Goal: Contribute content: Contribute content

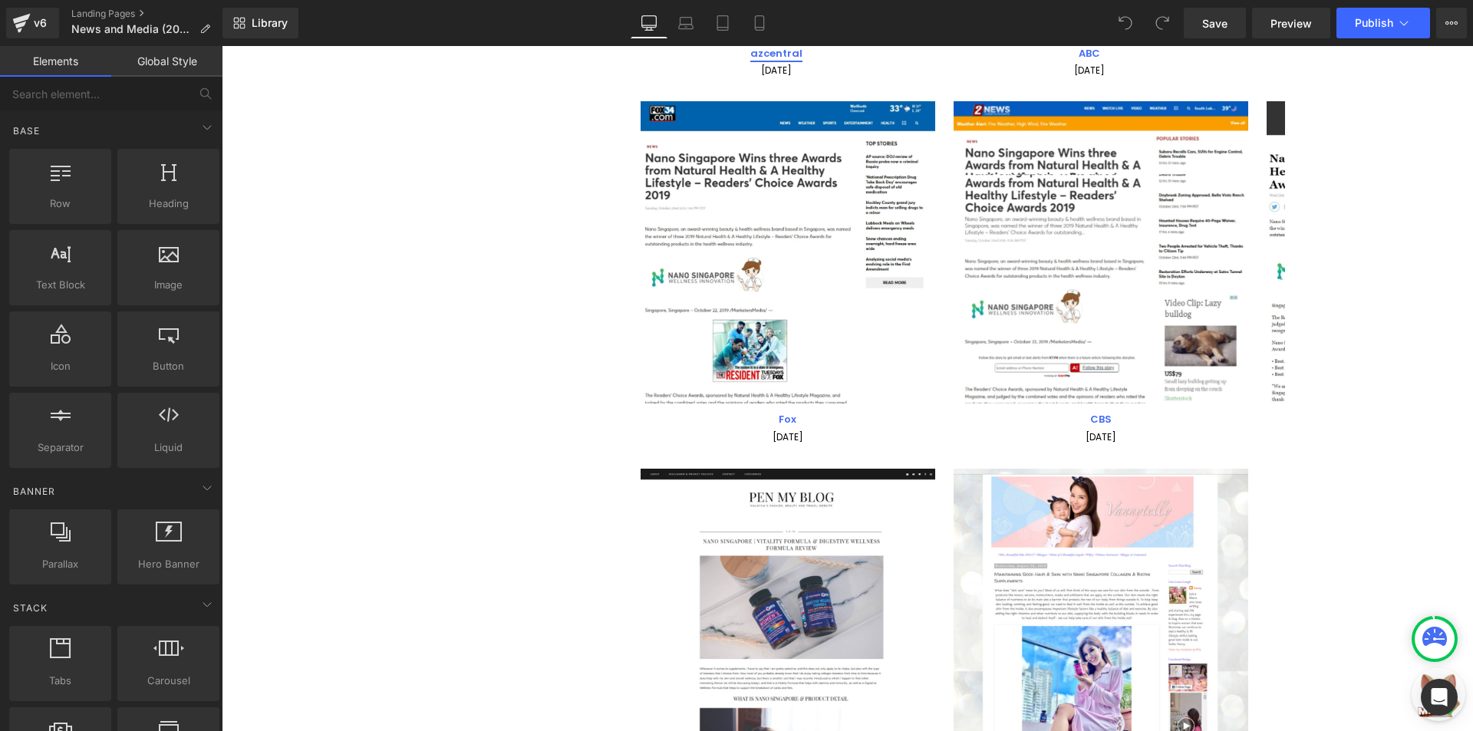
scroll to position [6164, 0]
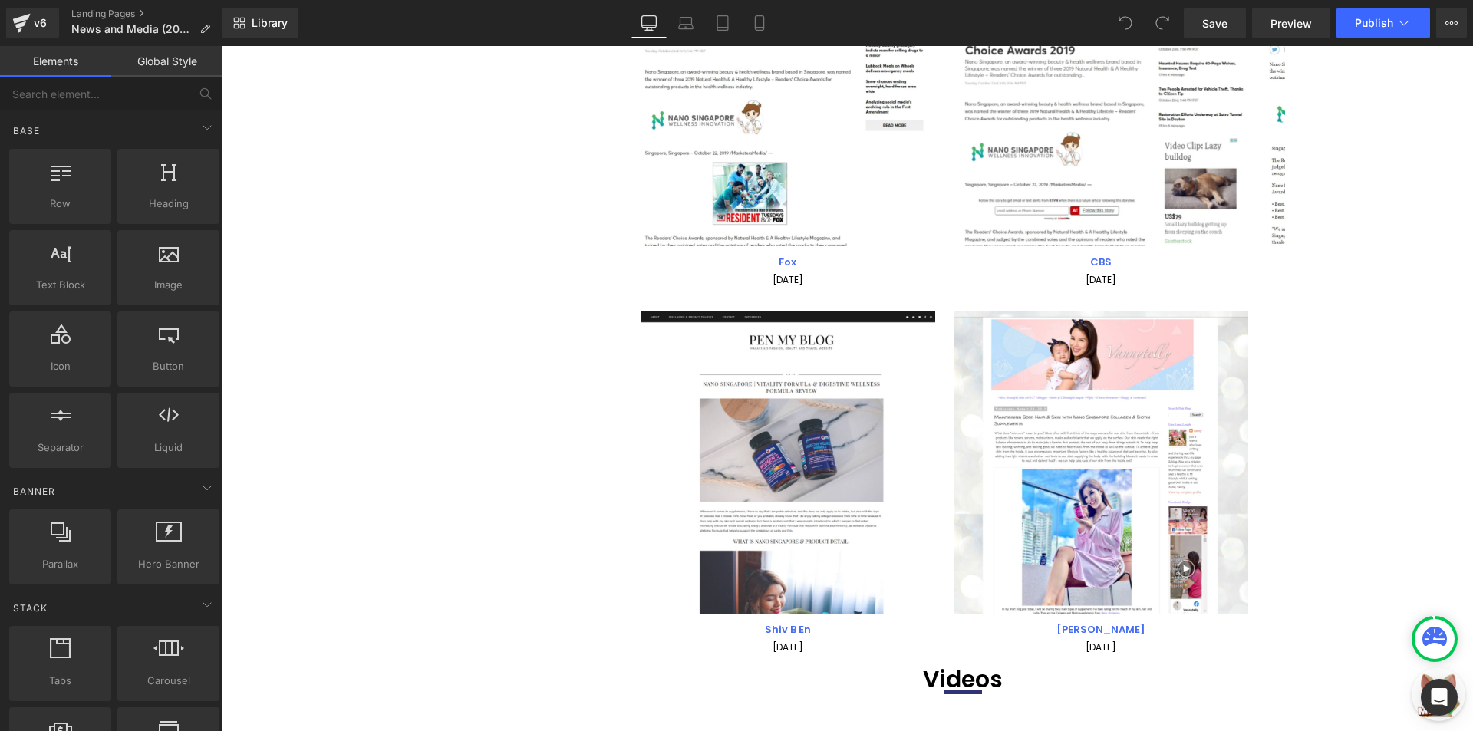
click at [1270, 427] on div "Image Shiv B En Text Block 05 September 2019 Text Block Image Vanny Text Block …" at bounding box center [962, 483] width 644 height 344
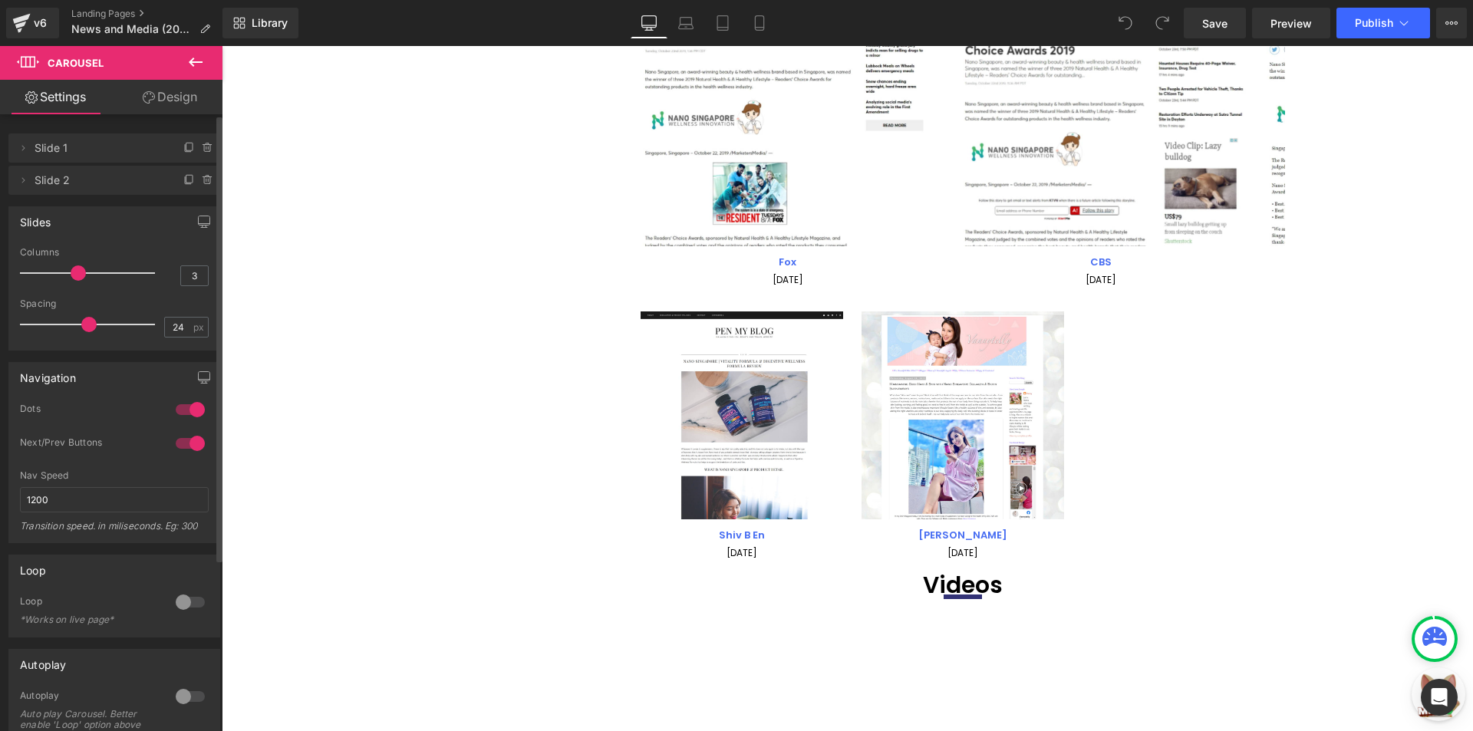
click at [71, 275] on span at bounding box center [78, 272] width 15 height 15
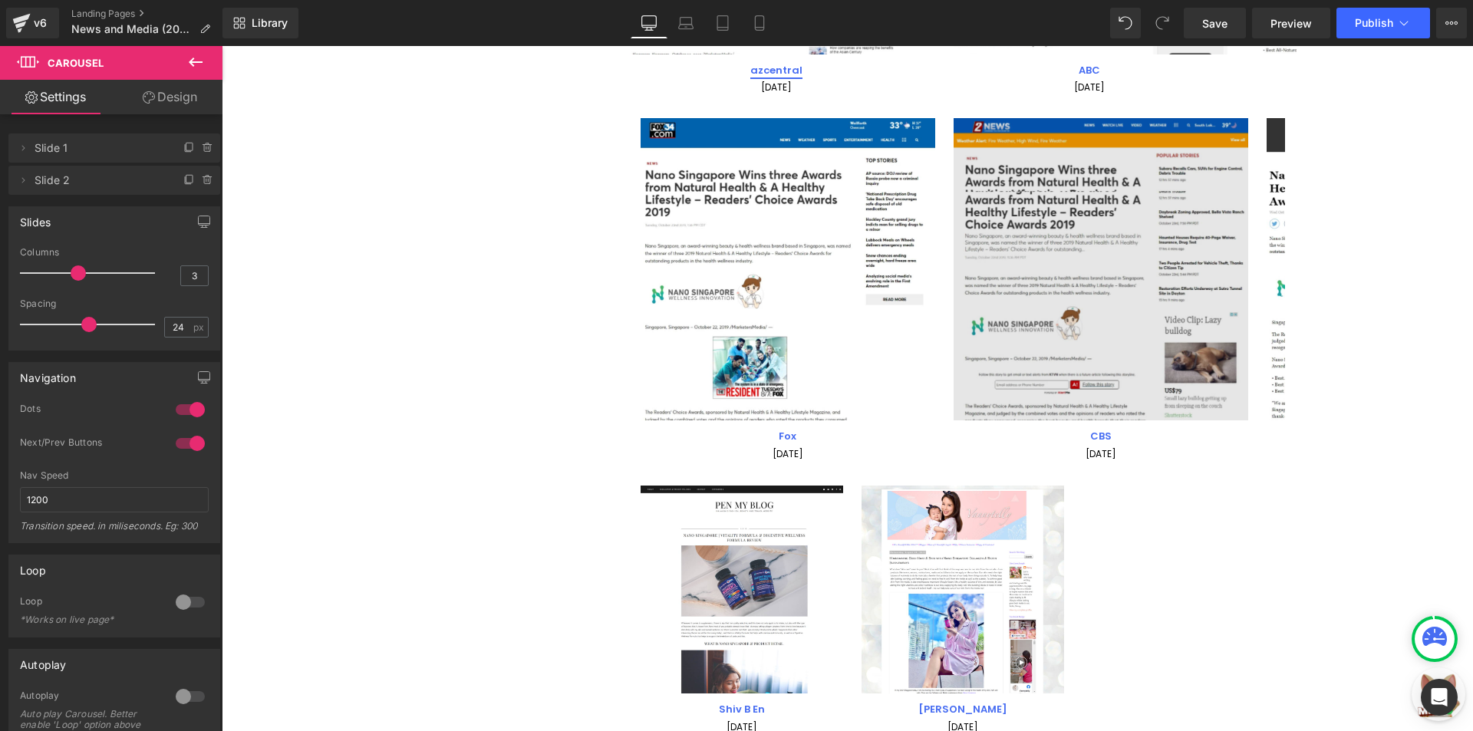
scroll to position [5934, 0]
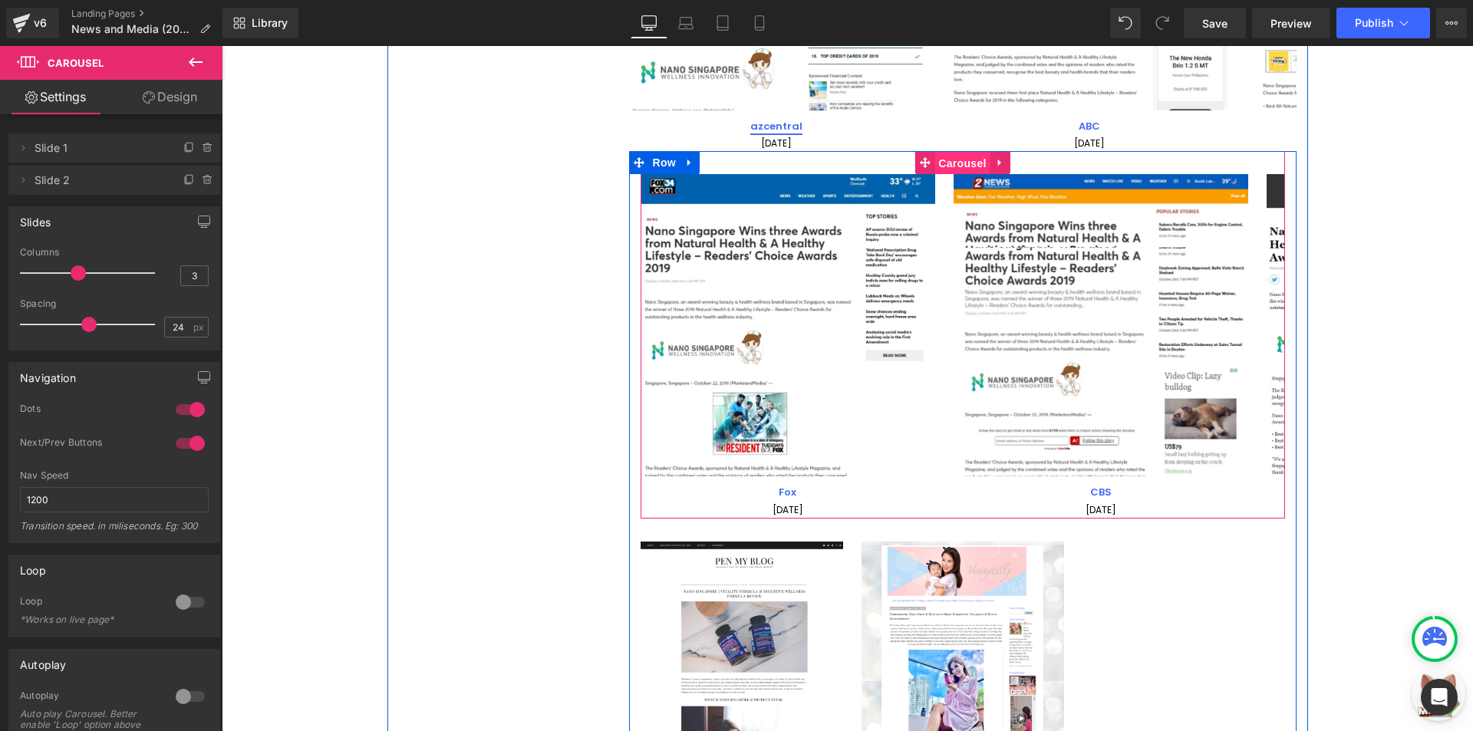
click at [943, 167] on span "Carousel" at bounding box center [961, 163] width 55 height 23
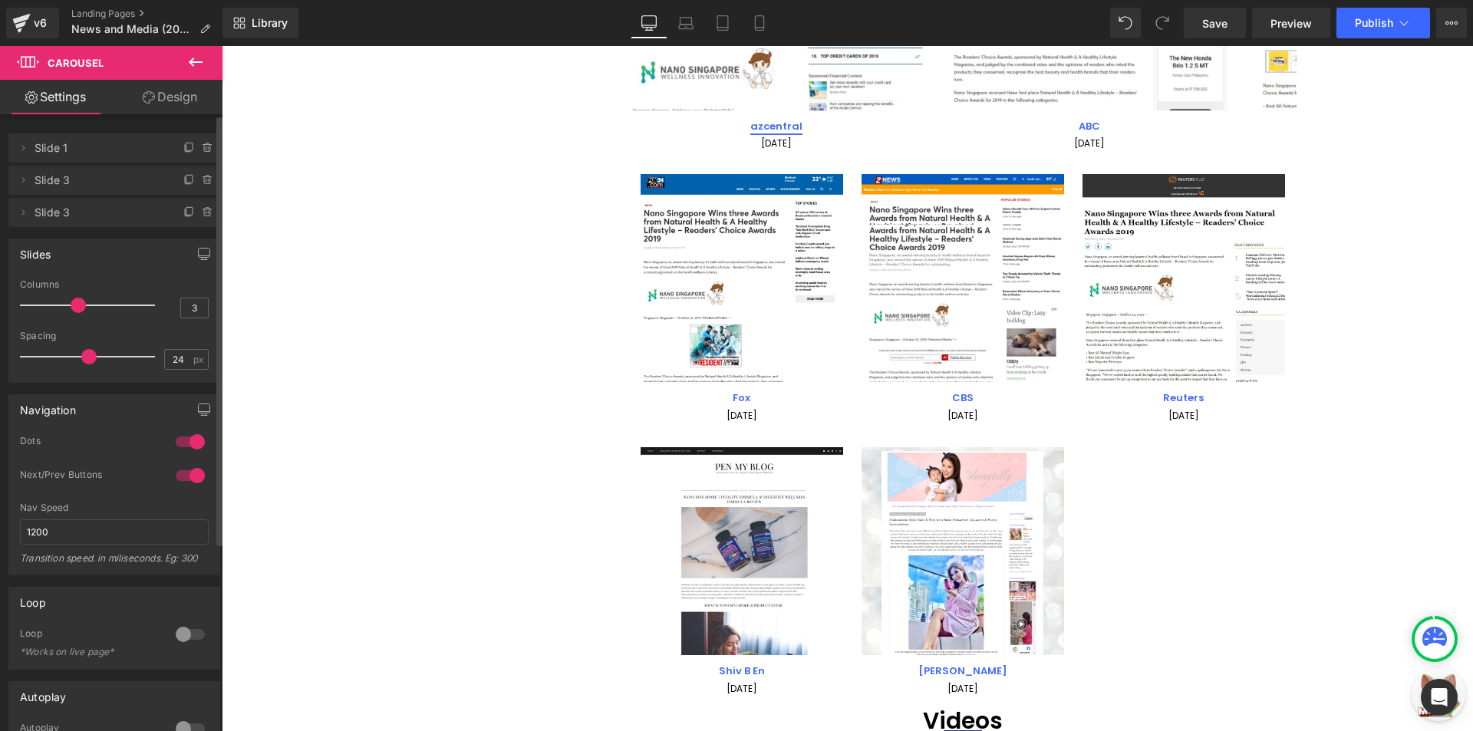
drag, startPoint x: 89, startPoint y: 310, endPoint x: 72, endPoint y: 303, distance: 18.2
click at [72, 303] on span at bounding box center [78, 305] width 15 height 15
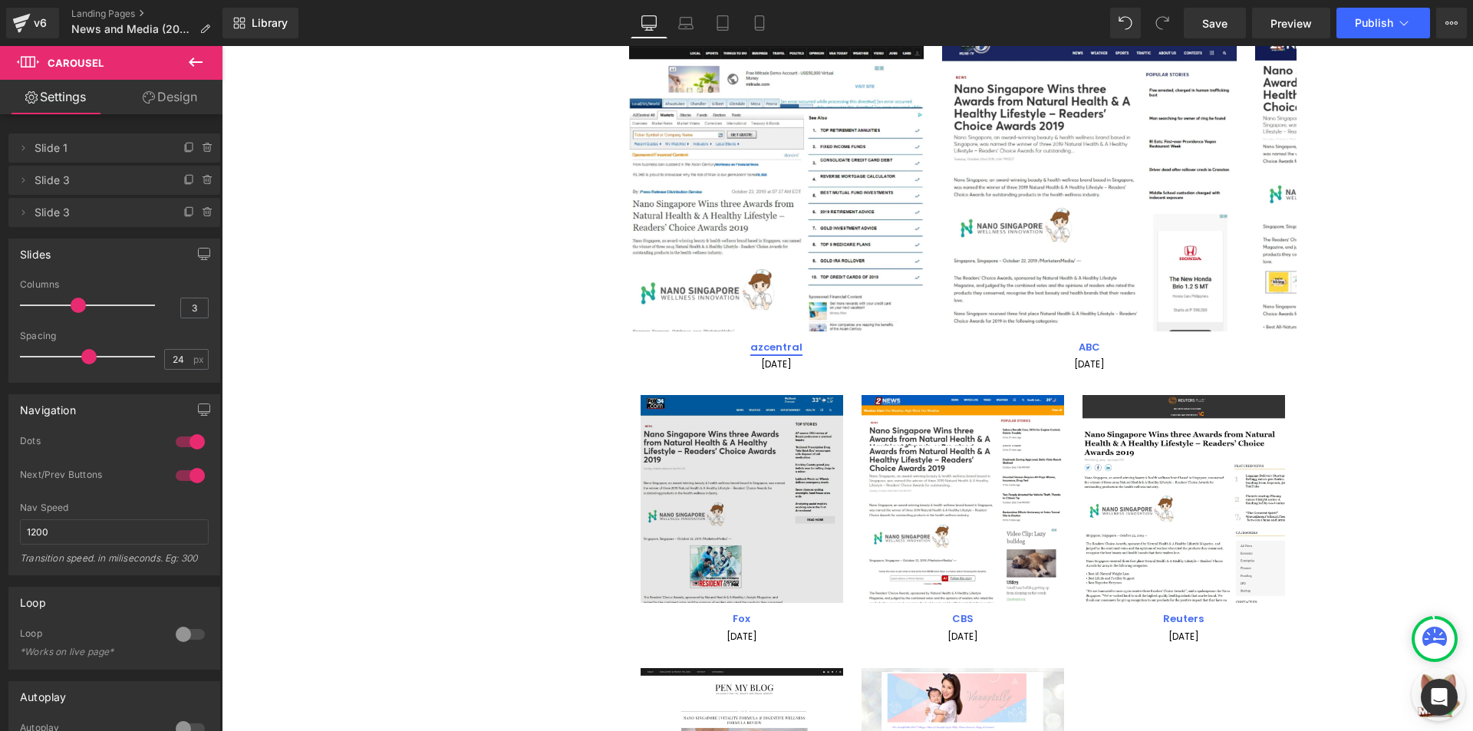
scroll to position [5550, 0]
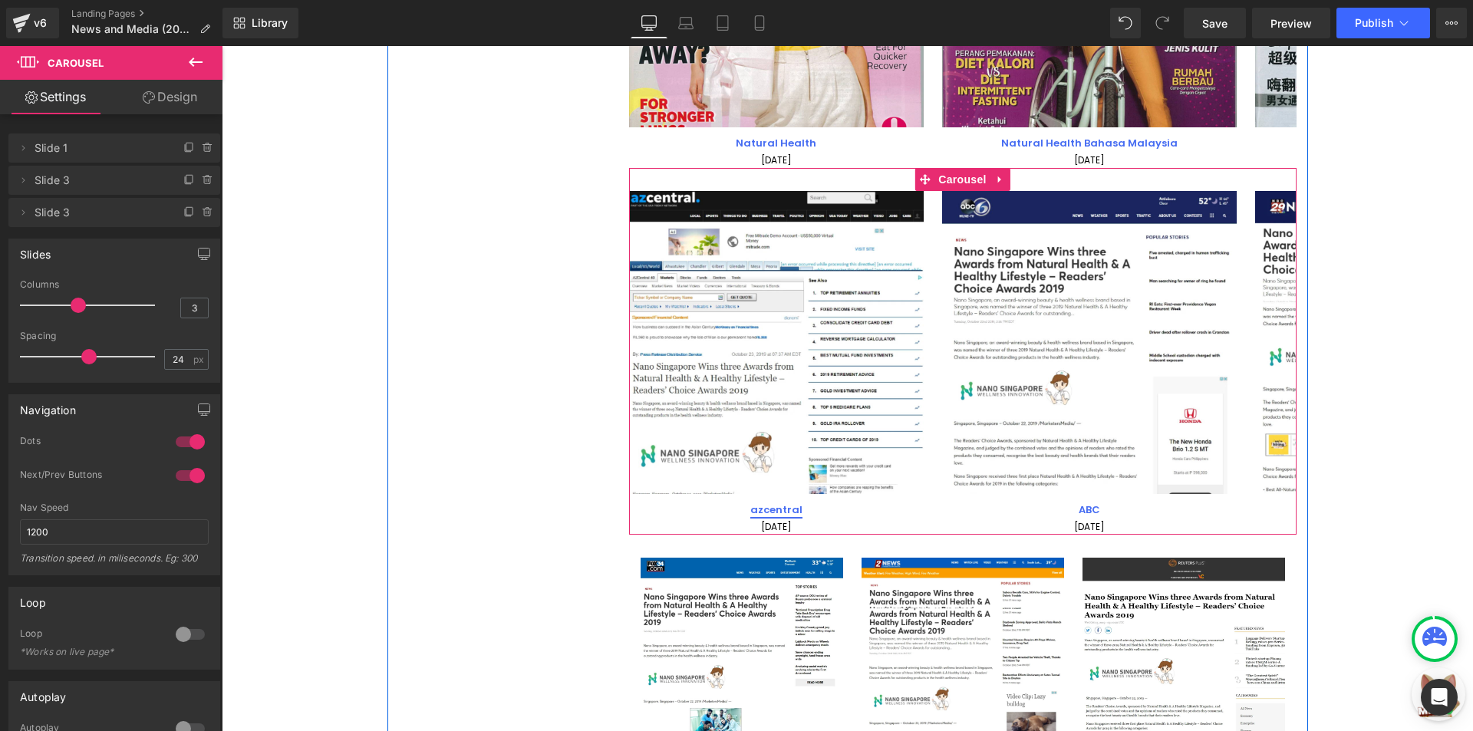
click at [923, 198] on div "Image azcentral Text Block 23 October 2019 Text Block Image ABC Text Block 22 O…" at bounding box center [1098, 363] width 939 height 344
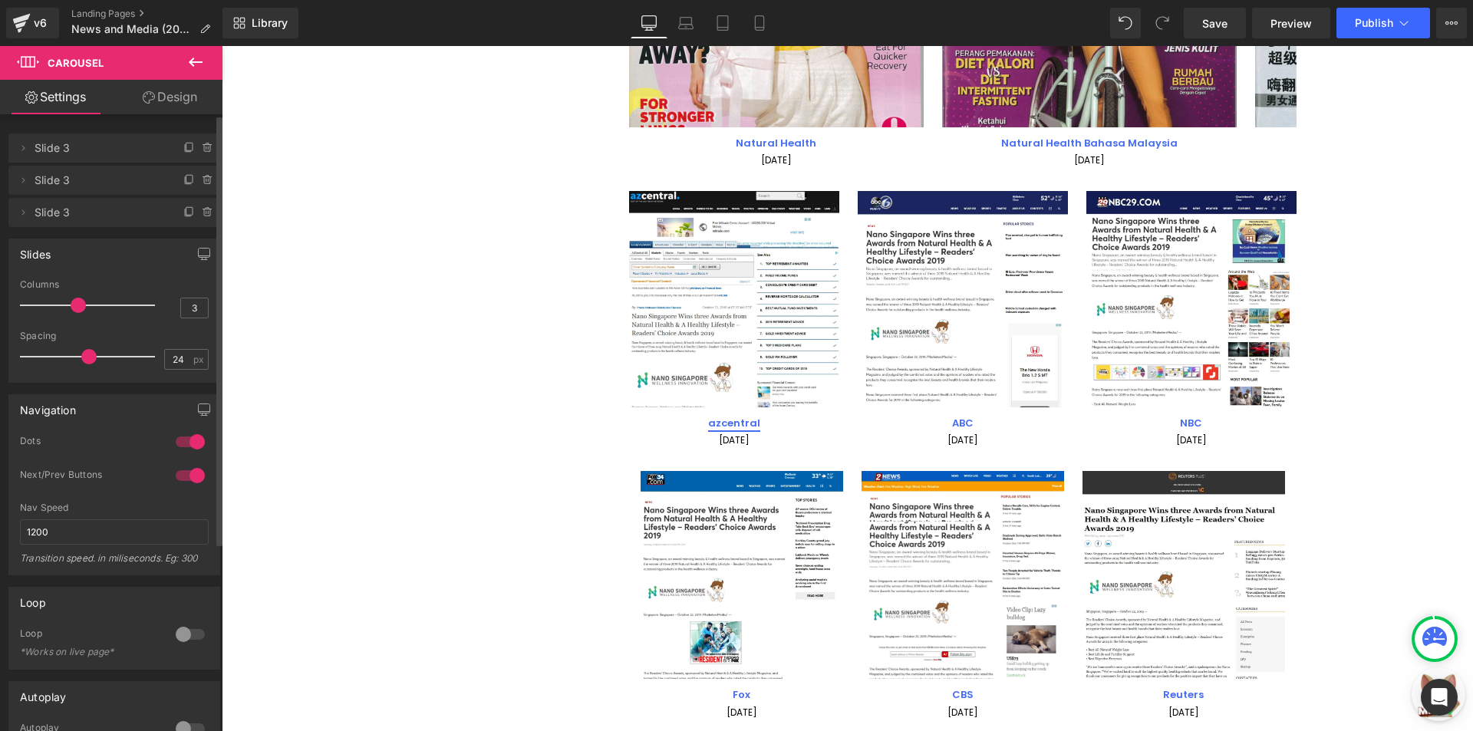
click at [87, 301] on div at bounding box center [91, 305] width 127 height 31
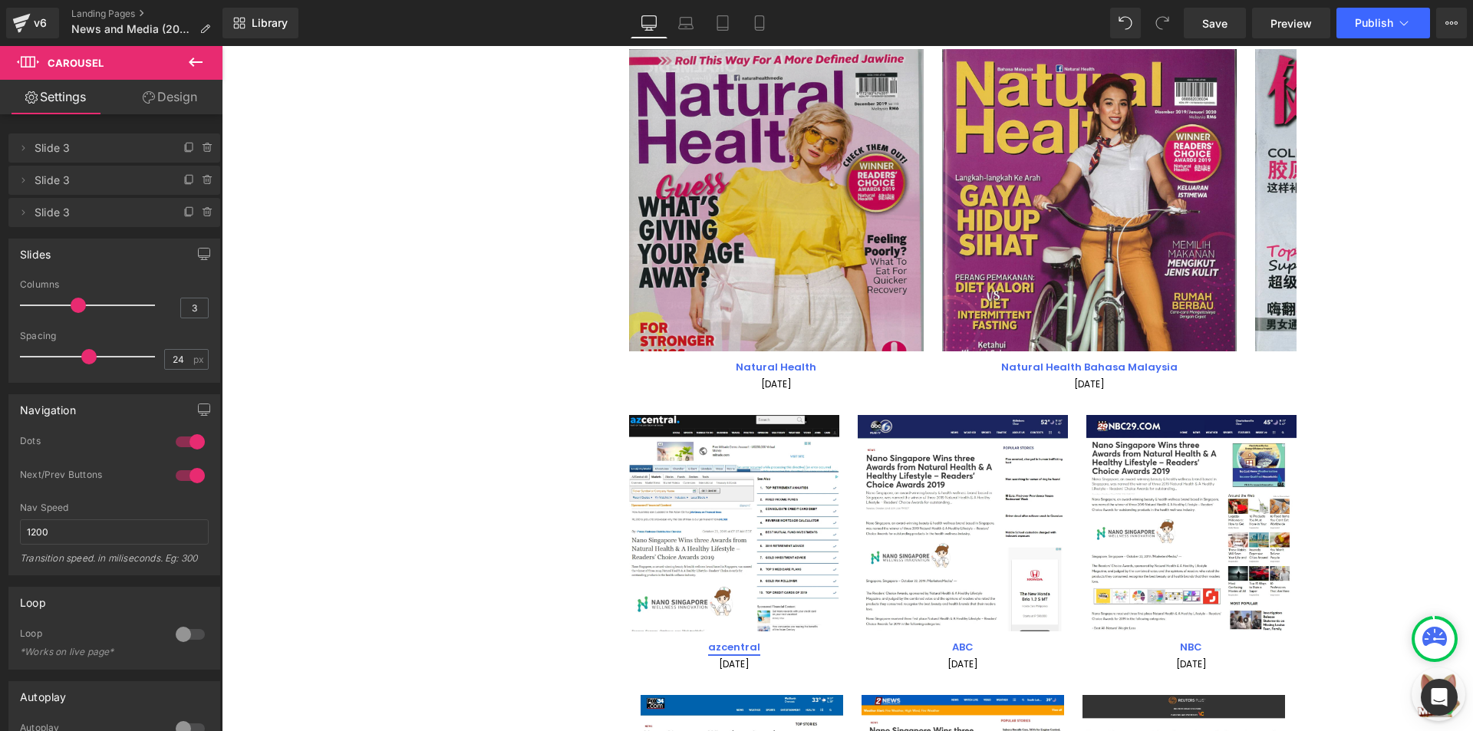
scroll to position [5243, 0]
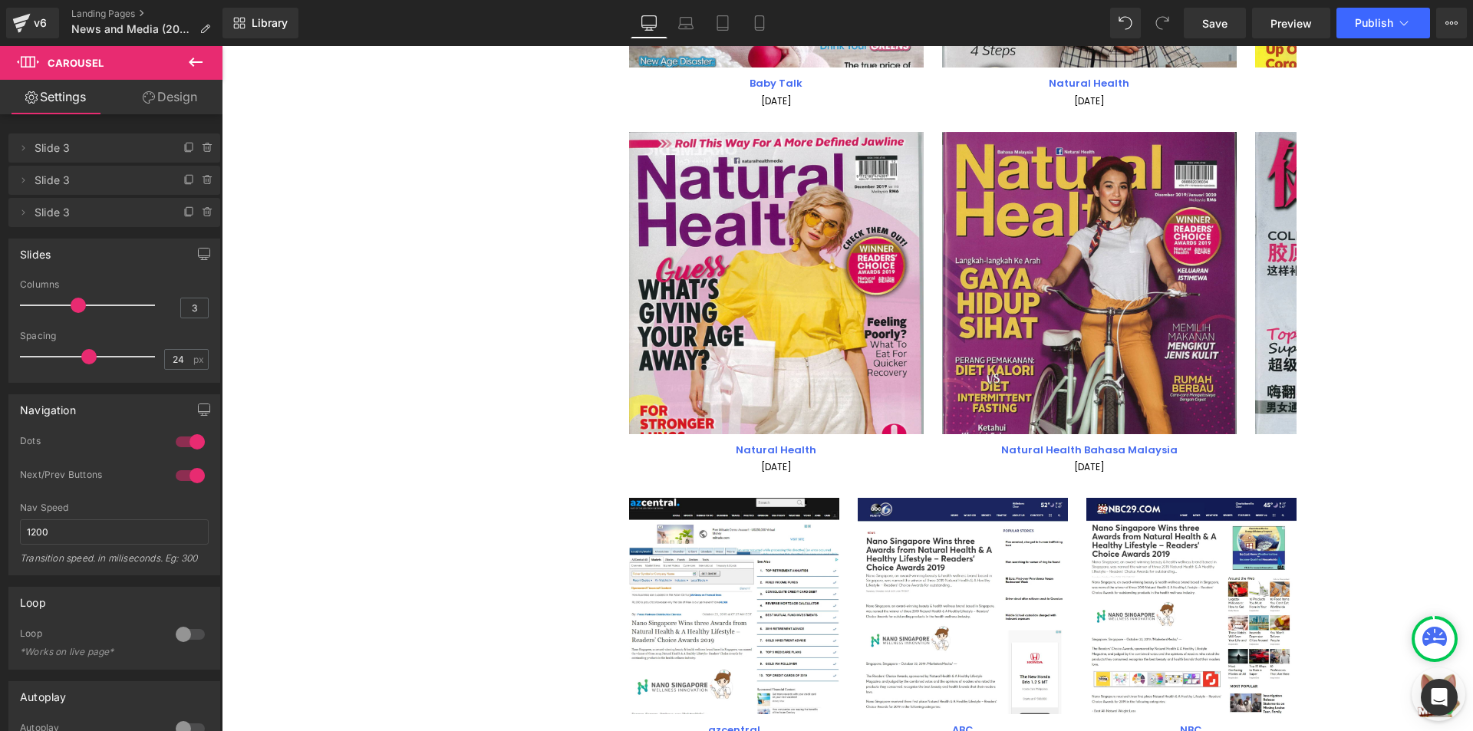
click at [933, 226] on div "Image Natural Health Text Block 01 December 2019 Text Block Image Natural Healt…" at bounding box center [1098, 304] width 939 height 344
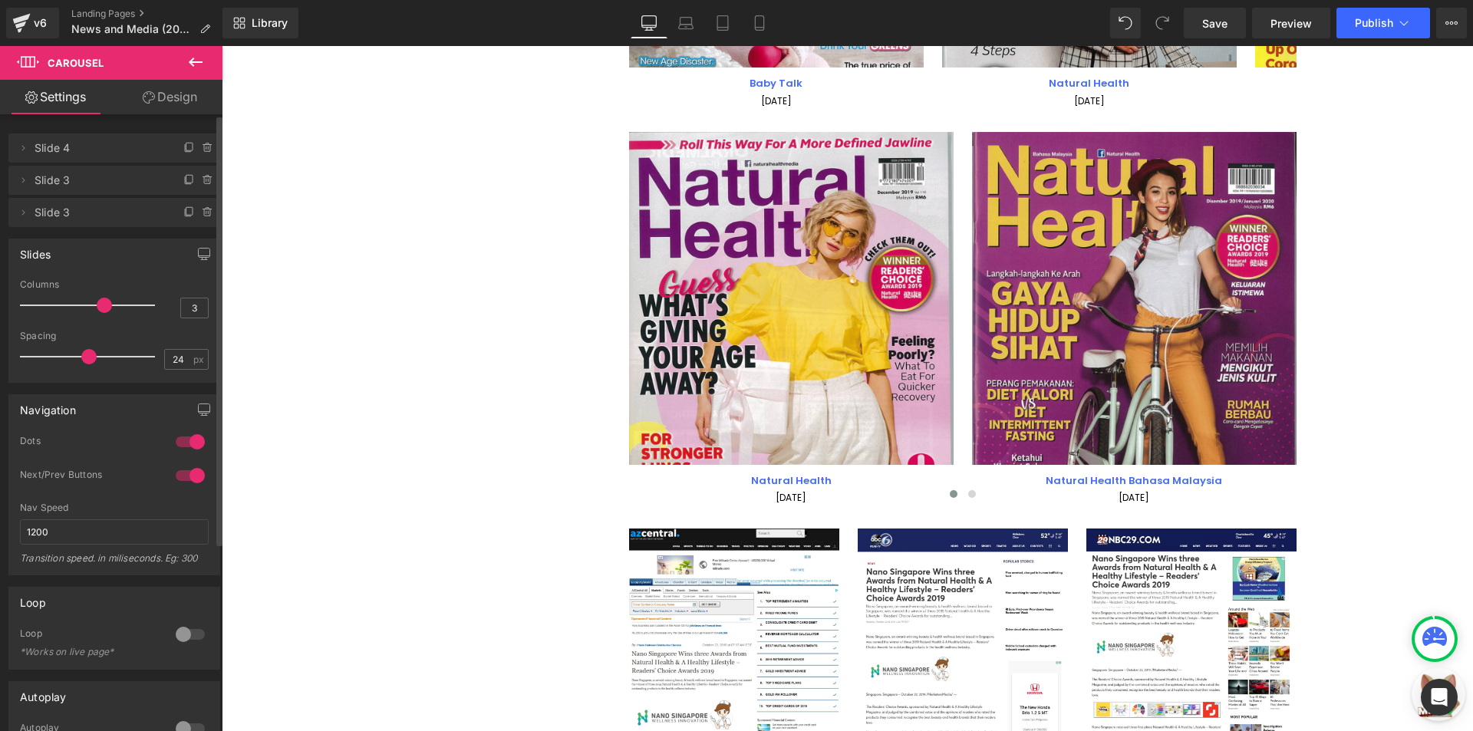
drag, startPoint x: 85, startPoint y: 305, endPoint x: 67, endPoint y: 302, distance: 18.6
click at [67, 302] on div at bounding box center [91, 305] width 127 height 31
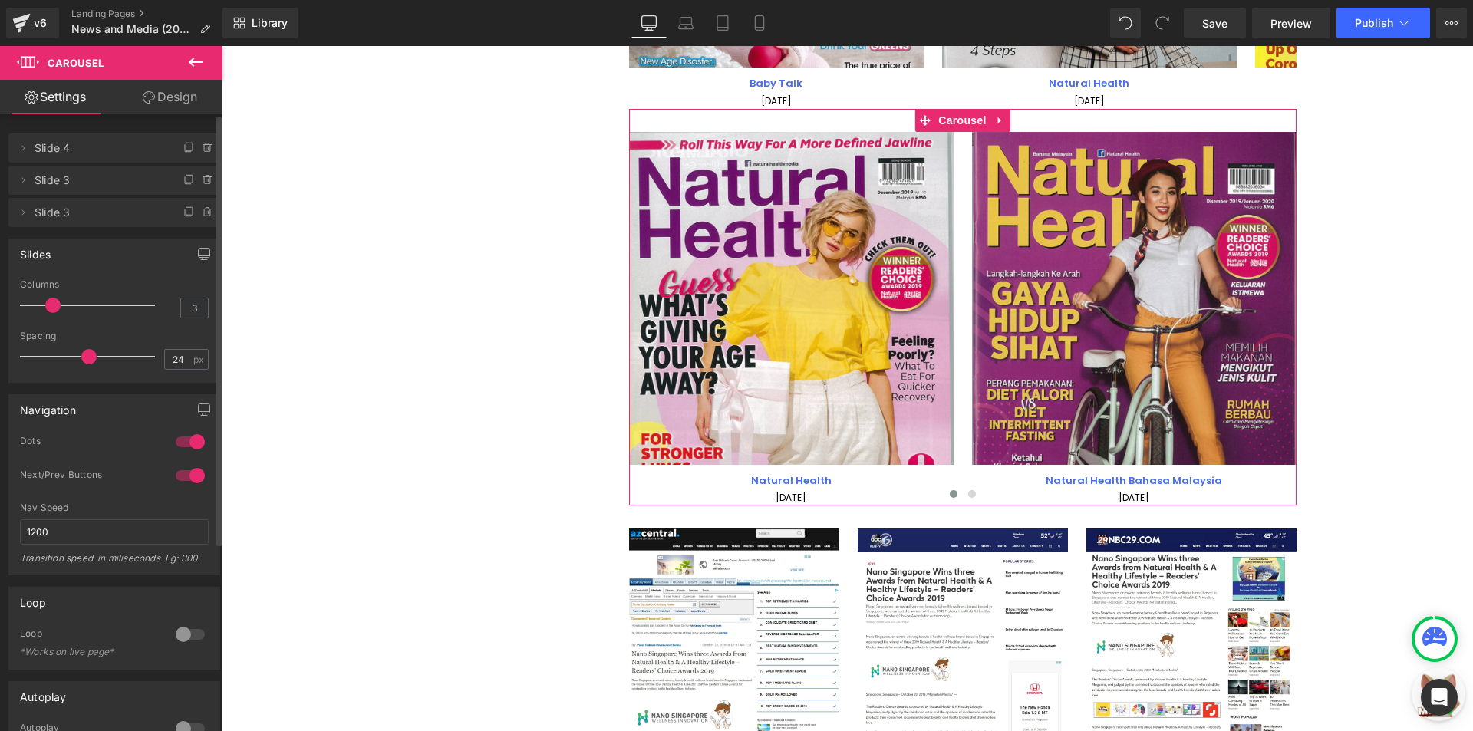
click at [65, 303] on div at bounding box center [91, 305] width 127 height 31
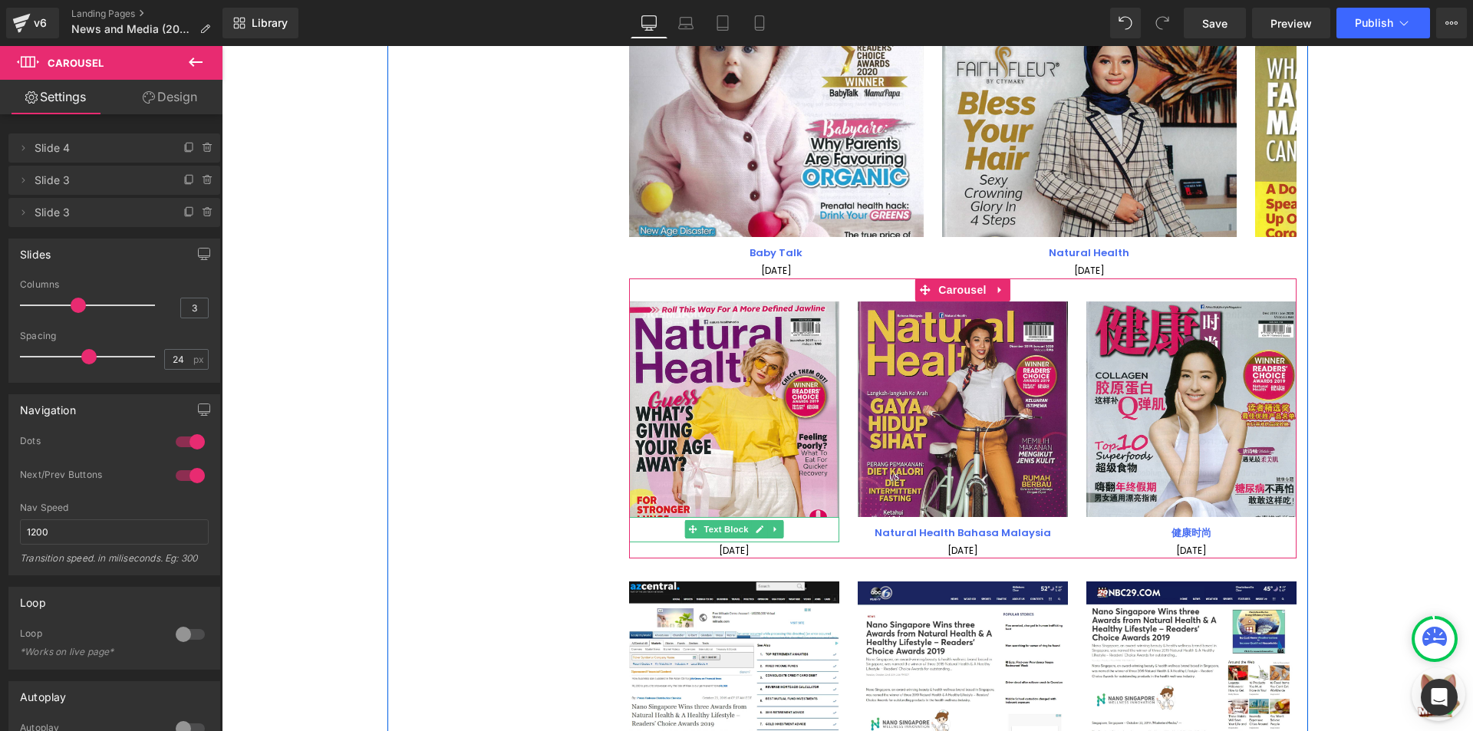
scroll to position [5013, 0]
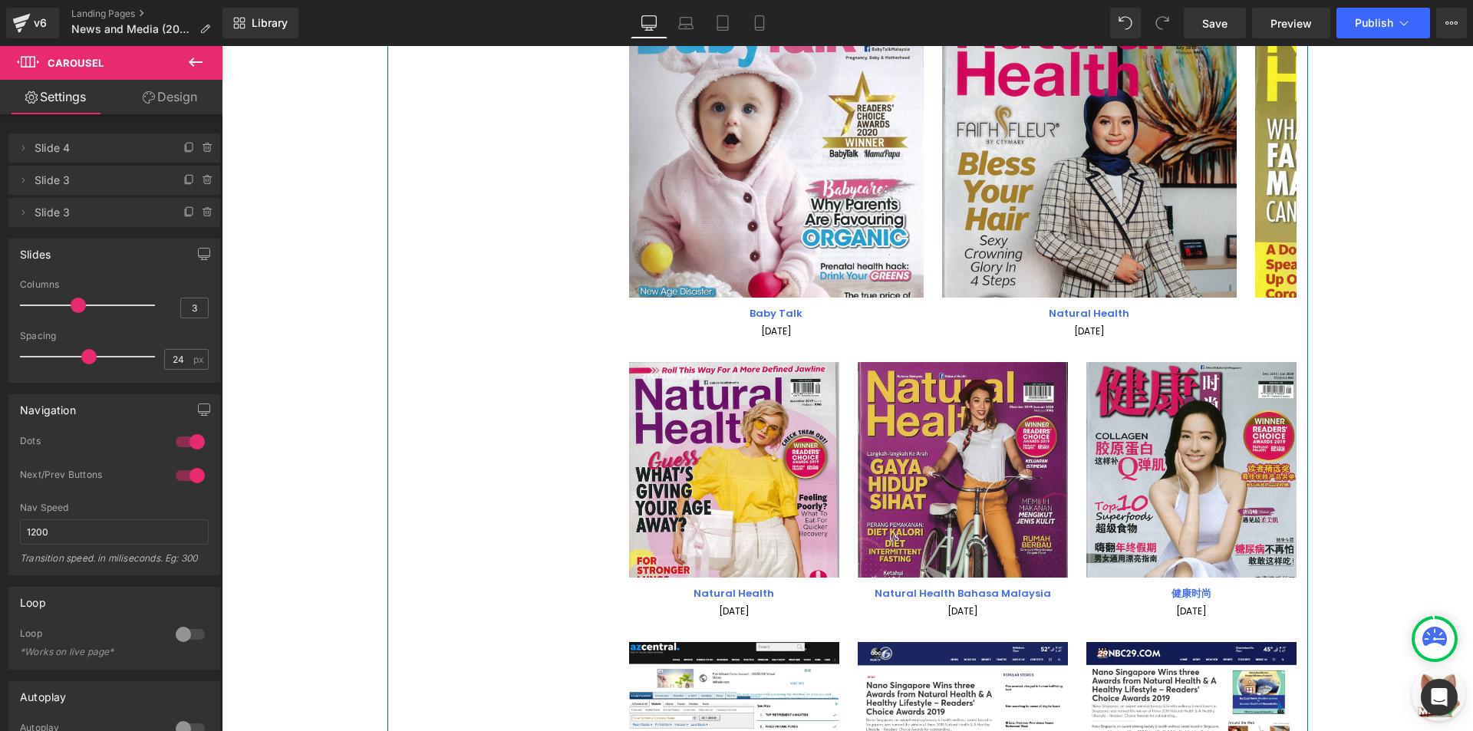
click at [885, 328] on p "[DATE]" at bounding box center [776, 331] width 295 height 16
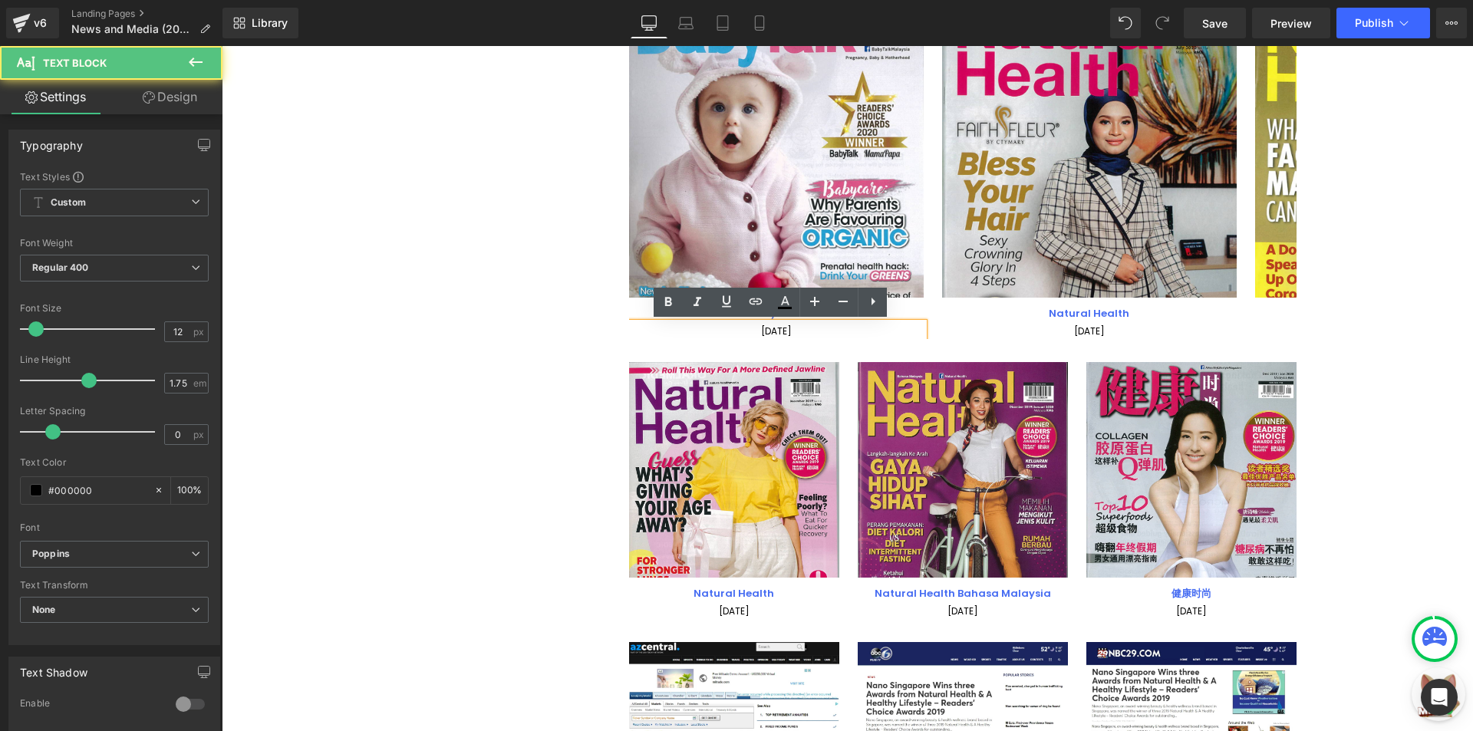
click at [927, 309] on div "Image Baby Talk Text Block 01 July 2020 Text Block Image Natural Health Text Bl…" at bounding box center [1098, 167] width 939 height 344
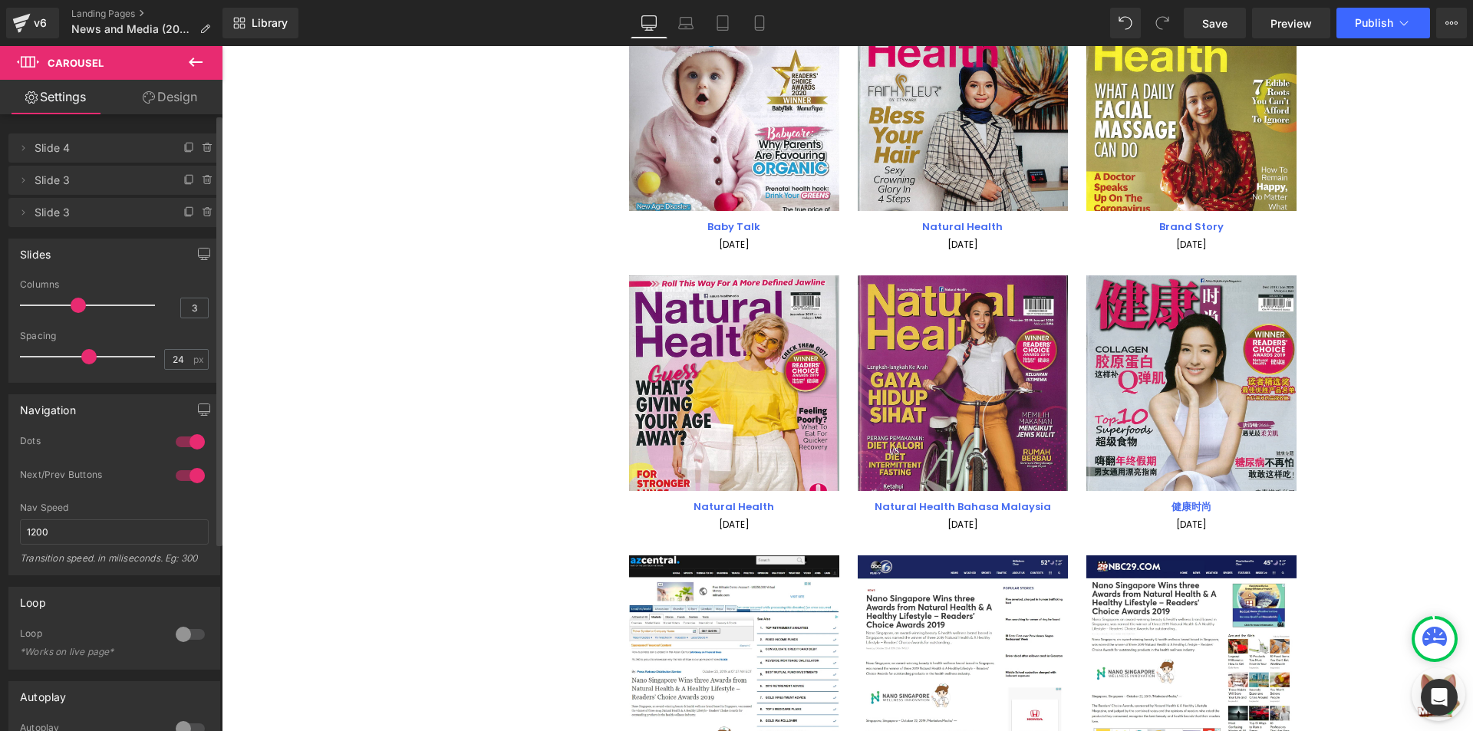
click at [84, 304] on div at bounding box center [91, 305] width 127 height 31
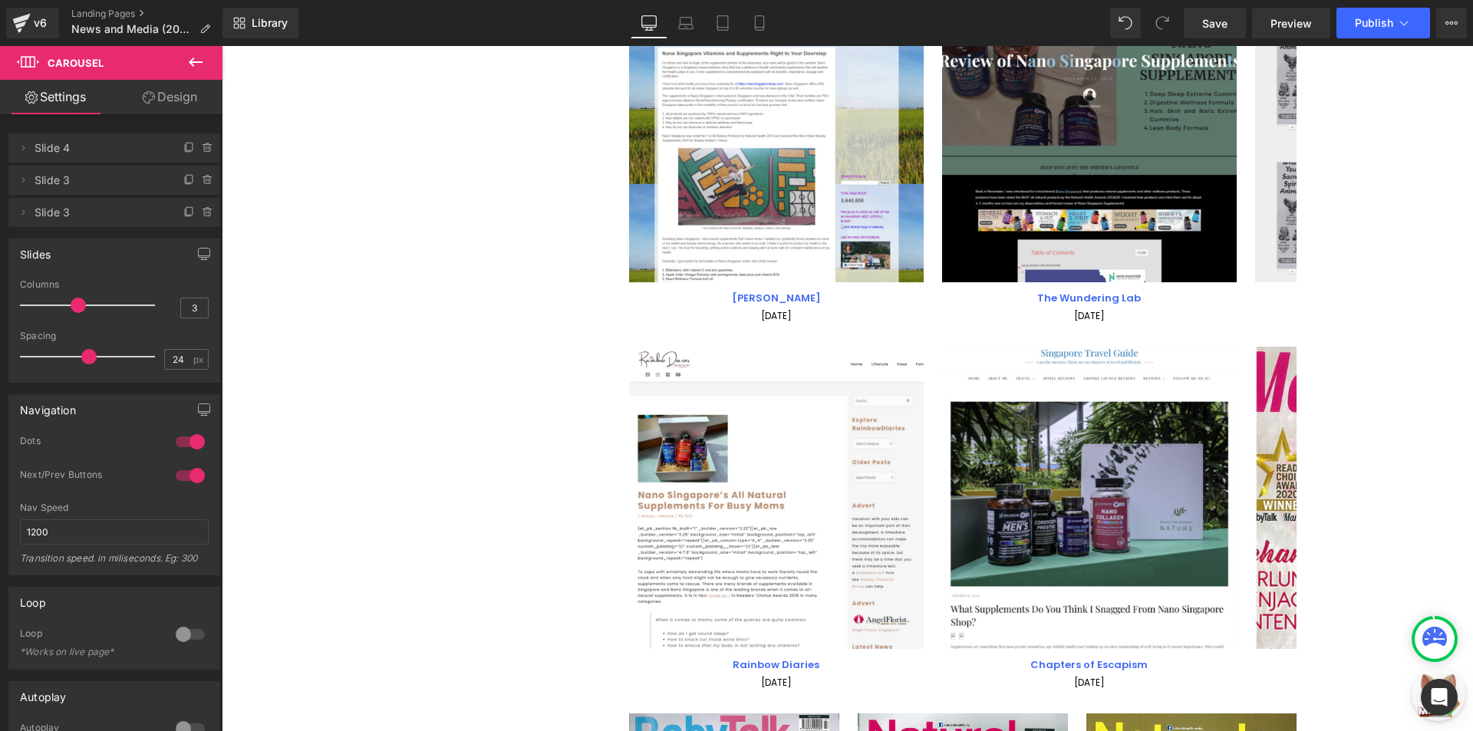
scroll to position [4246, 0]
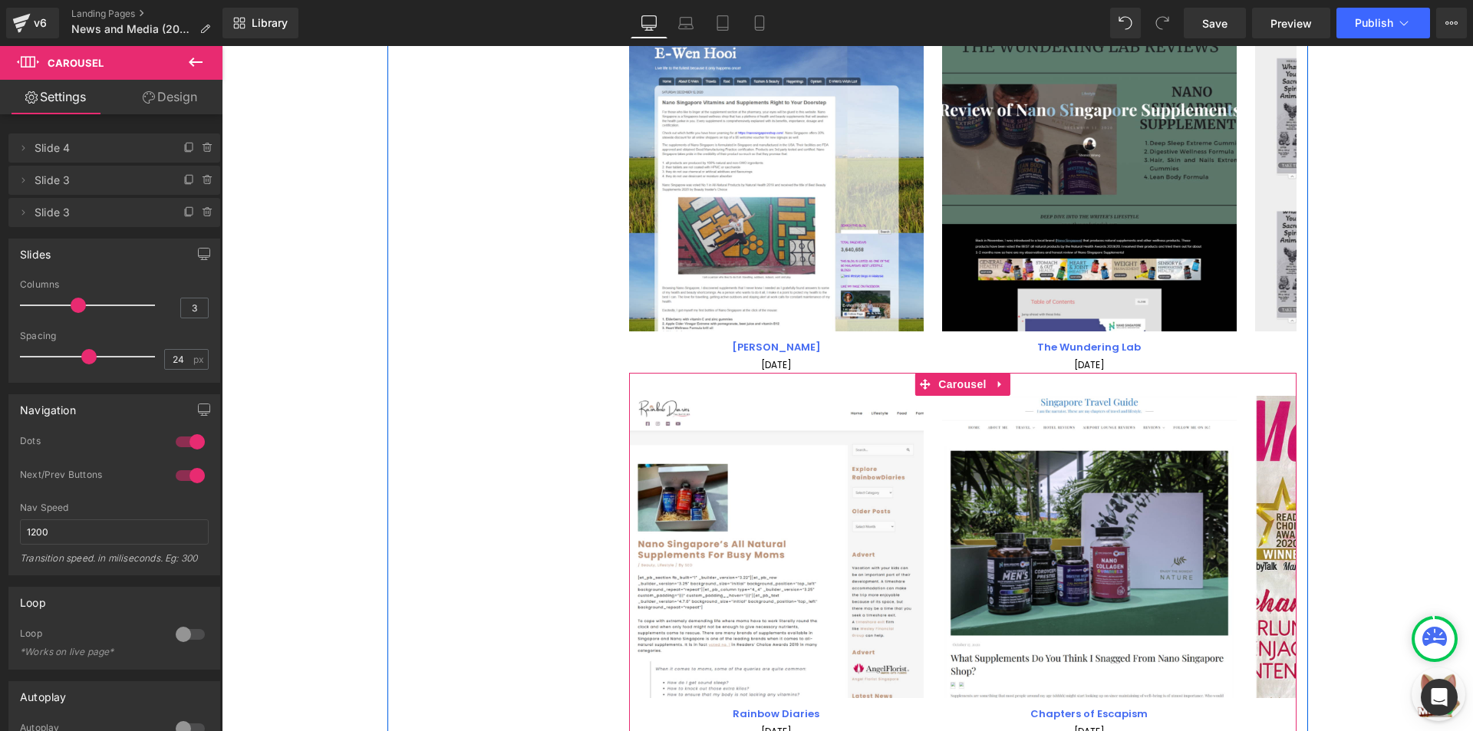
click at [930, 420] on div "Image Rainbow Diaries Text Block 15 November 2020 Text Block Image Chapters of …" at bounding box center [1098, 568] width 939 height 344
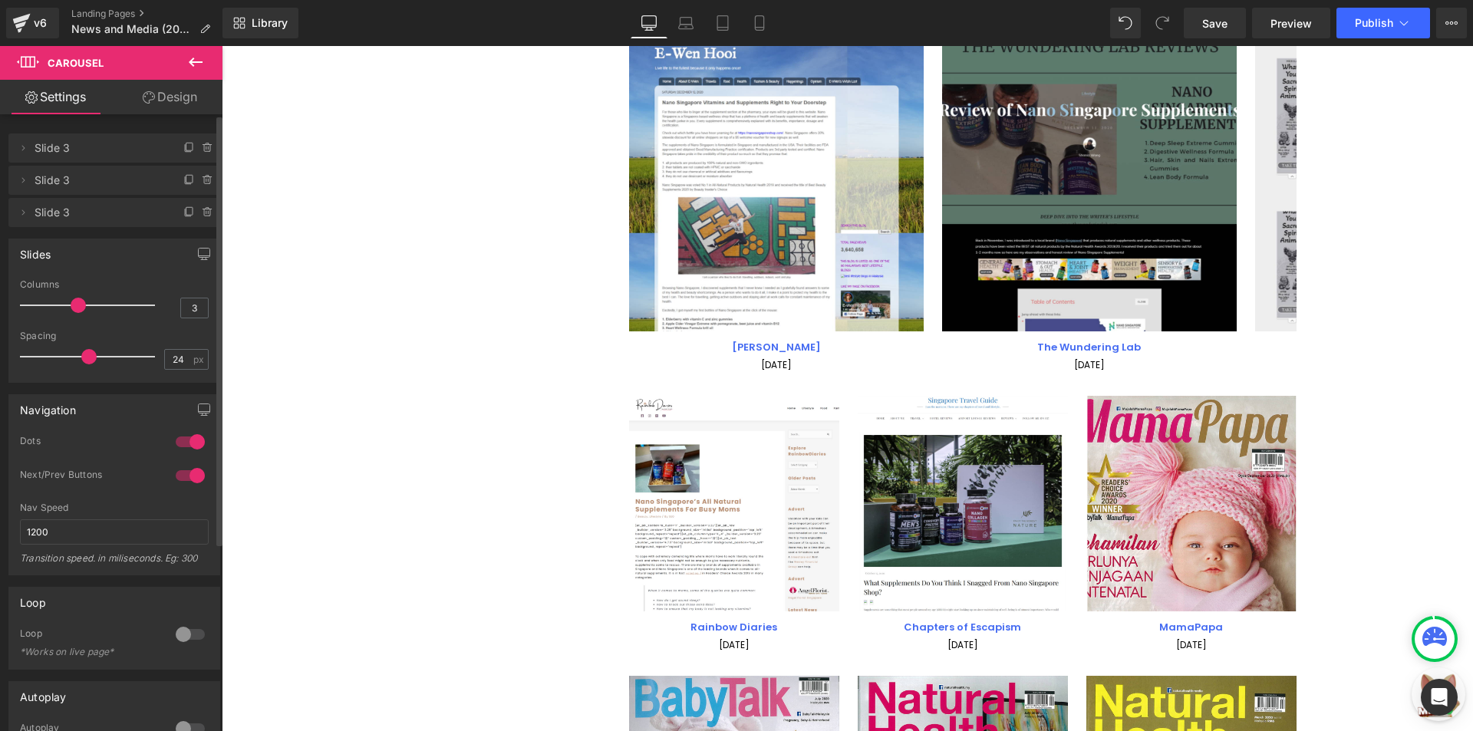
click at [79, 301] on span at bounding box center [78, 305] width 15 height 15
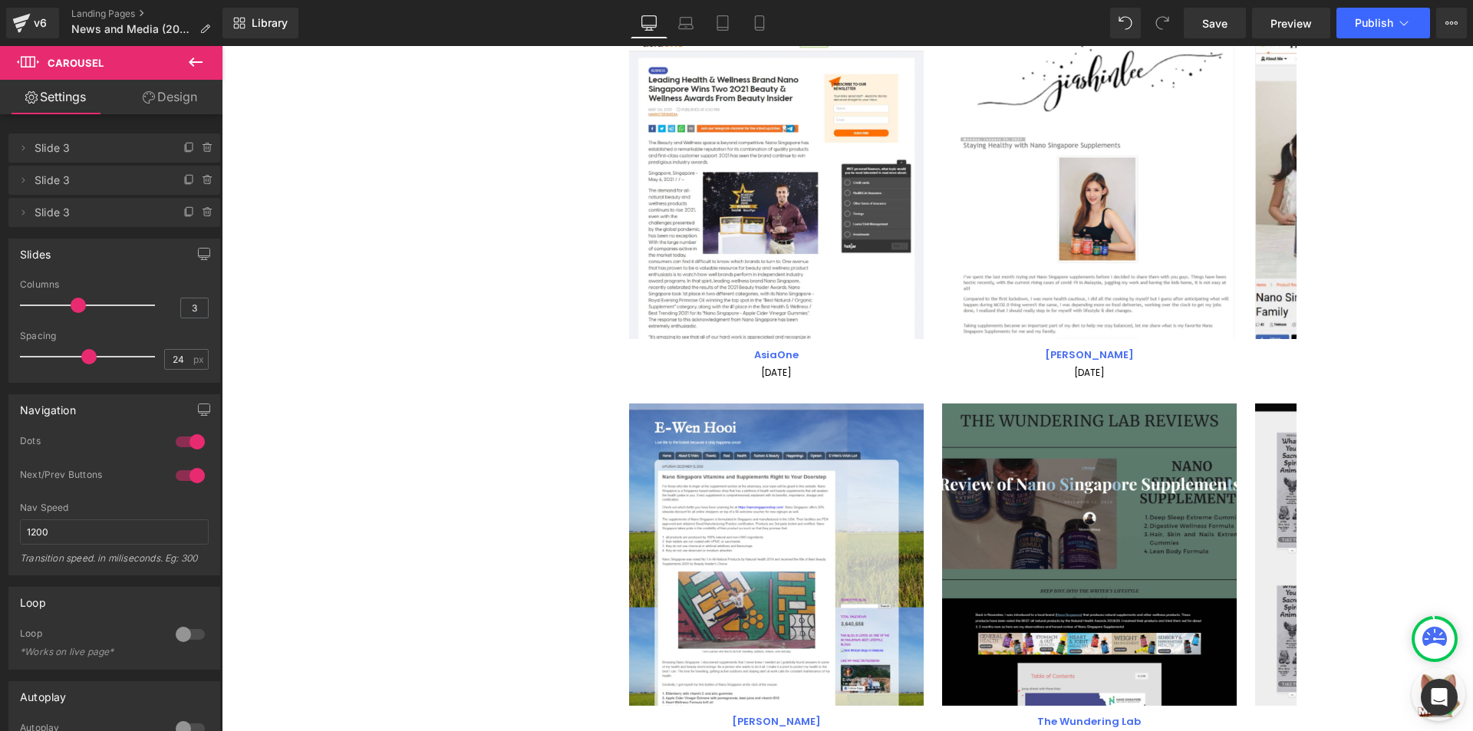
scroll to position [3863, 0]
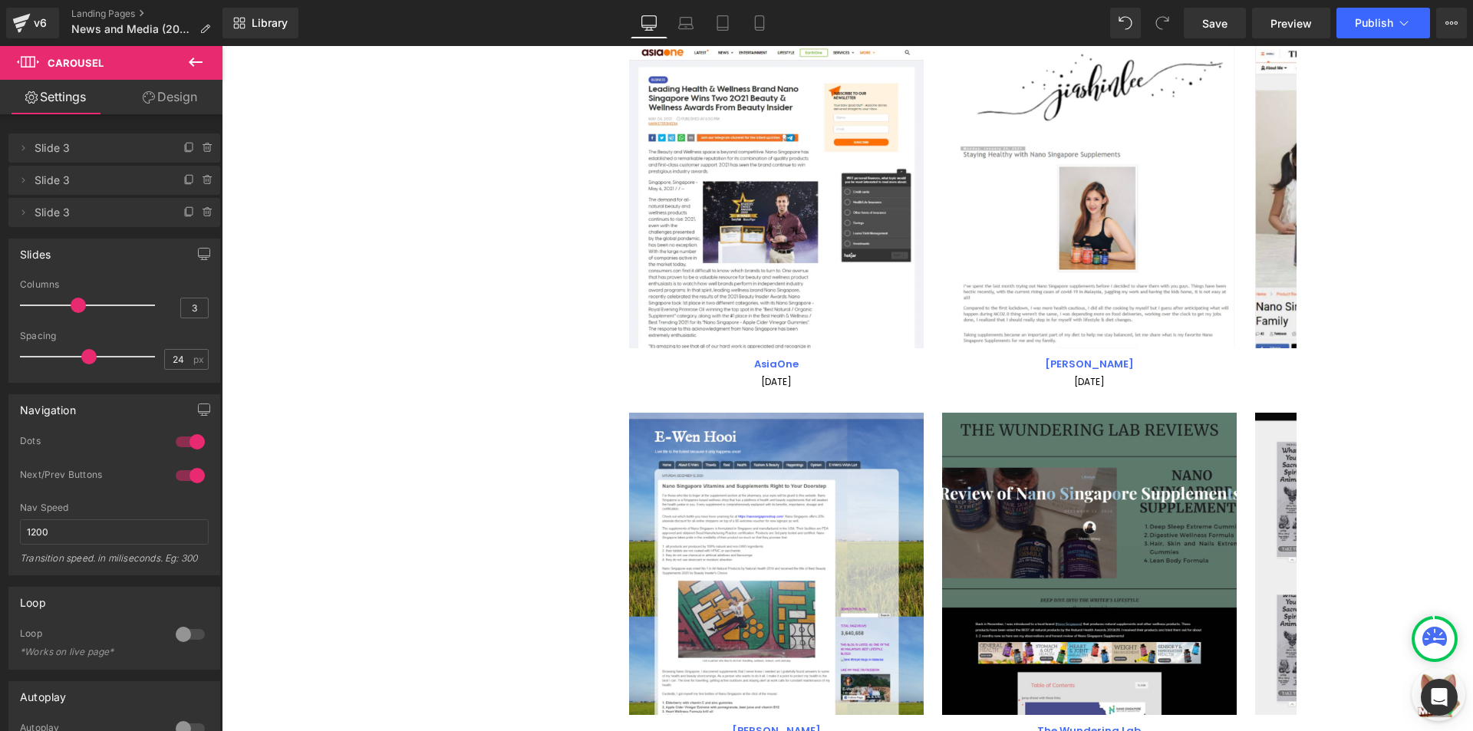
click at [927, 397] on div "Image E-Wen Hooi Text Block 12 December 2020 Text Block Image The Wundering Lab…" at bounding box center [962, 573] width 667 height 367
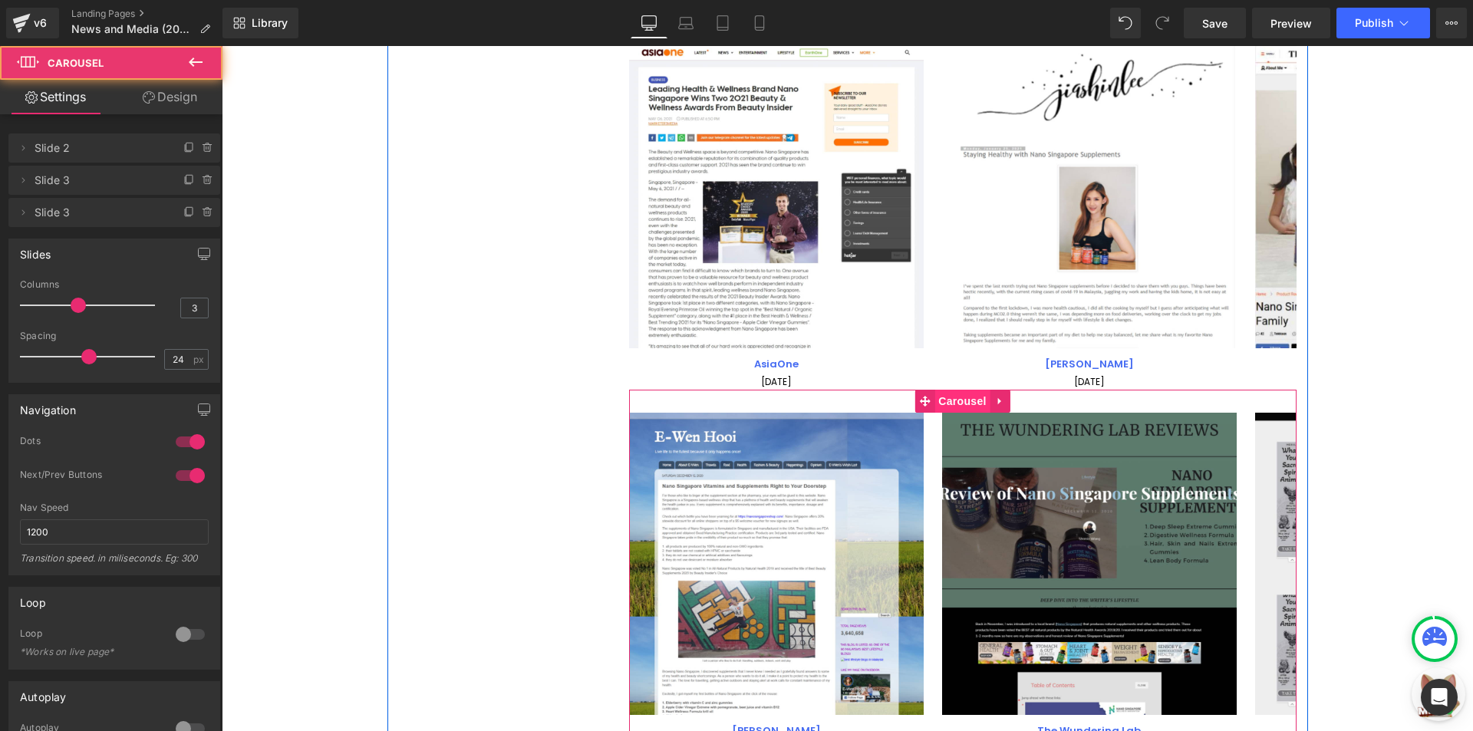
click at [938, 402] on span "Carousel" at bounding box center [961, 401] width 55 height 23
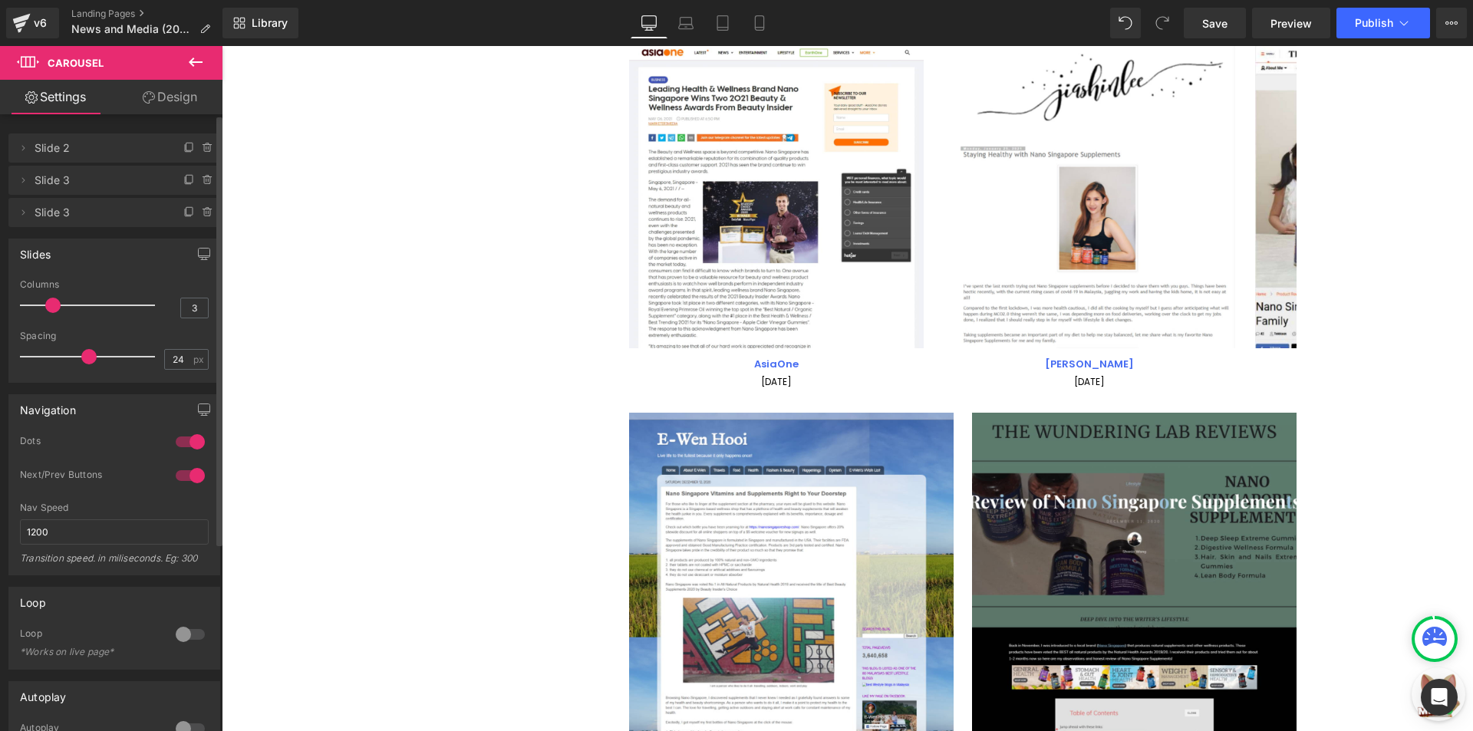
drag, startPoint x: 81, startPoint y: 299, endPoint x: 57, endPoint y: 302, distance: 24.7
click at [57, 302] on span at bounding box center [52, 305] width 15 height 15
click at [73, 304] on div at bounding box center [91, 305] width 127 height 31
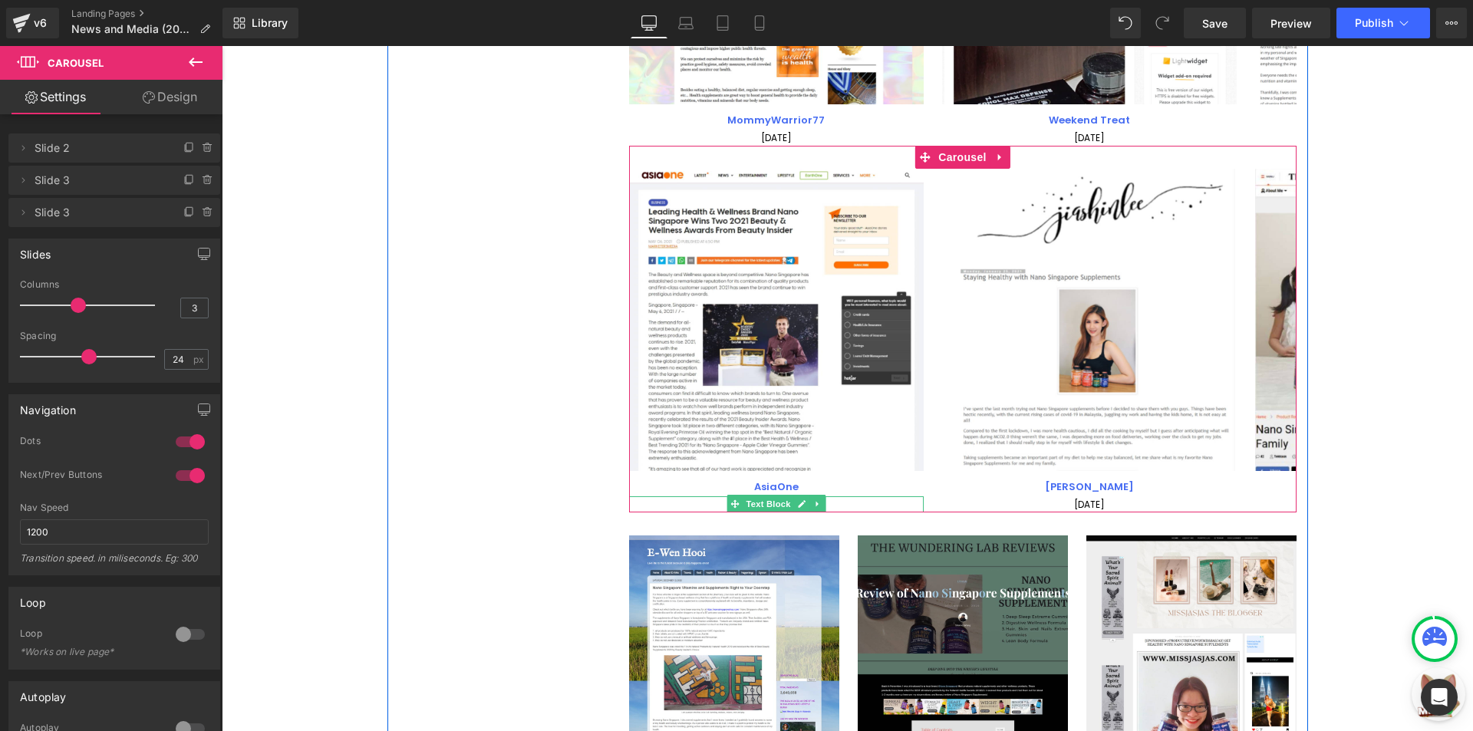
scroll to position [3556, 0]
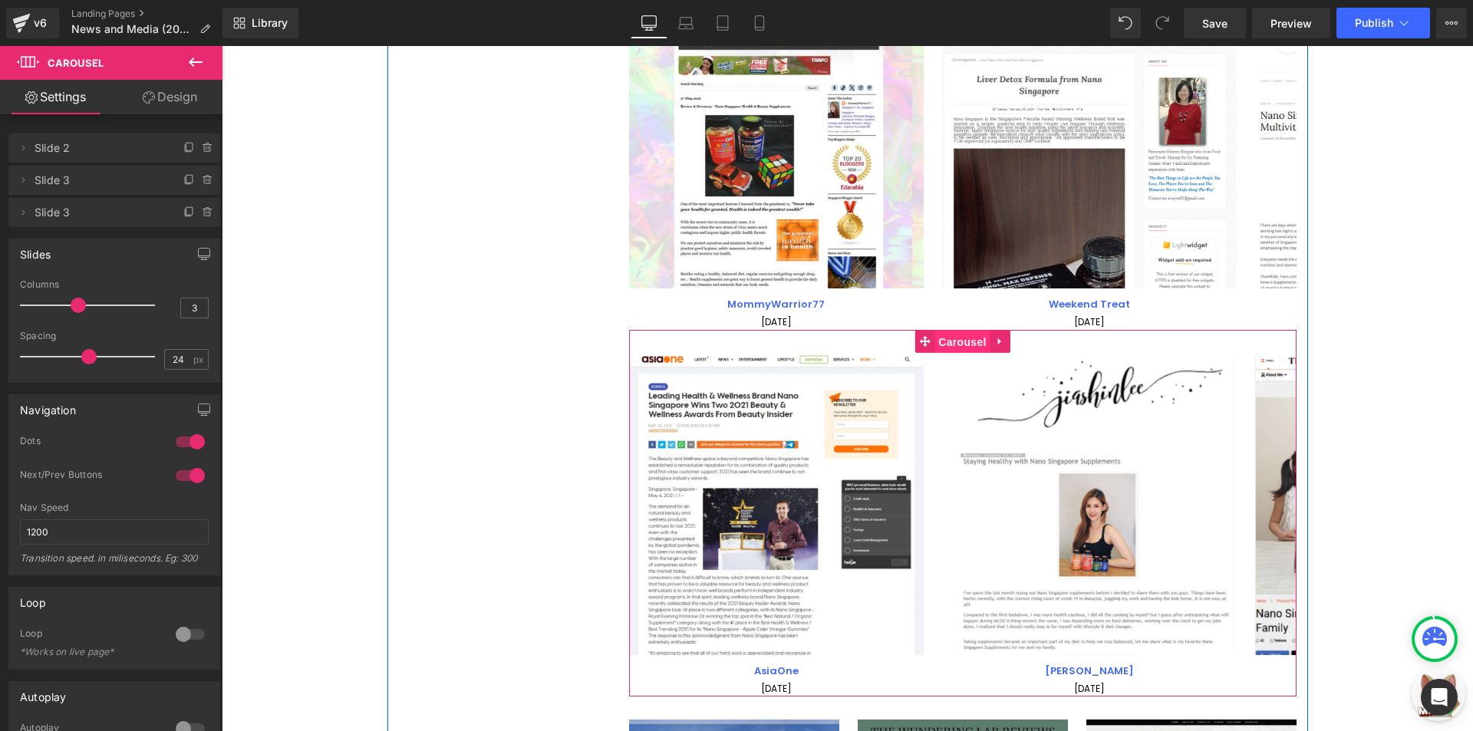
click at [963, 343] on span "Carousel" at bounding box center [961, 342] width 55 height 23
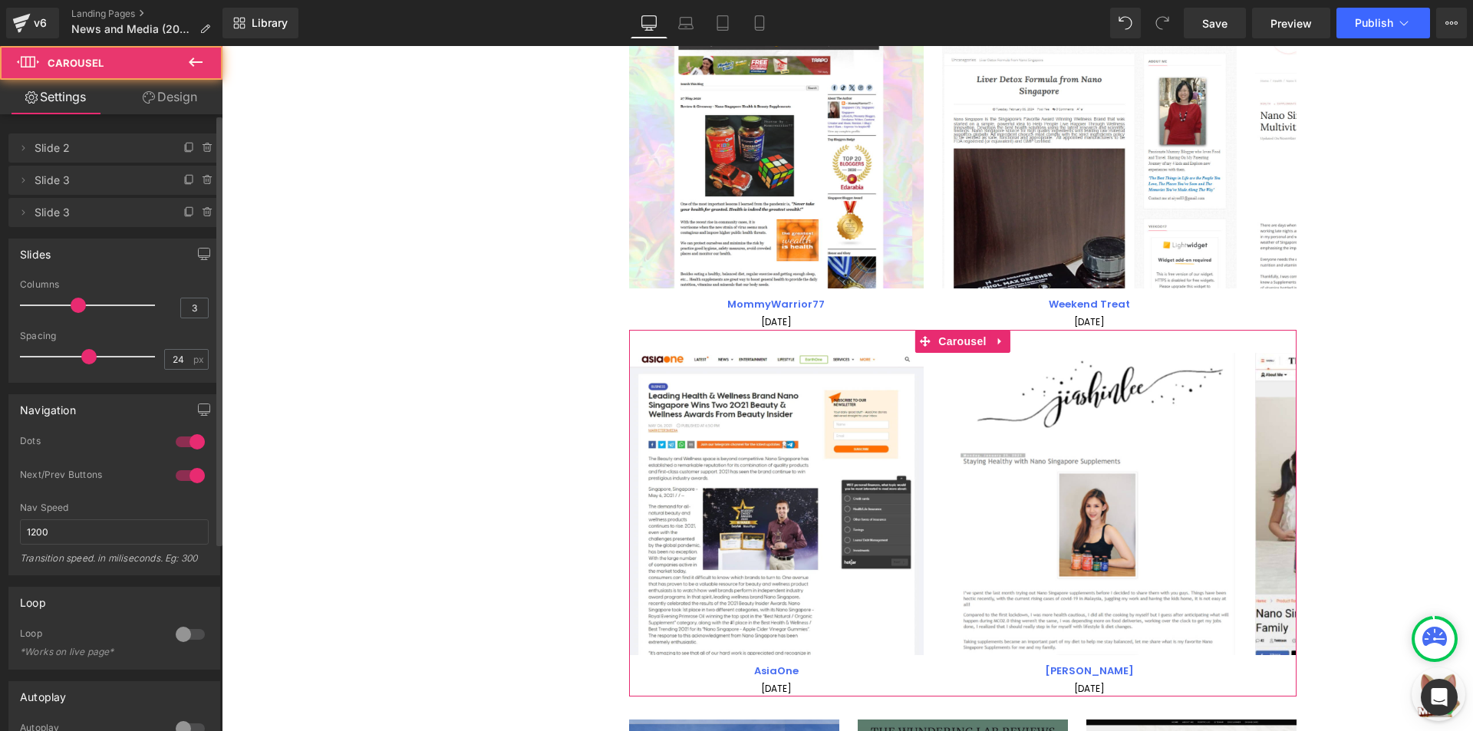
click at [85, 297] on div at bounding box center [91, 305] width 127 height 31
click at [89, 305] on p at bounding box center [87, 306] width 135 height 2
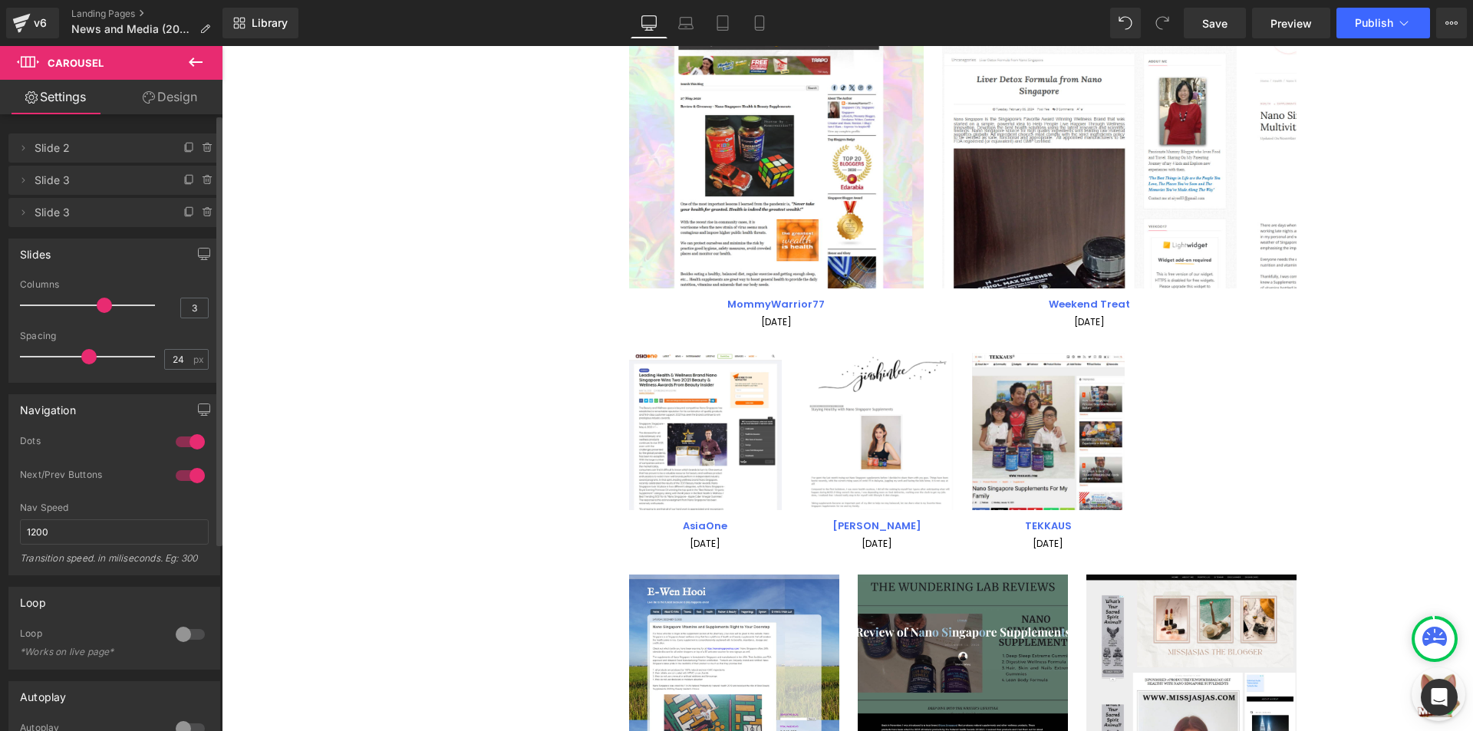
click at [78, 305] on div at bounding box center [91, 305] width 127 height 31
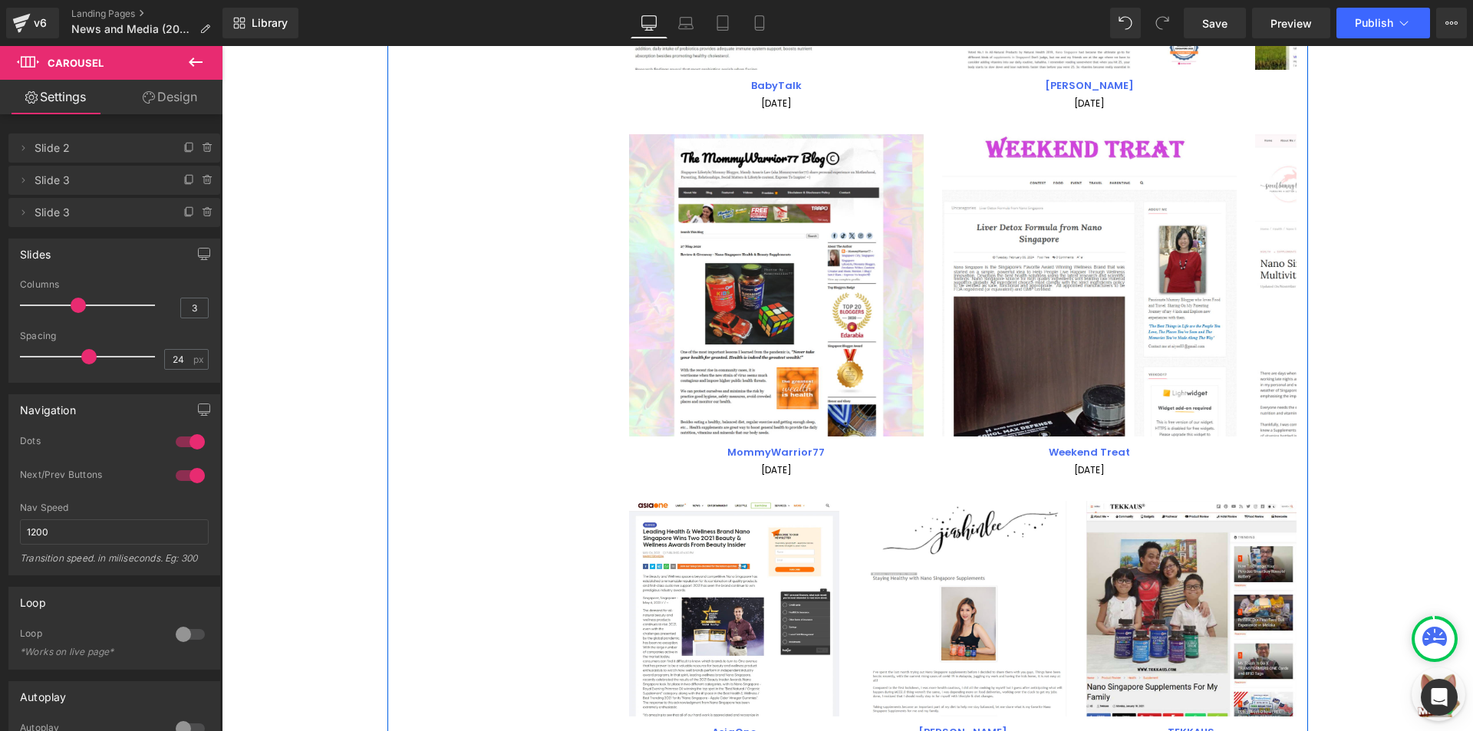
scroll to position [3326, 0]
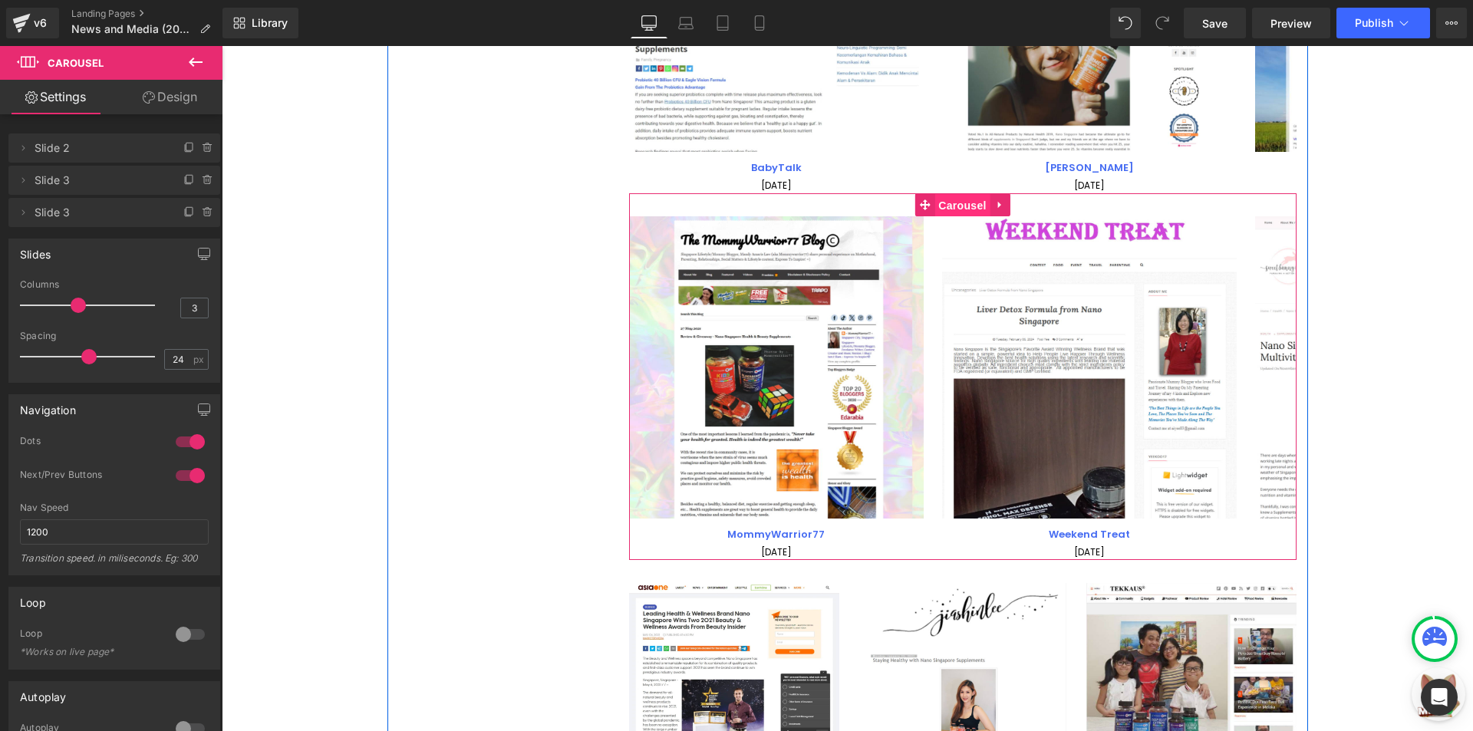
click at [934, 208] on span "Carousel" at bounding box center [961, 205] width 55 height 23
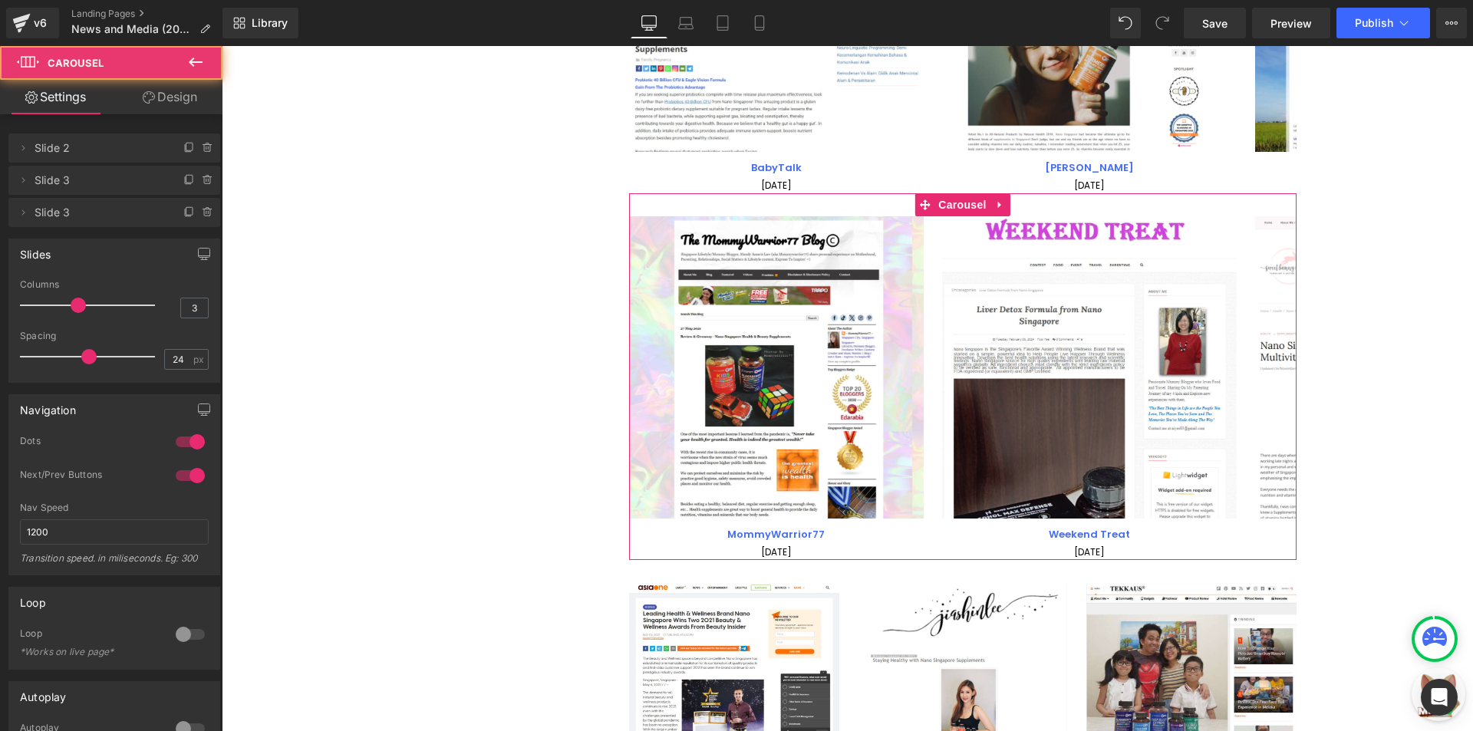
click at [97, 297] on div at bounding box center [91, 305] width 127 height 31
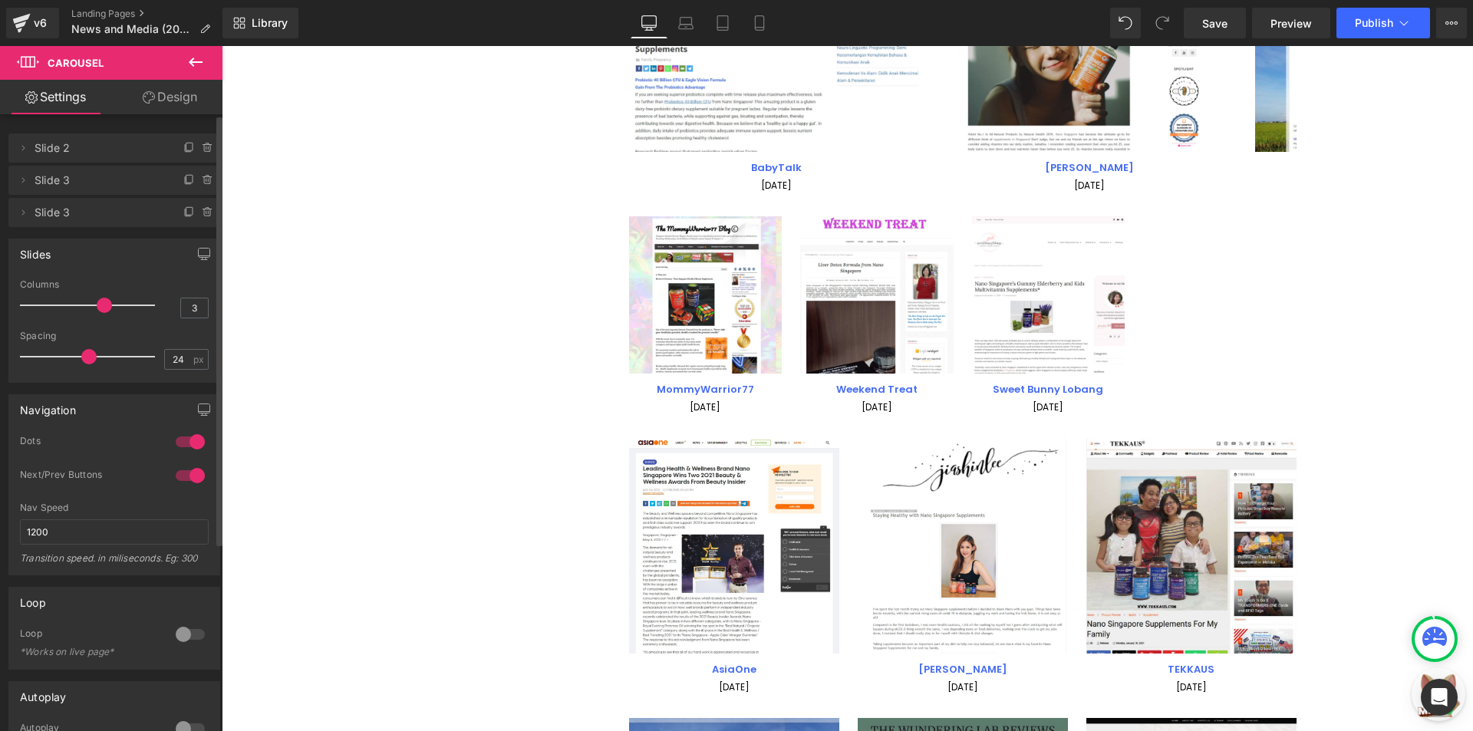
click at [67, 304] on div at bounding box center [91, 305] width 127 height 31
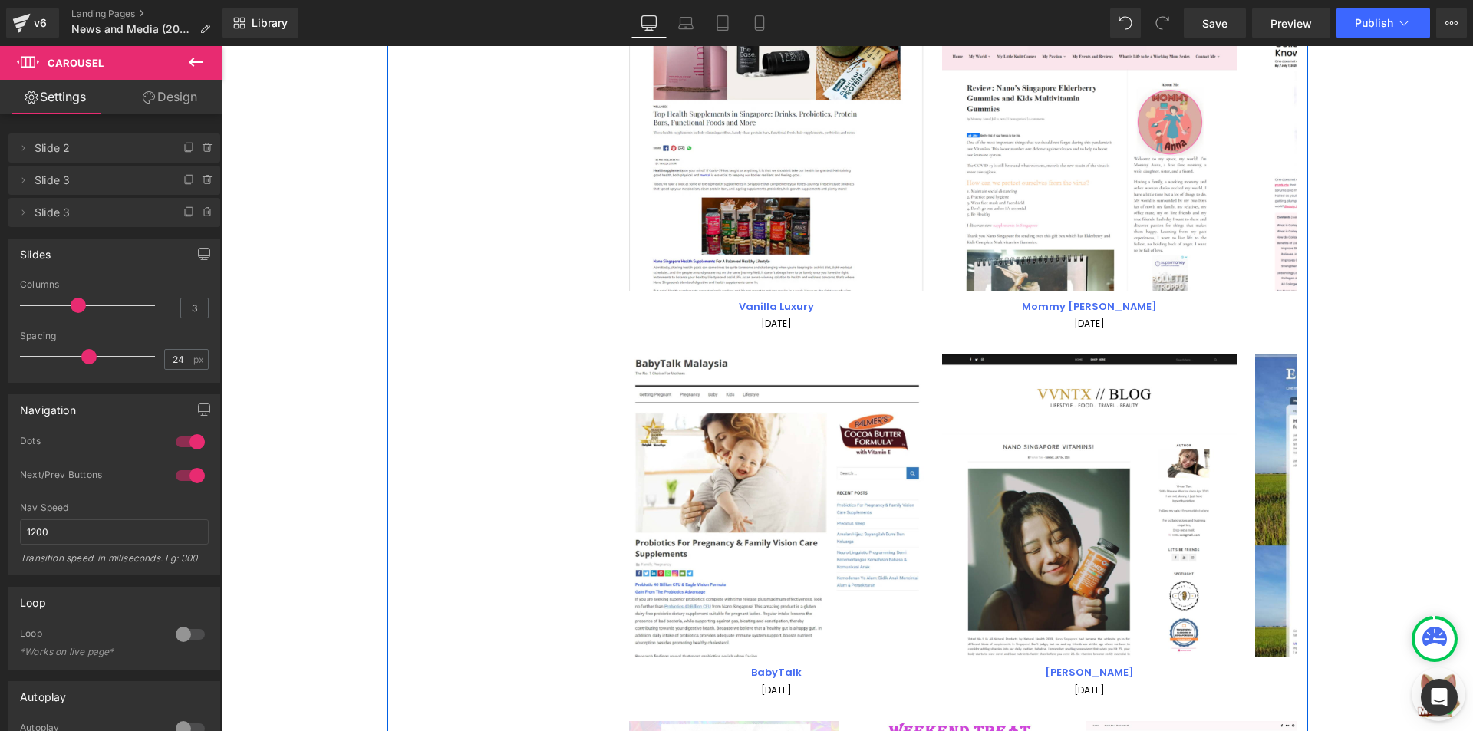
scroll to position [2789, 0]
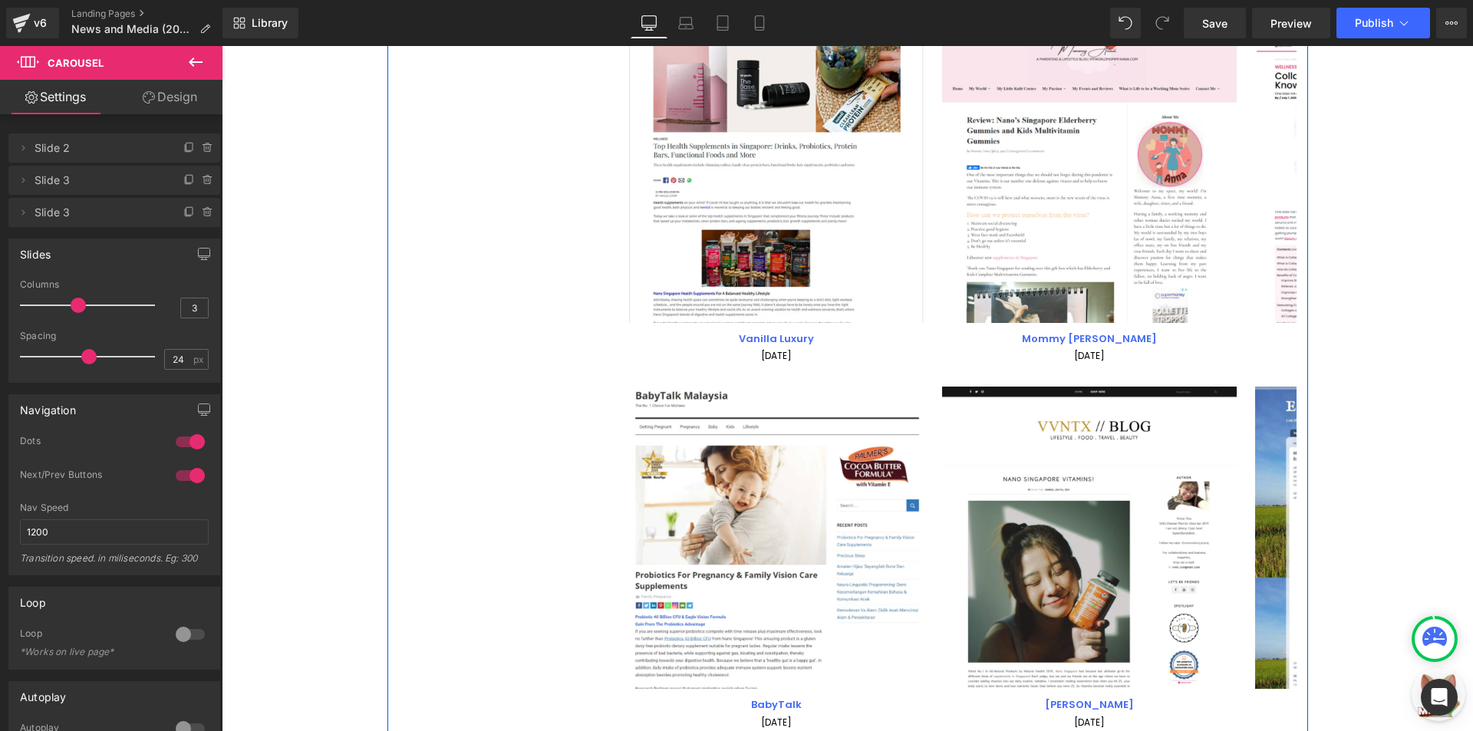
click at [923, 374] on div "Image BabyTalk Text Block 07 July 2021 Text Block Image Vivian Tian Text Block …" at bounding box center [962, 547] width 667 height 367
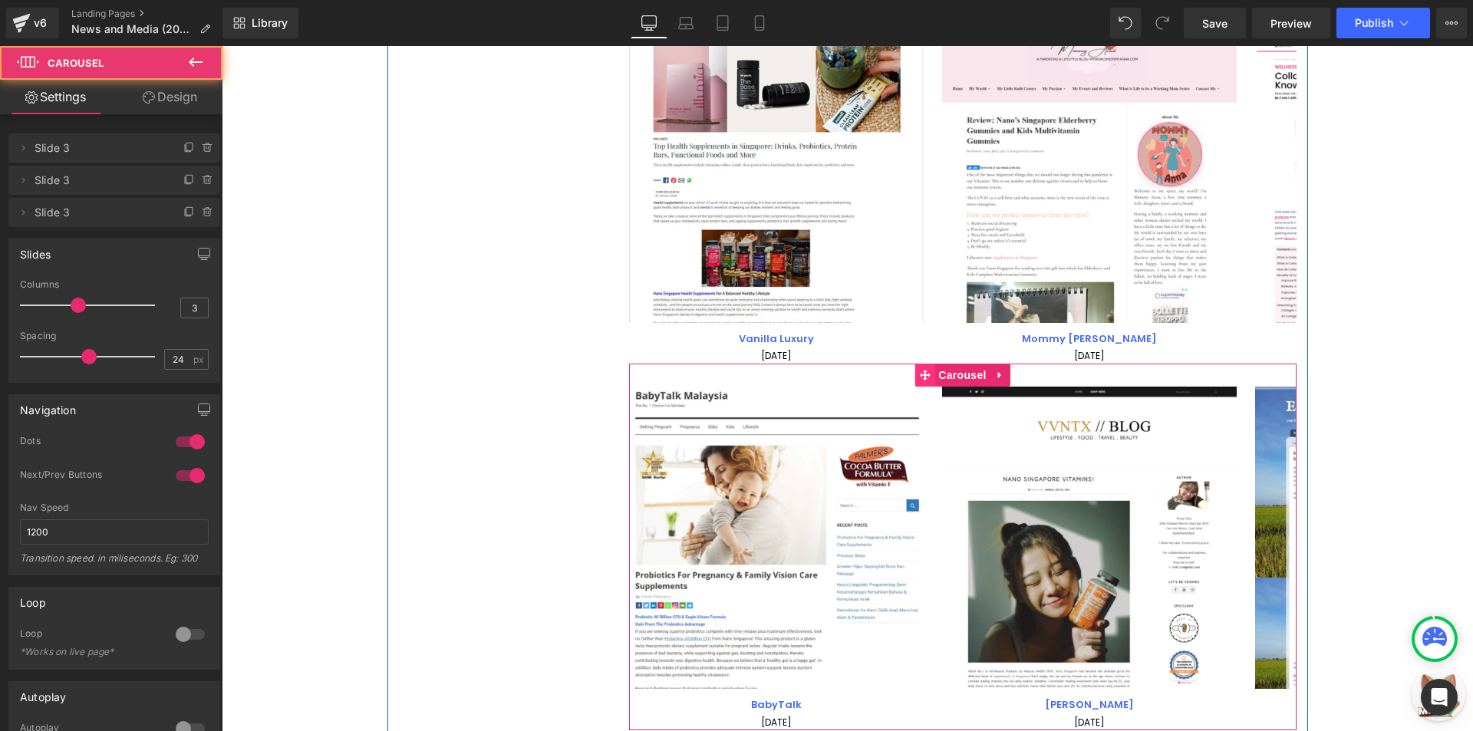
click at [923, 377] on icon at bounding box center [924, 375] width 11 height 11
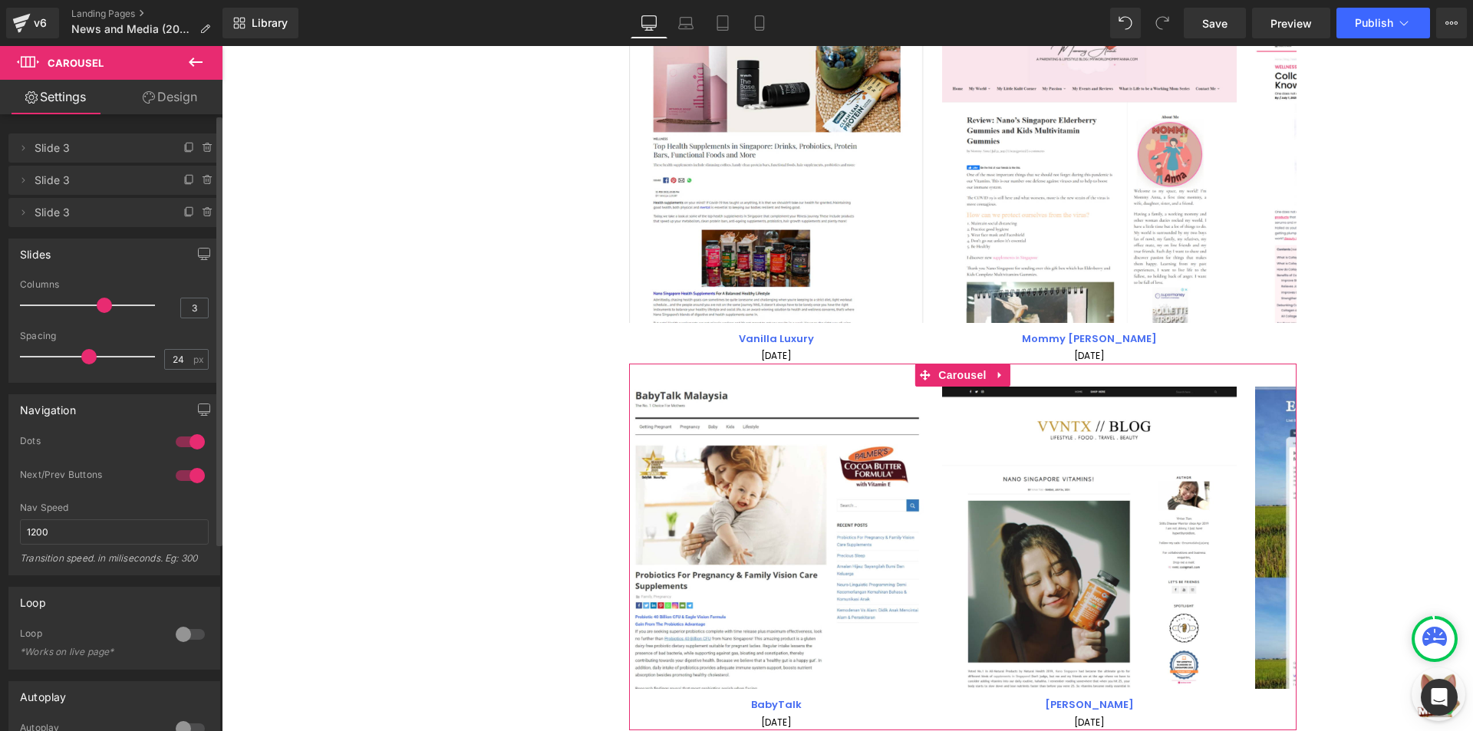
click at [88, 304] on div at bounding box center [91, 305] width 127 height 31
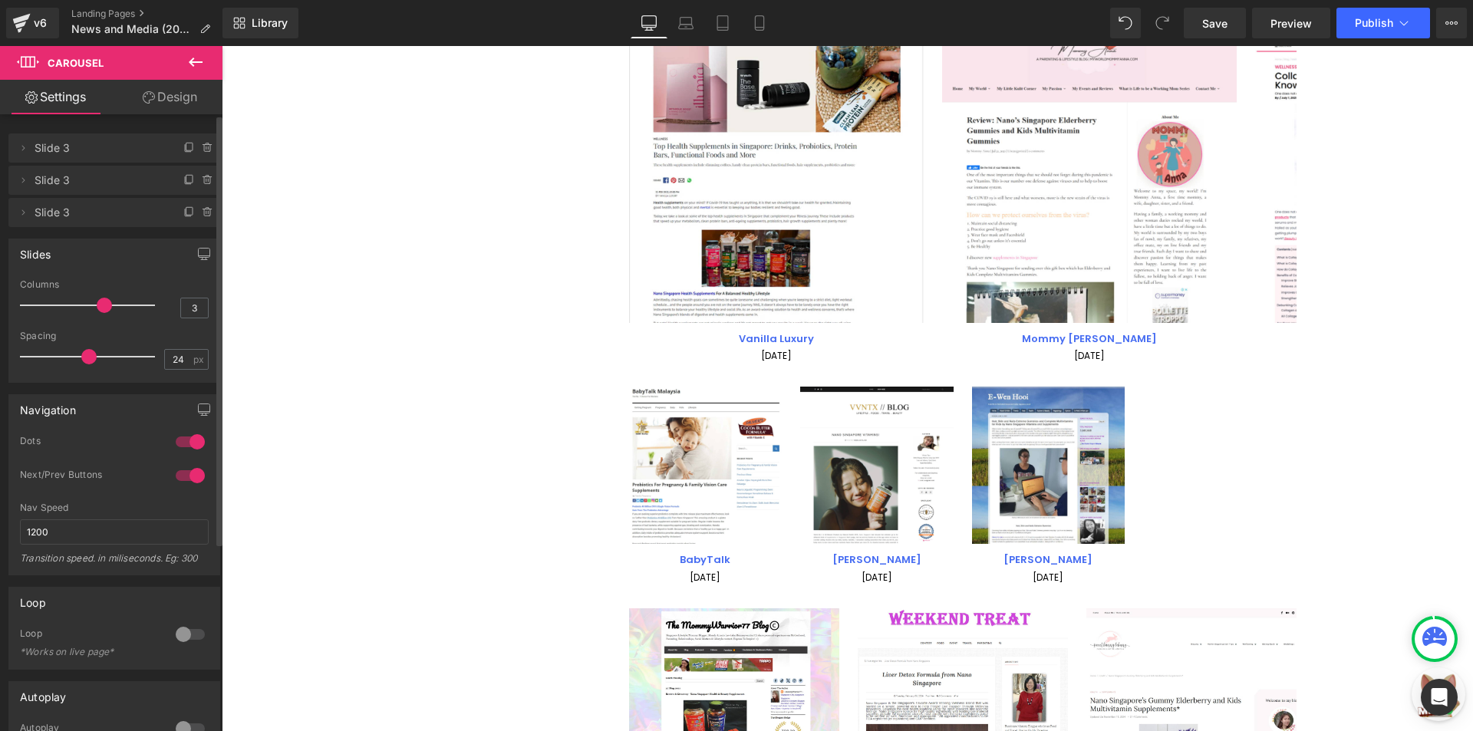
click at [59, 305] on div at bounding box center [91, 305] width 127 height 31
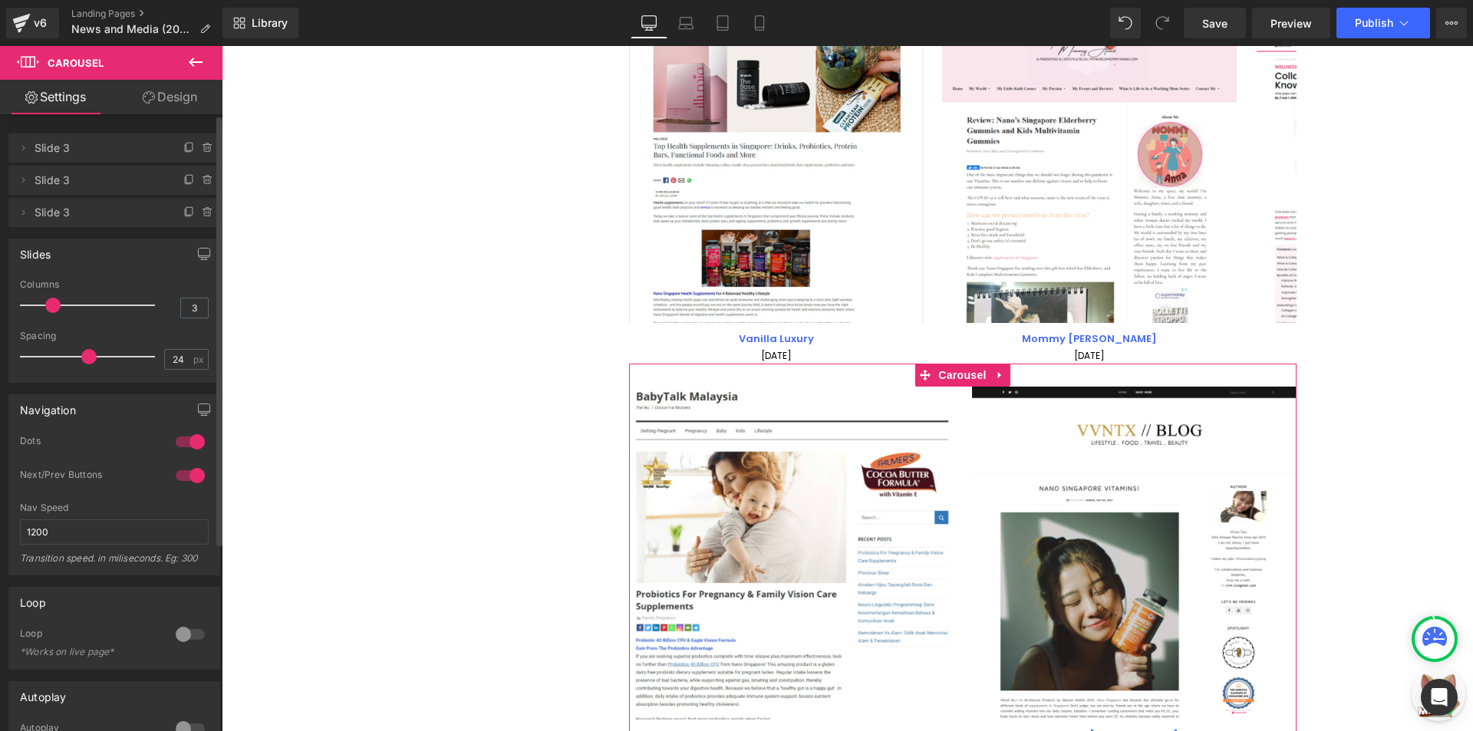
click at [76, 300] on div at bounding box center [91, 305] width 127 height 31
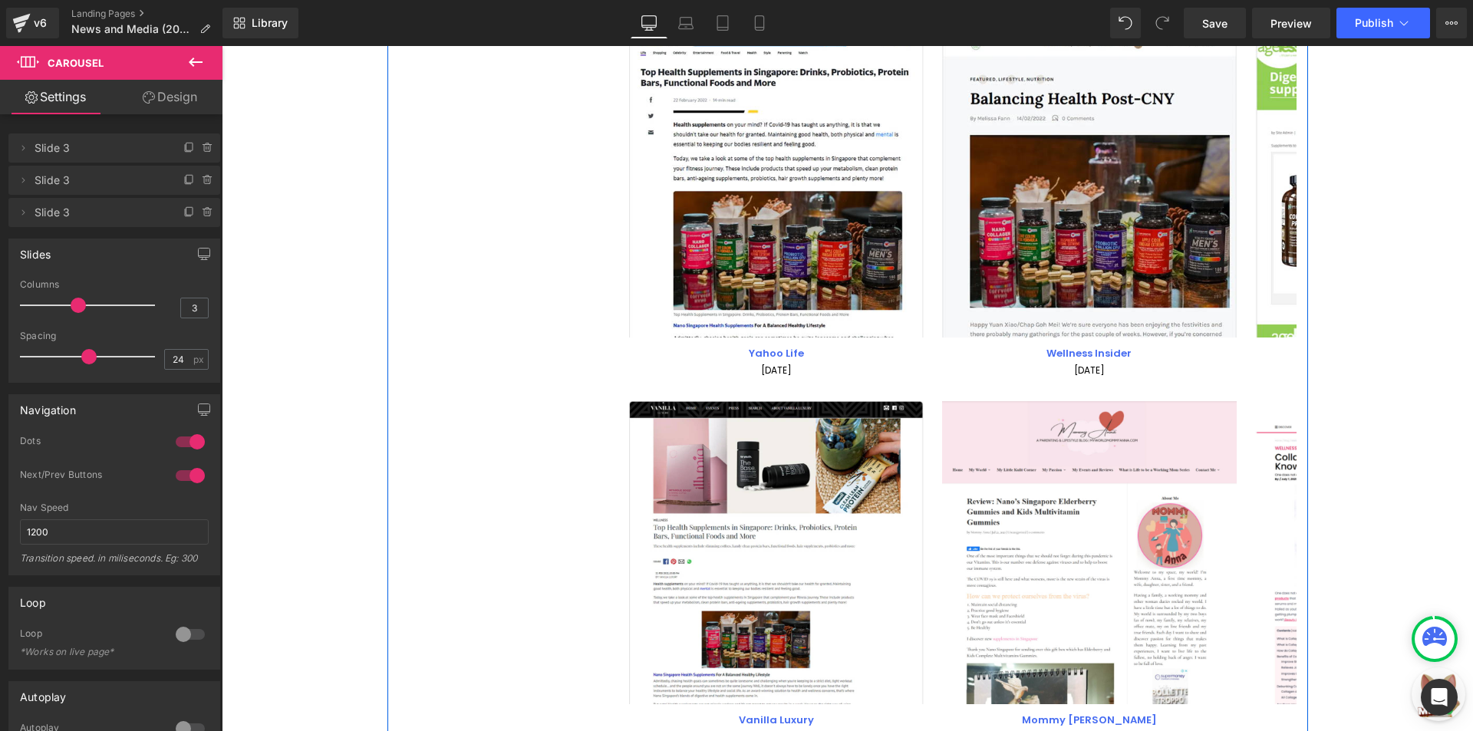
scroll to position [2405, 0]
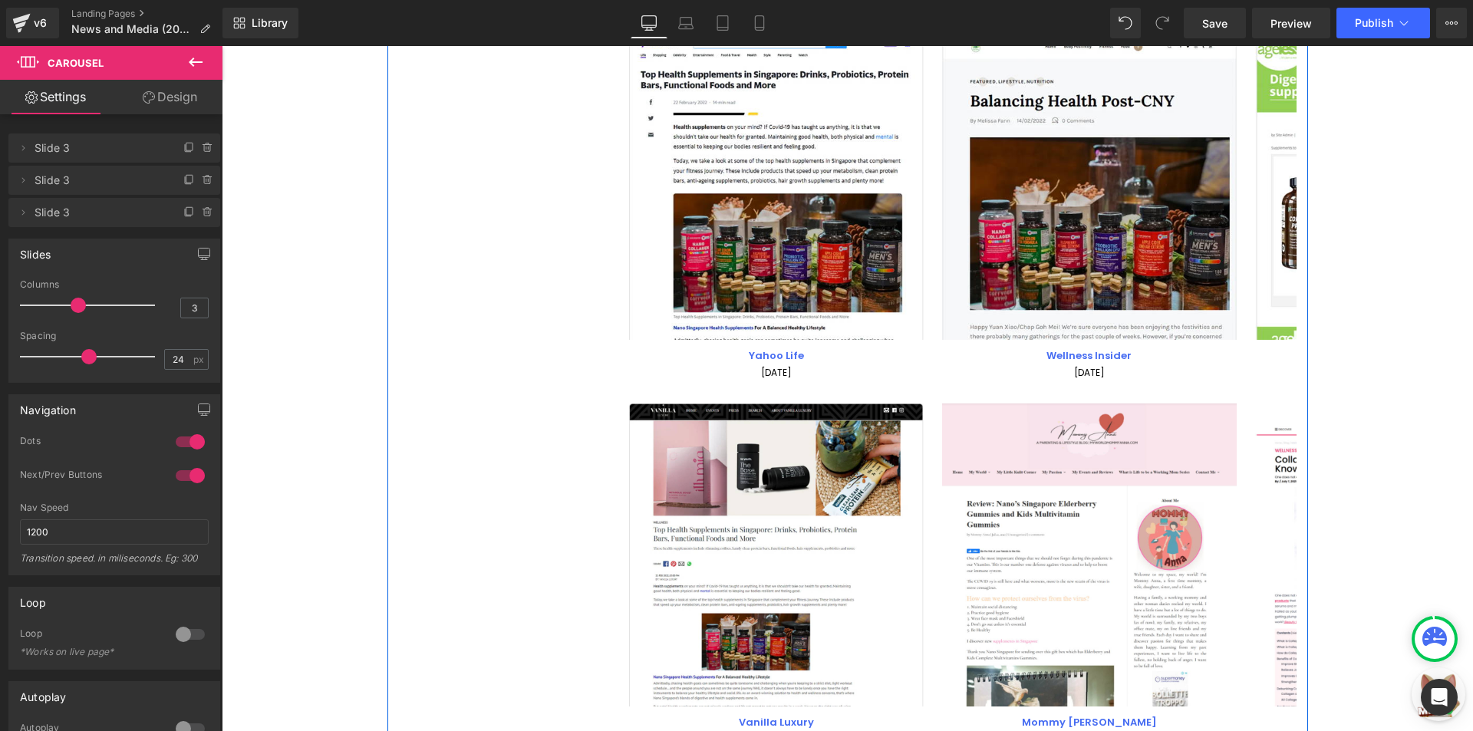
click at [917, 387] on div "Image Vanilla Luxury Text Block 27 January 2022 Text Block Image Mommy Anna Tex…" at bounding box center [962, 563] width 667 height 367
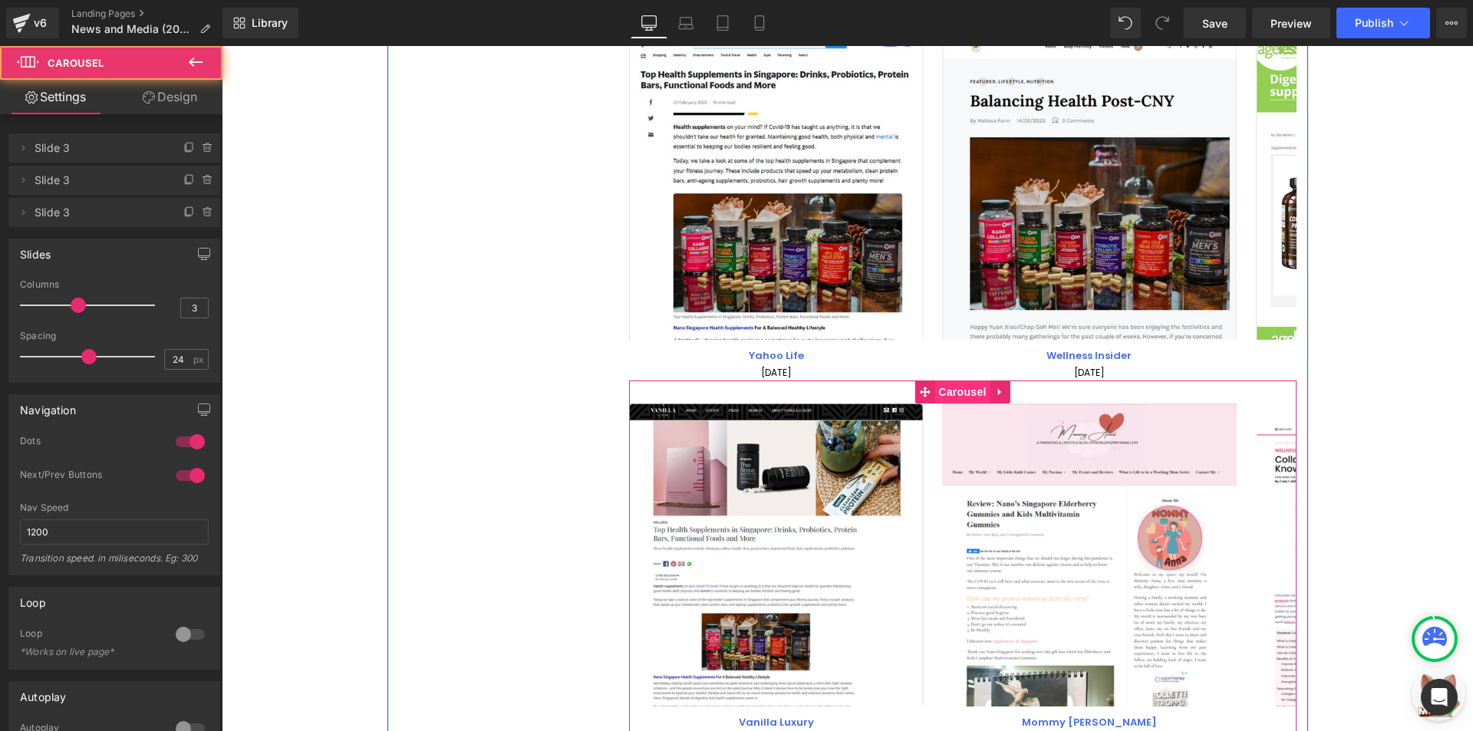
click at [947, 395] on span "Carousel" at bounding box center [961, 391] width 55 height 23
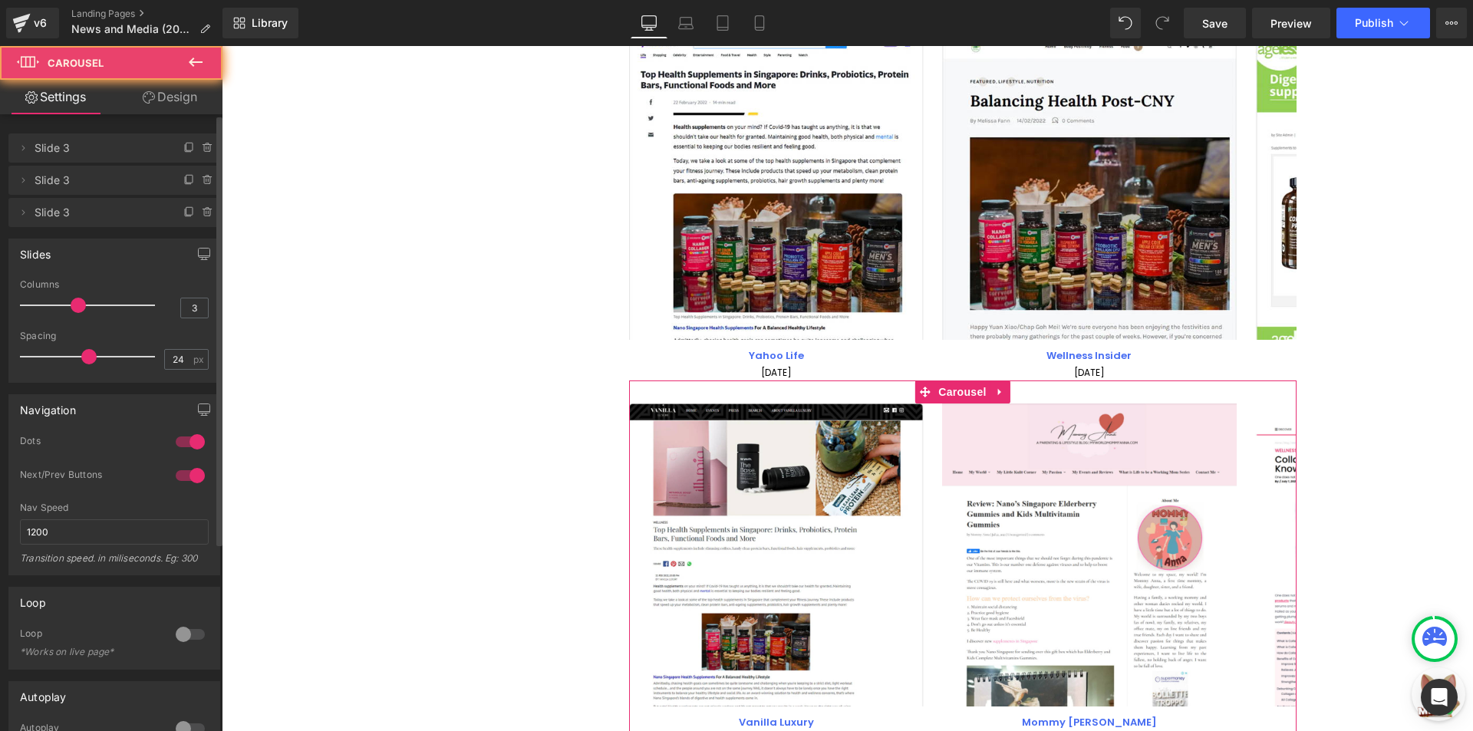
click at [97, 301] on div at bounding box center [91, 305] width 127 height 31
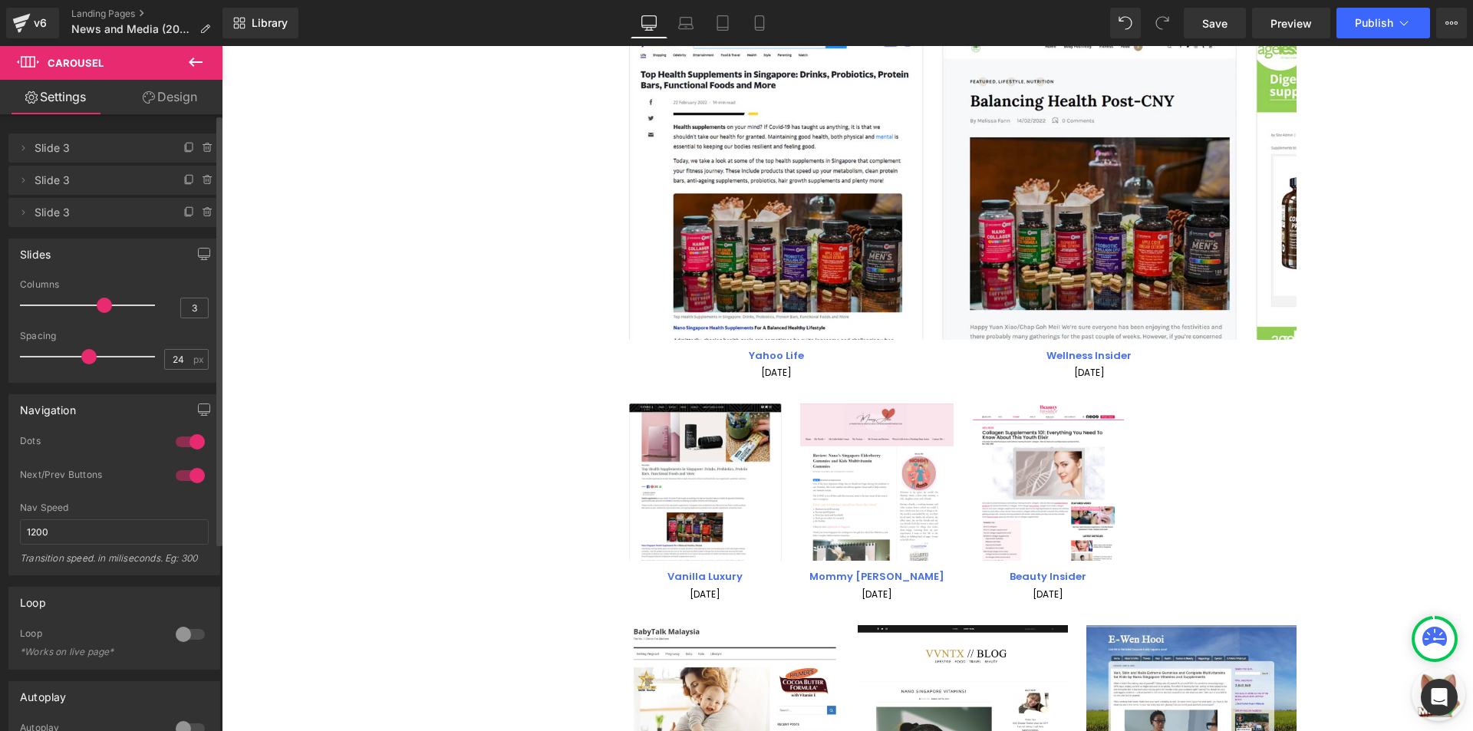
click at [86, 303] on div at bounding box center [91, 305] width 127 height 31
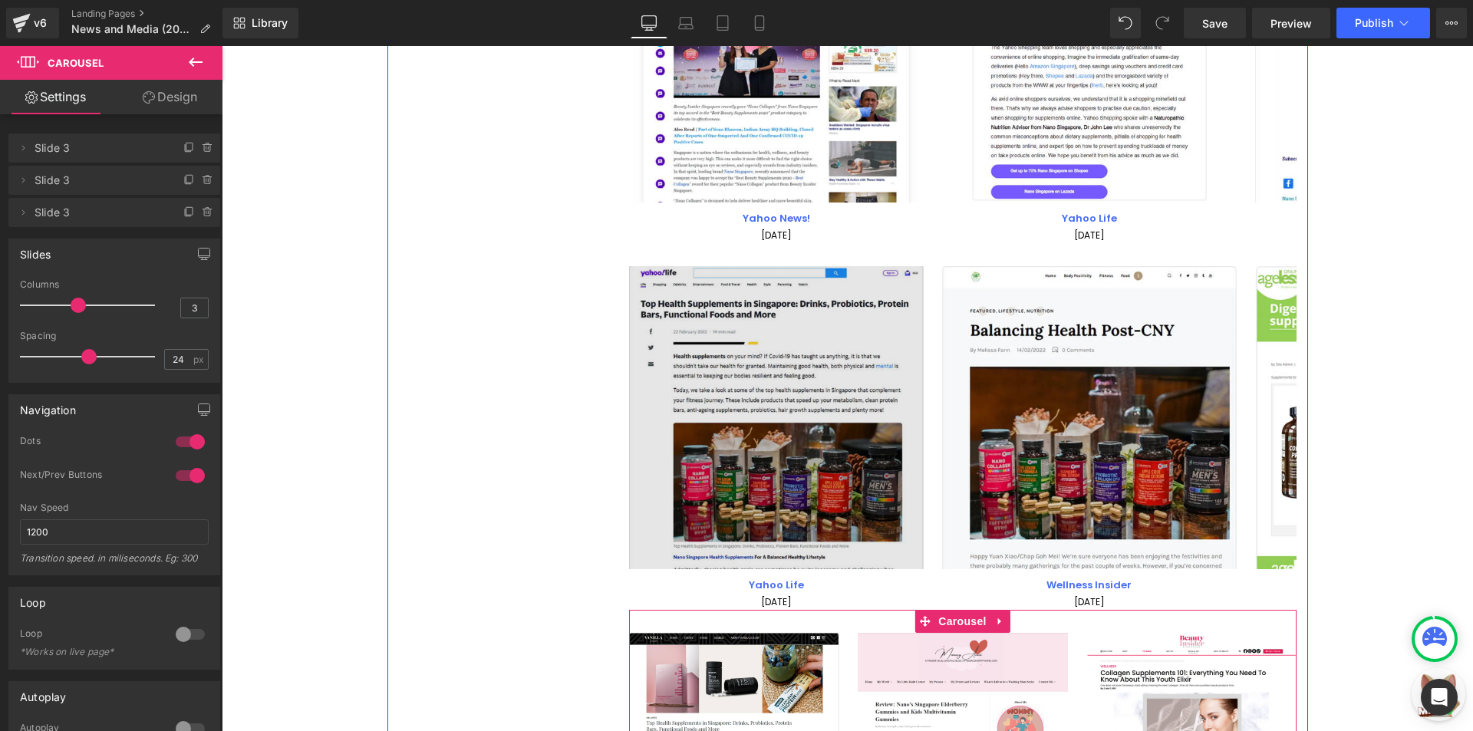
scroll to position [2175, 0]
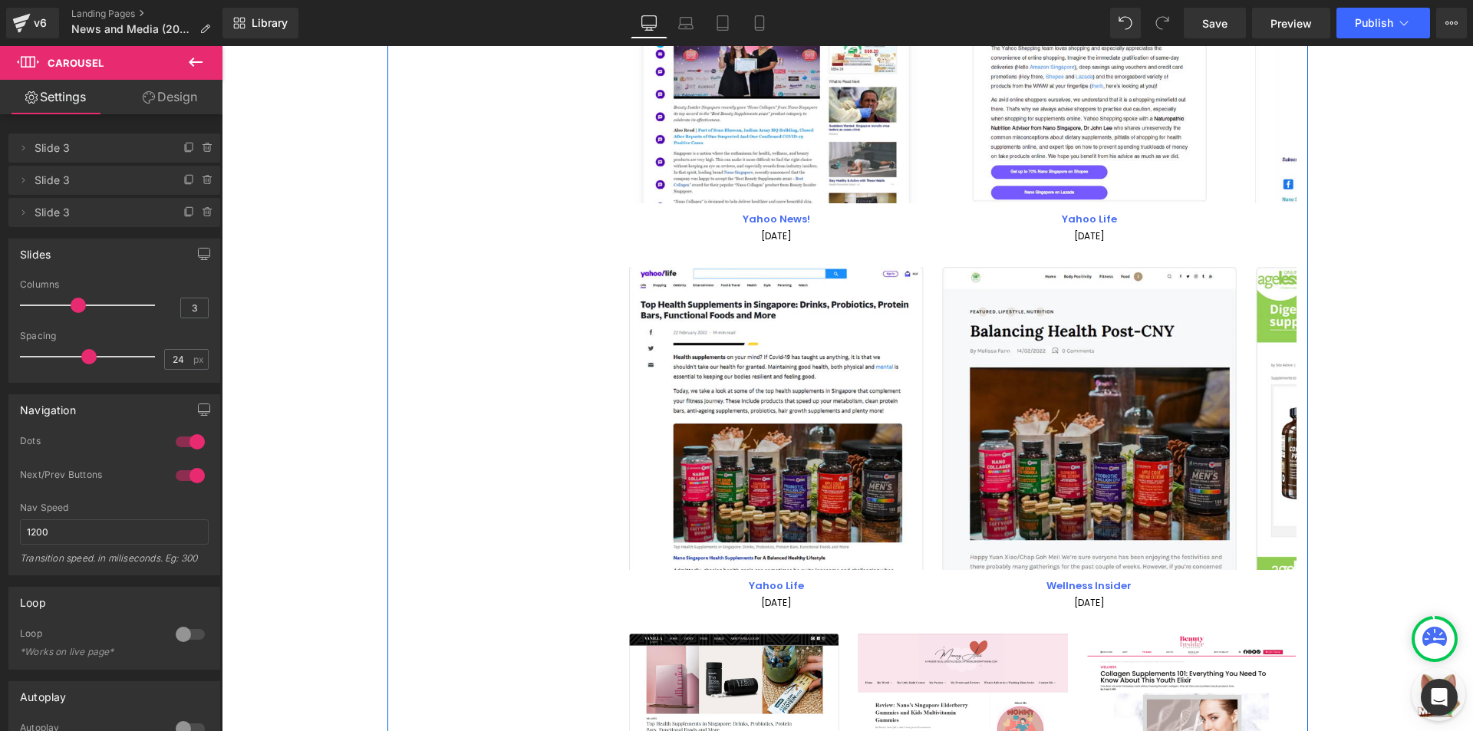
click at [921, 328] on div "Image Yahoo Life Text Block 22 February 2022 Text Block Image Wellness Insider …" at bounding box center [1098, 439] width 939 height 344
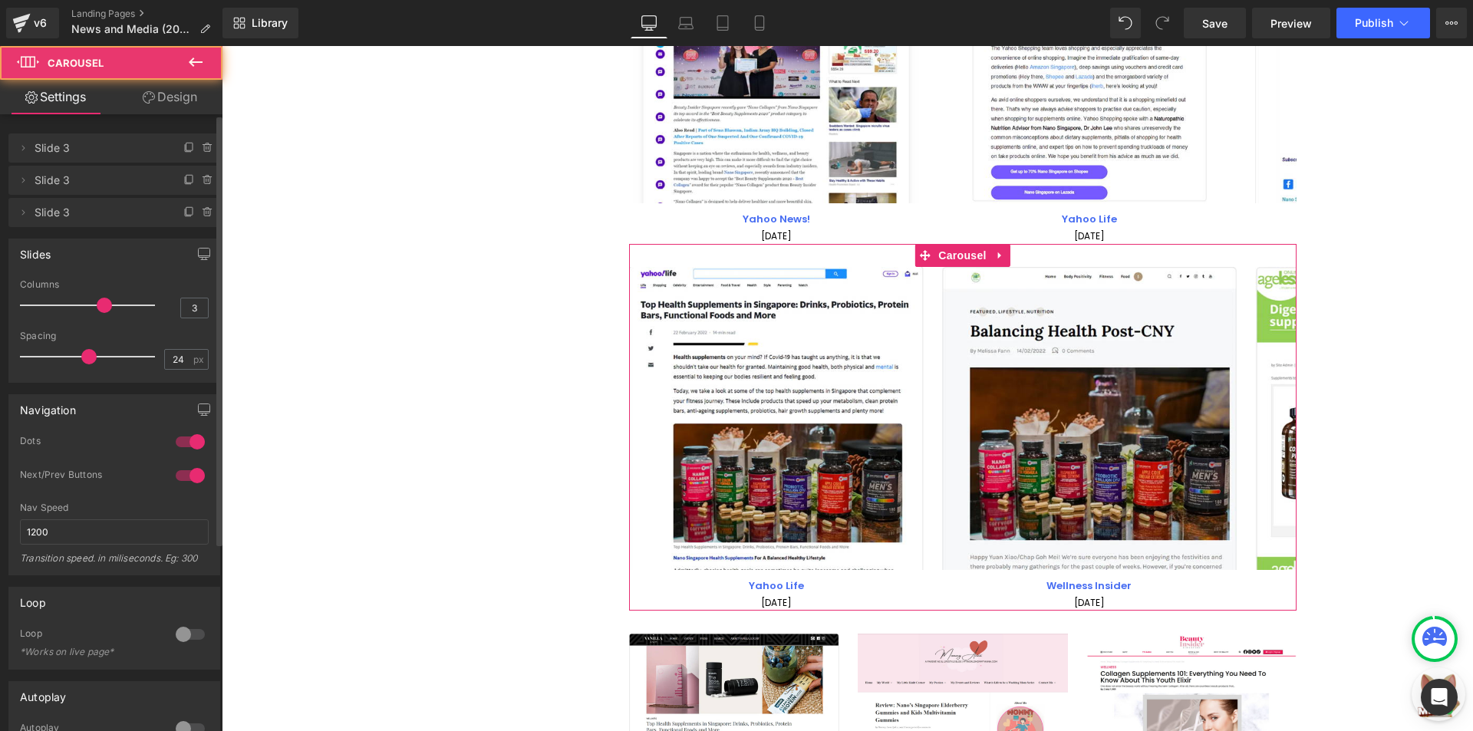
click at [91, 303] on div at bounding box center [91, 305] width 127 height 31
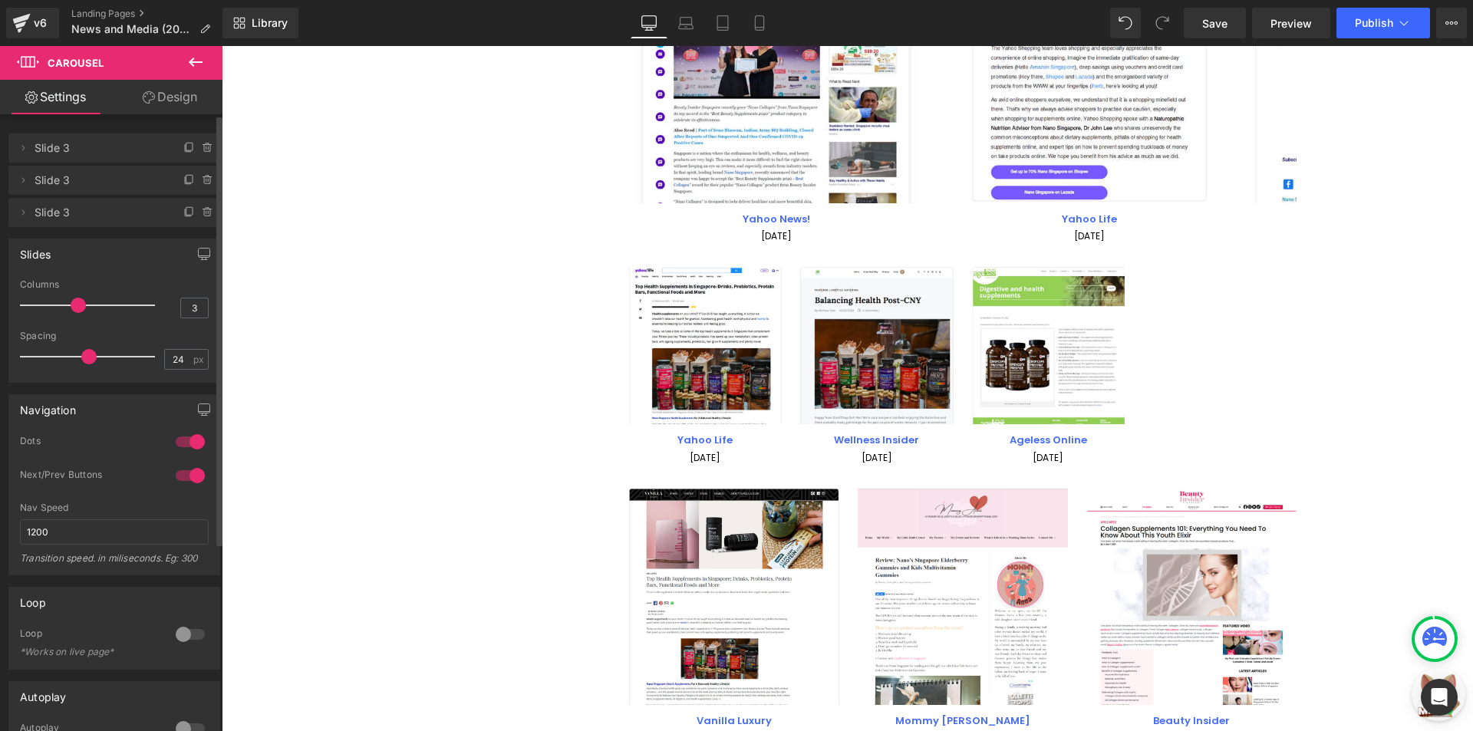
click at [82, 304] on div at bounding box center [91, 305] width 127 height 31
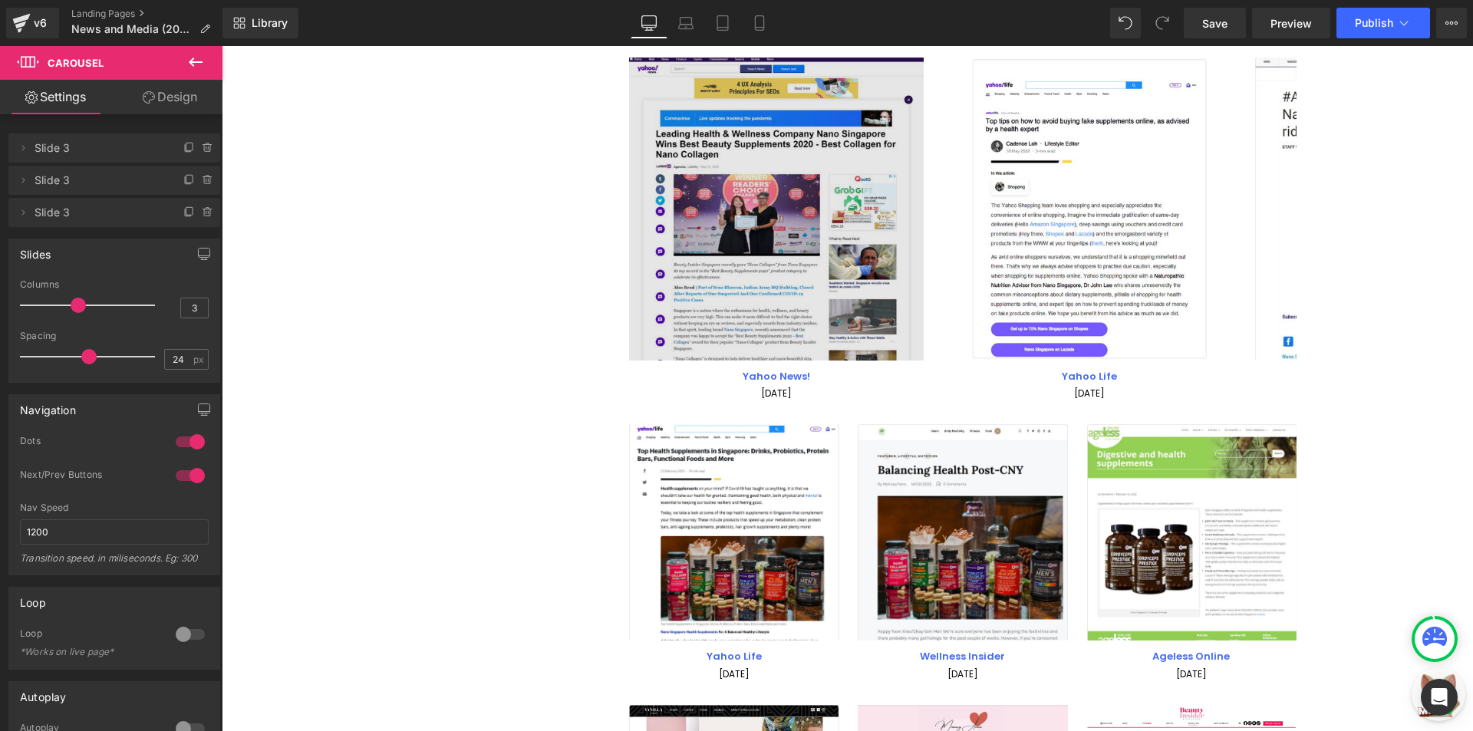
scroll to position [1868, 0]
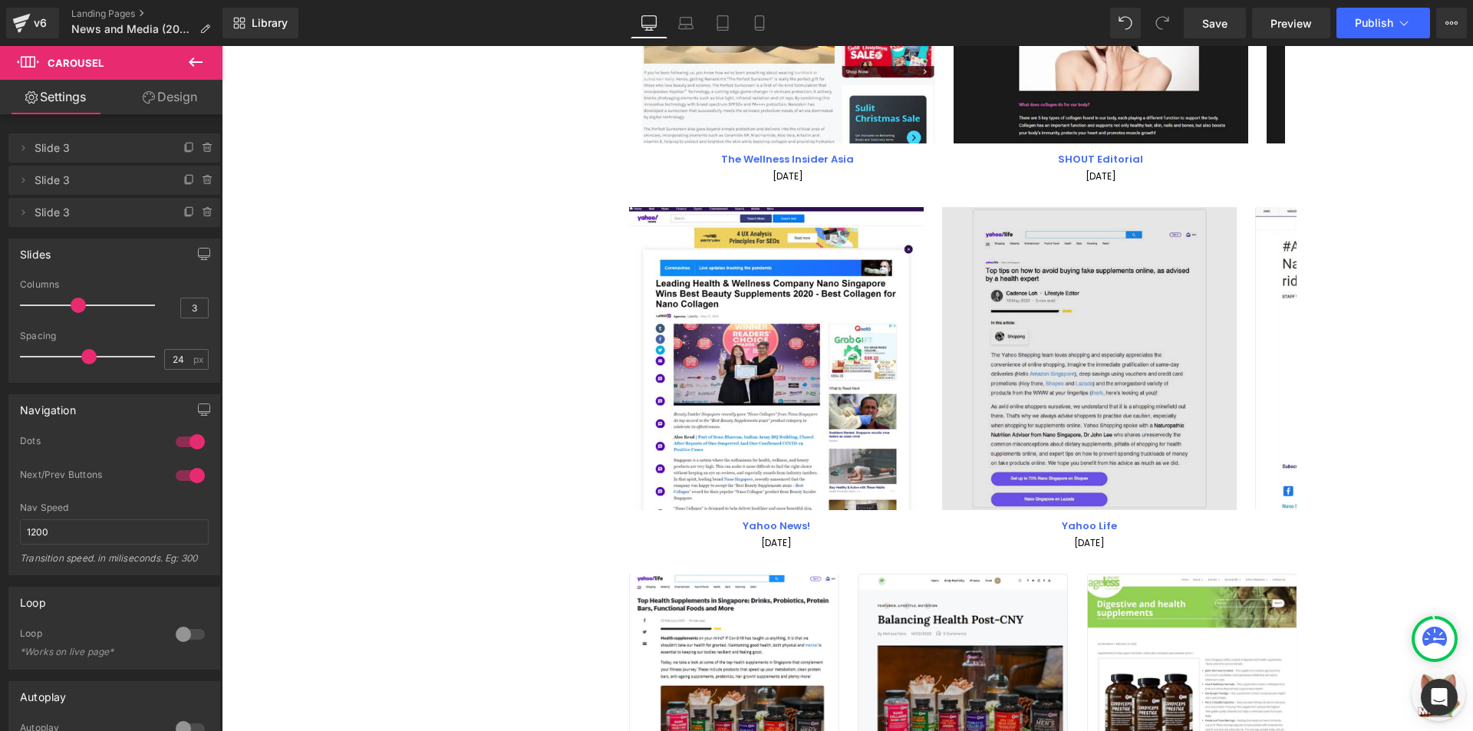
click at [950, 334] on img at bounding box center [1089, 358] width 295 height 302
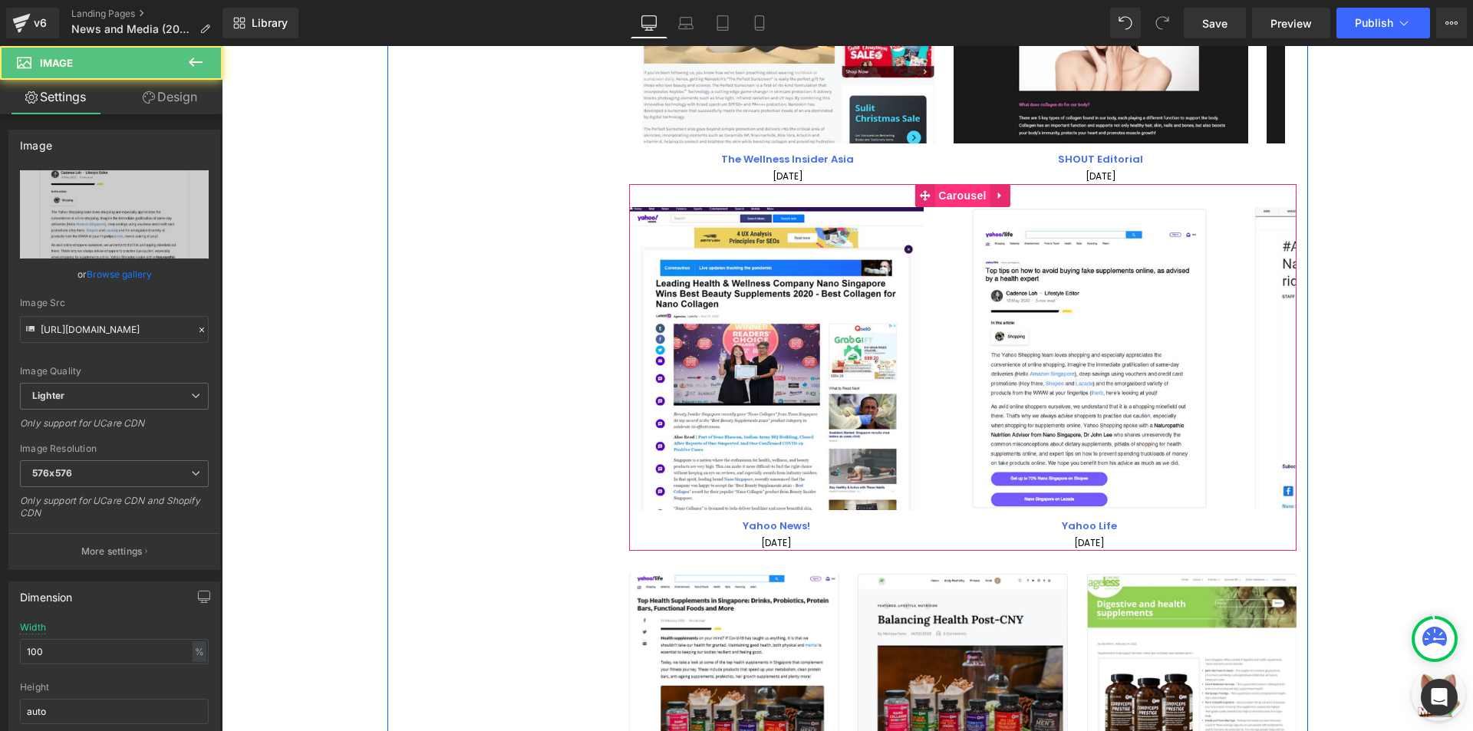
click at [953, 195] on span "Carousel" at bounding box center [961, 195] width 55 height 23
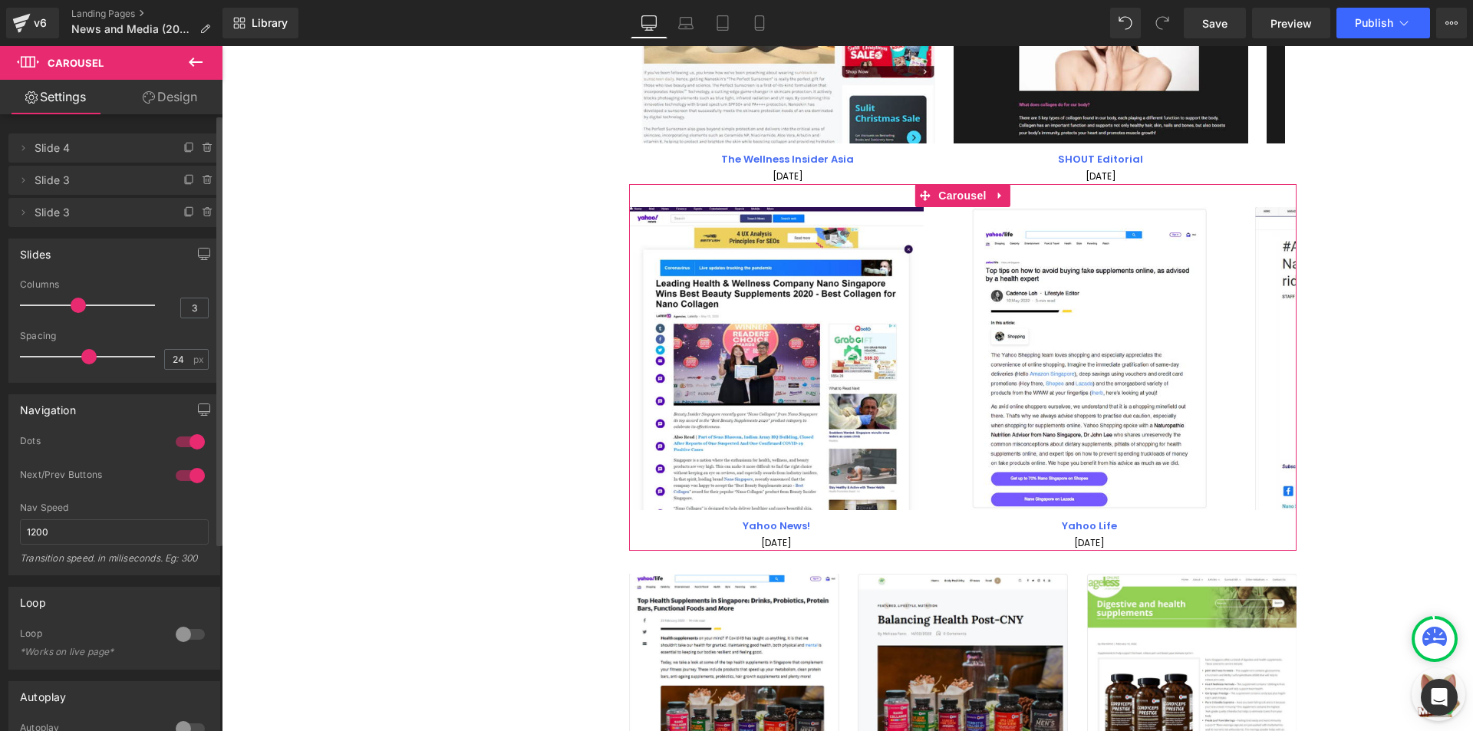
click at [91, 309] on div at bounding box center [91, 305] width 127 height 31
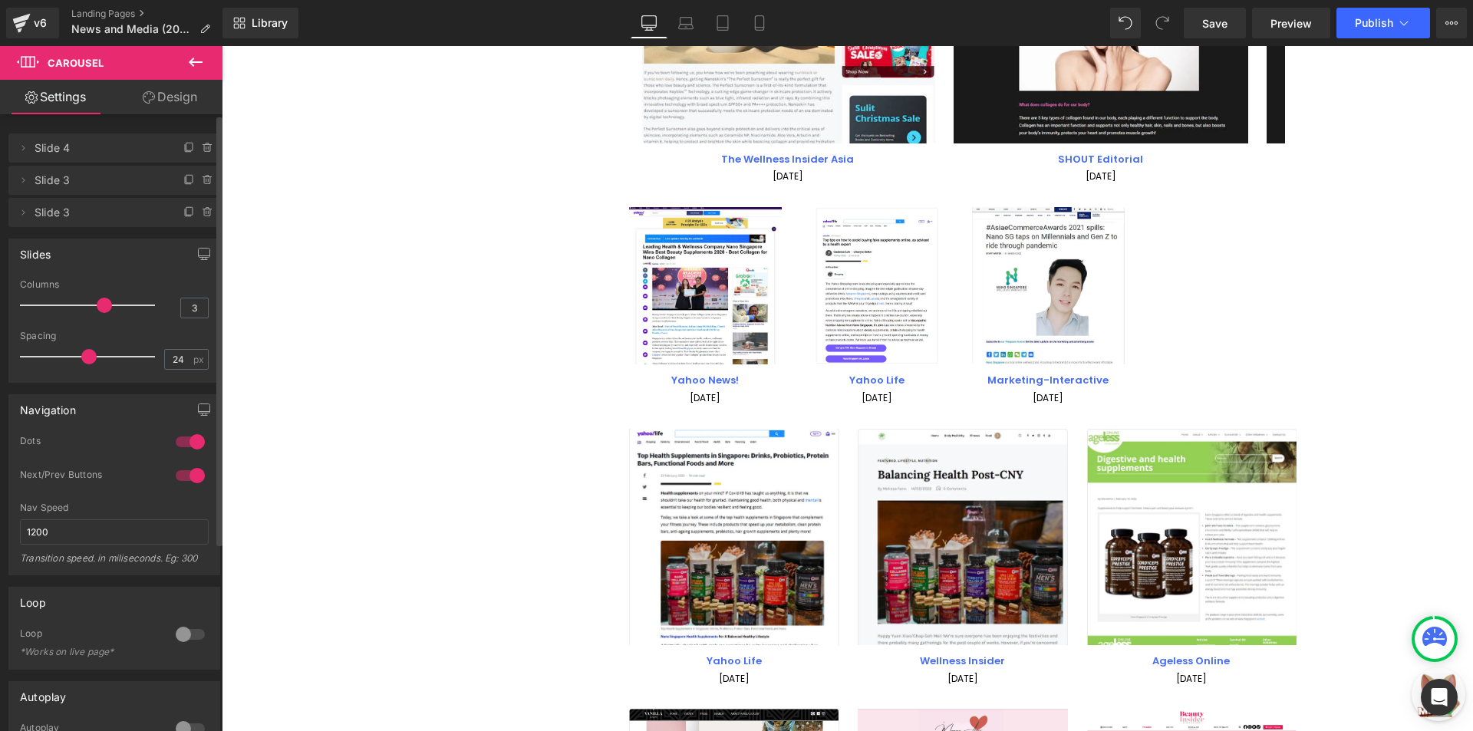
click at [72, 310] on div at bounding box center [91, 305] width 127 height 31
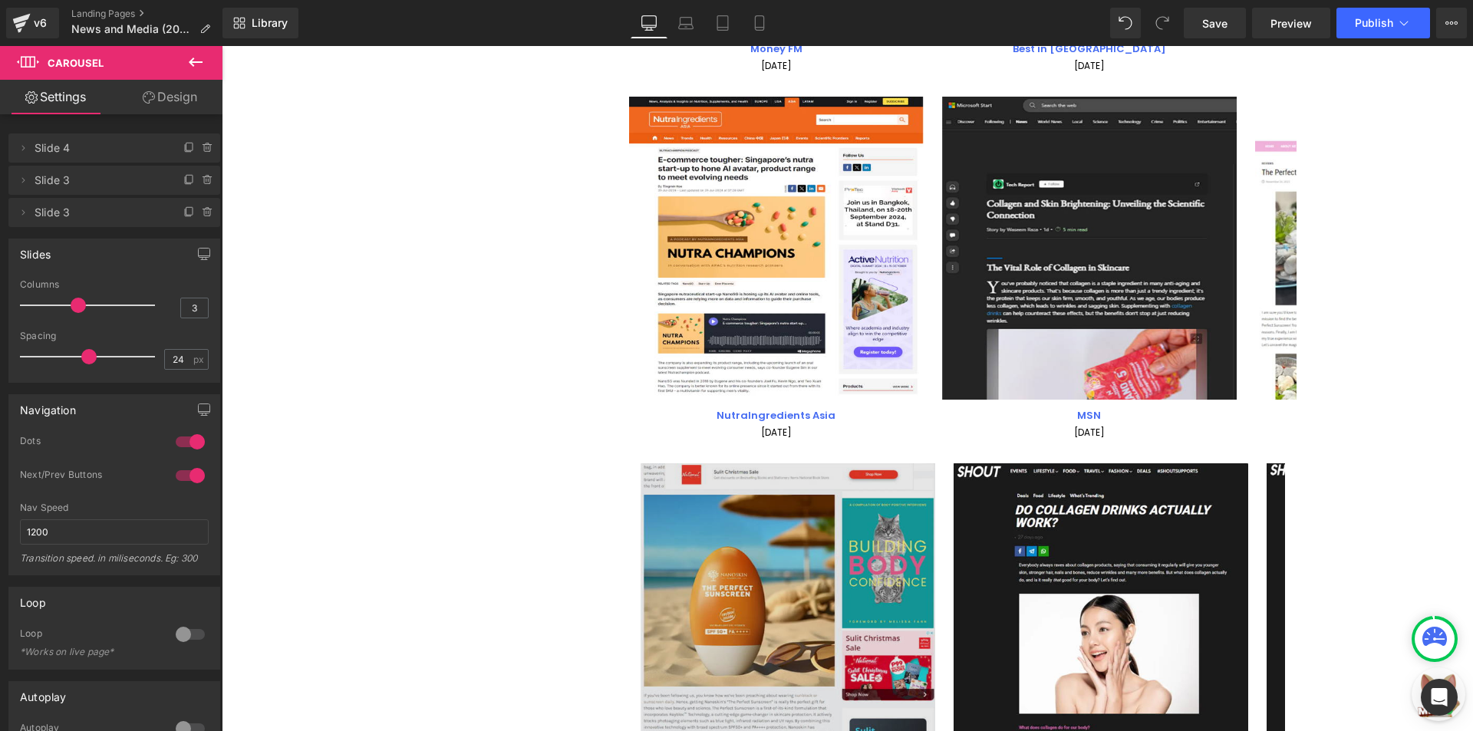
scroll to position [1255, 0]
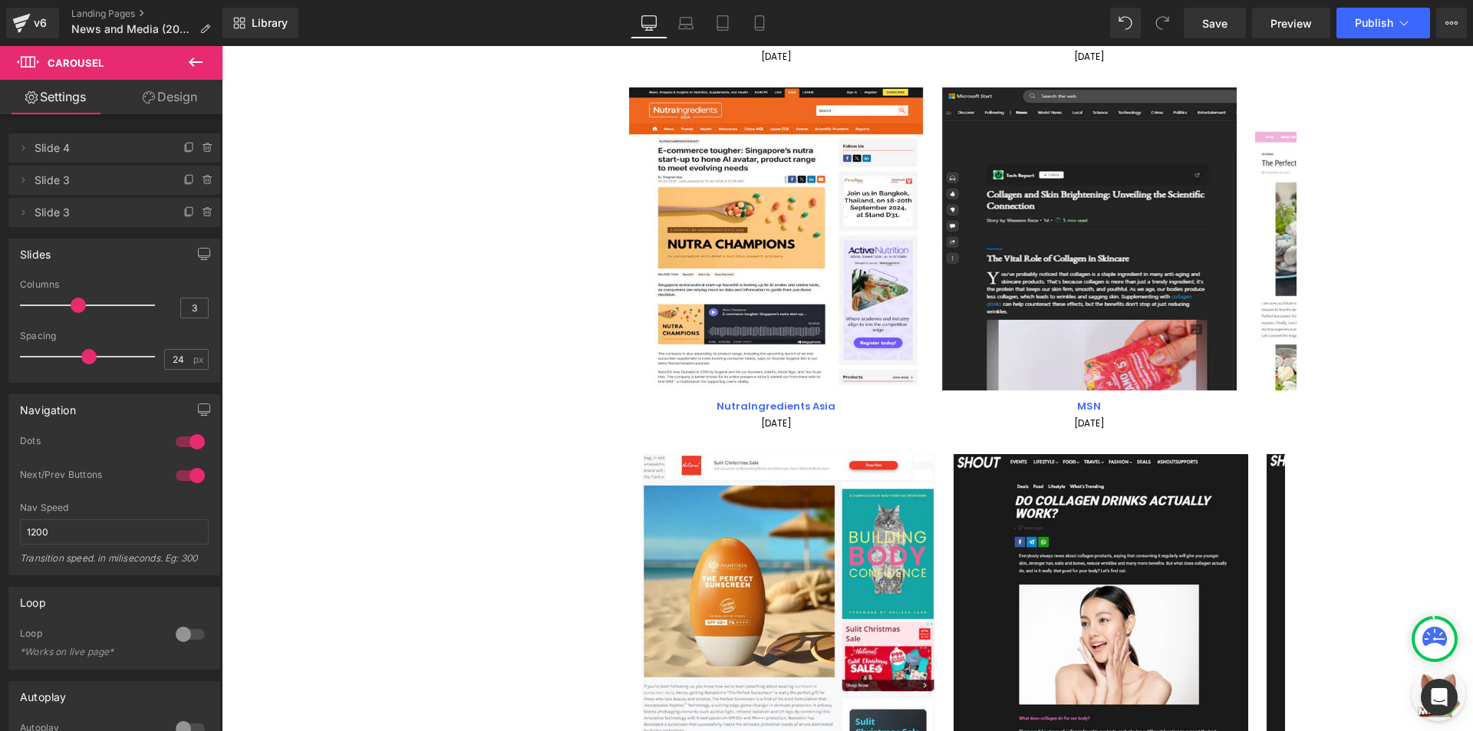
click at [935, 462] on div "Image The Wellness Insider Asia Text Block 25 November 2023 Text Block Image SH…" at bounding box center [1109, 626] width 939 height 344
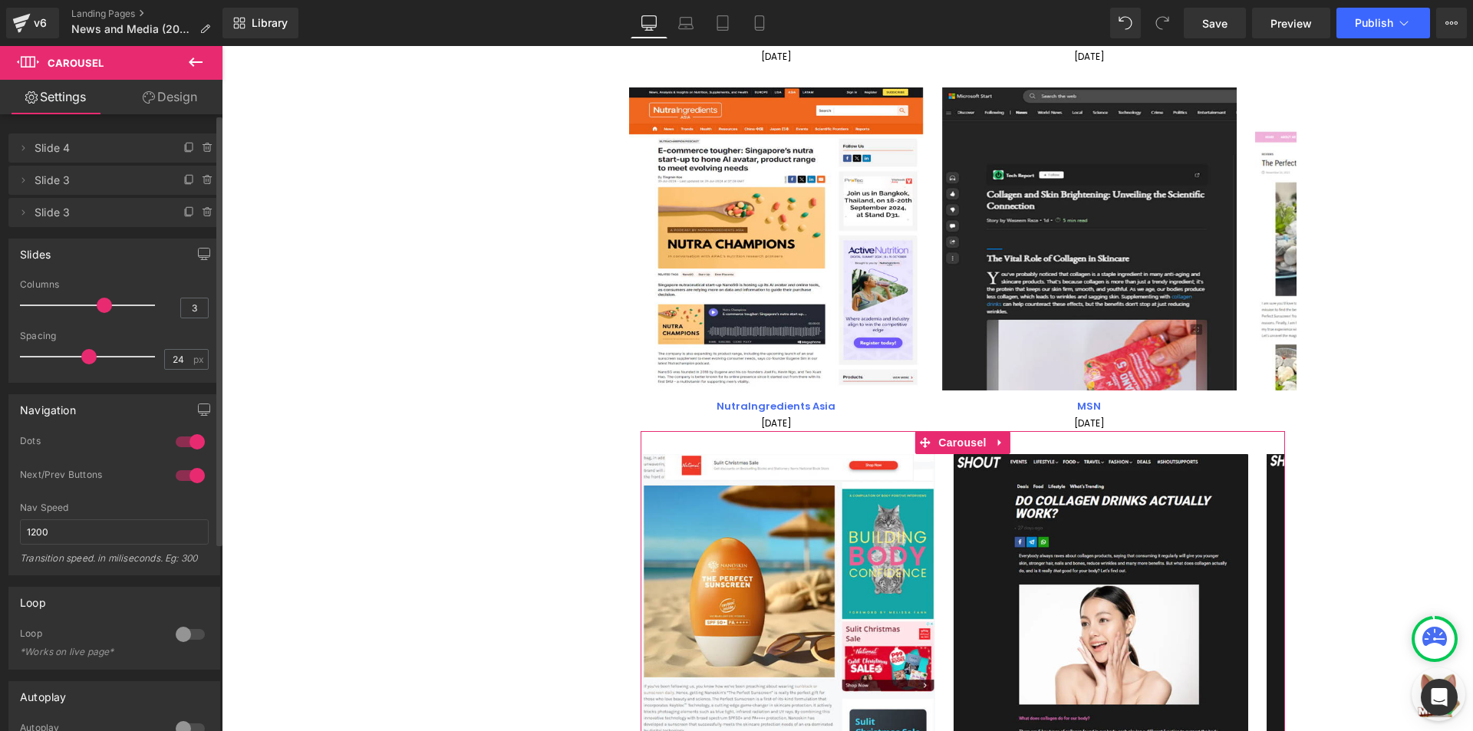
click at [91, 307] on div at bounding box center [91, 305] width 127 height 31
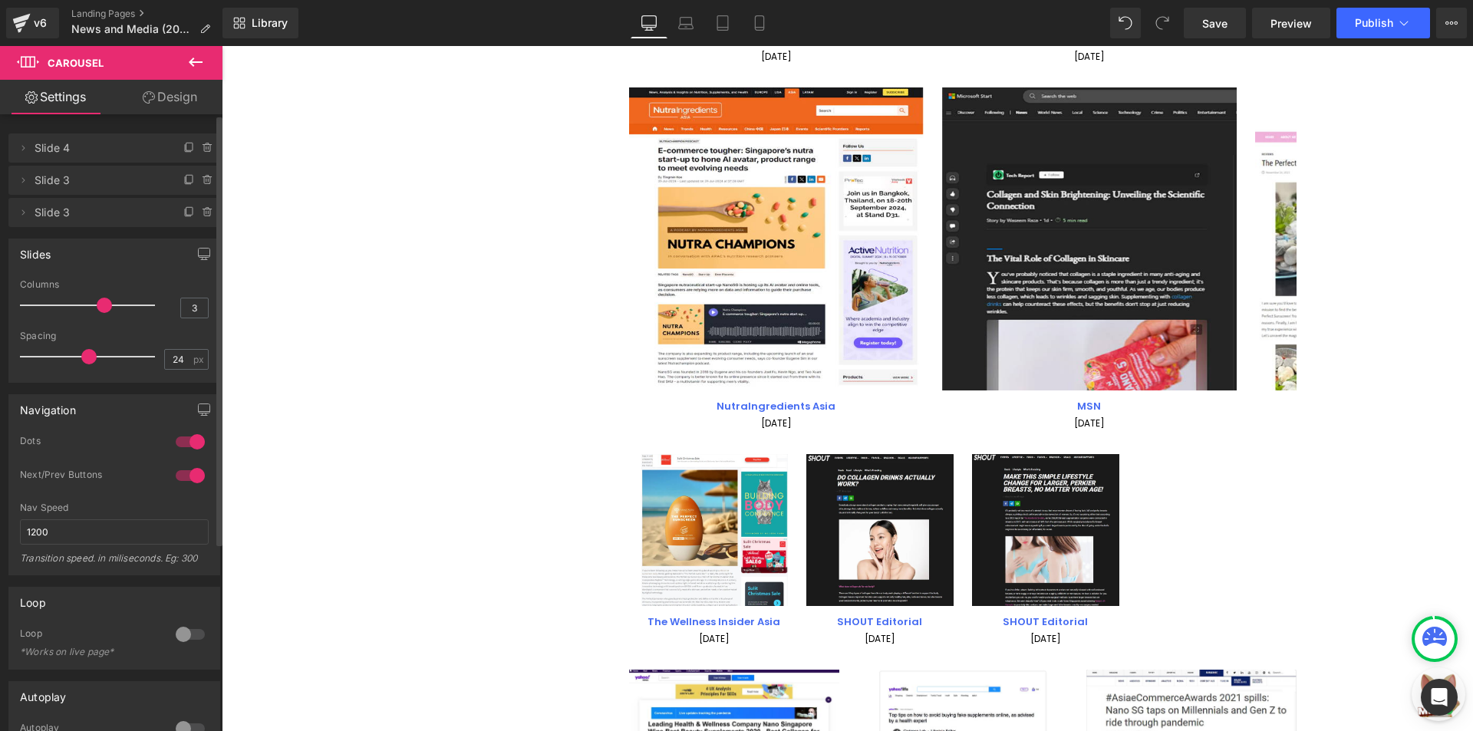
click at [84, 305] on p at bounding box center [87, 306] width 135 height 2
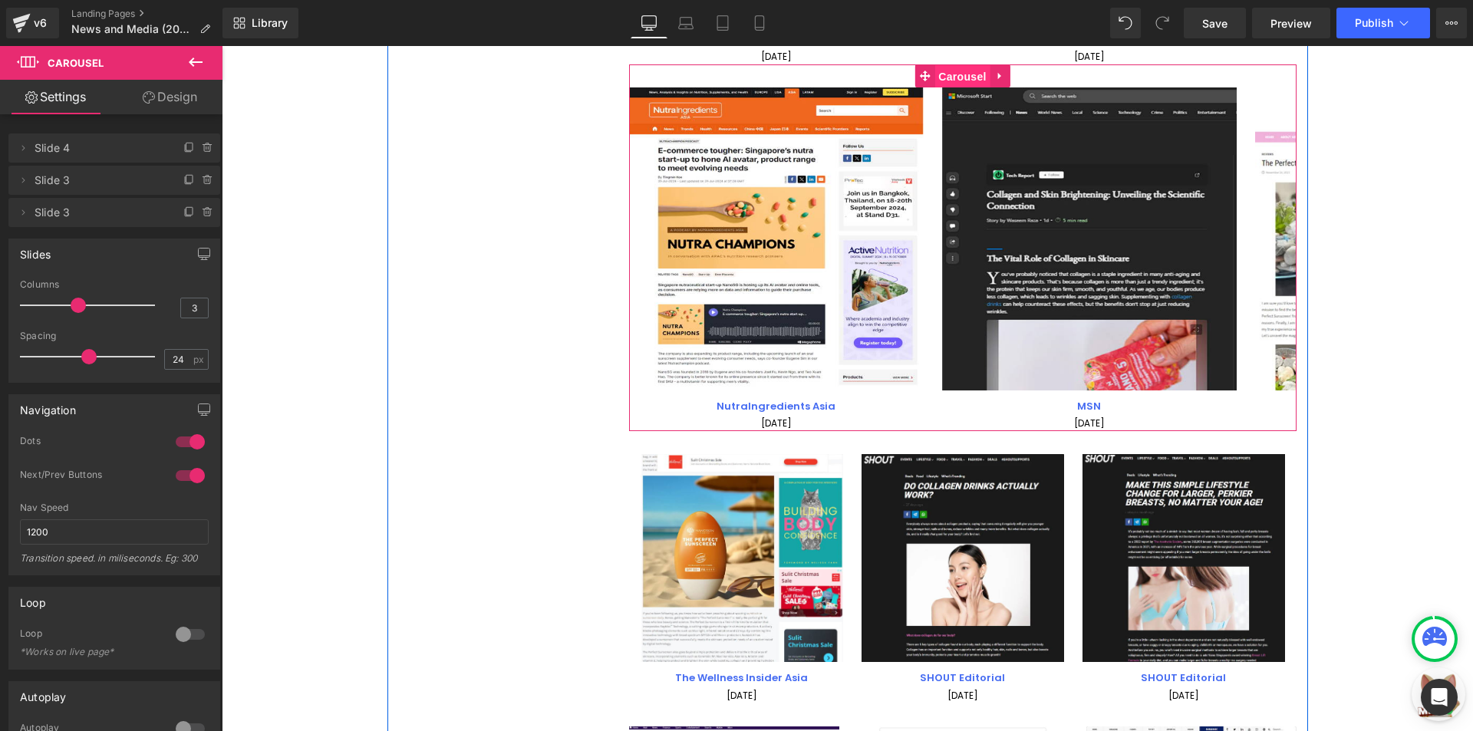
click at [946, 76] on span "Carousel" at bounding box center [961, 76] width 55 height 23
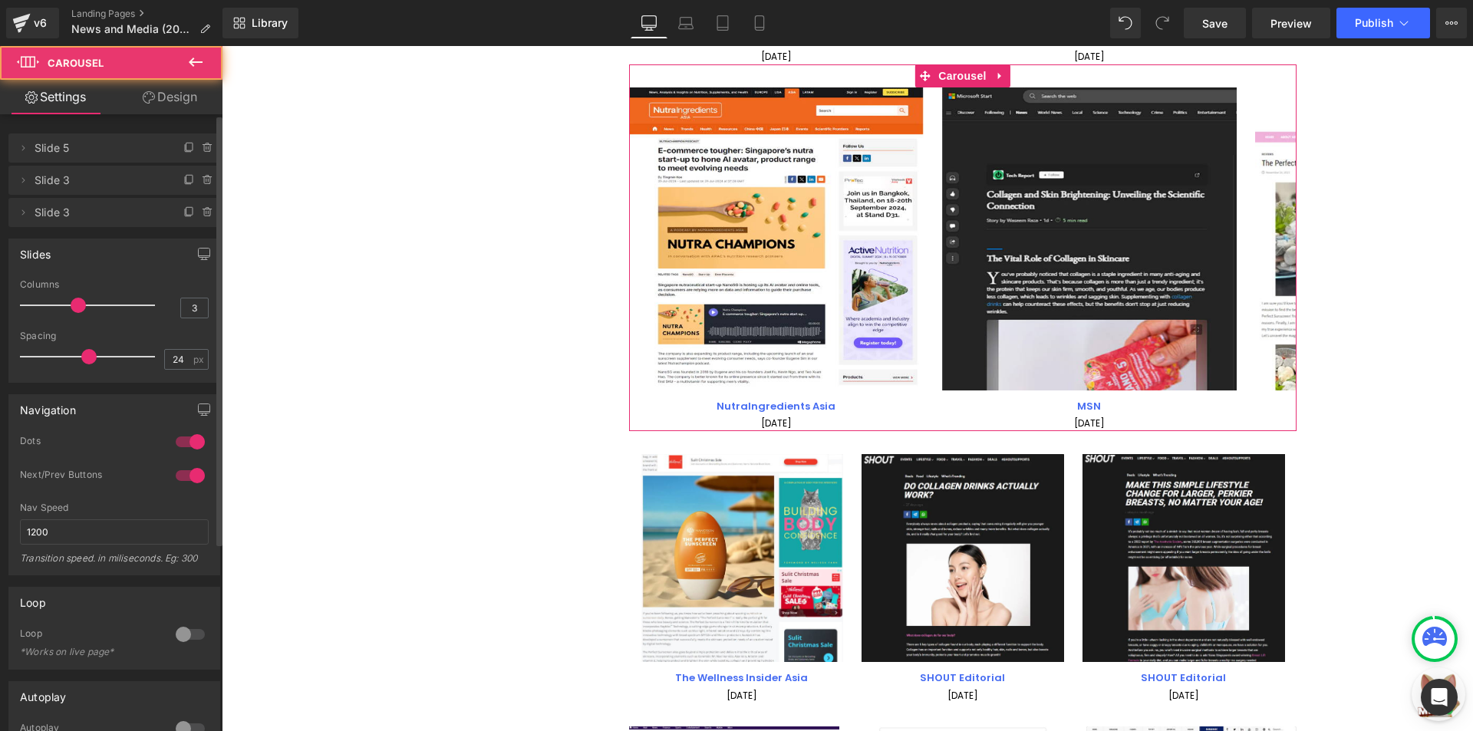
click at [74, 303] on span at bounding box center [78, 305] width 15 height 15
click at [95, 301] on div at bounding box center [91, 305] width 127 height 31
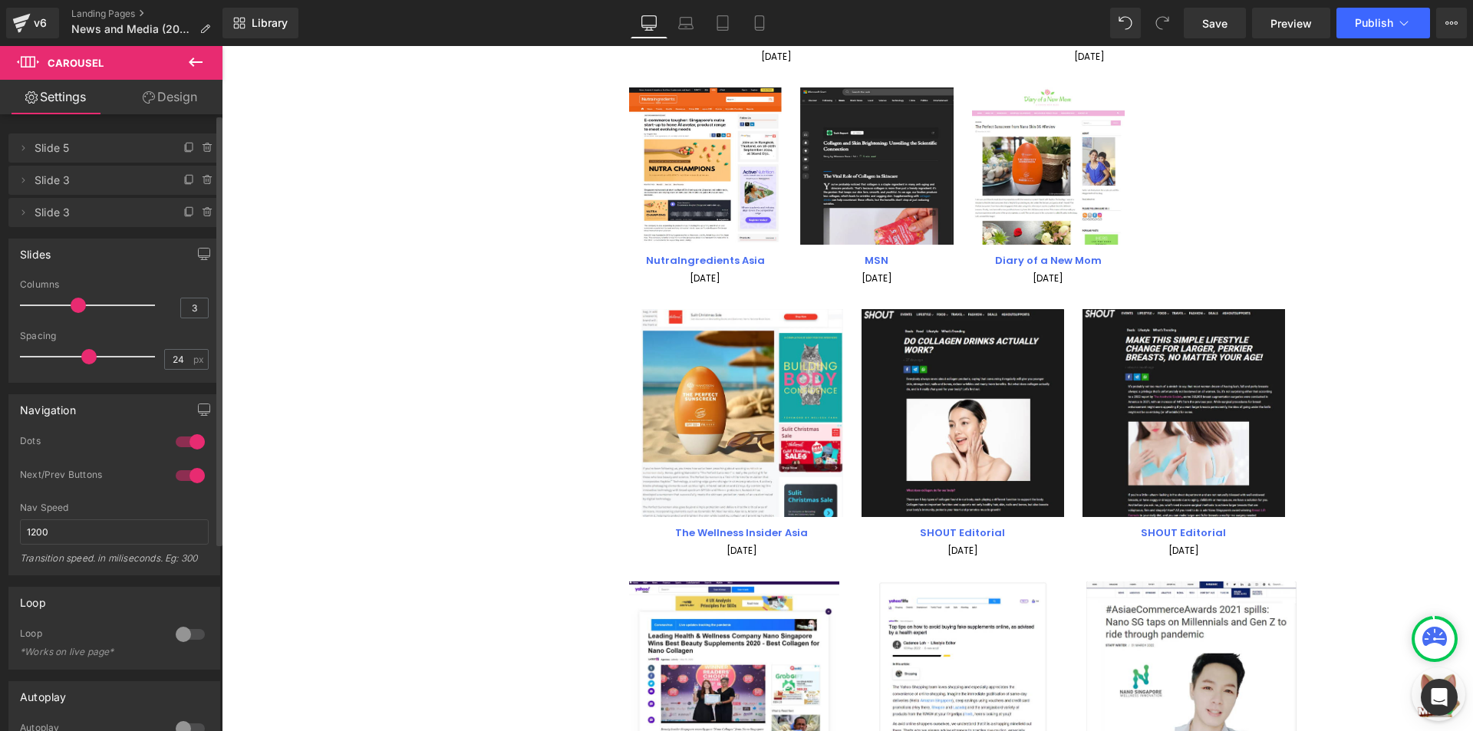
click at [65, 302] on div at bounding box center [91, 305] width 127 height 31
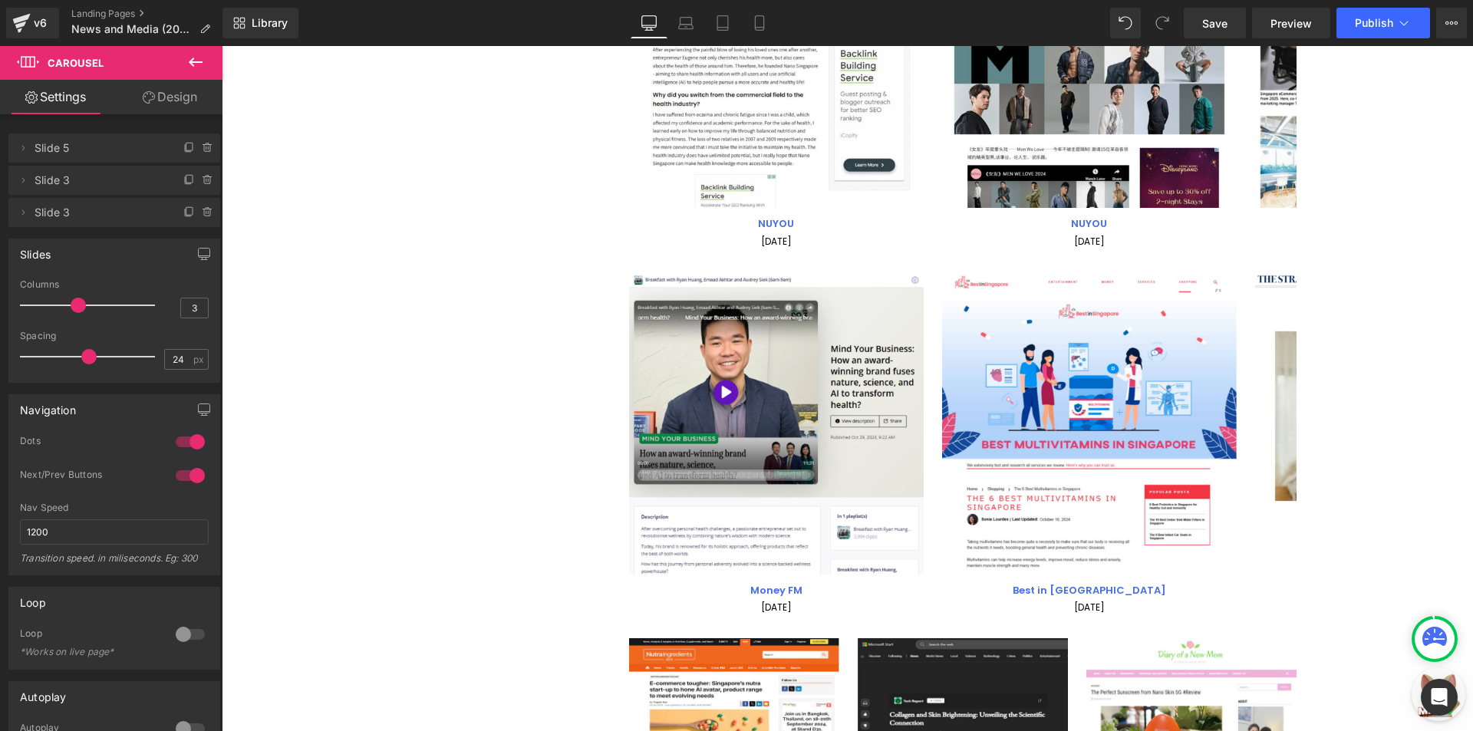
scroll to position [565, 0]
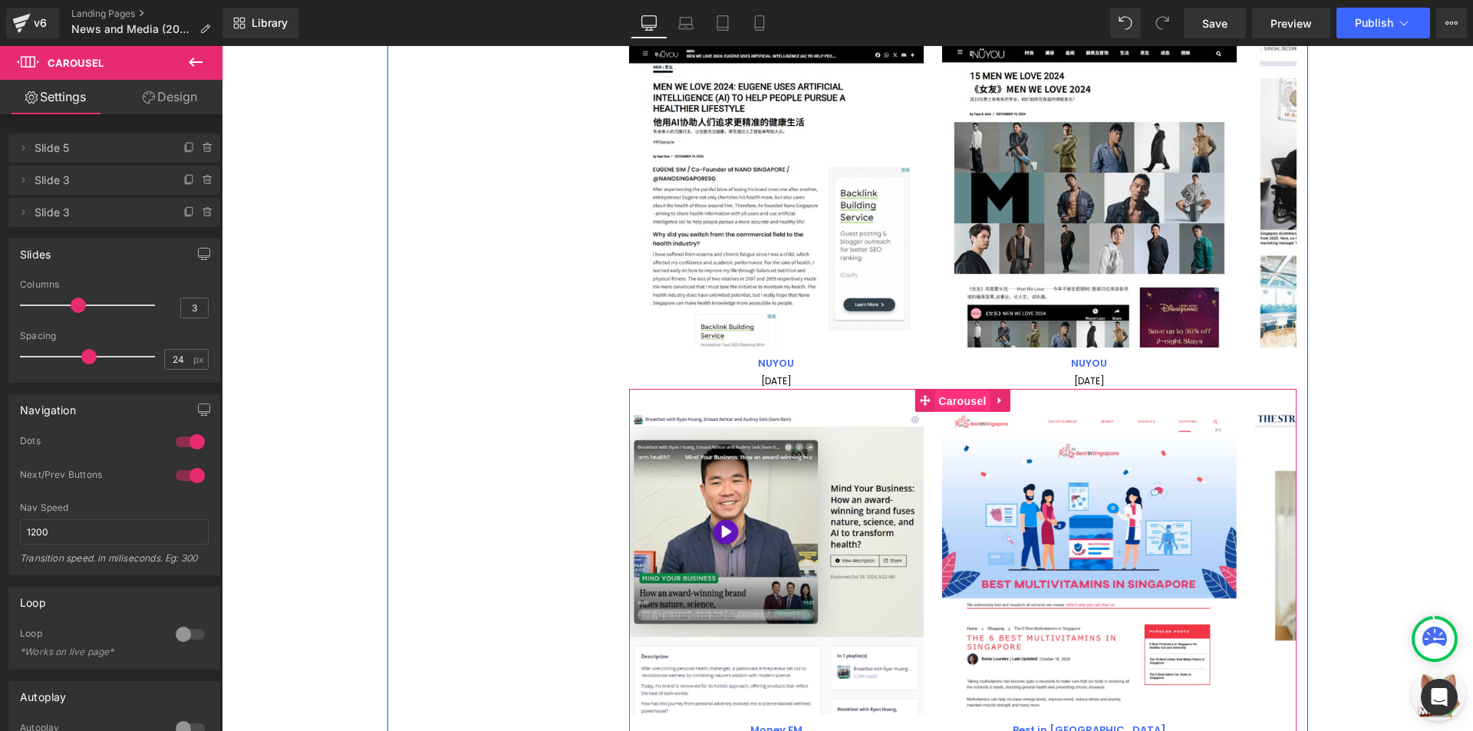
click at [941, 399] on span "Carousel" at bounding box center [961, 401] width 55 height 23
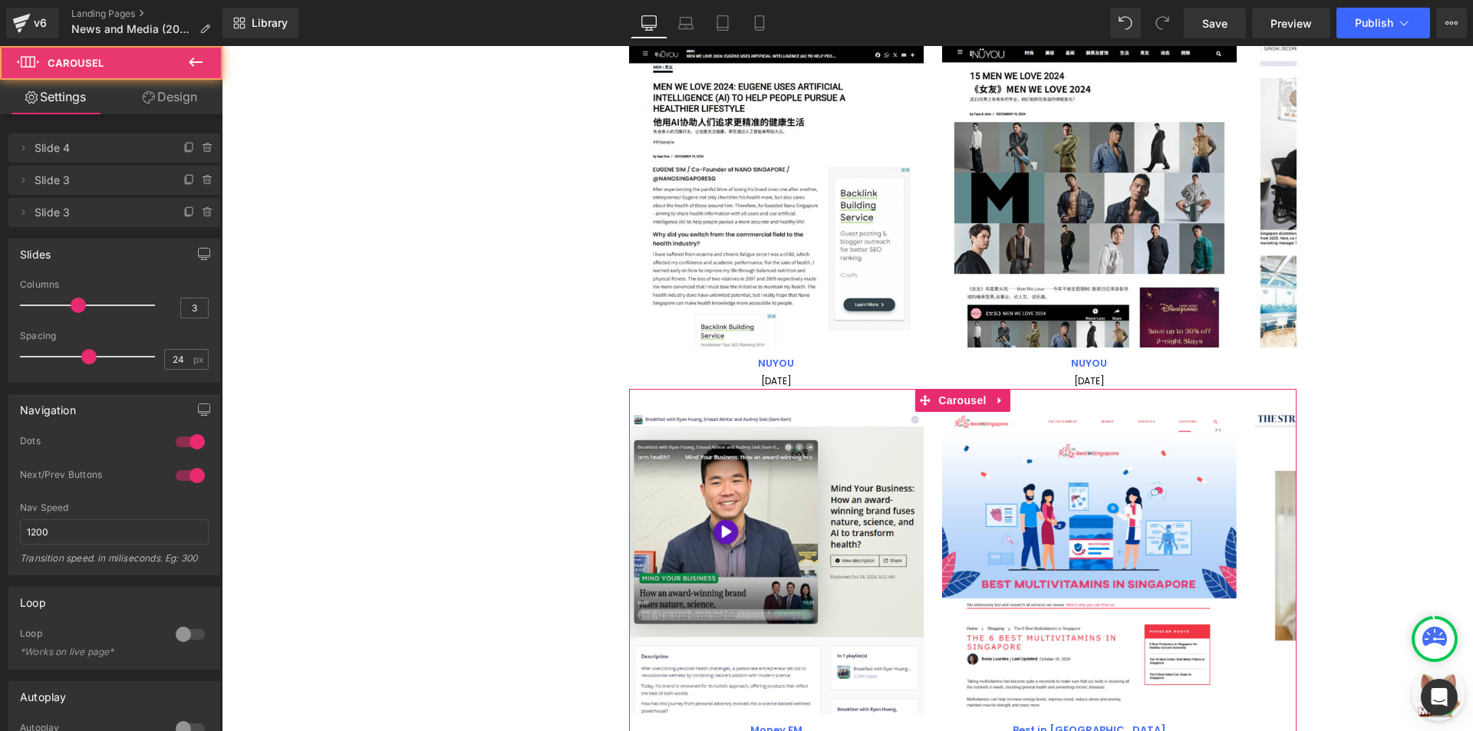
click at [94, 301] on div at bounding box center [91, 305] width 127 height 31
click at [79, 301] on div at bounding box center [91, 305] width 127 height 31
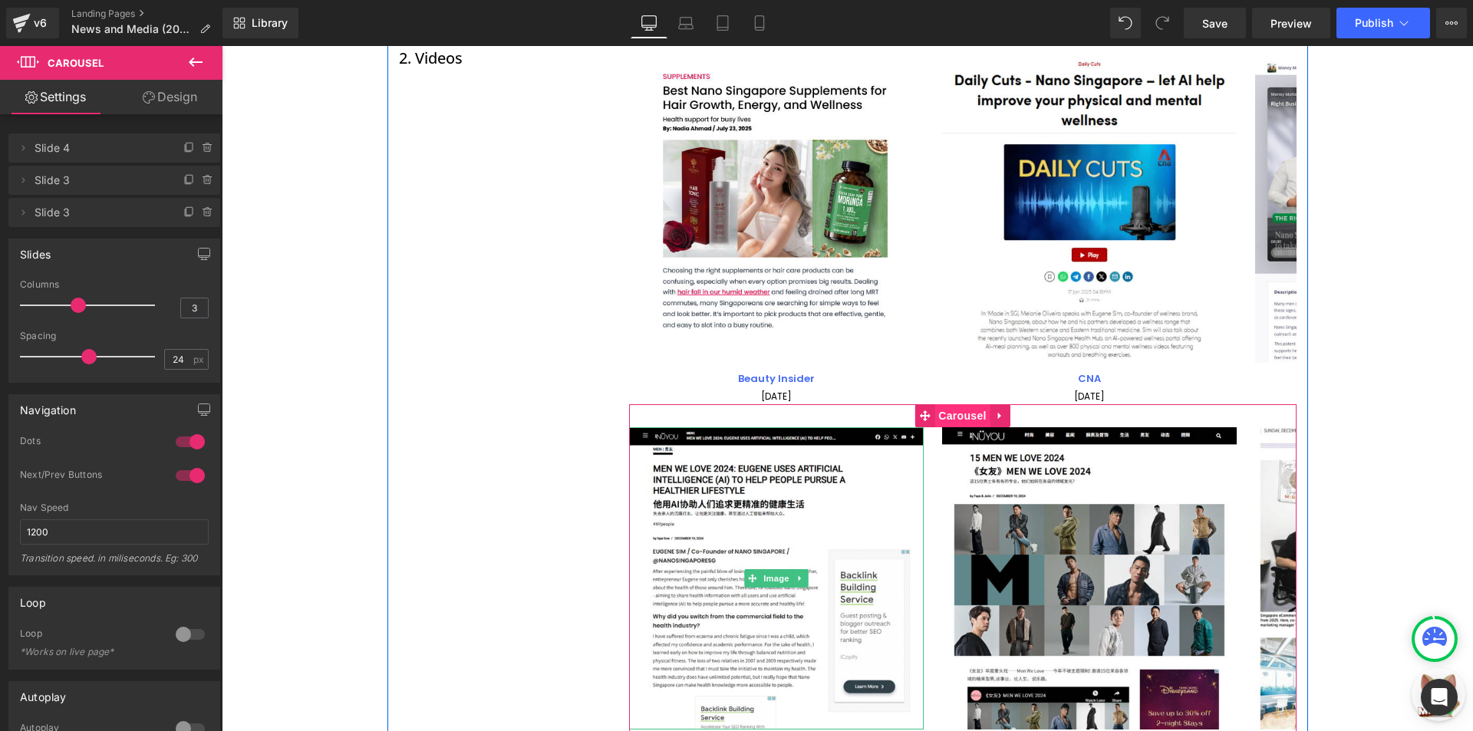
scroll to position [181, 0]
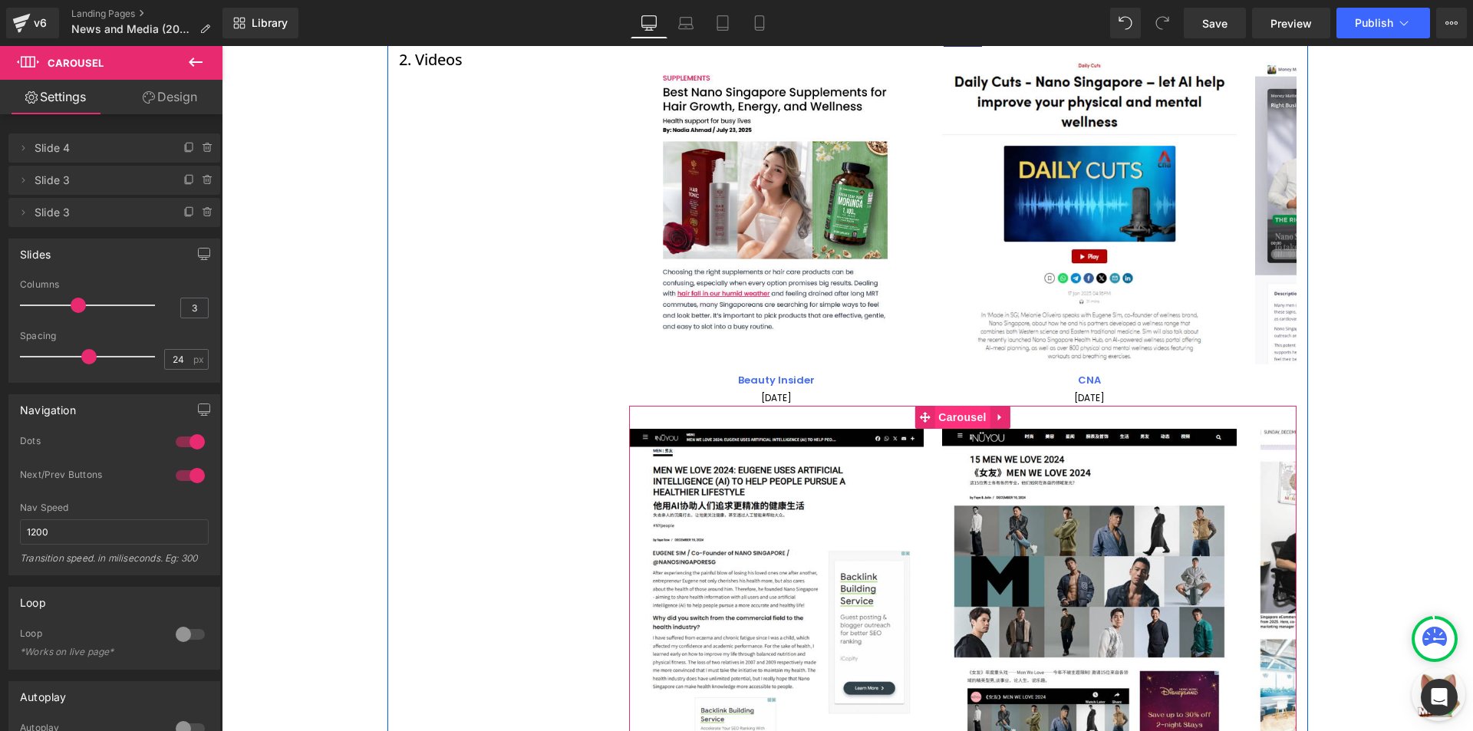
click at [945, 420] on span "Carousel" at bounding box center [961, 417] width 55 height 23
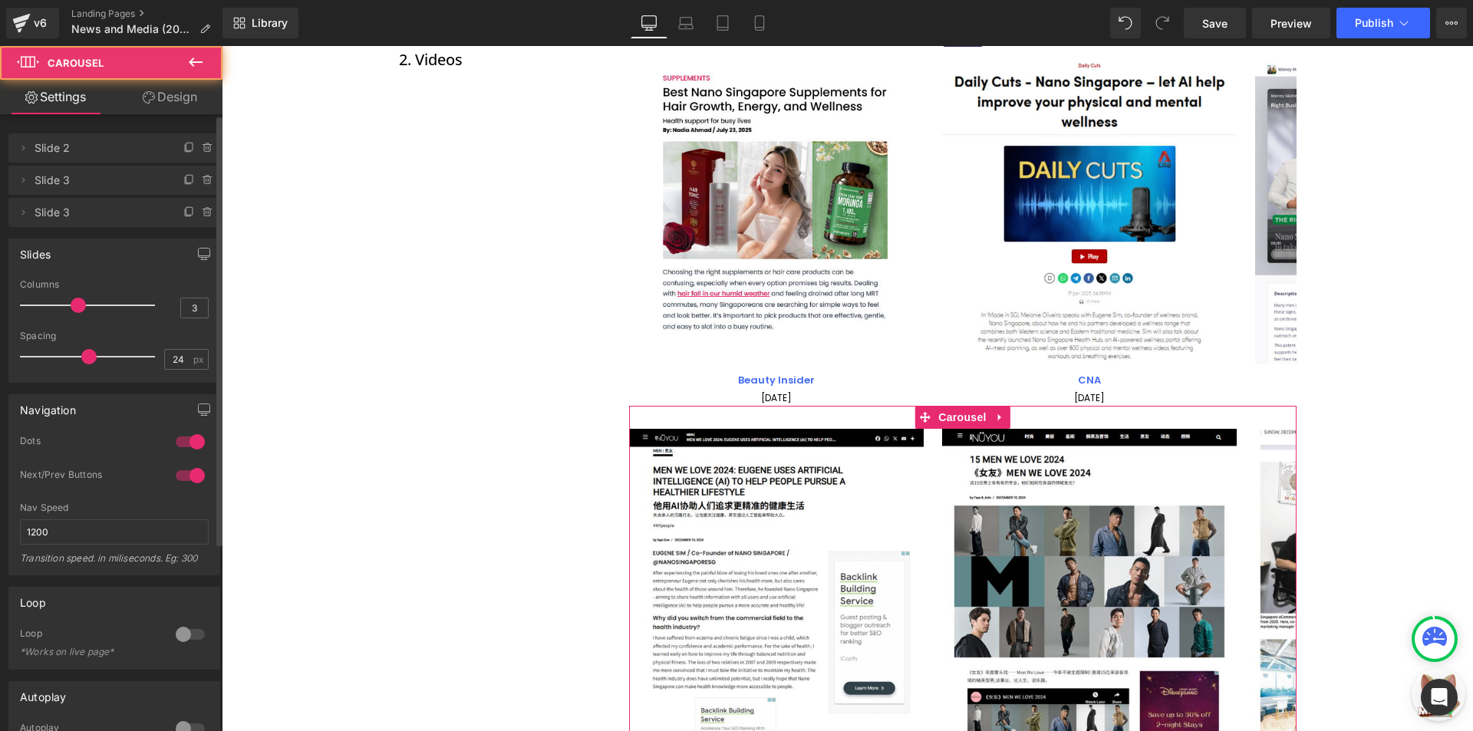
drag, startPoint x: 88, startPoint y: 303, endPoint x: 70, endPoint y: 303, distance: 18.4
click at [87, 303] on div at bounding box center [91, 305] width 127 height 31
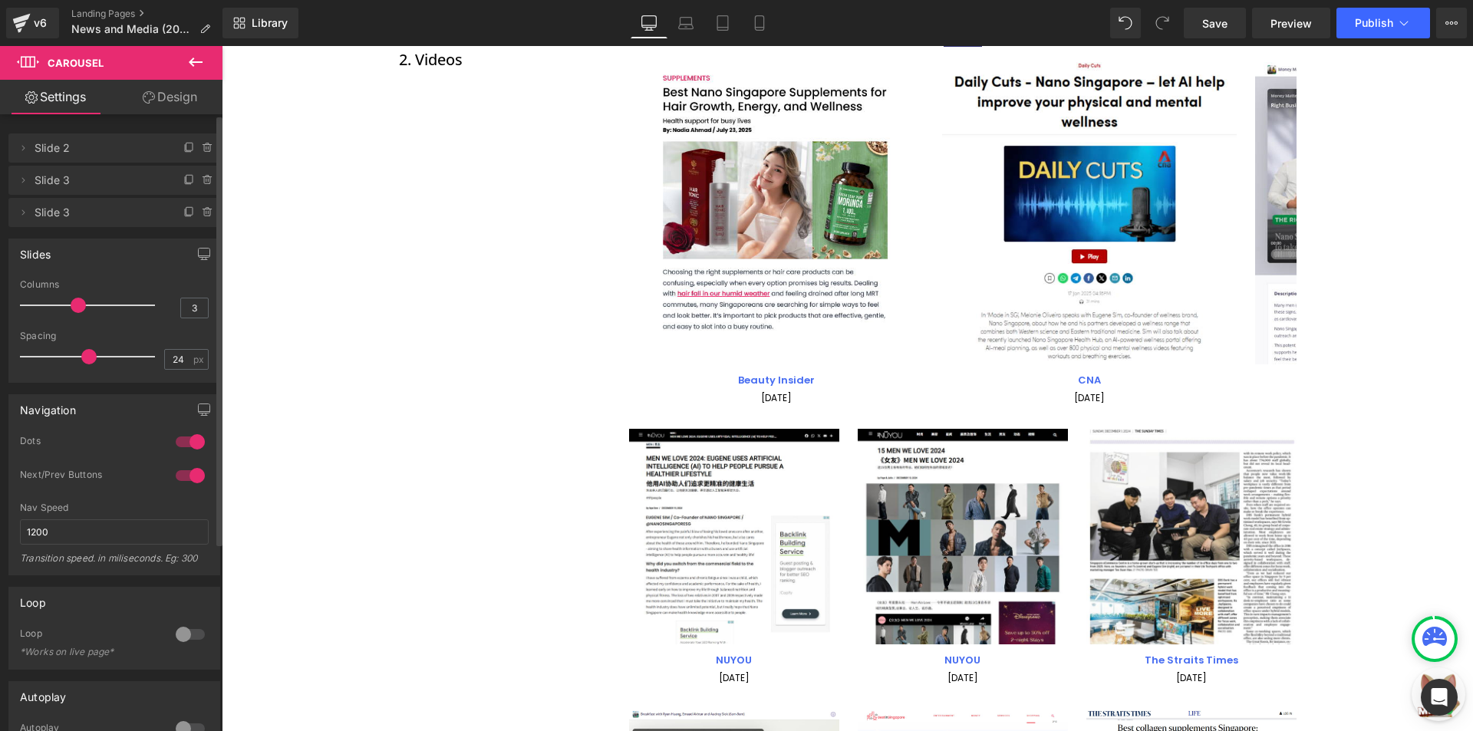
click at [71, 303] on span at bounding box center [78, 305] width 15 height 15
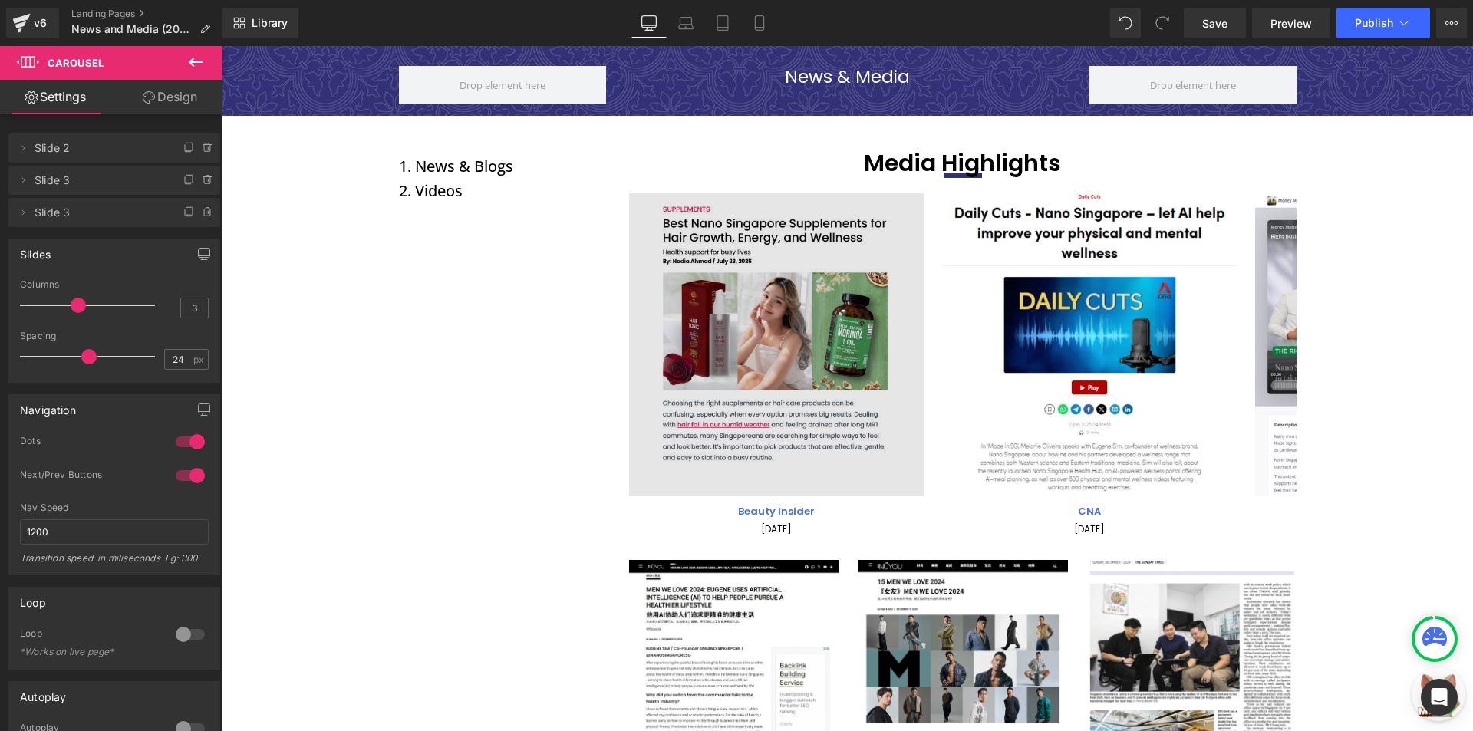
scroll to position [0, 0]
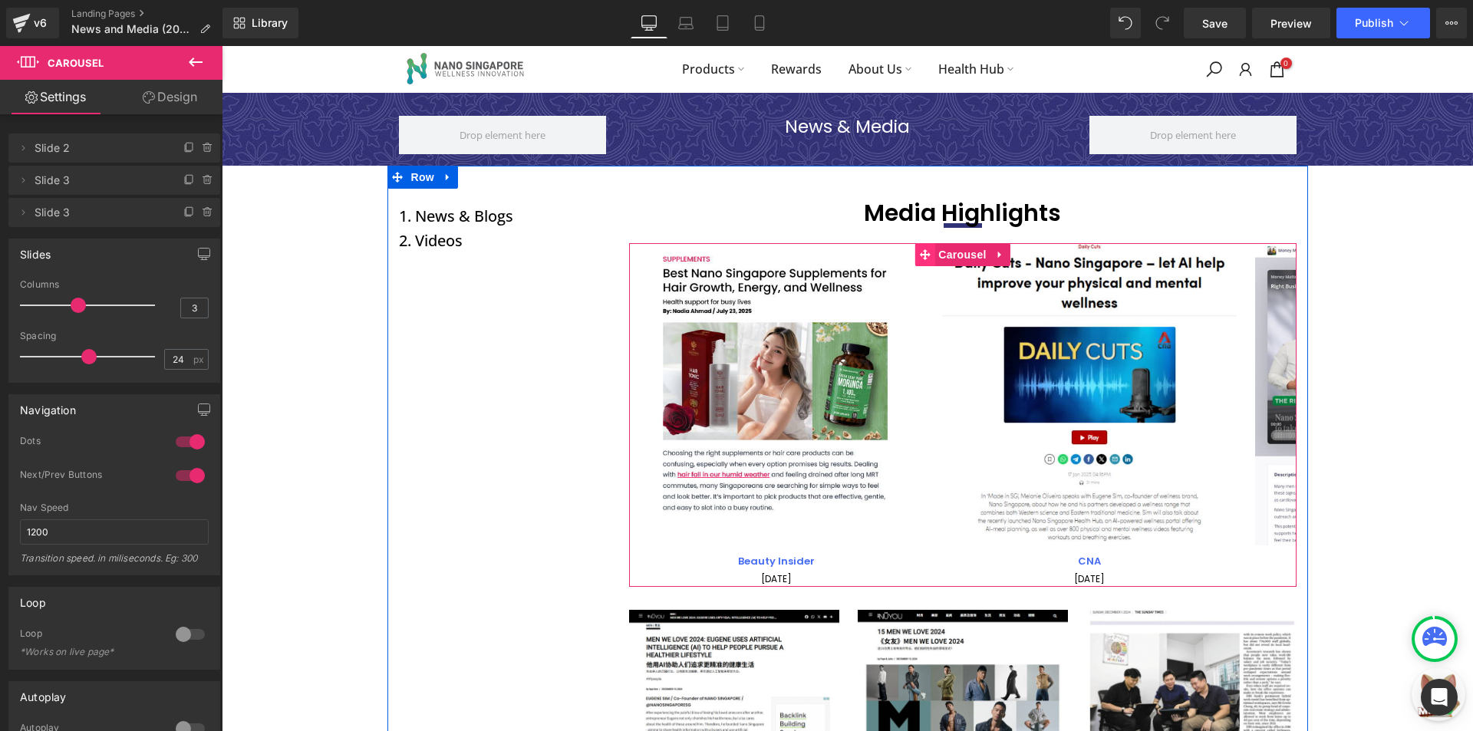
click at [923, 262] on span at bounding box center [924, 254] width 20 height 23
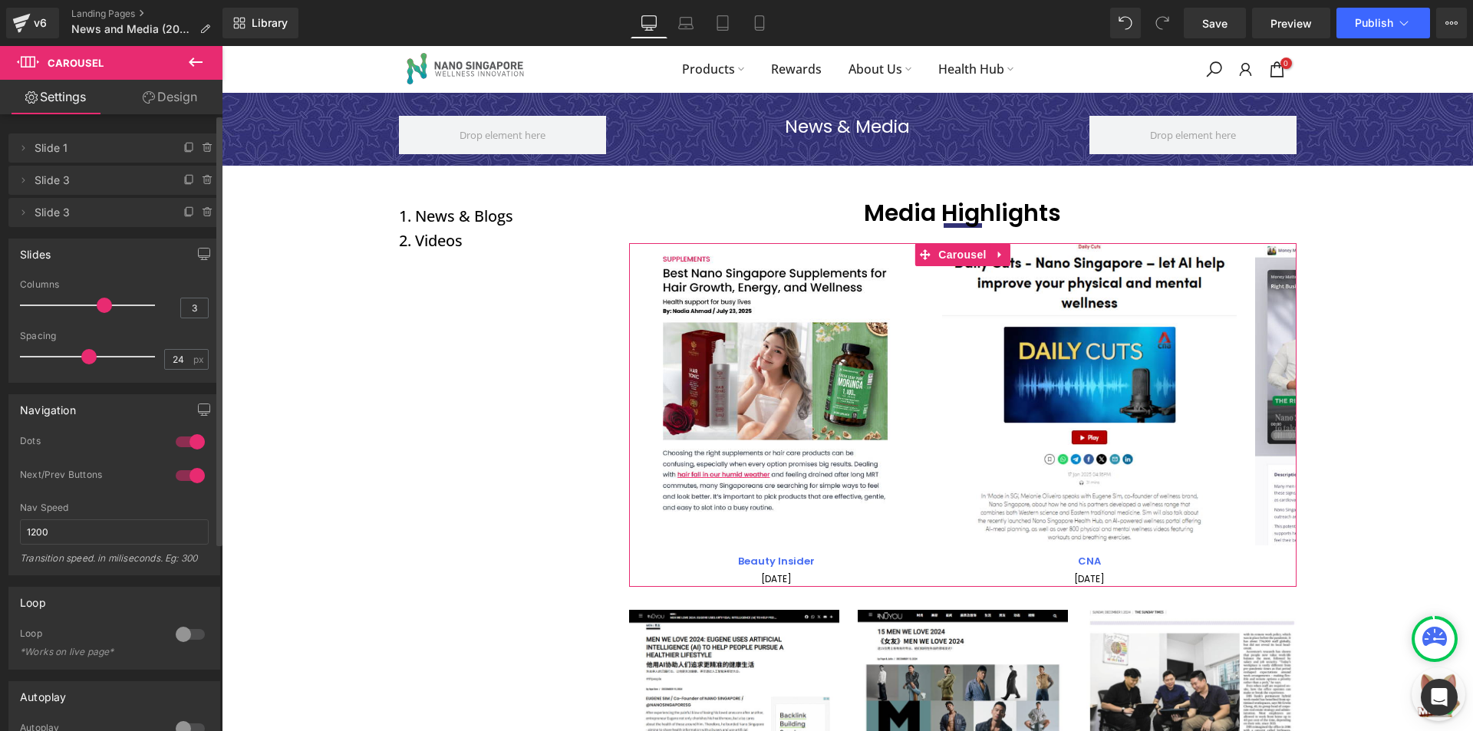
click at [95, 309] on div at bounding box center [91, 305] width 127 height 31
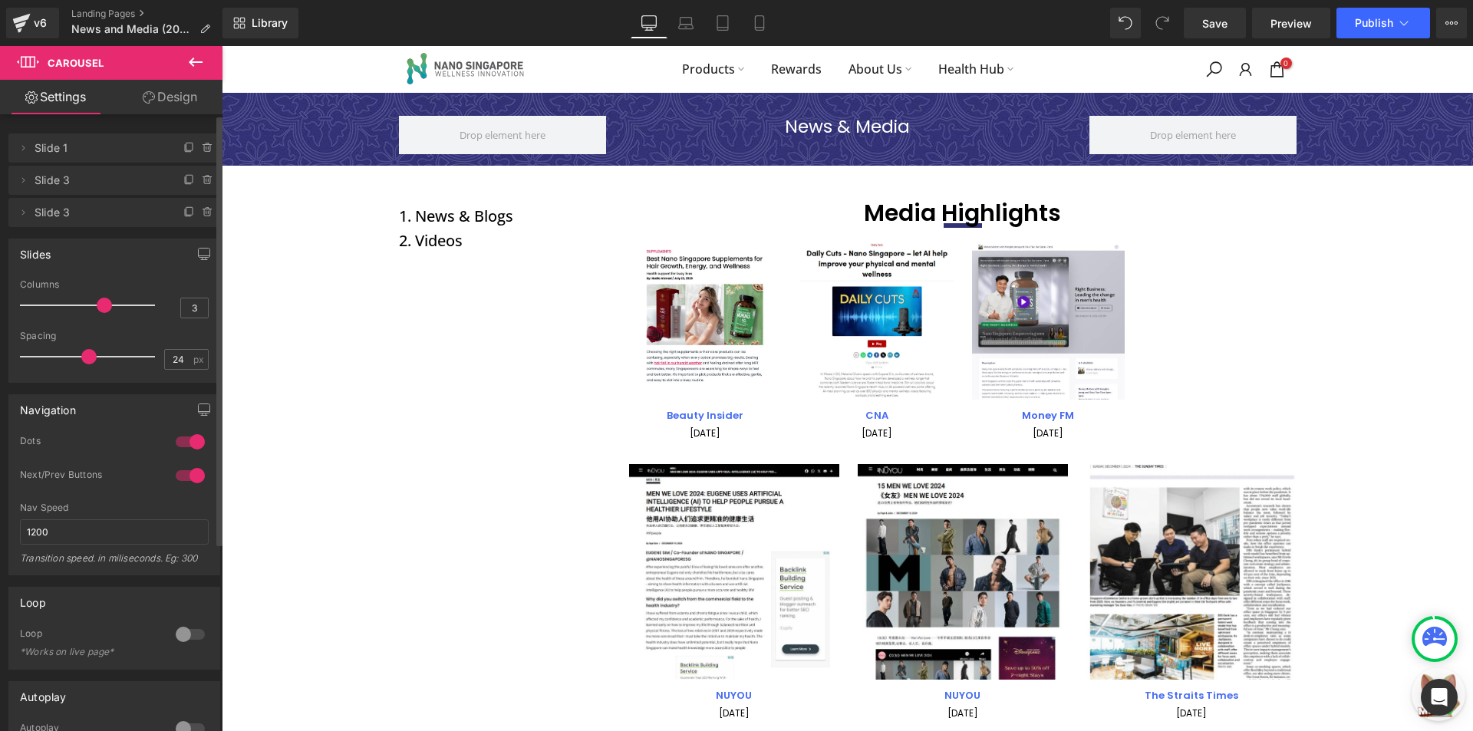
click at [78, 309] on div at bounding box center [91, 305] width 127 height 31
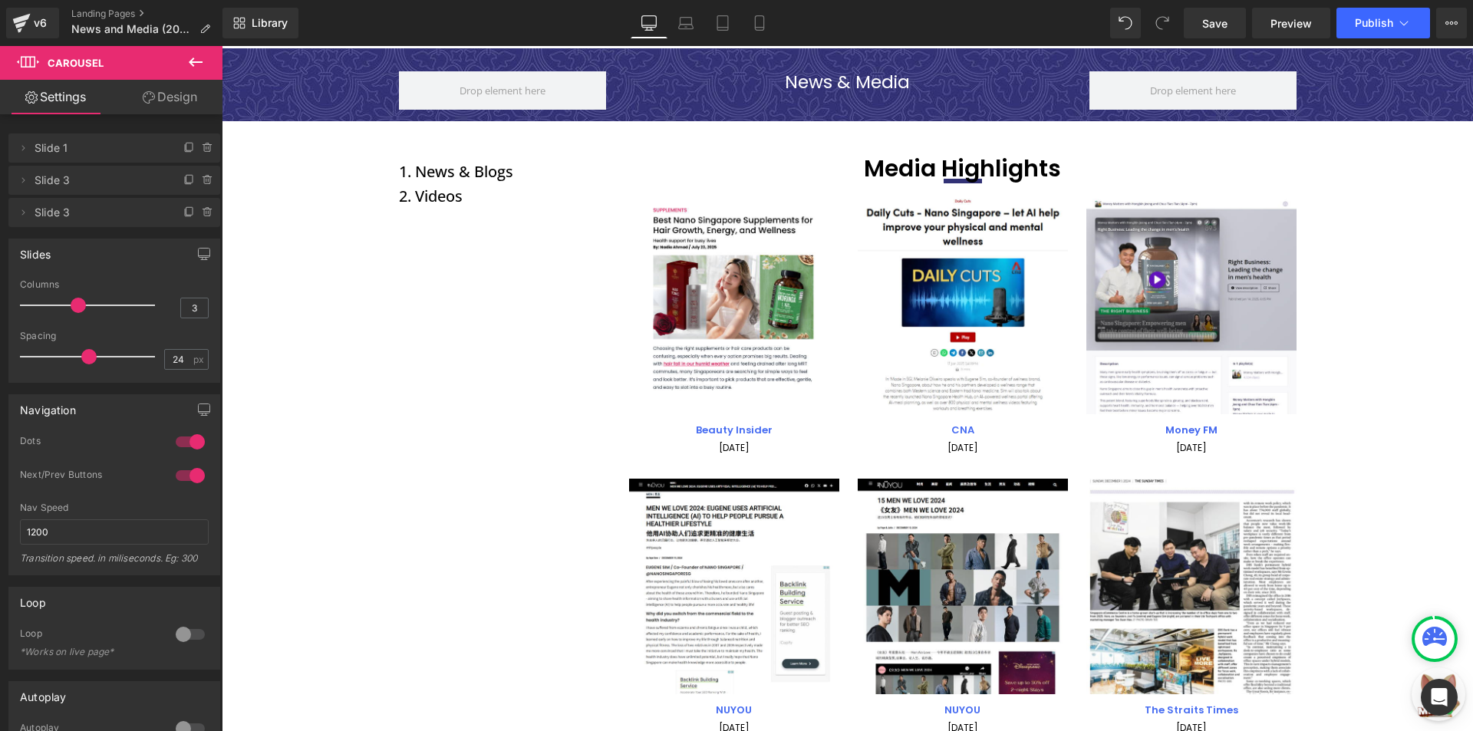
scroll to position [153, 0]
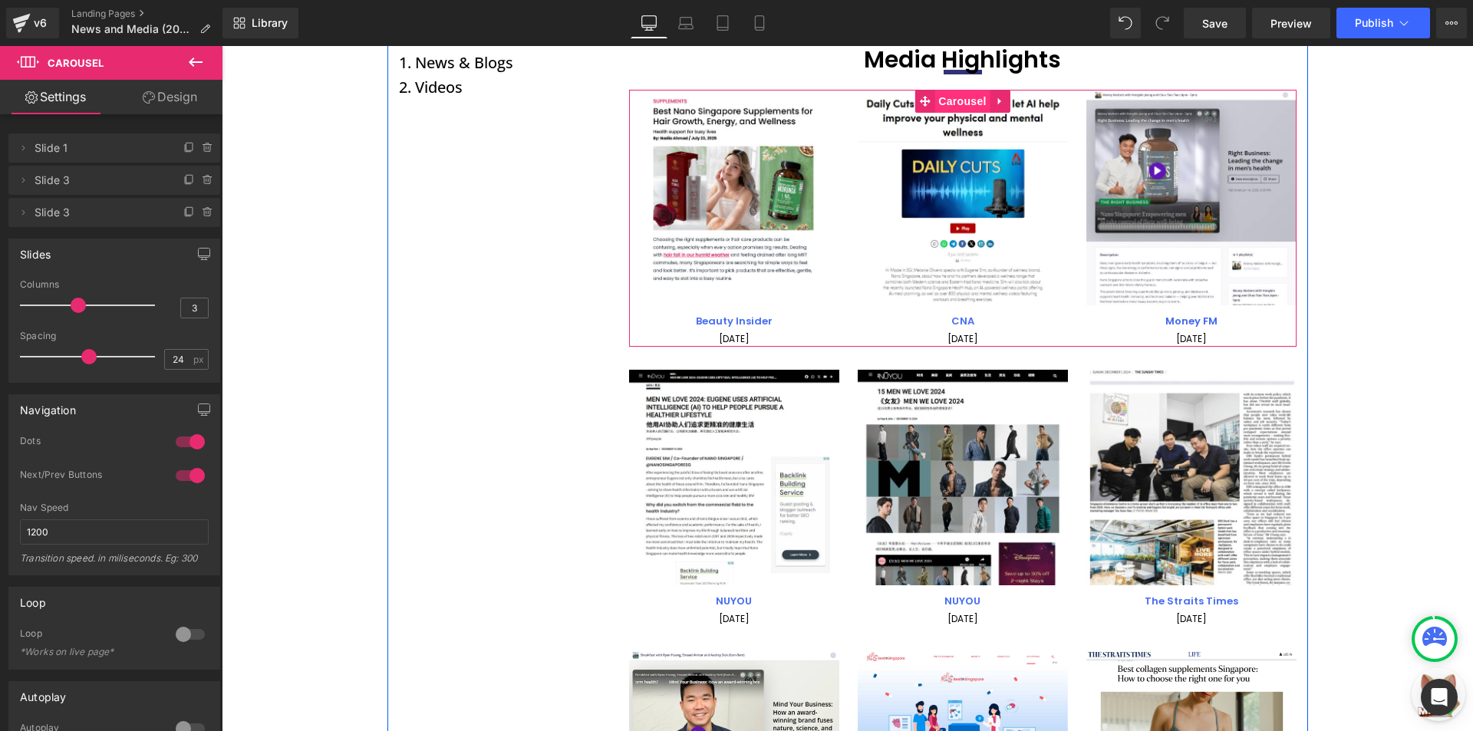
click at [955, 105] on span "Carousel" at bounding box center [961, 101] width 55 height 23
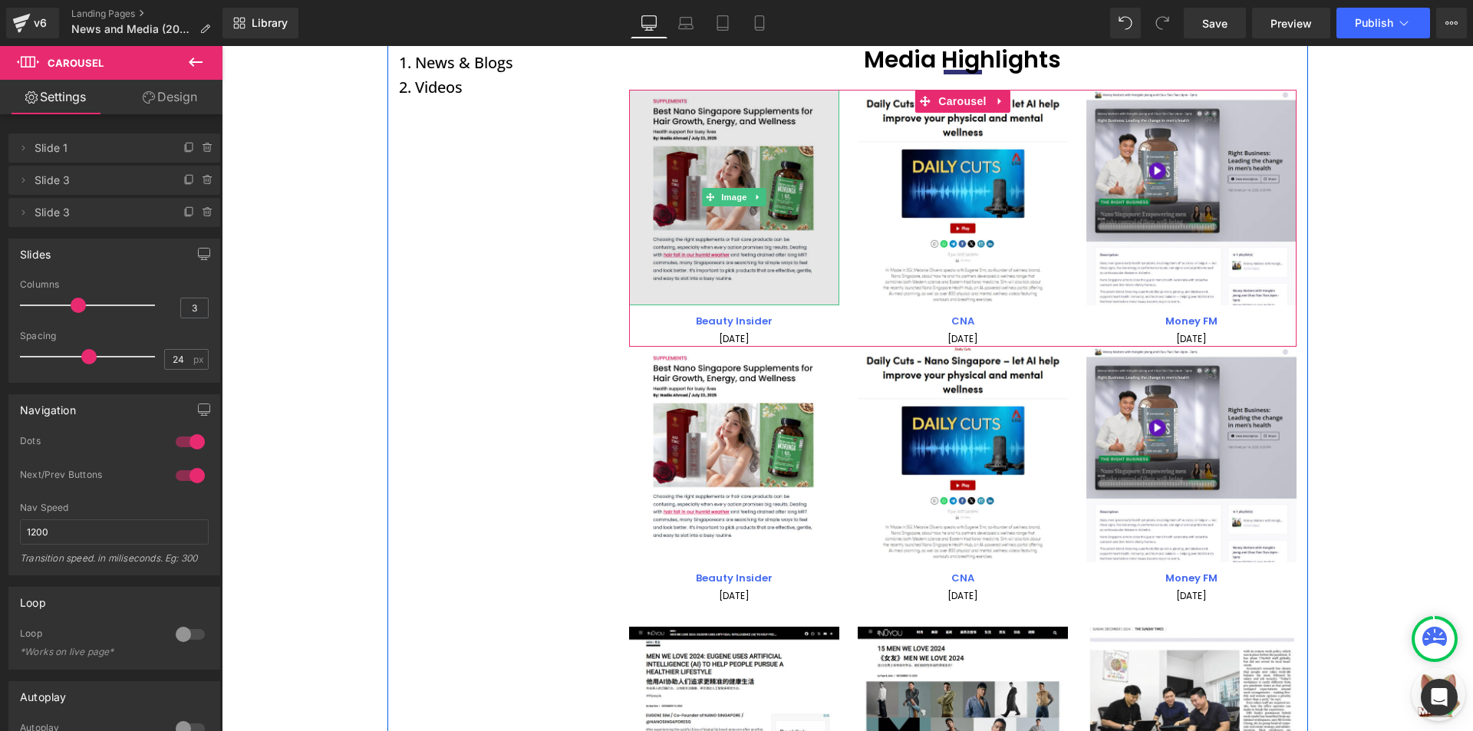
click at [685, 186] on img at bounding box center [734, 198] width 210 height 216
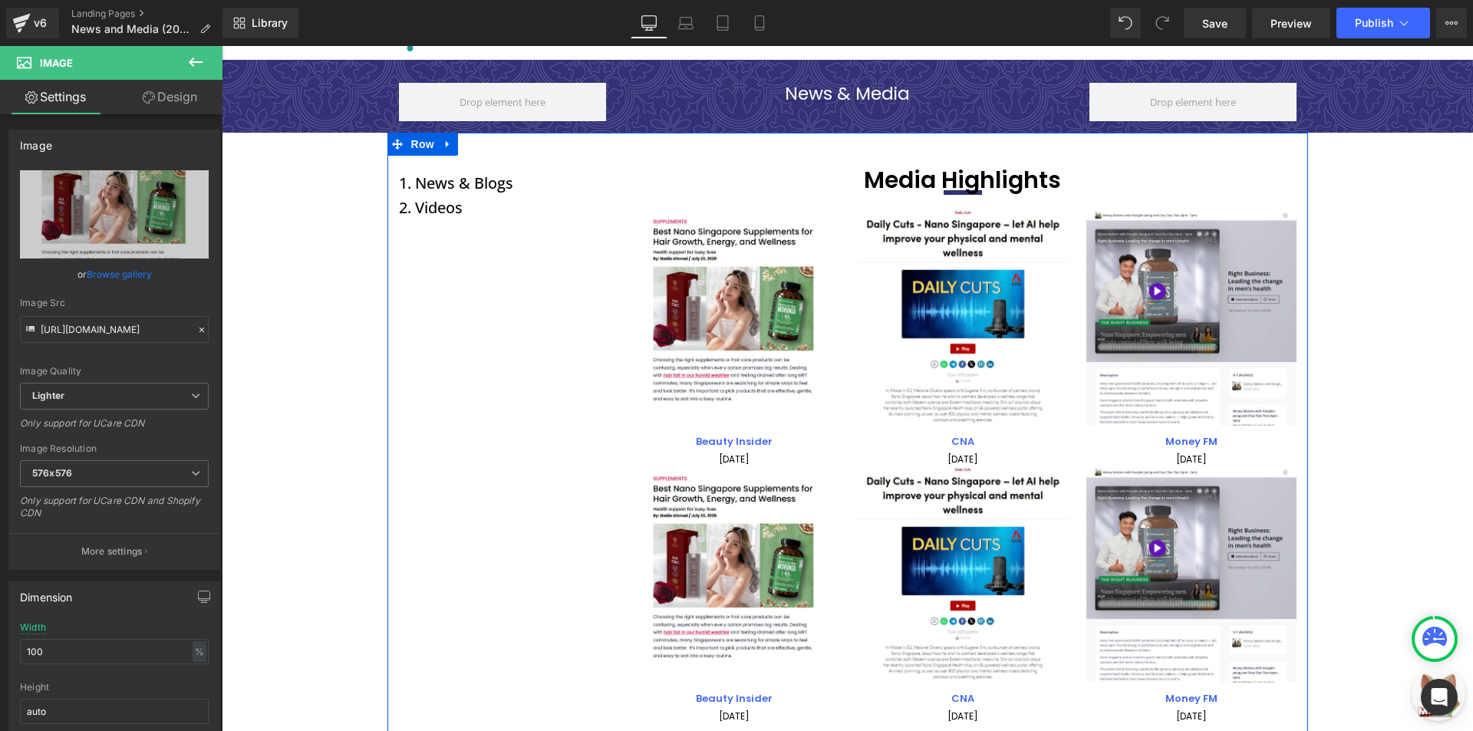
scroll to position [0, 0]
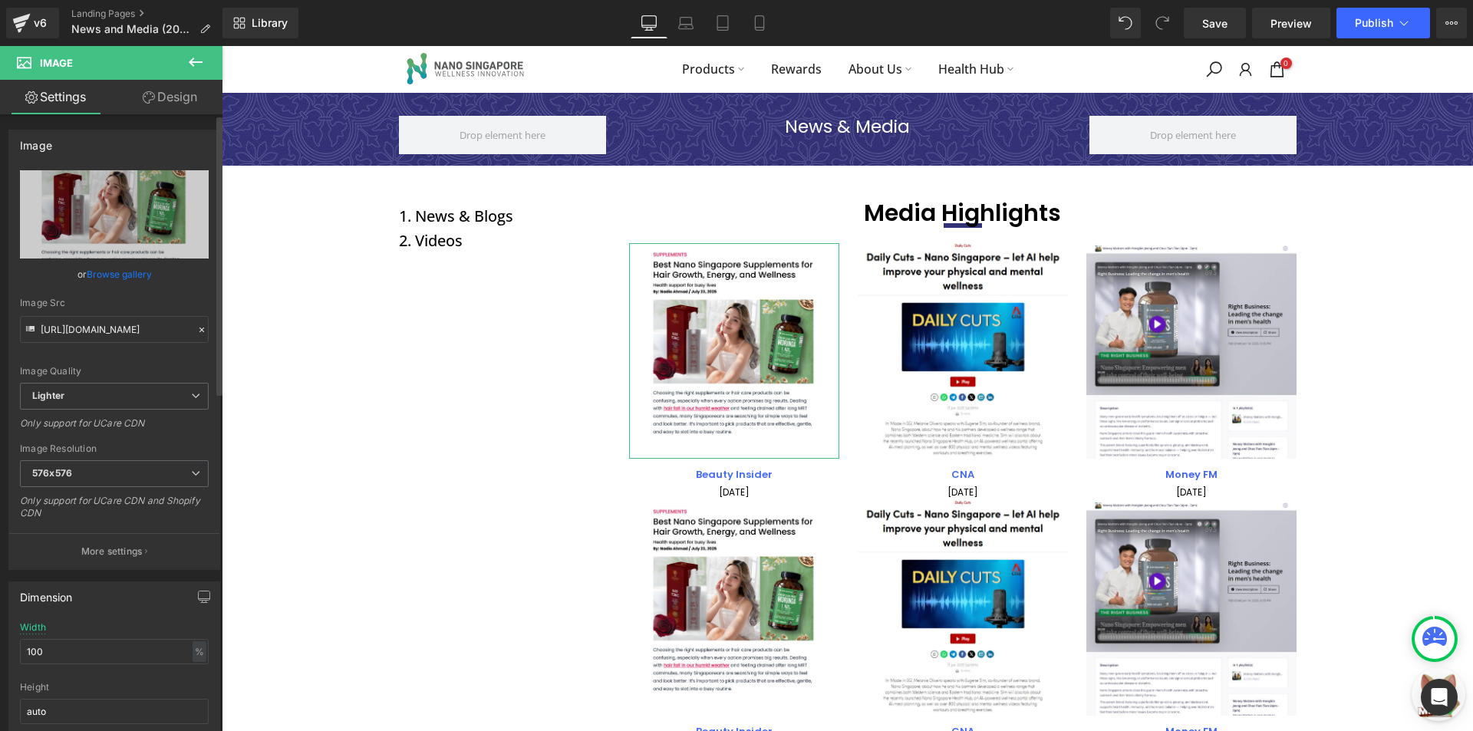
click at [87, 275] on link "Browse gallery" at bounding box center [119, 274] width 65 height 27
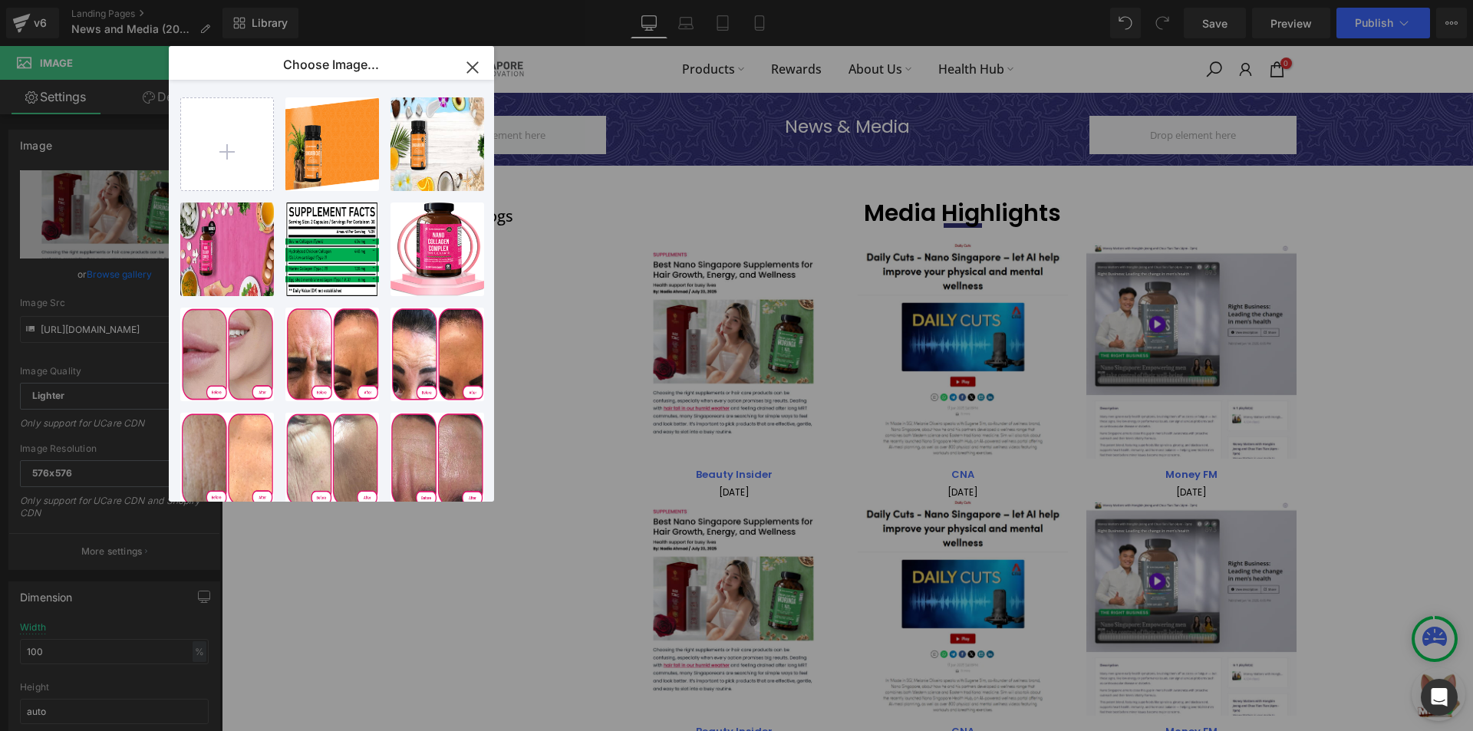
drag, startPoint x: 463, startPoint y: 66, endPoint x: 239, endPoint y: 21, distance: 227.7
click at [463, 66] on icon "button" at bounding box center [472, 67] width 25 height 25
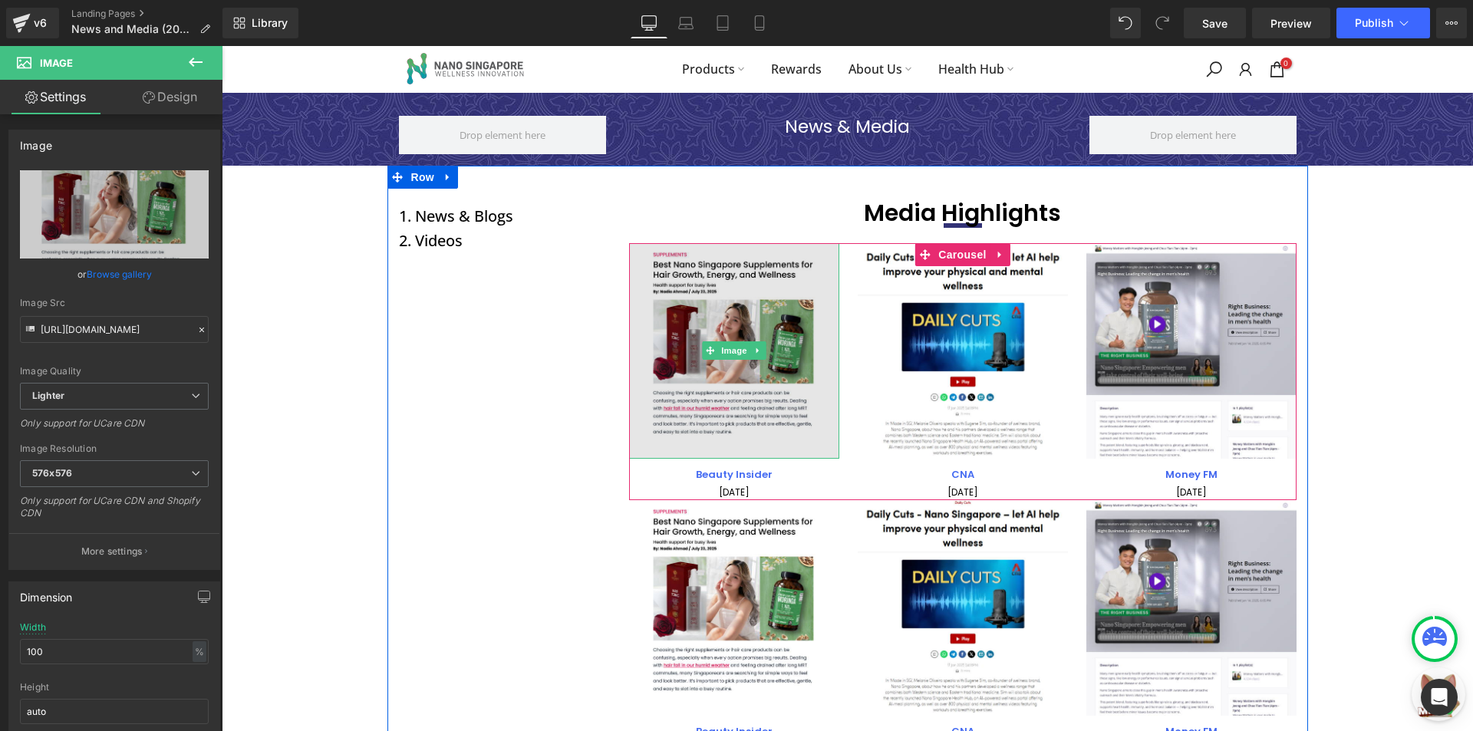
click at [744, 334] on img at bounding box center [734, 351] width 210 height 216
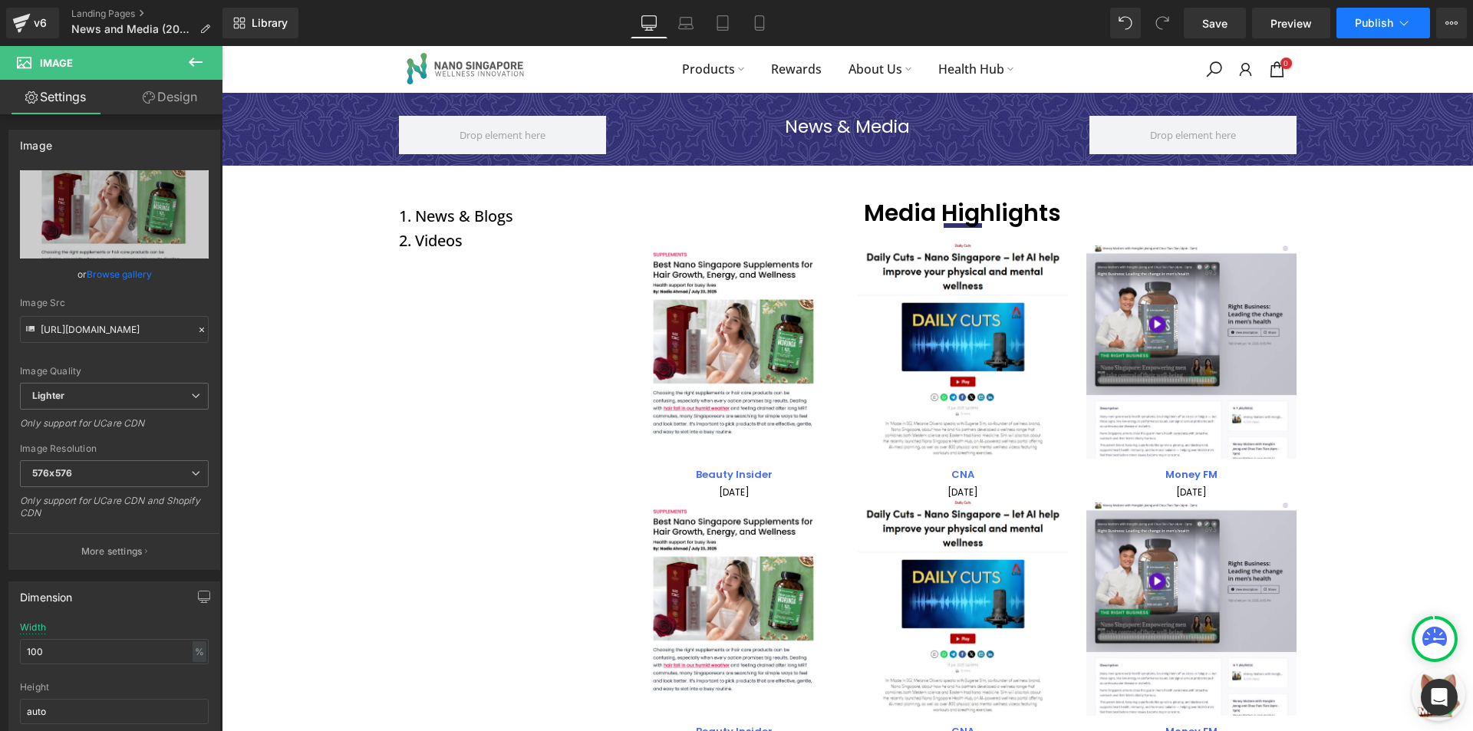
click at [1418, 20] on button "Publish" at bounding box center [1383, 23] width 94 height 31
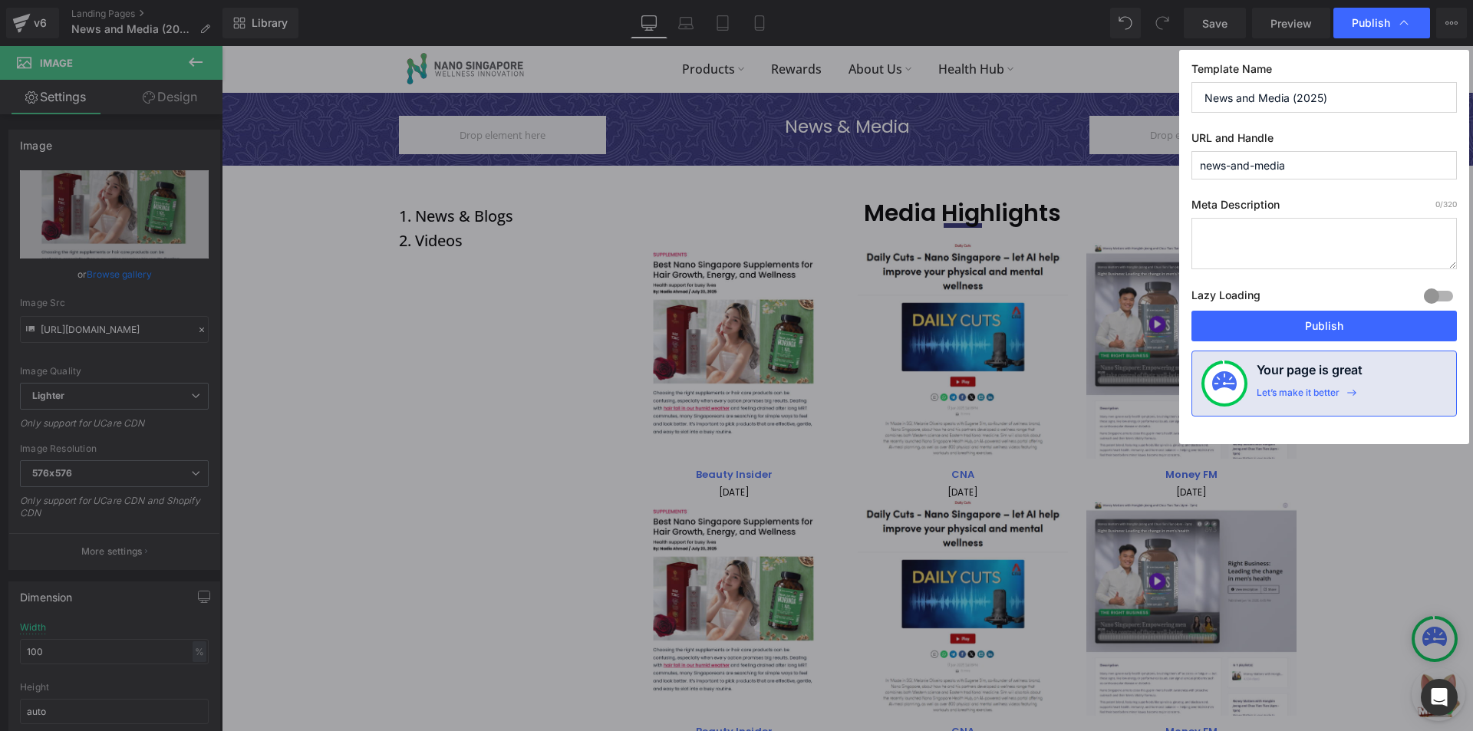
click at [1307, 162] on input "news-and-media" at bounding box center [1323, 165] width 265 height 28
click at [1306, 162] on input "news-and-media" at bounding box center [1323, 165] width 265 height 28
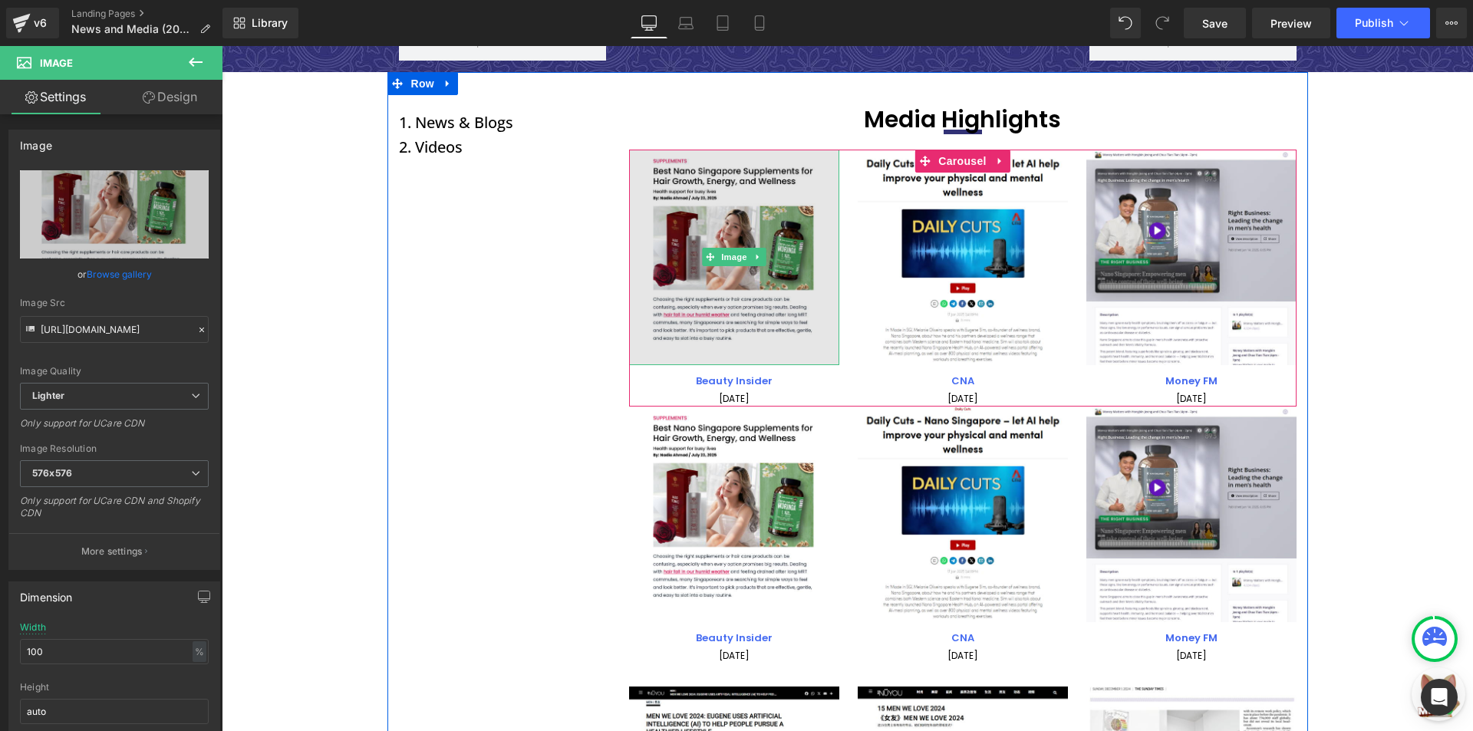
scroll to position [77, 0]
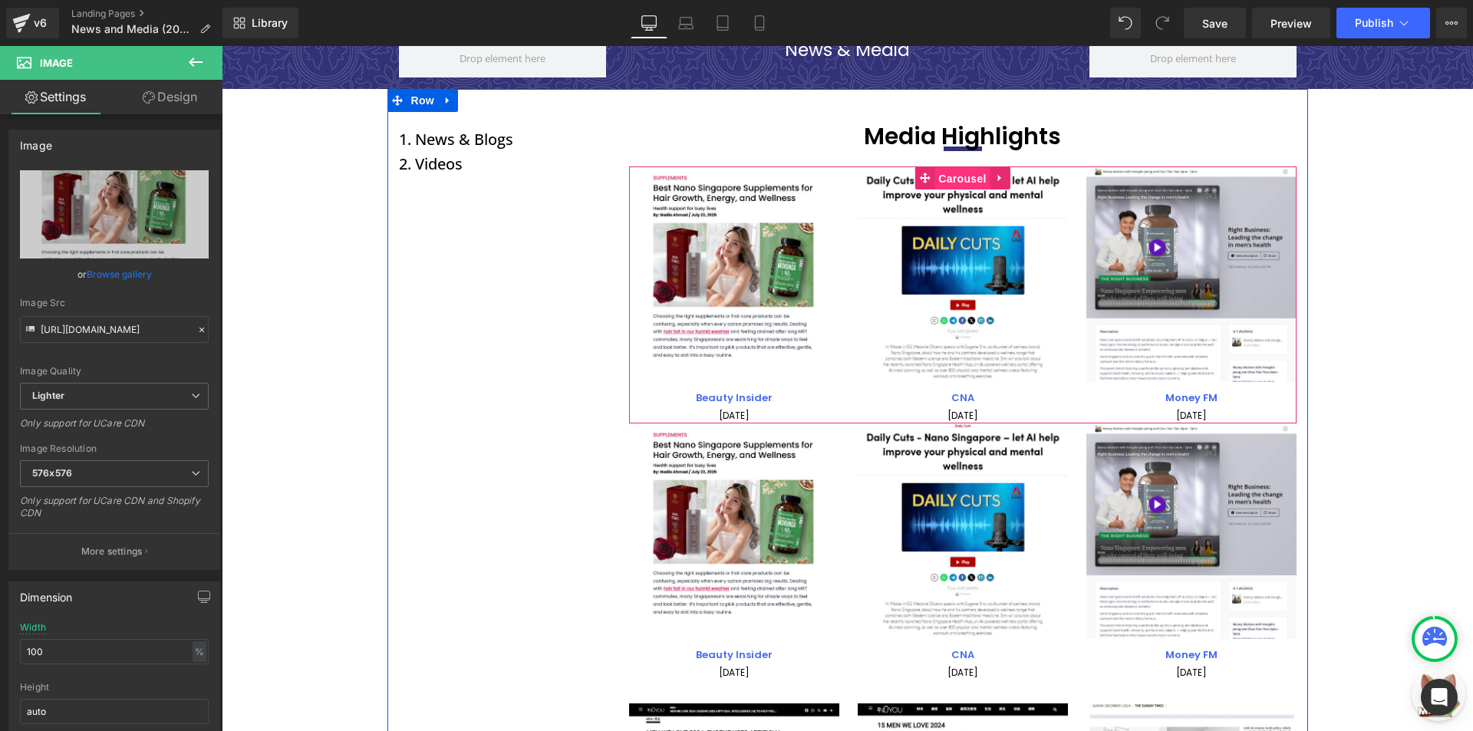
click at [952, 175] on span "Carousel" at bounding box center [961, 178] width 55 height 23
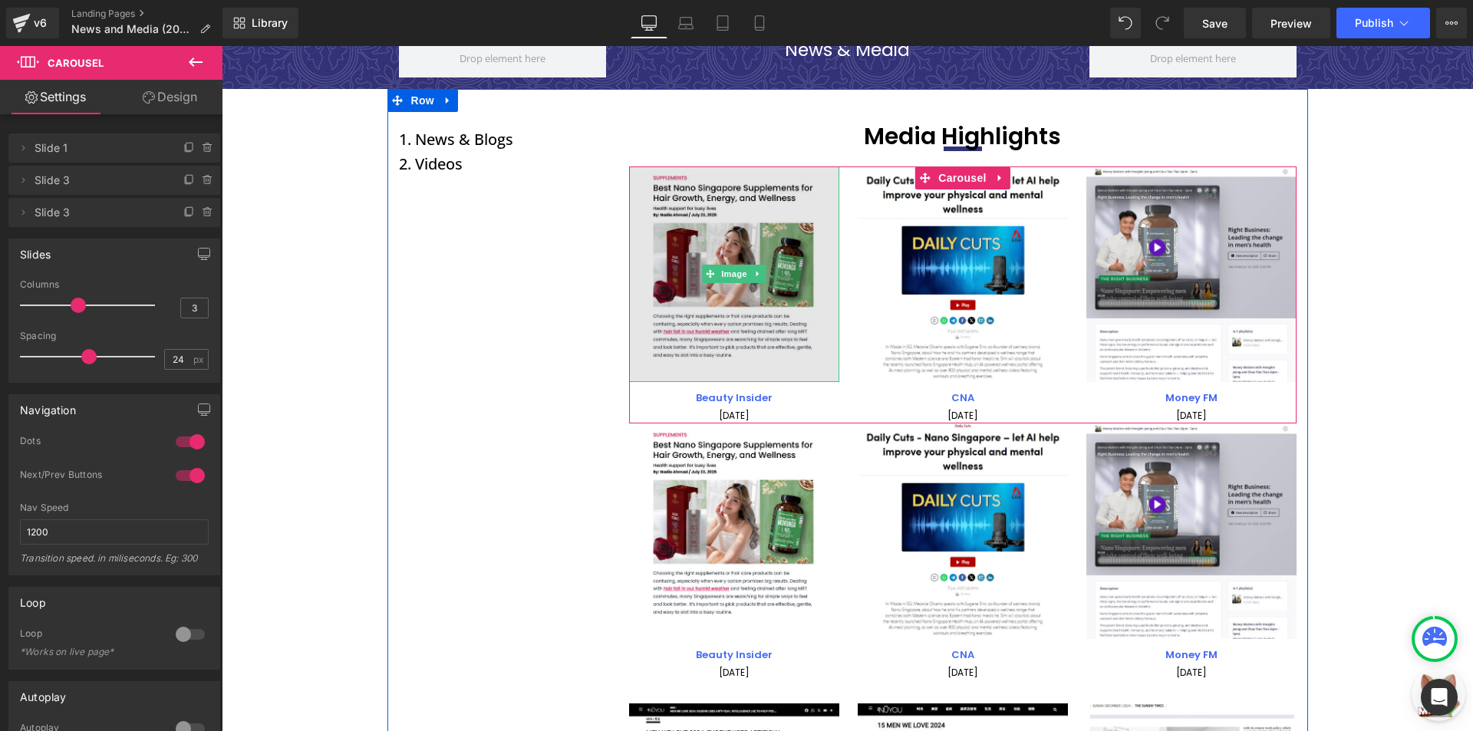
click at [801, 348] on img at bounding box center [734, 274] width 210 height 216
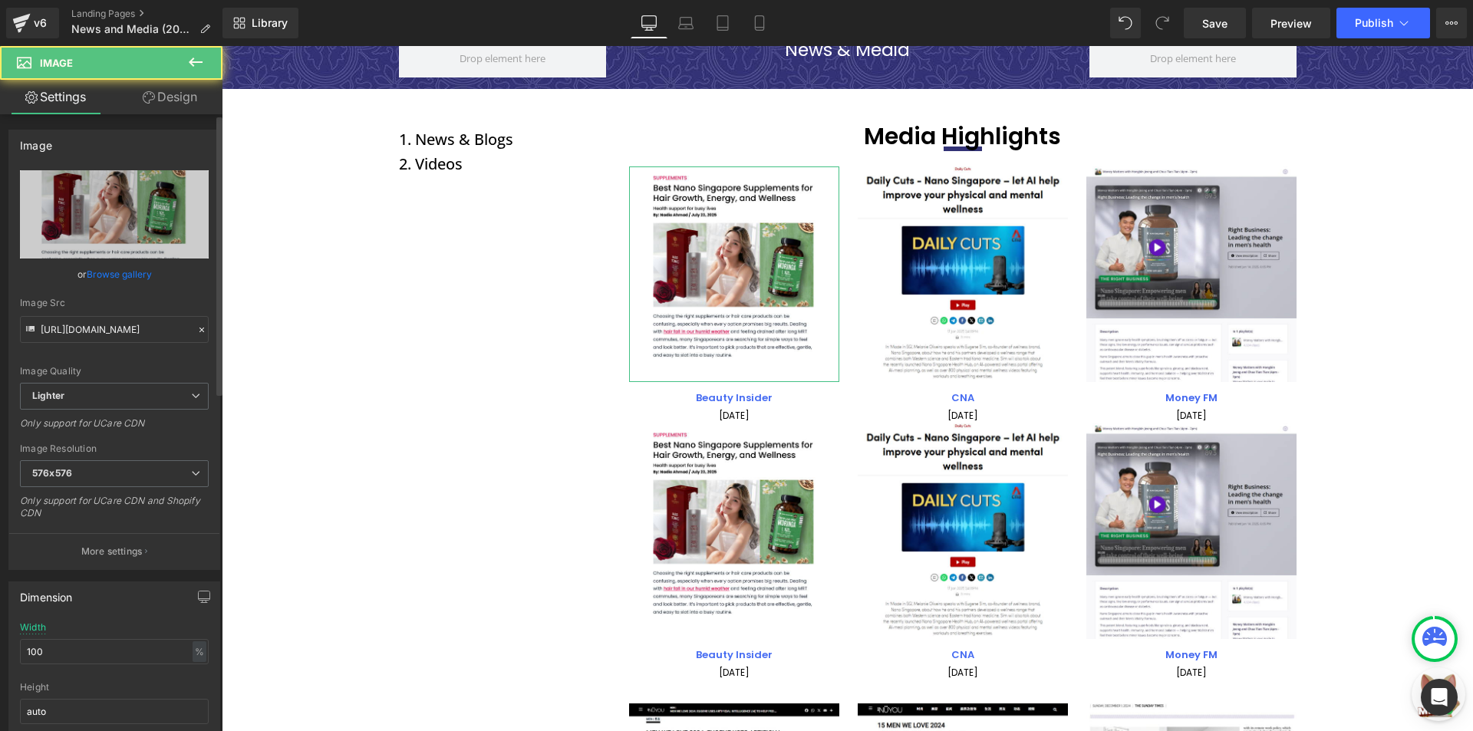
click at [102, 266] on link "Browse gallery" at bounding box center [119, 274] width 65 height 27
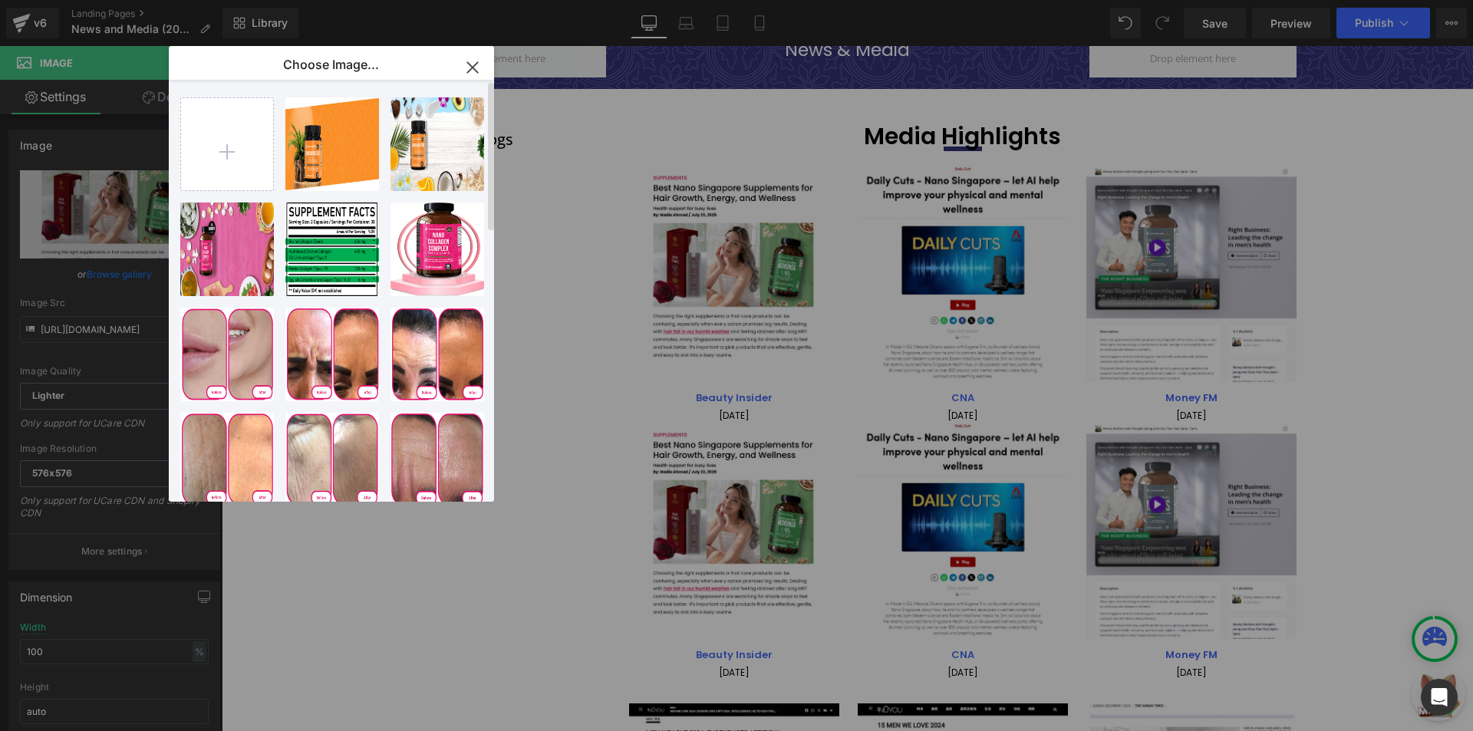
click at [183, 96] on div "Banner ...er 7.png 1.61 MB Delete image? Yes No Banner ...er 1.jpg 176.39 KB De…" at bounding box center [340, 294] width 320 height 428
click at [203, 119] on input "file" at bounding box center [227, 144] width 92 height 92
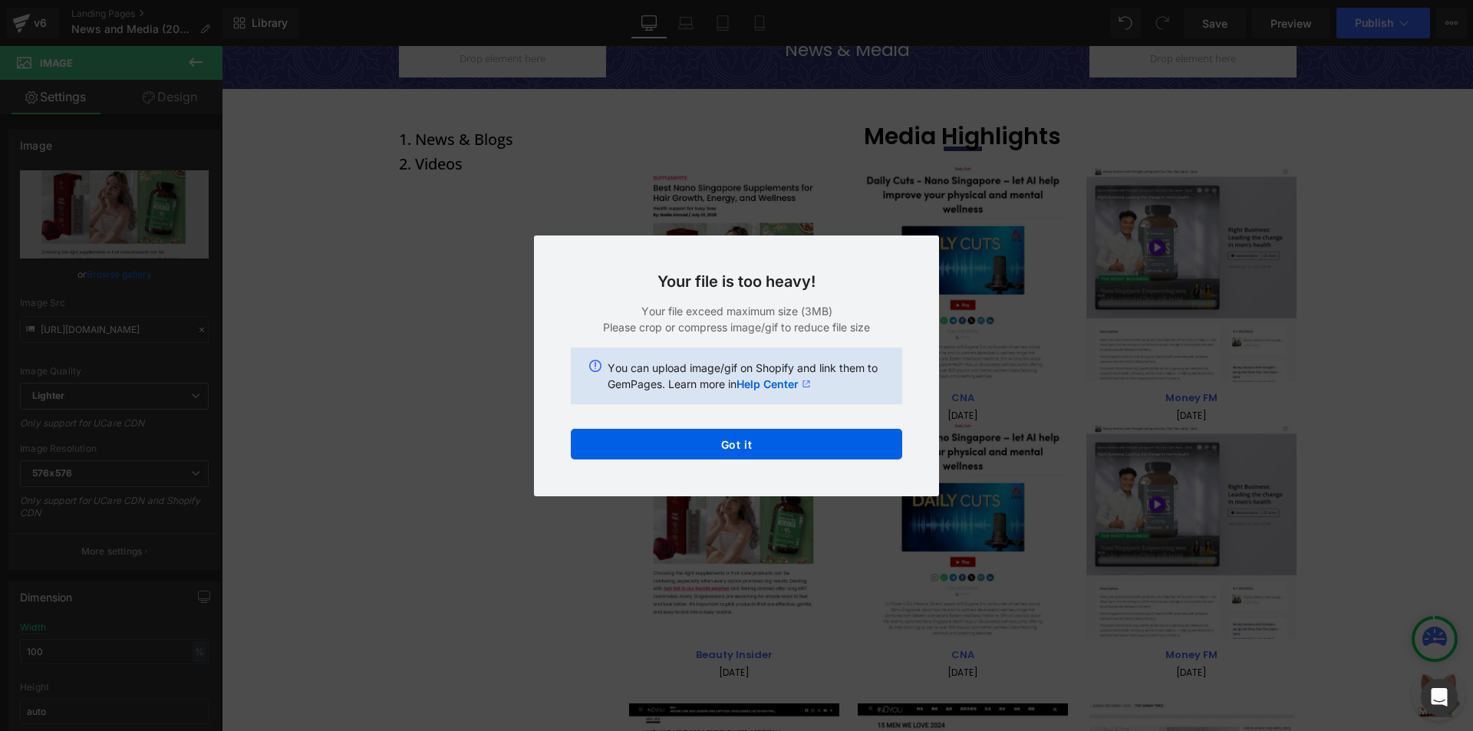
click at [582, 0] on div "Text Color Highlight Color #333333 Edit or remove link: Edit - Unlink - Cancel …" at bounding box center [736, 0] width 1473 height 0
click at [656, 444] on button "Got it" at bounding box center [736, 444] width 331 height 31
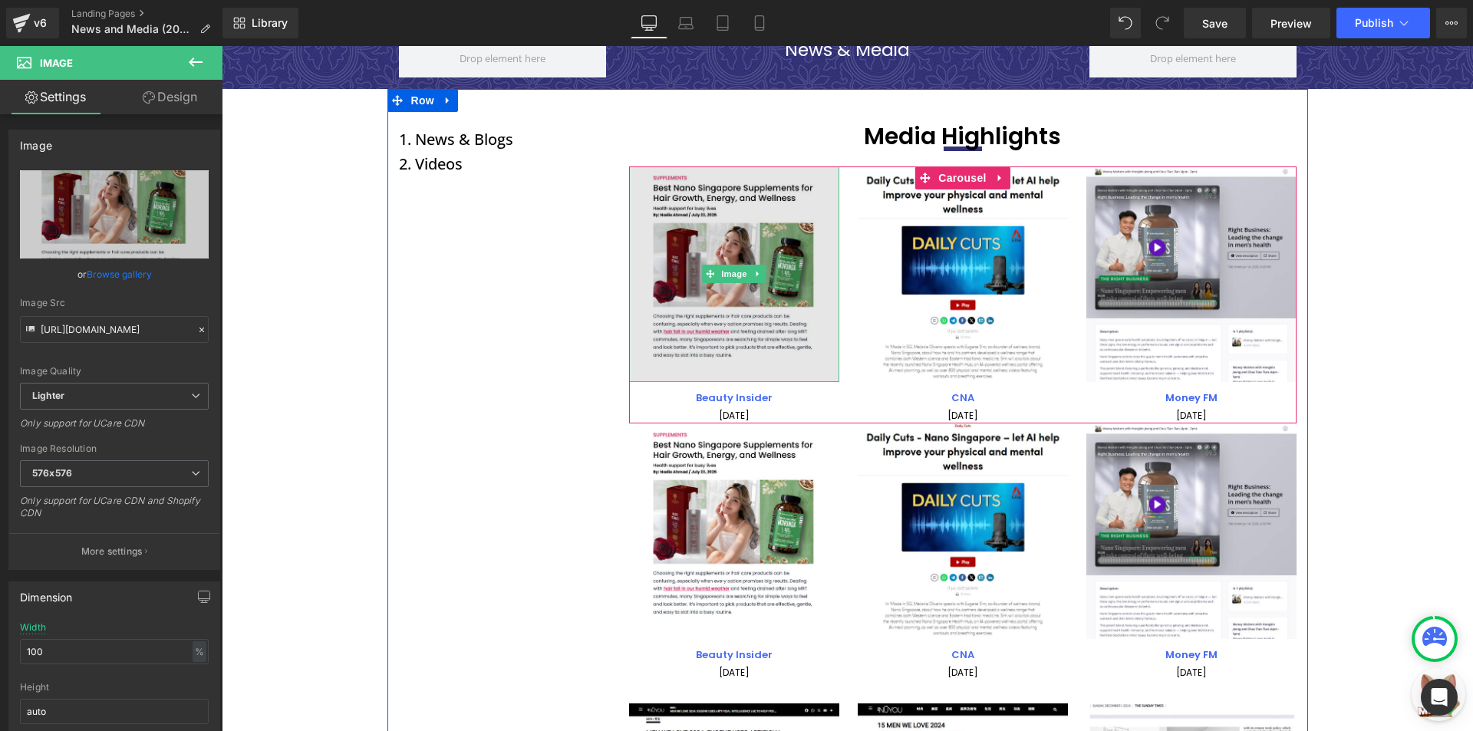
click at [753, 189] on img at bounding box center [734, 274] width 210 height 216
click at [737, 248] on img at bounding box center [734, 274] width 210 height 216
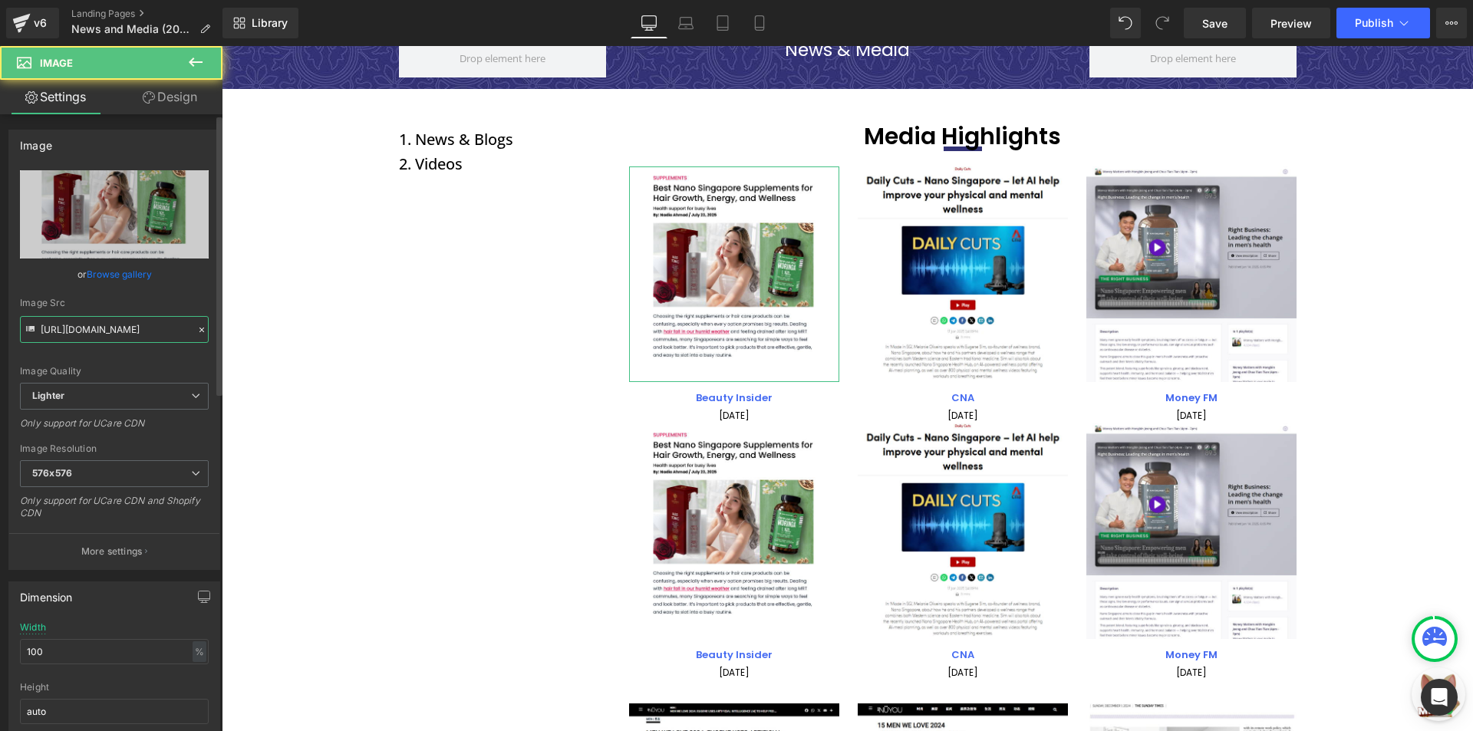
click at [90, 317] on input "https://ucarecdn.com/27df2fed-6605-48ab-9b53-b5616332402f/-/format/auto/-/previ…" at bounding box center [114, 329] width 189 height 27
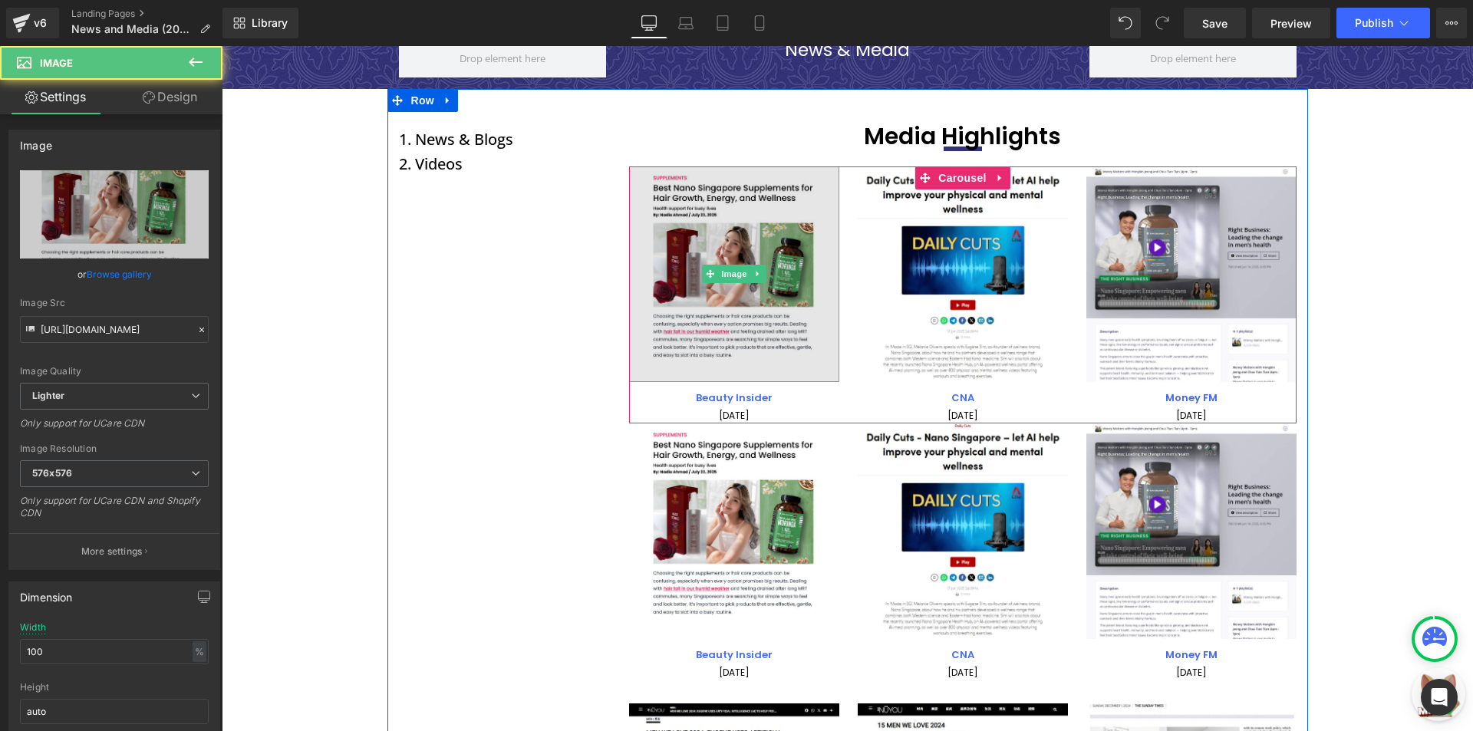
click at [679, 260] on img at bounding box center [734, 274] width 210 height 216
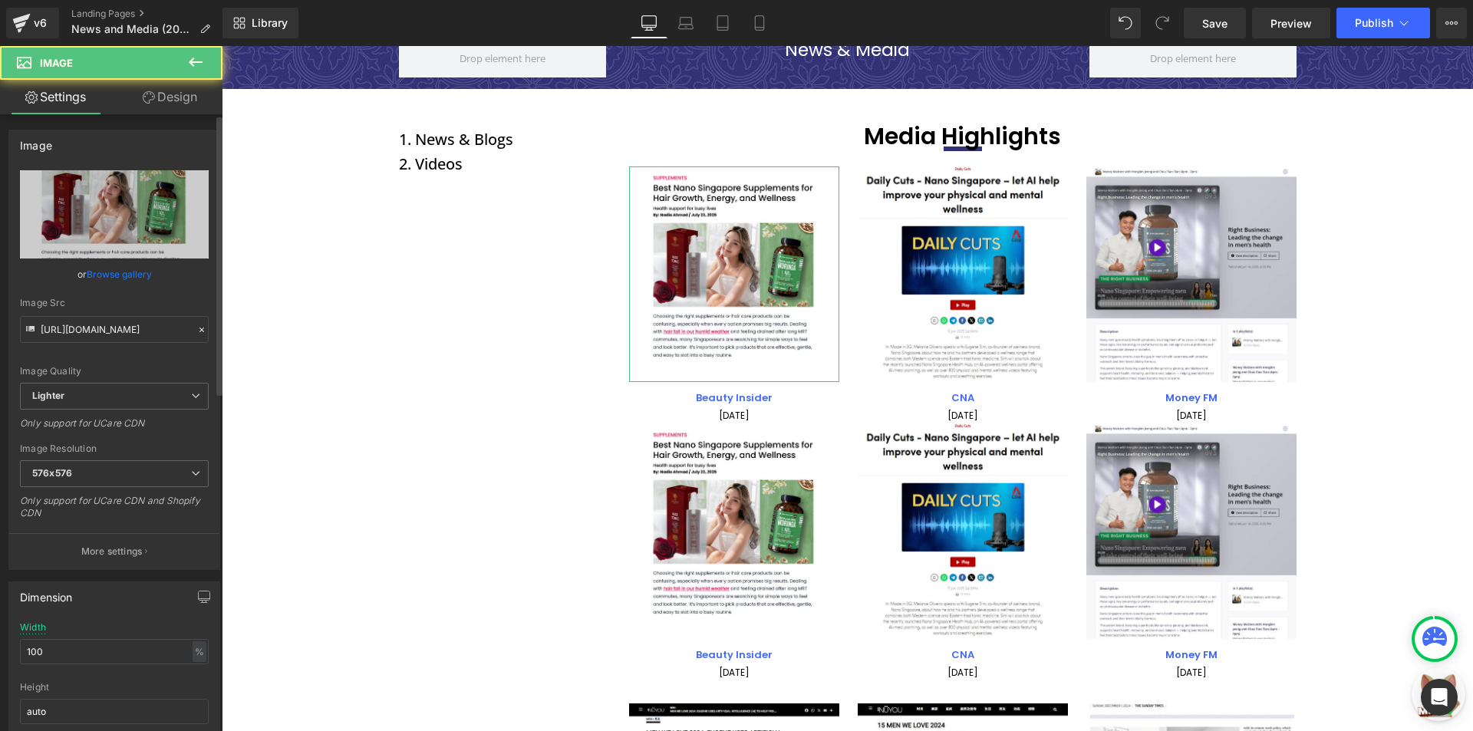
click at [89, 274] on link "Browse gallery" at bounding box center [119, 274] width 65 height 27
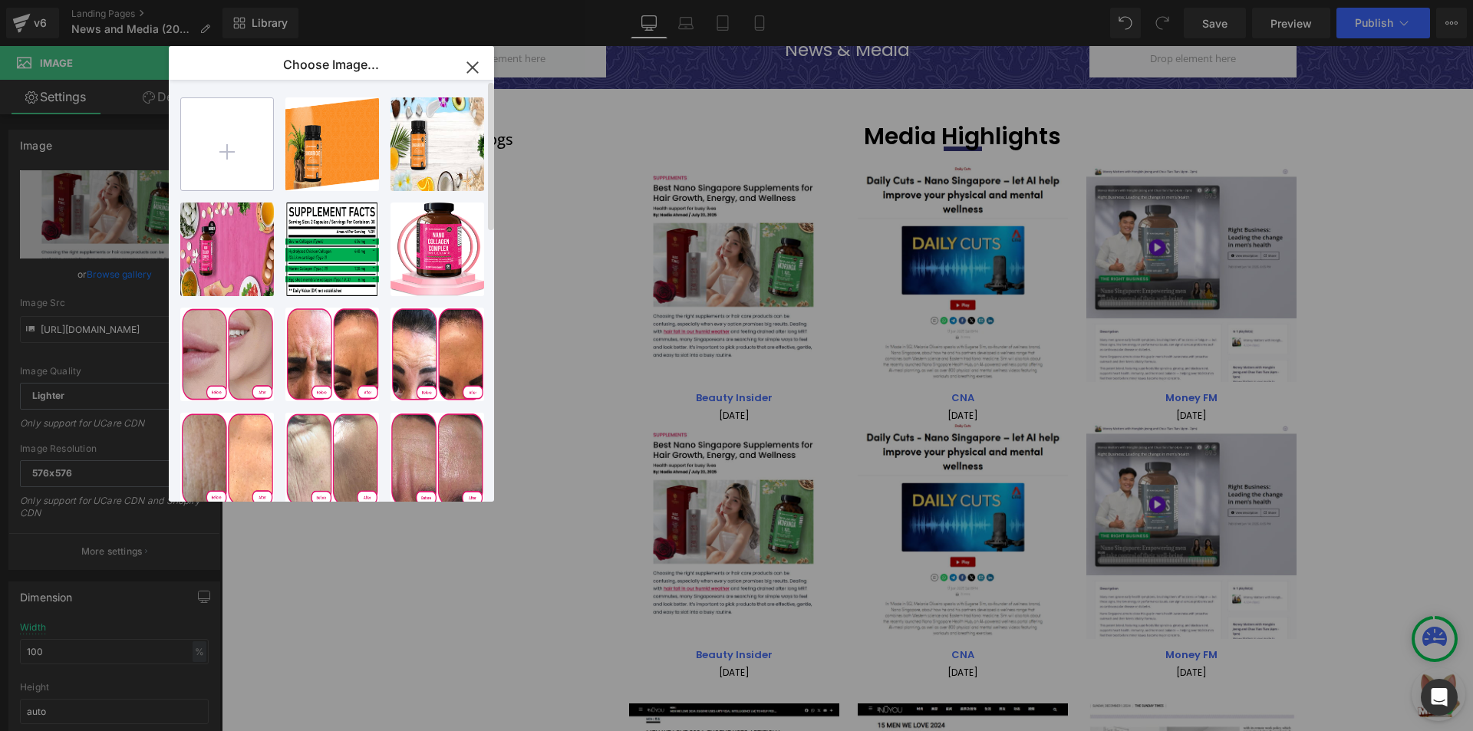
click at [235, 160] on input "file" at bounding box center [227, 144] width 92 height 92
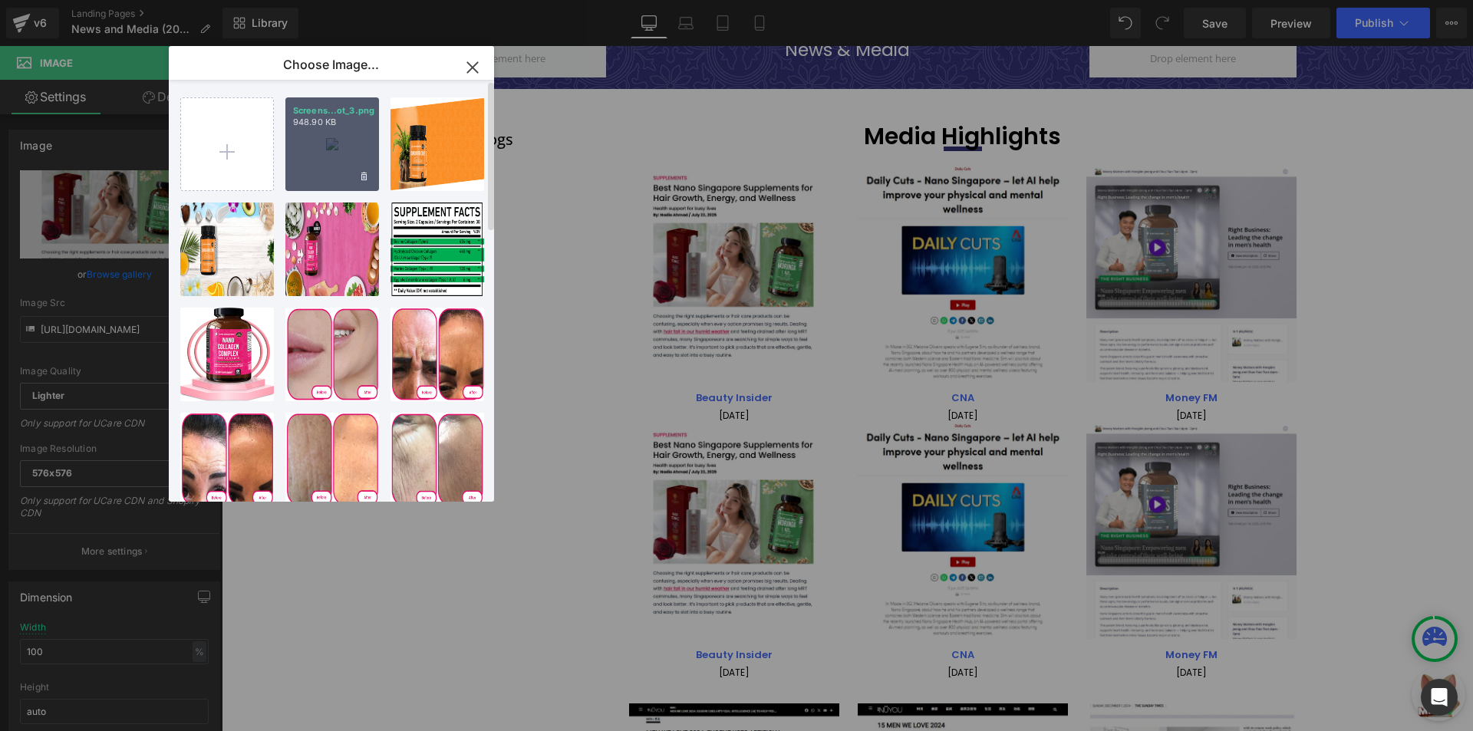
drag, startPoint x: 301, startPoint y: 170, endPoint x: 12, endPoint y: 200, distance: 290.8
click at [301, 170] on div "Screens...ot_3.png 948.90 KB" at bounding box center [332, 144] width 94 height 94
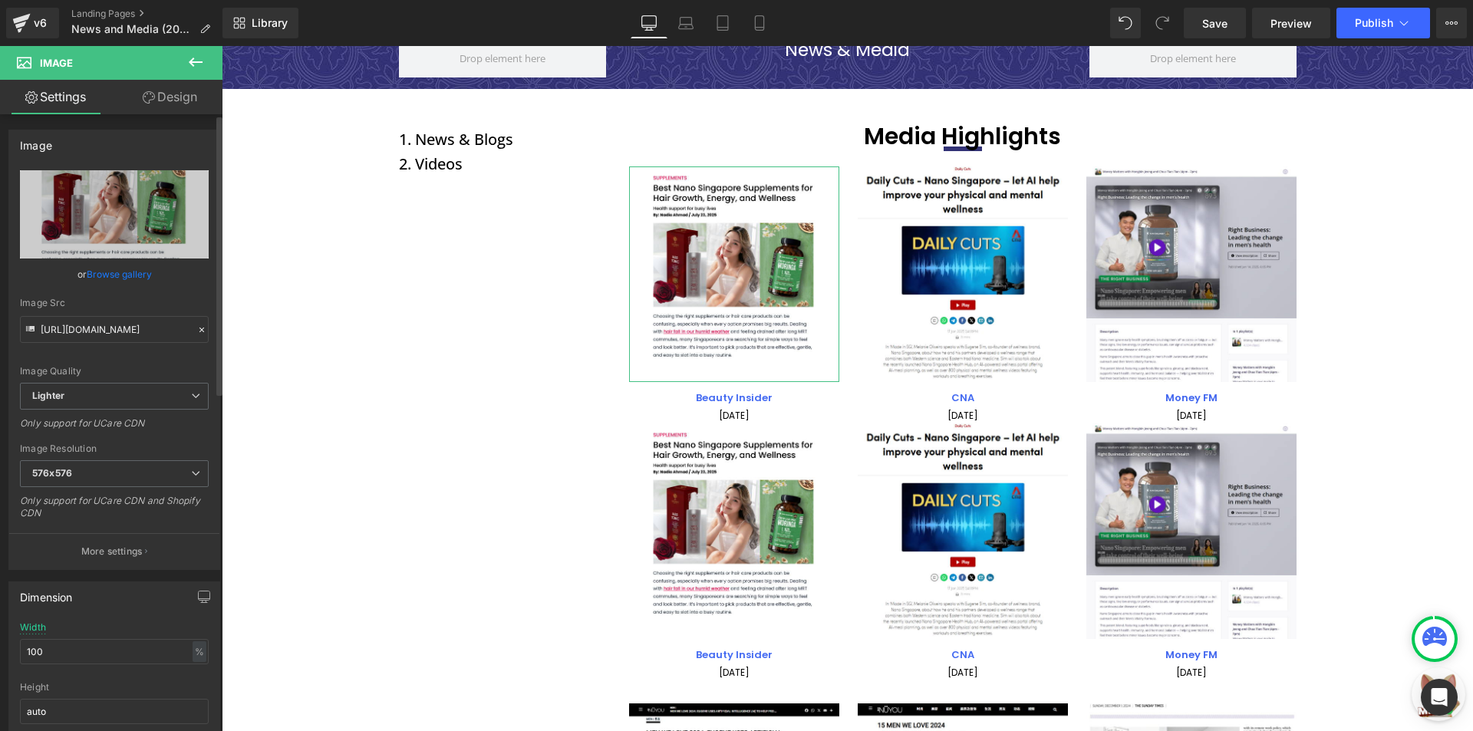
click at [127, 275] on link "Browse gallery" at bounding box center [119, 274] width 65 height 27
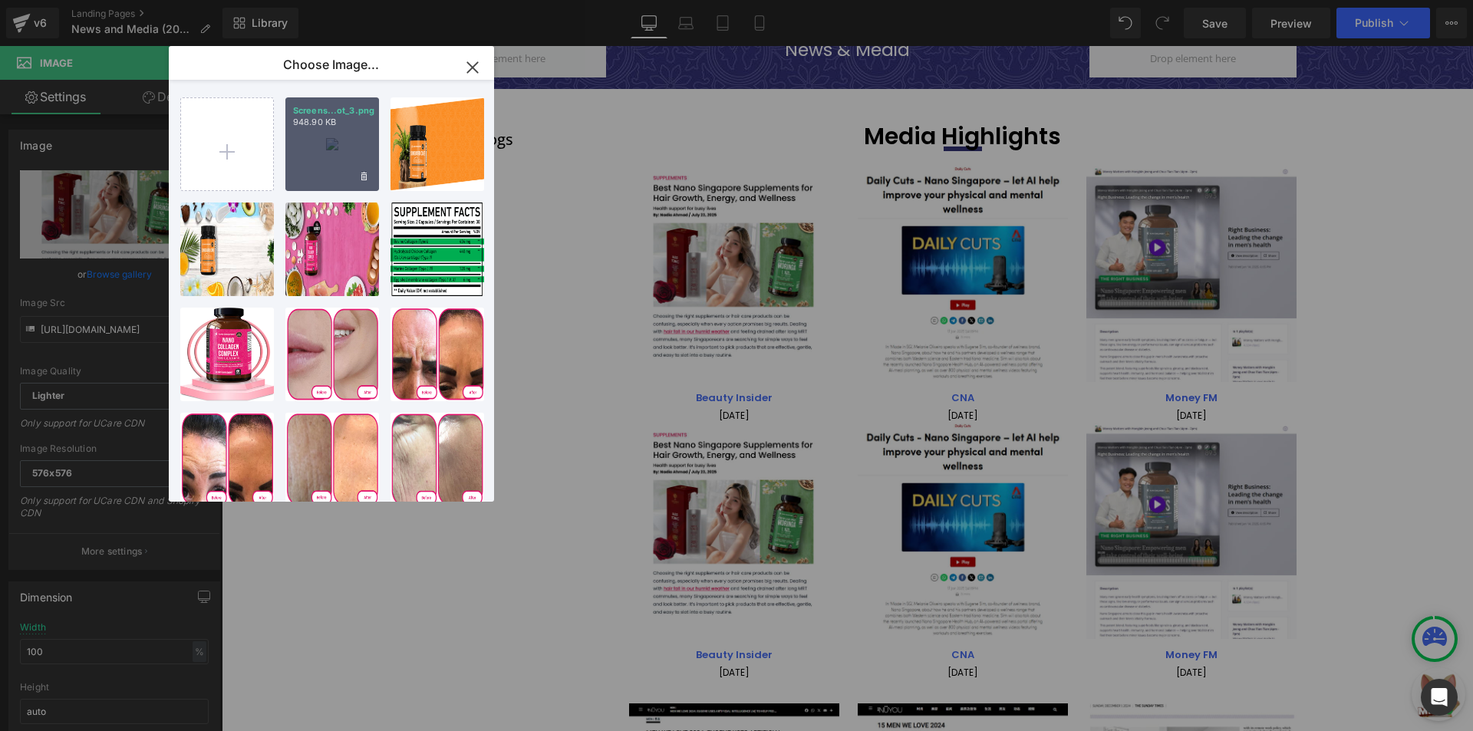
click at [345, 139] on div "Screens...ot_3.png 948.90 KB" at bounding box center [332, 144] width 94 height 94
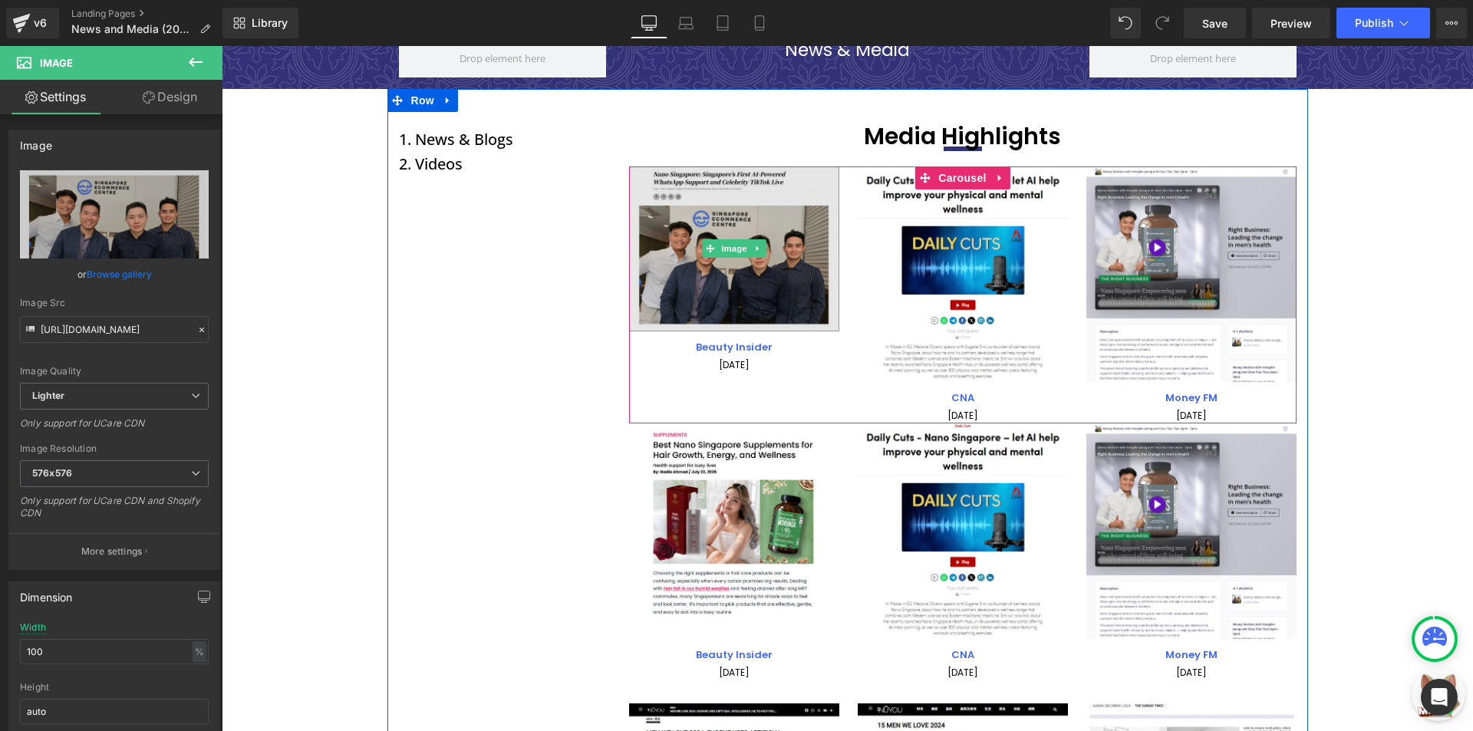
click at [673, 308] on img at bounding box center [734, 249] width 210 height 166
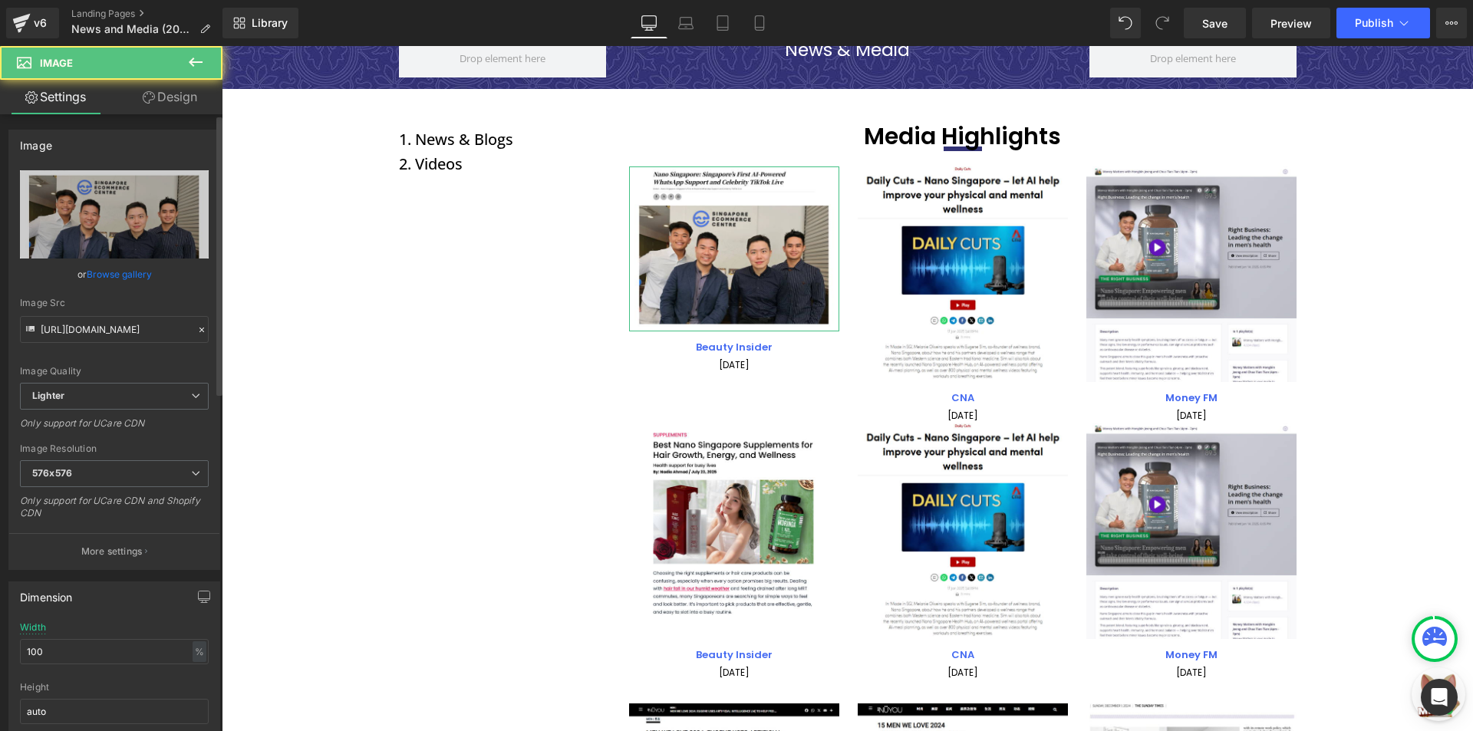
click at [123, 273] on link "Browse gallery" at bounding box center [119, 274] width 65 height 27
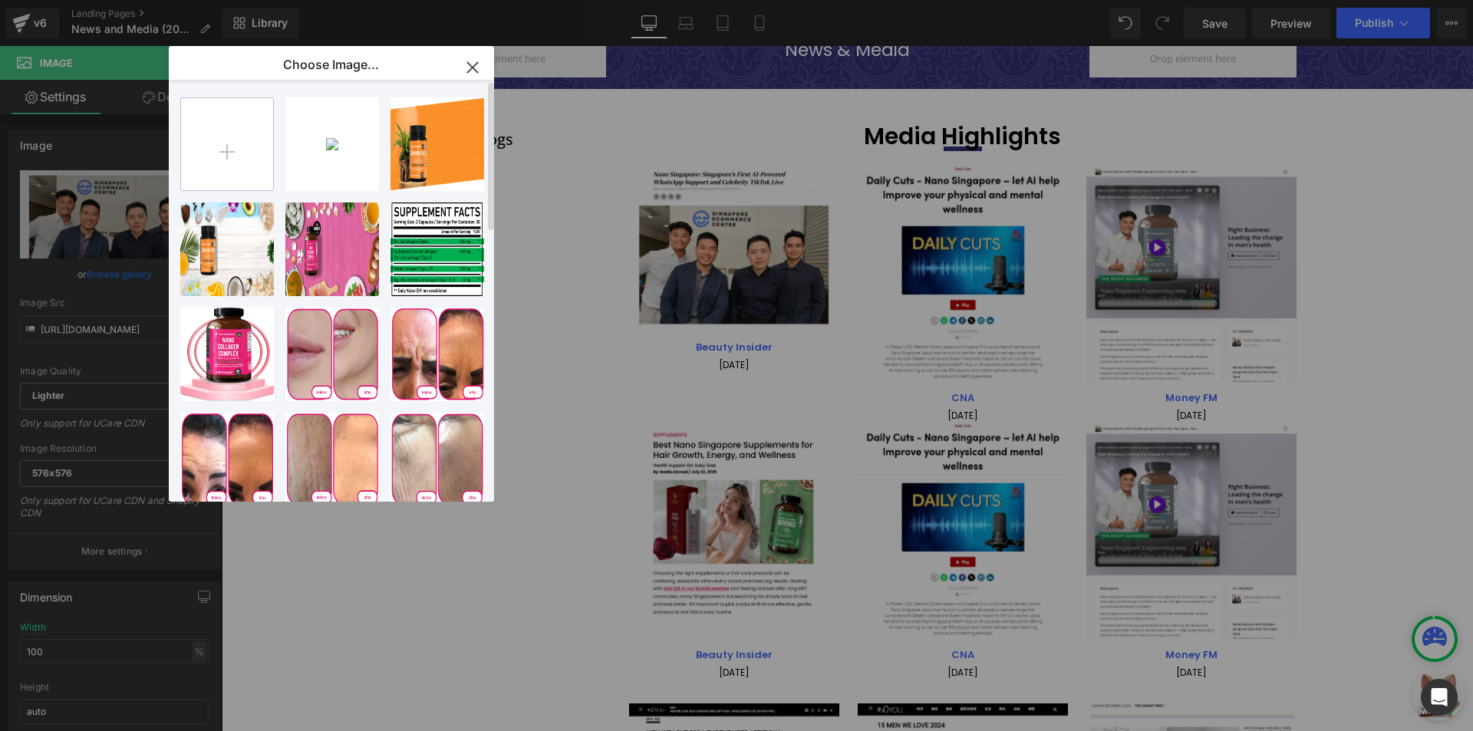
click at [196, 133] on input "file" at bounding box center [227, 144] width 92 height 92
type input "C:\fakepath\Screenshot_4.png"
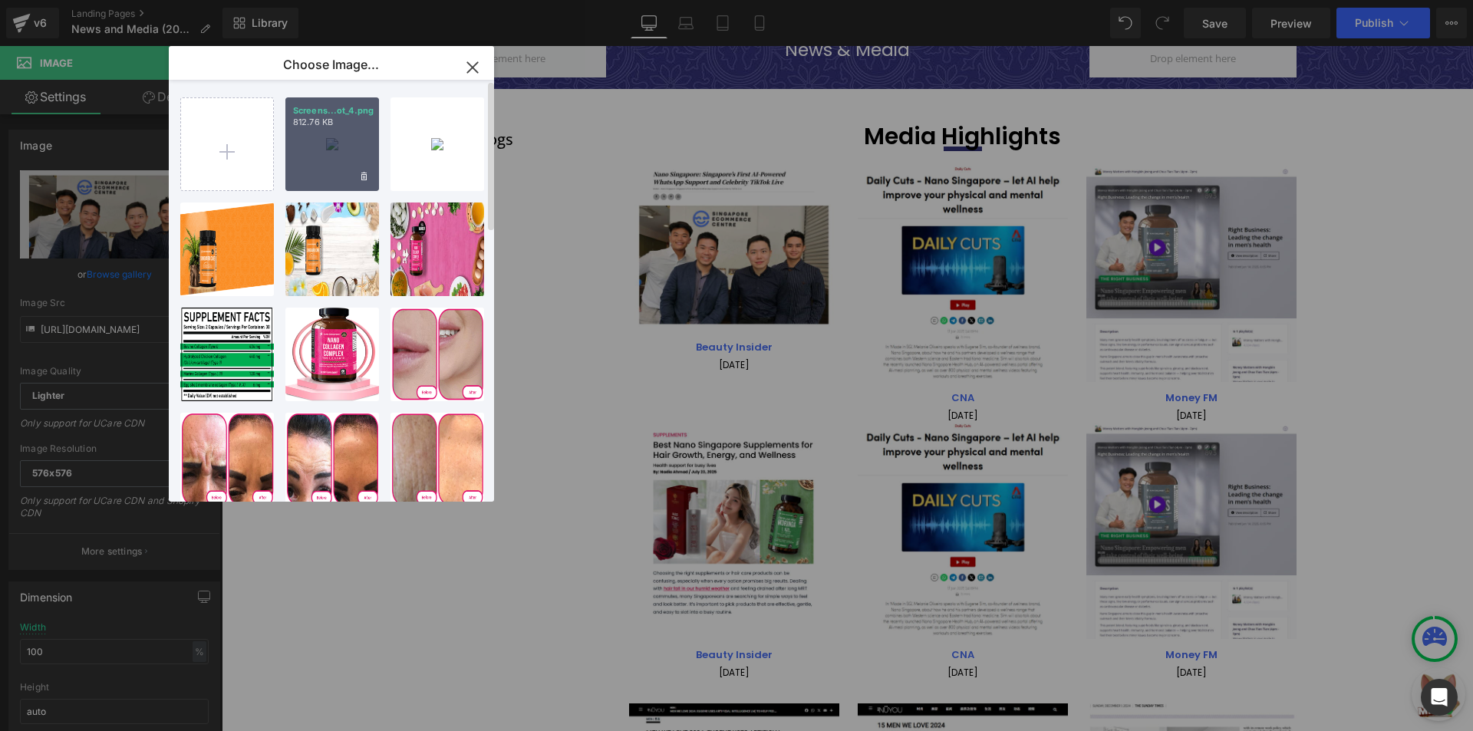
click at [331, 140] on div "Screens...ot_4.png 812.76 KB" at bounding box center [332, 144] width 94 height 94
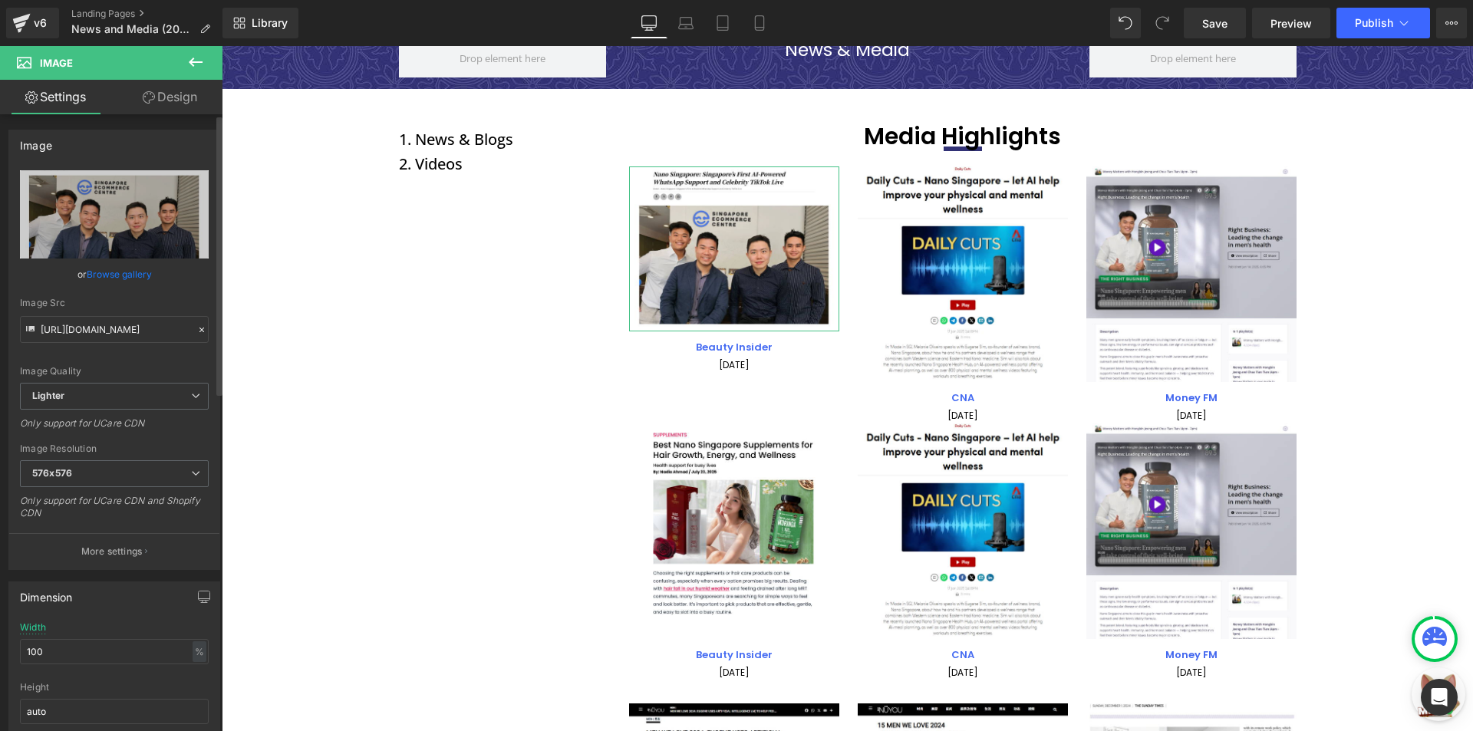
click at [113, 280] on link "Browse gallery" at bounding box center [119, 274] width 65 height 27
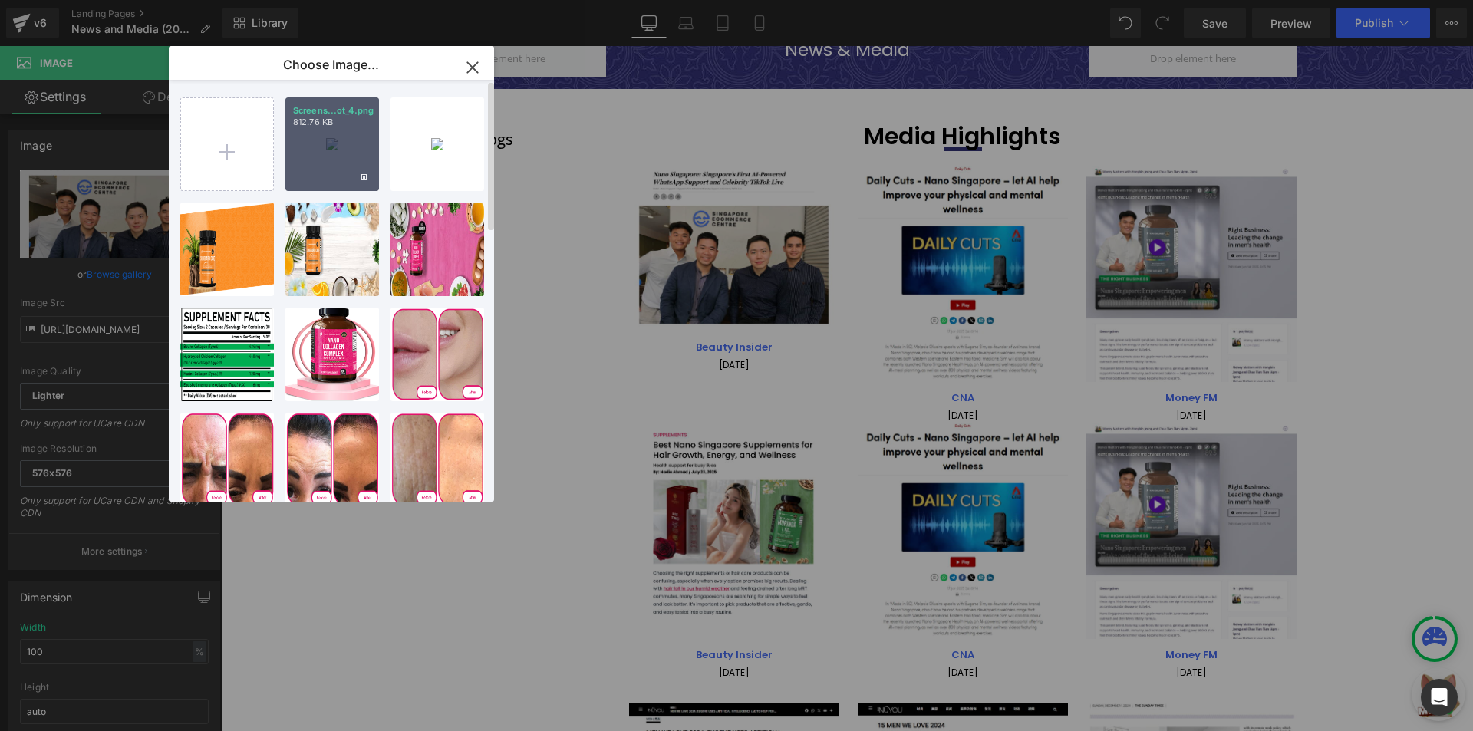
click at [305, 160] on div "Screens...ot_4.png 812.76 KB" at bounding box center [332, 144] width 94 height 94
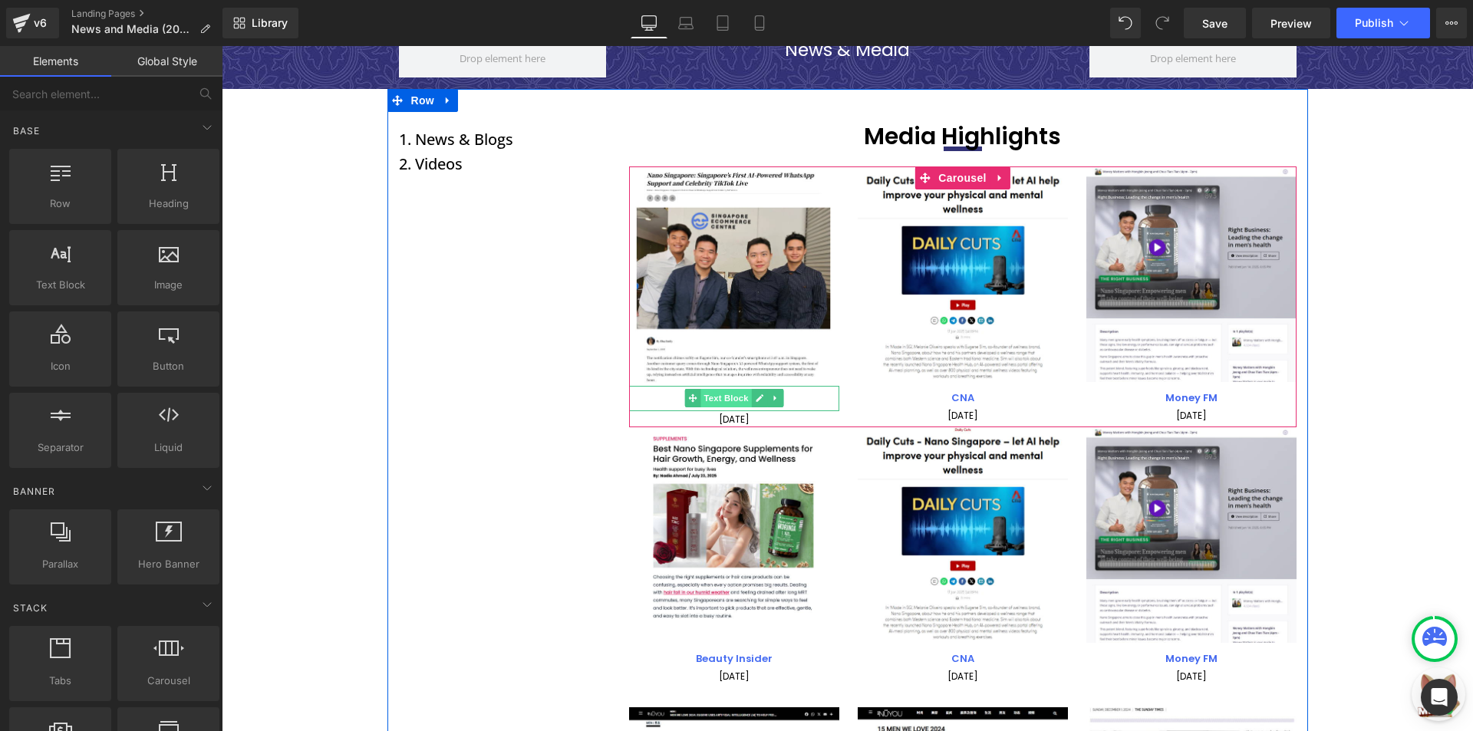
click at [716, 400] on span "Text Block" at bounding box center [725, 398] width 51 height 18
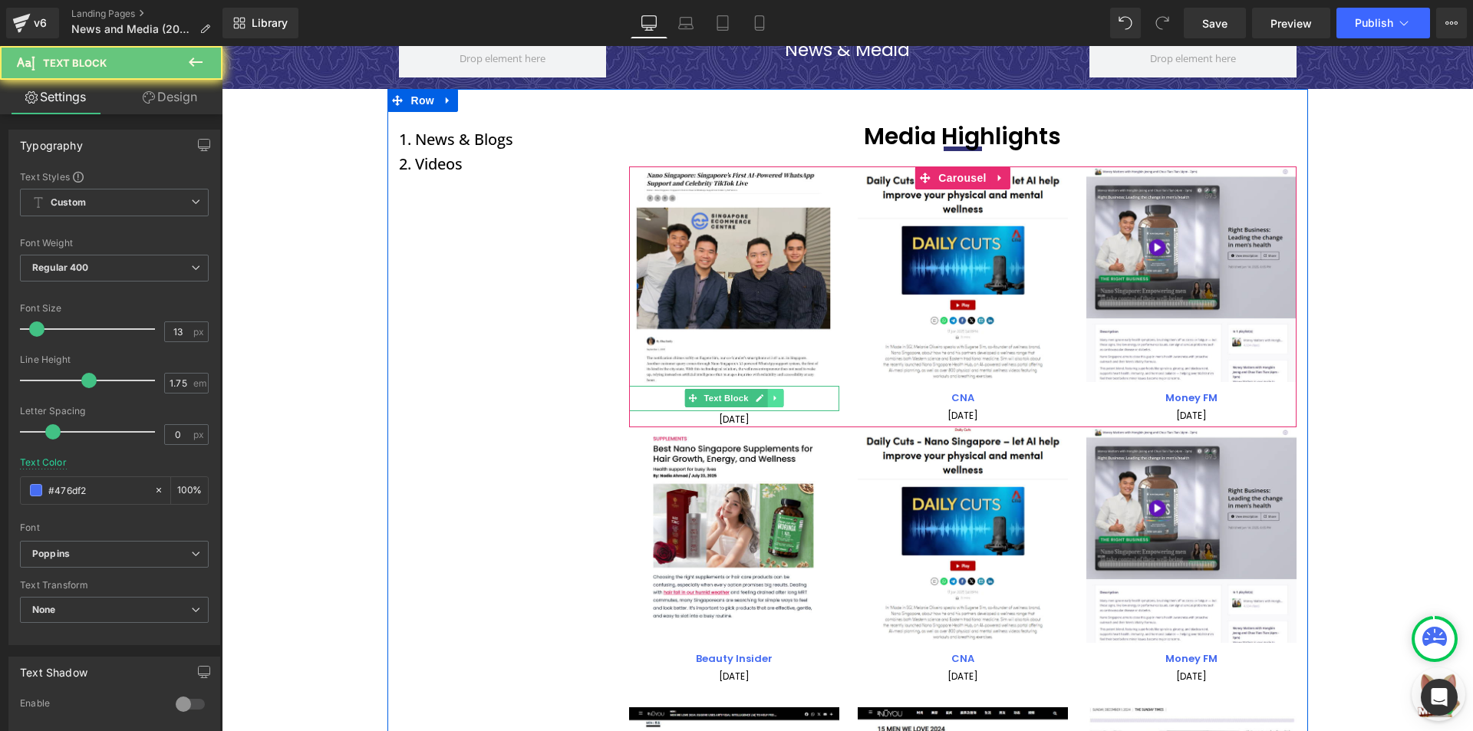
click at [777, 400] on link at bounding box center [775, 398] width 16 height 18
click at [222, 46] on icon at bounding box center [222, 46] width 0 height 0
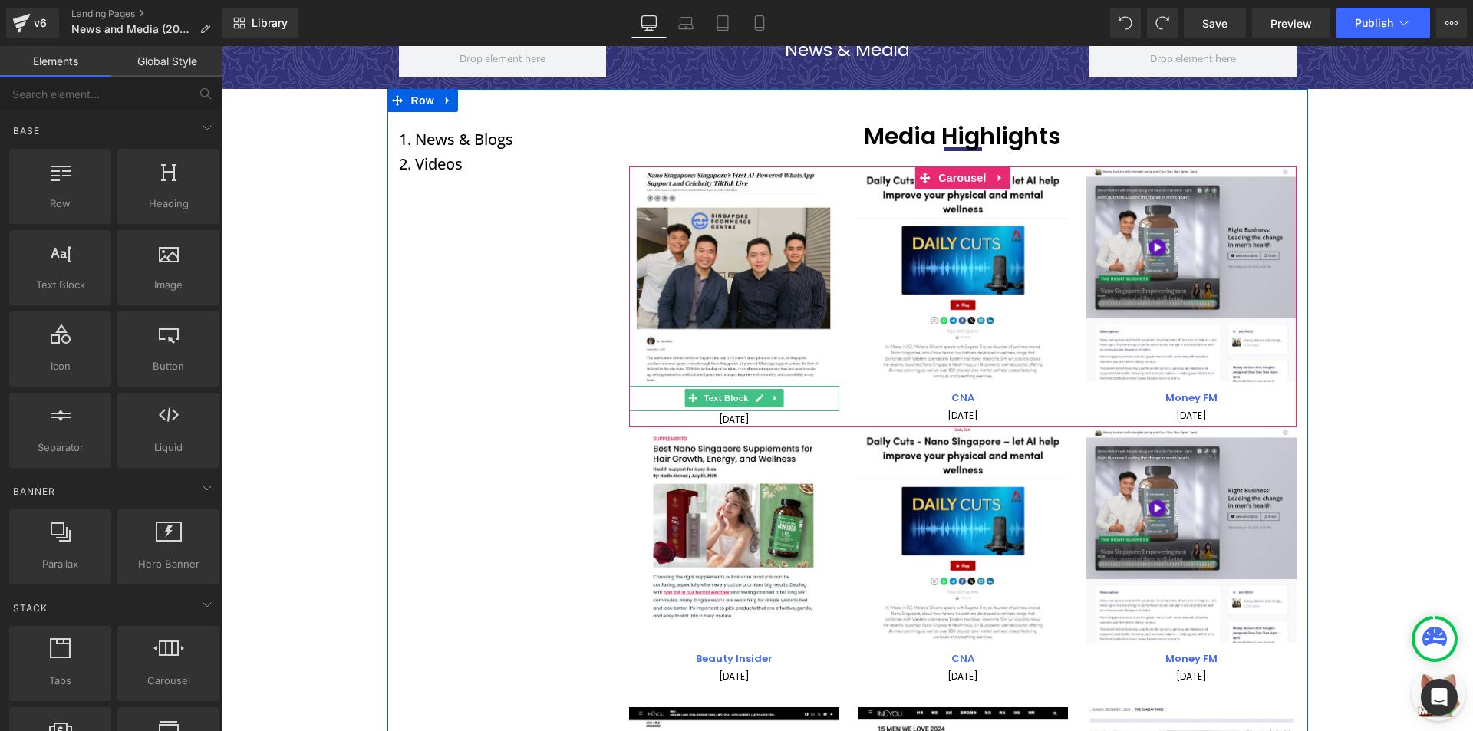
click at [792, 397] on p "Beauty Insider" at bounding box center [734, 402] width 210 height 18
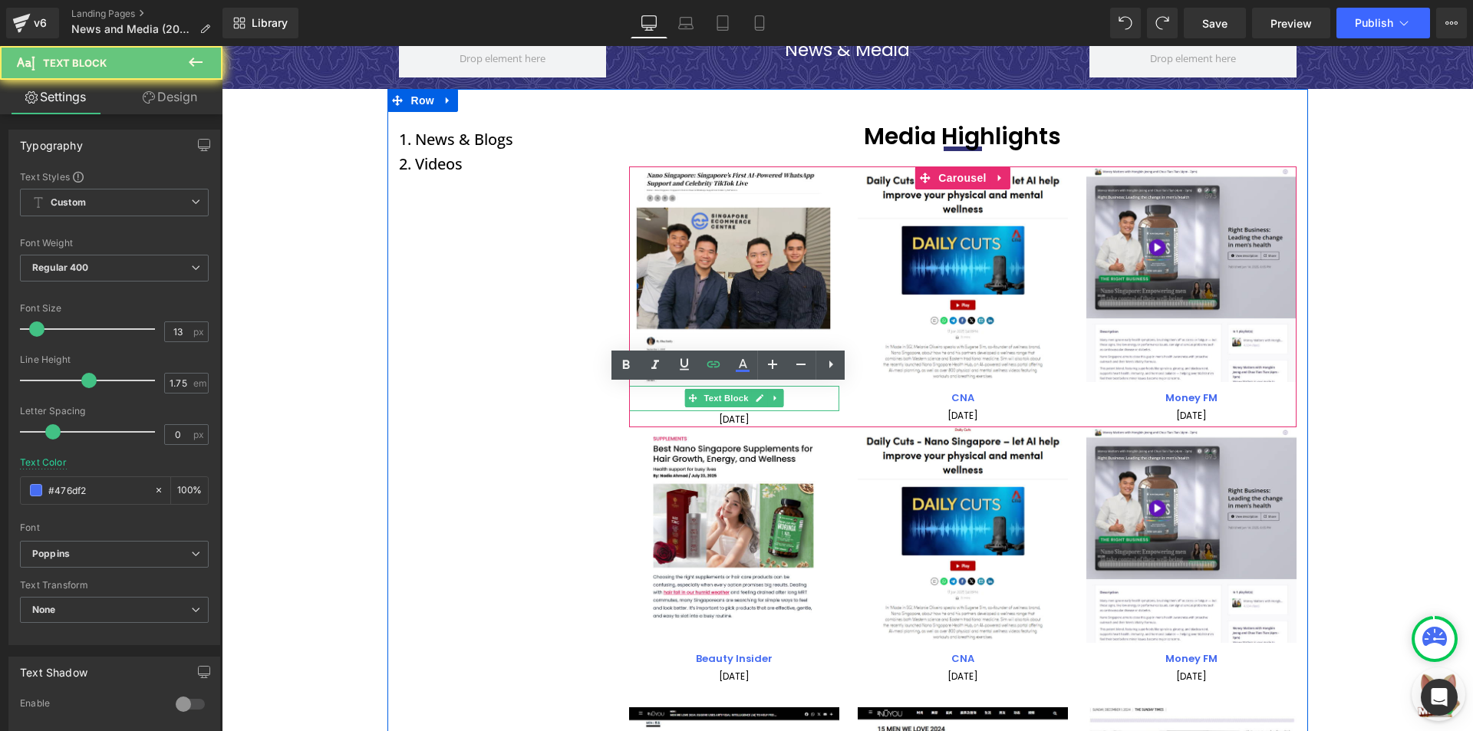
click at [792, 397] on p "Beauty Insider" at bounding box center [734, 402] width 210 height 18
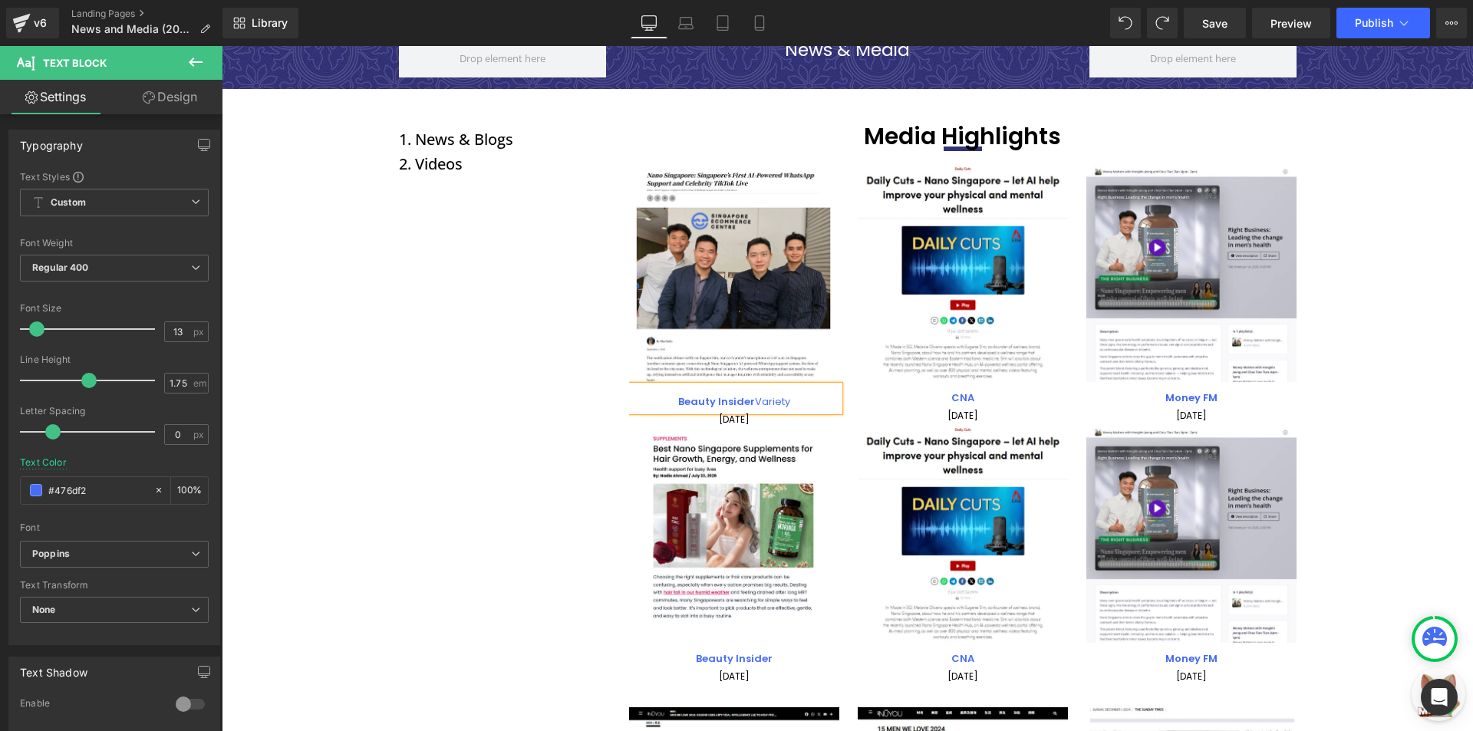
click at [758, 400] on p "Beauty Insider Variety" at bounding box center [734, 402] width 210 height 18
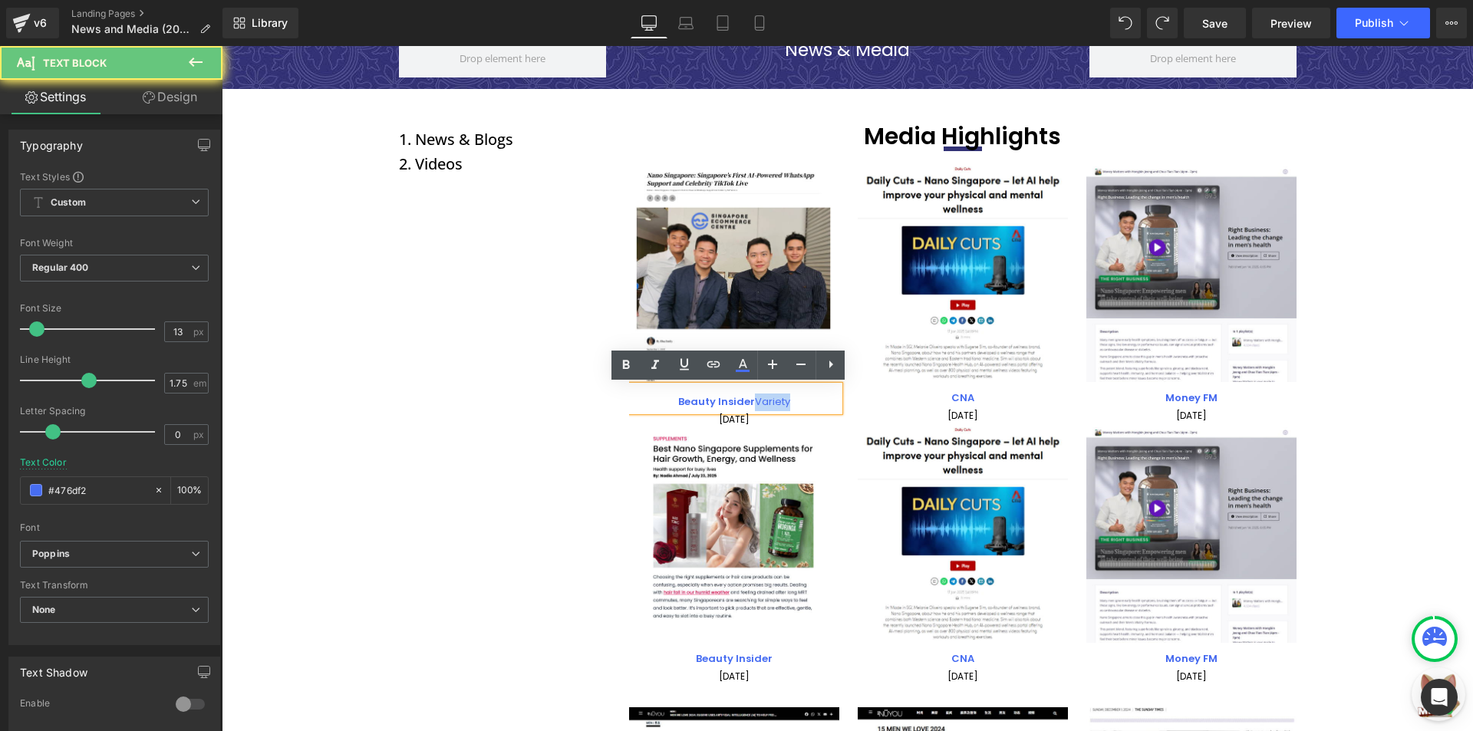
drag, startPoint x: 749, startPoint y: 401, endPoint x: 801, endPoint y: 402, distance: 51.4
click at [801, 402] on p "Beauty Insider Variety" at bounding box center [734, 402] width 210 height 18
drag, startPoint x: 746, startPoint y: 400, endPoint x: 650, endPoint y: 401, distance: 95.1
click at [650, 401] on p "Beauty Insider Variety" at bounding box center [734, 402] width 210 height 18
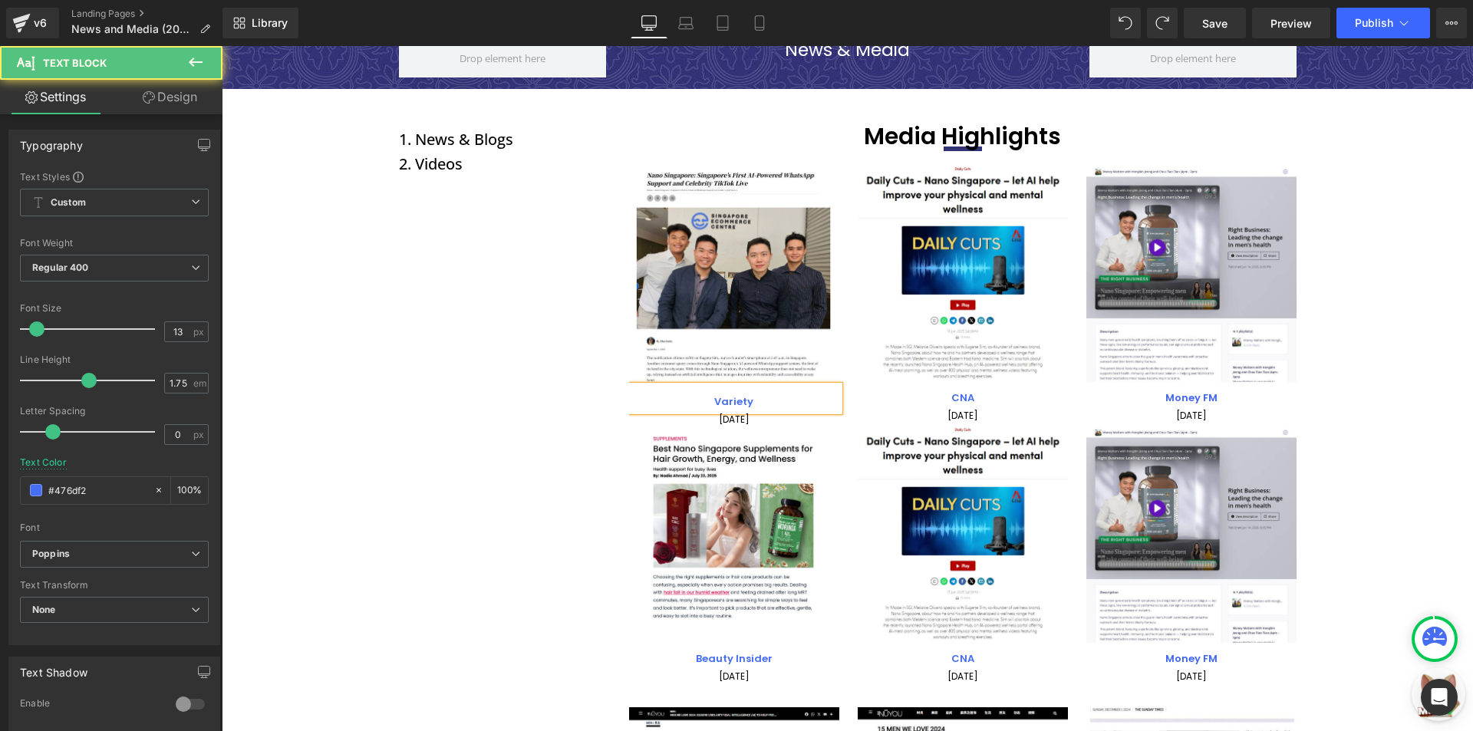
click at [724, 398] on strong "Variety" at bounding box center [733, 401] width 39 height 15
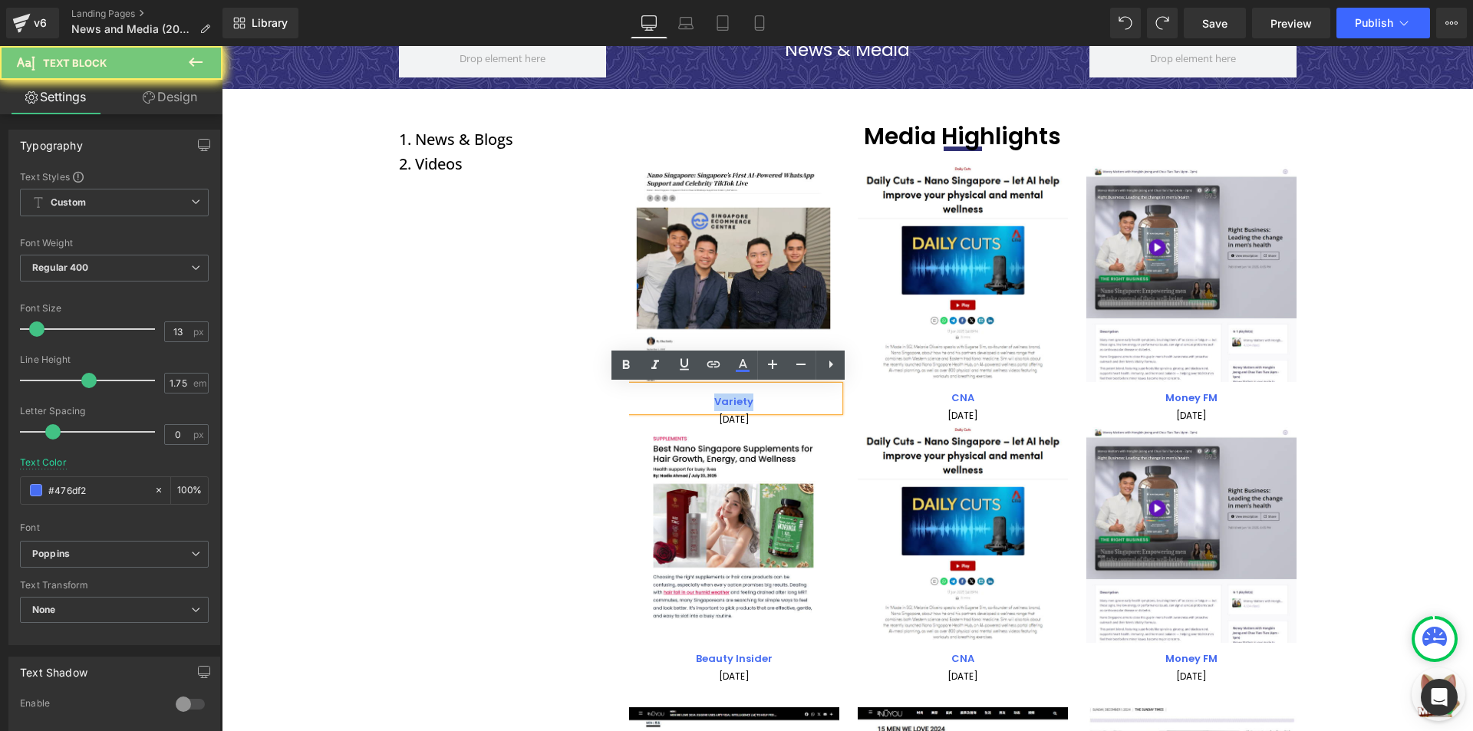
click at [724, 398] on strong "Variety" at bounding box center [733, 401] width 39 height 15
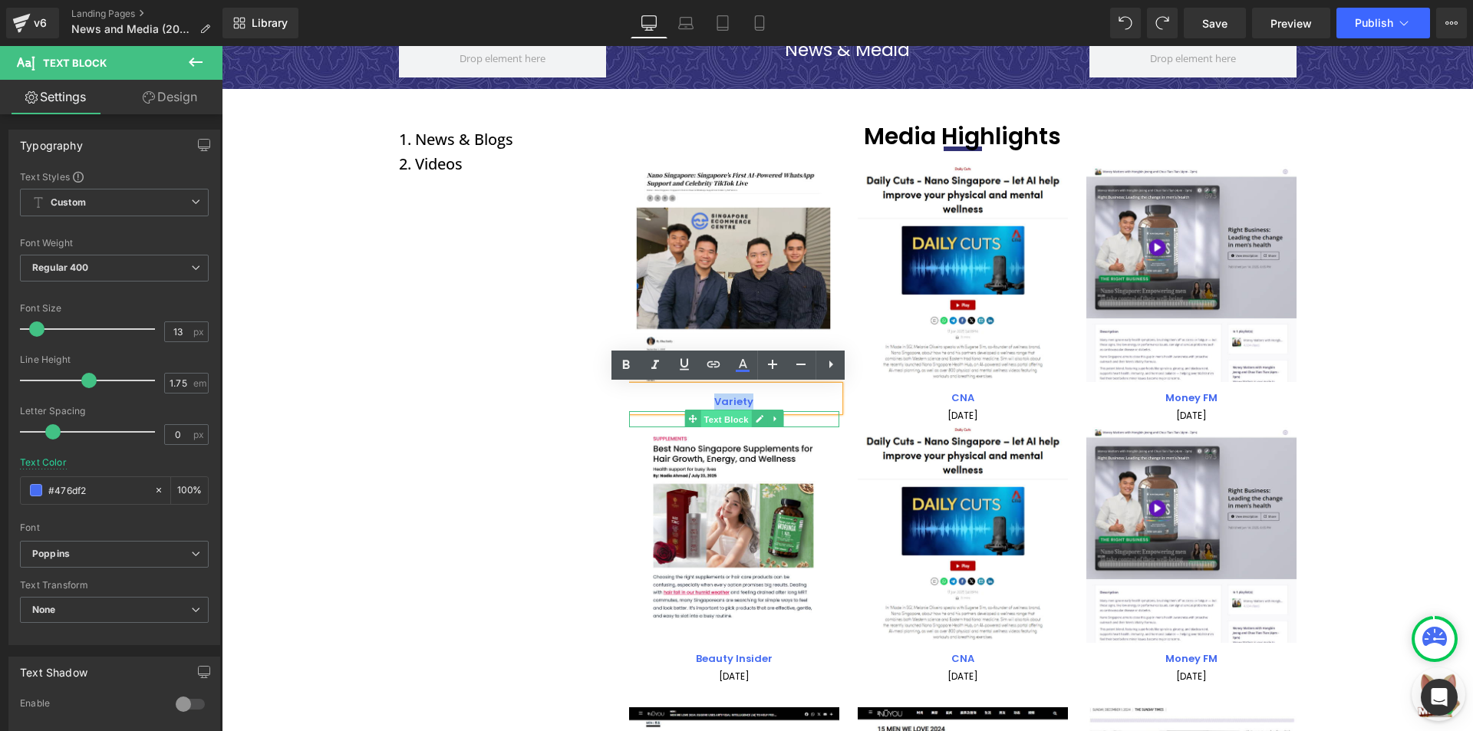
click at [720, 420] on span "Text Block" at bounding box center [725, 419] width 51 height 18
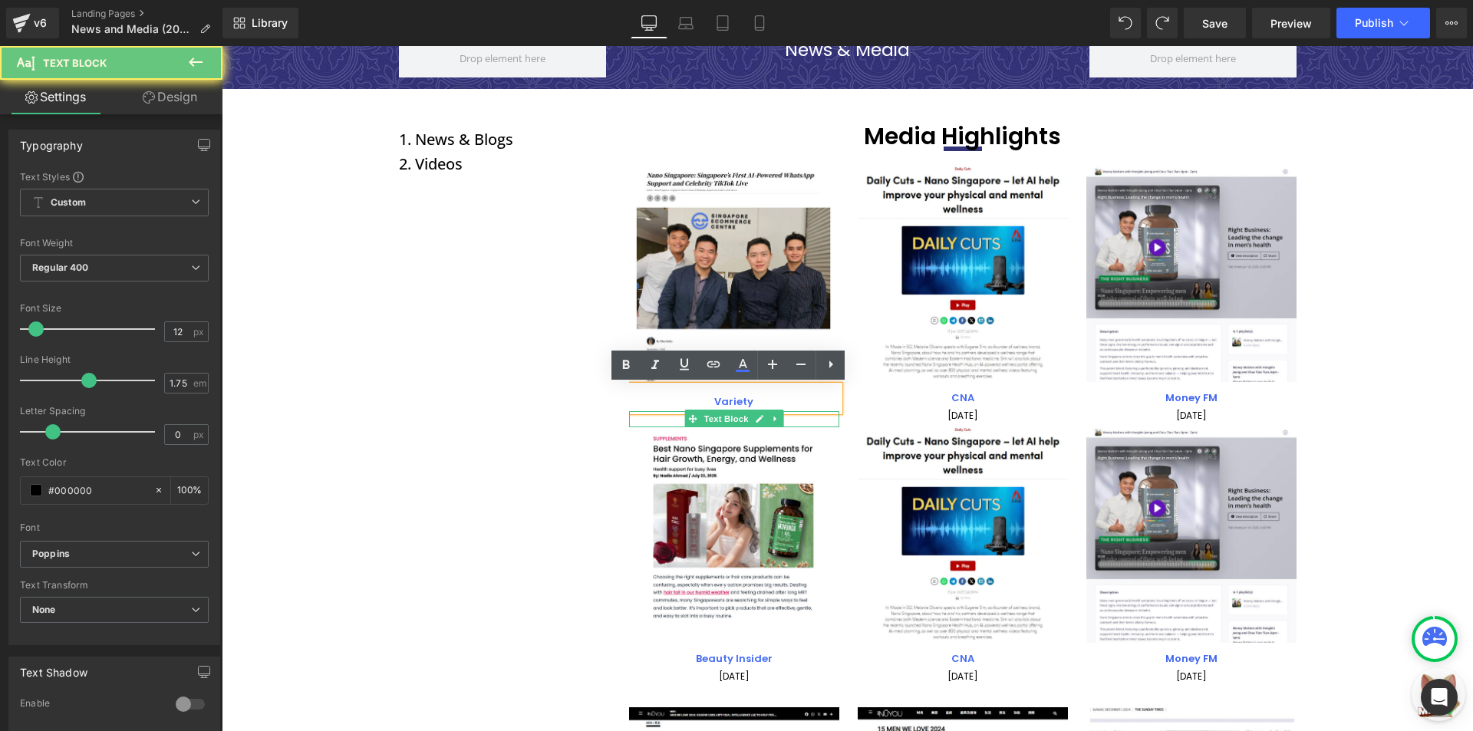
click at [795, 419] on p "[DATE]" at bounding box center [734, 419] width 210 height 16
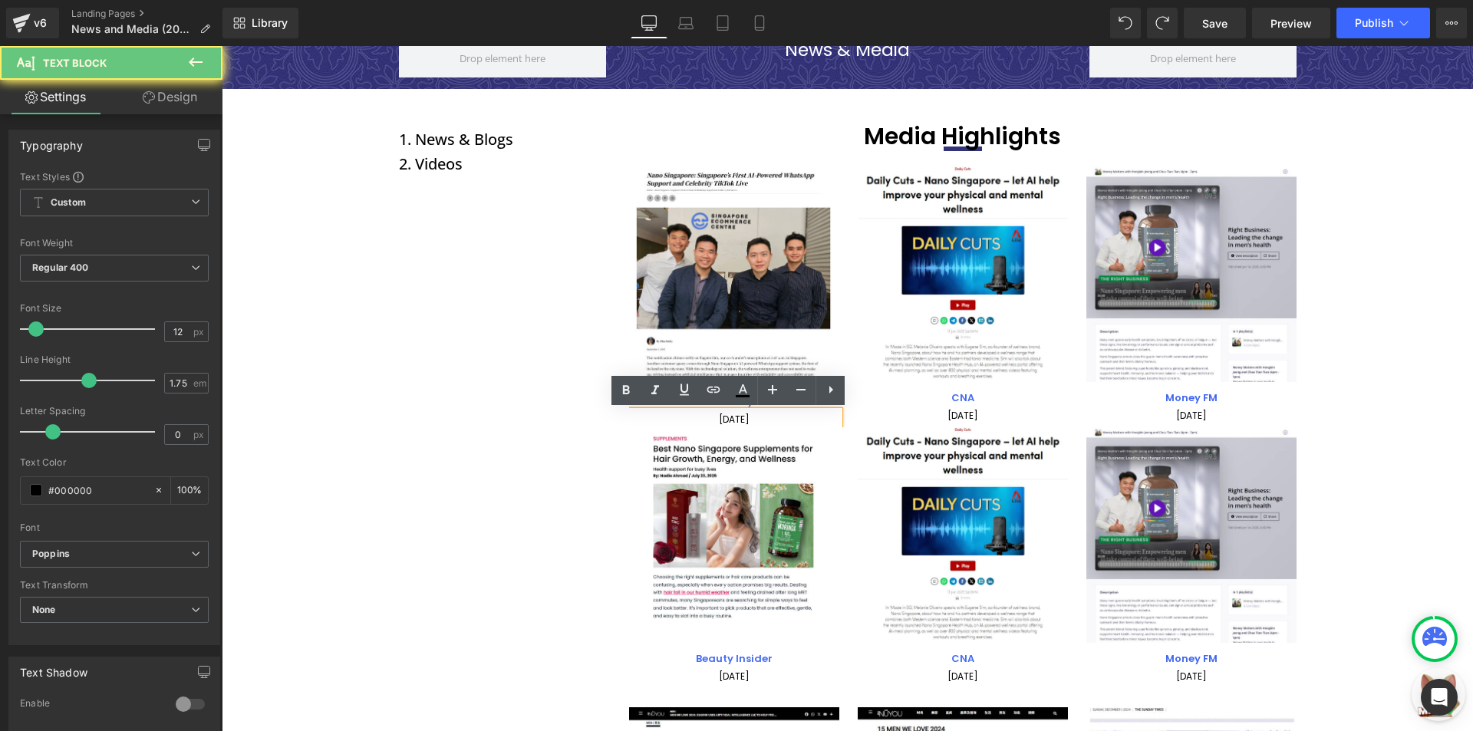
click at [746, 415] on p "[DATE]" at bounding box center [734, 419] width 210 height 16
drag, startPoint x: 709, startPoint y: 417, endPoint x: 700, endPoint y: 416, distance: 8.5
click at [700, 416] on p "[DATE]" at bounding box center [734, 419] width 210 height 16
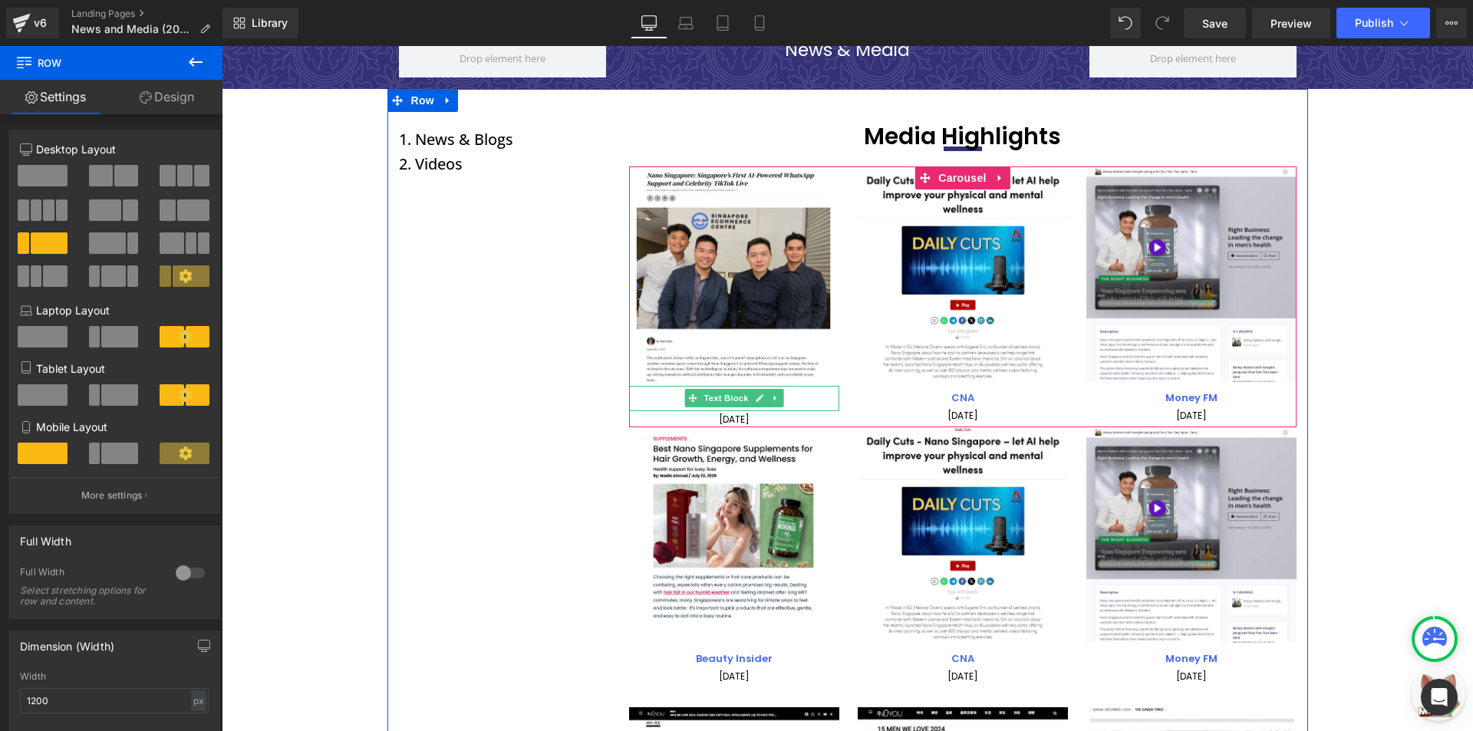
click at [742, 406] on span "Text Block" at bounding box center [725, 398] width 51 height 18
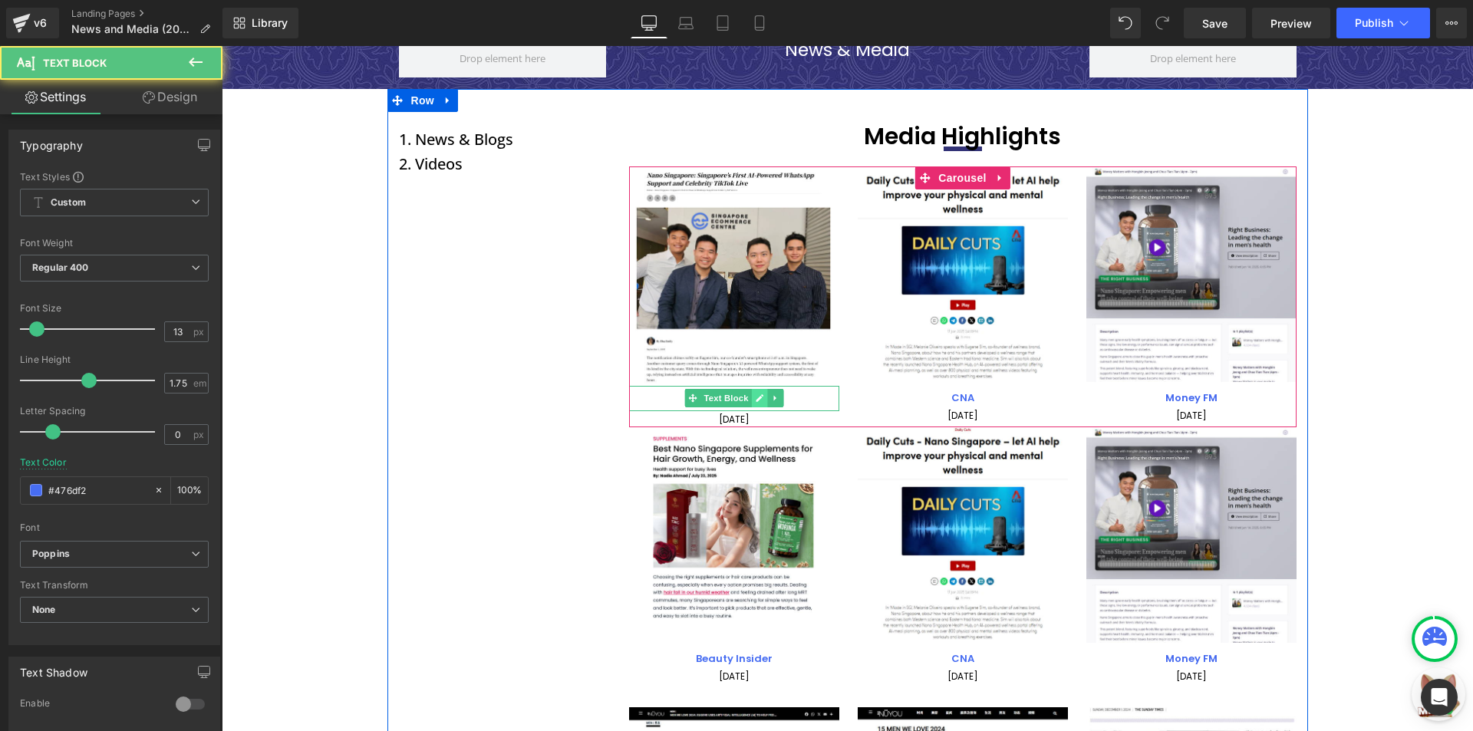
click at [755, 397] on icon at bounding box center [759, 397] width 8 height 9
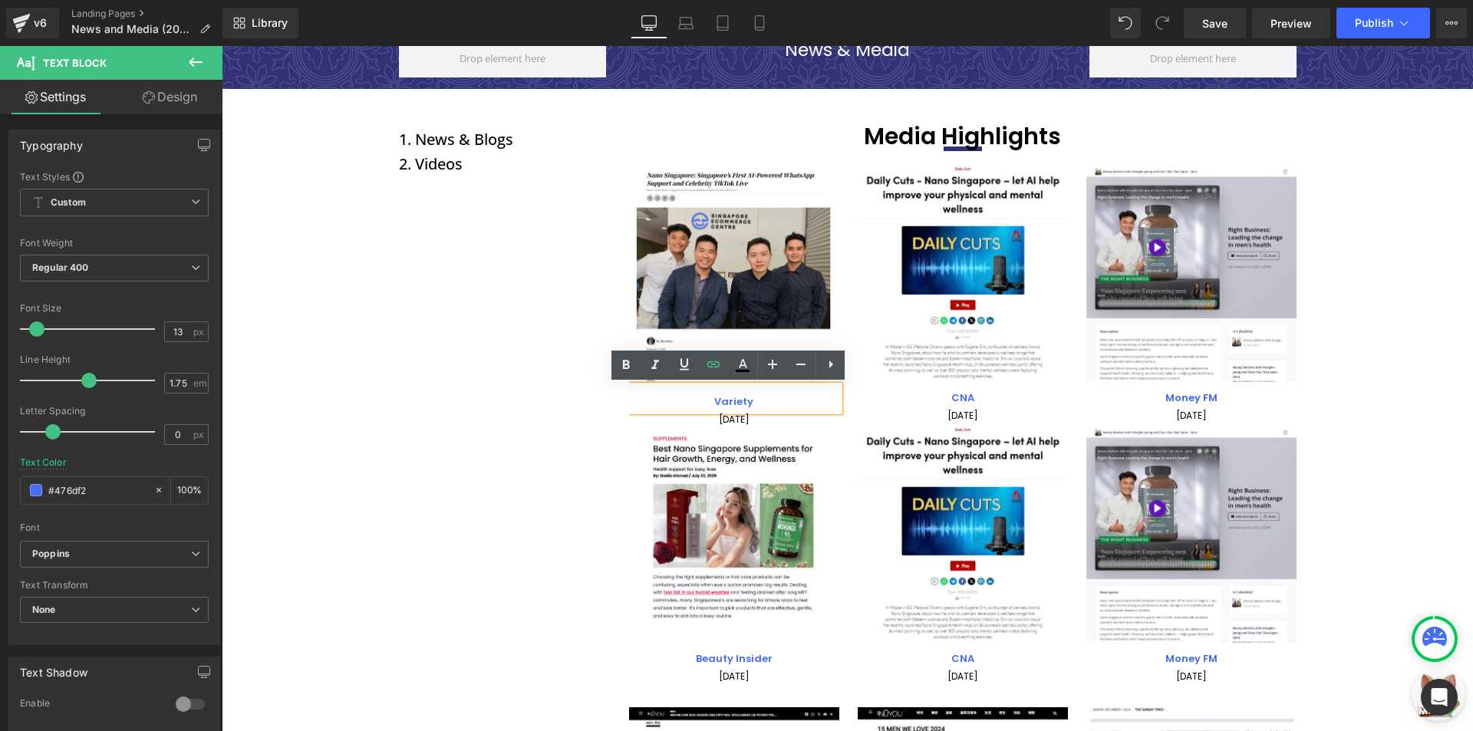
click at [755, 400] on p "Variety" at bounding box center [734, 402] width 210 height 18
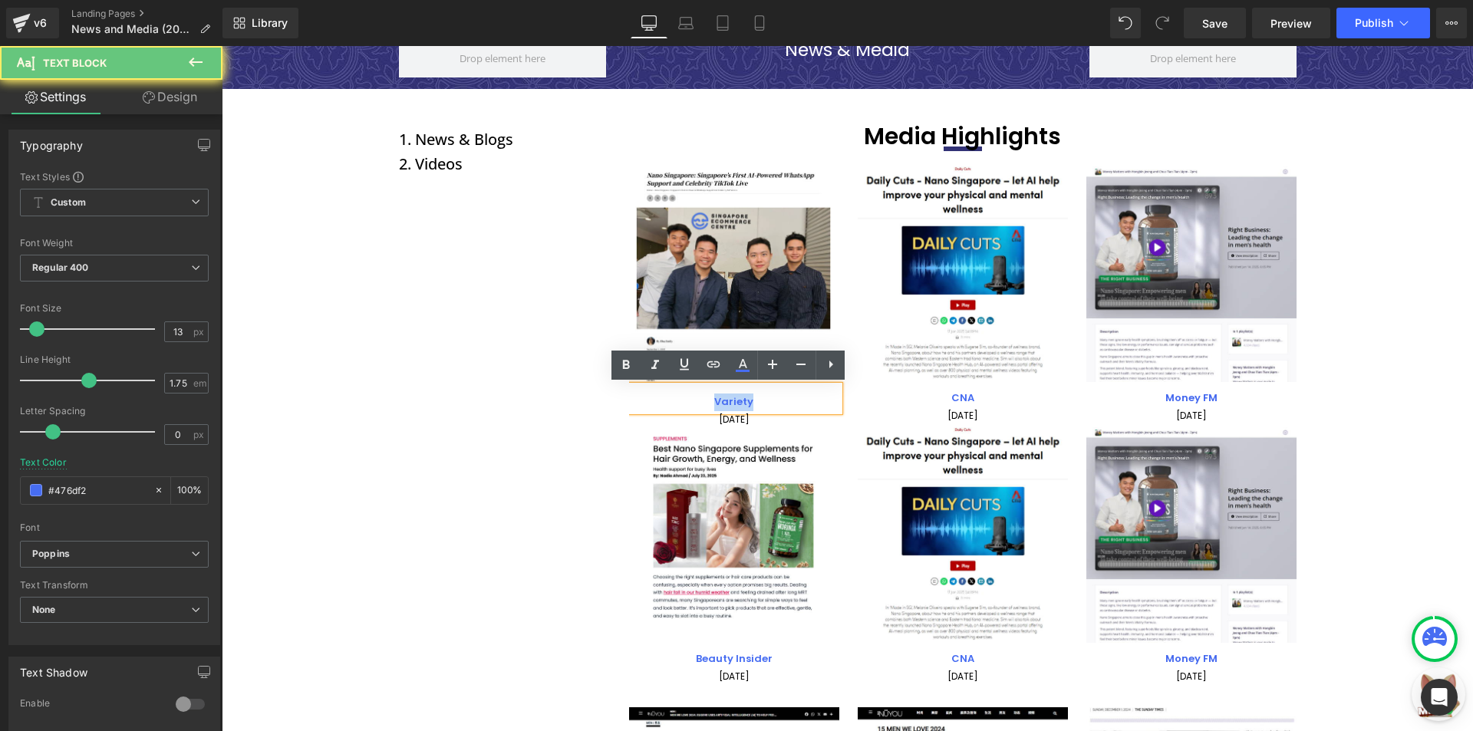
click at [755, 400] on p "Variety" at bounding box center [734, 402] width 210 height 18
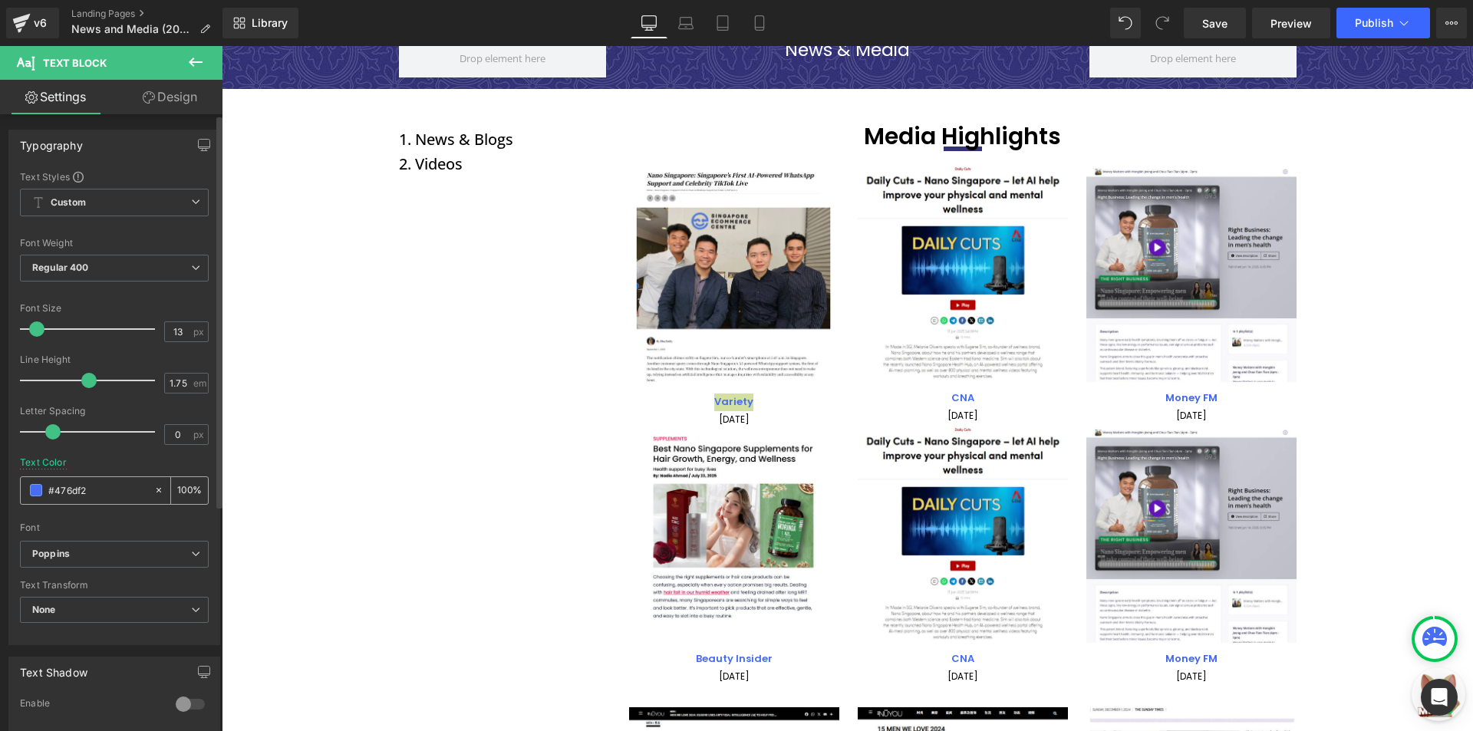
click at [153, 490] on icon at bounding box center [158, 490] width 11 height 11
click at [71, 491] on input "#476df2" at bounding box center [97, 490] width 98 height 17
click at [34, 497] on div "#476df2" at bounding box center [87, 490] width 133 height 27
click at [38, 490] on span at bounding box center [36, 490] width 12 height 12
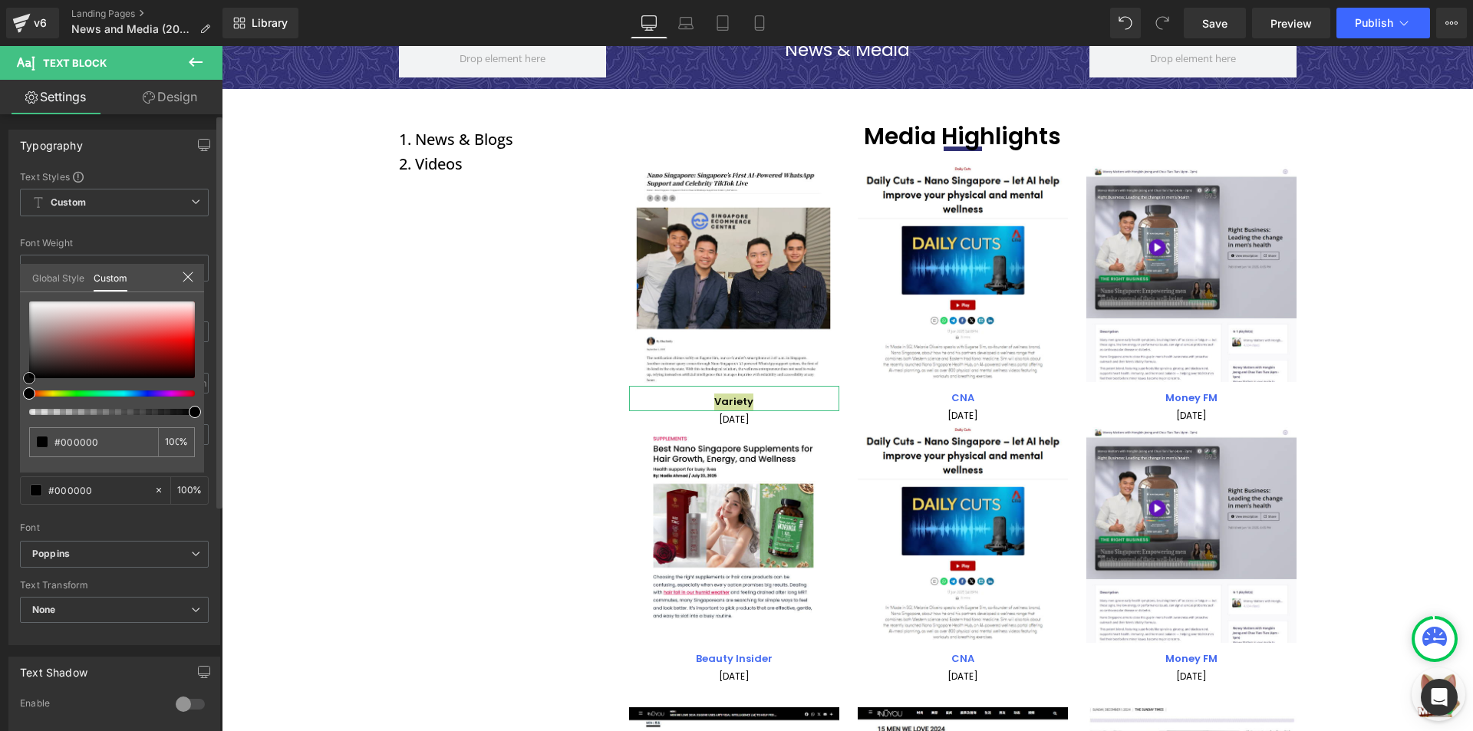
drag, startPoint x: 49, startPoint y: 353, endPoint x: 0, endPoint y: 424, distance: 86.6
click at [0, 424] on div "Typography Text Styles Custom Custom Setup Global Style Custom Setup Global Sty…" at bounding box center [114, 381] width 229 height 527
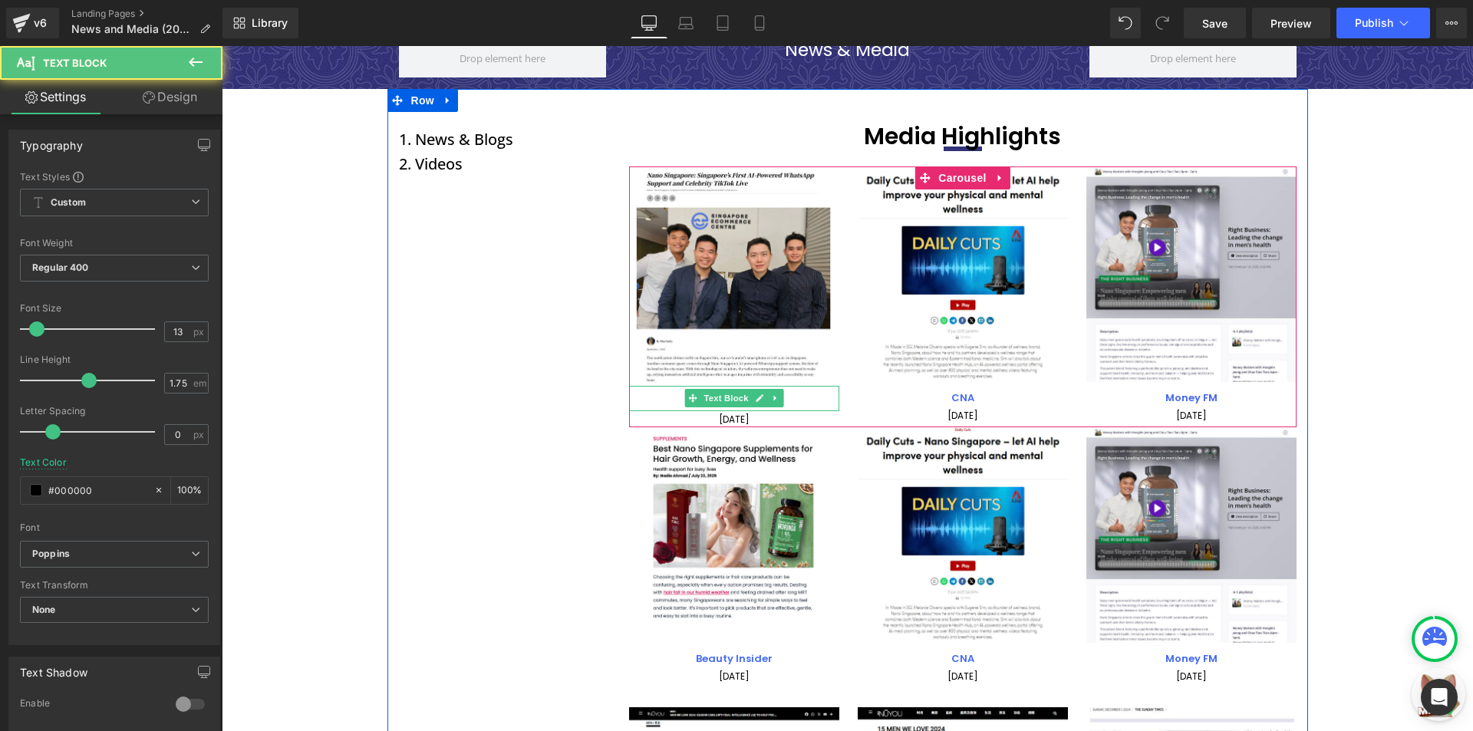
click at [788, 398] on p "Variety" at bounding box center [734, 402] width 210 height 18
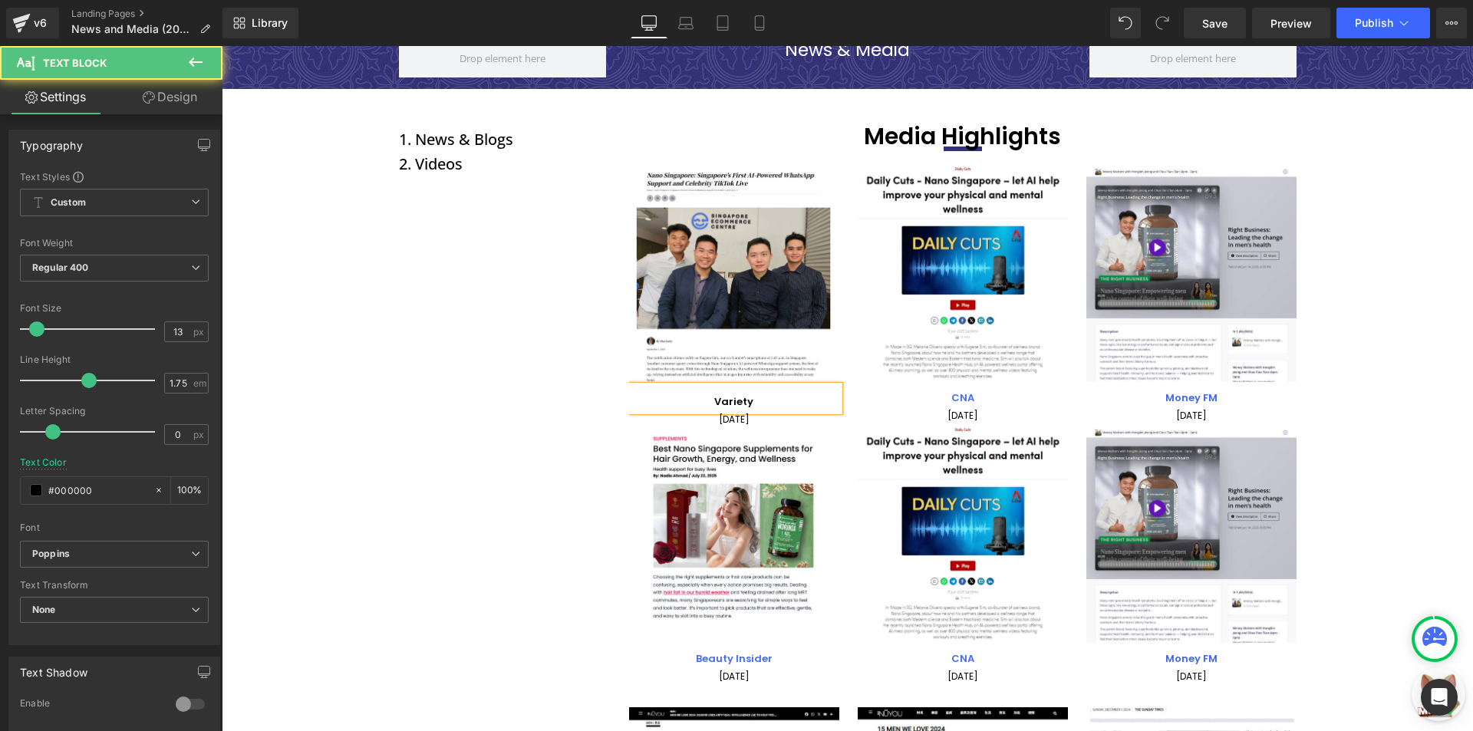
click at [787, 398] on p "Variety" at bounding box center [734, 402] width 210 height 18
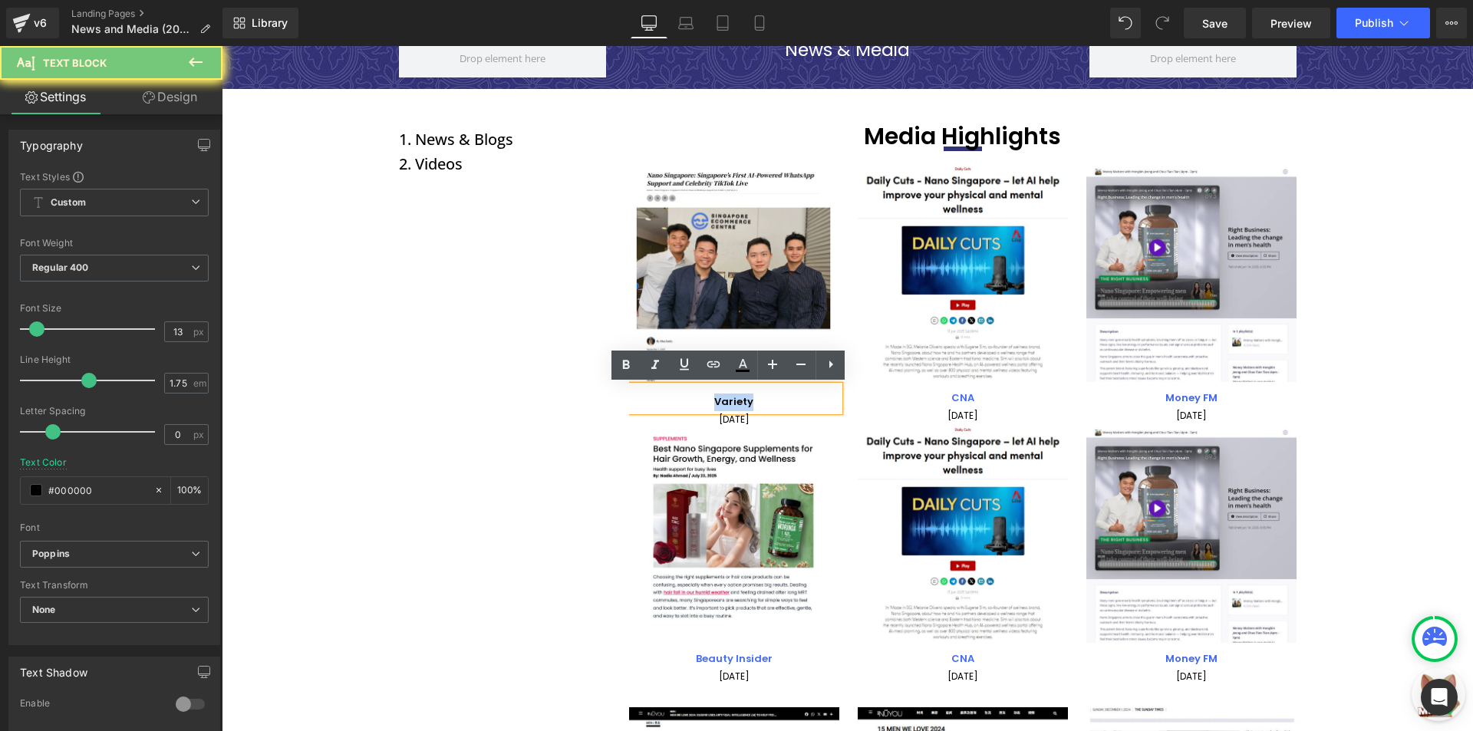
click at [786, 398] on p "Variety" at bounding box center [734, 402] width 210 height 18
click at [723, 366] on link at bounding box center [713, 365] width 29 height 29
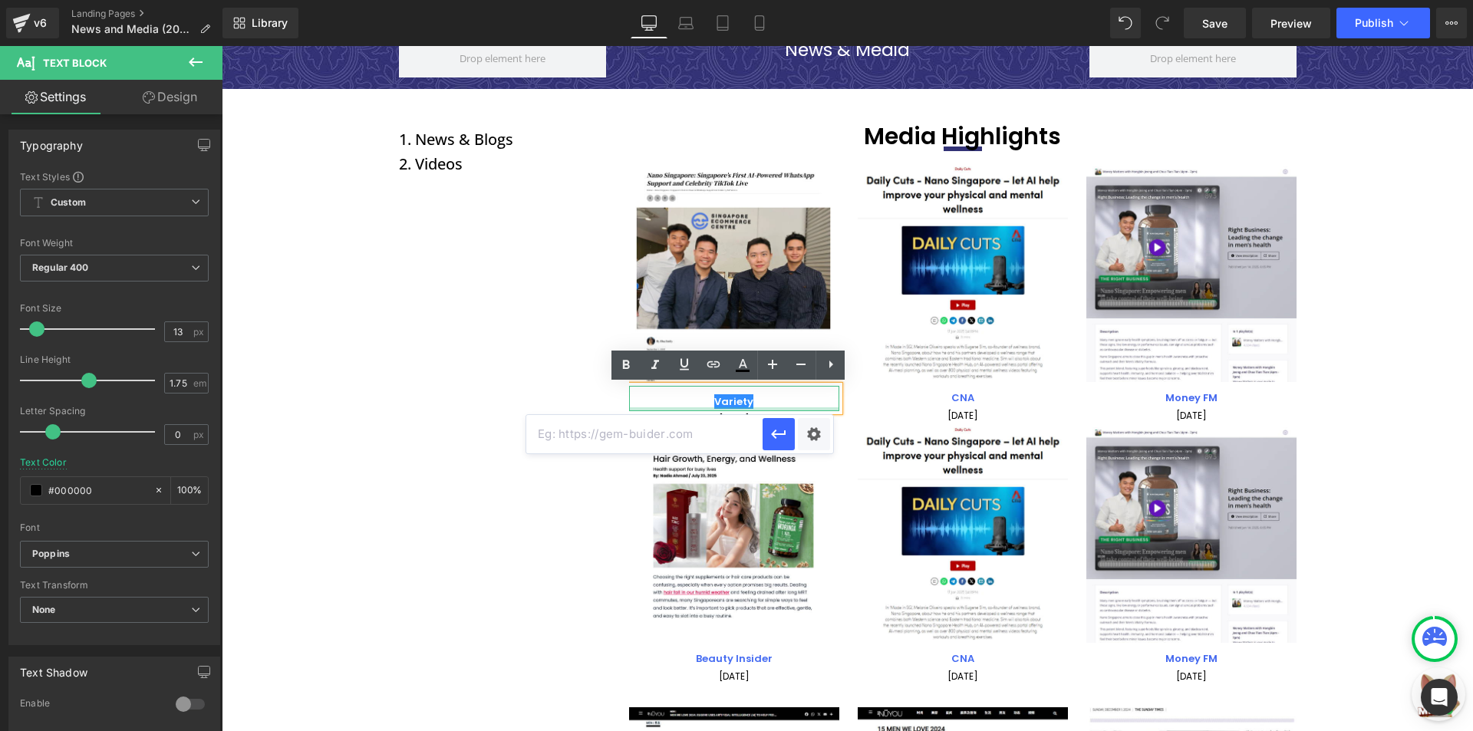
click at [712, 423] on input "text" at bounding box center [644, 434] width 236 height 38
paste input "[URL][DOMAIN_NAME]"
type input "[URL][DOMAIN_NAME]"
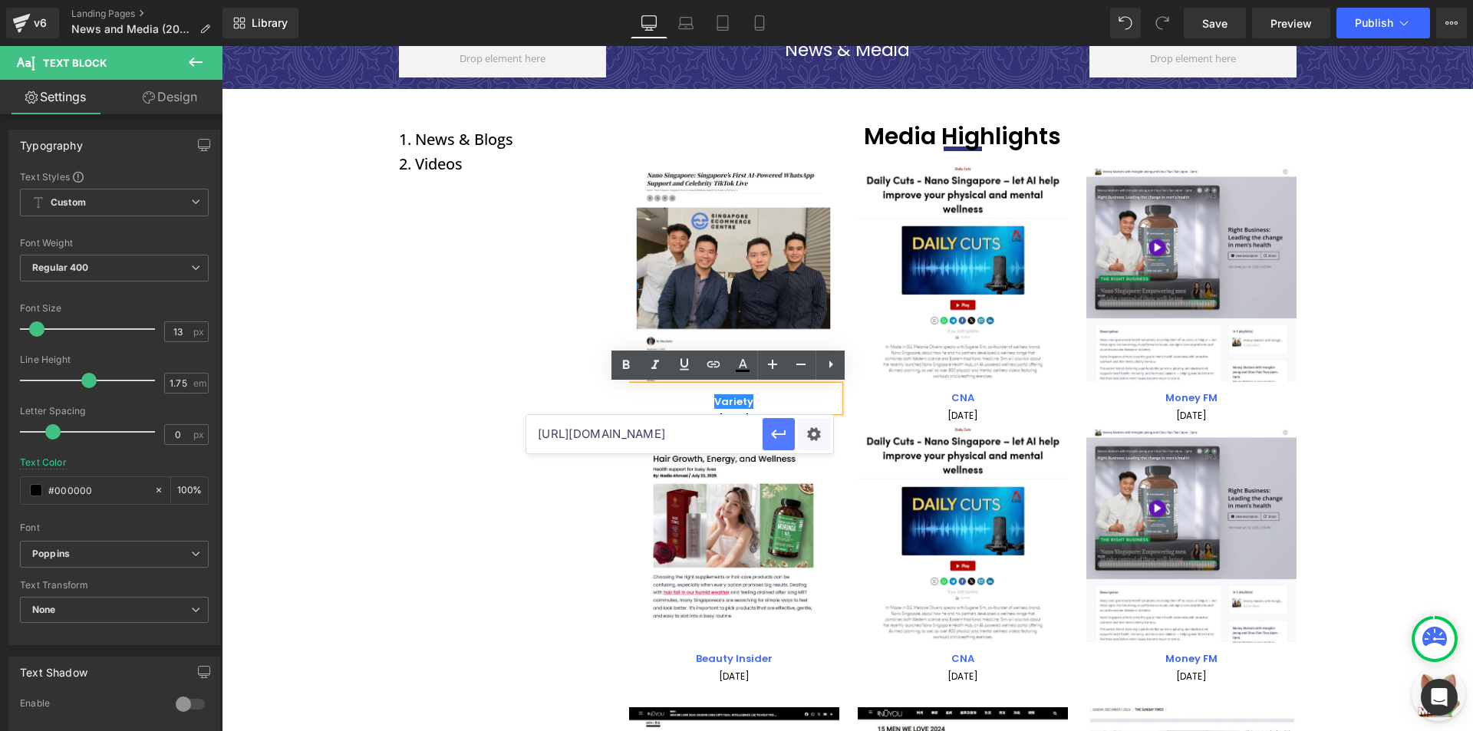
click at [785, 433] on icon "button" at bounding box center [778, 434] width 15 height 9
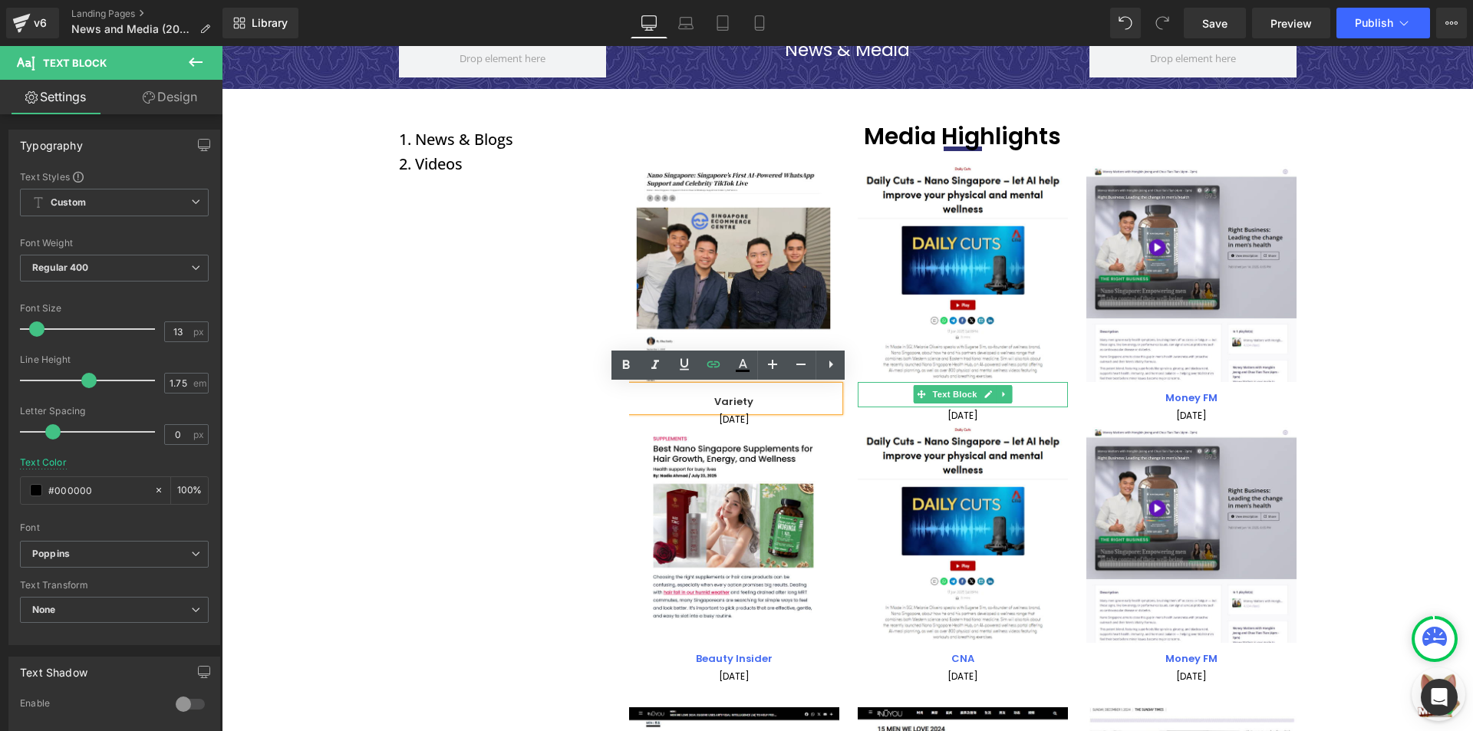
click at [942, 398] on span "Text Block" at bounding box center [954, 394] width 51 height 18
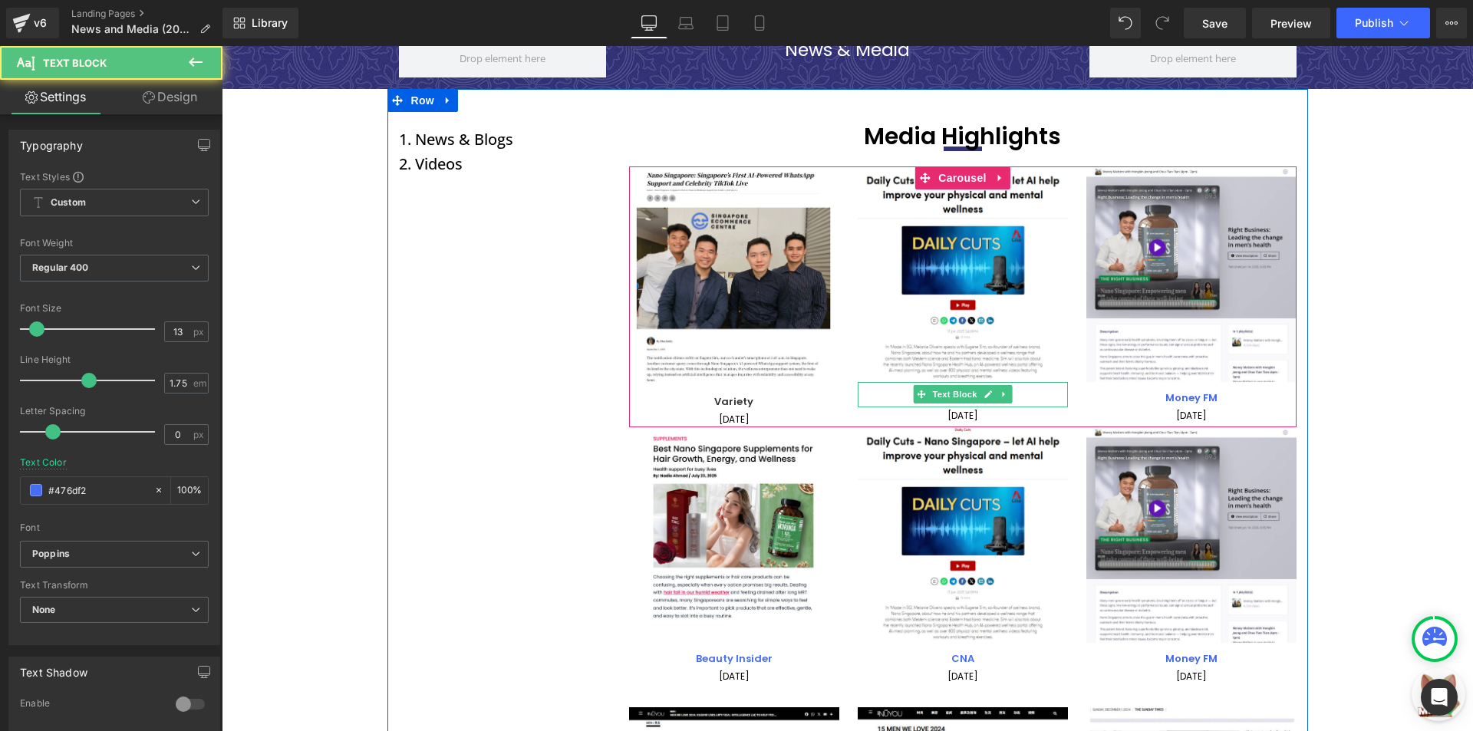
click at [1025, 394] on p "CNA" at bounding box center [963, 399] width 210 height 18
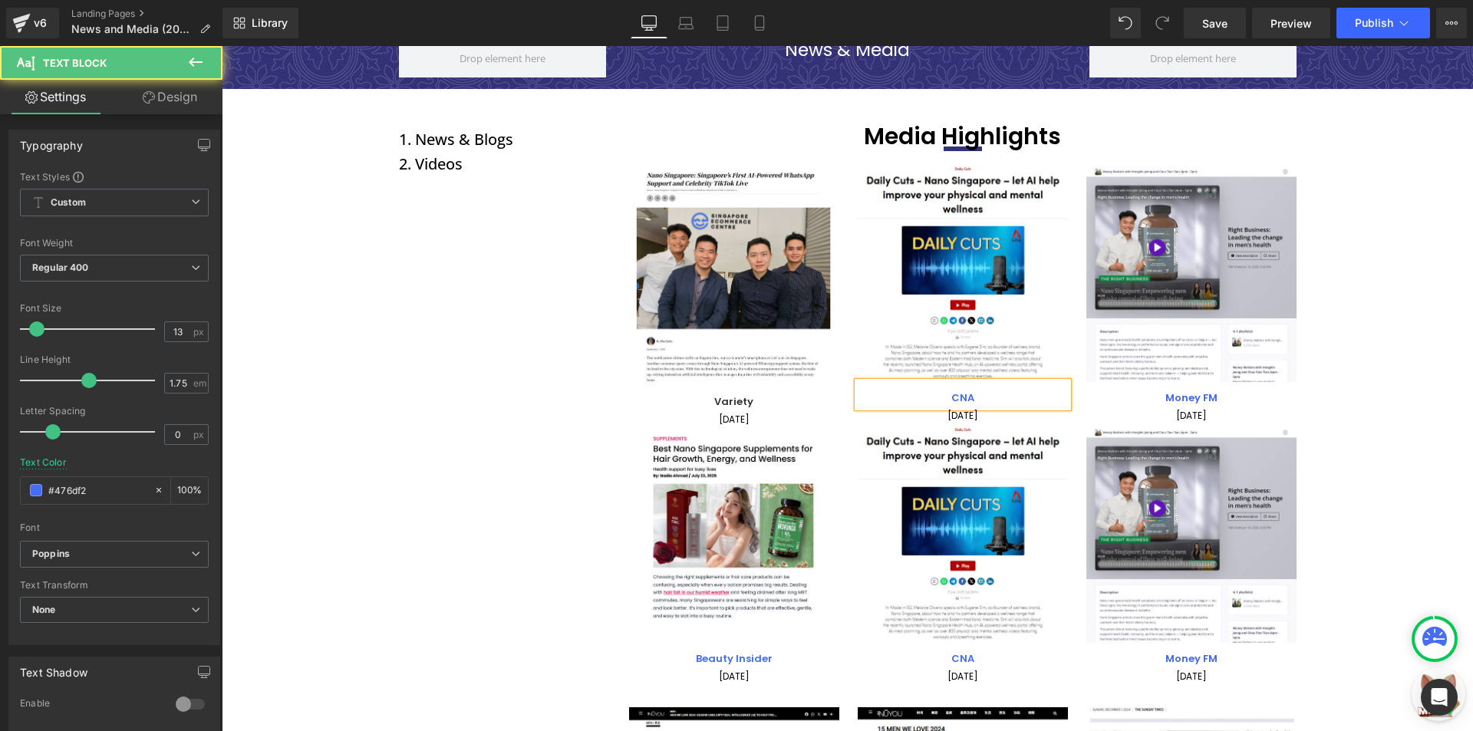
click at [1025, 394] on p "CNA" at bounding box center [963, 399] width 210 height 18
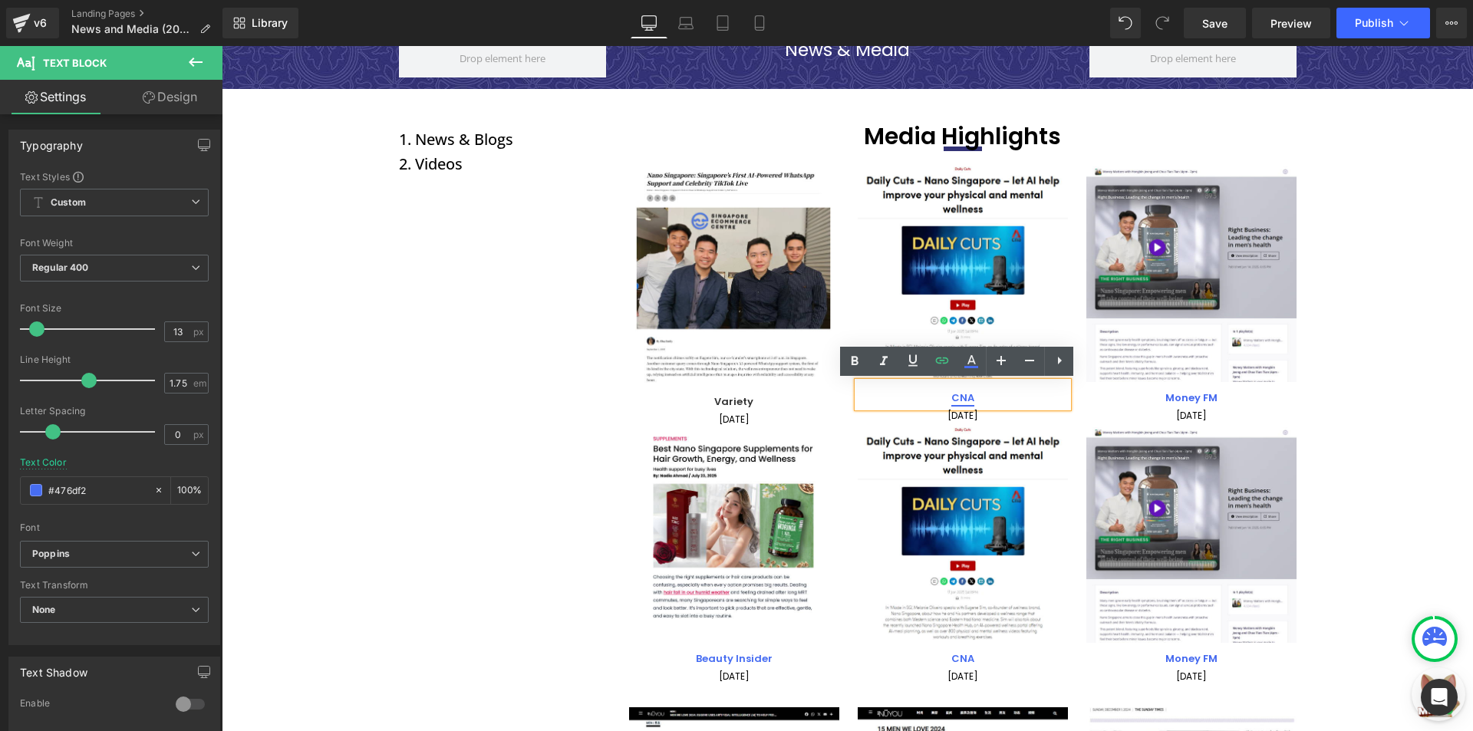
click at [954, 394] on strong "CNA" at bounding box center [962, 397] width 23 height 15
drag, startPoint x: 1016, startPoint y: 426, endPoint x: 780, endPoint y: 385, distance: 239.1
click at [1016, 426] on span "Edit" at bounding box center [1015, 425] width 18 height 13
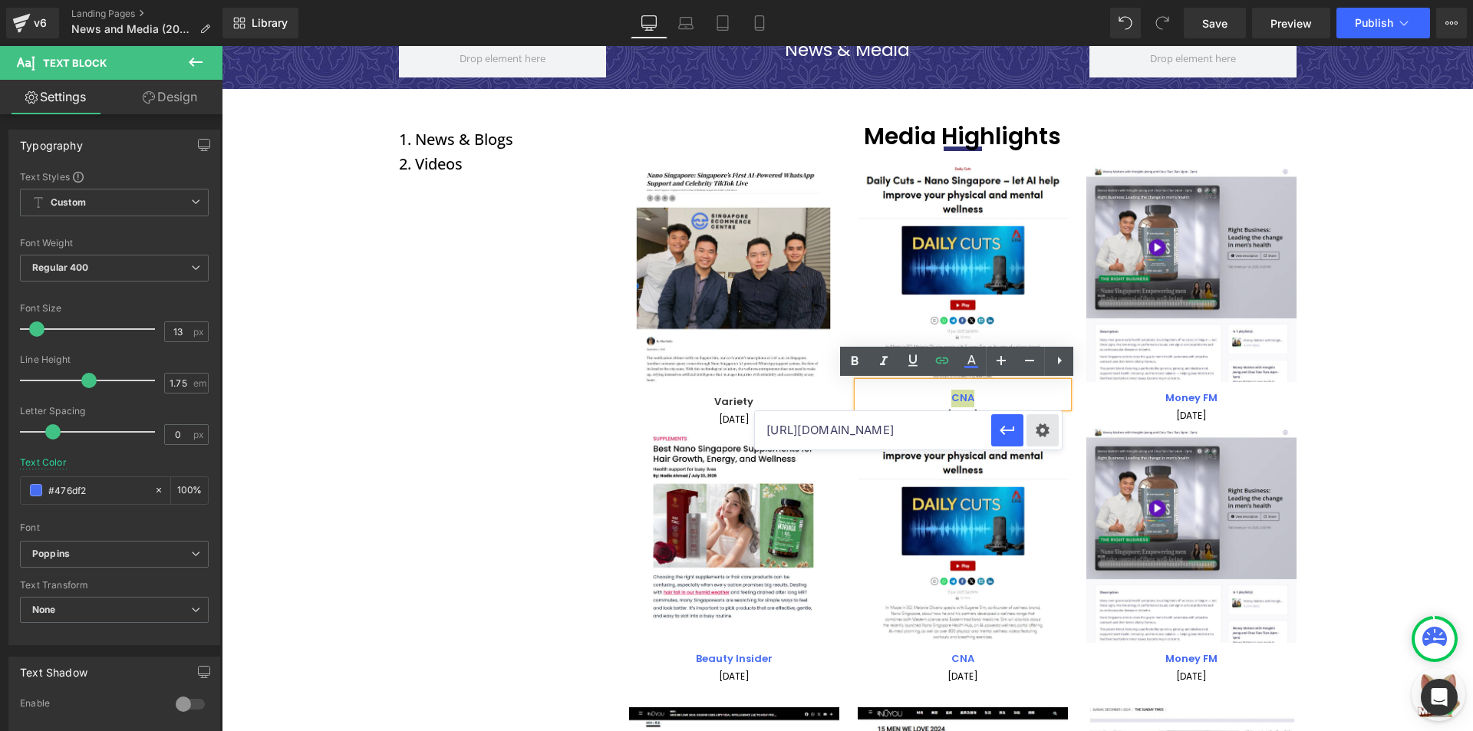
click at [1042, 0] on div "Text Color Highlight Color #333333 Edit or remove link: Edit - Unlink - Cancel …" at bounding box center [736, 0] width 1473 height 0
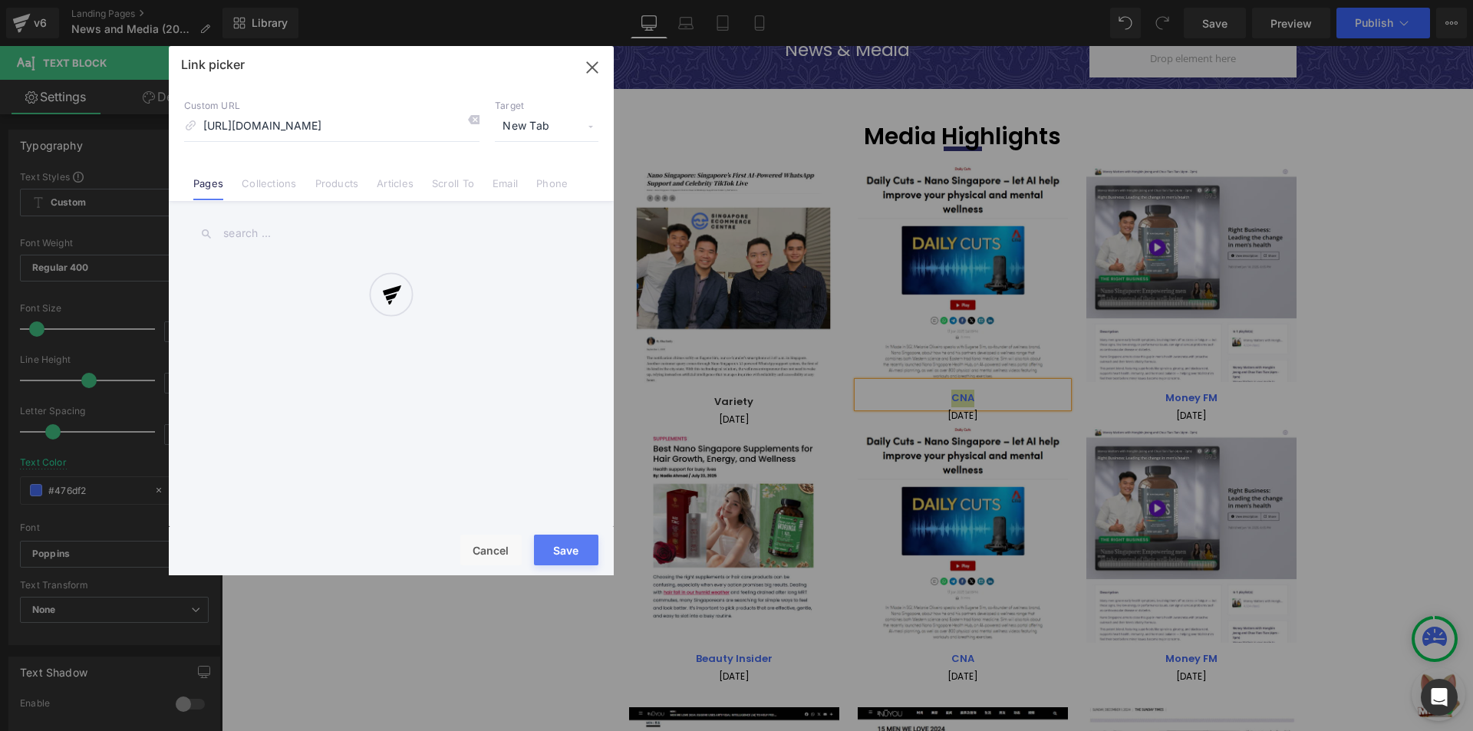
scroll to position [0, 617]
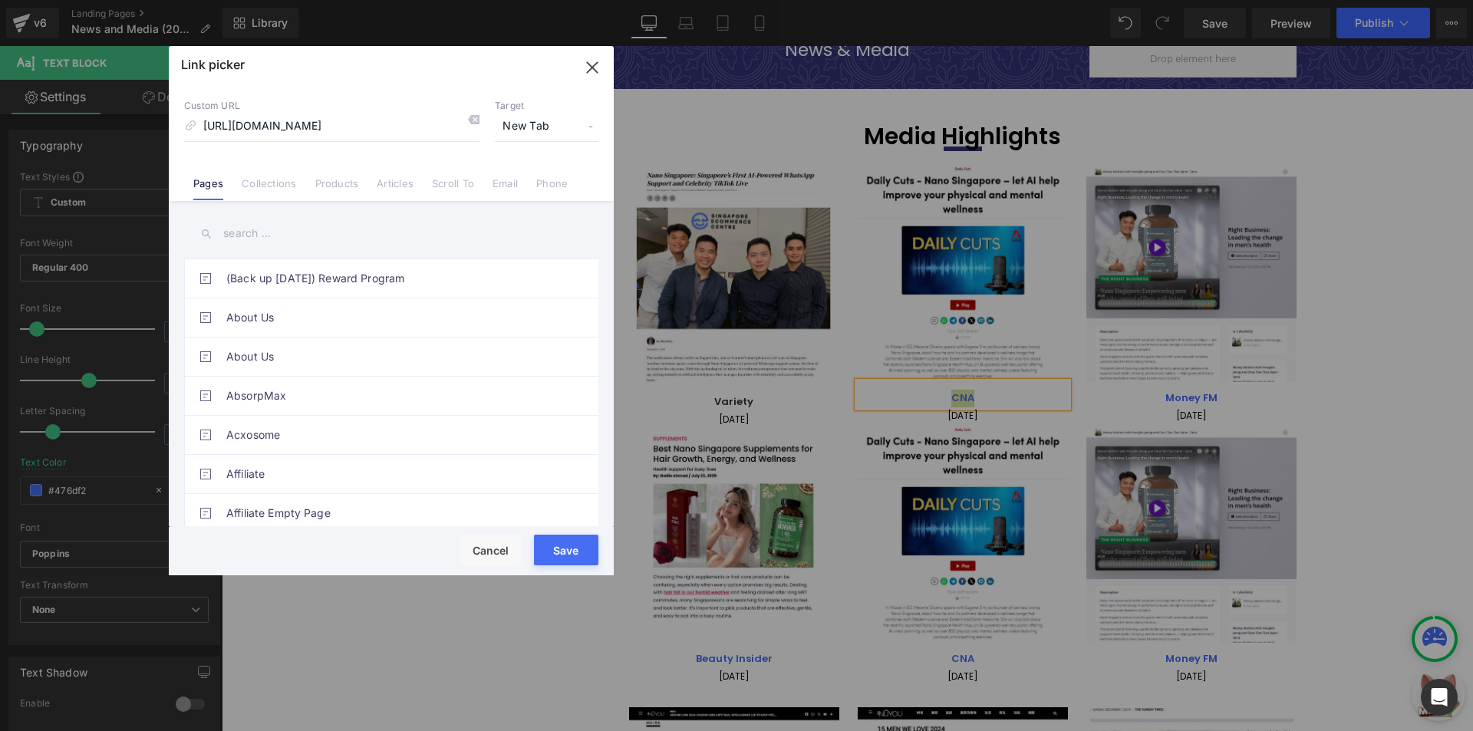
drag, startPoint x: 584, startPoint y: 72, endPoint x: 447, endPoint y: 313, distance: 276.8
click at [584, 72] on icon "button" at bounding box center [592, 67] width 25 height 25
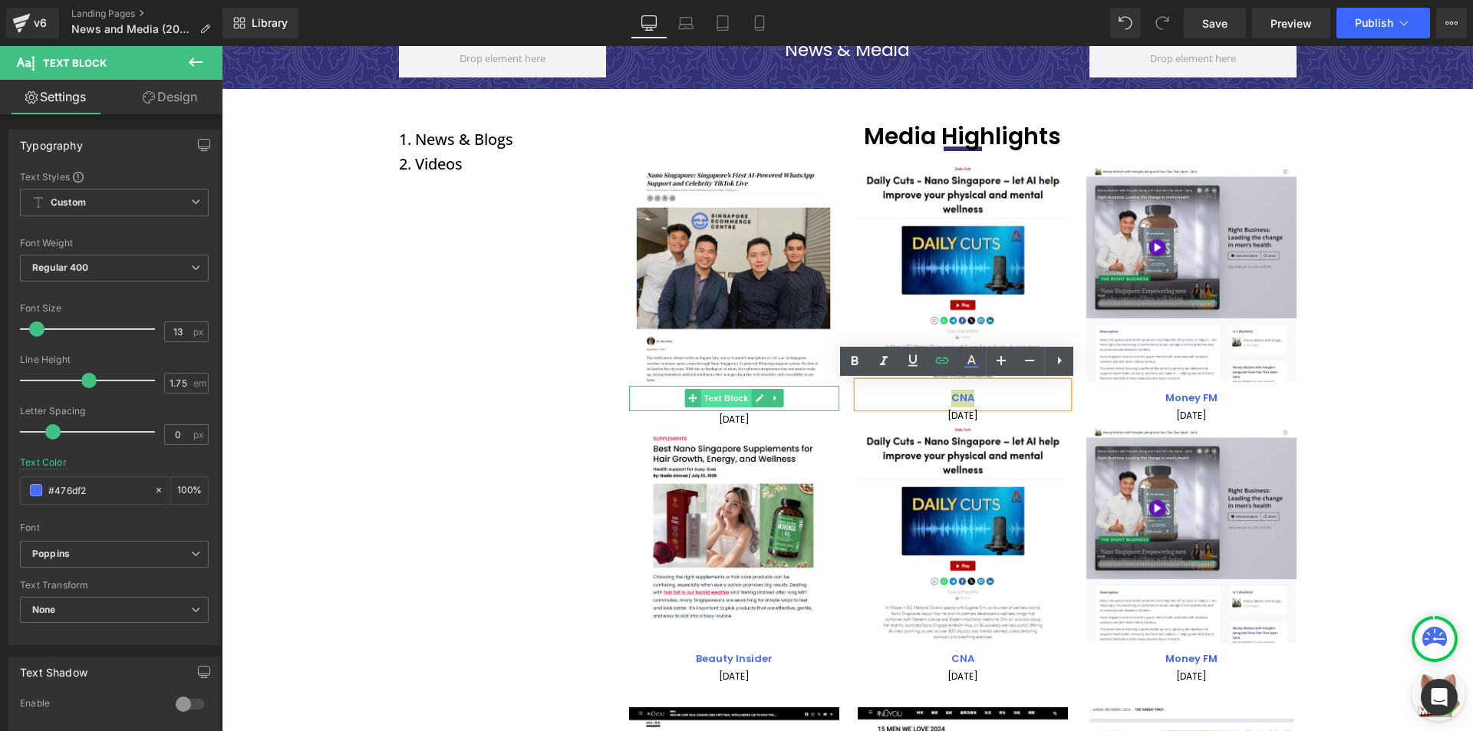
click at [729, 400] on span "Text Block" at bounding box center [725, 398] width 51 height 18
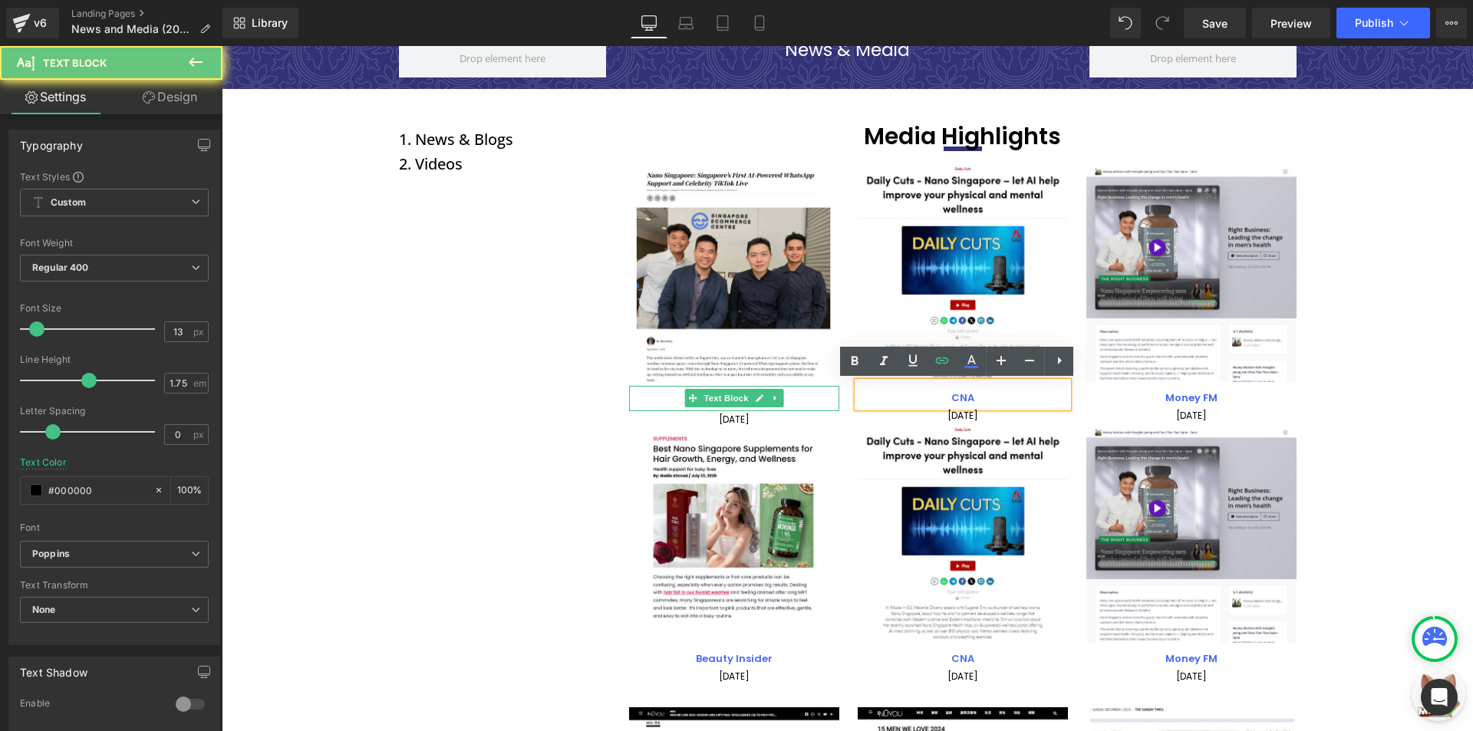
click at [802, 397] on p "Variety" at bounding box center [734, 402] width 210 height 18
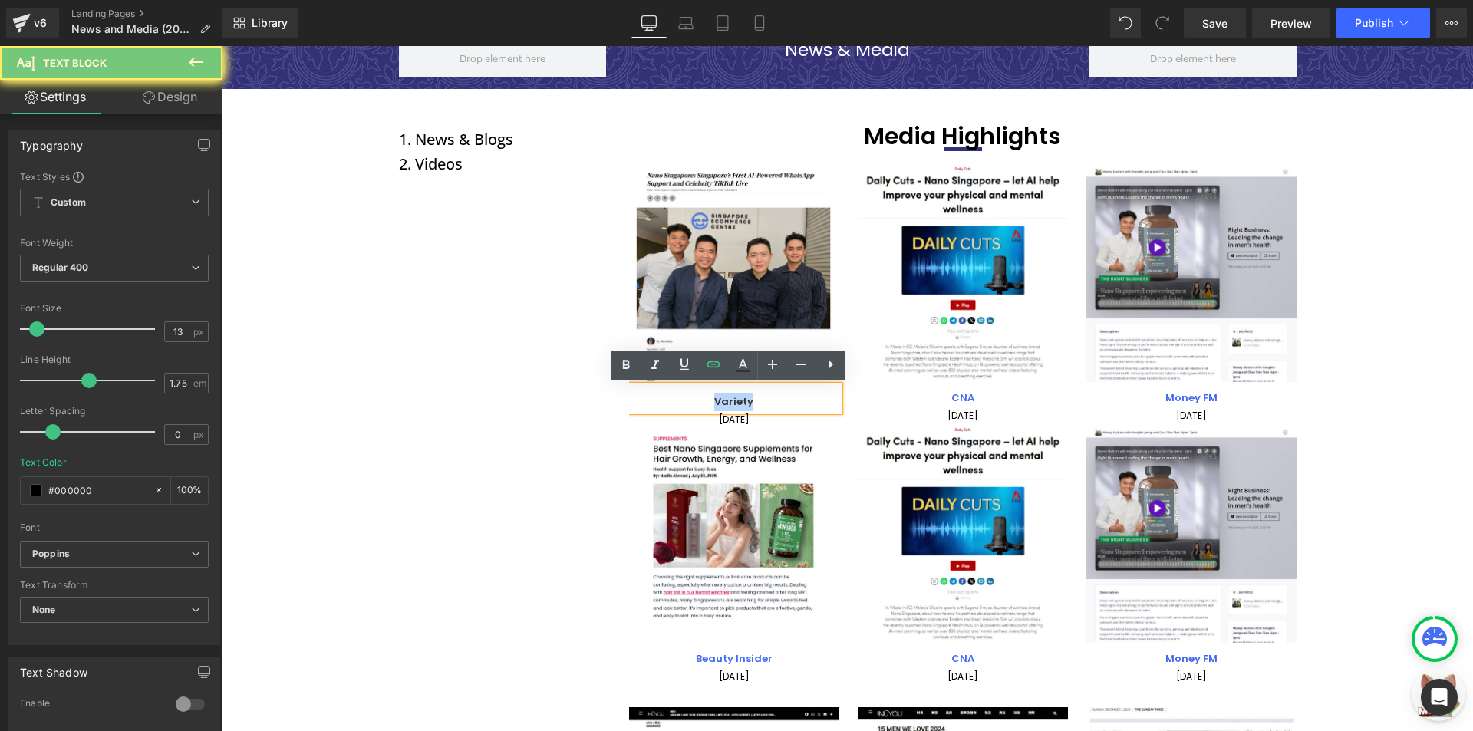
click at [802, 397] on p "Variety" at bounding box center [734, 402] width 210 height 18
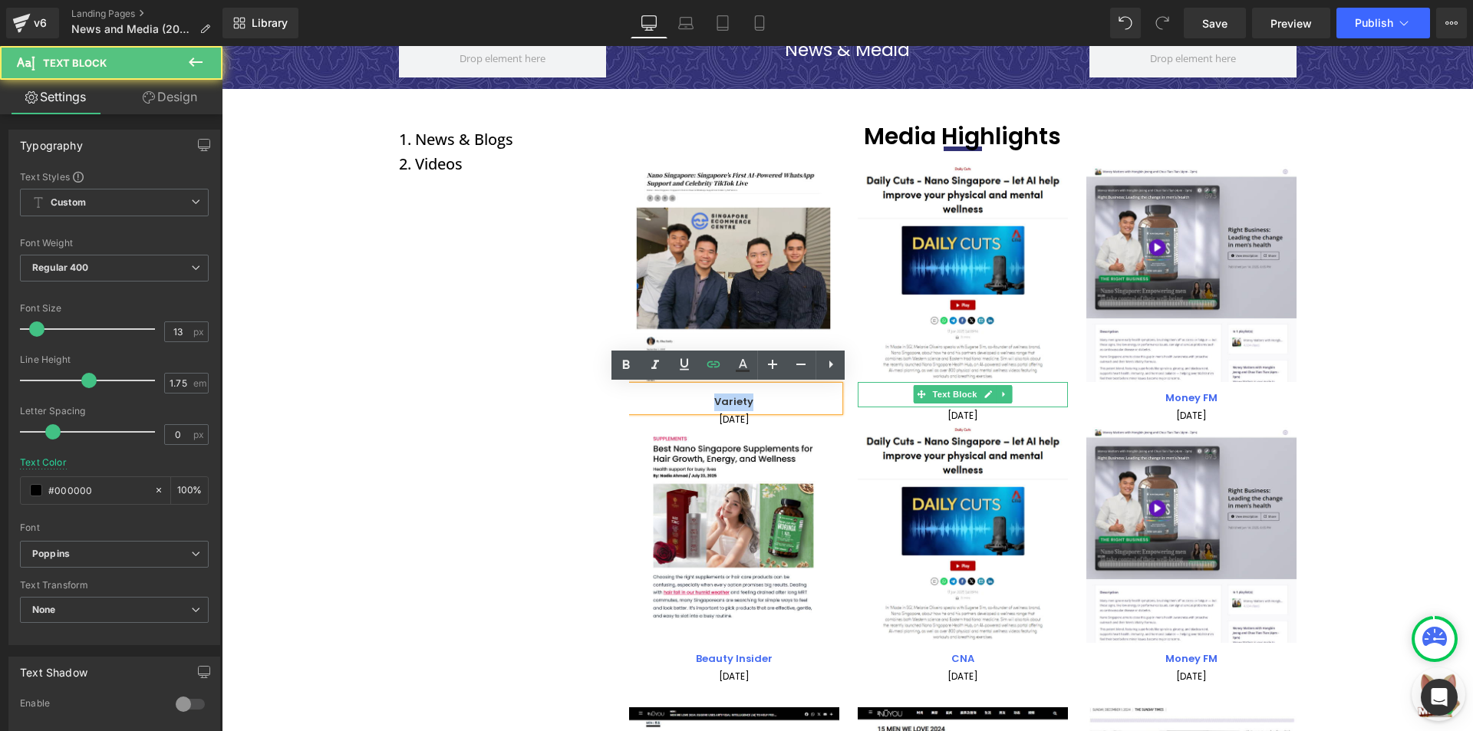
click at [904, 394] on p "CNA" at bounding box center [963, 399] width 210 height 18
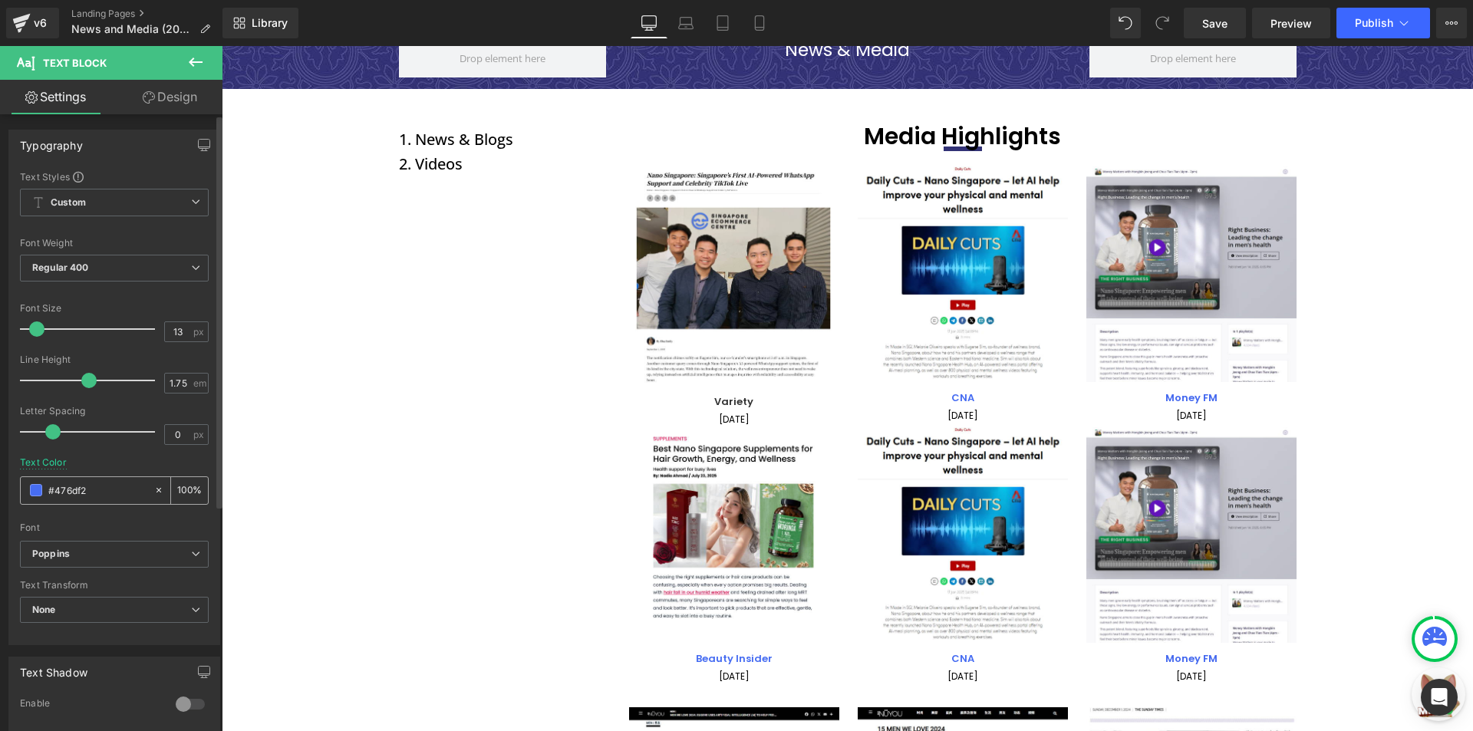
click at [121, 479] on div "#476df2" at bounding box center [87, 490] width 133 height 27
click at [114, 483] on input "#476df2" at bounding box center [97, 490] width 98 height 17
click at [114, 480] on div "#476df2" at bounding box center [87, 490] width 133 height 27
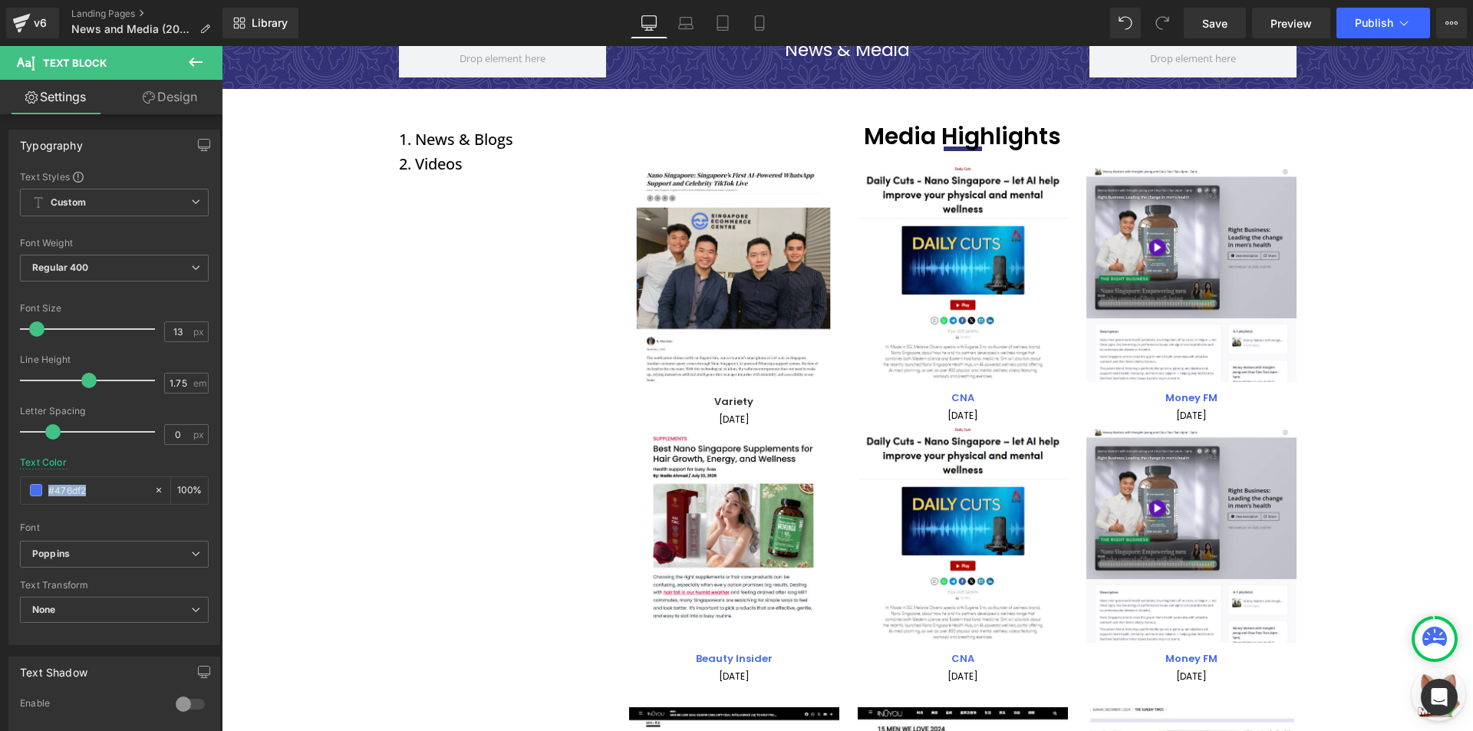
click at [222, 46] on div at bounding box center [222, 46] width 0 height 0
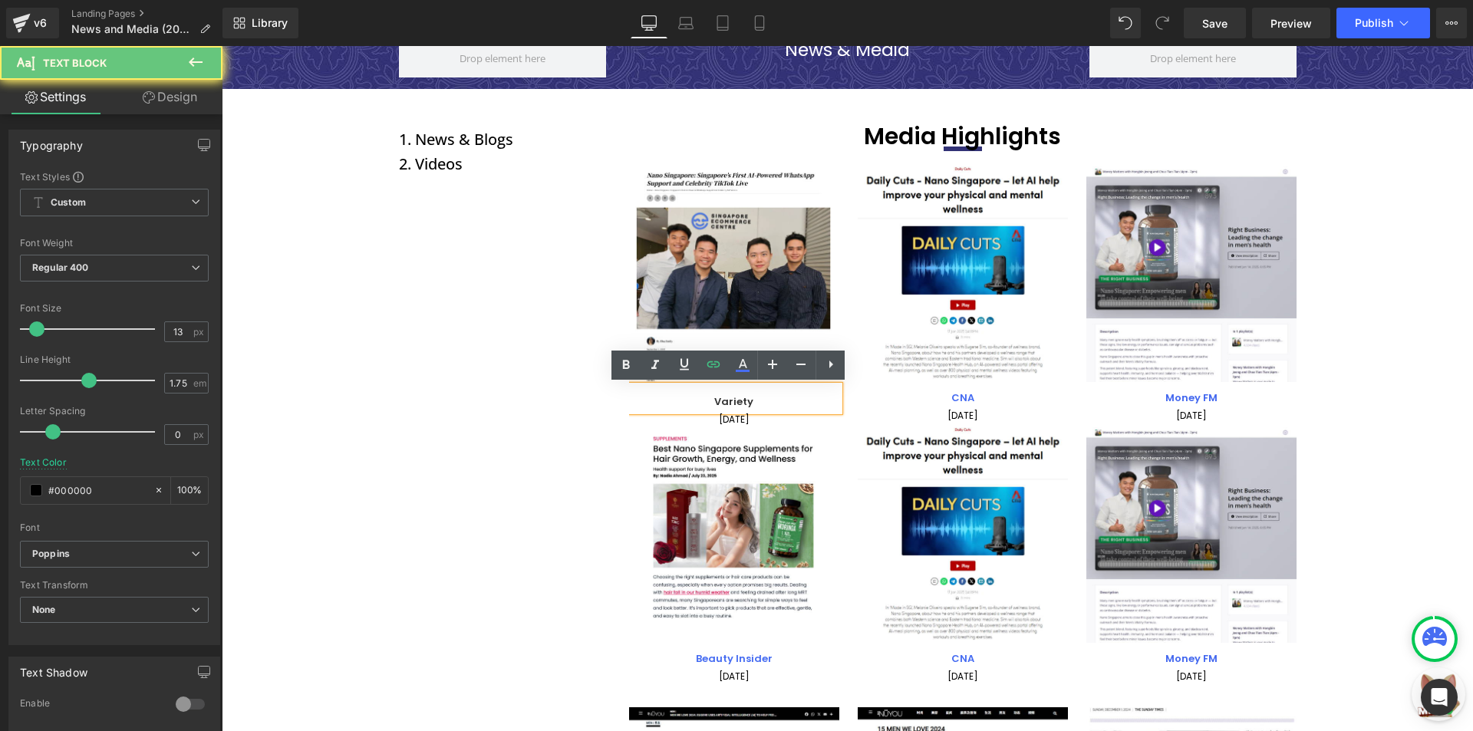
click at [804, 408] on p "Variety" at bounding box center [734, 402] width 210 height 18
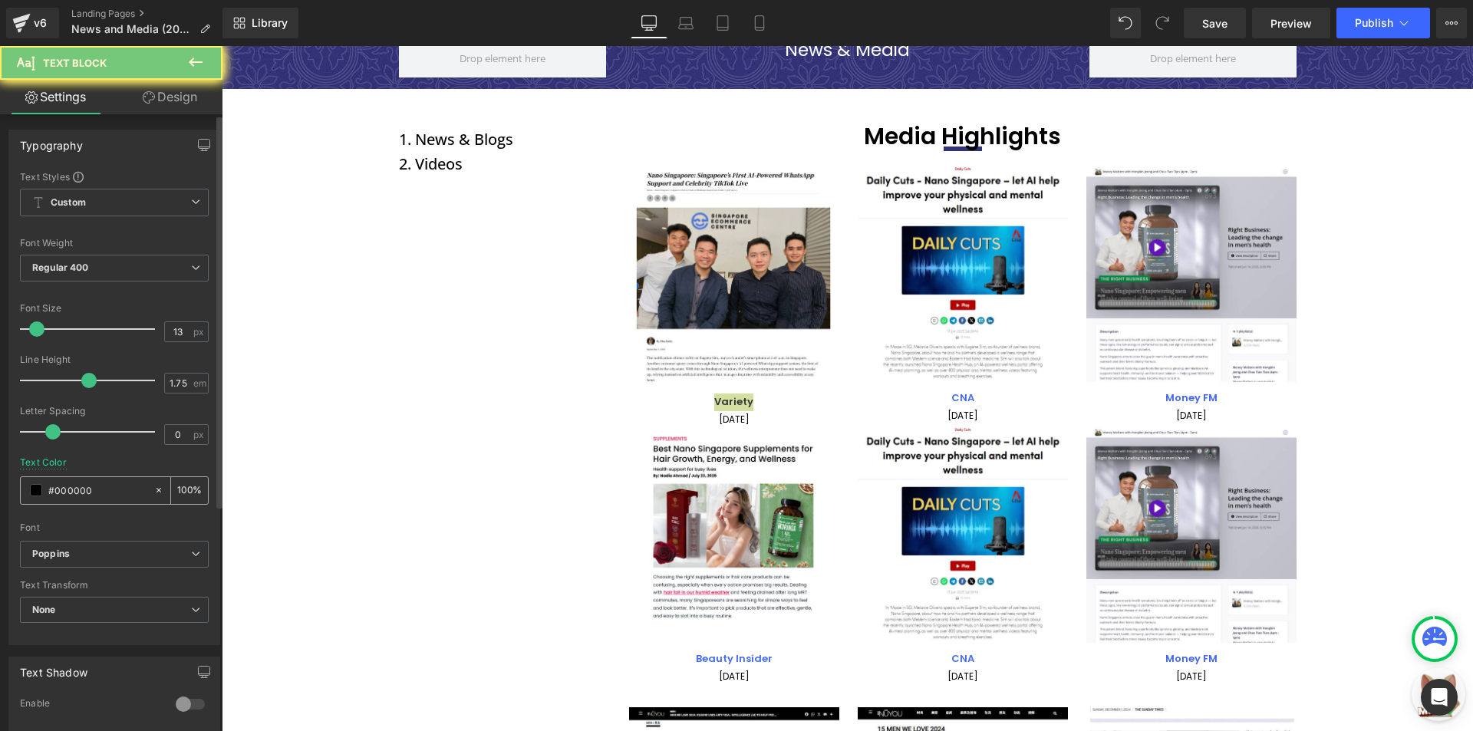
click at [66, 488] on input "#000000" at bounding box center [97, 490] width 98 height 17
type input "#476df2"
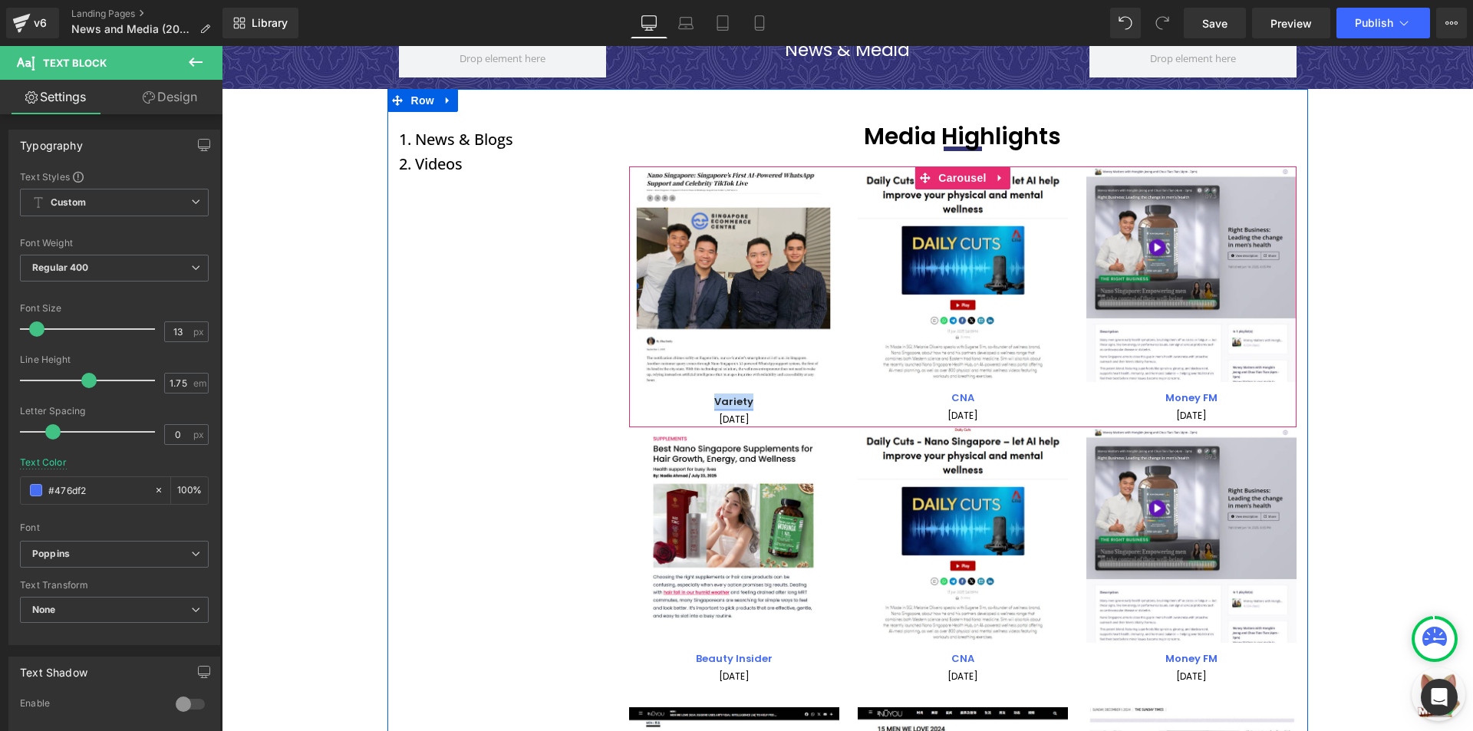
click at [739, 398] on li "Text Block" at bounding box center [717, 398] width 67 height 18
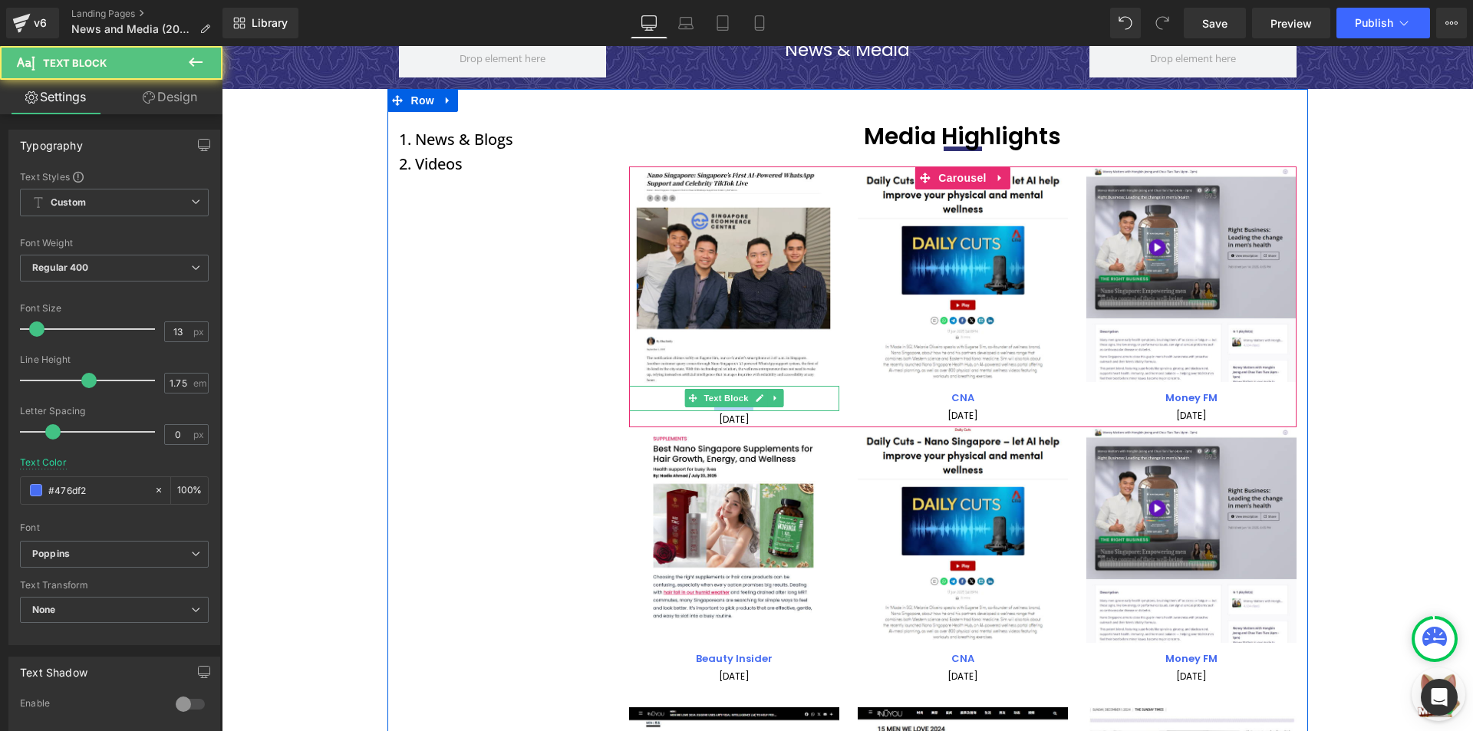
click at [792, 398] on p "Variety" at bounding box center [734, 402] width 210 height 18
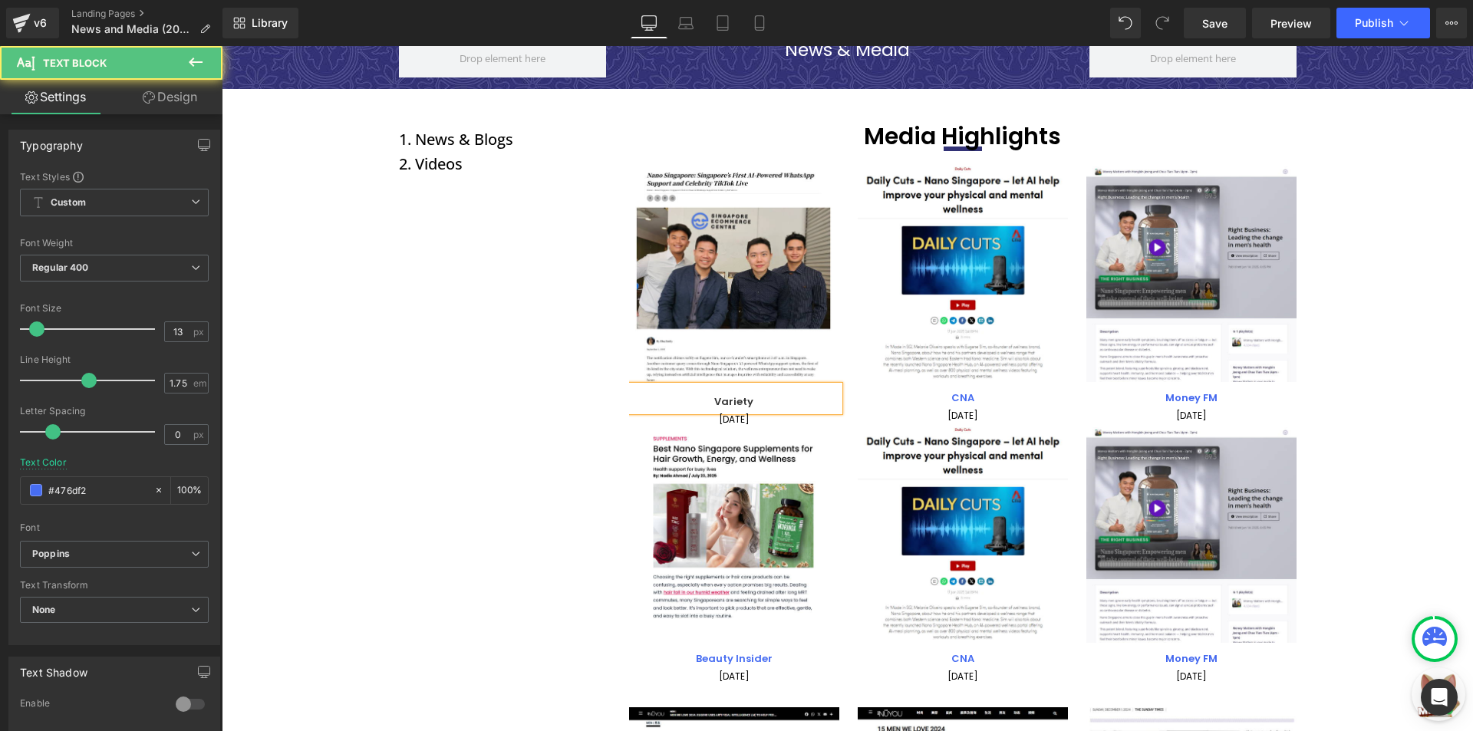
click at [792, 398] on p "Variety" at bounding box center [734, 402] width 210 height 18
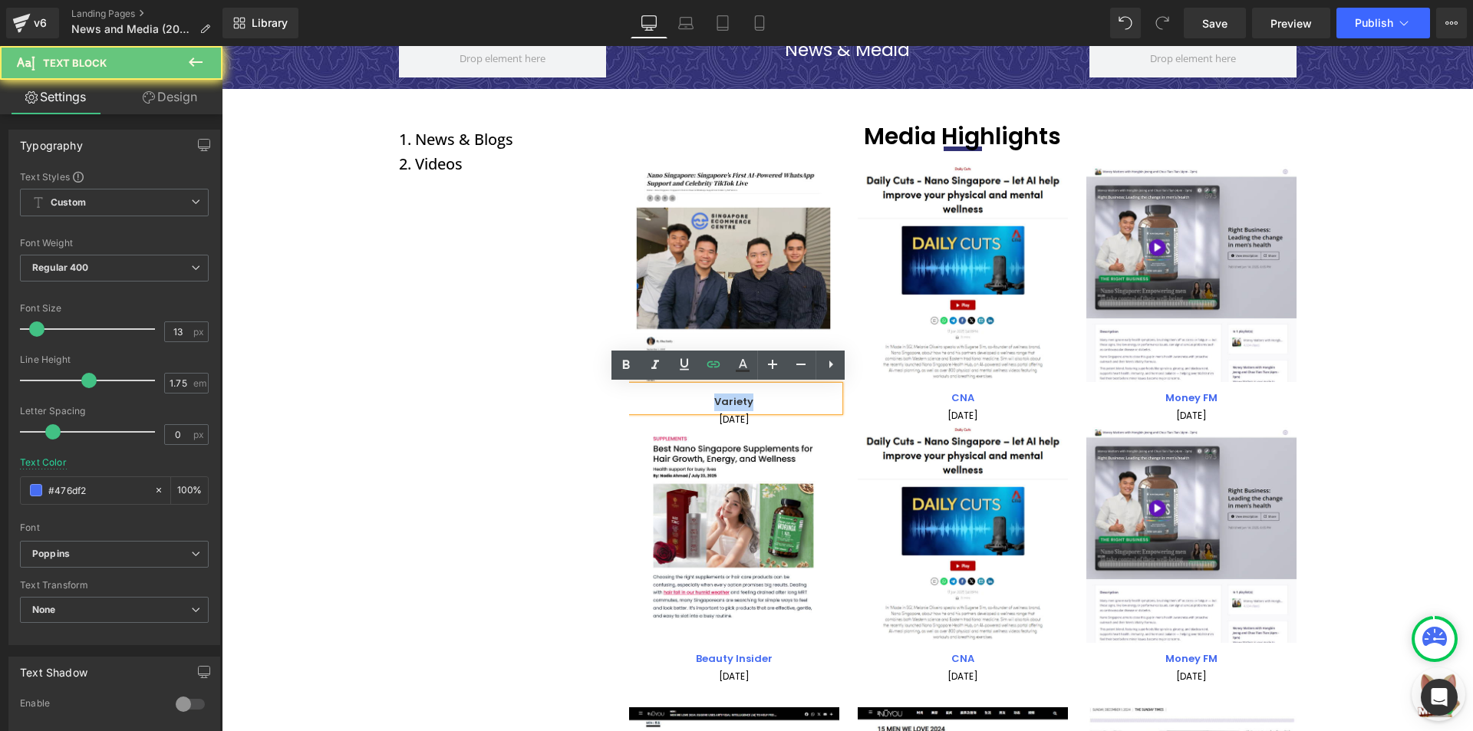
click at [792, 398] on p "Variety" at bounding box center [734, 402] width 210 height 18
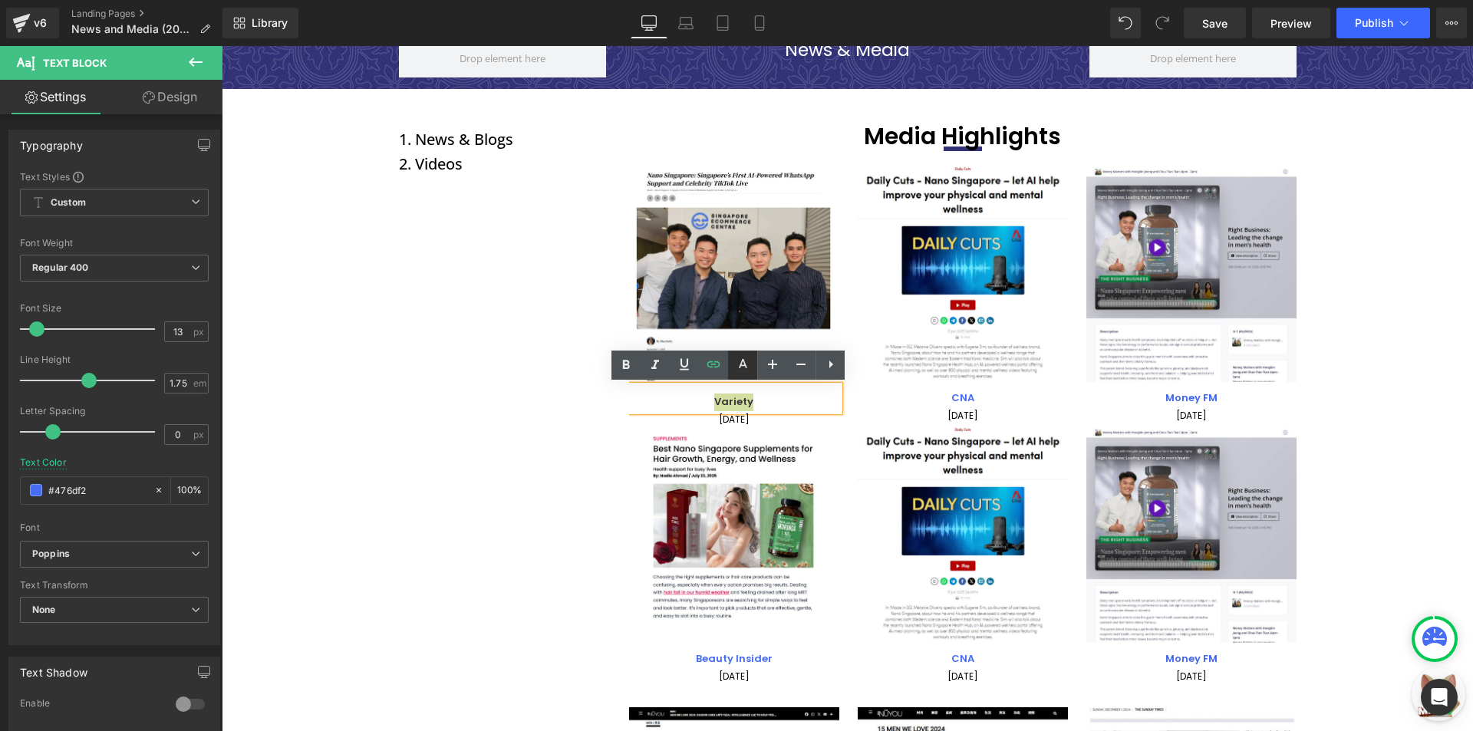
click at [751, 370] on icon at bounding box center [742, 365] width 18 height 18
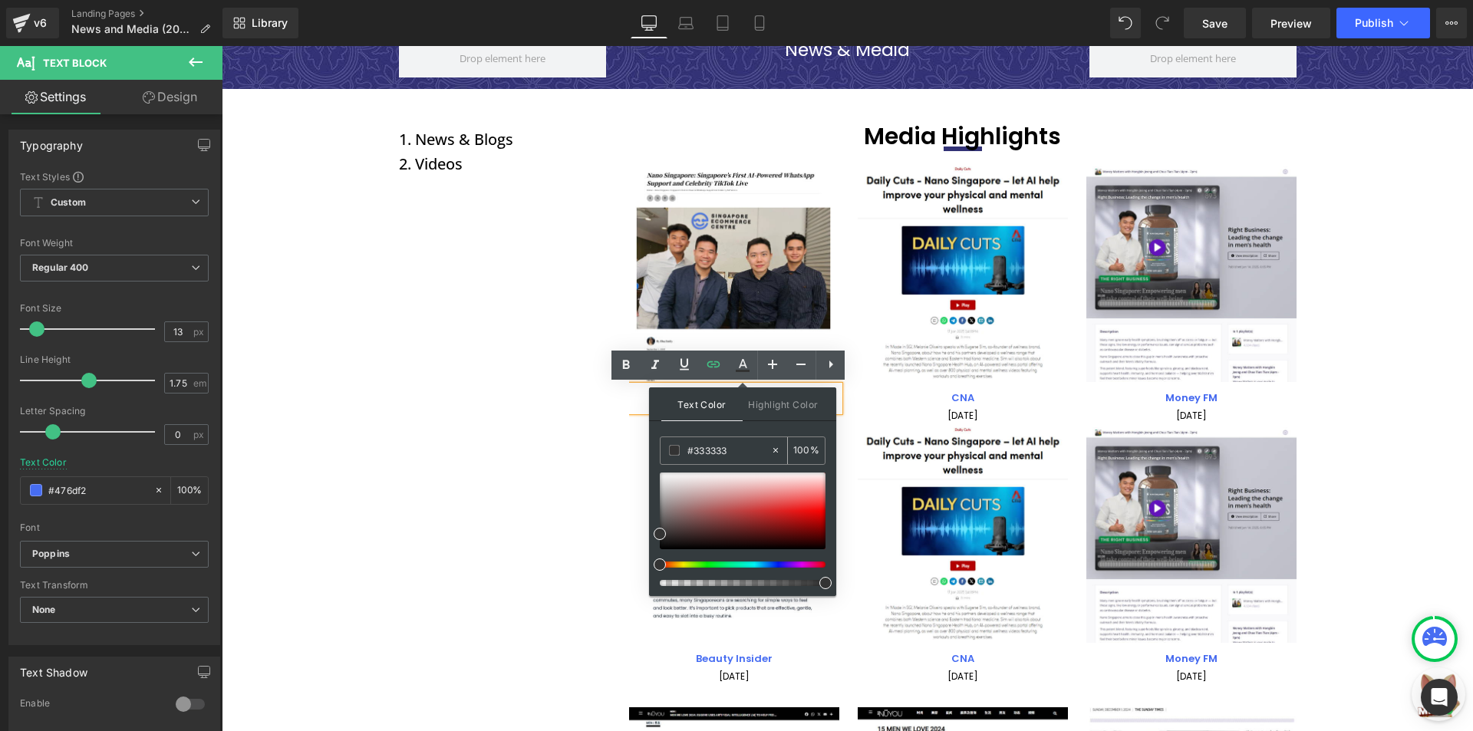
click at [746, 452] on input "#333333" at bounding box center [728, 450] width 83 height 17
click at [745, 452] on input "#333333" at bounding box center [728, 450] width 83 height 17
paste input "#476df2"
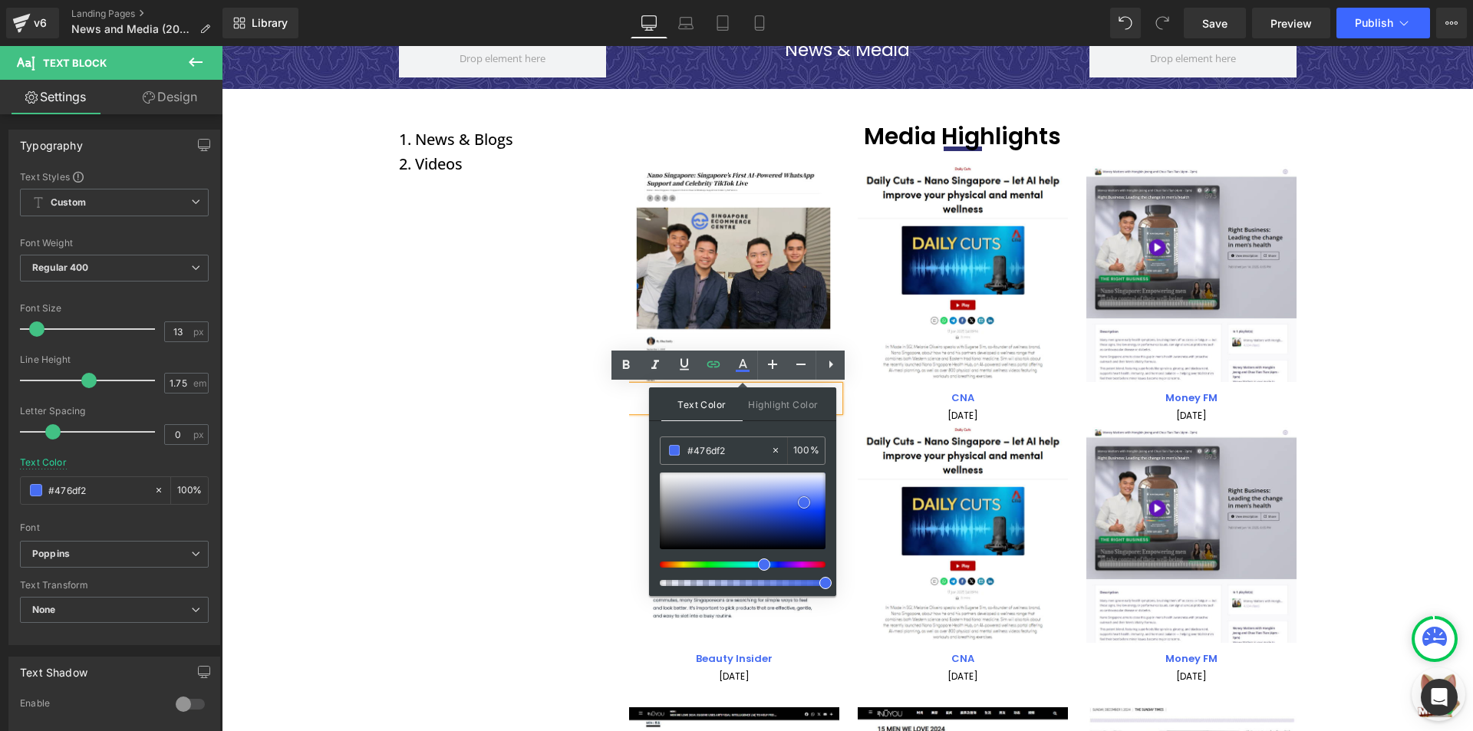
click at [805, 505] on span at bounding box center [804, 502] width 12 height 12
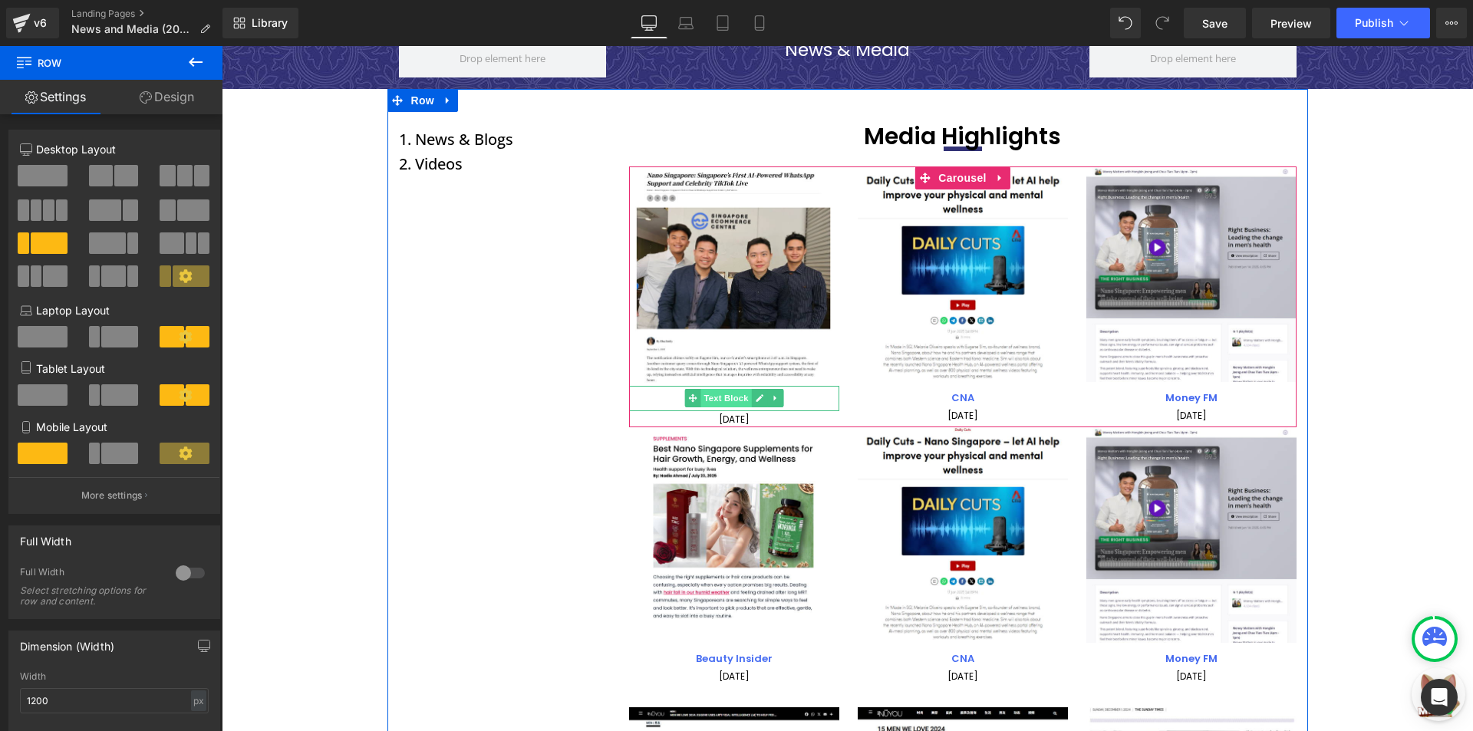
click at [726, 400] on span "Text Block" at bounding box center [725, 398] width 51 height 18
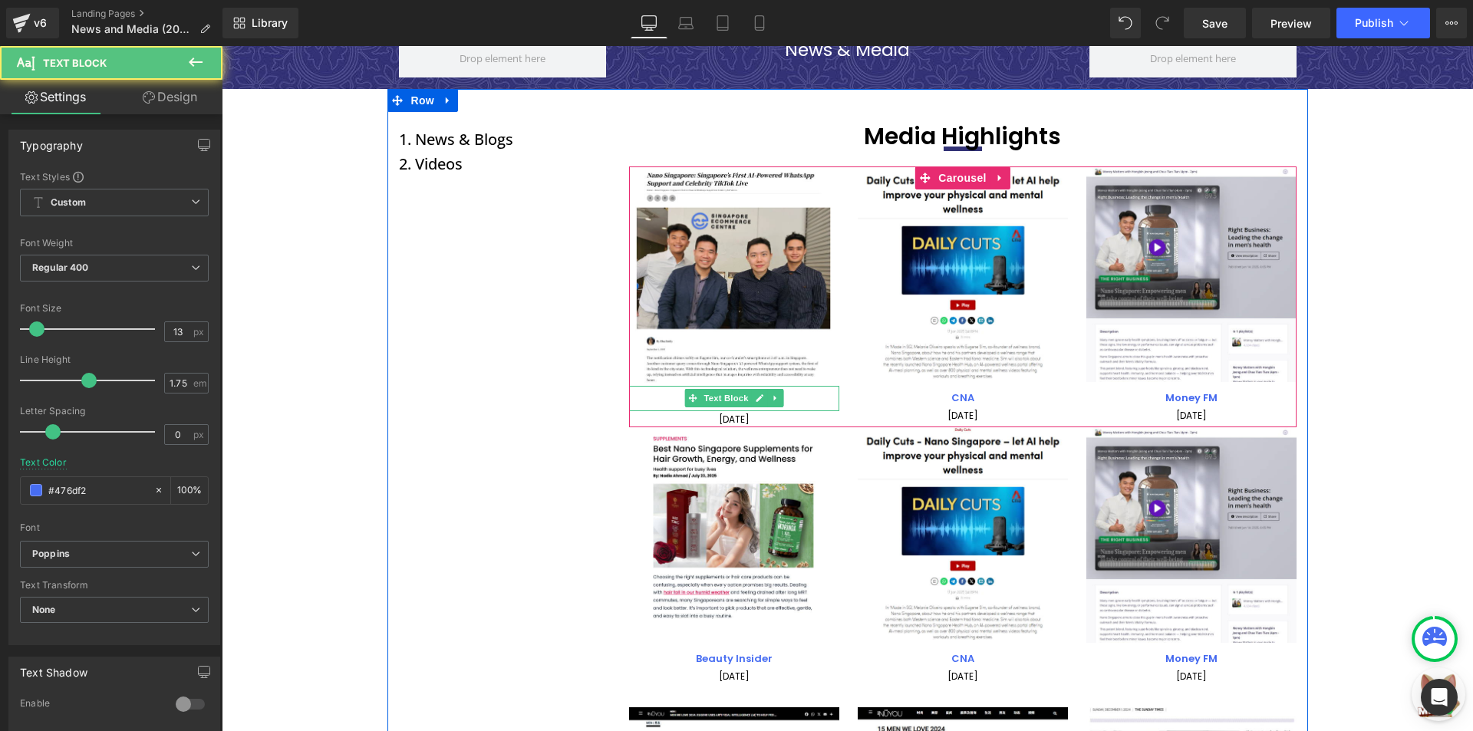
click at [792, 396] on p "Variety" at bounding box center [734, 402] width 210 height 18
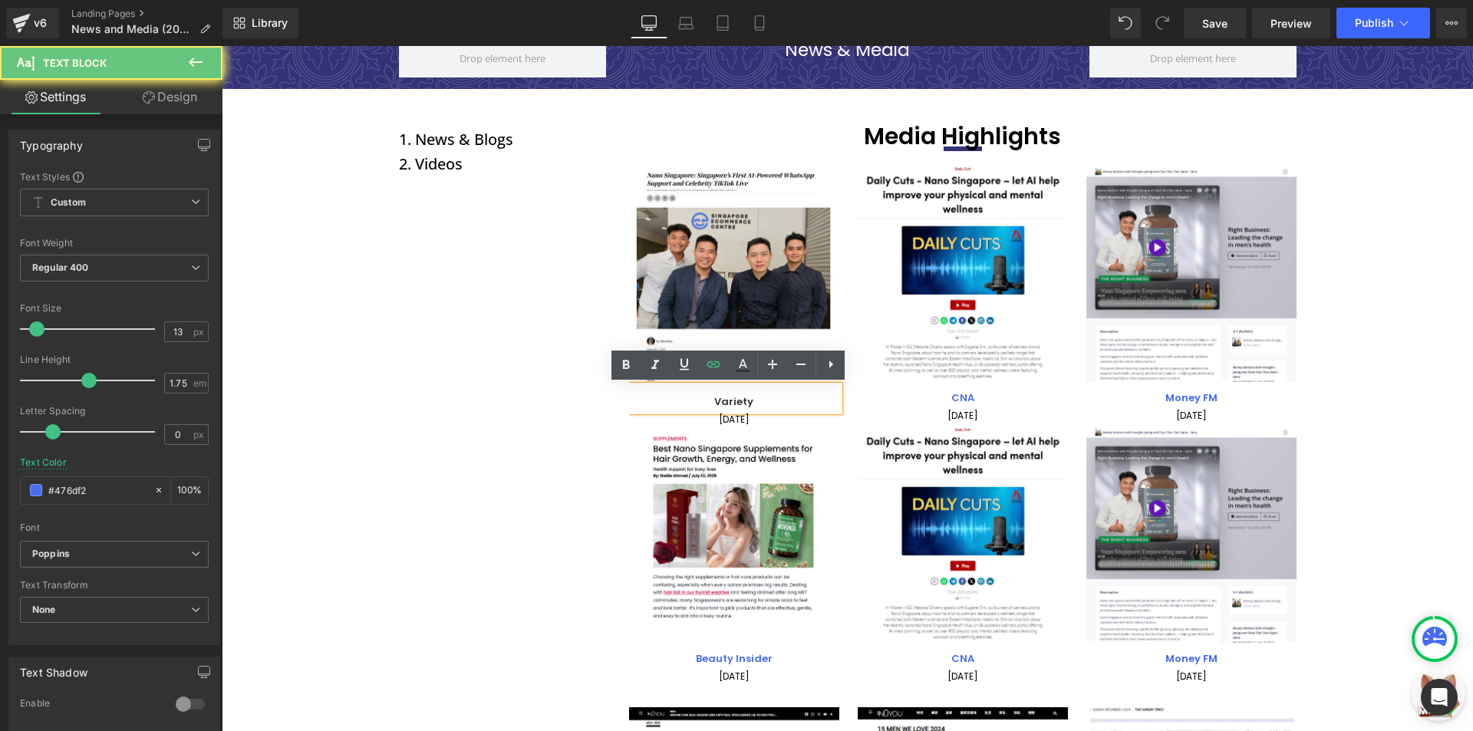
click at [792, 396] on p "Variety" at bounding box center [734, 402] width 210 height 18
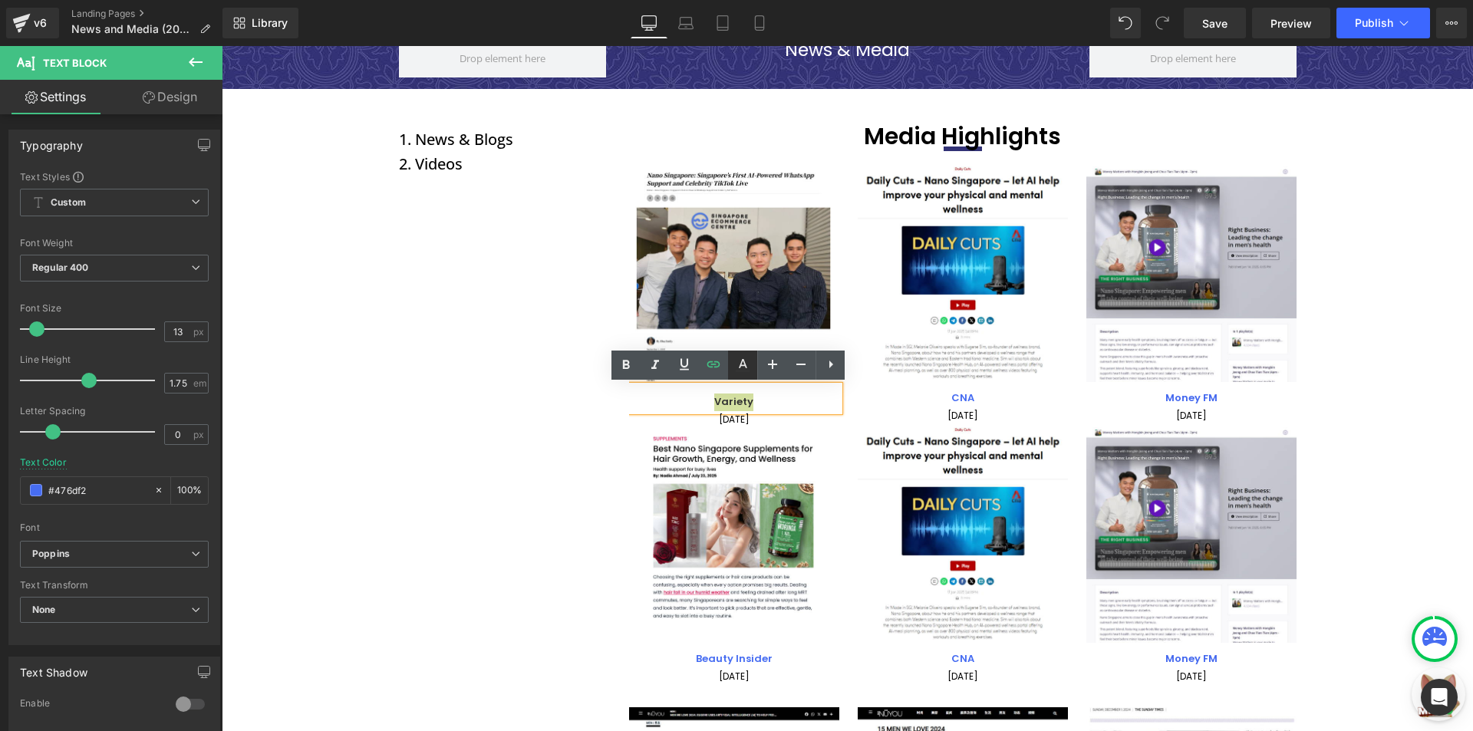
drag, startPoint x: 733, startPoint y: 364, endPoint x: 536, endPoint y: 341, distance: 198.5
click at [733, 364] on icon at bounding box center [742, 365] width 18 height 18
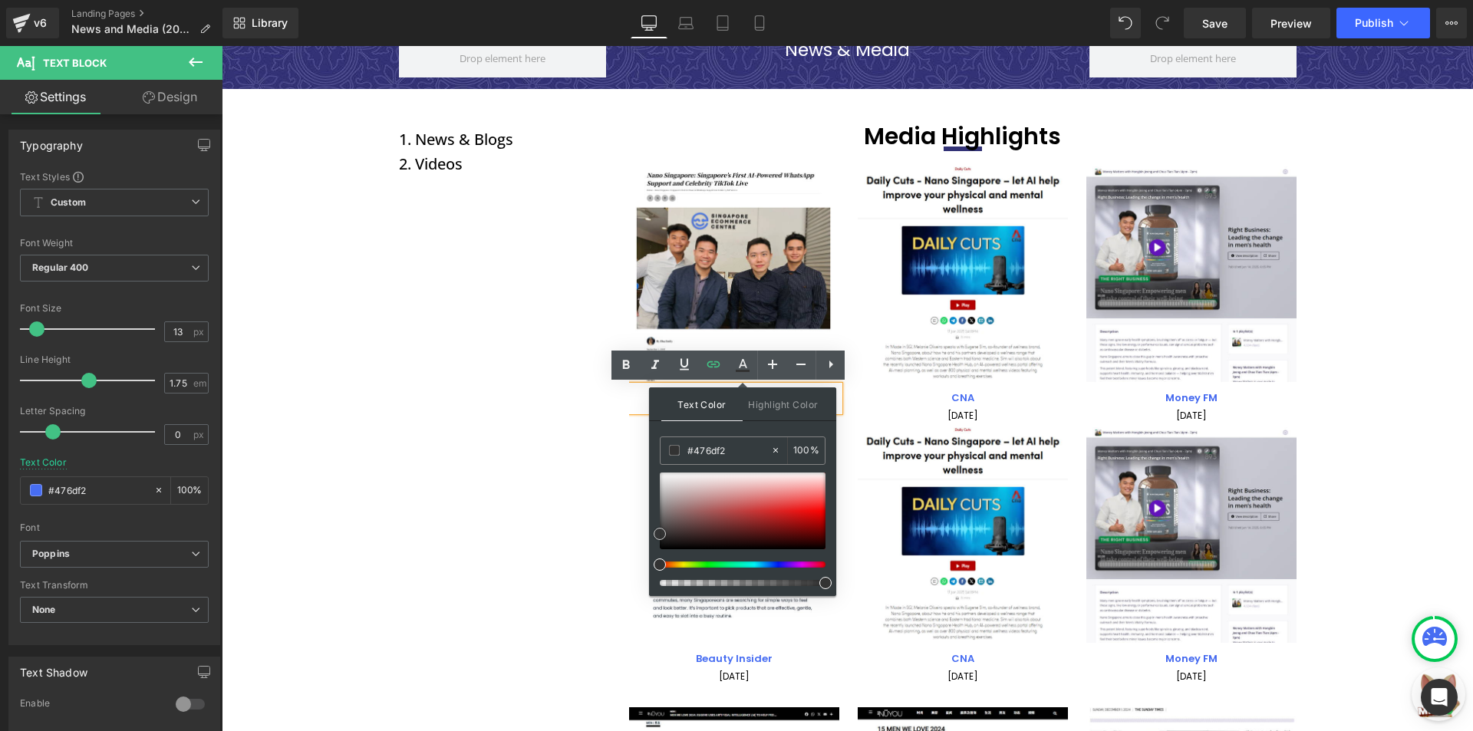
click at [749, 487] on div at bounding box center [743, 510] width 166 height 77
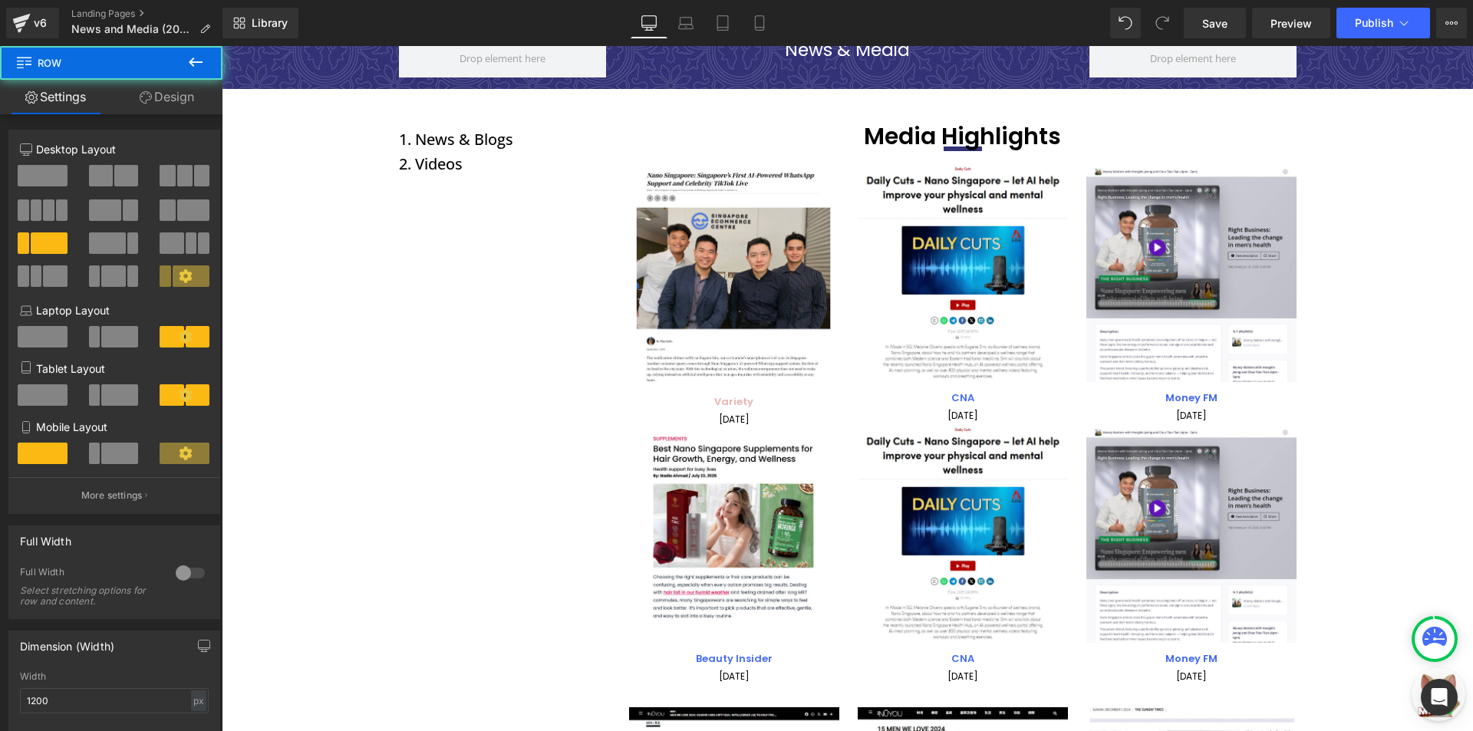
click at [222, 46] on div at bounding box center [222, 46] width 0 height 0
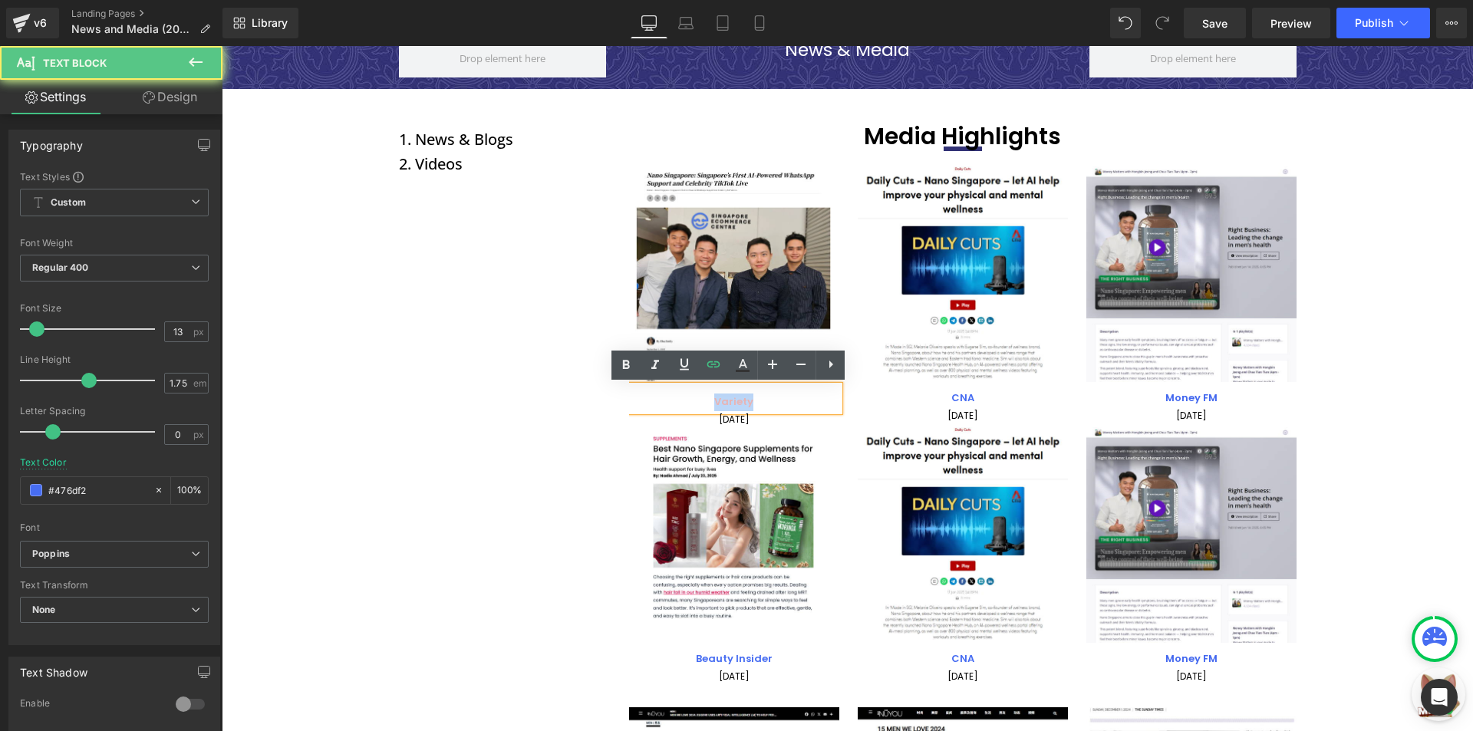
click at [704, 408] on p "Variety" at bounding box center [734, 402] width 210 height 18
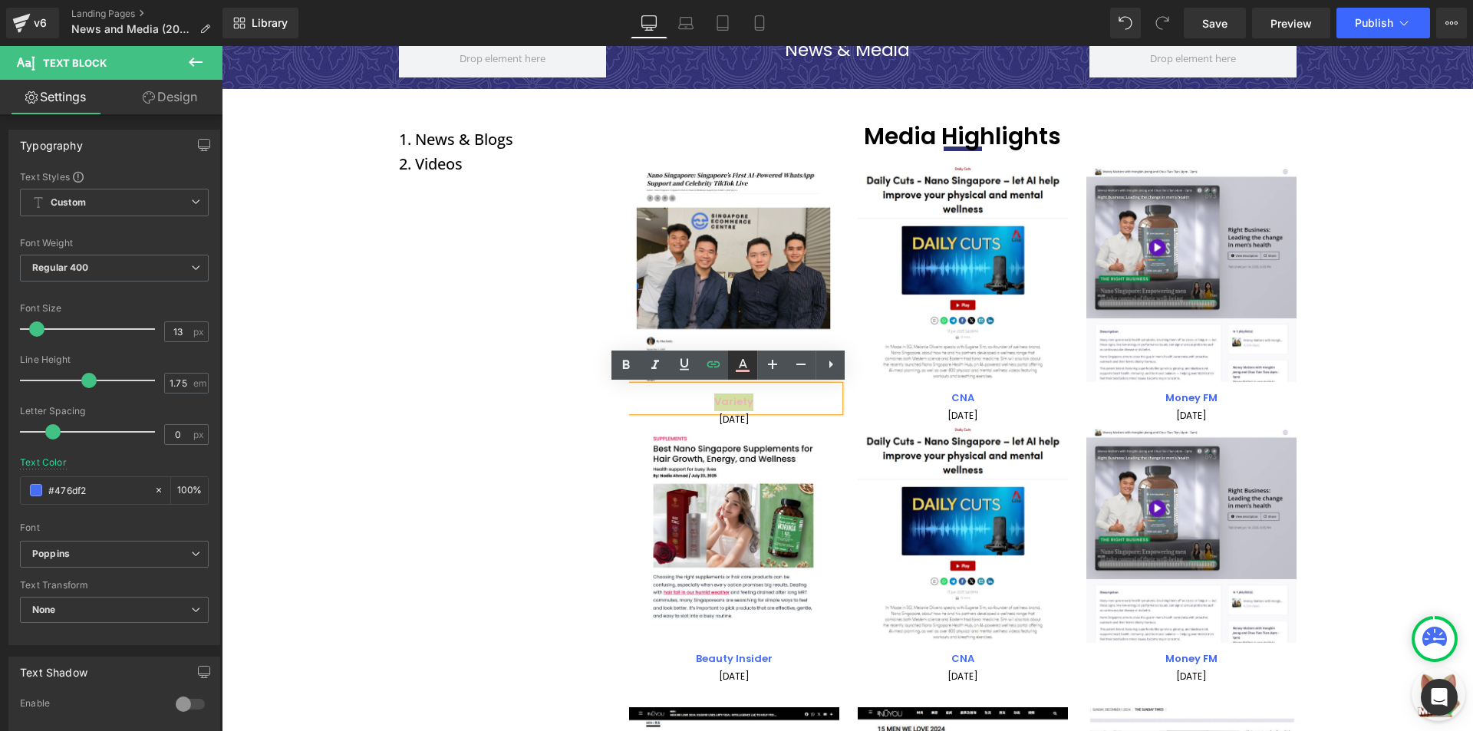
click at [746, 360] on icon at bounding box center [742, 365] width 18 height 18
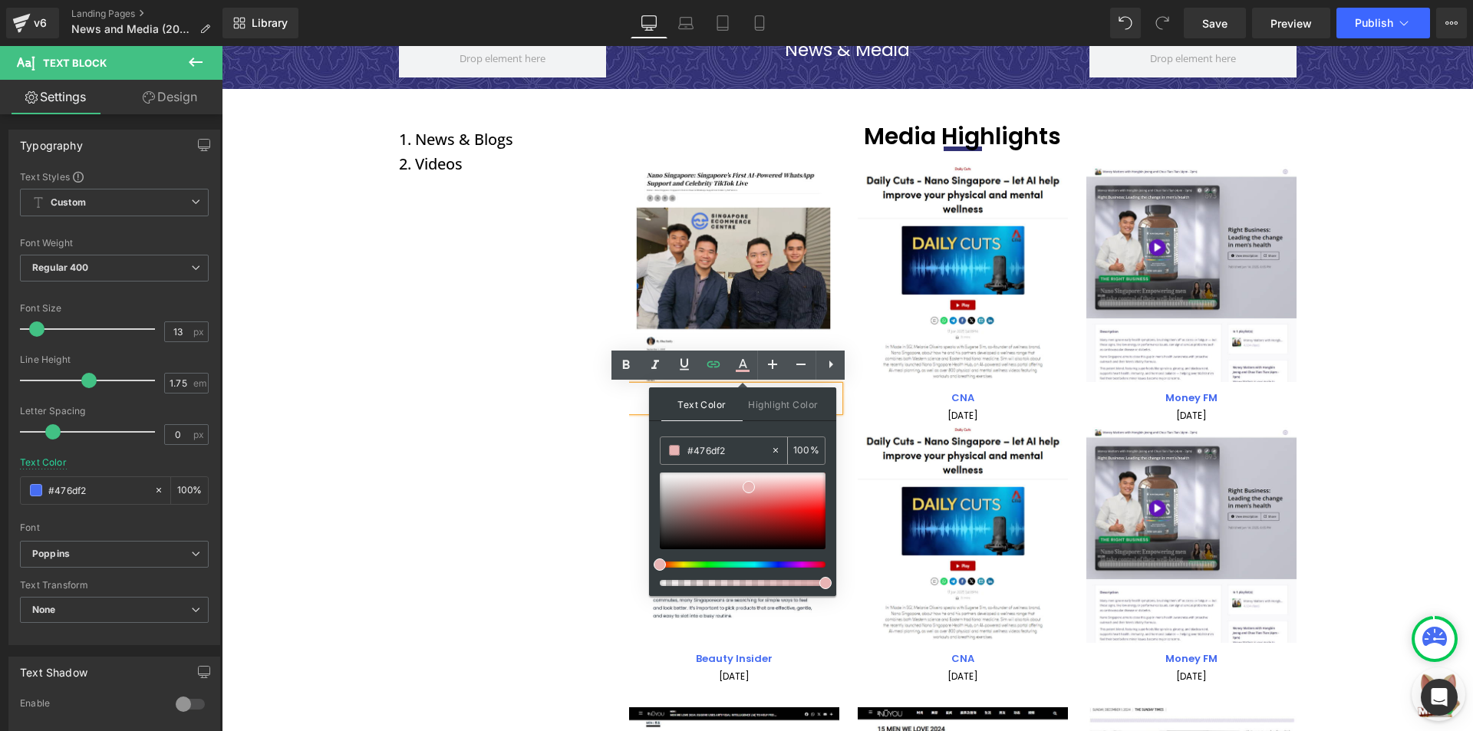
click at [752, 438] on div "#476df2" at bounding box center [715, 450] width 110 height 27
click at [751, 443] on input "#476df2" at bounding box center [728, 450] width 83 height 17
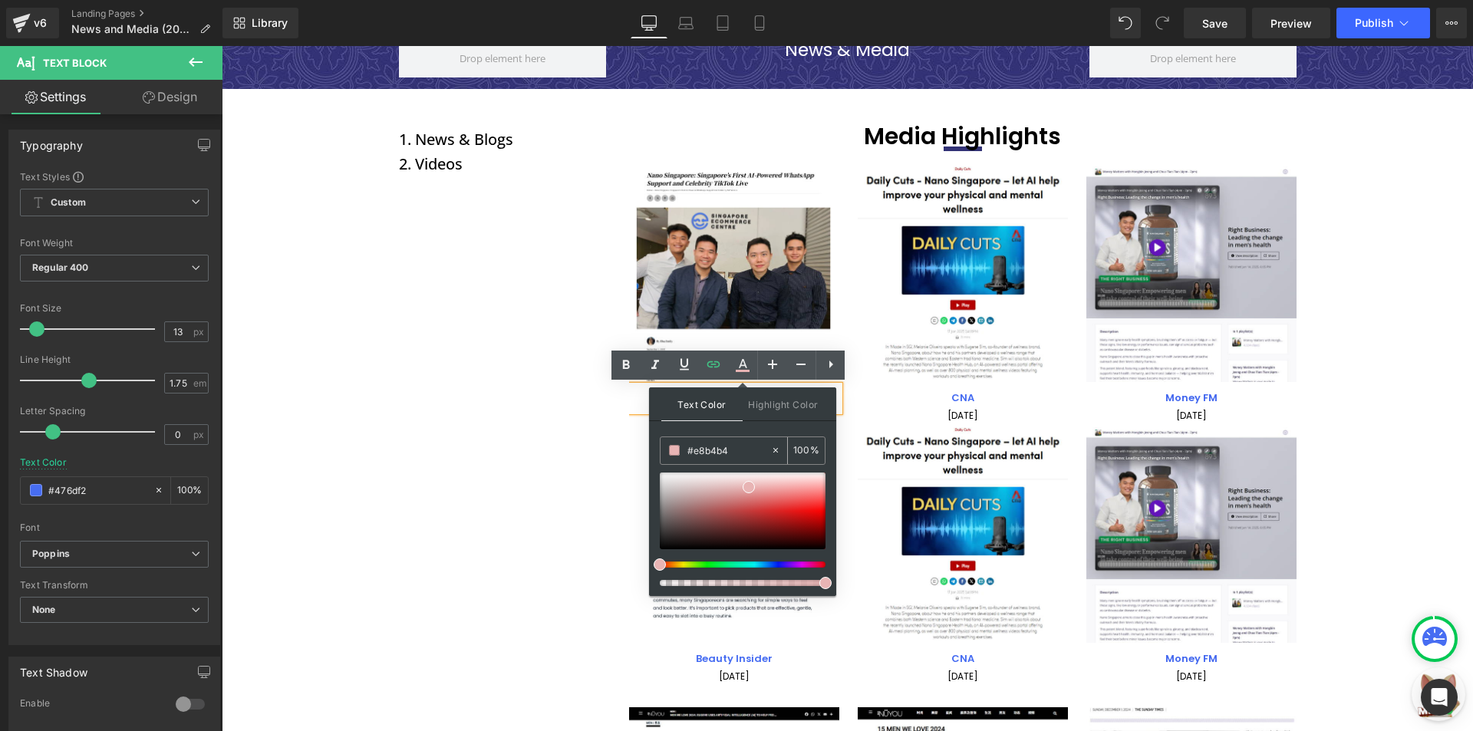
paste input "#476df2"
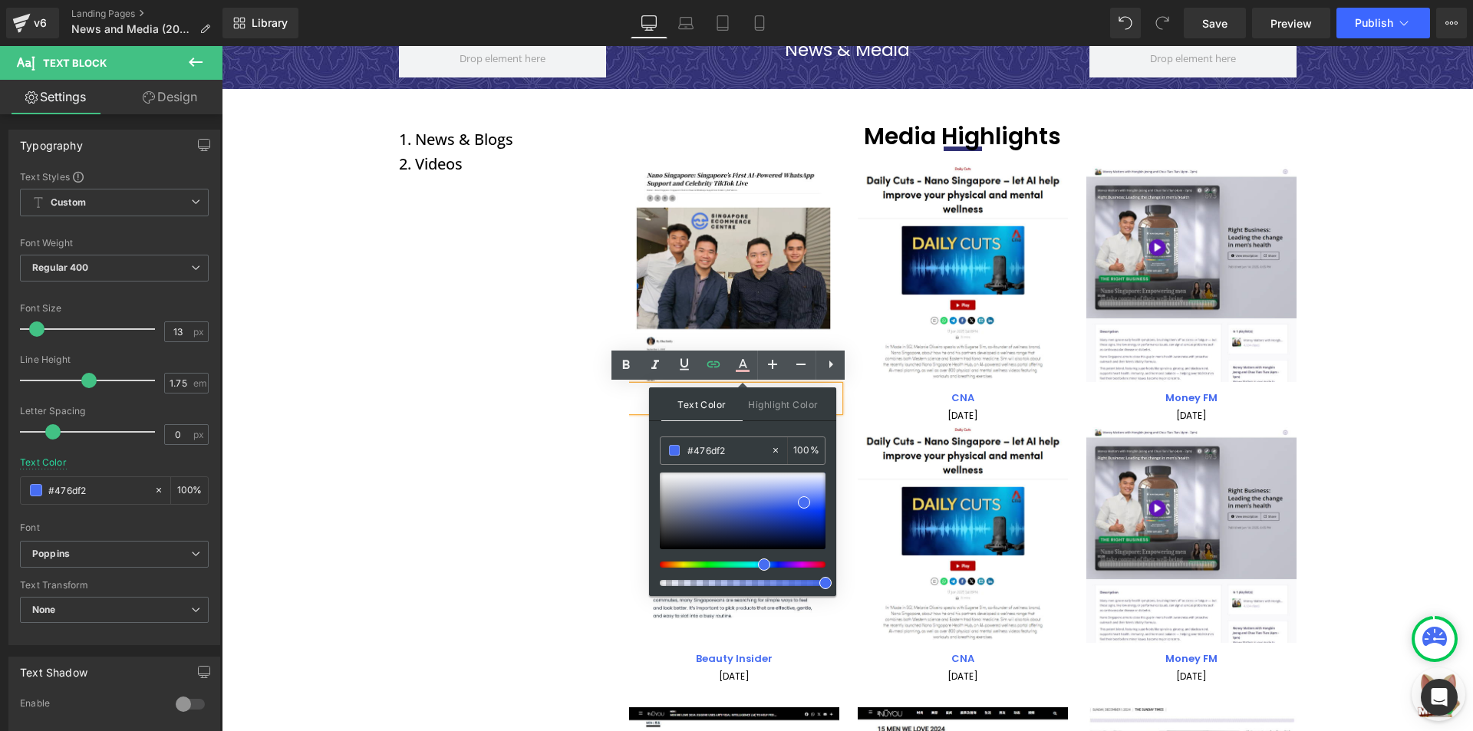
type input "#476df2"
click at [800, 502] on span at bounding box center [804, 504] width 12 height 12
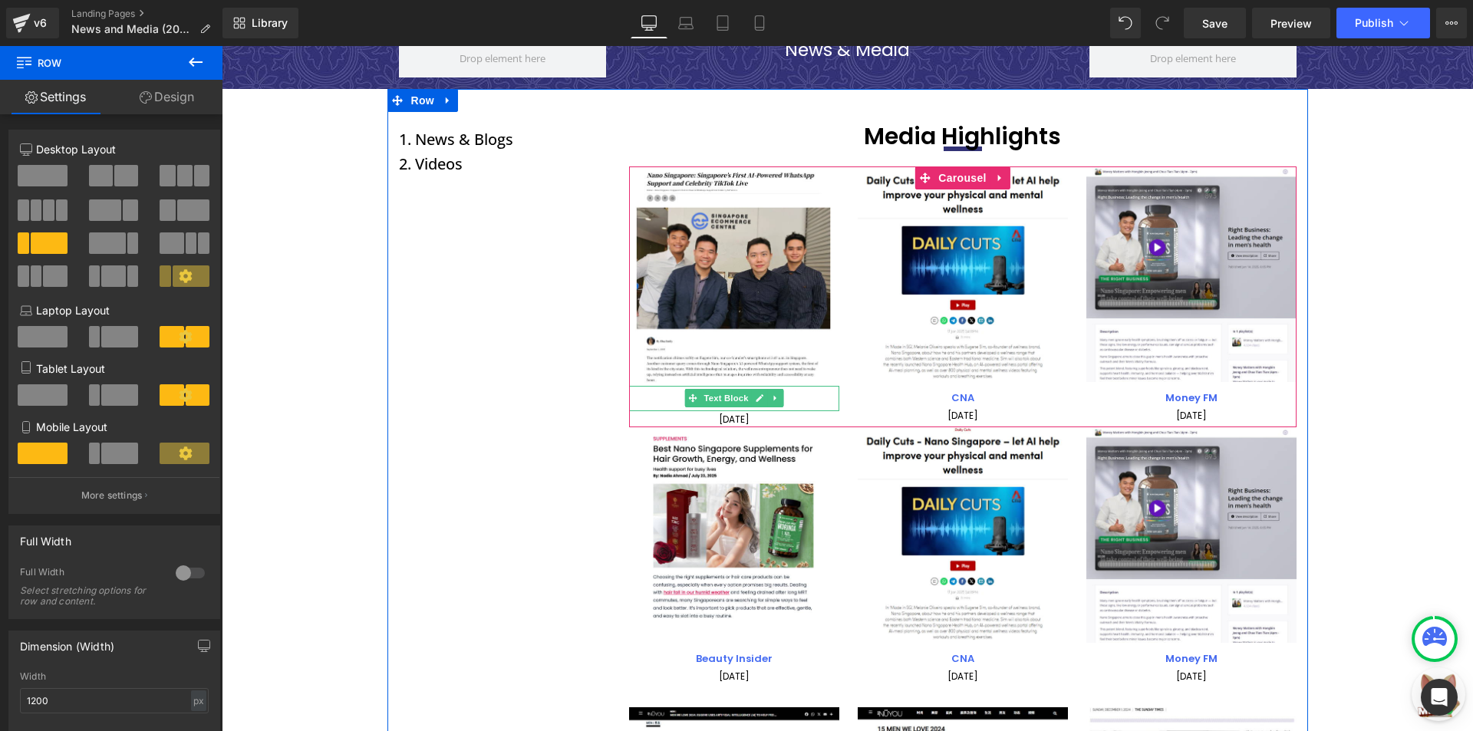
click at [791, 398] on p "Variety" at bounding box center [734, 402] width 210 height 18
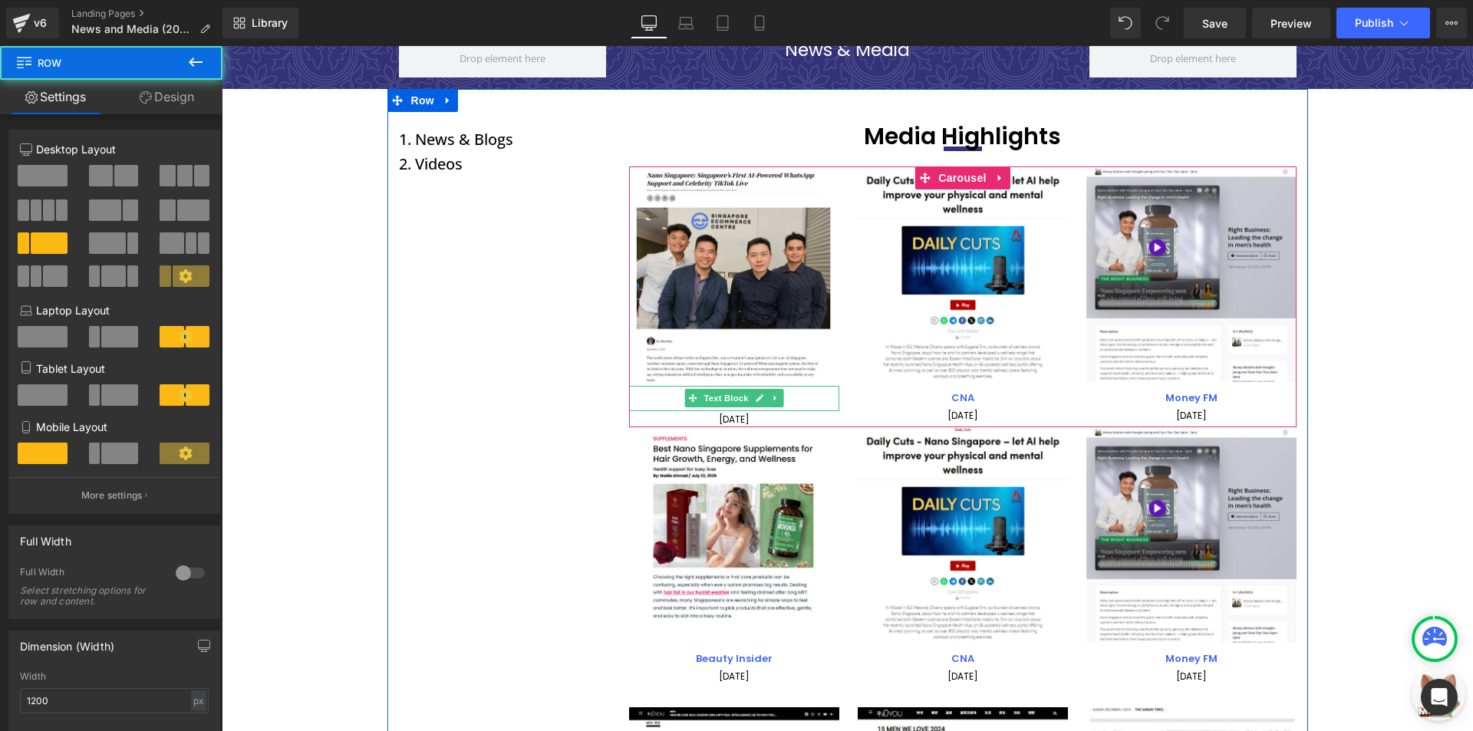
click at [779, 401] on p "Variety" at bounding box center [734, 402] width 210 height 18
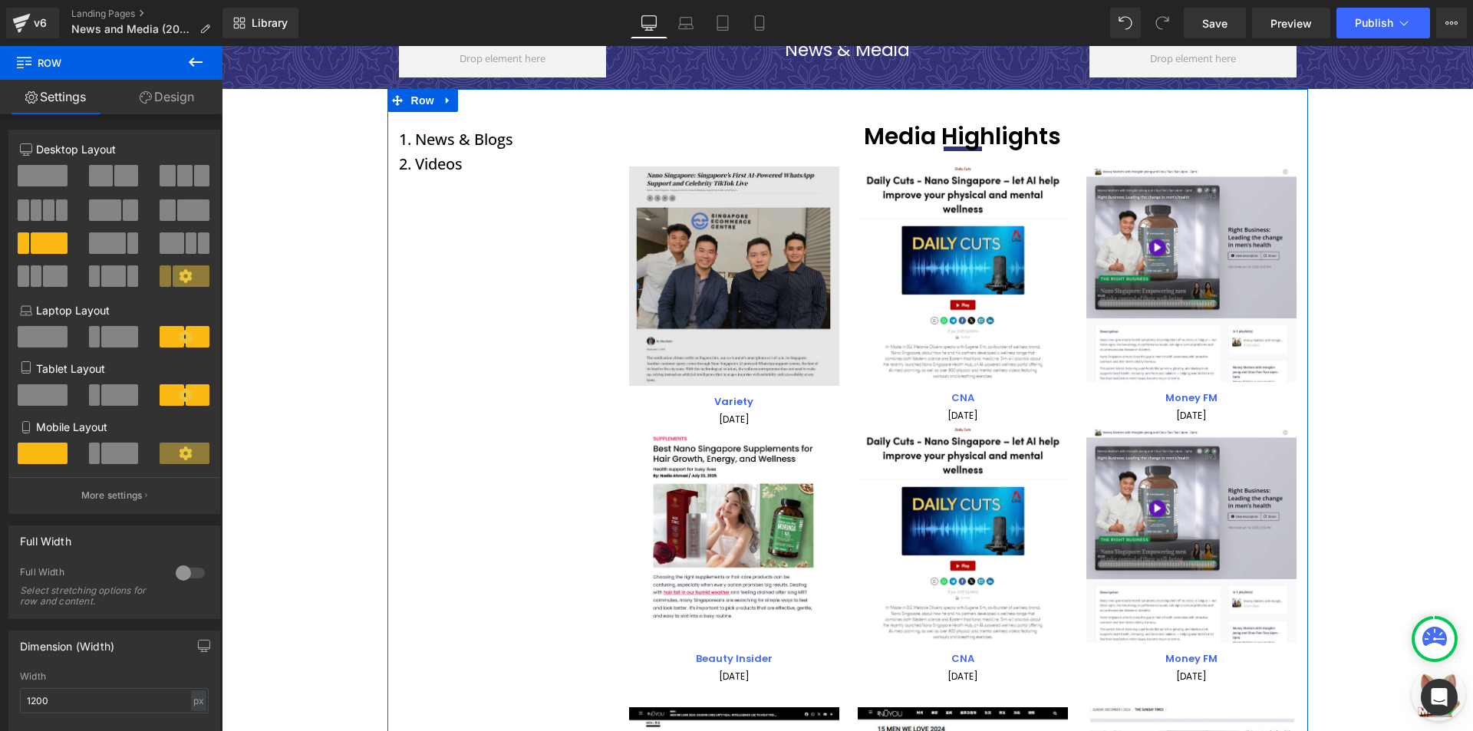
click at [681, 282] on img at bounding box center [734, 275] width 210 height 219
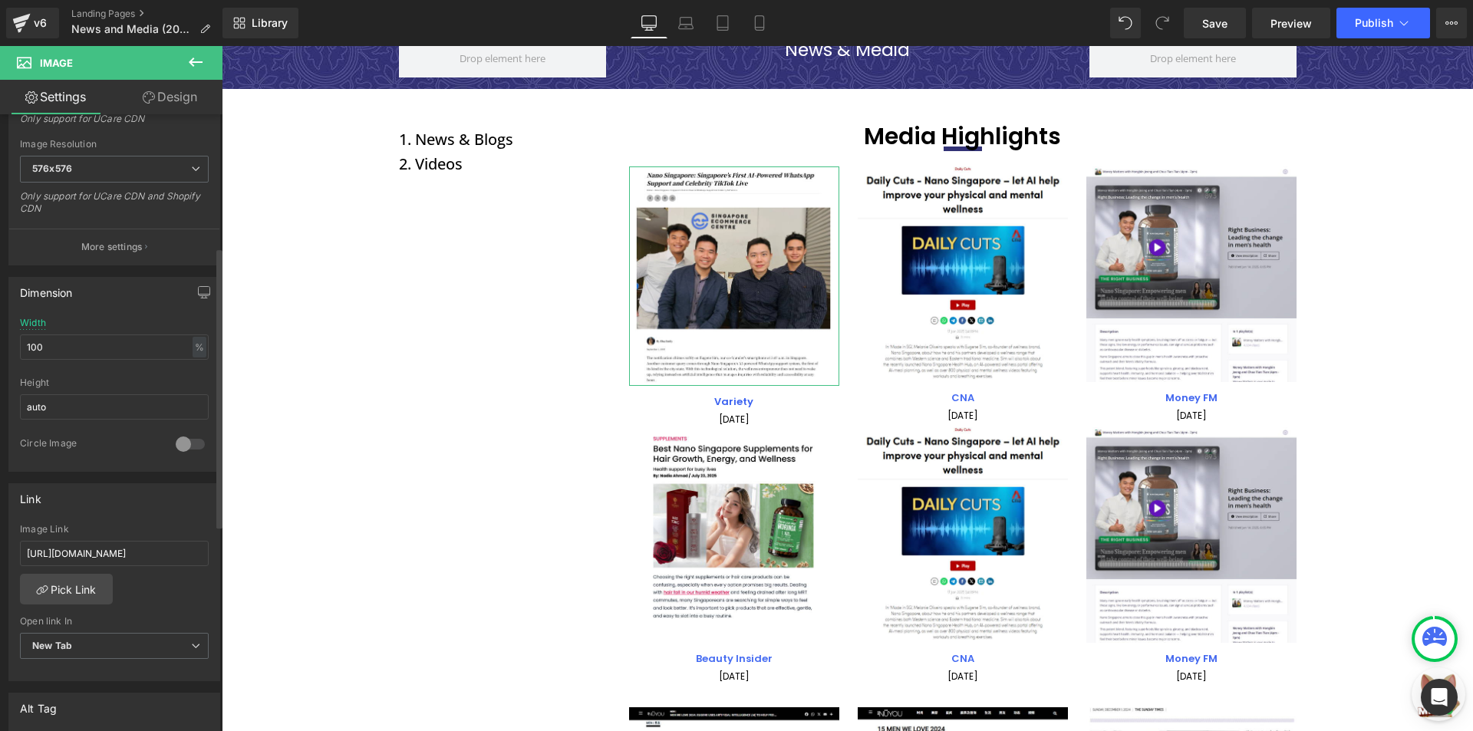
scroll to position [307, 0]
click at [97, 541] on input "https://cdn.shopify.com/s/files/1/0100/2677/8681/files/Best_Nano_Singapore_Supp…" at bounding box center [114, 550] width 189 height 25
type input "[URL][DOMAIN_NAME]"
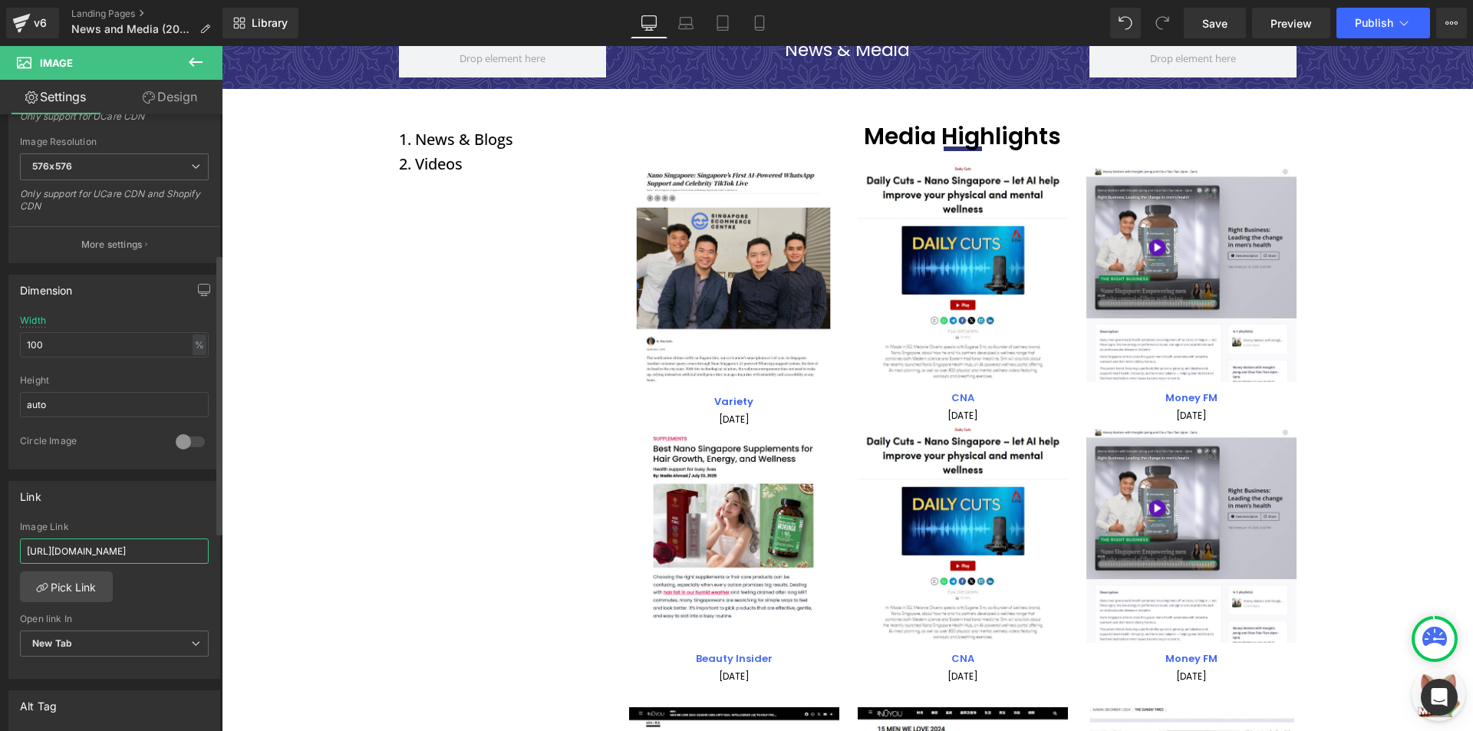
scroll to position [0, 324]
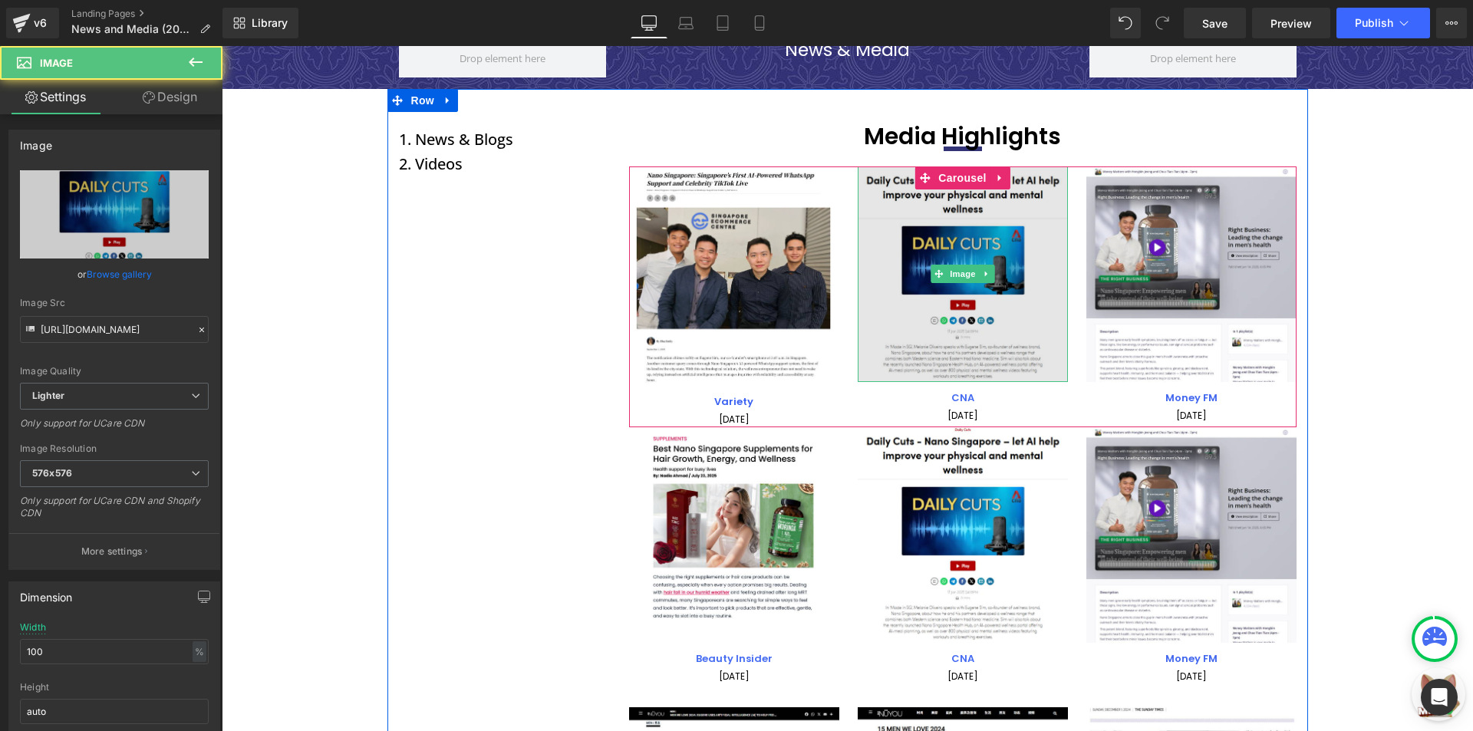
click at [975, 218] on img at bounding box center [963, 274] width 210 height 216
click at [991, 285] on img at bounding box center [963, 274] width 210 height 216
click at [930, 255] on img at bounding box center [963, 274] width 210 height 216
click at [987, 262] on img at bounding box center [963, 274] width 210 height 216
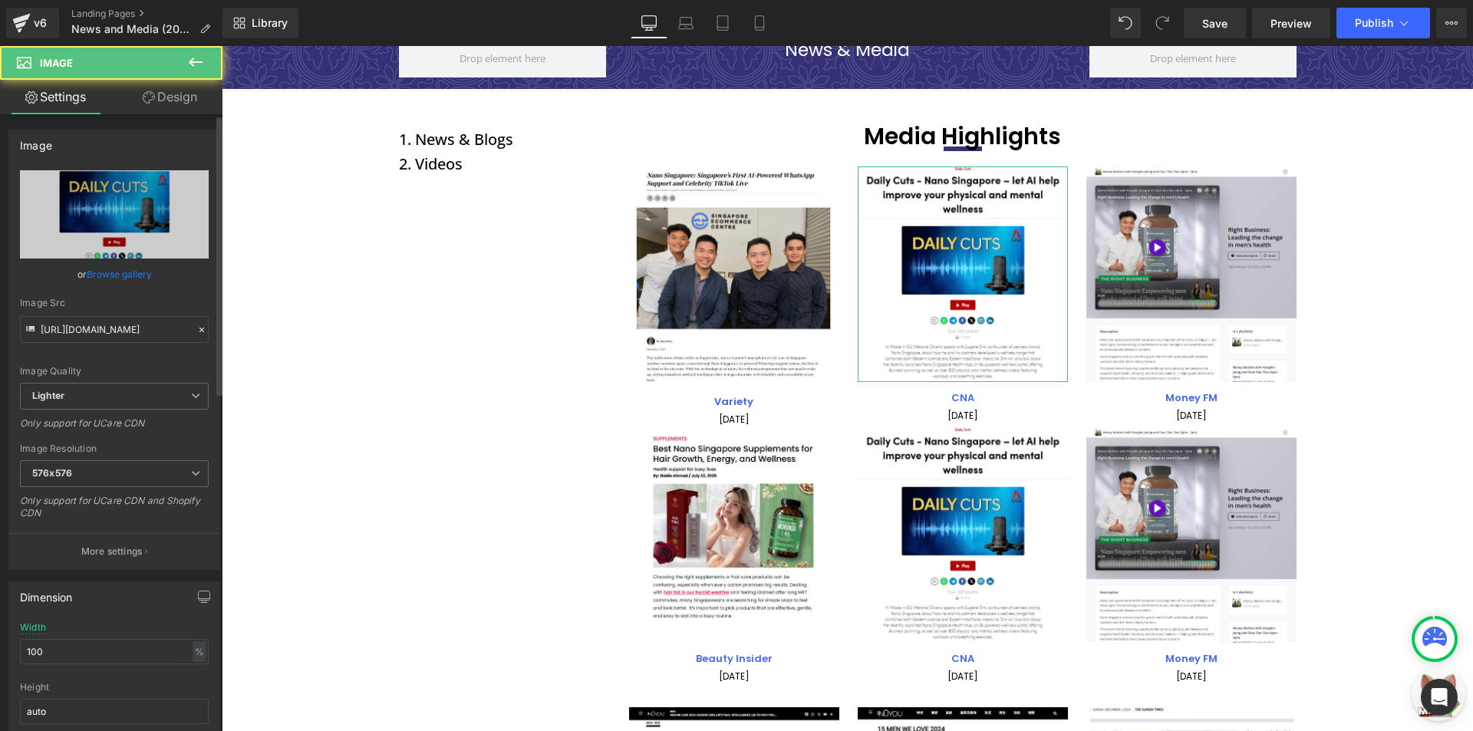
click at [134, 268] on link "Browse gallery" at bounding box center [119, 274] width 65 height 27
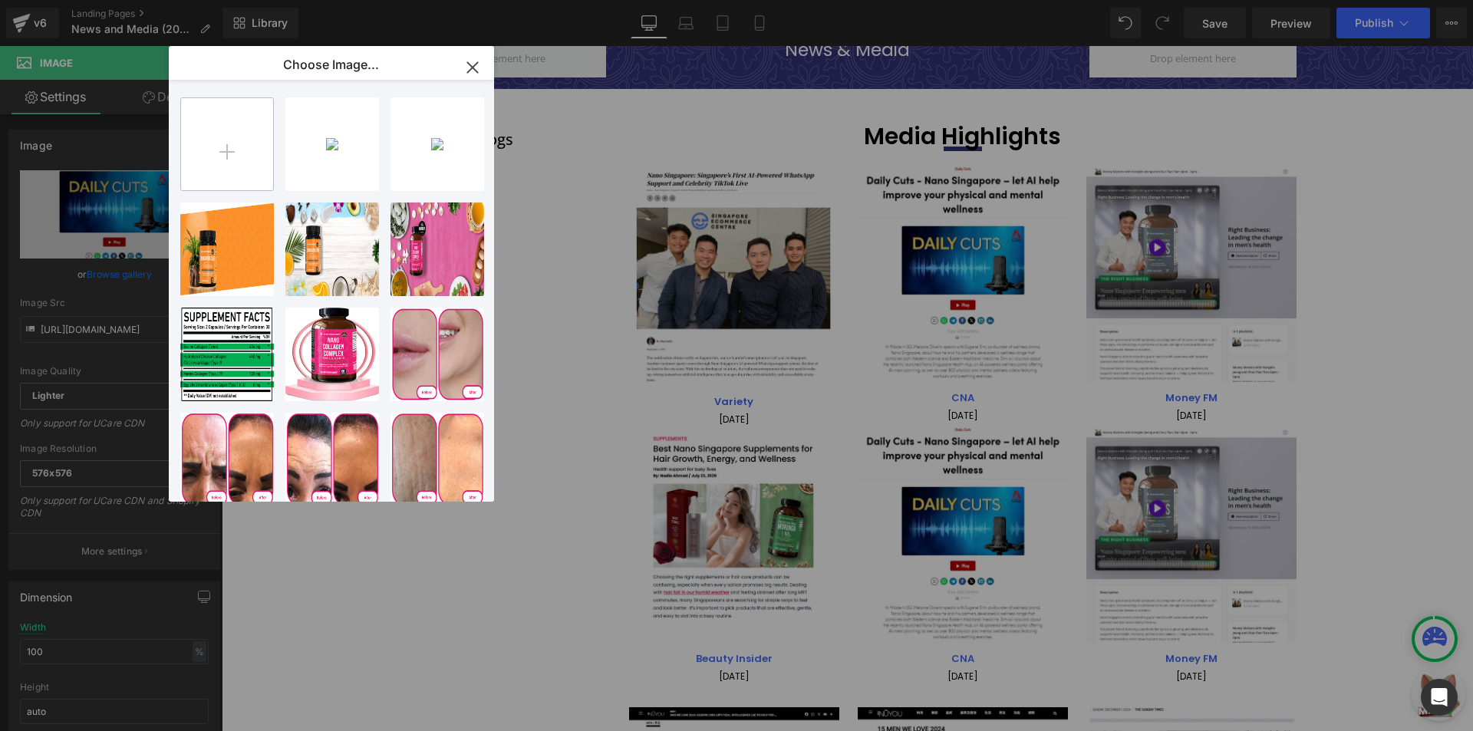
click at [259, 164] on input "file" at bounding box center [227, 144] width 92 height 92
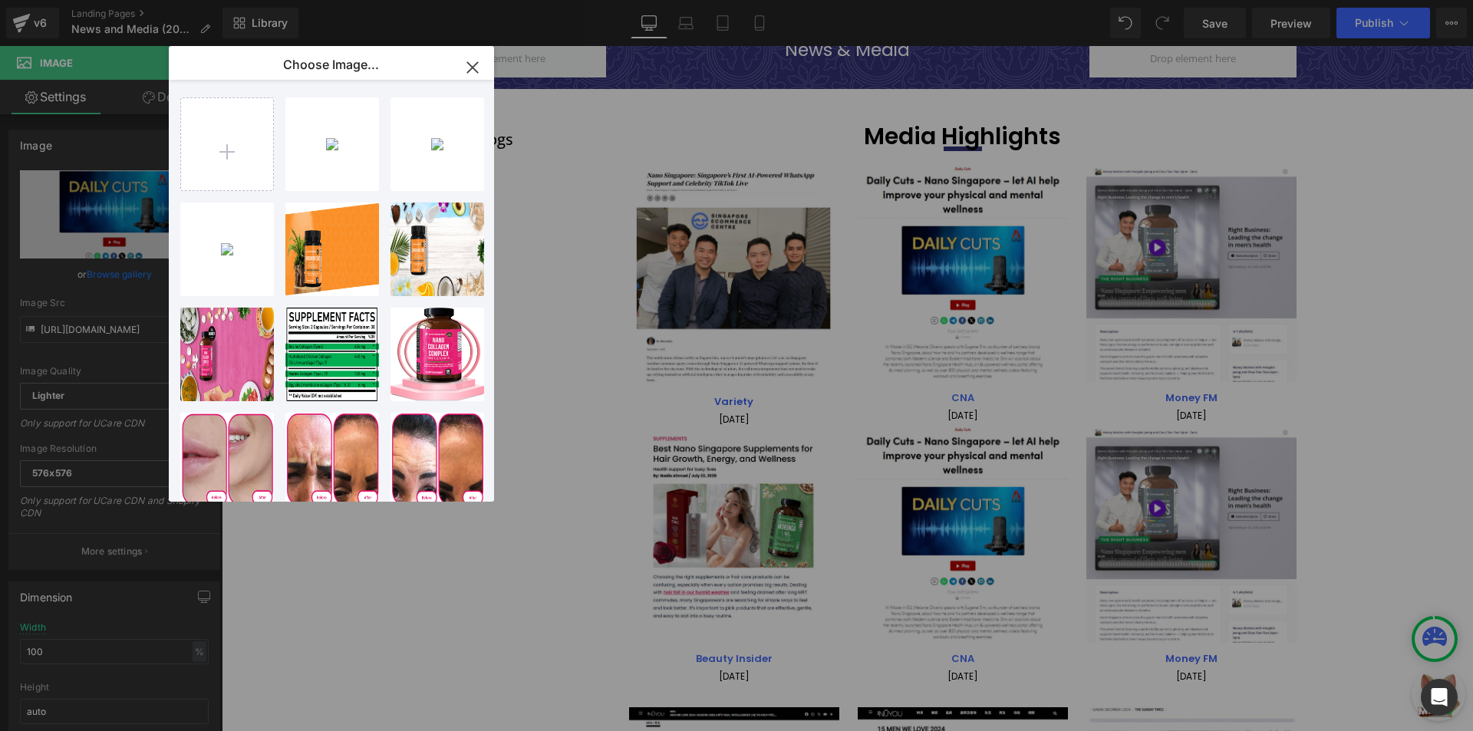
click at [0, 0] on div "Screens...ot_5.png 641.15 KB" at bounding box center [0, 0] width 0 height 0
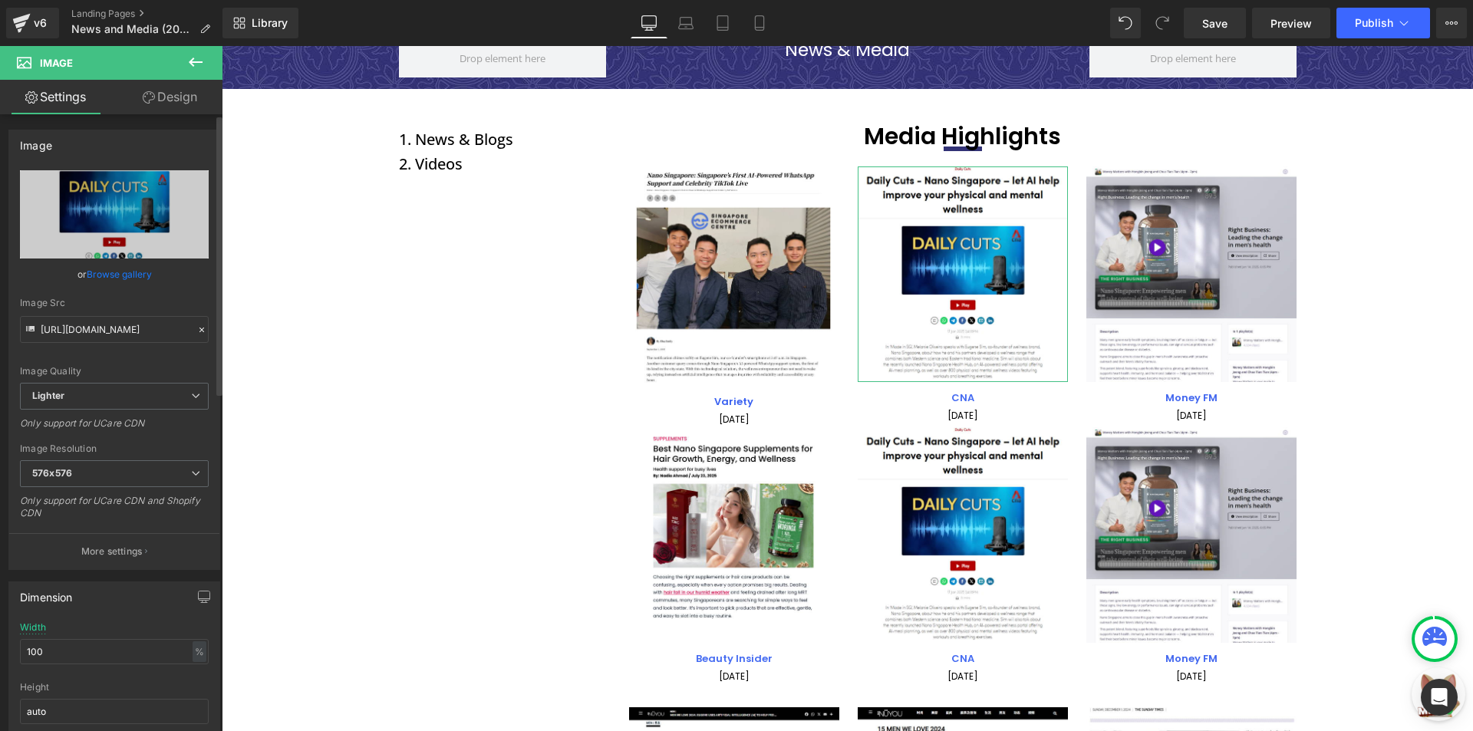
click at [117, 276] on link "Browse gallery" at bounding box center [119, 274] width 65 height 27
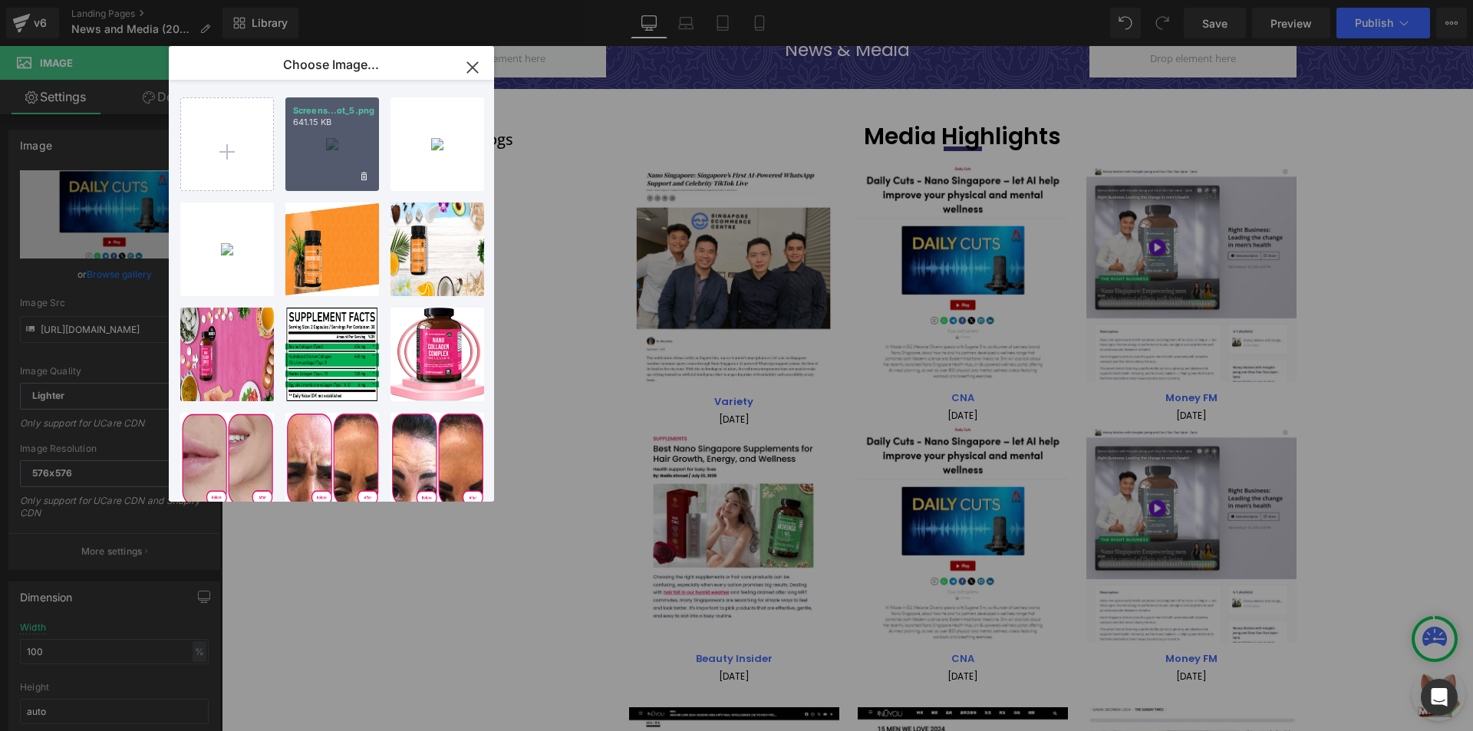
click at [353, 129] on div "Screens...ot_5.png 641.15 KB" at bounding box center [332, 144] width 94 height 94
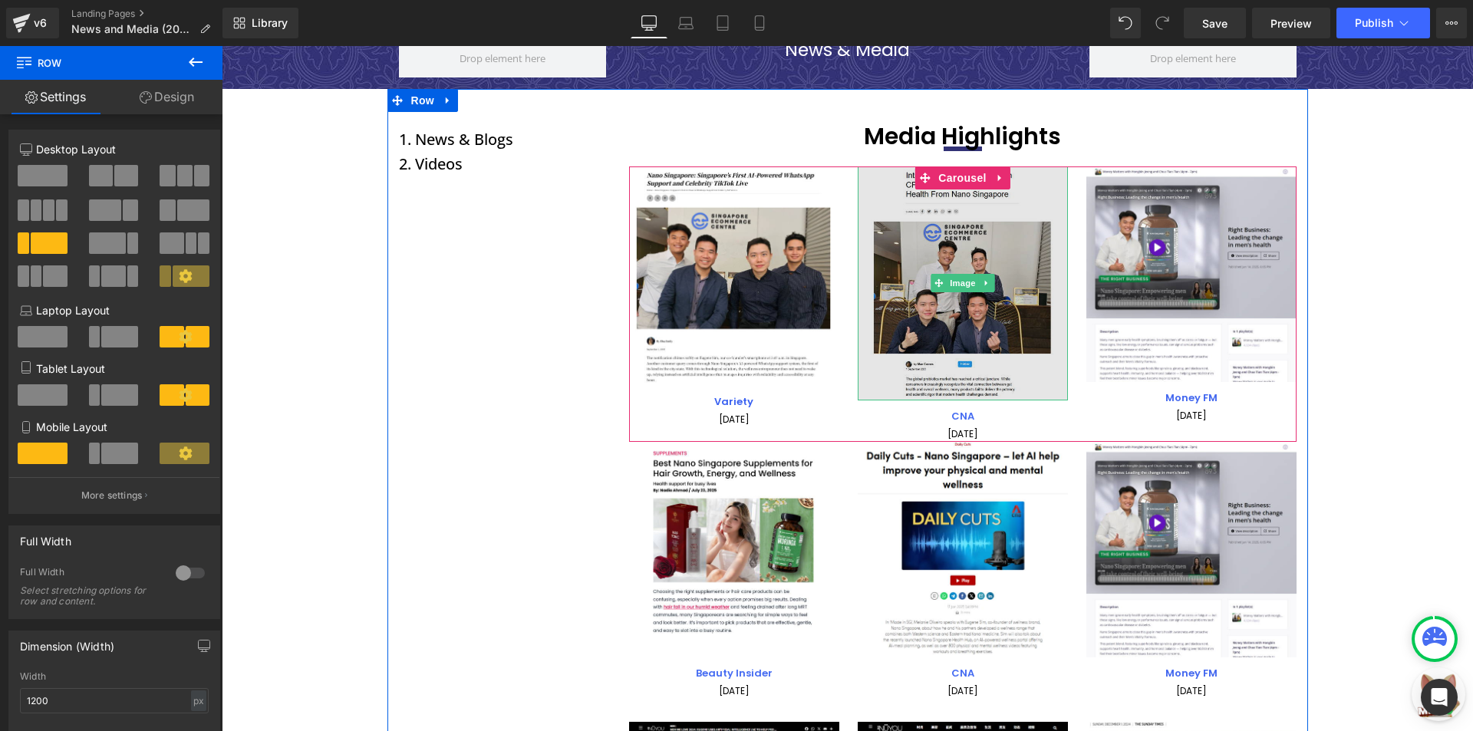
click at [947, 311] on img at bounding box center [963, 283] width 210 height 235
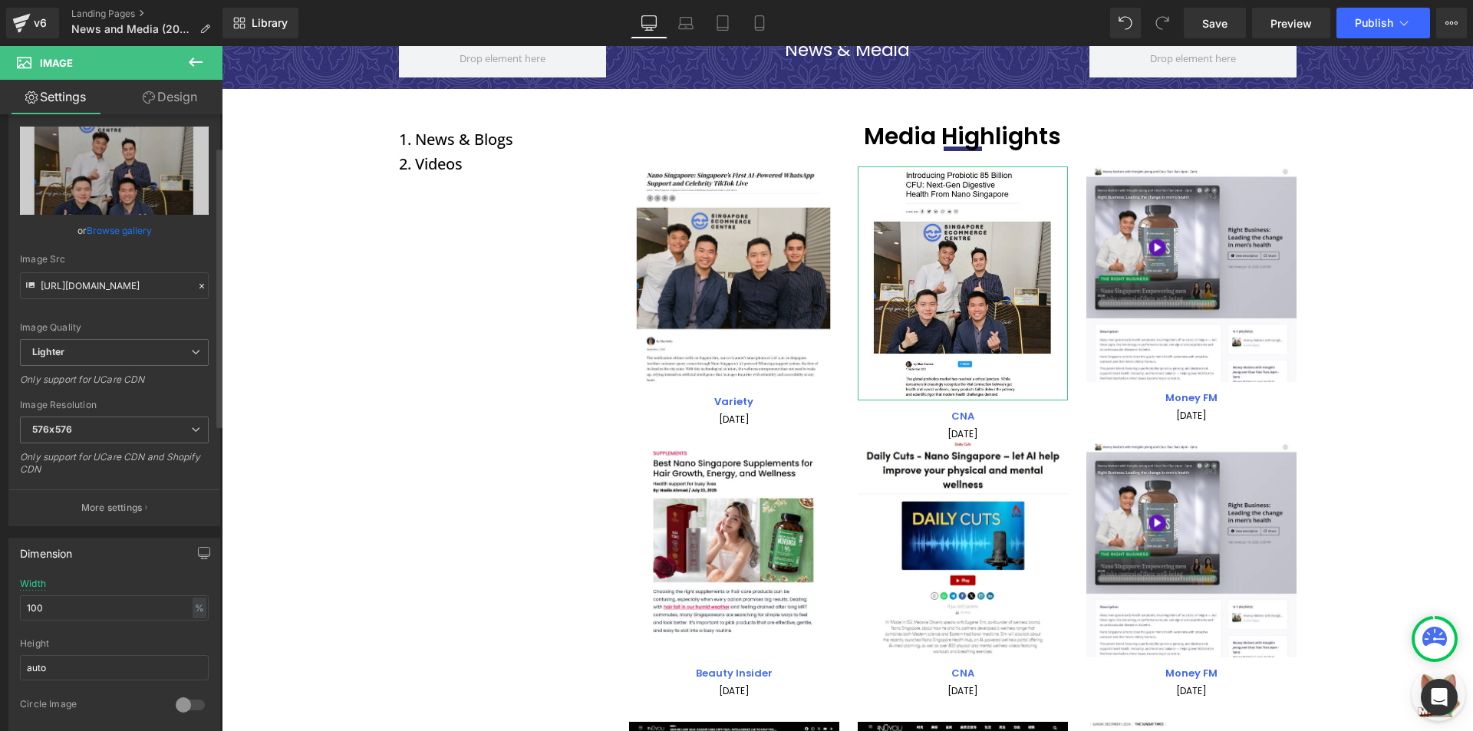
scroll to position [77, 0]
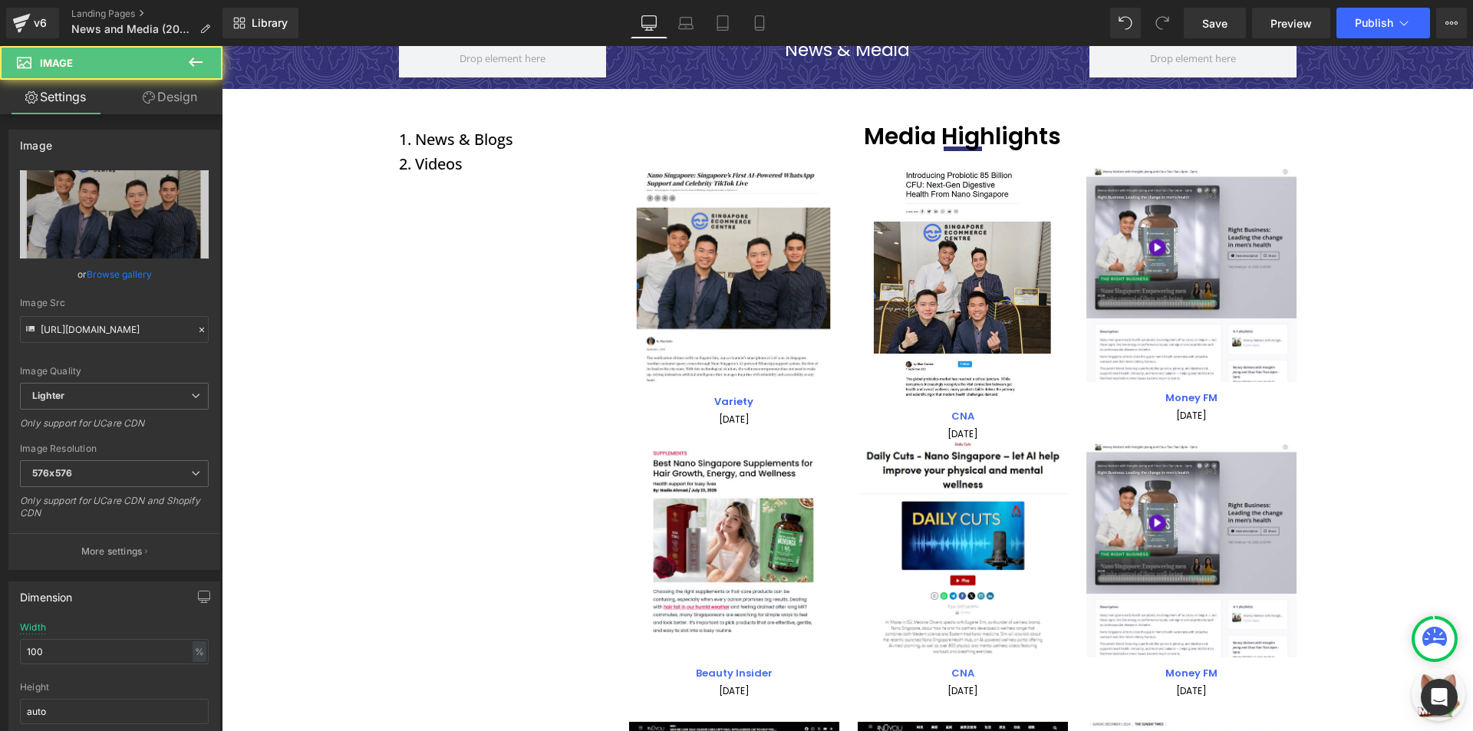
click at [670, 268] on img at bounding box center [734, 275] width 210 height 219
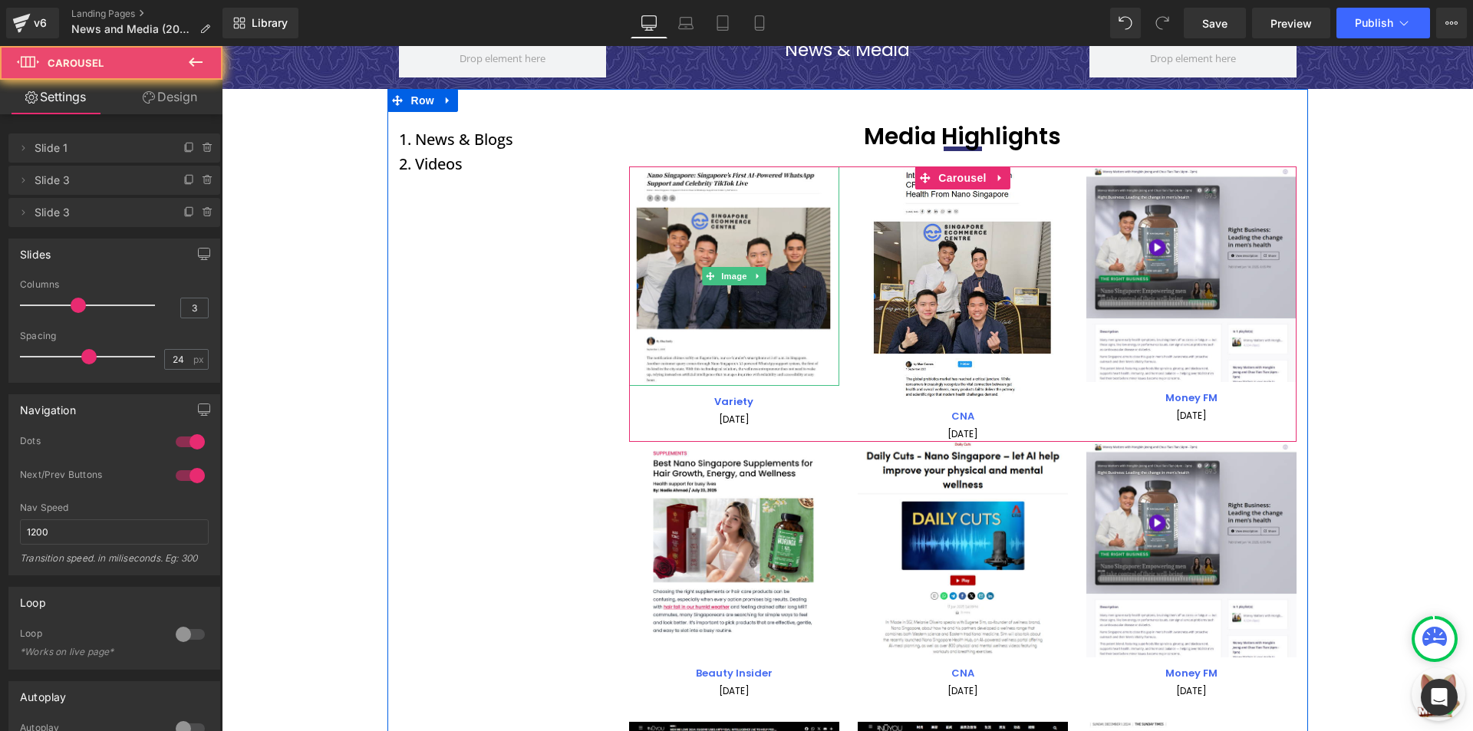
click at [844, 291] on div "Image Variety Text Block 01 September 2025 Text Block Image CNA Text Block 17 J…" at bounding box center [972, 304] width 686 height 276
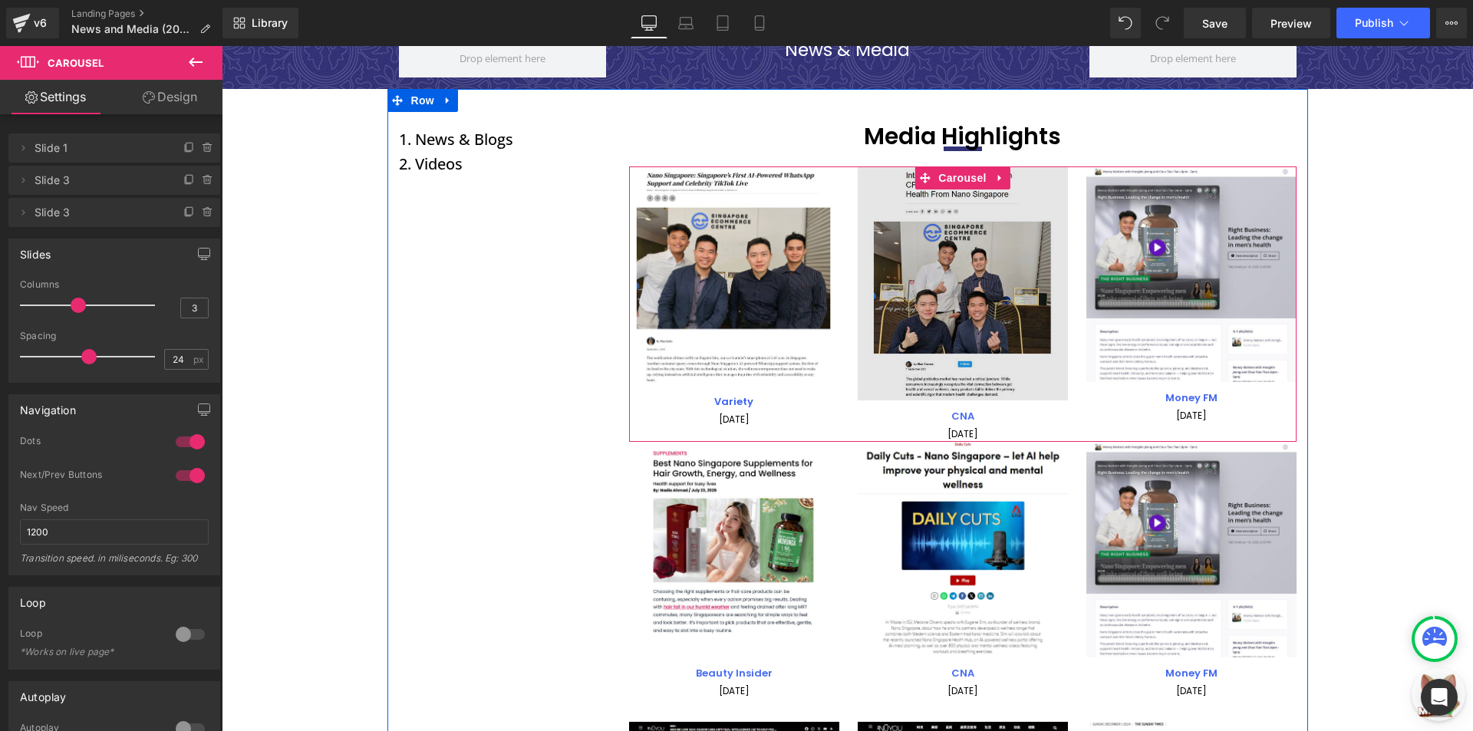
click at [861, 290] on img at bounding box center [963, 283] width 210 height 235
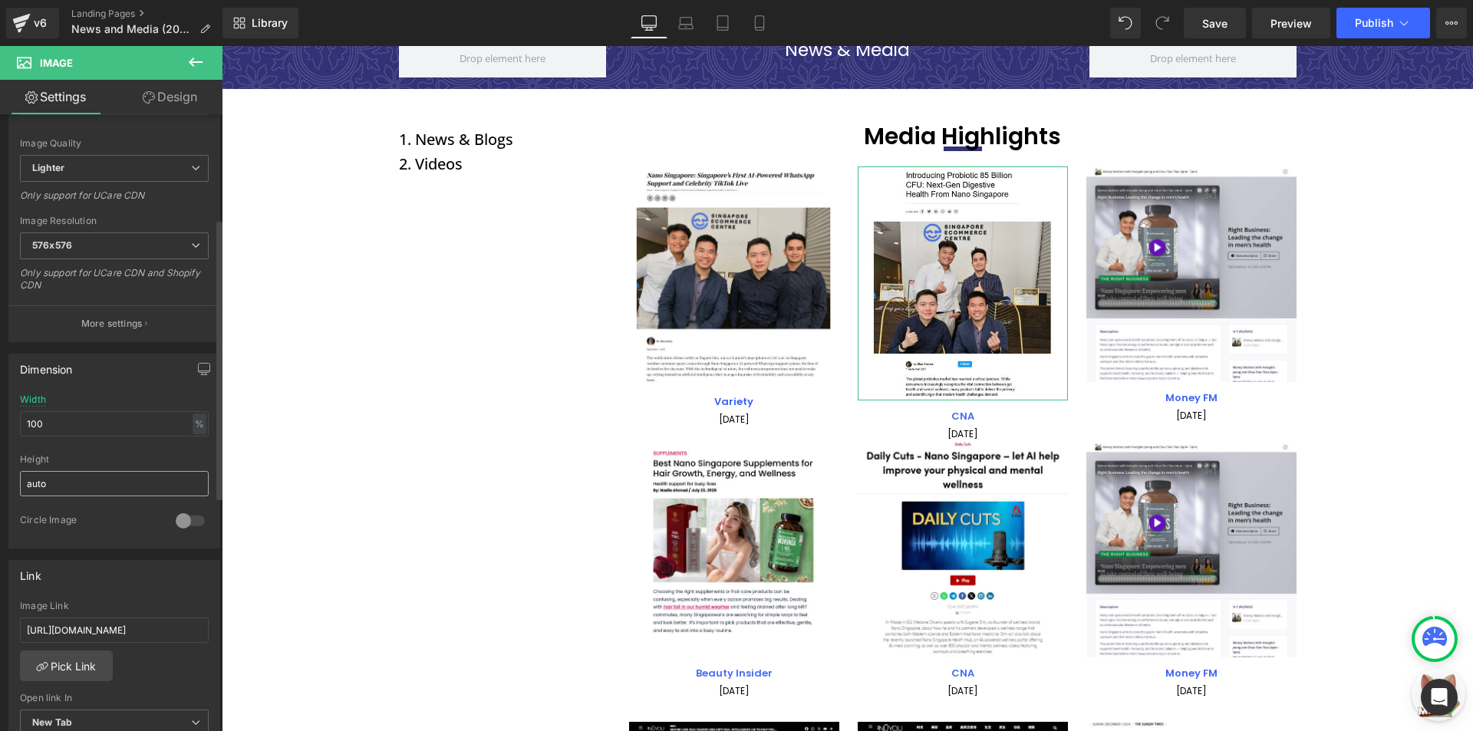
scroll to position [230, 0]
click at [51, 479] on input "auto" at bounding box center [114, 481] width 189 height 25
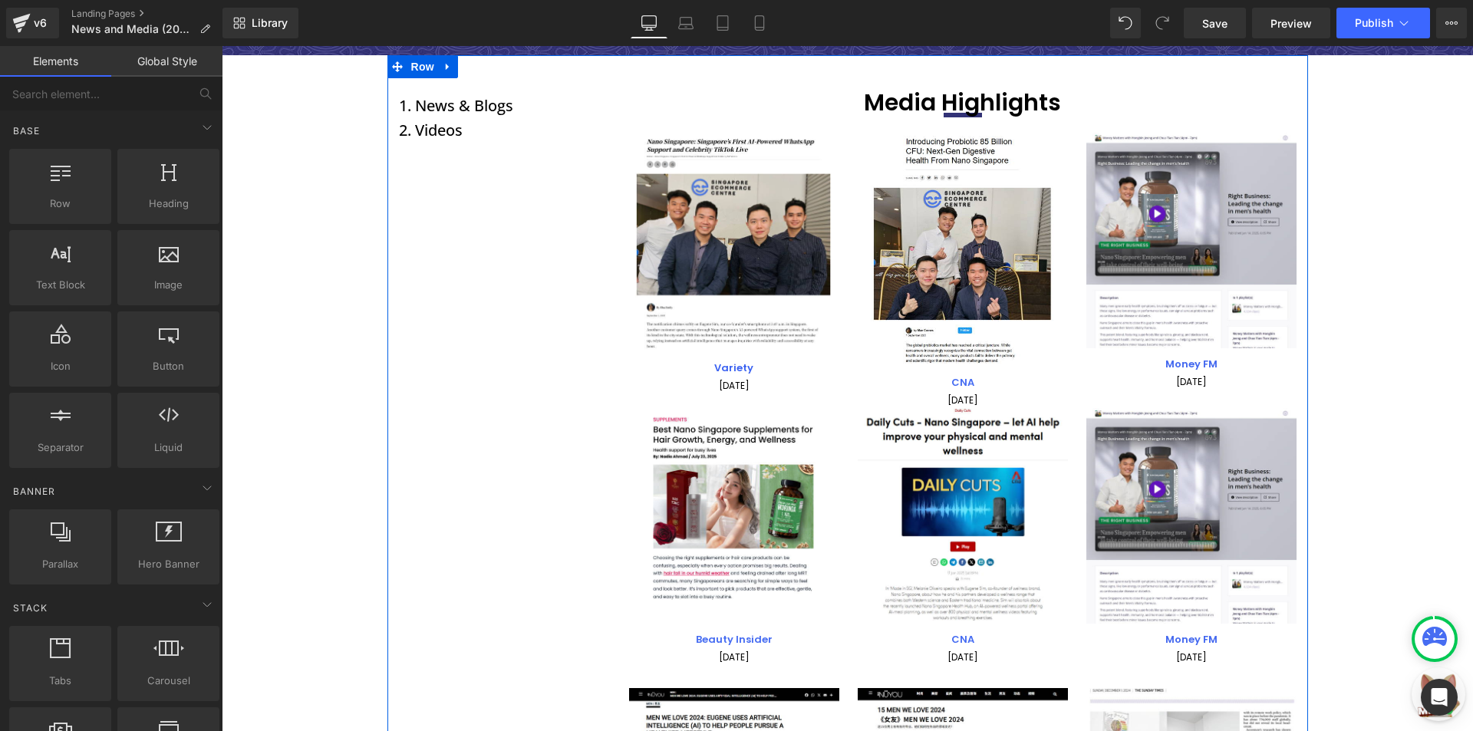
scroll to position [77, 0]
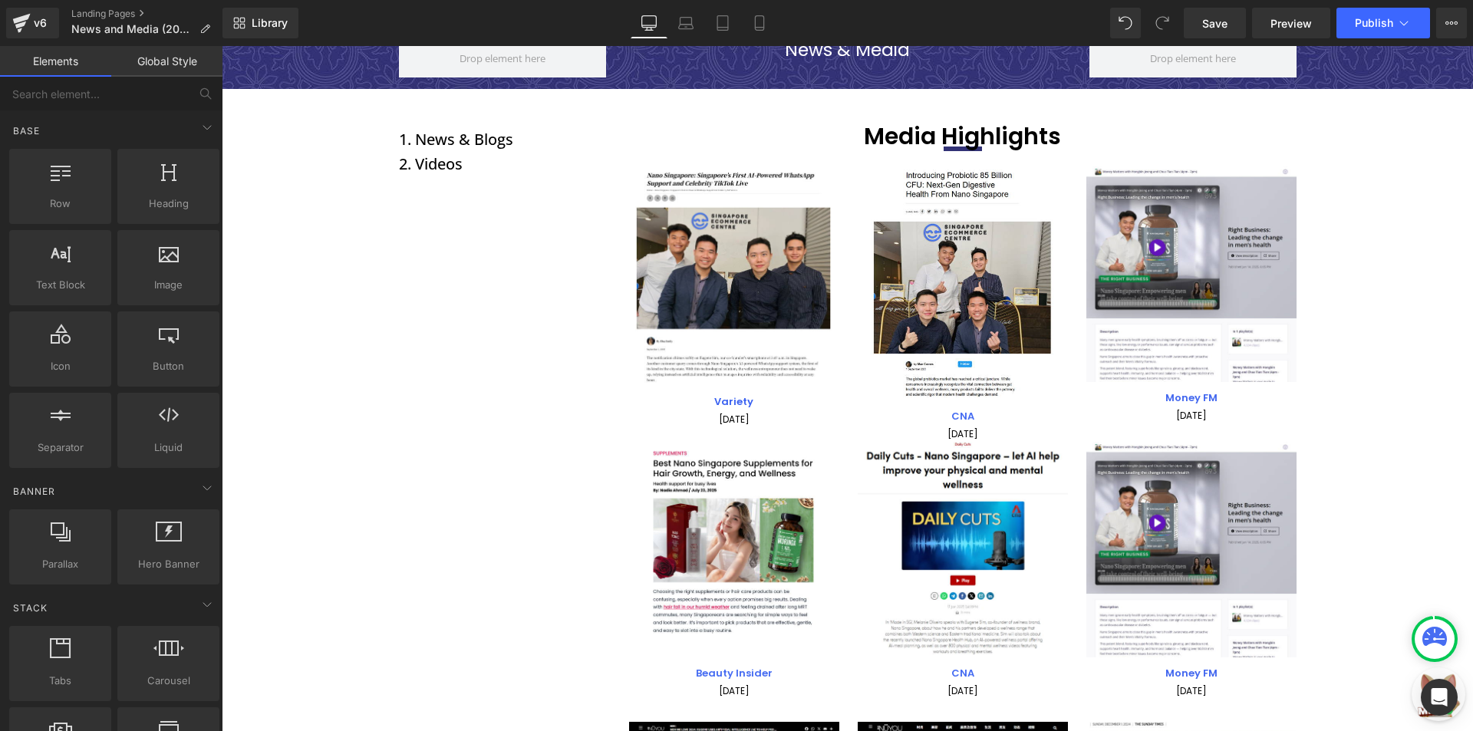
click at [833, 261] on div "Image Variety Text Block 01 September 2025 Text Block Image CNA Text Block 17 J…" at bounding box center [972, 304] width 686 height 276
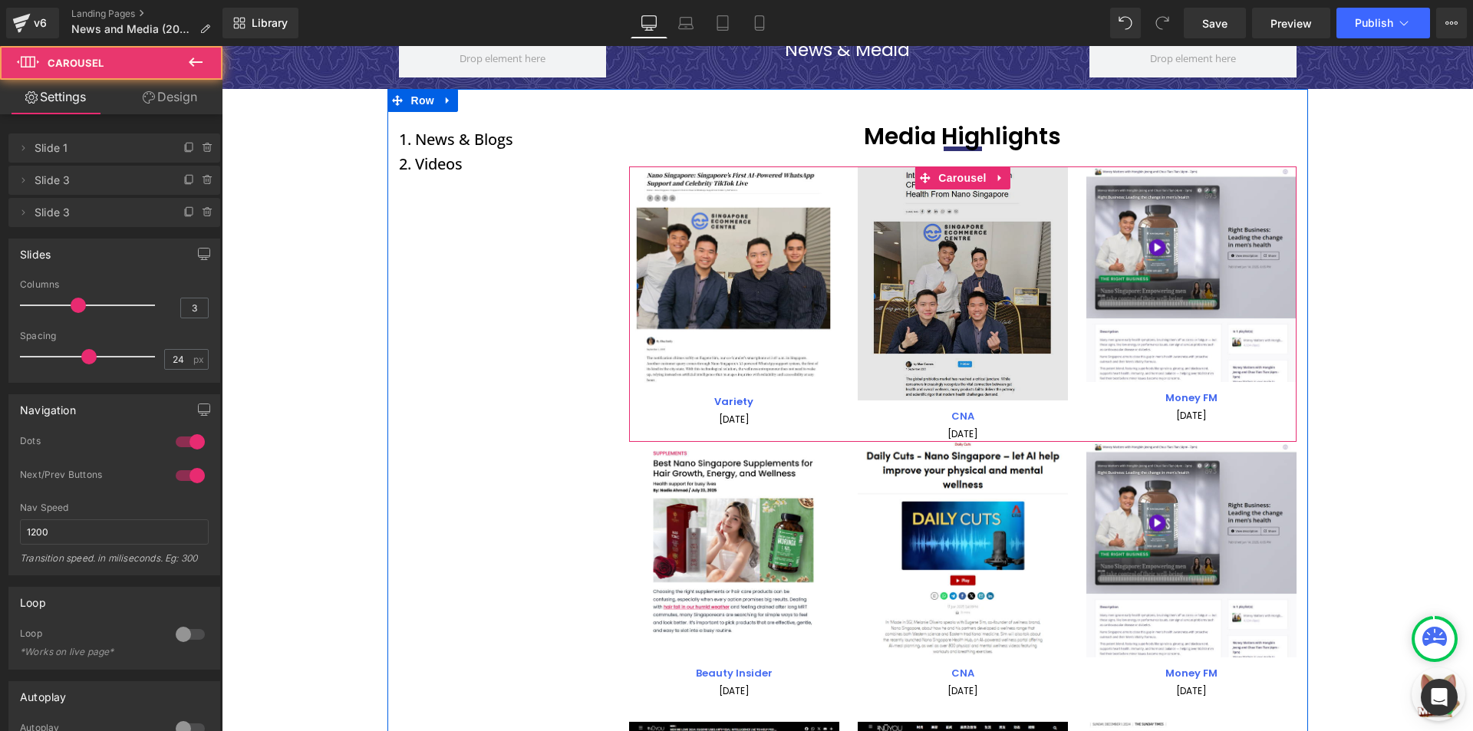
click at [935, 235] on img at bounding box center [963, 283] width 210 height 235
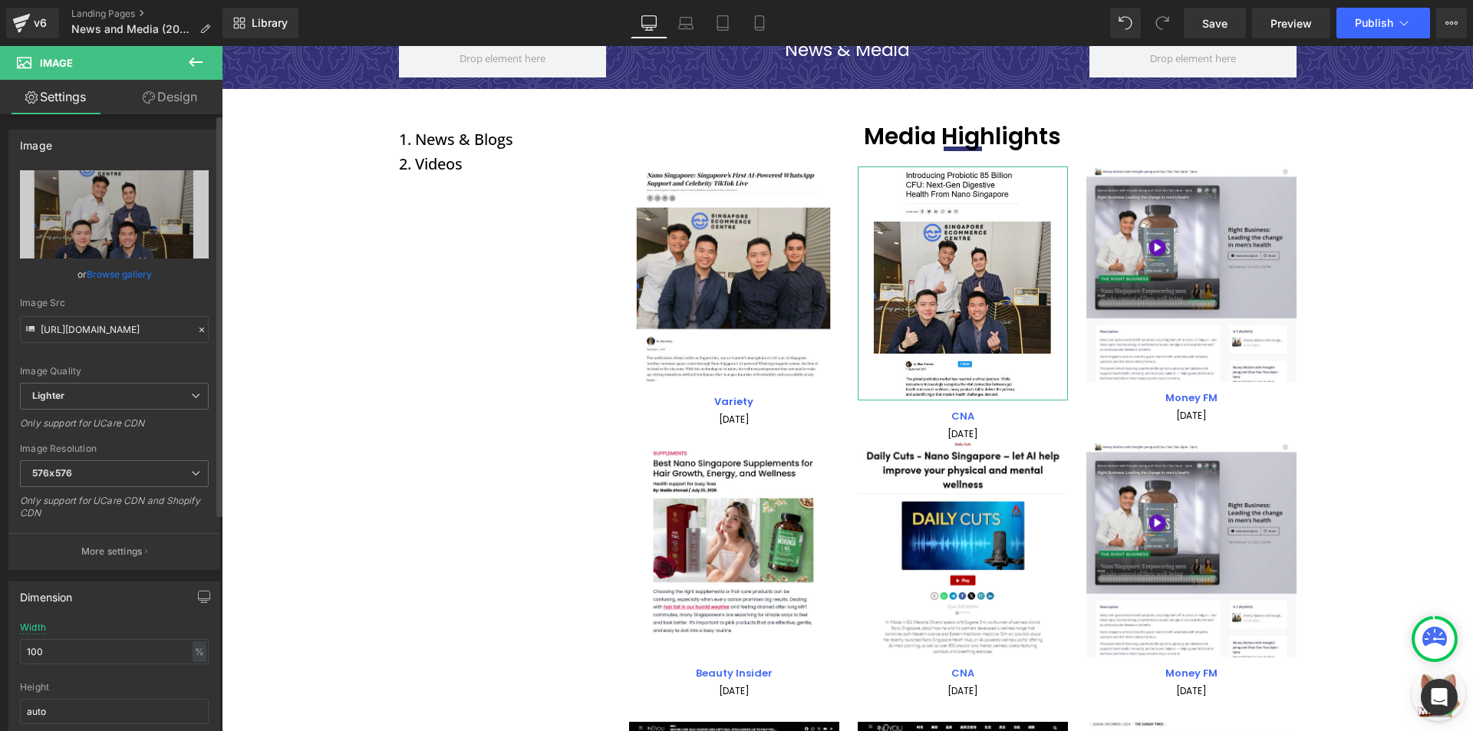
click at [123, 272] on link "Browse gallery" at bounding box center [119, 274] width 65 height 27
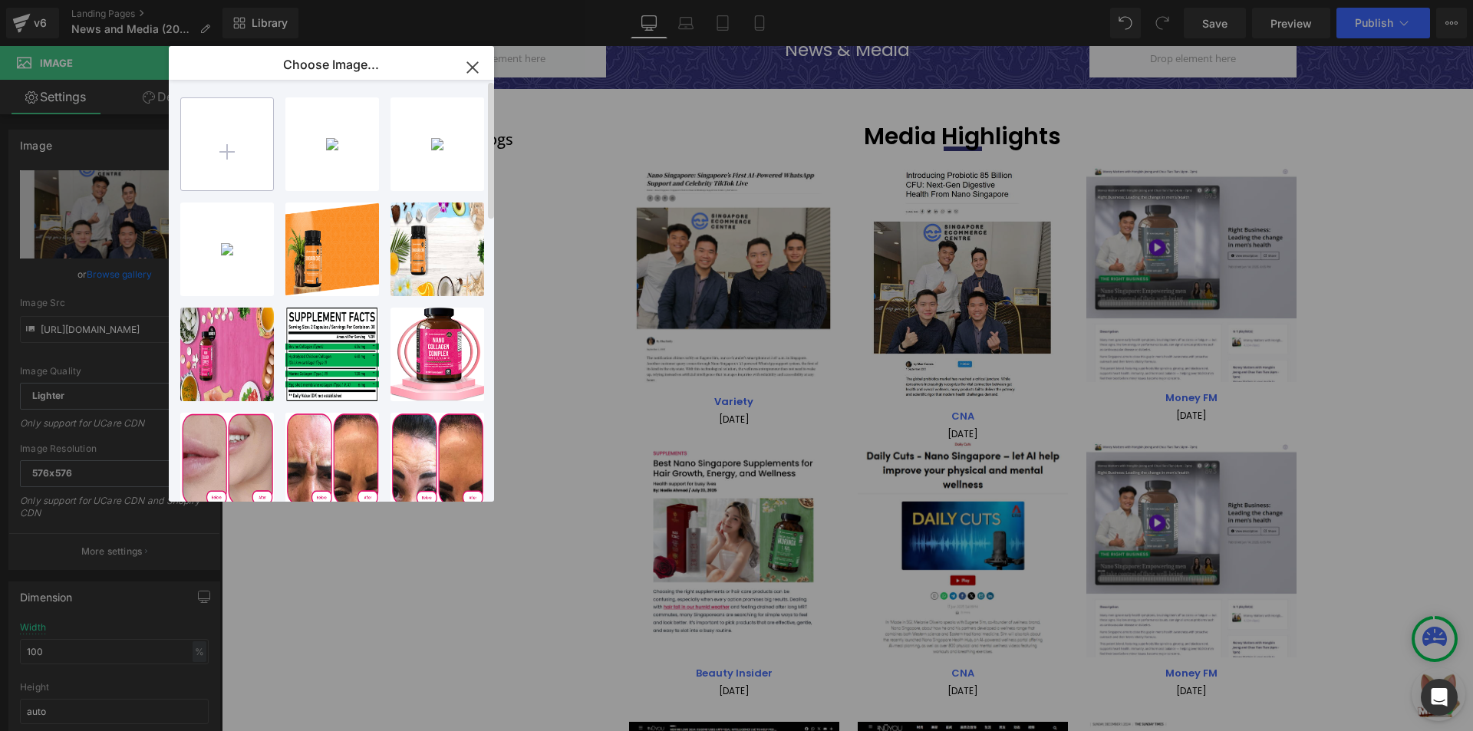
click at [252, 163] on input "file" at bounding box center [227, 144] width 92 height 92
type input "C:\fakepath\Screenshot_6.png"
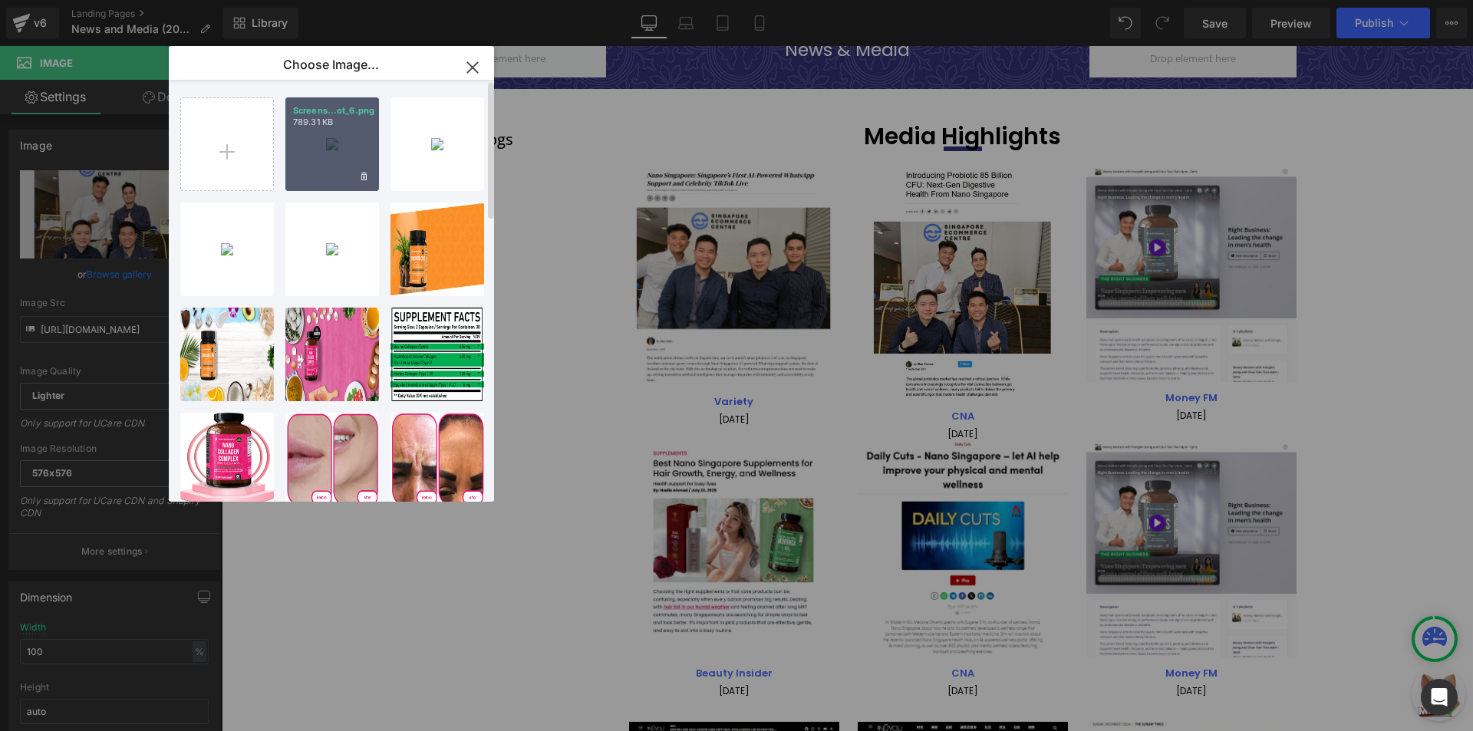
click at [344, 121] on p "789.31 KB" at bounding box center [332, 123] width 78 height 12
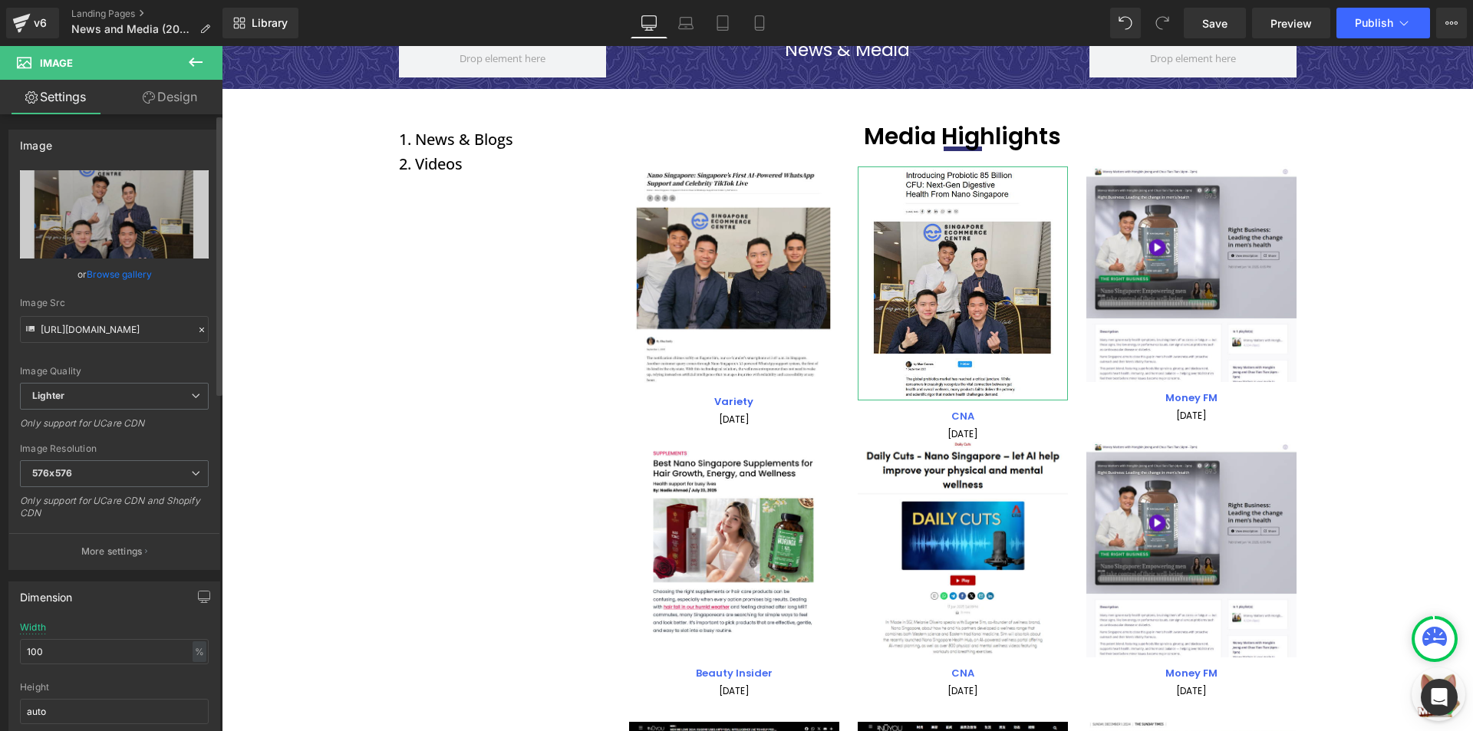
click at [135, 266] on link "Browse gallery" at bounding box center [119, 274] width 65 height 27
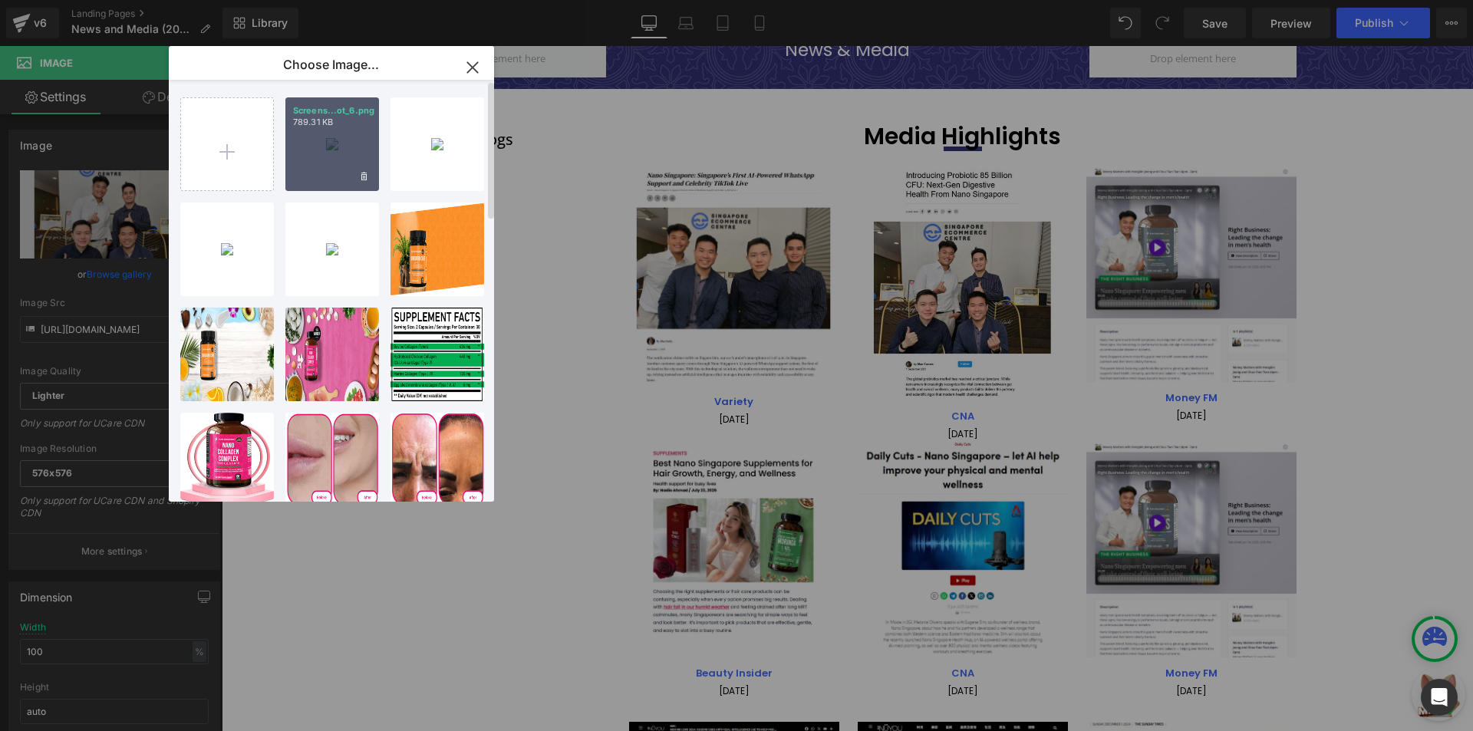
click at [331, 146] on div "Screens...ot_6.png 789.31 KB" at bounding box center [332, 144] width 94 height 94
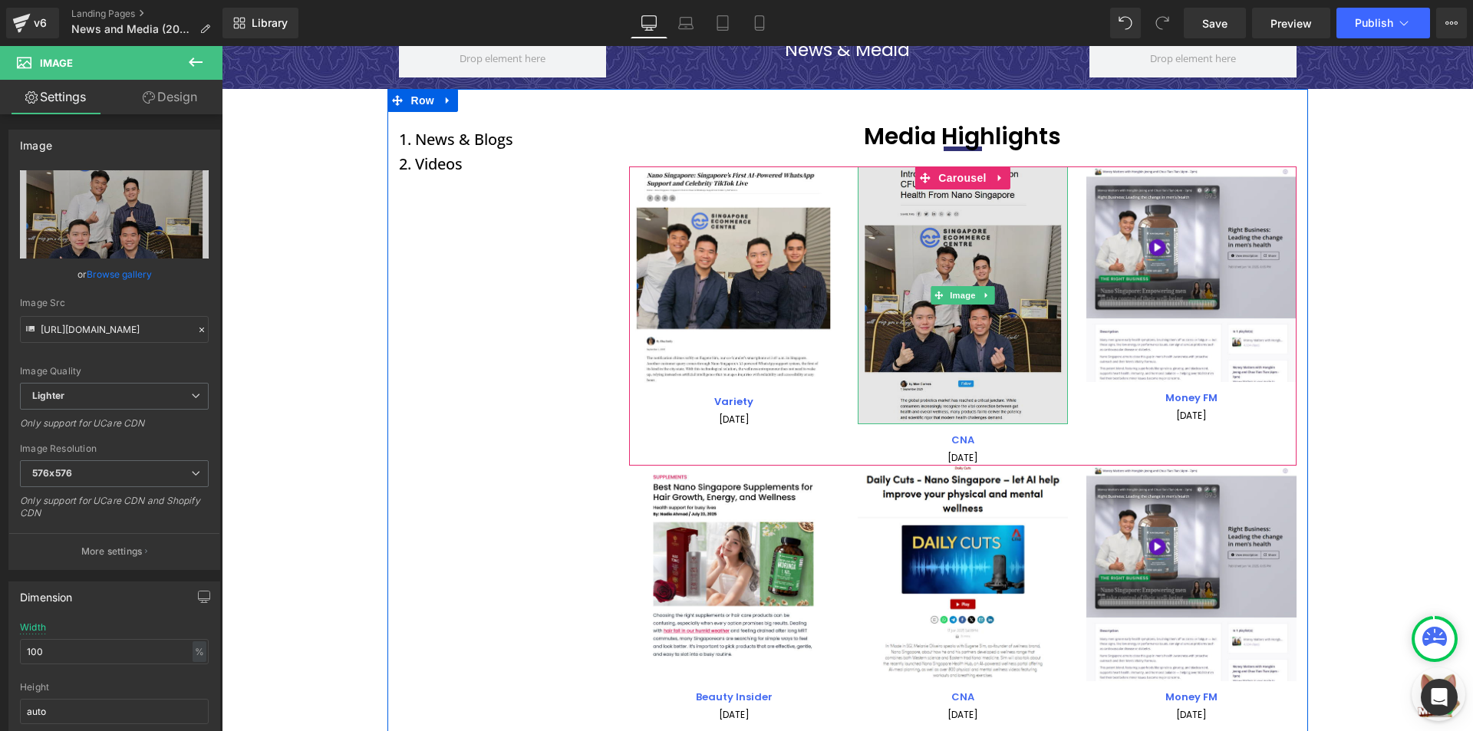
click at [890, 228] on img at bounding box center [963, 295] width 210 height 258
click at [875, 296] on img at bounding box center [963, 295] width 210 height 258
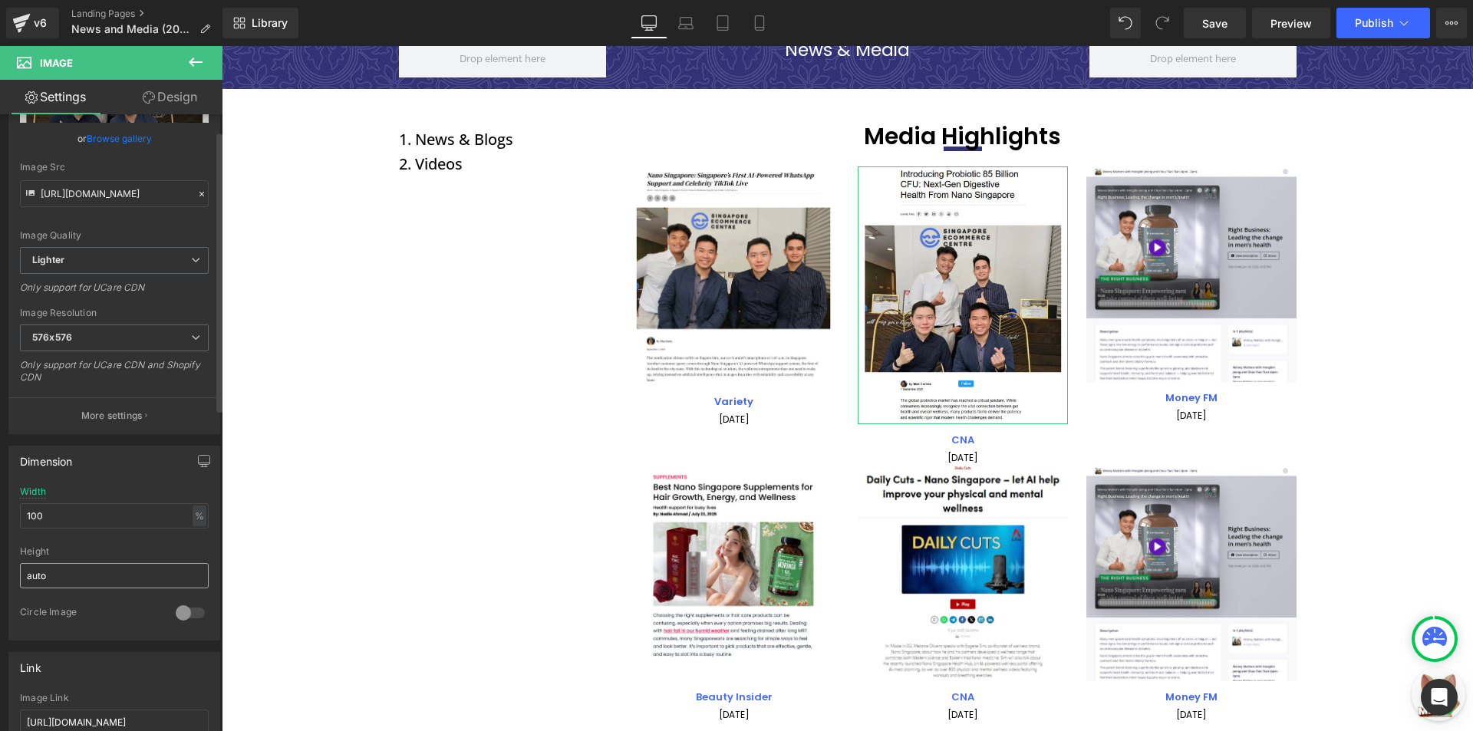
scroll to position [153, 0]
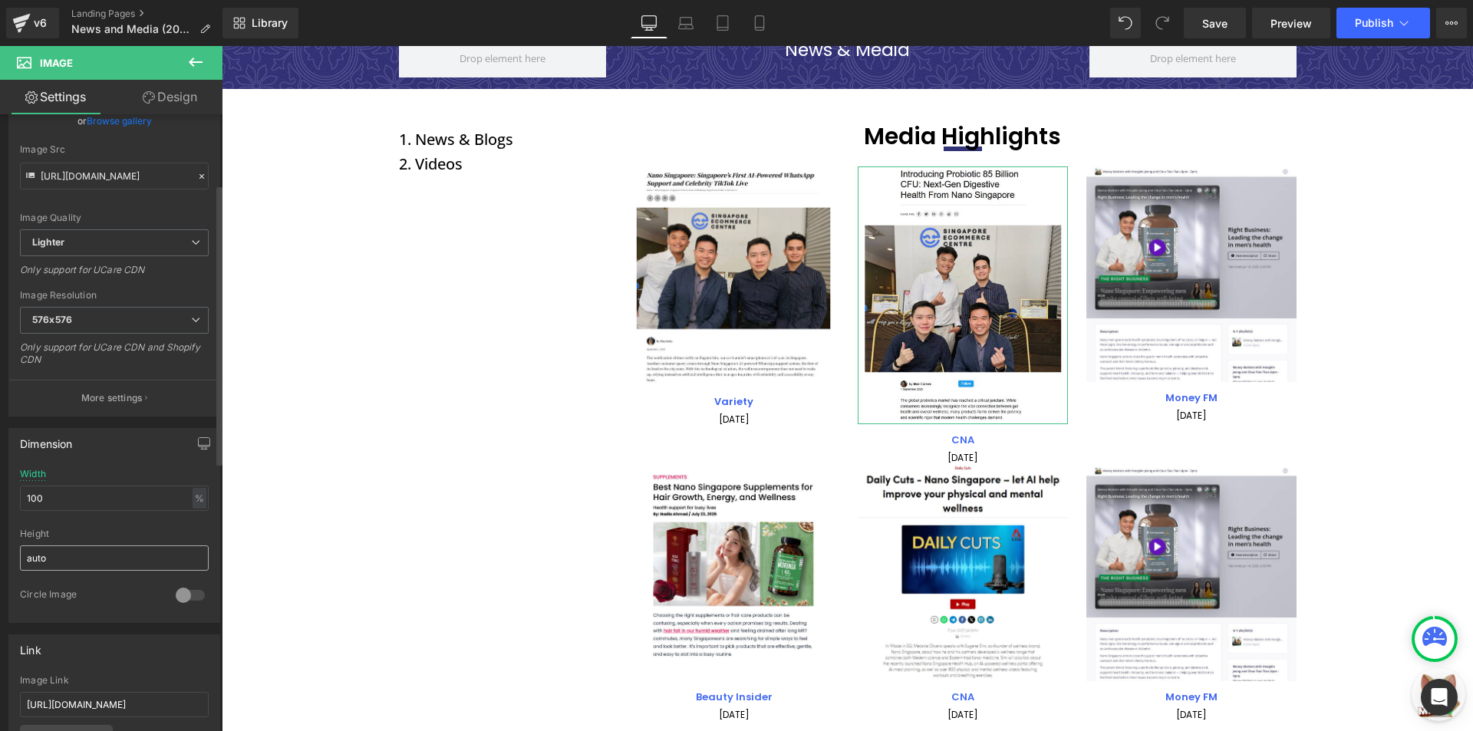
click at [44, 559] on input "auto" at bounding box center [114, 557] width 189 height 25
click at [100, 506] on input "100" at bounding box center [114, 498] width 189 height 25
click at [87, 552] on input "auto" at bounding box center [114, 557] width 189 height 25
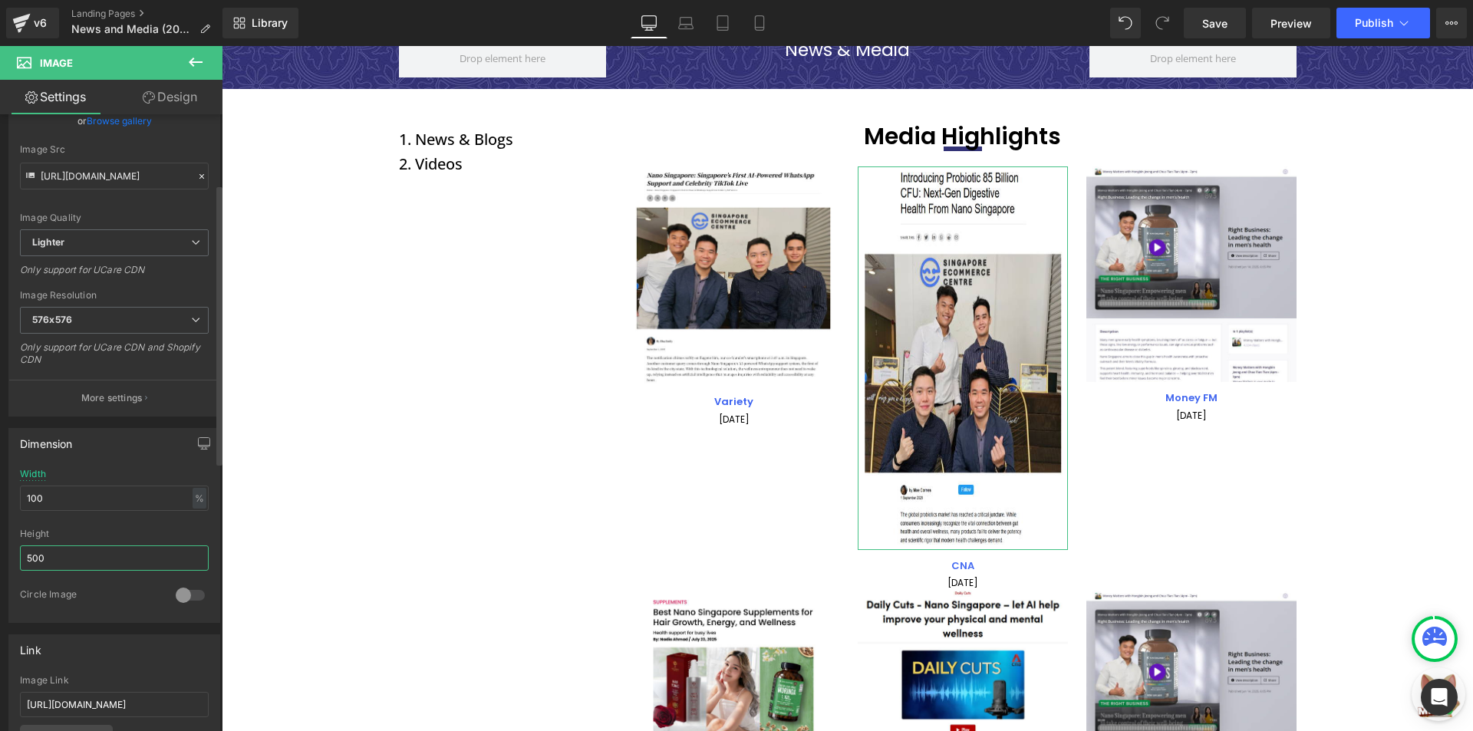
click at [89, 551] on input "500" at bounding box center [114, 557] width 189 height 25
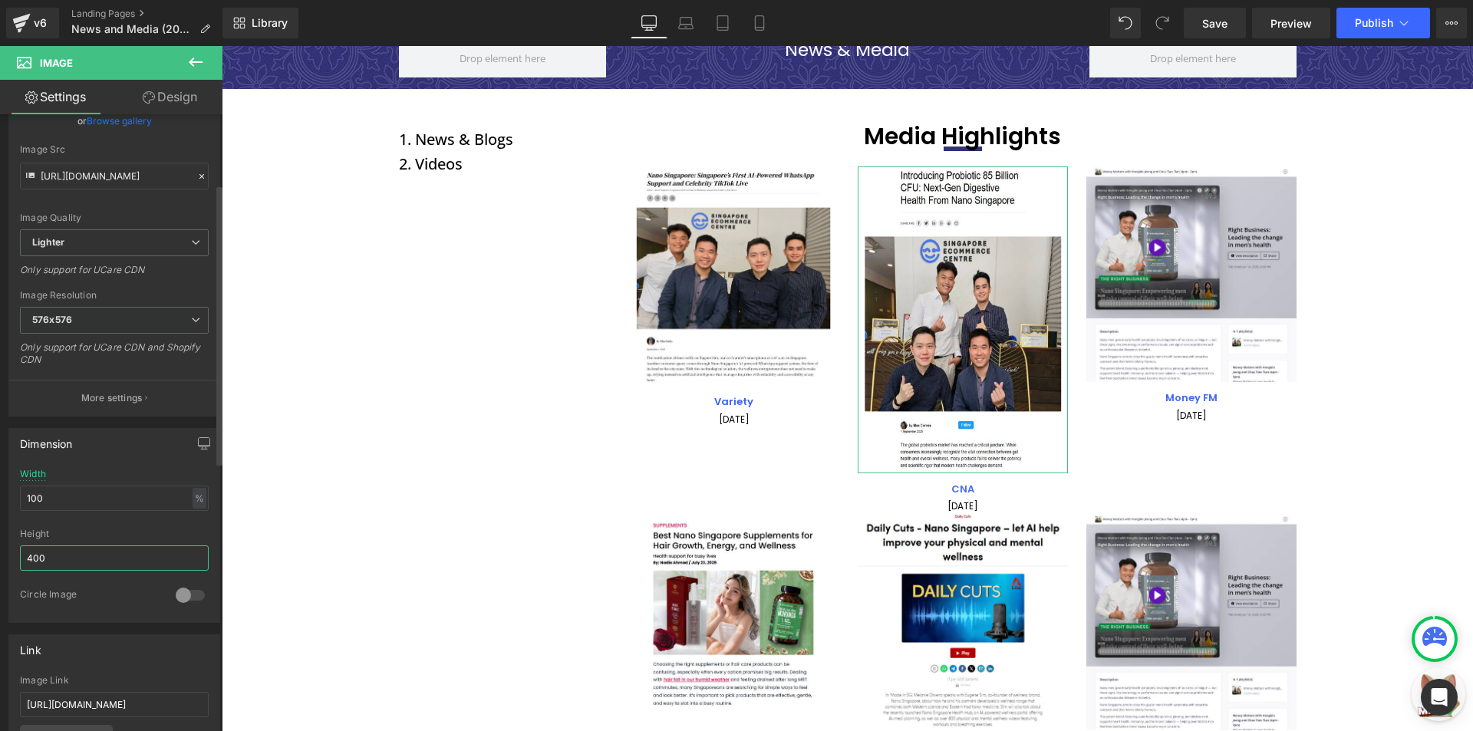
click at [89, 551] on input "400" at bounding box center [114, 557] width 189 height 25
click at [89, 551] on input "40030" at bounding box center [114, 557] width 189 height 25
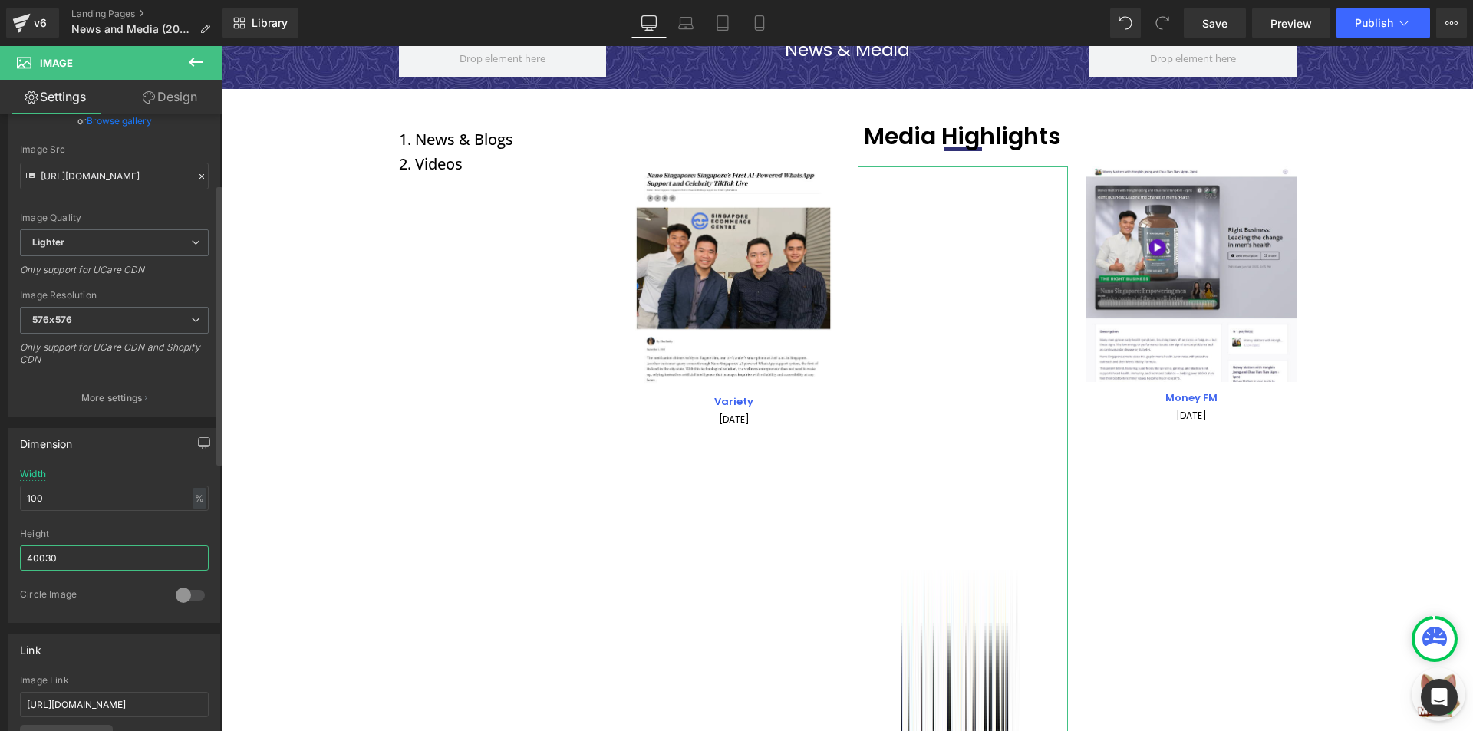
click at [89, 551] on input "40030" at bounding box center [114, 557] width 189 height 25
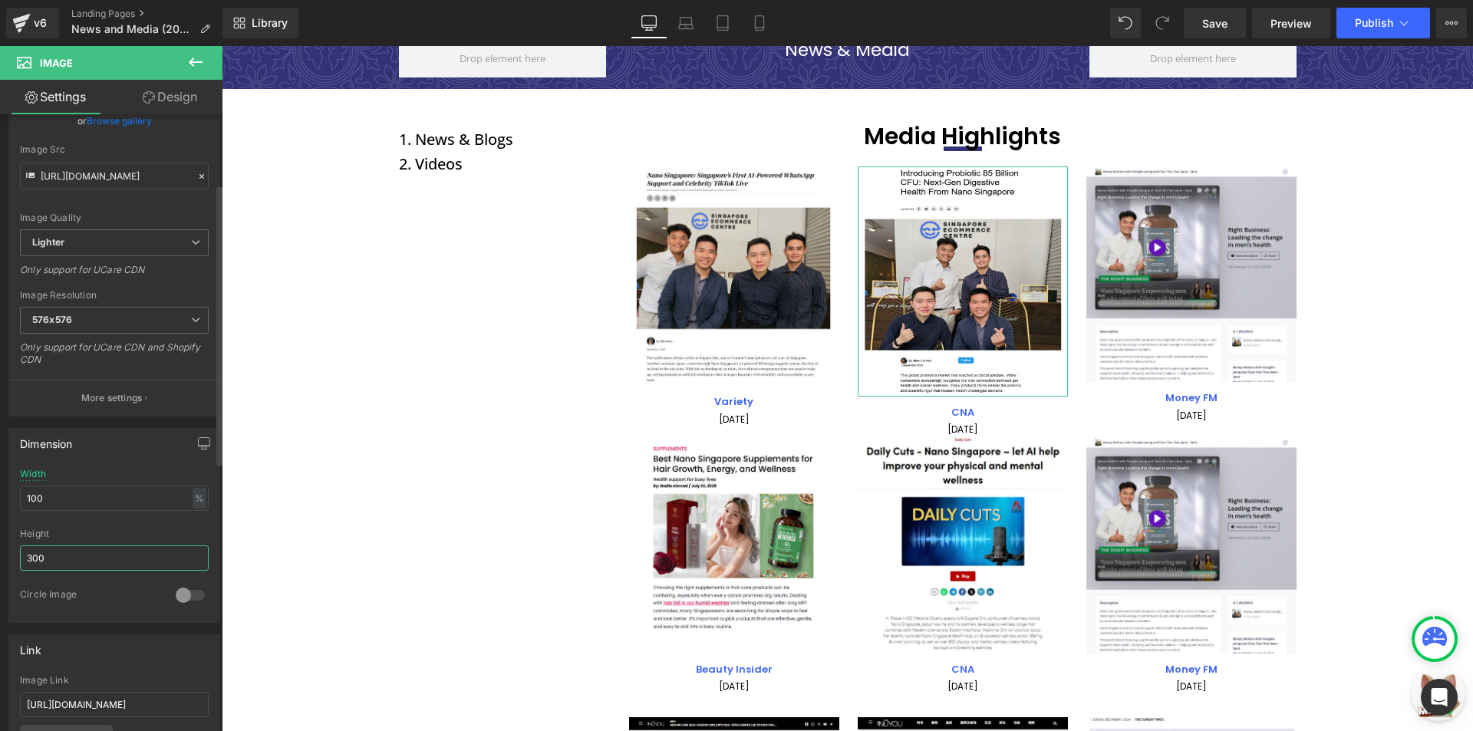
click at [89, 551] on input "300" at bounding box center [114, 557] width 189 height 25
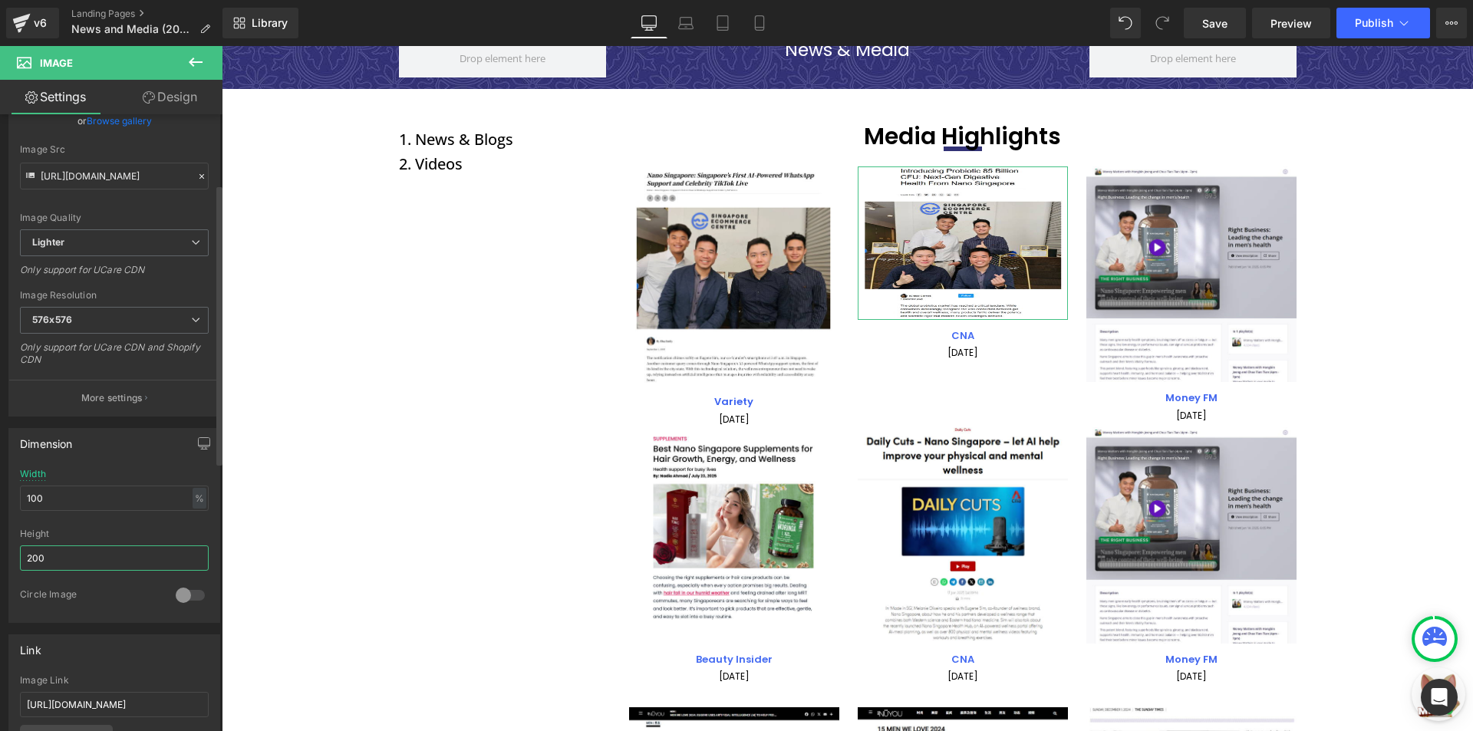
click at [89, 551] on input "200" at bounding box center [114, 557] width 189 height 25
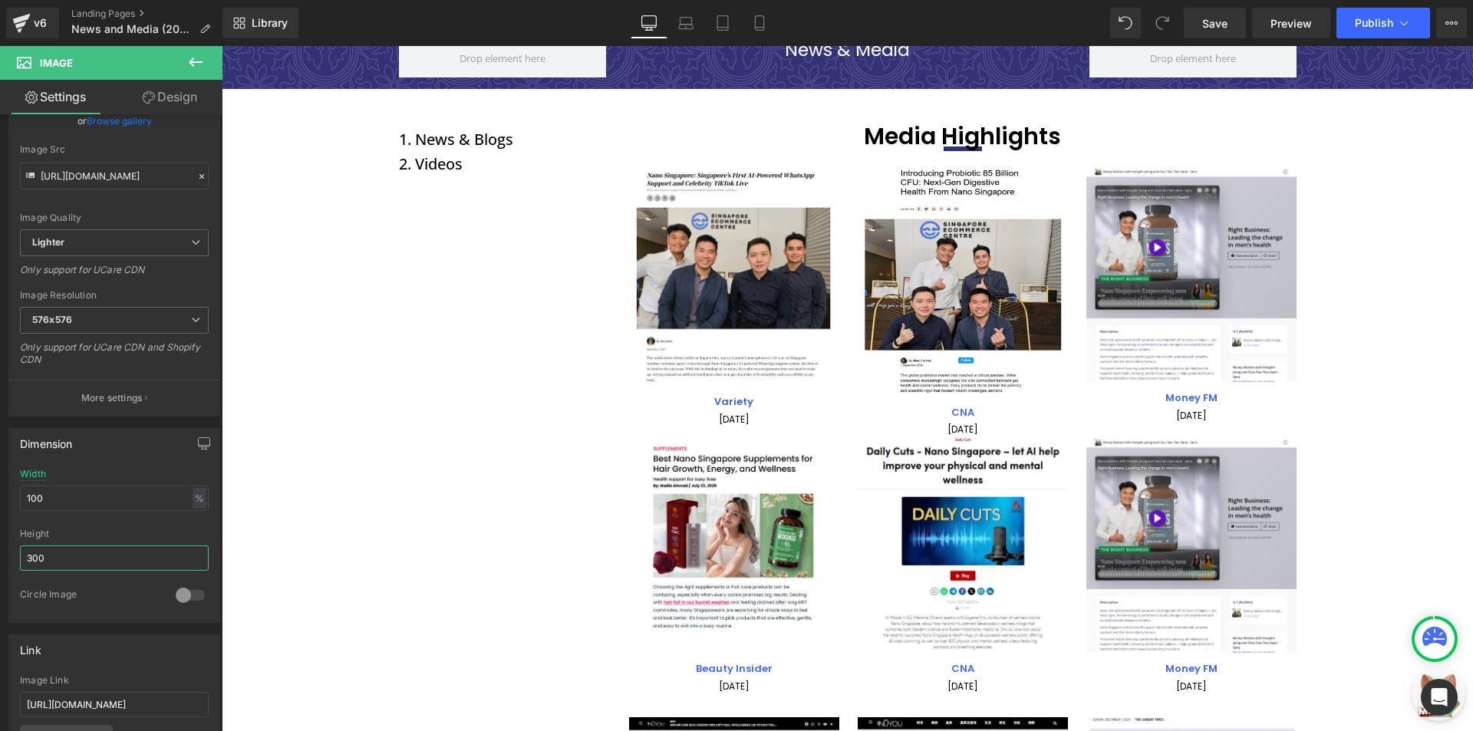
type input "300"
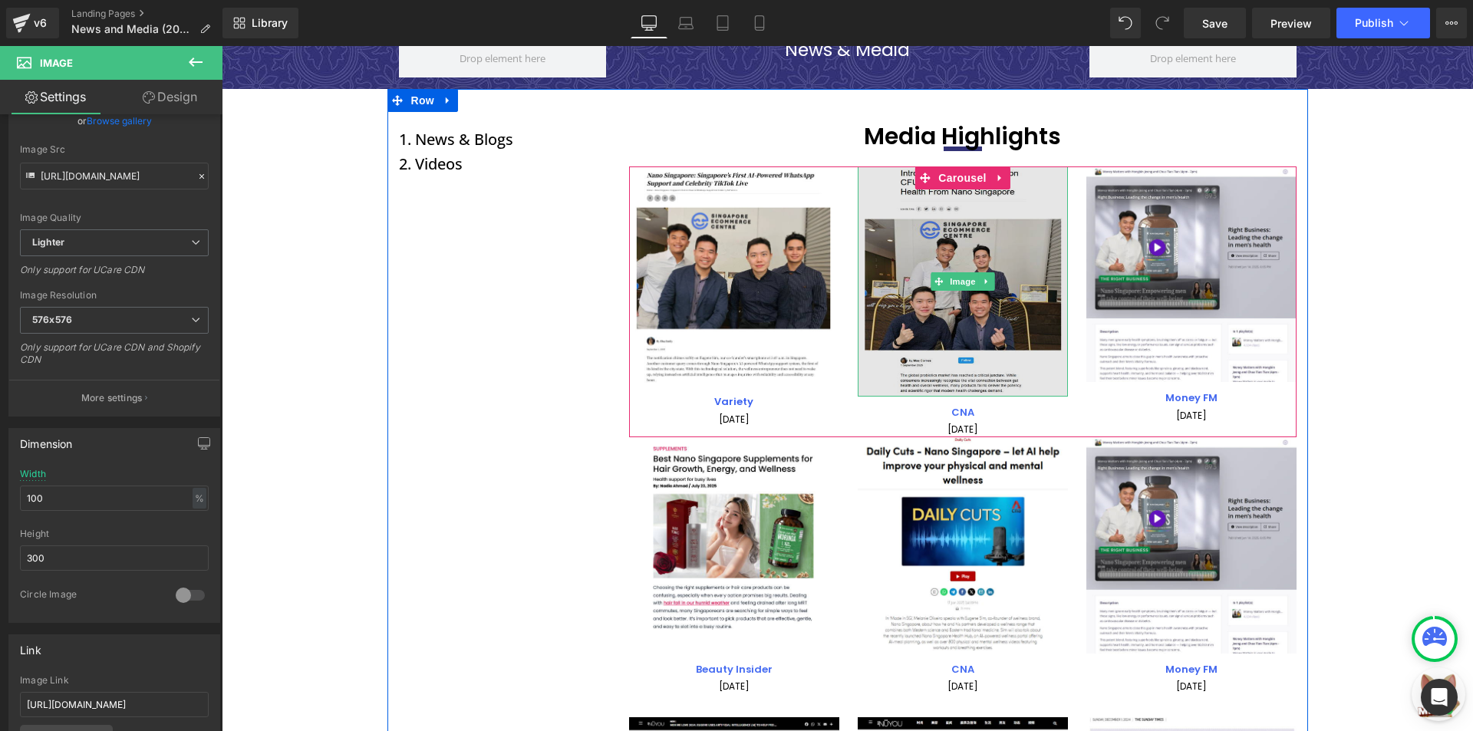
click at [900, 271] on img at bounding box center [963, 281] width 210 height 230
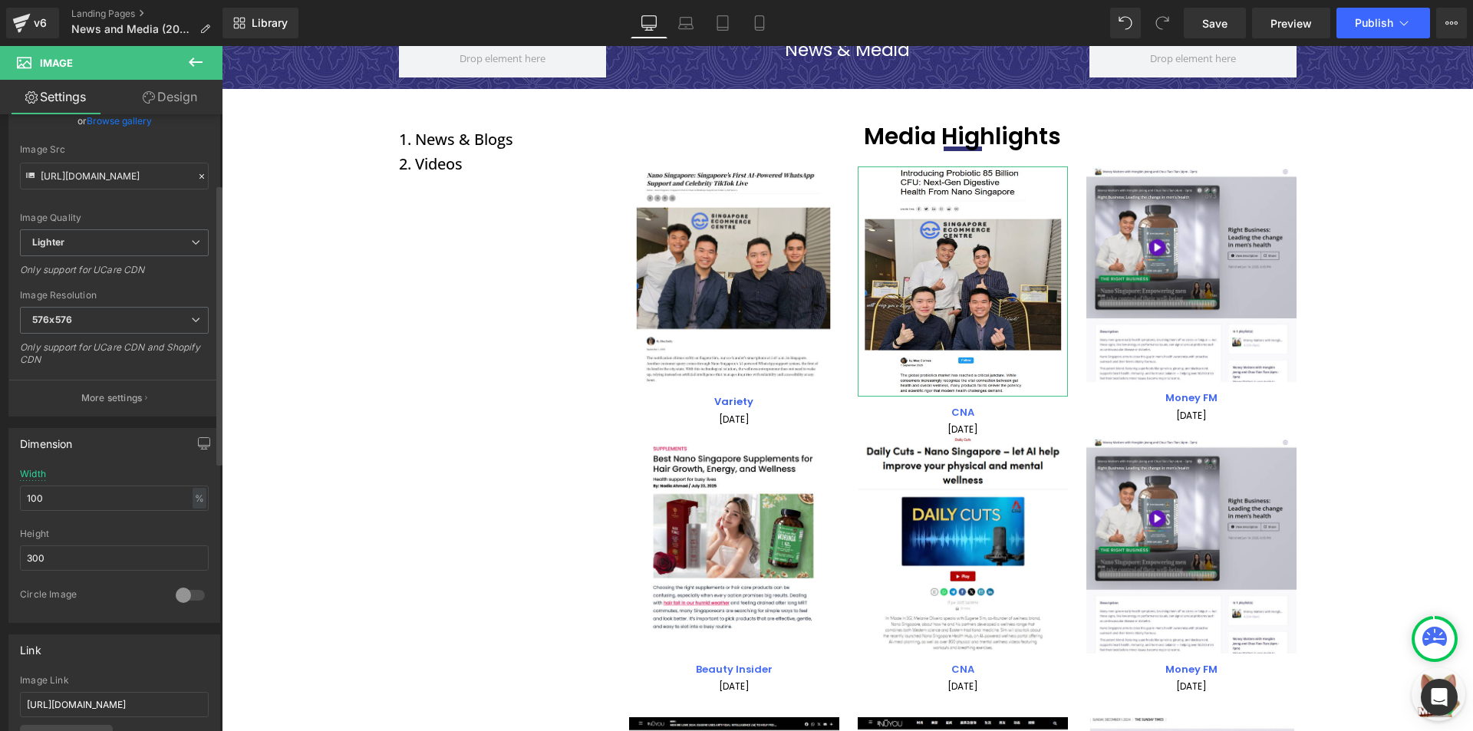
click at [100, 544] on div "Height 300" at bounding box center [114, 558] width 189 height 60
drag, startPoint x: 100, startPoint y: 544, endPoint x: 100, endPoint y: 551, distance: 7.7
click at [100, 544] on div "Height 300" at bounding box center [114, 558] width 189 height 60
click at [100, 551] on input "300" at bounding box center [114, 557] width 189 height 25
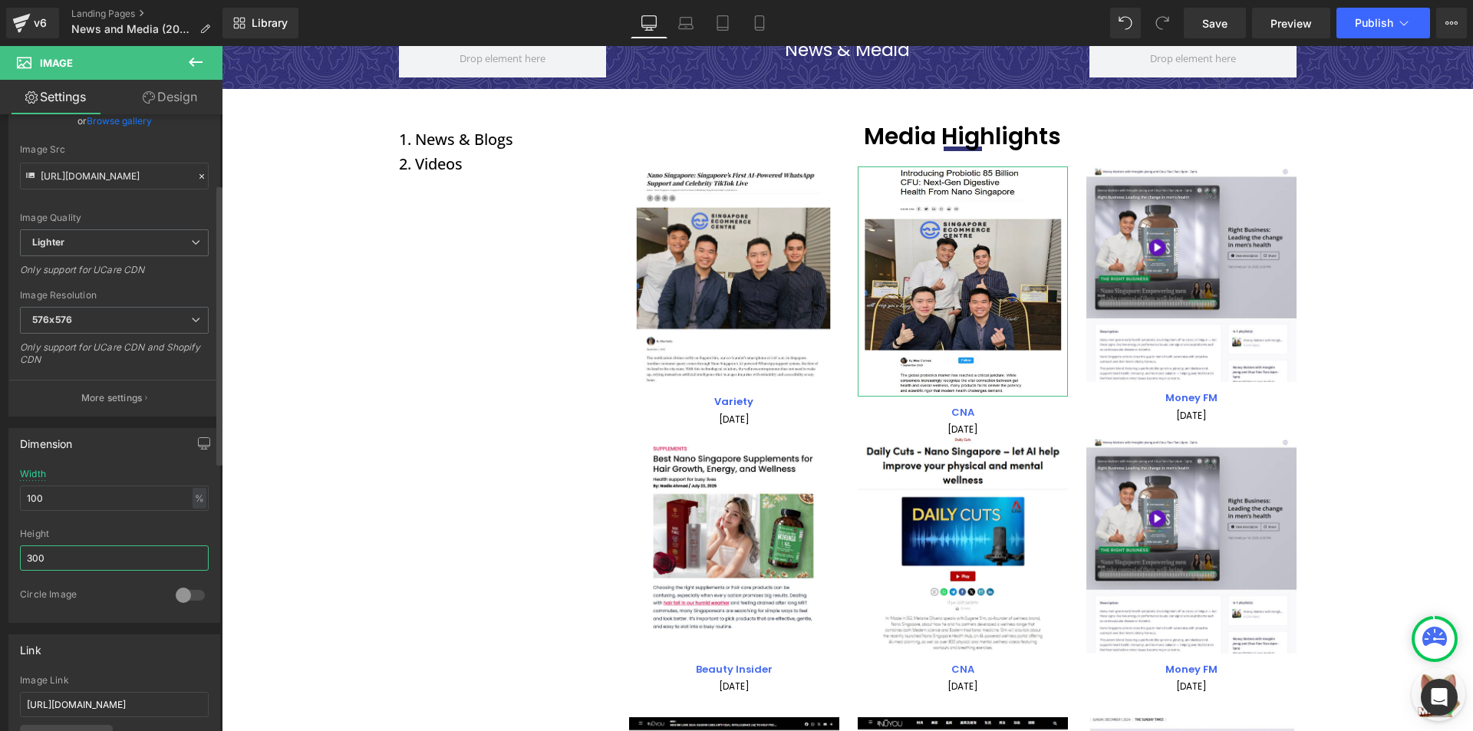
click at [100, 551] on input "300" at bounding box center [114, 557] width 189 height 25
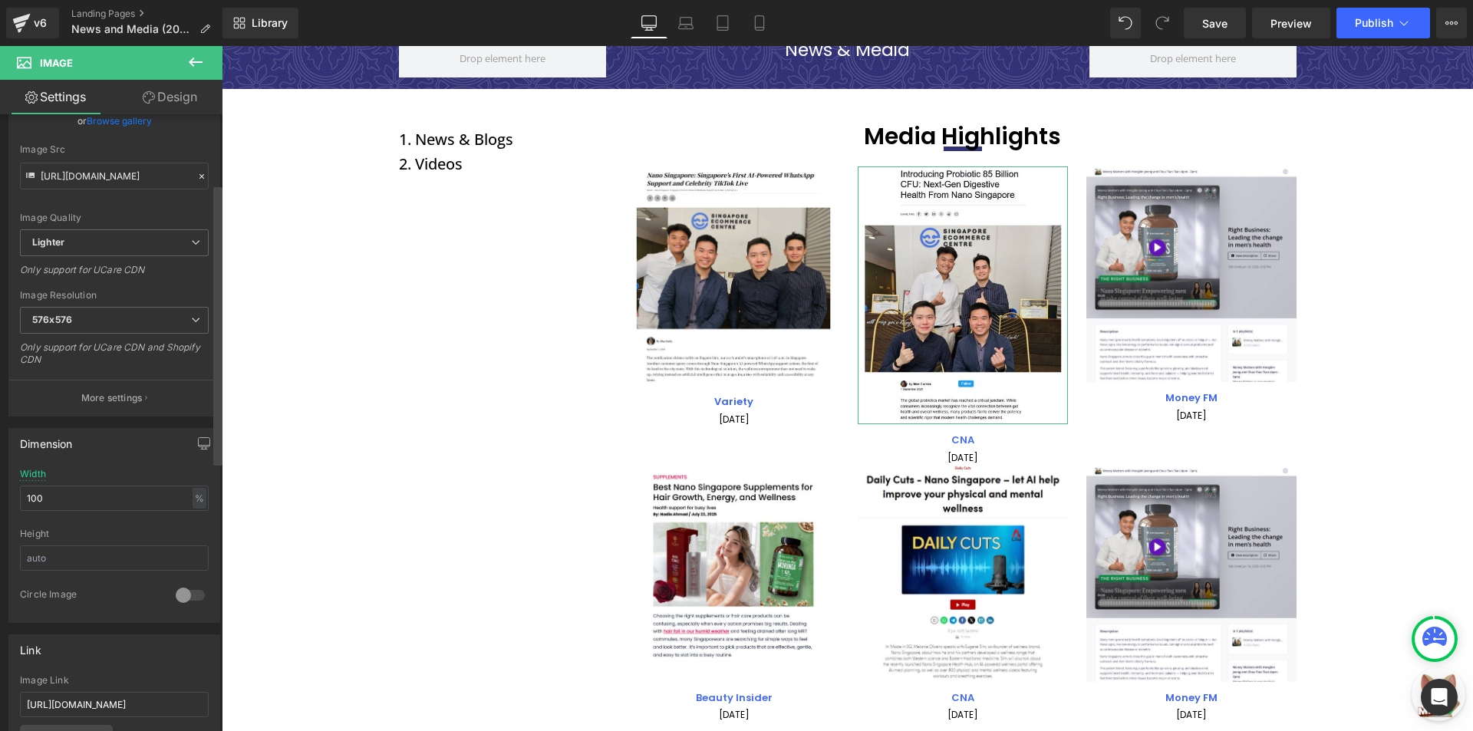
click at [219, 556] on div at bounding box center [217, 425] width 9 height 617
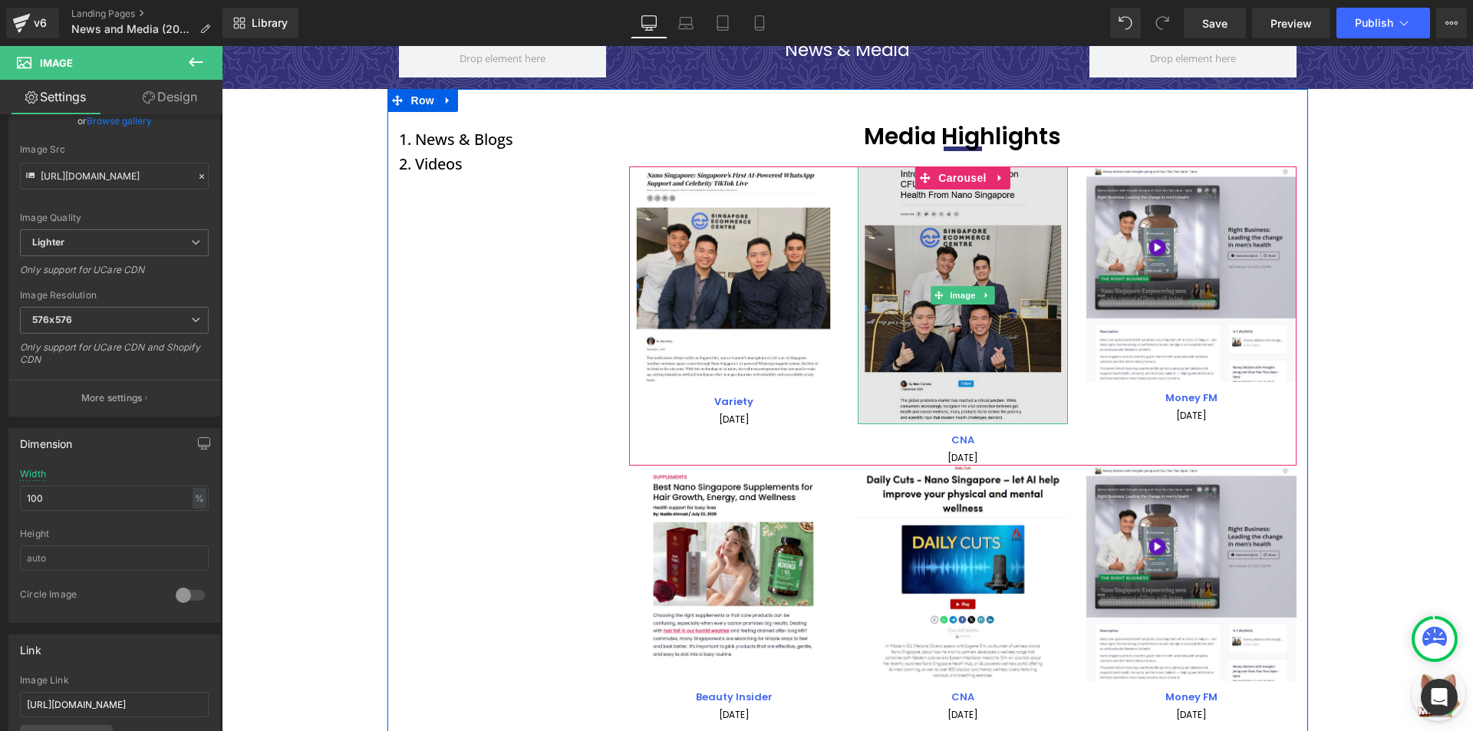
click at [863, 336] on img at bounding box center [963, 295] width 210 height 258
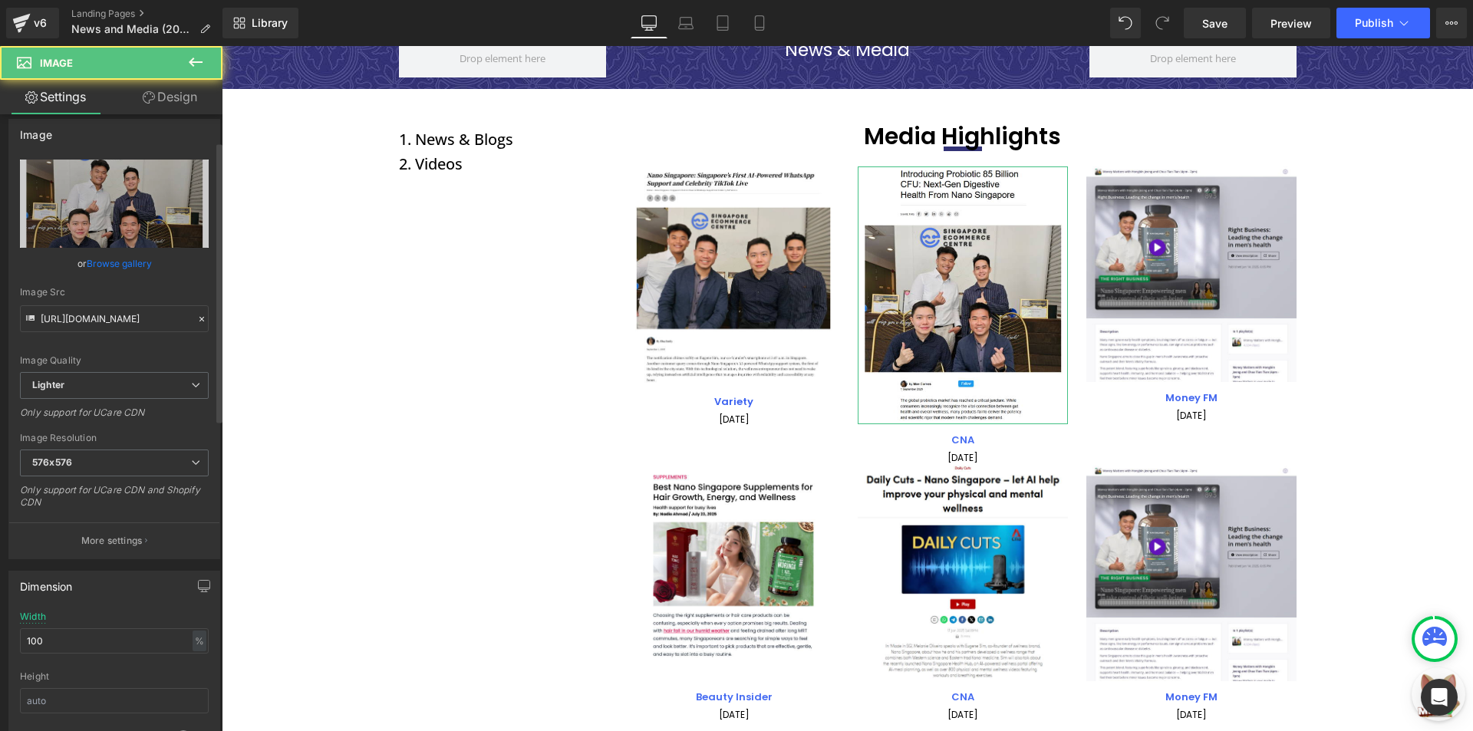
scroll to position [0, 0]
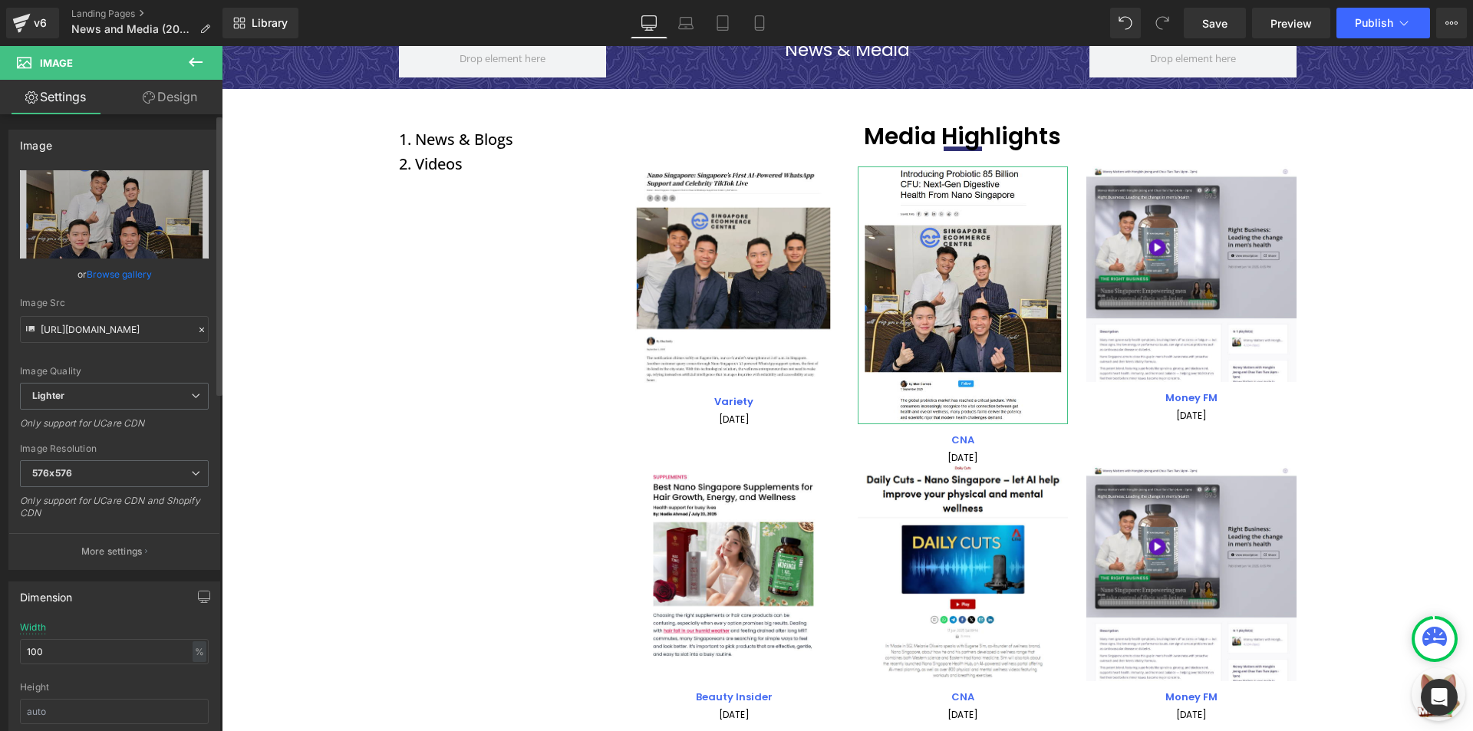
click at [89, 272] on link "Browse gallery" at bounding box center [119, 274] width 65 height 27
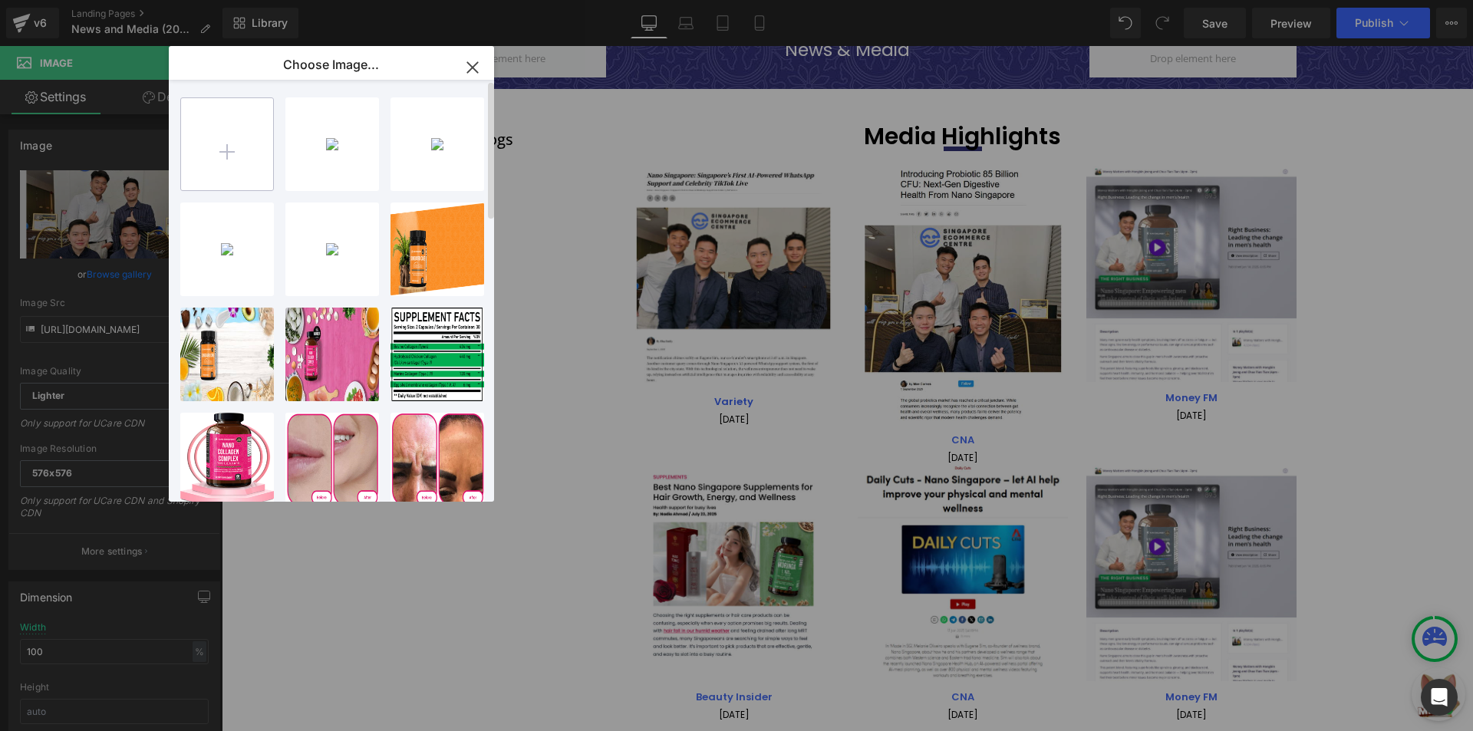
click at [260, 170] on input "file" at bounding box center [227, 144] width 92 height 92
type input "C:\fakepath\Screenshot_7.png"
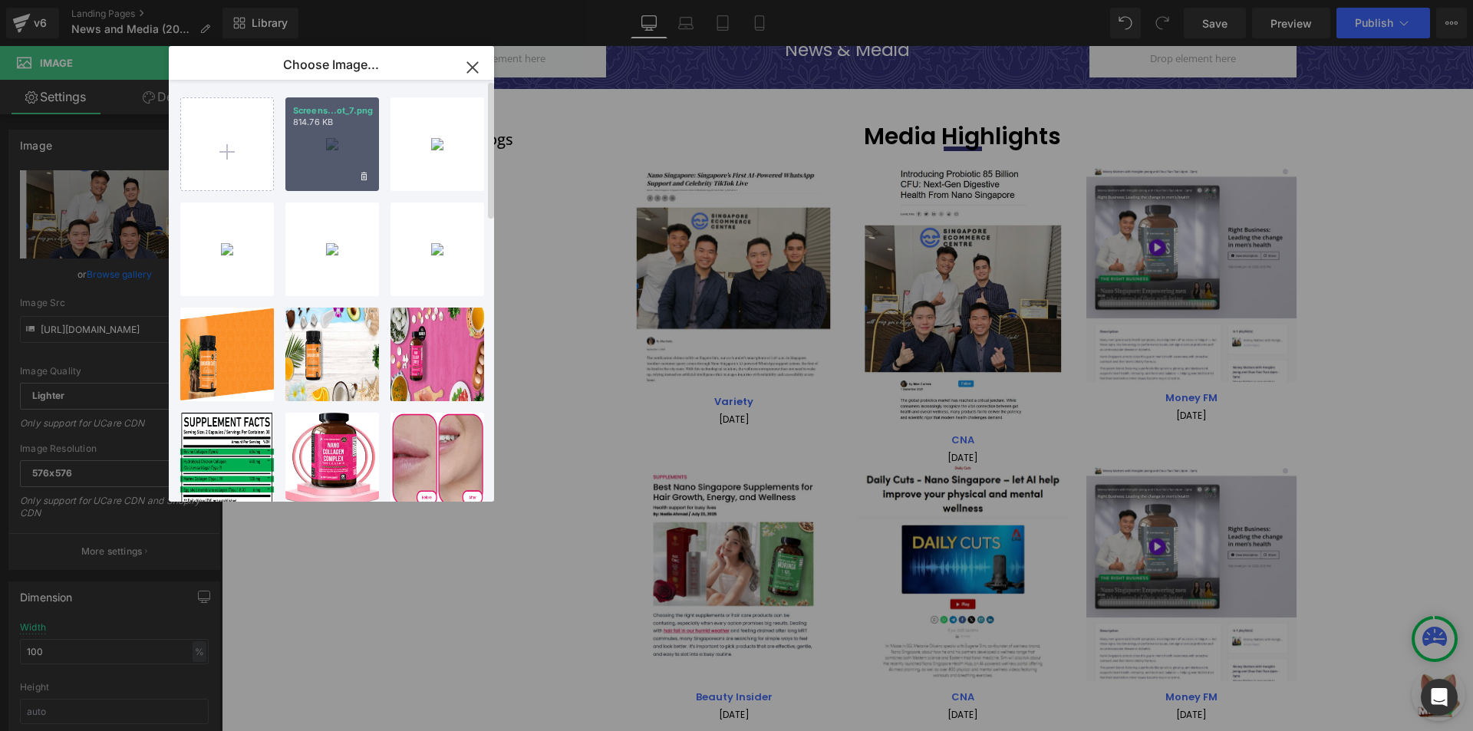
click at [346, 114] on p "Screens...ot_7.png" at bounding box center [332, 111] width 78 height 12
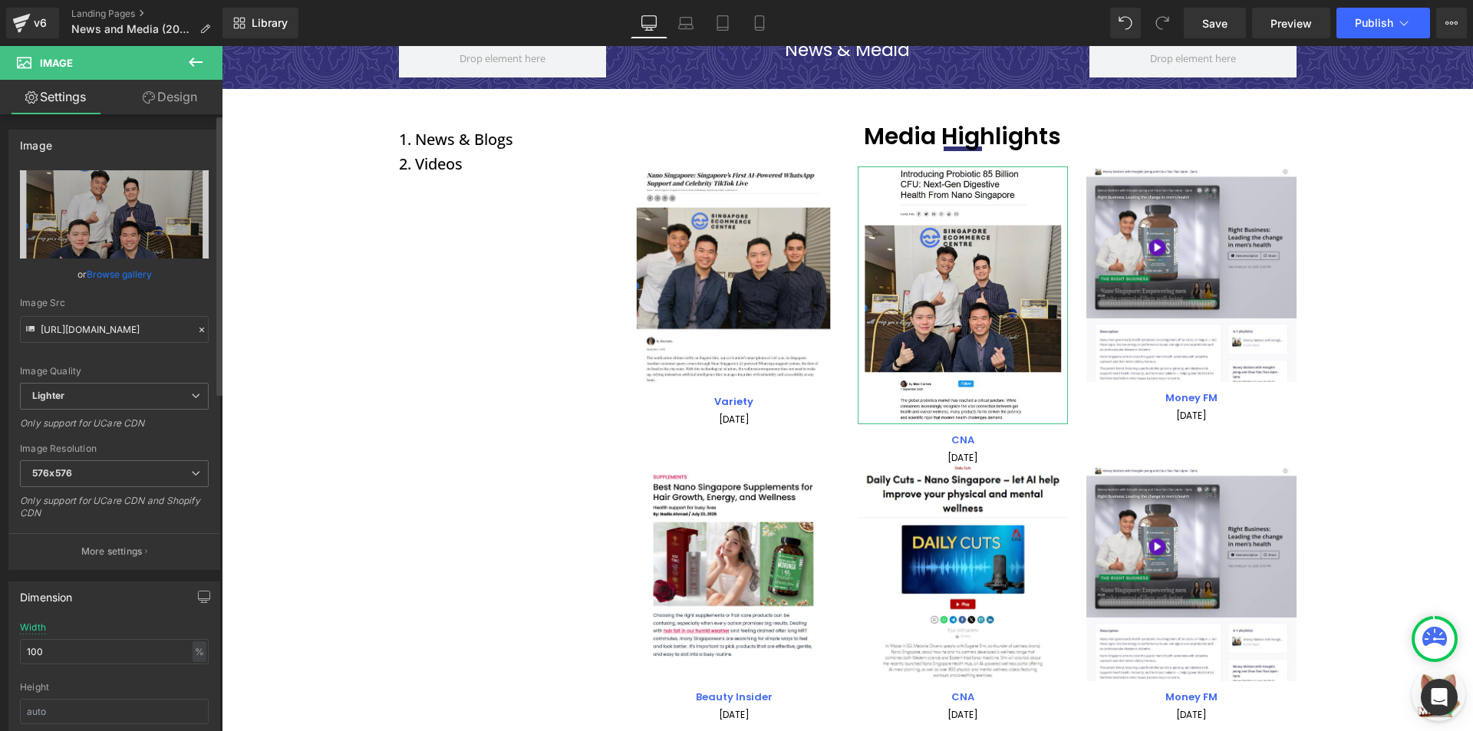
click at [105, 272] on link "Browse gallery" at bounding box center [119, 274] width 65 height 27
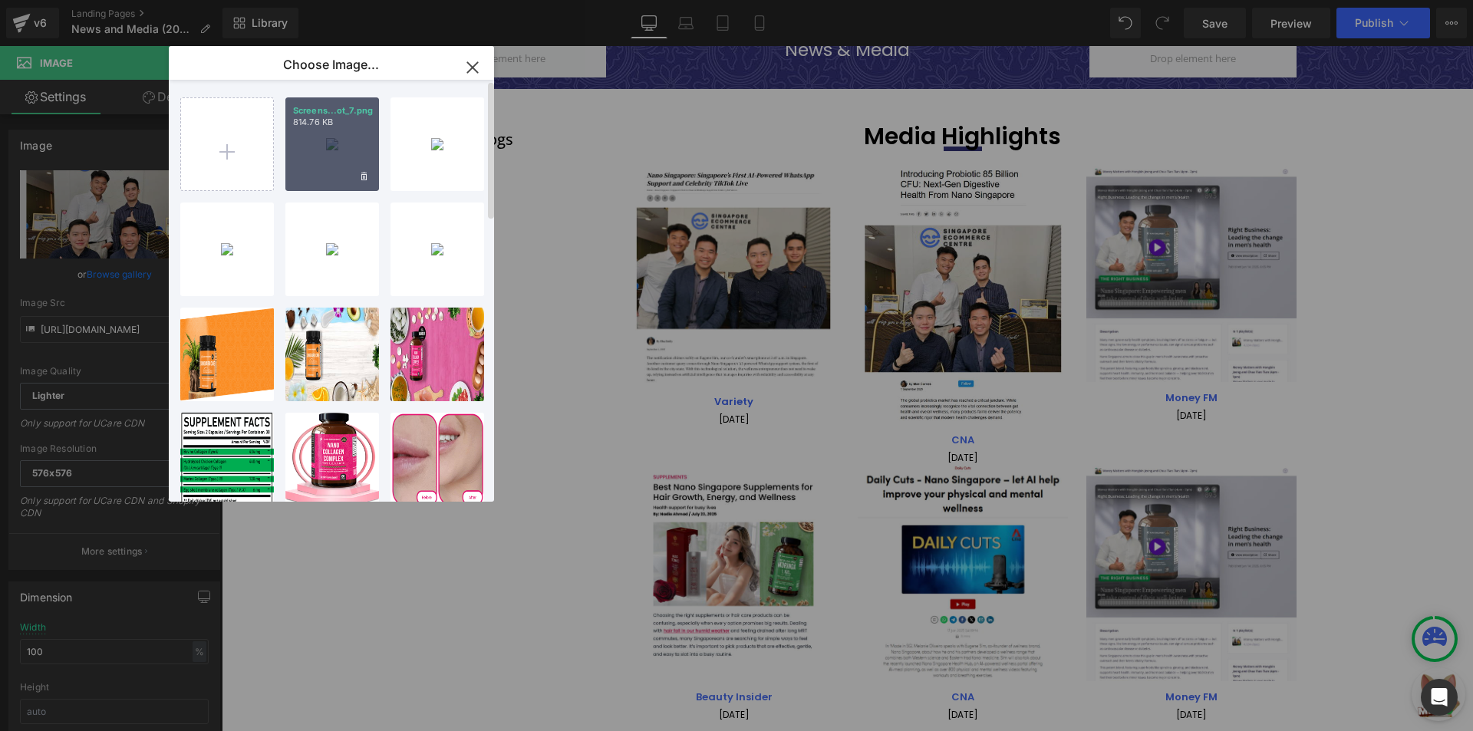
click at [328, 130] on div "Screens...ot_7.png 814.76 KB" at bounding box center [332, 144] width 94 height 94
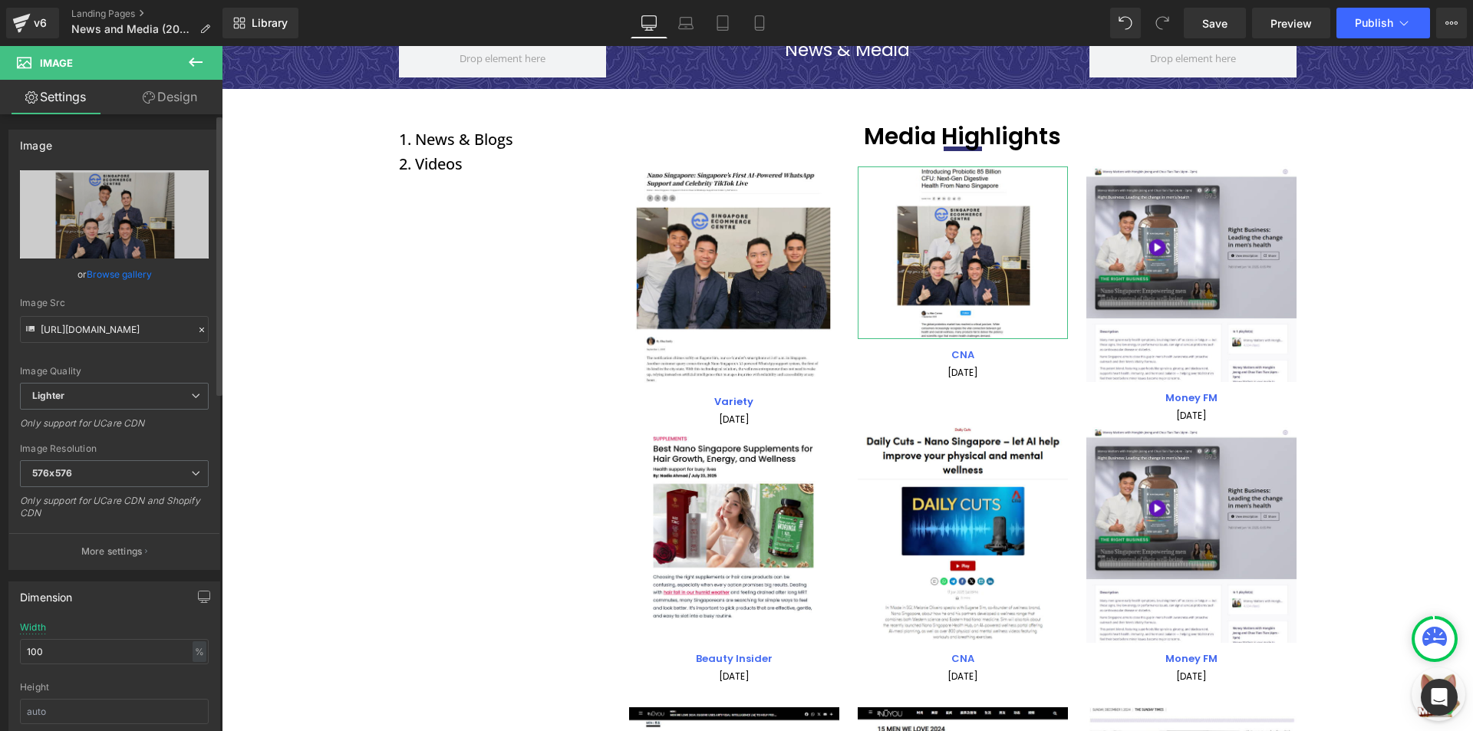
click at [109, 268] on link "Browse gallery" at bounding box center [119, 274] width 65 height 27
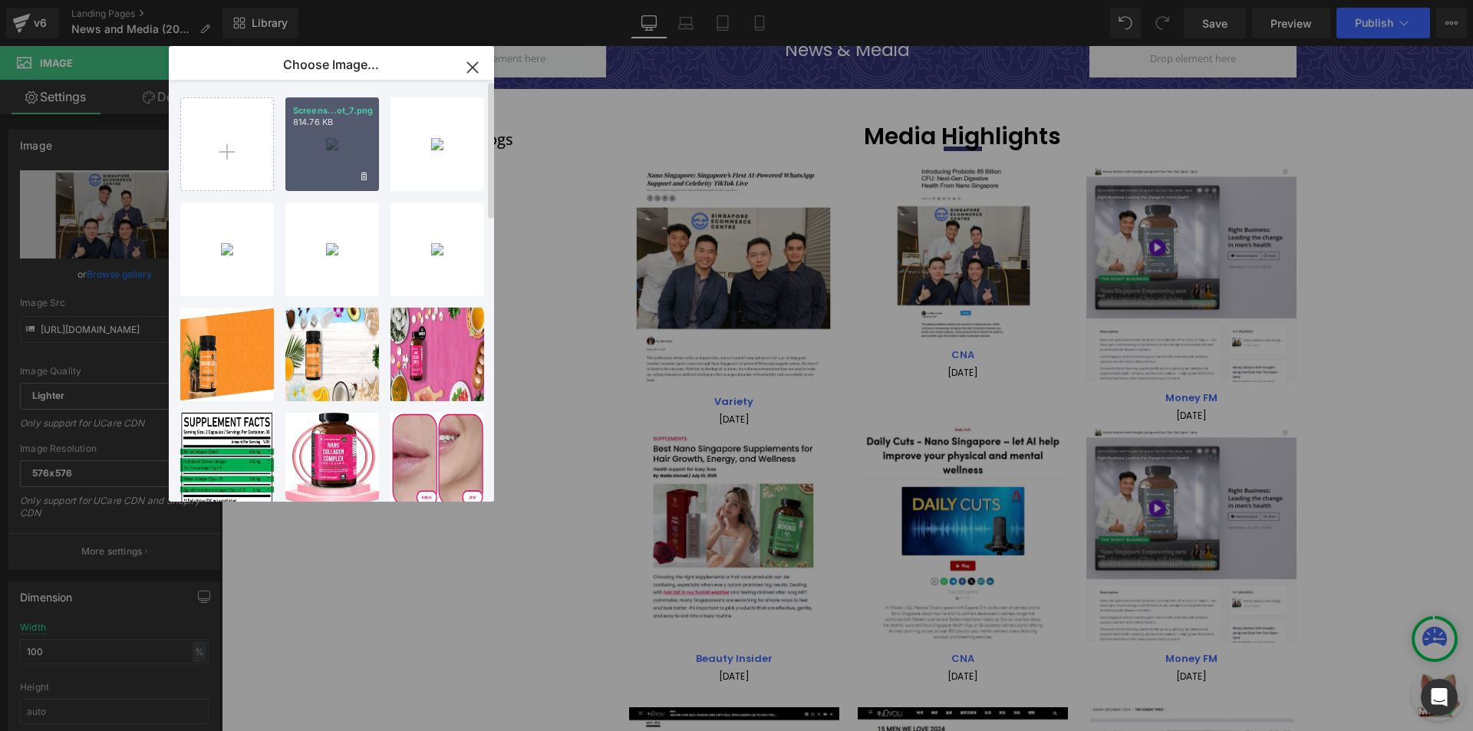
click at [313, 130] on div "Screens...ot_7.png 814.76 KB" at bounding box center [332, 144] width 94 height 94
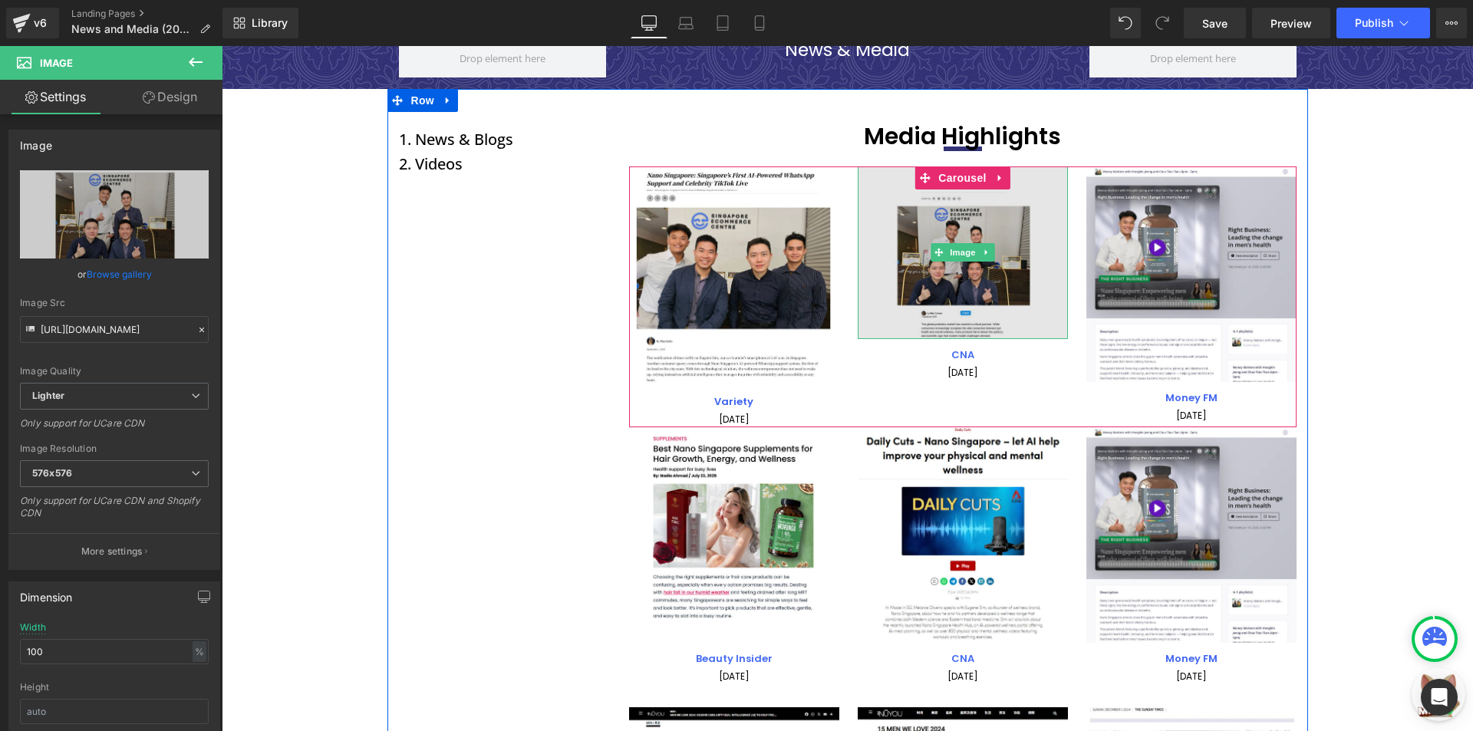
click at [928, 265] on img at bounding box center [963, 252] width 210 height 173
click at [940, 317] on img at bounding box center [963, 252] width 210 height 173
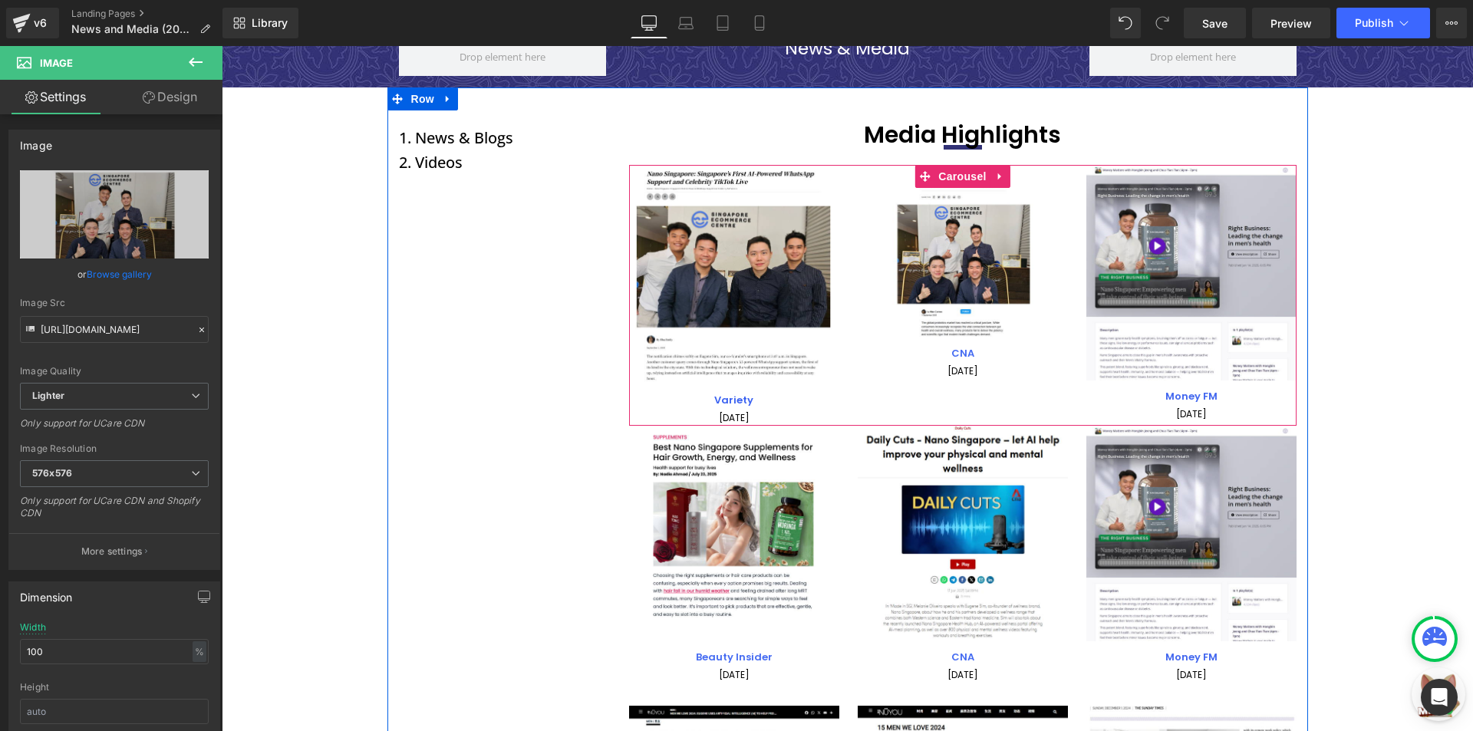
scroll to position [77, 0]
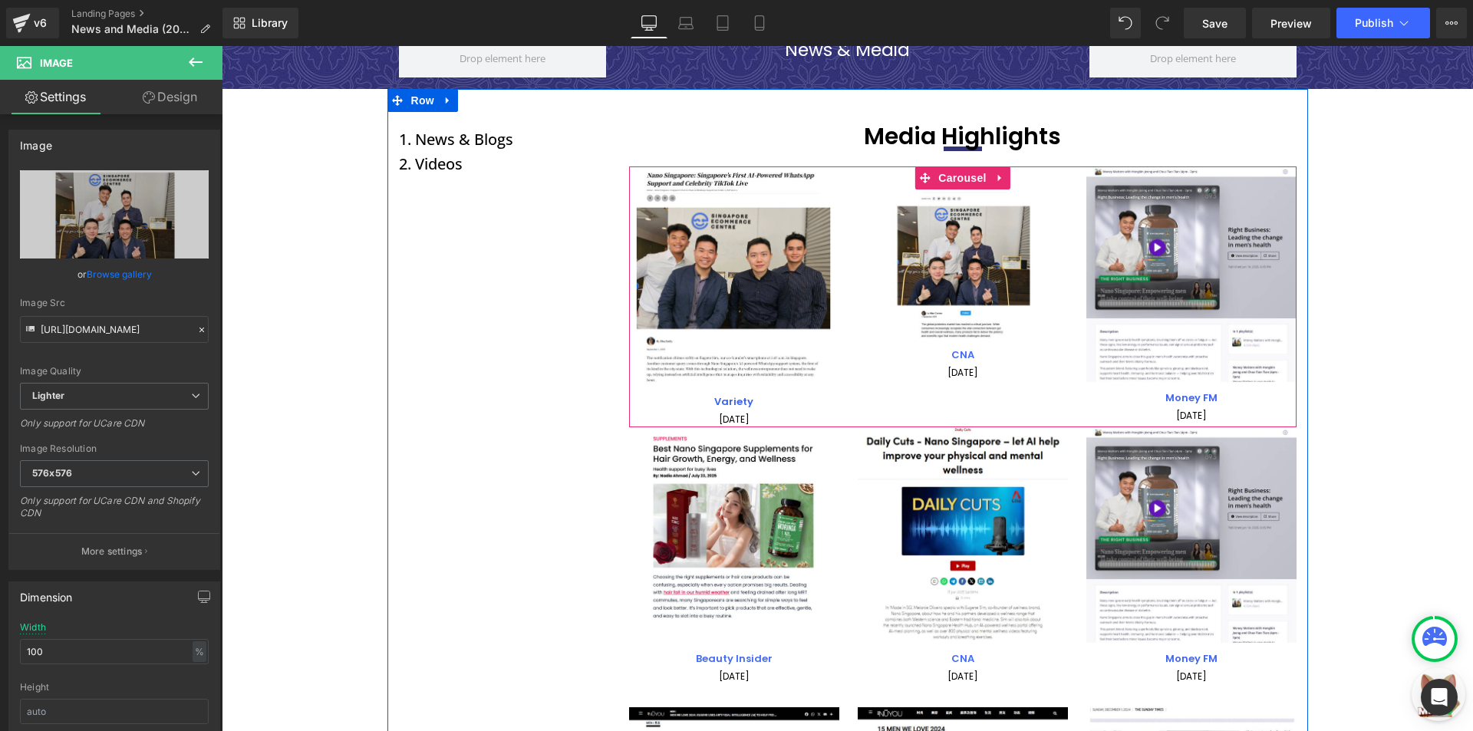
click at [983, 354] on div "CNA Text Block" at bounding box center [963, 351] width 210 height 25
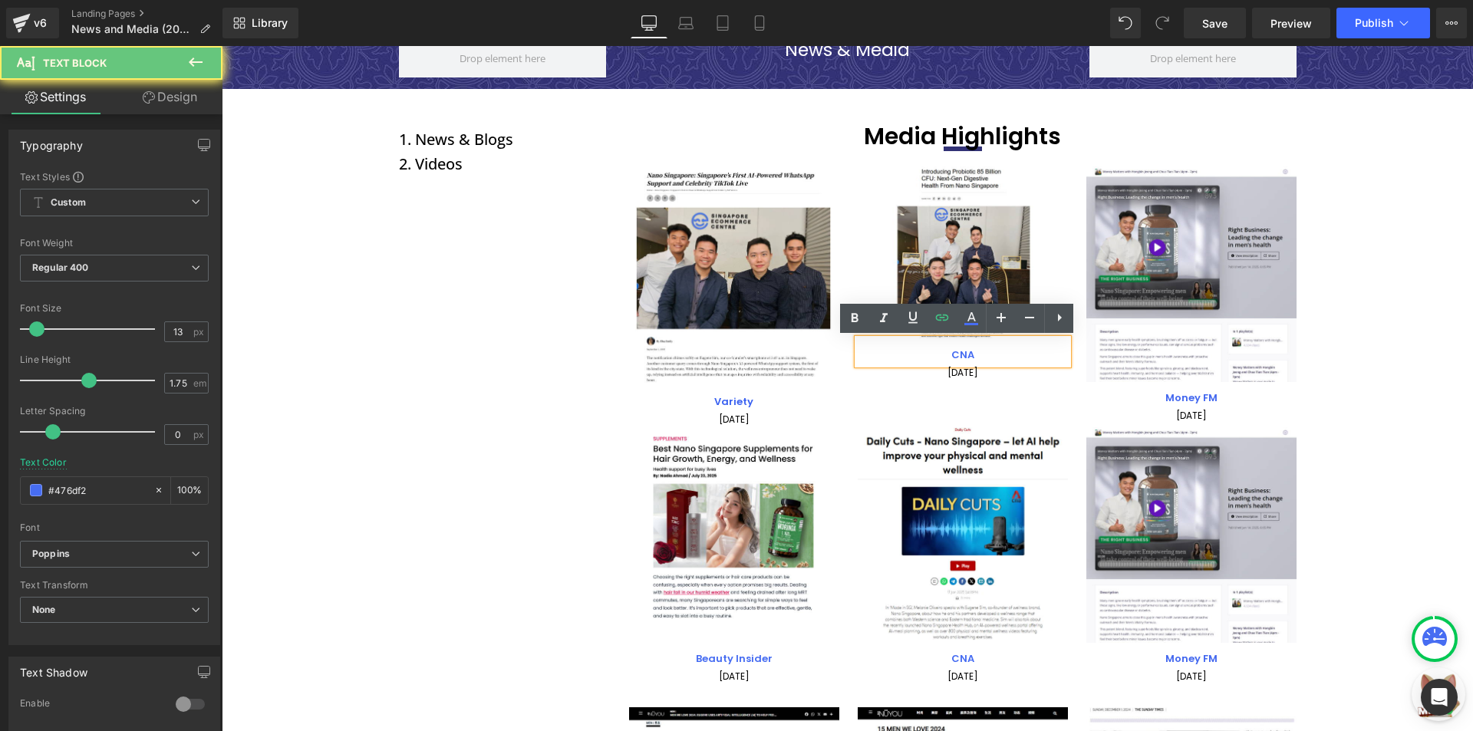
click at [983, 354] on p "CNA" at bounding box center [963, 356] width 210 height 18
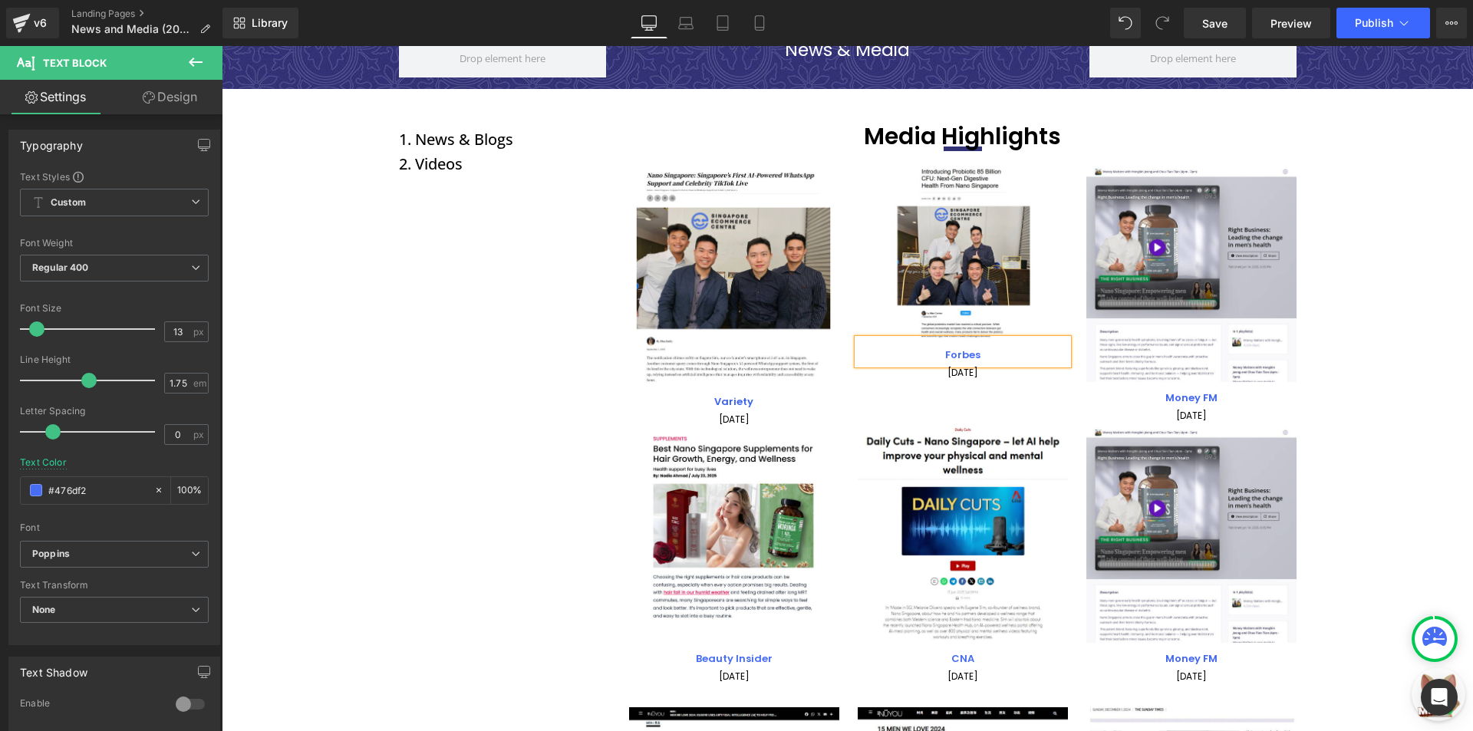
click at [986, 354] on p "Forbes" at bounding box center [963, 356] width 210 height 18
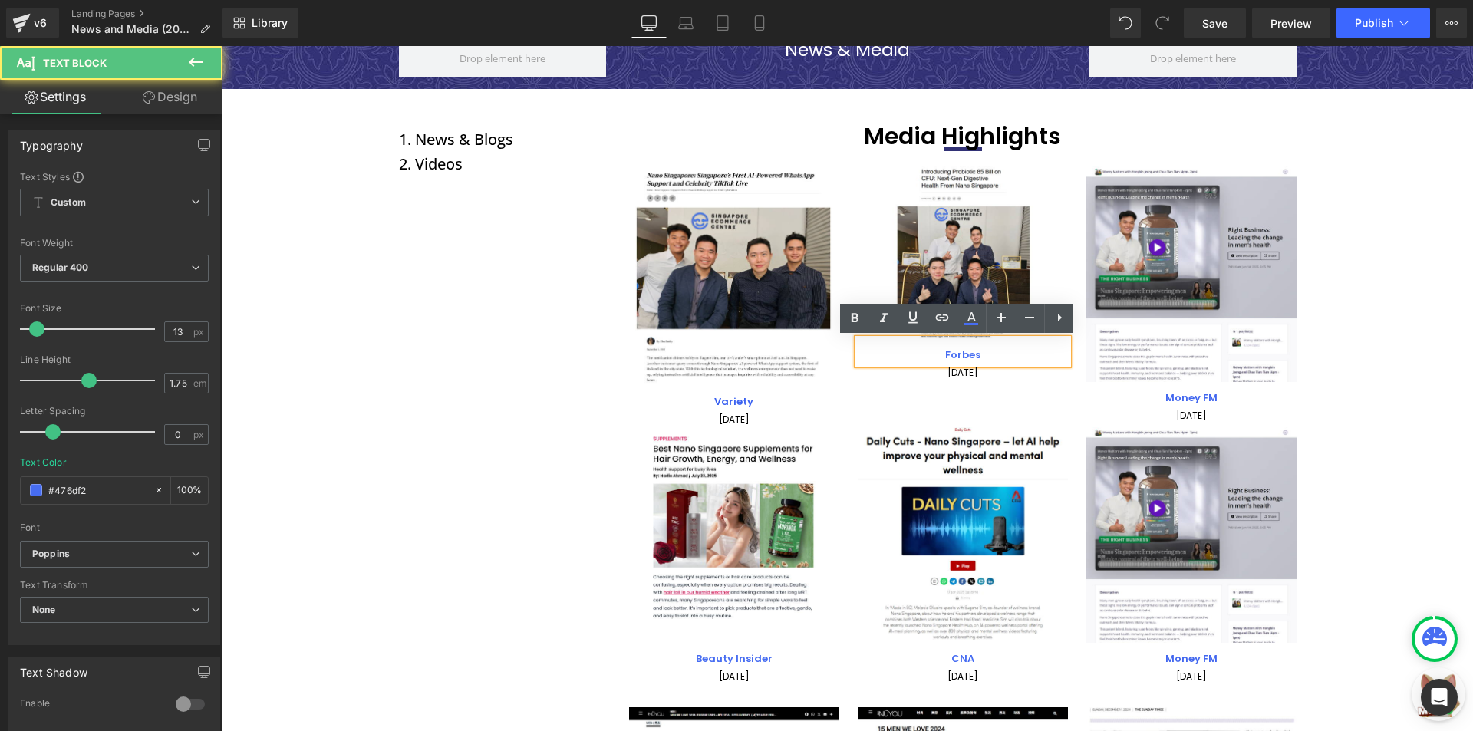
click at [986, 354] on p "Forbes" at bounding box center [963, 356] width 210 height 18
click at [992, 354] on p "Forbes" at bounding box center [963, 356] width 210 height 18
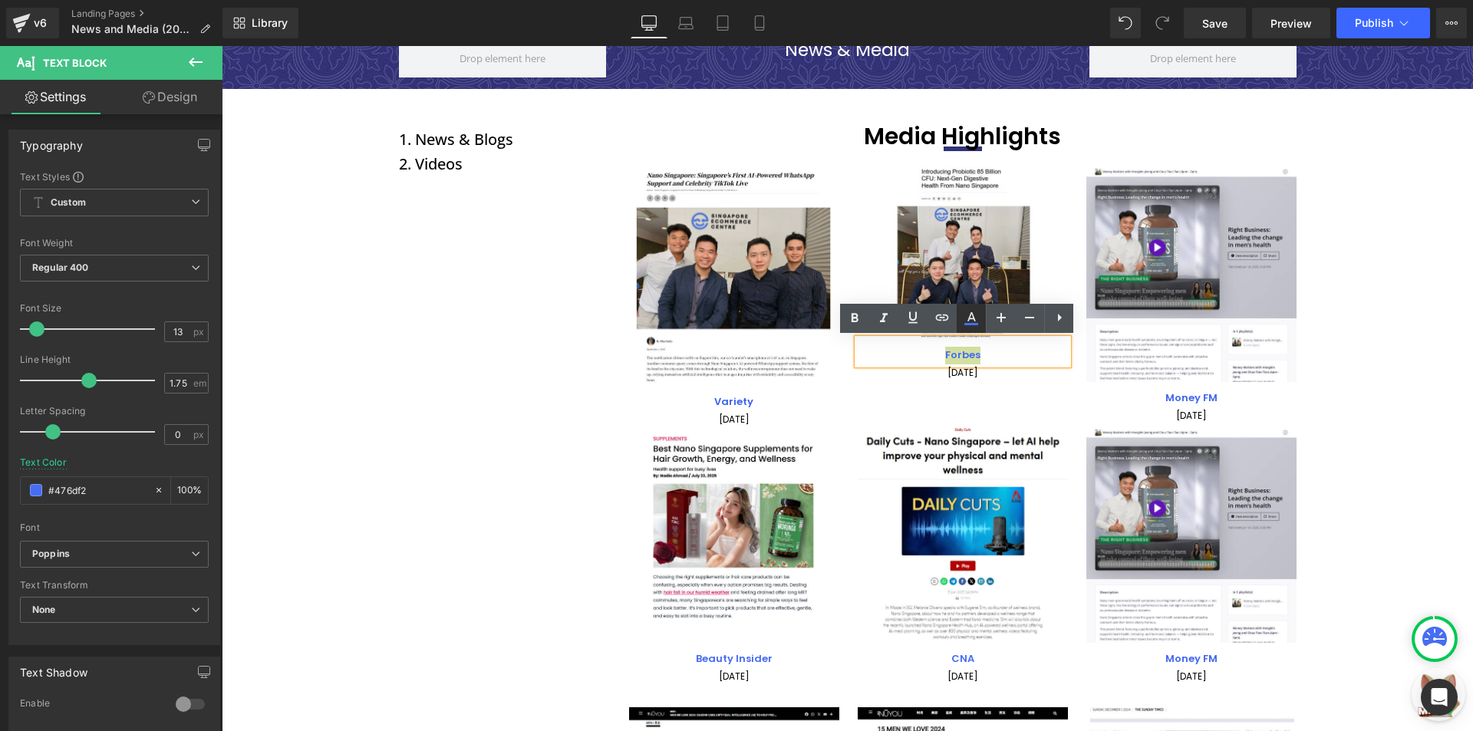
click at [966, 326] on icon at bounding box center [971, 318] width 18 height 18
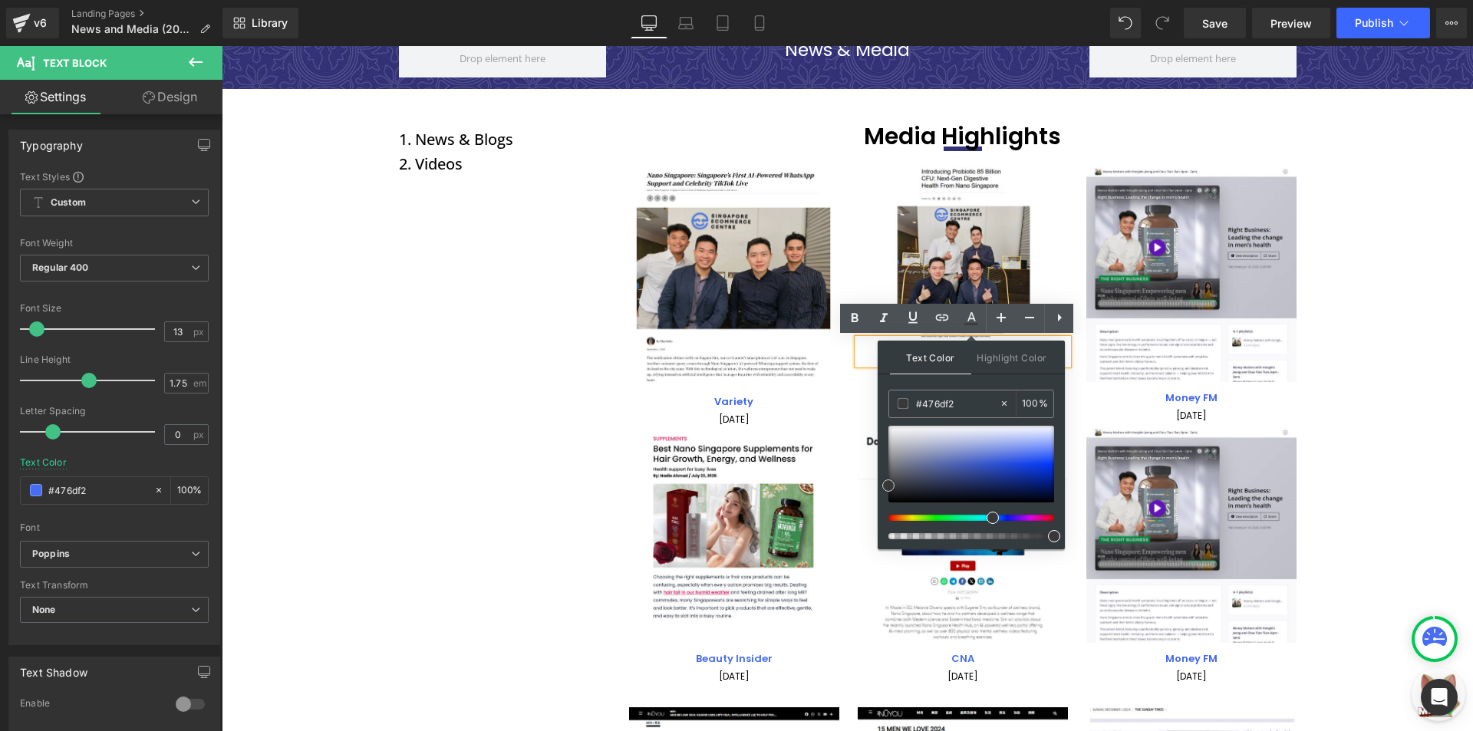
drag, startPoint x: 887, startPoint y: 484, endPoint x: 881, endPoint y: 495, distance: 12.8
click at [881, 495] on div "Text Color Highlight Color #333333 #476df2 100 % transparent 0 %" at bounding box center [970, 445] width 187 height 209
click at [1078, 367] on div "Image Variety Text Block 01 September 2025 Text Block Image Forbes Text Block 1…" at bounding box center [972, 296] width 686 height 261
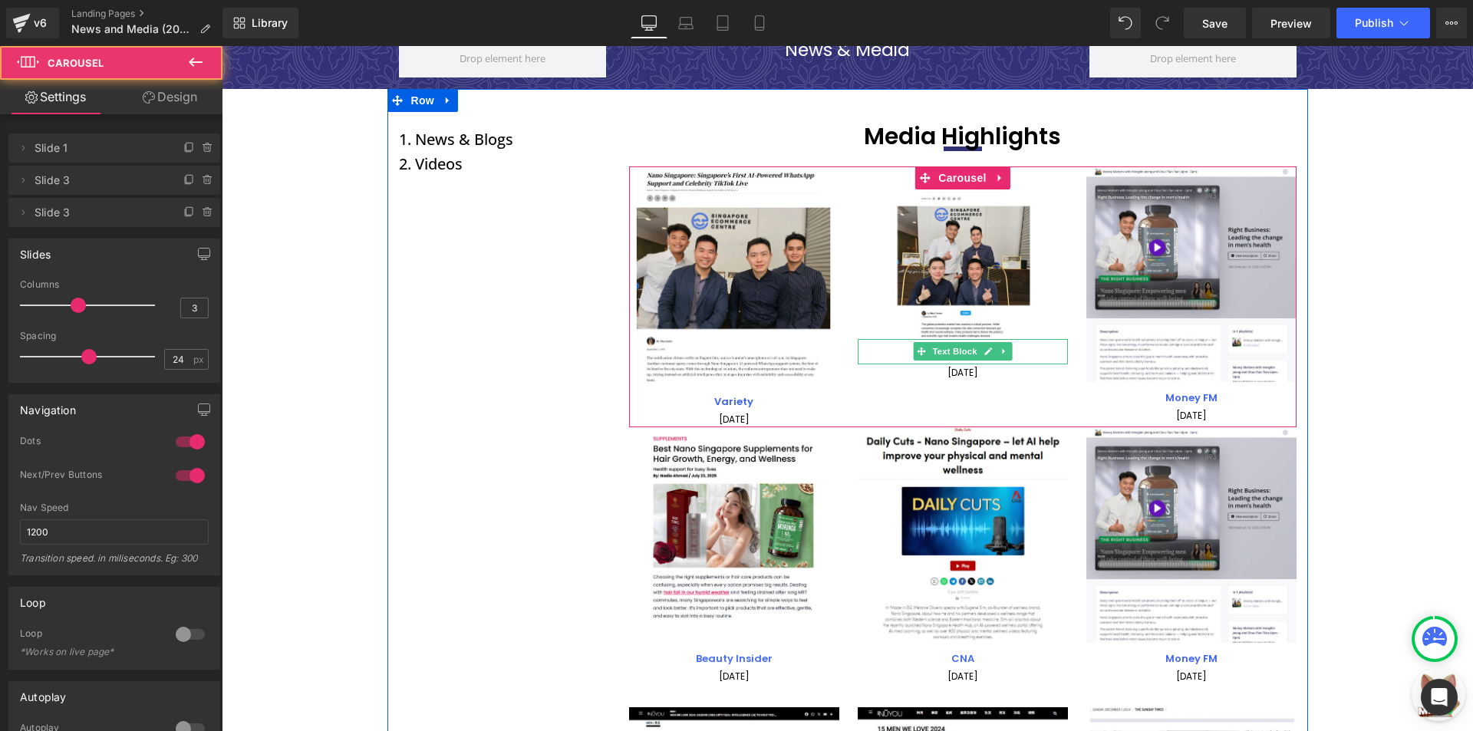
click at [1010, 355] on p "Forbes" at bounding box center [963, 356] width 210 height 18
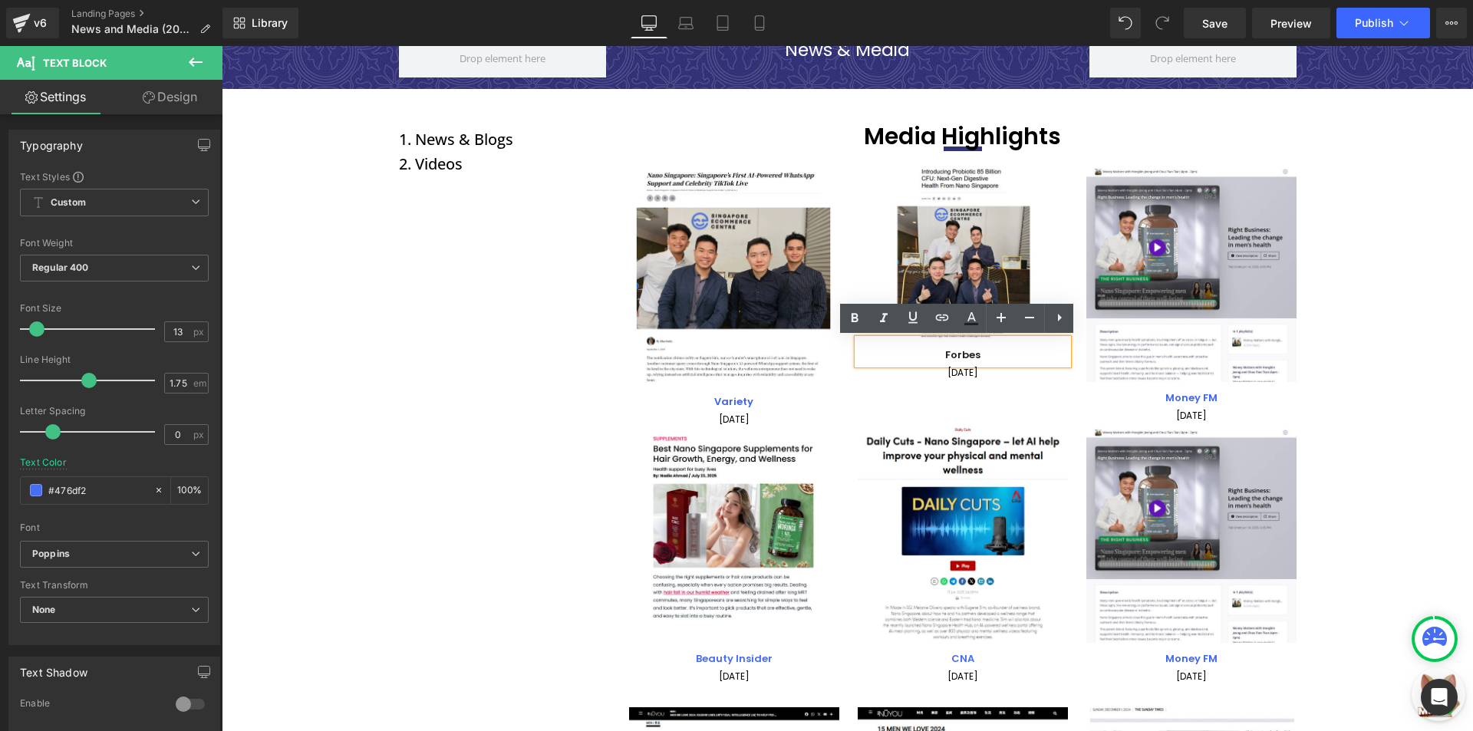
click at [964, 352] on span "Forbes" at bounding box center [962, 354] width 35 height 15
click at [940, 320] on icon at bounding box center [942, 317] width 13 height 6
click at [946, 381] on input "[URL][DOMAIN_NAME]" at bounding box center [873, 387] width 236 height 38
paste input "[URL][DOMAIN_NAME]"
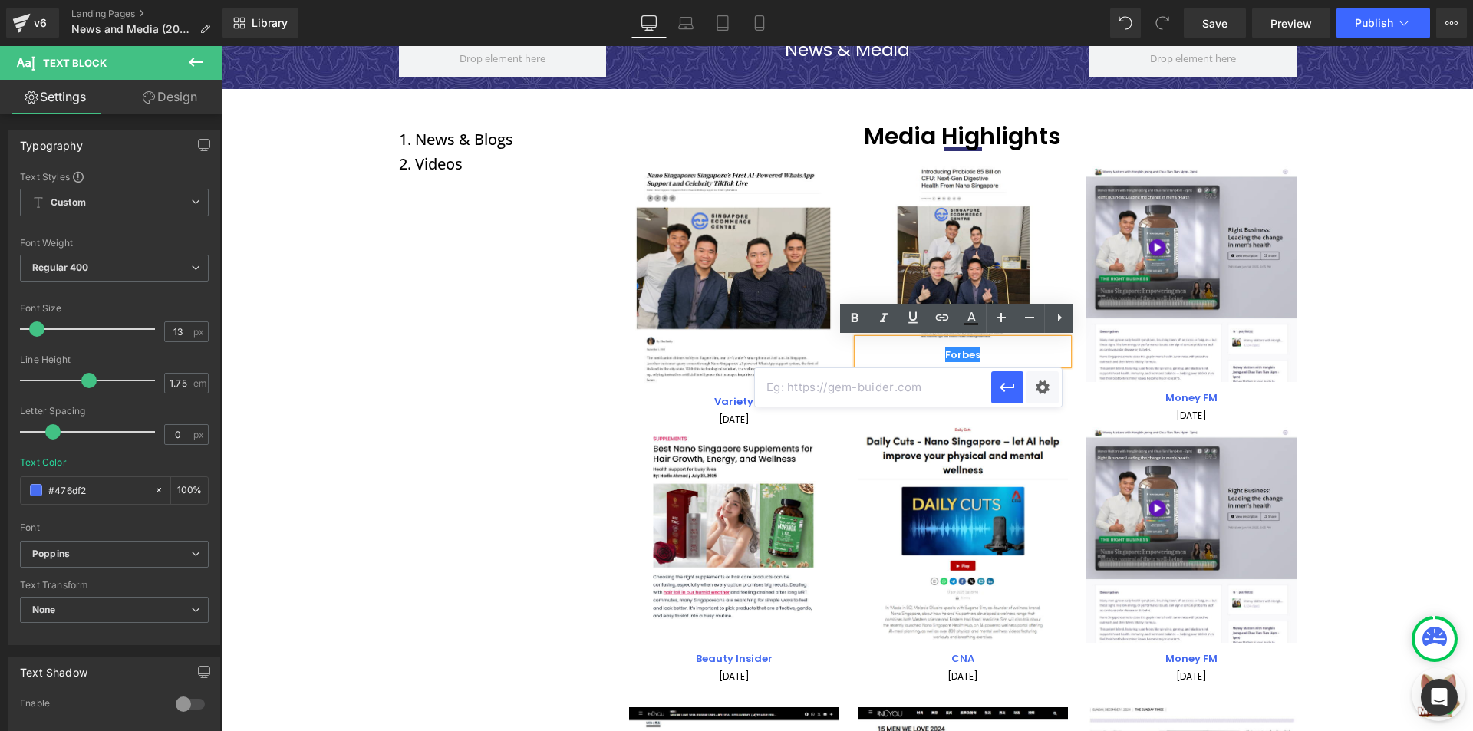
type input "[URL][DOMAIN_NAME]"
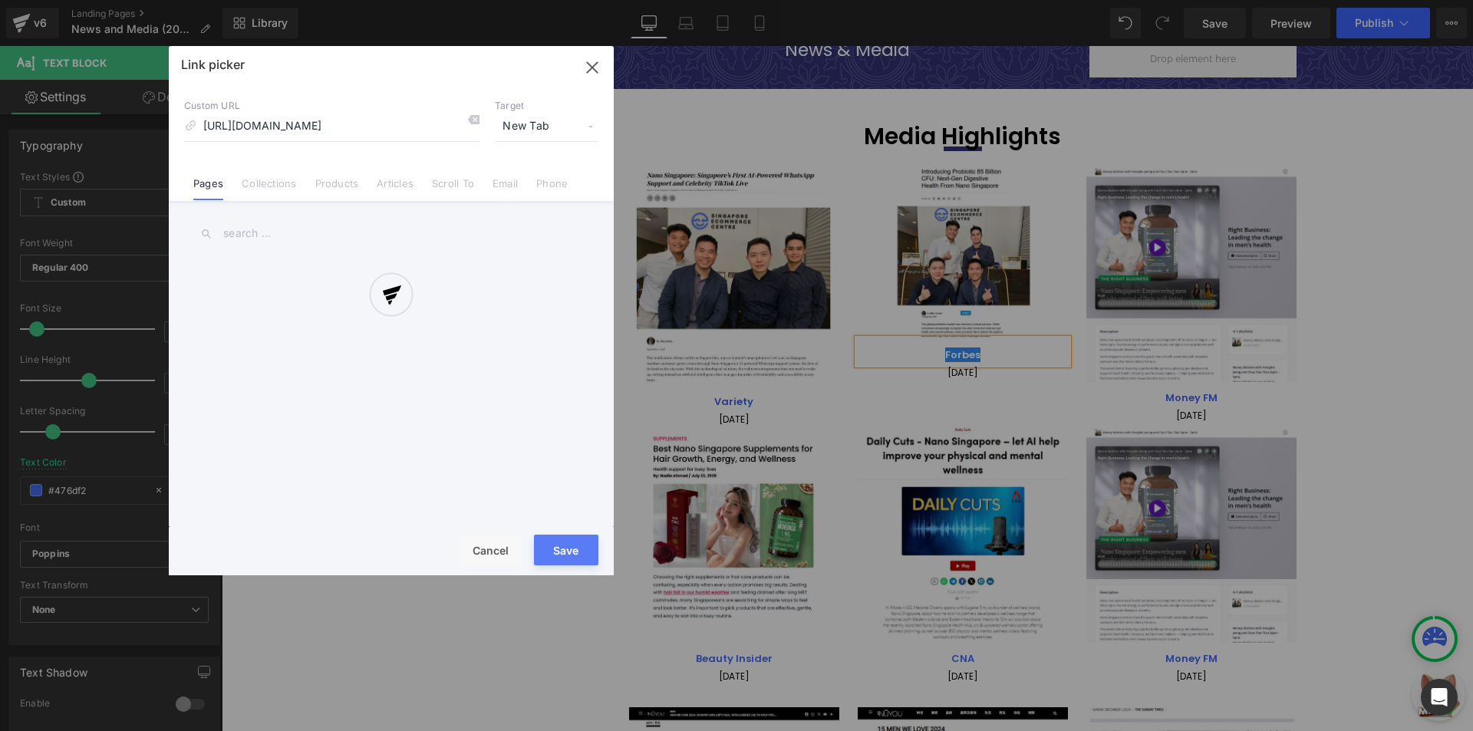
click at [1035, 0] on div "Text Color Highlight Color #333333 #476df2 100 % transparent 0 % Edit or remove…" at bounding box center [736, 0] width 1473 height 0
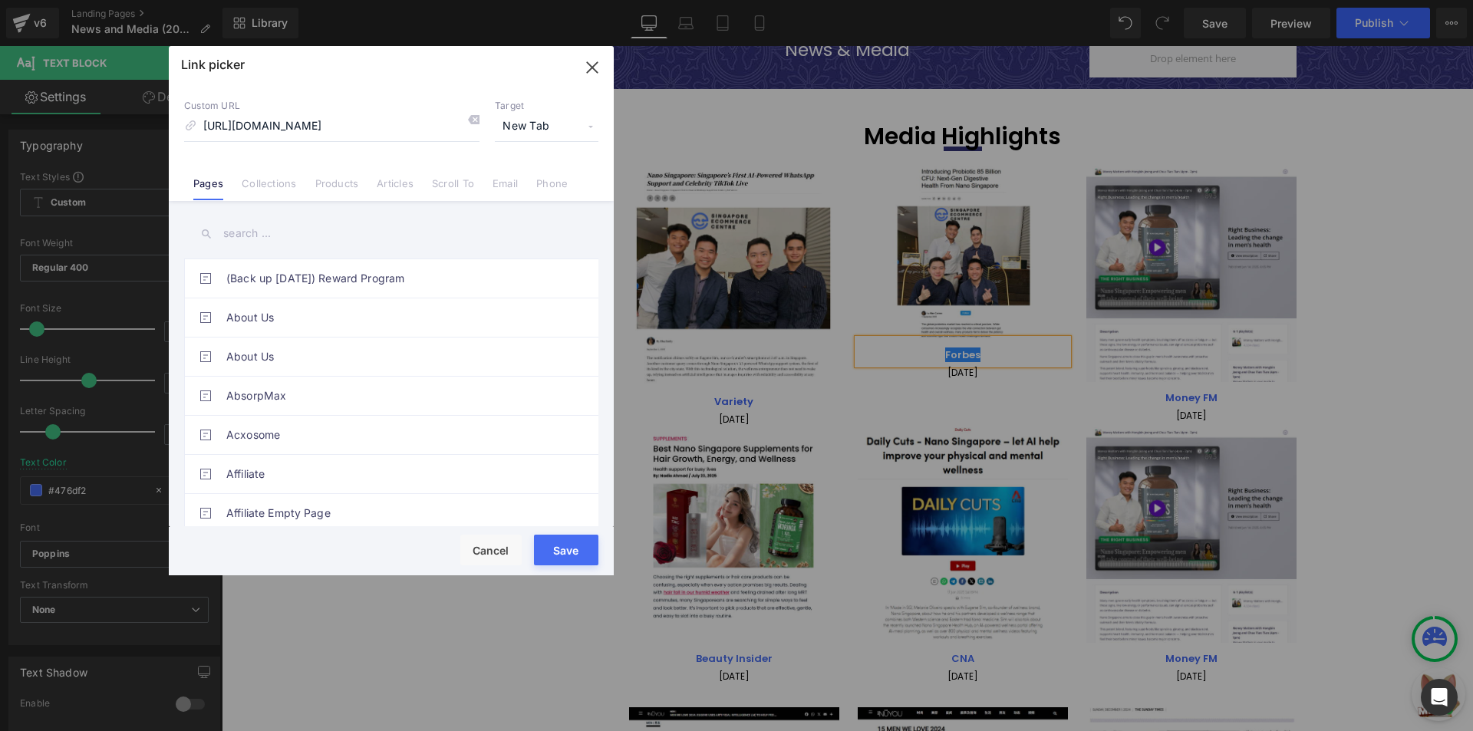
click at [583, 551] on button "Save" at bounding box center [566, 550] width 64 height 31
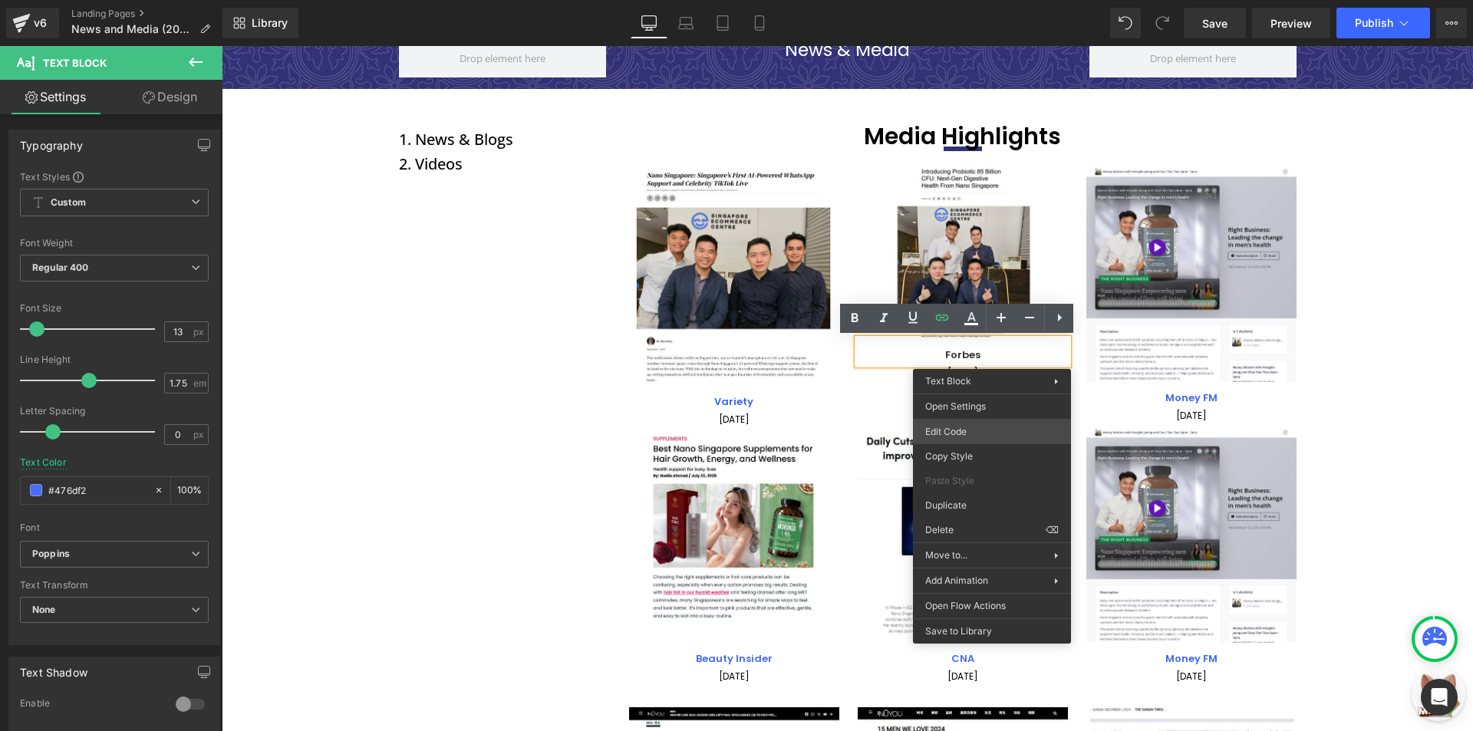
click at [993, 0] on div "Text Block You are previewing how the will restyle your page. You can not edit …" at bounding box center [736, 0] width 1473 height 0
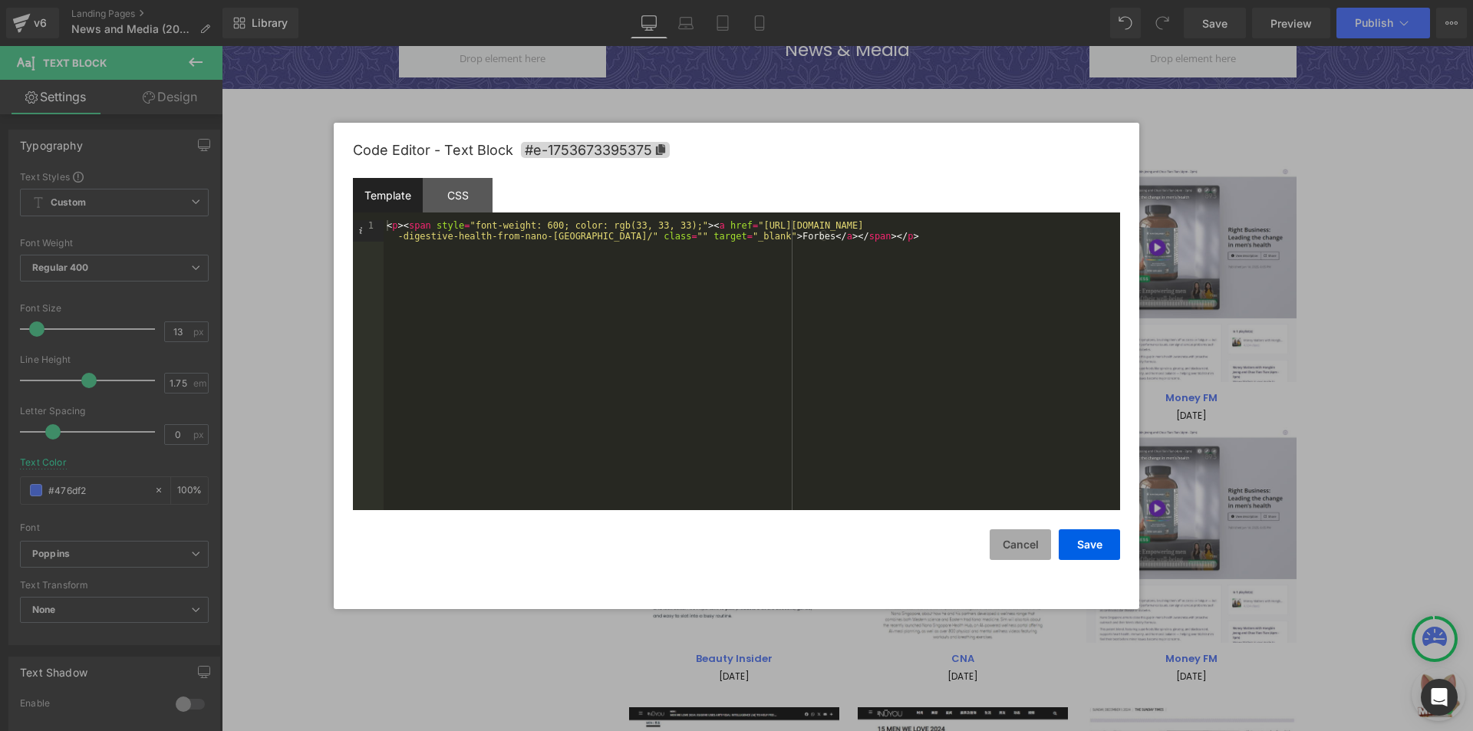
click at [1025, 543] on button "Cancel" at bounding box center [1019, 544] width 61 height 31
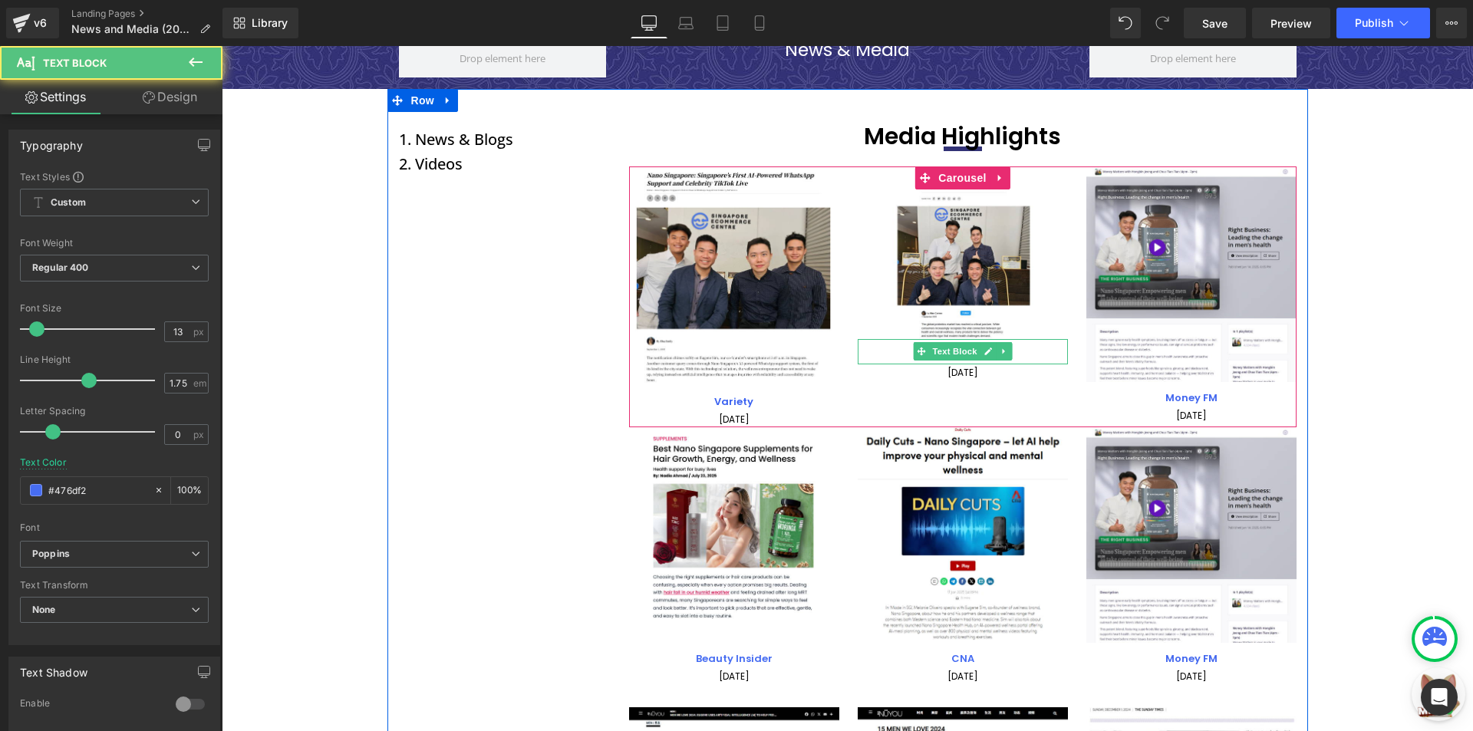
click at [890, 354] on p "Forbes" at bounding box center [963, 356] width 210 height 18
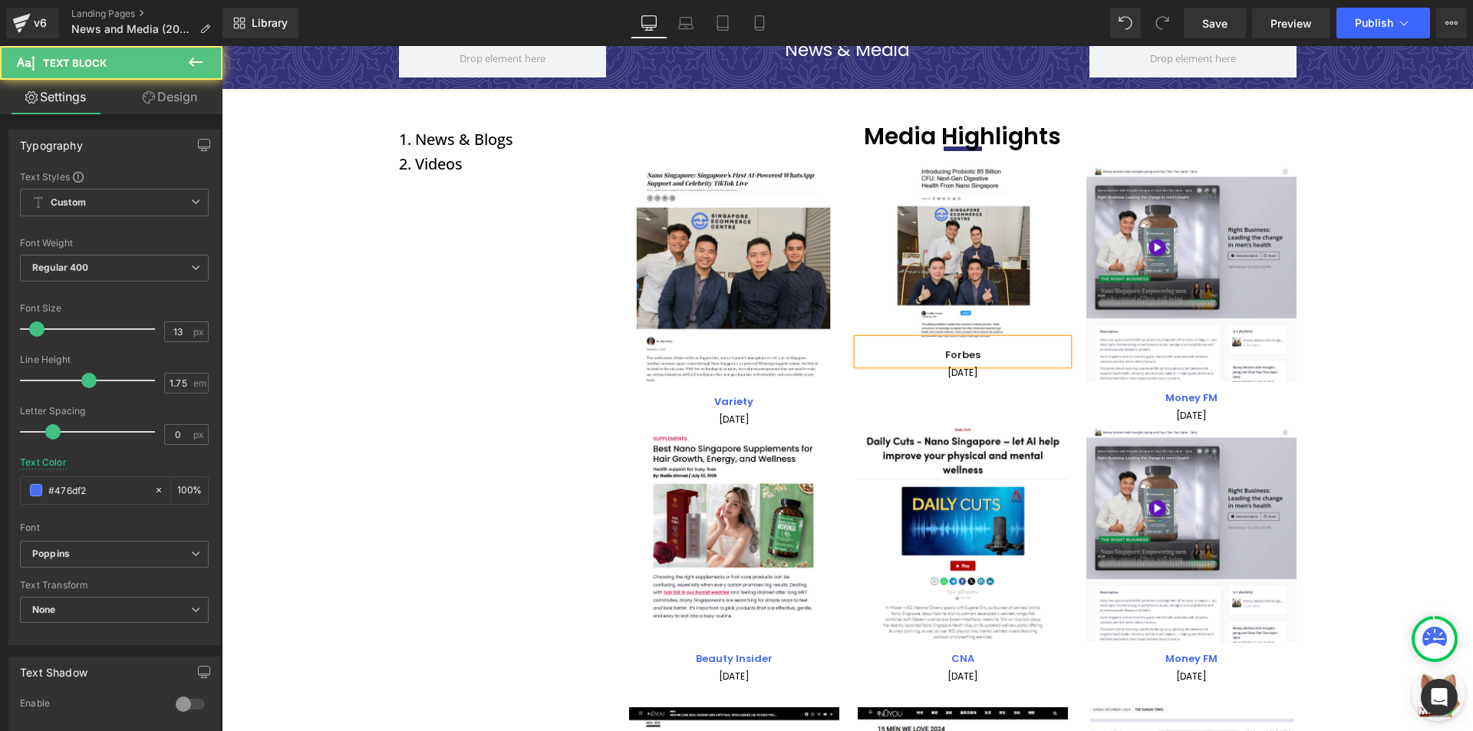
click at [890, 354] on p "Forbes" at bounding box center [963, 356] width 210 height 18
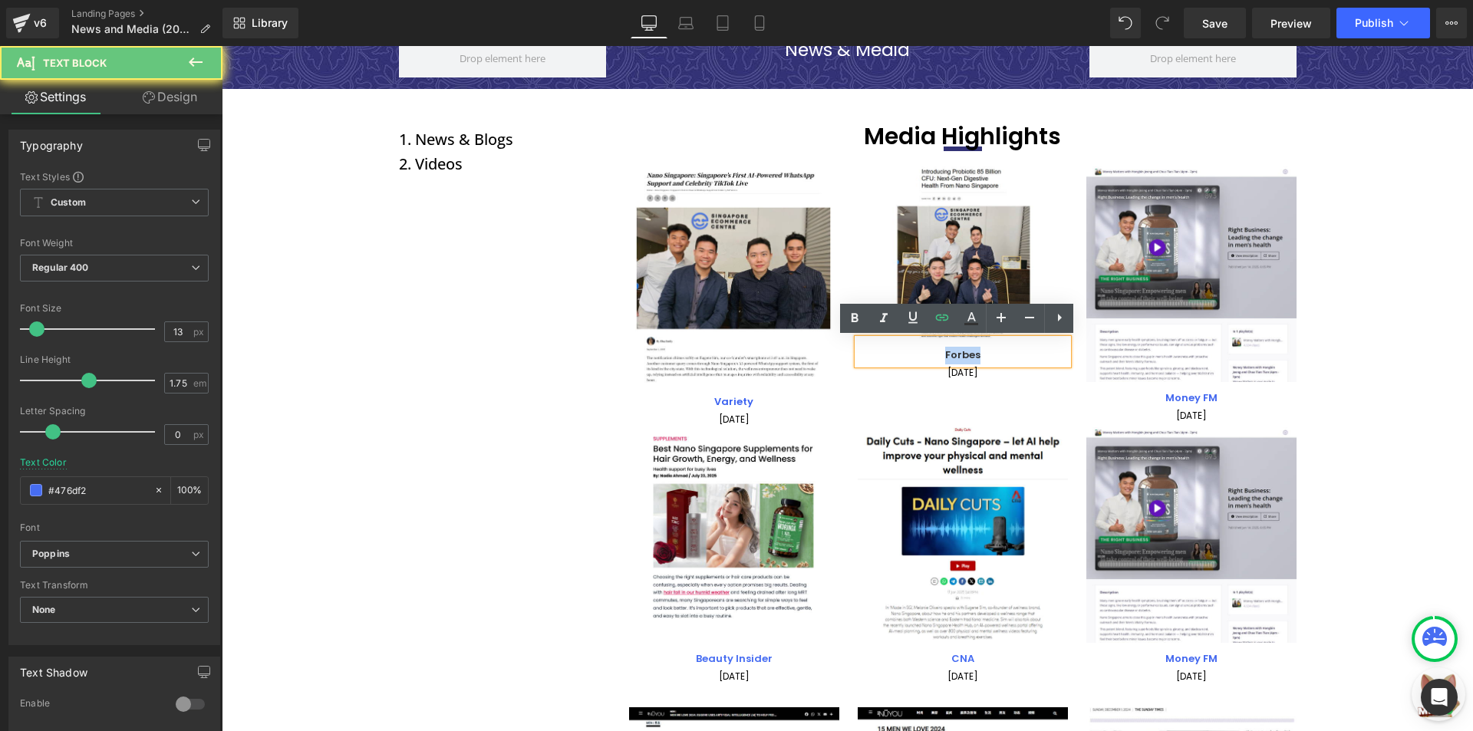
click at [890, 354] on p "Forbes" at bounding box center [963, 356] width 210 height 18
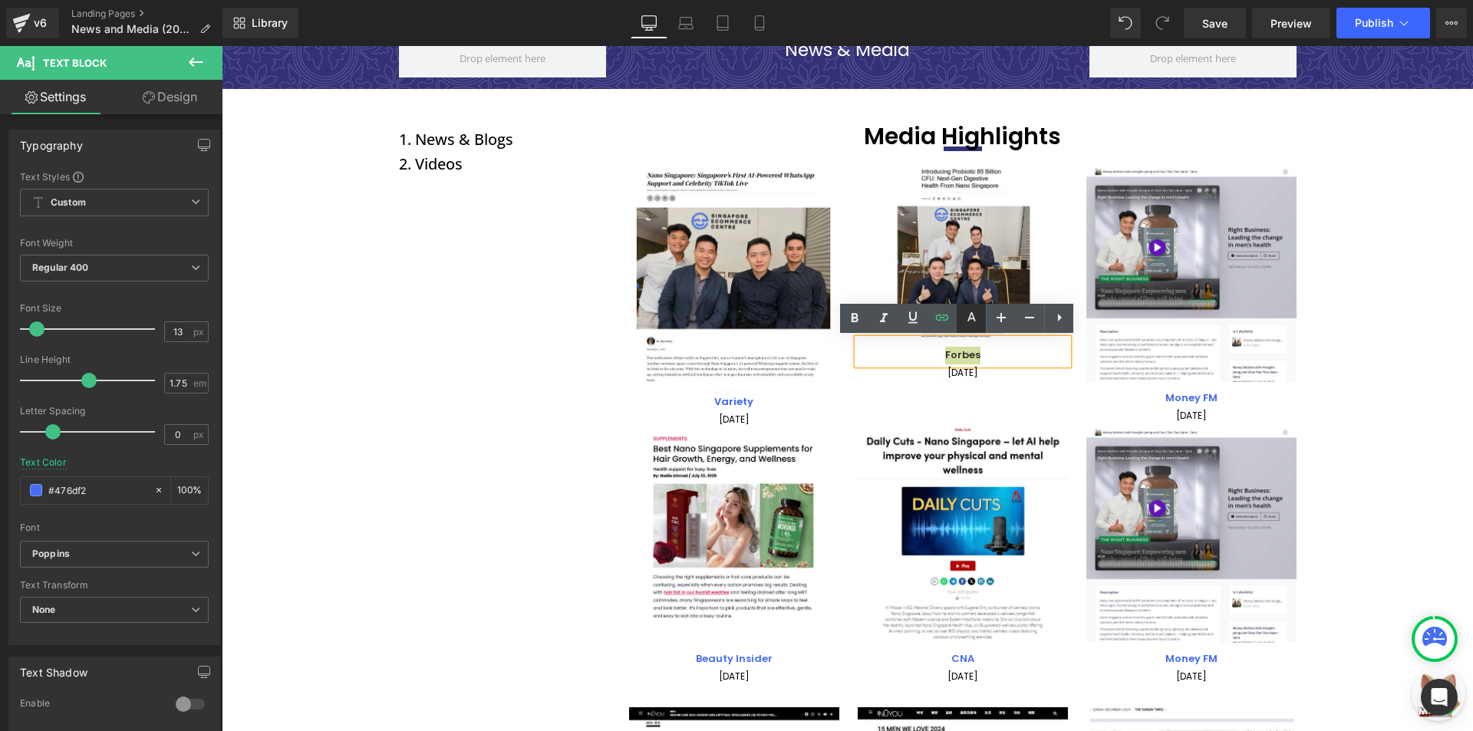
click at [970, 312] on icon at bounding box center [971, 318] width 18 height 18
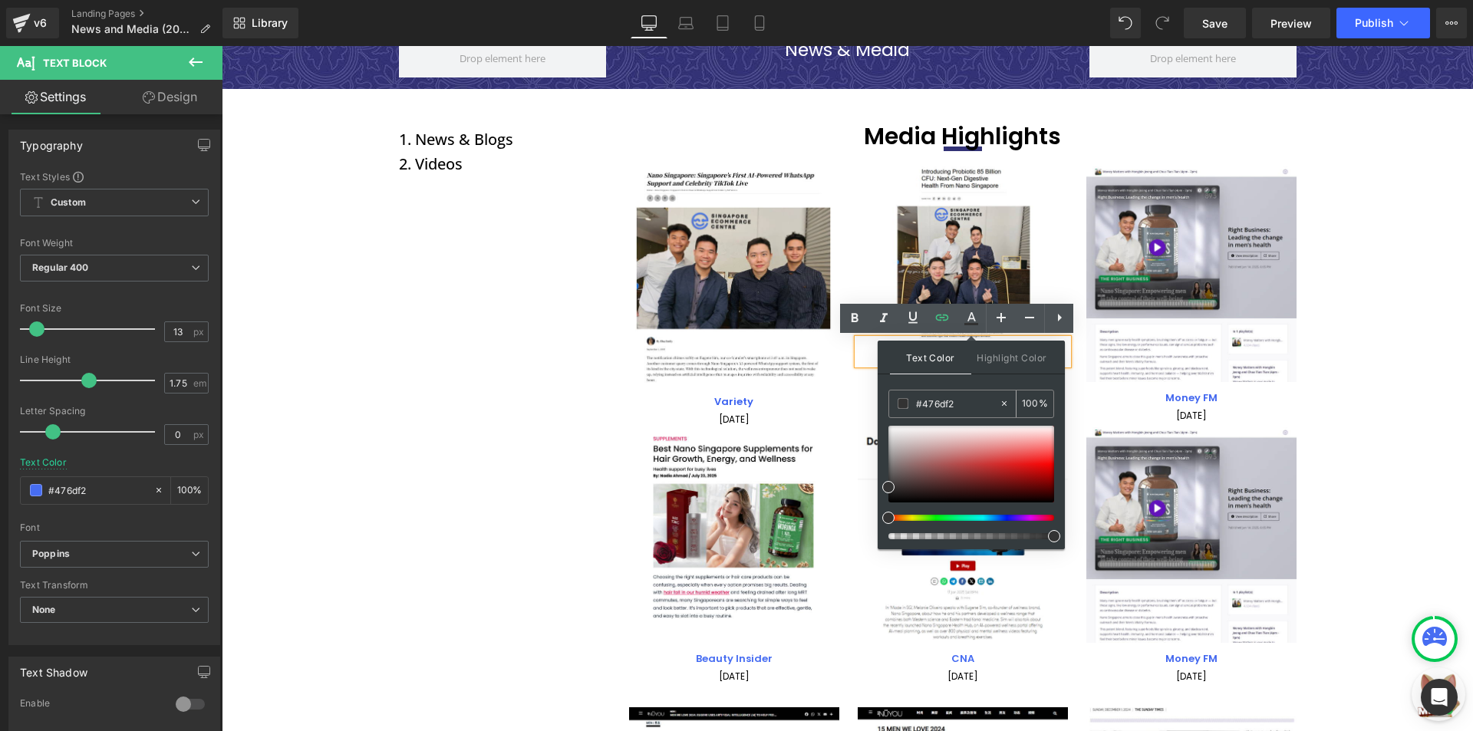
click at [933, 400] on input "#476df2" at bounding box center [957, 403] width 83 height 17
paste input "#476df2"
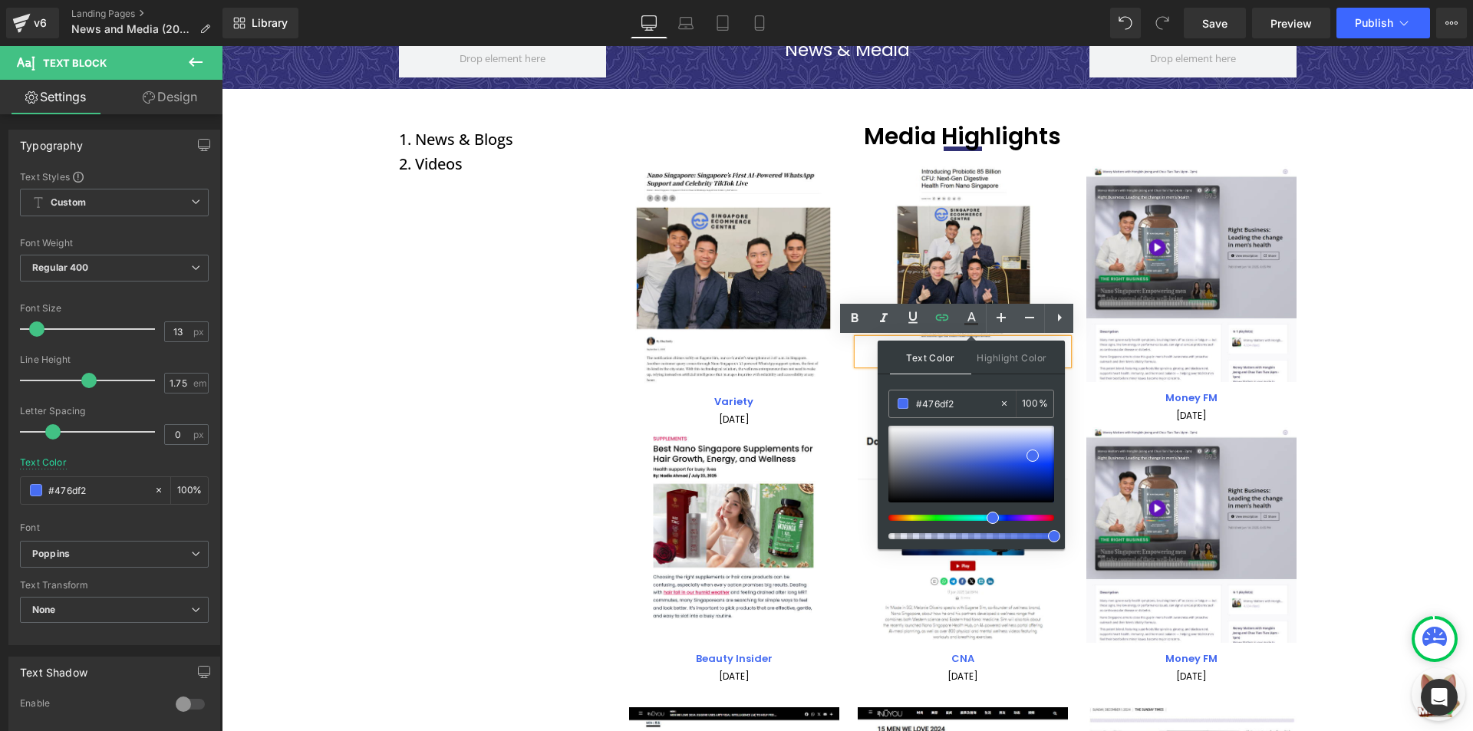
type input "#476df2"
click at [1031, 458] on span at bounding box center [1032, 456] width 12 height 12
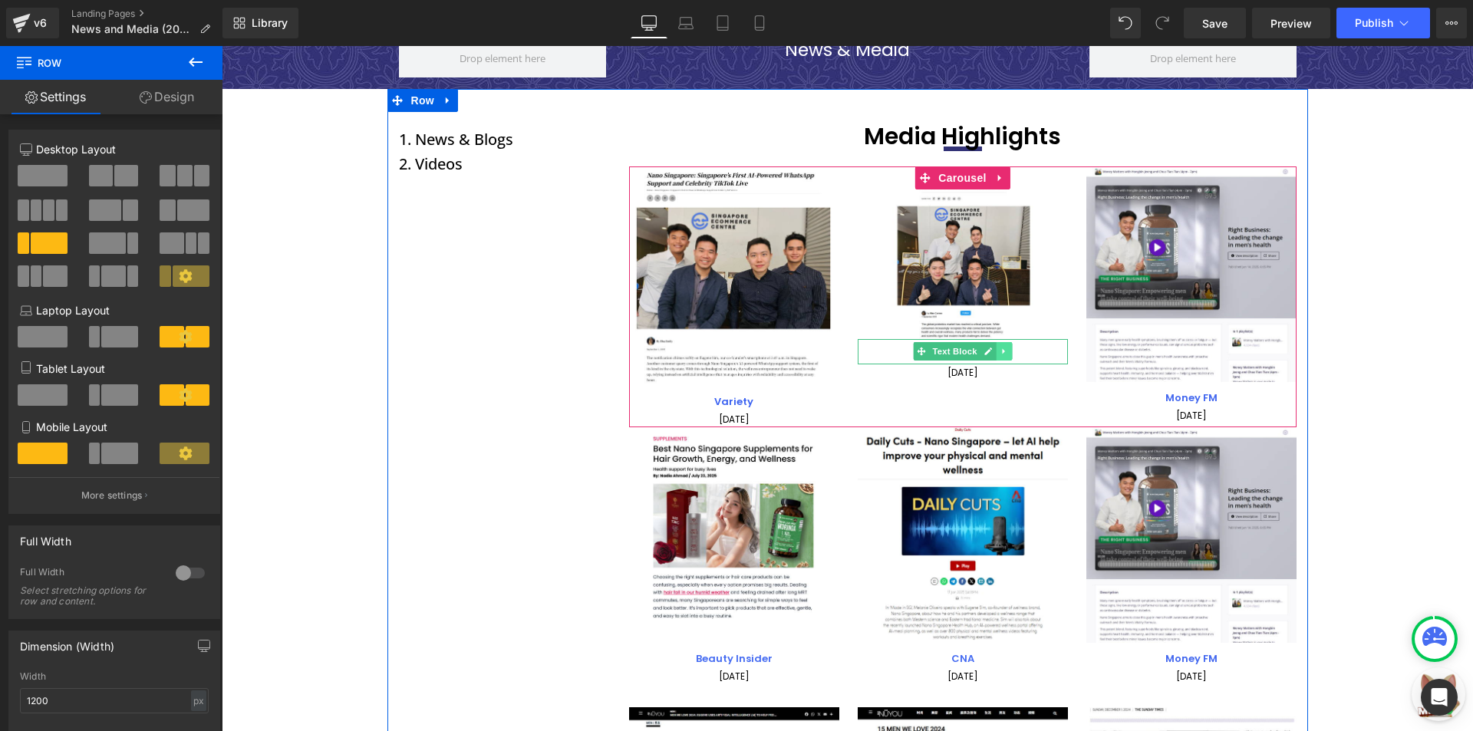
click at [996, 355] on link at bounding box center [1004, 351] width 16 height 18
click at [874, 350] on p "Forbes" at bounding box center [963, 356] width 210 height 18
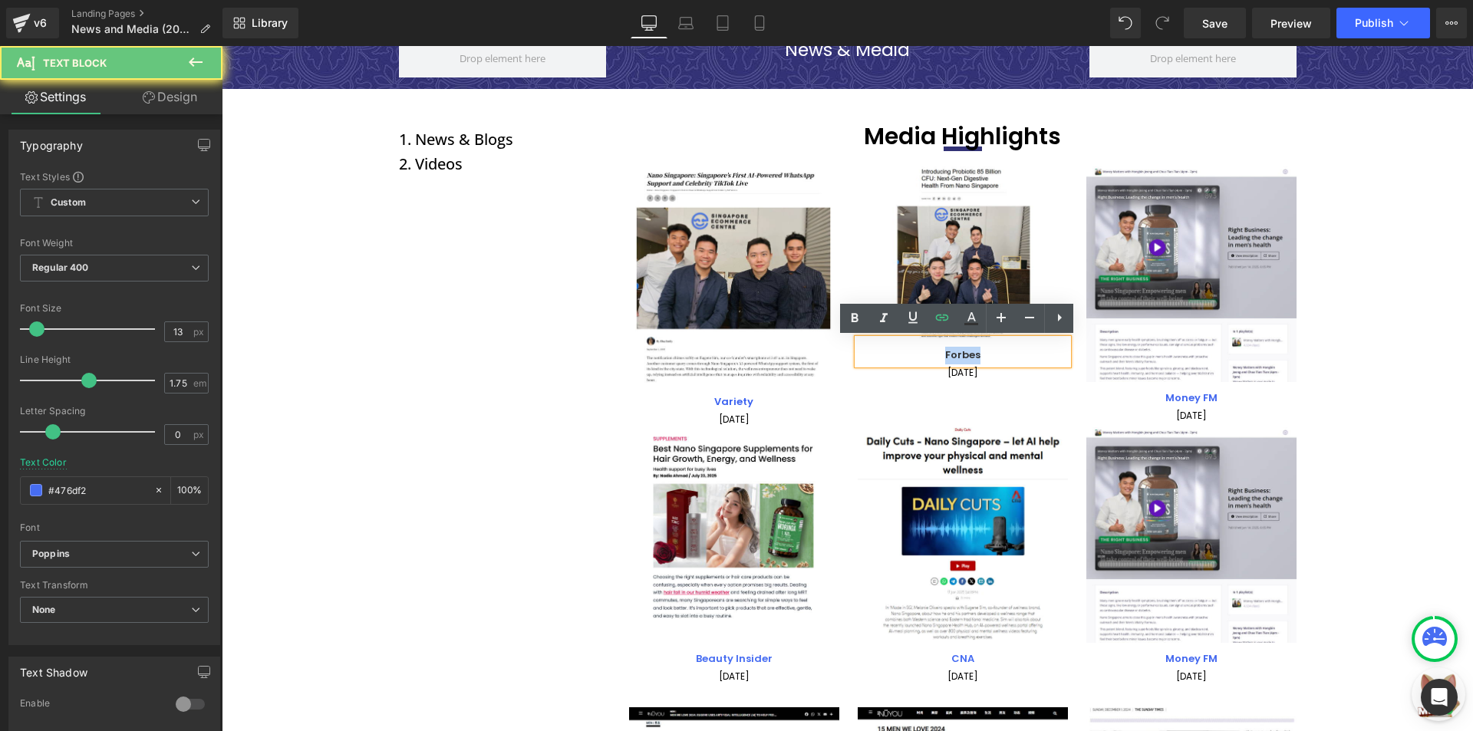
click at [874, 350] on p "Forbes" at bounding box center [963, 356] width 210 height 18
click at [962, 323] on icon at bounding box center [971, 318] width 18 height 18
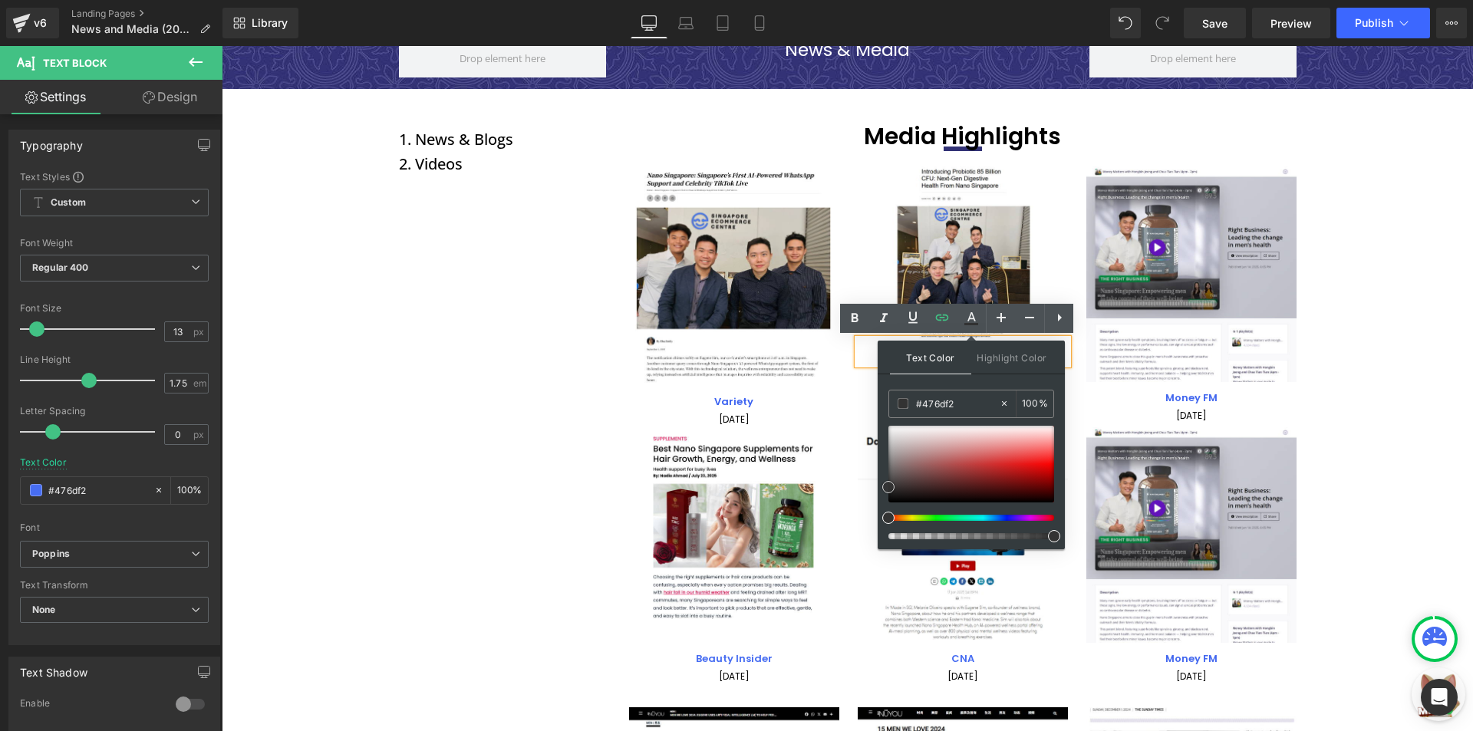
click at [946, 449] on div at bounding box center [971, 464] width 166 height 77
click at [977, 454] on div at bounding box center [971, 464] width 166 height 77
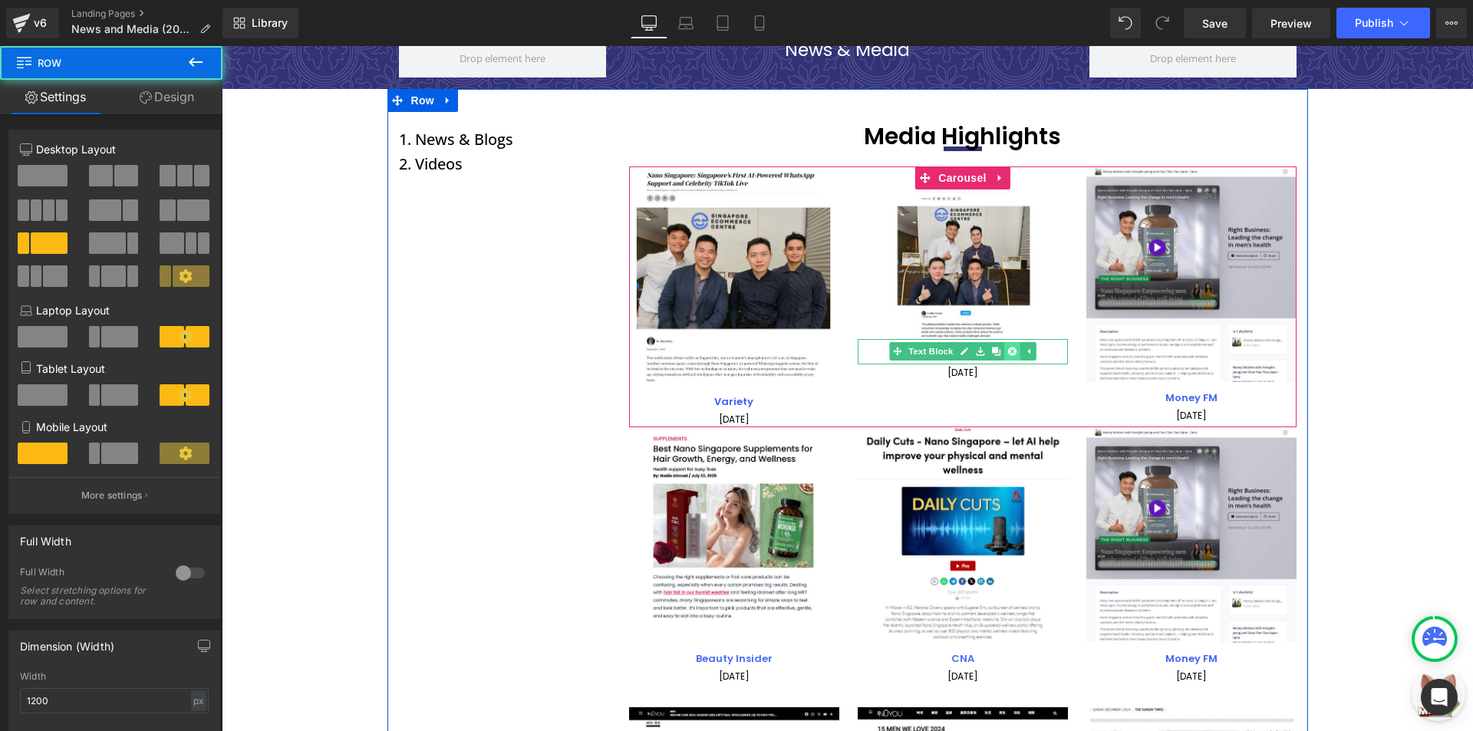
click at [1003, 353] on link at bounding box center [1011, 351] width 16 height 18
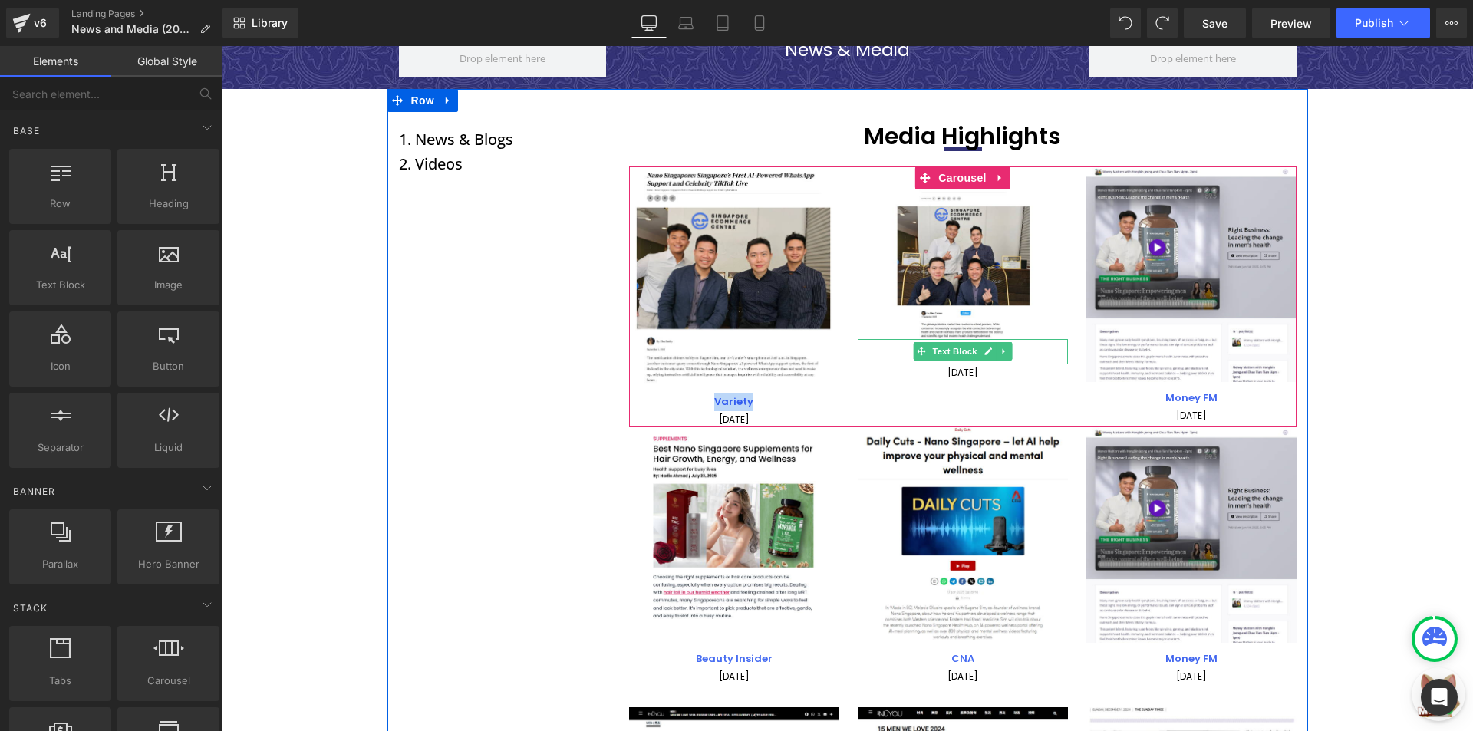
click at [1037, 348] on p "Forbes" at bounding box center [963, 356] width 210 height 18
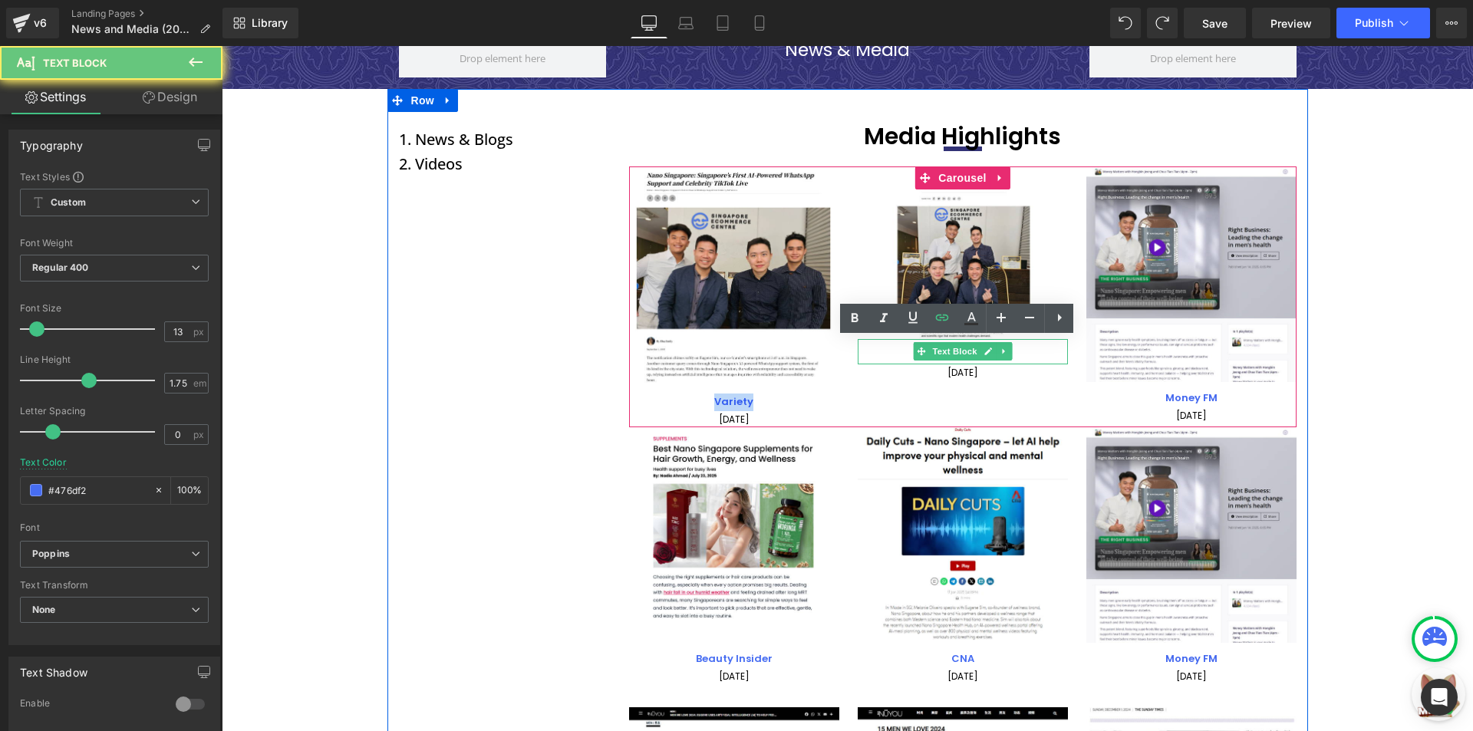
click at [1037, 348] on p "Forbes" at bounding box center [963, 356] width 210 height 18
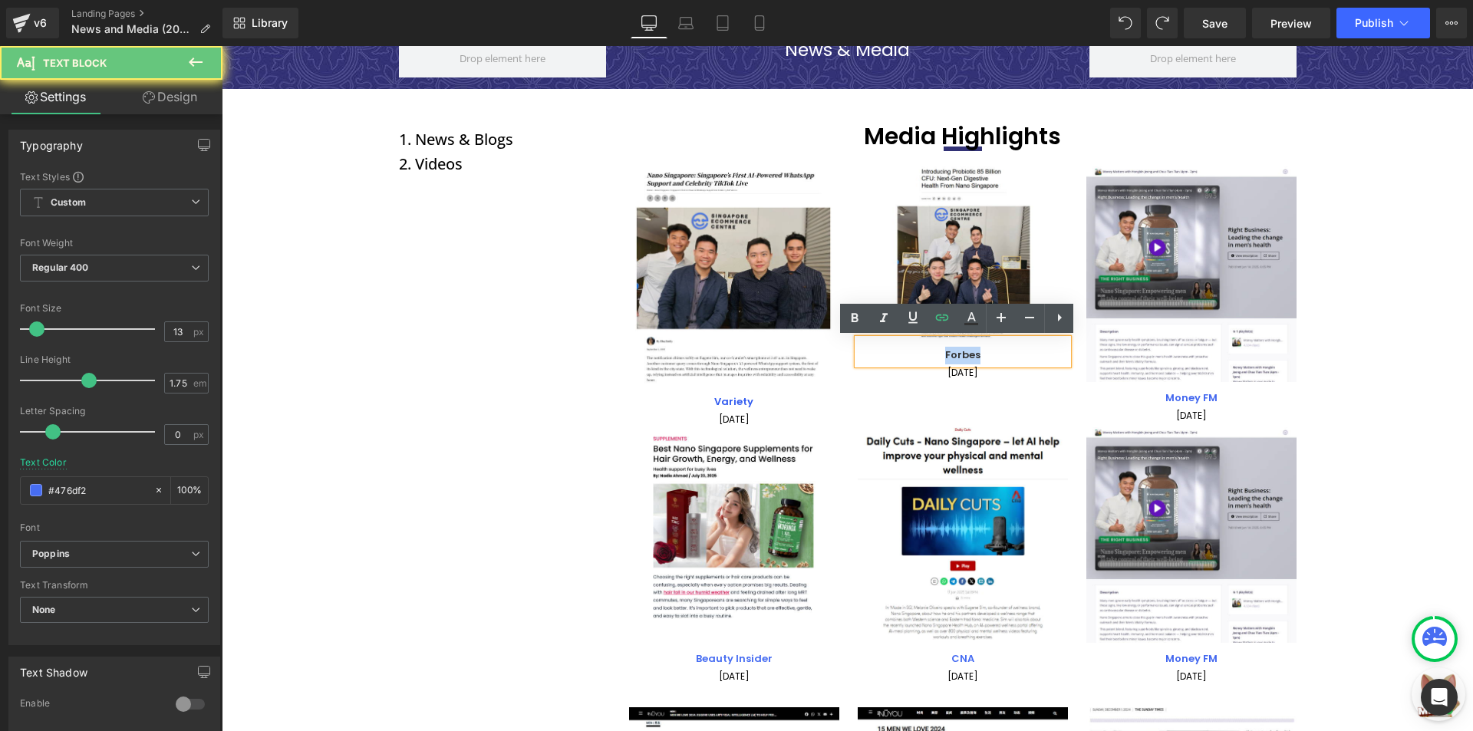
click at [1037, 348] on p "Forbes" at bounding box center [963, 356] width 210 height 18
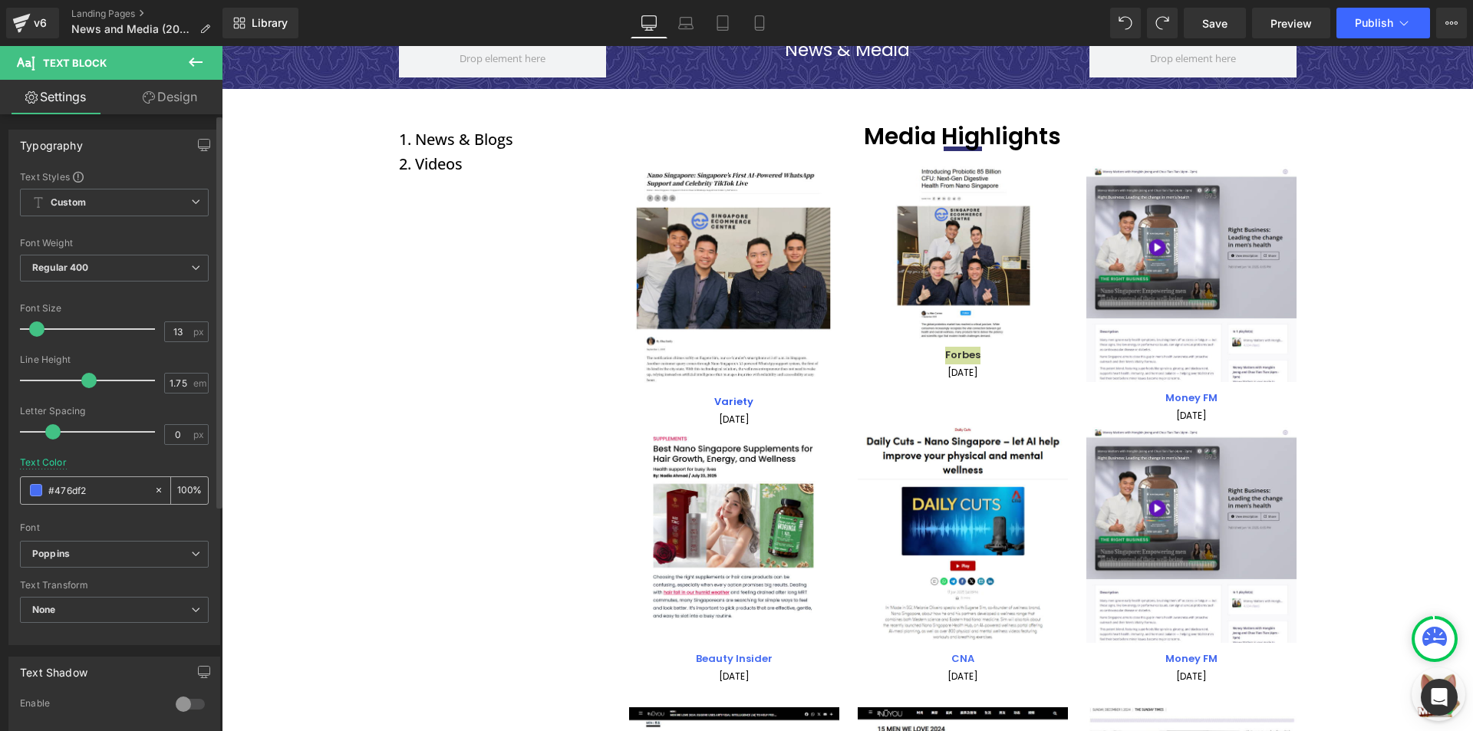
click at [153, 489] on icon at bounding box center [158, 490] width 11 height 11
click at [31, 489] on span at bounding box center [36, 490] width 12 height 12
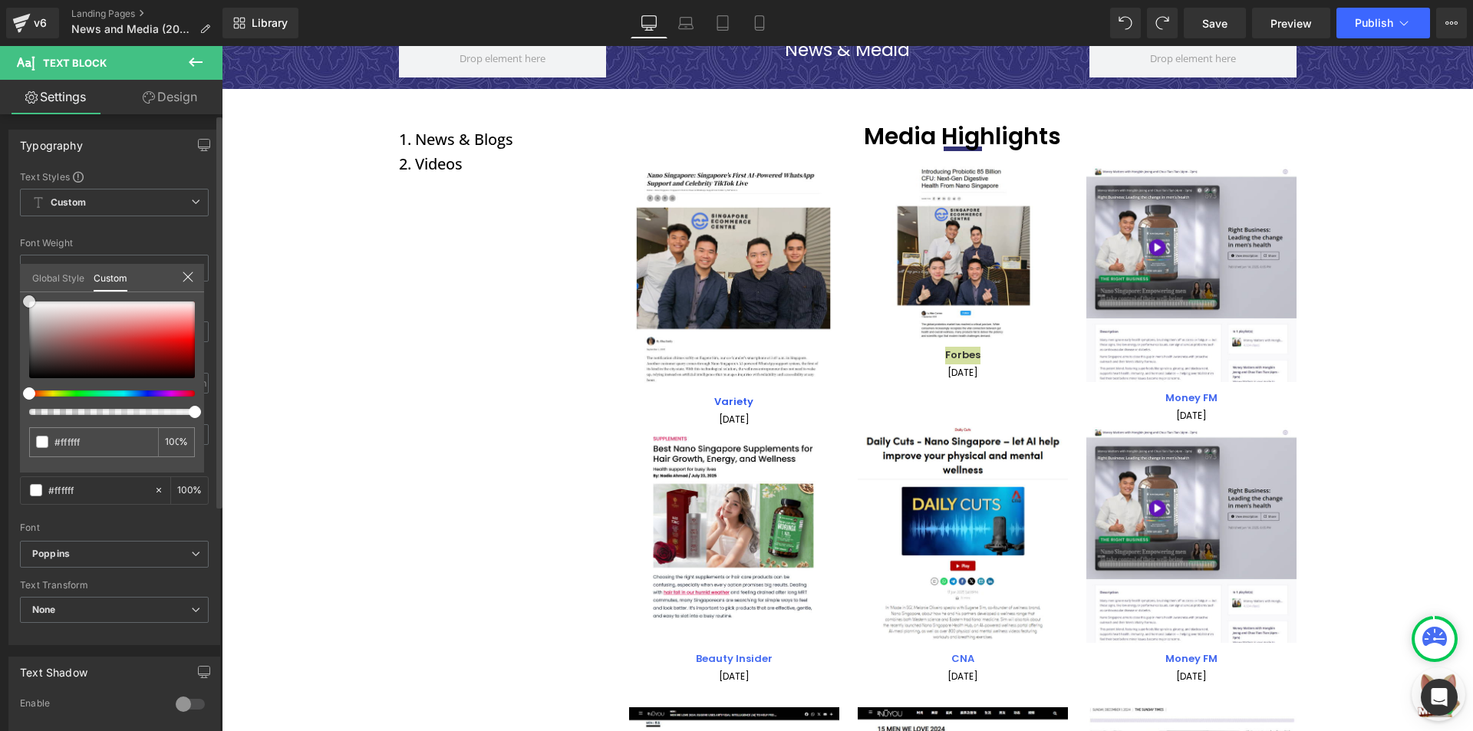
drag, startPoint x: 8, startPoint y: 287, endPoint x: 1, endPoint y: 270, distance: 18.2
click at [1, 270] on div "Typography Text Styles Custom Custom Setup Global Style Custom Setup Global Sty…" at bounding box center [114, 381] width 229 height 527
drag, startPoint x: 44, startPoint y: 367, endPoint x: 0, endPoint y: 408, distance: 60.8
click at [0, 408] on div "Typography Text Styles Custom Custom Setup Global Style Custom Setup Global Sty…" at bounding box center [114, 381] width 229 height 527
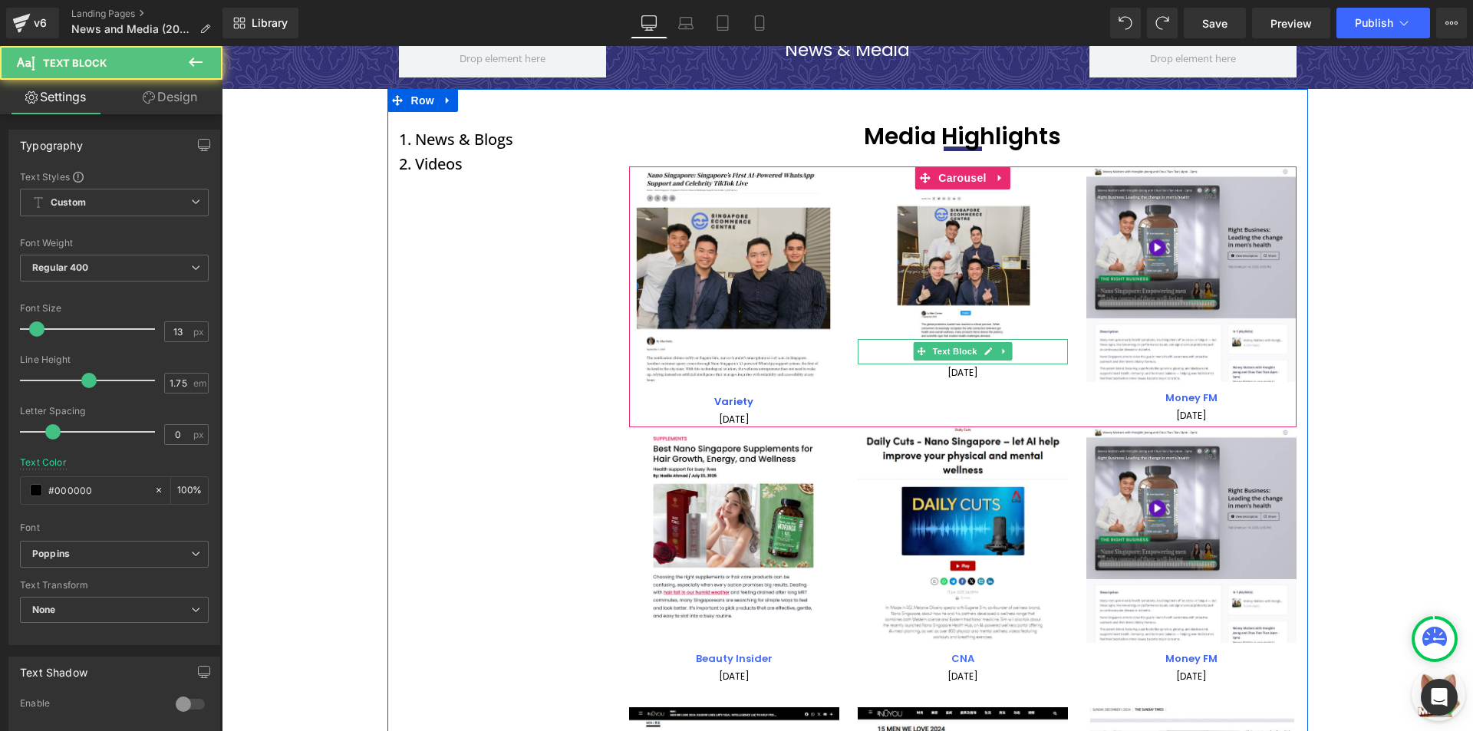
click at [1021, 352] on p "Forbes" at bounding box center [963, 356] width 210 height 18
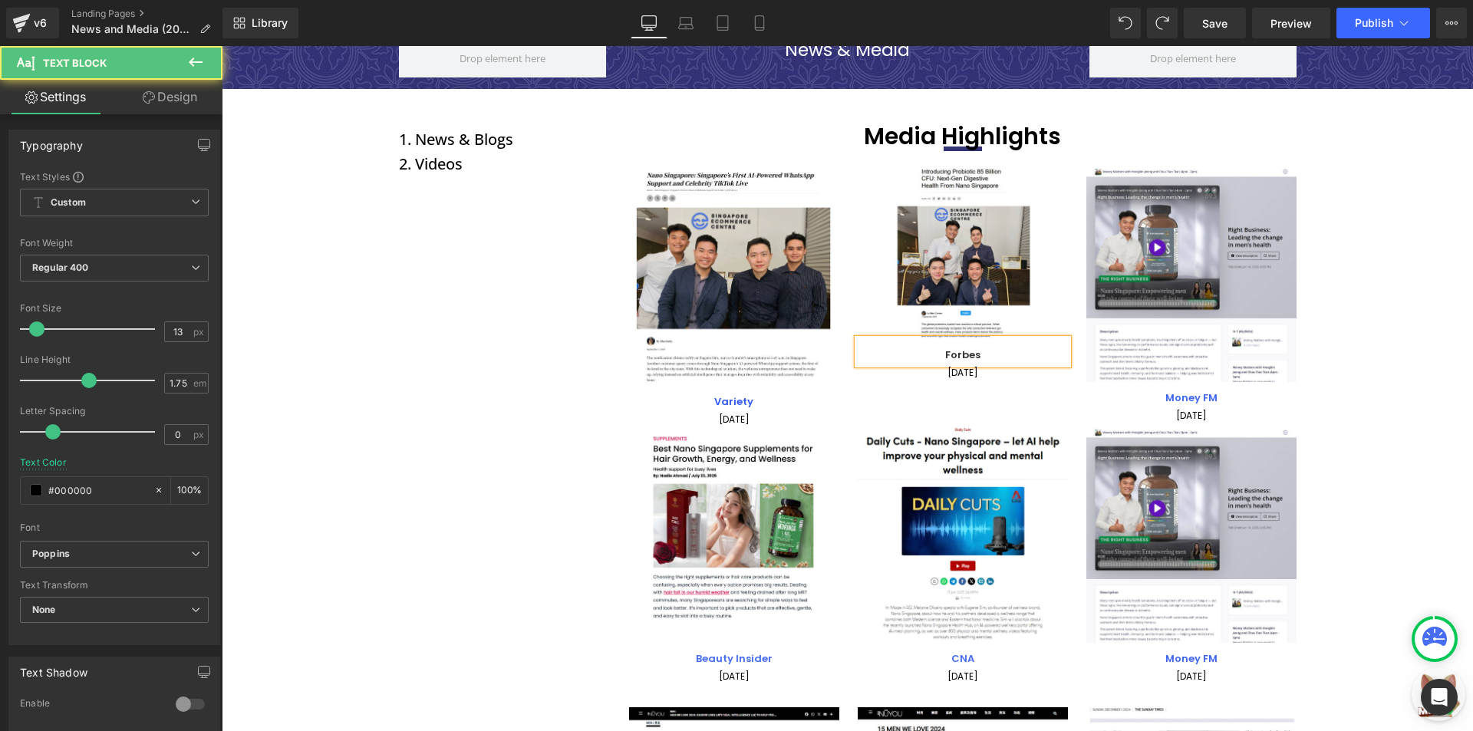
click at [1021, 352] on p "Forbes" at bounding box center [963, 356] width 210 height 18
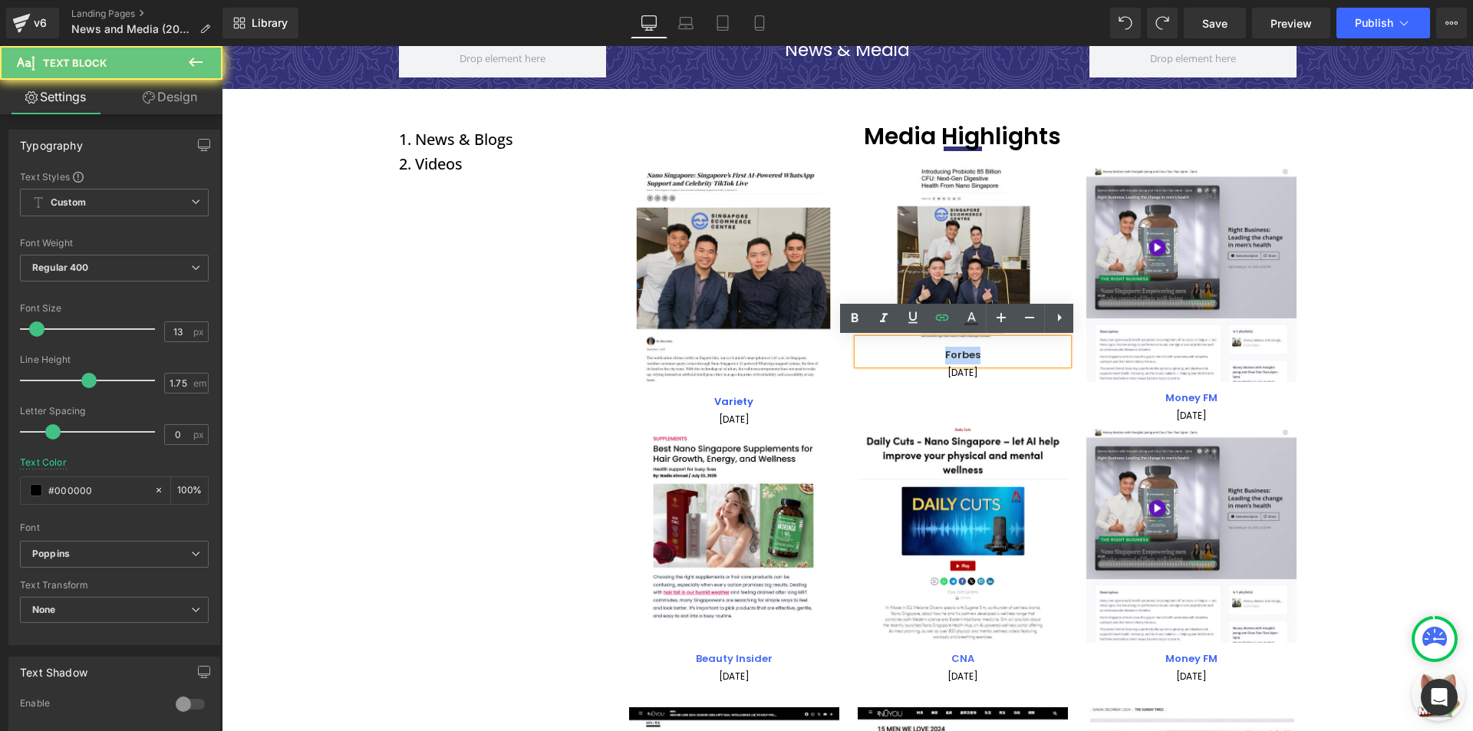
click at [1021, 352] on p "Forbes" at bounding box center [963, 356] width 210 height 18
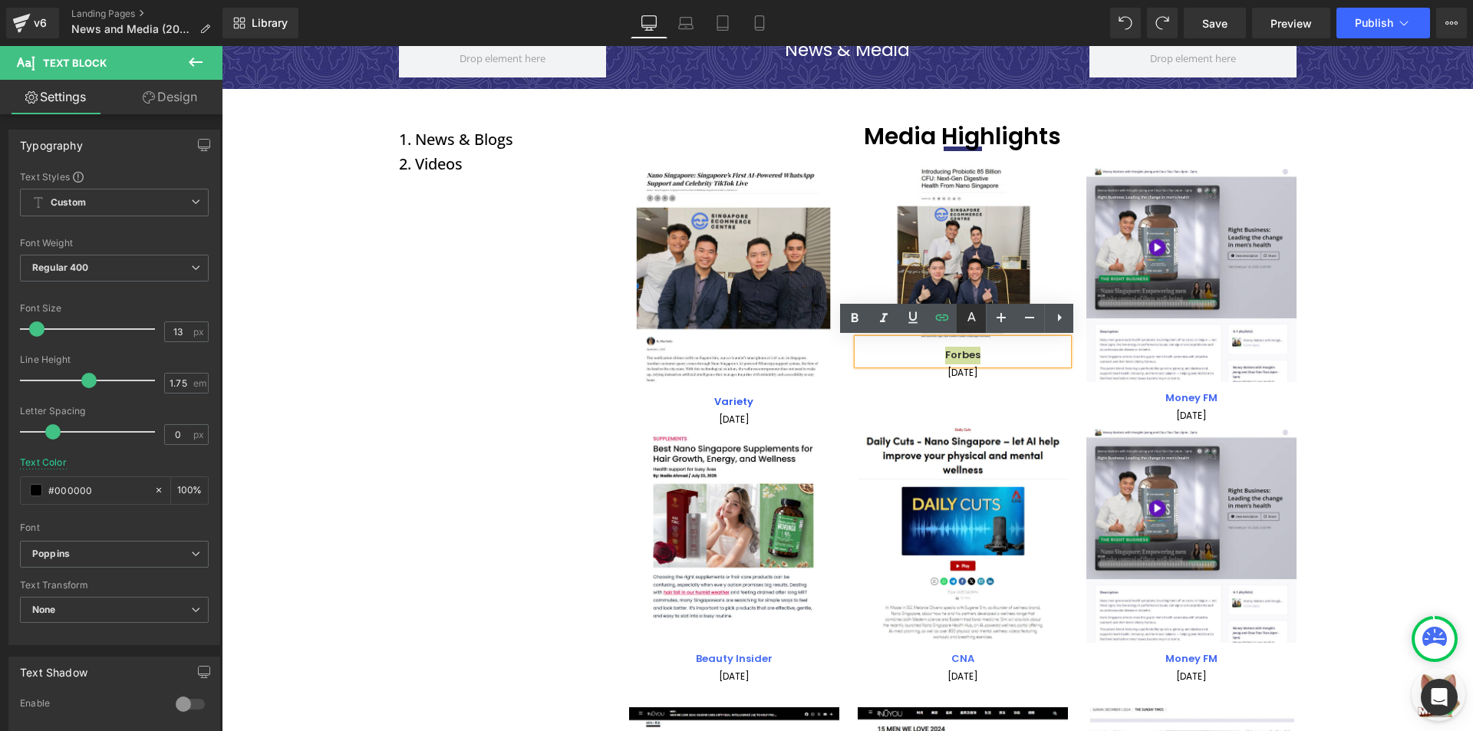
click at [973, 328] on link at bounding box center [970, 318] width 29 height 29
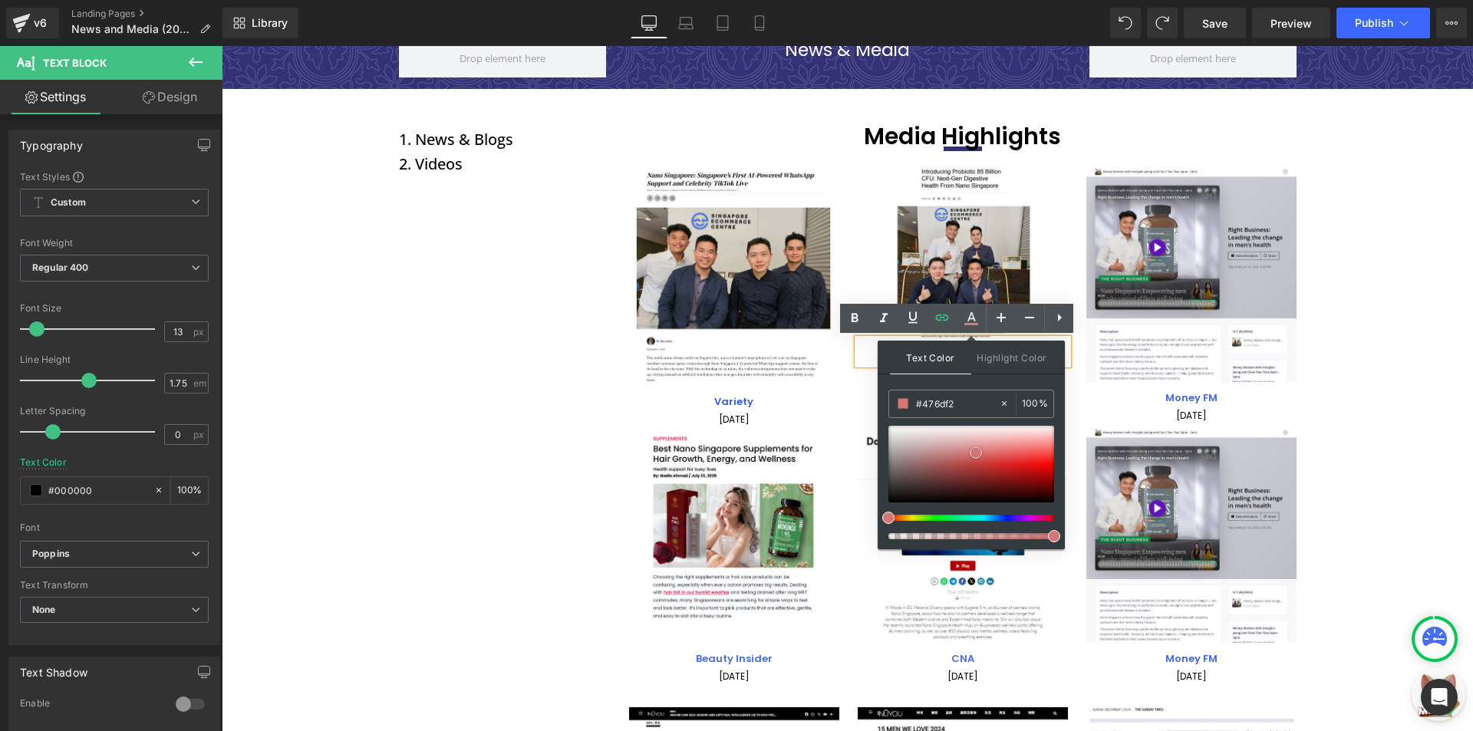
click at [976, 453] on div at bounding box center [971, 464] width 166 height 77
click at [841, 402] on div "Image Variety Text Block 01 September 2025 Text Block Image Forbes Text Block 1…" at bounding box center [972, 296] width 686 height 261
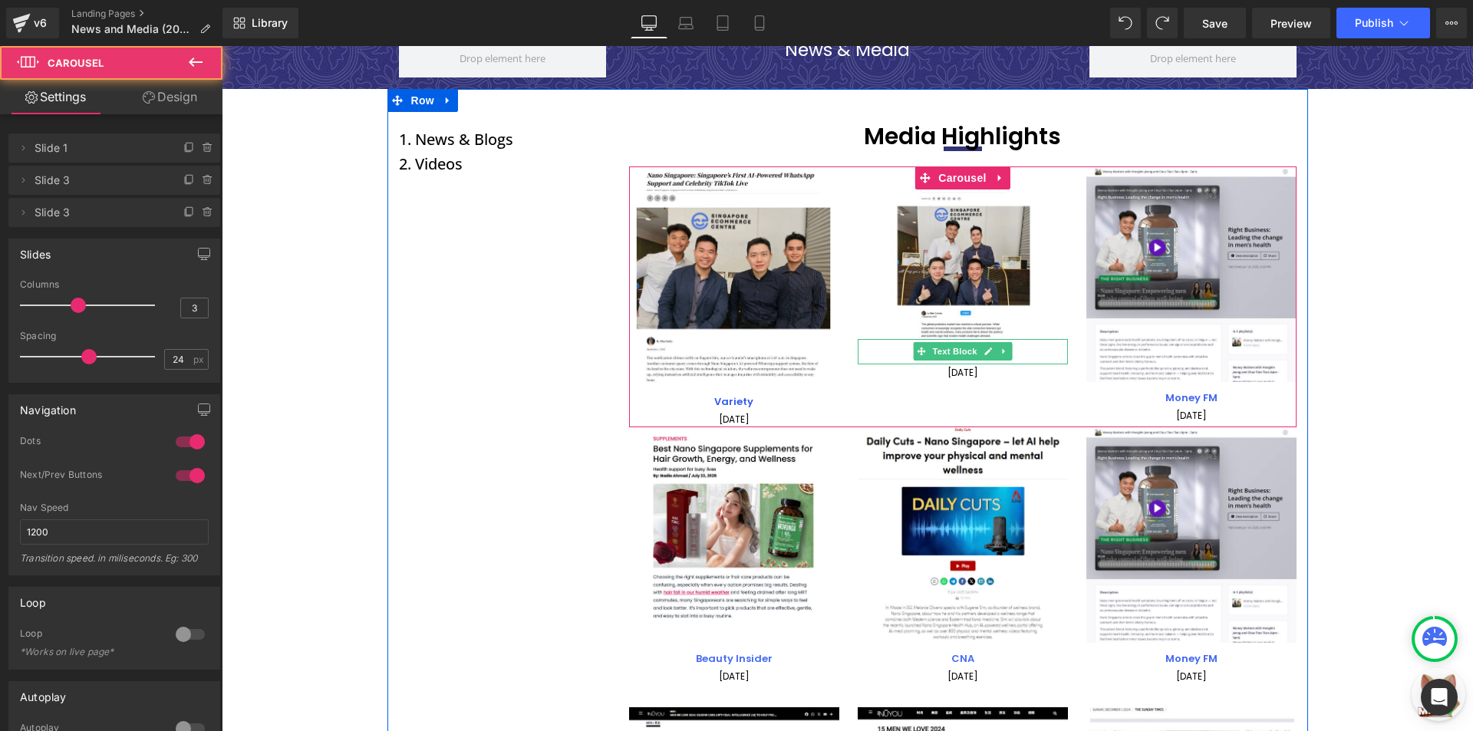
click at [1027, 355] on p "Forbes" at bounding box center [963, 356] width 210 height 18
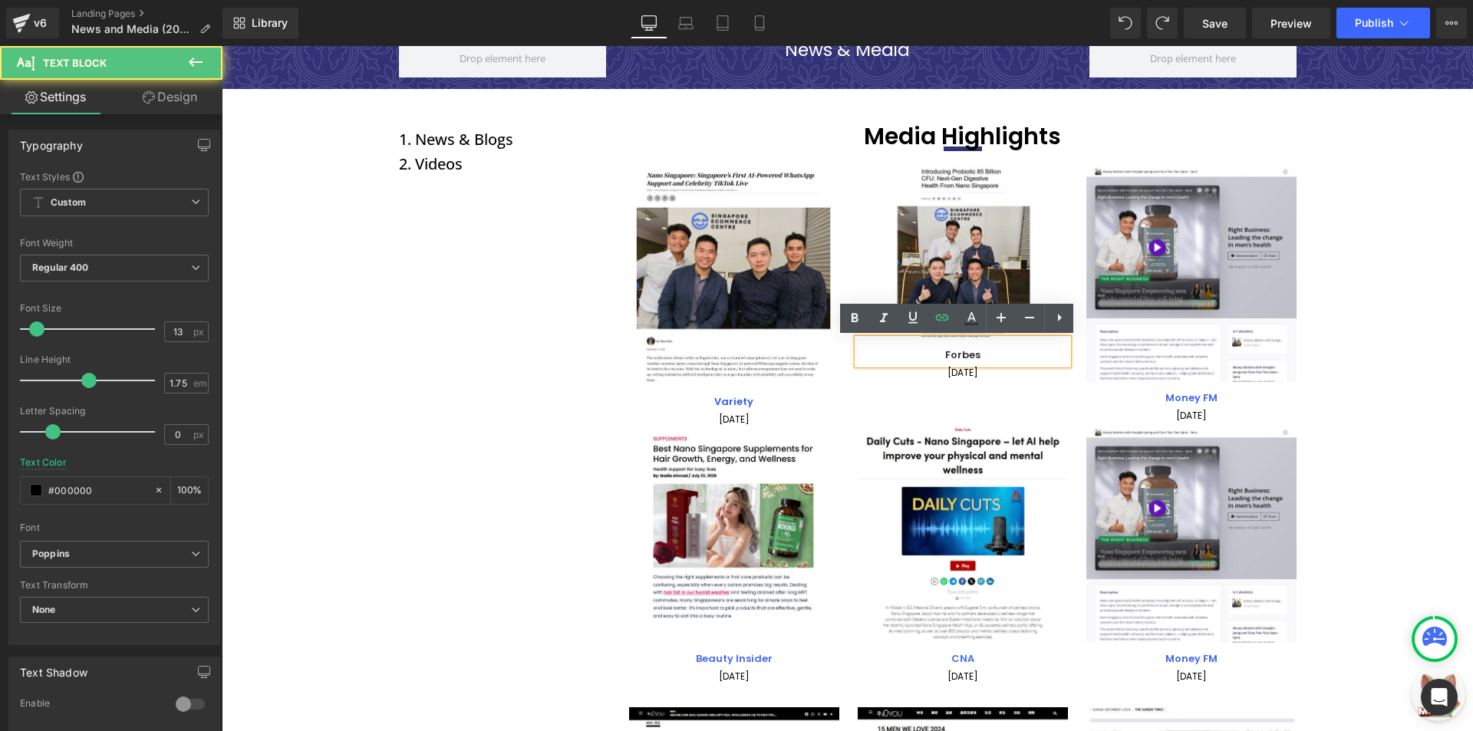
click at [1027, 355] on p "Forbes" at bounding box center [963, 356] width 210 height 18
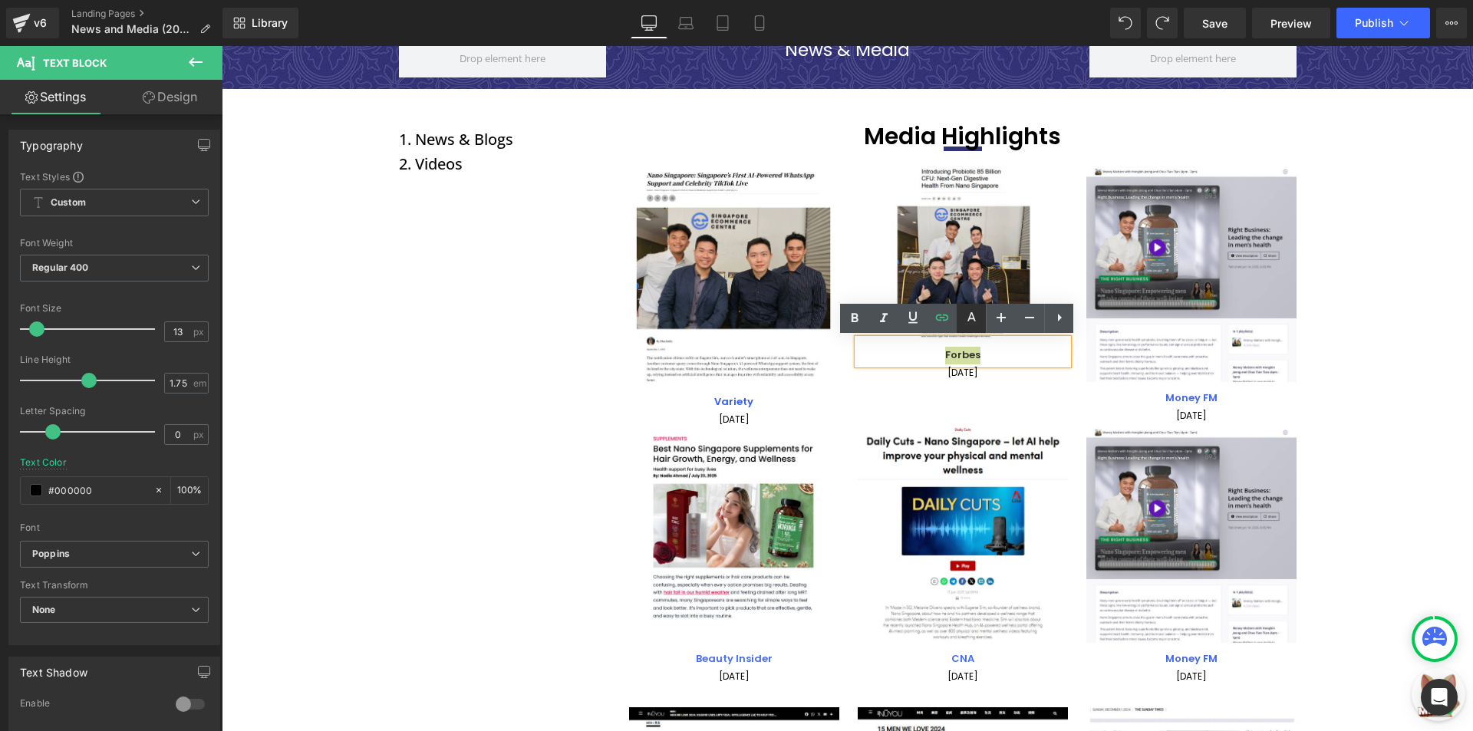
click at [971, 316] on icon at bounding box center [971, 318] width 18 height 18
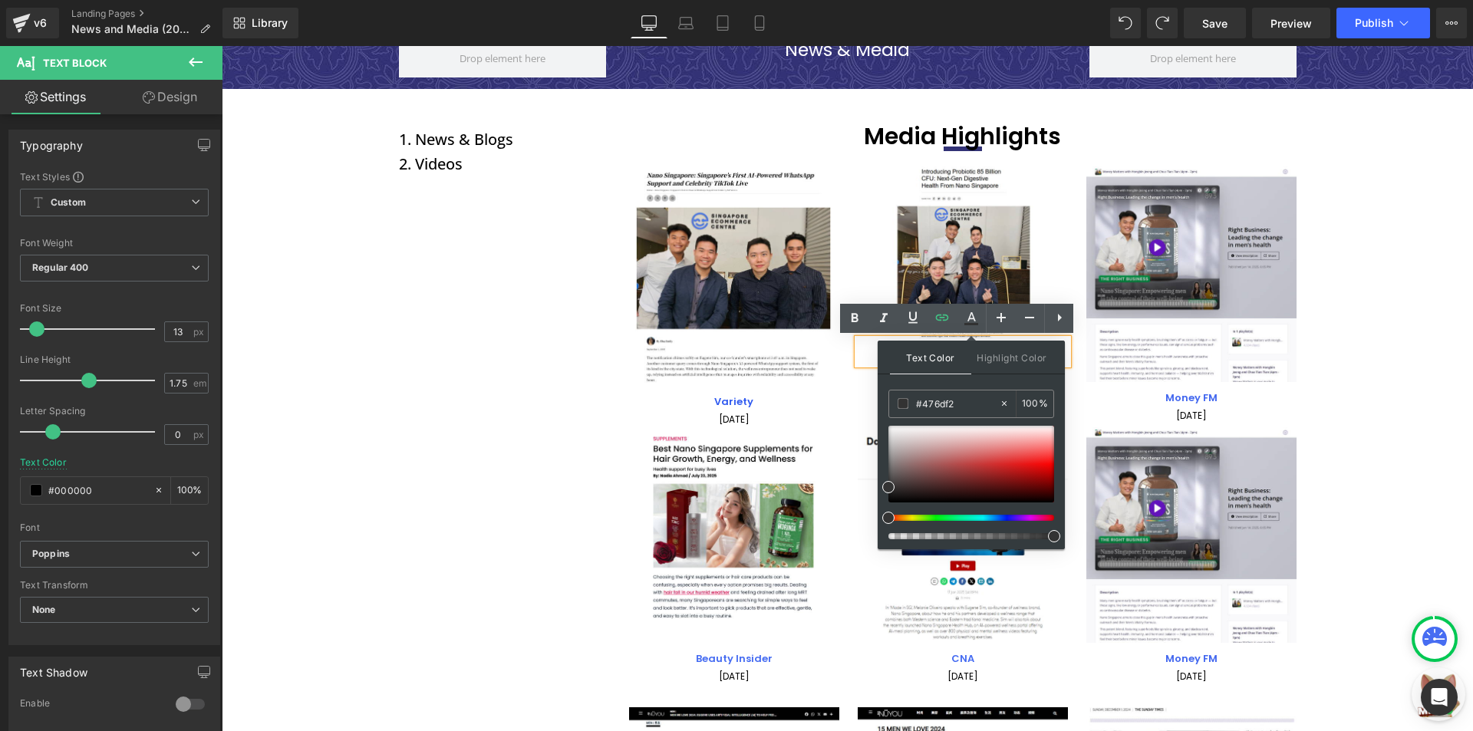
drag, startPoint x: 984, startPoint y: 433, endPoint x: 986, endPoint y: 441, distance: 8.6
click at [986, 441] on div "#476df2 100 %" at bounding box center [971, 470] width 166 height 160
drag, startPoint x: 986, startPoint y: 453, endPoint x: 986, endPoint y: 469, distance: 16.1
click at [986, 469] on div at bounding box center [971, 464] width 166 height 77
click at [839, 374] on div "Image Variety Text Block 01 September 2025 Text Block Image Forbes Text Block 1…" at bounding box center [972, 296] width 686 height 261
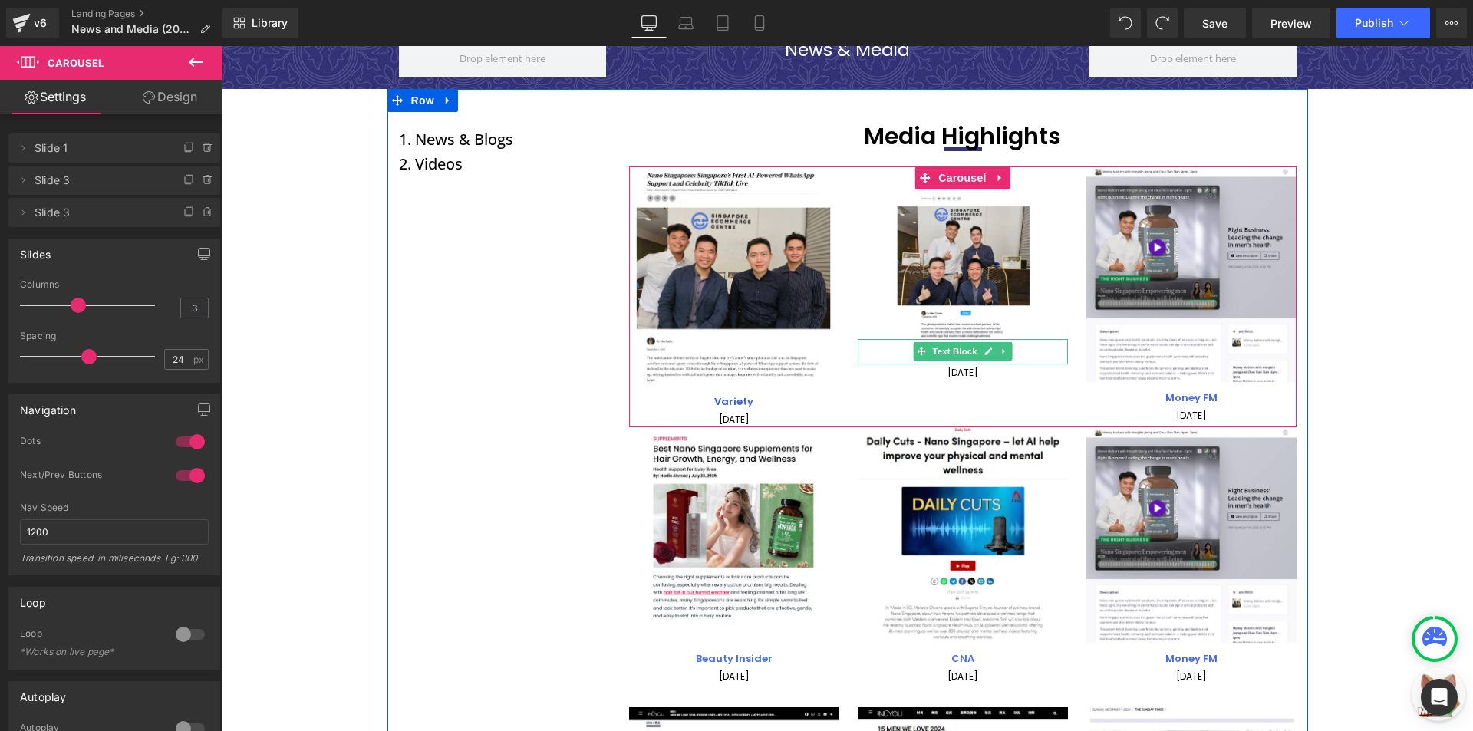
click at [1002, 350] on icon at bounding box center [1003, 351] width 2 height 5
click at [1039, 356] on p "Forbes" at bounding box center [963, 356] width 210 height 18
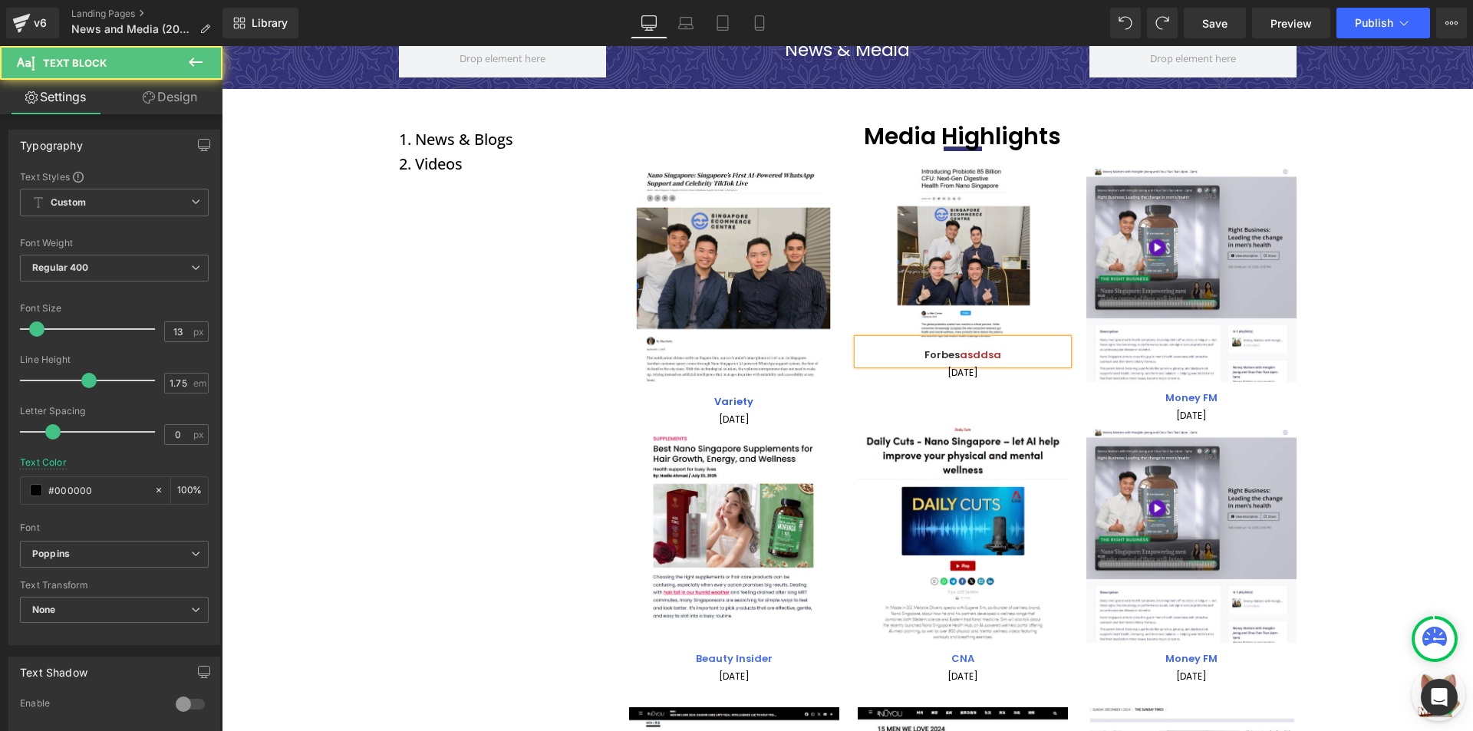
click at [1001, 354] on p "Forbes asddsa" at bounding box center [963, 356] width 210 height 18
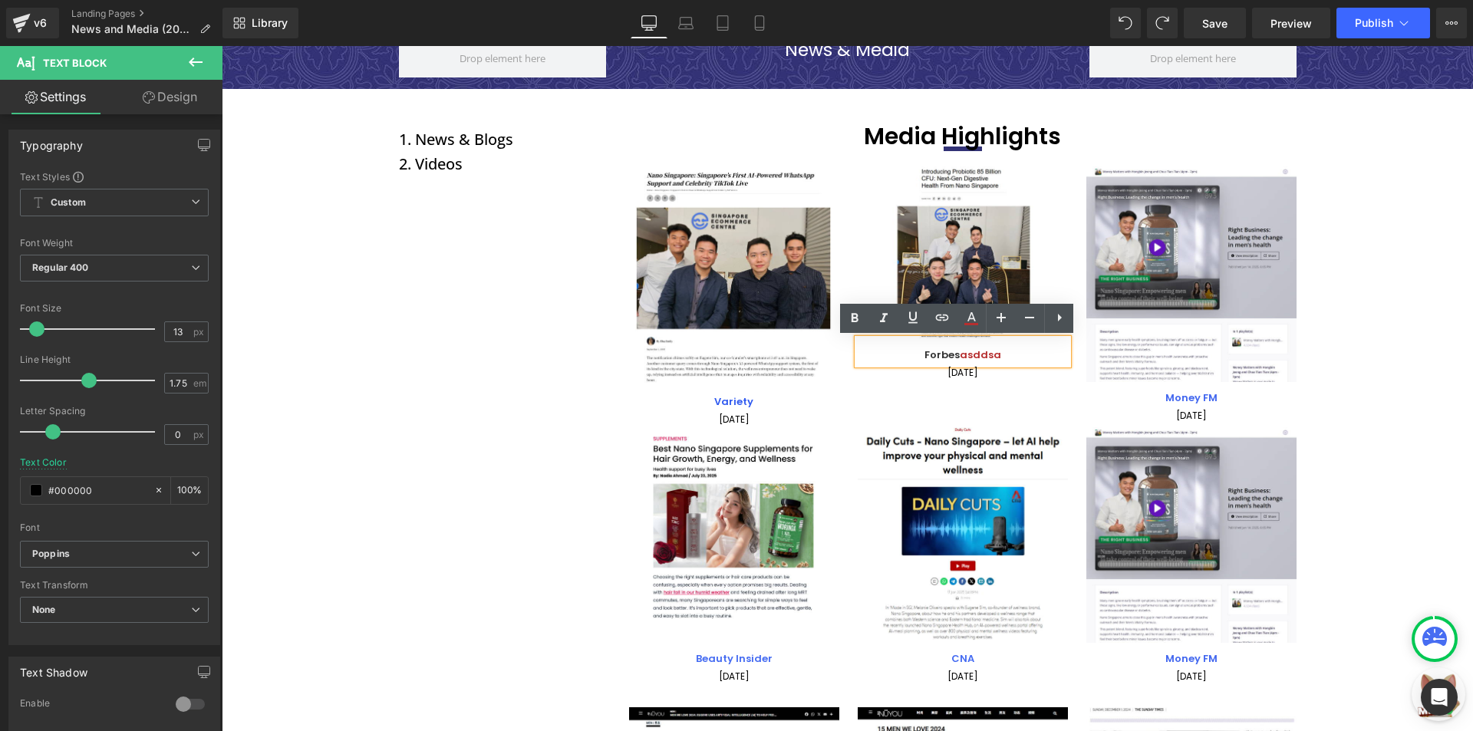
click at [995, 355] on p "Forbes asddsa" at bounding box center [963, 356] width 210 height 18
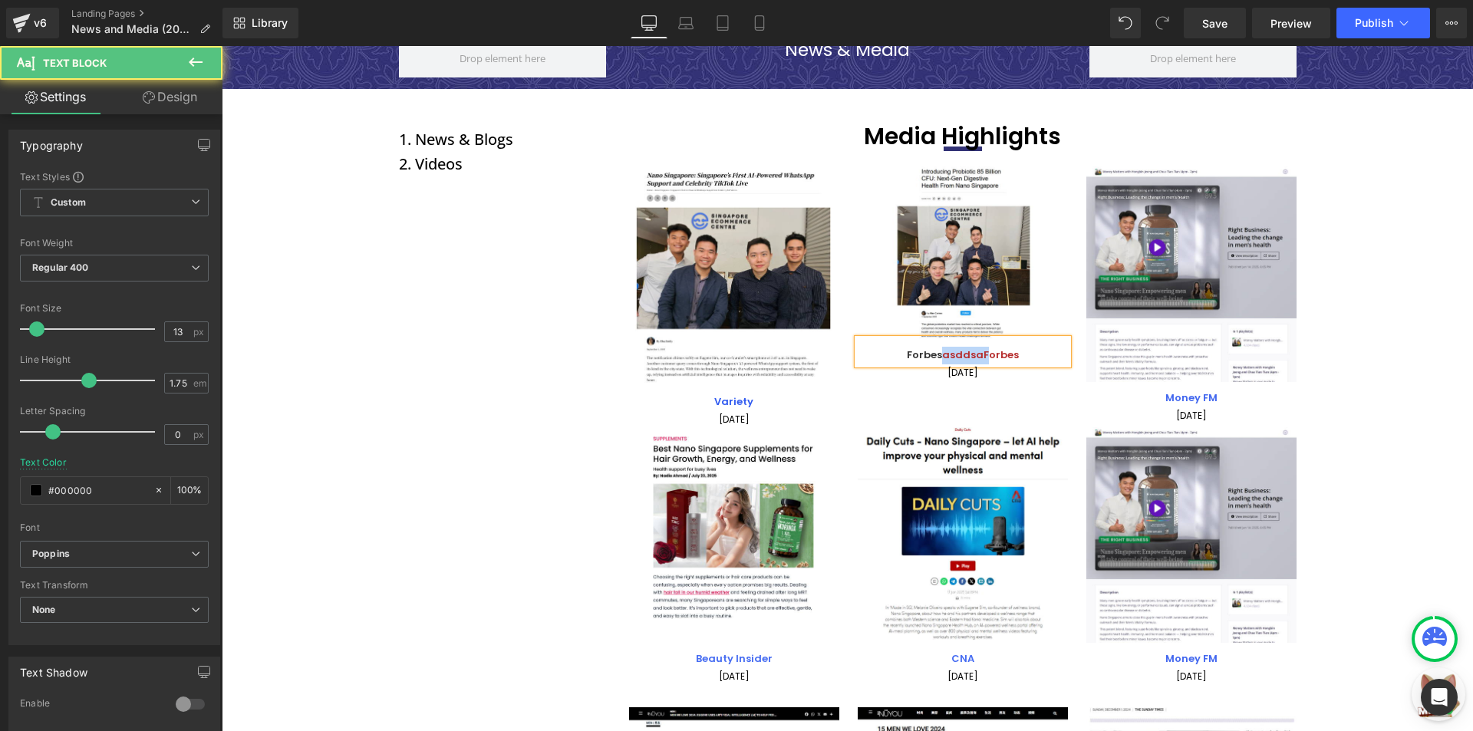
drag, startPoint x: 975, startPoint y: 354, endPoint x: 937, endPoint y: 354, distance: 38.4
click at [937, 354] on span "Forbes asddsaForbes" at bounding box center [963, 354] width 112 height 15
click at [978, 357] on span "Forbes Forbes" at bounding box center [962, 354] width 73 height 15
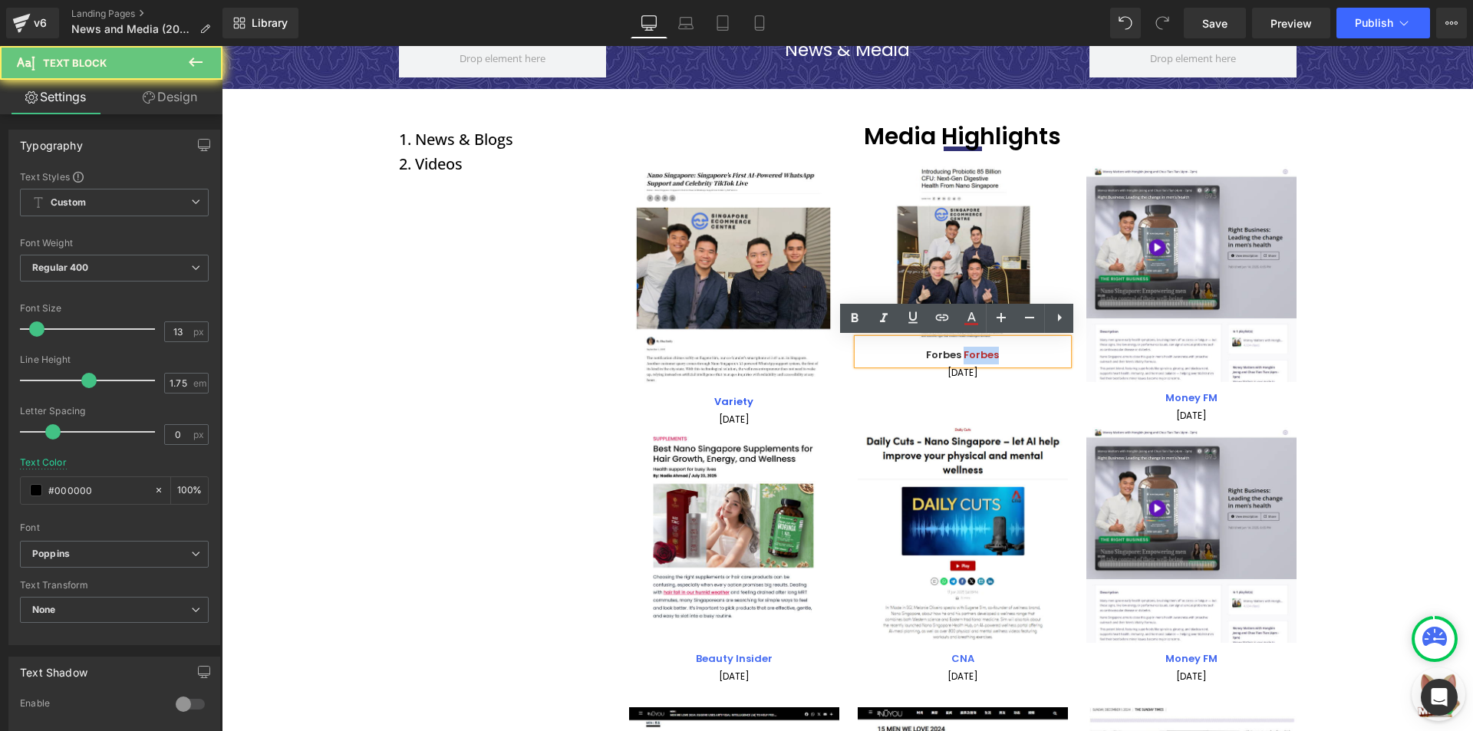
click at [978, 357] on span "Forbes Forbes" at bounding box center [962, 354] width 73 height 15
click at [953, 317] on link at bounding box center [941, 318] width 29 height 29
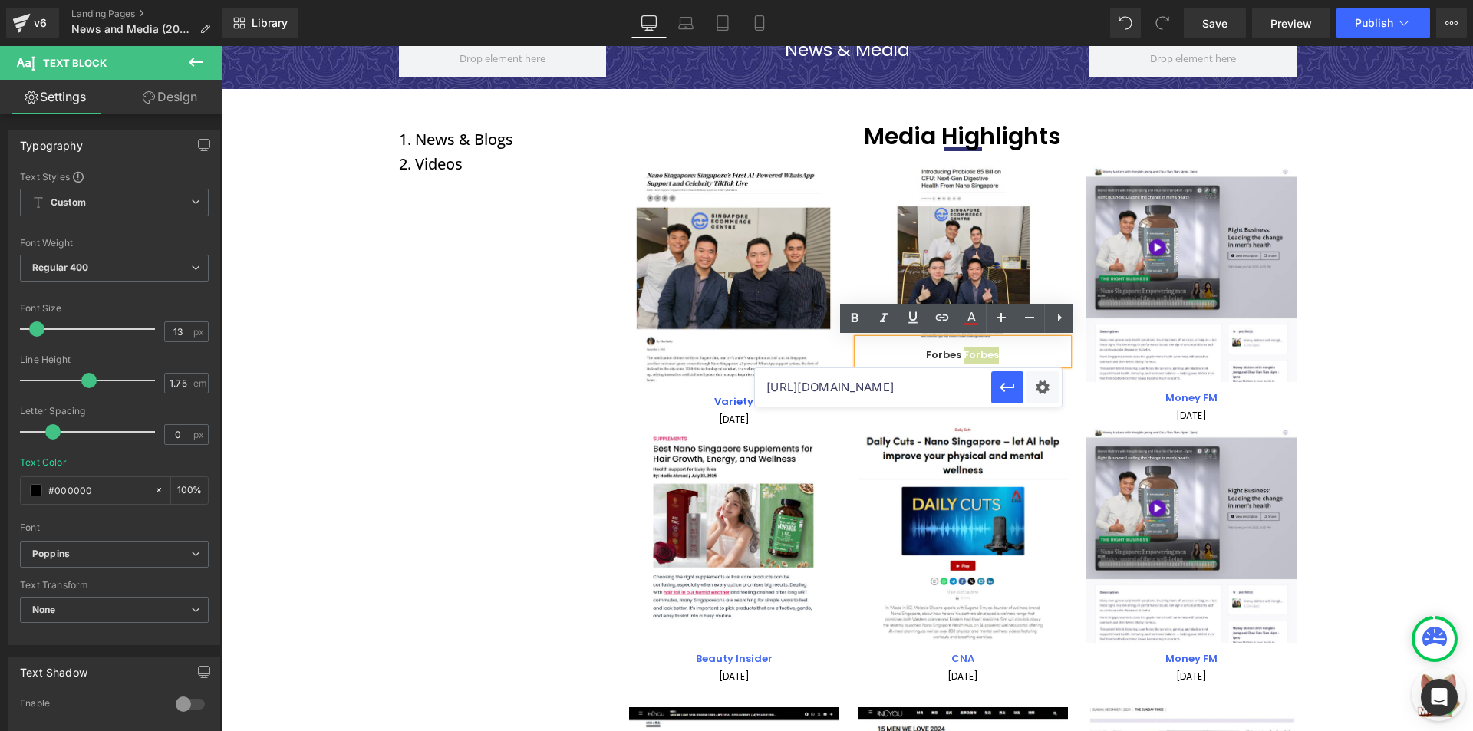
click at [933, 389] on input "[URL][DOMAIN_NAME]" at bounding box center [873, 387] width 236 height 38
paste input "[URL][DOMAIN_NAME]"
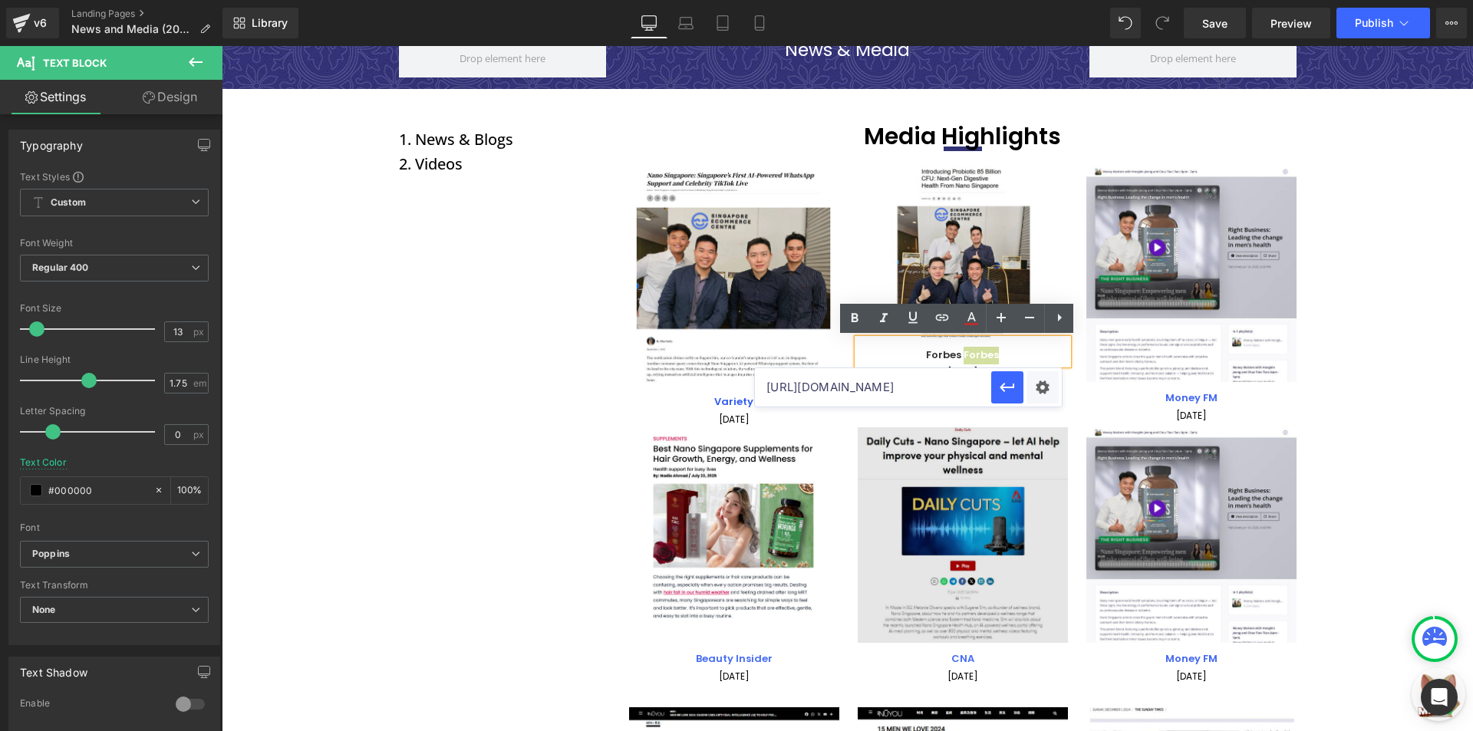
scroll to position [0, 432]
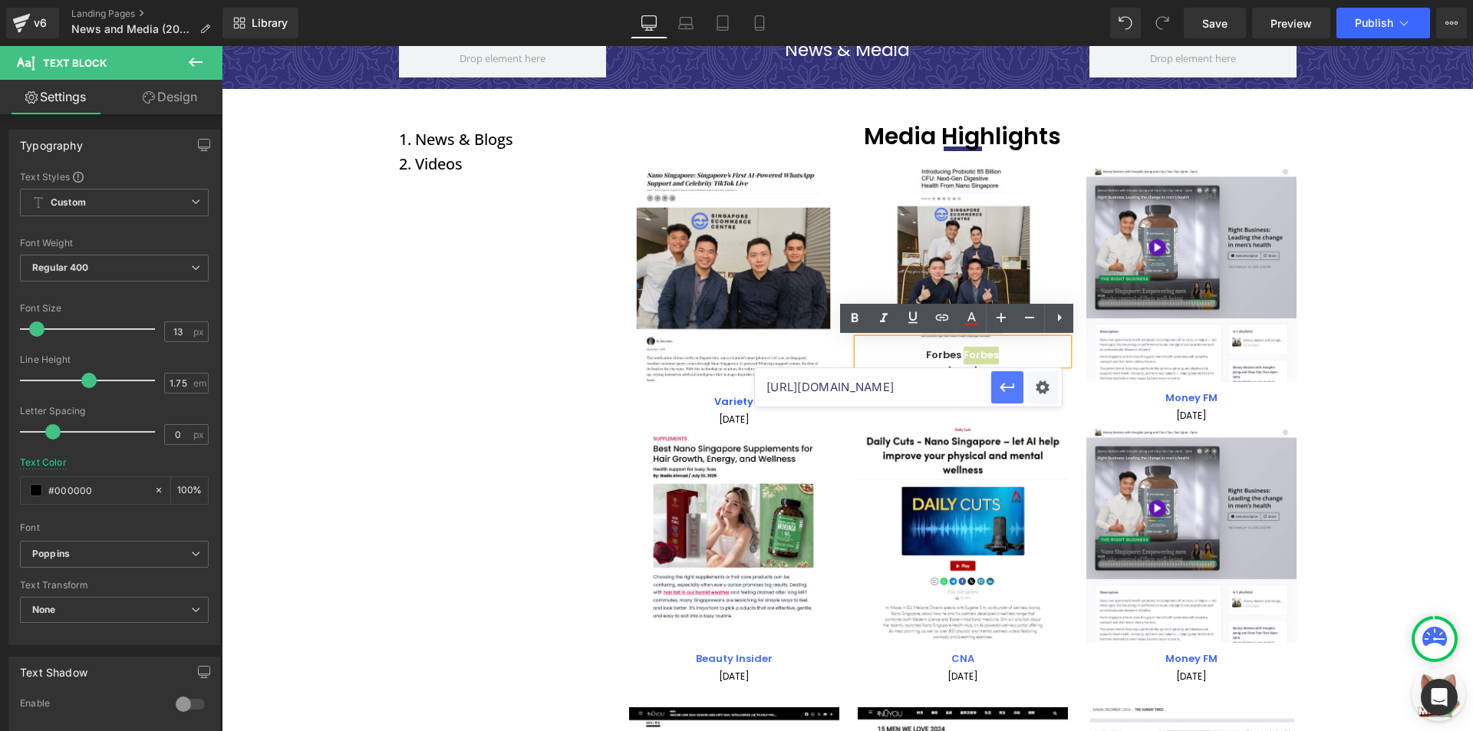
type input "[URL][DOMAIN_NAME]"
click at [1002, 385] on icon "button" at bounding box center [1006, 387] width 15 height 9
click at [969, 316] on icon at bounding box center [971, 316] width 8 height 9
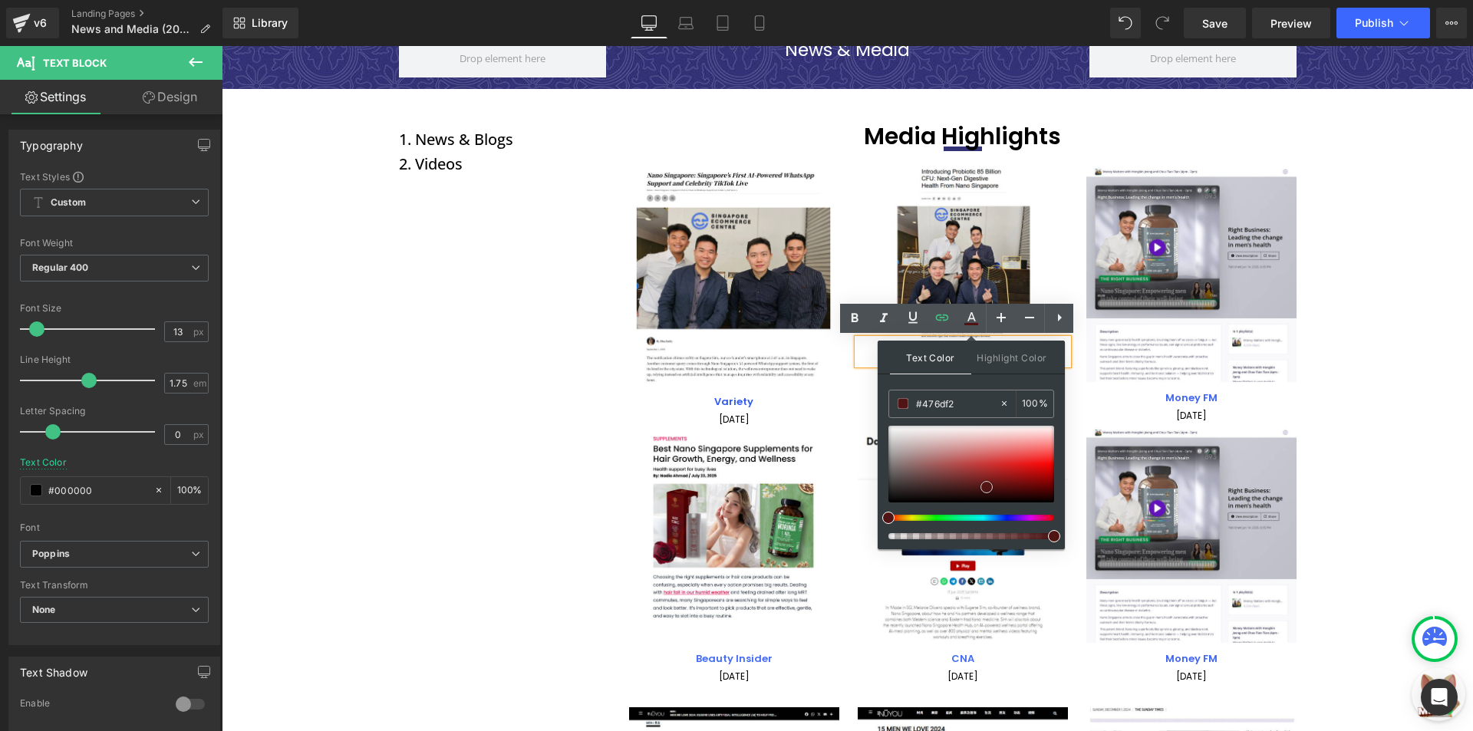
drag, startPoint x: 986, startPoint y: 487, endPoint x: 1022, endPoint y: 474, distance: 37.6
click at [1022, 474] on div at bounding box center [971, 464] width 166 height 77
click at [841, 407] on div "Image Variety Text Block 01 September 2025 Text Block Image Forbes Forbes Text …" at bounding box center [972, 296] width 686 height 261
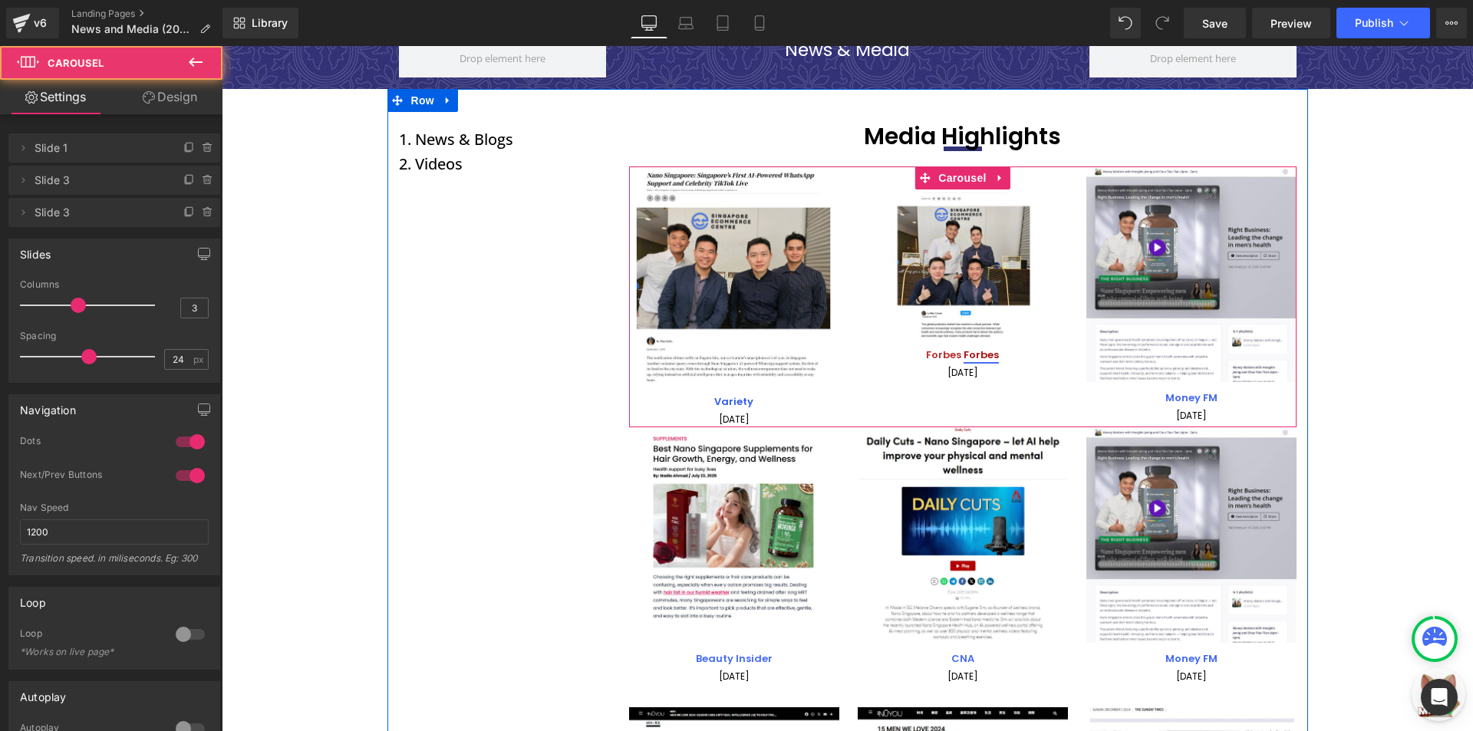
click at [961, 358] on link at bounding box center [964, 351] width 16 height 18
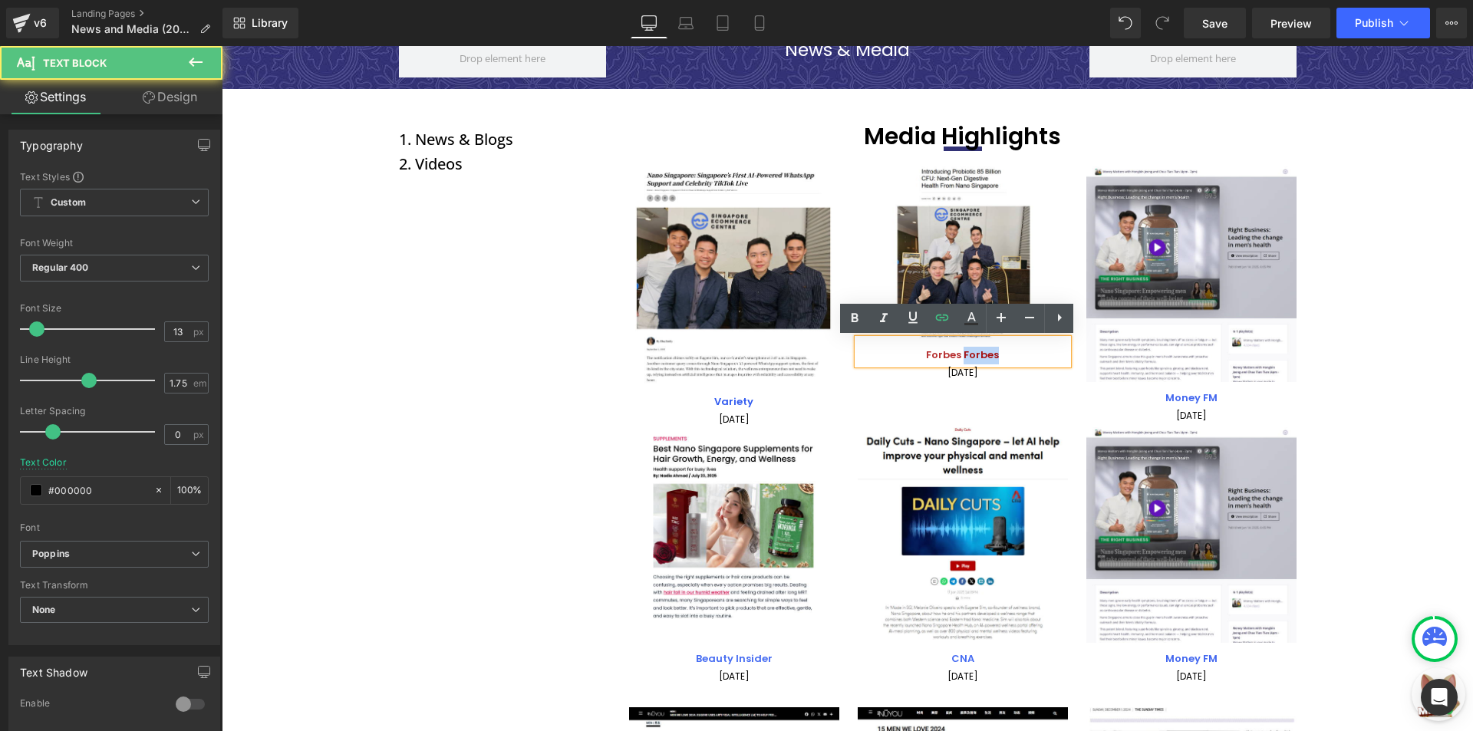
drag, startPoint x: 958, startPoint y: 355, endPoint x: 1008, endPoint y: 355, distance: 49.9
click at [1008, 355] on p "Forbes Forbes" at bounding box center [963, 356] width 210 height 18
click at [972, 318] on icon at bounding box center [971, 318] width 18 height 18
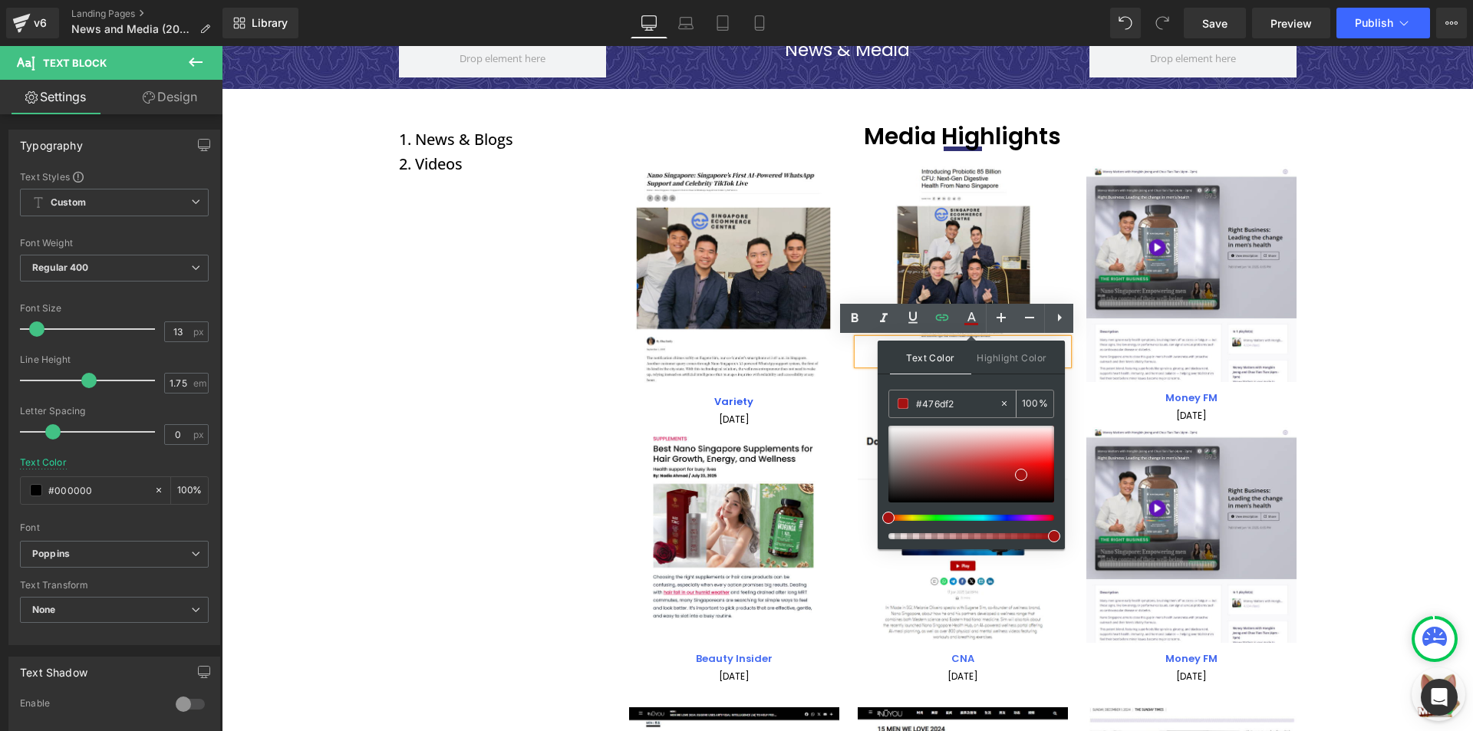
click at [969, 399] on input "#476df2" at bounding box center [957, 403] width 83 height 17
click at [969, 398] on input "#476df2" at bounding box center [957, 403] width 83 height 17
paste input "#476df"
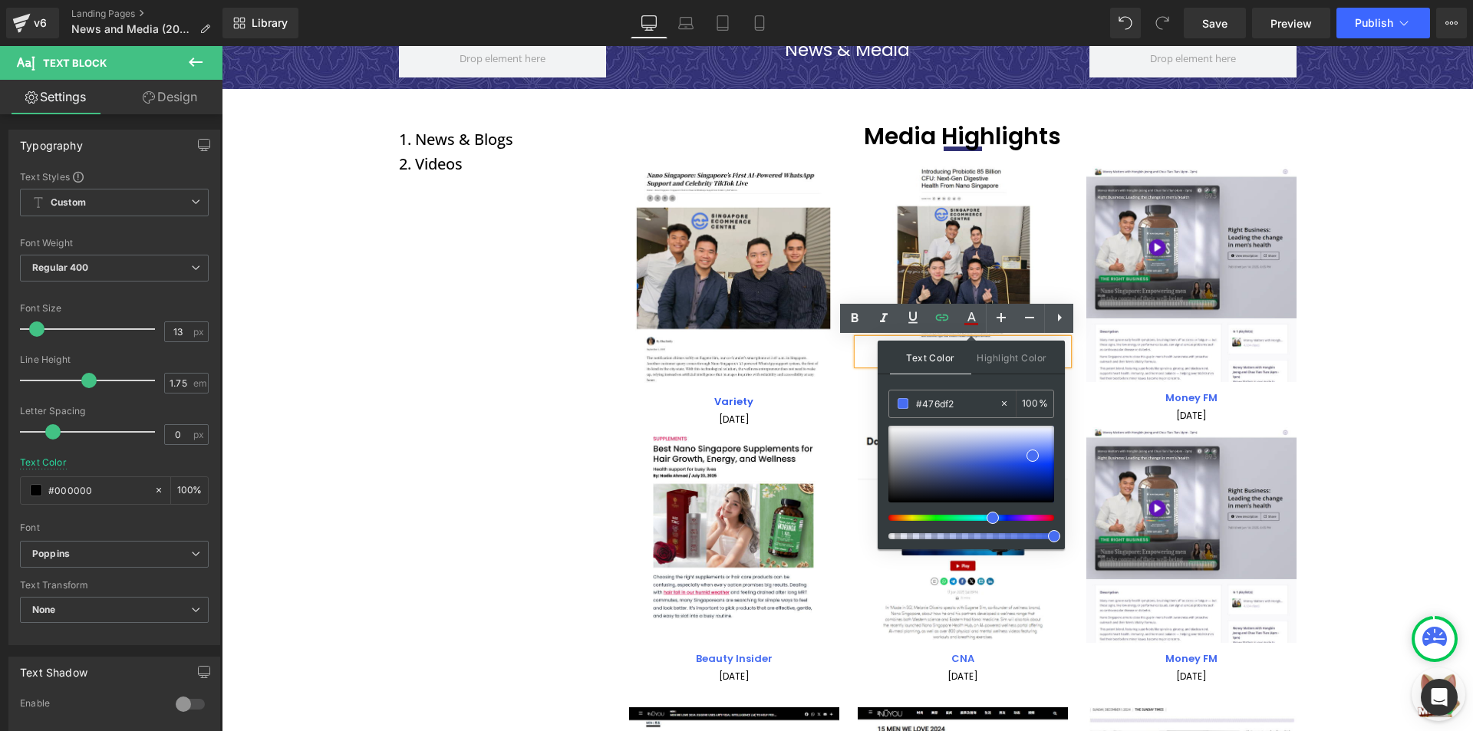
type input "#476df2"
click at [1032, 455] on span at bounding box center [1032, 455] width 12 height 12
click at [833, 406] on div "Image Variety Text Block 01 September 2025 Text Block Image Forbes Forbes Text …" at bounding box center [972, 296] width 686 height 261
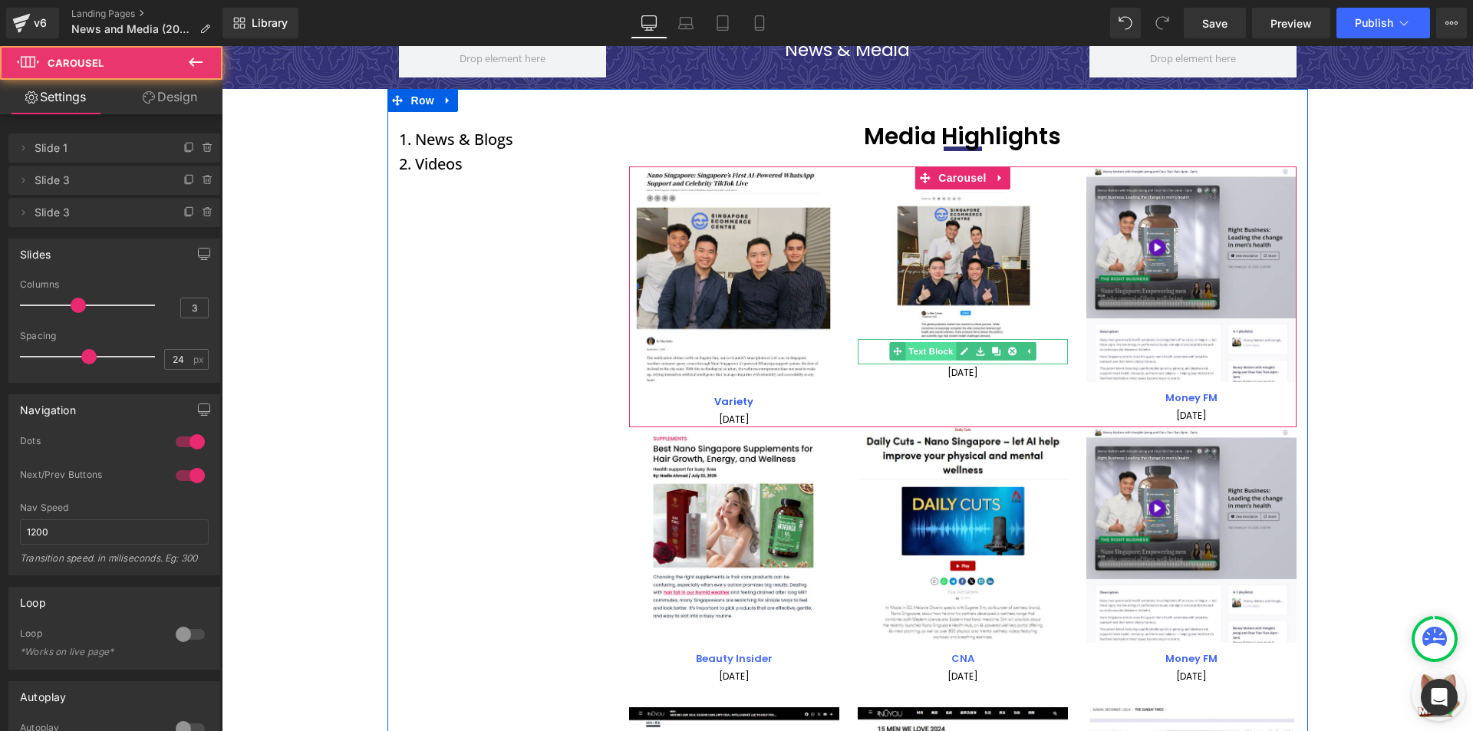
click at [943, 350] on span "Text Block" at bounding box center [930, 351] width 51 height 18
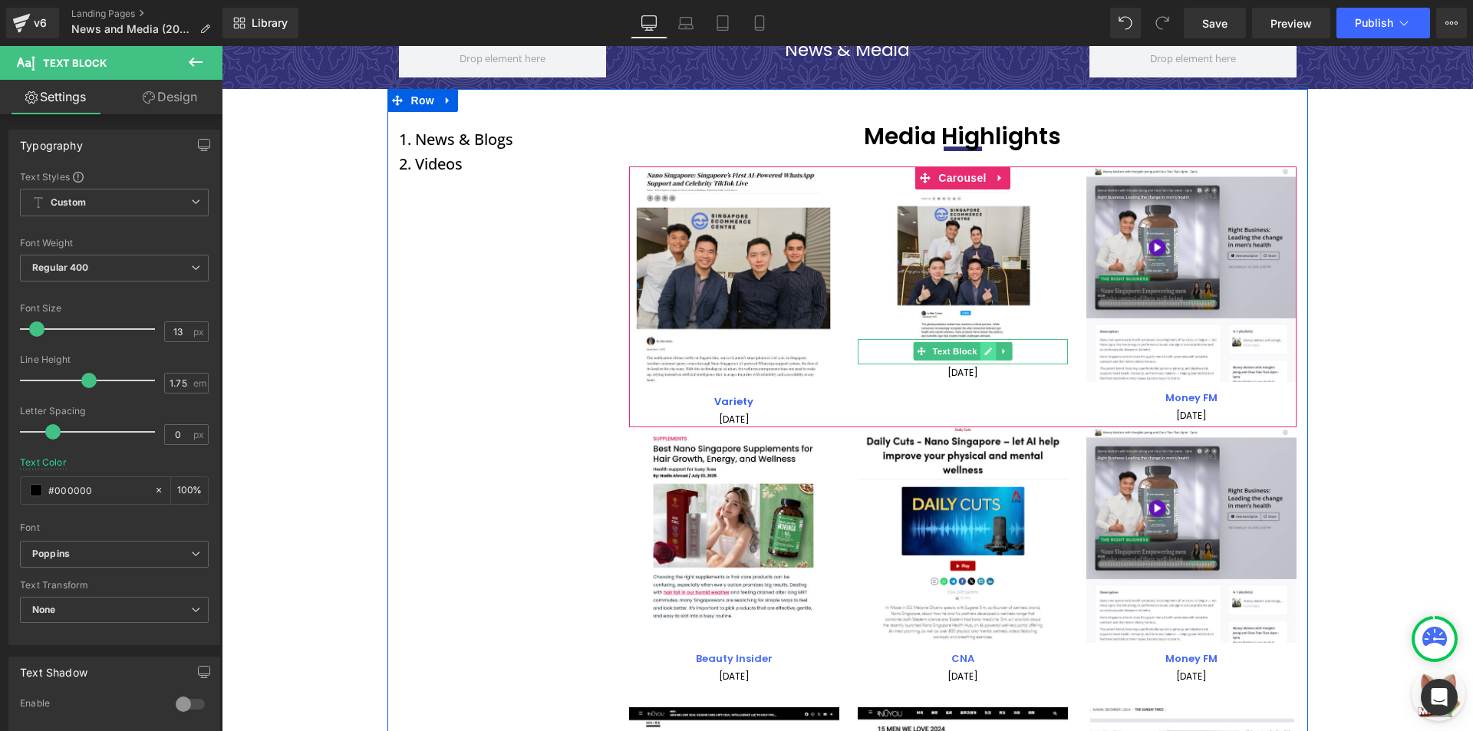
drag, startPoint x: 1038, startPoint y: 354, endPoint x: 983, endPoint y: 354, distance: 54.5
click at [1037, 353] on p "Forbes Forbes" at bounding box center [963, 356] width 210 height 18
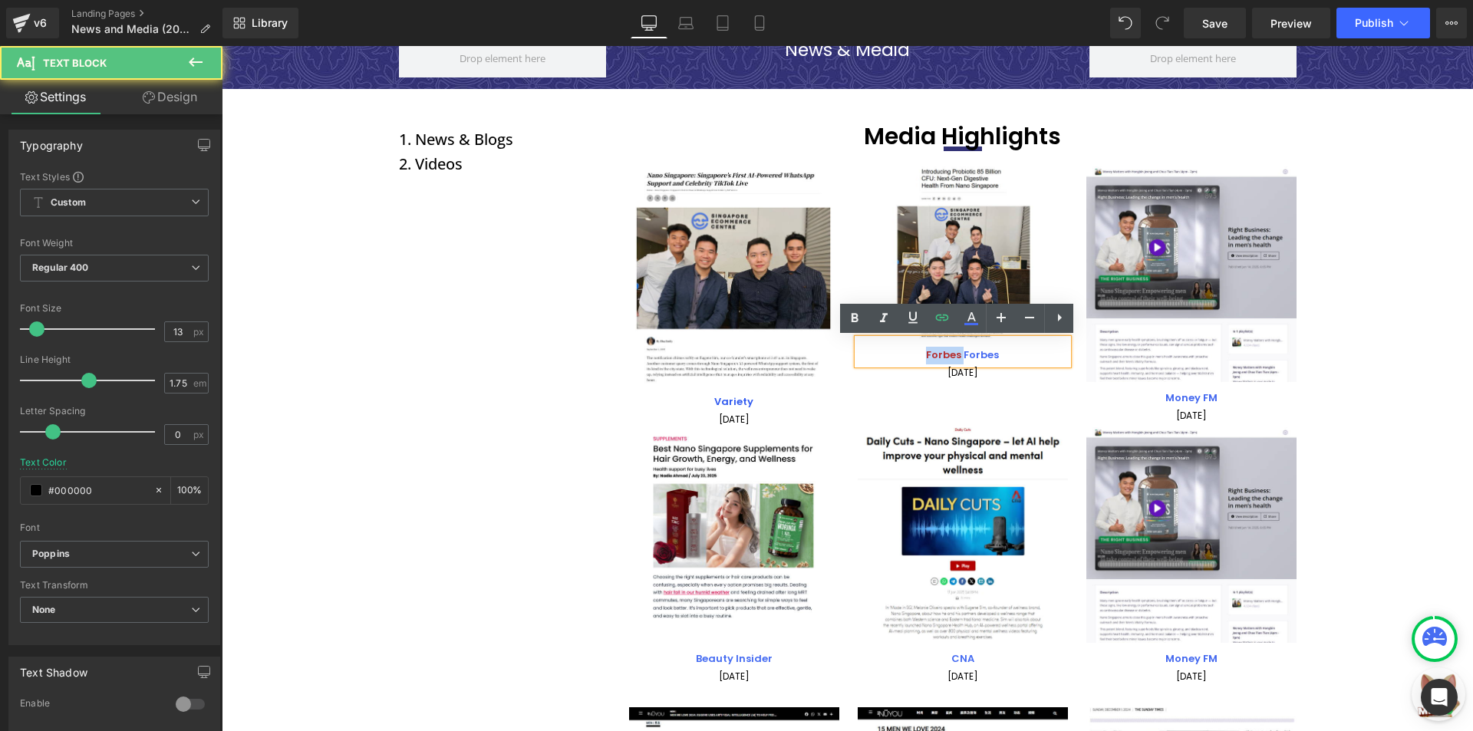
drag, startPoint x: 957, startPoint y: 351, endPoint x: 916, endPoint y: 350, distance: 41.4
click at [916, 350] on p "Forbes Forbes" at bounding box center [963, 356] width 210 height 18
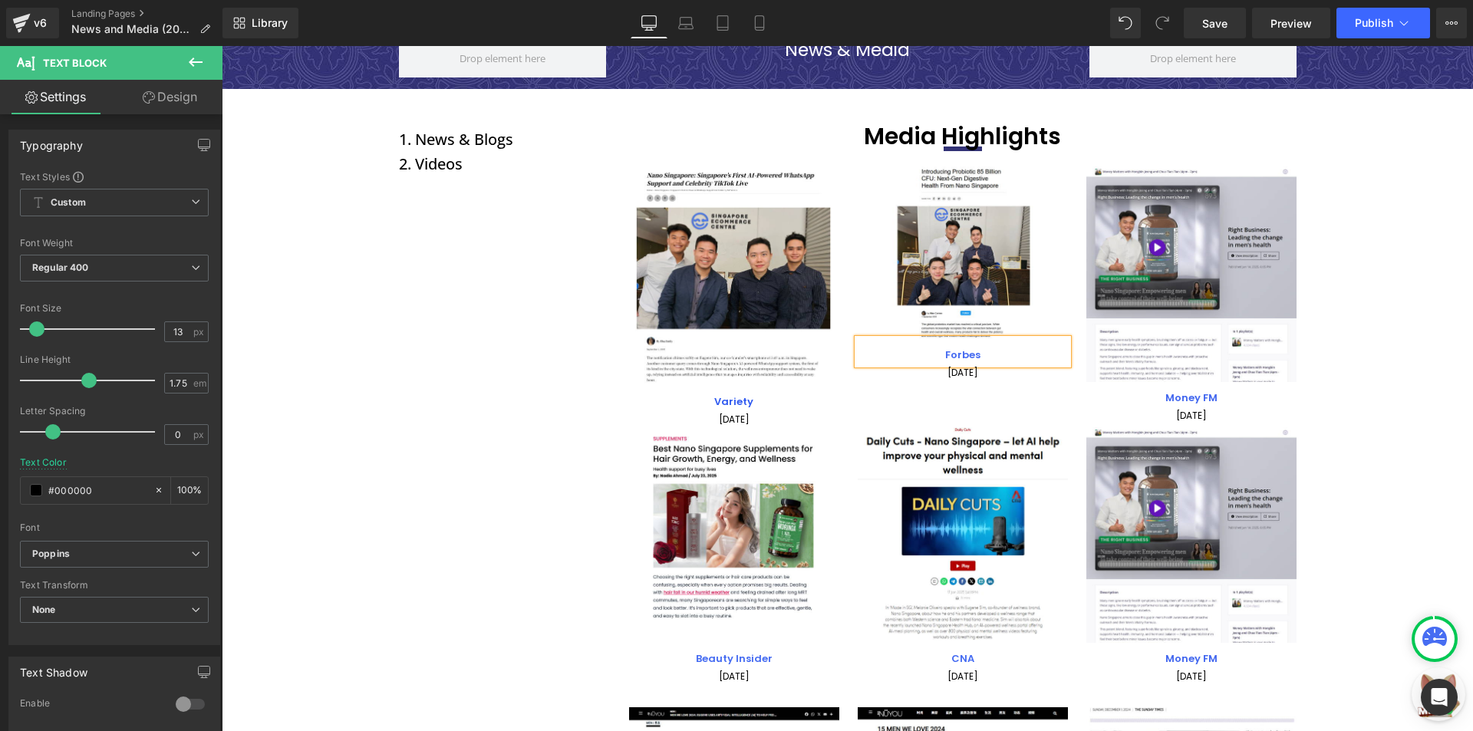
click at [888, 387] on div "Image Variety Text Block 01 September 2025 Text Block Image Forbes Text Block 1…" at bounding box center [972, 296] width 686 height 261
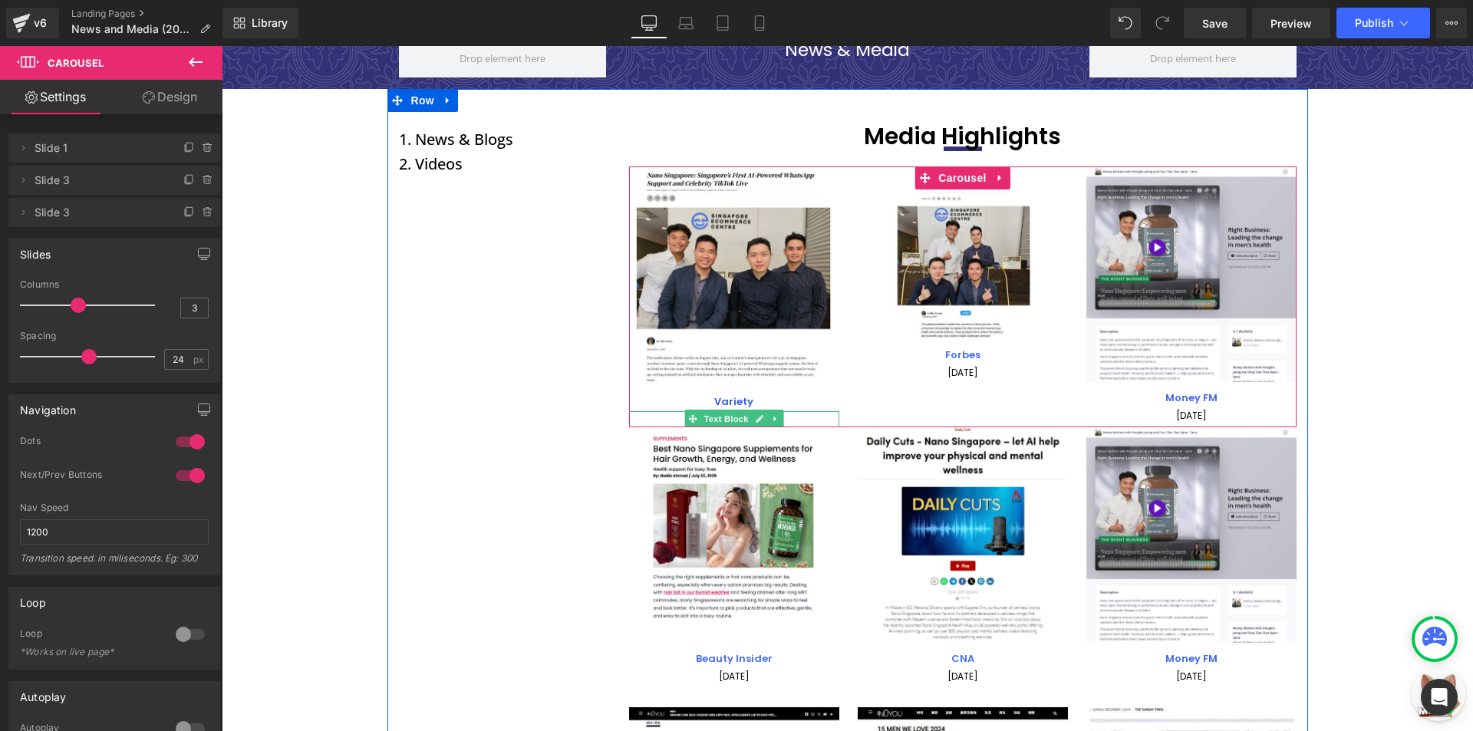
click at [767, 420] on link at bounding box center [775, 419] width 16 height 18
click at [762, 420] on icon at bounding box center [766, 419] width 8 height 8
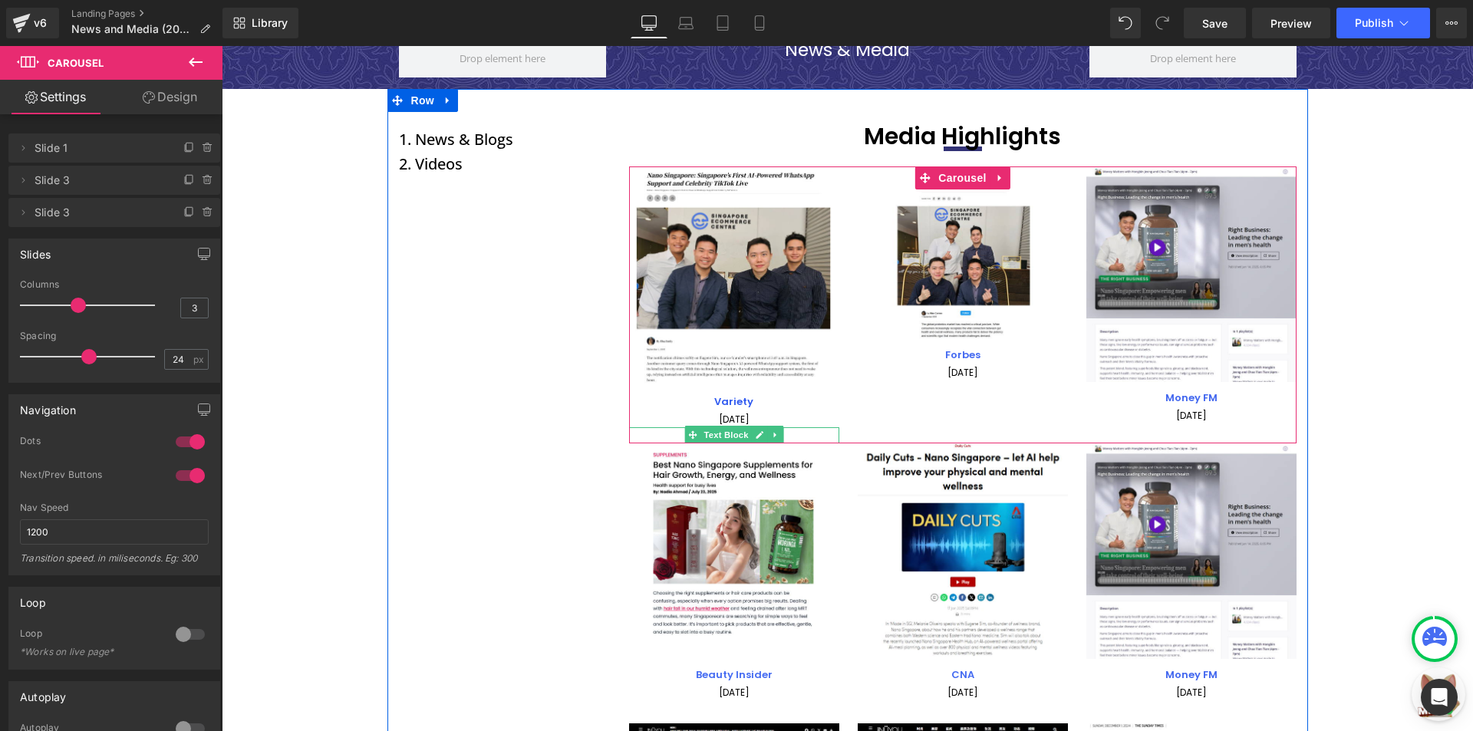
click at [794, 432] on p "[DATE]" at bounding box center [734, 435] width 210 height 16
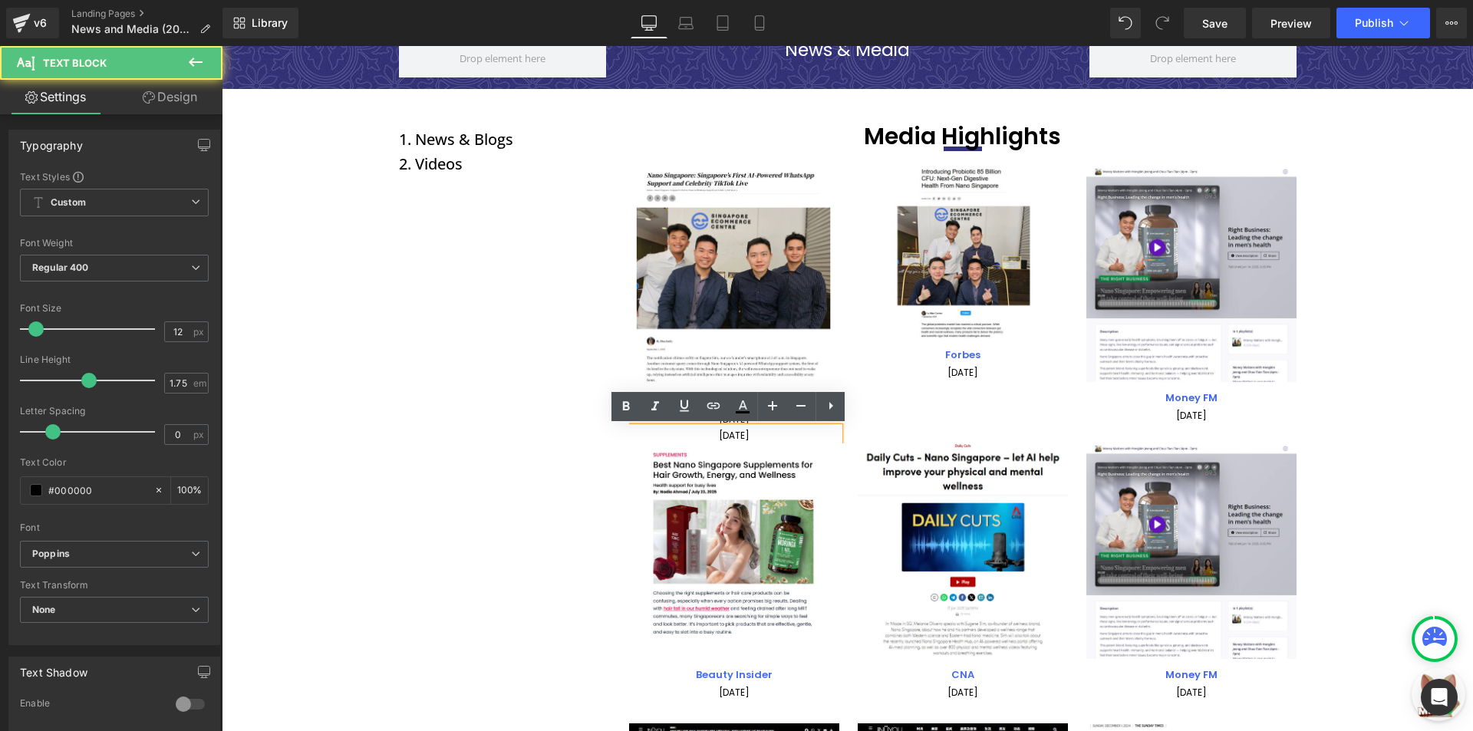
click at [794, 432] on p "[DATE]" at bounding box center [734, 435] width 210 height 16
copy p "[DATE]"
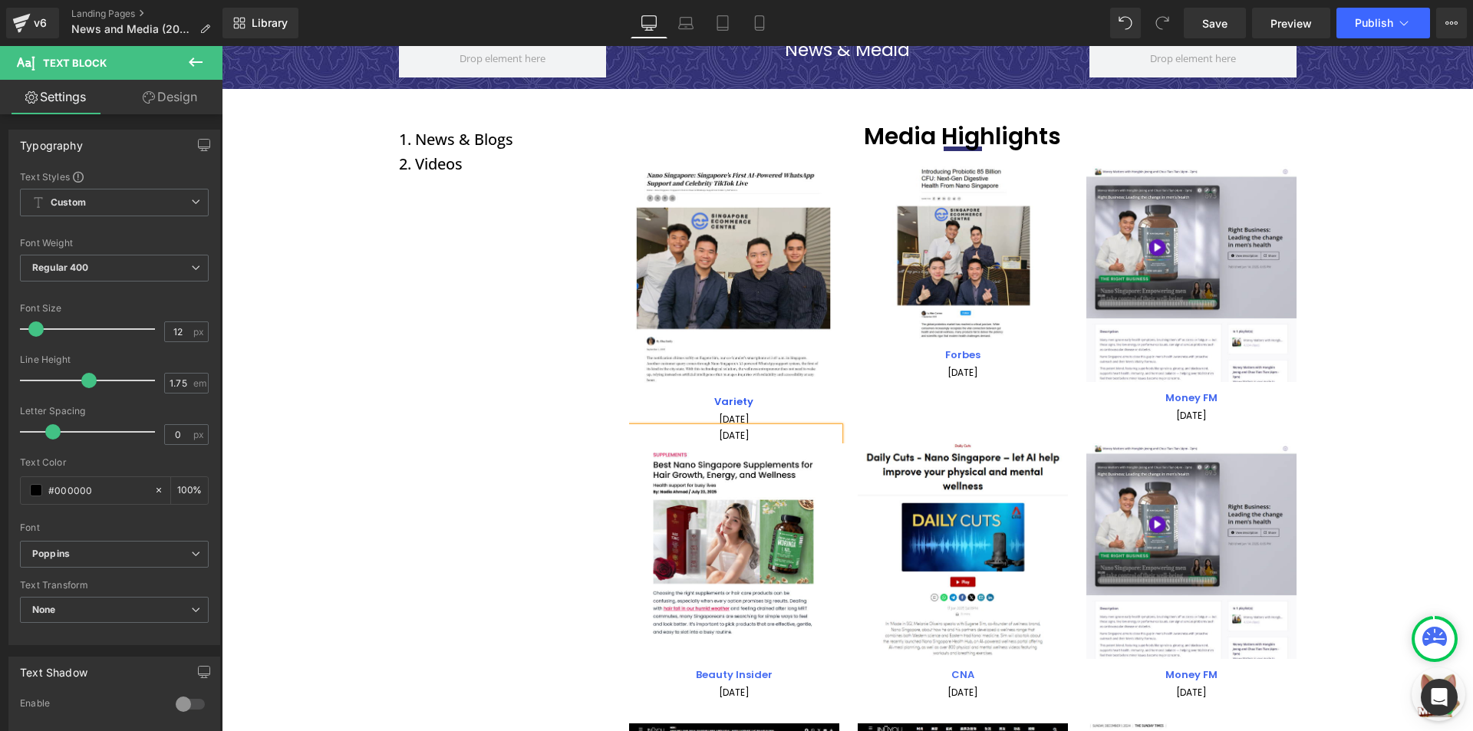
click at [882, 414] on div "Image Variety Text Block 01 September 2025 Text Block 01 September 2025 Text Bl…" at bounding box center [972, 304] width 686 height 277
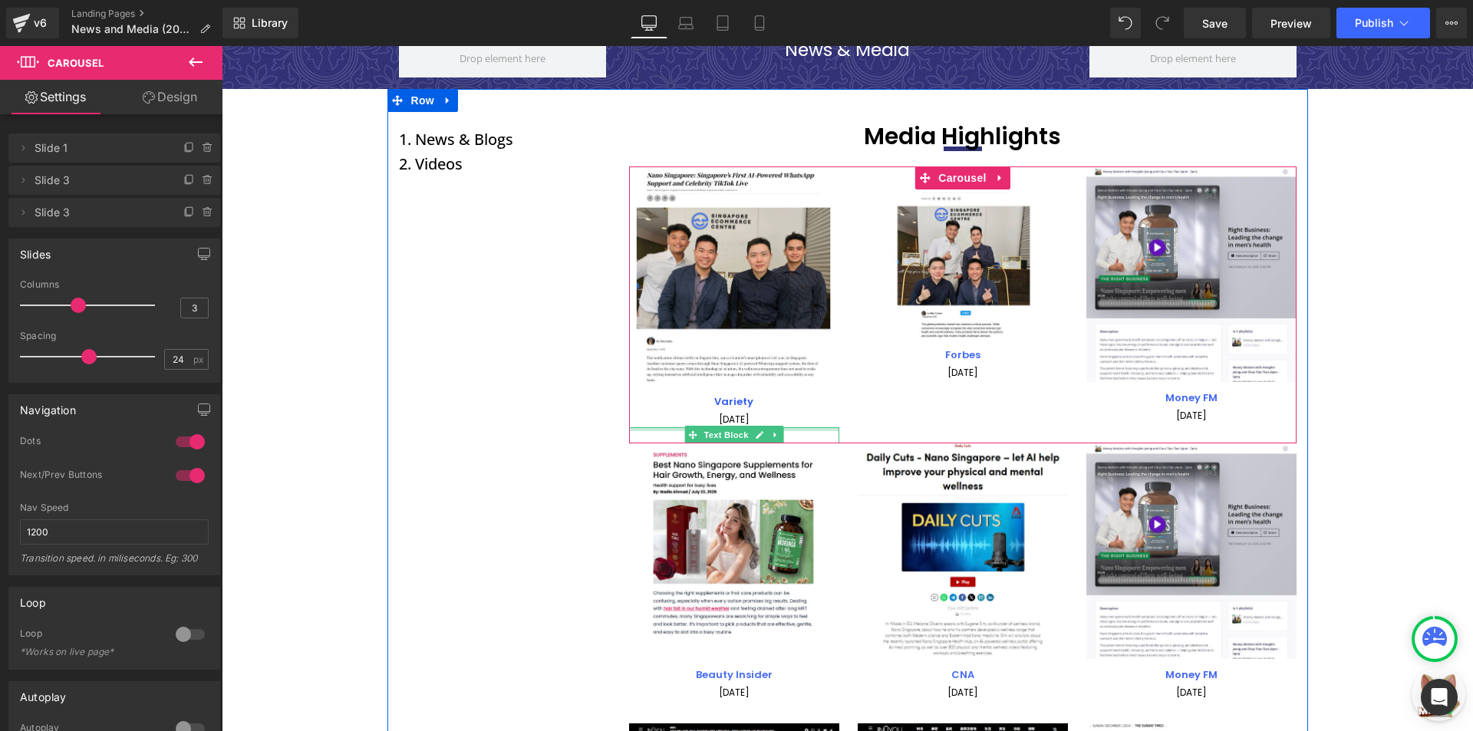
click at [815, 430] on div at bounding box center [734, 429] width 210 height 4
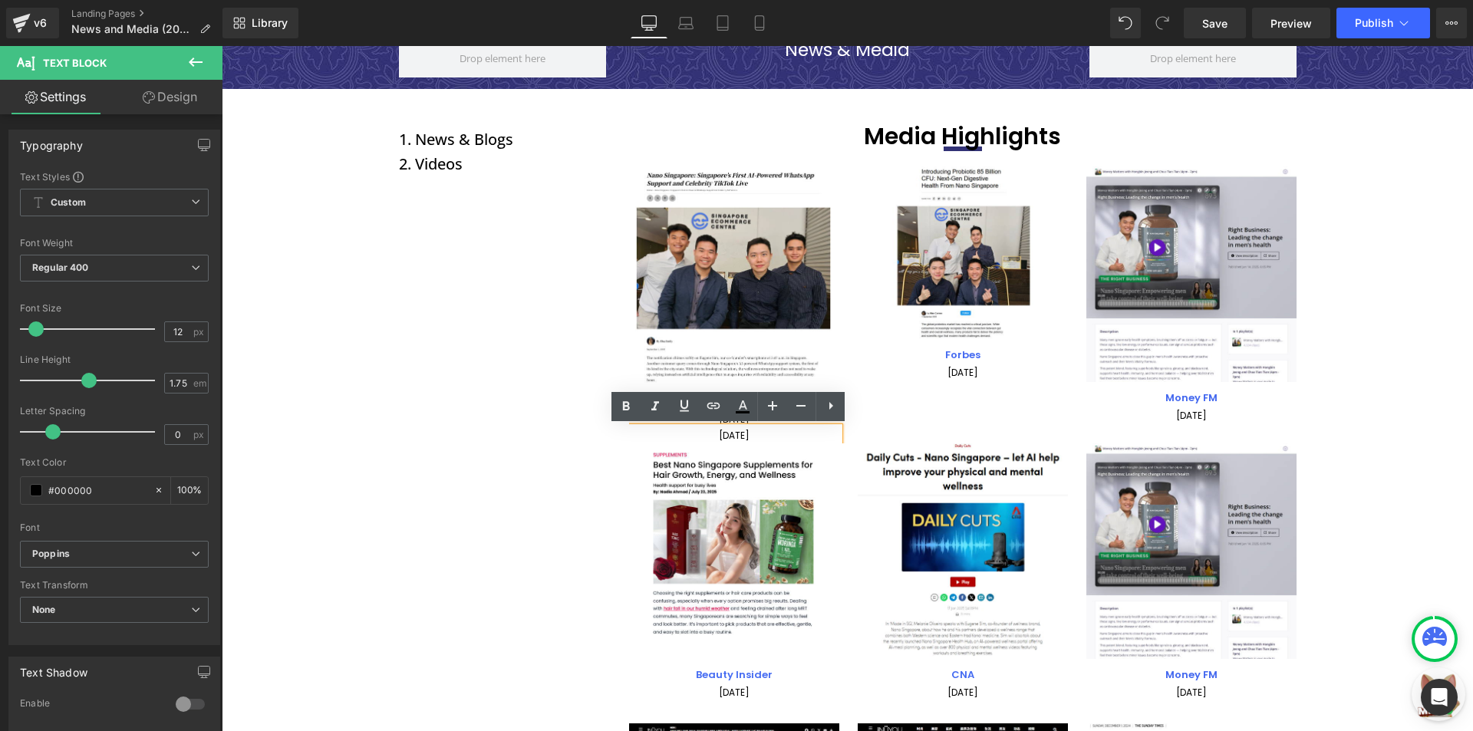
click at [851, 429] on div "Image Variety Text Block 01 September 2025 Text Block 01 September 2025 Text Bl…" at bounding box center [972, 304] width 686 height 277
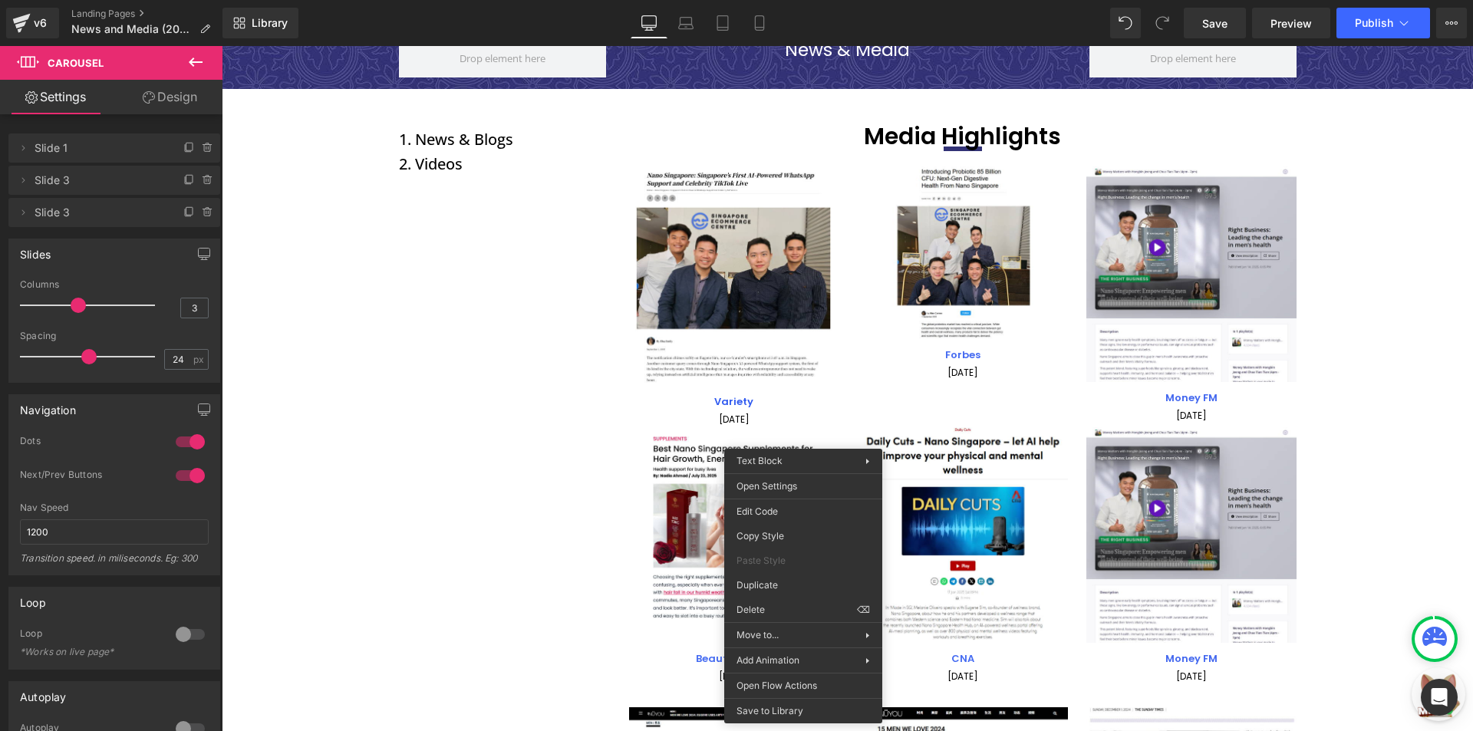
drag, startPoint x: 1016, startPoint y: 647, endPoint x: 830, endPoint y: 547, distance: 210.7
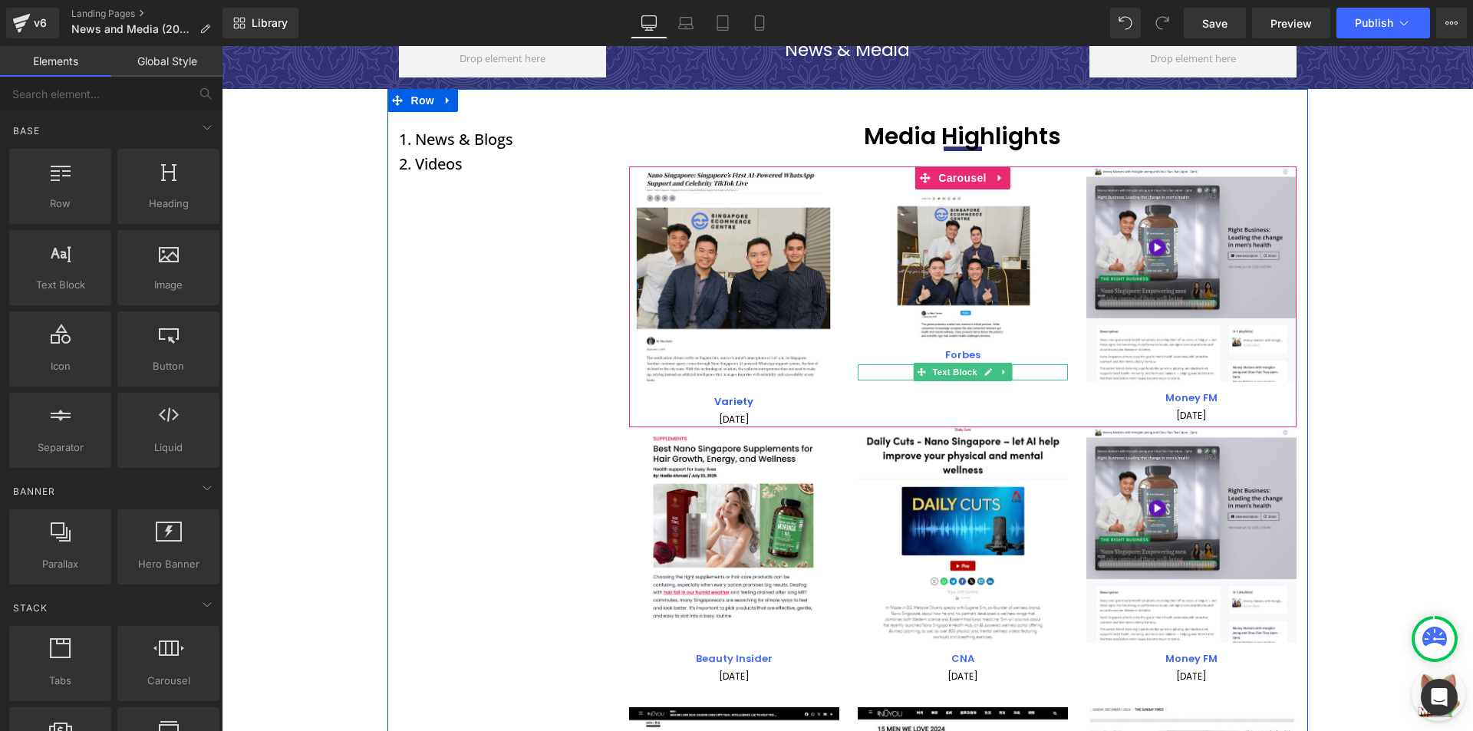
click at [897, 369] on p "[DATE]" at bounding box center [963, 372] width 210 height 16
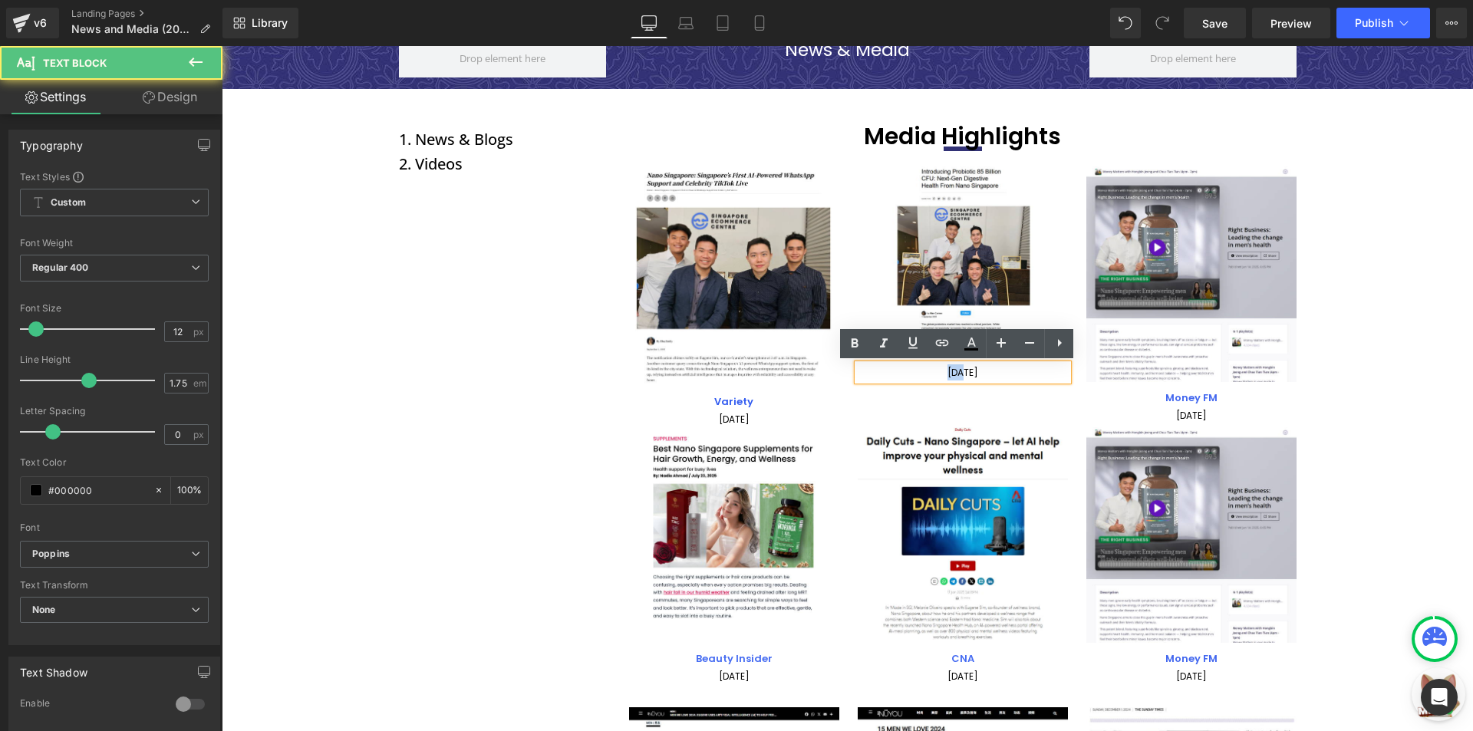
click at [897, 369] on p "[DATE]" at bounding box center [963, 372] width 210 height 16
paste div
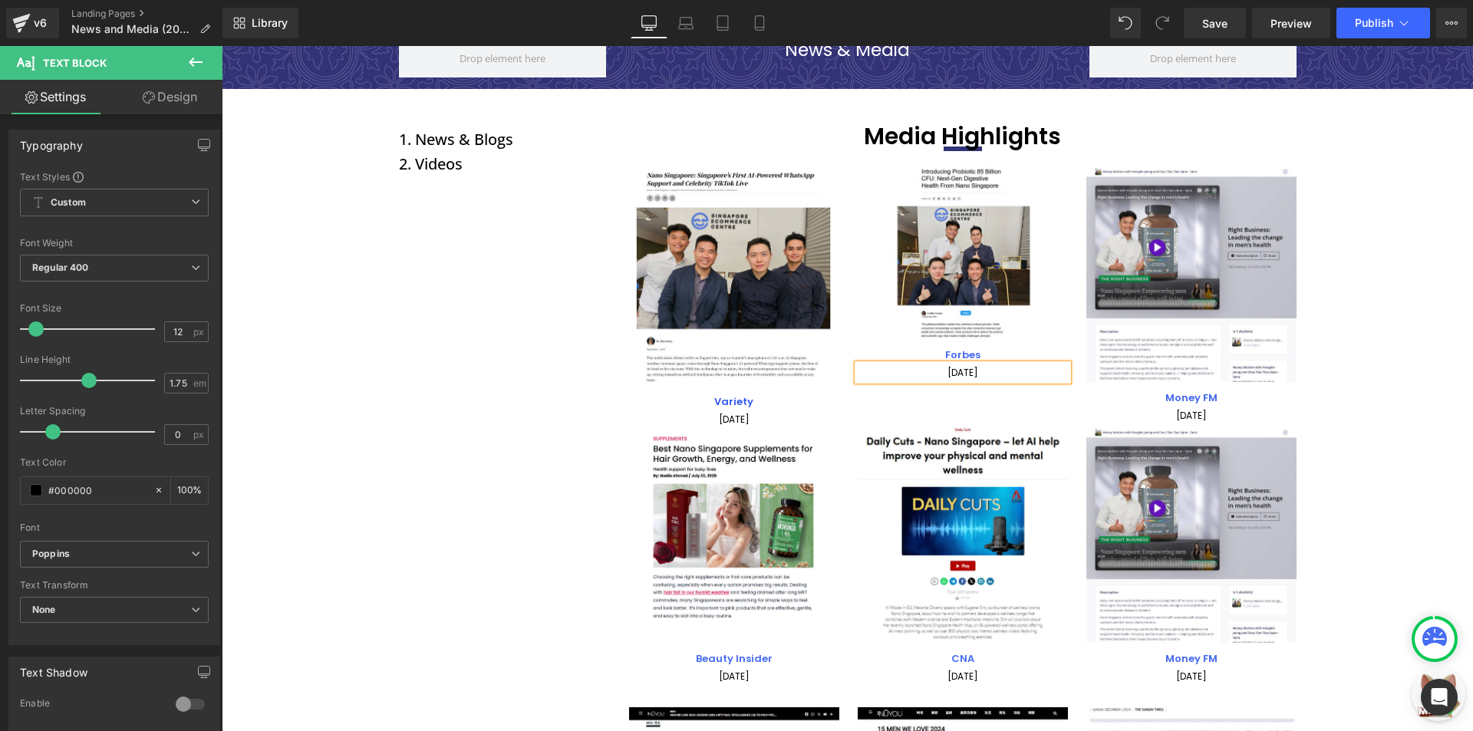
click at [881, 398] on div "Image Variety Text Block 01 September 2025 Text Block Image Forbes Text Block 0…" at bounding box center [972, 296] width 686 height 261
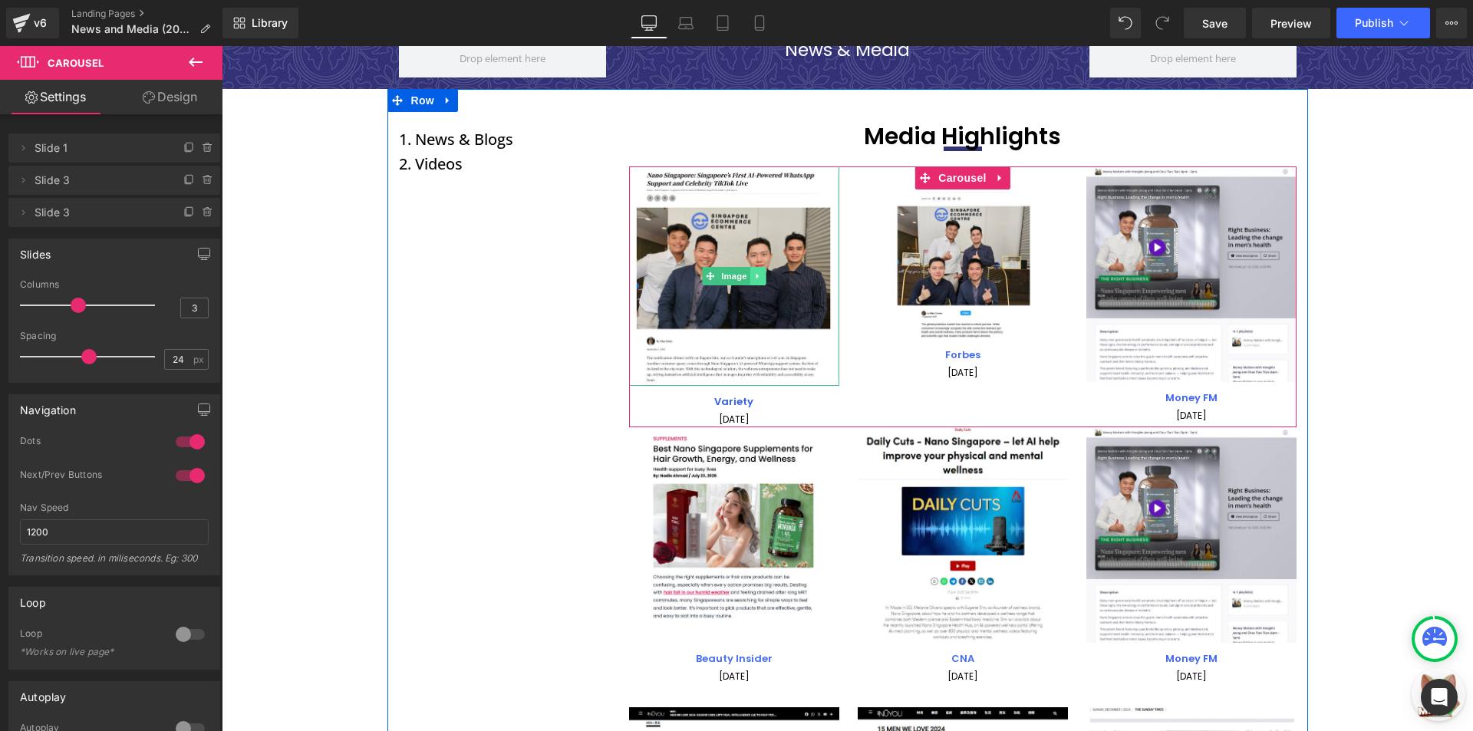
click at [749, 277] on link at bounding box center [757, 276] width 16 height 18
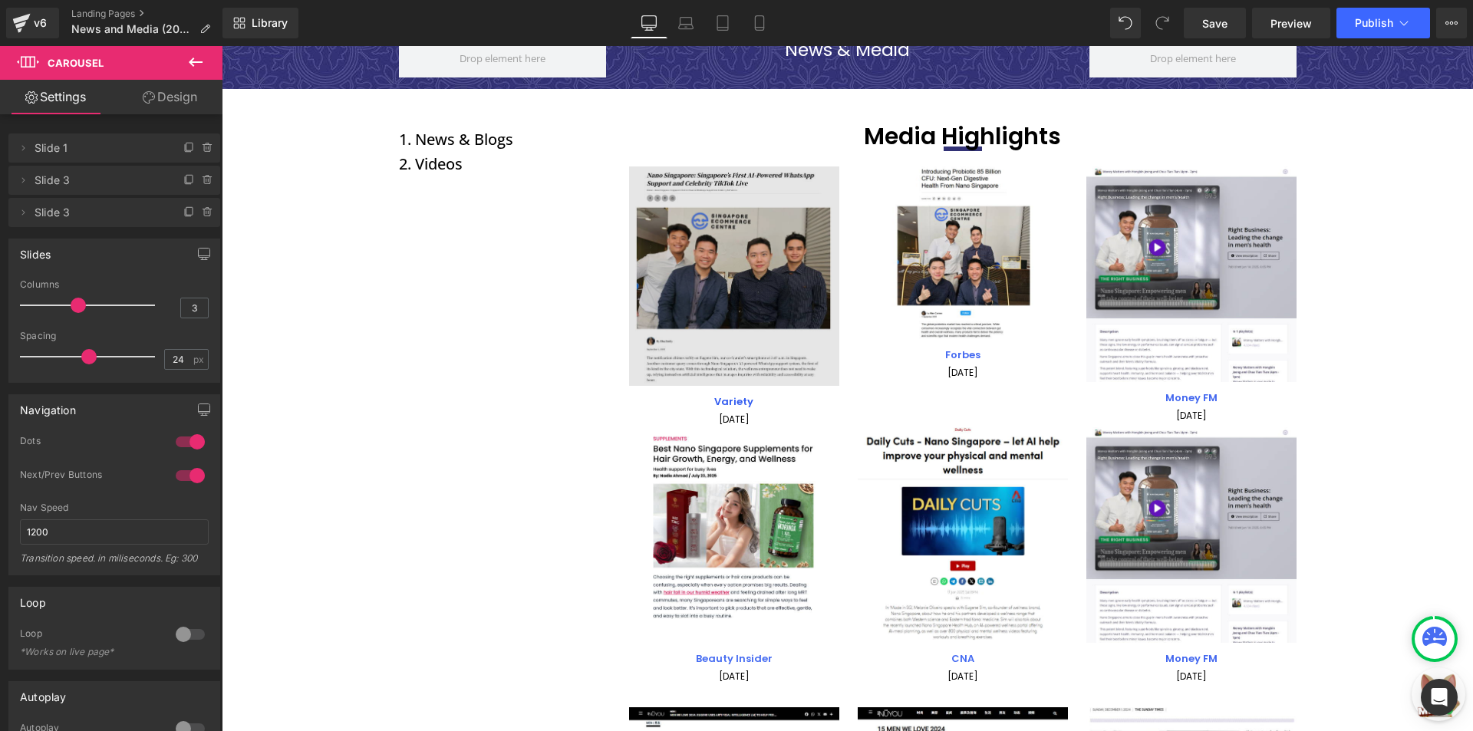
click at [677, 225] on img at bounding box center [734, 275] width 210 height 219
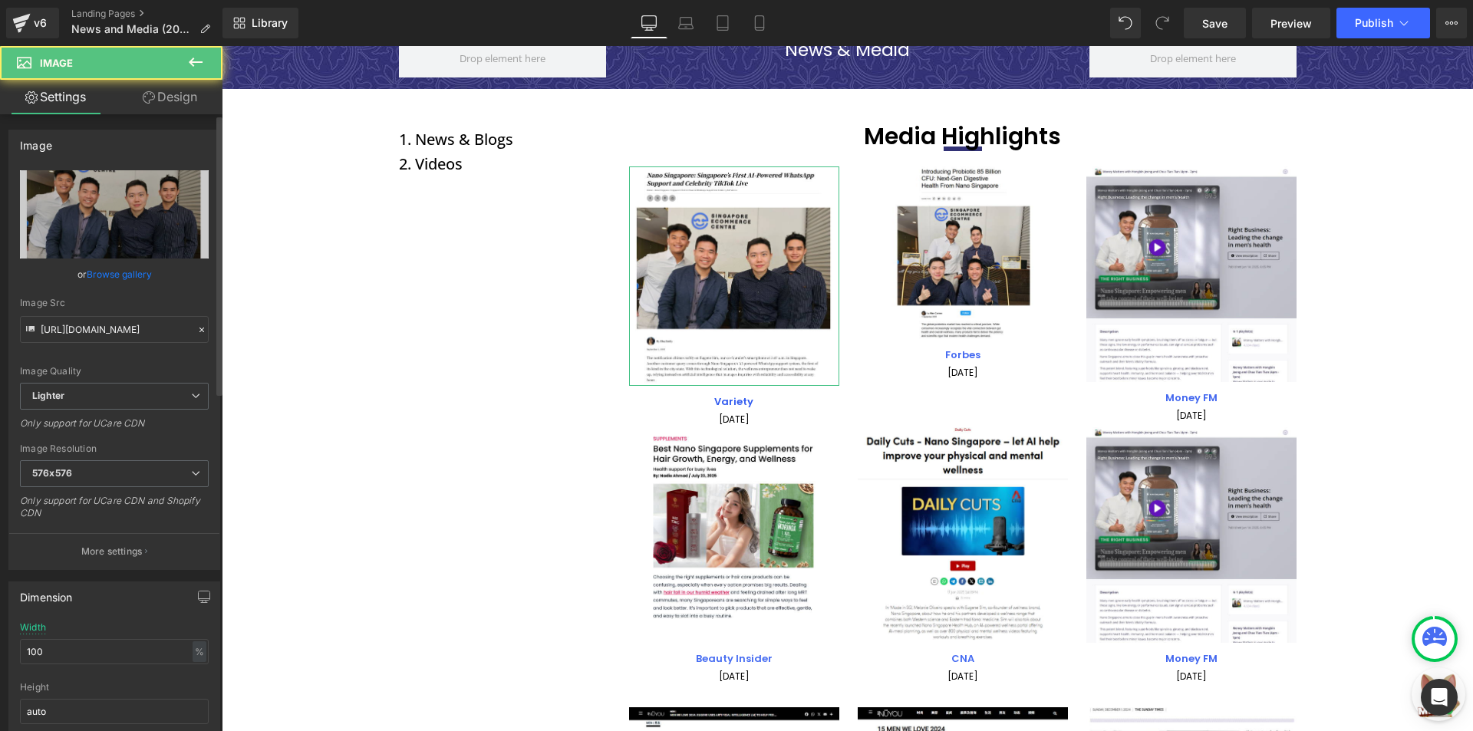
click at [114, 274] on link "Browse gallery" at bounding box center [119, 274] width 65 height 27
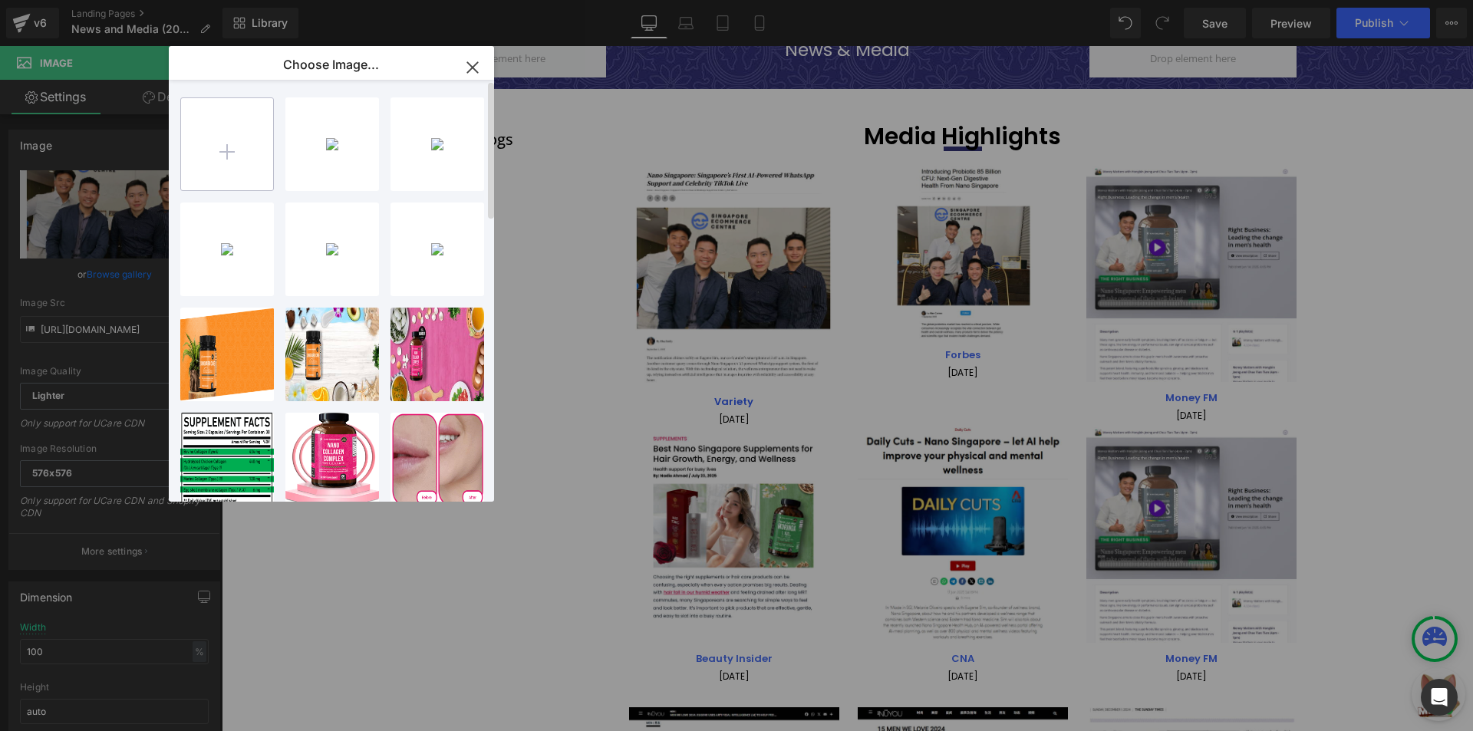
click at [220, 175] on input "file" at bounding box center [227, 144] width 92 height 92
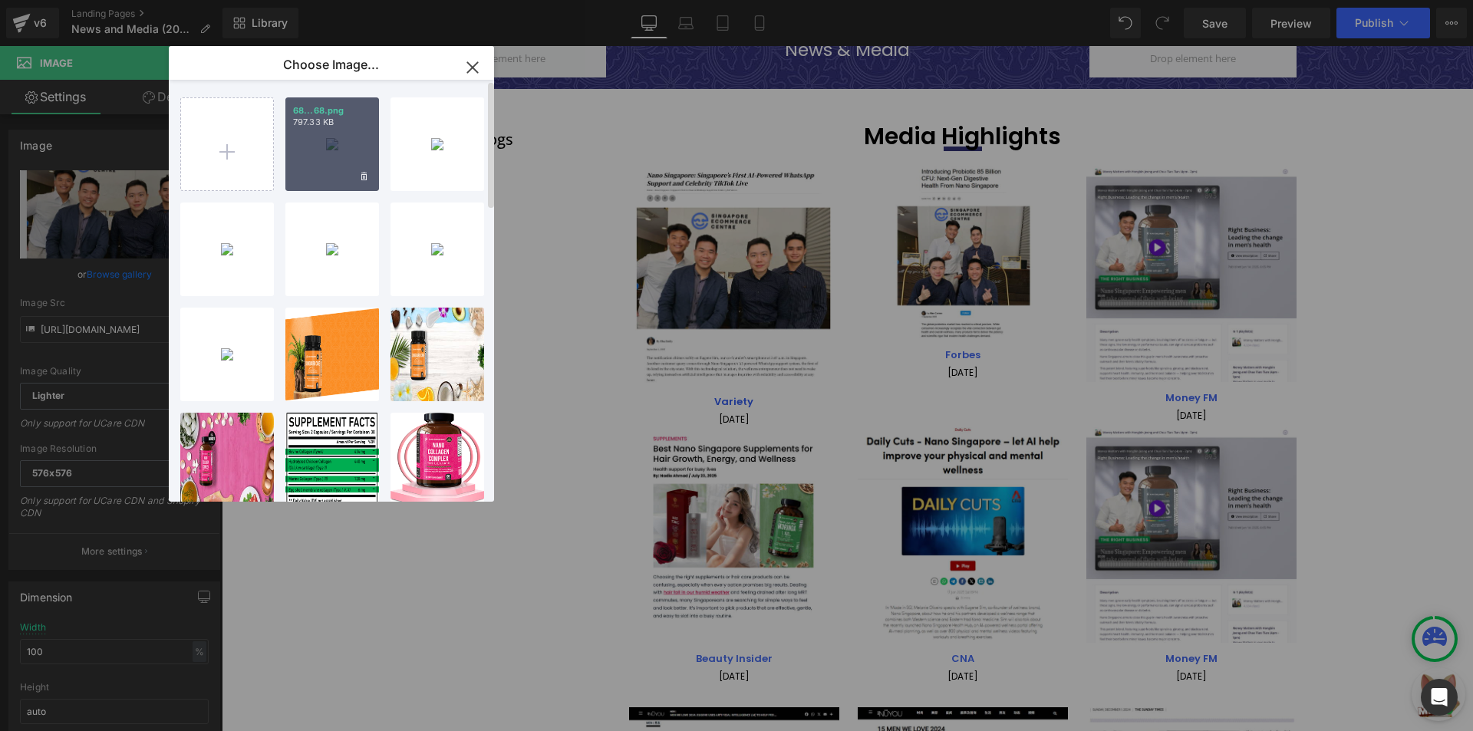
click at [327, 165] on div "68...68.png 797.33 KB" at bounding box center [332, 144] width 94 height 94
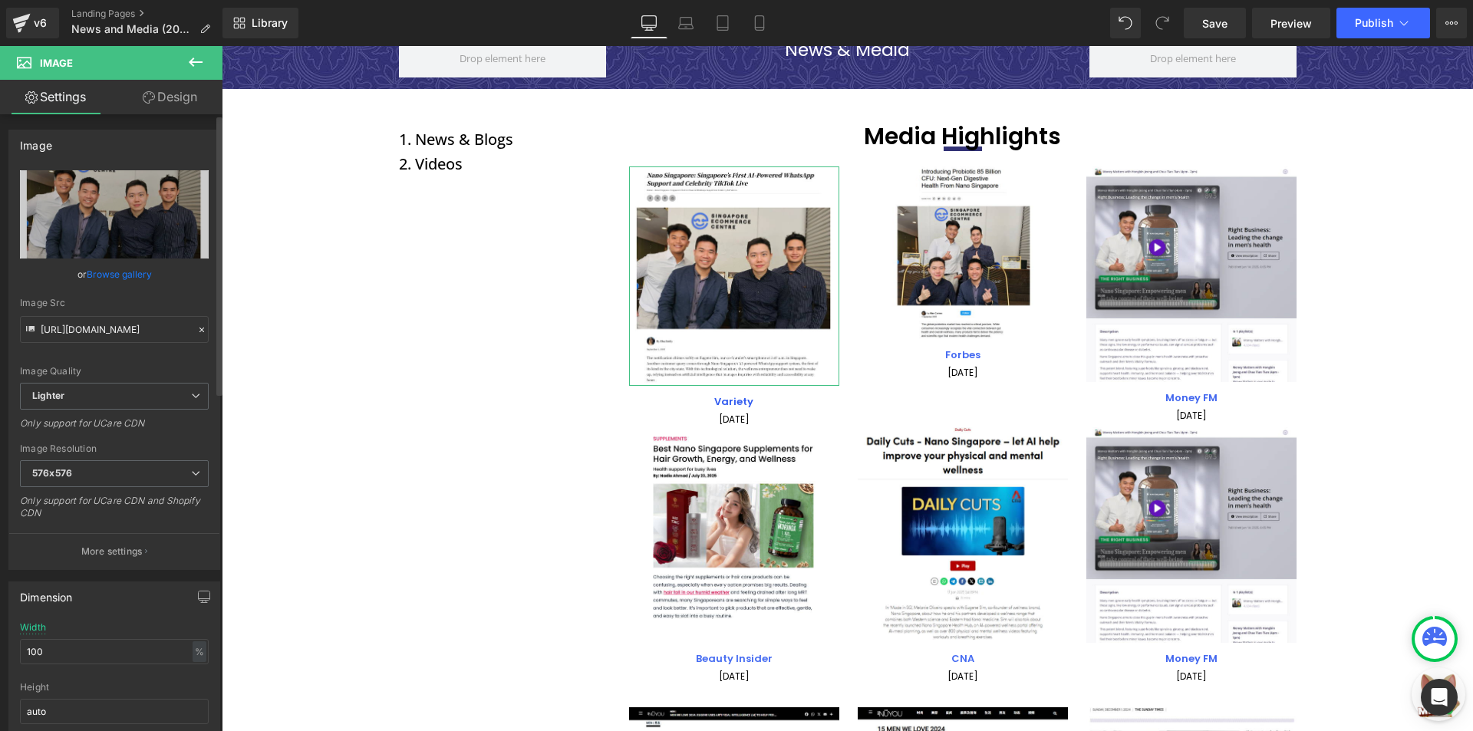
click at [137, 271] on link "Browse gallery" at bounding box center [119, 274] width 65 height 27
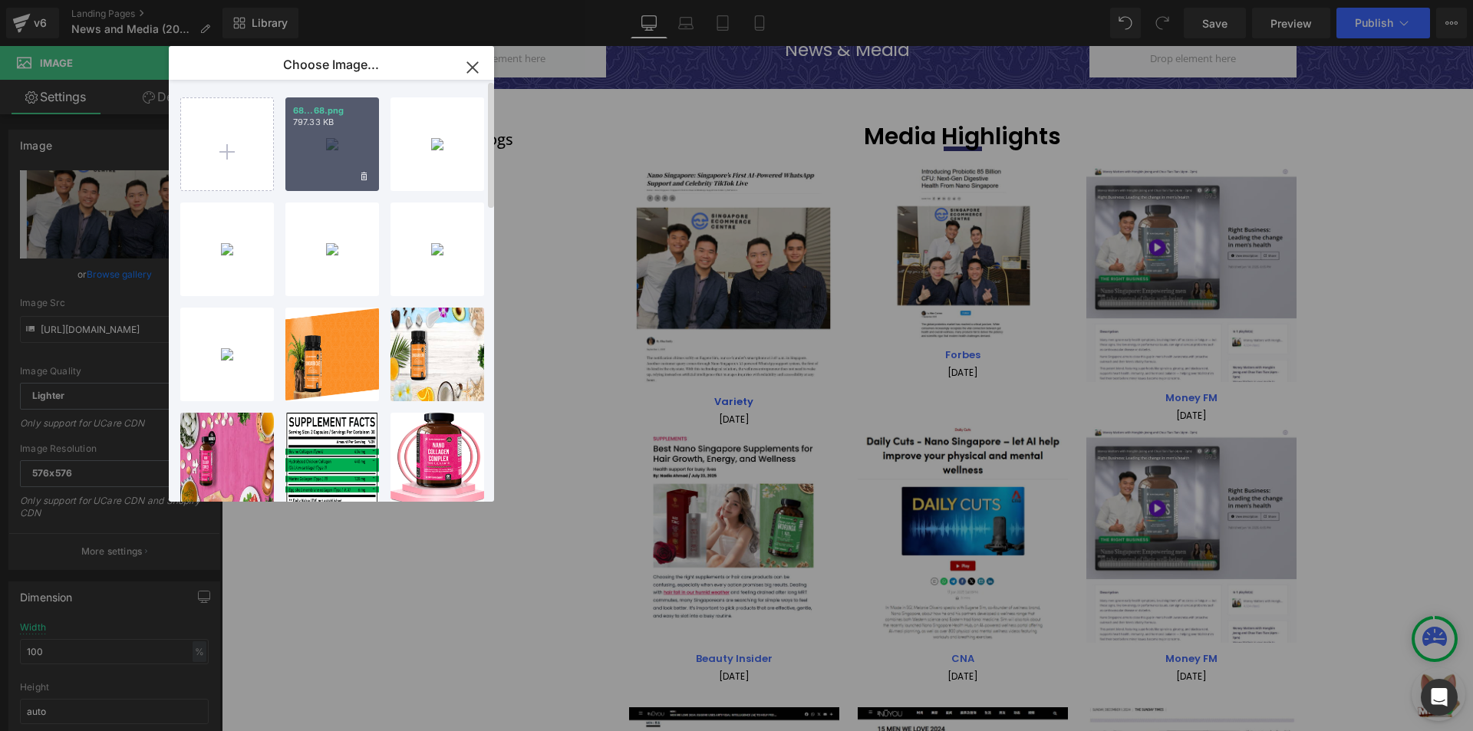
click at [298, 141] on div "68...68.png 797.33 KB" at bounding box center [332, 144] width 94 height 94
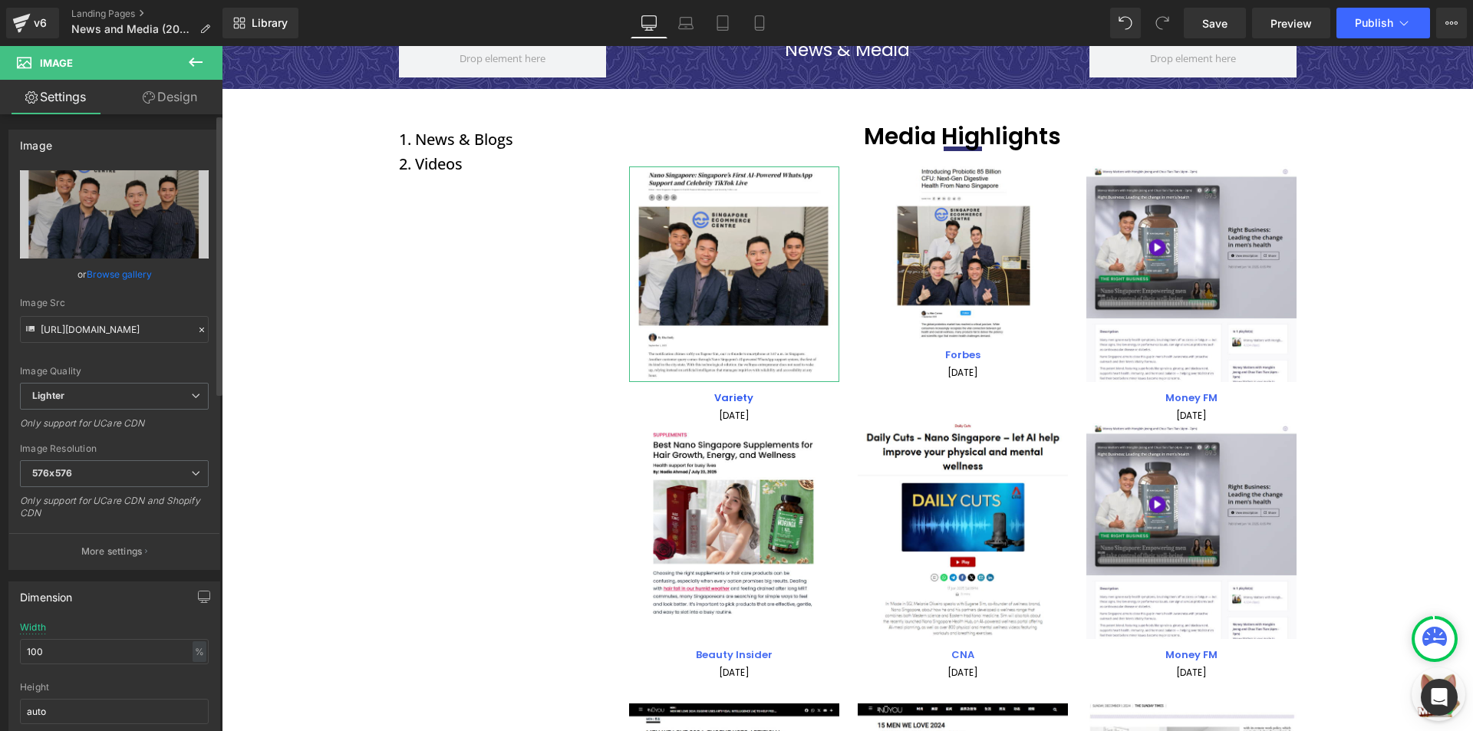
click at [136, 271] on link "Browse gallery" at bounding box center [119, 274] width 65 height 27
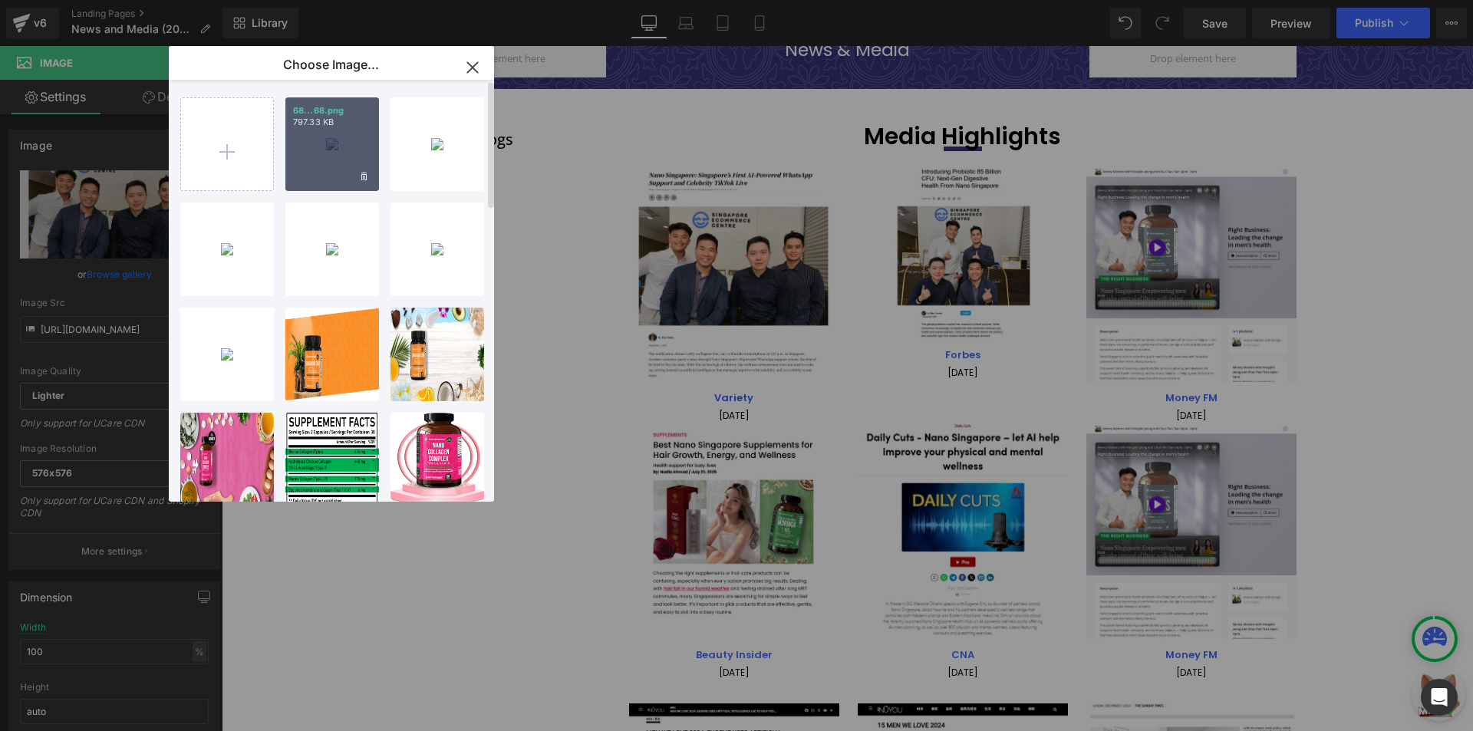
click at [350, 146] on div "68...68.png 797.33 KB" at bounding box center [332, 144] width 94 height 94
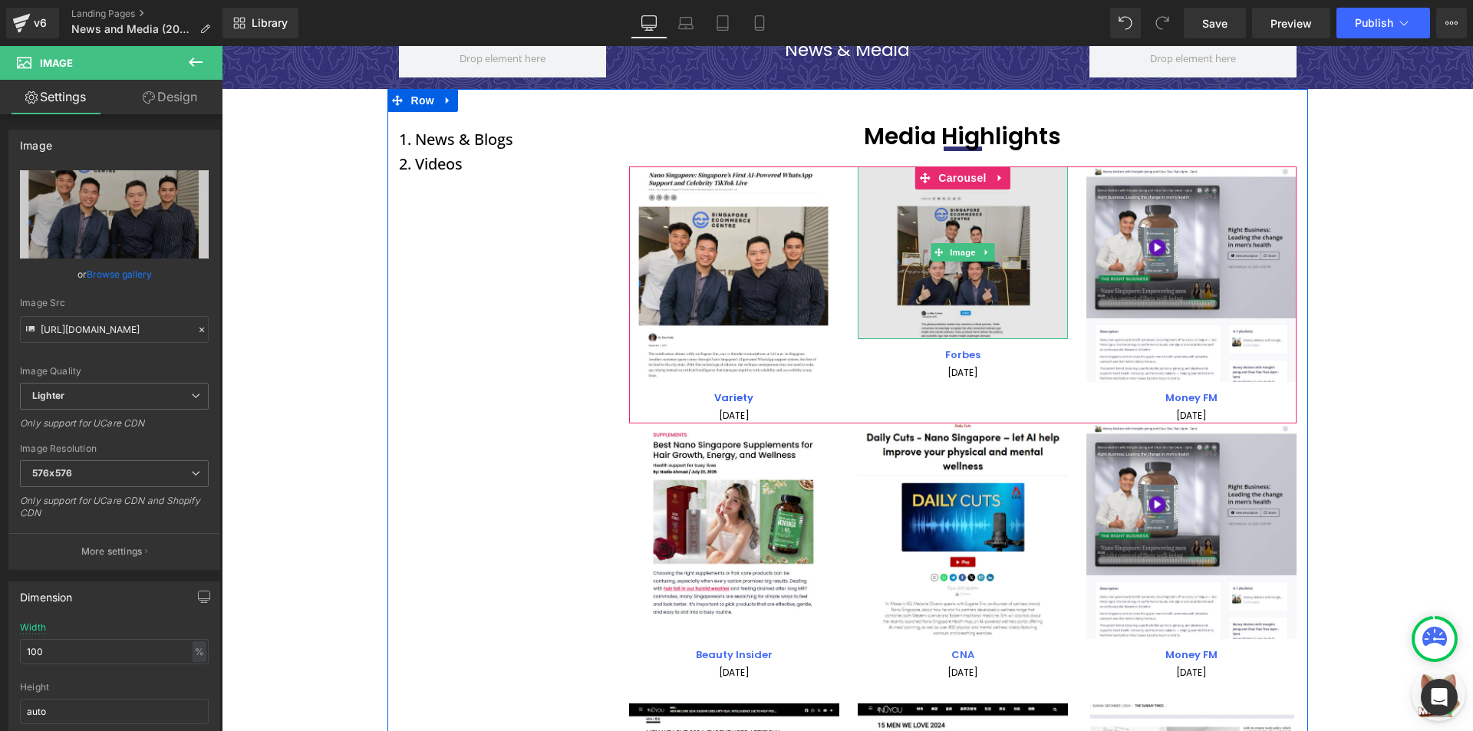
click at [885, 260] on img at bounding box center [963, 252] width 210 height 173
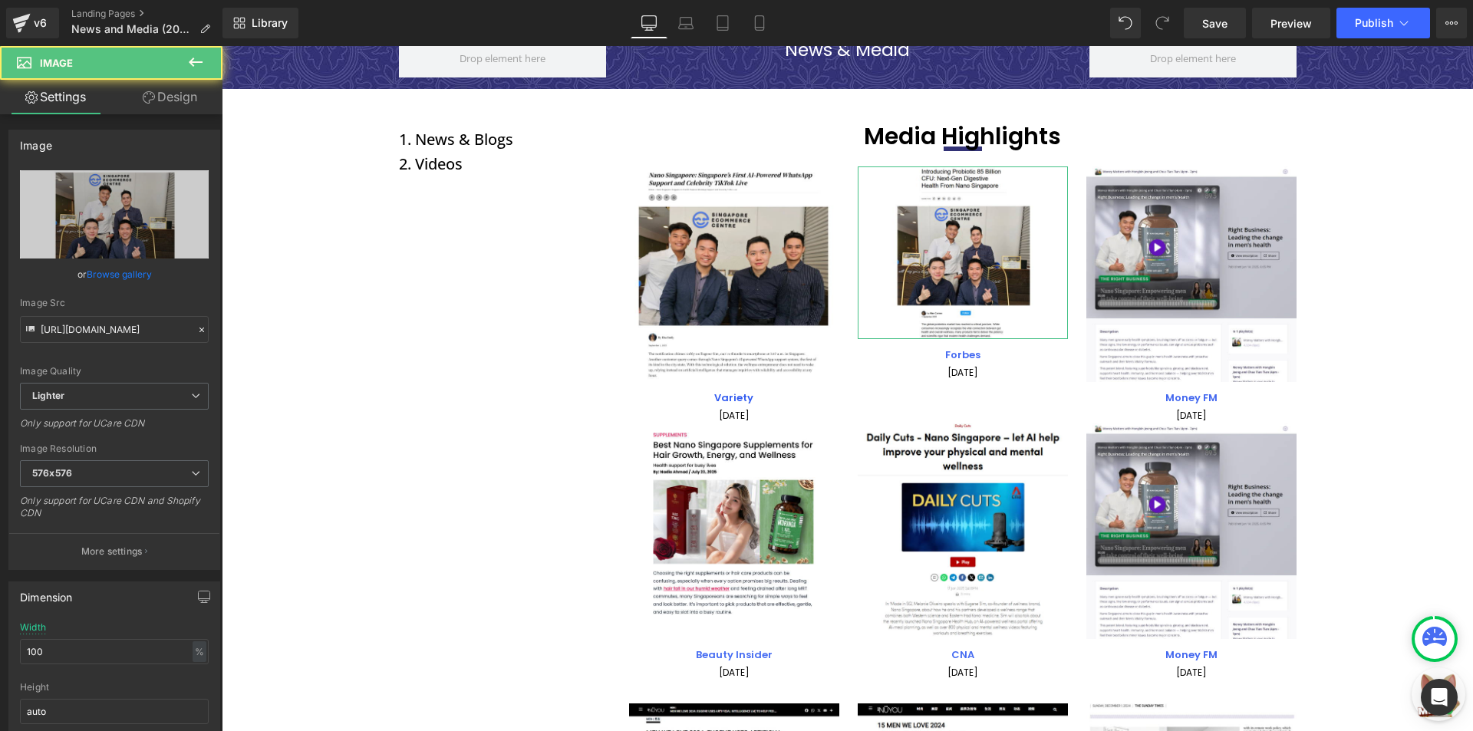
click at [133, 275] on link "Browse gallery" at bounding box center [119, 274] width 65 height 27
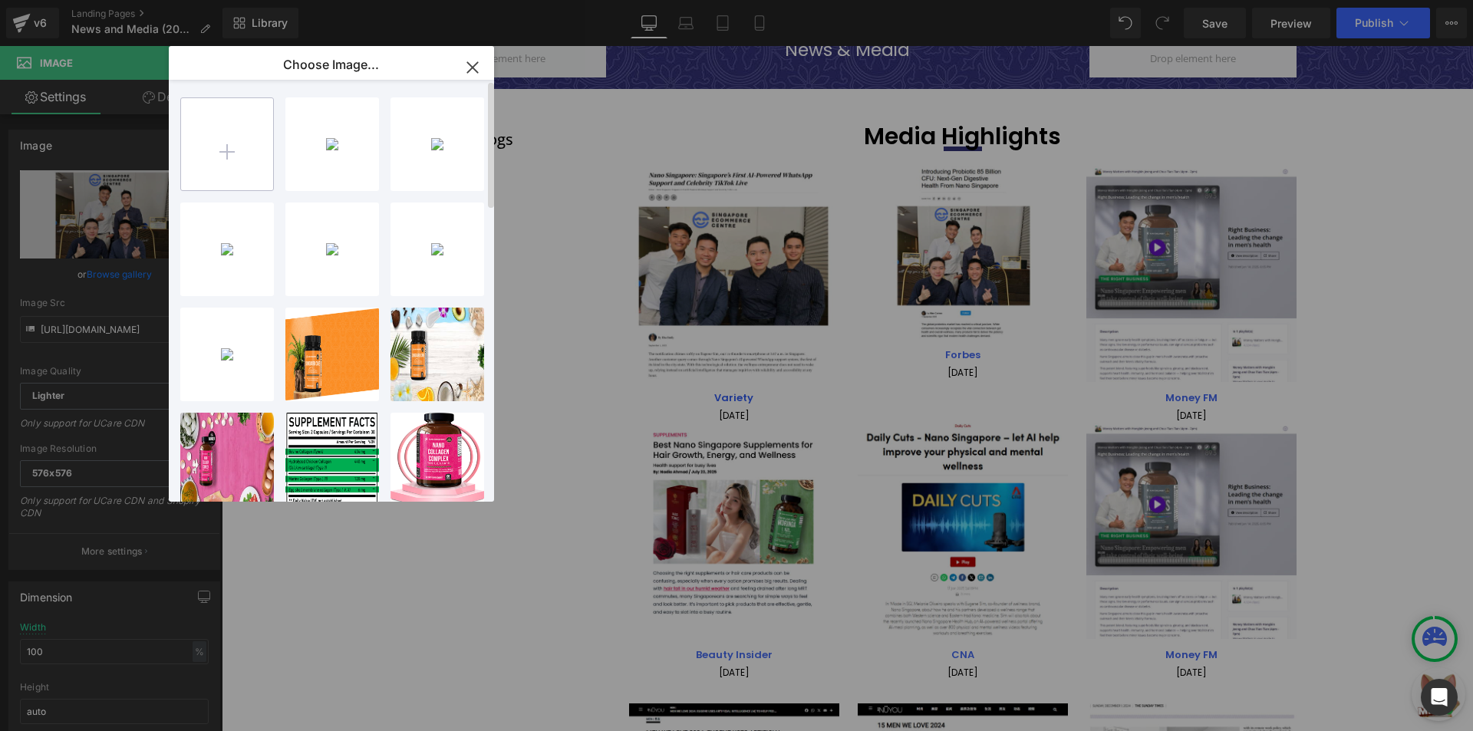
click at [240, 138] on input "file" at bounding box center [227, 144] width 92 height 92
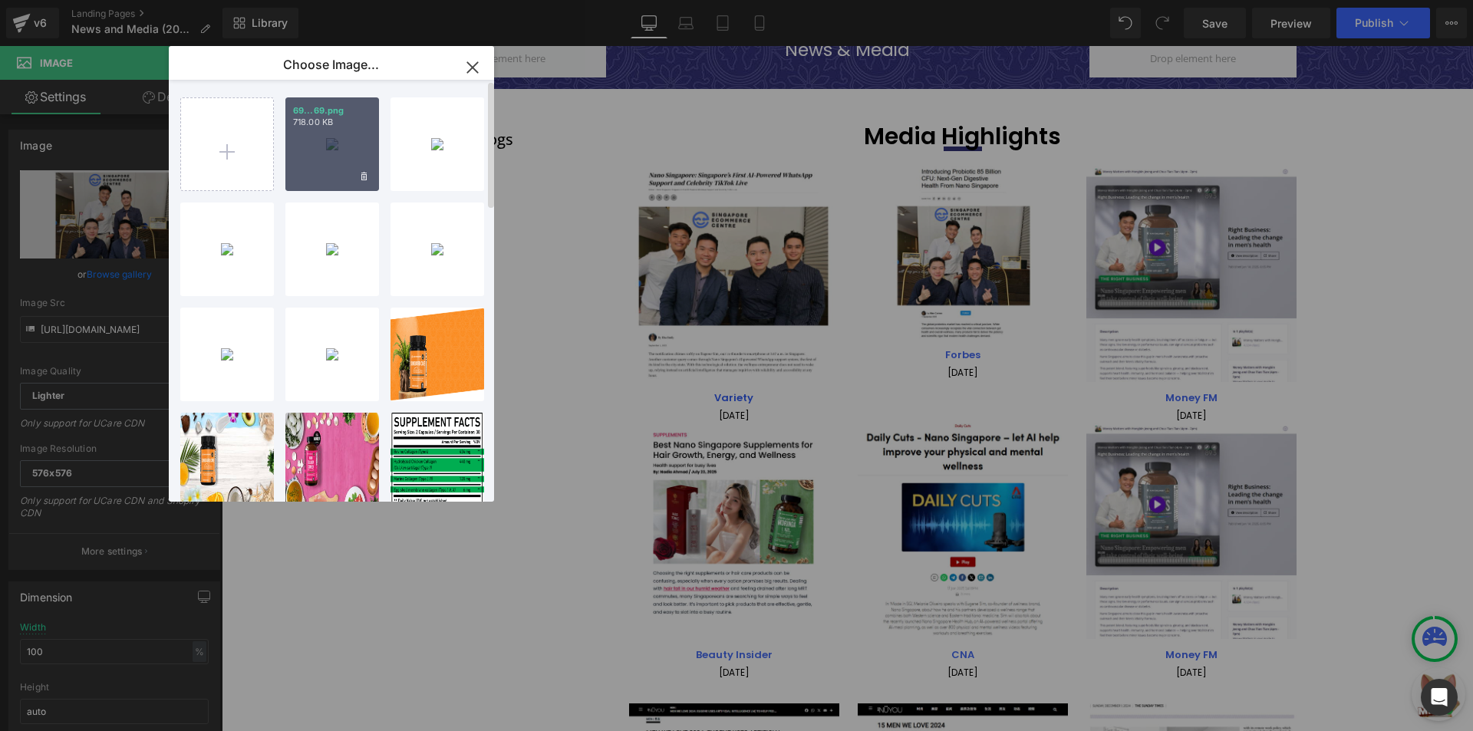
click at [329, 156] on div "69...69.png 718.00 KB" at bounding box center [332, 144] width 94 height 94
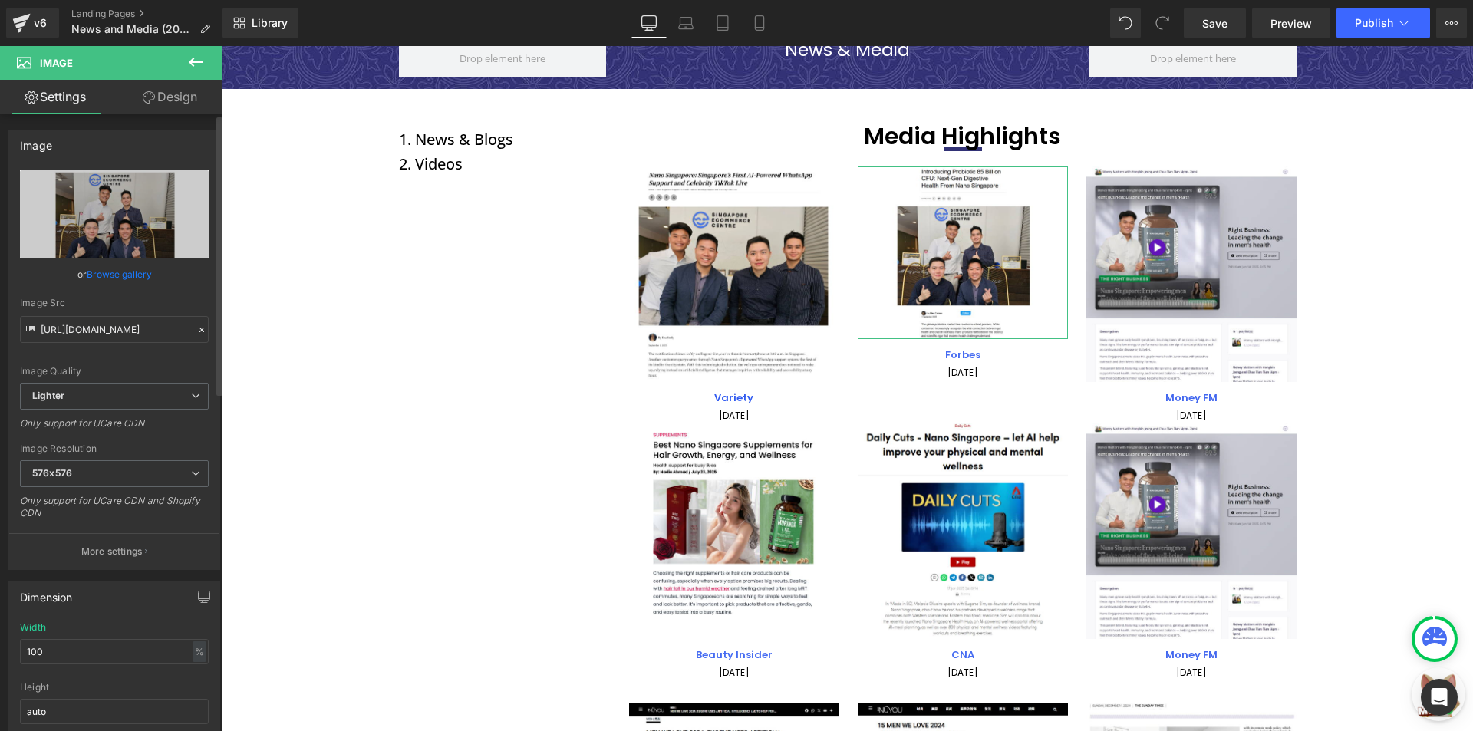
click at [125, 272] on link "Browse gallery" at bounding box center [119, 274] width 65 height 27
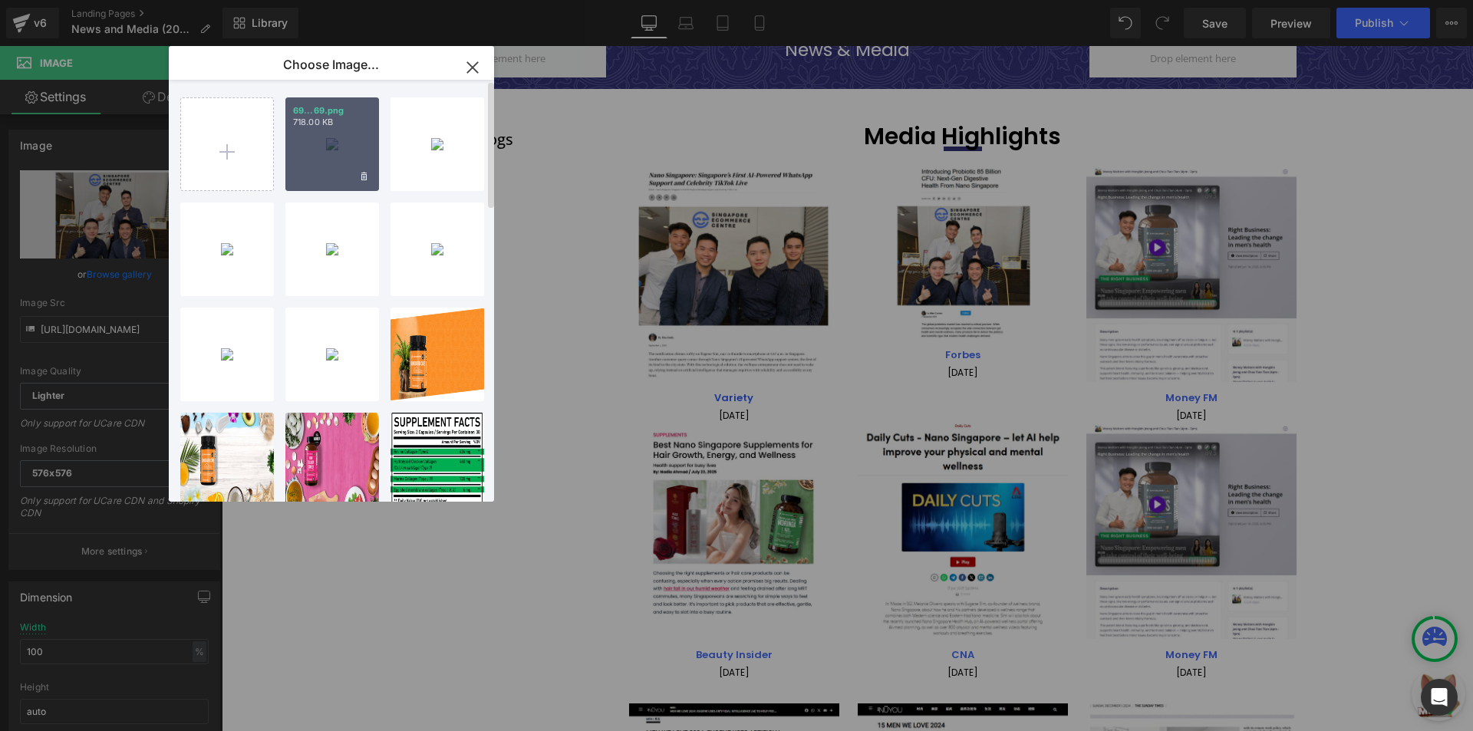
click at [322, 167] on div "69...69.png 718.00 KB" at bounding box center [332, 144] width 94 height 94
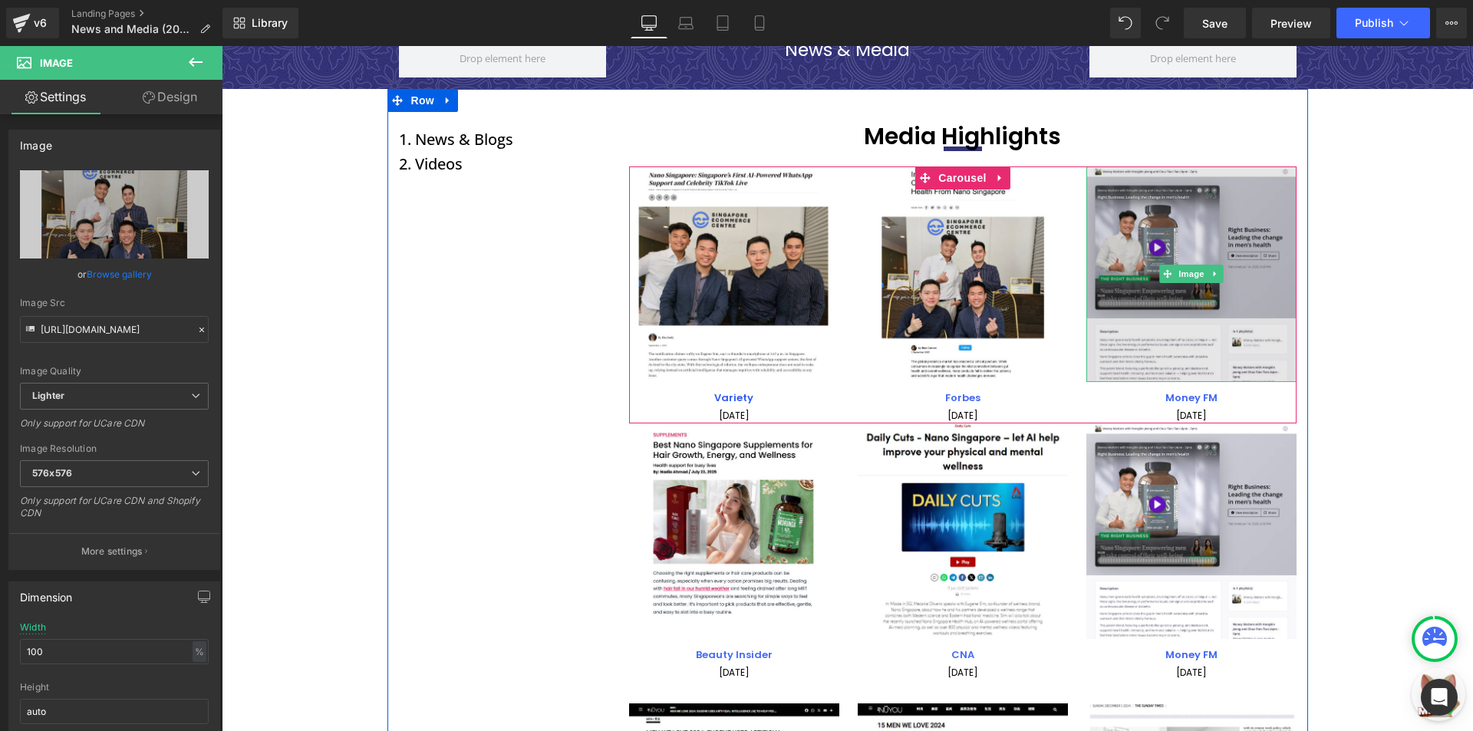
click at [1131, 287] on img at bounding box center [1191, 274] width 210 height 216
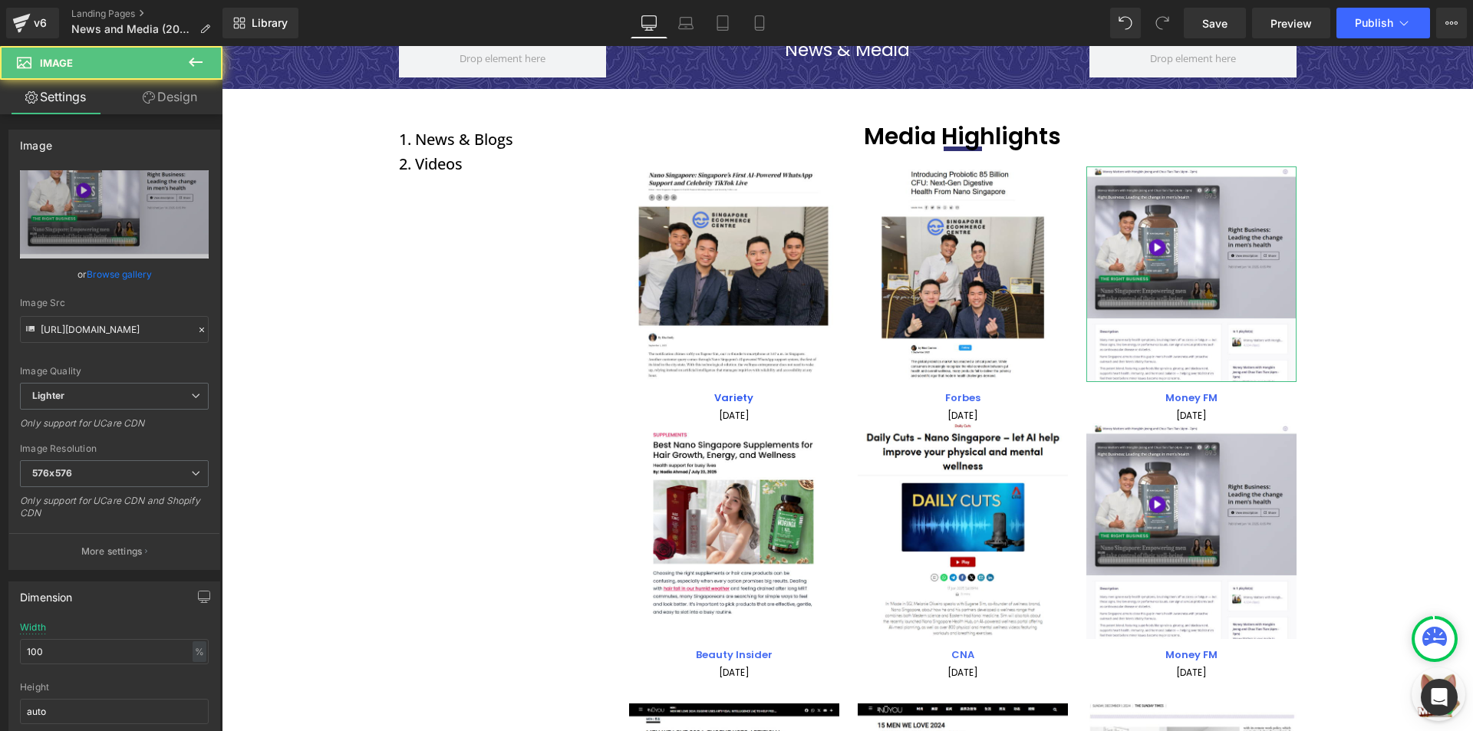
click at [131, 275] on link "Browse gallery" at bounding box center [119, 274] width 65 height 27
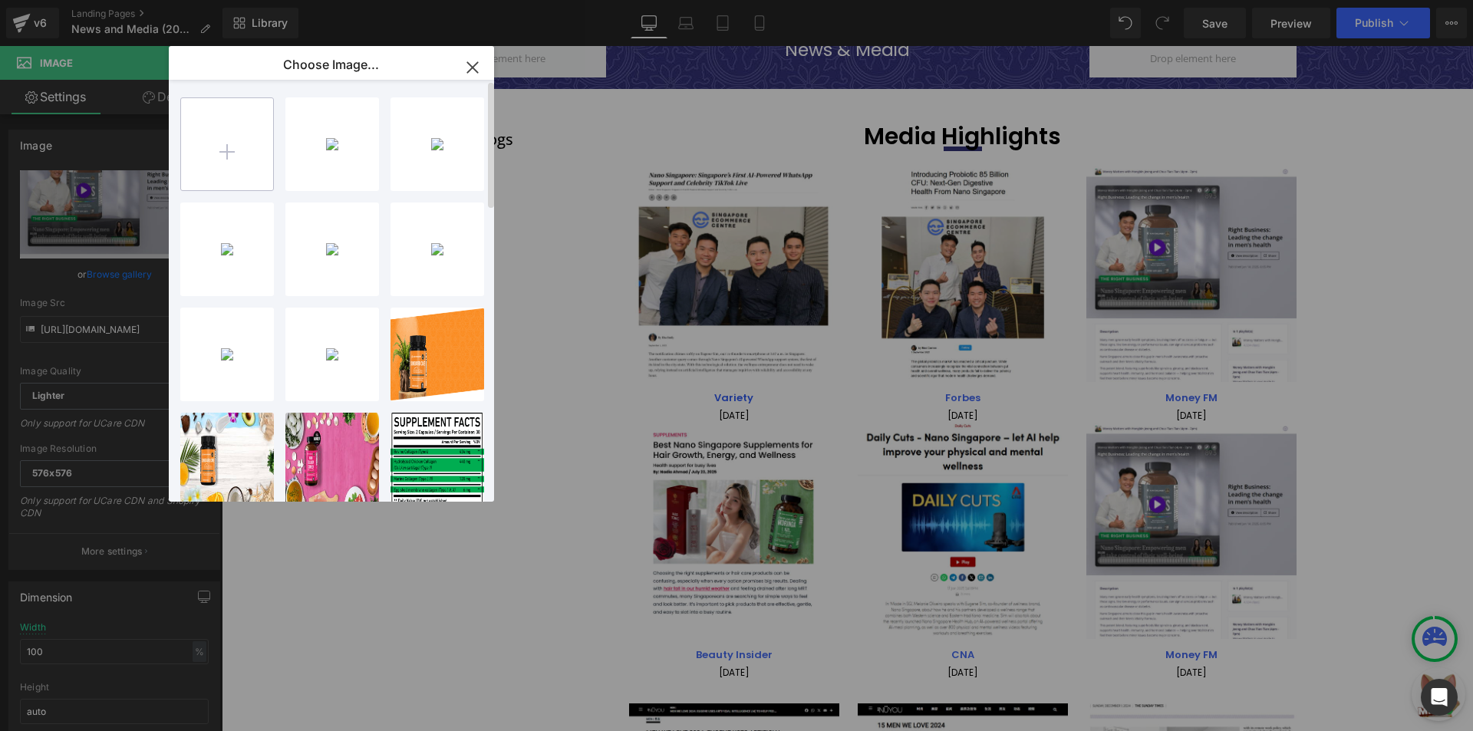
click at [251, 160] on input "file" at bounding box center [227, 144] width 92 height 92
type input "C:\fakepath\70.png"
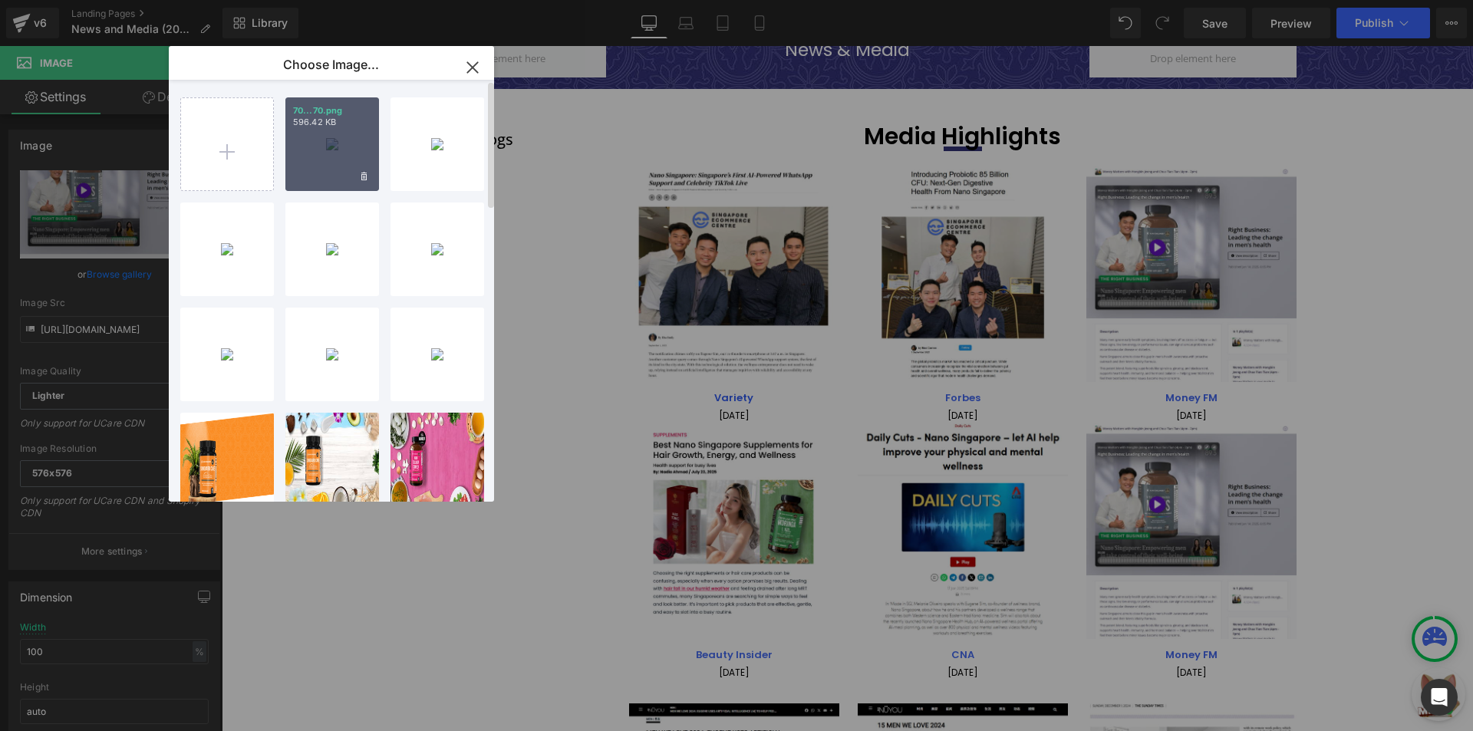
drag, startPoint x: 301, startPoint y: 140, endPoint x: 11, endPoint y: 133, distance: 290.0
click at [301, 140] on div "70...70.png 596.42 KB" at bounding box center [332, 144] width 94 height 94
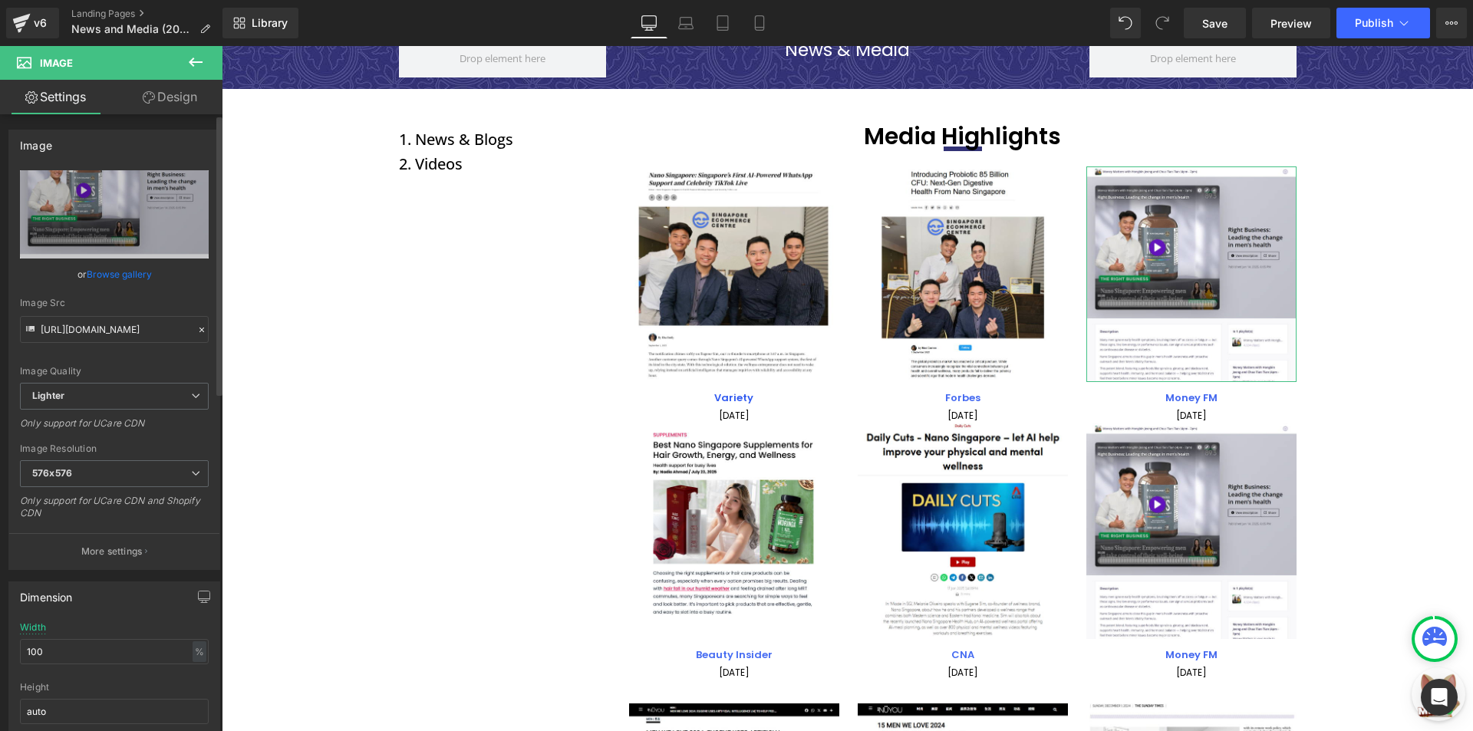
click at [127, 268] on link "Browse gallery" at bounding box center [119, 274] width 65 height 27
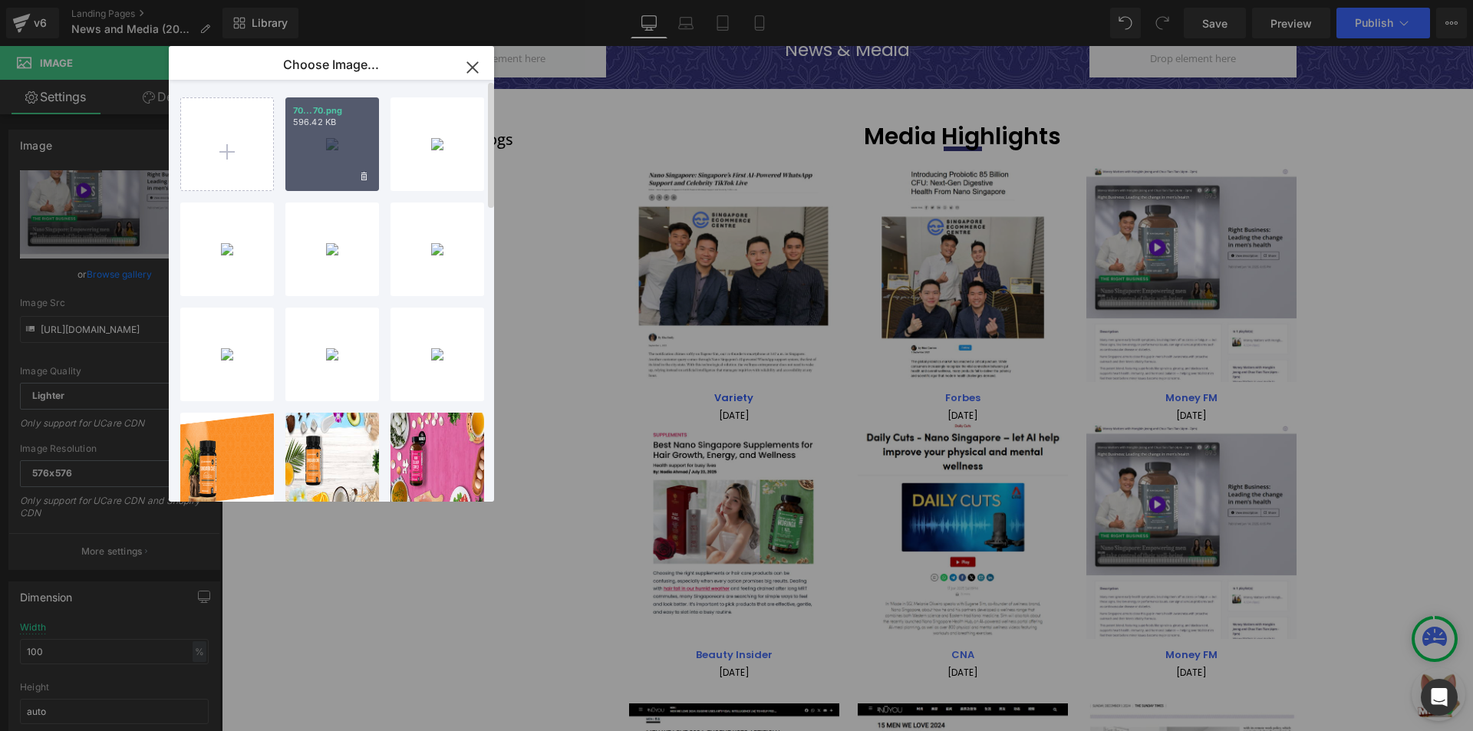
click at [306, 167] on div "70...70.png 596.42 KB" at bounding box center [332, 144] width 94 height 94
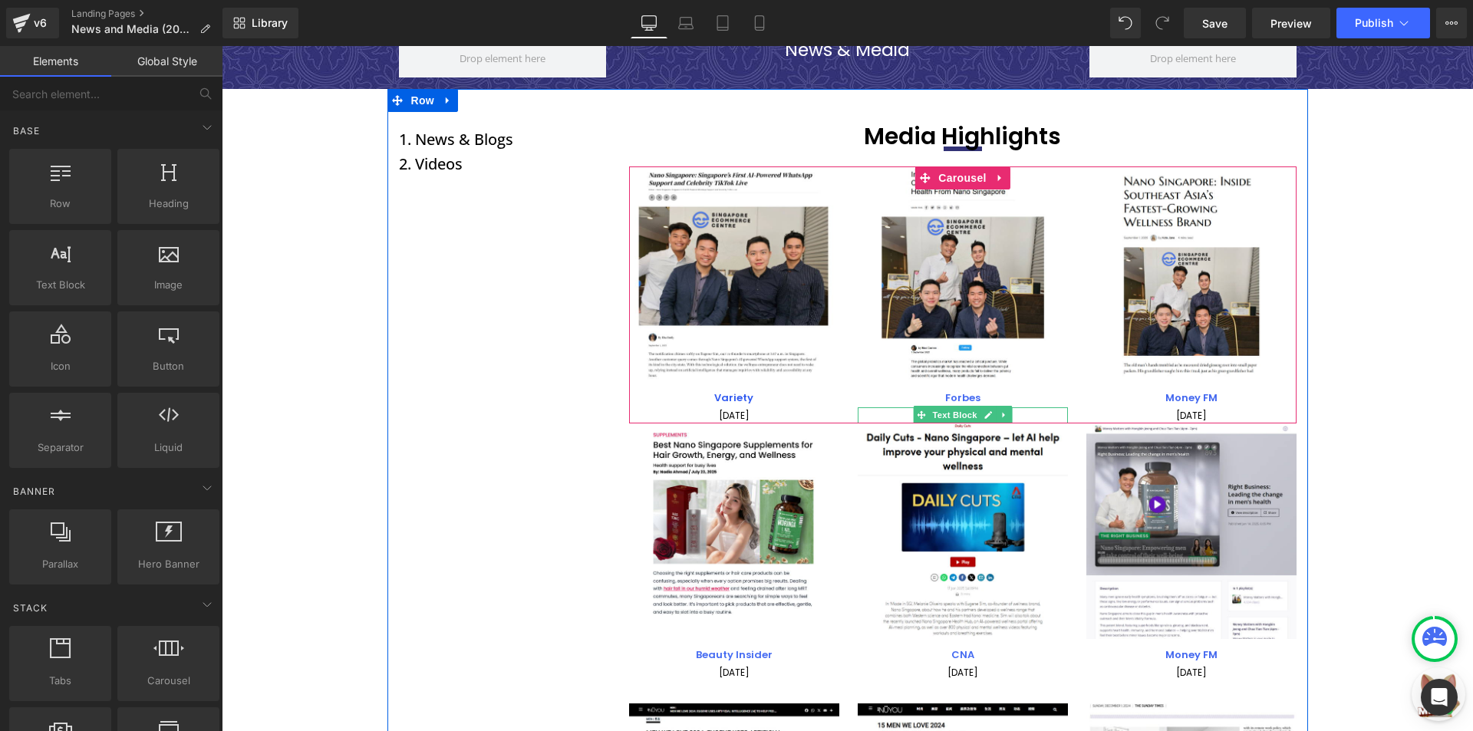
click at [882, 414] on p "[DATE]" at bounding box center [963, 415] width 210 height 16
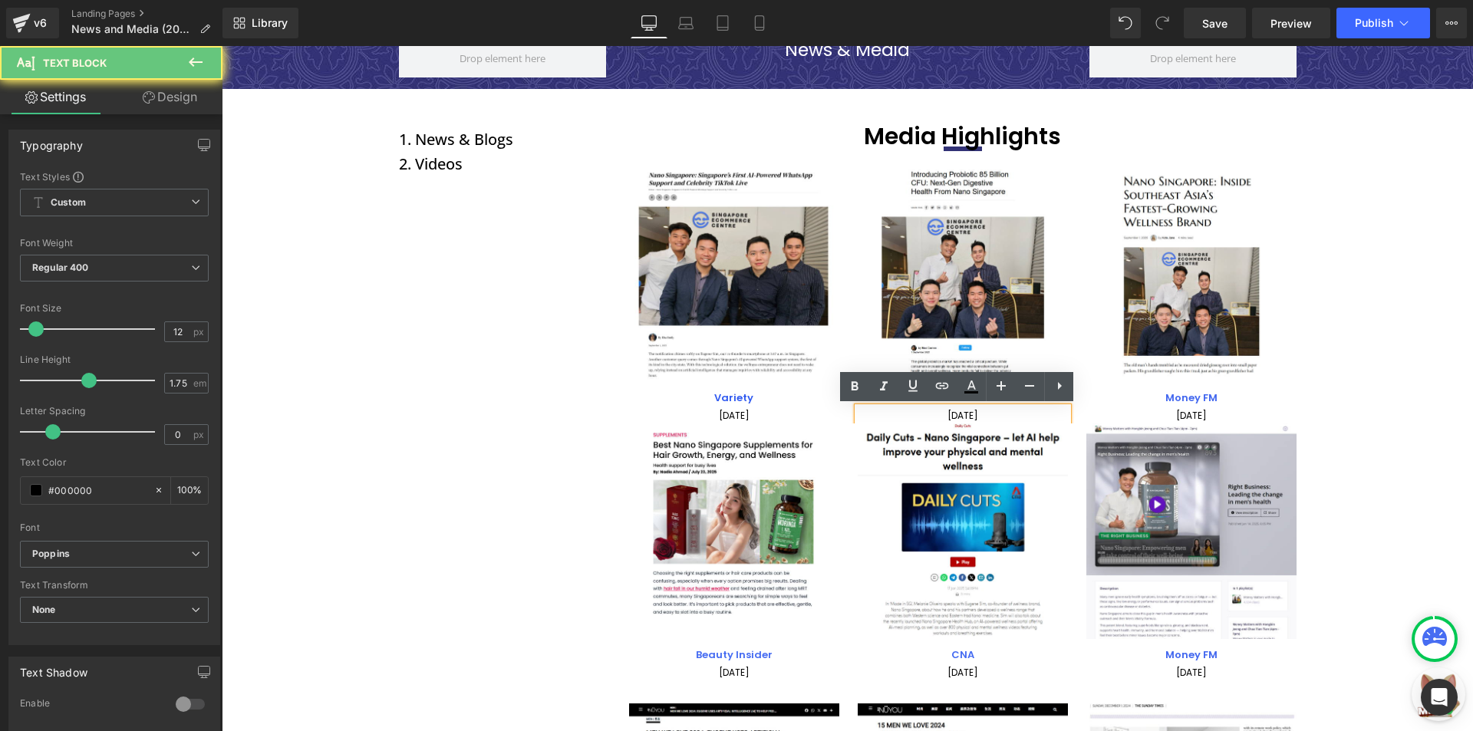
click at [882, 414] on p "[DATE]" at bounding box center [963, 415] width 210 height 16
copy p "[DATE]"
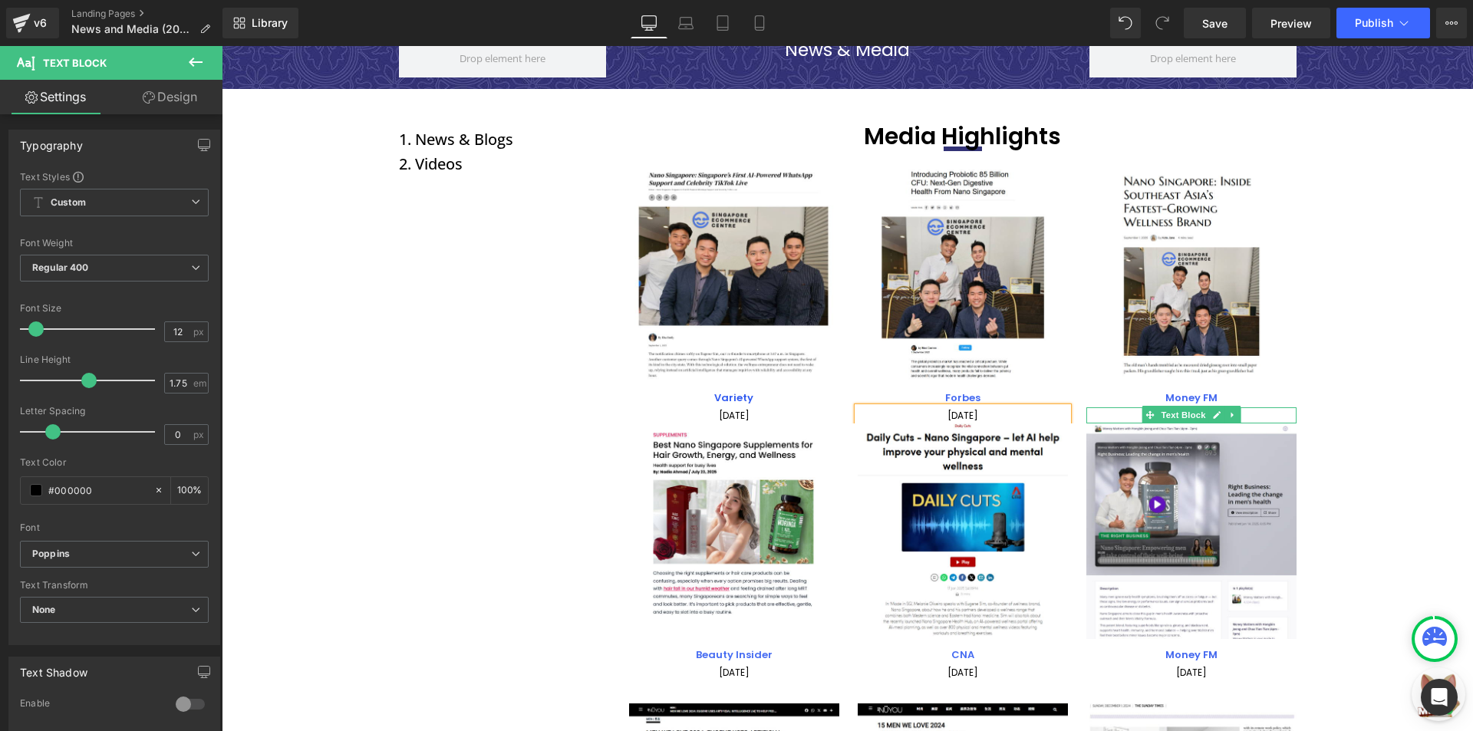
click at [1250, 418] on p "[DATE]" at bounding box center [1191, 415] width 210 height 16
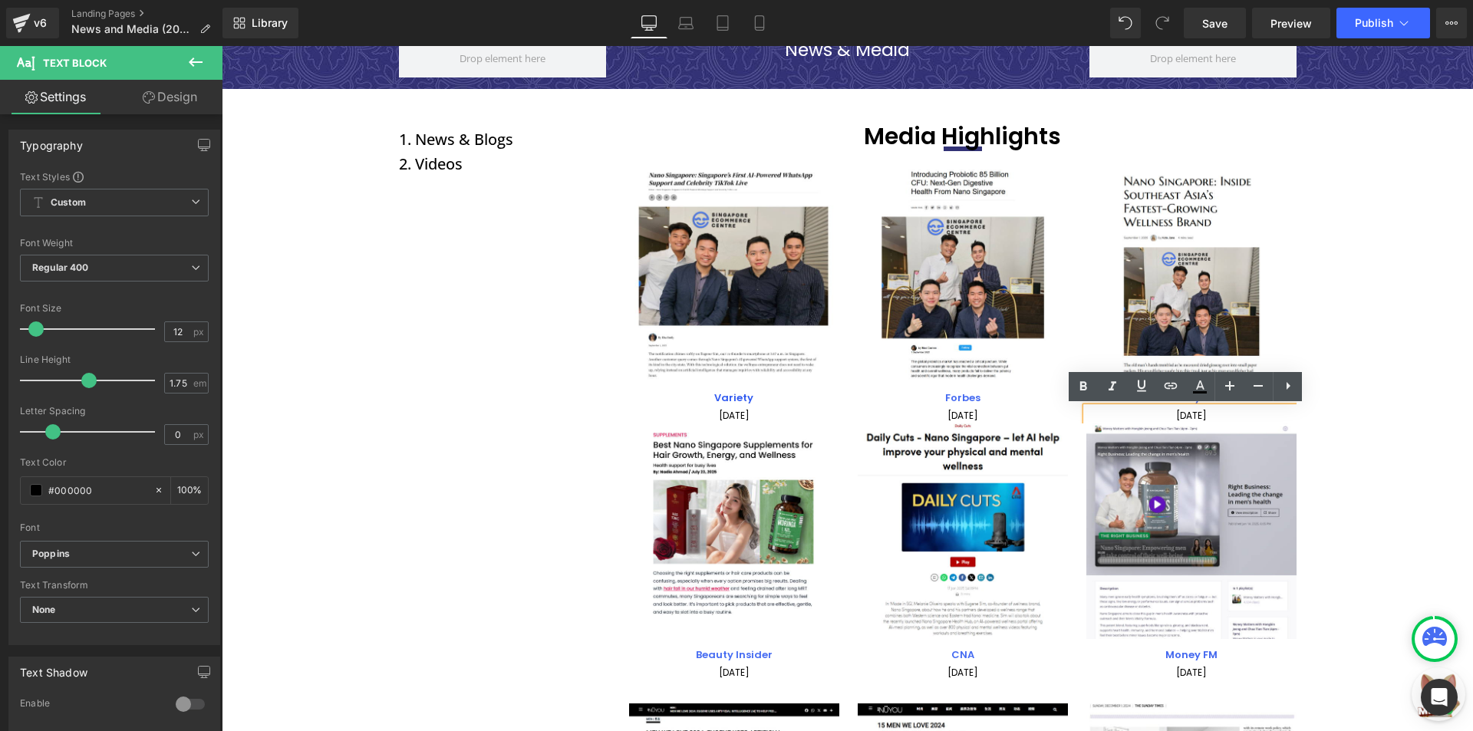
click at [1250, 418] on p "[DATE]" at bounding box center [1191, 415] width 210 height 16
paste div
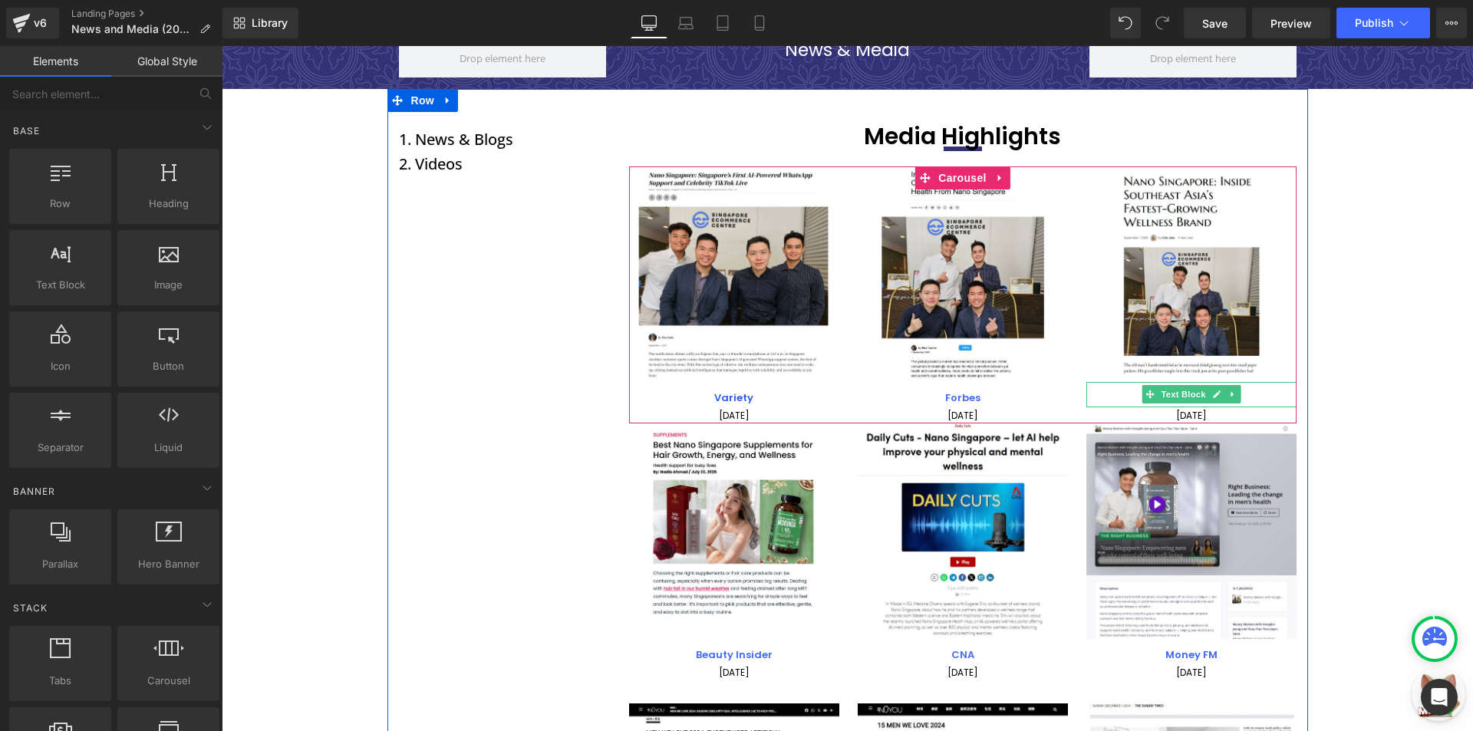
click at [1247, 394] on p "Money FM" at bounding box center [1191, 399] width 210 height 18
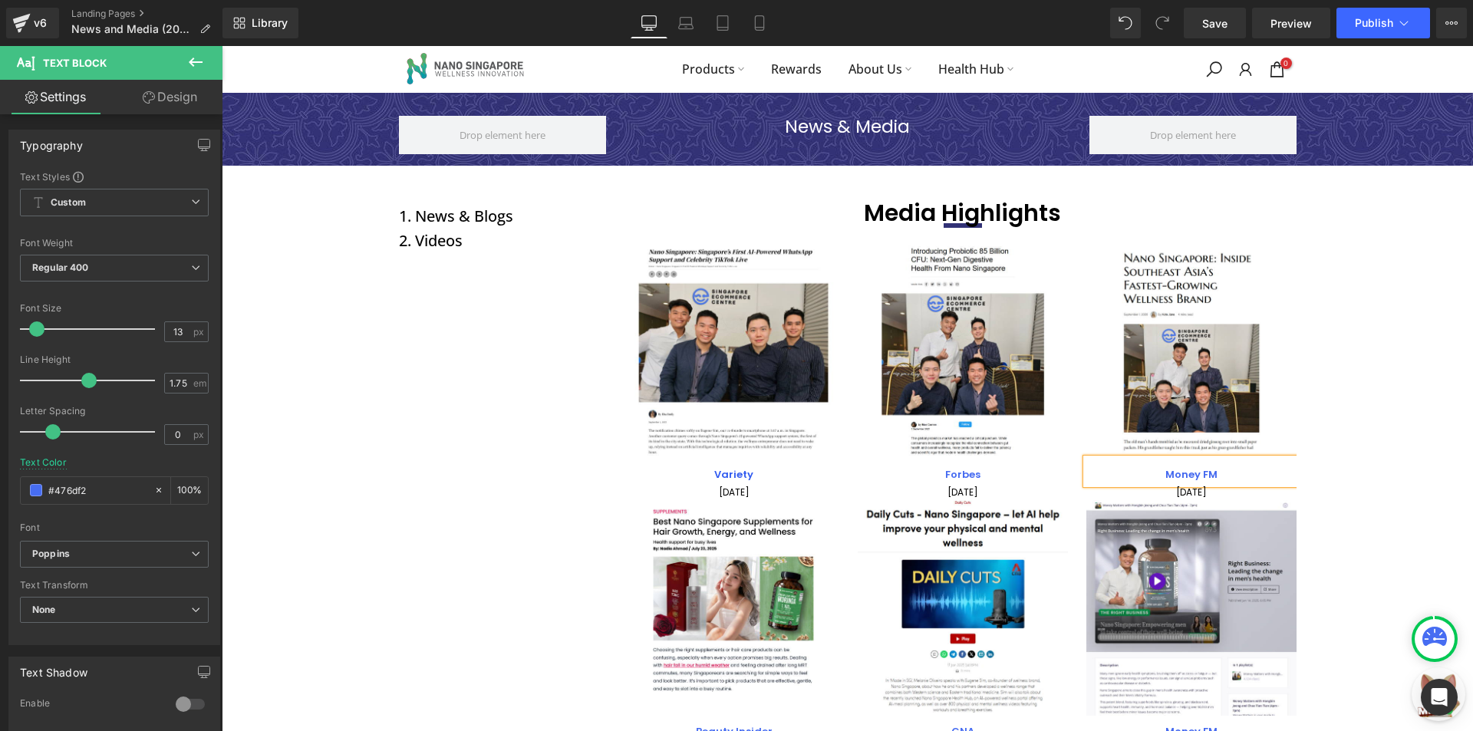
click at [1256, 472] on p "Money FM" at bounding box center [1191, 475] width 210 height 18
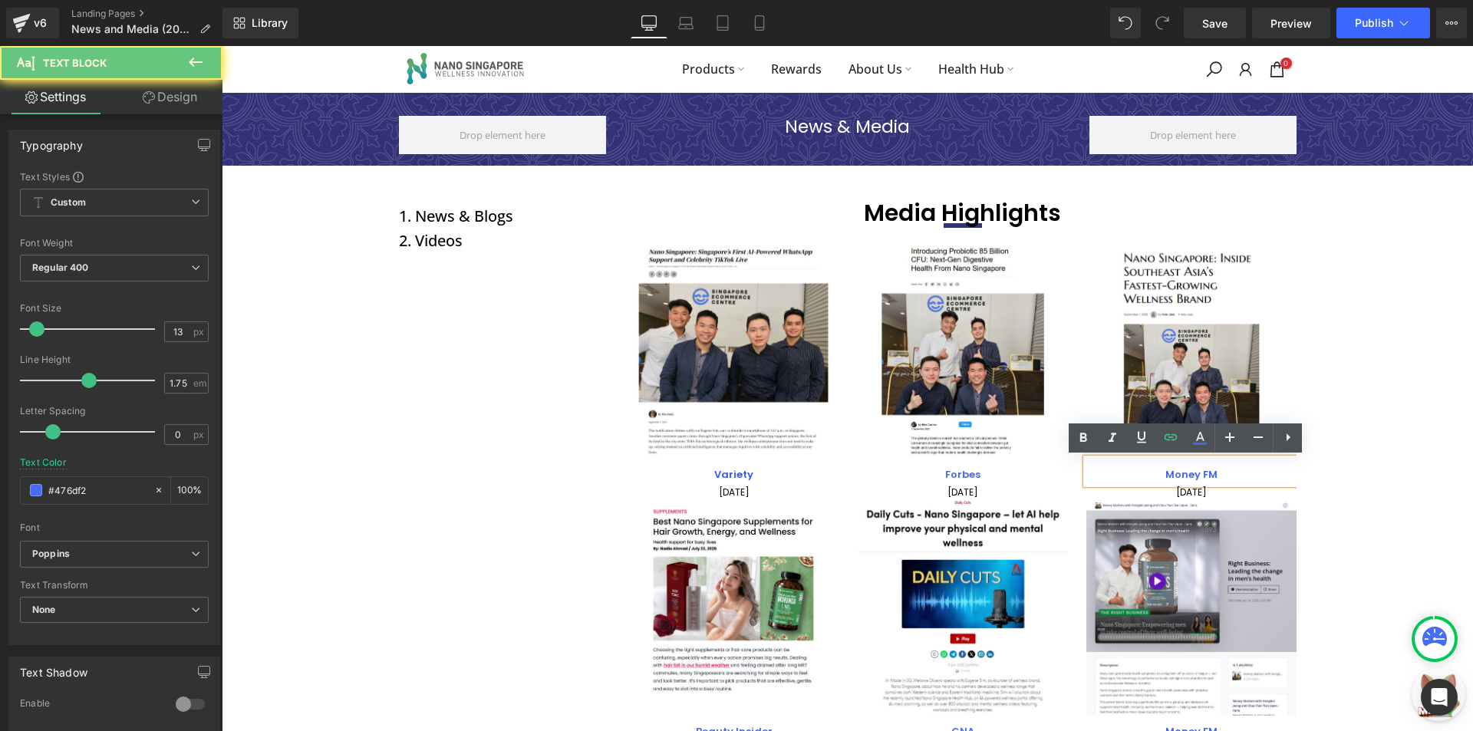
click at [1171, 466] on p "Money FM" at bounding box center [1191, 475] width 210 height 18
click at [1171, 435] on icon at bounding box center [1170, 437] width 13 height 6
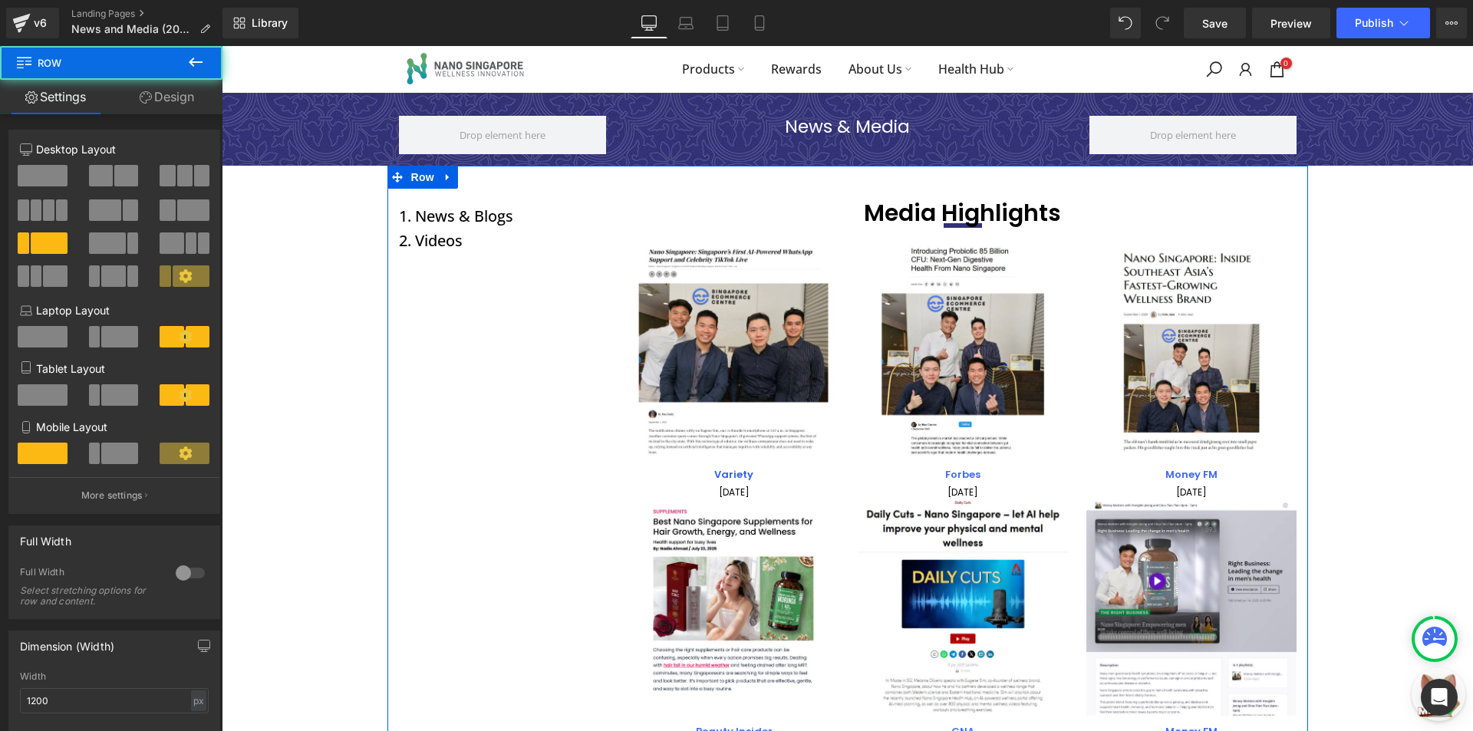
click at [222, 46] on div at bounding box center [222, 46] width 0 height 0
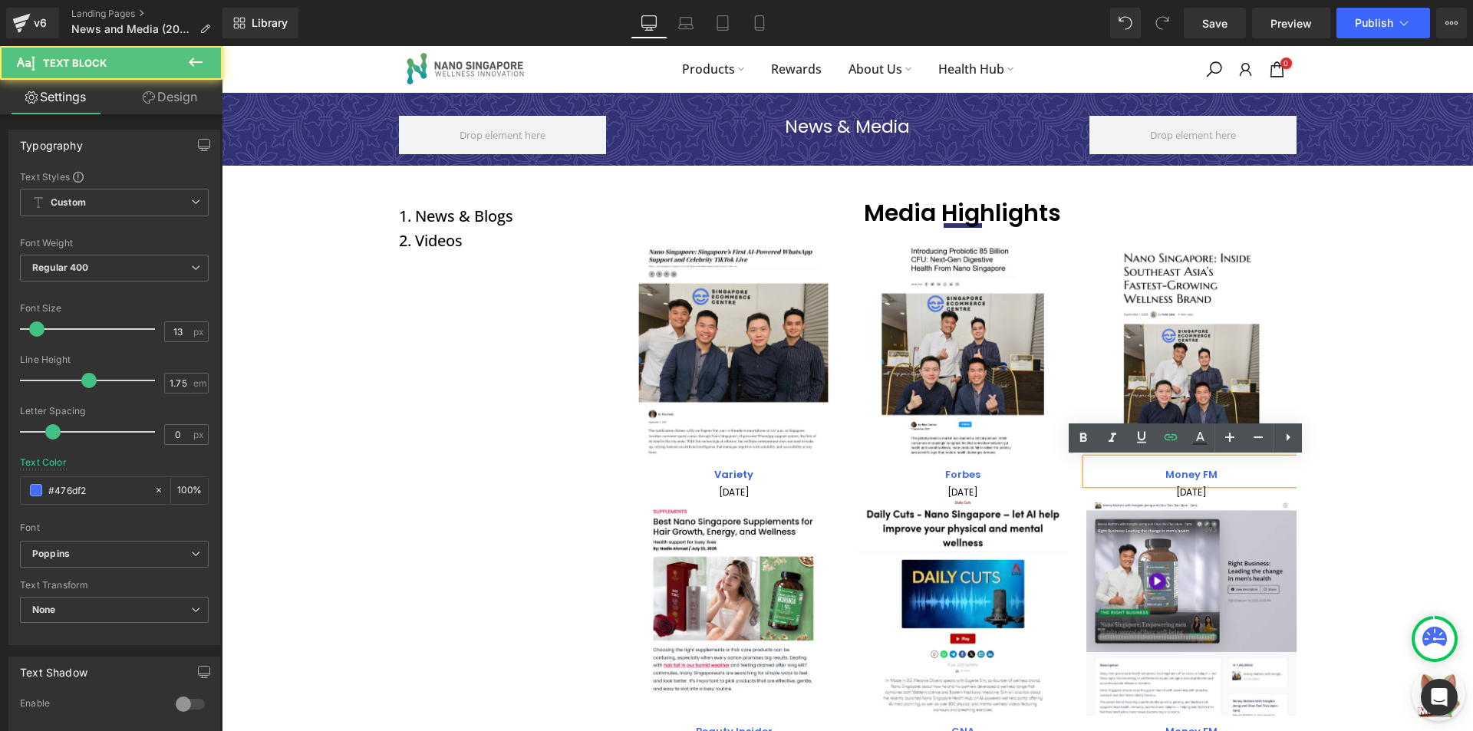
click at [1268, 476] on p "Money FM" at bounding box center [1191, 475] width 210 height 18
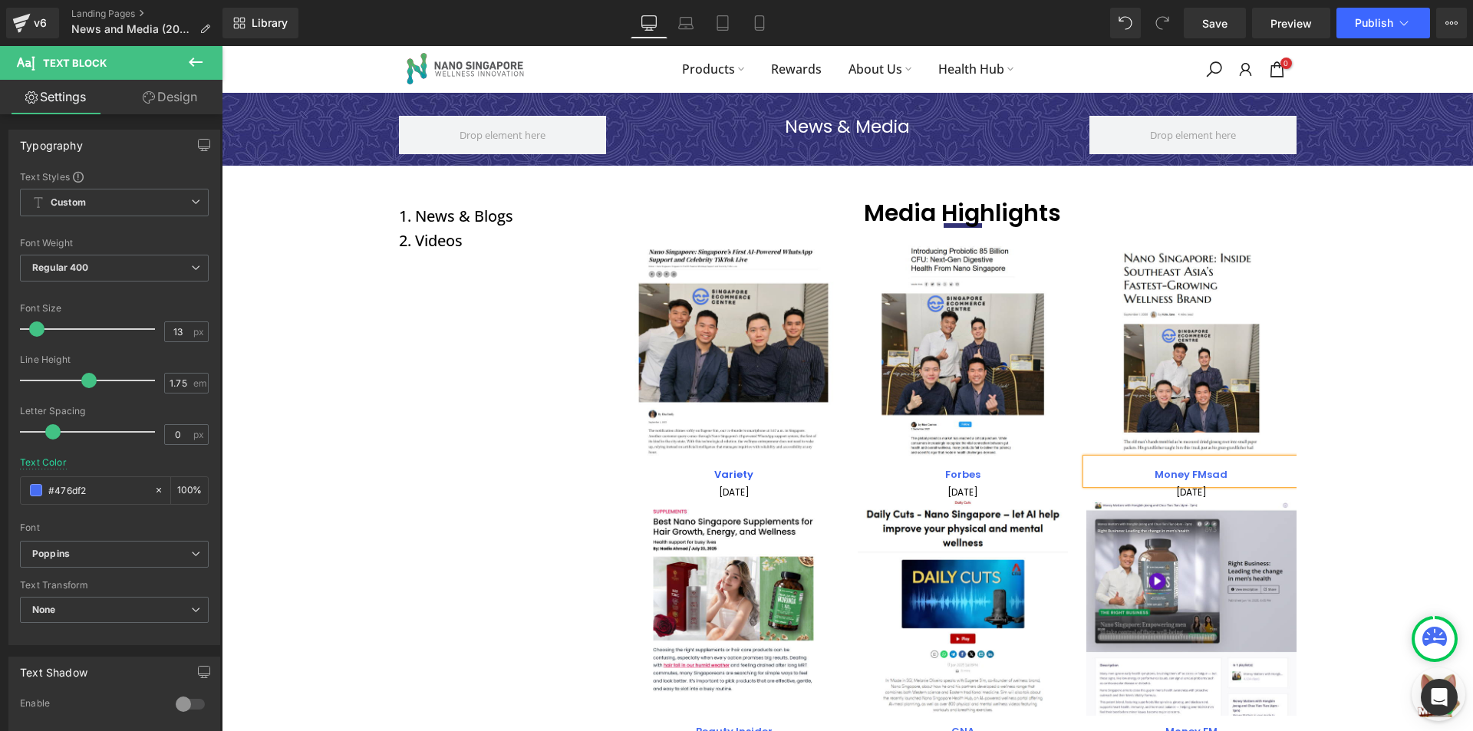
click at [1230, 465] on div "Money FM sad" at bounding box center [1191, 471] width 210 height 25
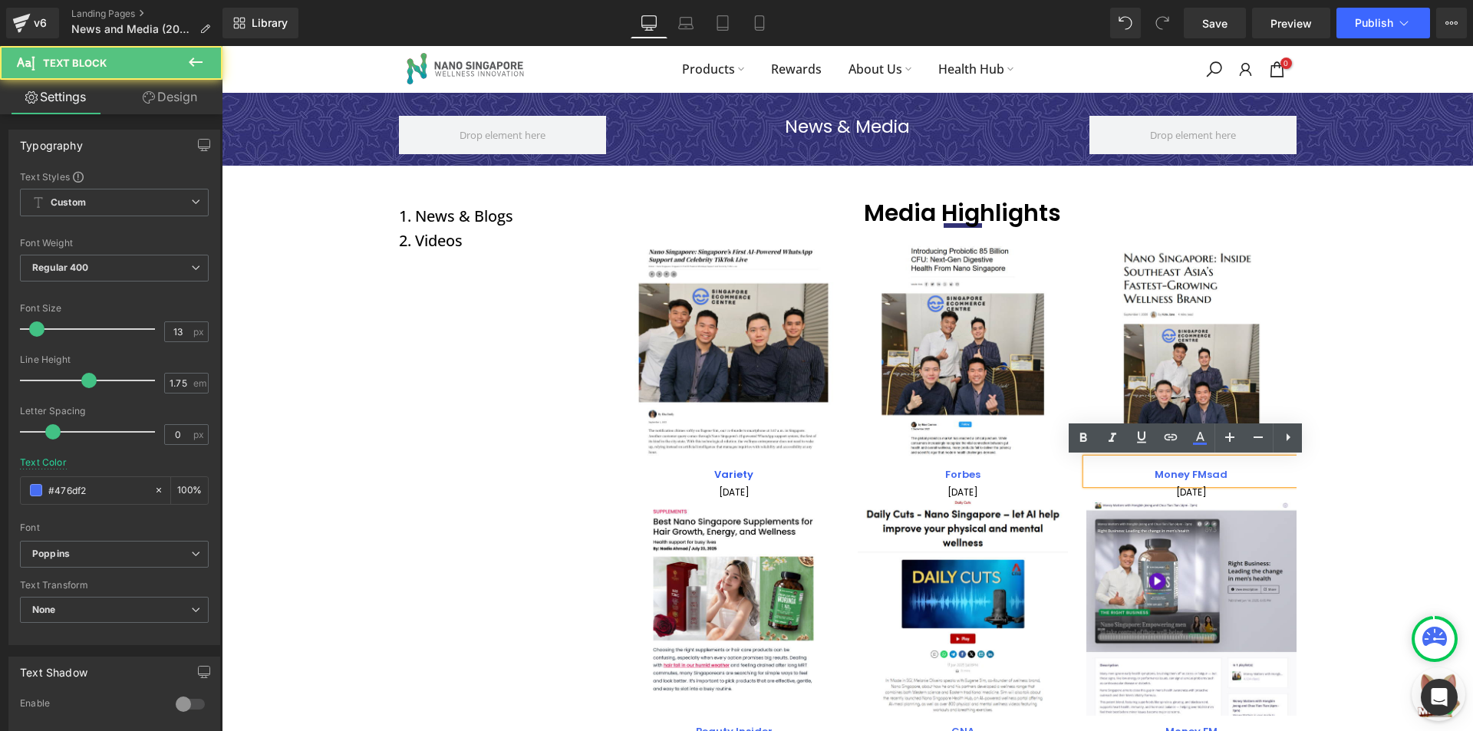
click at [1260, 472] on p "Money FM sad" at bounding box center [1191, 475] width 210 height 18
click at [1192, 473] on b "Money FM sadVanity Fair" at bounding box center [1190, 474] width 131 height 15
click at [1193, 474] on b "Money FM sadVanity Fair" at bounding box center [1190, 474] width 131 height 15
drag, startPoint x: 1193, startPoint y: 476, endPoint x: 1120, endPoint y: 476, distance: 73.6
click at [1120, 476] on p "Money FM sadVanity Fair" at bounding box center [1191, 475] width 210 height 18
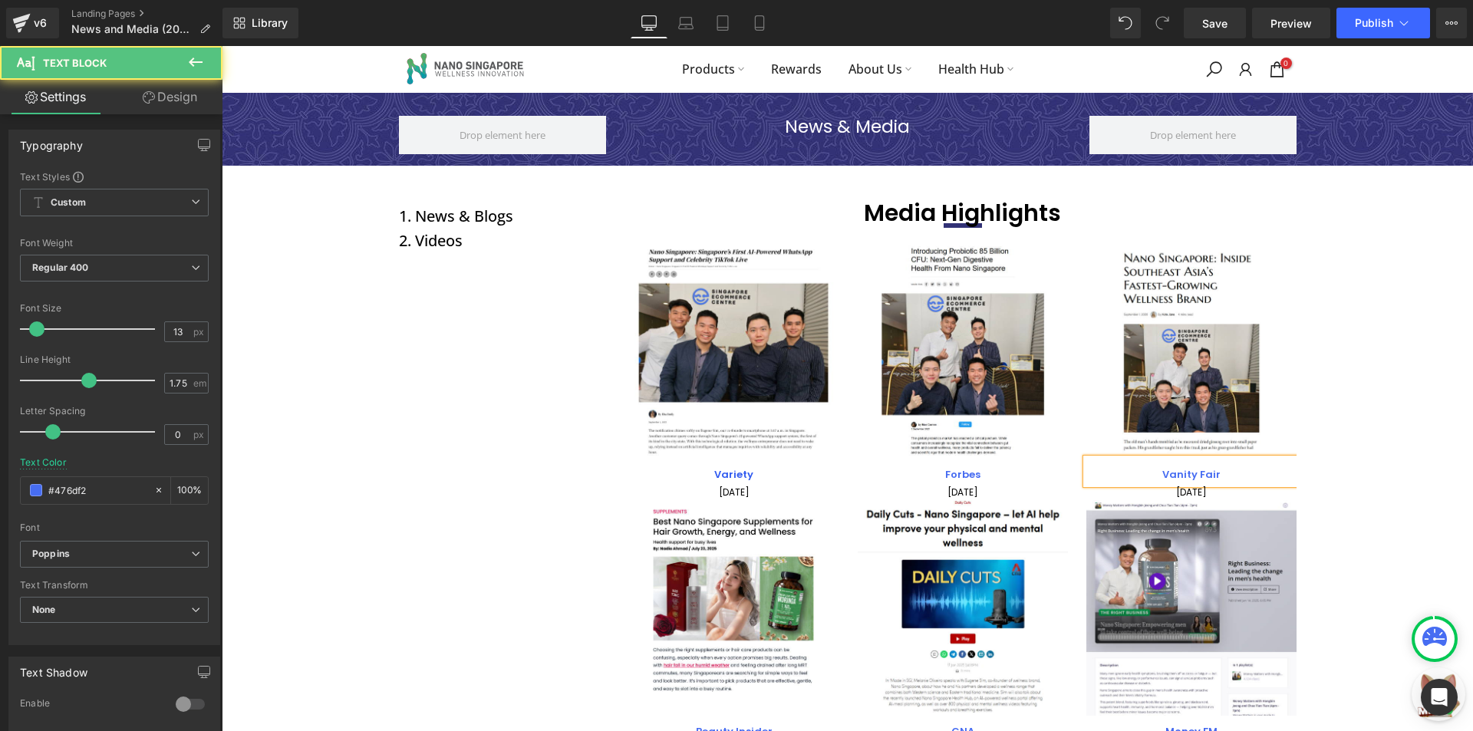
click at [1169, 476] on b "Vanity Fair" at bounding box center [1191, 474] width 58 height 15
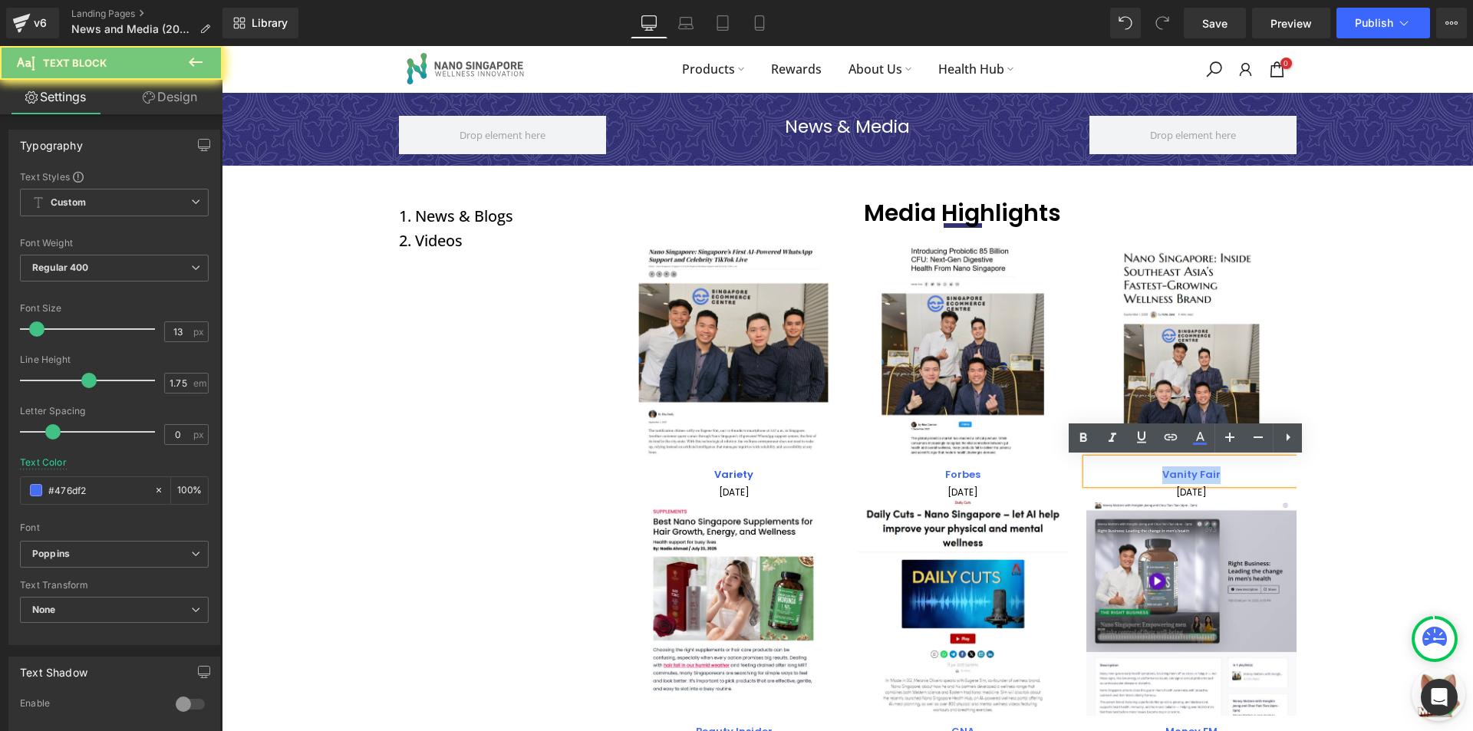
click at [1169, 476] on b "Vanity Fair" at bounding box center [1191, 474] width 58 height 15
click at [1180, 447] on link at bounding box center [1170, 437] width 29 height 29
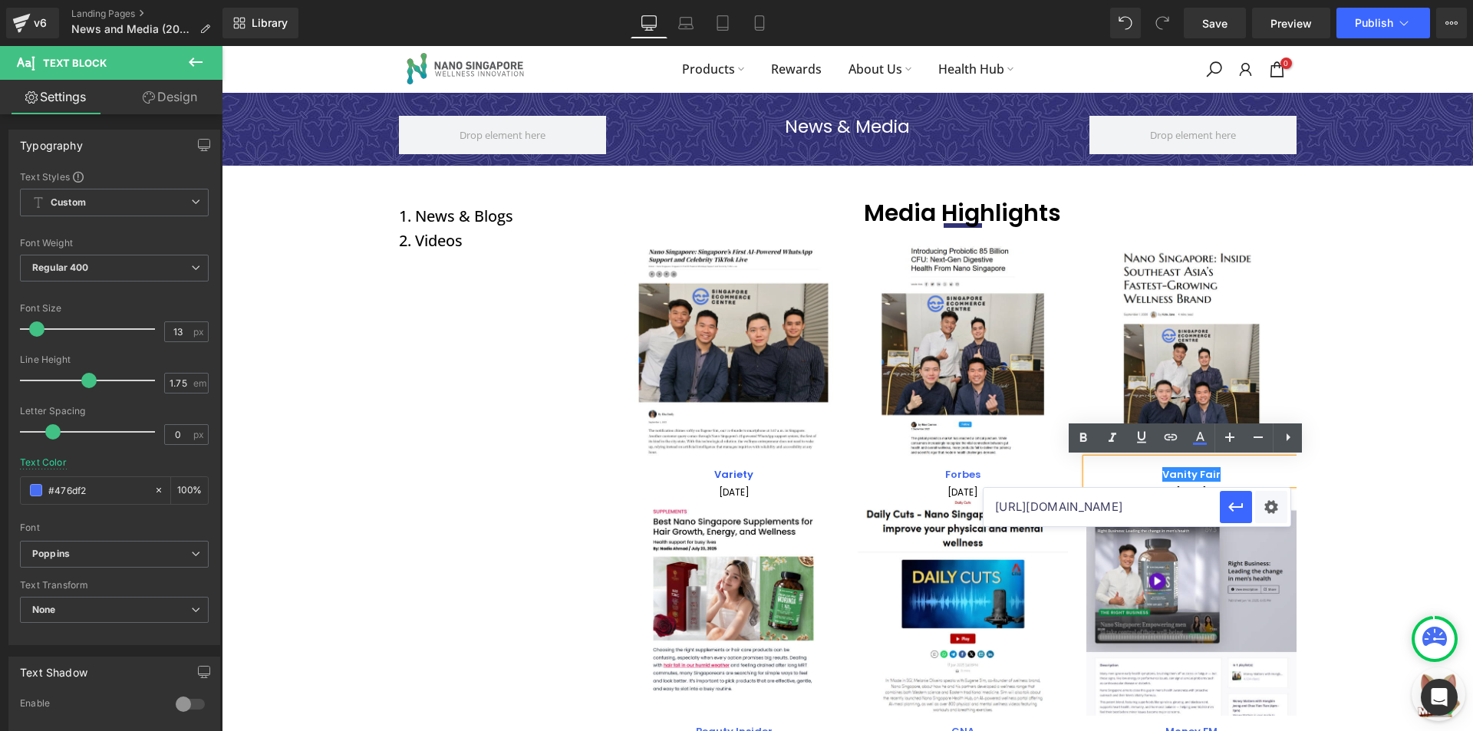
click at [1154, 505] on input "[URL][DOMAIN_NAME]" at bounding box center [1101, 507] width 236 height 38
paste input "[URL][DOMAIN_NAME]"
type input "[URL][DOMAIN_NAME]"
click at [1244, 500] on button "button" at bounding box center [1236, 507] width 32 height 32
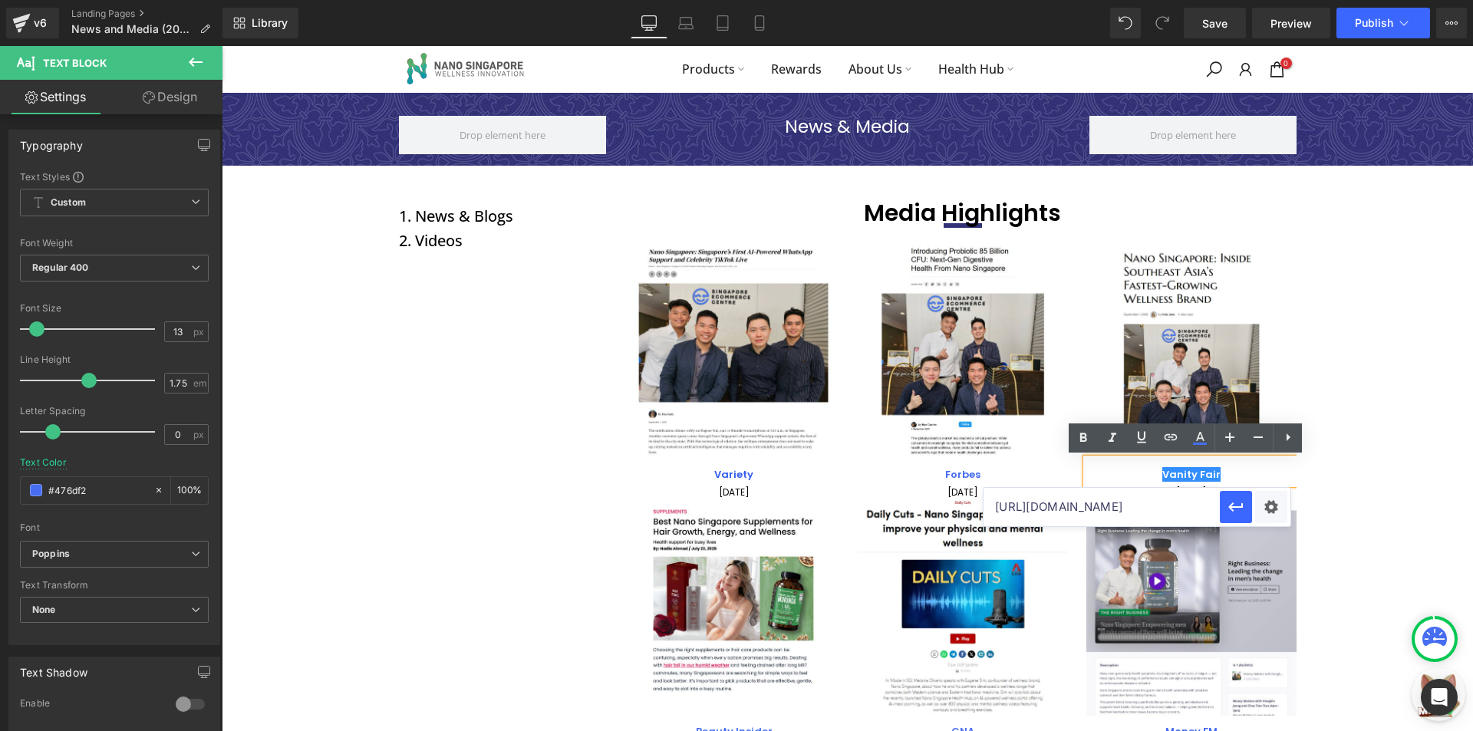
scroll to position [0, 0]
click at [1177, 441] on icon at bounding box center [1170, 437] width 18 height 18
click at [1275, 0] on div "Text Color Highlight Color #333333 #476df2 100 % transparent 0 % Edit or remove…" at bounding box center [736, 0] width 1473 height 0
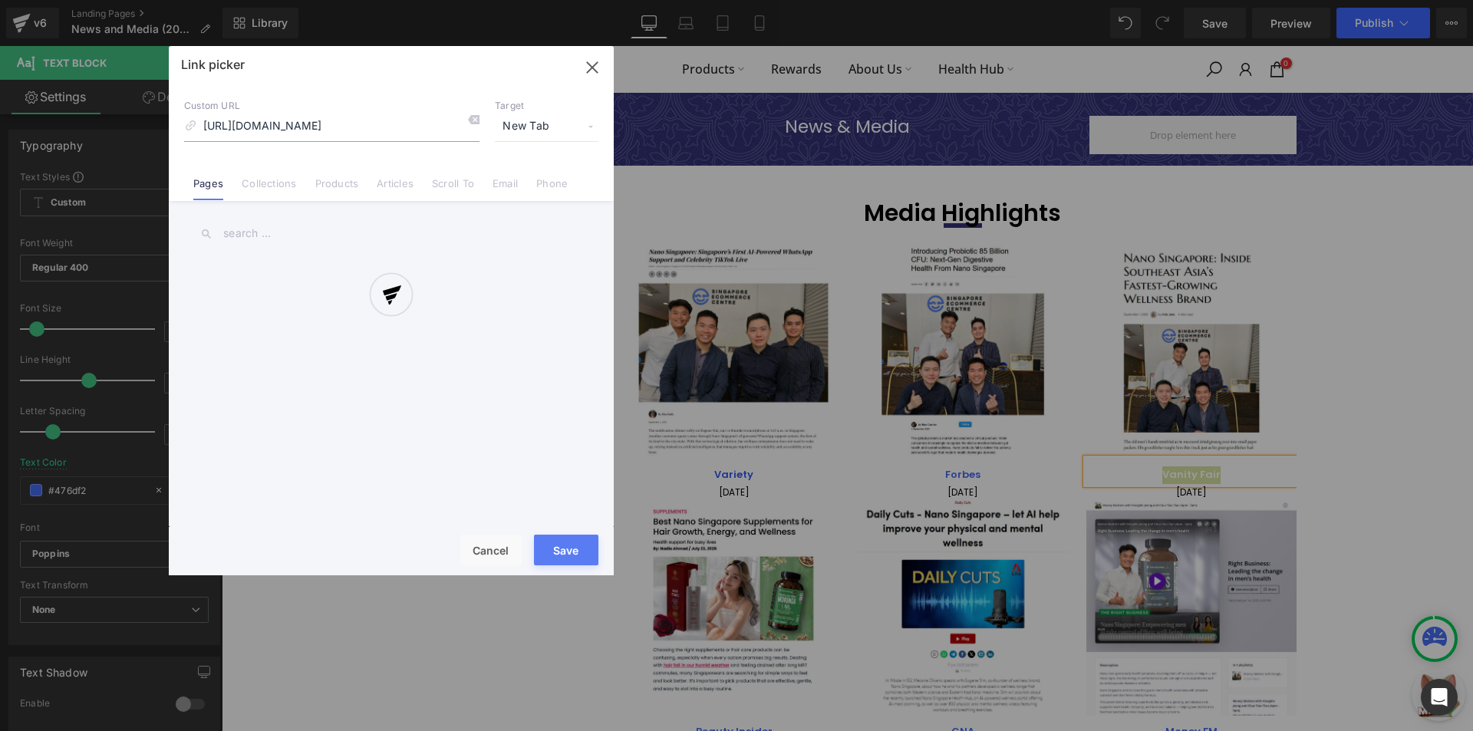
scroll to position [0, 234]
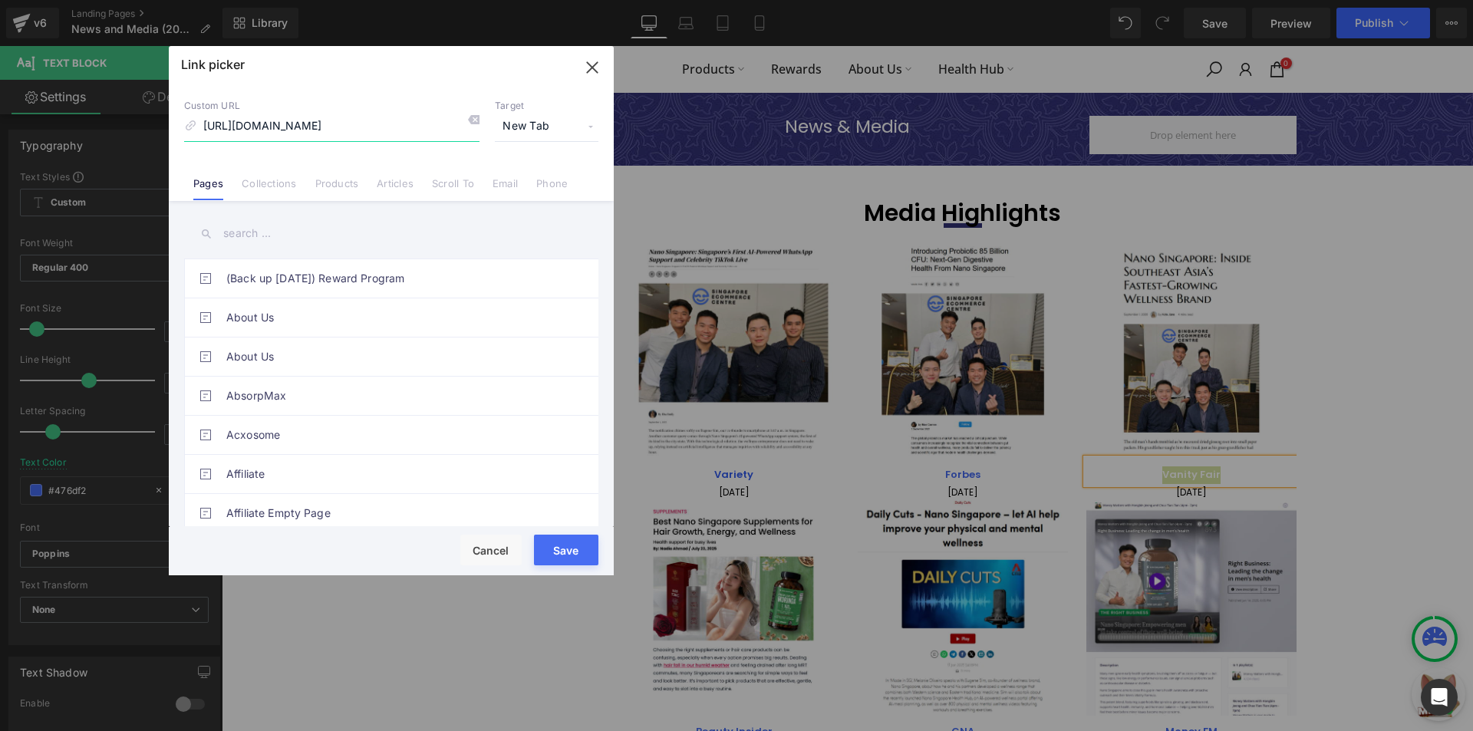
click at [588, 71] on icon "button" at bounding box center [592, 67] width 10 height 10
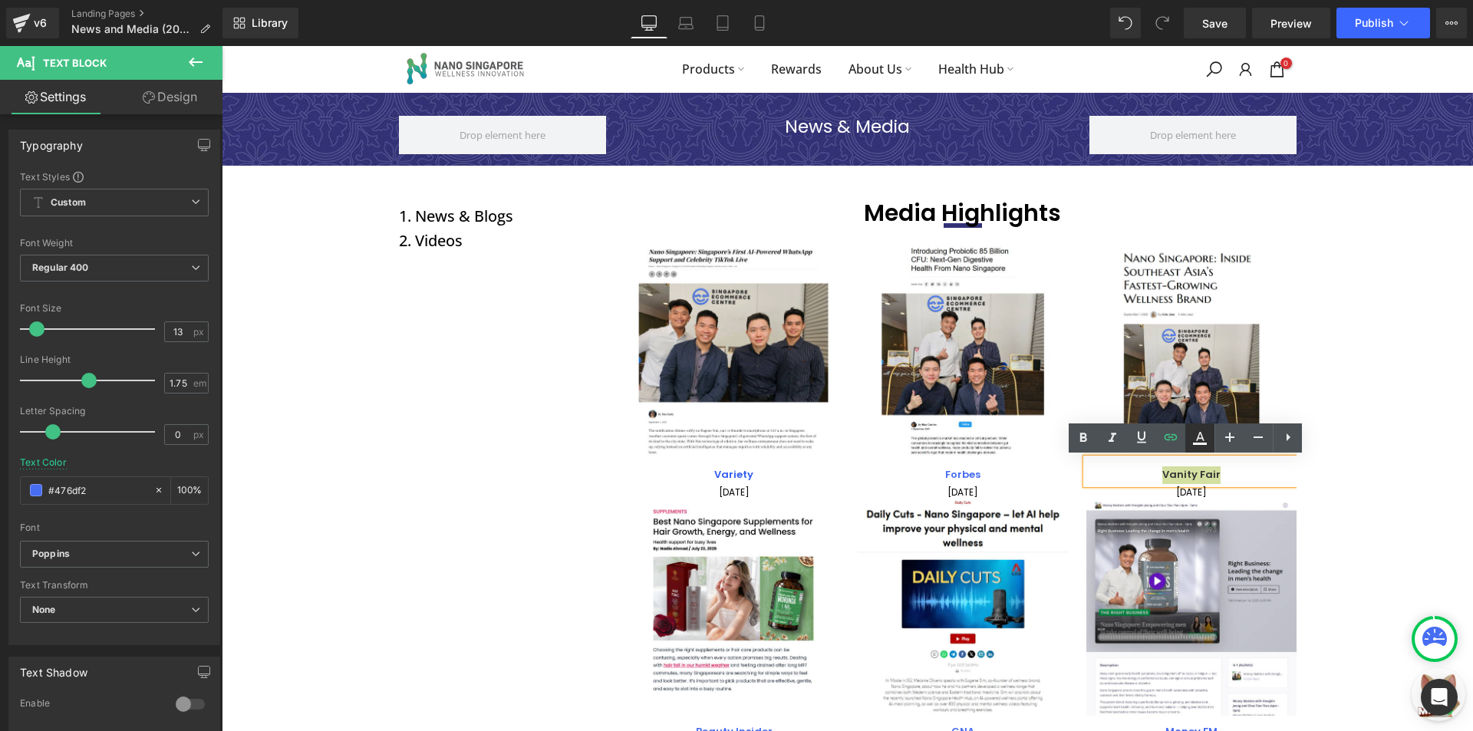
click at [1198, 441] on icon at bounding box center [1199, 438] width 18 height 18
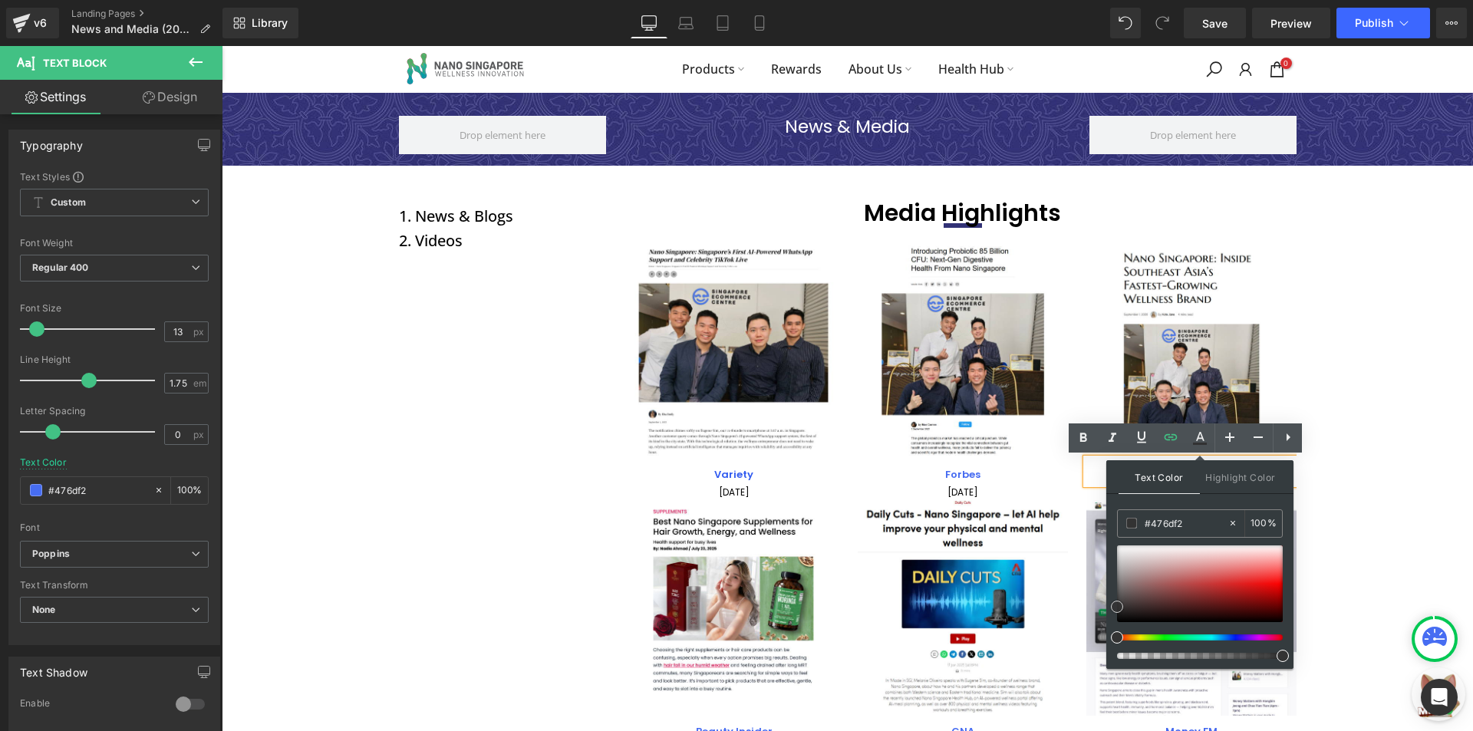
click at [1155, 573] on div at bounding box center [1200, 583] width 166 height 77
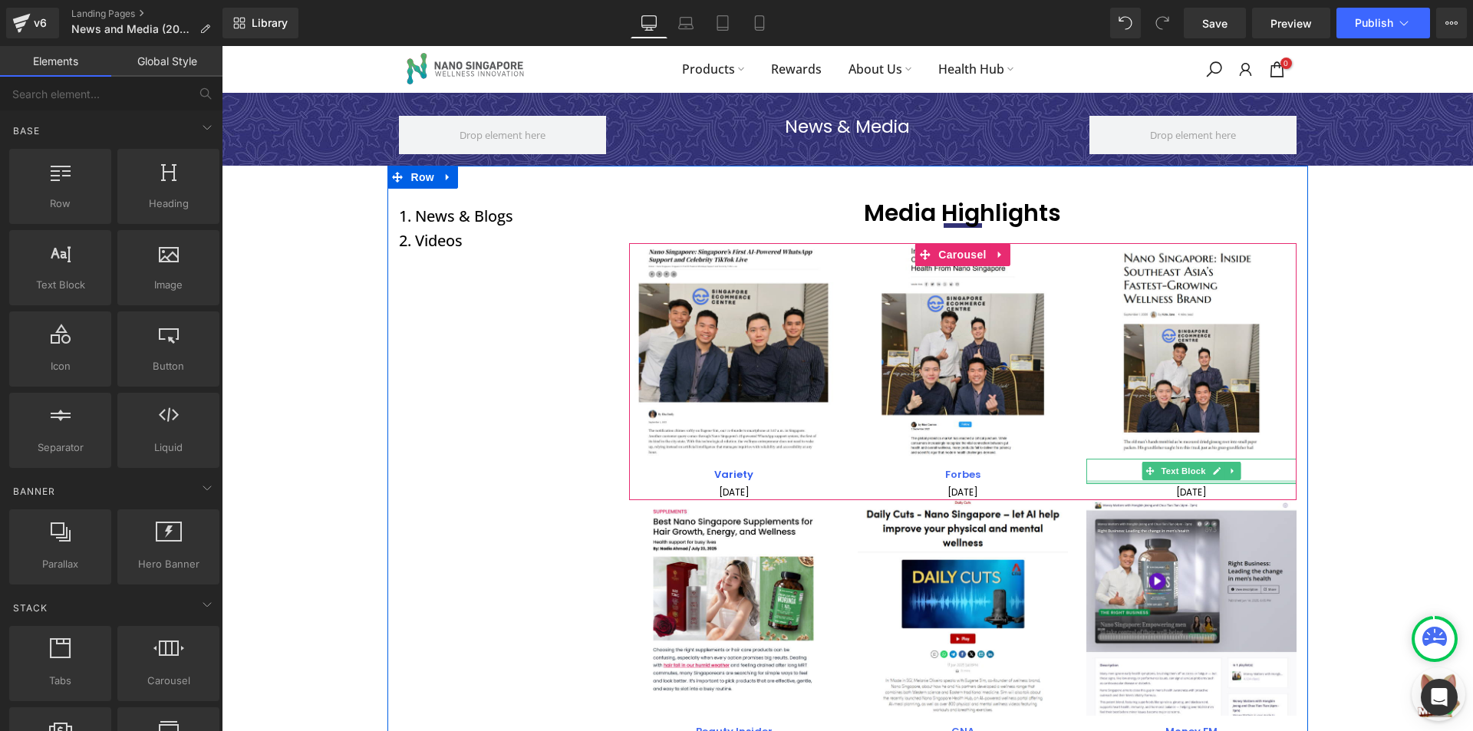
click at [1237, 478] on p "Vanity Fair" at bounding box center [1191, 475] width 210 height 18
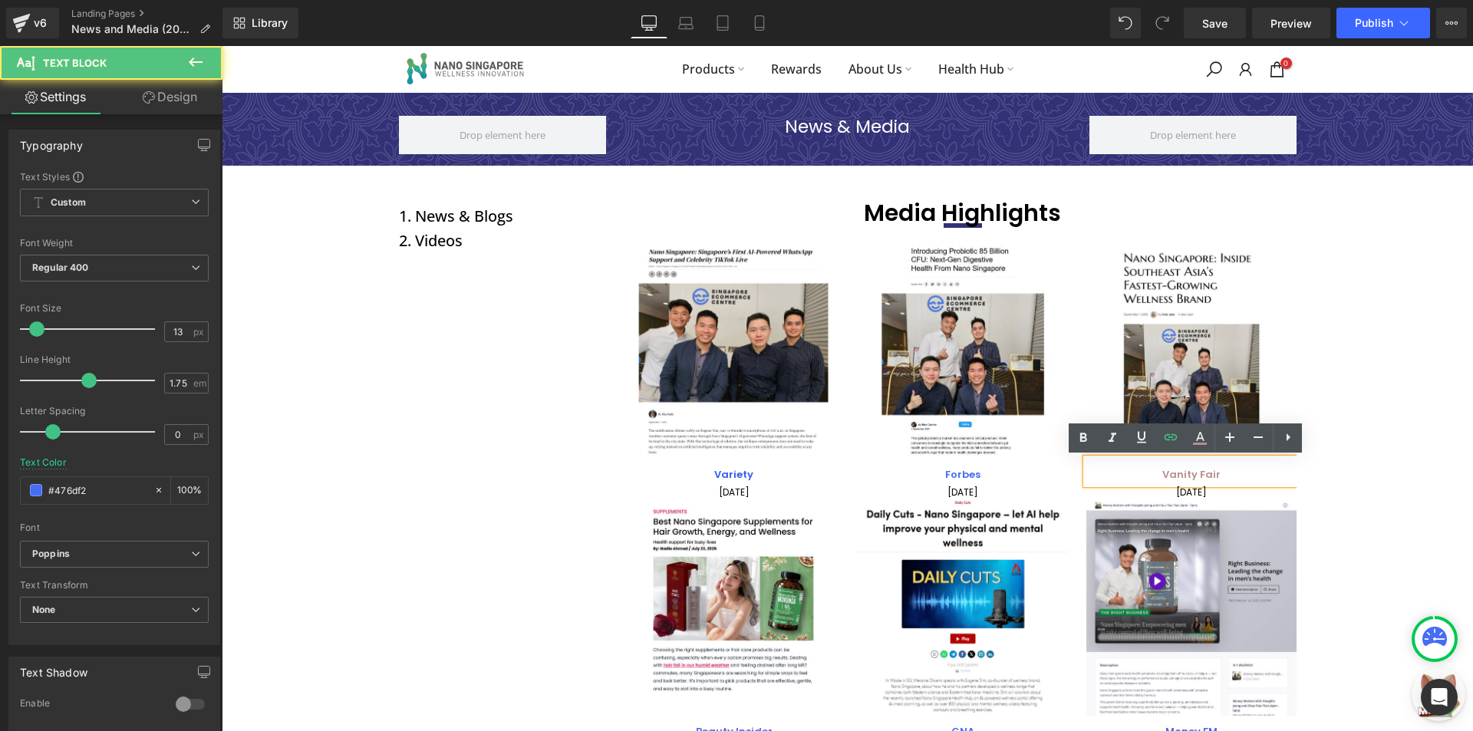
click at [1237, 478] on p "Vanity Fair" at bounding box center [1191, 475] width 210 height 18
click at [1196, 437] on icon at bounding box center [1199, 438] width 18 height 18
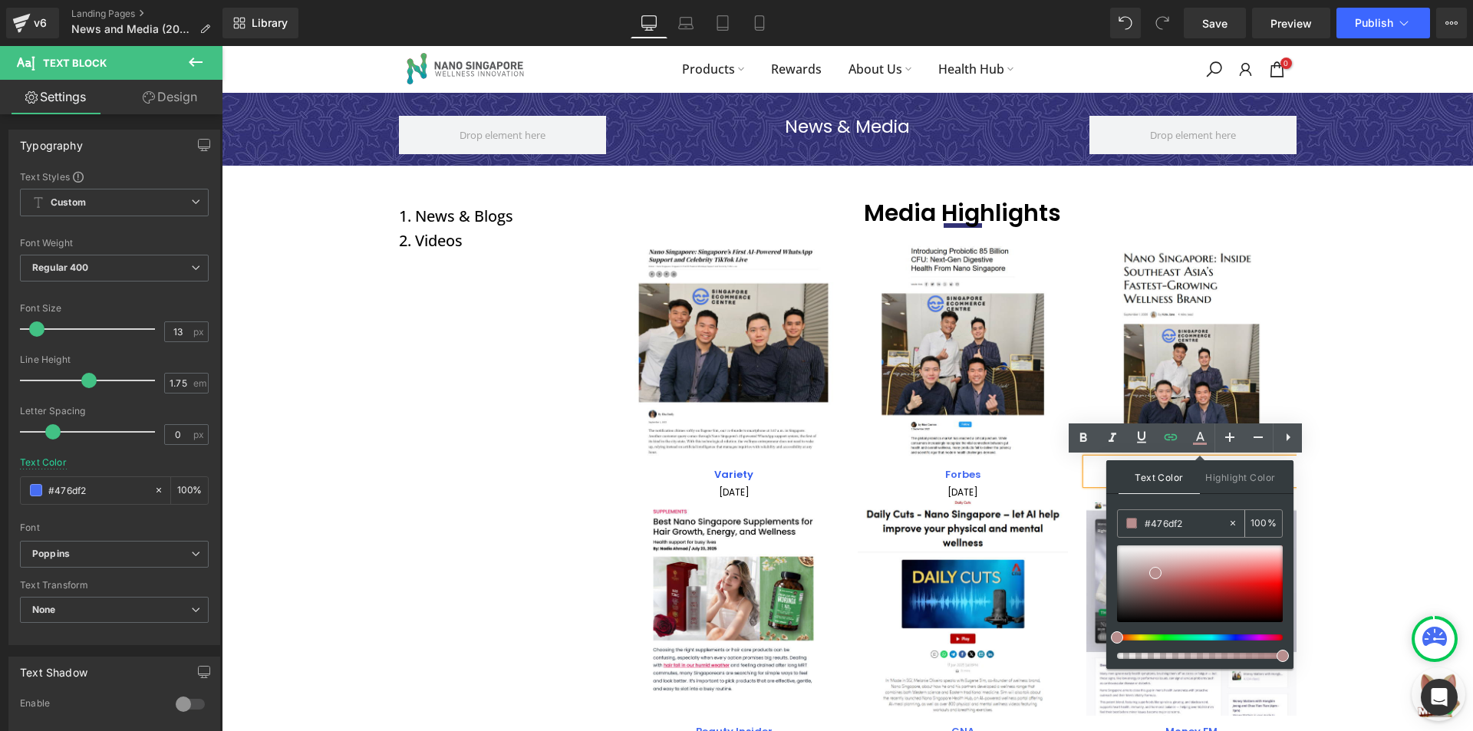
click at [1195, 518] on input "#476df2" at bounding box center [1185, 523] width 83 height 17
click at [1194, 518] on input "#476df2" at bounding box center [1185, 523] width 83 height 17
paste input "#476df2"
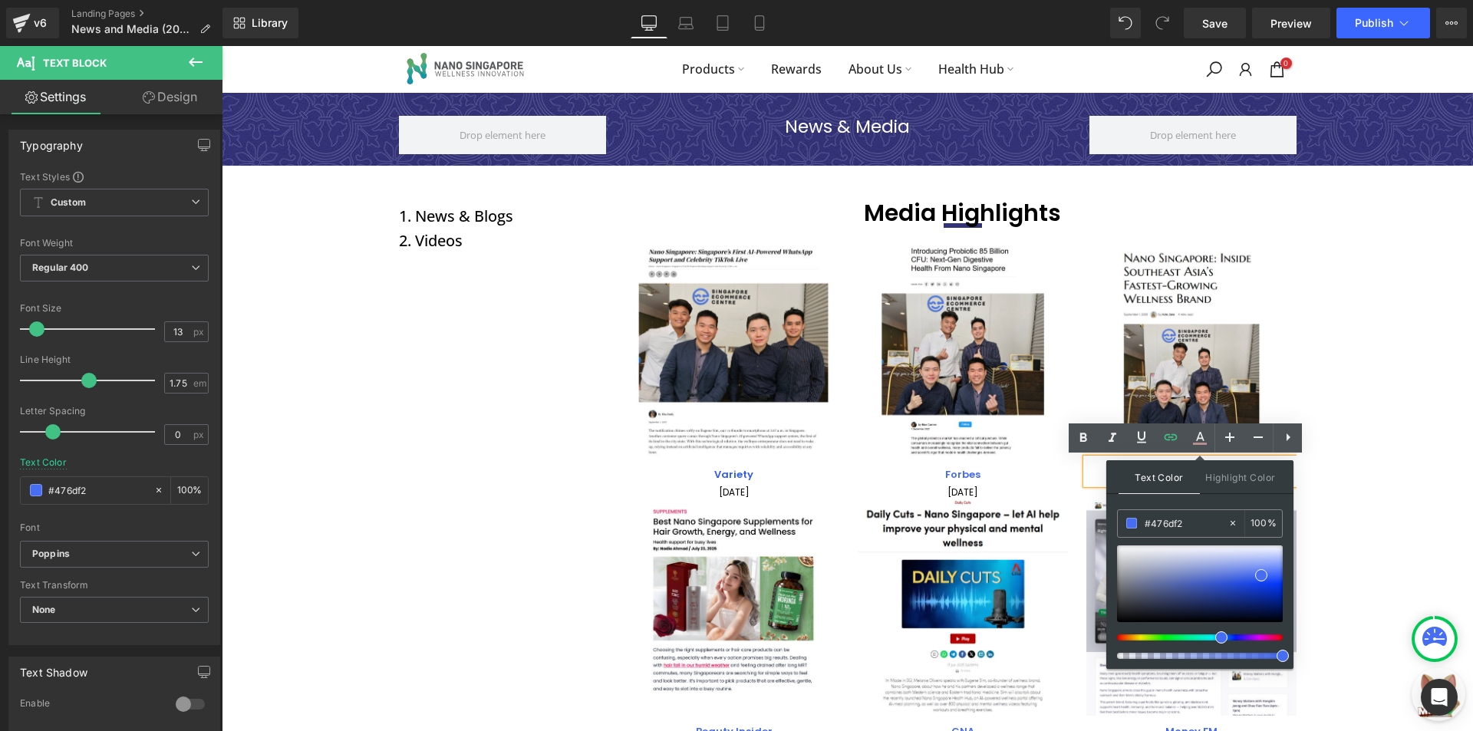
type input "#476df2"
click at [1262, 574] on span at bounding box center [1262, 576] width 12 height 12
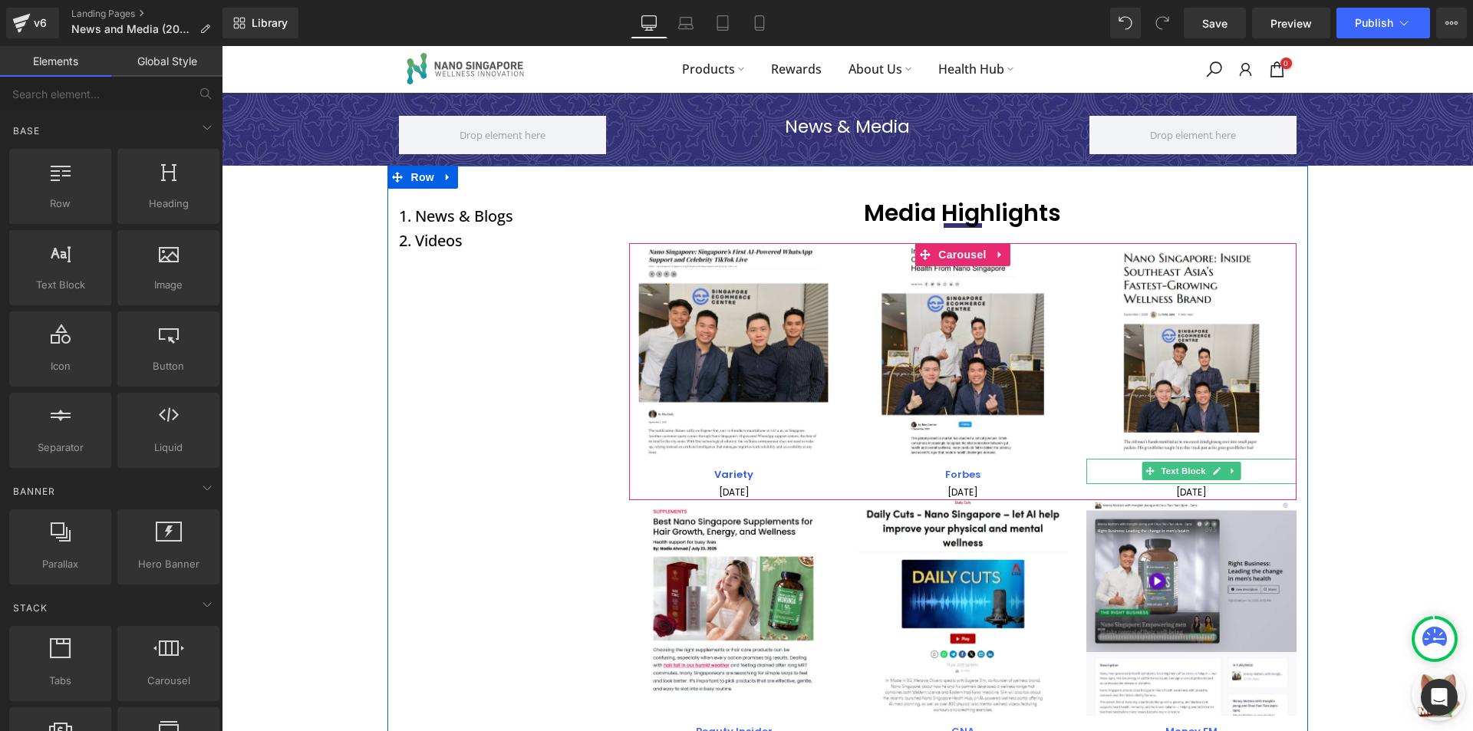
click at [1116, 469] on p "Vanity Fair" at bounding box center [1191, 475] width 210 height 18
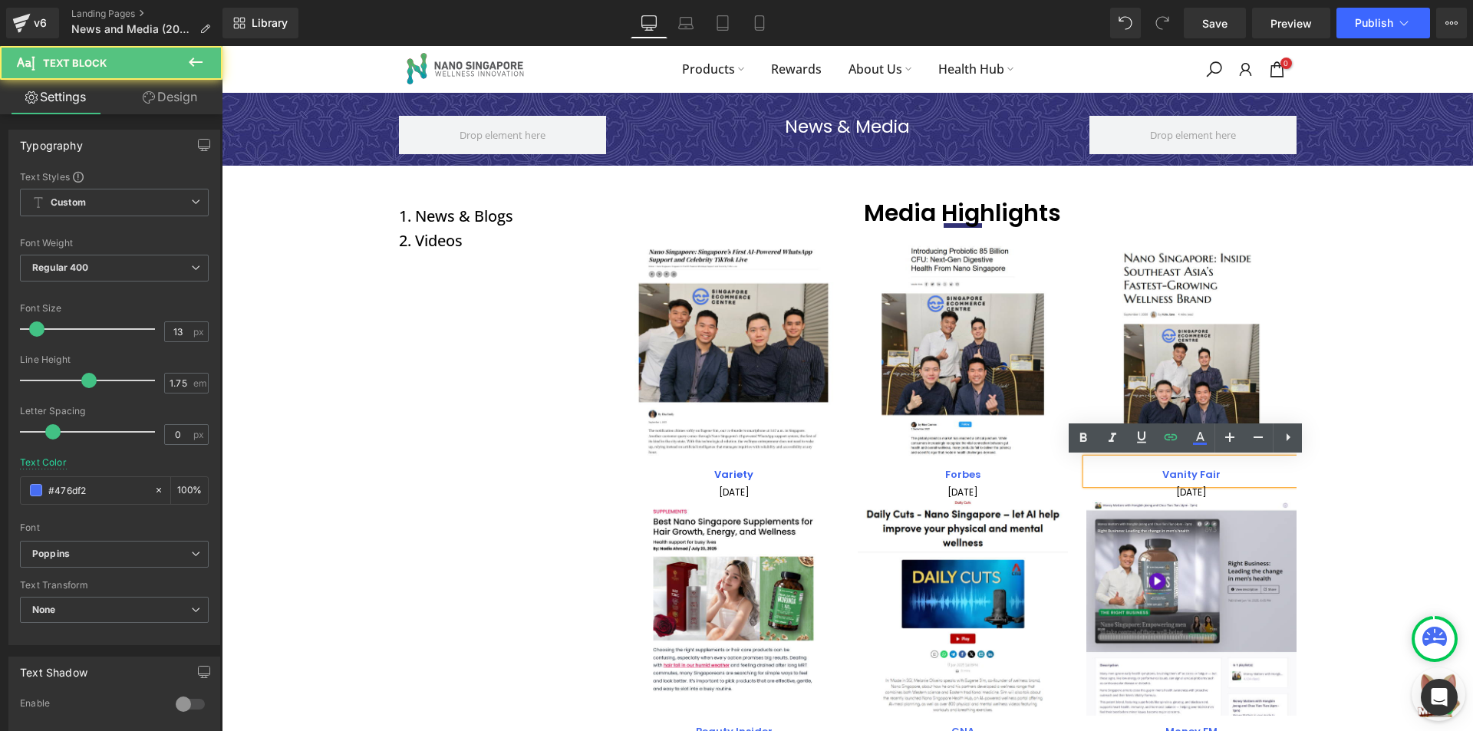
click at [1116, 469] on p "Vanity Fair" at bounding box center [1191, 475] width 210 height 18
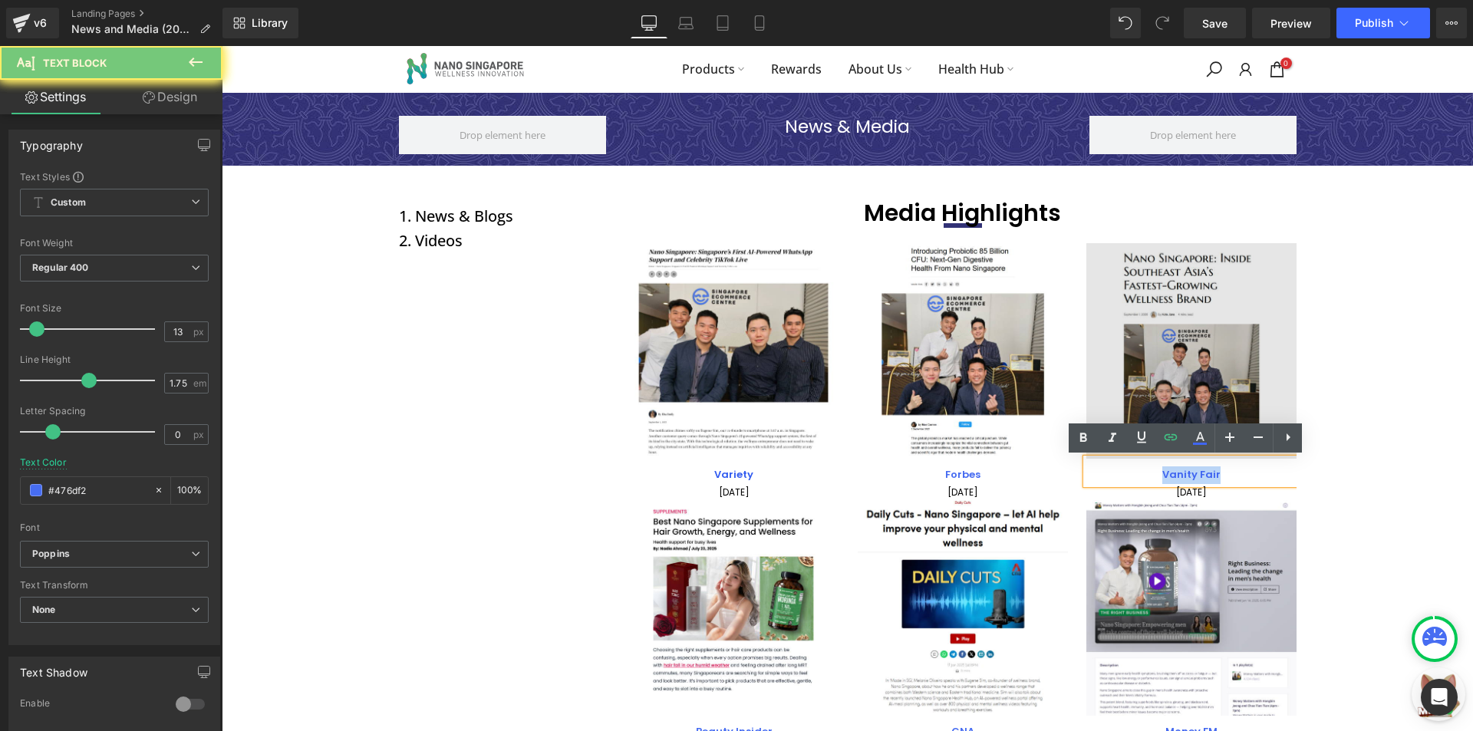
click at [1127, 359] on img at bounding box center [1191, 351] width 210 height 216
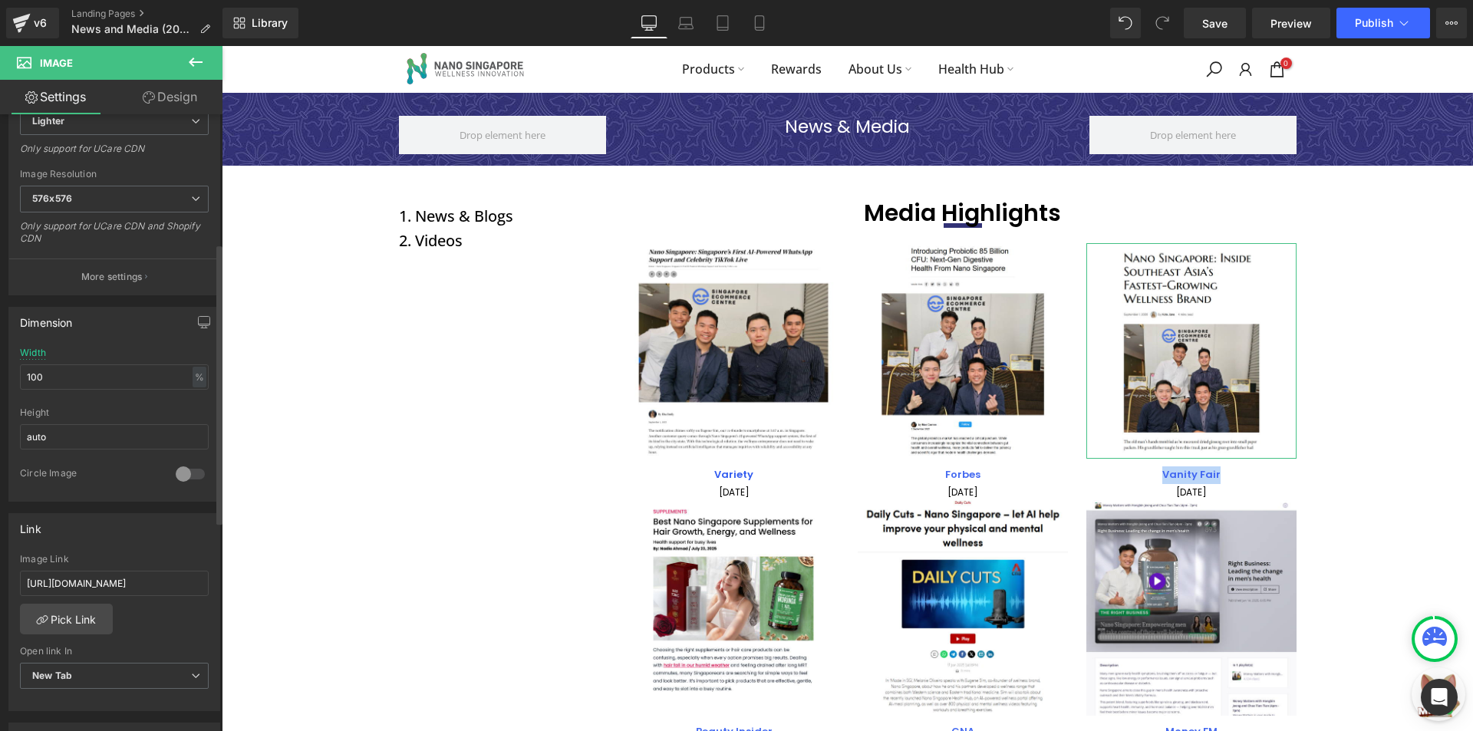
scroll to position [307, 0]
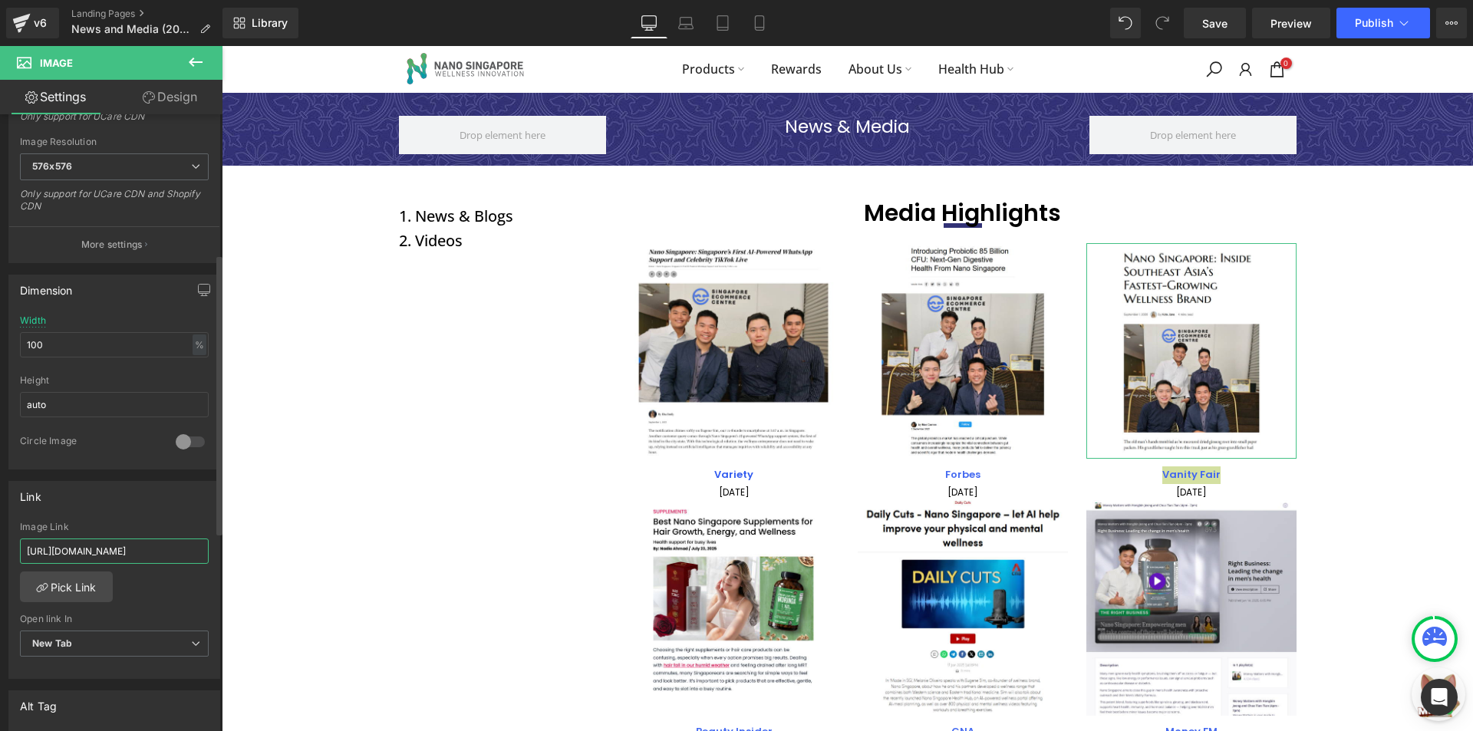
click at [109, 556] on input "https://cdn.shopify.com/s/files/1/0100/2677/8681/files/c9a9d6ff-c8e8-49da-829e-…" at bounding box center [114, 550] width 189 height 25
type input "[URL][DOMAIN_NAME]"
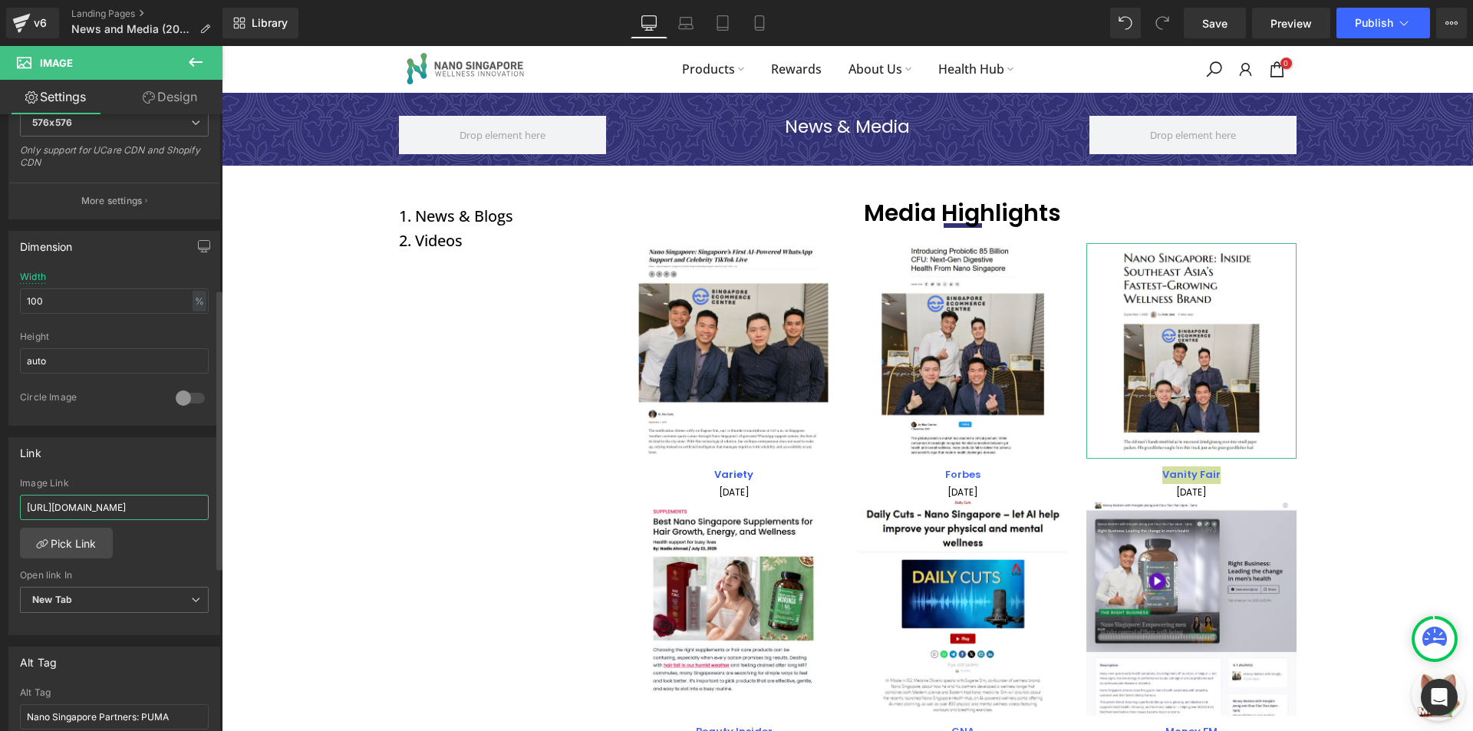
scroll to position [384, 0]
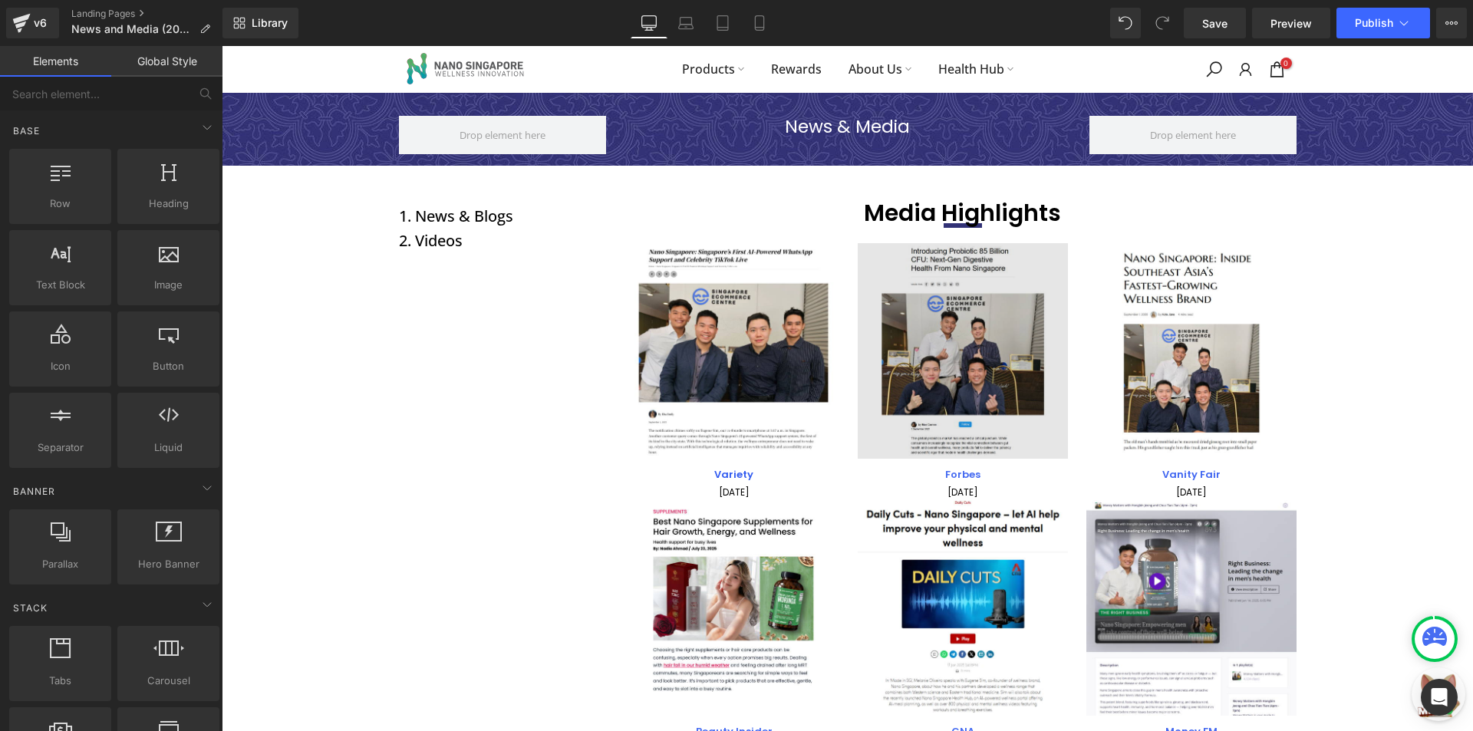
click at [974, 369] on img at bounding box center [963, 351] width 210 height 216
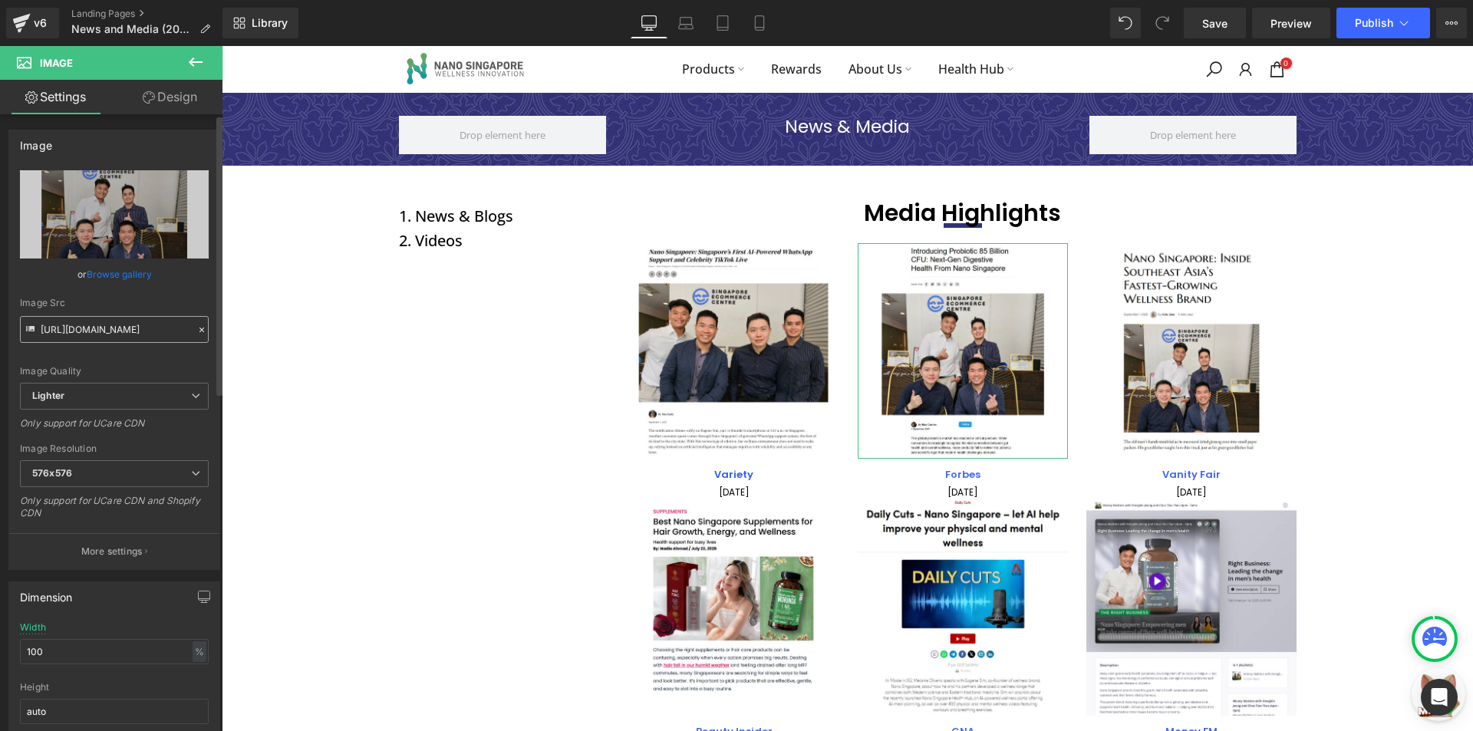
click at [127, 331] on input "[URL][DOMAIN_NAME]" at bounding box center [114, 329] width 189 height 27
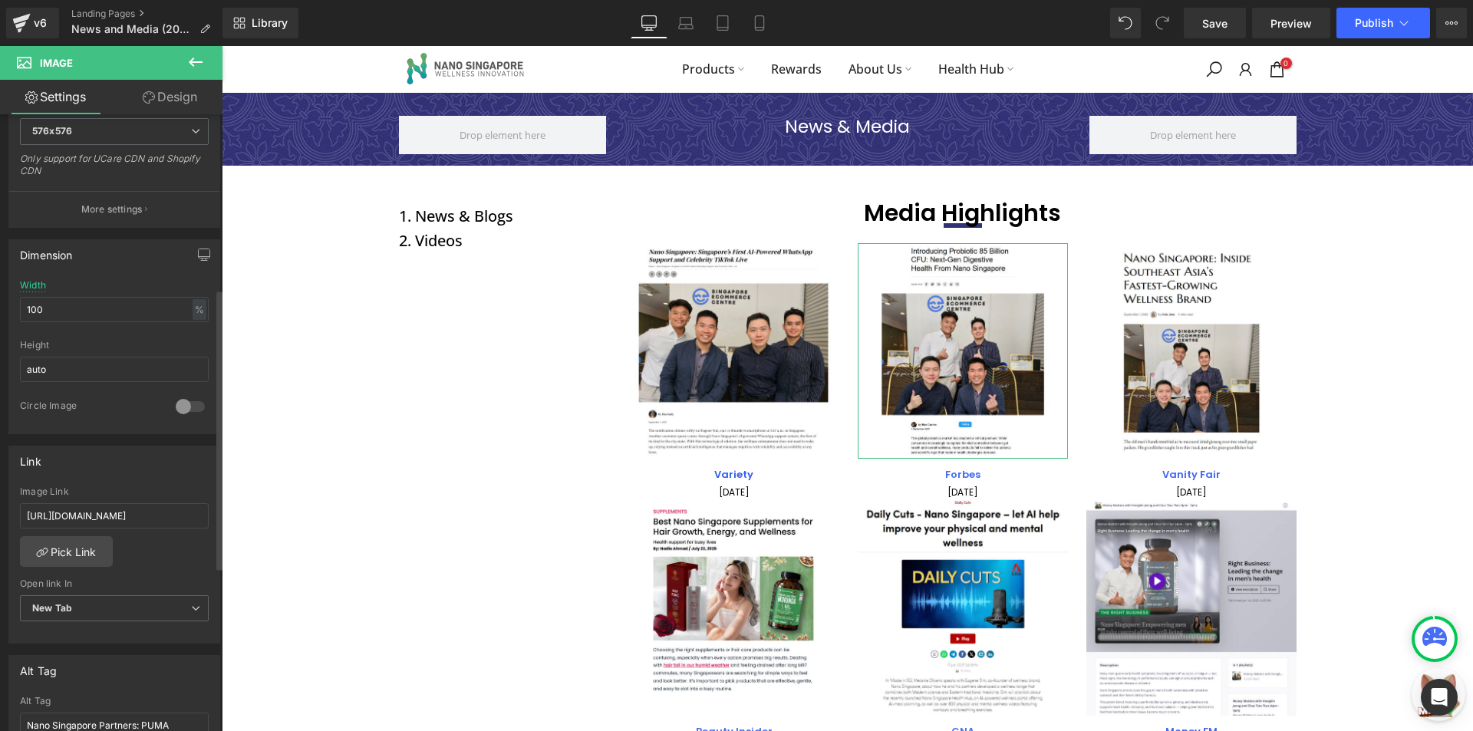
scroll to position [384, 0]
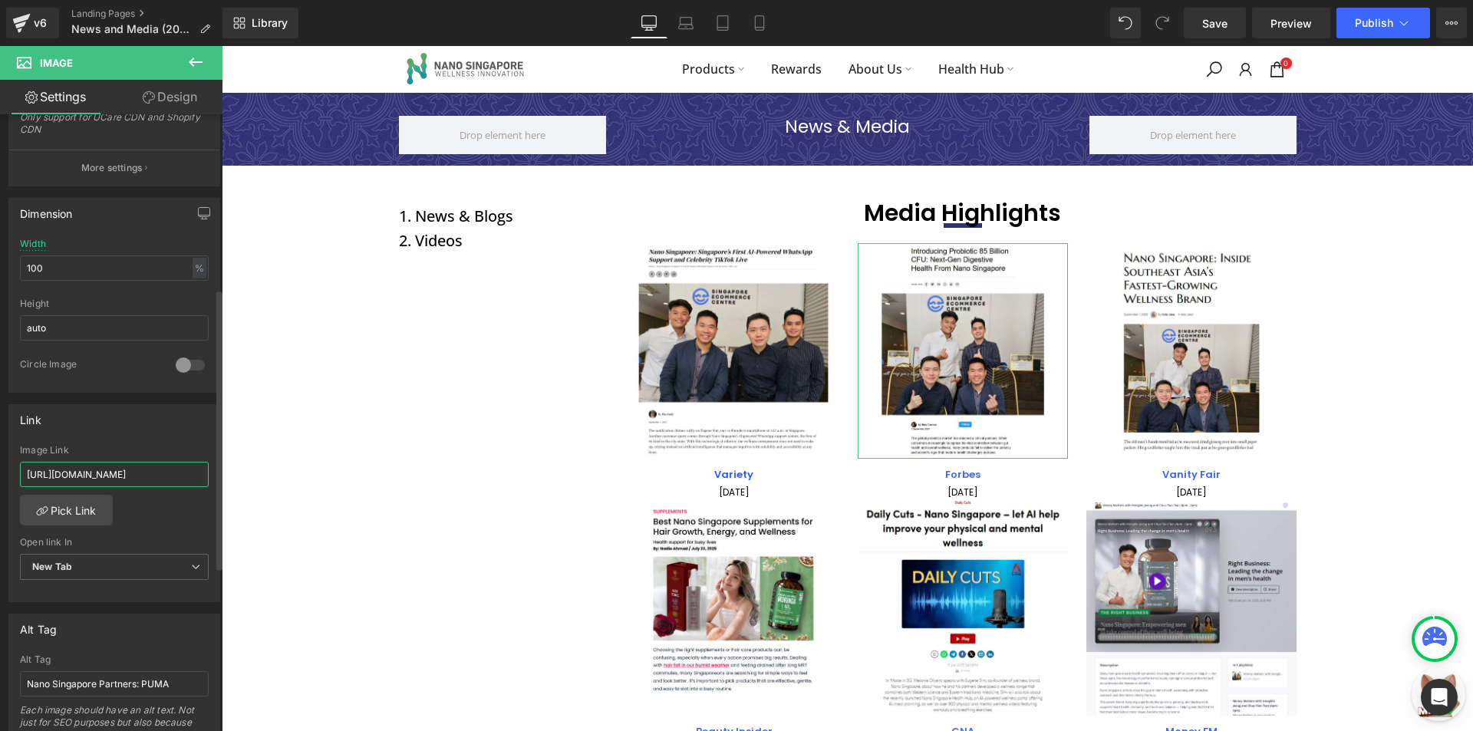
click at [122, 486] on input "https://cdn.shopify.com/s/files/1/0100/2677/8681/files/channelnewsasia-listen-d…" at bounding box center [114, 474] width 189 height 25
paste input "forbesscotland.com/introducing-probiotic-85-billion-cfu-next-gen-digestive-heal…"
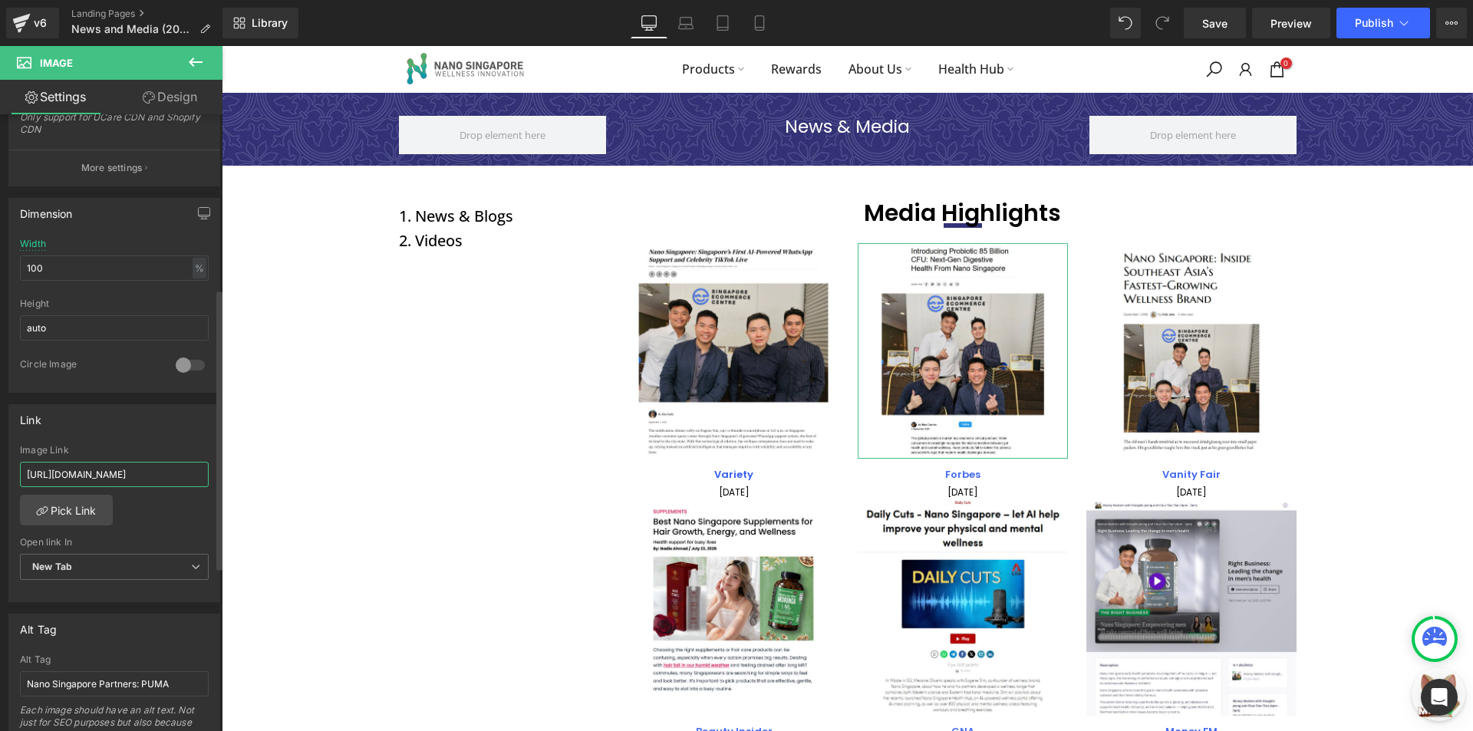
type input "[URL][DOMAIN_NAME]"
click at [155, 438] on div "Link https://cdn.shopify.com/s/files/1/0100/2677/8681/files/channelnewsasia-lis…" at bounding box center [114, 503] width 212 height 199
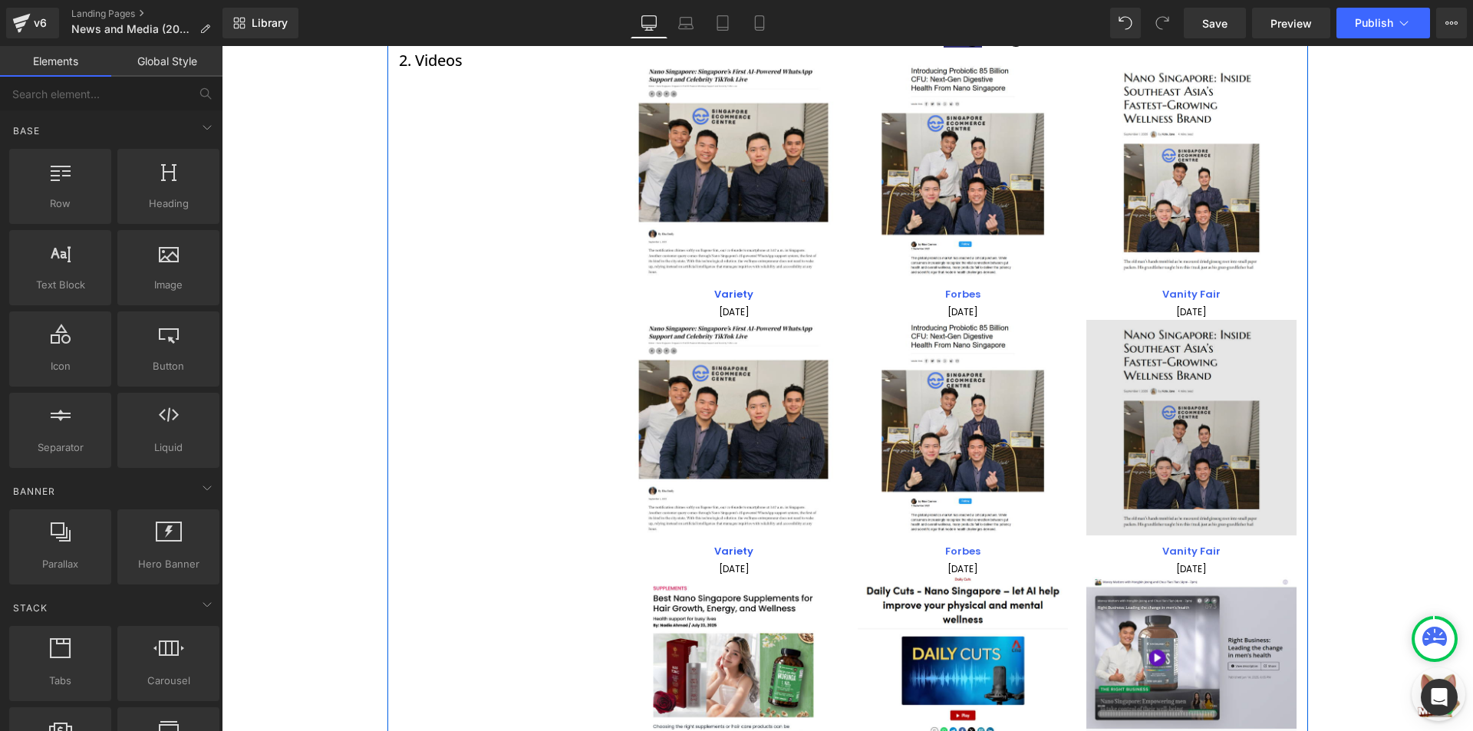
scroll to position [230, 0]
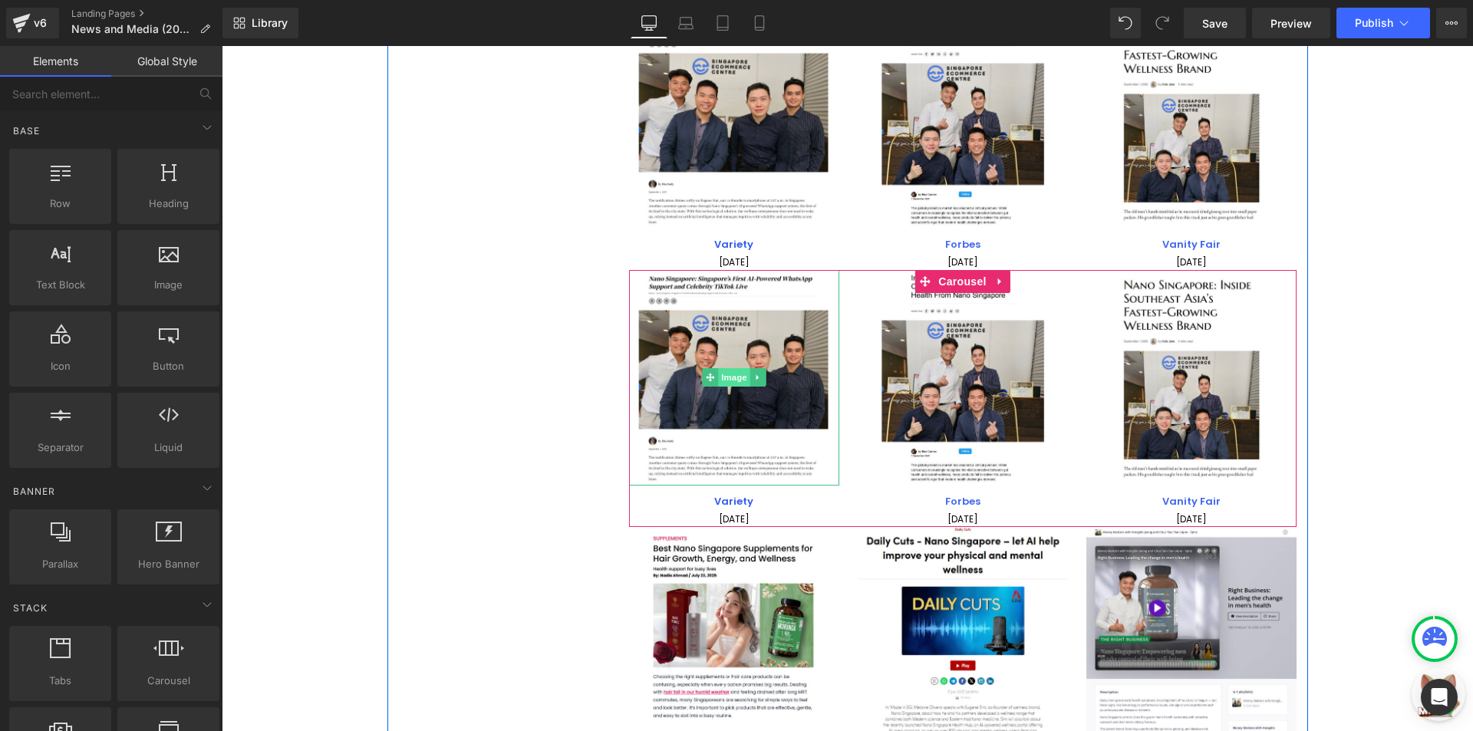
click at [733, 381] on span "Image" at bounding box center [734, 377] width 32 height 18
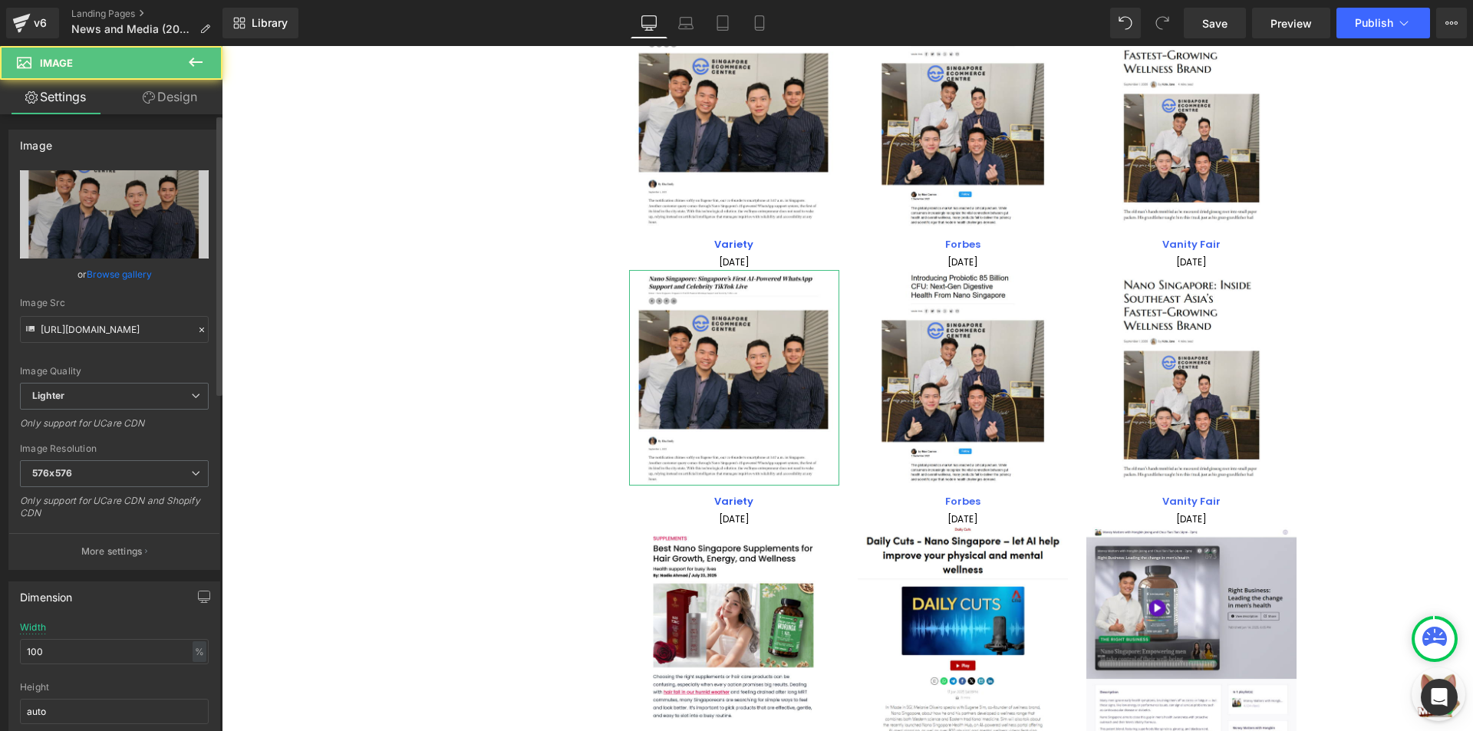
click at [121, 266] on link "Browse gallery" at bounding box center [119, 274] width 65 height 27
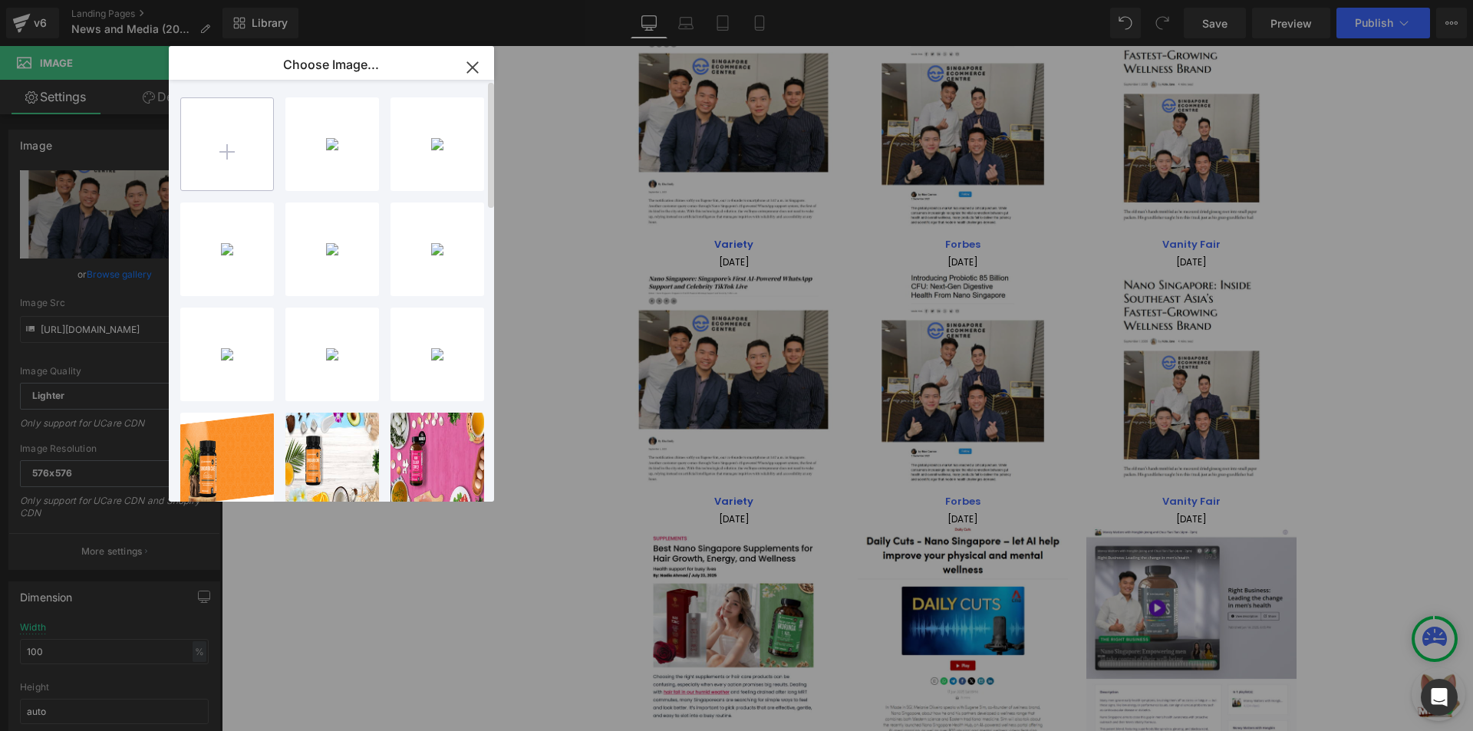
click at [227, 160] on input "file" at bounding box center [227, 144] width 92 height 92
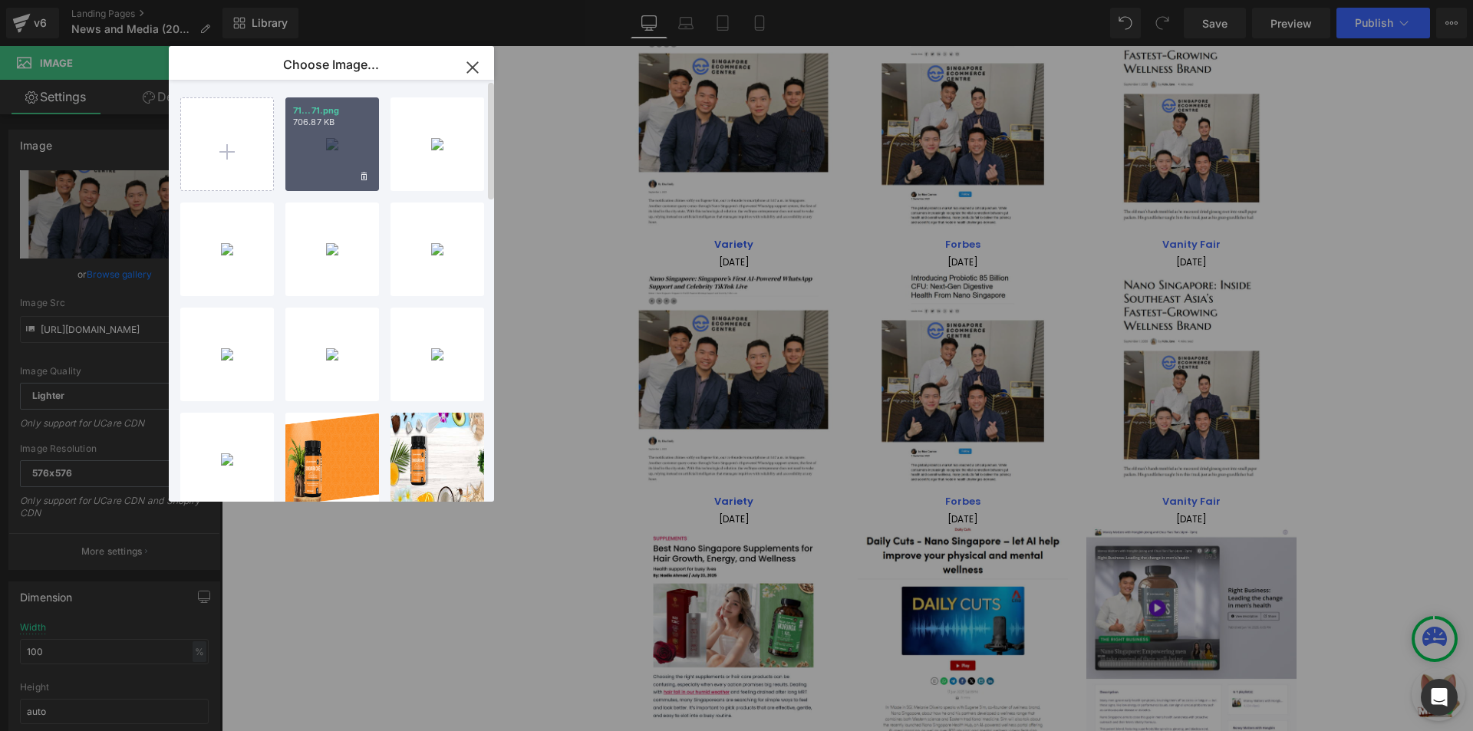
click at [328, 166] on div "71...71.png 706.87 KB" at bounding box center [332, 144] width 94 height 94
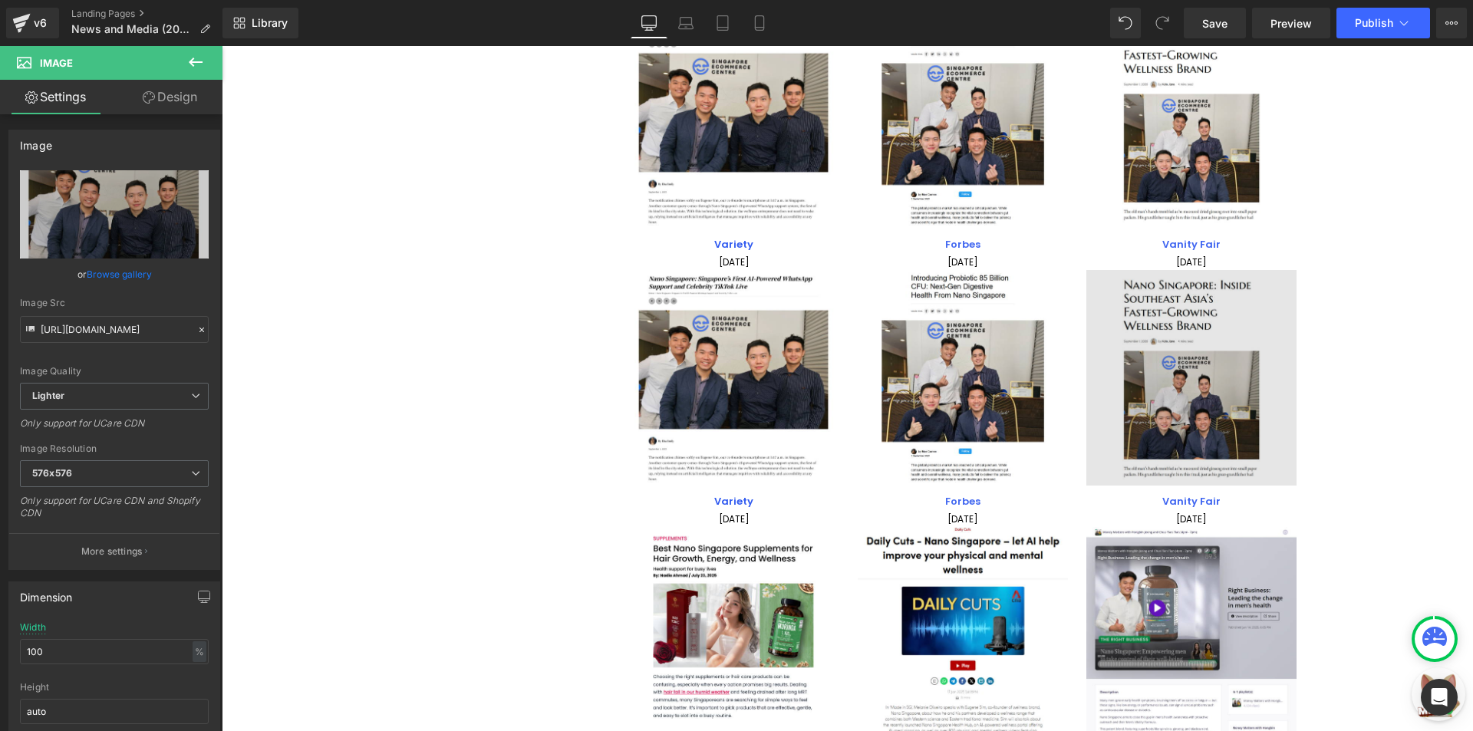
click at [1233, 399] on img at bounding box center [1191, 378] width 210 height 216
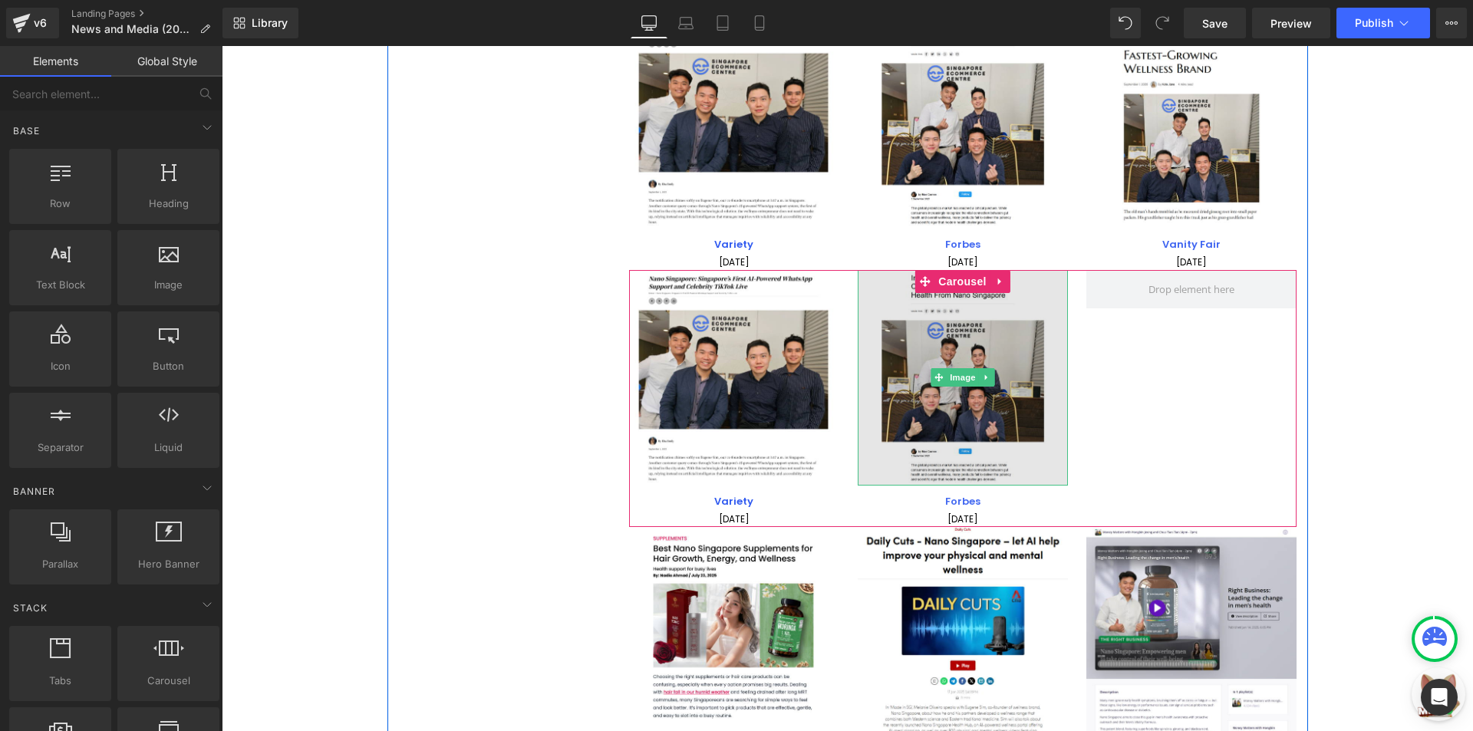
click at [939, 329] on img at bounding box center [963, 378] width 210 height 216
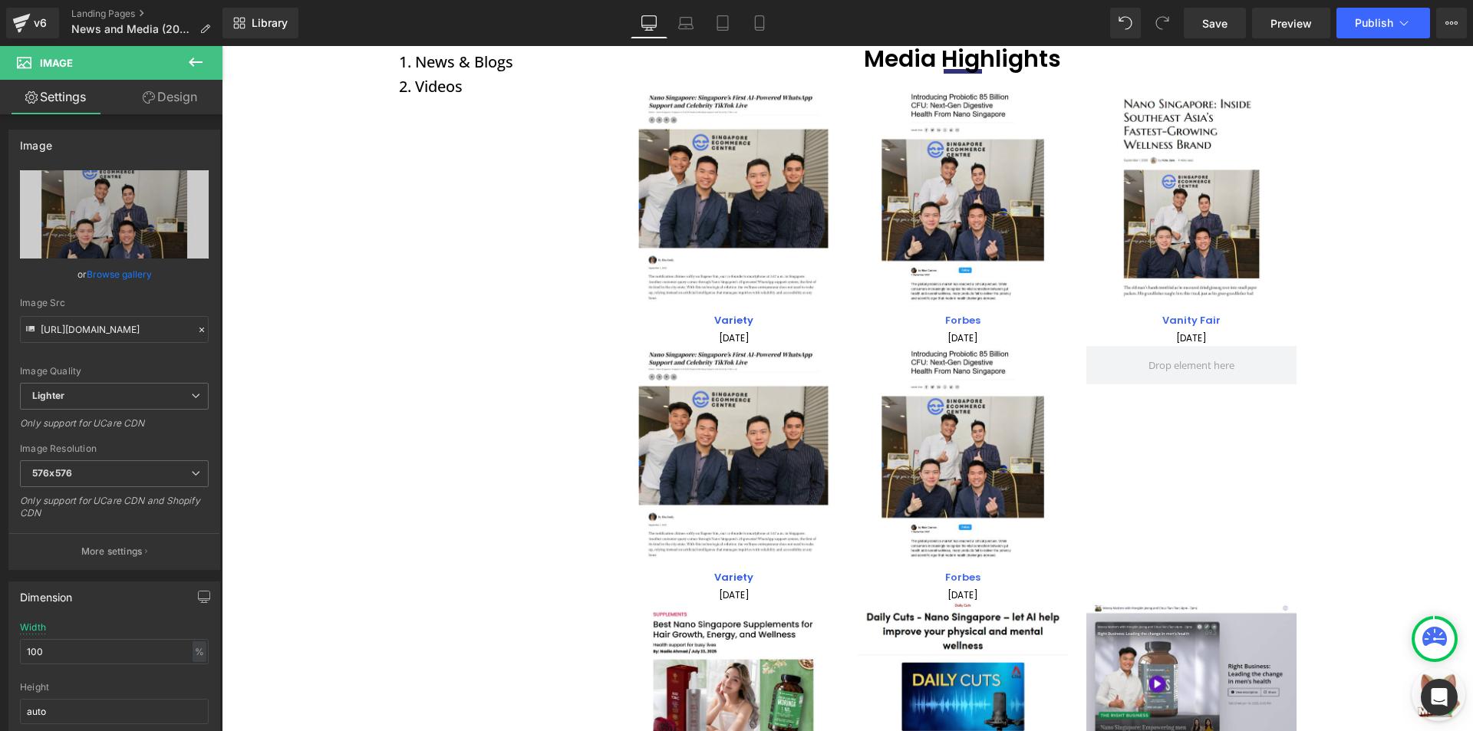
scroll to position [153, 0]
click at [122, 281] on link "Browse gallery" at bounding box center [119, 274] width 65 height 27
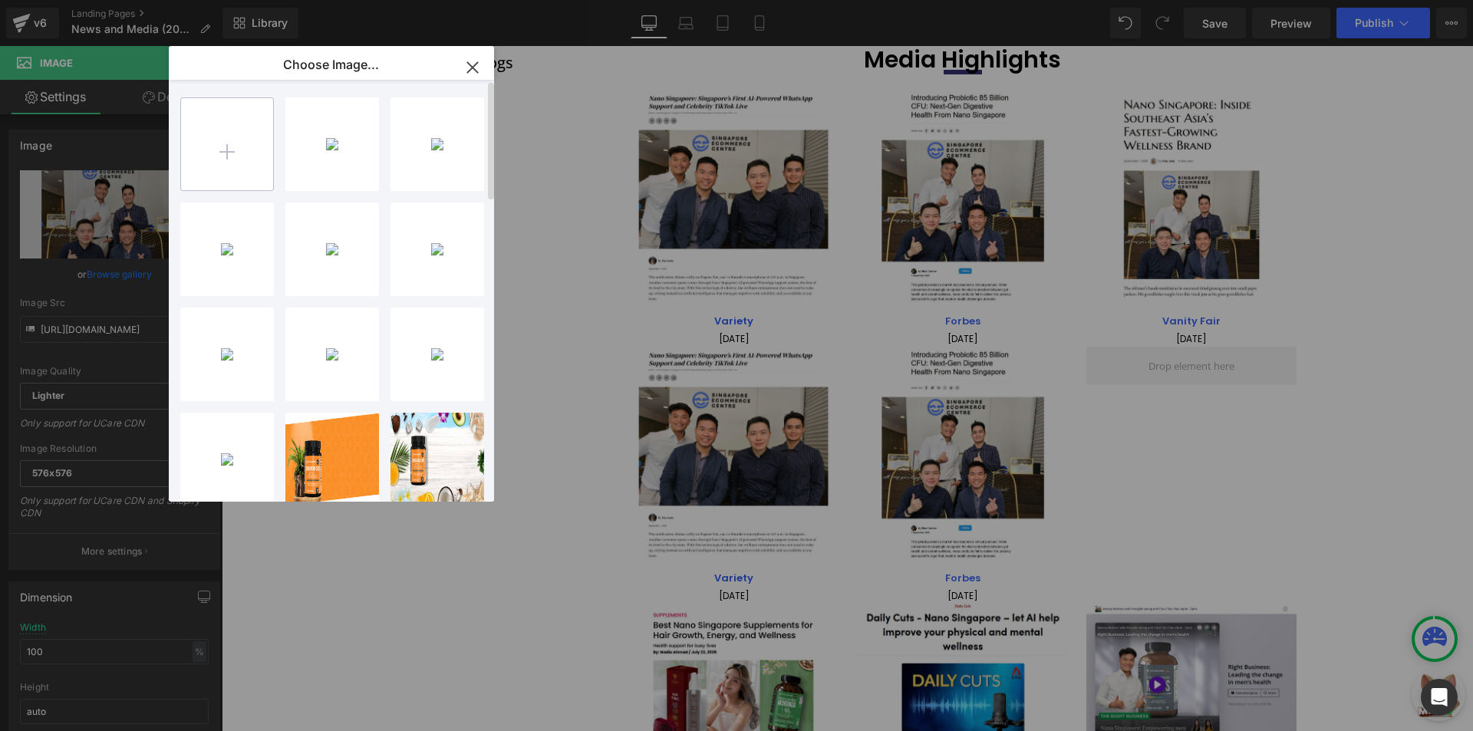
click at [240, 179] on input "file" at bounding box center [227, 144] width 92 height 92
type input "C:\fakepath\72.png"
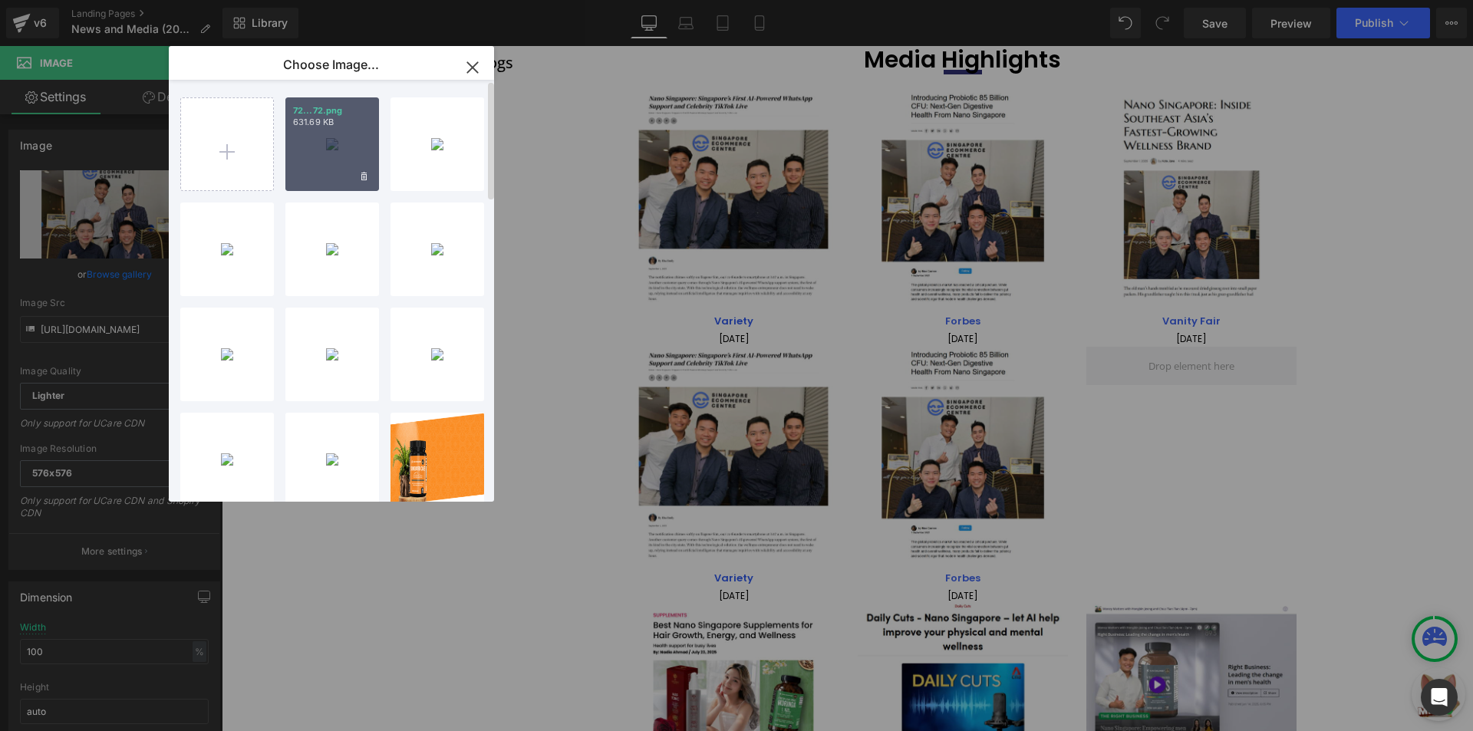
click at [334, 133] on div "72...72.png 631.69 KB" at bounding box center [332, 144] width 94 height 94
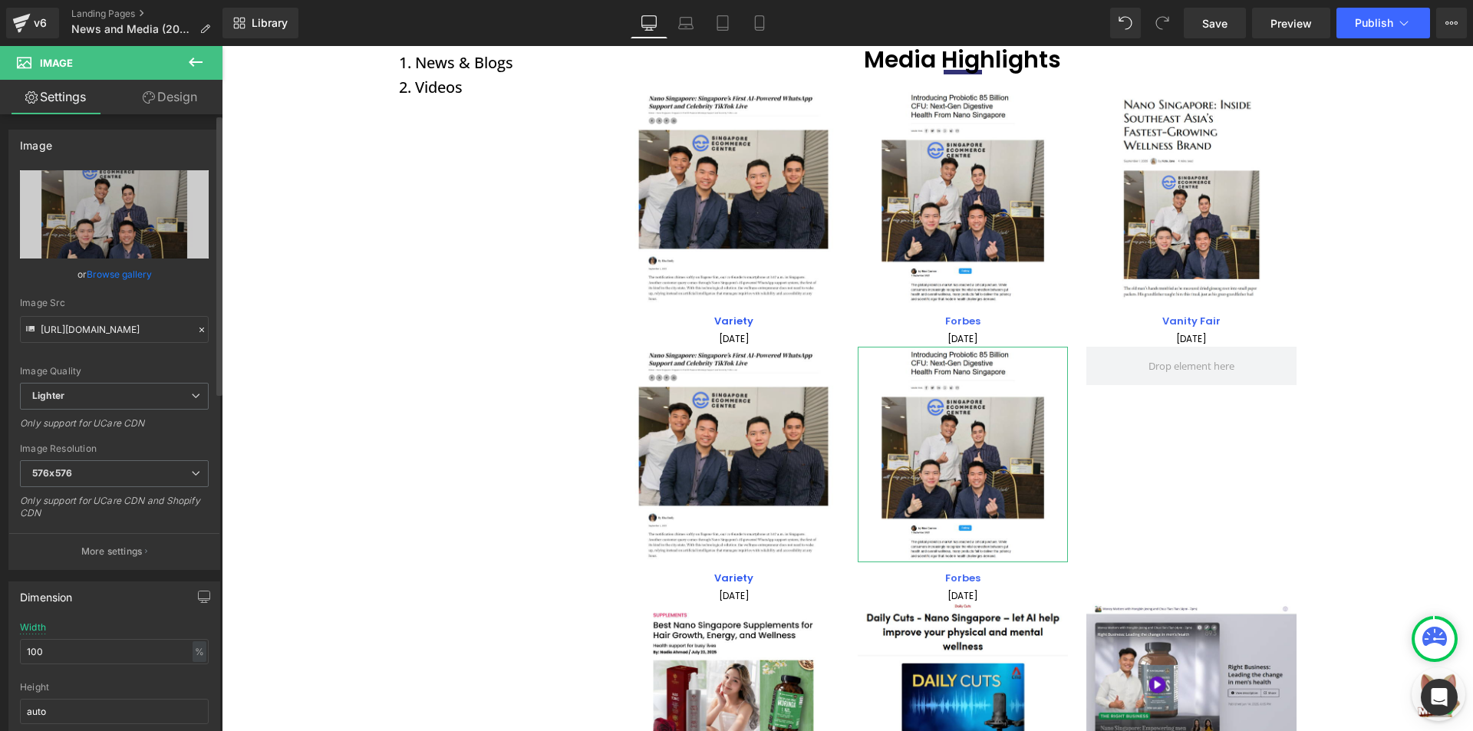
click at [130, 278] on link "Browse gallery" at bounding box center [119, 274] width 65 height 27
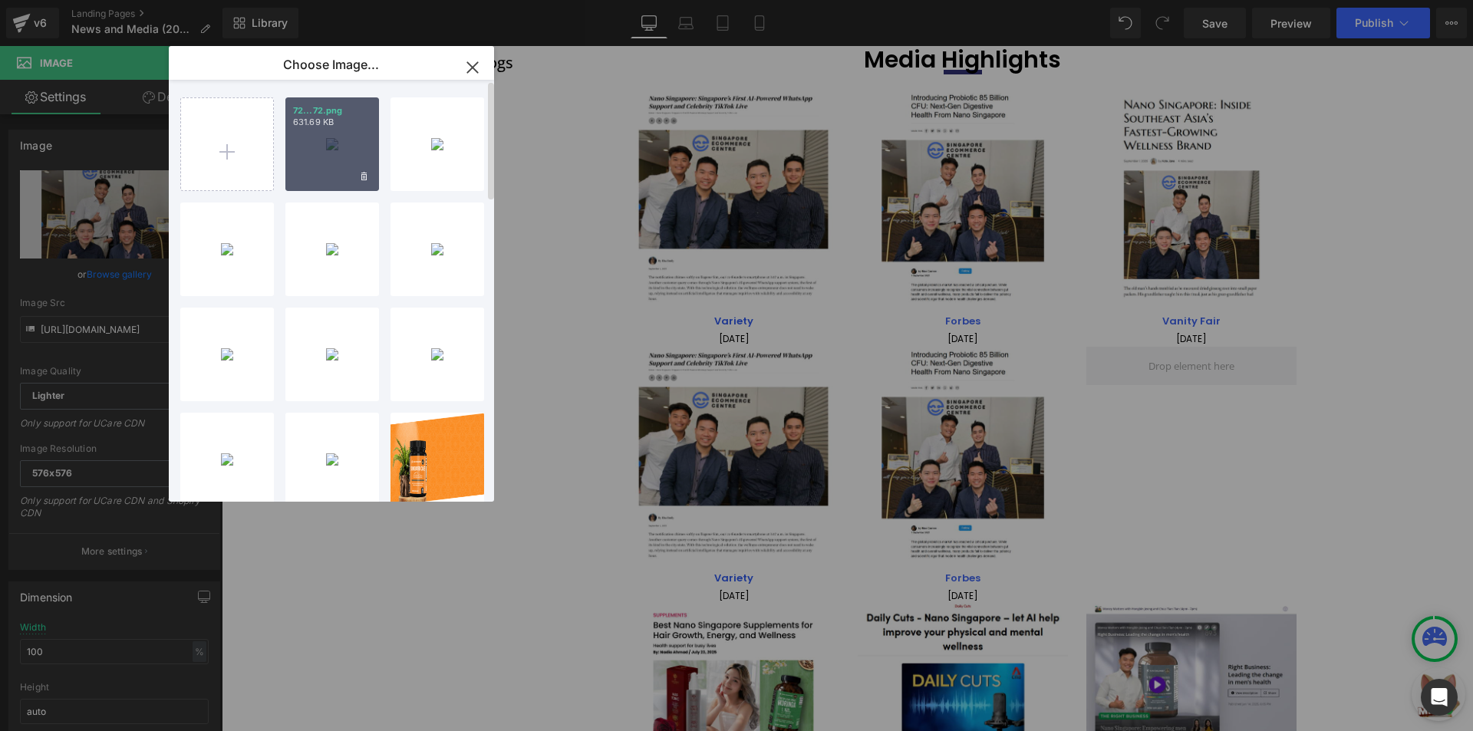
click at [323, 135] on div "72...72.png 631.69 KB" at bounding box center [332, 144] width 94 height 94
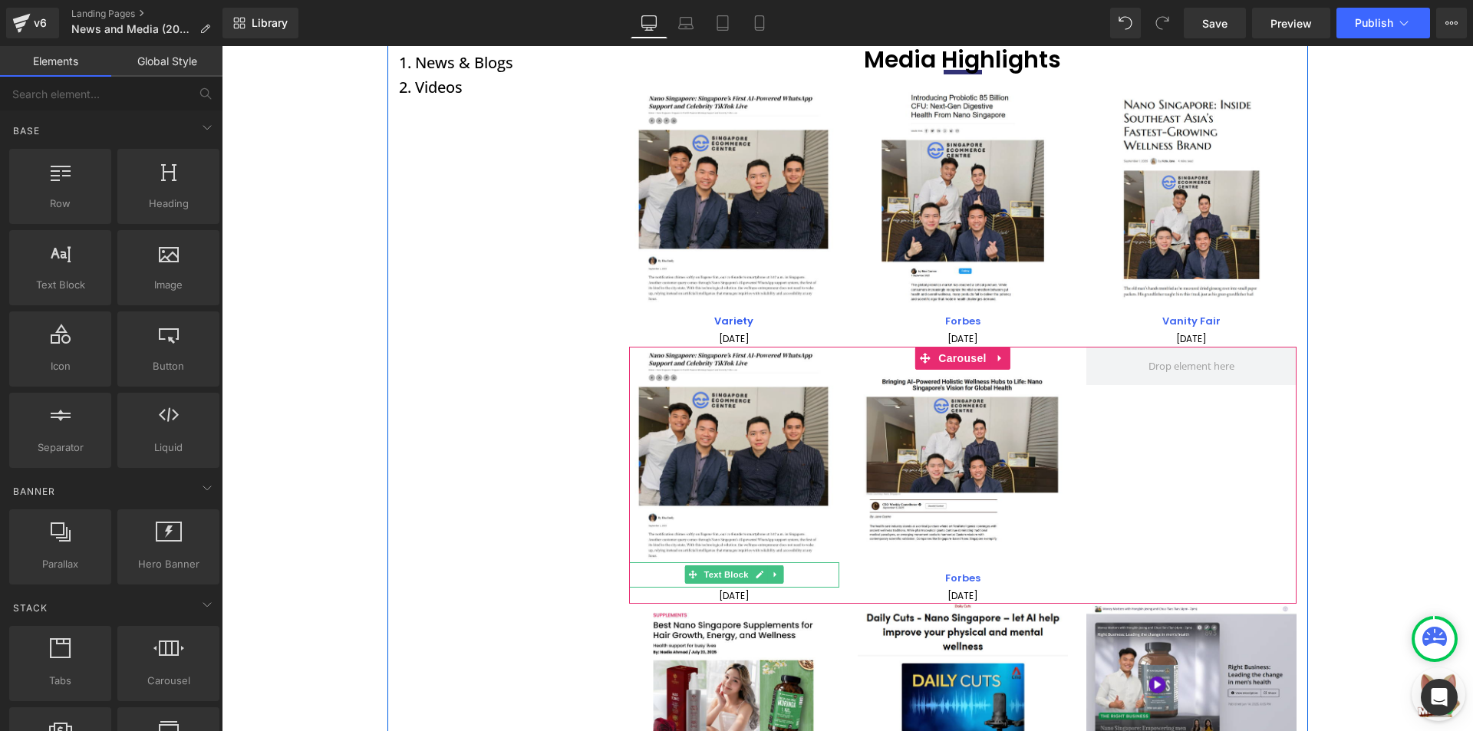
click at [821, 577] on p "Variety" at bounding box center [734, 579] width 210 height 18
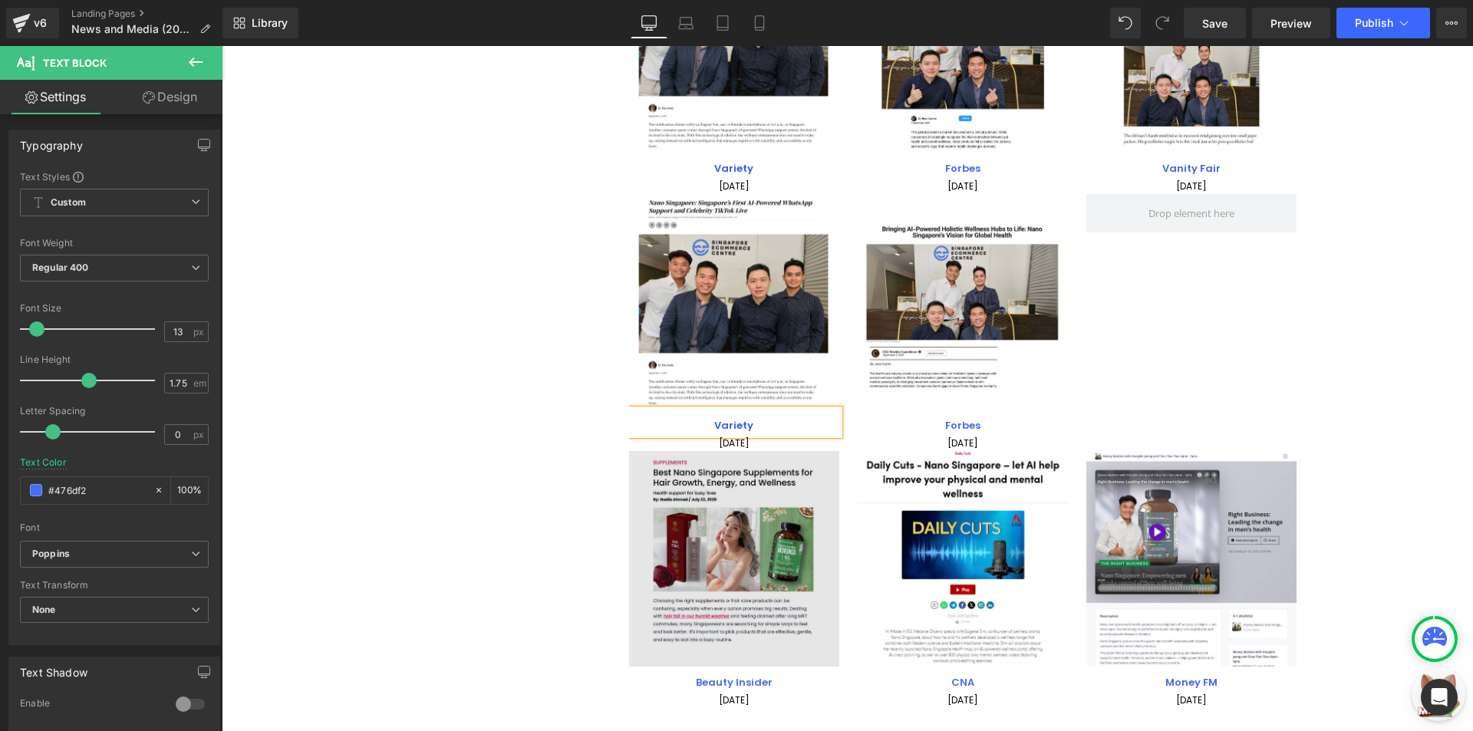
scroll to position [292, 0]
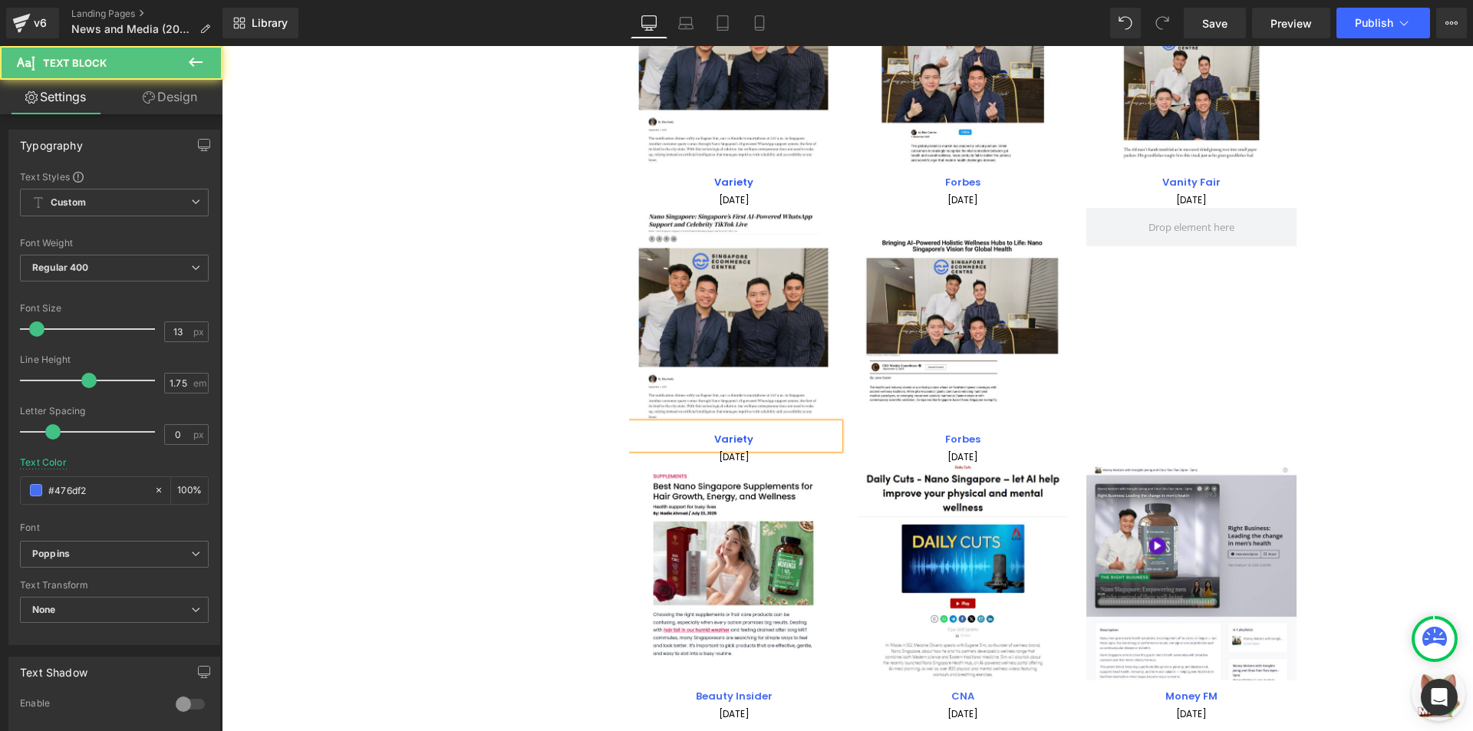
click at [780, 441] on p "Variety" at bounding box center [734, 440] width 210 height 18
click at [732, 439] on strong "Variety l'officiel" at bounding box center [734, 439] width 82 height 15
click at [740, 435] on strong "Variety L'officiel" at bounding box center [734, 439] width 84 height 15
drag, startPoint x: 726, startPoint y: 439, endPoint x: 686, endPoint y: 438, distance: 39.1
click at [686, 438] on p "Variety L'Officiel" at bounding box center [734, 440] width 210 height 18
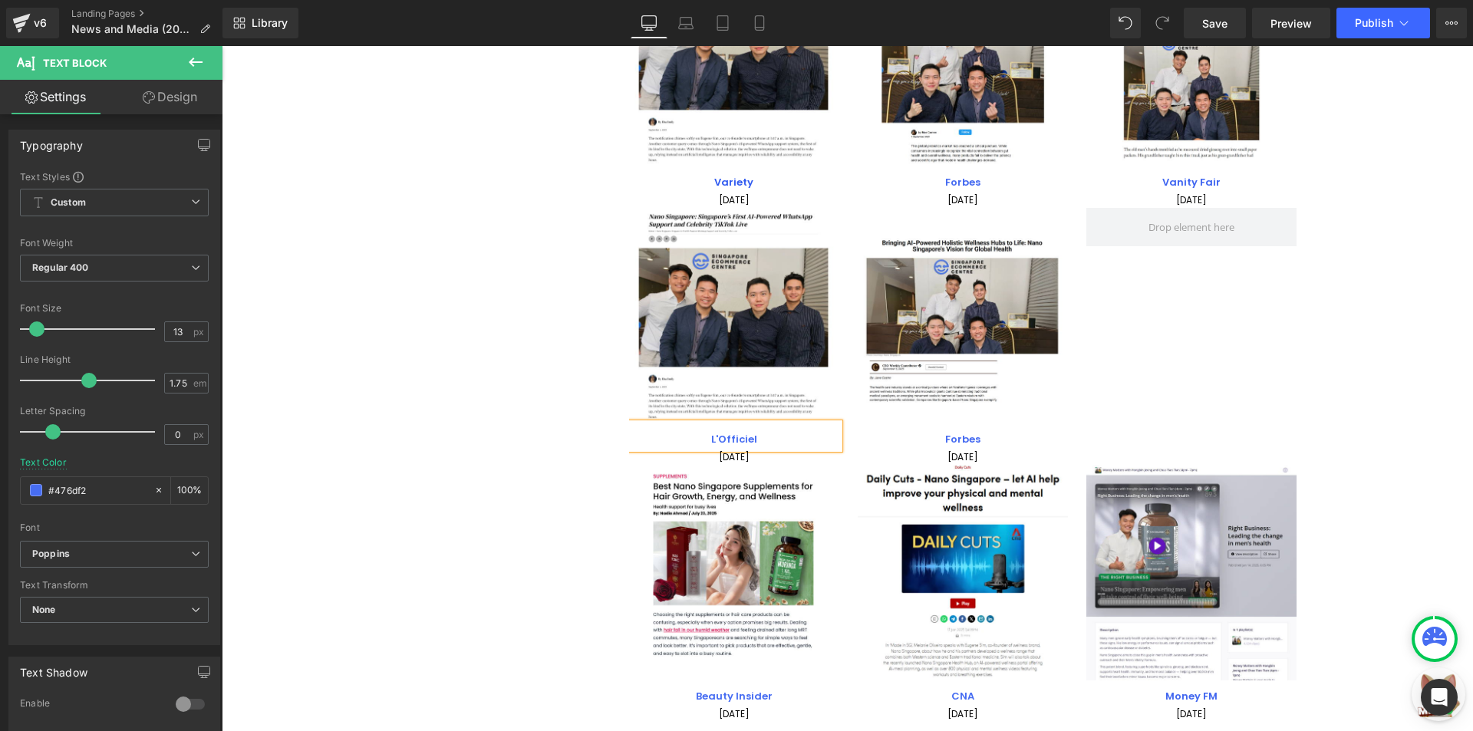
click at [659, 447] on p "L'Officiel" at bounding box center [734, 440] width 210 height 18
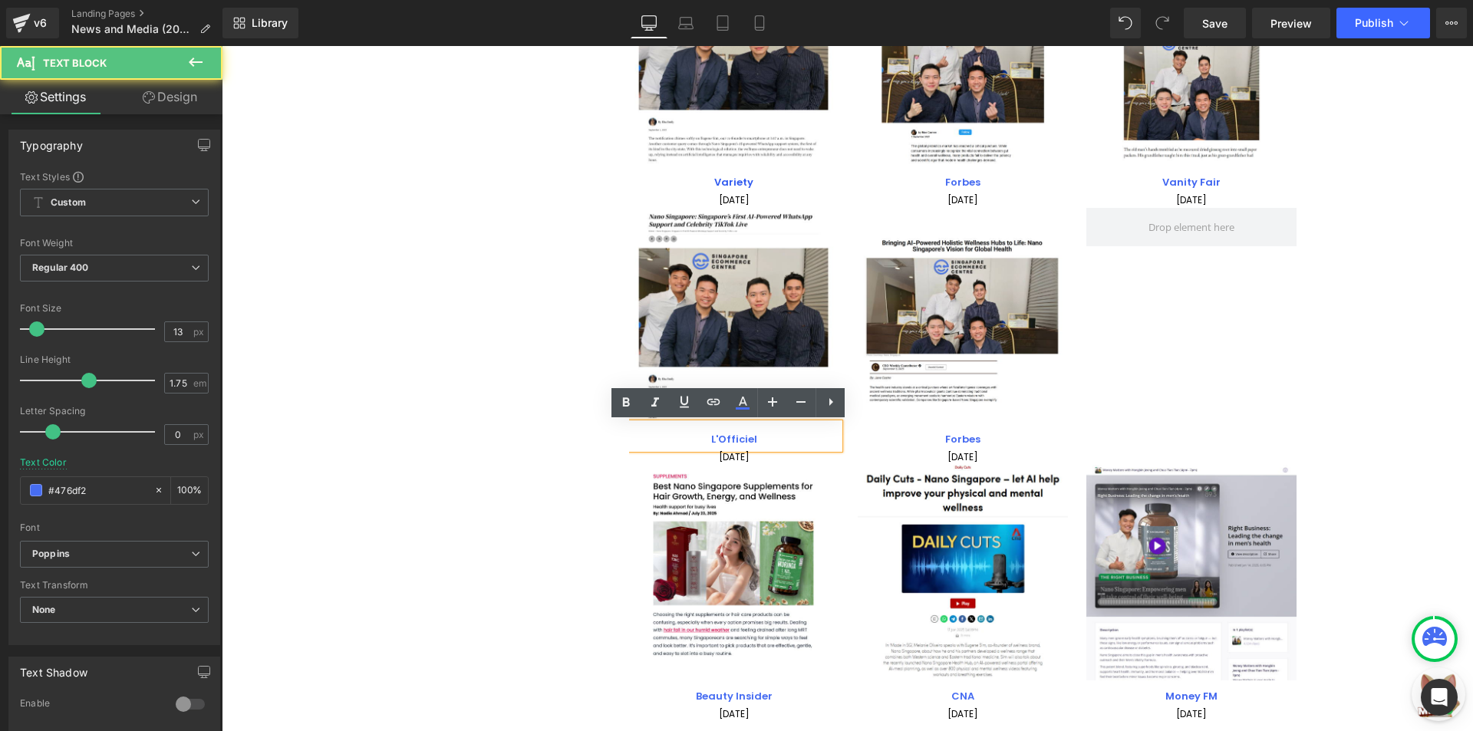
click at [751, 442] on p "L'Officiel" at bounding box center [734, 440] width 210 height 18
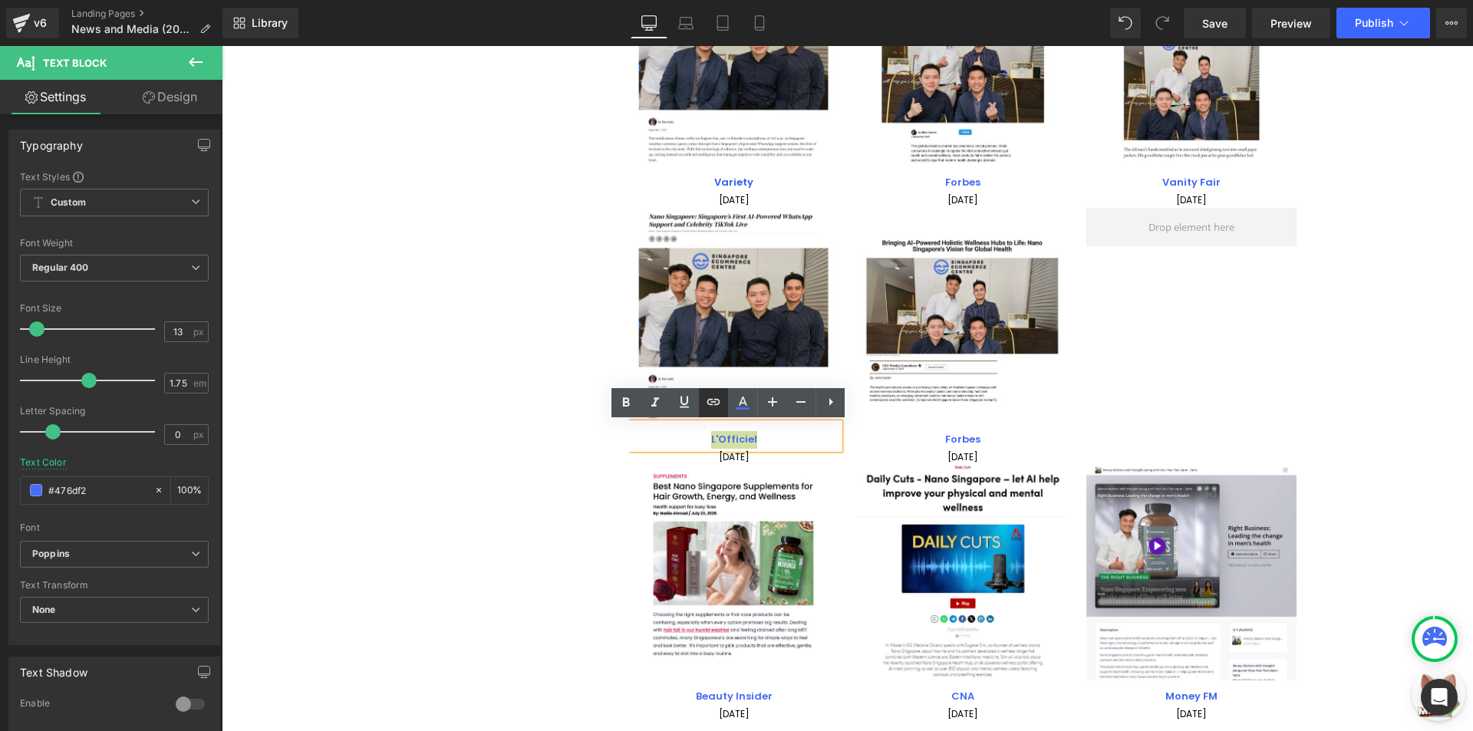
click at [714, 400] on icon at bounding box center [713, 402] width 13 height 6
click at [730, 486] on input "[URL][DOMAIN_NAME]" at bounding box center [644, 472] width 236 height 38
paste input "[URL][DOMAIN_NAME]"
type input "[URL][DOMAIN_NAME]"
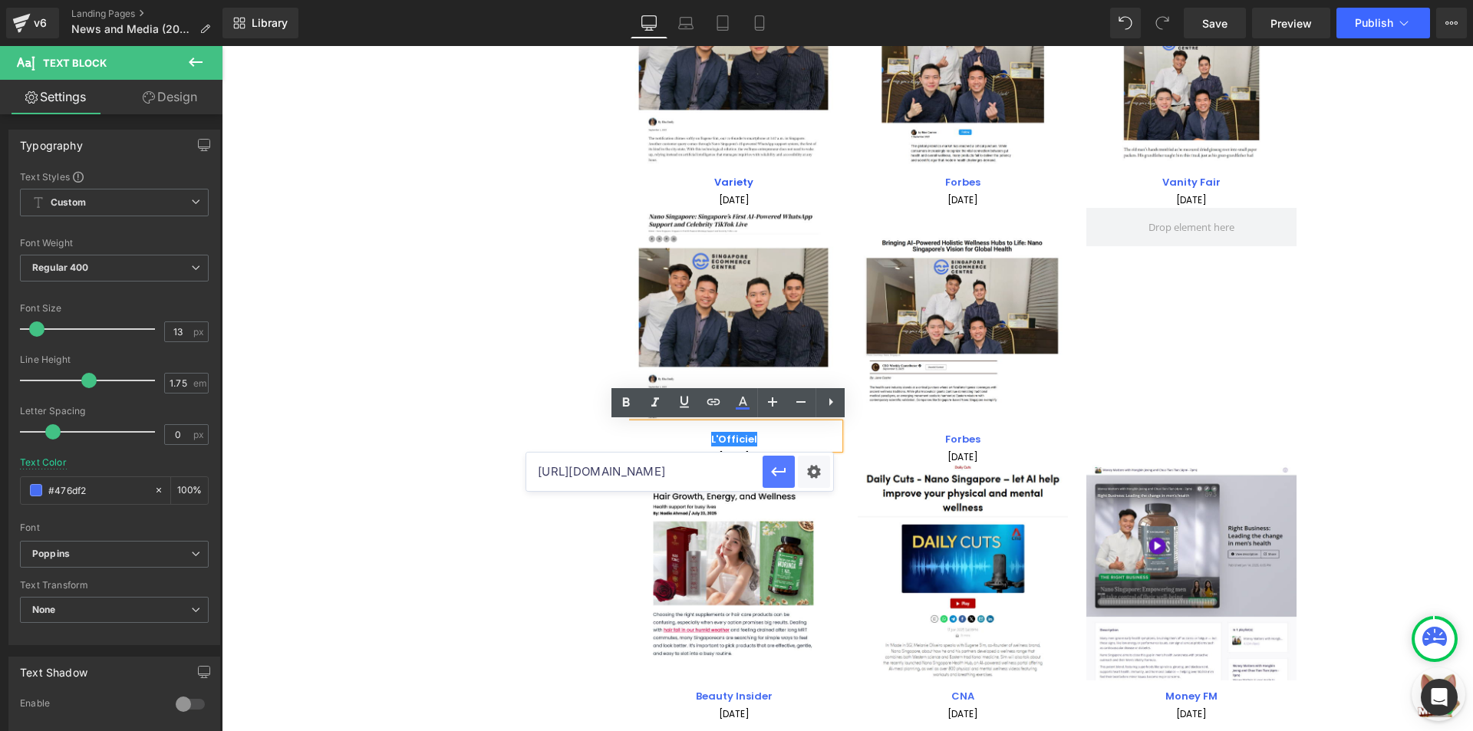
click at [776, 475] on icon "button" at bounding box center [778, 472] width 18 height 18
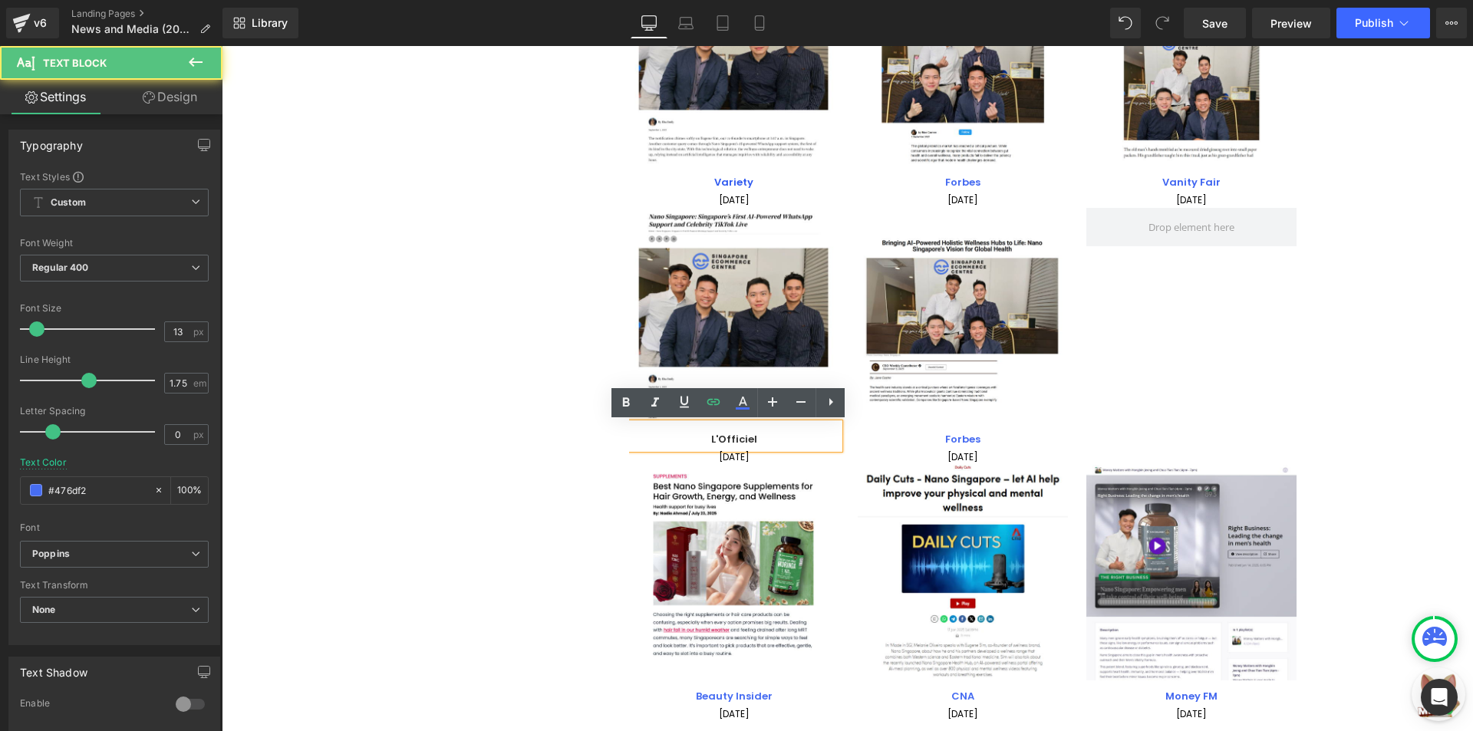
click at [760, 439] on p "L'Officiel" at bounding box center [734, 440] width 210 height 18
click at [747, 403] on icon at bounding box center [742, 402] width 18 height 18
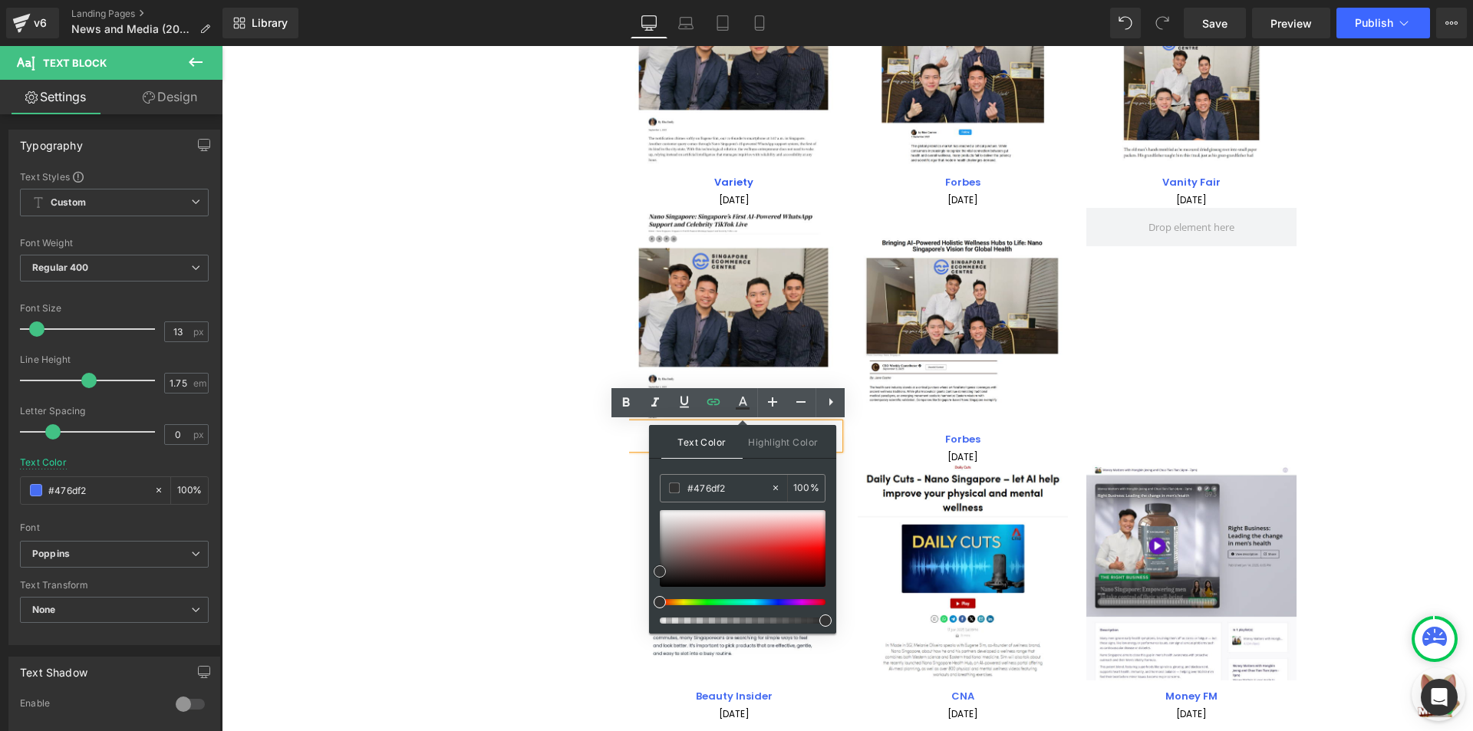
drag, startPoint x: 722, startPoint y: 549, endPoint x: 737, endPoint y: 550, distance: 15.4
click at [737, 551] on div at bounding box center [743, 548] width 166 height 77
click at [742, 482] on input "#476df2" at bounding box center [728, 487] width 83 height 17
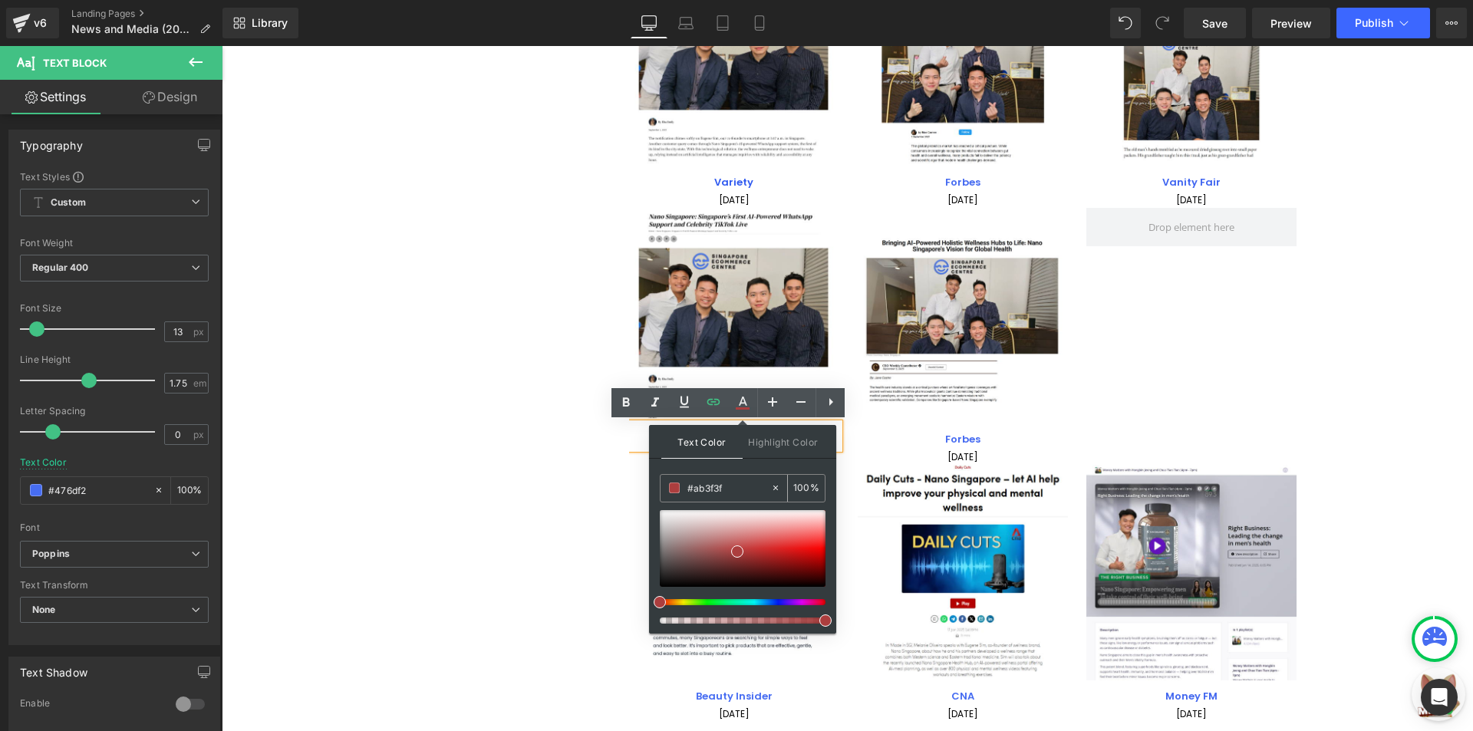
paste input "#476df2"
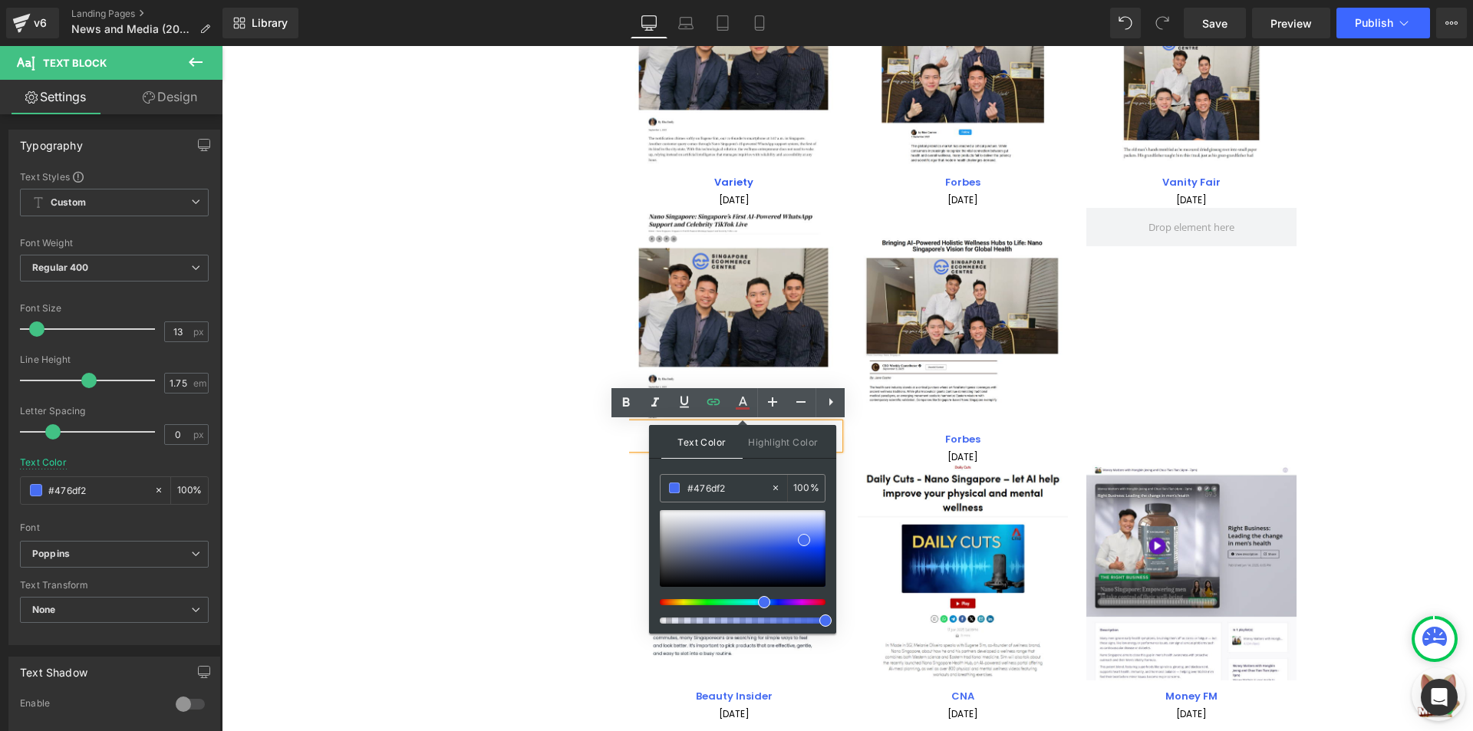
type input "#476df2"
click at [802, 537] on span at bounding box center [804, 540] width 12 height 12
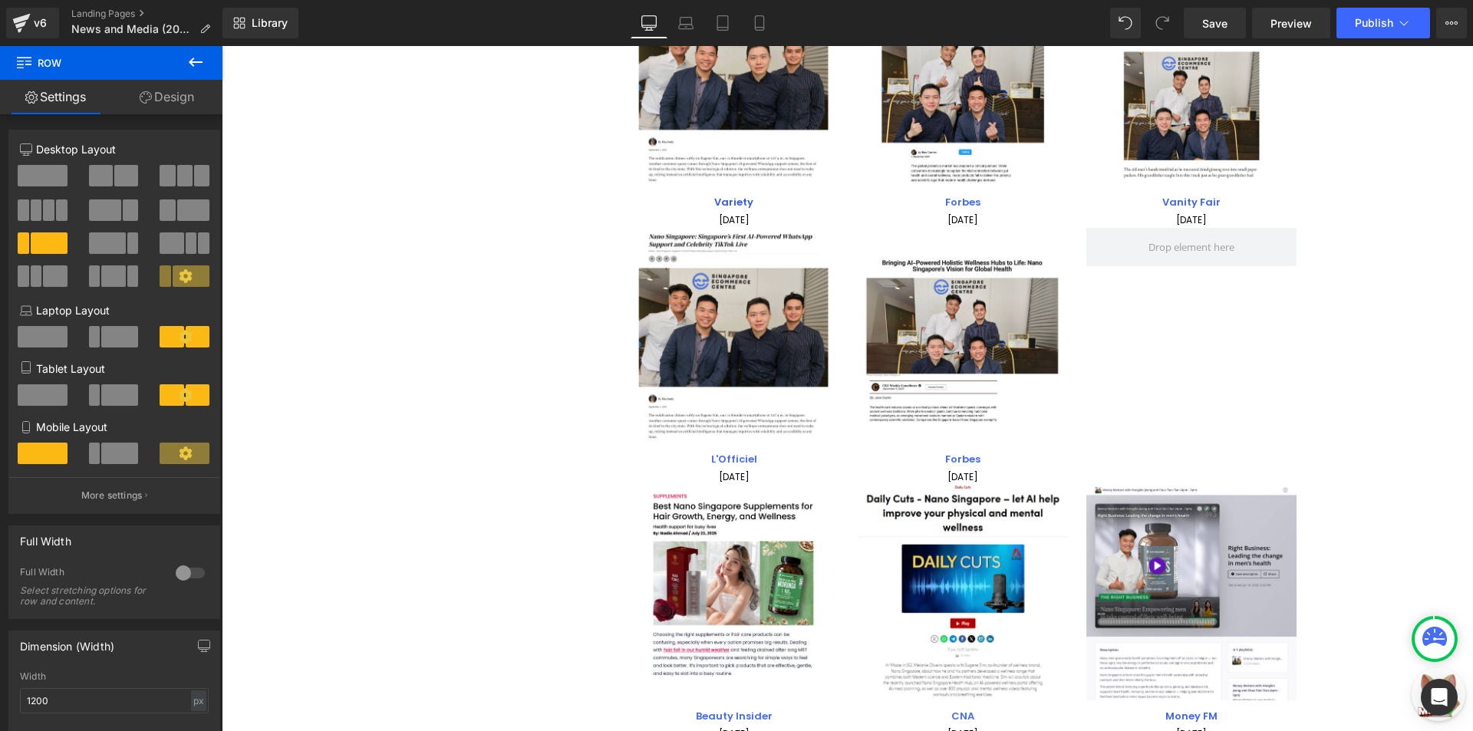
scroll to position [292, 0]
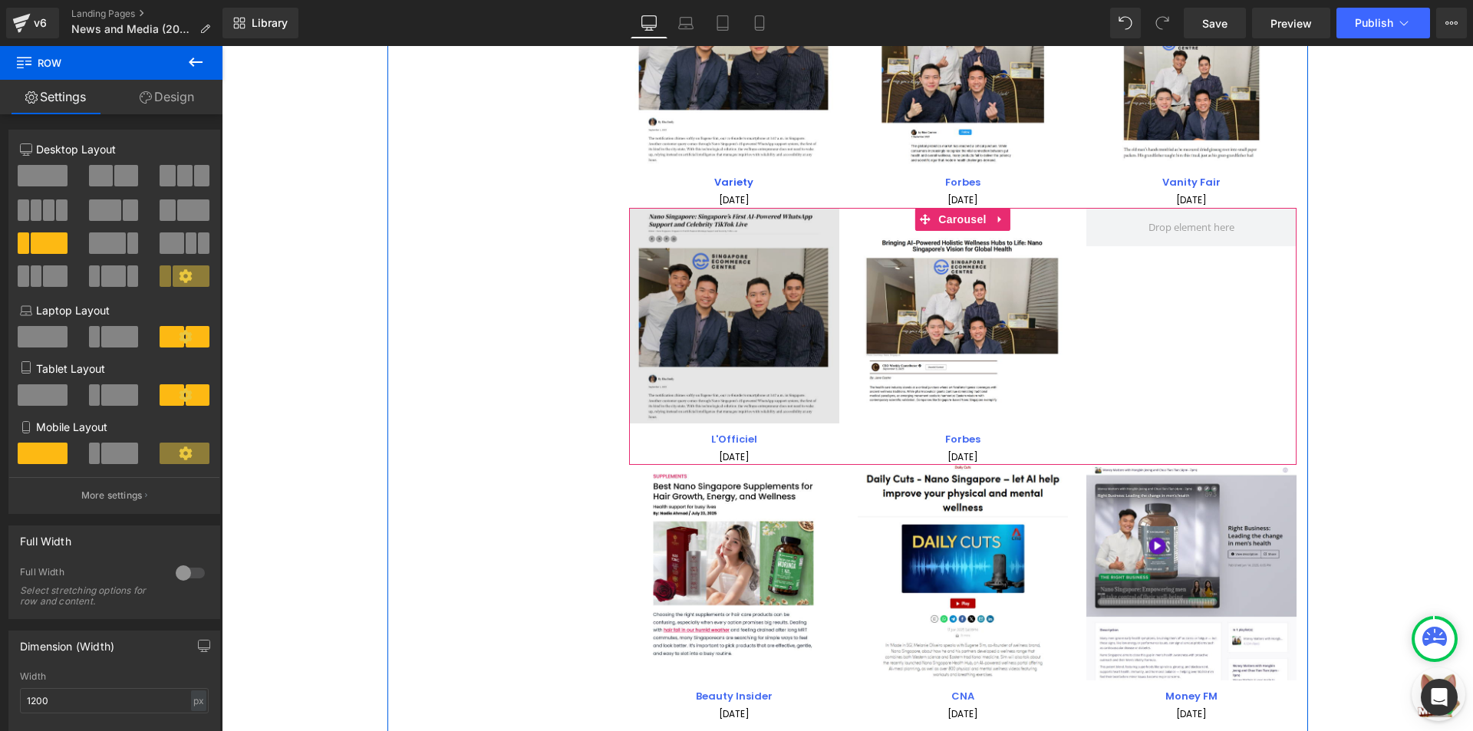
click at [671, 348] on img at bounding box center [734, 316] width 210 height 216
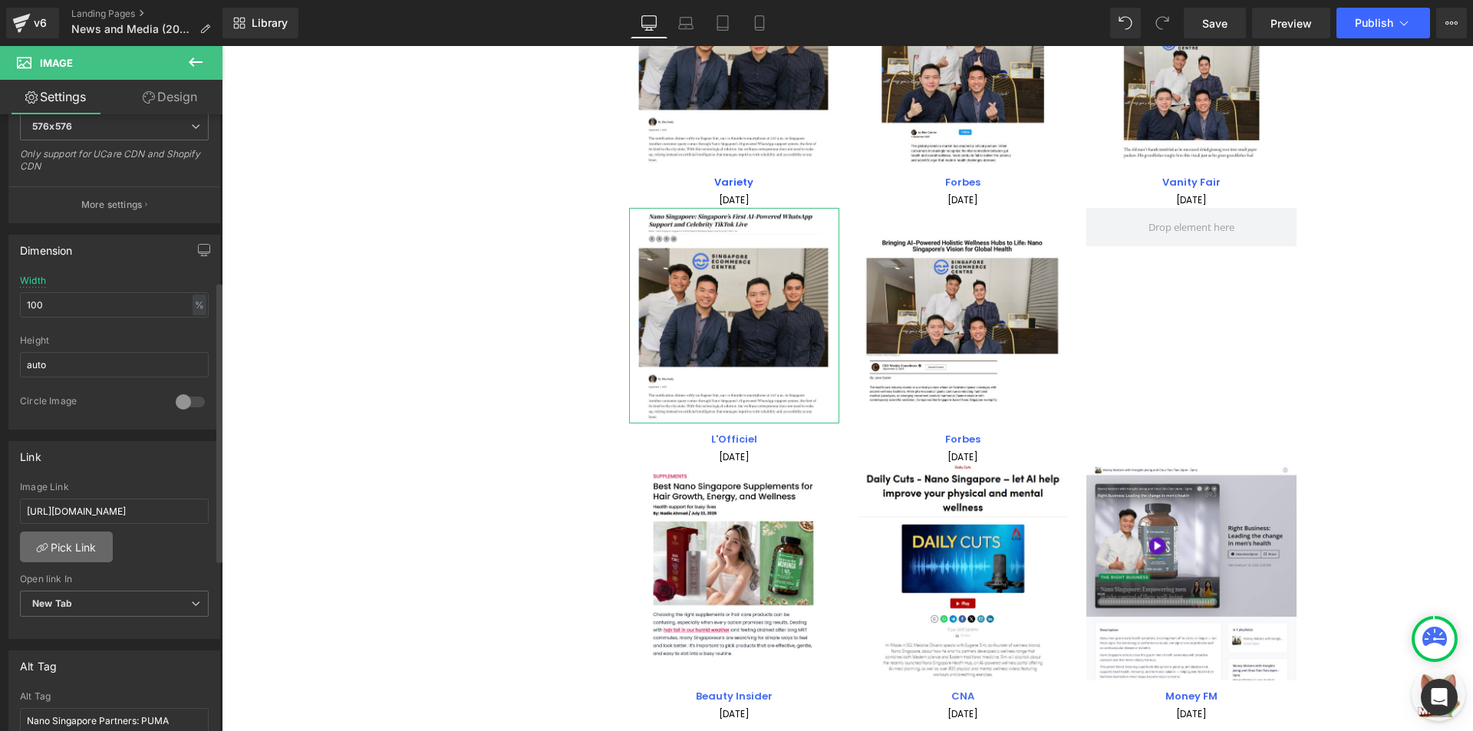
scroll to position [384, 0]
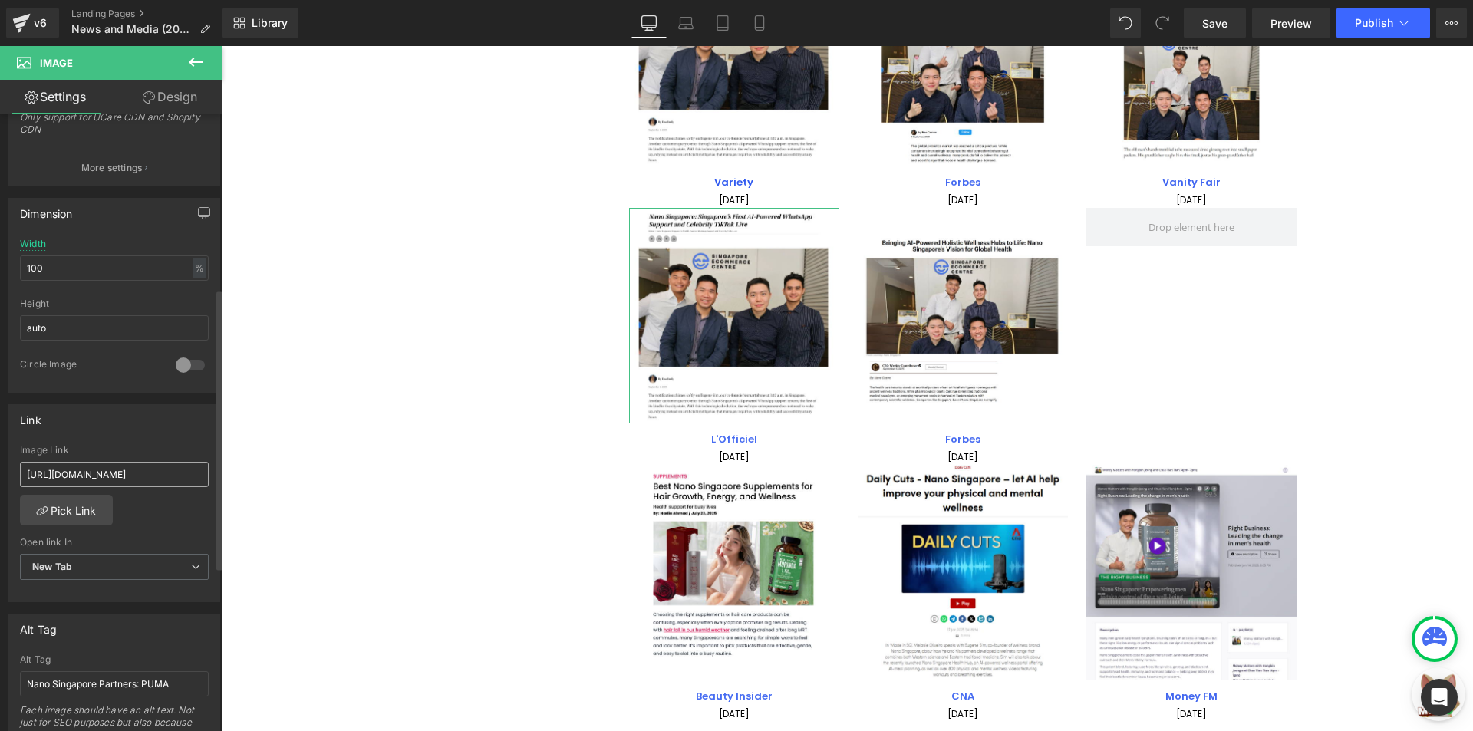
click at [130, 463] on input "[URL][DOMAIN_NAME]" at bounding box center [114, 474] width 189 height 25
type input "[URL][DOMAIN_NAME]"
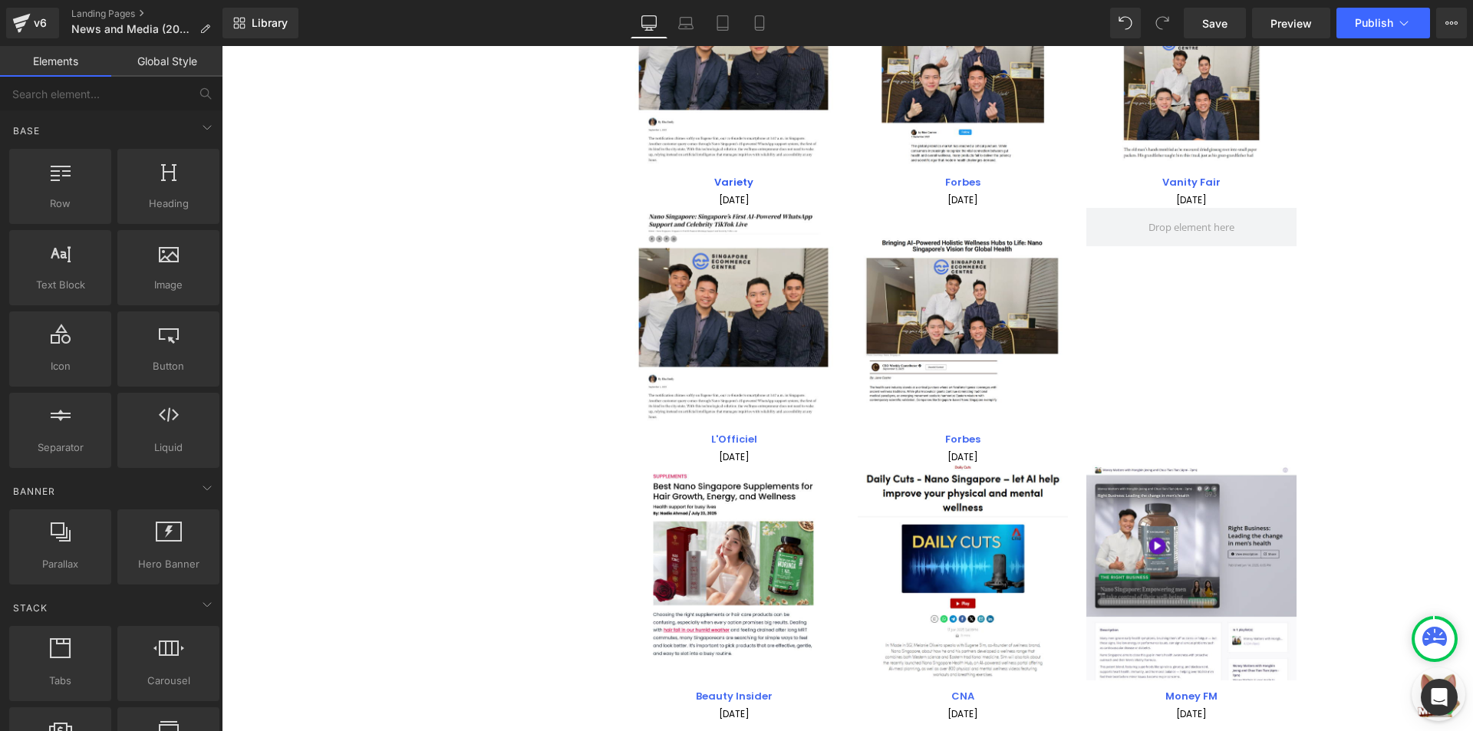
scroll to position [0, 0]
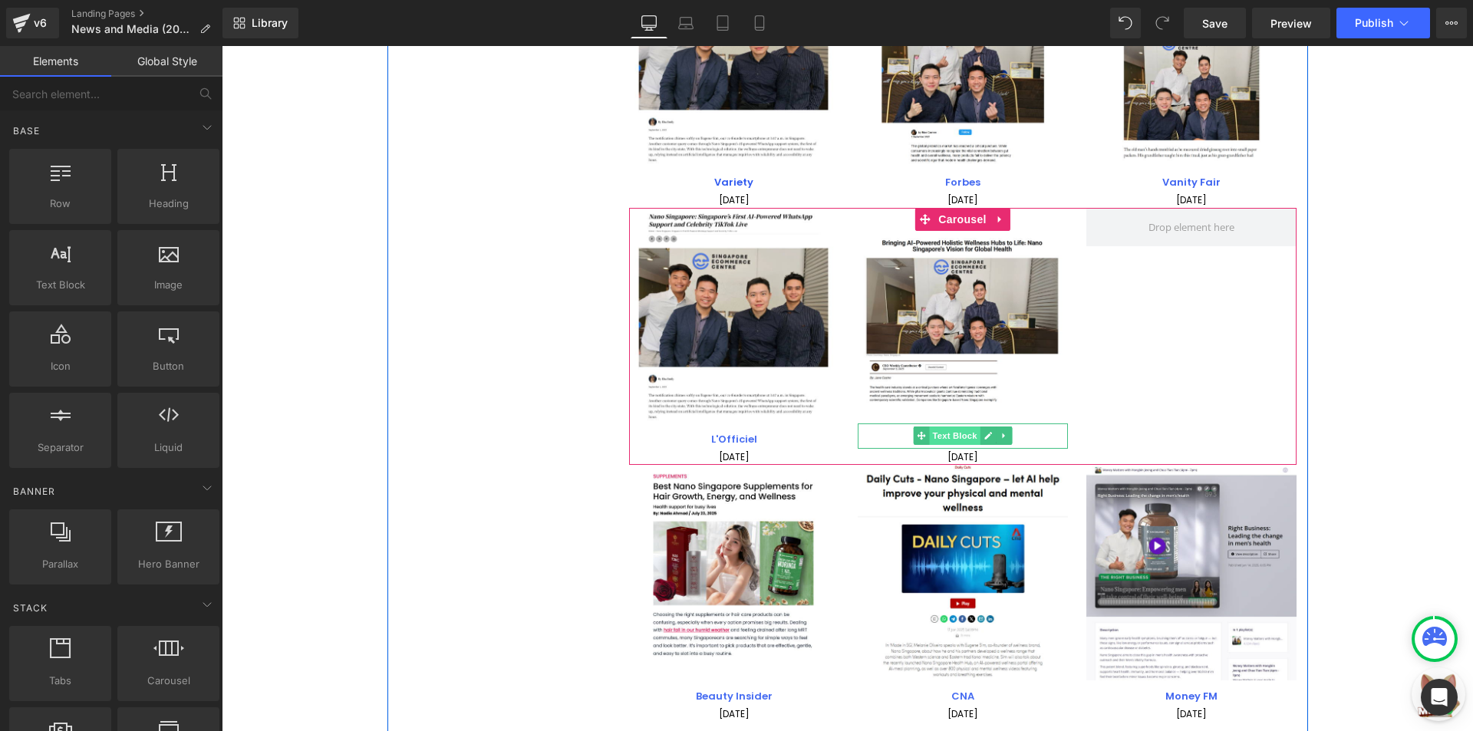
click at [970, 436] on span "Text Block" at bounding box center [954, 435] width 51 height 18
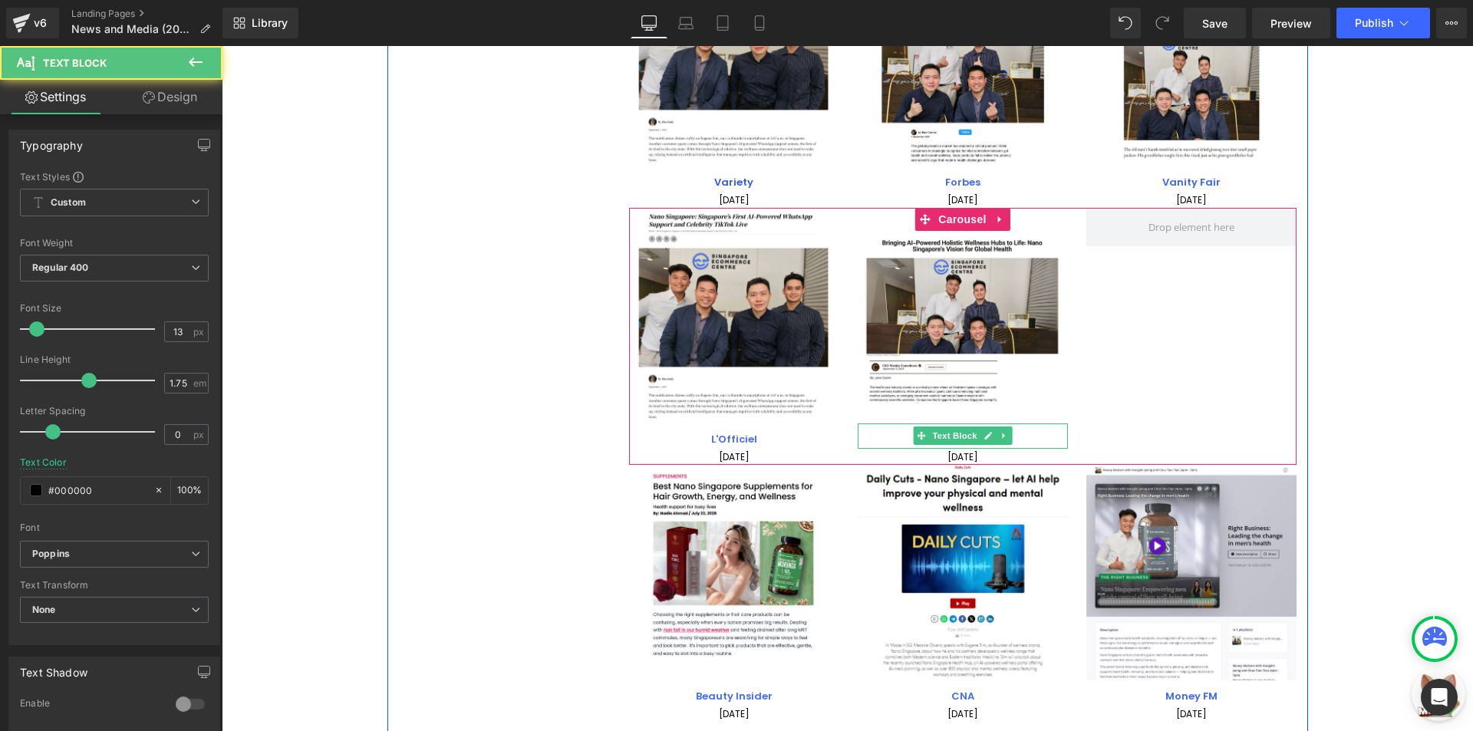
click at [1013, 434] on p "Forbes" at bounding box center [963, 440] width 210 height 18
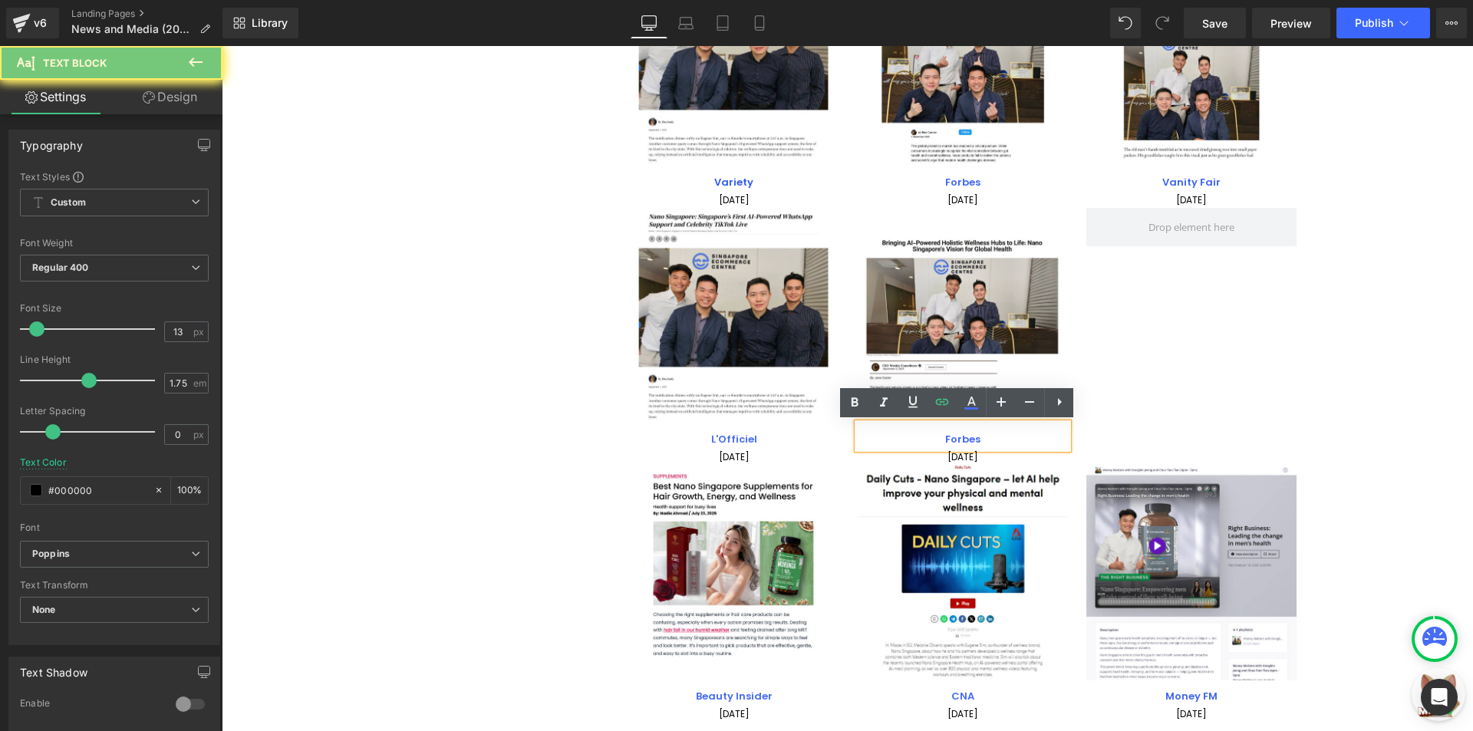
click at [1013, 434] on p "Forbes" at bounding box center [963, 440] width 210 height 18
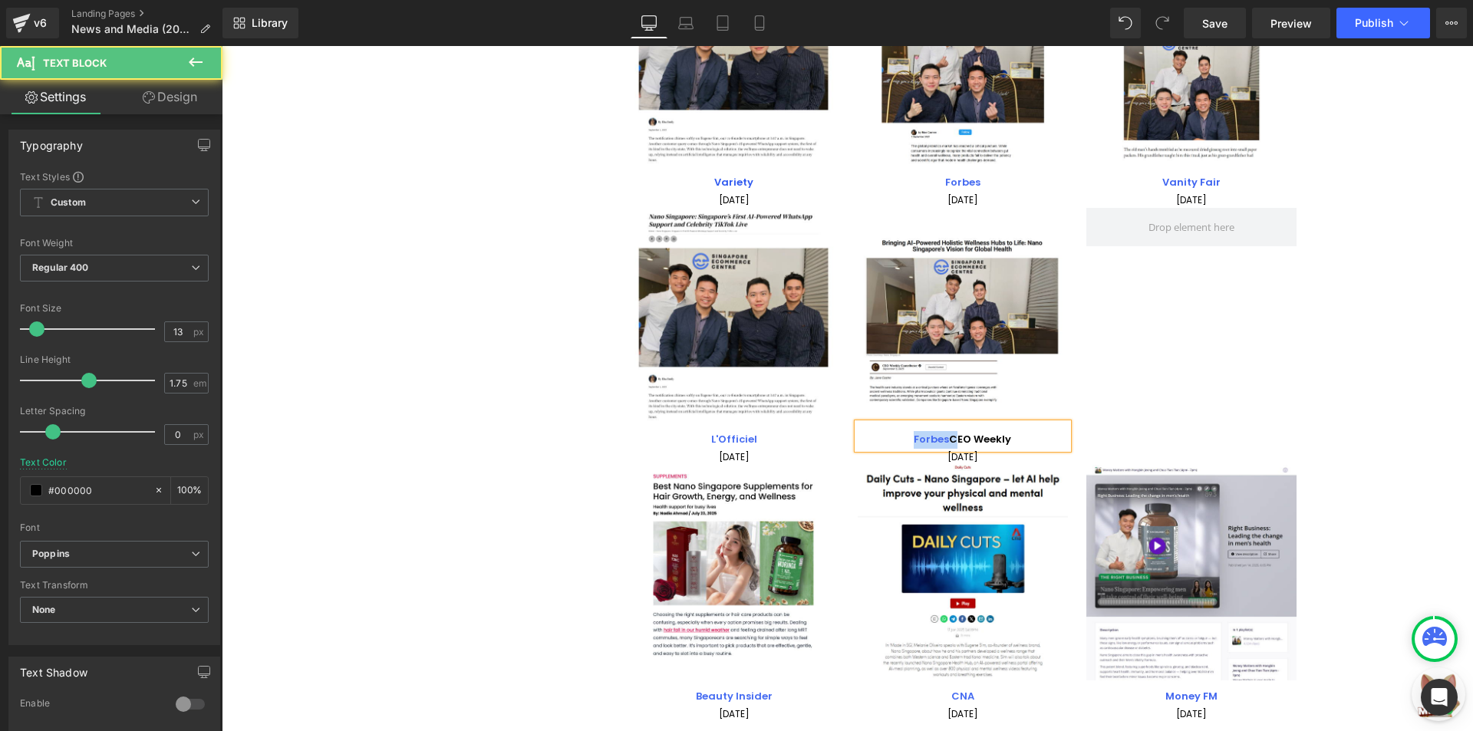
drag, startPoint x: 945, startPoint y: 435, endPoint x: 904, endPoint y: 436, distance: 41.4
click at [904, 436] on p "Forbes CEO Weekly" at bounding box center [963, 440] width 210 height 18
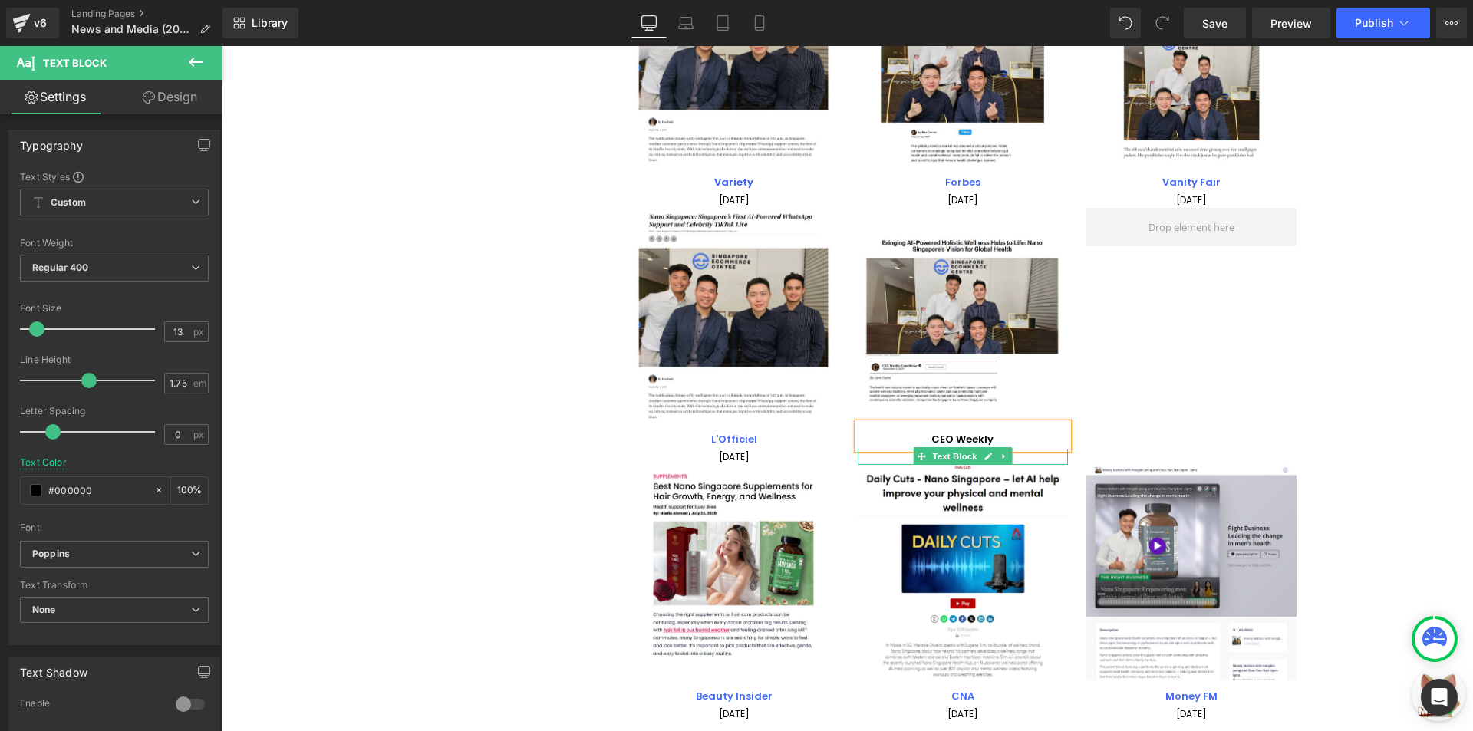
click at [1004, 451] on link at bounding box center [1004, 456] width 16 height 18
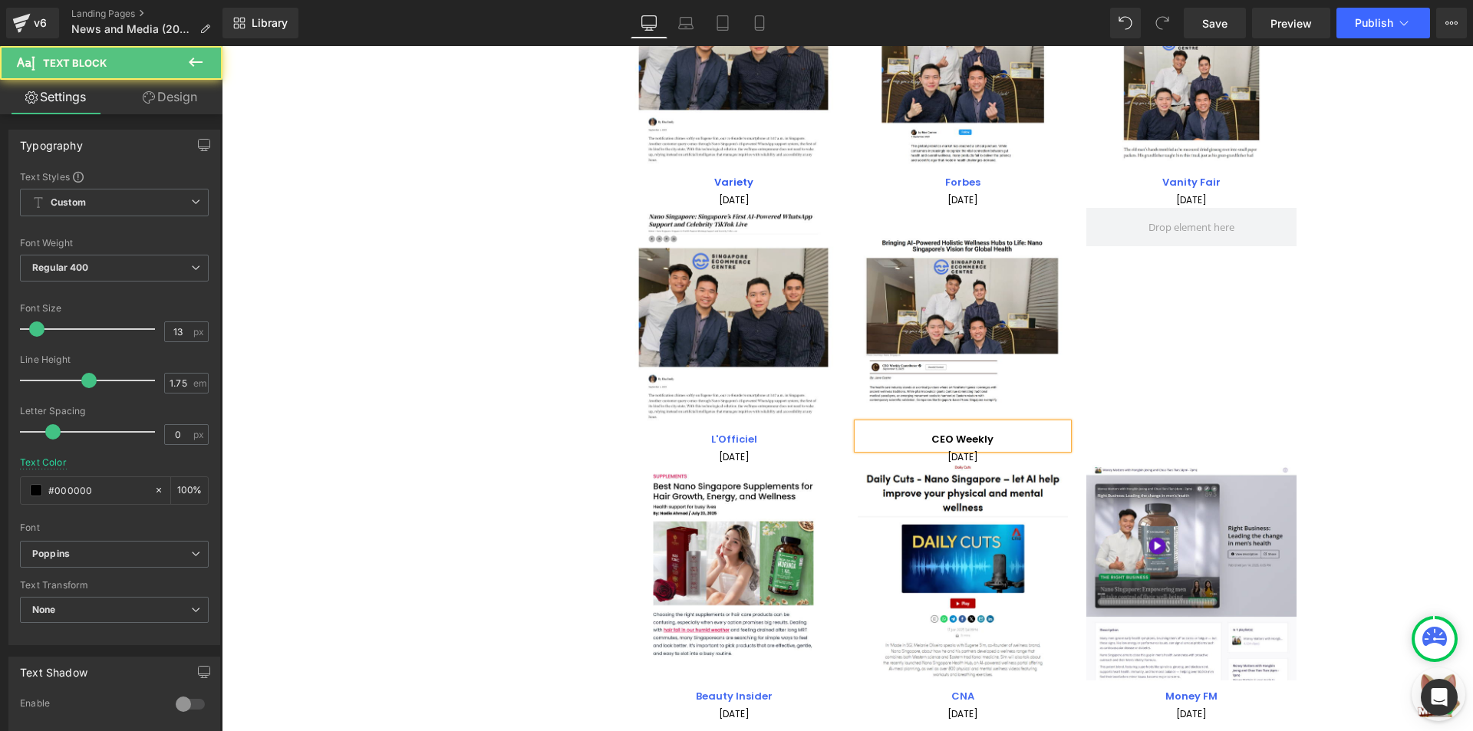
click at [1017, 439] on p "CEO Weekly" at bounding box center [963, 440] width 210 height 18
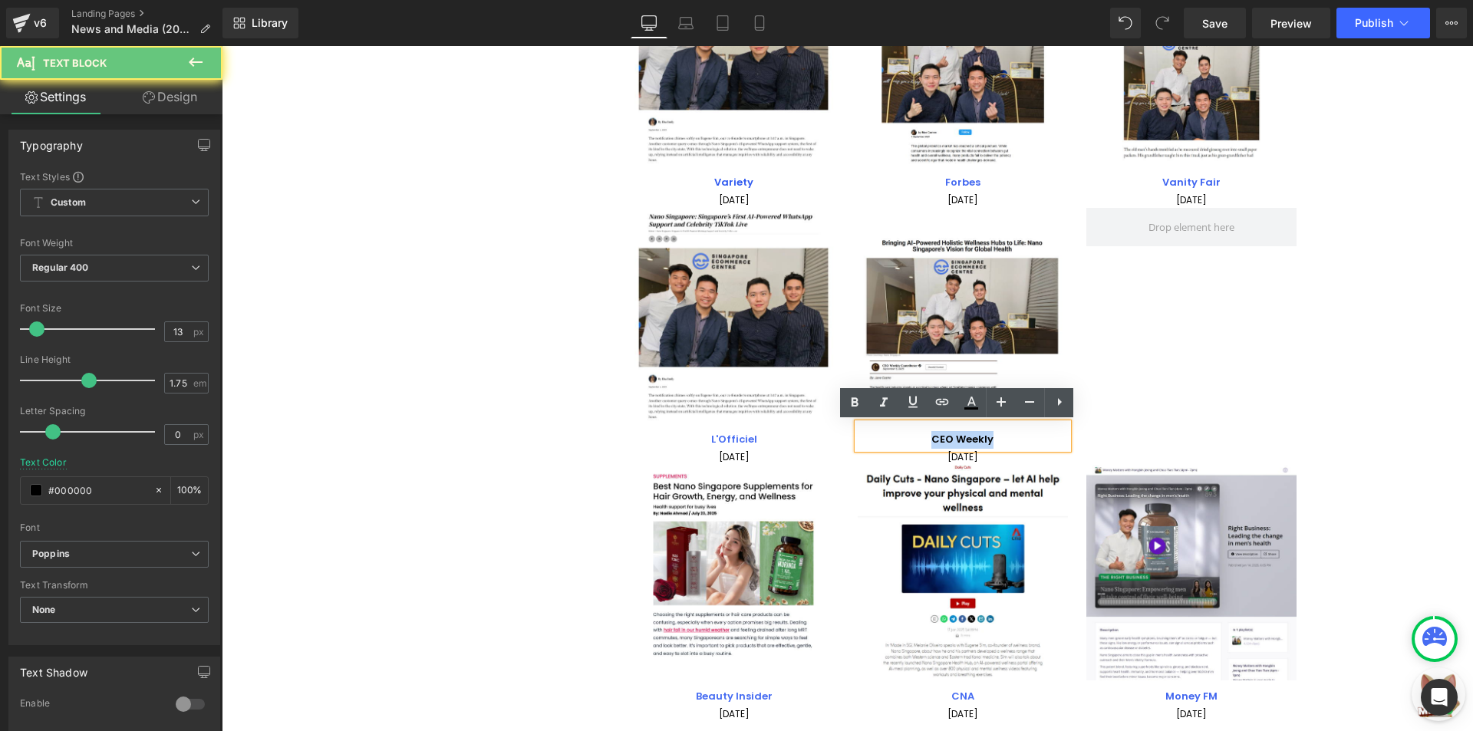
drag, startPoint x: 1017, startPoint y: 439, endPoint x: 956, endPoint y: 420, distance: 63.6
click at [1016, 439] on p "CEO Weekly" at bounding box center [963, 440] width 210 height 18
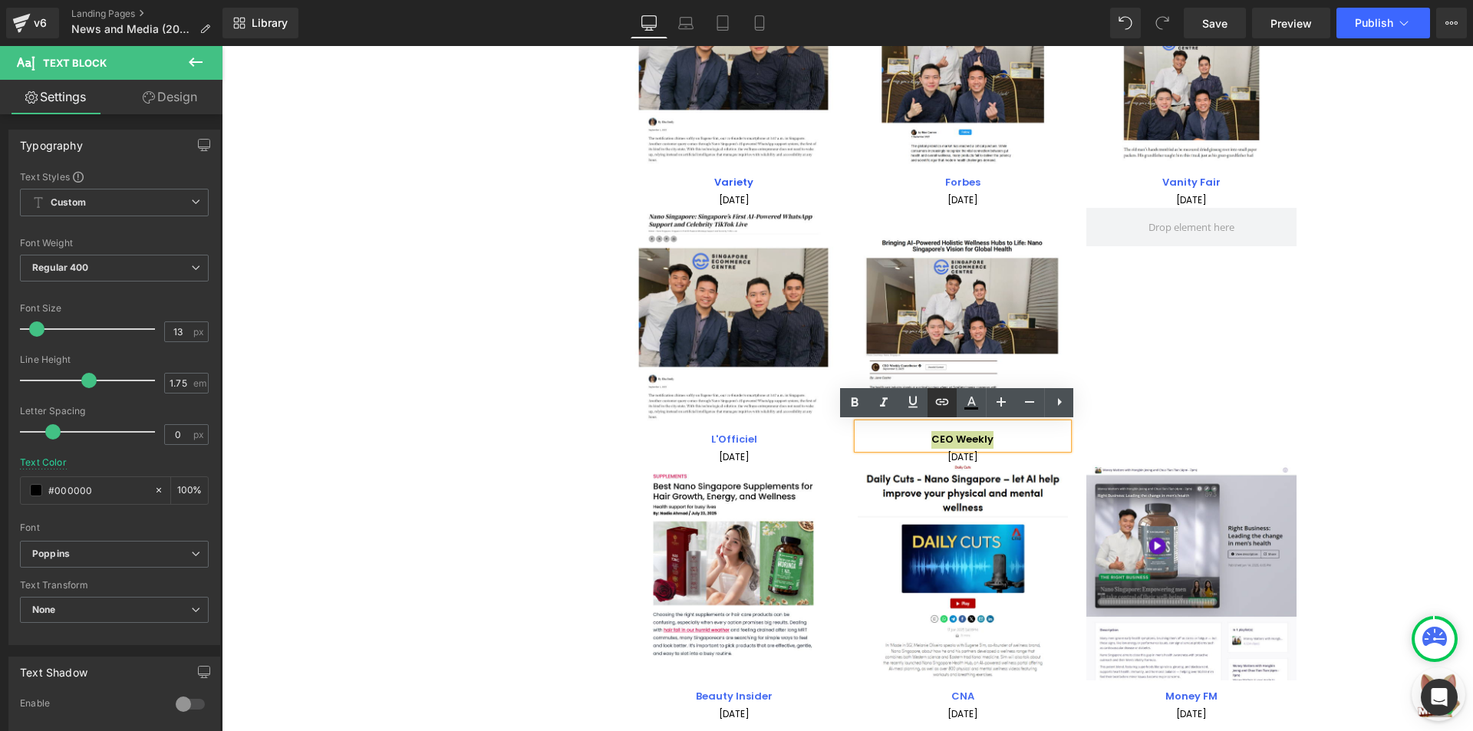
click at [945, 402] on icon at bounding box center [942, 402] width 18 height 18
click at [936, 472] on input "[URL][DOMAIN_NAME]" at bounding box center [873, 472] width 236 height 38
paste input "[URL][DOMAIN_NAME]"
type input "[URL][DOMAIN_NAME]"
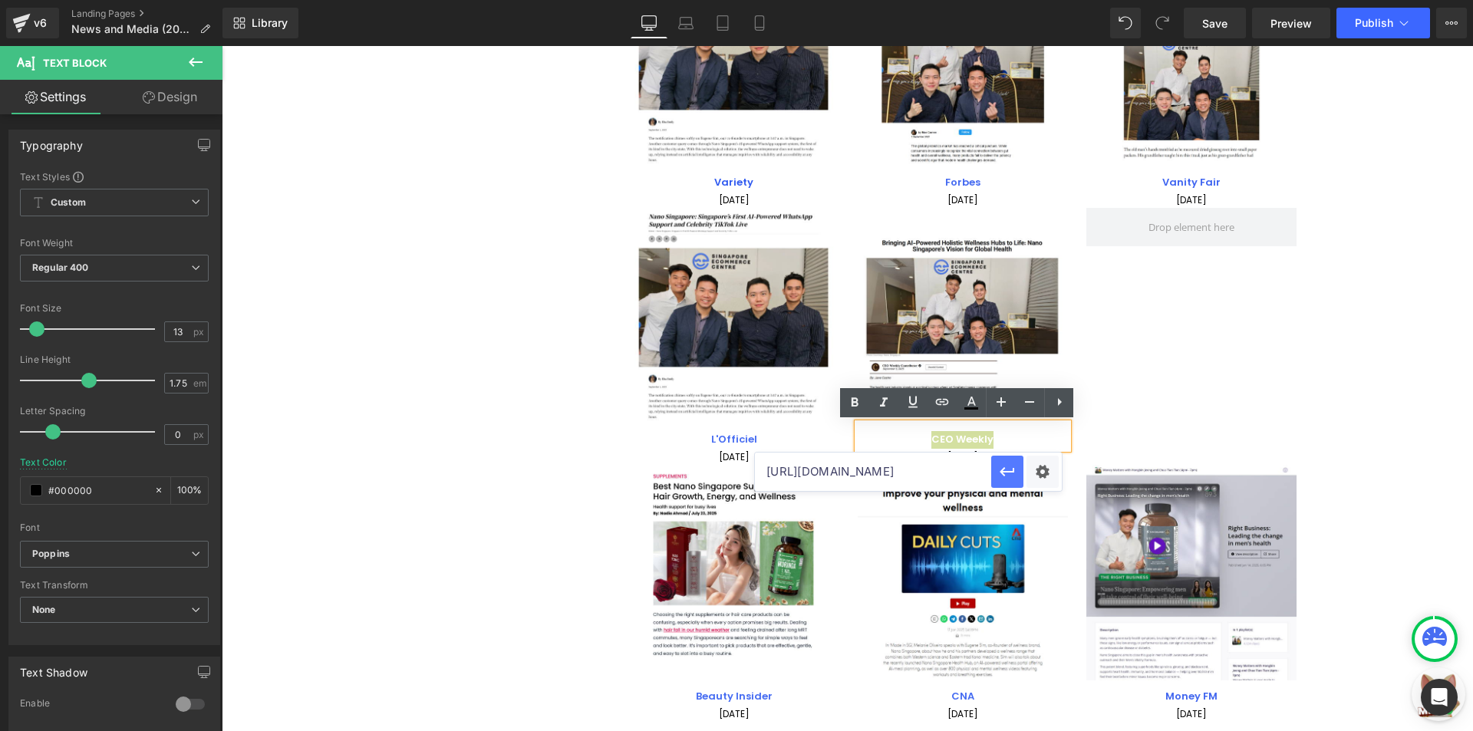
click at [997, 472] on button "button" at bounding box center [1007, 472] width 32 height 32
drag, startPoint x: 976, startPoint y: 408, endPoint x: 979, endPoint y: 416, distance: 8.7
click at [976, 408] on icon at bounding box center [971, 408] width 14 height 2
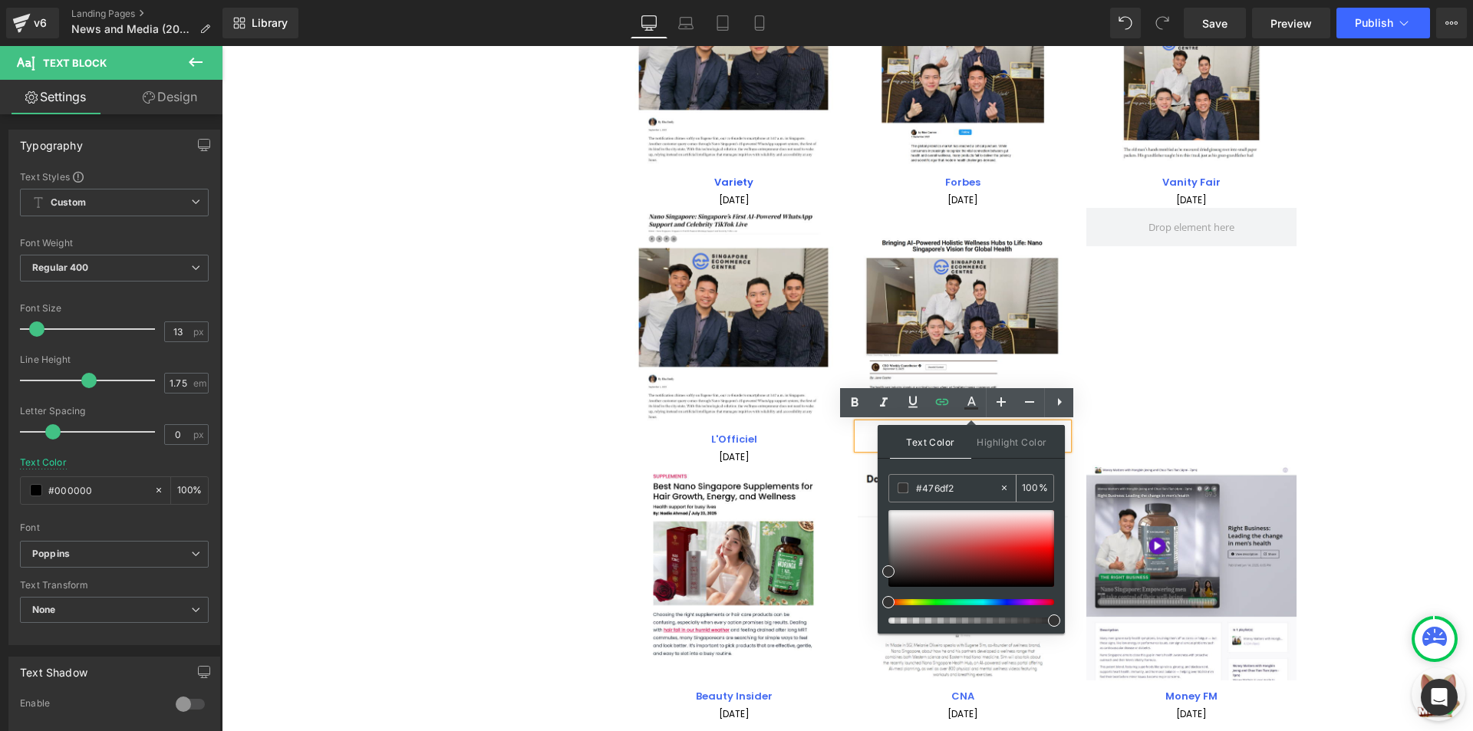
click at [998, 483] on input "#476df2" at bounding box center [957, 487] width 83 height 17
click at [997, 484] on input "#476df2" at bounding box center [957, 487] width 83 height 17
paste input "#476df2"
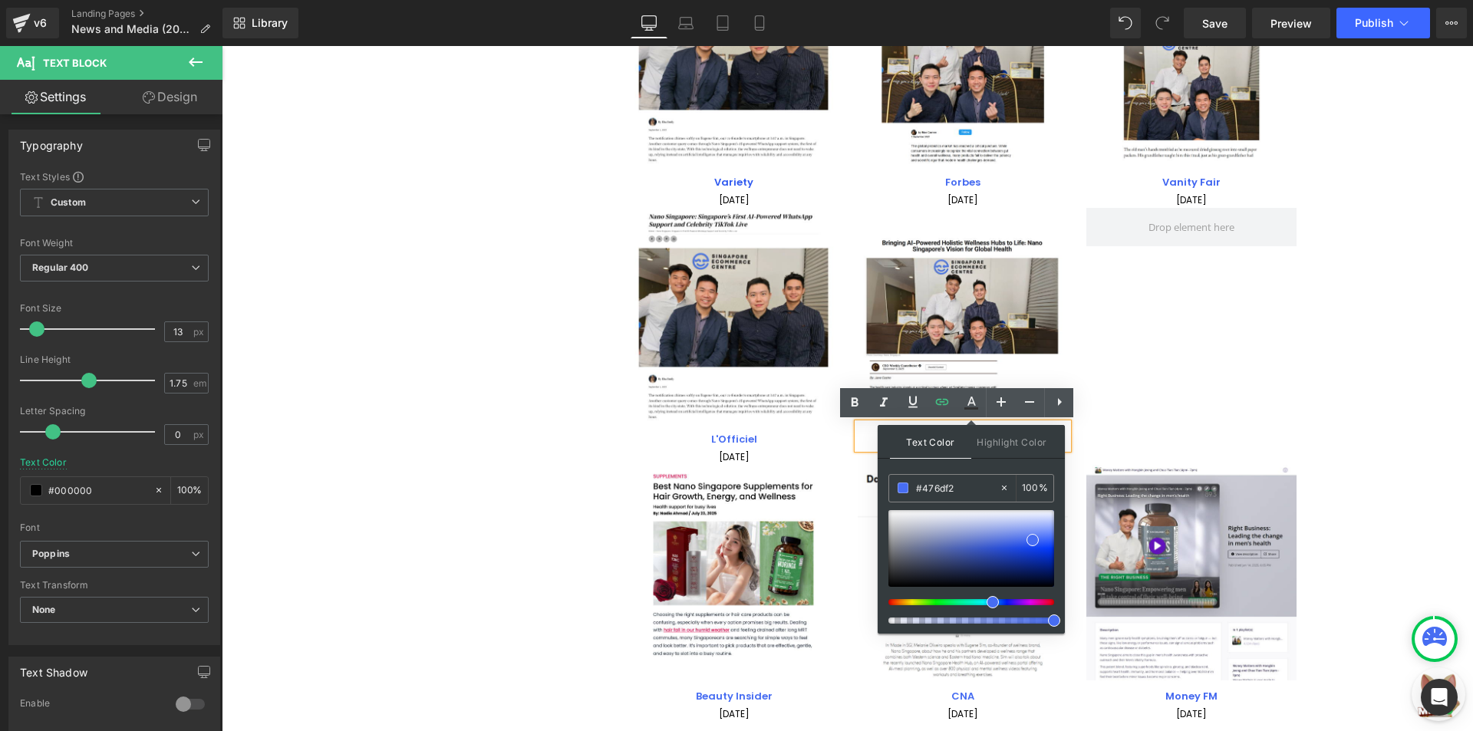
type input "#476df2"
click at [1033, 541] on span at bounding box center [1032, 541] width 12 height 12
click at [1158, 351] on div "Image L'Officiel Text Block 01 September 2025 Text Block Image CEO Weekly Text …" at bounding box center [972, 336] width 686 height 257
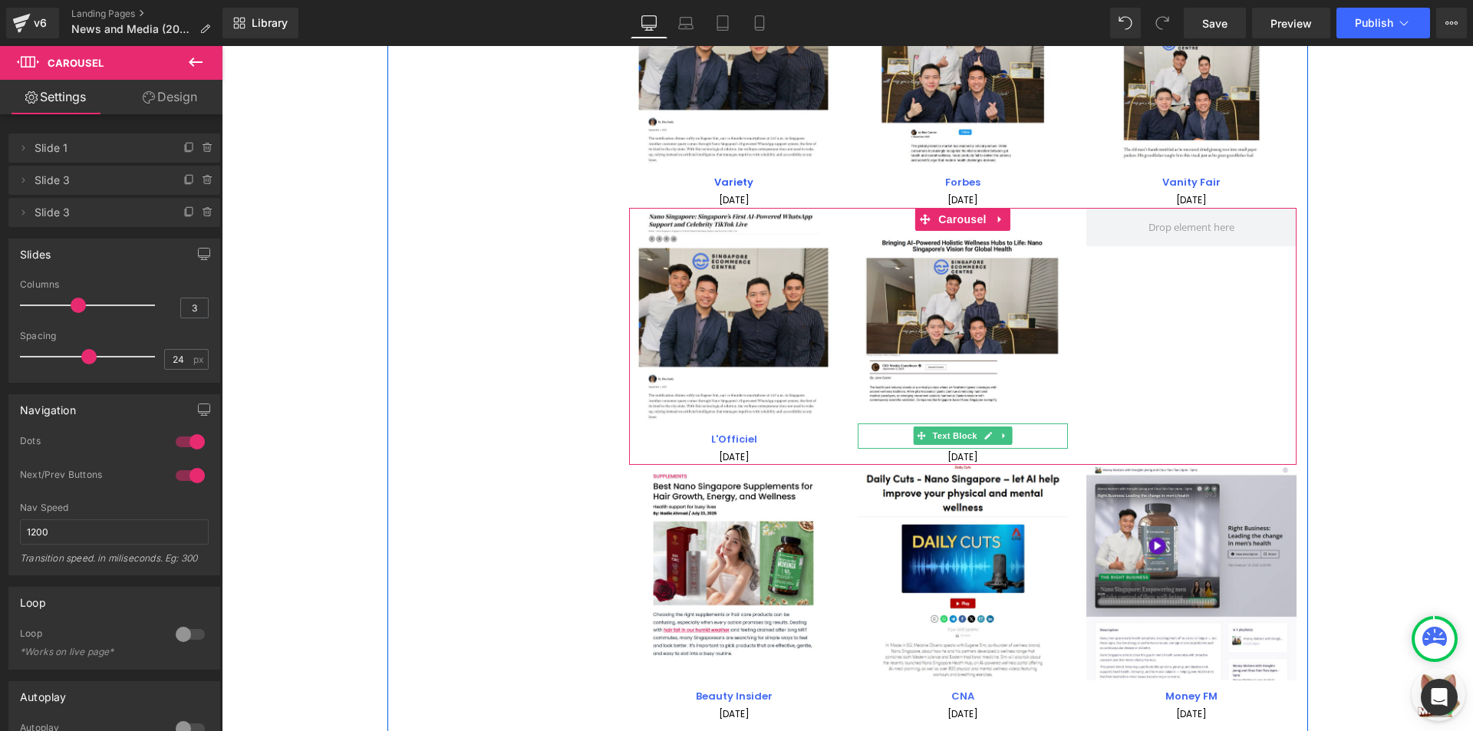
click at [1039, 436] on p "CEO Weekly" at bounding box center [963, 440] width 210 height 18
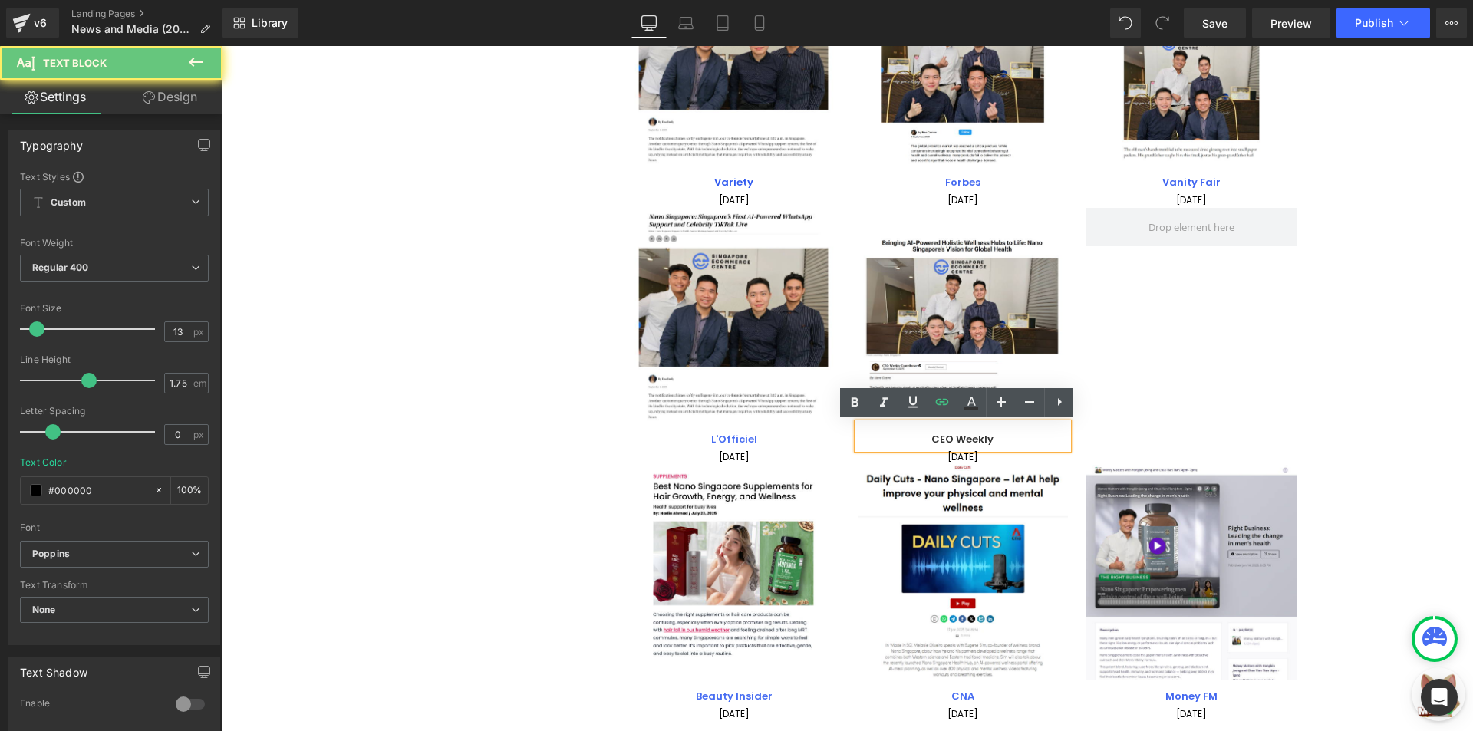
click at [1019, 436] on p "CEO Weekly" at bounding box center [963, 440] width 210 height 18
click at [1019, 437] on p "CEO Weekly" at bounding box center [963, 440] width 210 height 18
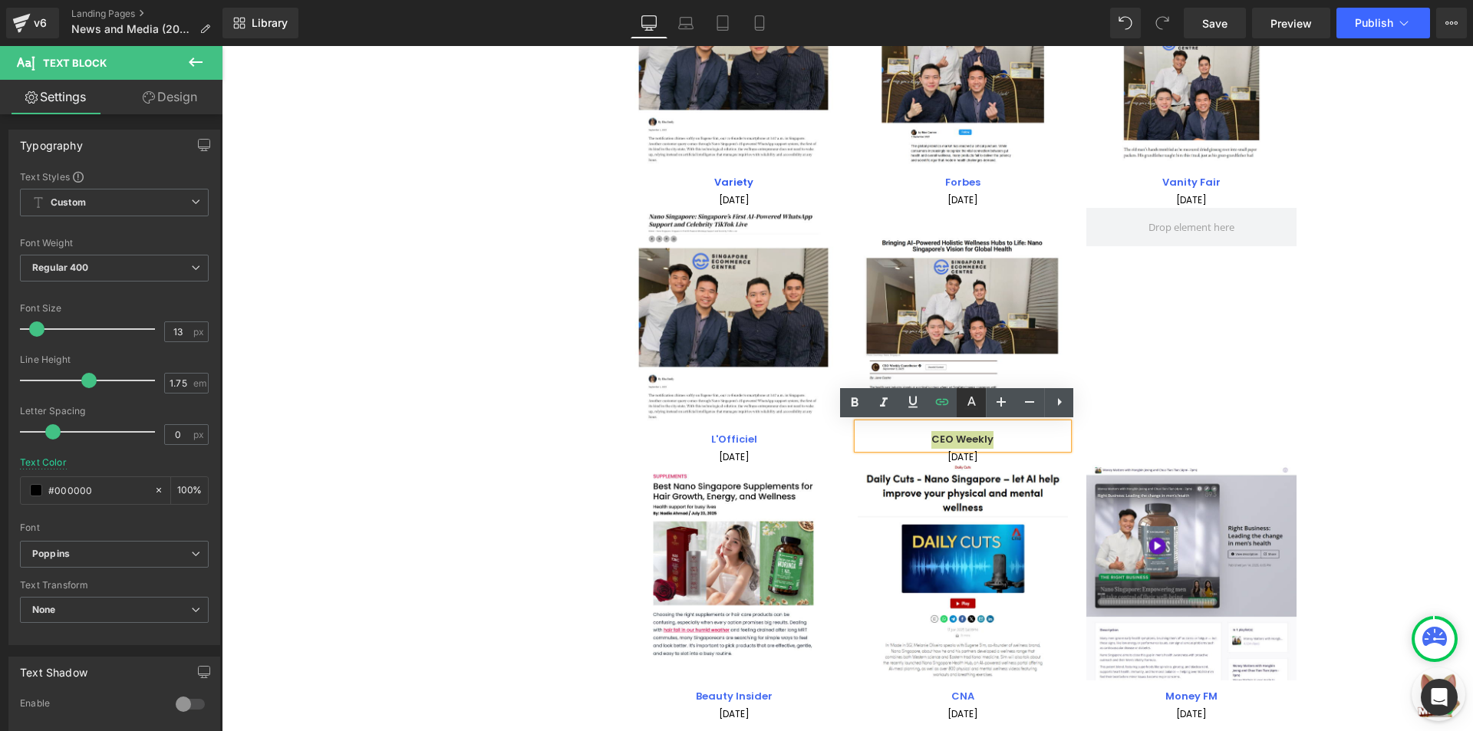
click at [970, 400] on icon at bounding box center [971, 401] width 8 height 9
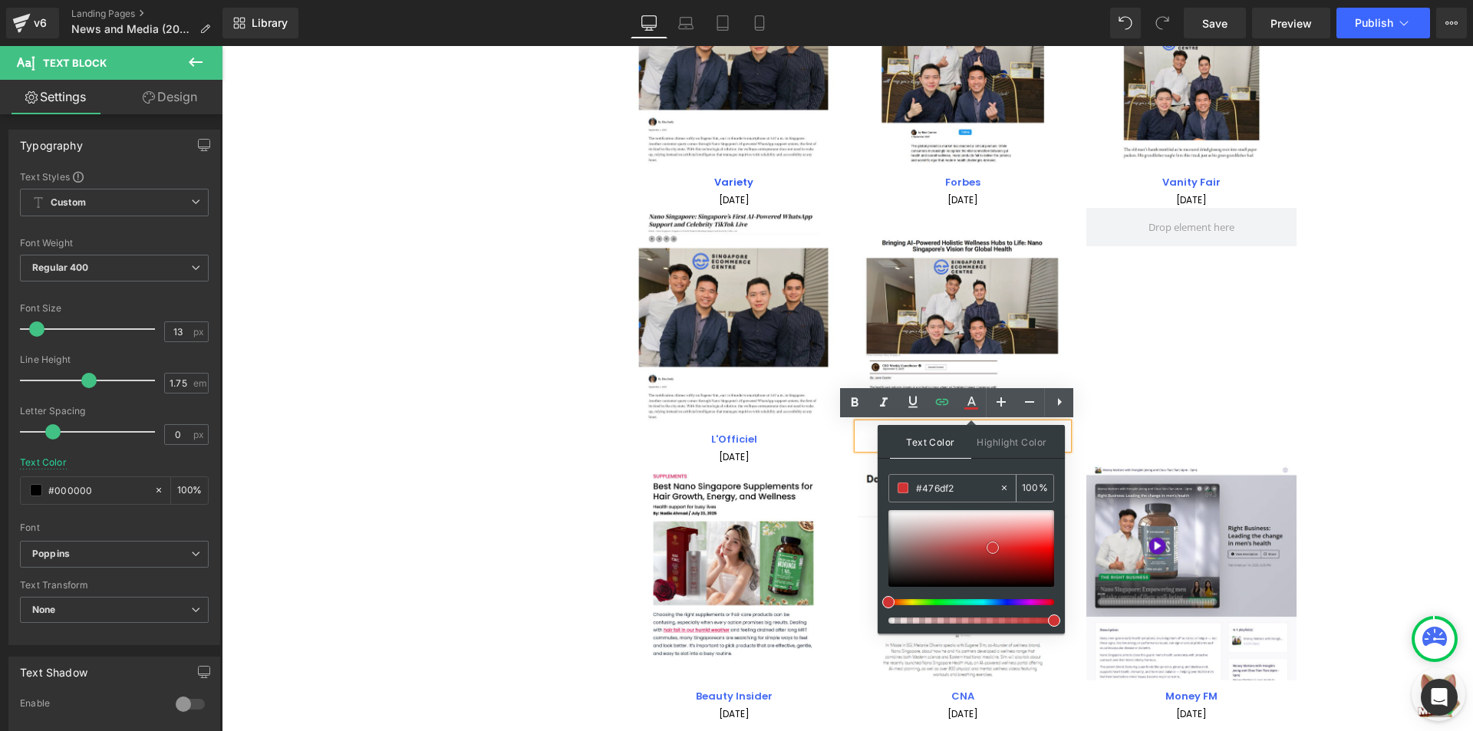
drag, startPoint x: 981, startPoint y: 543, endPoint x: 989, endPoint y: 499, distance: 44.5
click at [993, 547] on div at bounding box center [971, 548] width 166 height 77
click at [1151, 419] on div "Image L'Officiel Text Block 01 September 2025 Text Block Image CEO Weekly Text …" at bounding box center [972, 336] width 686 height 257
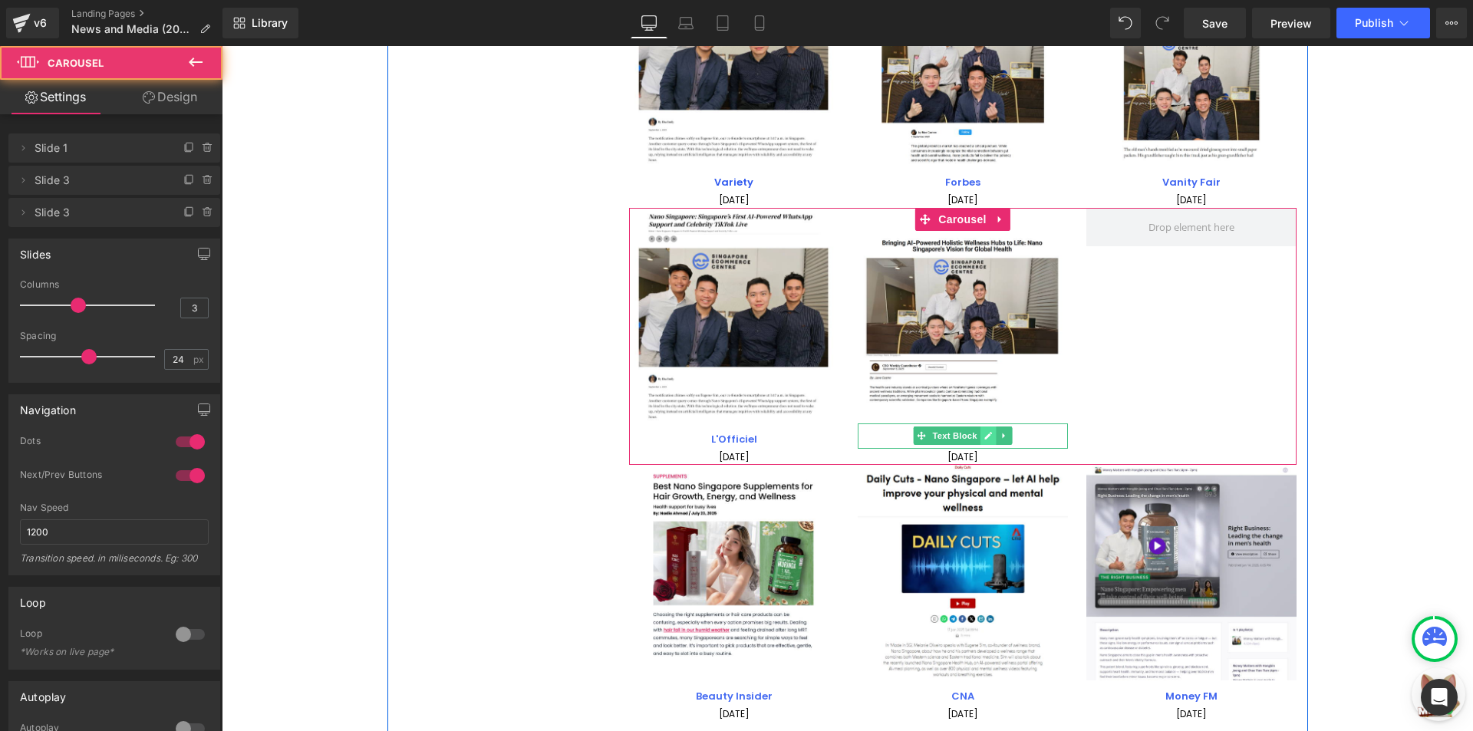
click at [979, 441] on link at bounding box center [987, 435] width 16 height 18
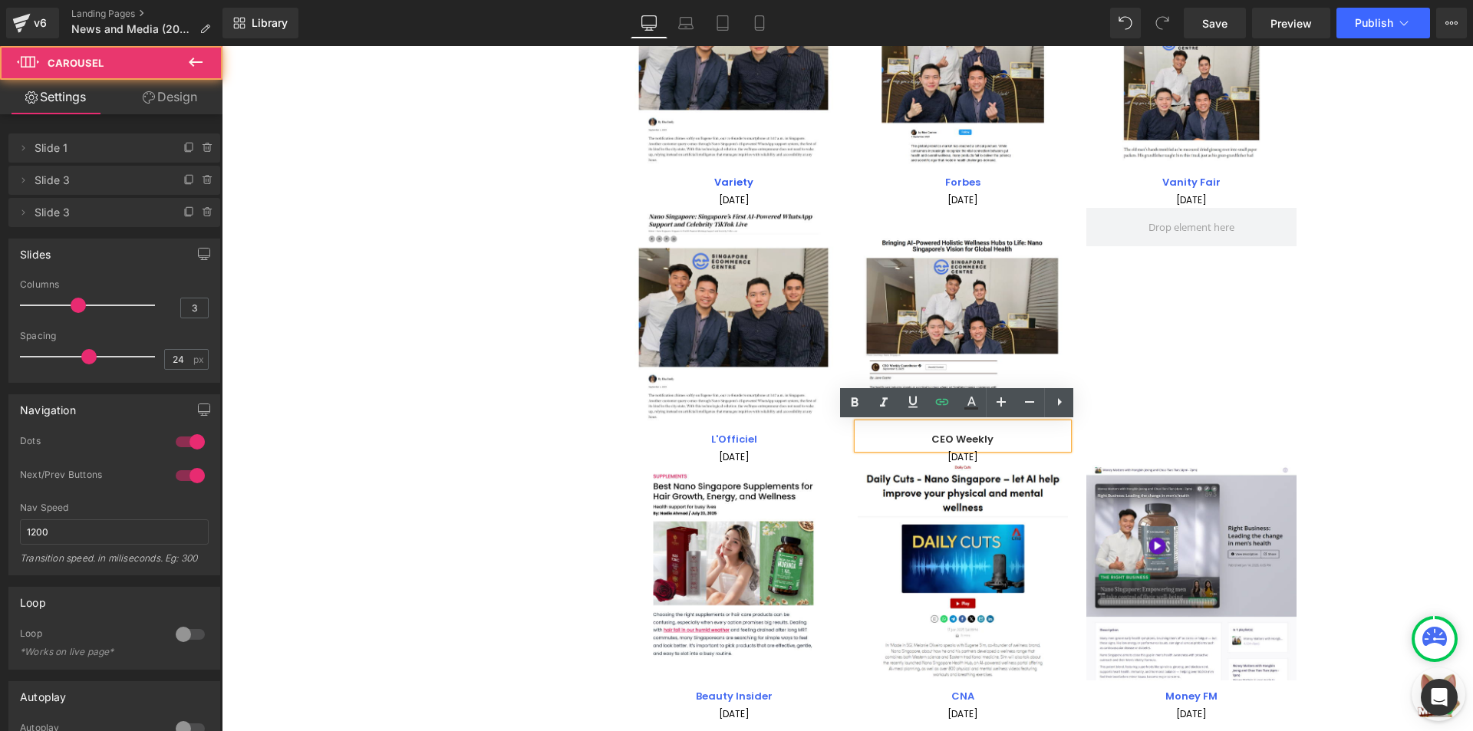
click at [1035, 436] on p "CEO Weekly" at bounding box center [963, 440] width 210 height 18
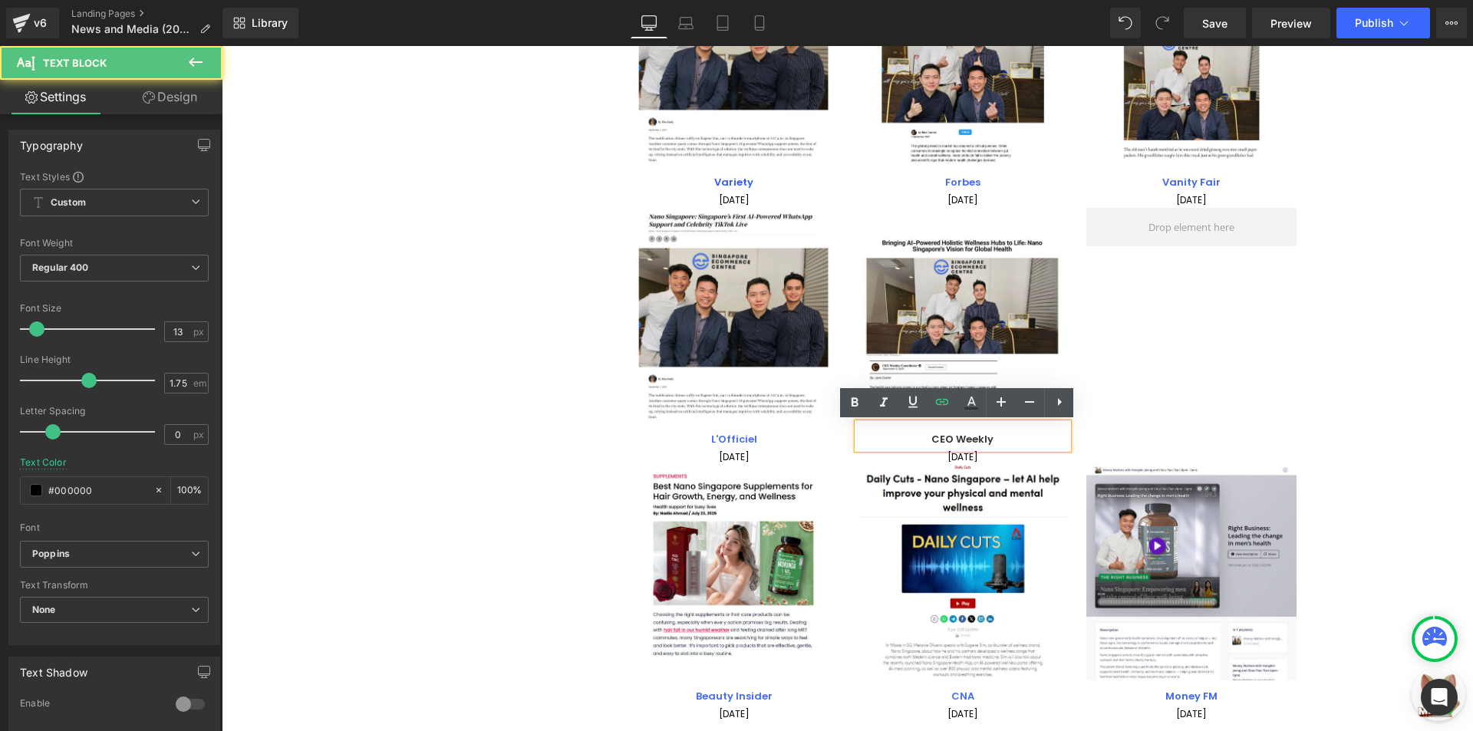
click at [1035, 436] on p "CEO Weekly" at bounding box center [963, 440] width 210 height 18
click at [969, 410] on icon at bounding box center [971, 402] width 18 height 18
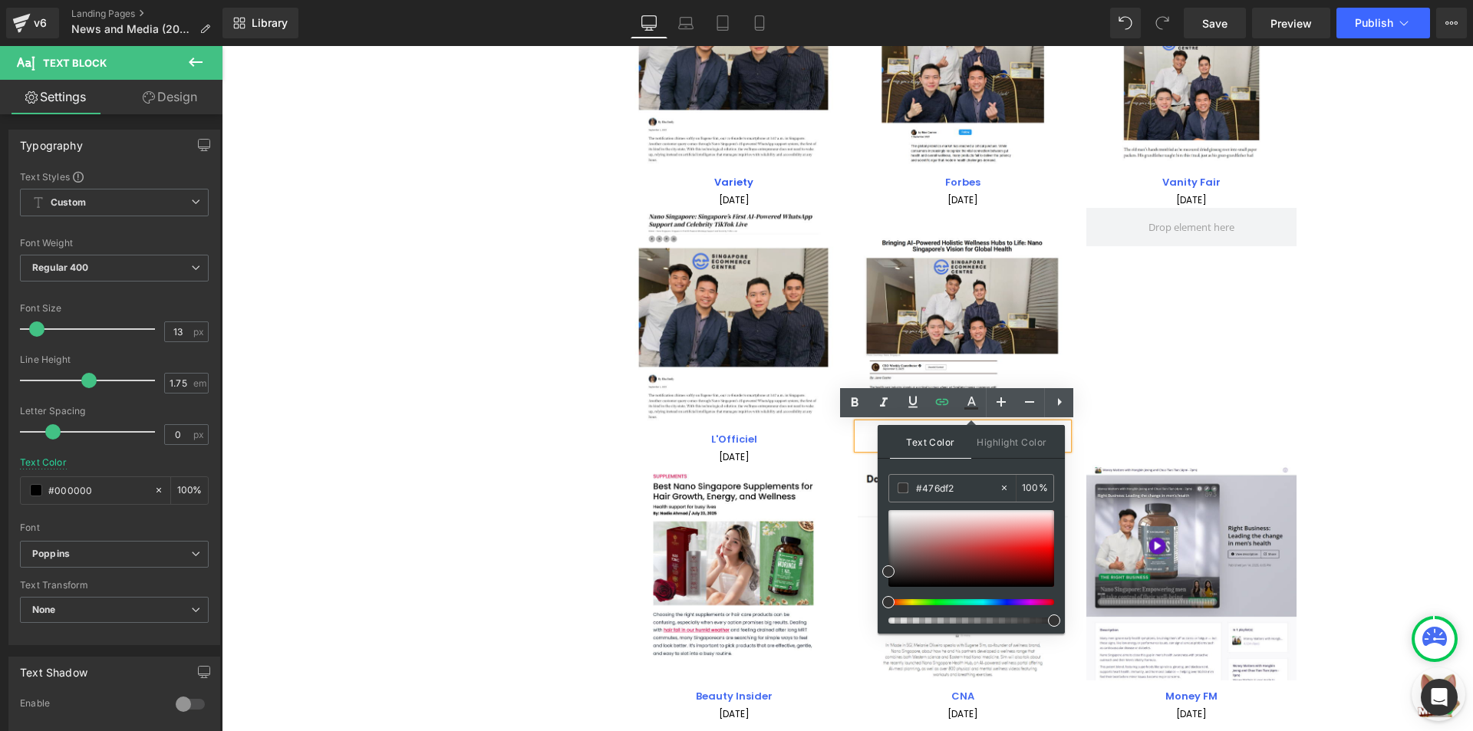
drag, startPoint x: 950, startPoint y: 507, endPoint x: 969, endPoint y: 544, distance: 41.9
click at [969, 544] on div "#476df2 100 %" at bounding box center [971, 554] width 166 height 160
drag, startPoint x: 976, startPoint y: 545, endPoint x: 957, endPoint y: 545, distance: 19.2
click at [956, 545] on div at bounding box center [971, 548] width 166 height 77
click at [1181, 383] on div "Image L'Officiel Text Block 01 September 2025 Text Block Image CEO Weekly Text …" at bounding box center [972, 336] width 686 height 257
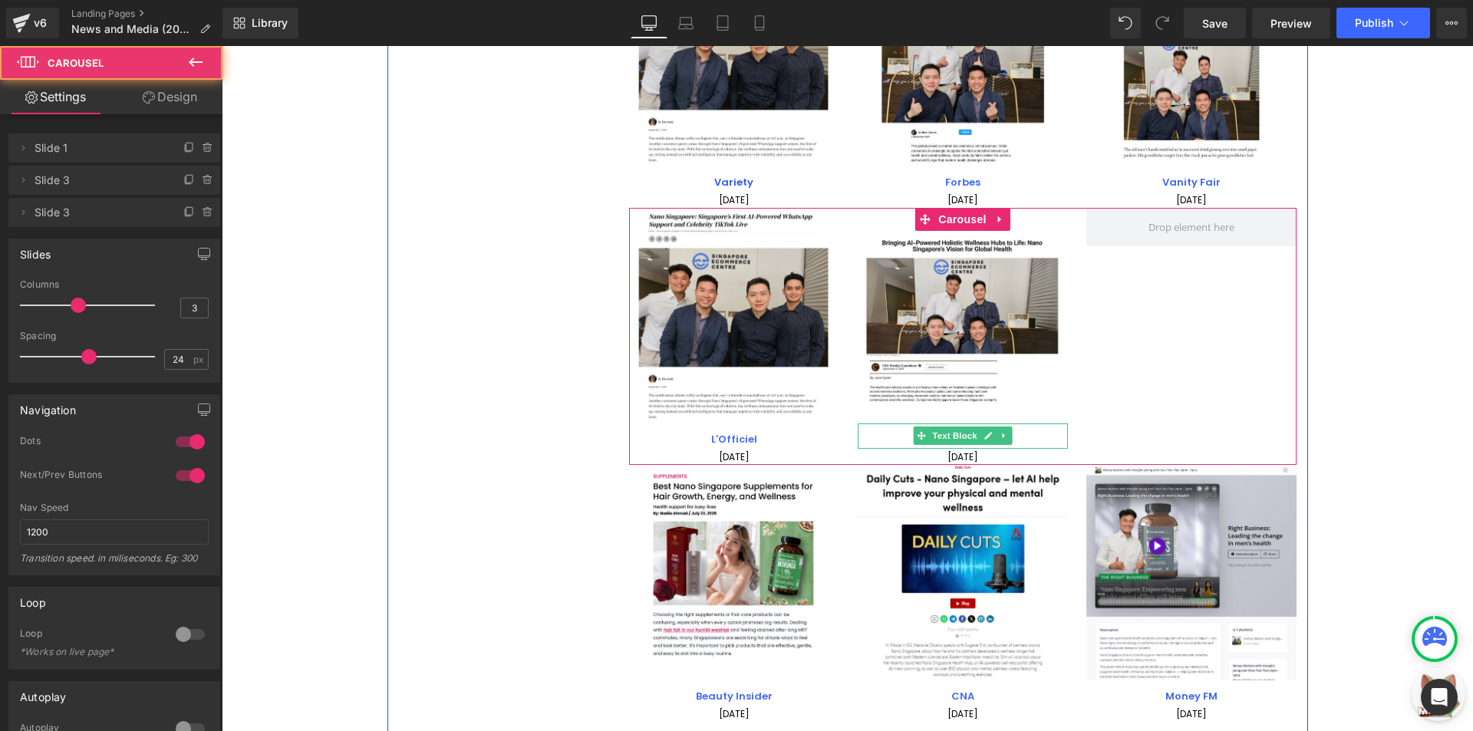
click at [1023, 439] on p "CEO Weekly" at bounding box center [963, 440] width 210 height 18
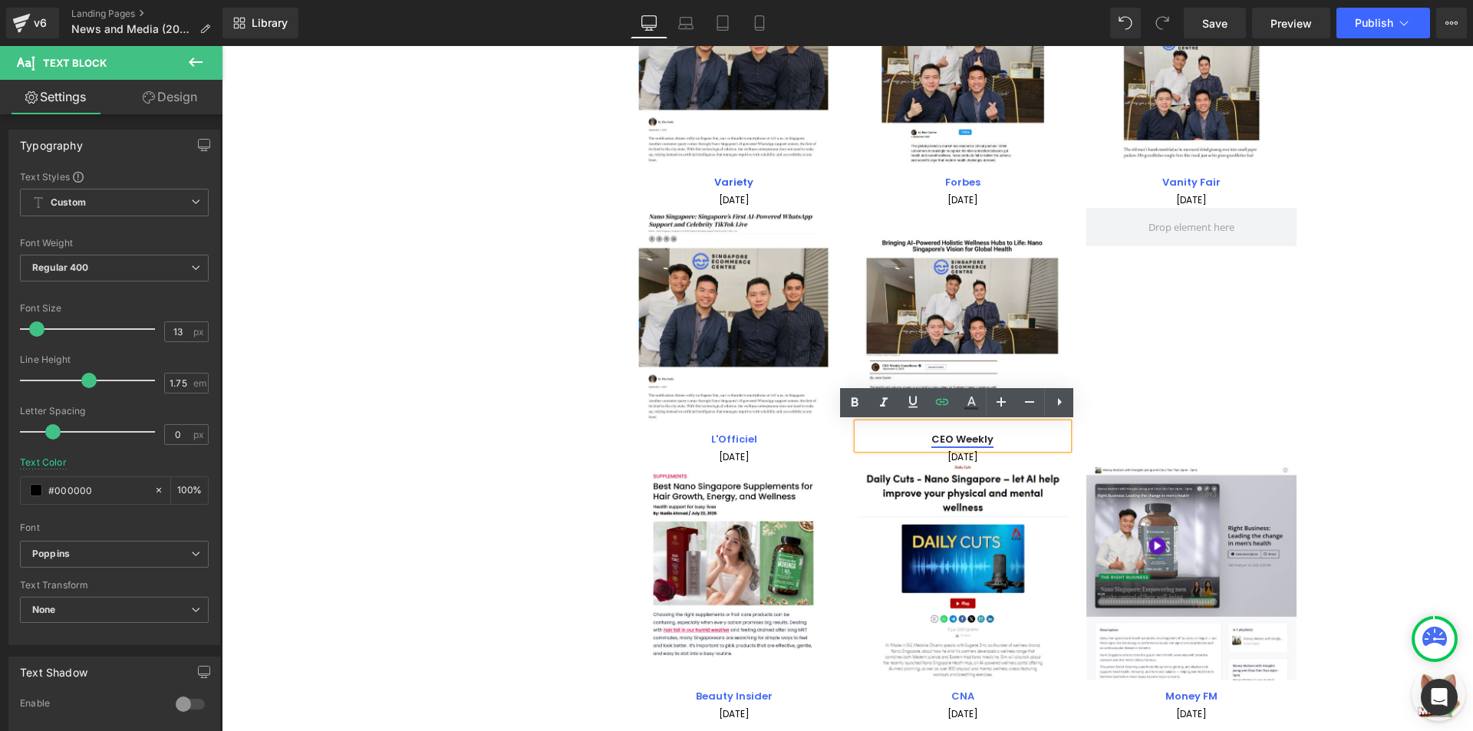
click at [946, 433] on link "CEO Weekly" at bounding box center [962, 439] width 62 height 15
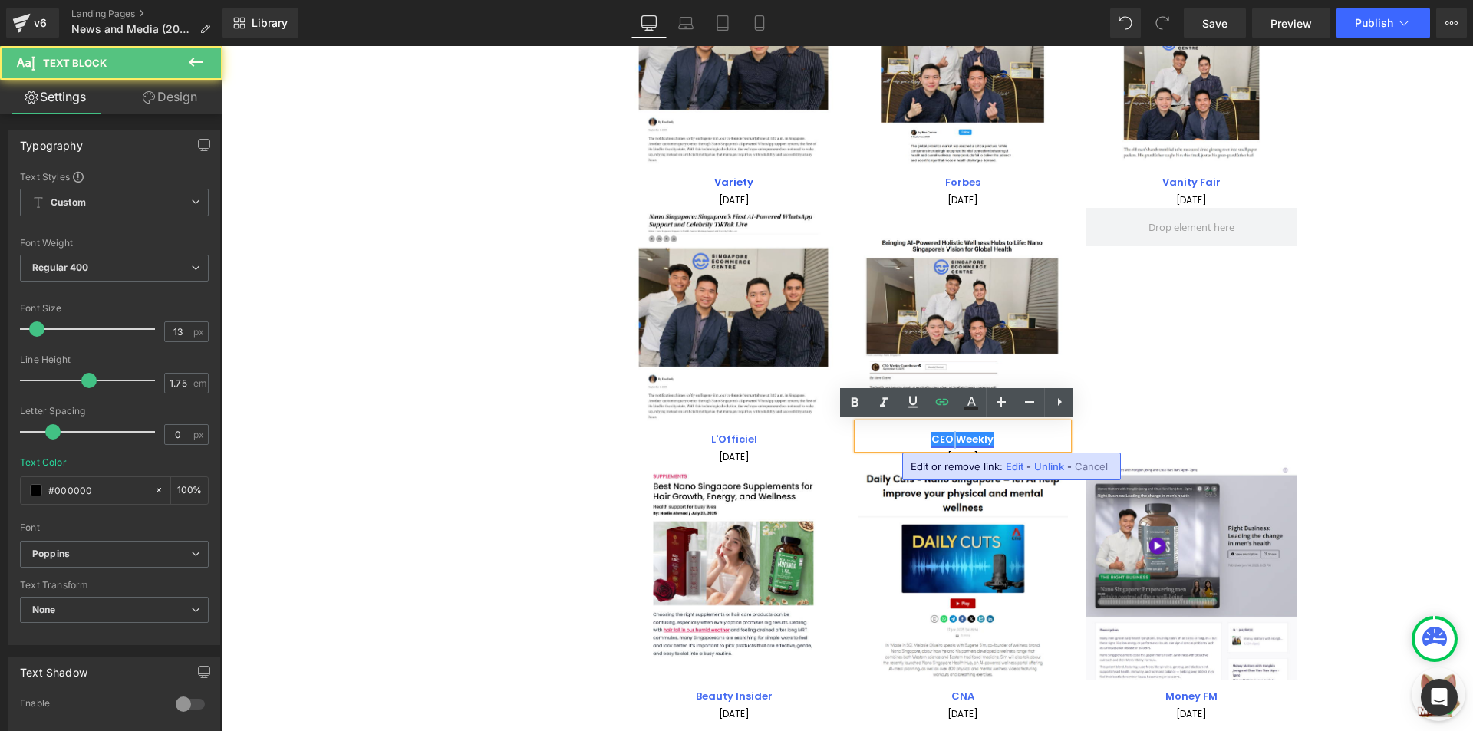
click at [946, 433] on link "CEO Weekly" at bounding box center [962, 439] width 62 height 15
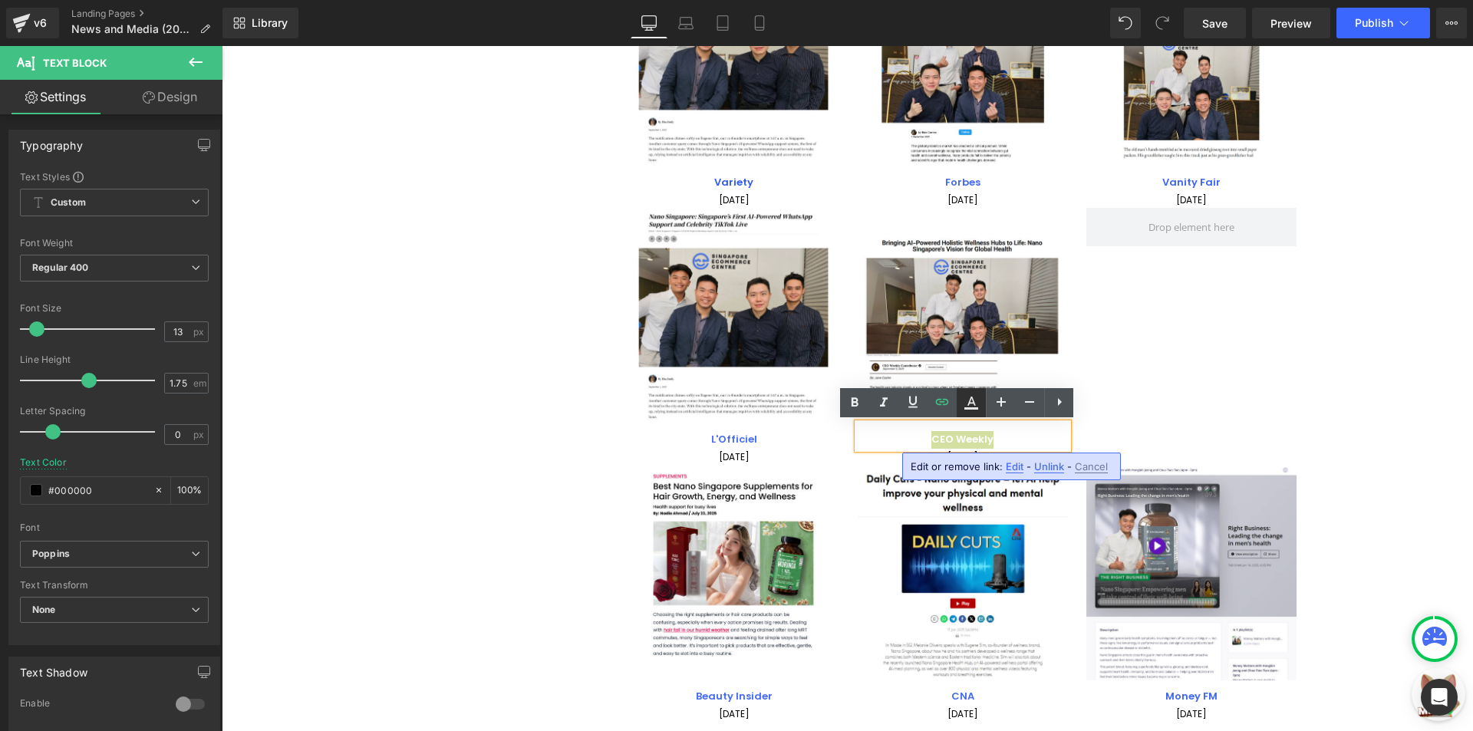
click at [969, 400] on icon at bounding box center [971, 401] width 8 height 9
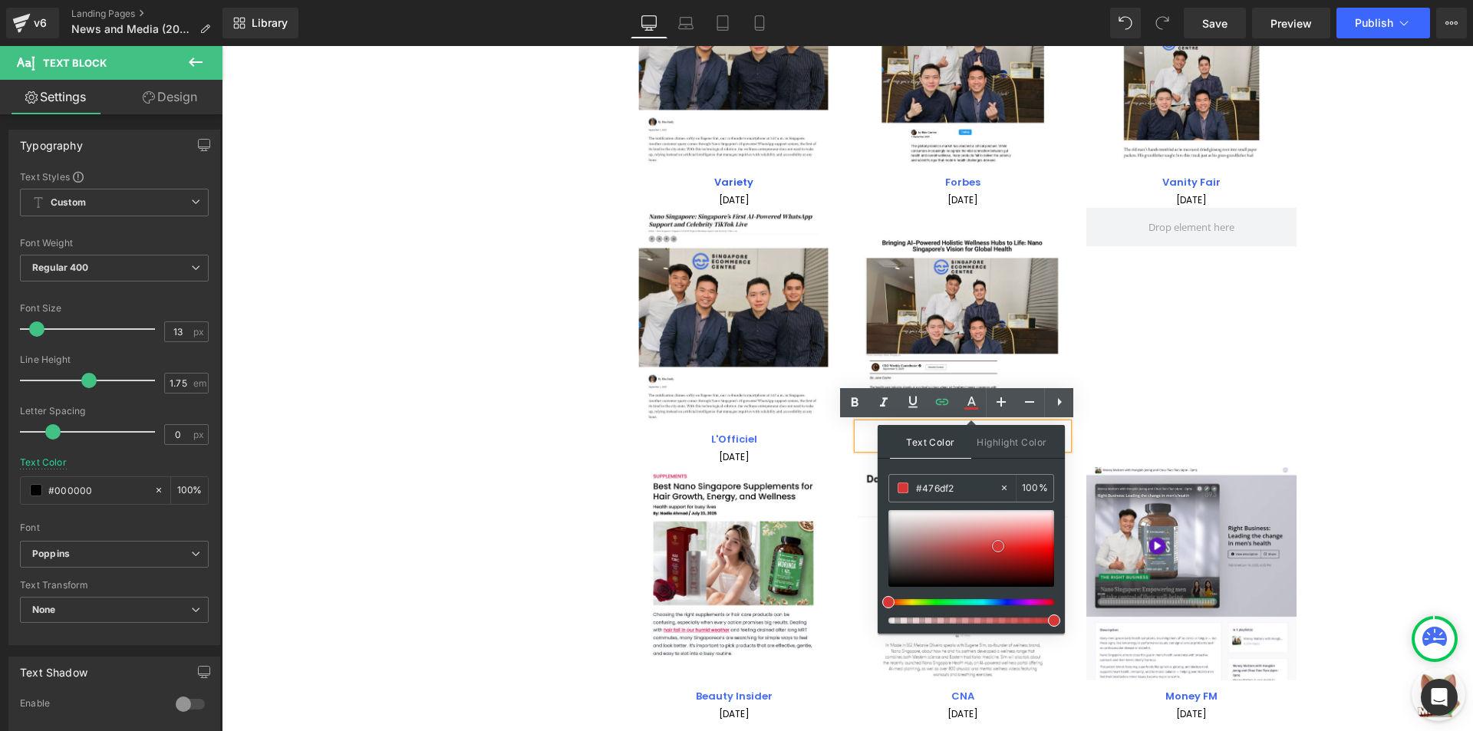
drag, startPoint x: 996, startPoint y: 534, endPoint x: 1004, endPoint y: 545, distance: 13.7
click at [999, 546] on div at bounding box center [971, 548] width 166 height 77
click at [1123, 407] on div "Image L'Officiel Text Block 01 September 2025 Text Block Image CEO Weekly Text …" at bounding box center [972, 336] width 686 height 257
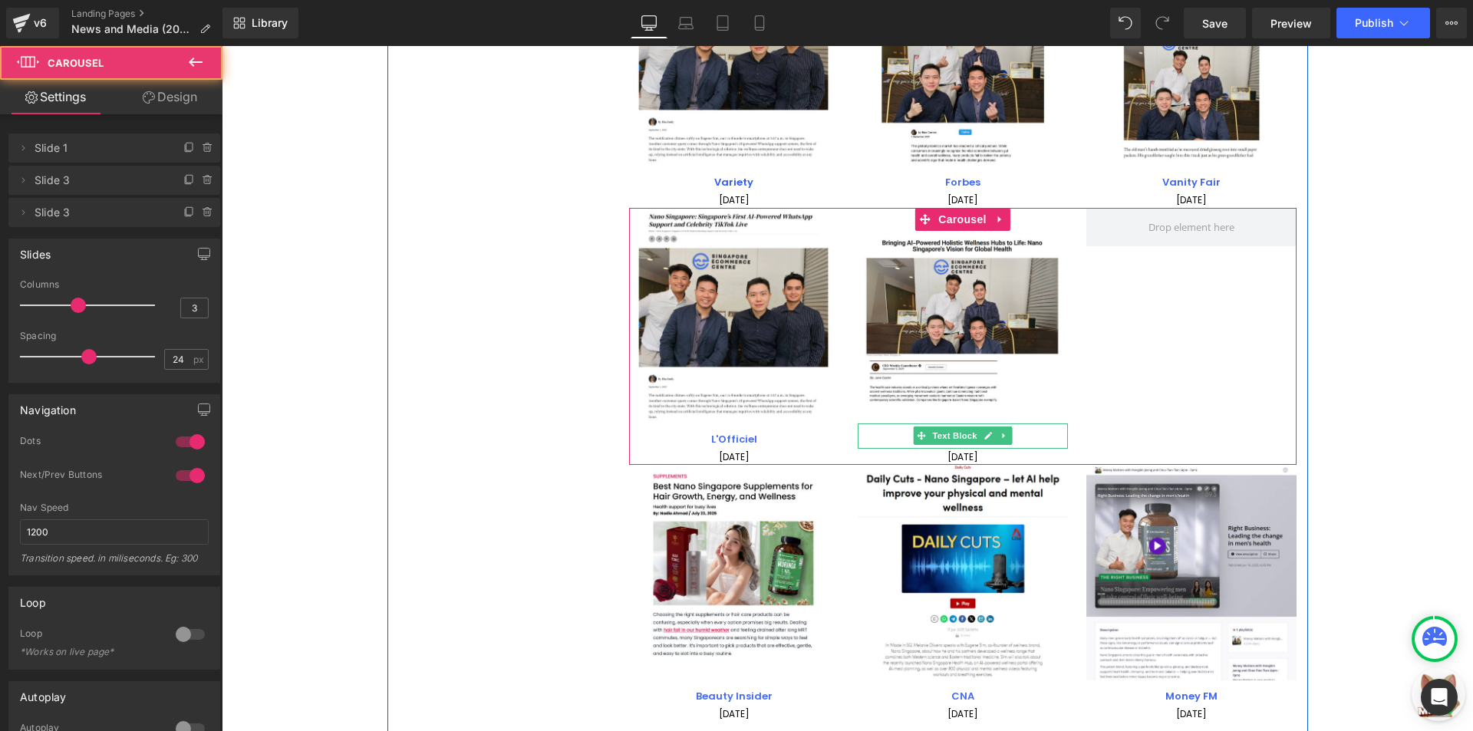
click at [1012, 435] on p "CEO Weekly" at bounding box center [963, 440] width 210 height 18
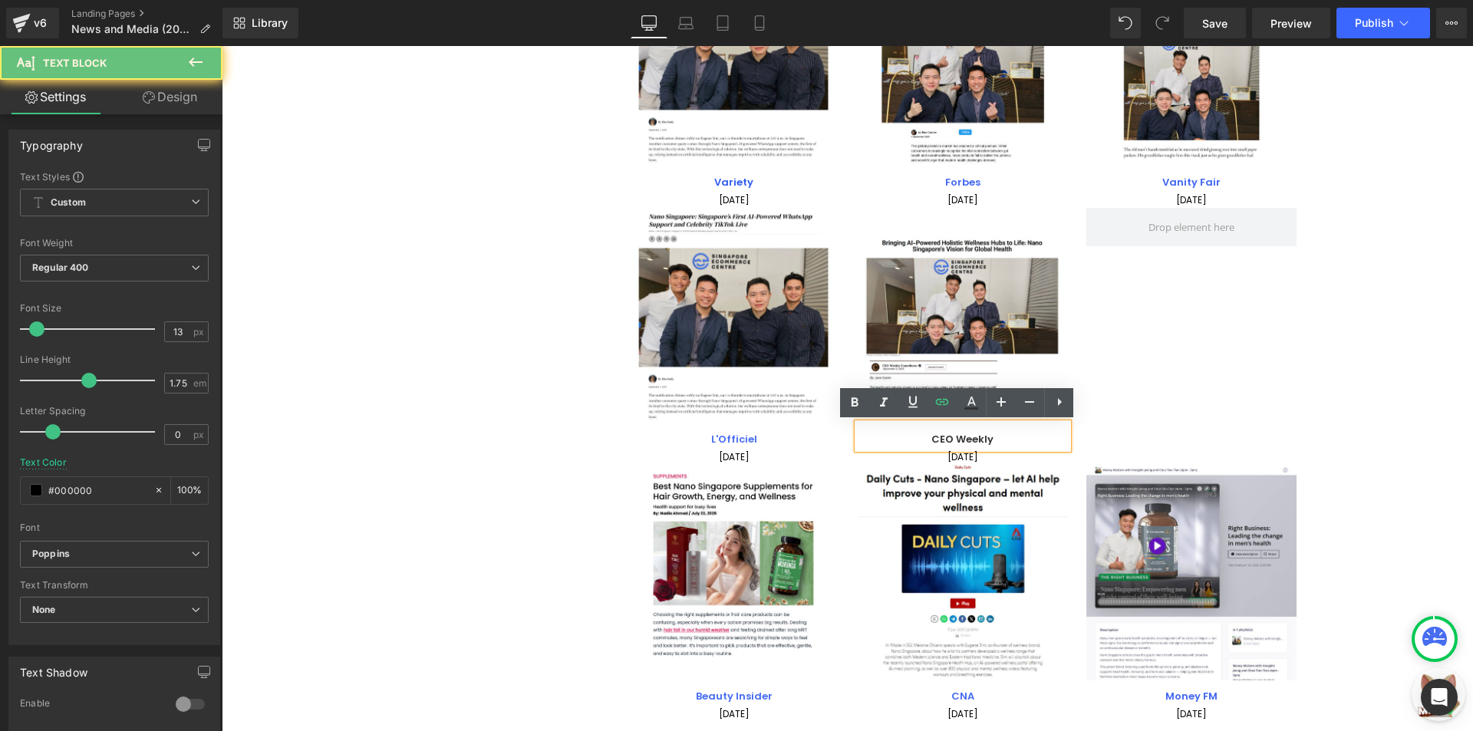
click at [1012, 435] on p "CEO Weekly" at bounding box center [963, 440] width 210 height 18
click at [1171, 384] on div "Image L'Officiel Text Block 01 September 2025 Text Block Image CEO Weekly Text …" at bounding box center [972, 336] width 686 height 257
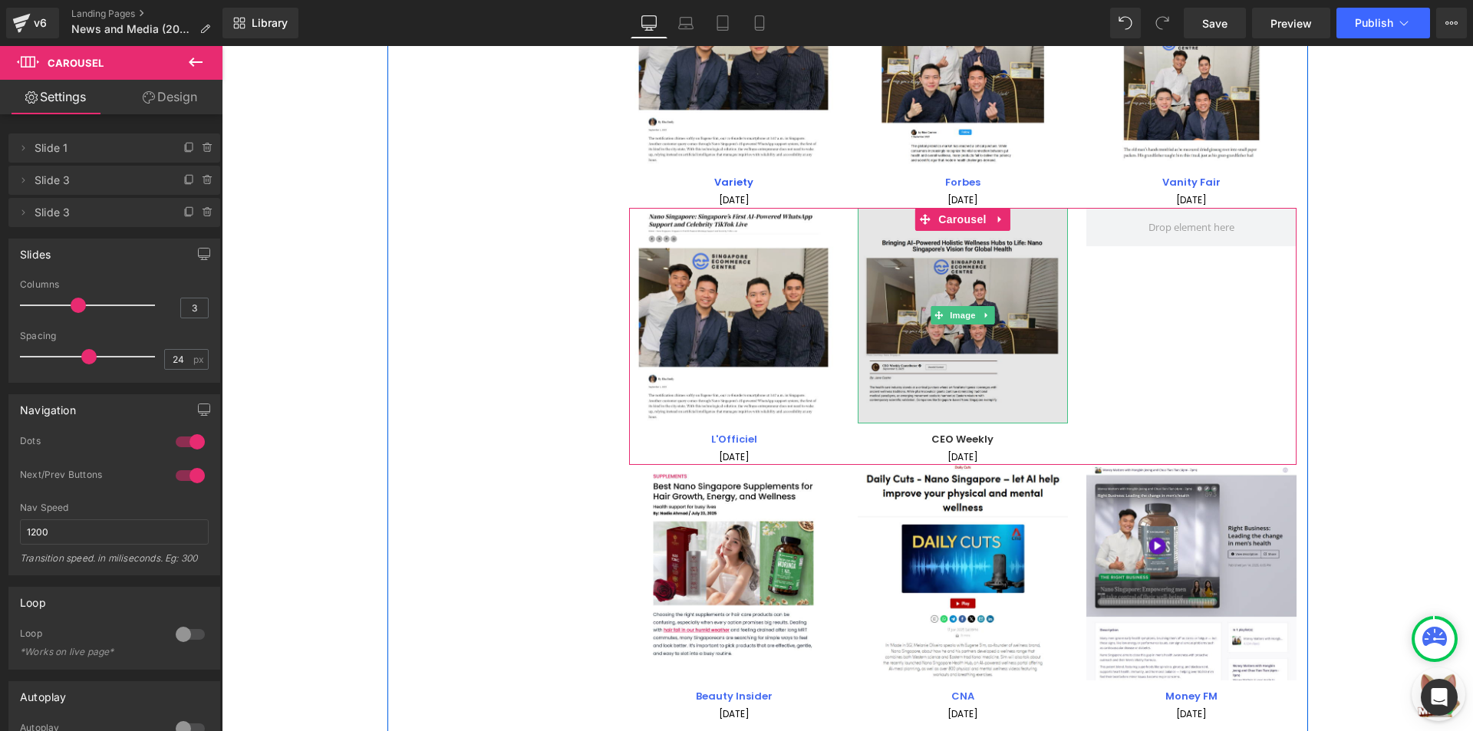
click at [928, 352] on img at bounding box center [963, 316] width 210 height 216
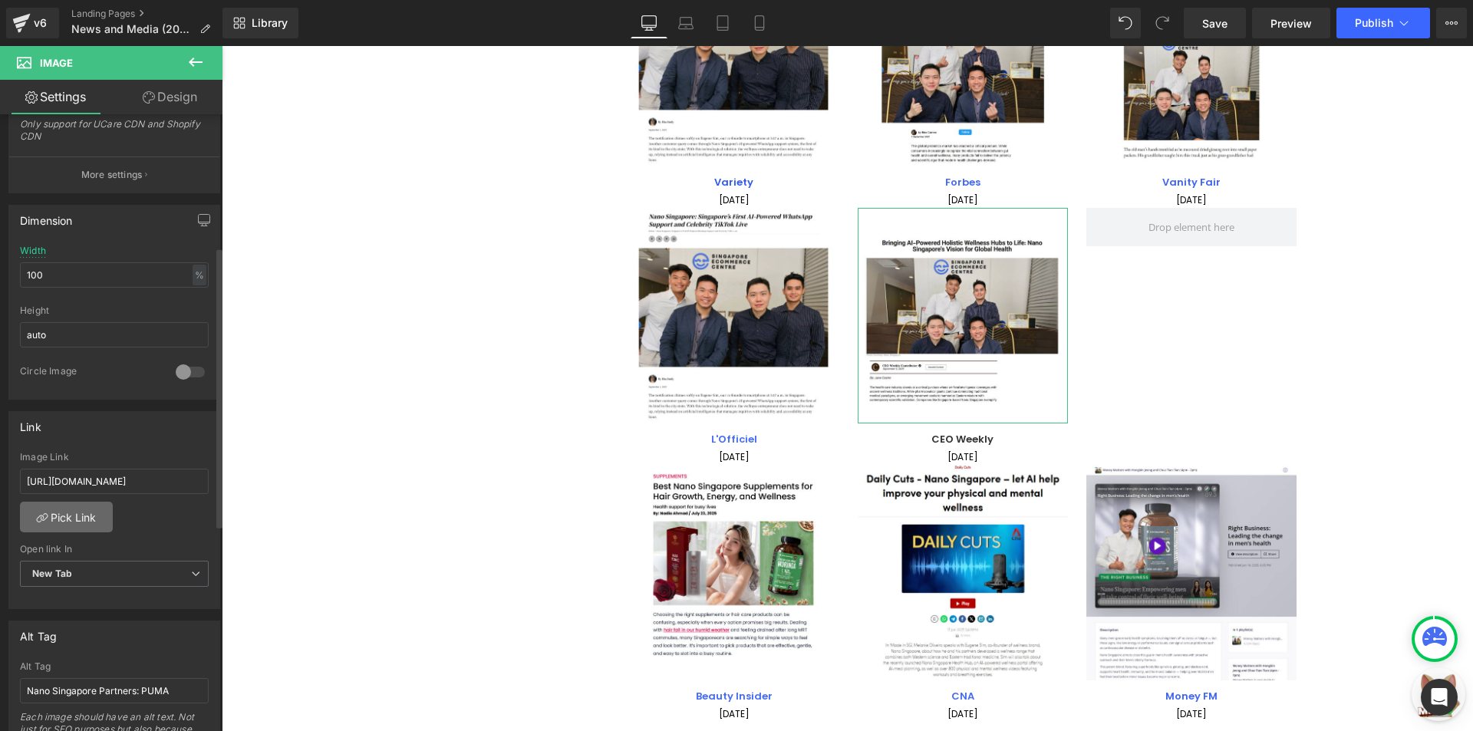
scroll to position [384, 0]
click at [106, 474] on input "[URL][DOMAIN_NAME]" at bounding box center [114, 474] width 189 height 25
type input "[URL][DOMAIN_NAME]"
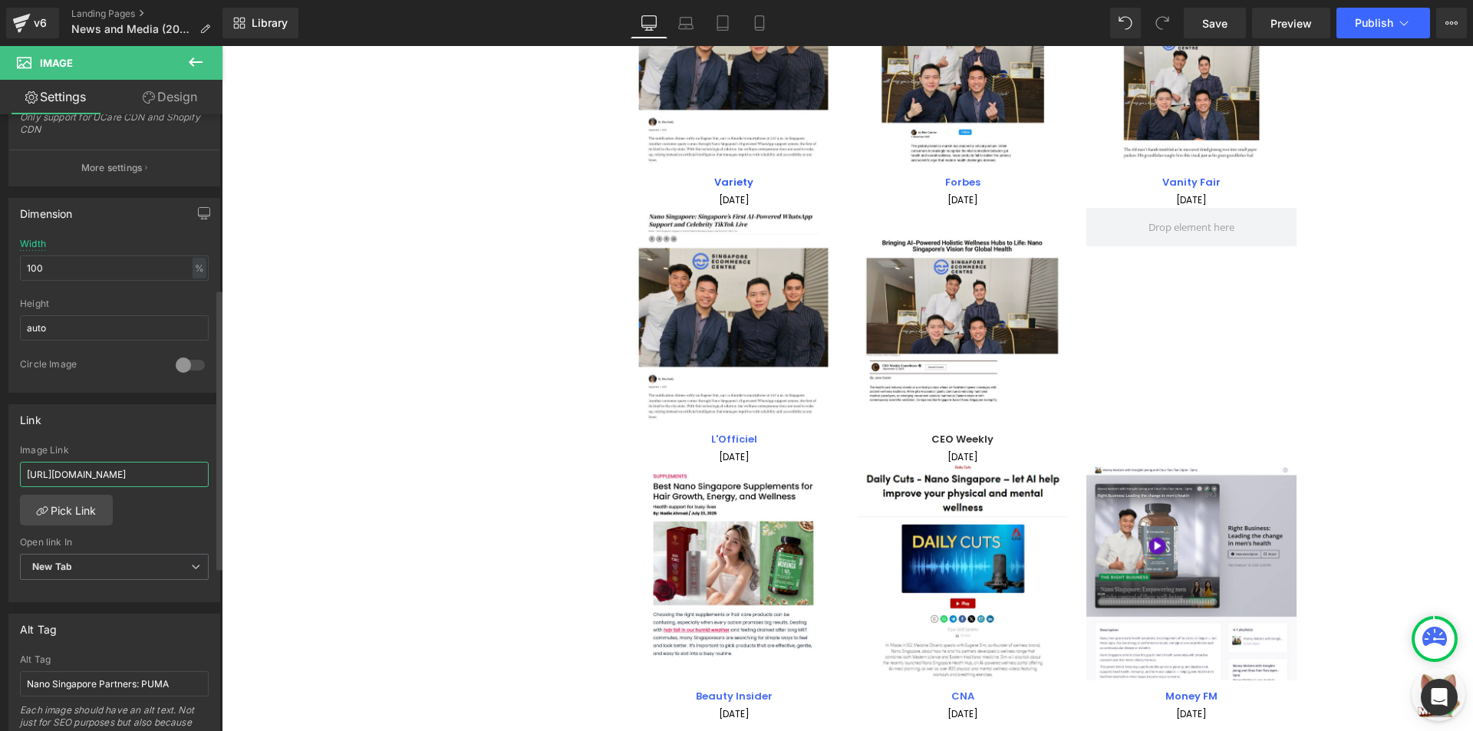
scroll to position [0, 345]
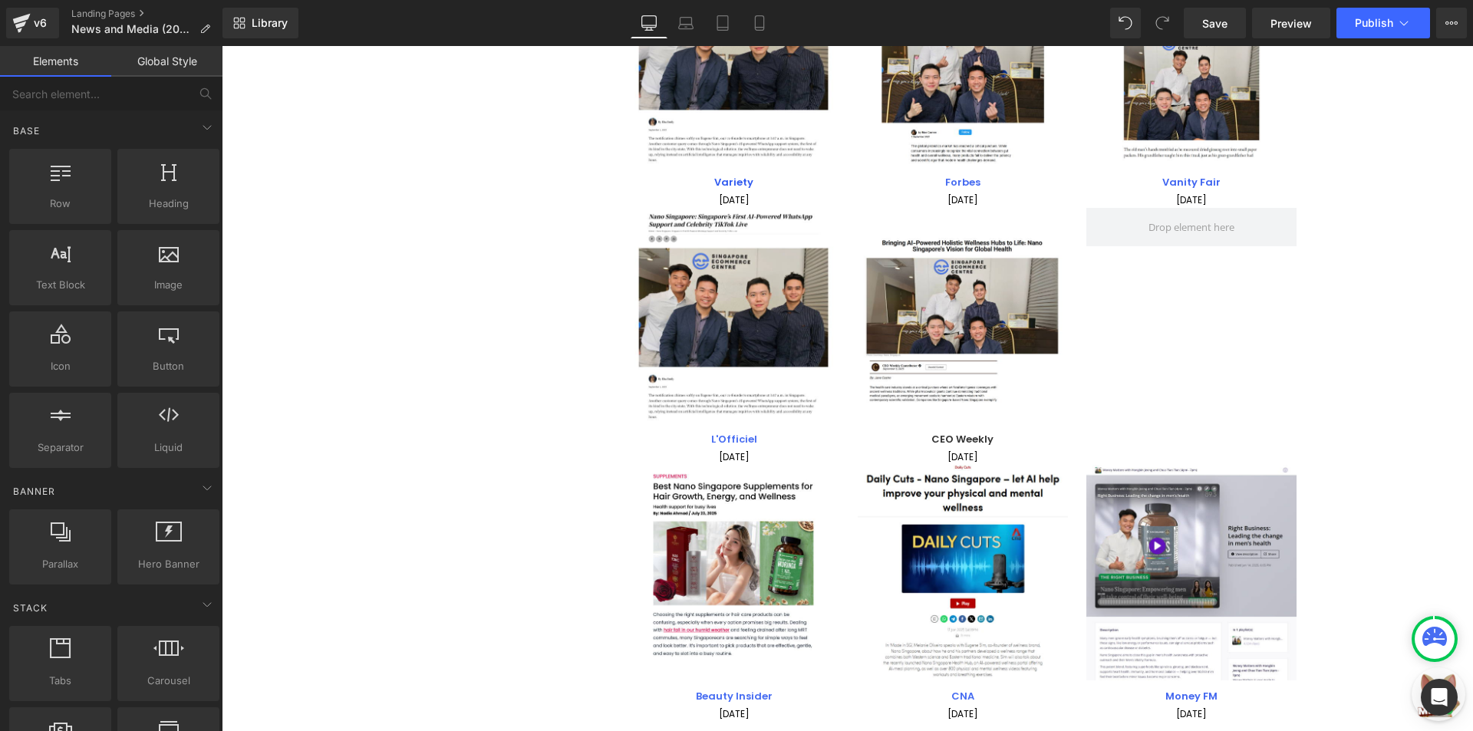
scroll to position [0, 0]
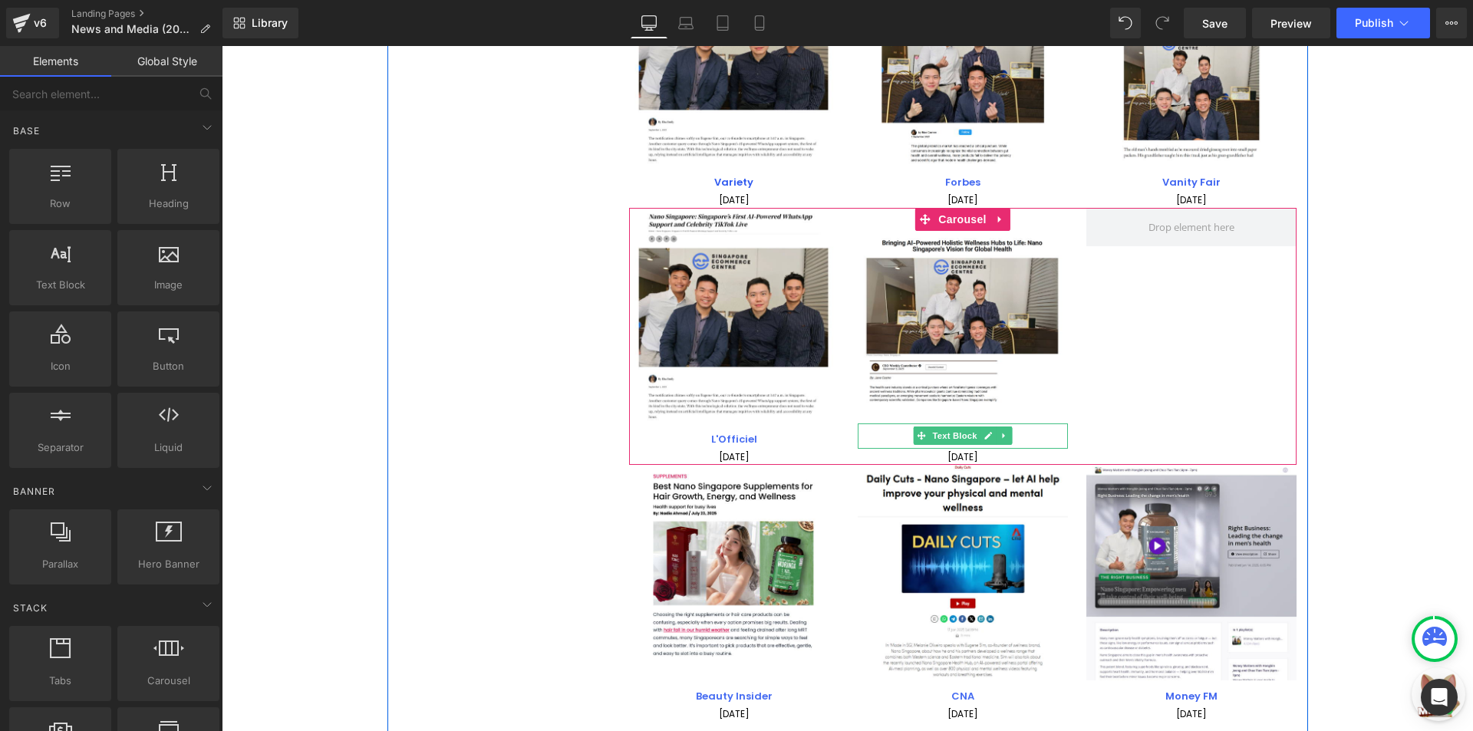
click at [1009, 436] on p "CEO Weekly" at bounding box center [963, 440] width 210 height 18
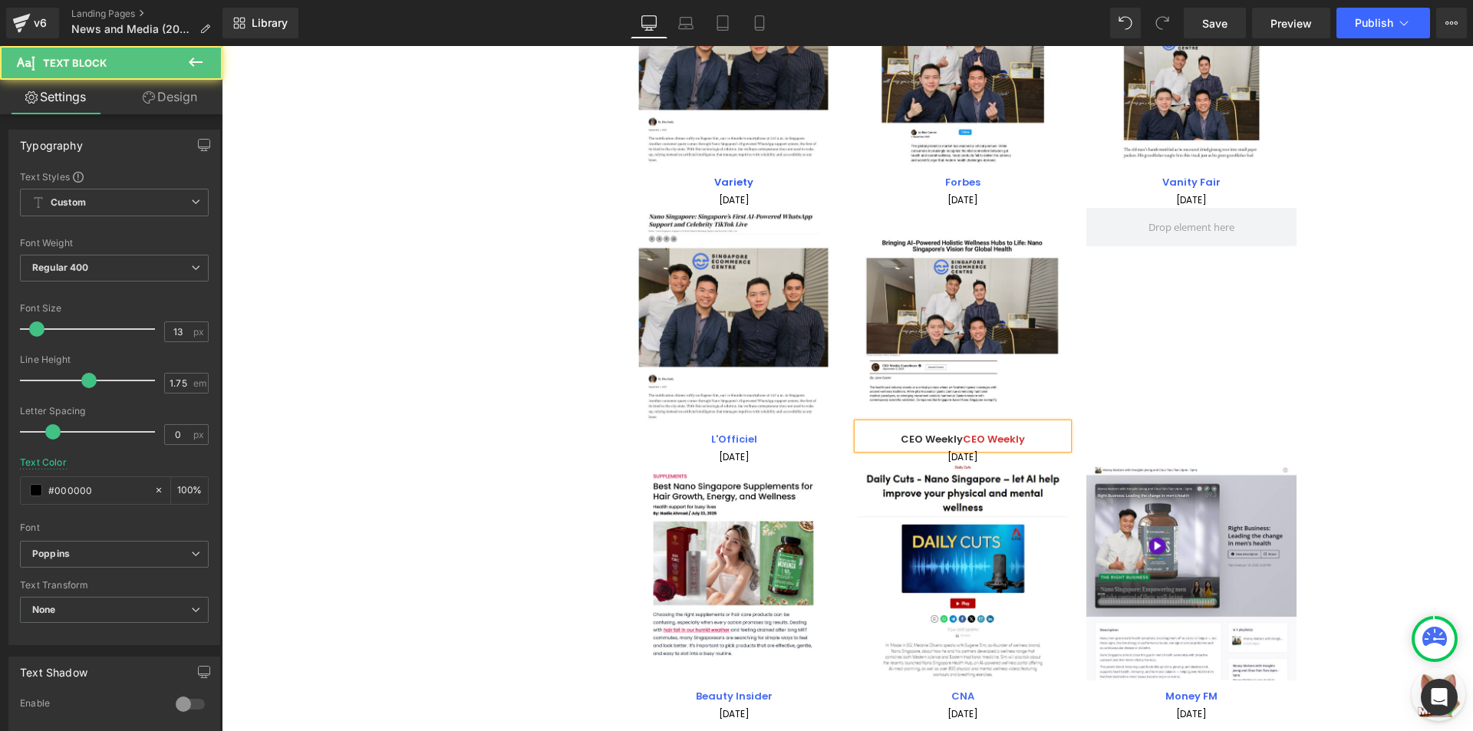
drag, startPoint x: 1034, startPoint y: 436, endPoint x: 958, endPoint y: 434, distance: 75.9
click at [958, 434] on p "CEO Weekly CEO Weekly" at bounding box center [963, 440] width 210 height 18
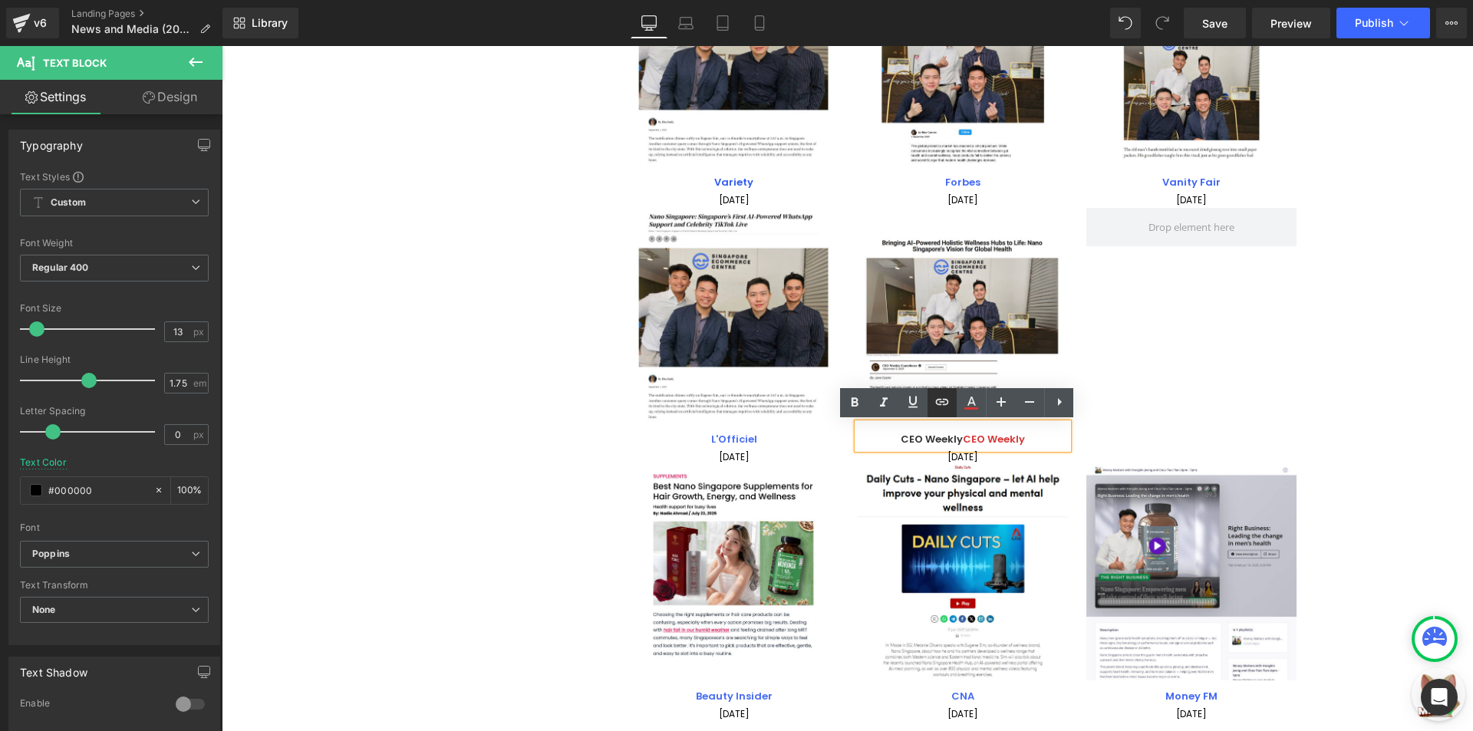
click at [953, 406] on link at bounding box center [941, 402] width 29 height 29
click at [938, 483] on input "[URL][DOMAIN_NAME]" at bounding box center [873, 472] width 236 height 38
paste input "[URL][DOMAIN_NAME]"
type input "[URL][DOMAIN_NAME]"
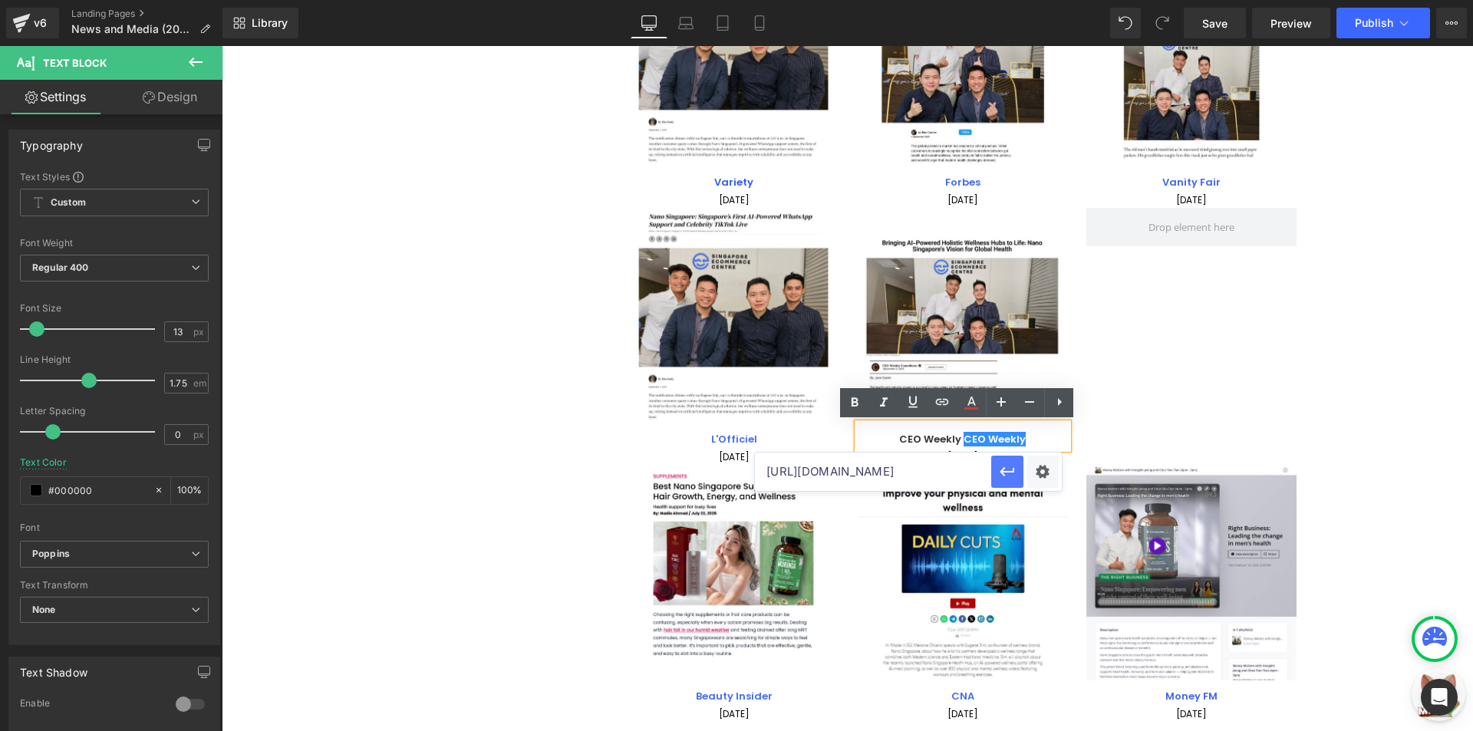
click at [1002, 474] on icon "button" at bounding box center [1006, 471] width 15 height 9
click at [974, 406] on icon at bounding box center [971, 402] width 18 height 18
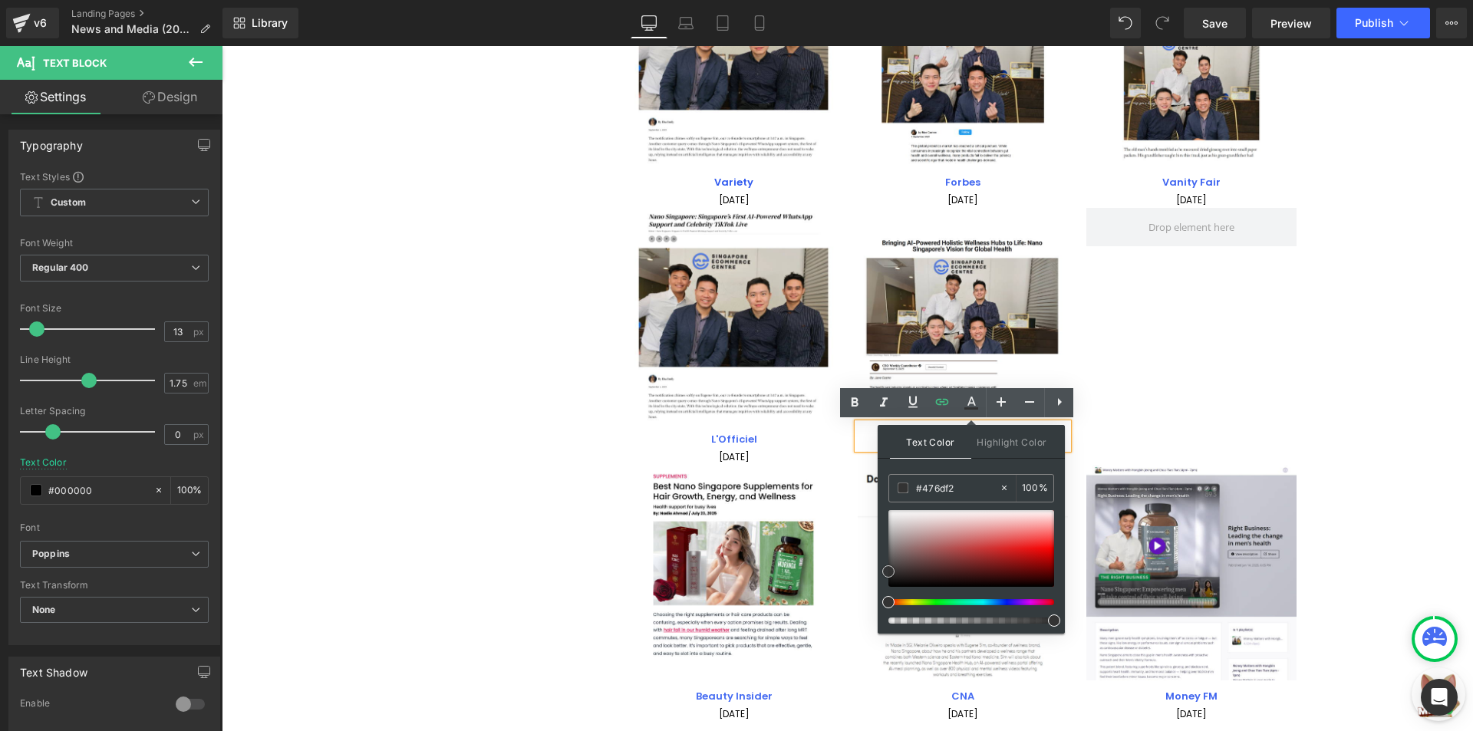
click at [984, 542] on div at bounding box center [971, 548] width 166 height 77
click at [1127, 407] on div "Image L'Officiel Text Block 01 September 2025 Text Block Image CEO Weekly CEO W…" at bounding box center [972, 336] width 686 height 257
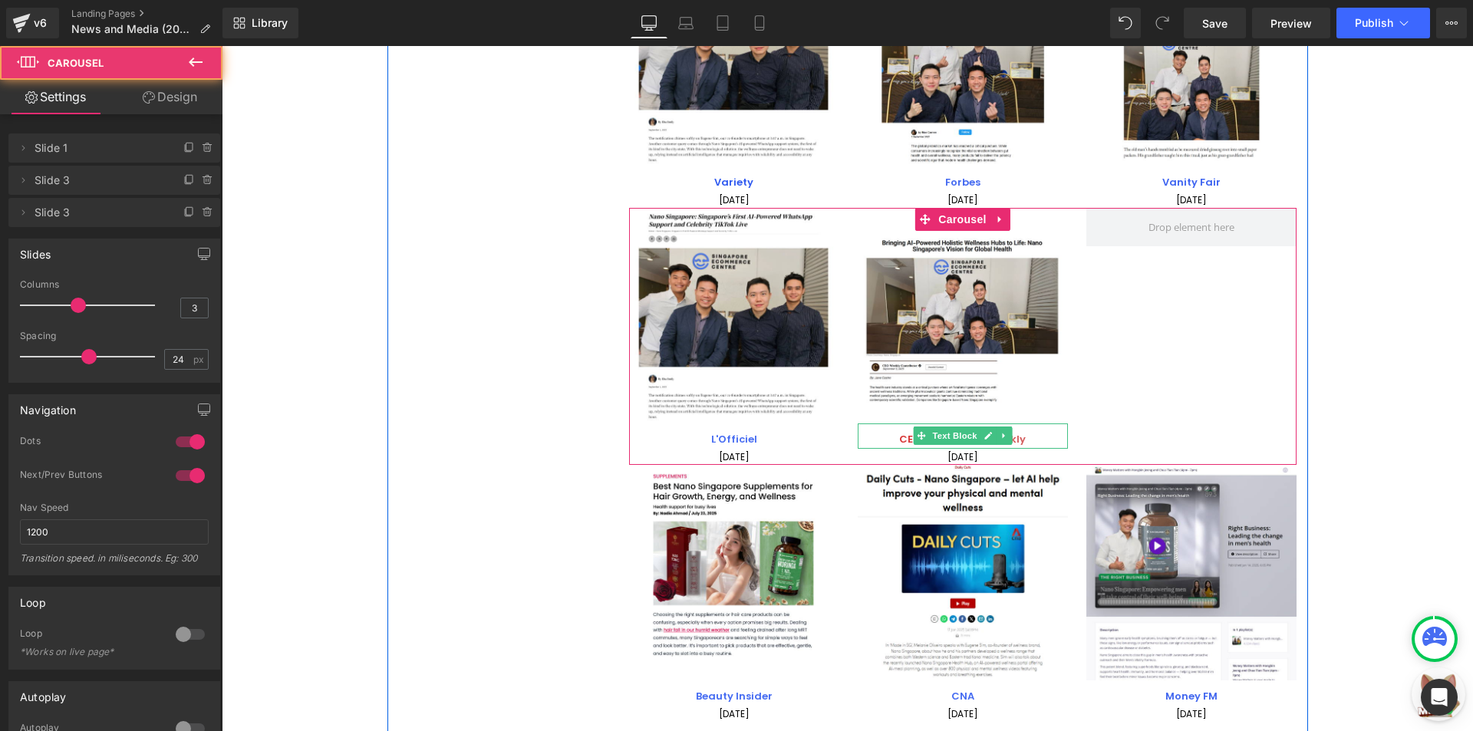
click at [1036, 435] on p "CEO Weekly CEO Weekly" at bounding box center [963, 440] width 210 height 18
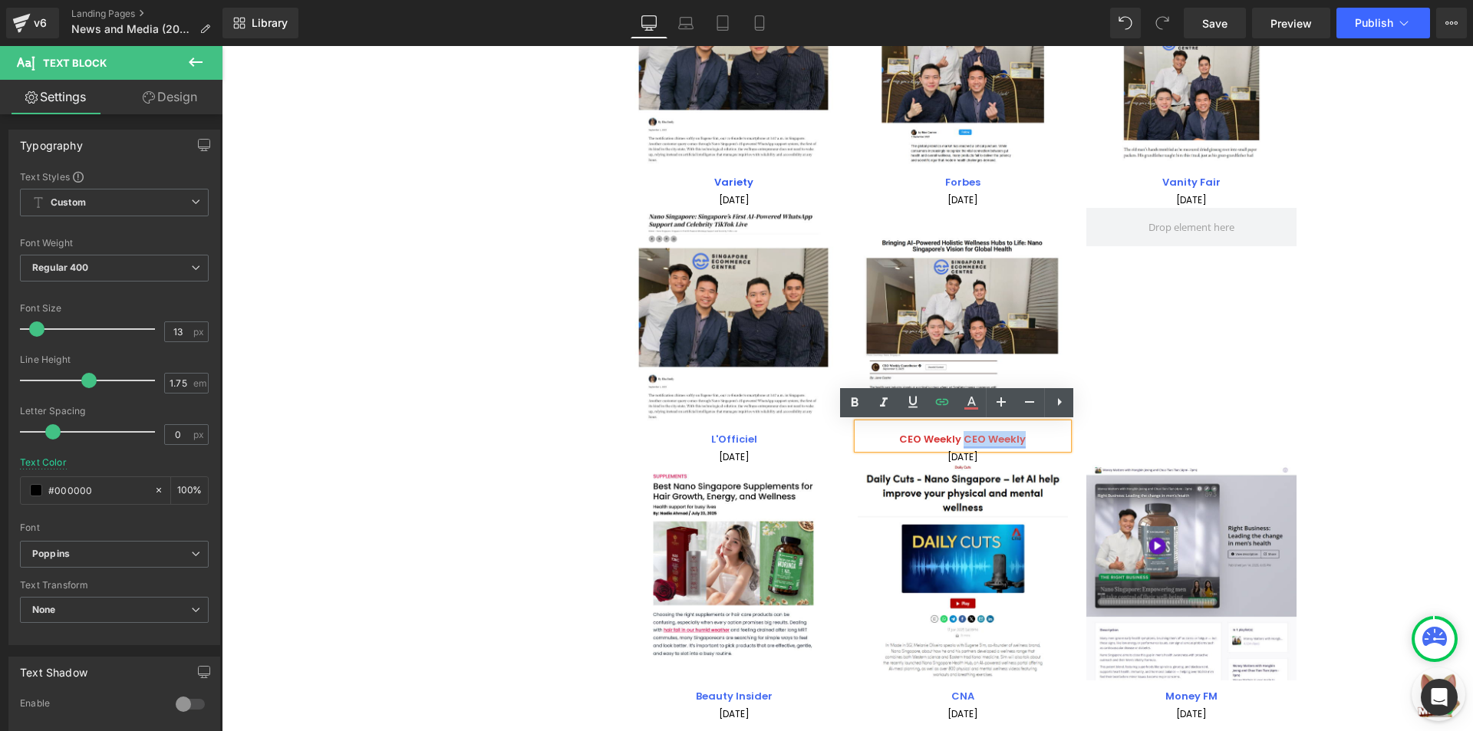
drag, startPoint x: 1042, startPoint y: 436, endPoint x: 959, endPoint y: 439, distance: 82.9
click at [959, 439] on p "CEO Weekly CEO Weekly" at bounding box center [963, 440] width 210 height 18
click at [968, 400] on icon at bounding box center [971, 402] width 18 height 18
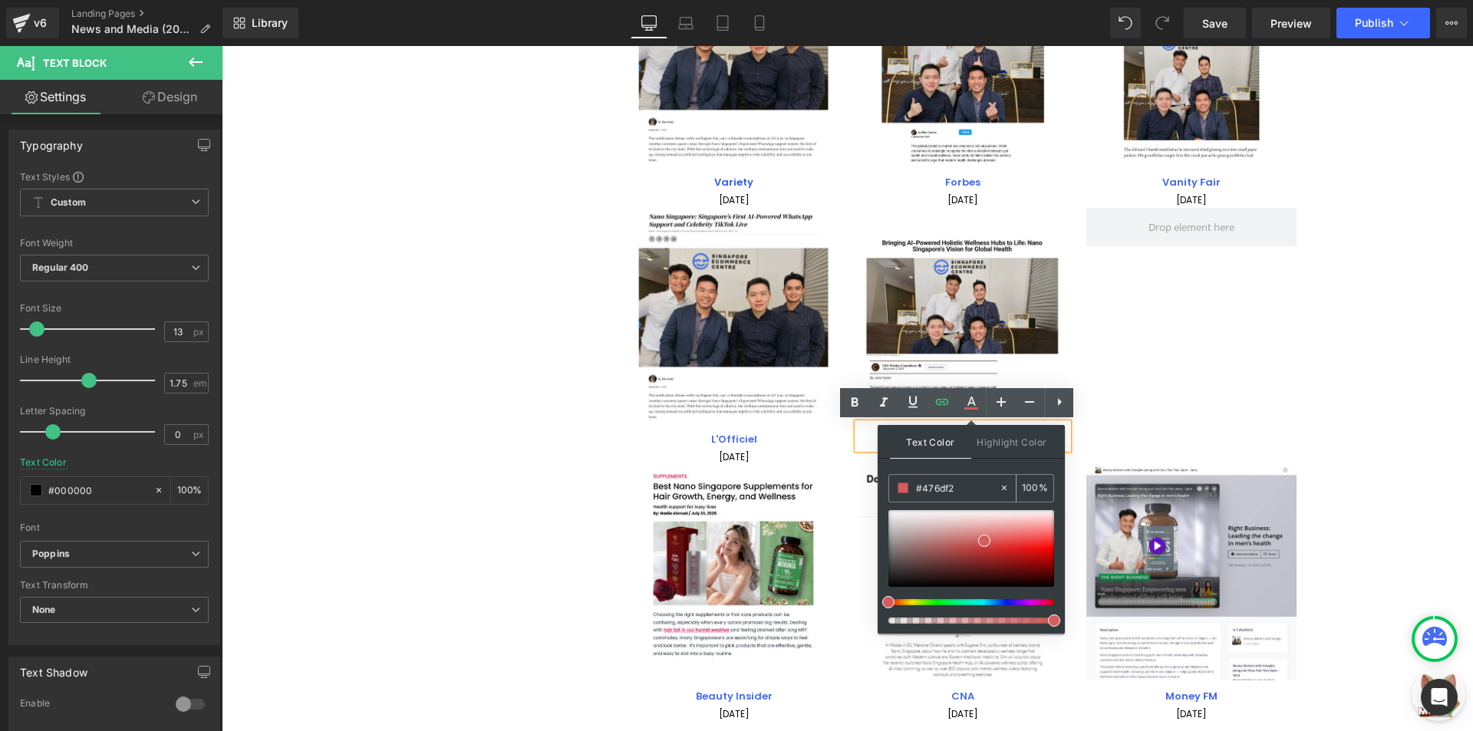
click at [972, 480] on input "#476df2" at bounding box center [957, 487] width 83 height 17
click at [972, 480] on input "#d45d5d" at bounding box center [957, 487] width 83 height 17
paste input "#476df2"
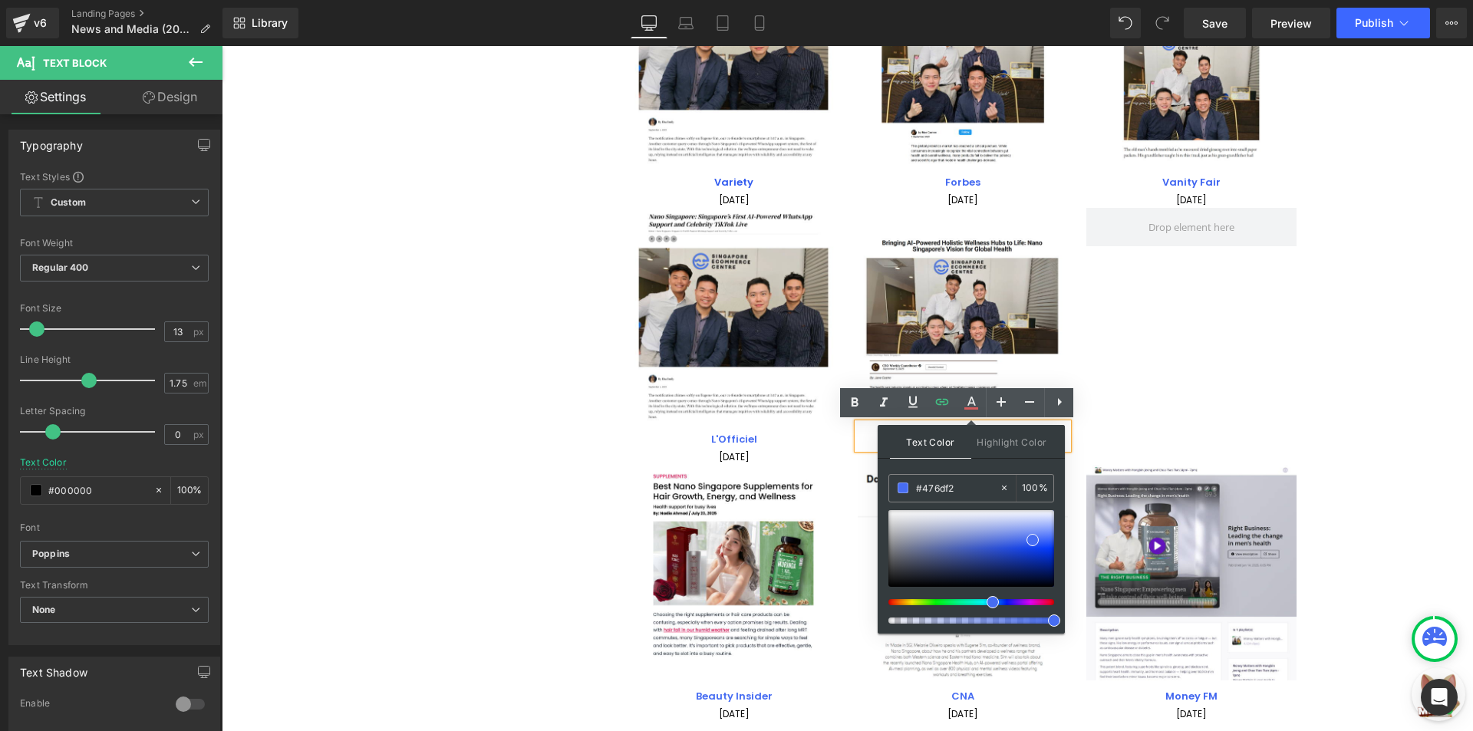
type input "#476df2"
click at [1035, 543] on span at bounding box center [1032, 541] width 12 height 12
click at [1193, 377] on div "Image L'Officiel Text Block 01 September 2025 Text Block Image CEO Weekly CEO W…" at bounding box center [972, 336] width 686 height 257
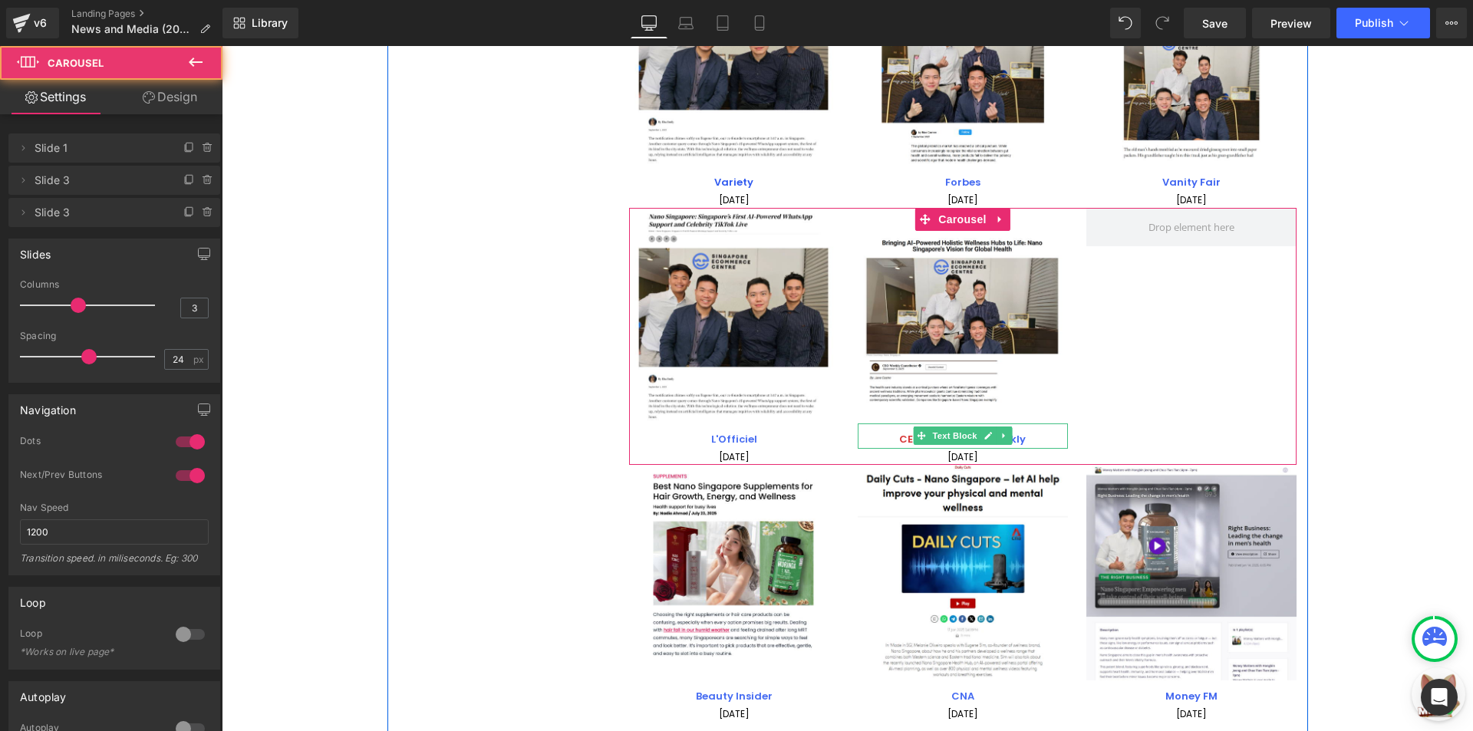
click at [1022, 436] on p "CEO Weekly CEO Weekly" at bounding box center [963, 440] width 210 height 18
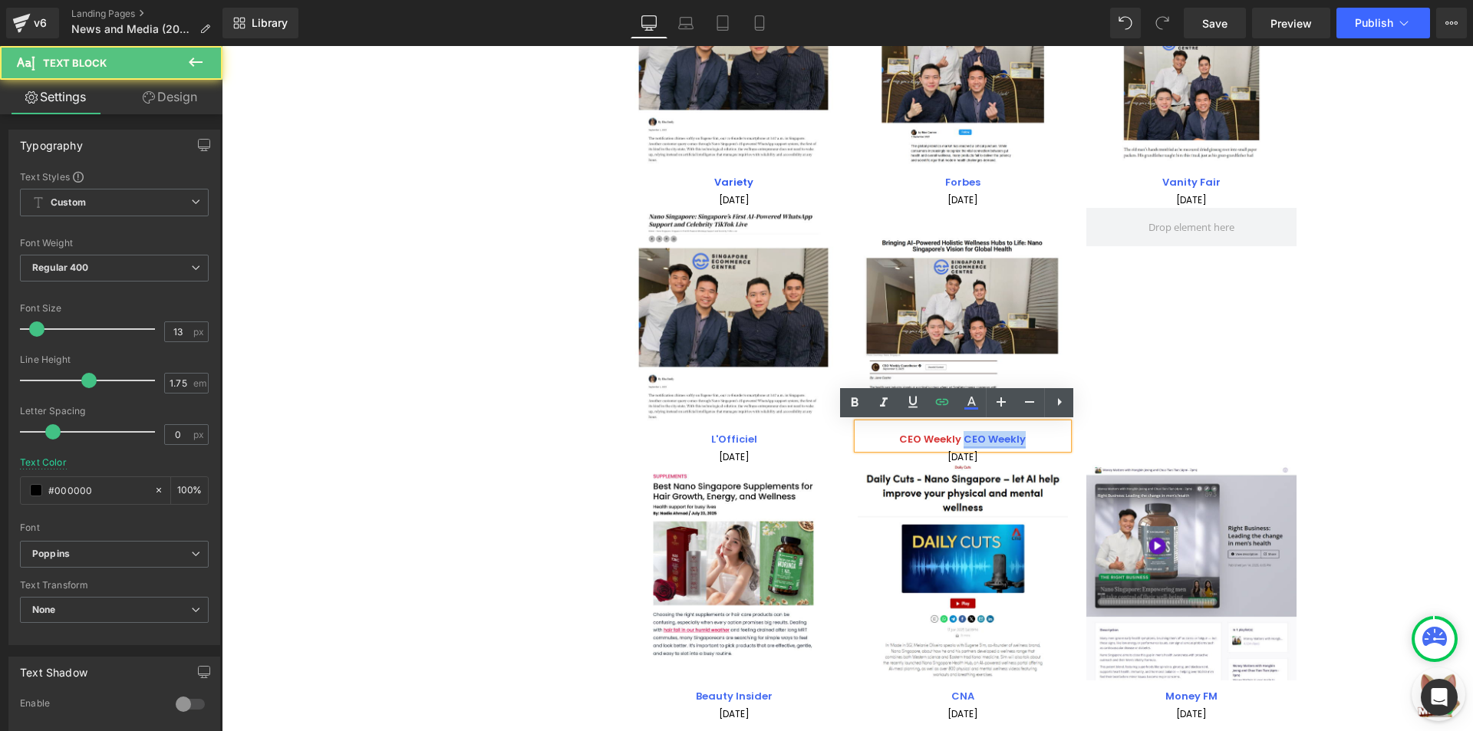
drag, startPoint x: 1025, startPoint y: 436, endPoint x: 958, endPoint y: 436, distance: 66.7
click at [958, 436] on p "CEO Weekly CEO Weekly" at bounding box center [963, 440] width 210 height 18
drag, startPoint x: 1028, startPoint y: 439, endPoint x: 960, endPoint y: 436, distance: 68.3
click at [960, 436] on p "CEO Weekly CEO Weekly" at bounding box center [963, 440] width 210 height 18
drag, startPoint x: 959, startPoint y: 438, endPoint x: 878, endPoint y: 432, distance: 80.8
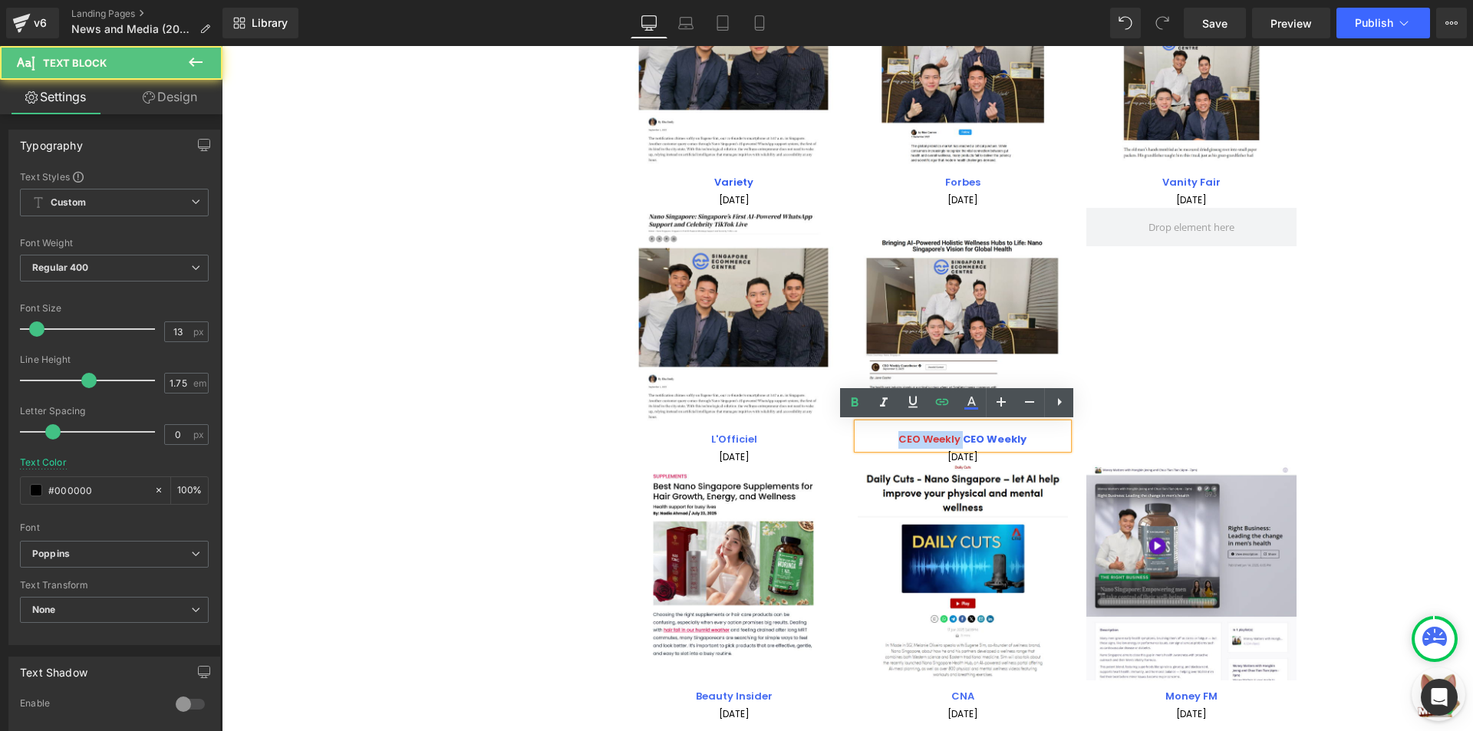
click at [878, 432] on p "CEO Weekly CEO Weekly" at bounding box center [963, 440] width 210 height 18
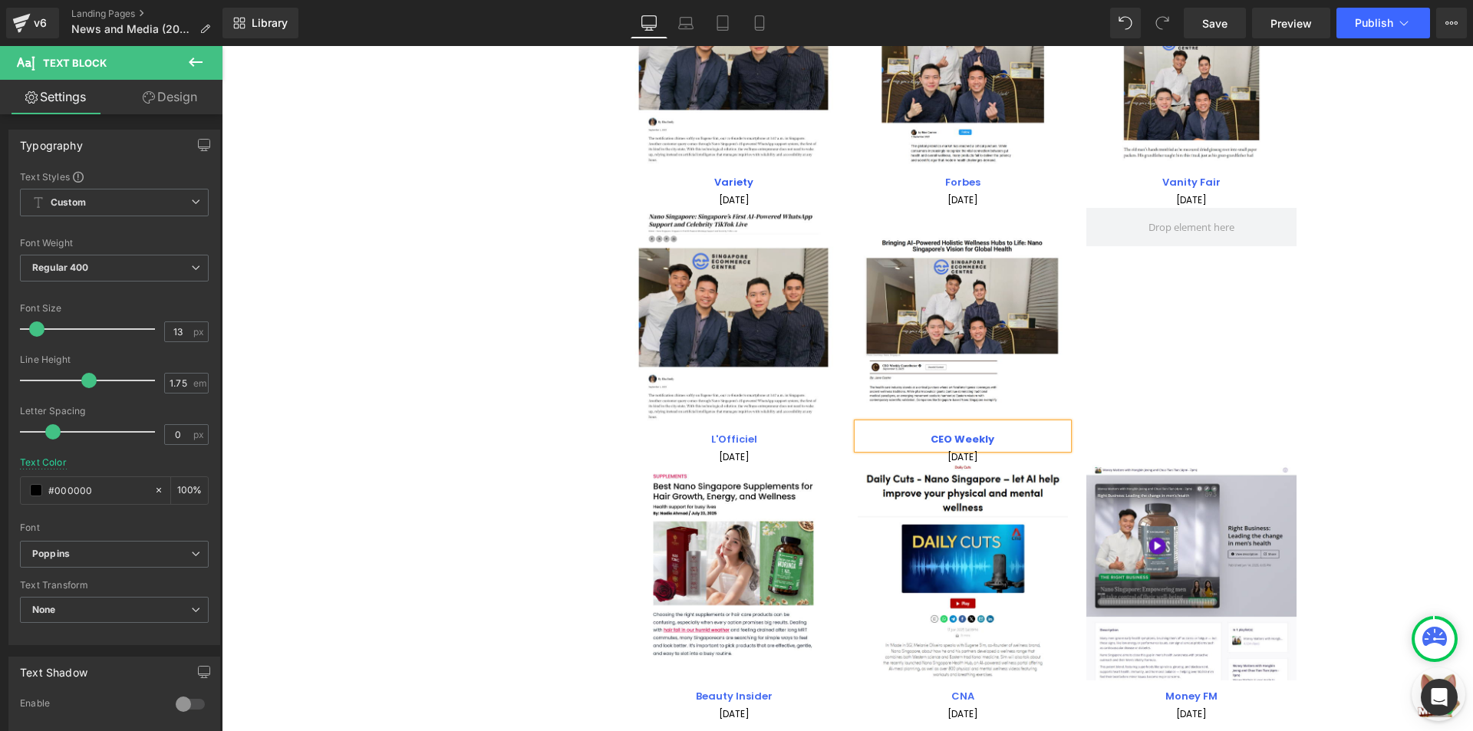
click at [1162, 426] on div "Image L'Officiel Text Block 01 September 2025 Text Block Image CEO Weekly Text …" at bounding box center [972, 336] width 686 height 257
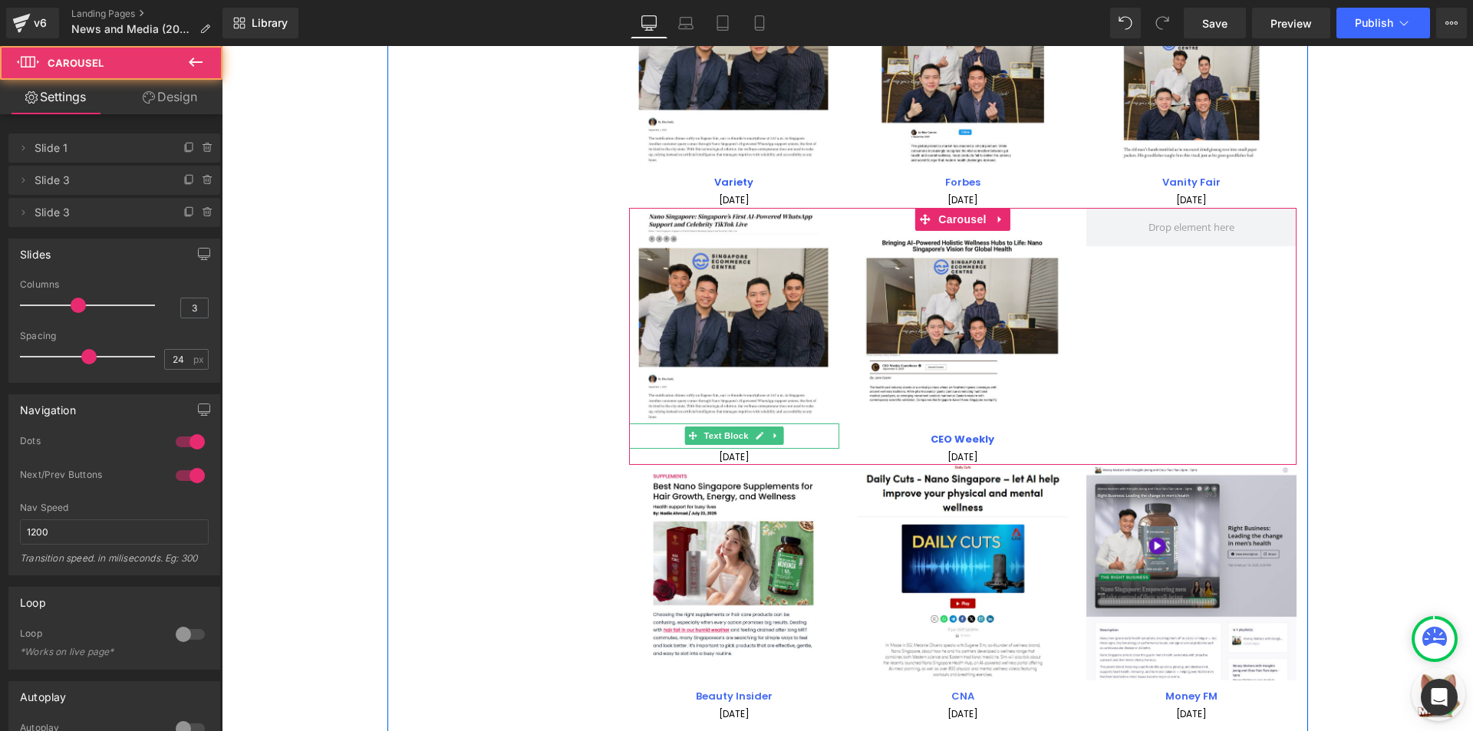
click at [782, 438] on p "L'Officiel" at bounding box center [734, 440] width 210 height 18
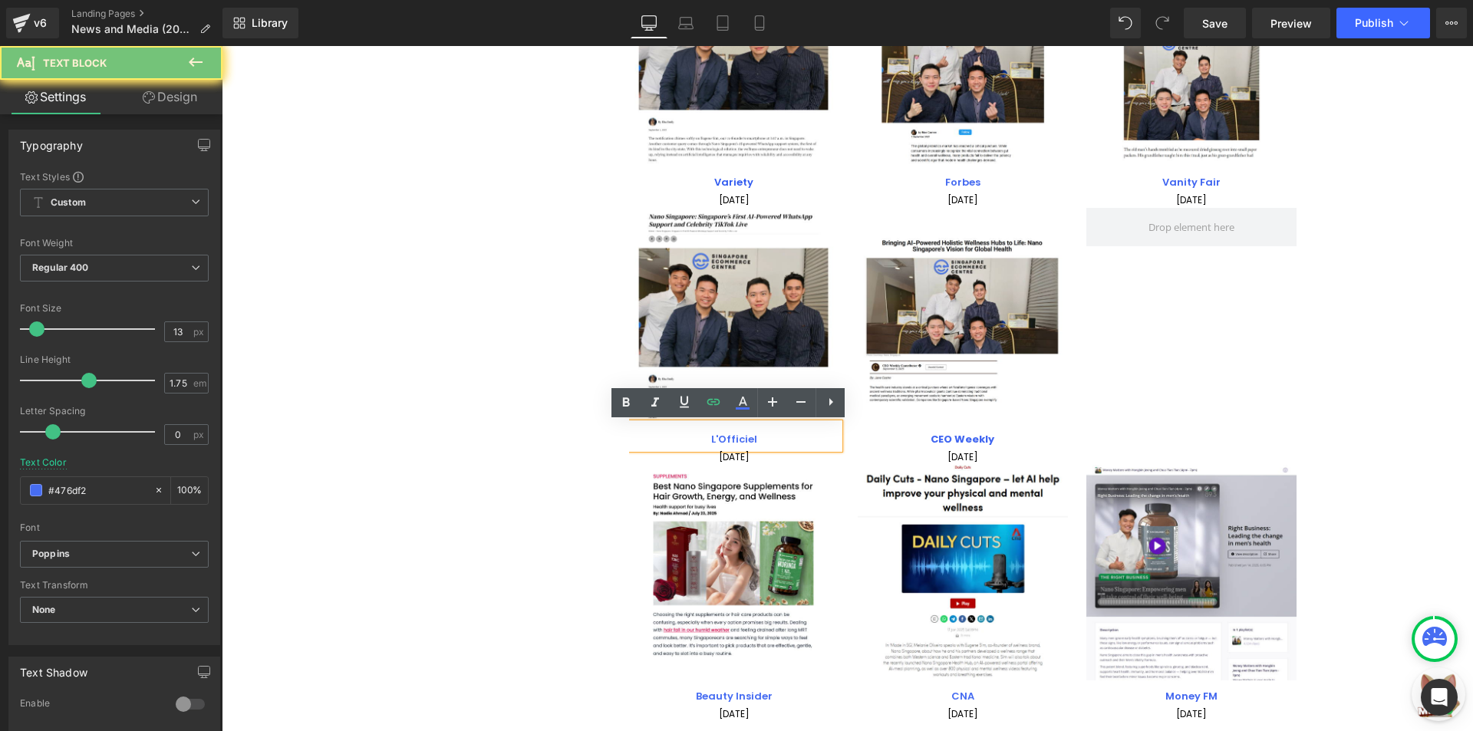
click at [782, 438] on p "L'Officiel" at bounding box center [734, 440] width 210 height 18
click at [782, 439] on p "L'Officiel" at bounding box center [734, 440] width 210 height 18
click at [789, 434] on p "L'Officiel" at bounding box center [734, 440] width 210 height 18
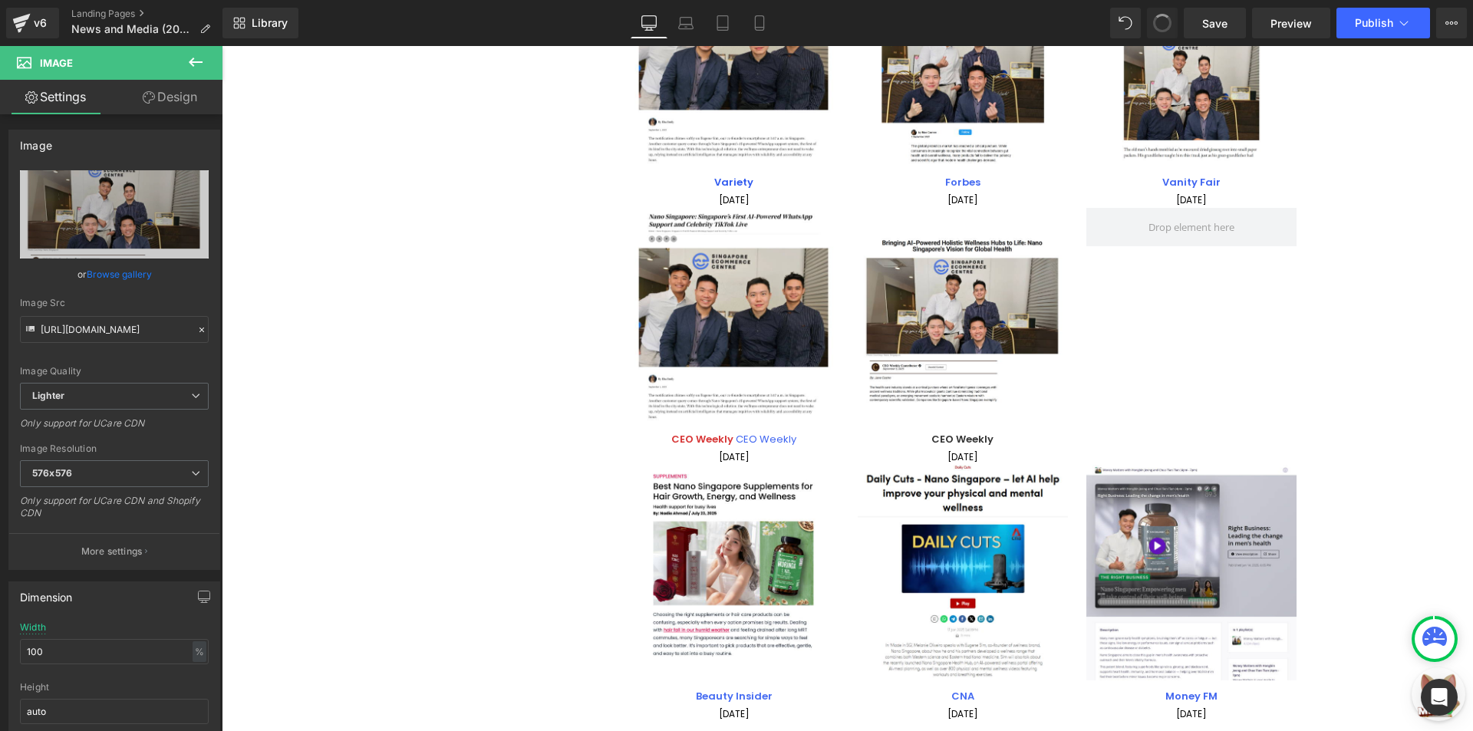
click at [1162, 24] on span at bounding box center [1161, 22] width 21 height 21
click at [1162, 24] on span at bounding box center [1162, 23] width 26 height 26
click at [1162, 24] on span at bounding box center [1162, 23] width 25 height 25
click at [1162, 24] on span at bounding box center [1162, 23] width 26 height 26
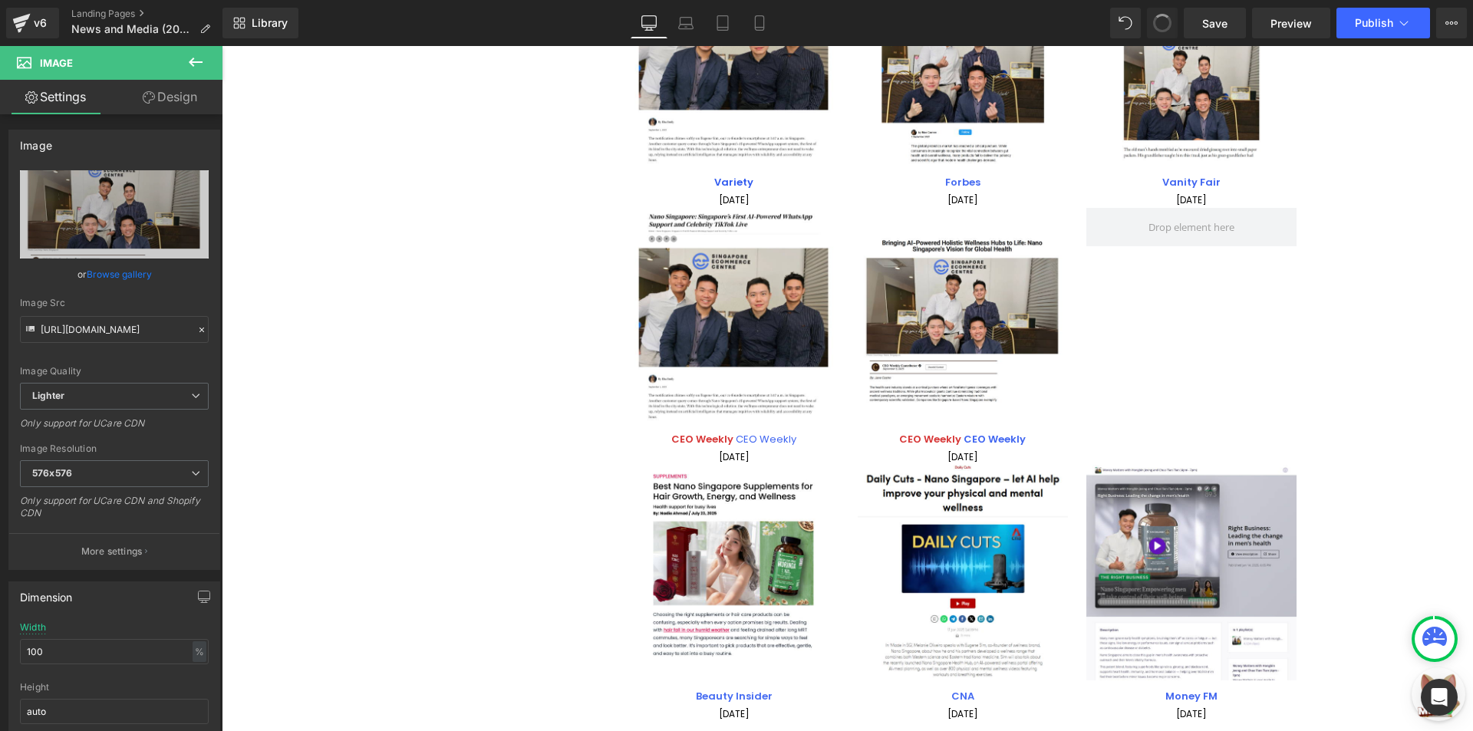
click at [1162, 24] on span at bounding box center [1162, 23] width 25 height 25
click at [1162, 24] on span at bounding box center [1162, 23] width 26 height 26
click at [1162, 24] on span at bounding box center [1162, 23] width 25 height 25
click at [1162, 24] on span at bounding box center [1162, 23] width 26 height 26
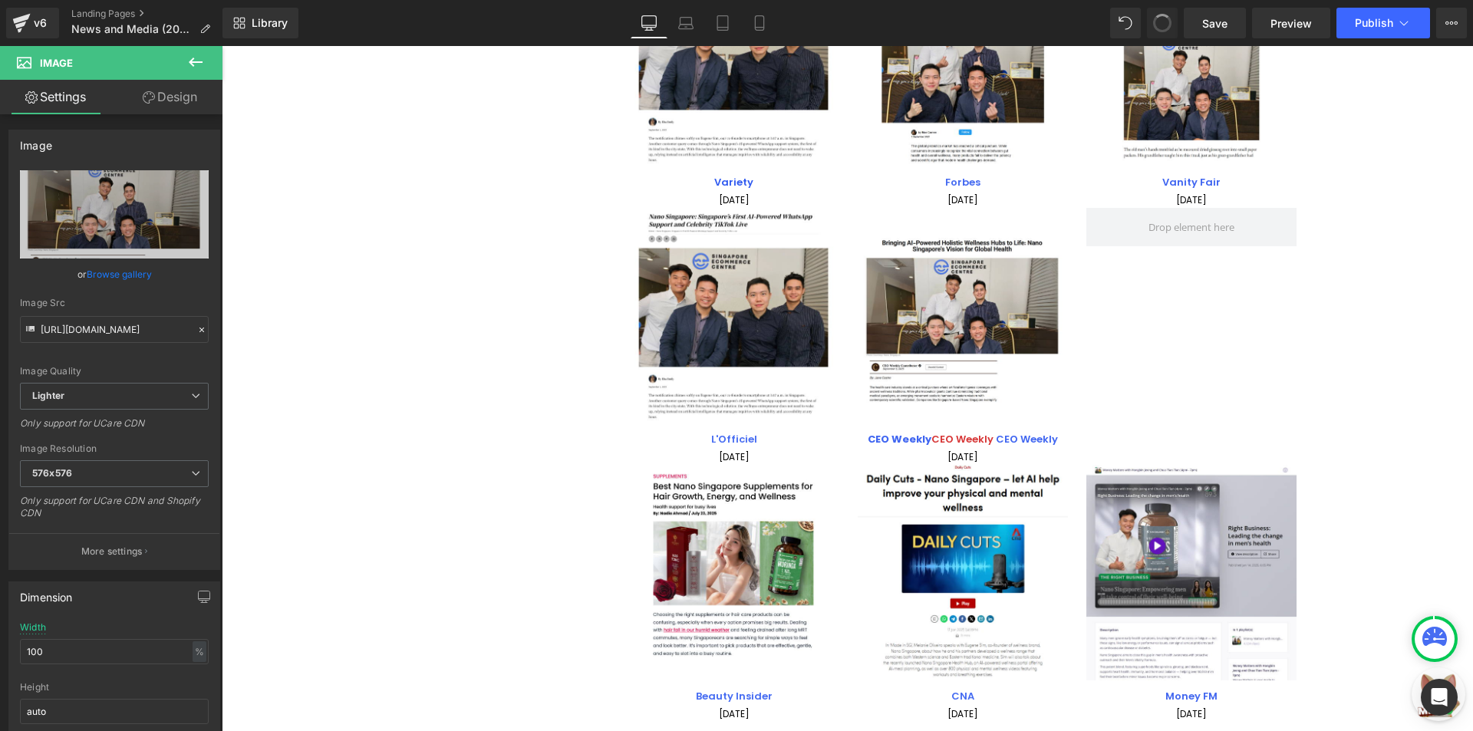
click at [1162, 24] on span at bounding box center [1162, 23] width 23 height 23
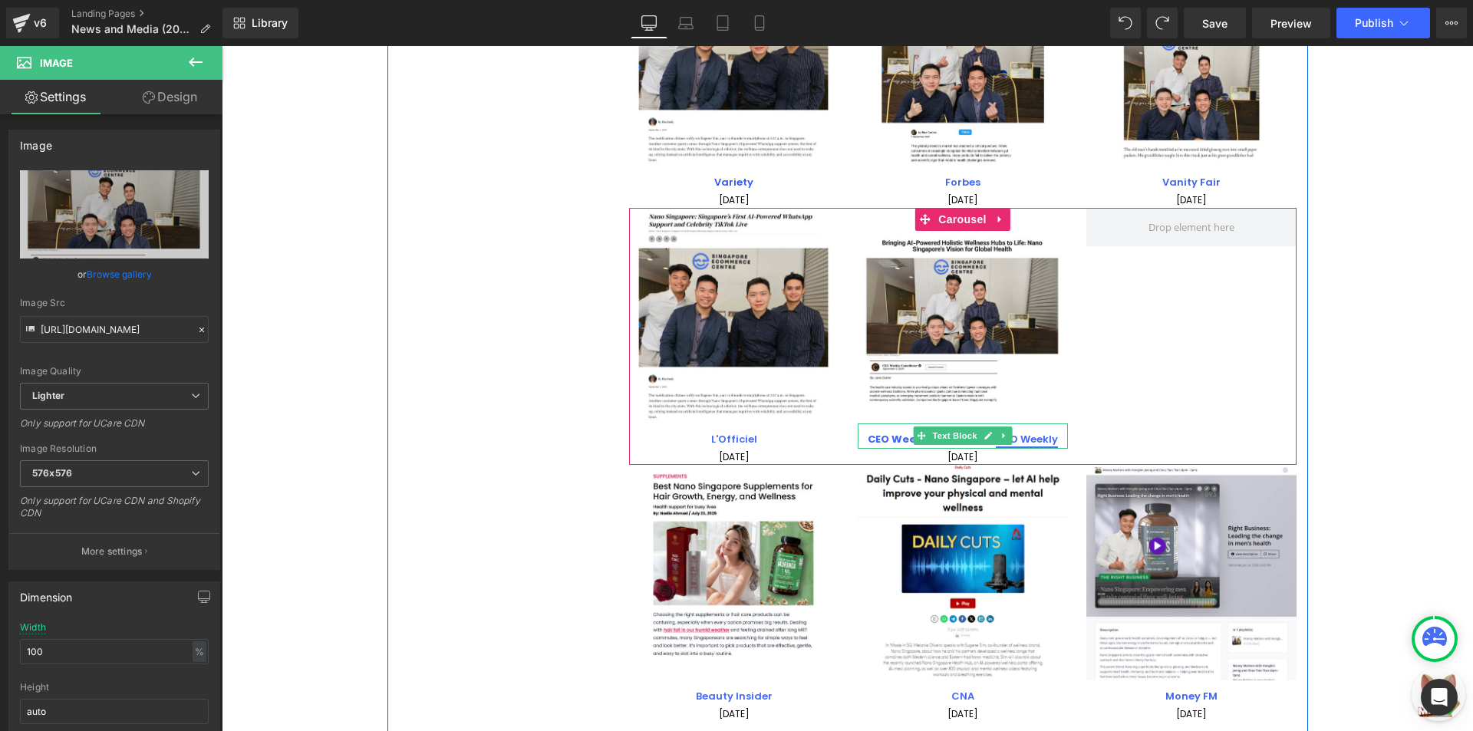
click at [1024, 438] on link "CEO Weekly" at bounding box center [1027, 439] width 62 height 15
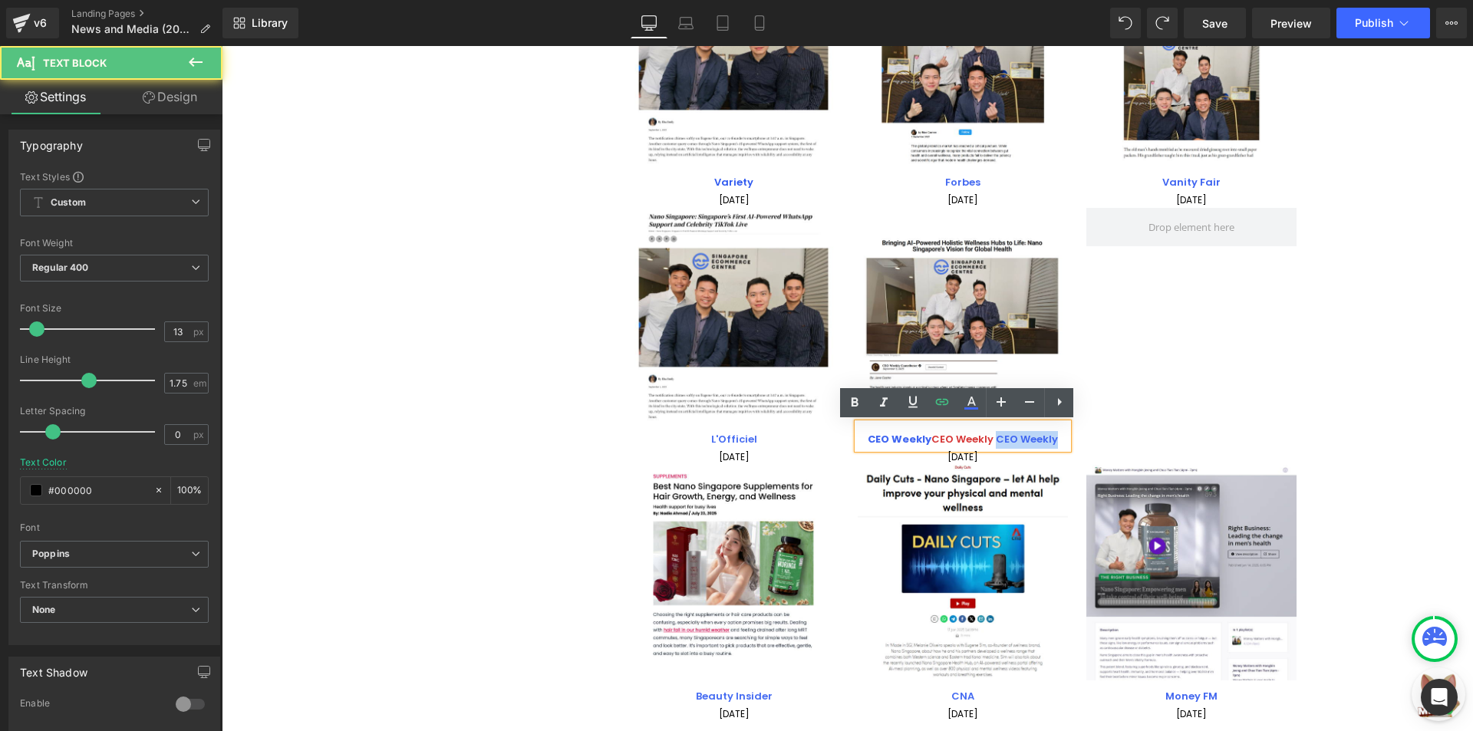
drag, startPoint x: 987, startPoint y: 438, endPoint x: 848, endPoint y: 430, distance: 139.1
click at [858, 430] on div "CEO Weekly CEO Weekly CEO Weekly" at bounding box center [963, 435] width 210 height 25
click at [996, 437] on link "CEO Weekly" at bounding box center [1027, 439] width 62 height 15
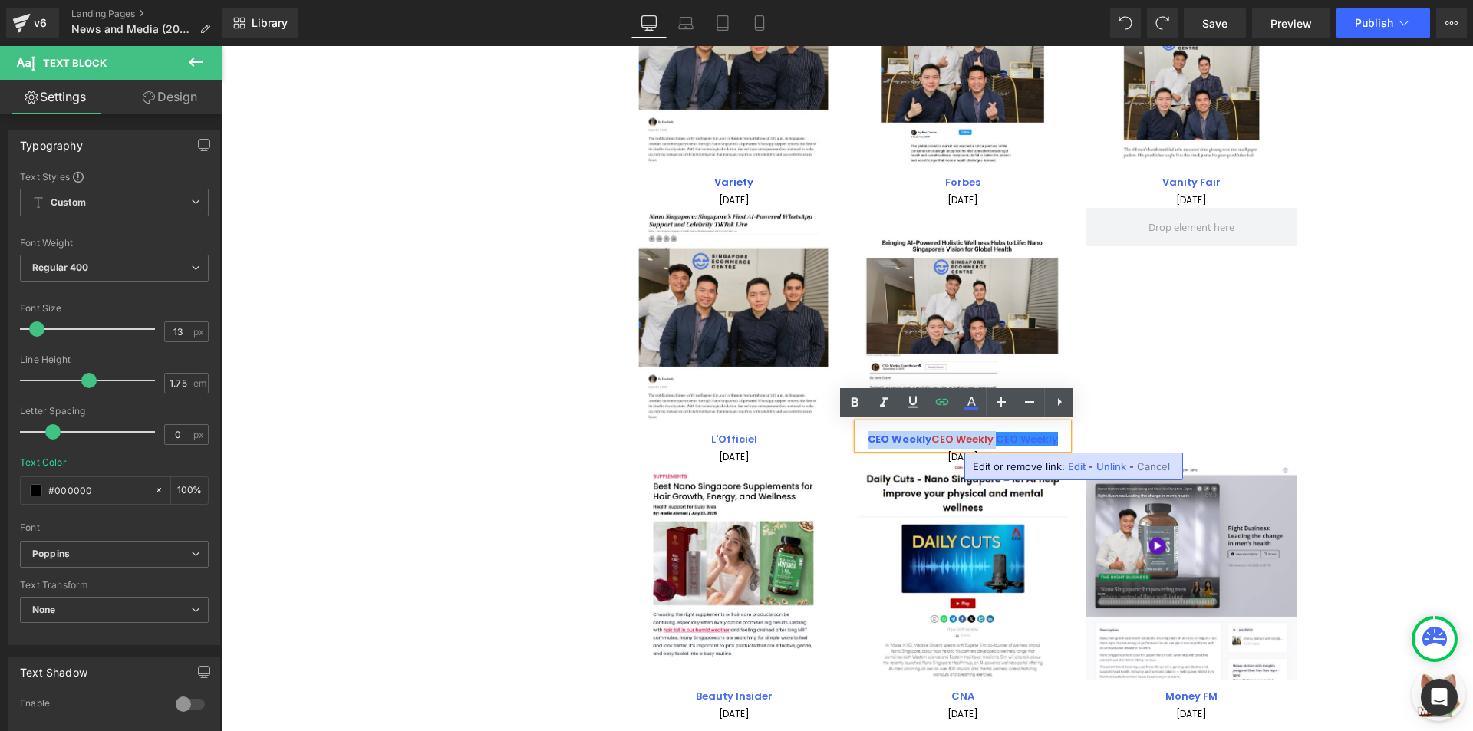
drag, startPoint x: 989, startPoint y: 436, endPoint x: 864, endPoint y: 436, distance: 125.0
click at [864, 436] on p "CEO Weekly CEO Weekly CEO Weekly" at bounding box center [963, 440] width 210 height 18
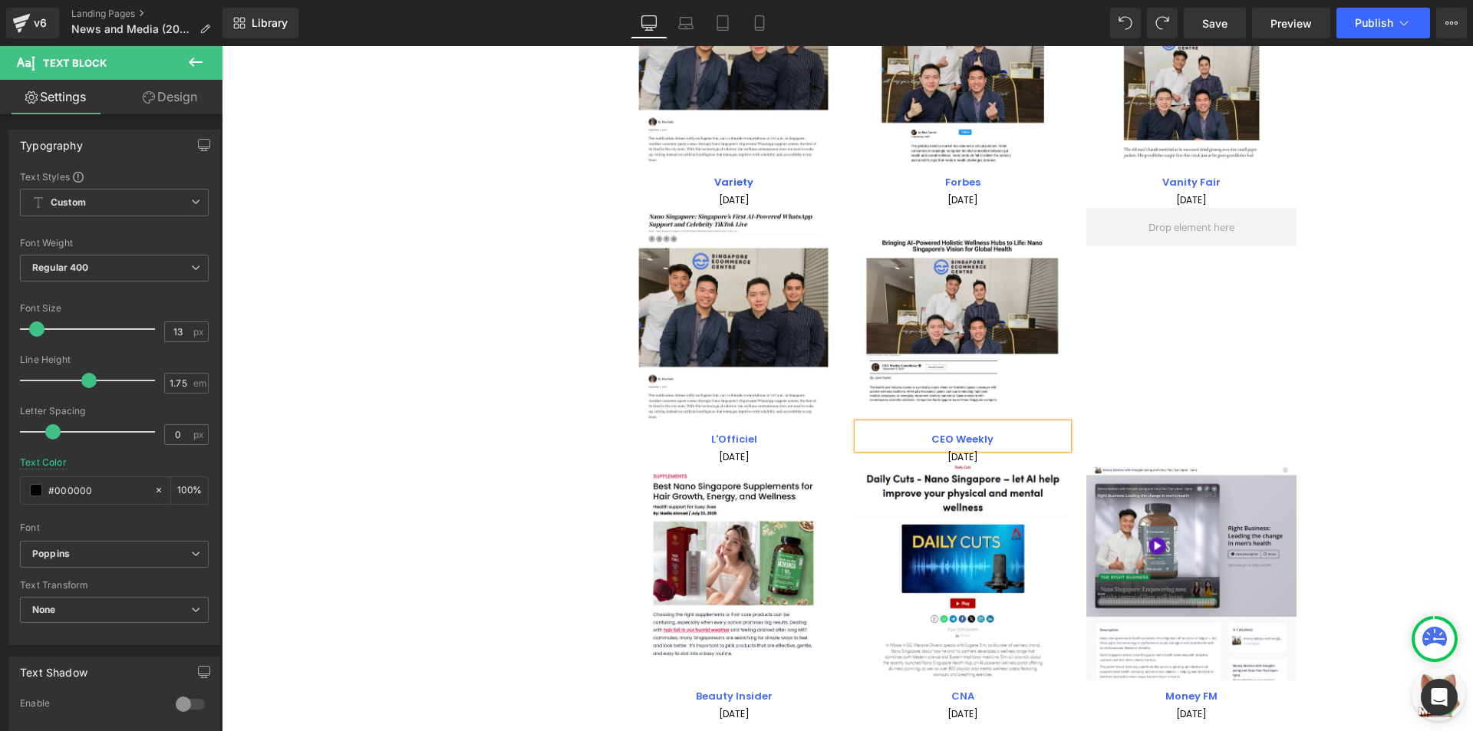
click at [1189, 413] on div "Image L'Officiel Text Block 01 September 2025 Text Block Image CEO Weekly Text …" at bounding box center [972, 336] width 686 height 257
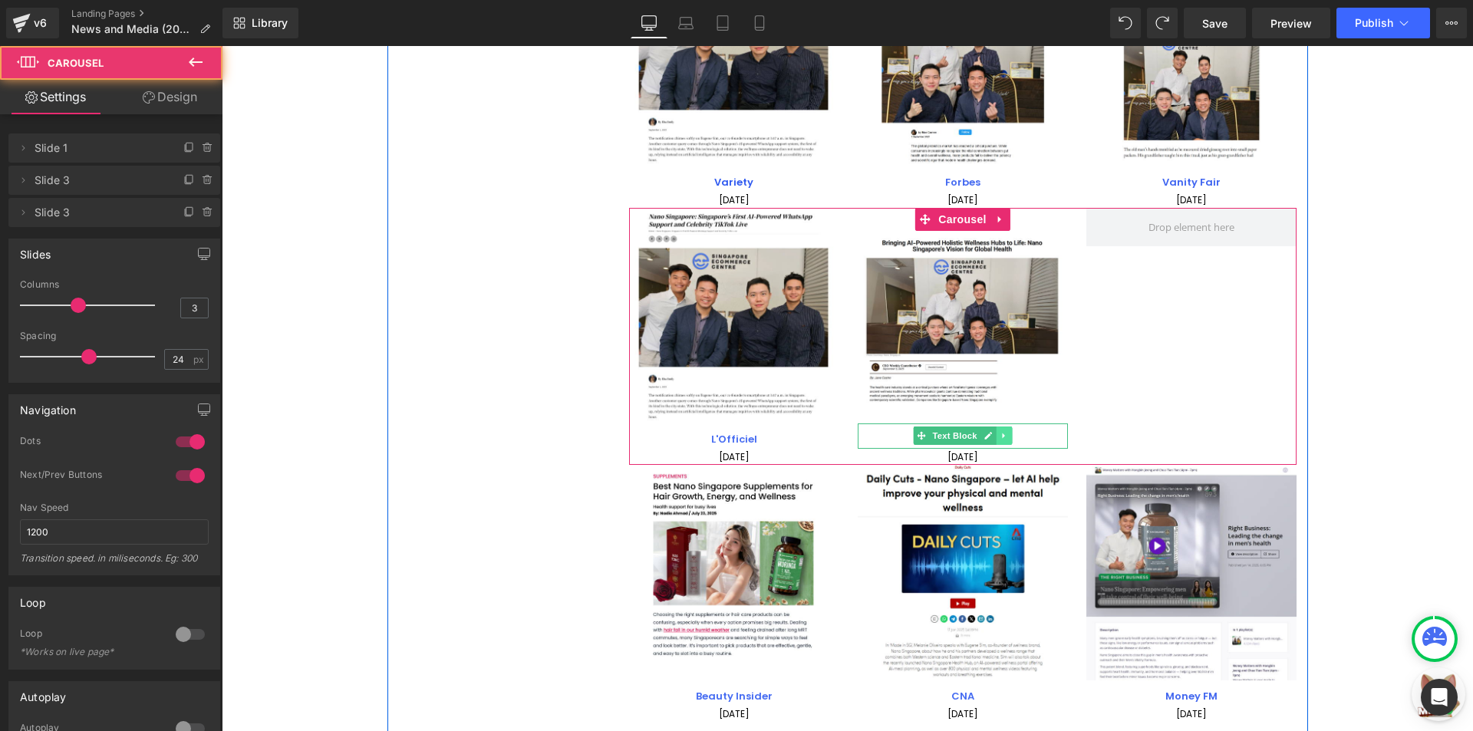
click at [1001, 439] on icon at bounding box center [1003, 435] width 8 height 9
click at [1042, 442] on p "CEO Weekly" at bounding box center [963, 440] width 210 height 18
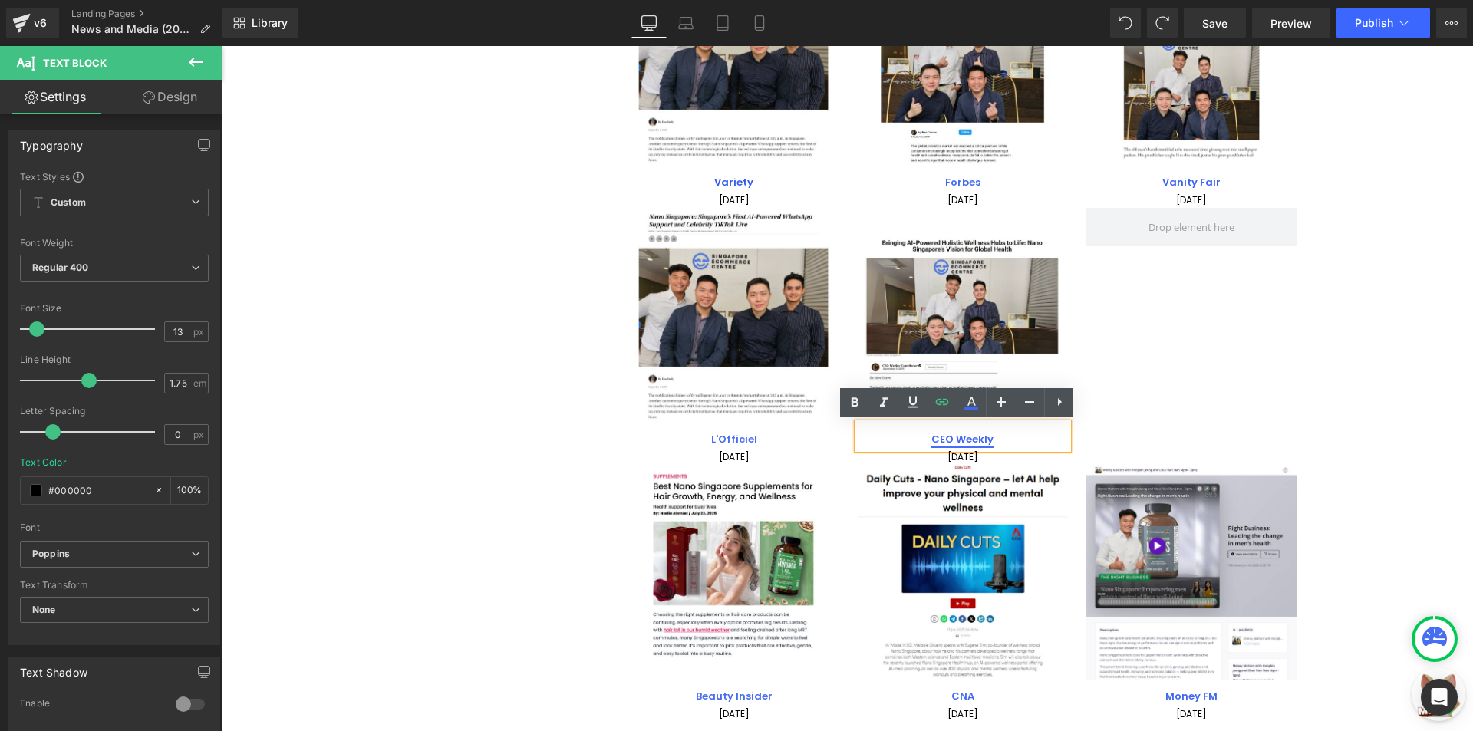
click at [950, 443] on link "CEO Weekly" at bounding box center [962, 439] width 62 height 15
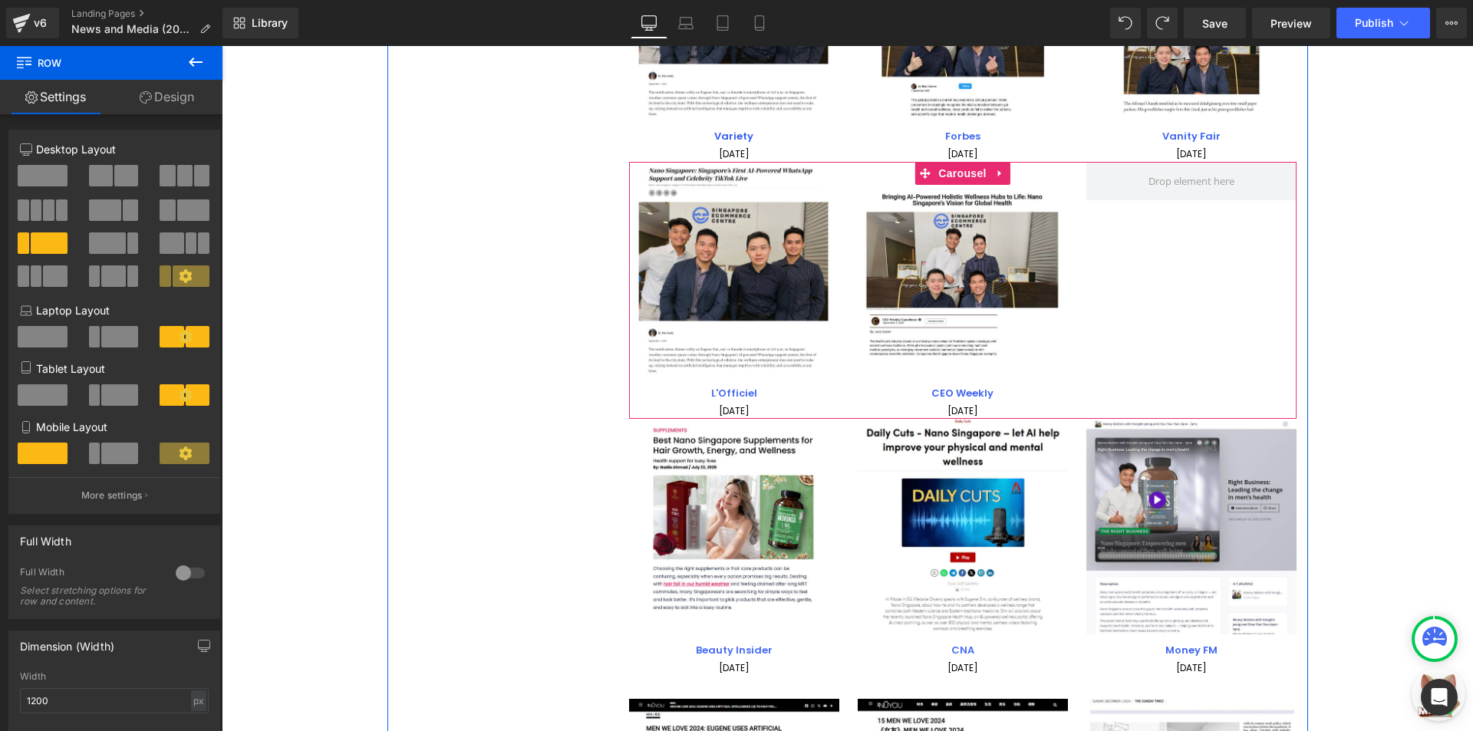
scroll to position [384, 0]
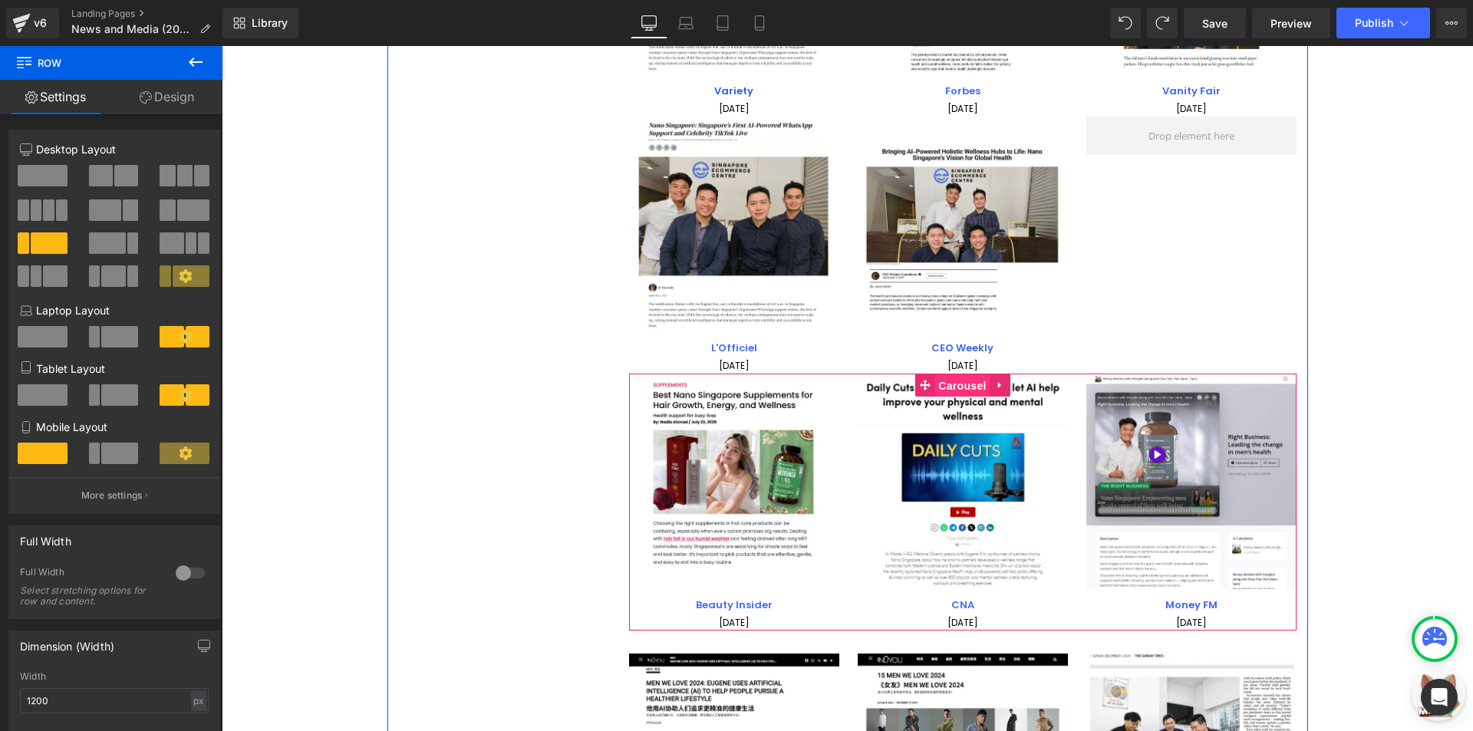
click at [952, 384] on span "Carousel" at bounding box center [961, 385] width 55 height 23
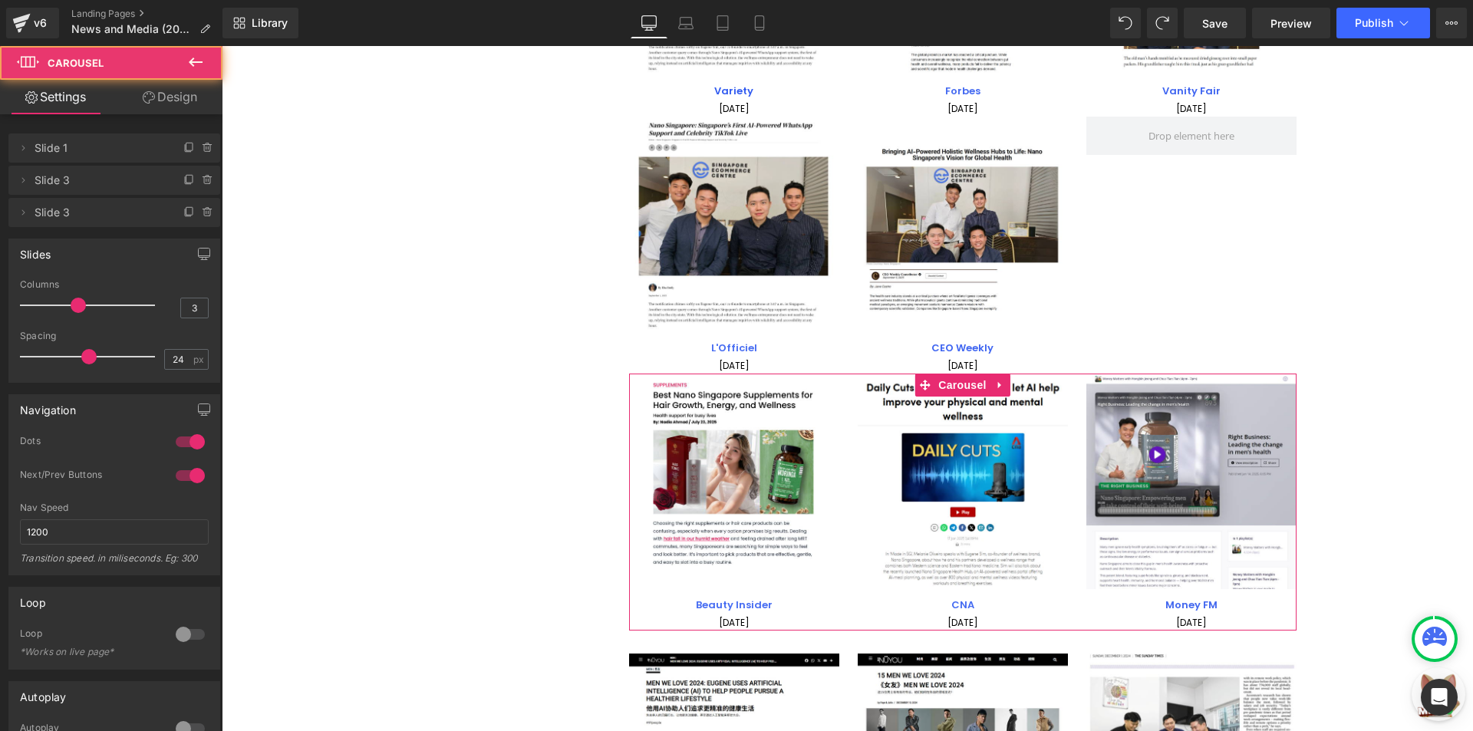
click at [167, 89] on link "Design" at bounding box center [169, 97] width 111 height 35
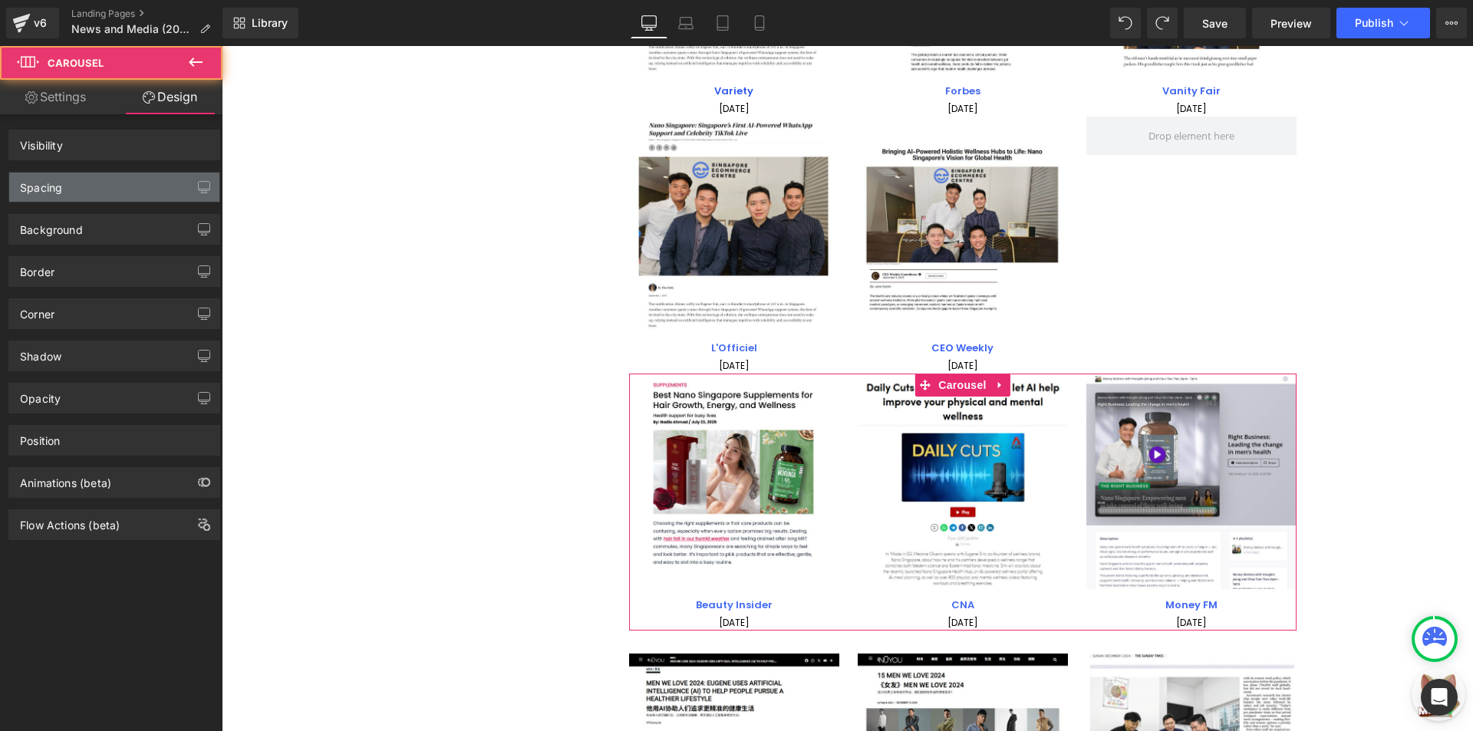
click at [113, 176] on div "Spacing" at bounding box center [114, 187] width 210 height 29
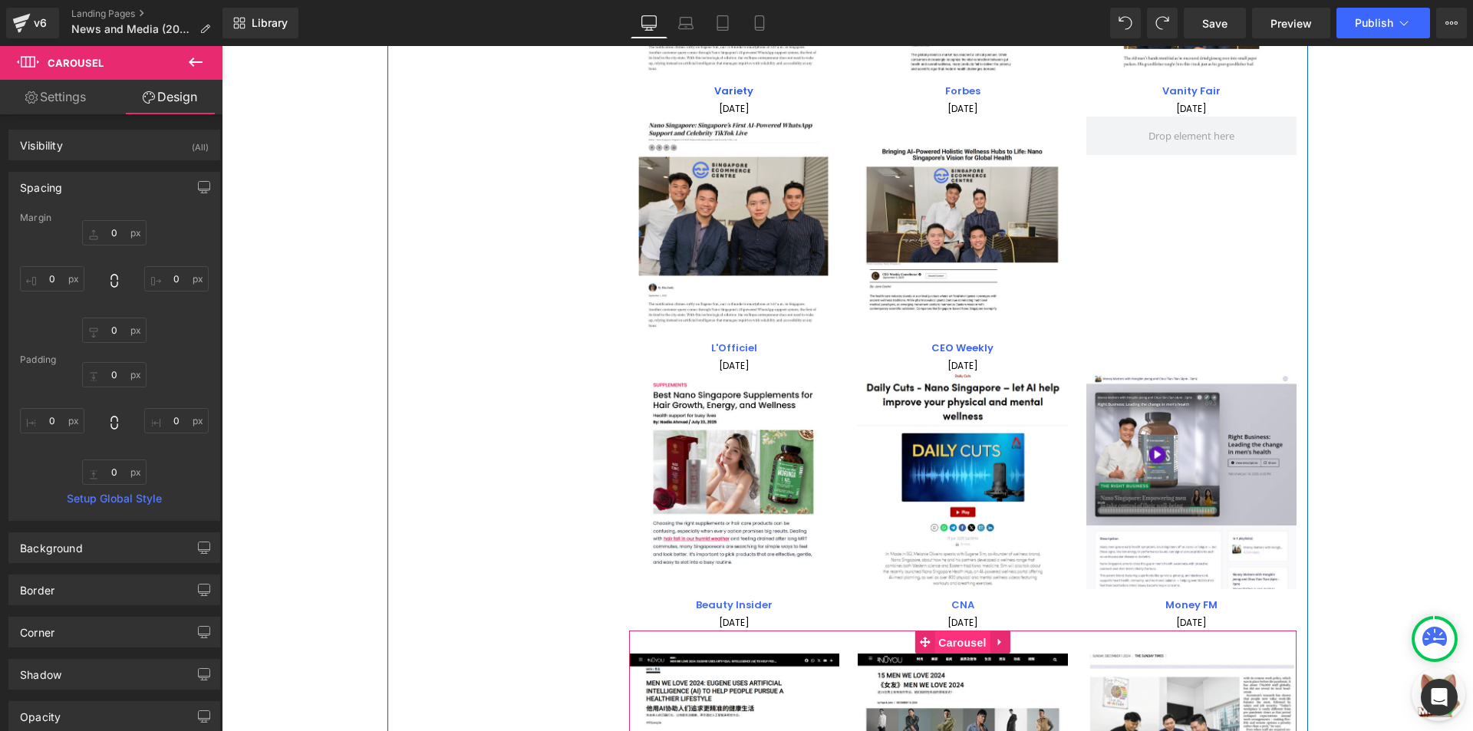
click at [934, 642] on span "Carousel" at bounding box center [961, 642] width 55 height 23
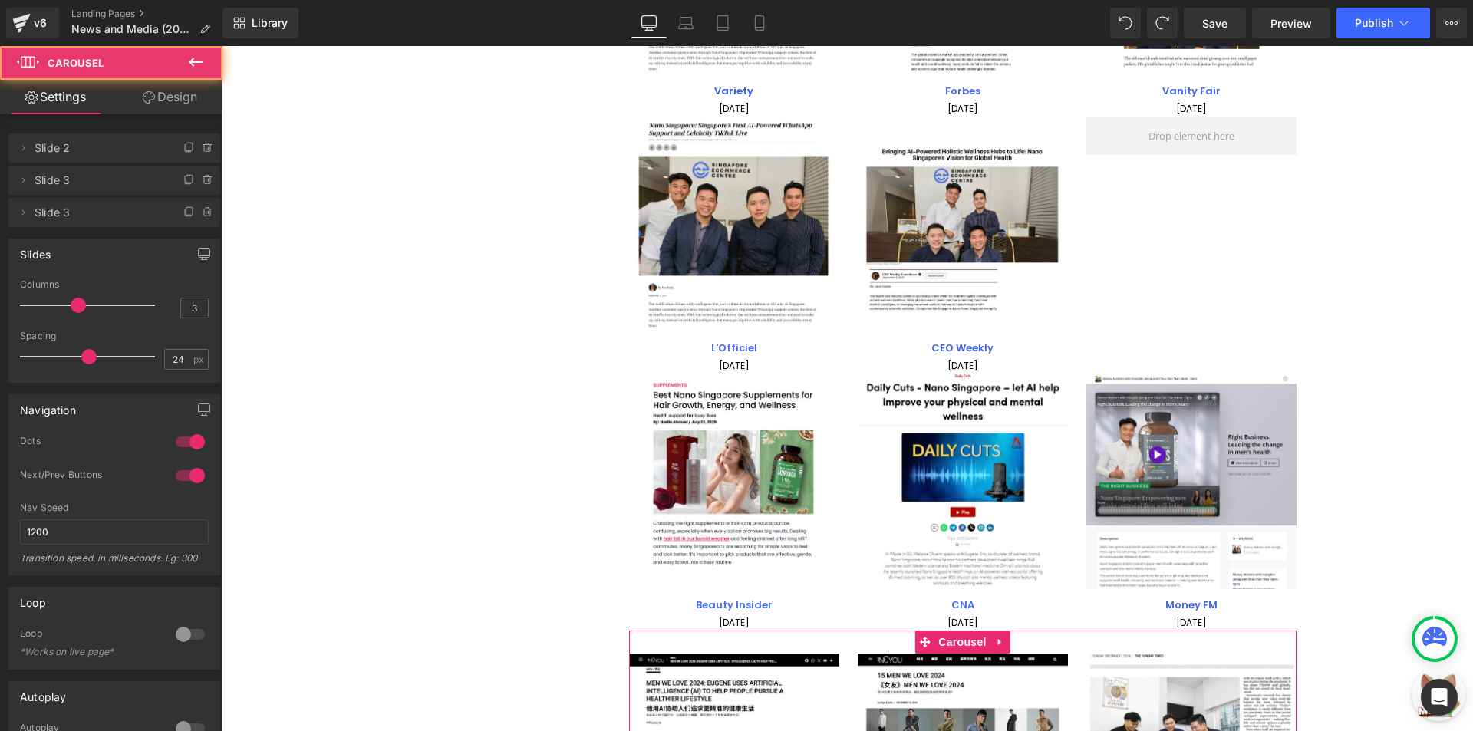
click at [143, 87] on link "Design" at bounding box center [169, 97] width 111 height 35
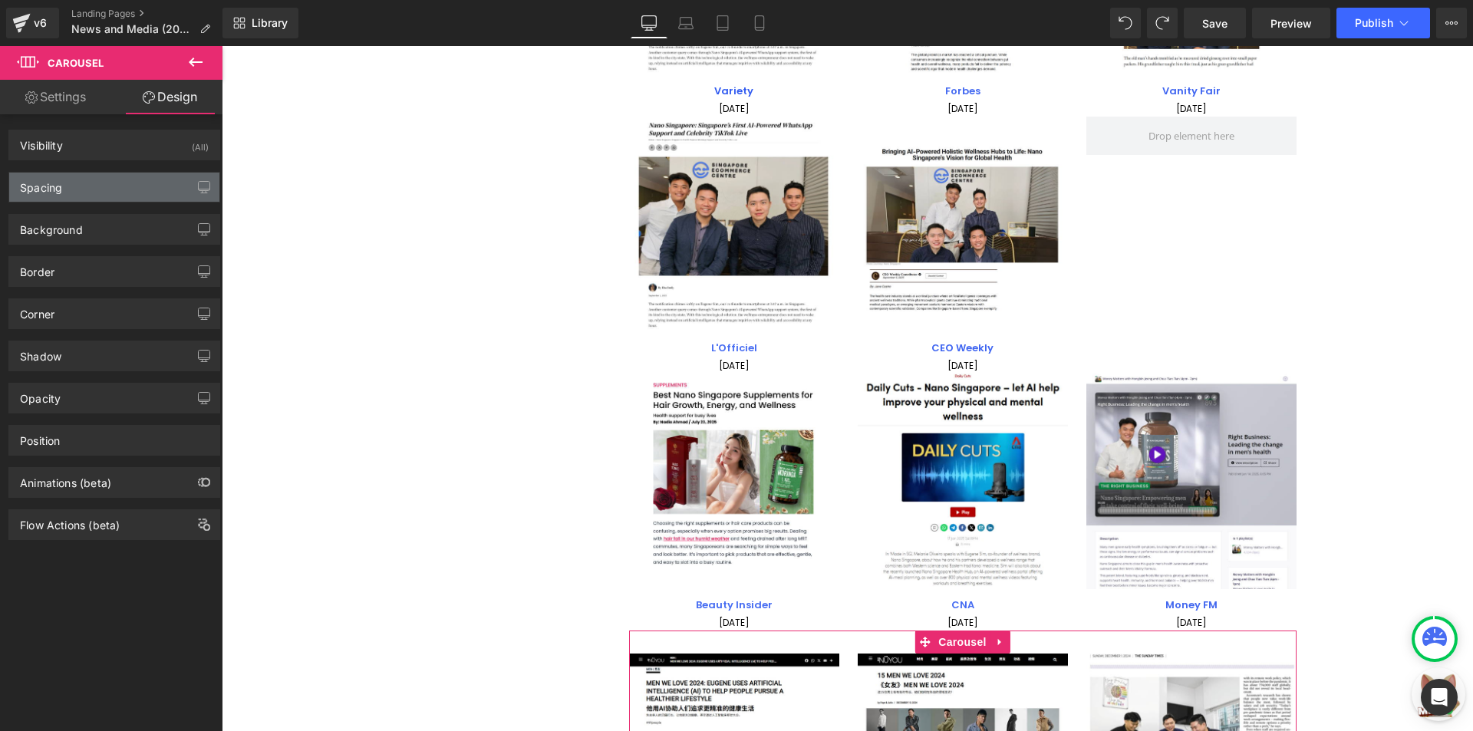
click at [111, 182] on div "Spacing" at bounding box center [114, 187] width 210 height 29
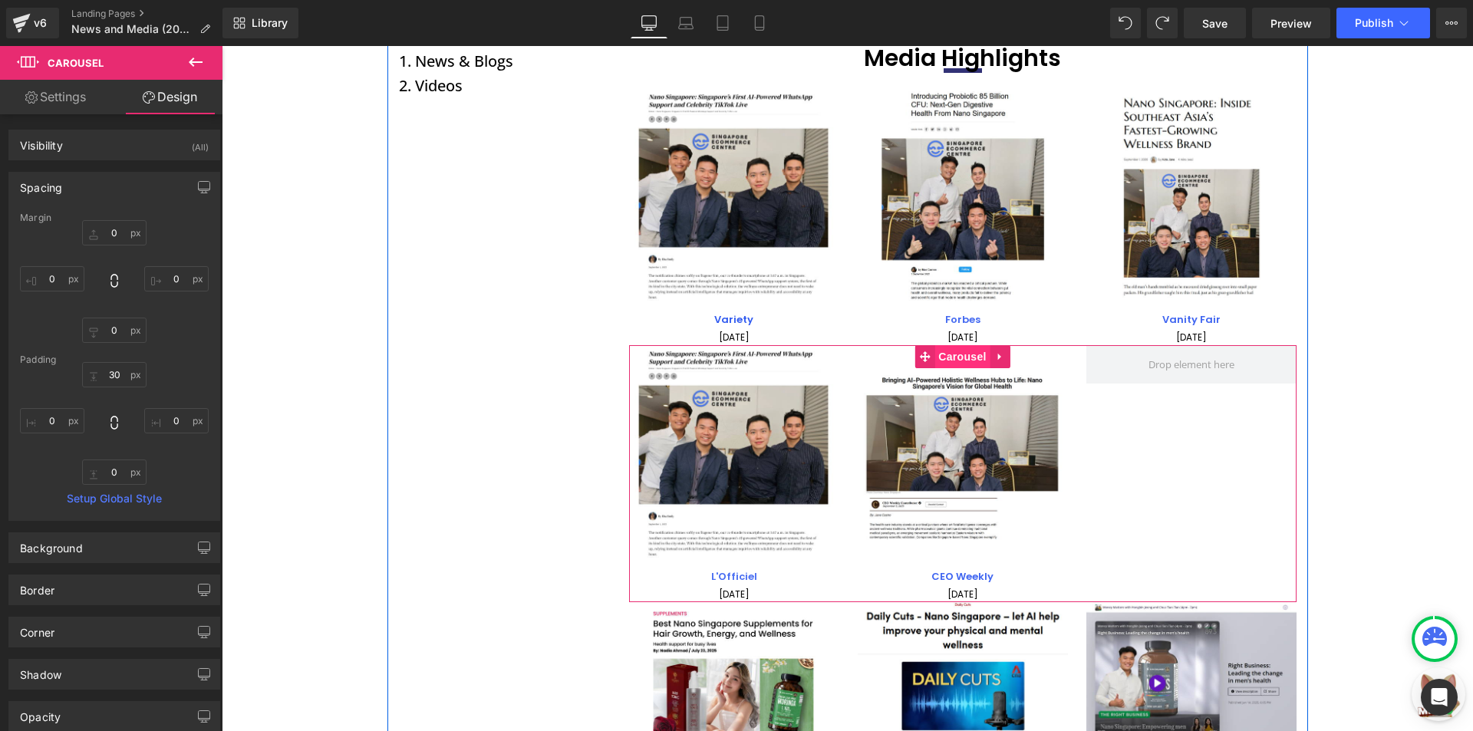
scroll to position [153, 0]
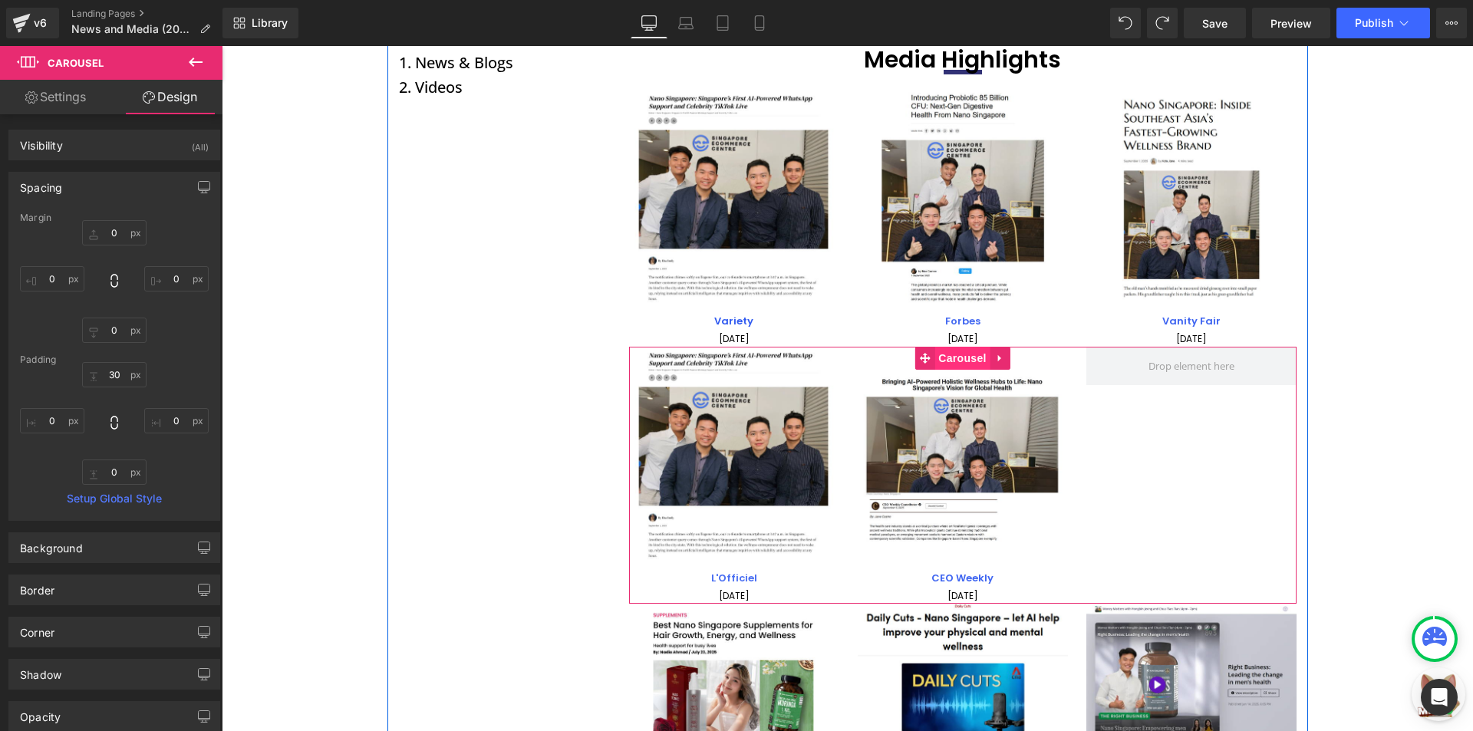
click at [948, 358] on span "Carousel" at bounding box center [961, 358] width 55 height 23
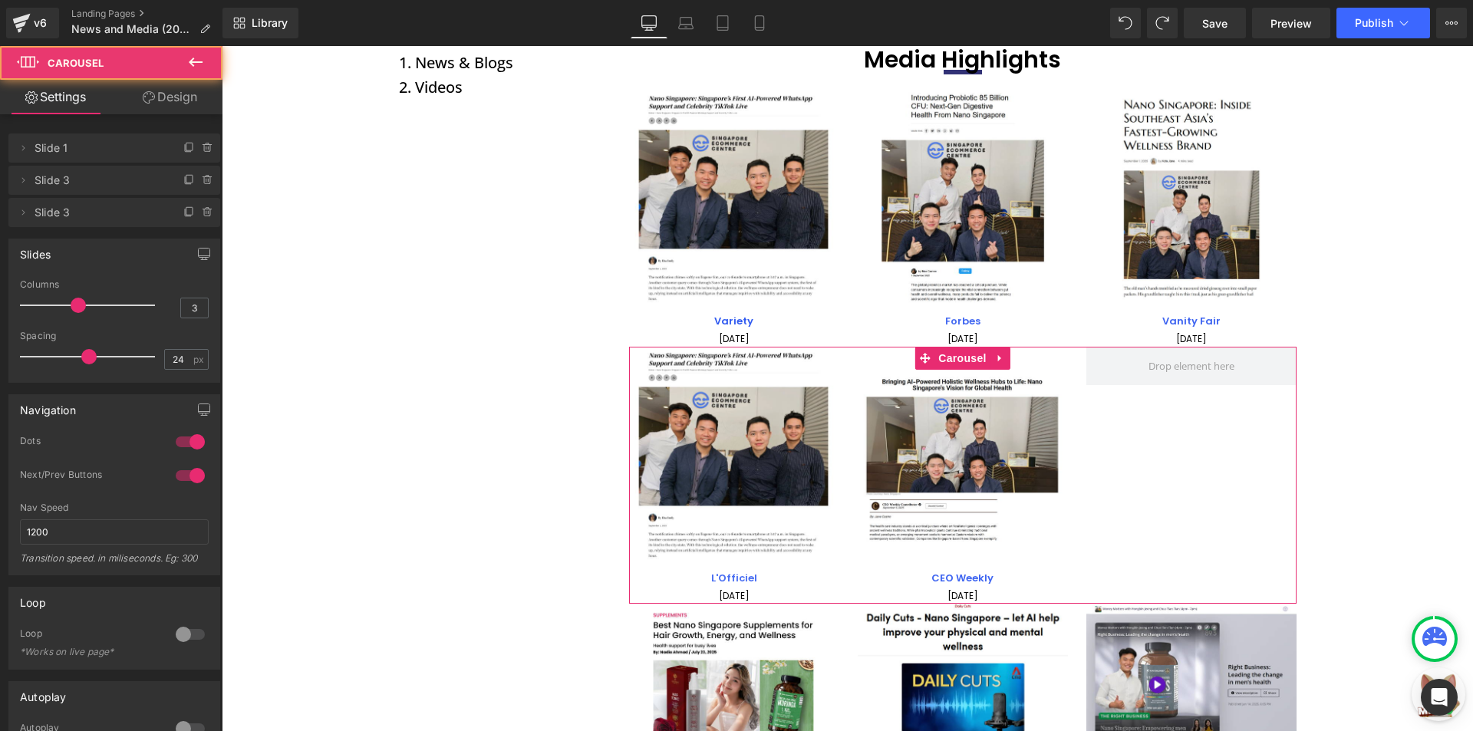
click at [170, 105] on link "Design" at bounding box center [169, 97] width 111 height 35
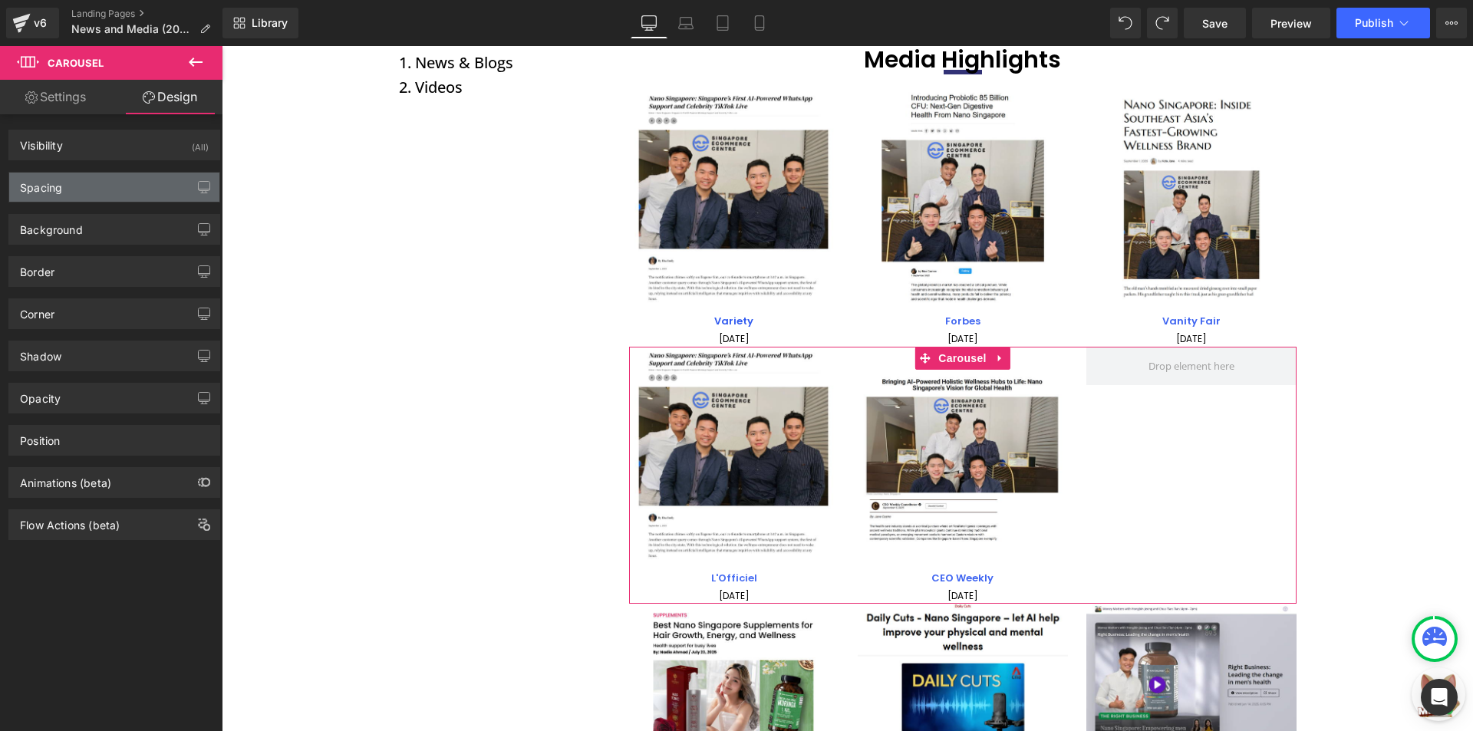
click at [82, 184] on div "Spacing" at bounding box center [114, 187] width 210 height 29
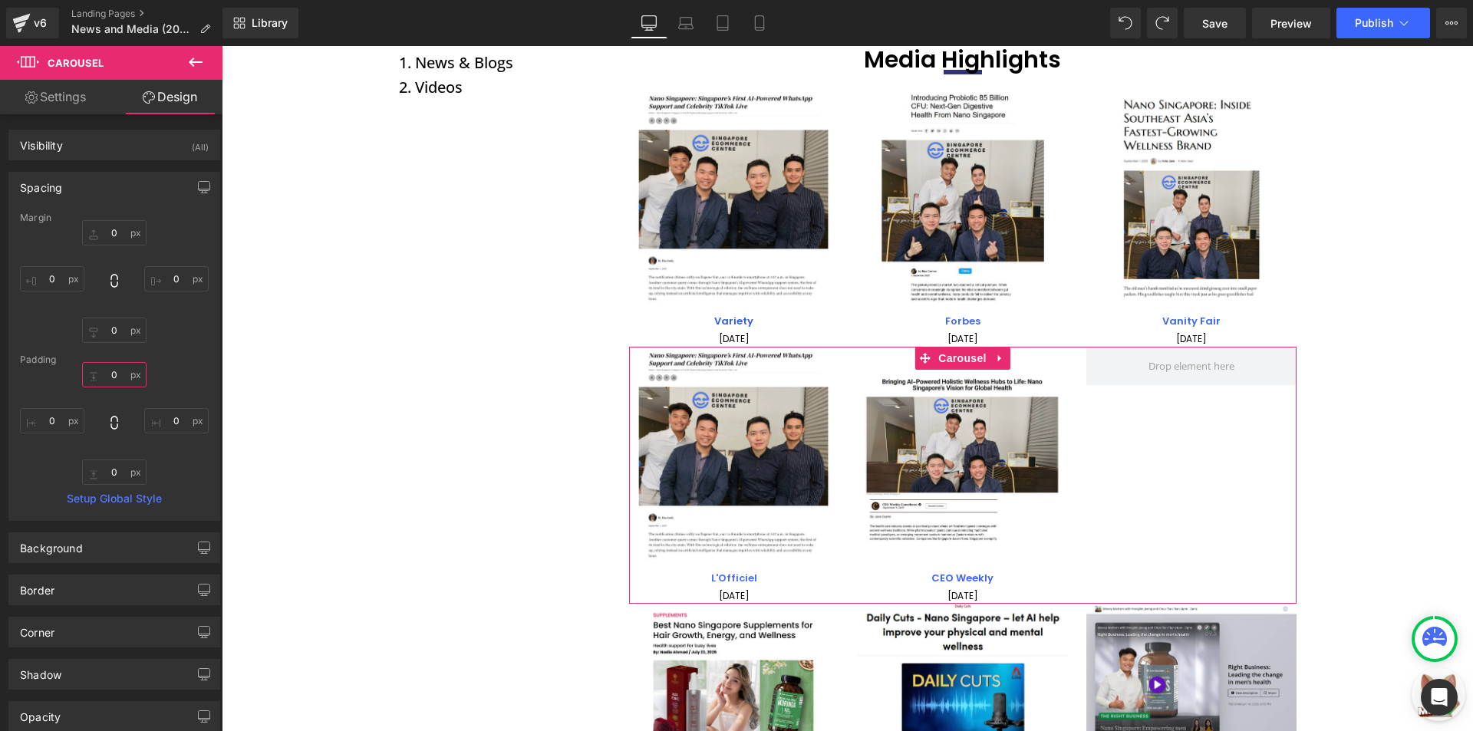
click at [122, 367] on input "0" at bounding box center [114, 374] width 64 height 25
type input "30"
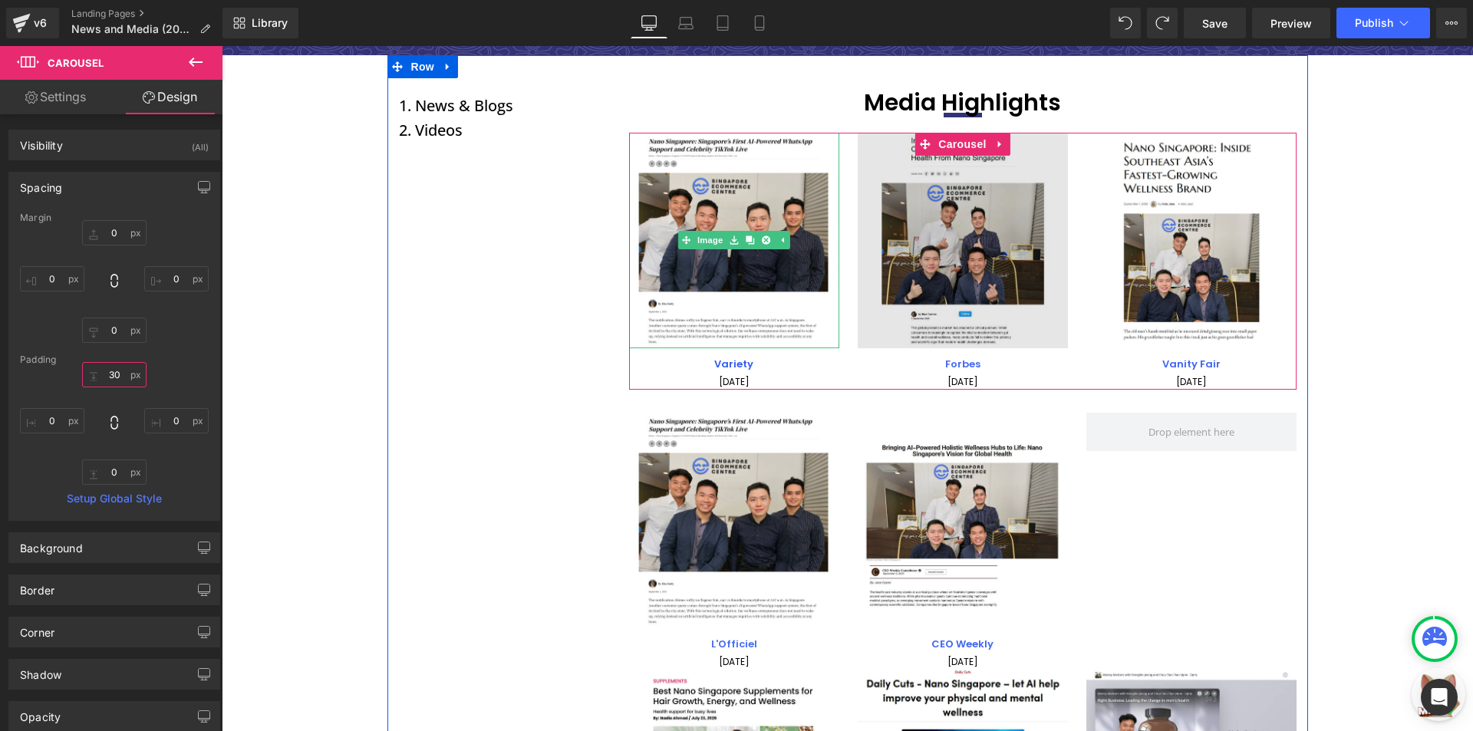
scroll to position [77, 0]
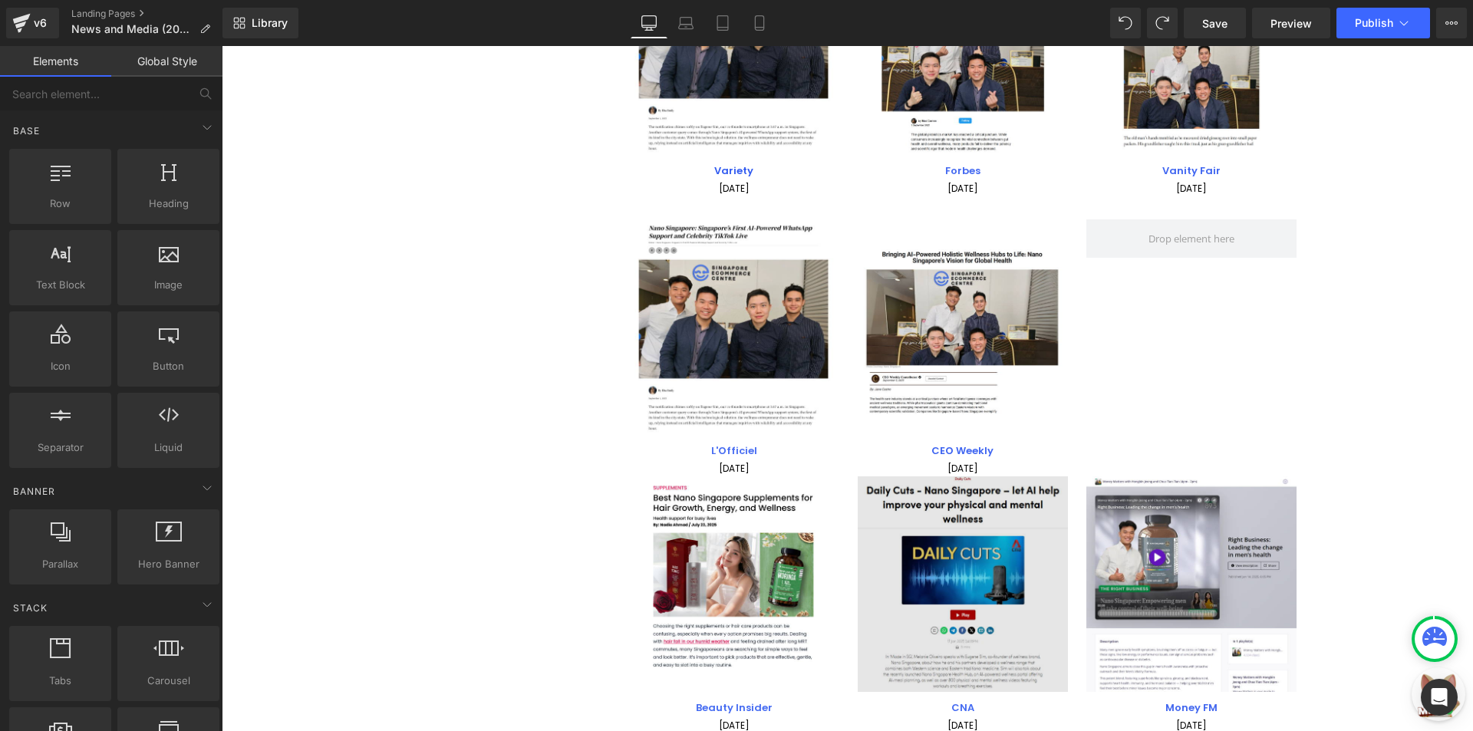
scroll to position [307, 0]
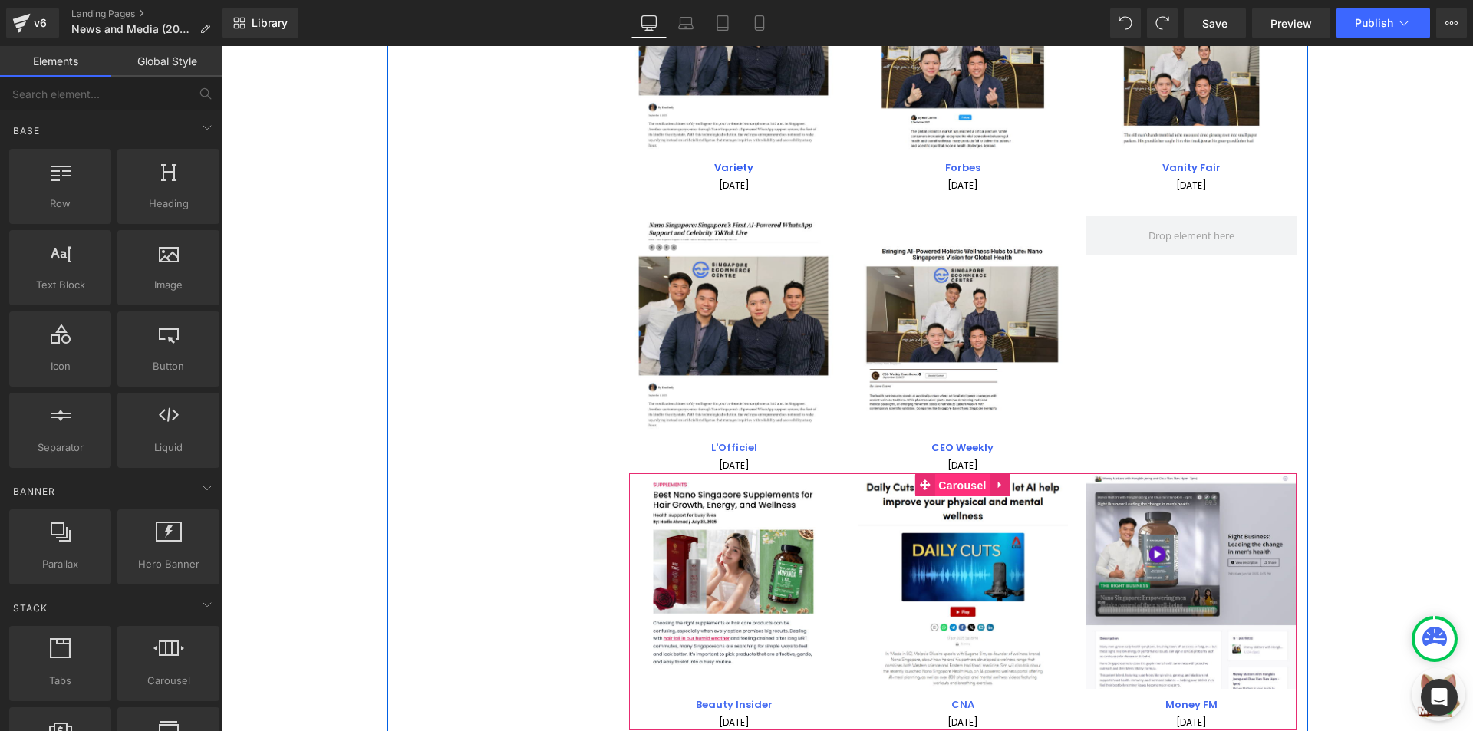
click at [934, 484] on span "Carousel" at bounding box center [961, 485] width 55 height 23
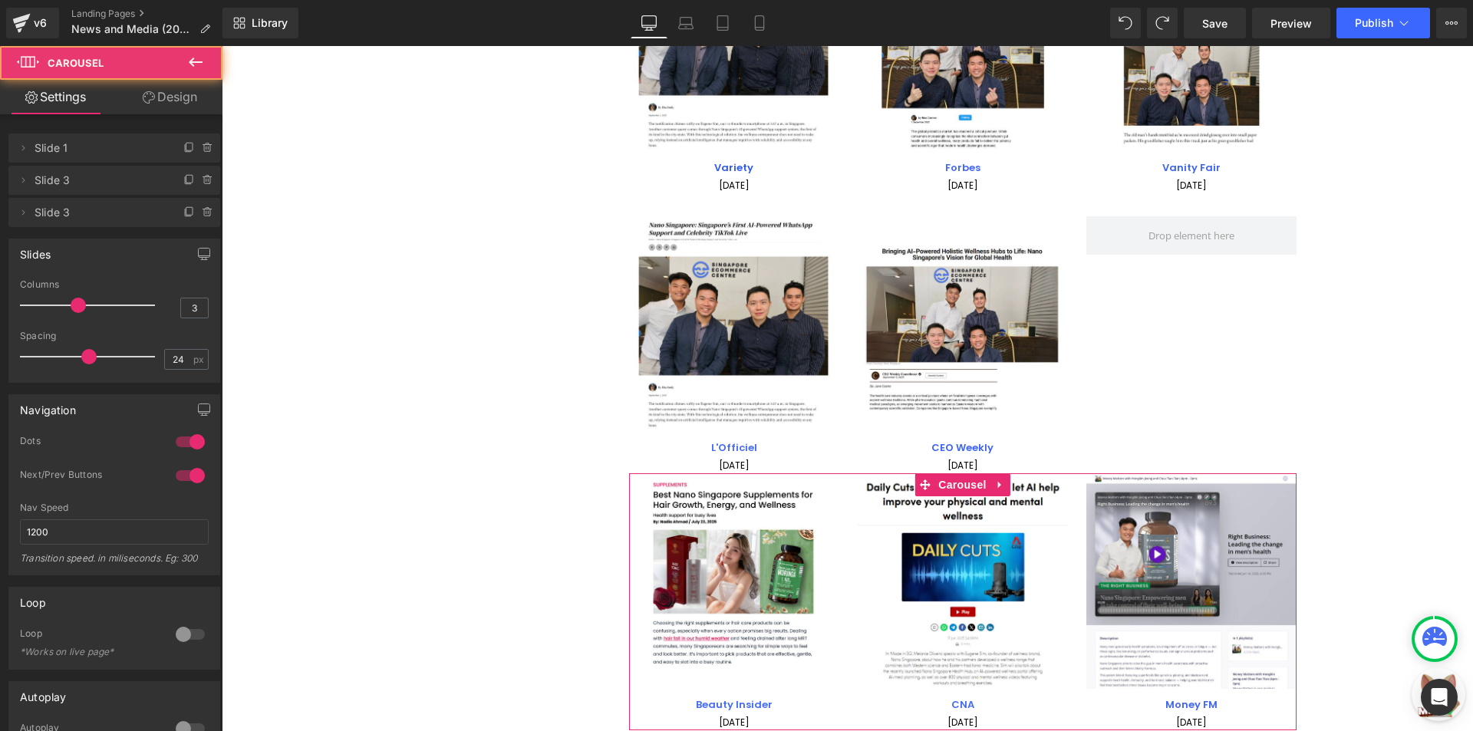
drag, startPoint x: 128, startPoint y: 94, endPoint x: 125, endPoint y: 150, distance: 55.3
click at [129, 94] on link "Design" at bounding box center [169, 97] width 111 height 35
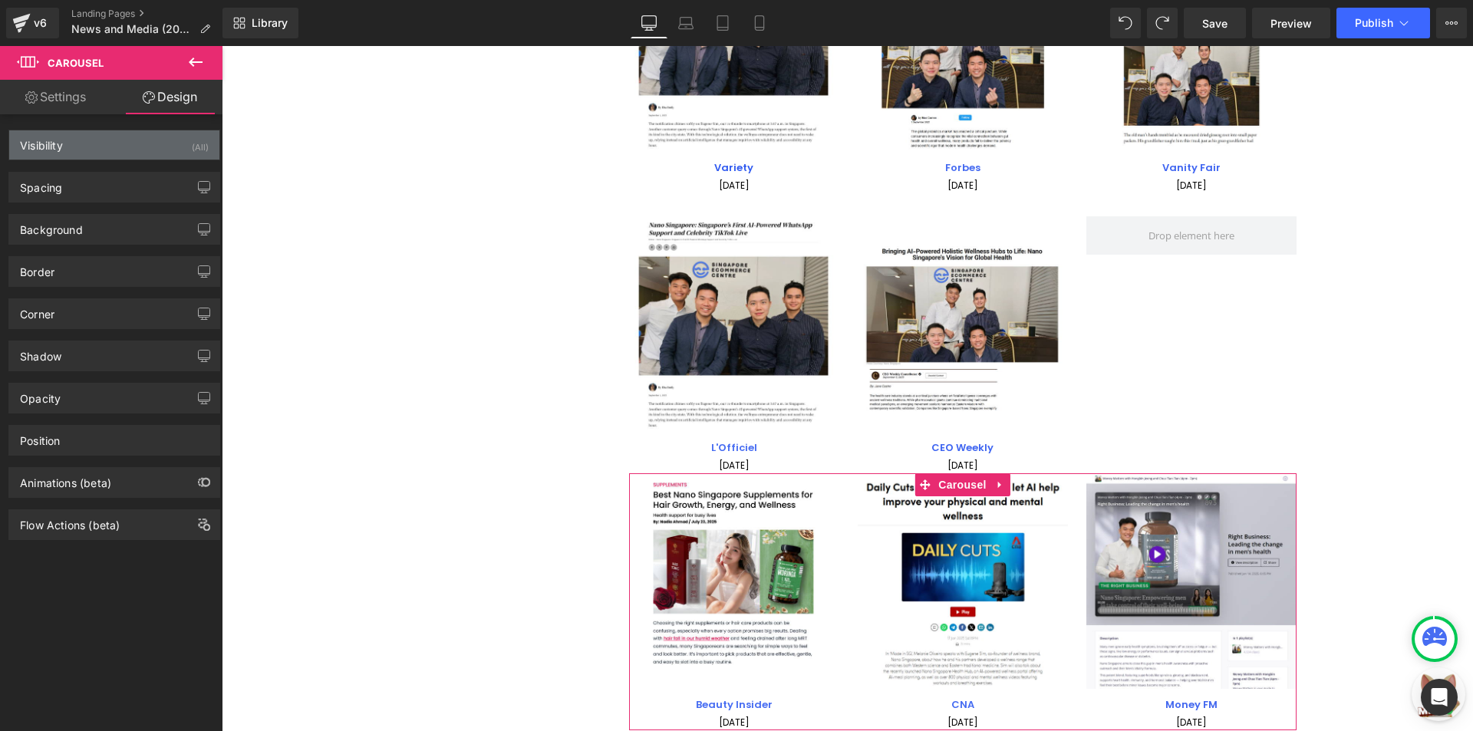
click at [125, 150] on div "Visibility (All)" at bounding box center [114, 144] width 210 height 29
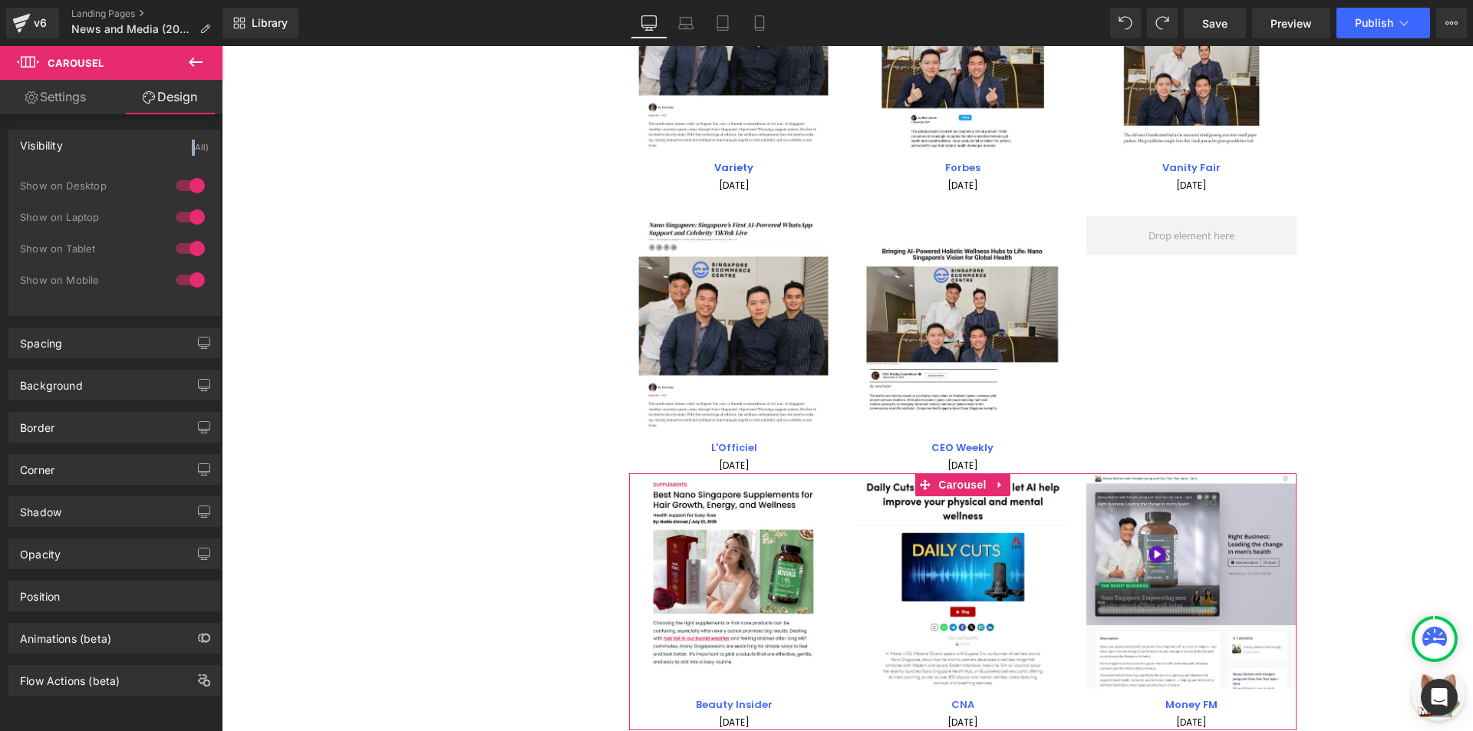
click at [125, 150] on div "Visibility (All)" at bounding box center [114, 144] width 210 height 29
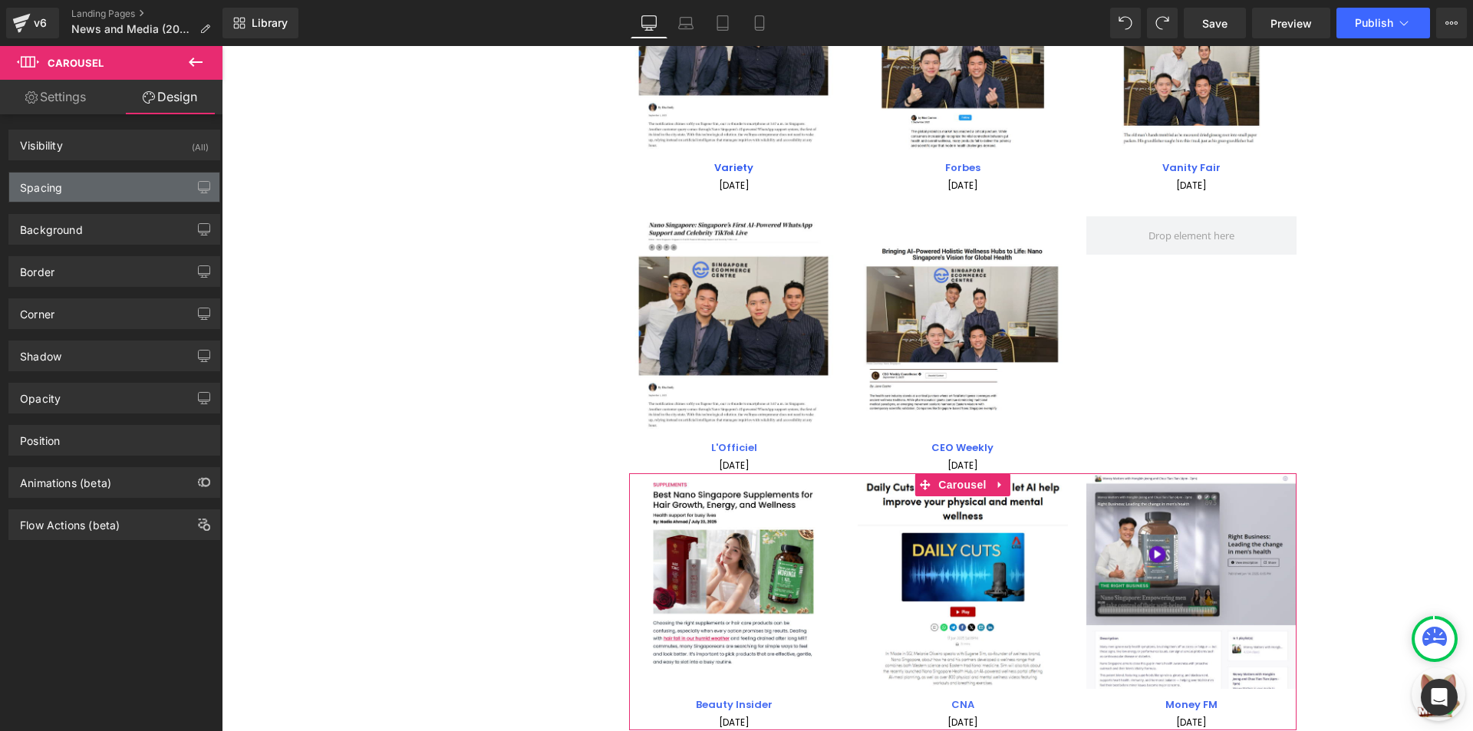
click at [119, 183] on div "Spacing" at bounding box center [114, 187] width 210 height 29
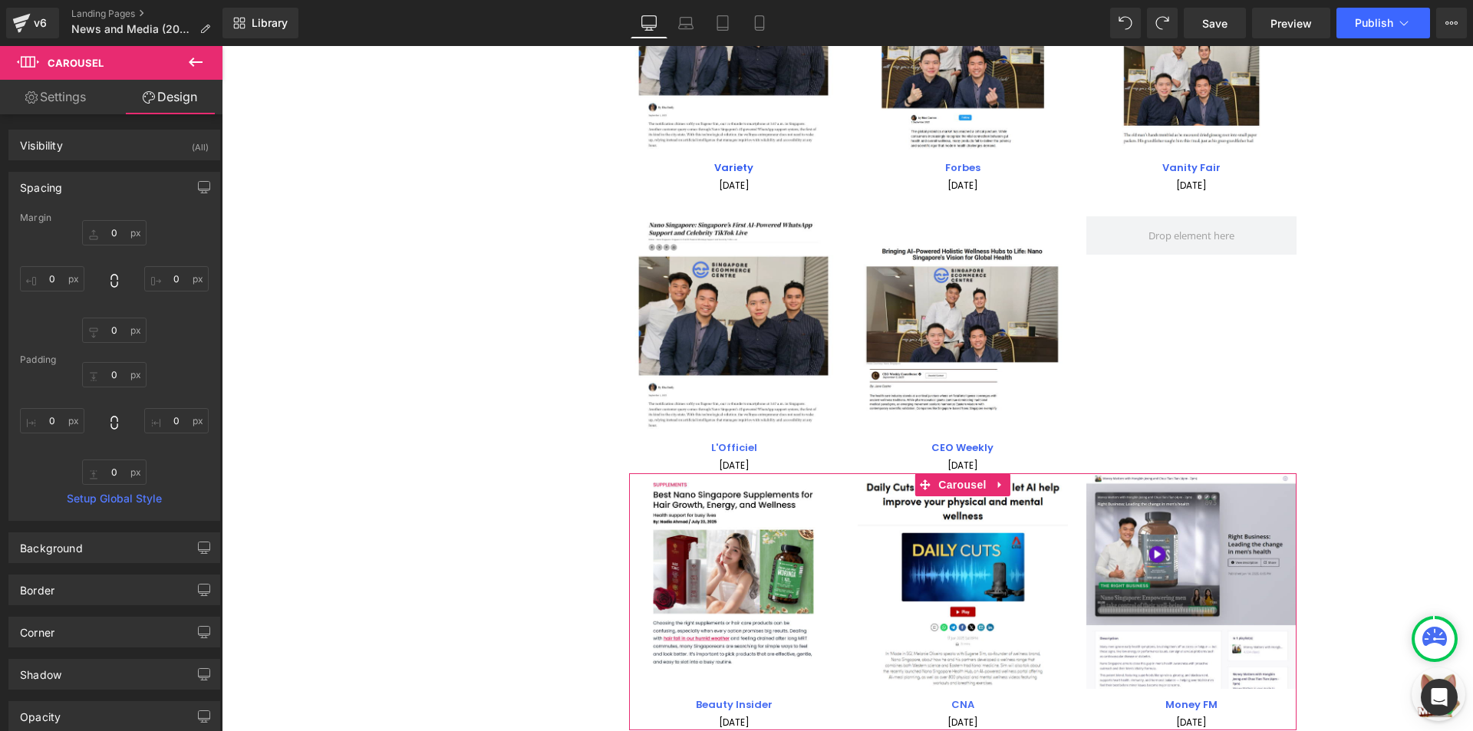
click at [107, 360] on div "Padding" at bounding box center [114, 359] width 189 height 11
click at [115, 372] on input "0" at bounding box center [114, 374] width 64 height 25
type input "30"
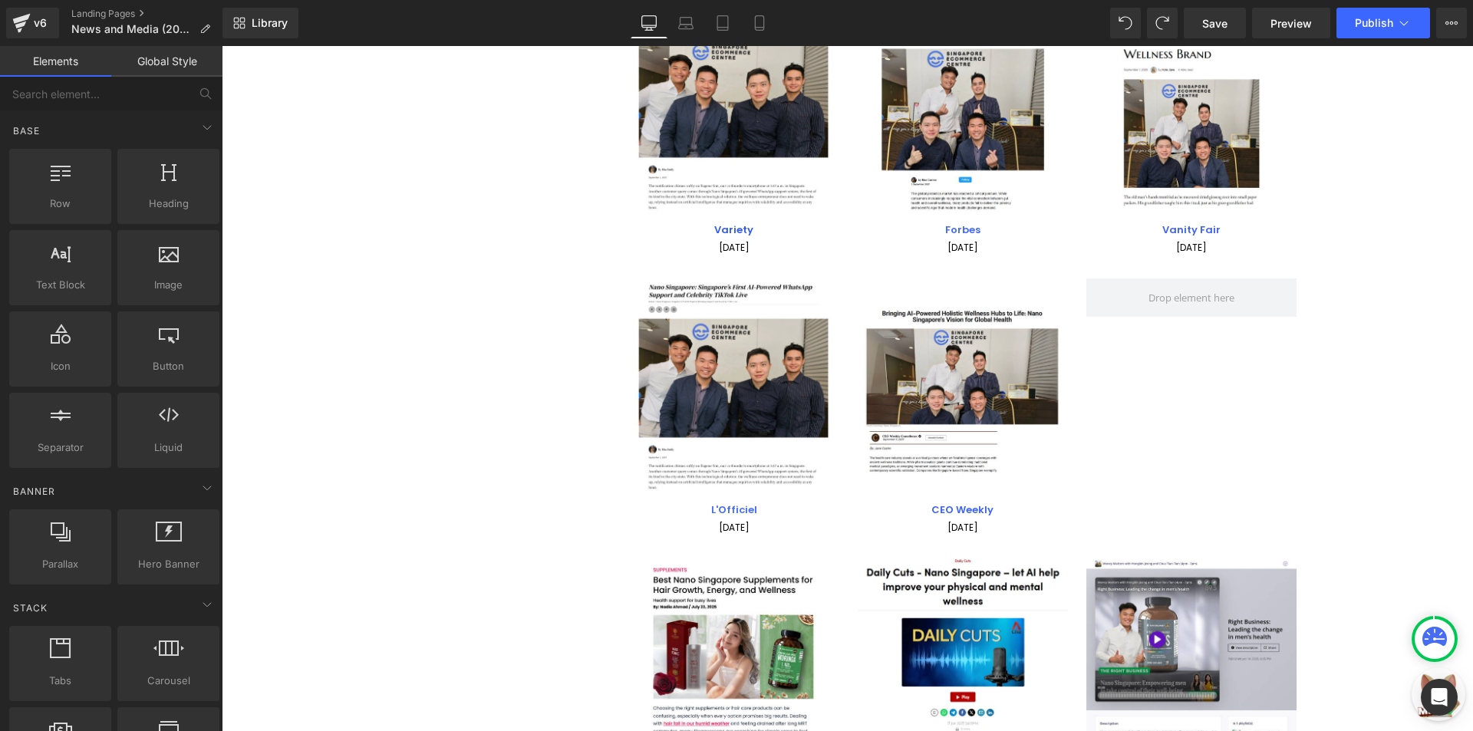
scroll to position [230, 0]
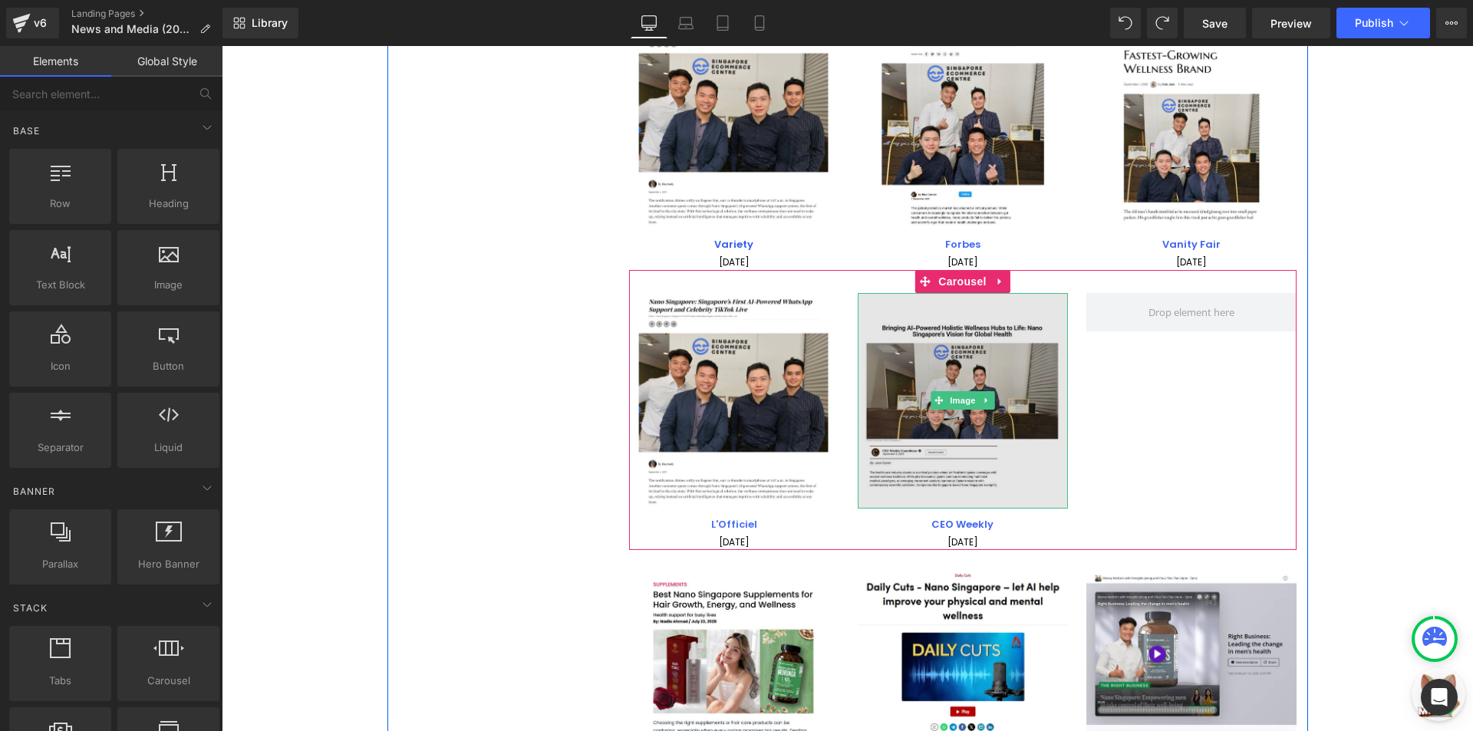
click at [886, 396] on img at bounding box center [963, 401] width 210 height 216
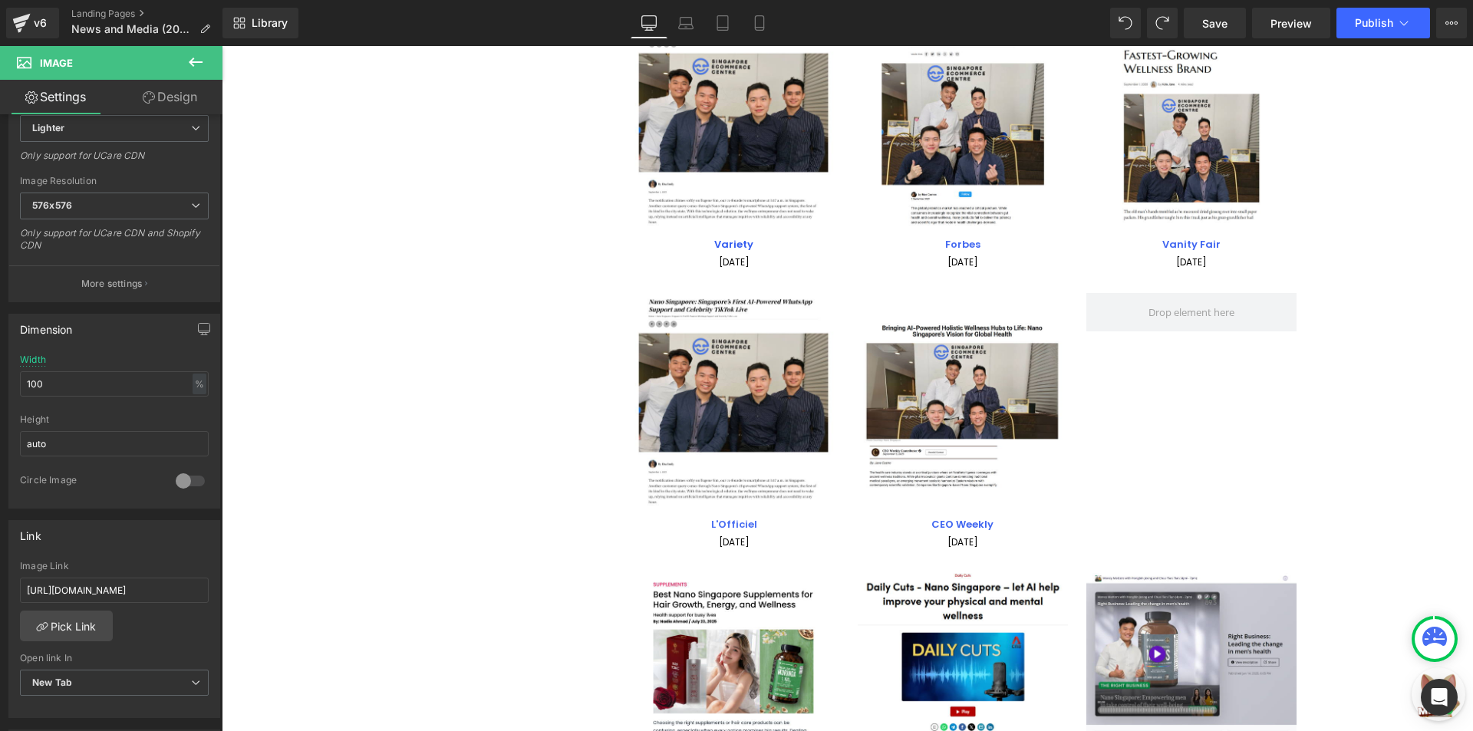
scroll to position [307, 0]
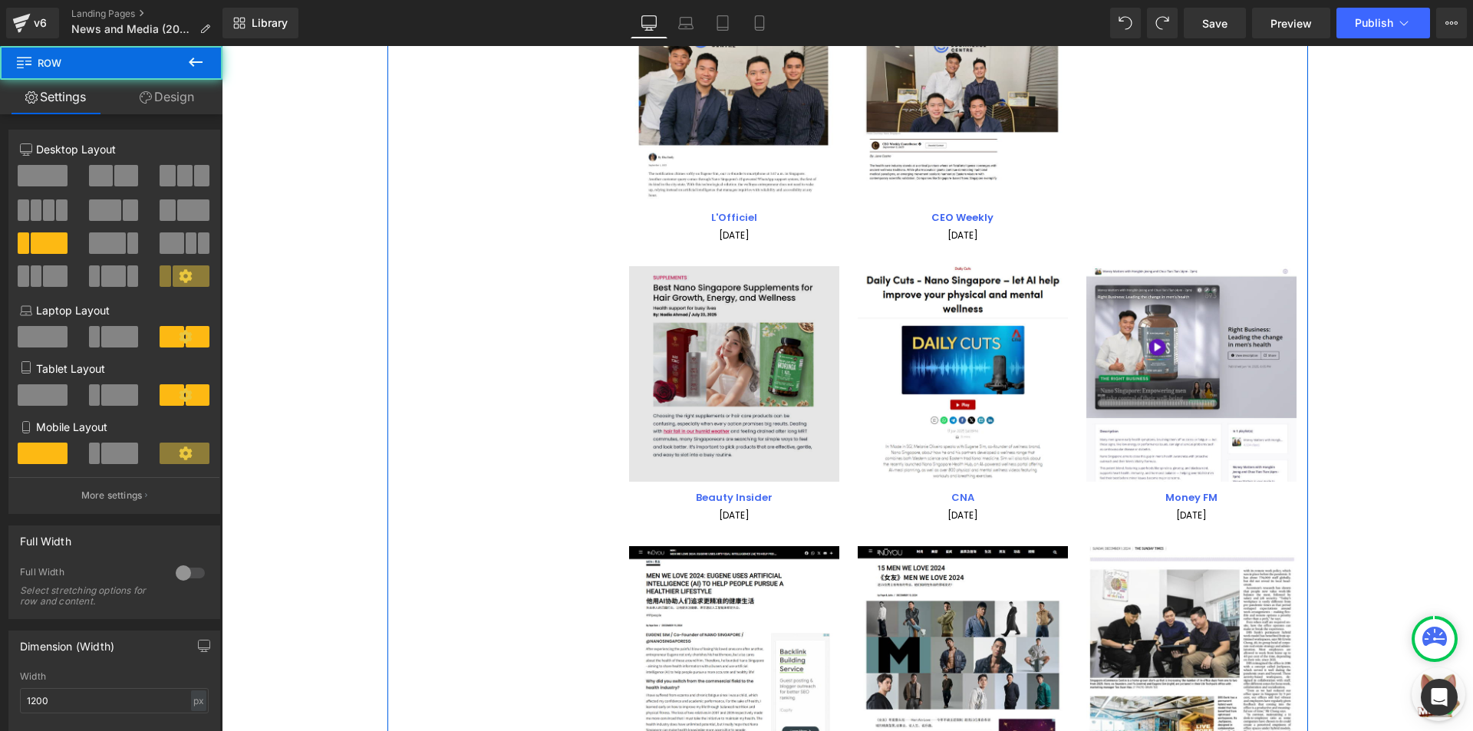
click at [723, 341] on img at bounding box center [734, 374] width 210 height 216
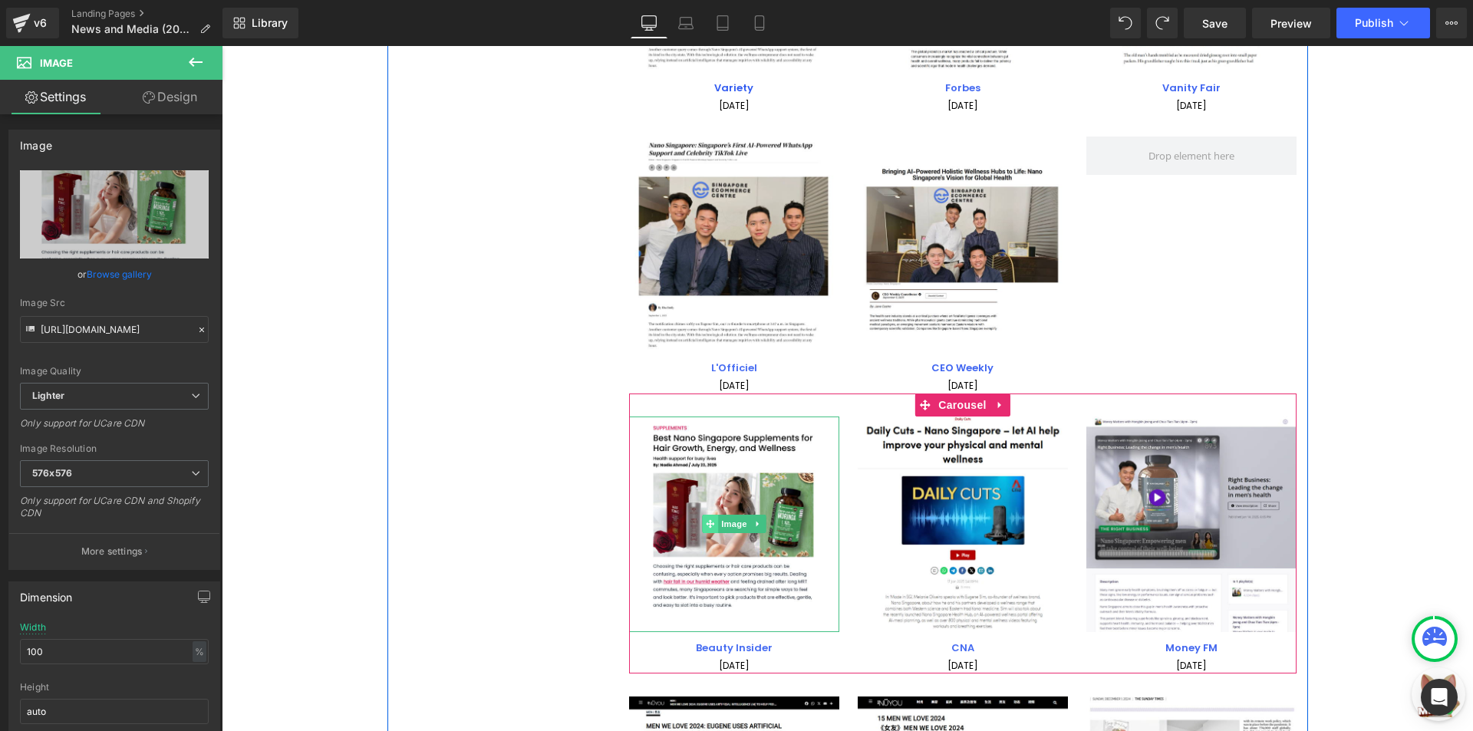
scroll to position [384, 0]
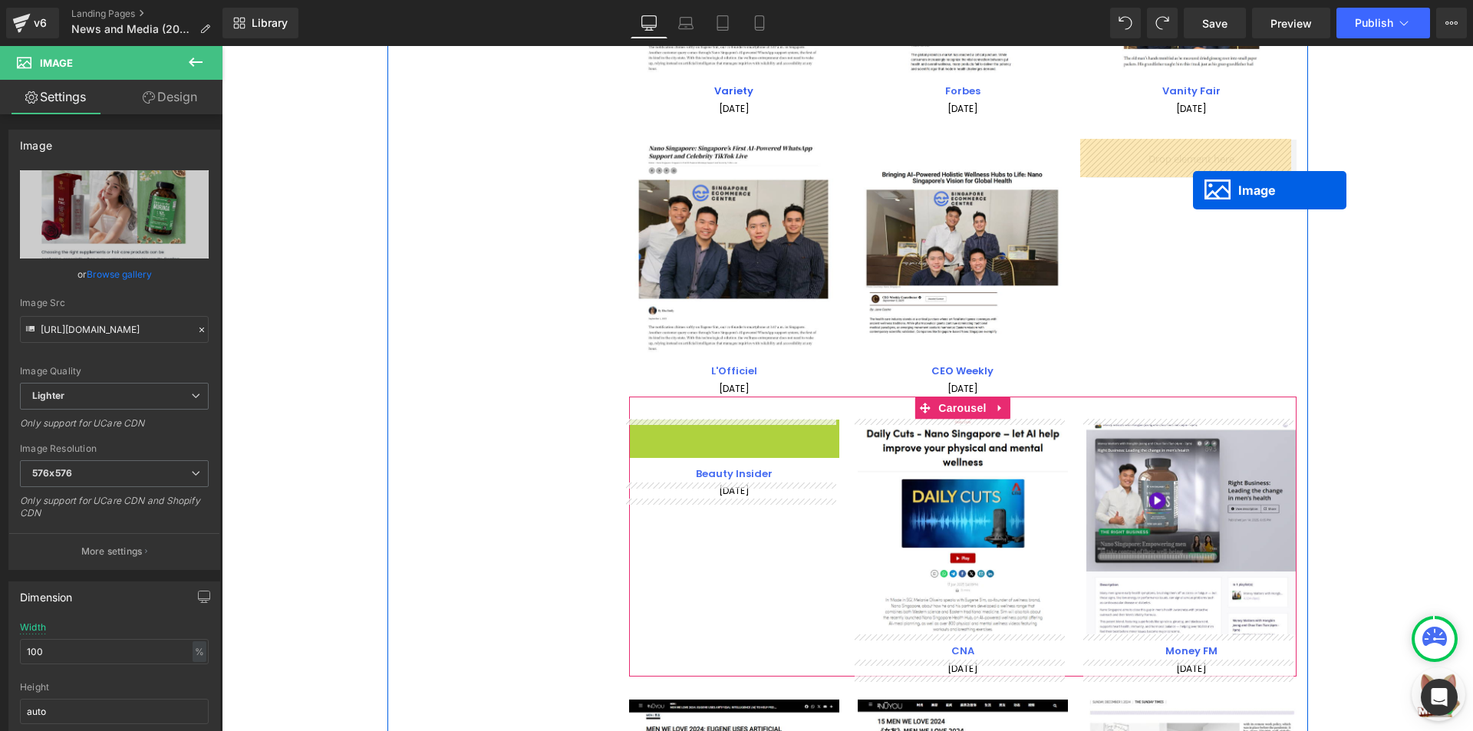
drag, startPoint x: 739, startPoint y: 522, endPoint x: 1193, endPoint y: 190, distance: 561.5
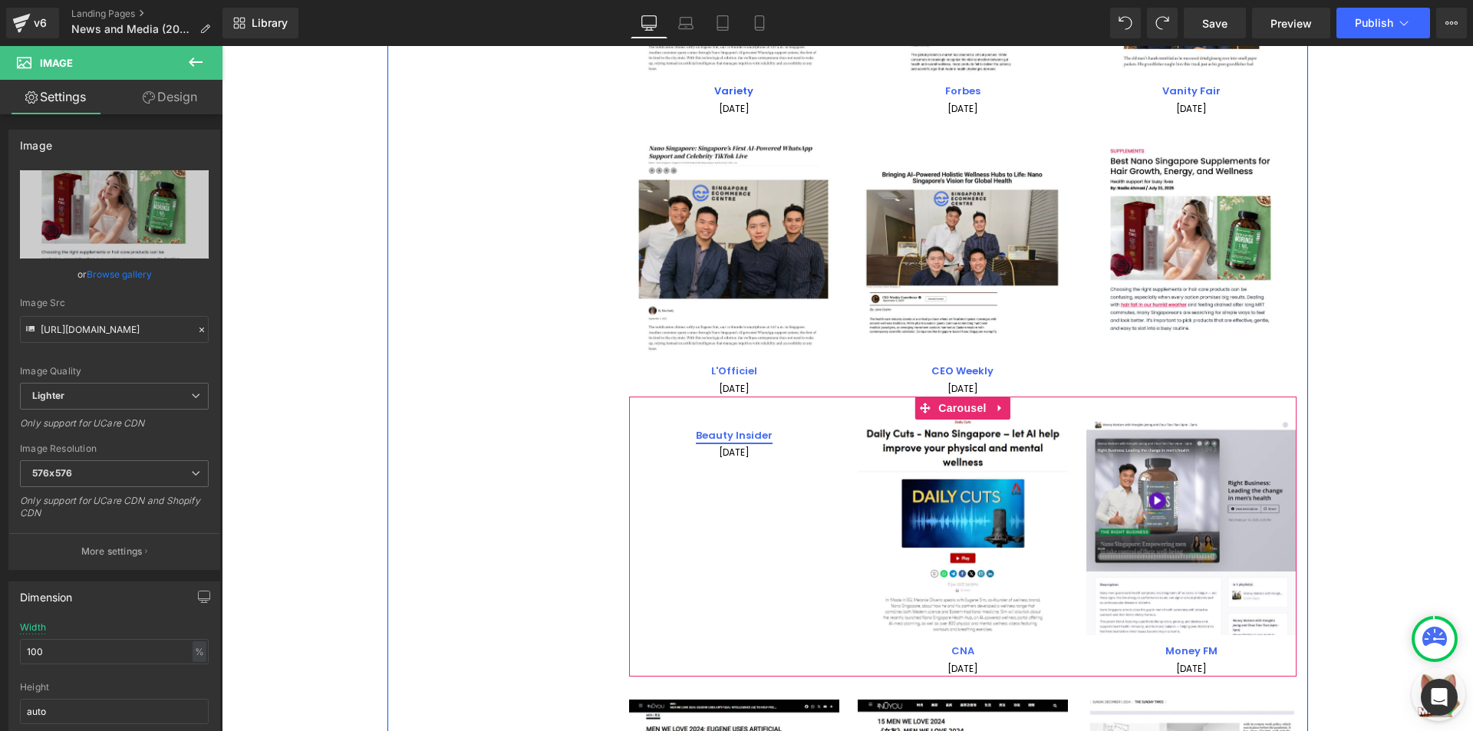
click at [737, 436] on span "Text Block" at bounding box center [725, 432] width 51 height 18
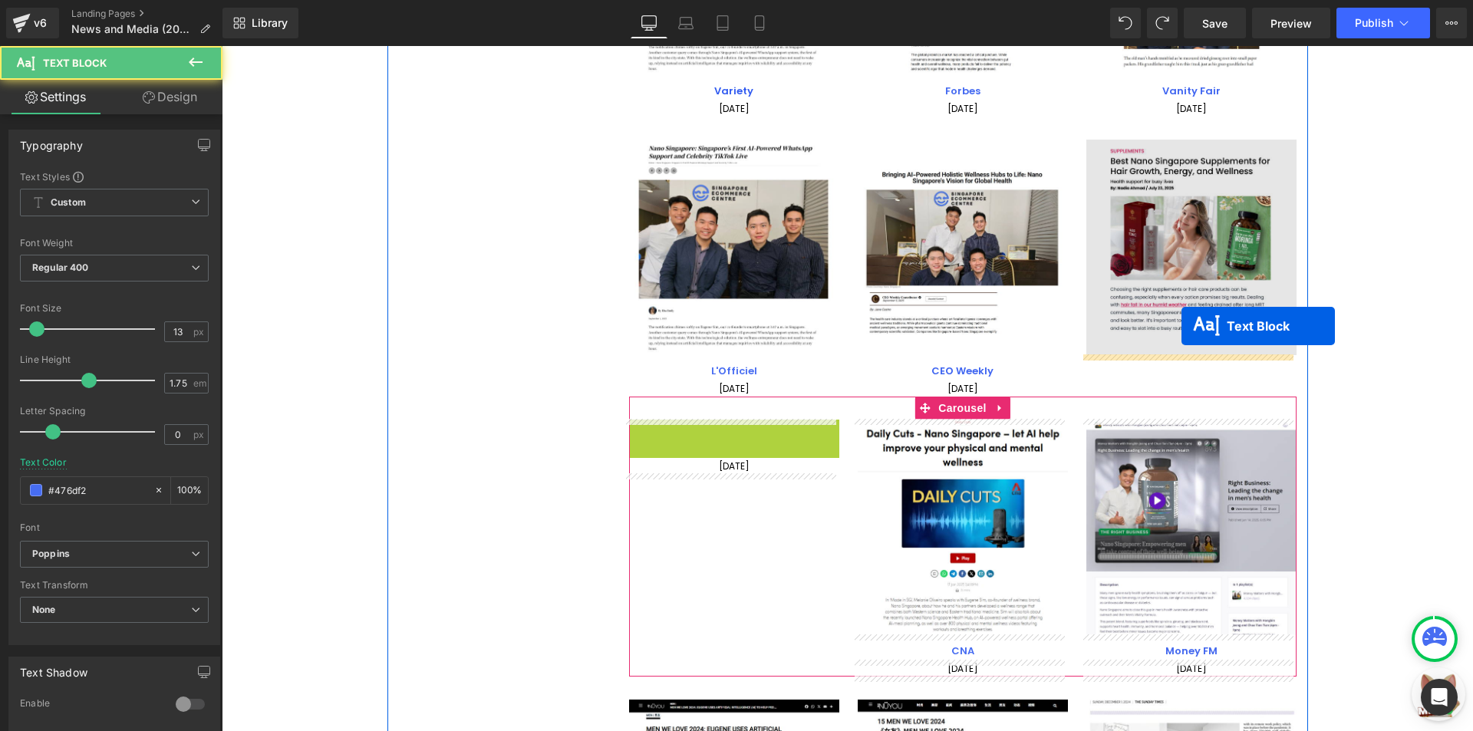
drag, startPoint x: 964, startPoint y: 374, endPoint x: 1181, endPoint y: 326, distance: 222.4
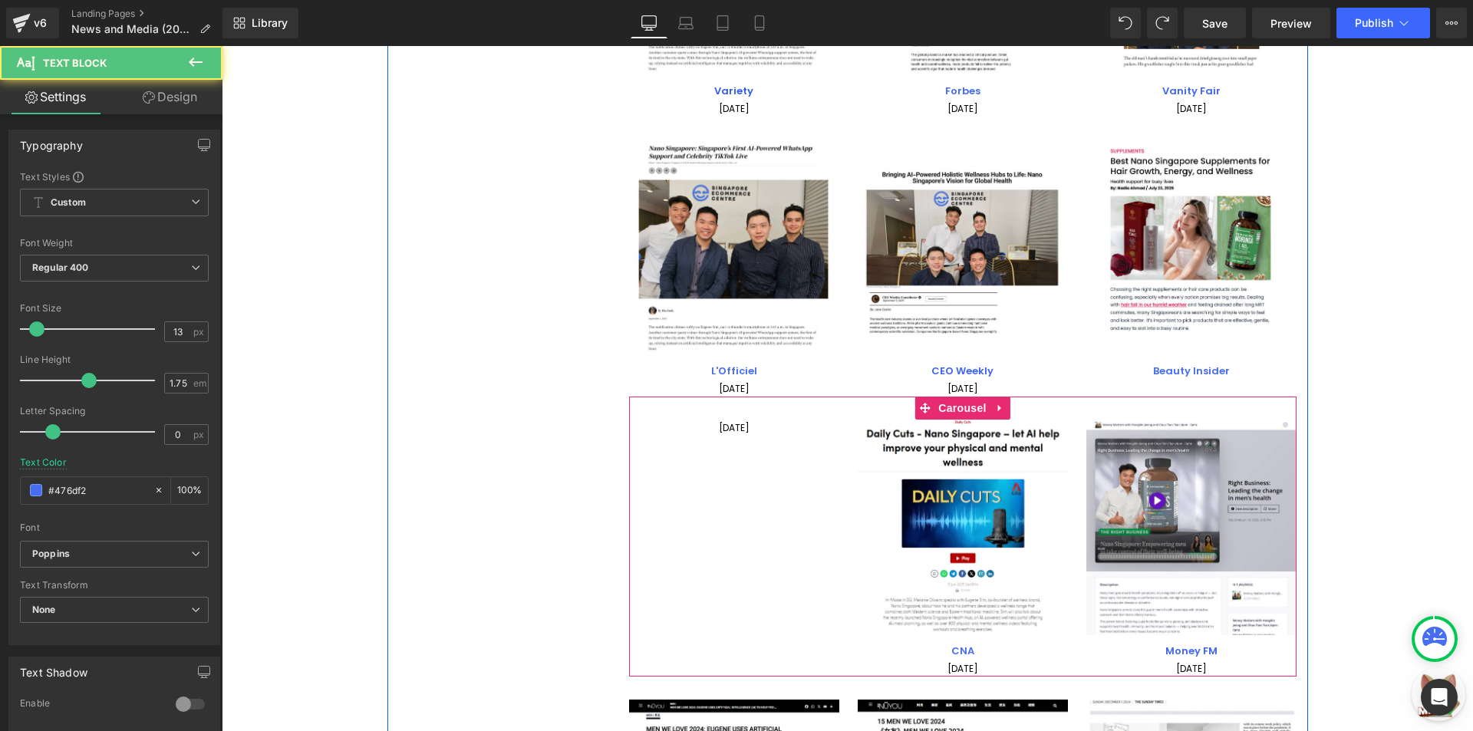
click at [716, 423] on span "Text Block" at bounding box center [725, 427] width 51 height 18
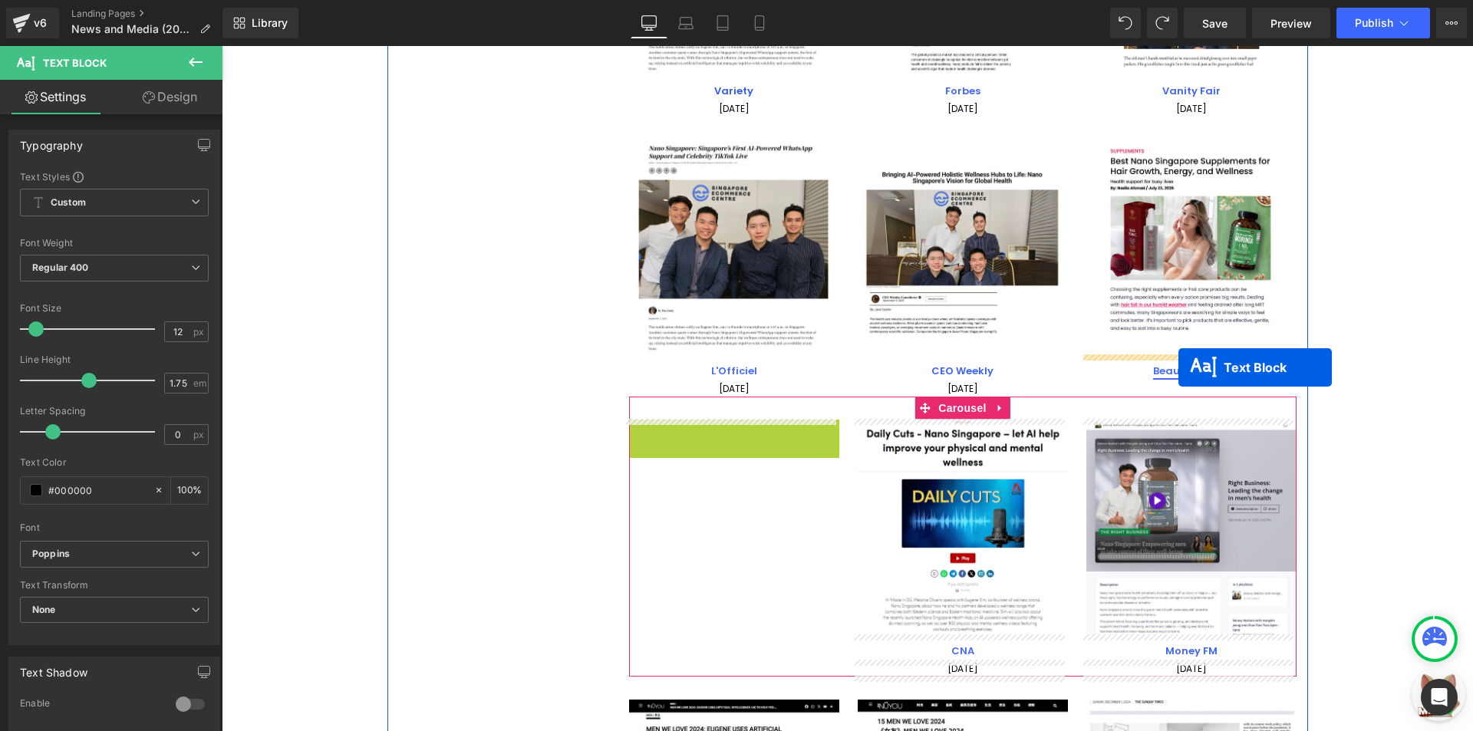
drag, startPoint x: 721, startPoint y: 430, endPoint x: 1178, endPoint y: 367, distance: 461.3
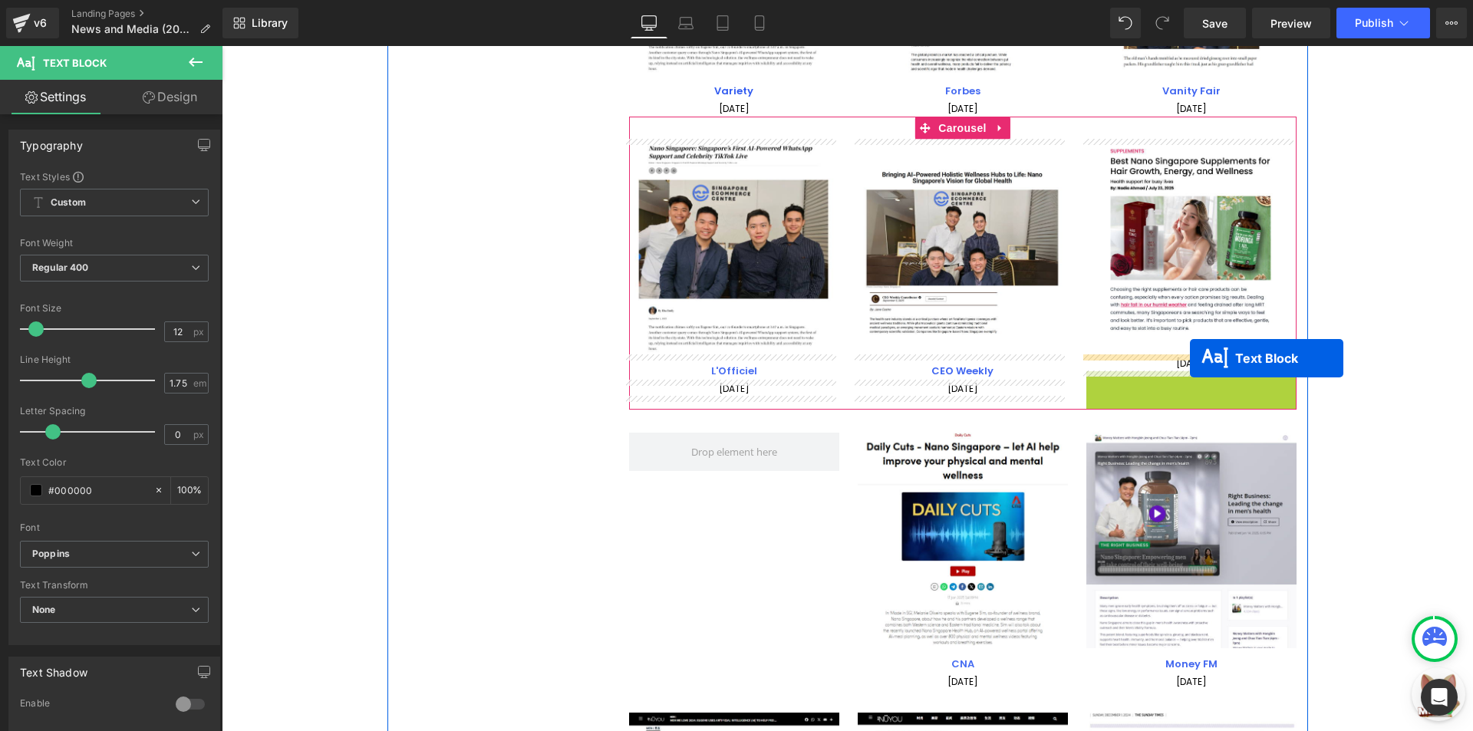
drag, startPoint x: 1180, startPoint y: 384, endPoint x: 1190, endPoint y: 358, distance: 27.7
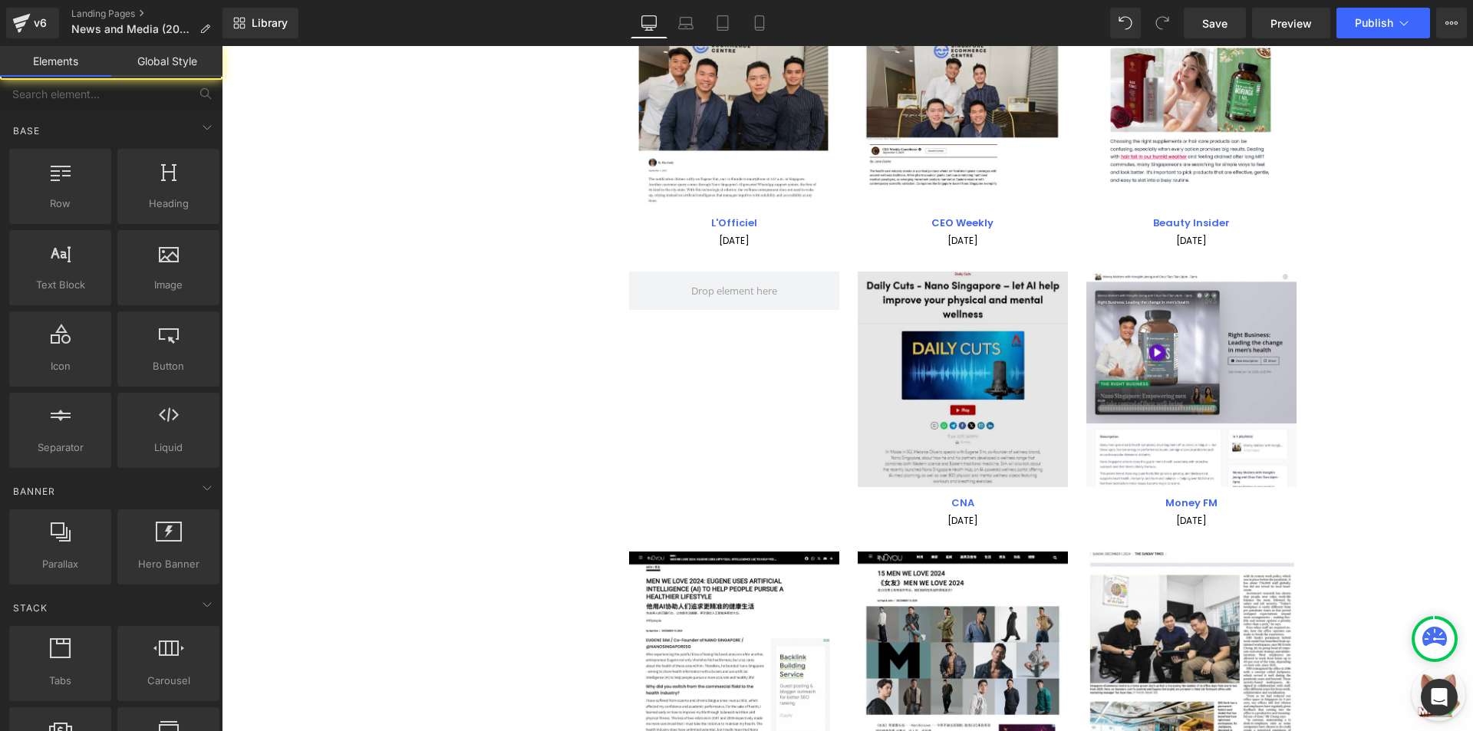
scroll to position [537, 0]
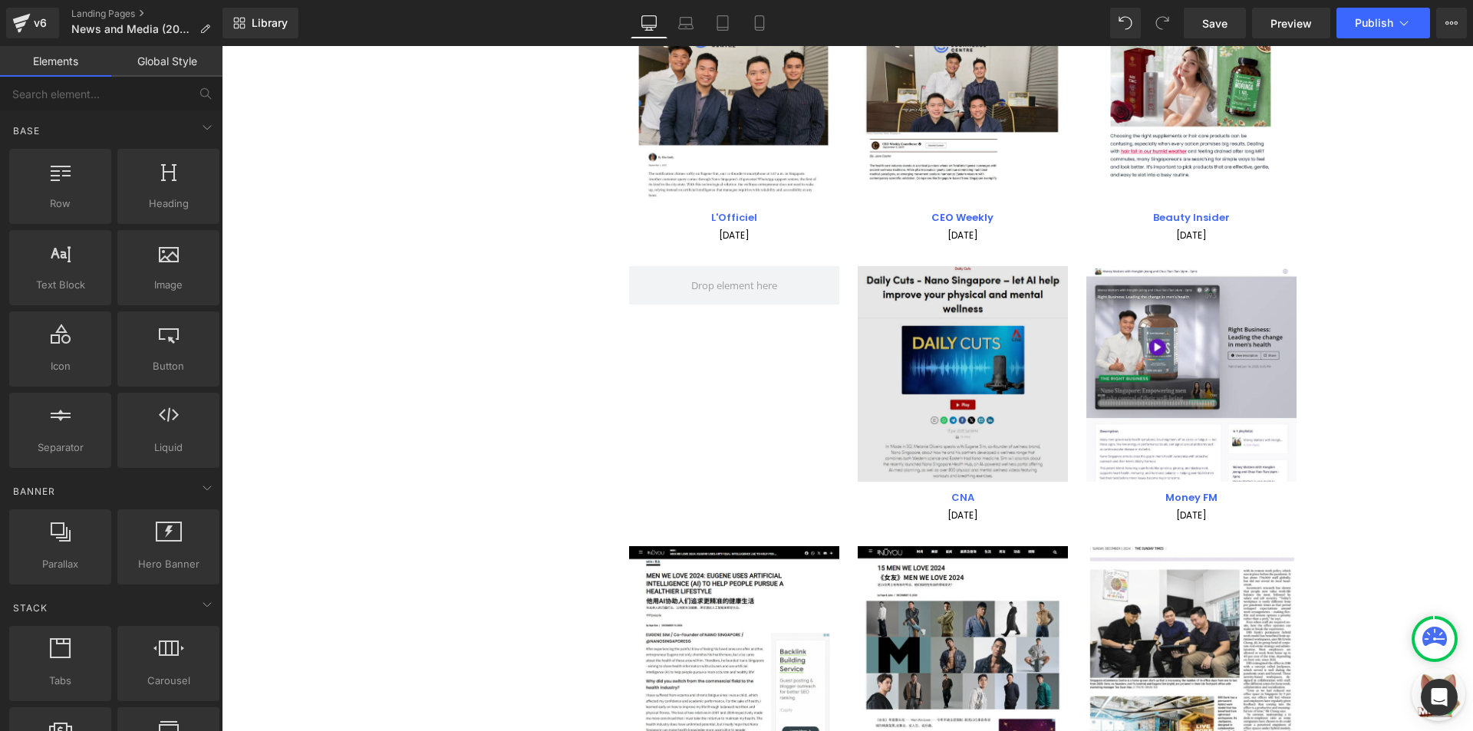
click at [961, 318] on img at bounding box center [963, 374] width 210 height 216
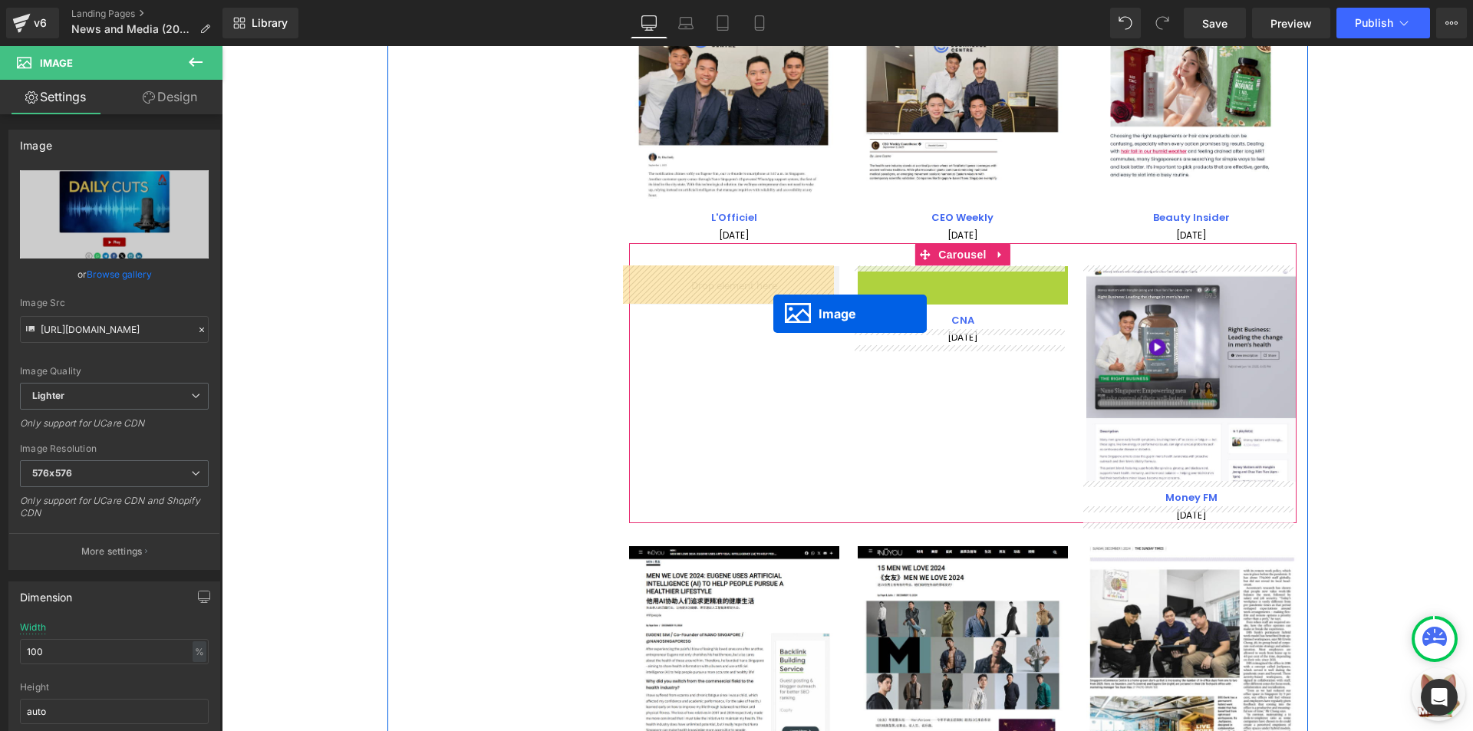
drag, startPoint x: 903, startPoint y: 357, endPoint x: 774, endPoint y: 314, distance: 135.8
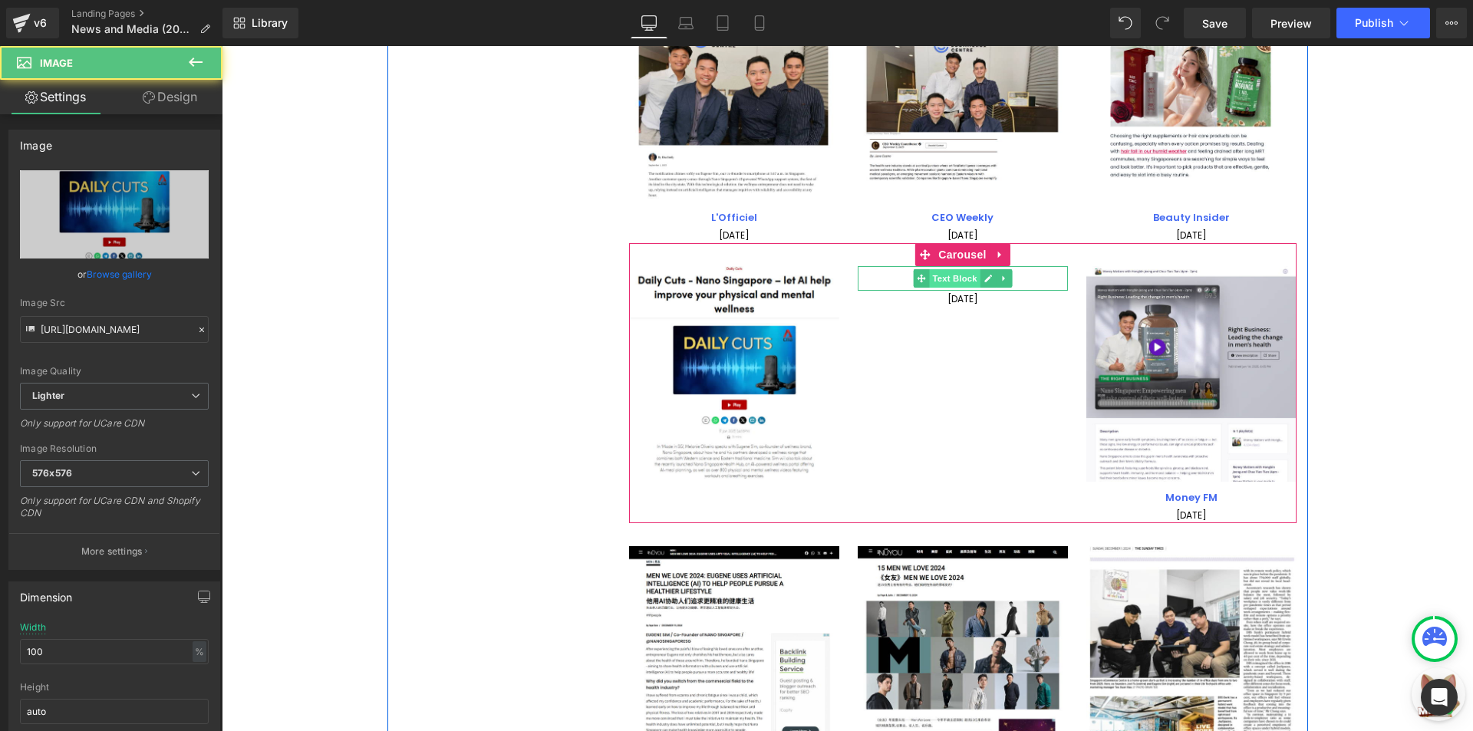
click at [969, 281] on span "Text Block" at bounding box center [954, 278] width 51 height 18
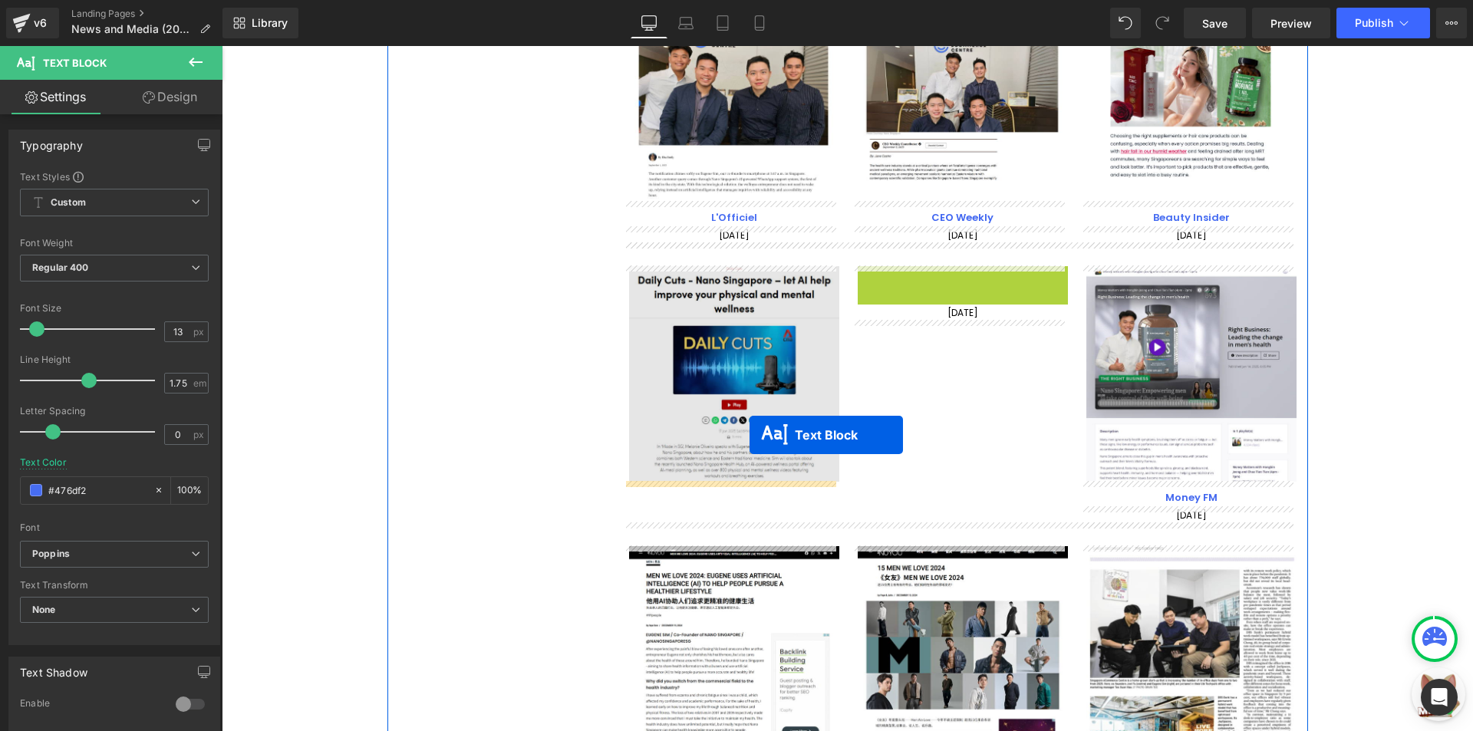
drag, startPoint x: 956, startPoint y: 280, endPoint x: 740, endPoint y: 443, distance: 270.4
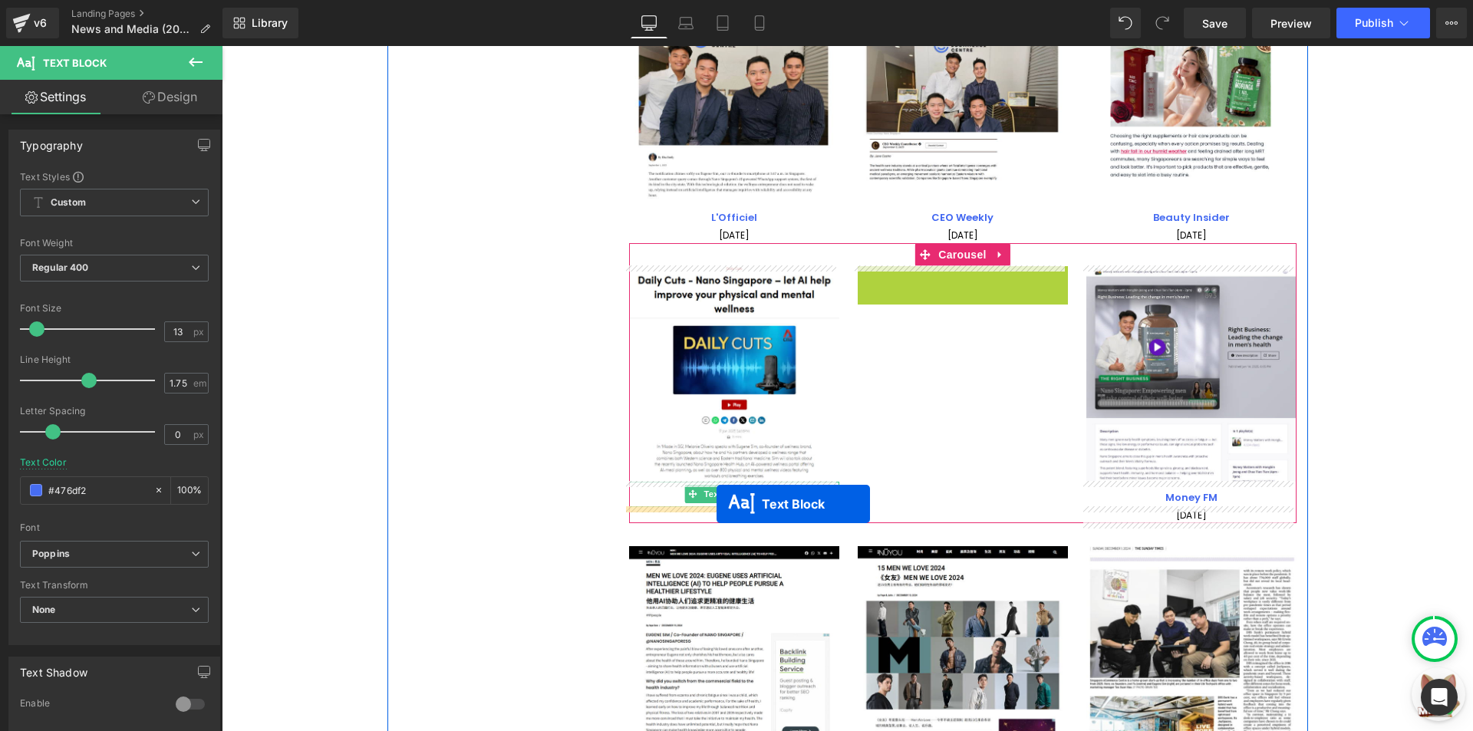
drag, startPoint x: 962, startPoint y: 271, endPoint x: 924, endPoint y: 478, distance: 210.5
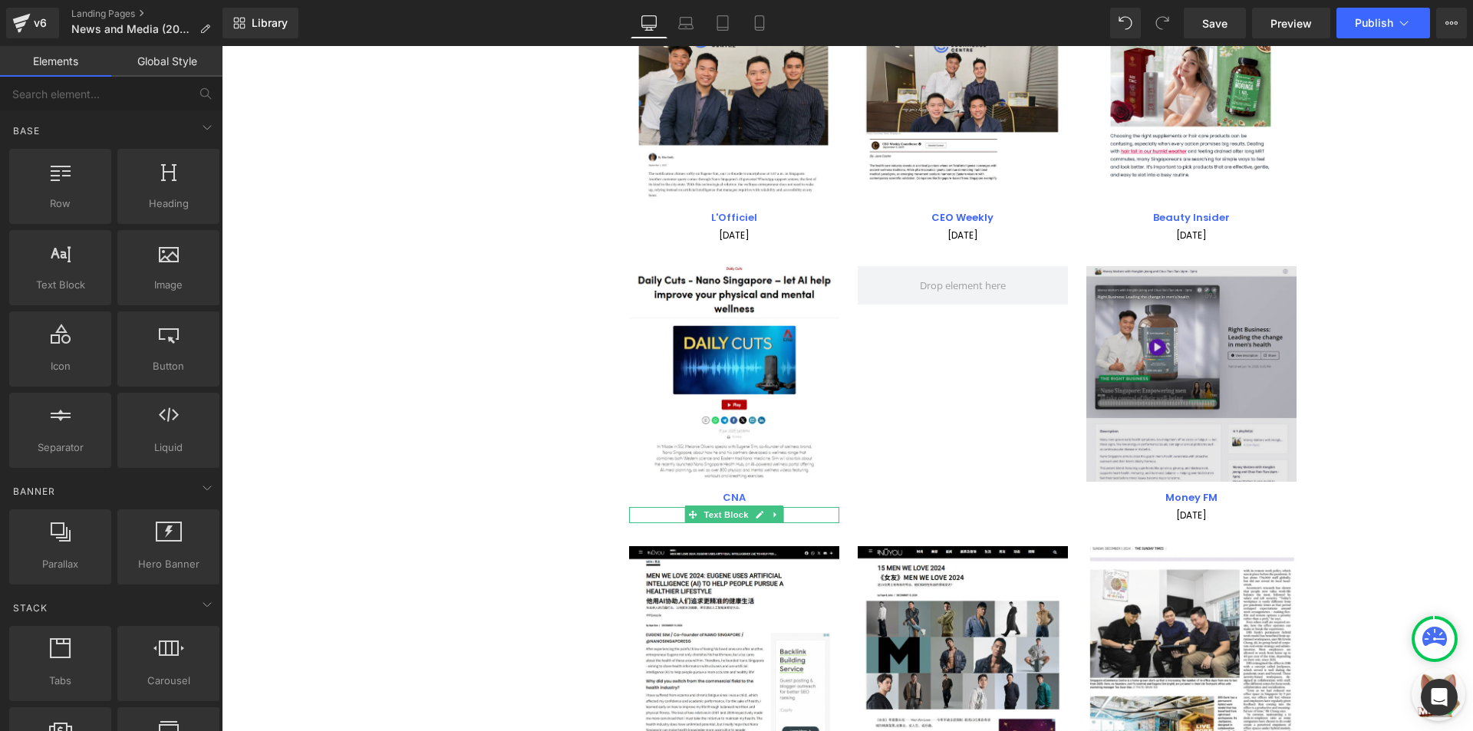
click at [1226, 345] on img at bounding box center [1191, 374] width 210 height 216
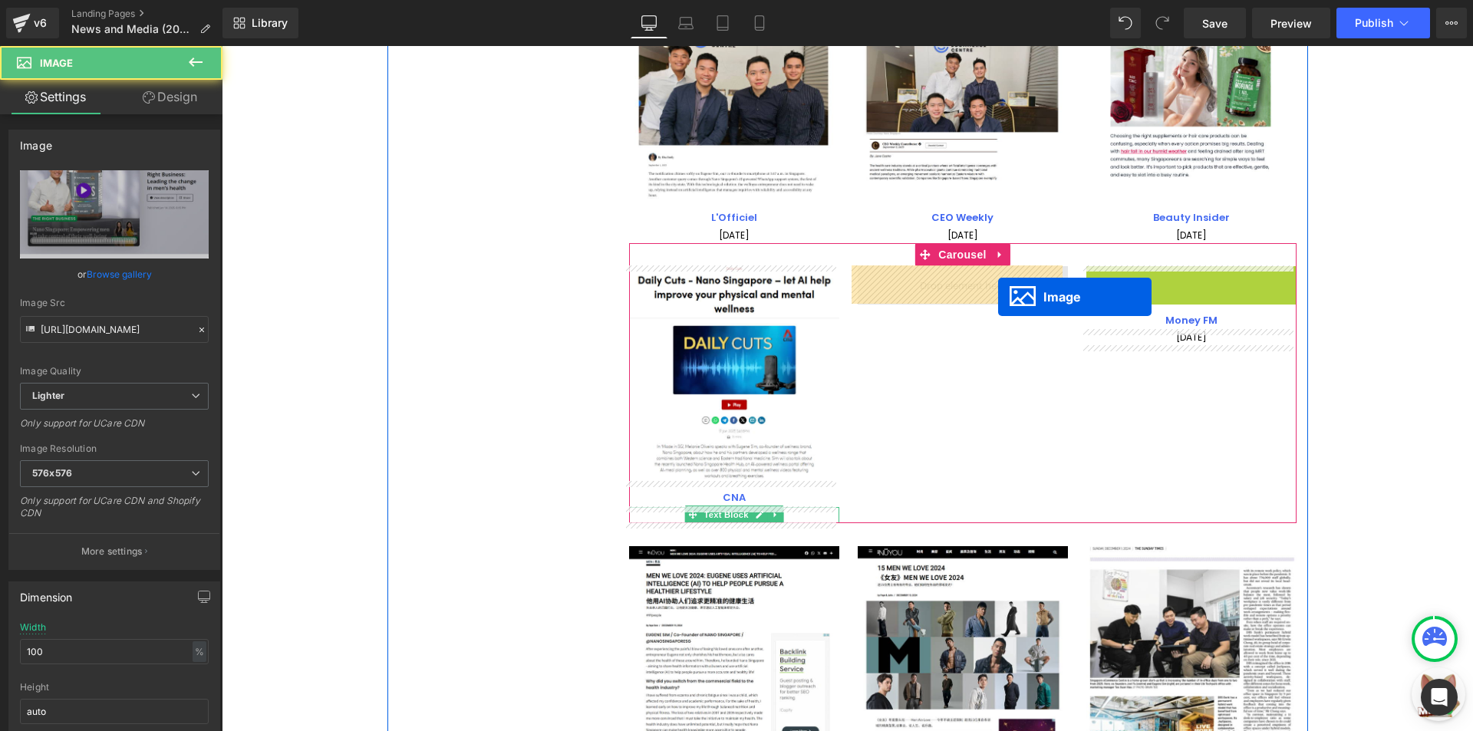
drag, startPoint x: 1186, startPoint y: 367, endPoint x: 998, endPoint y: 297, distance: 200.5
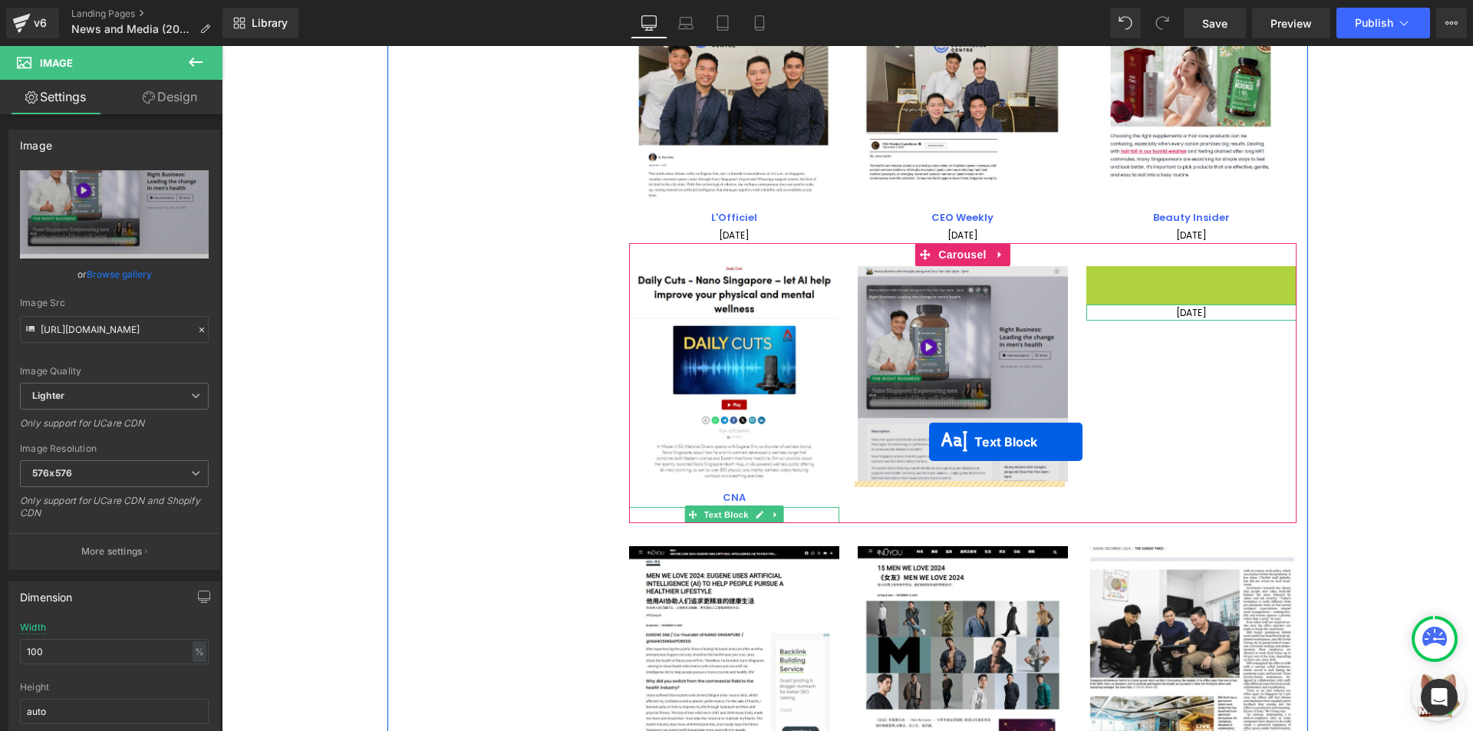
drag, startPoint x: 1187, startPoint y: 276, endPoint x: 925, endPoint y: 456, distance: 317.2
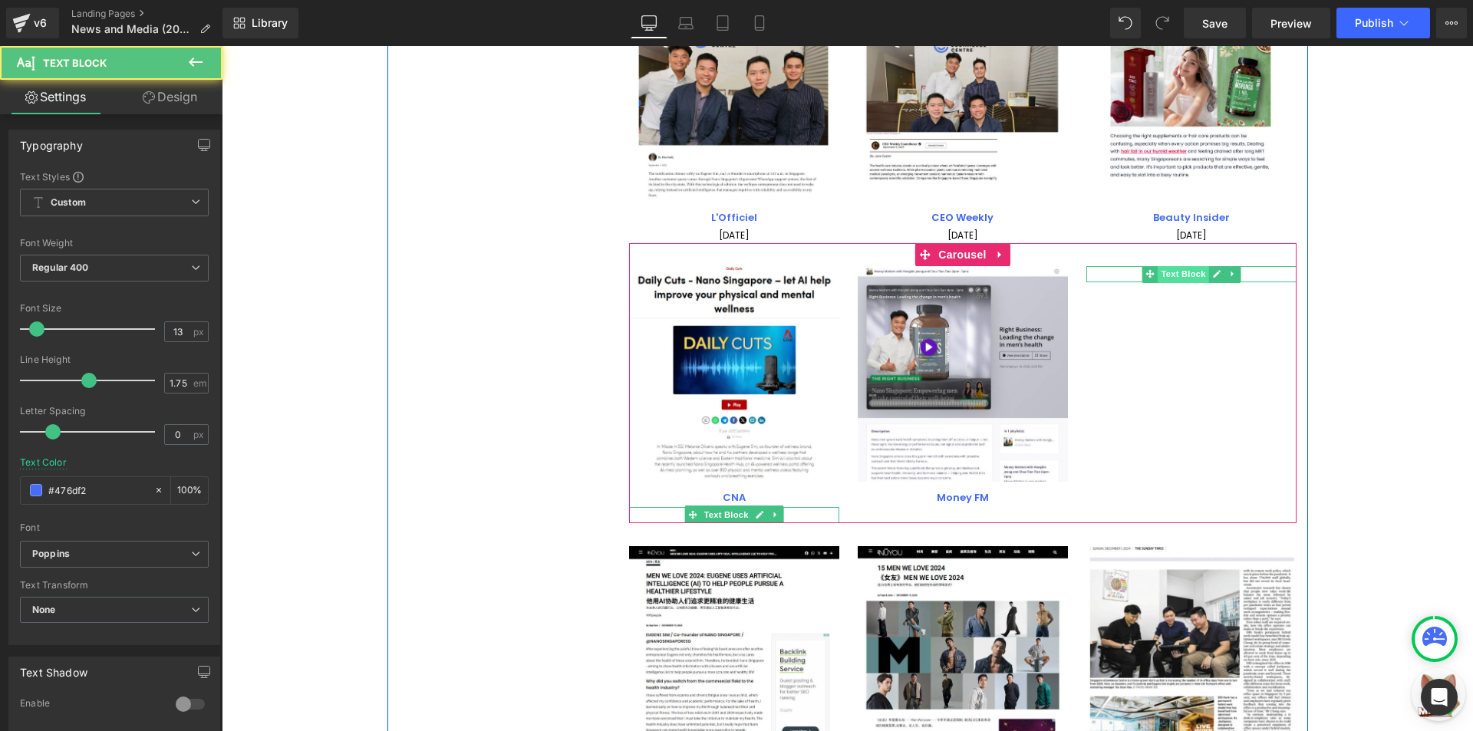
click at [1166, 275] on span "Text Block" at bounding box center [1182, 274] width 51 height 18
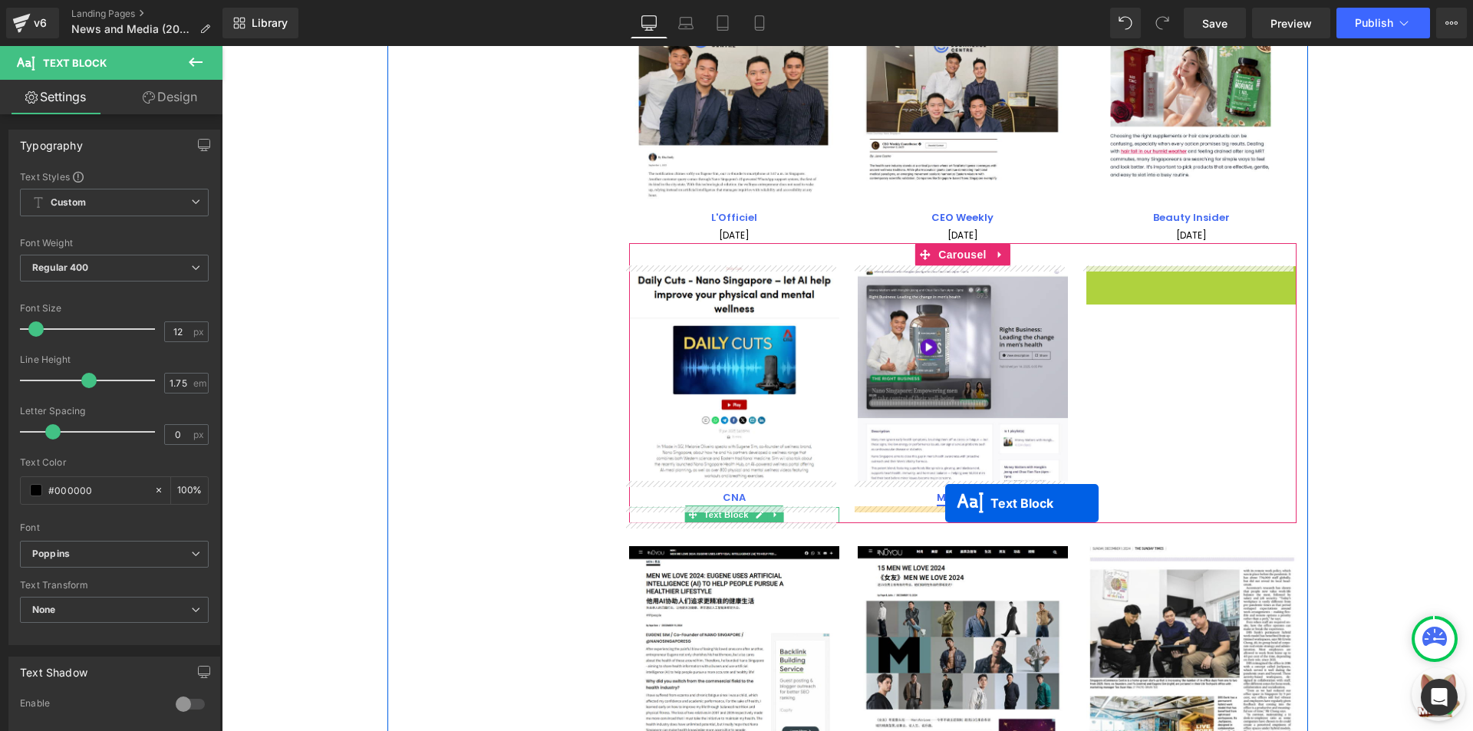
drag, startPoint x: 1170, startPoint y: 275, endPoint x: 948, endPoint y: 502, distance: 317.8
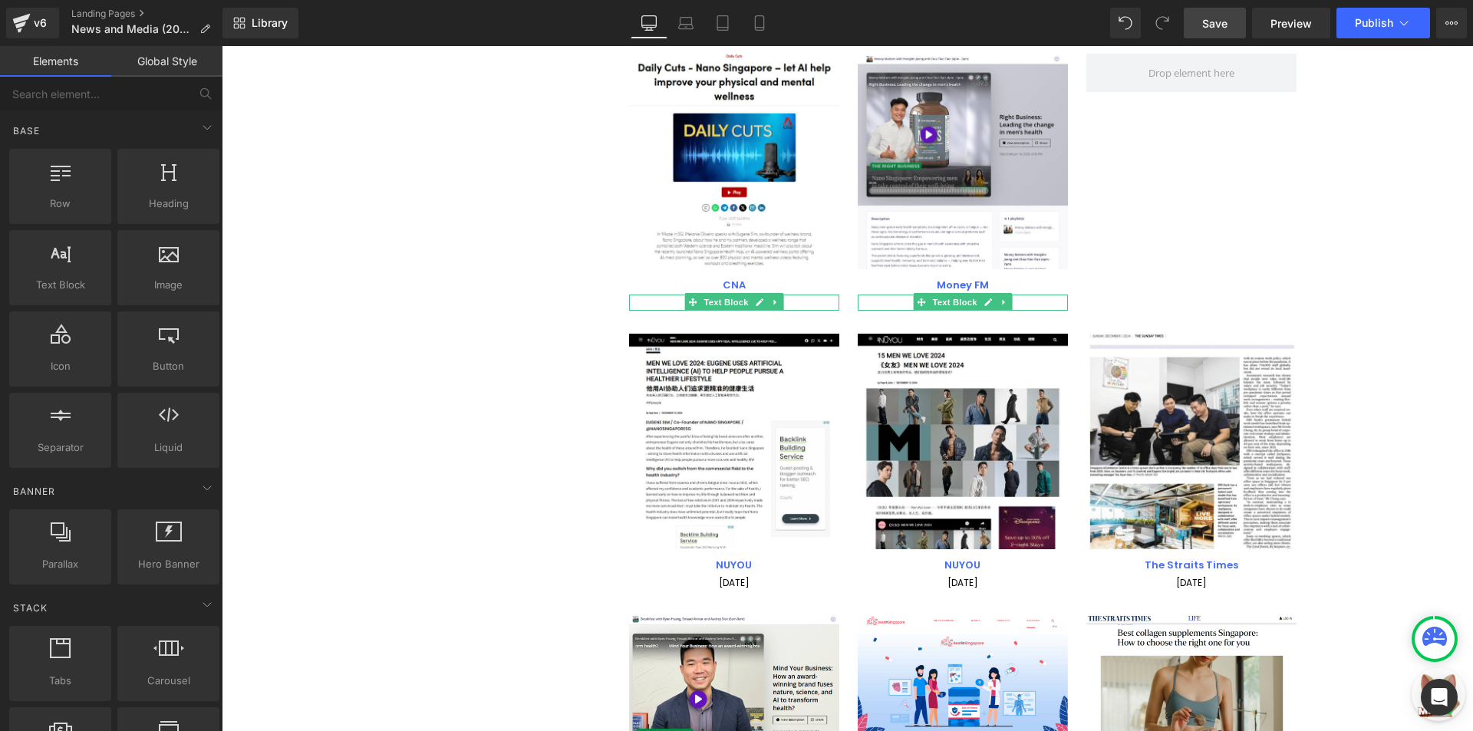
scroll to position [703, 0]
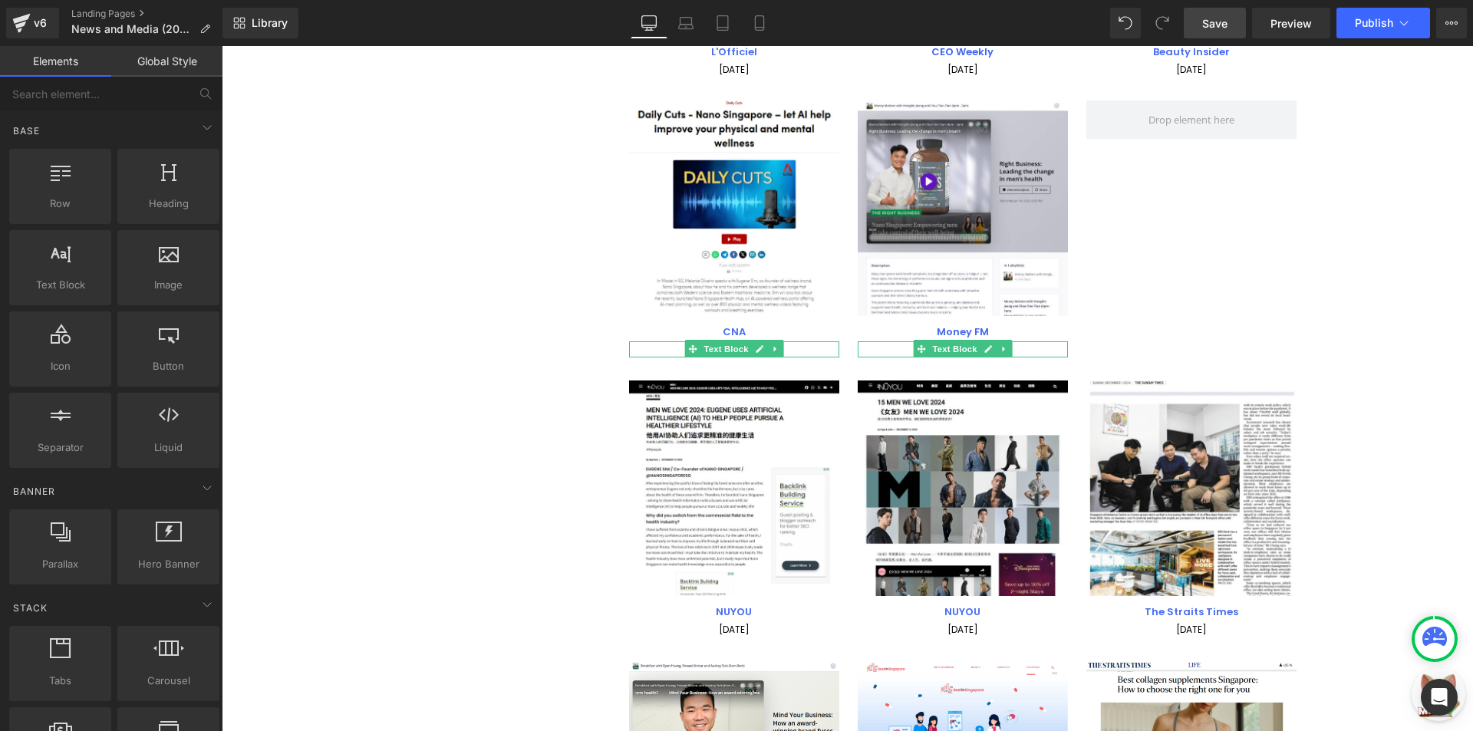
drag, startPoint x: 1189, startPoint y: 16, endPoint x: 1057, endPoint y: 239, distance: 258.6
click at [1189, 16] on link "Save" at bounding box center [1214, 23] width 62 height 31
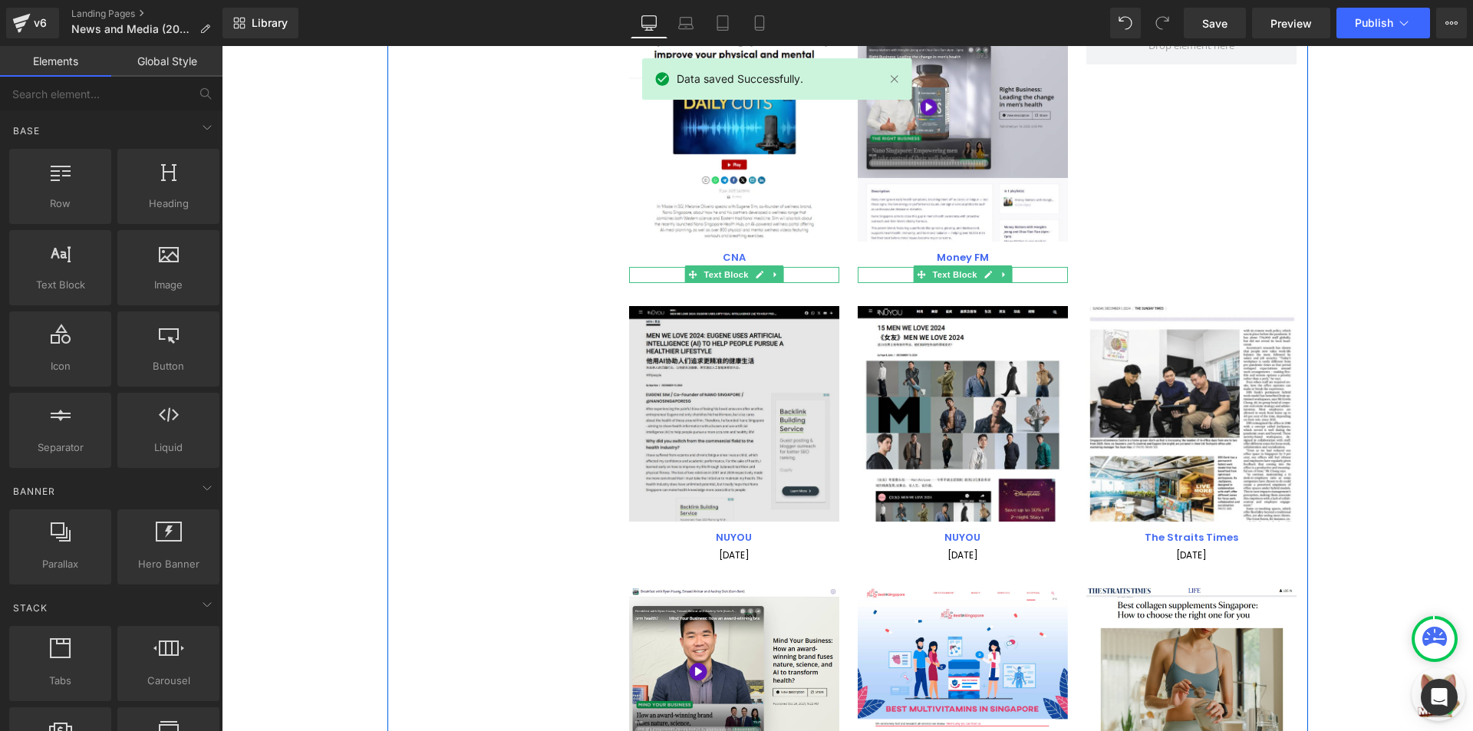
scroll to position [779, 0]
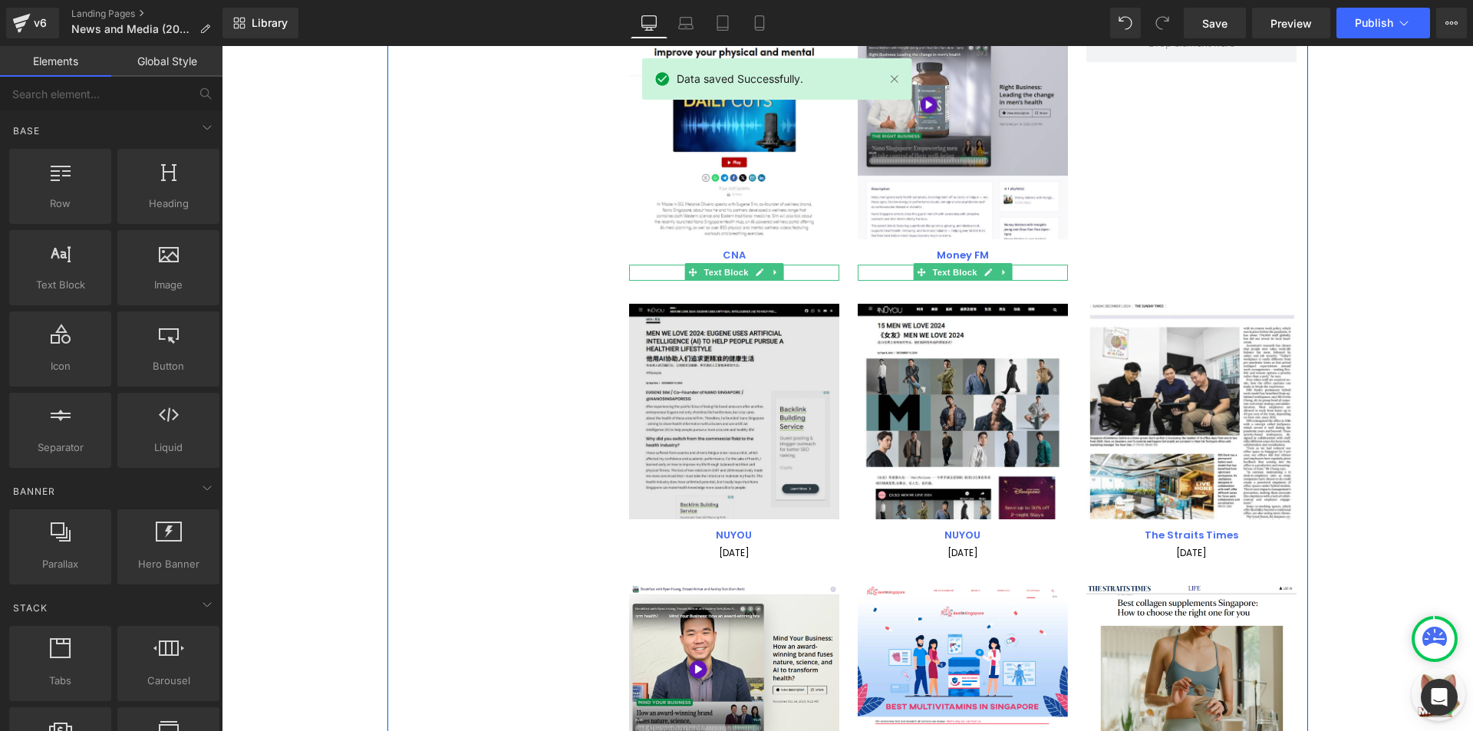
click at [680, 421] on img at bounding box center [734, 412] width 210 height 216
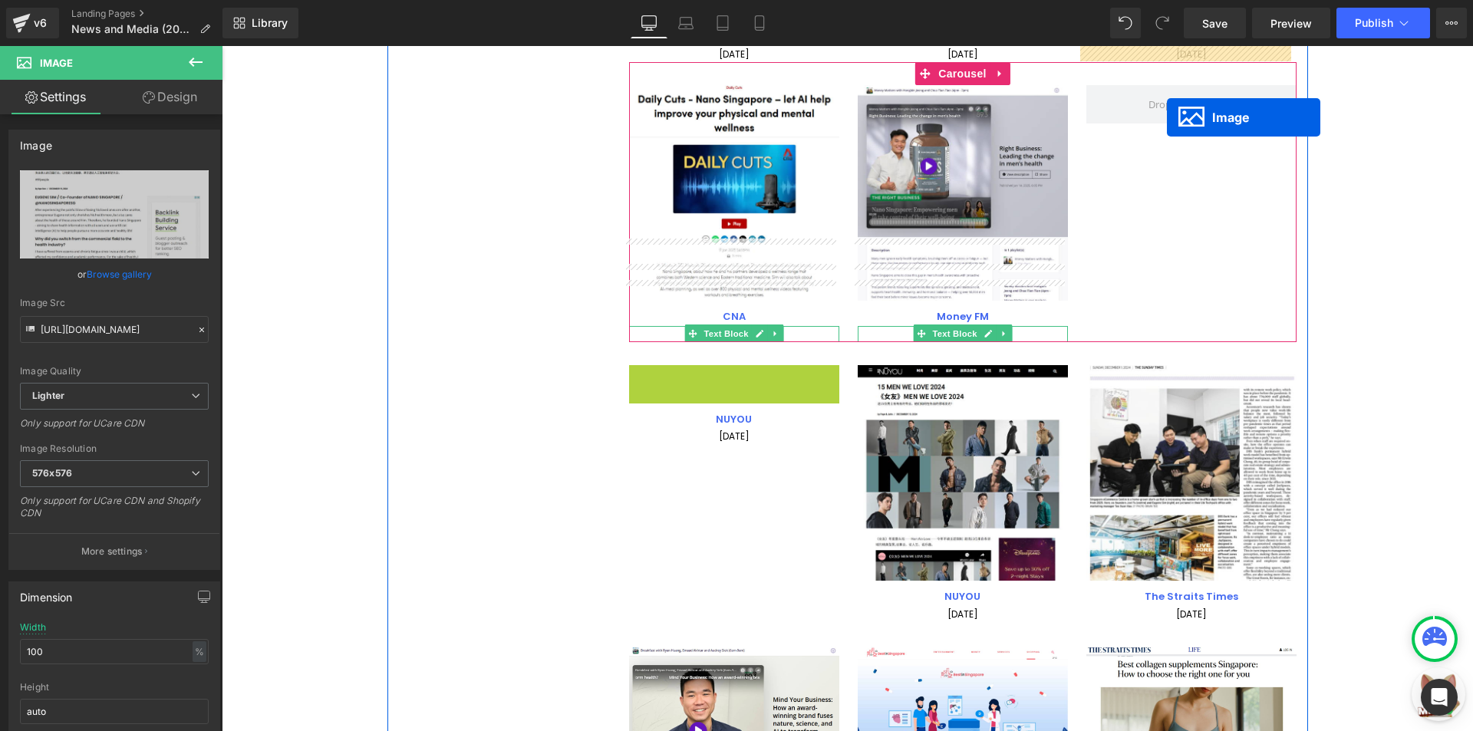
scroll to position [687, 0]
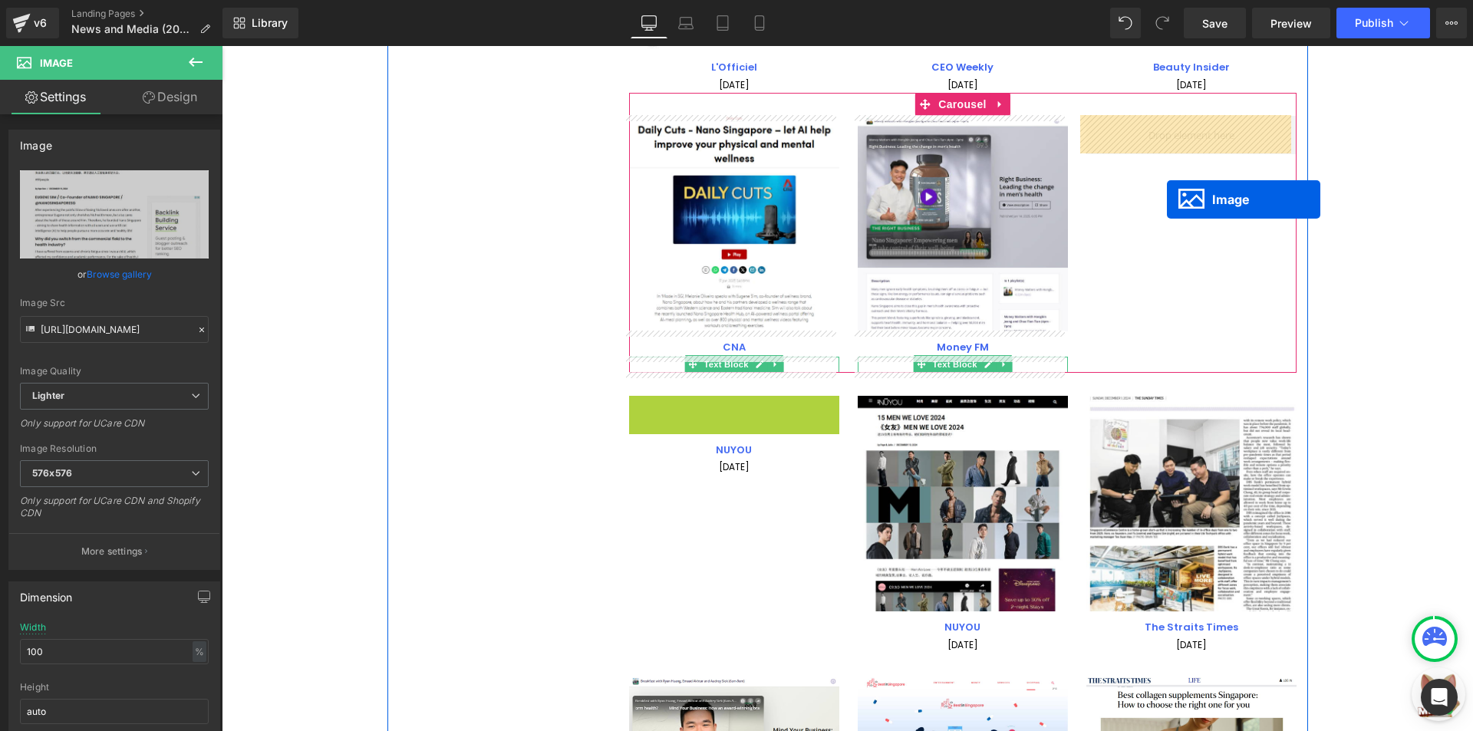
drag, startPoint x: 718, startPoint y: 415, endPoint x: 1166, endPoint y: 199, distance: 497.1
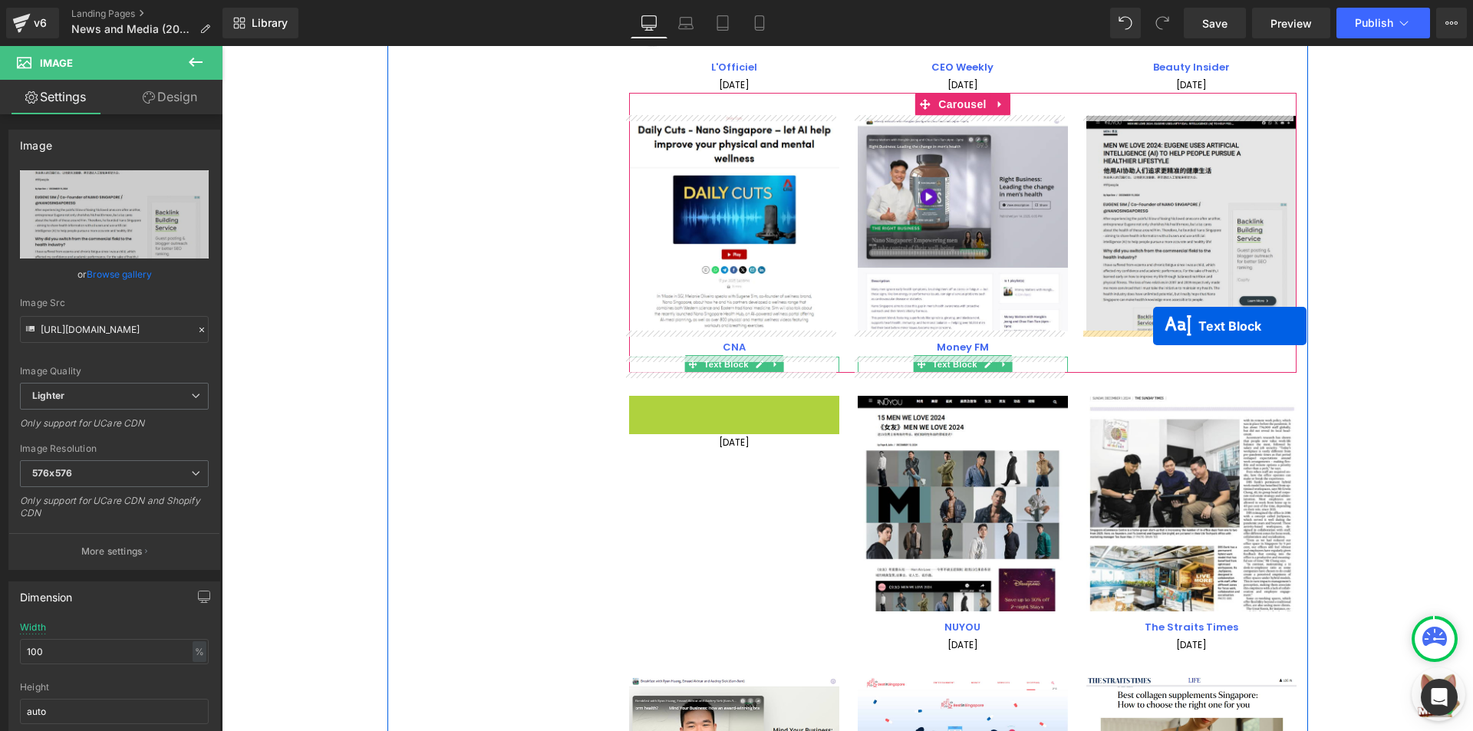
drag, startPoint x: 727, startPoint y: 410, endPoint x: 1153, endPoint y: 326, distance: 433.8
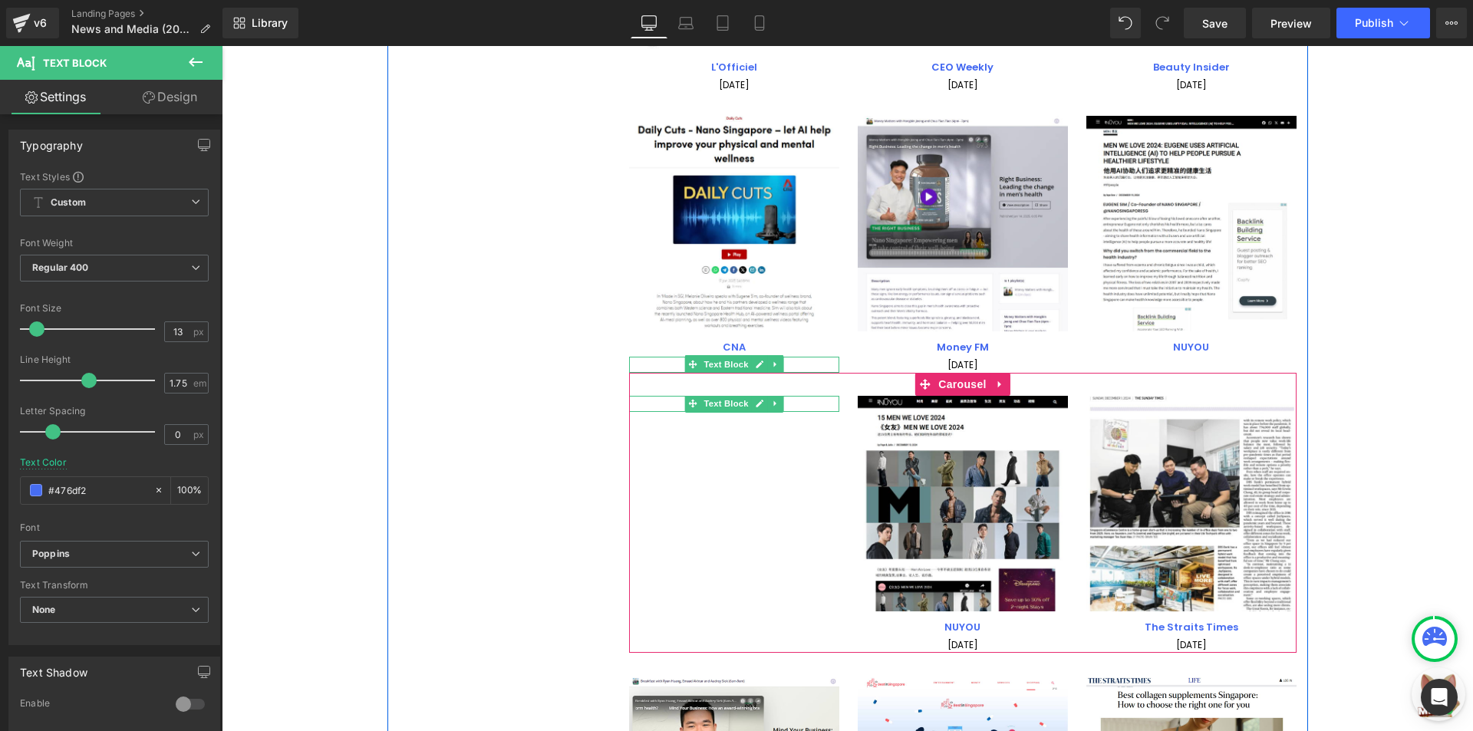
click at [729, 405] on li "Text Block" at bounding box center [717, 403] width 67 height 18
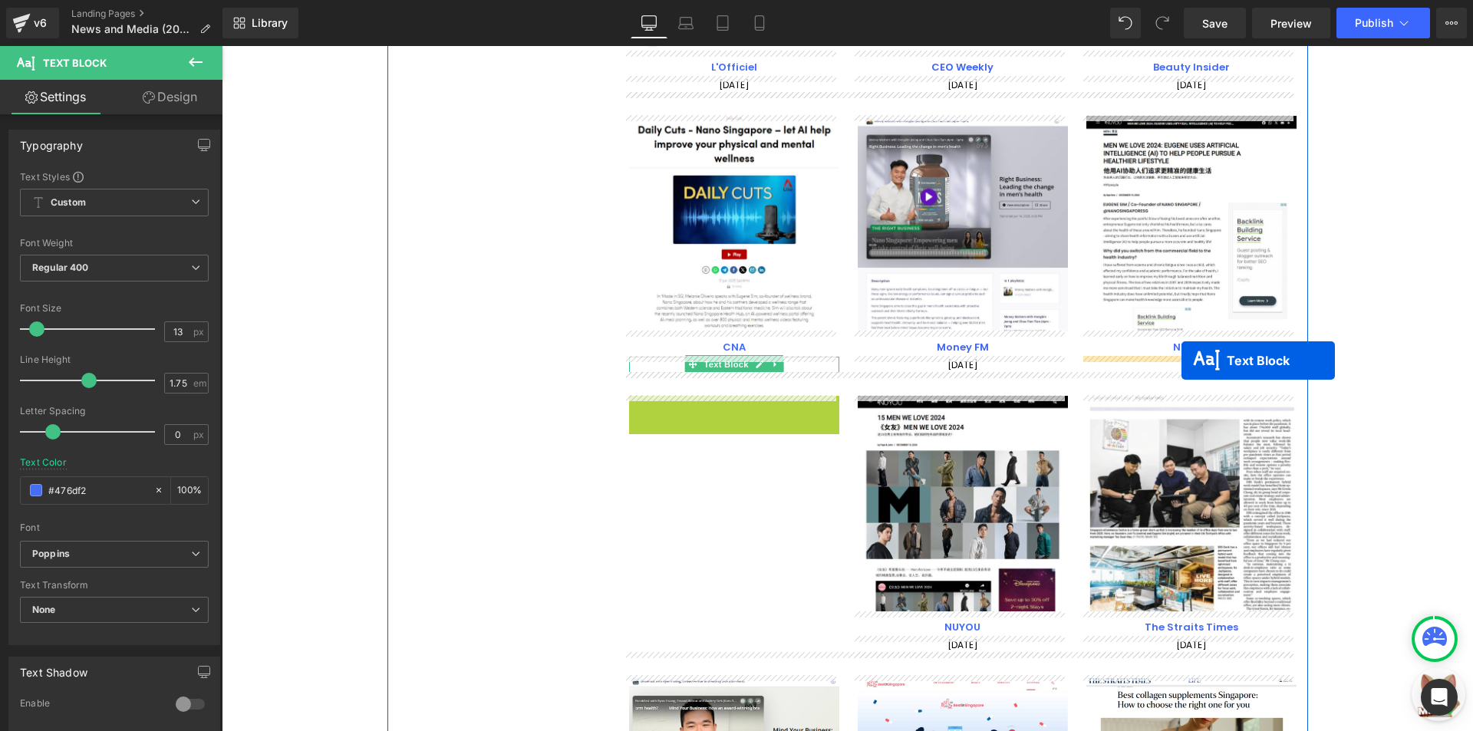
drag, startPoint x: 728, startPoint y: 403, endPoint x: 1182, endPoint y: 358, distance: 456.2
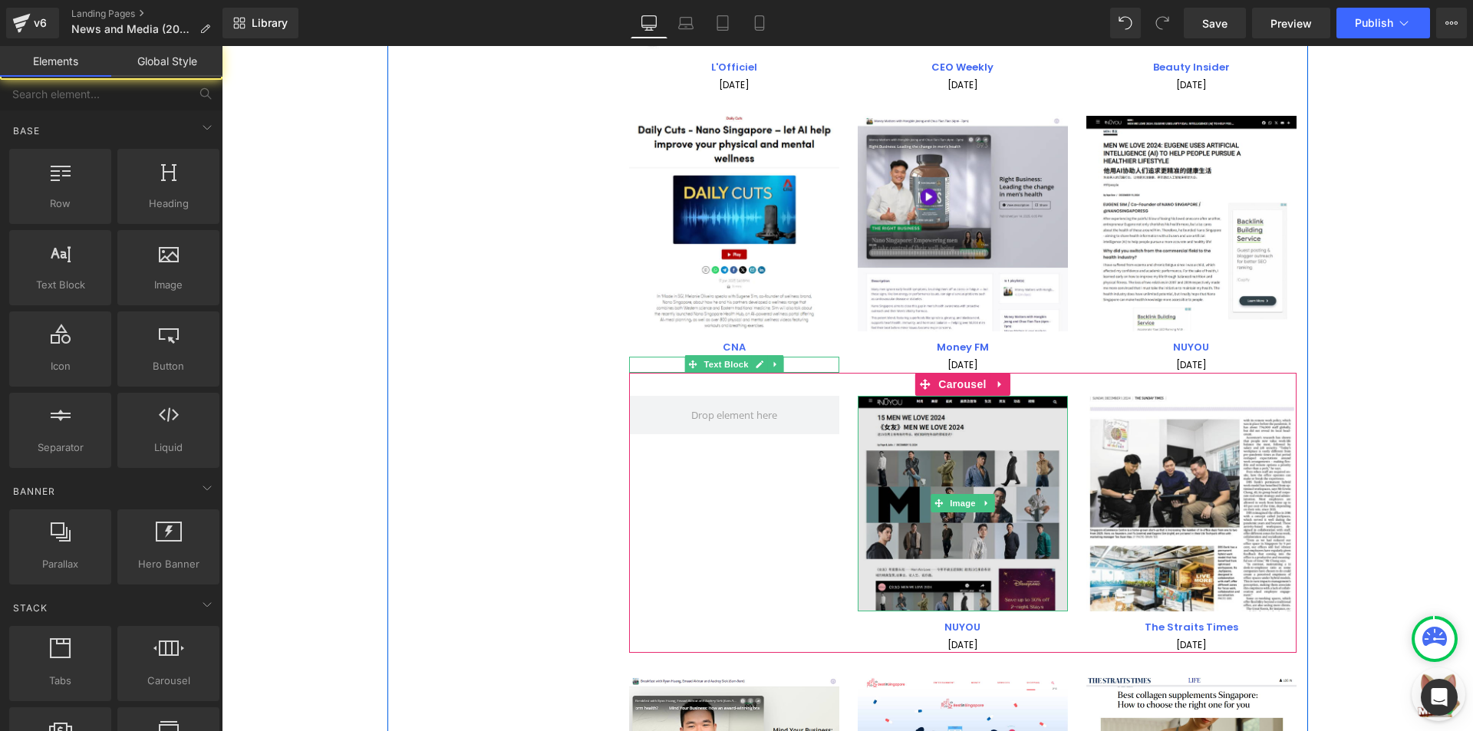
drag, startPoint x: 911, startPoint y: 478, endPoint x: 943, endPoint y: 501, distance: 39.0
click at [911, 477] on img at bounding box center [963, 504] width 210 height 216
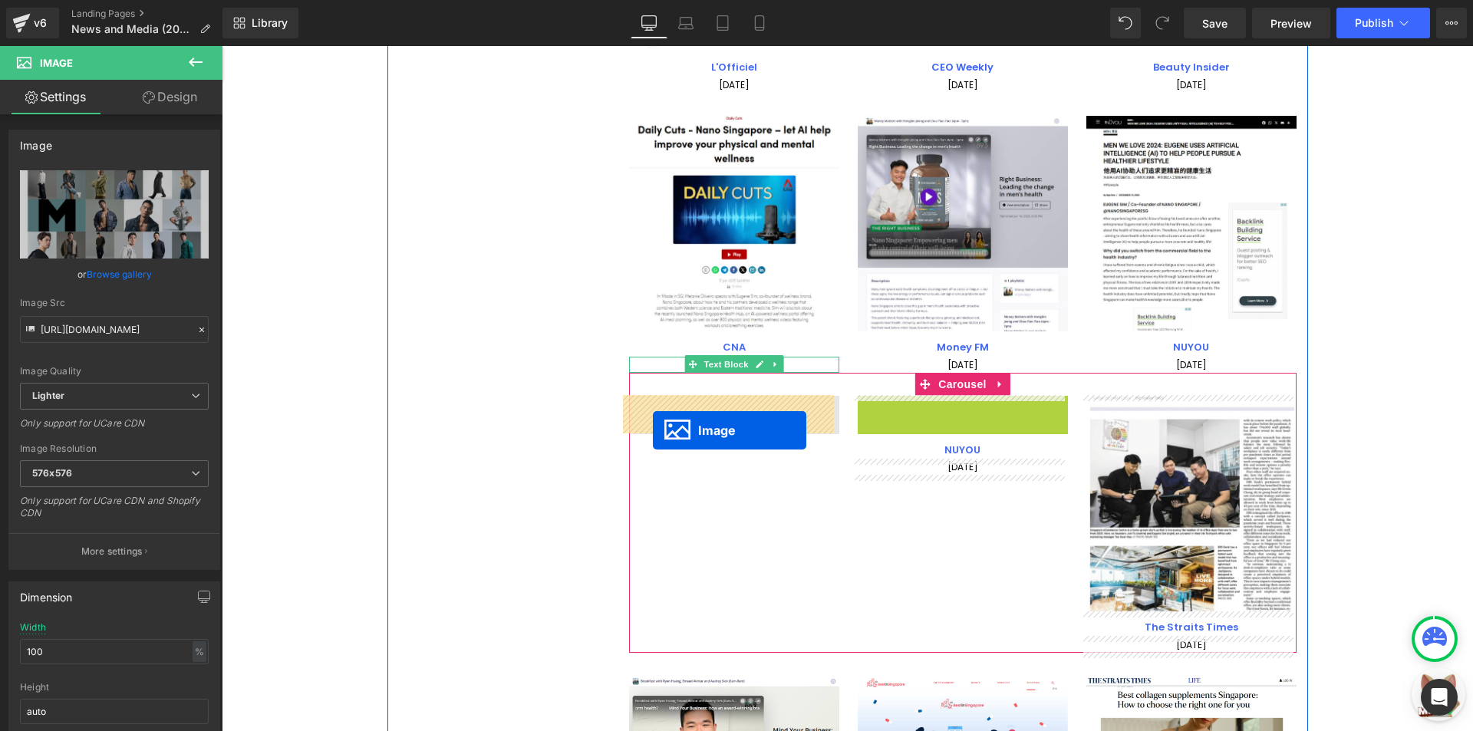
drag, startPoint x: 946, startPoint y: 505, endPoint x: 653, endPoint y: 430, distance: 303.0
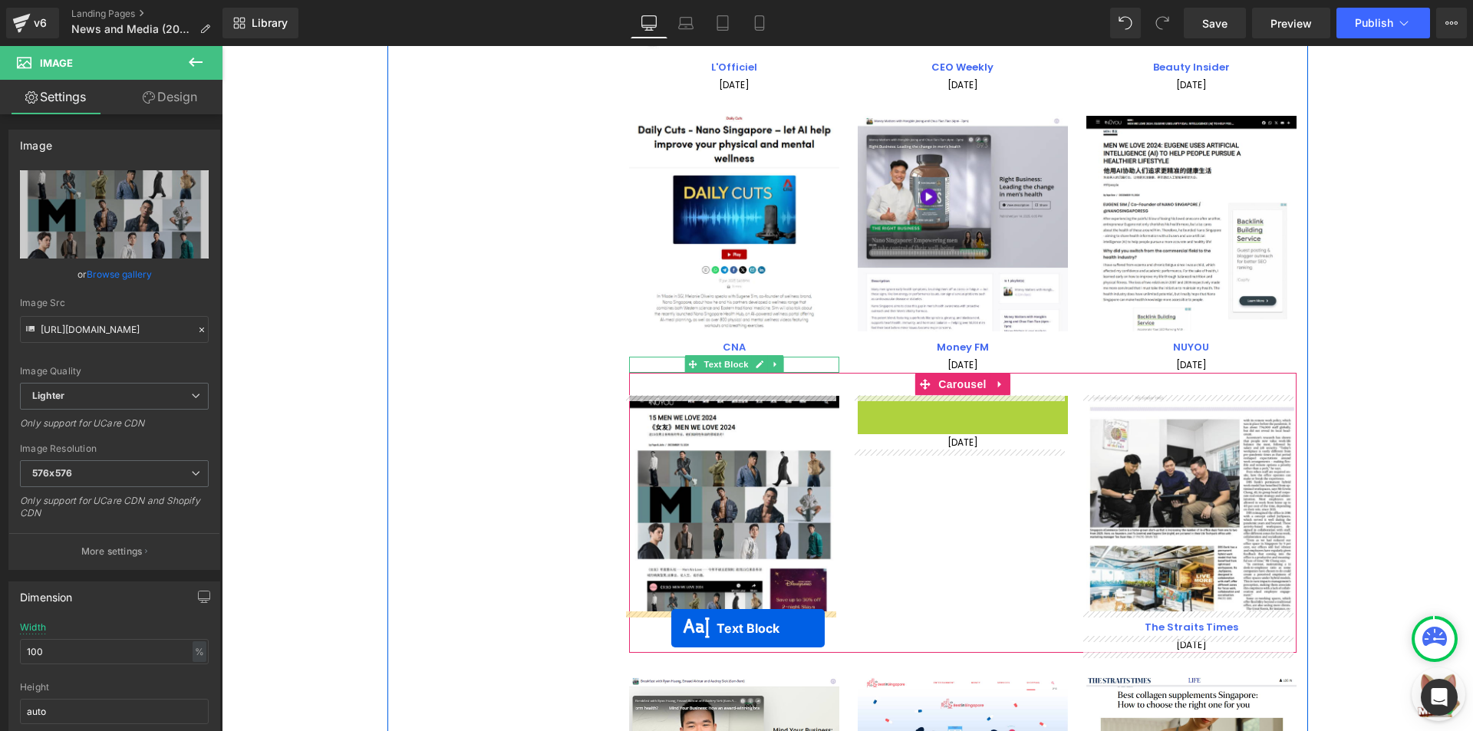
drag, startPoint x: 960, startPoint y: 408, endPoint x: 671, endPoint y: 628, distance: 363.4
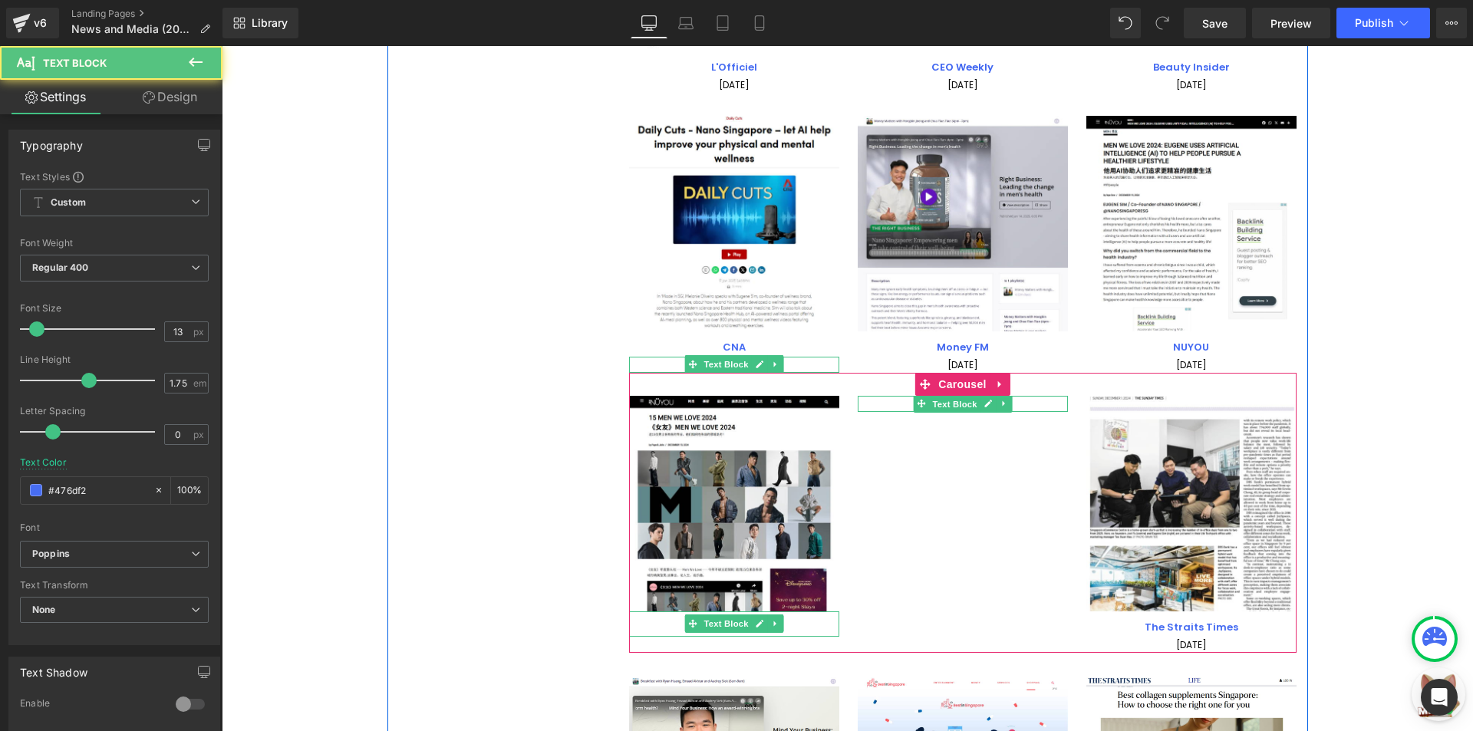
click at [957, 398] on span "Text Block" at bounding box center [954, 404] width 51 height 18
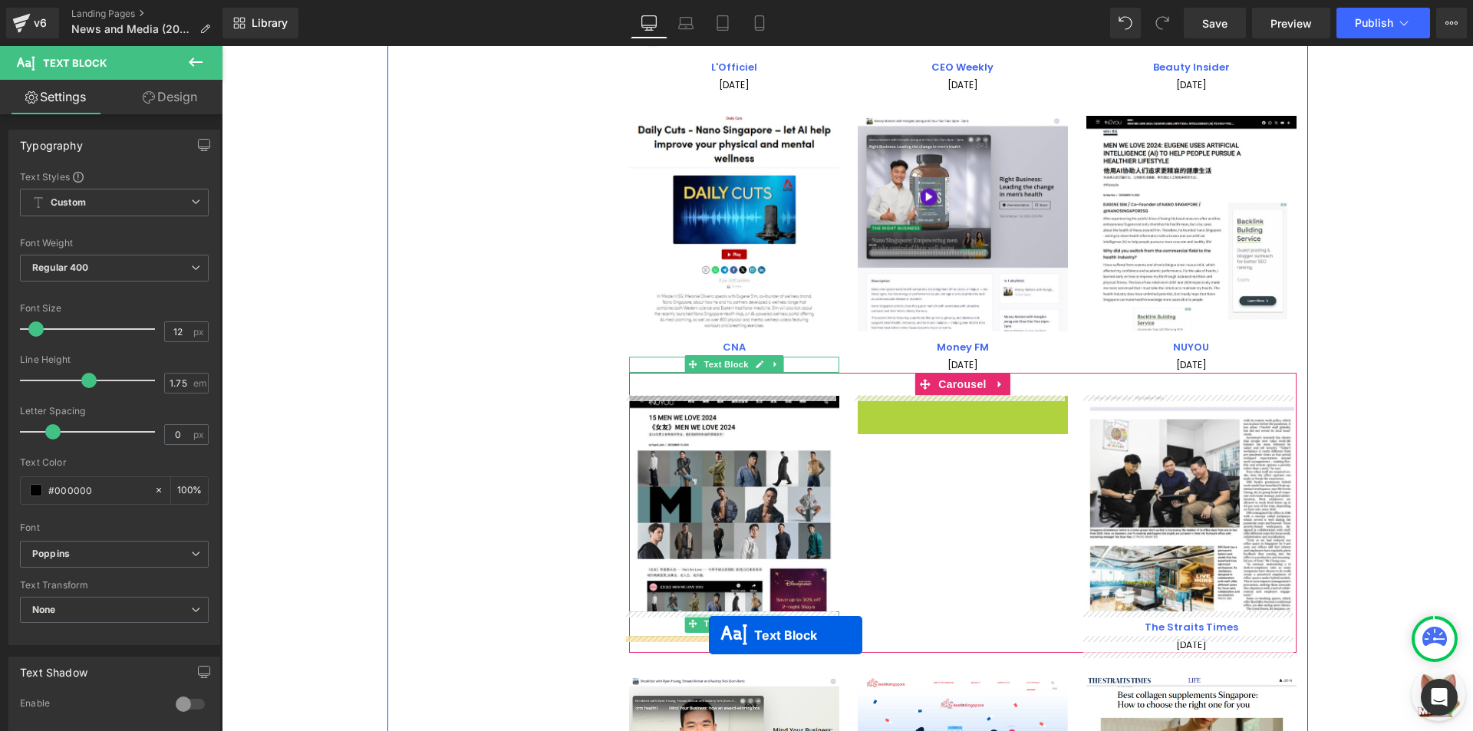
drag, startPoint x: 955, startPoint y: 402, endPoint x: 709, endPoint y: 635, distance: 339.1
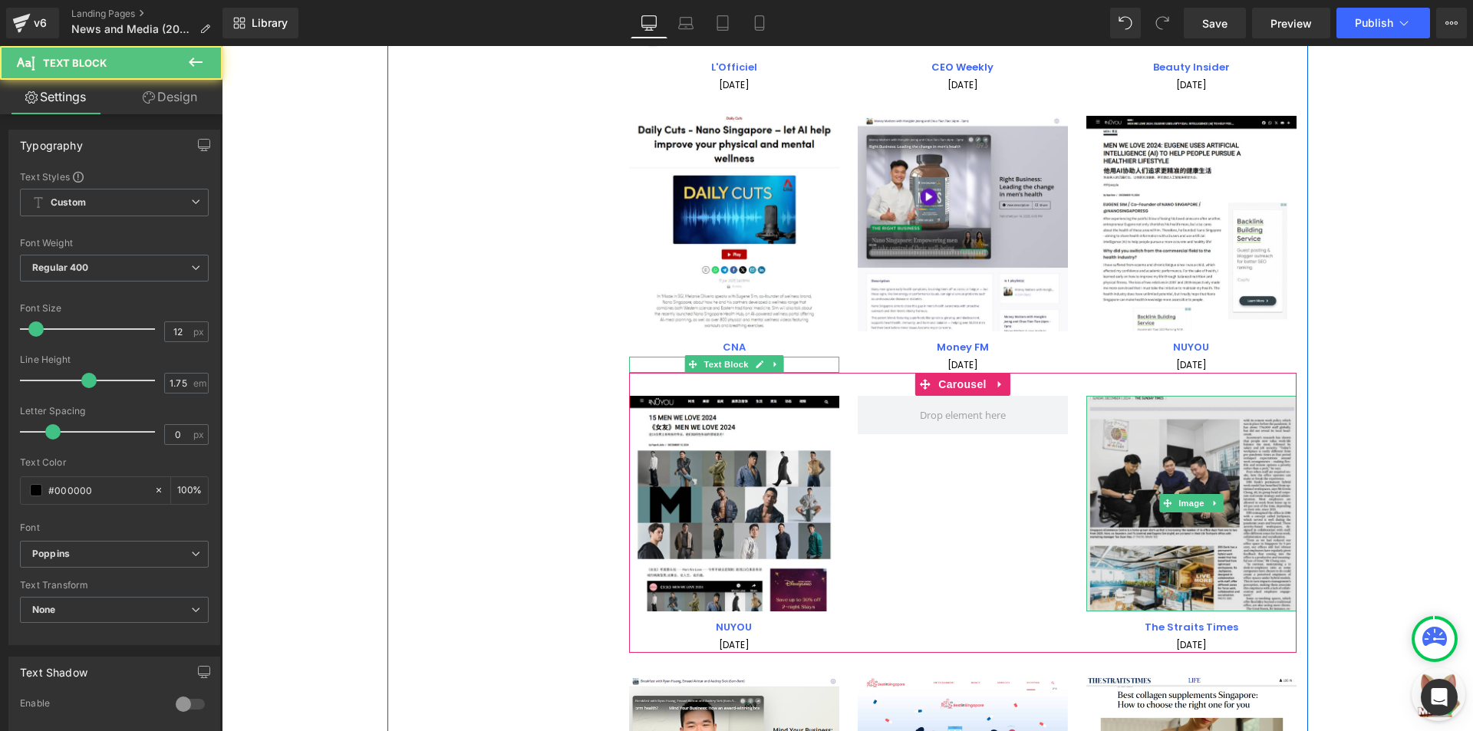
click at [1160, 488] on img at bounding box center [1191, 504] width 210 height 216
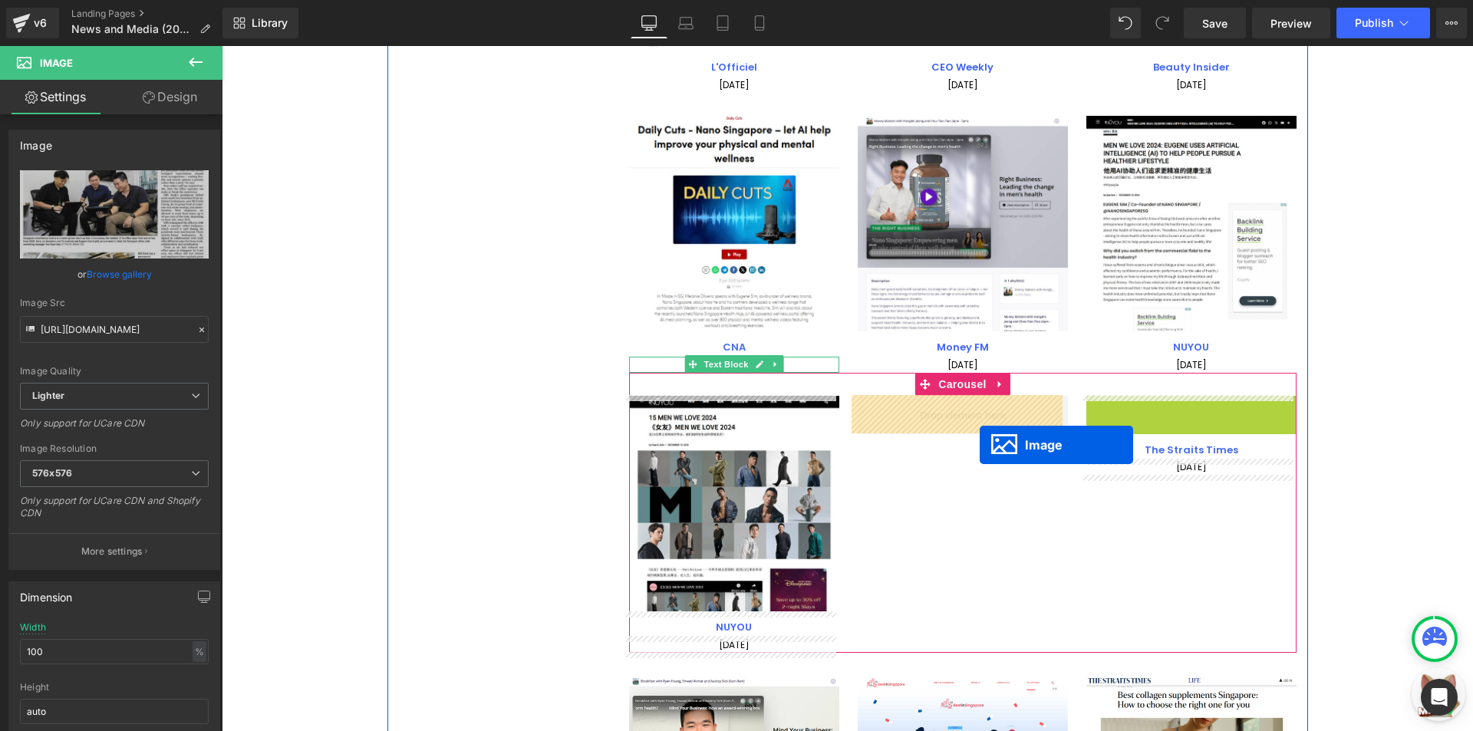
drag, startPoint x: 1183, startPoint y: 499, endPoint x: 979, endPoint y: 445, distance: 211.0
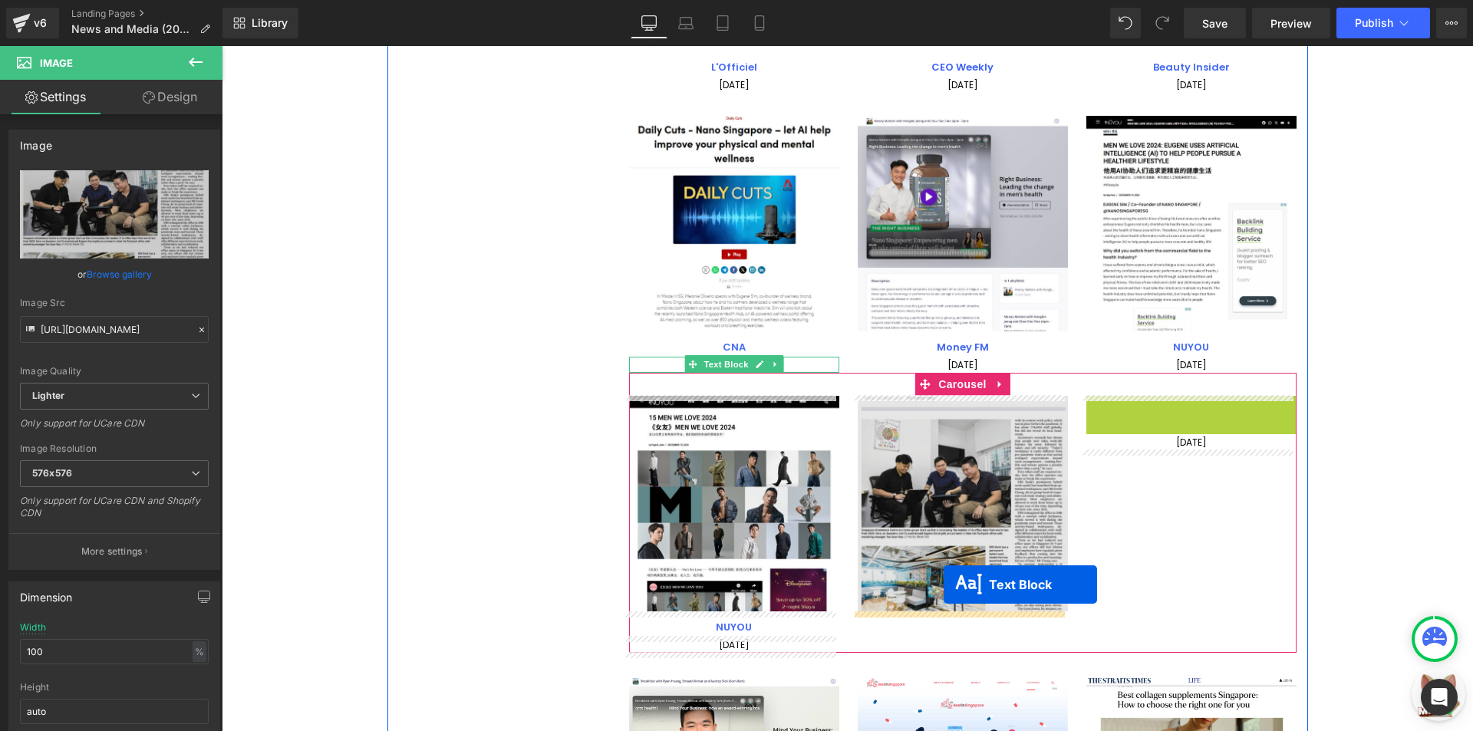
drag, startPoint x: 1193, startPoint y: 410, endPoint x: 943, endPoint y: 584, distance: 304.5
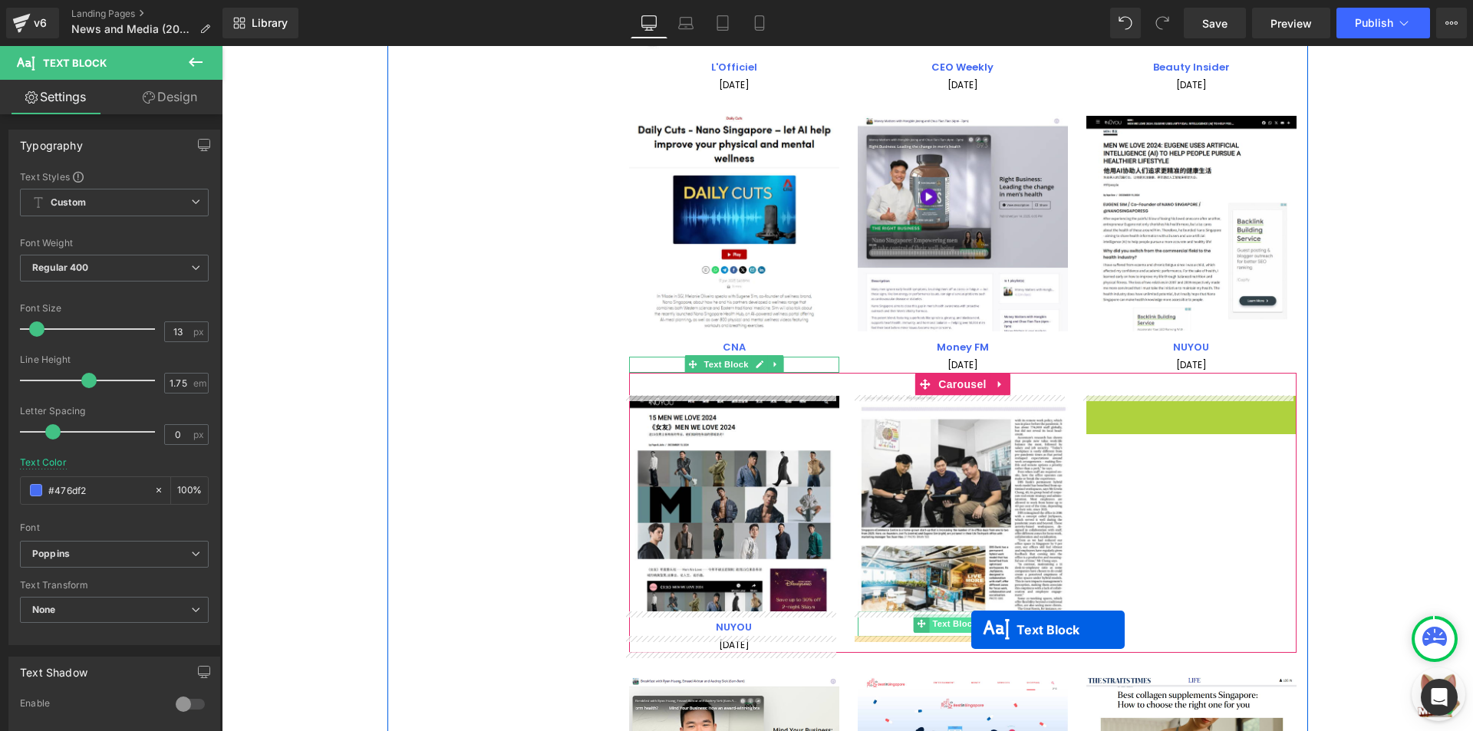
drag, startPoint x: 1189, startPoint y: 403, endPoint x: 971, endPoint y: 630, distance: 314.1
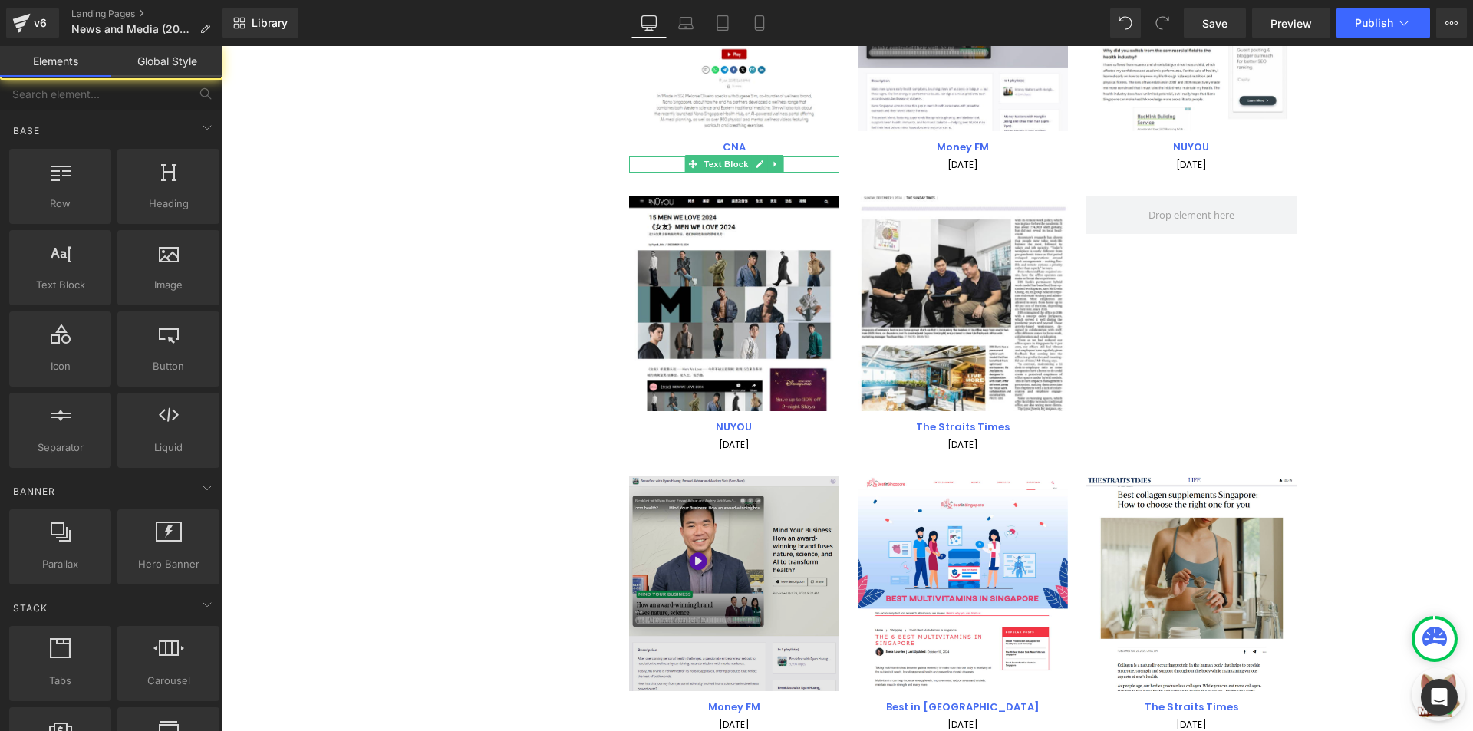
scroll to position [917, 0]
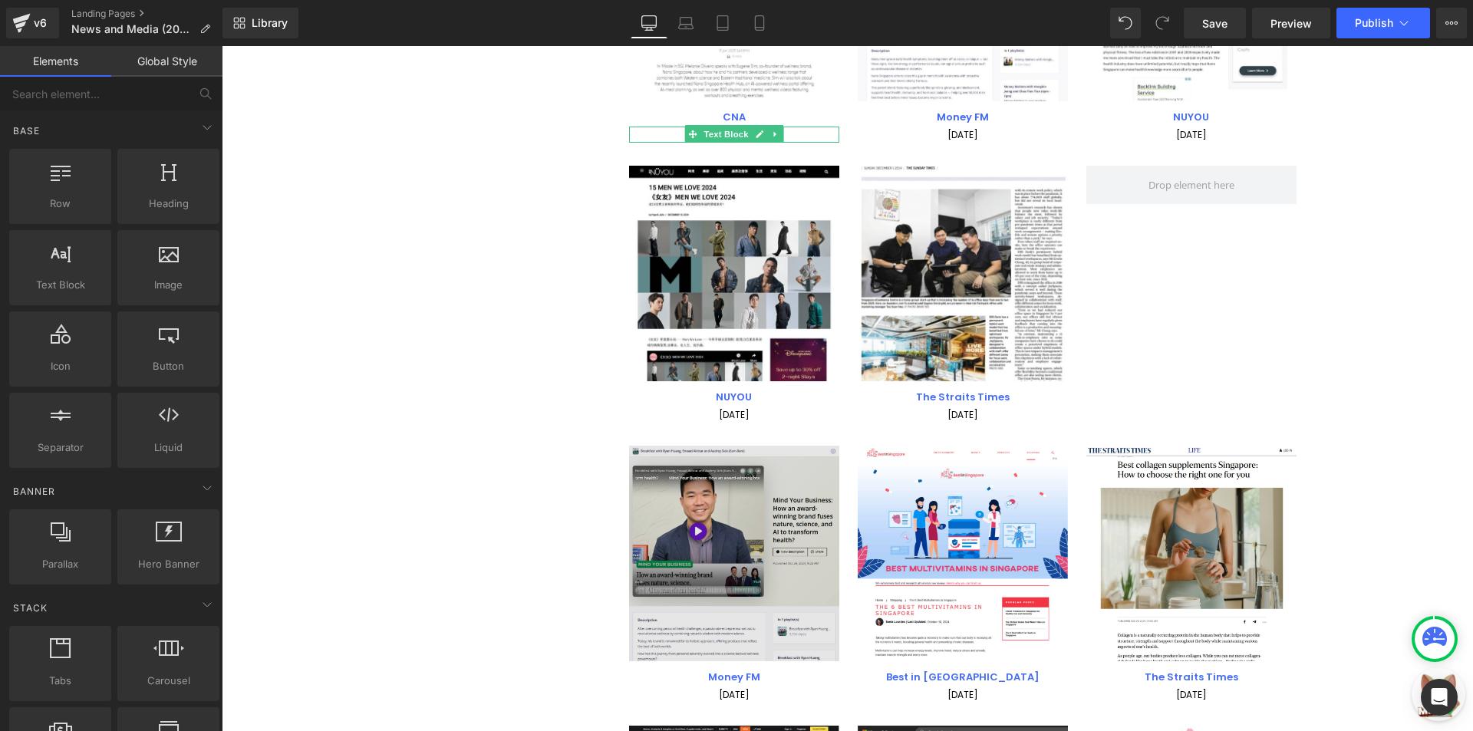
click at [709, 538] on img at bounding box center [734, 554] width 210 height 216
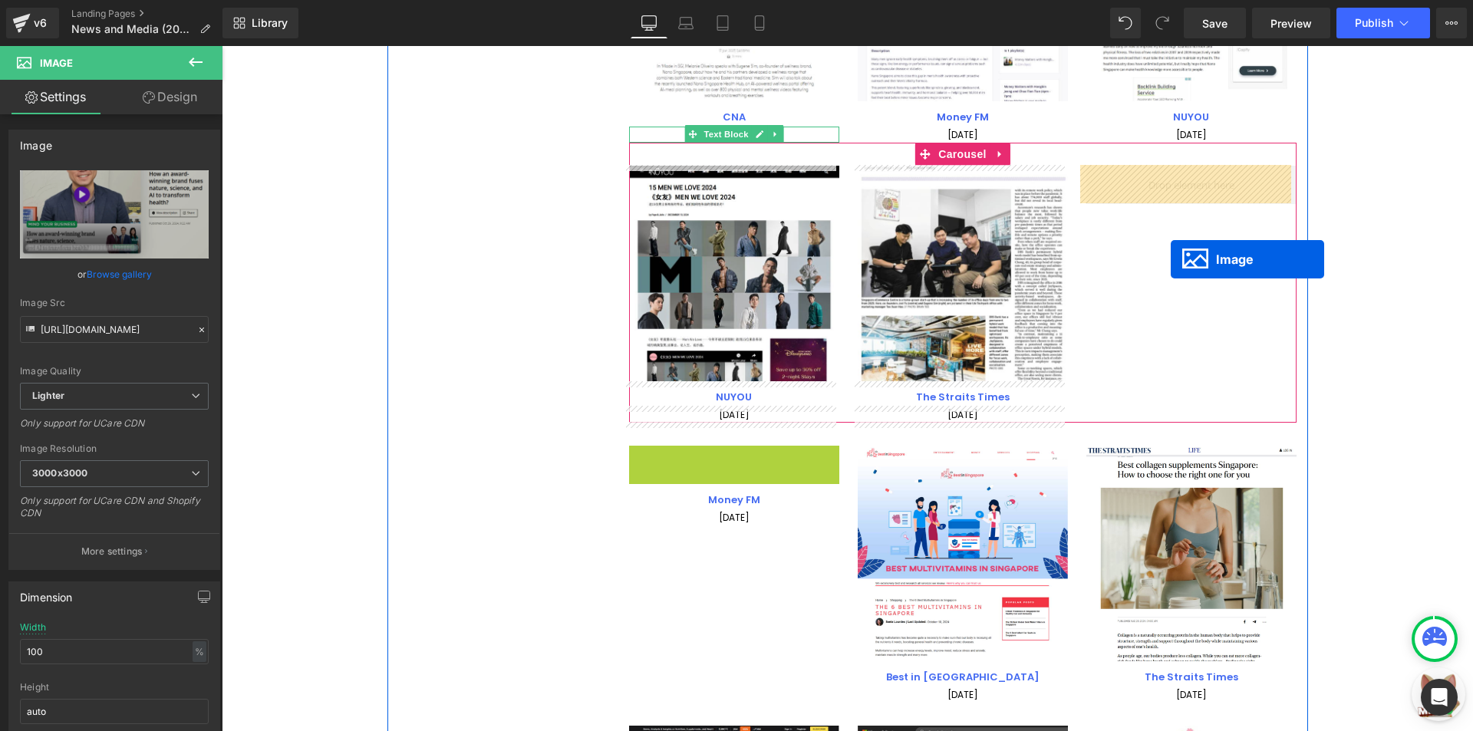
drag, startPoint x: 726, startPoint y: 555, endPoint x: 1170, endPoint y: 259, distance: 533.3
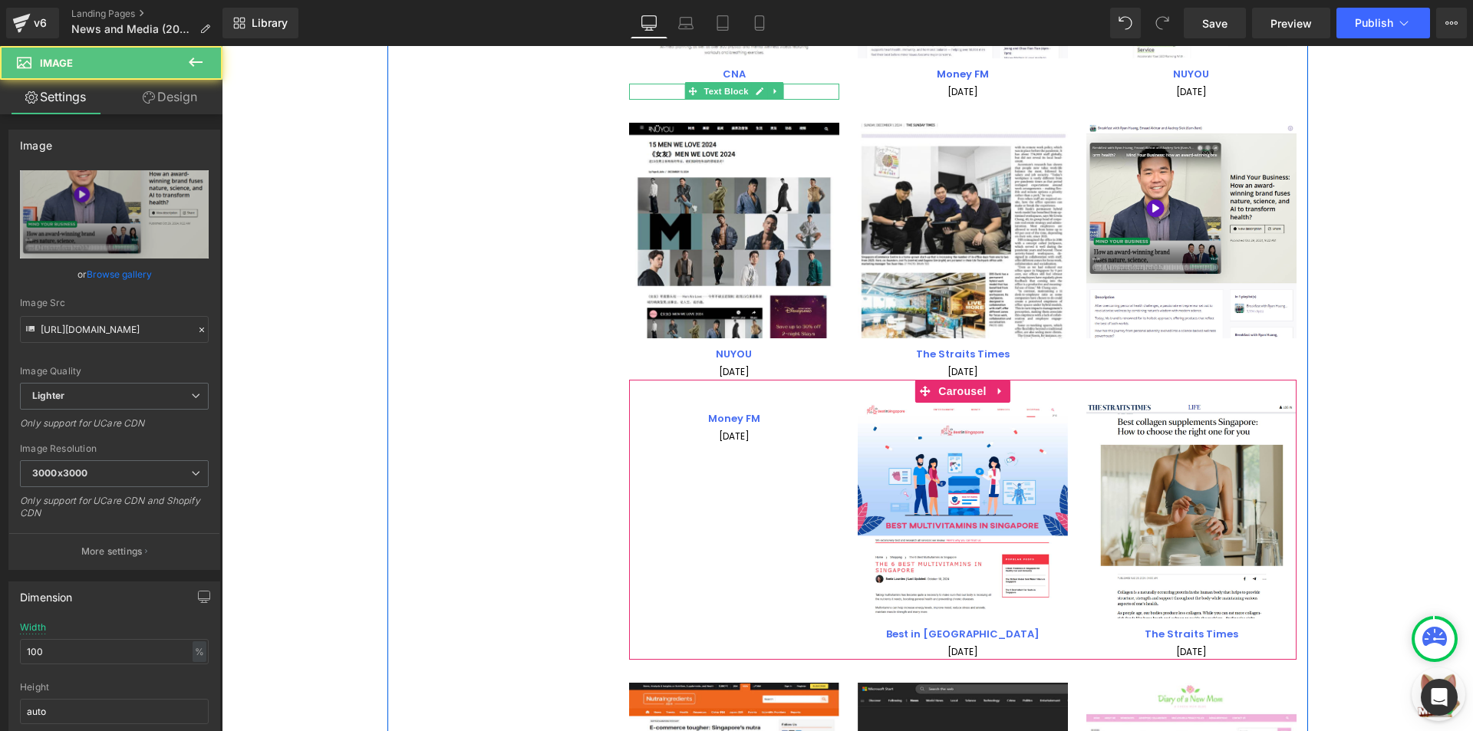
scroll to position [994, 0]
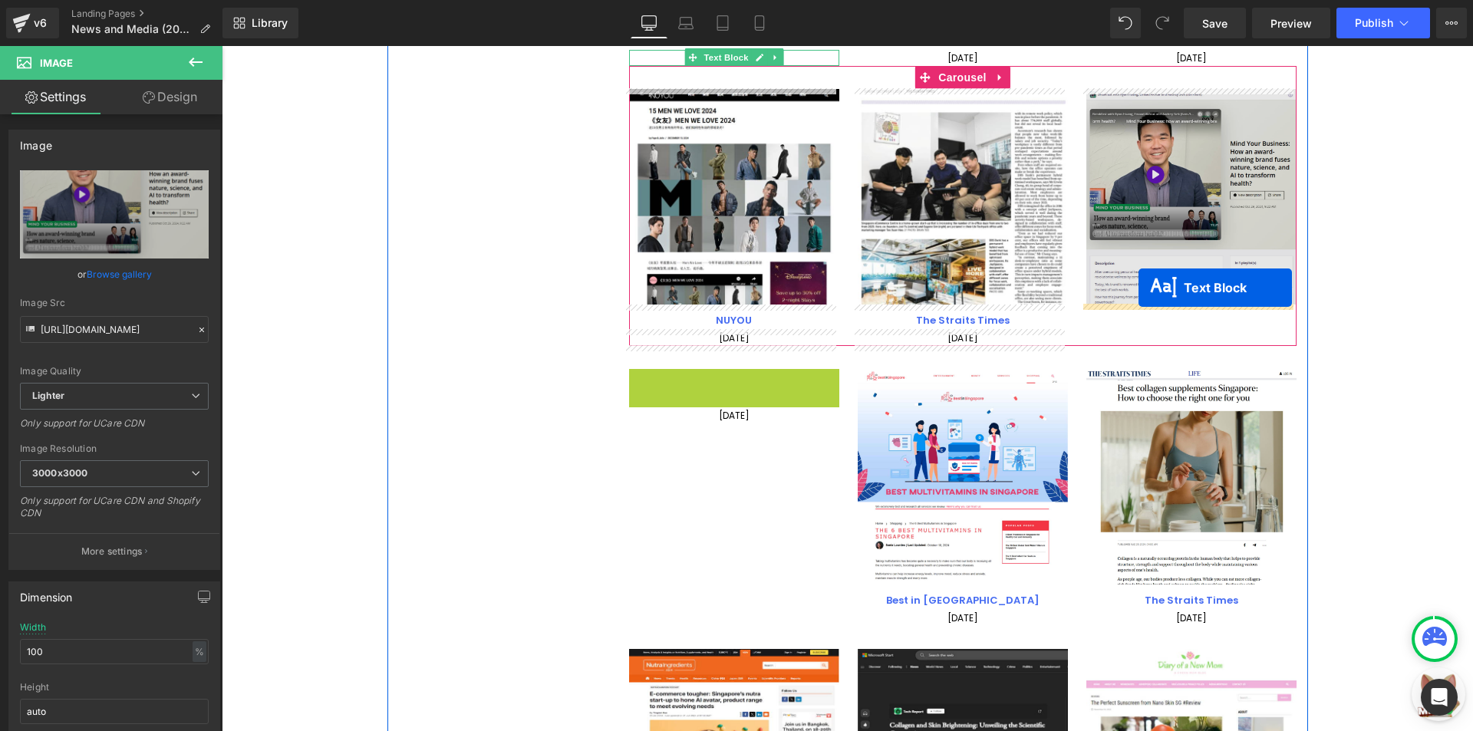
drag, startPoint x: 729, startPoint y: 387, endPoint x: 1138, endPoint y: 288, distance: 421.4
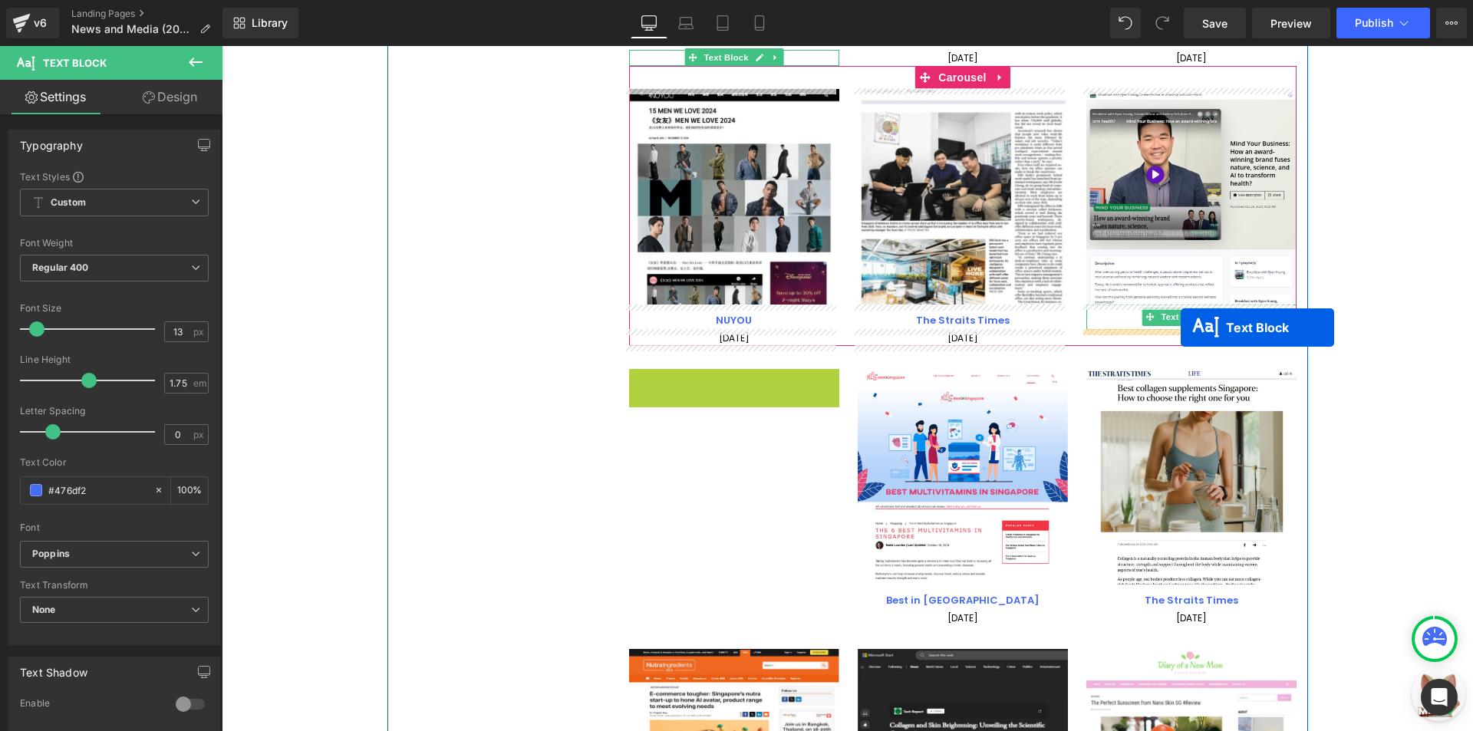
drag, startPoint x: 735, startPoint y: 378, endPoint x: 1180, endPoint y: 328, distance: 448.5
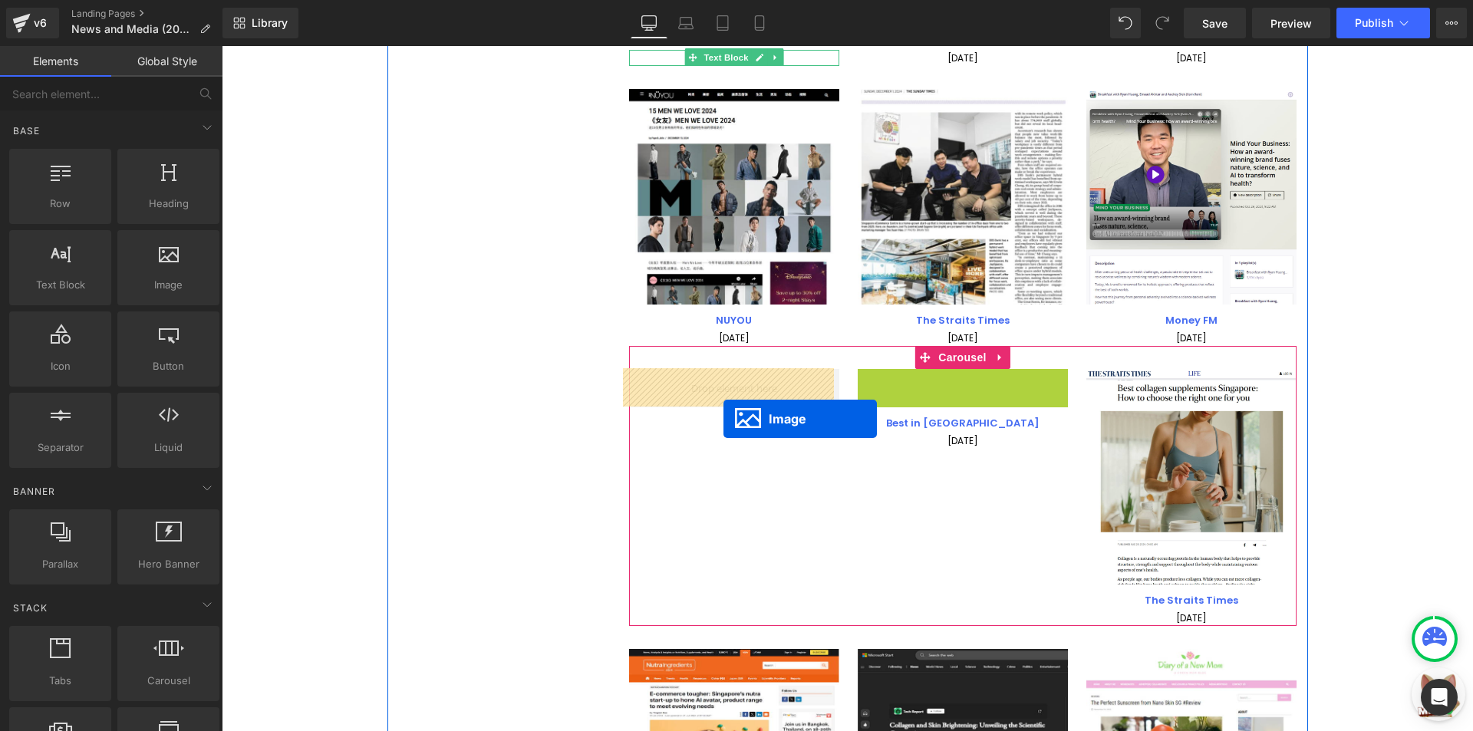
drag, startPoint x: 950, startPoint y: 471, endPoint x: 723, endPoint y: 419, distance: 232.2
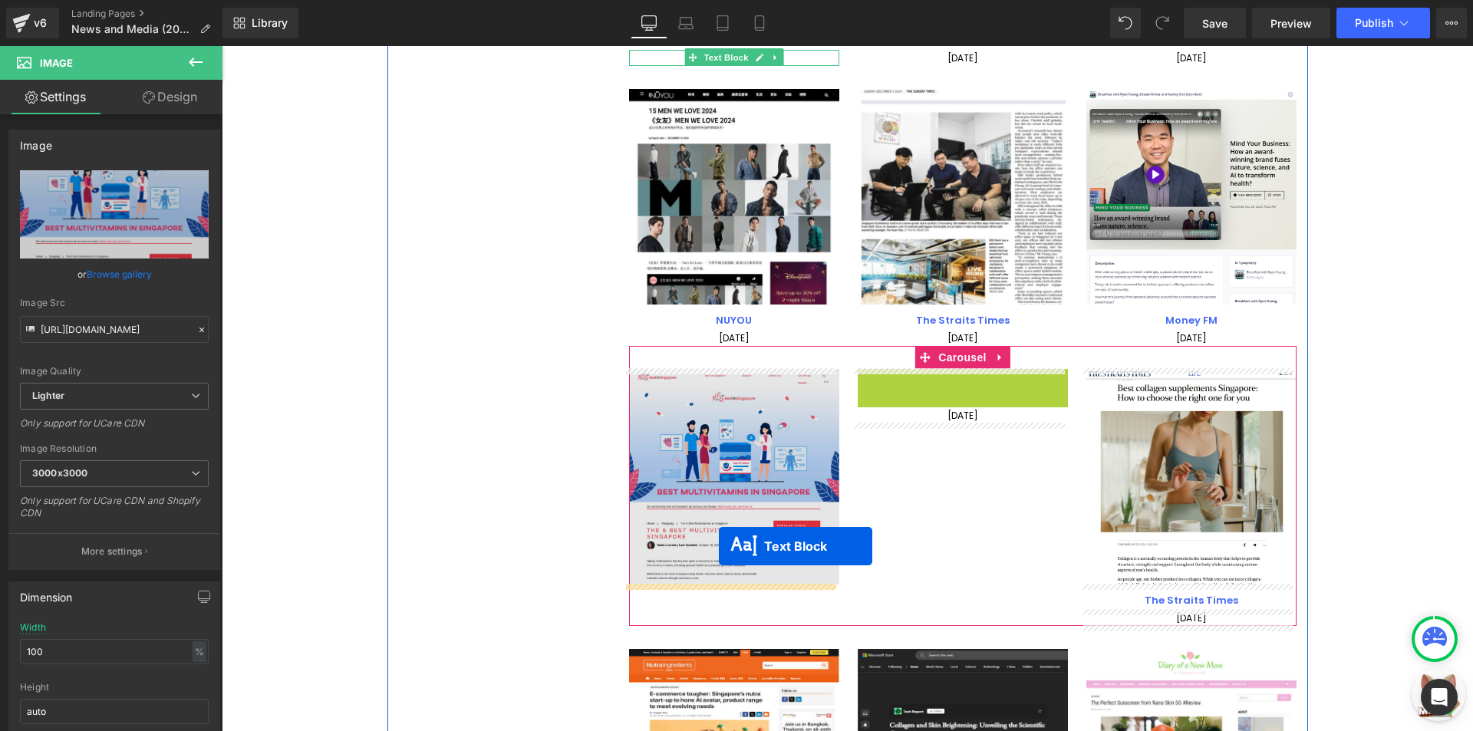
drag, startPoint x: 950, startPoint y: 383, endPoint x: 718, endPoint y: 547, distance: 284.5
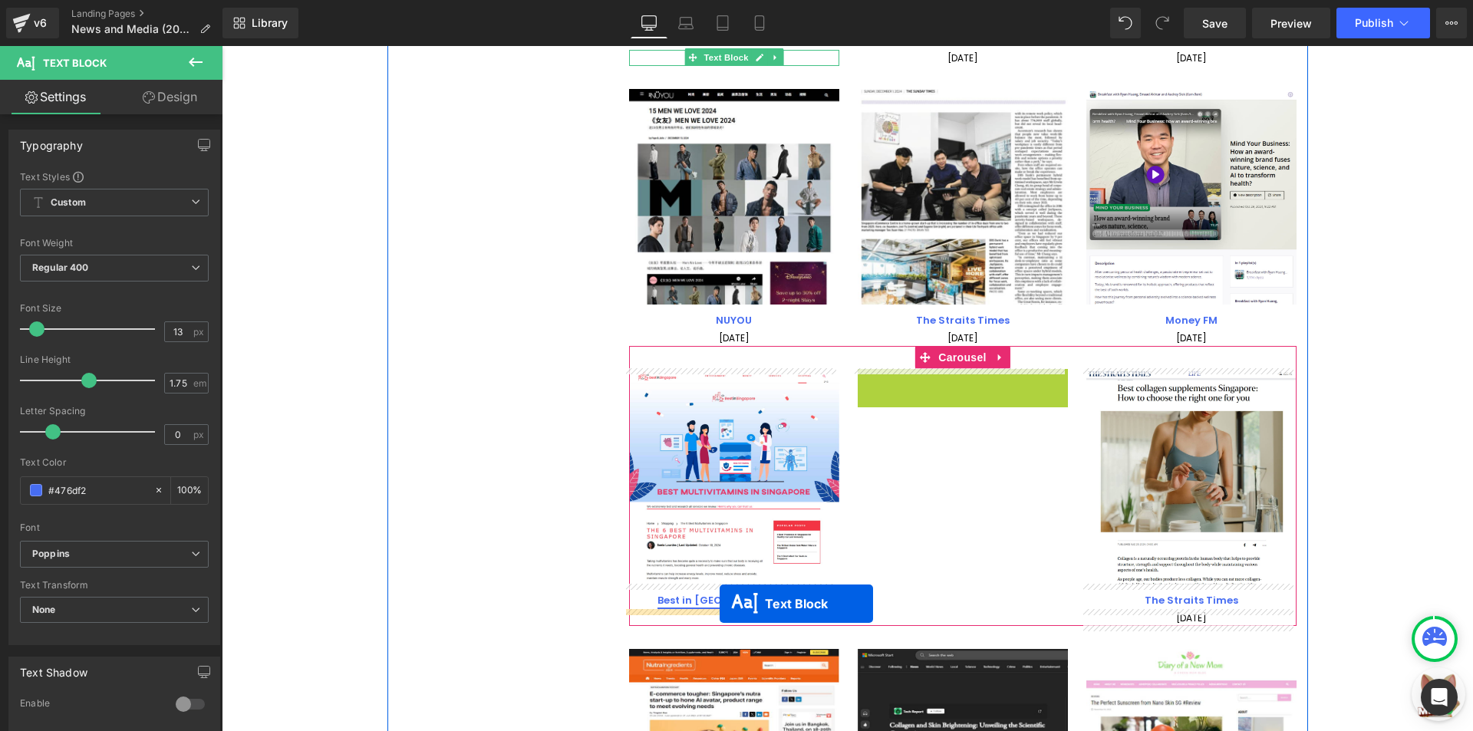
drag, startPoint x: 956, startPoint y: 377, endPoint x: 719, endPoint y: 604, distance: 327.6
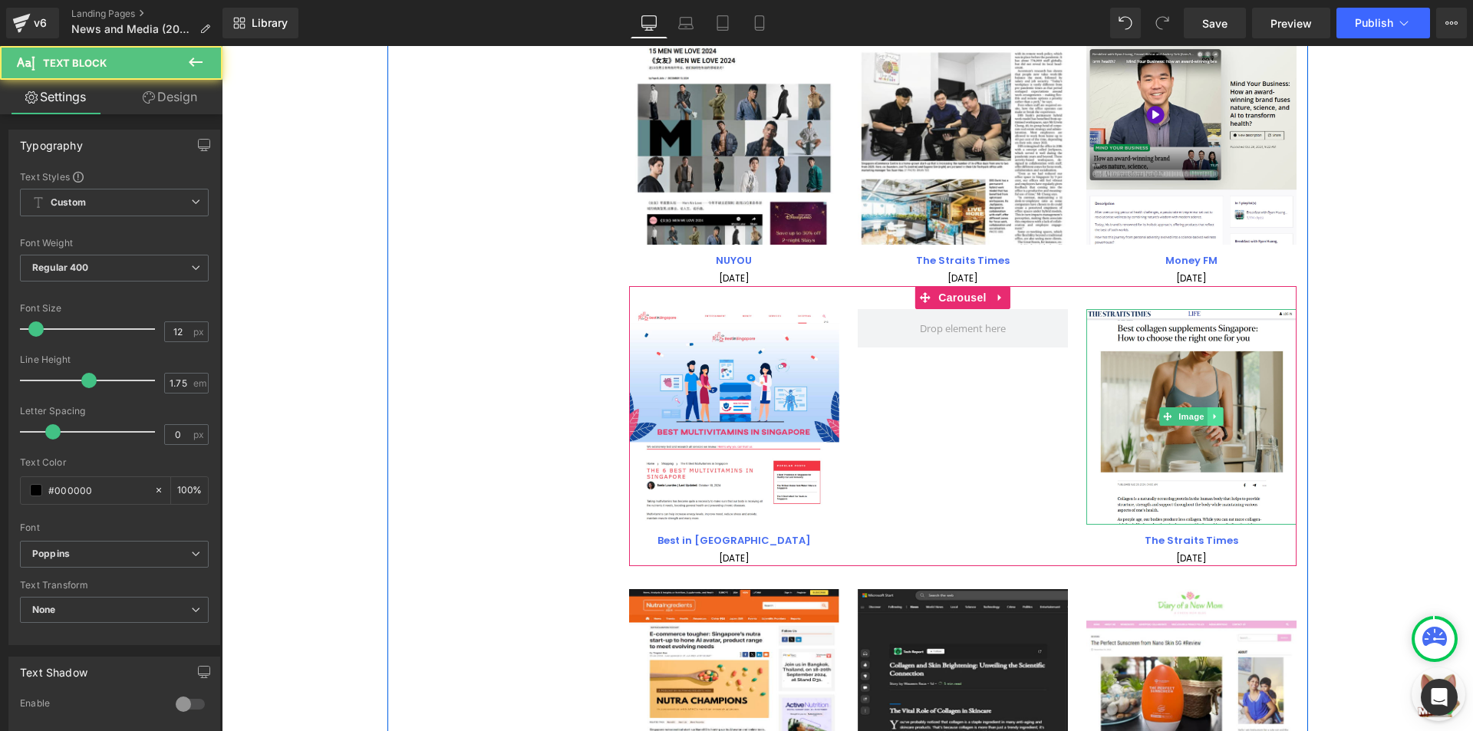
scroll to position [1147, 0]
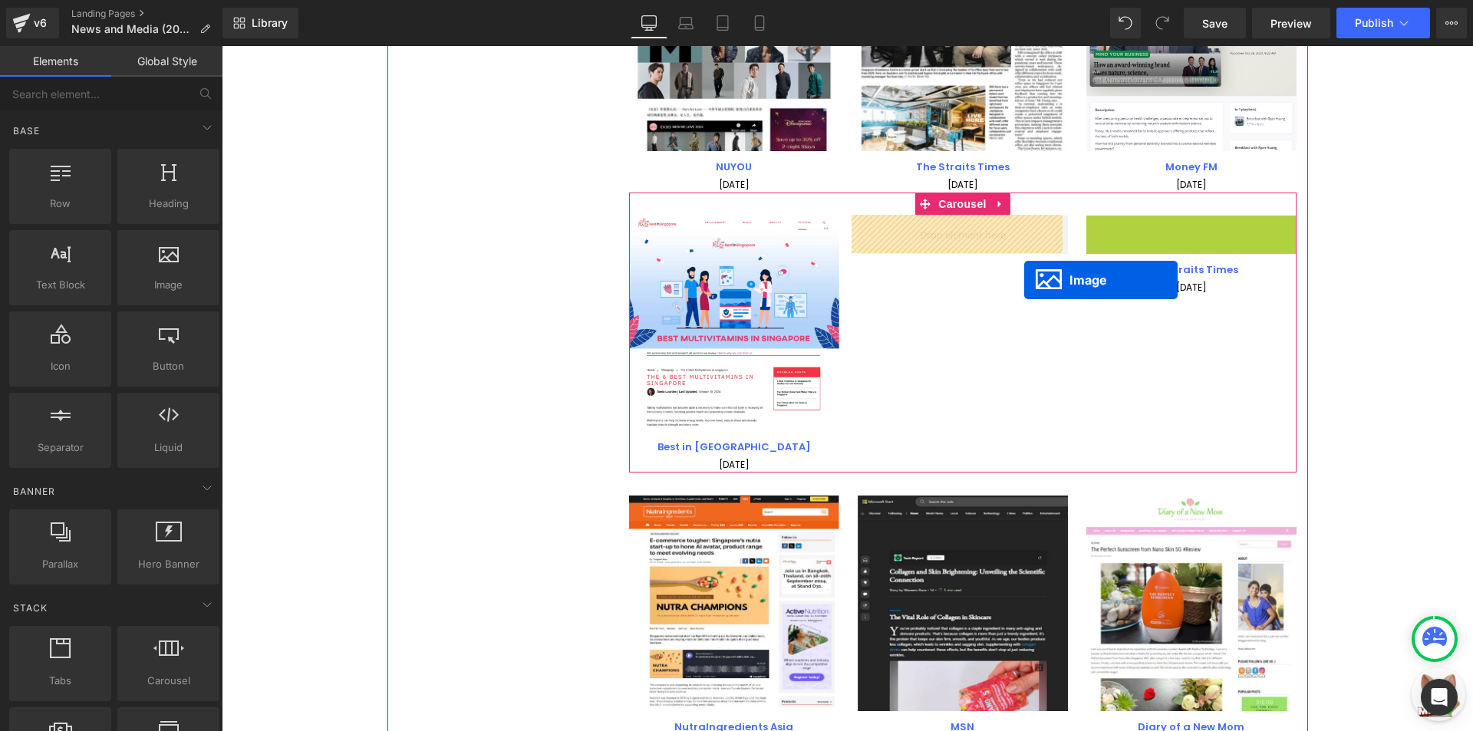
drag, startPoint x: 1188, startPoint y: 321, endPoint x: 1011, endPoint y: 276, distance: 182.9
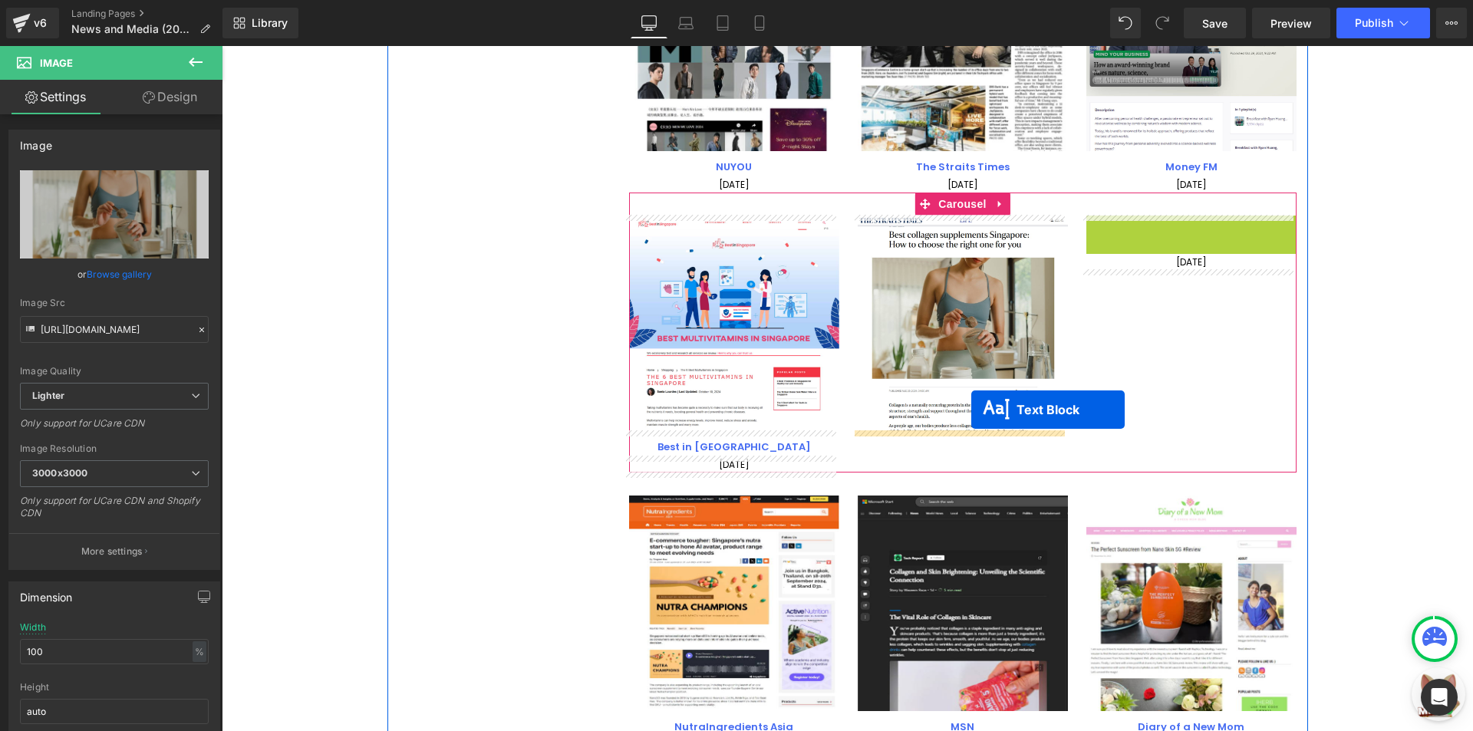
drag, startPoint x: 1190, startPoint y: 229, endPoint x: 1191, endPoint y: 242, distance: 13.1
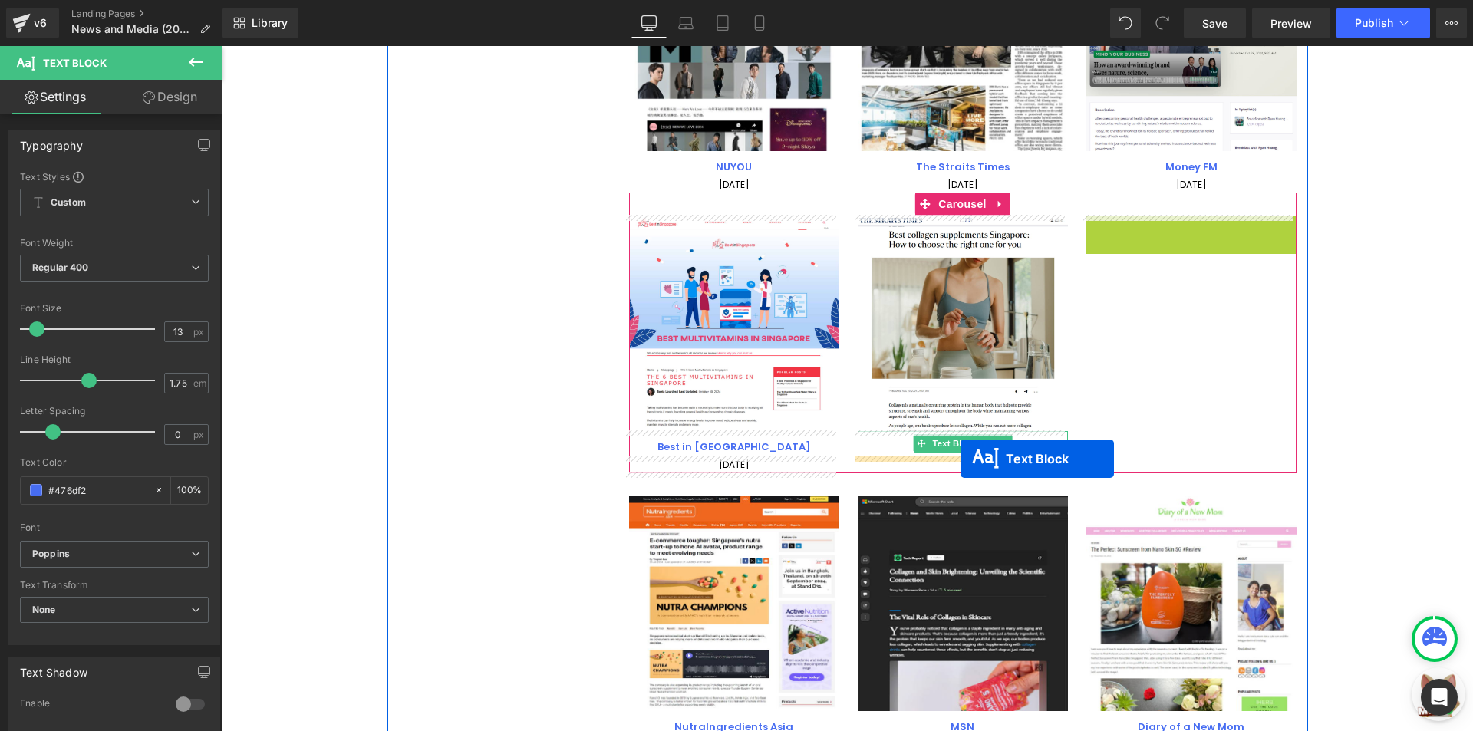
drag, startPoint x: 1190, startPoint y: 222, endPoint x: 960, endPoint y: 459, distance: 329.2
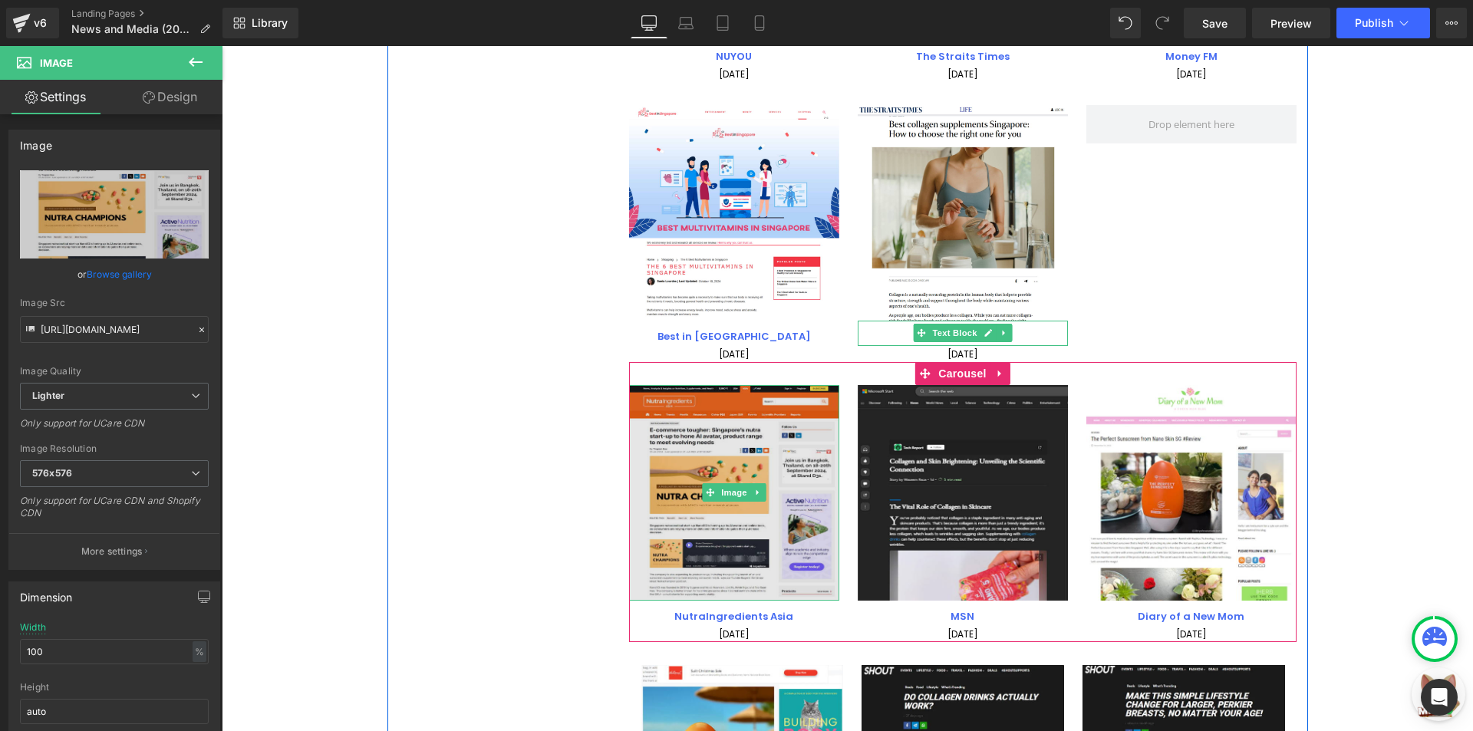
scroll to position [1224, 0]
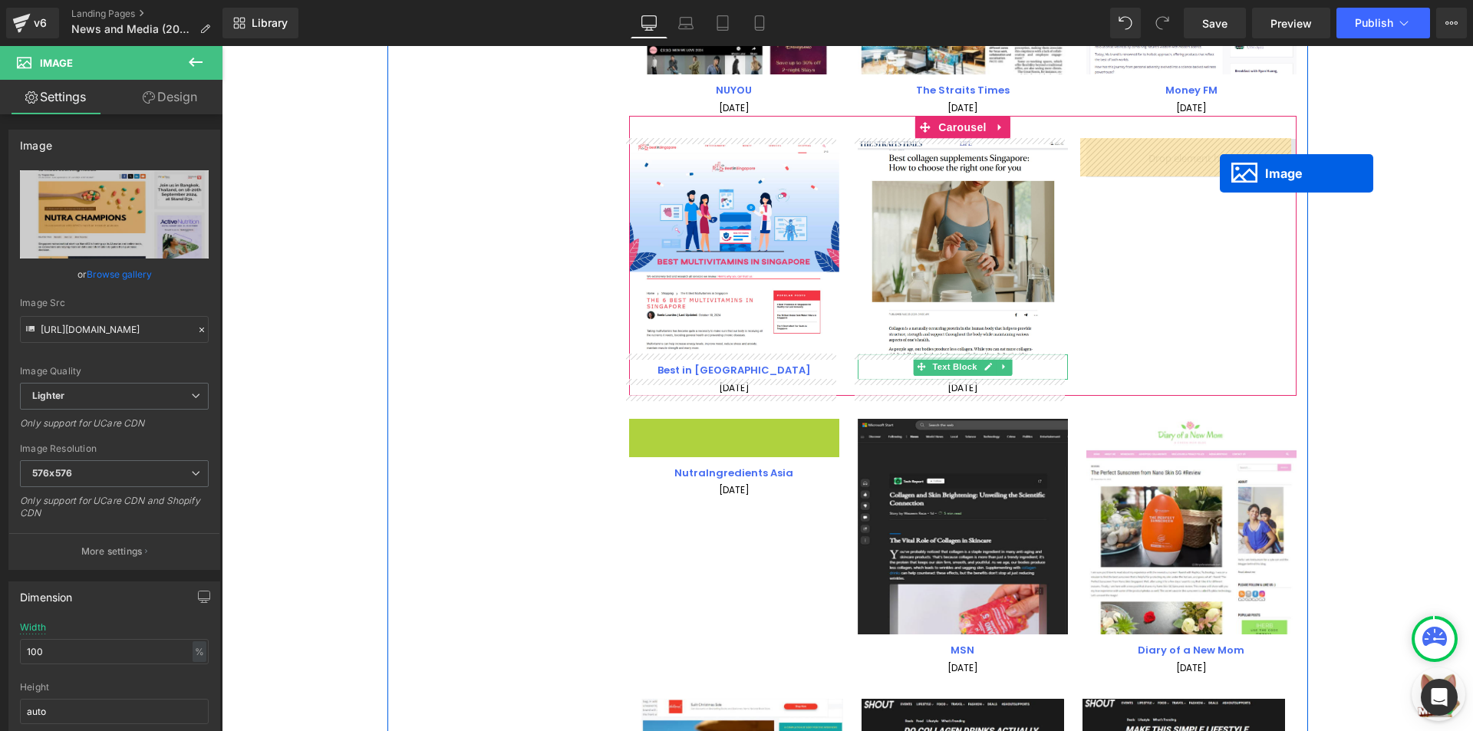
drag, startPoint x: 727, startPoint y: 529, endPoint x: 1220, endPoint y: 173, distance: 607.6
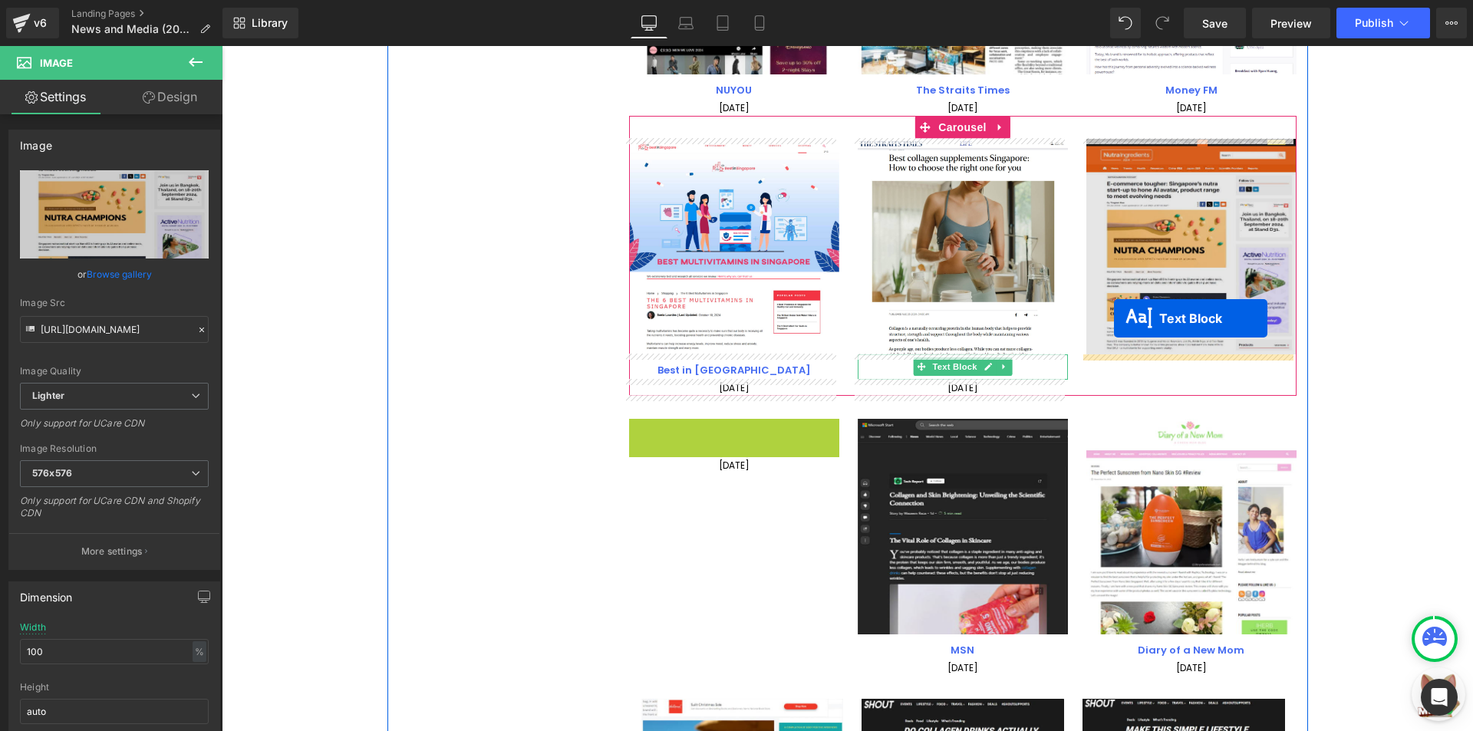
drag, startPoint x: 723, startPoint y: 435, endPoint x: 1118, endPoint y: 321, distance: 410.5
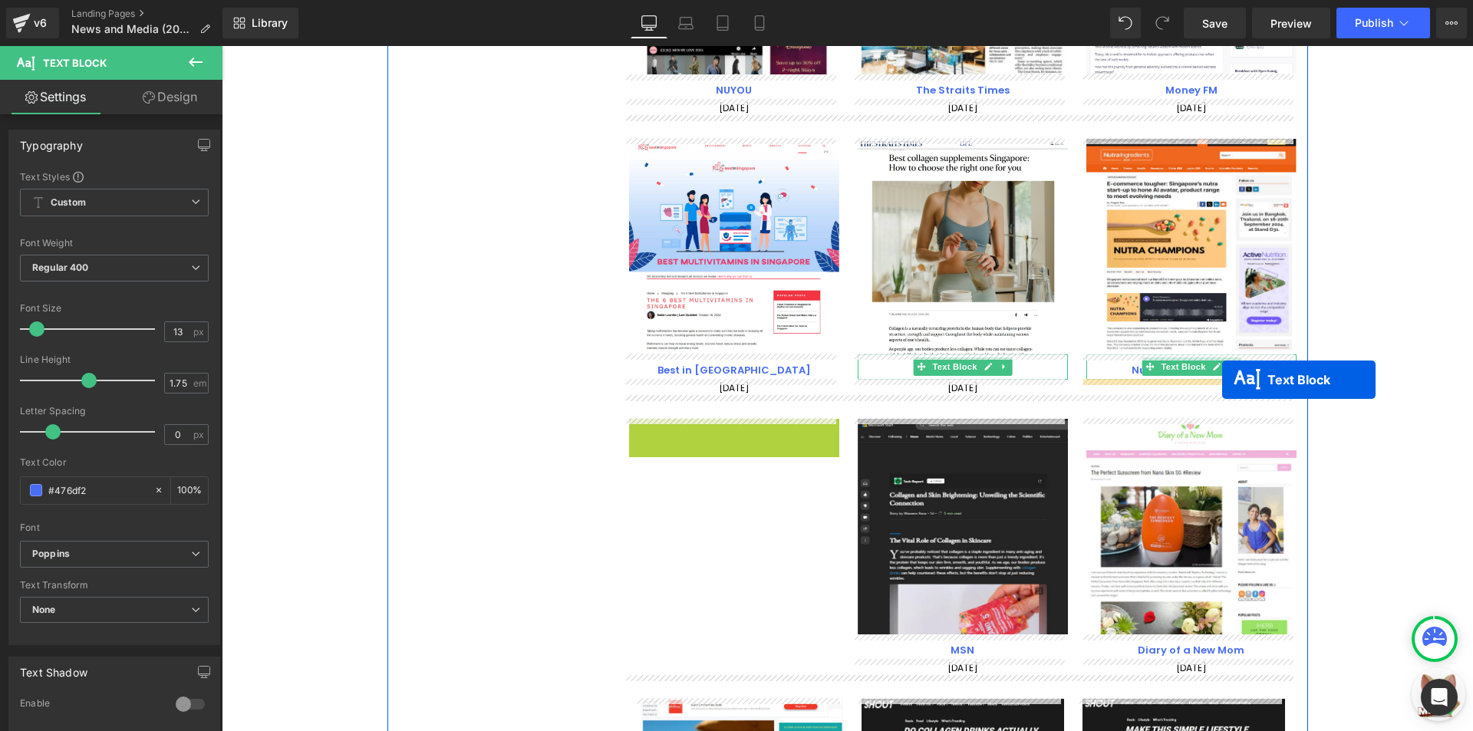
drag, startPoint x: 726, startPoint y: 426, endPoint x: 1222, endPoint y: 380, distance: 498.5
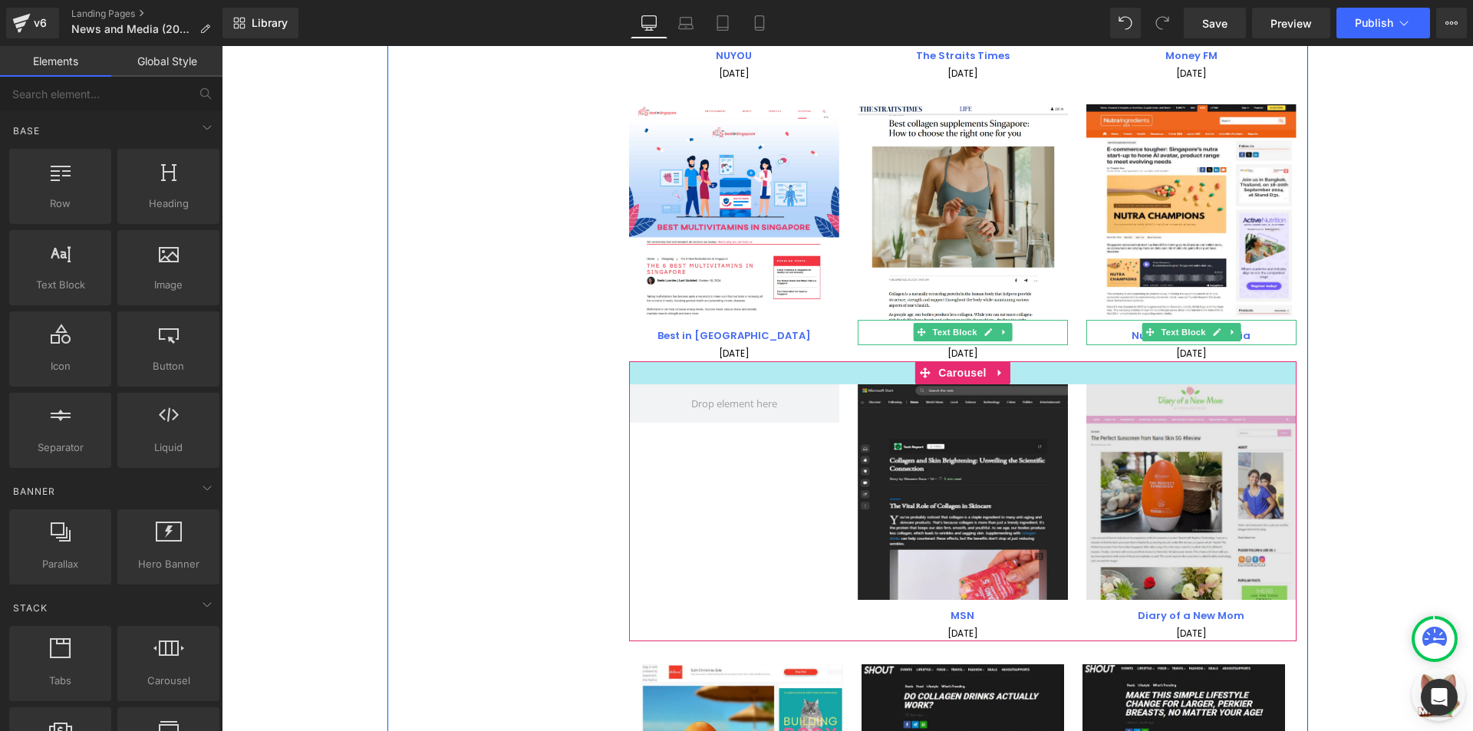
scroll to position [1301, 0]
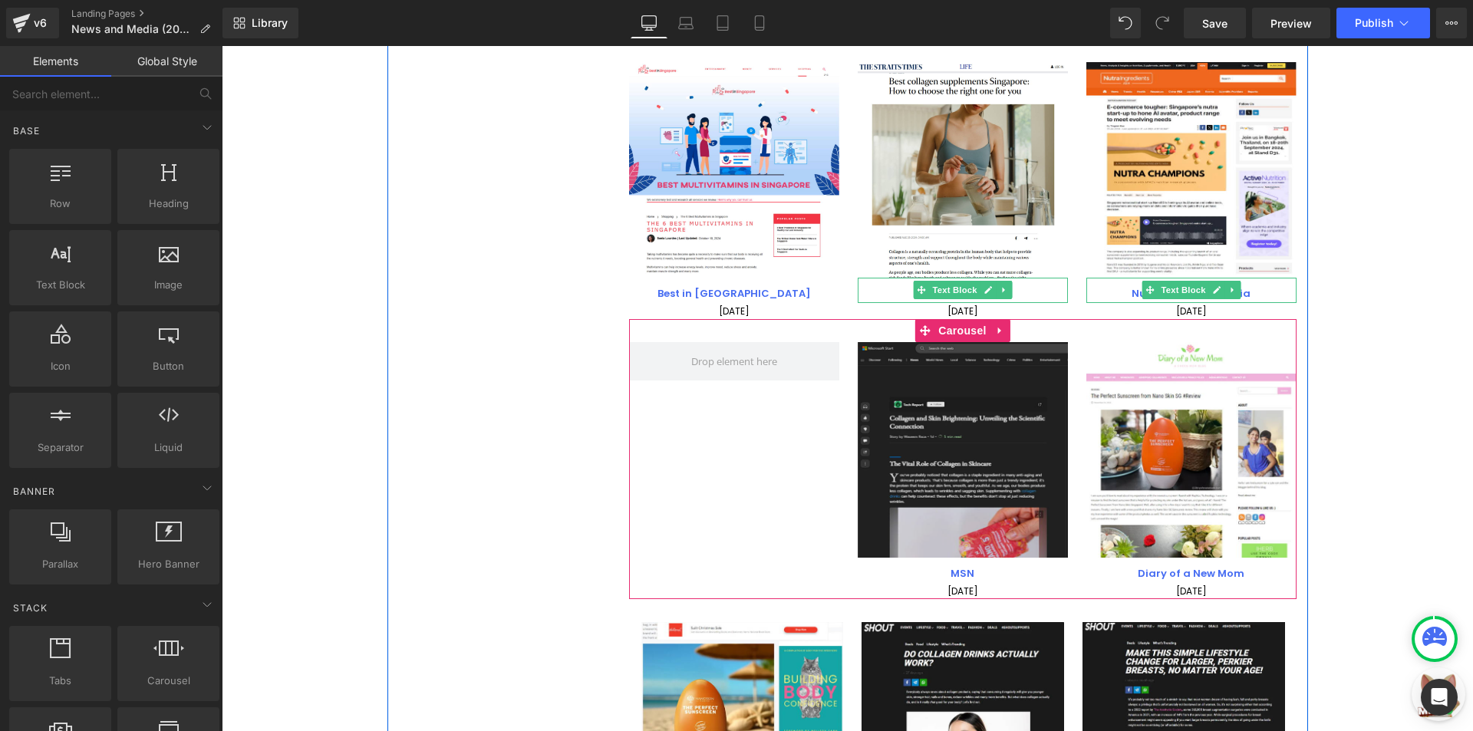
click at [949, 436] on img at bounding box center [963, 450] width 210 height 216
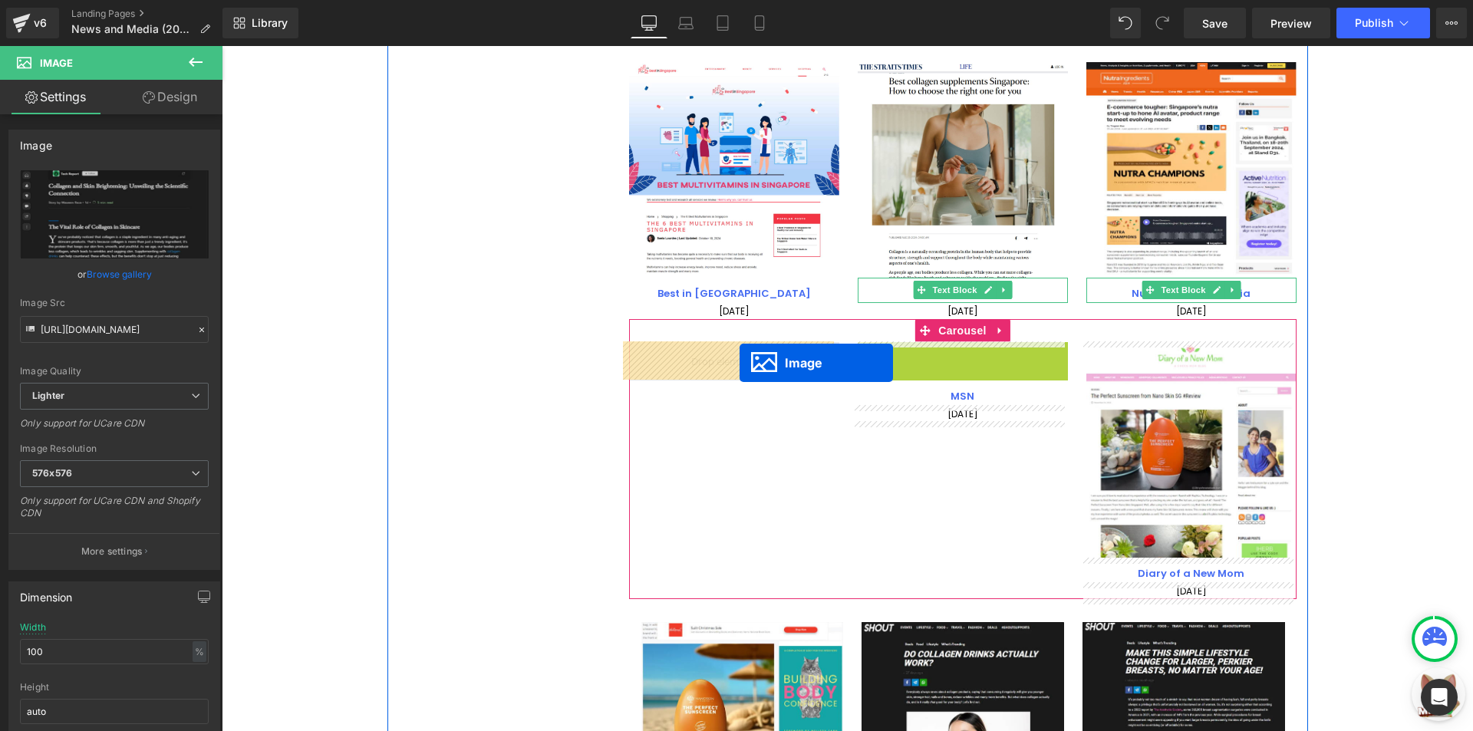
drag, startPoint x: 960, startPoint y: 447, endPoint x: 739, endPoint y: 363, distance: 235.7
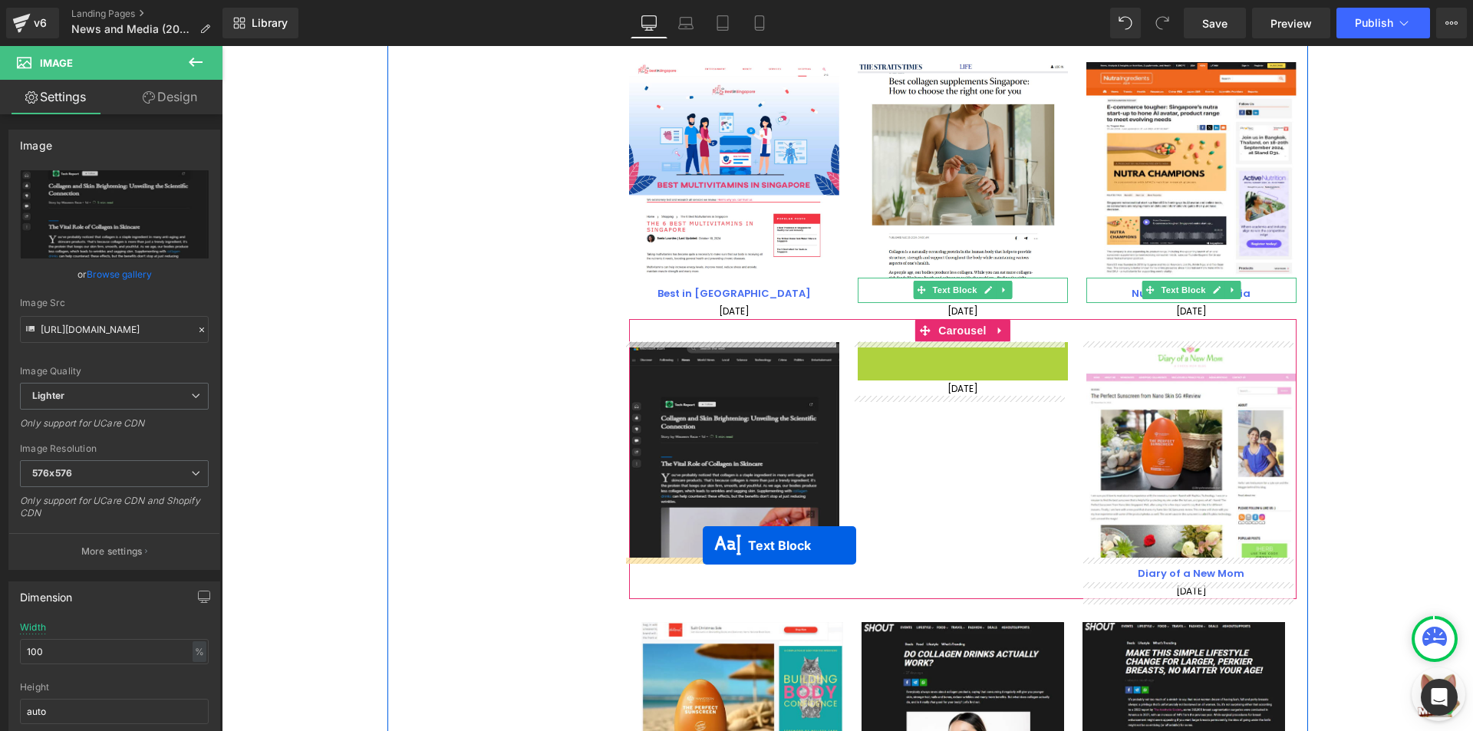
drag, startPoint x: 953, startPoint y: 354, endPoint x: 703, endPoint y: 545, distance: 315.2
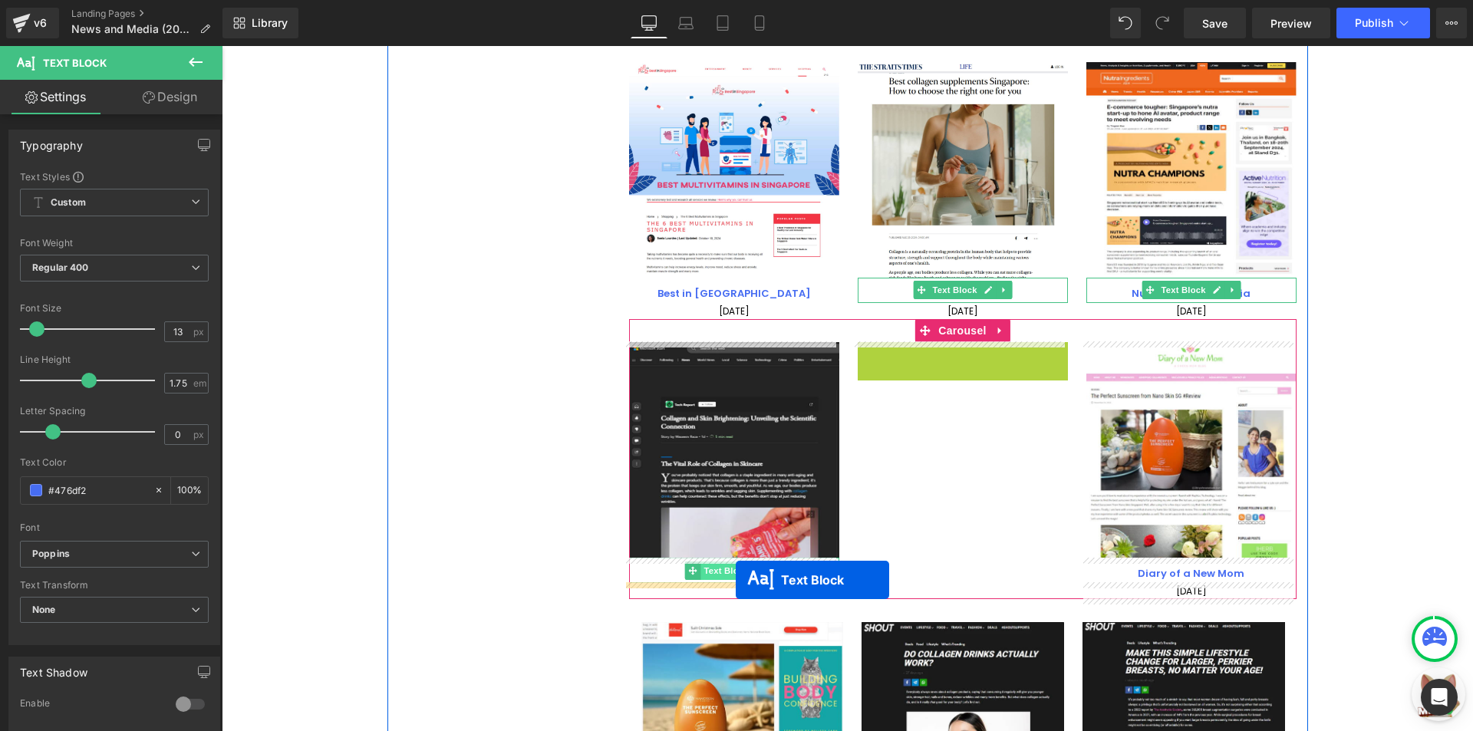
drag, startPoint x: 946, startPoint y: 350, endPoint x: 736, endPoint y: 579, distance: 311.6
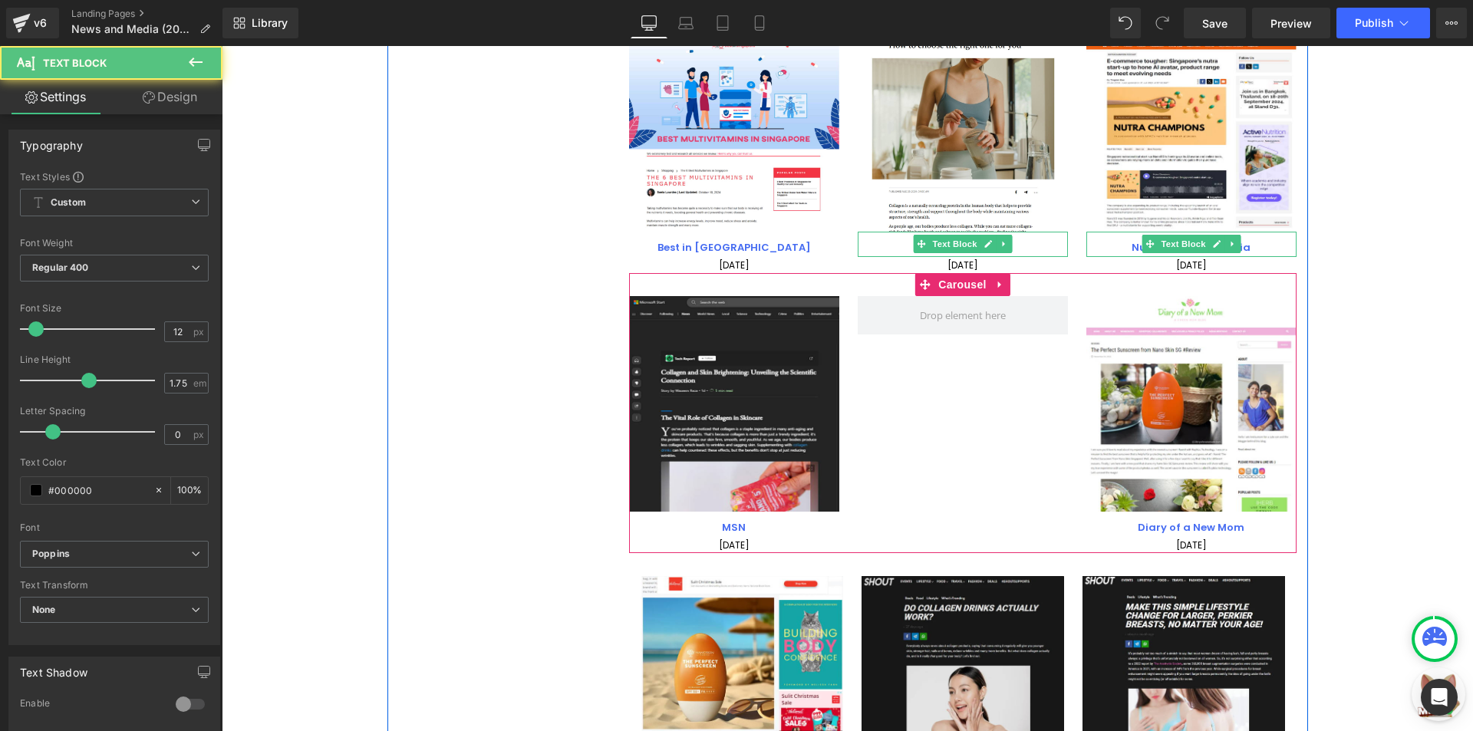
scroll to position [1454, 0]
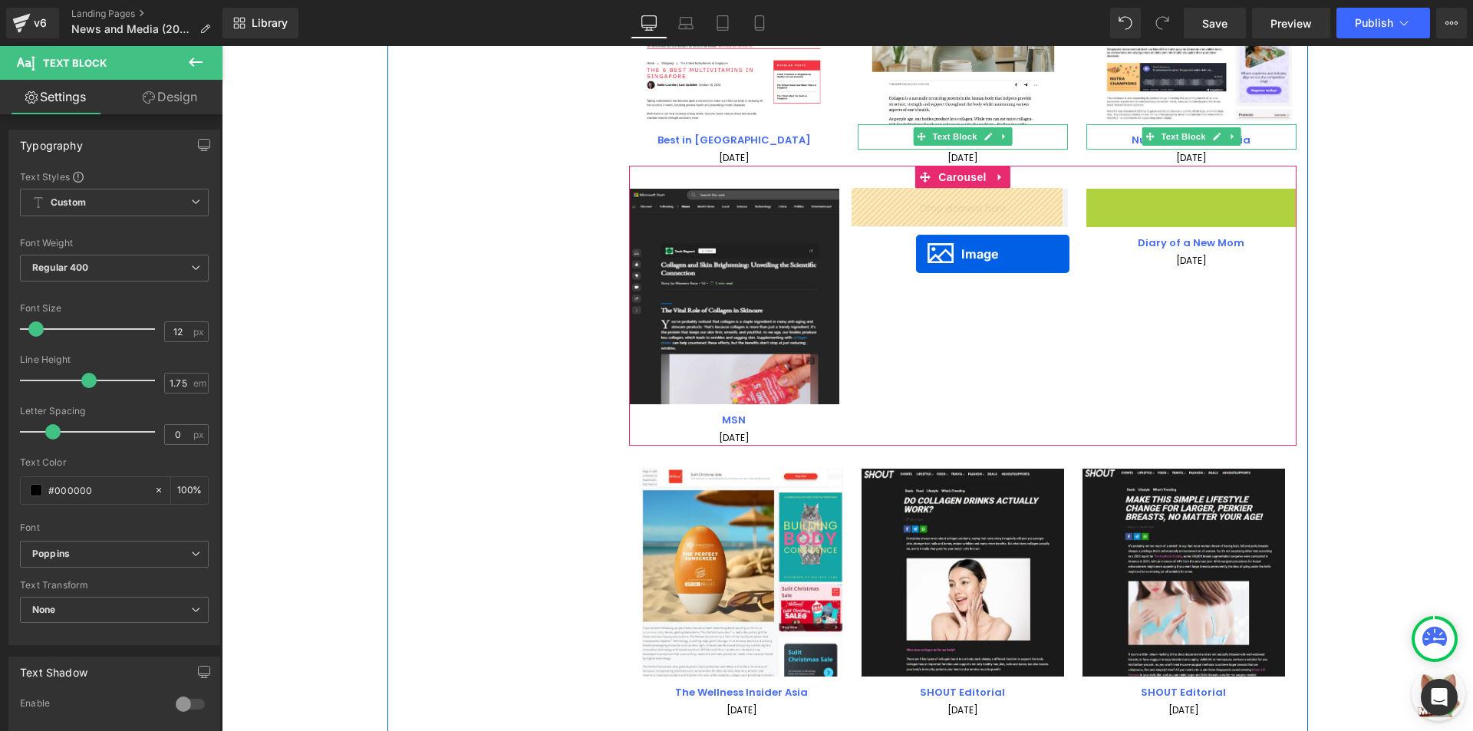
drag, startPoint x: 1188, startPoint y: 296, endPoint x: 916, endPoint y: 254, distance: 275.5
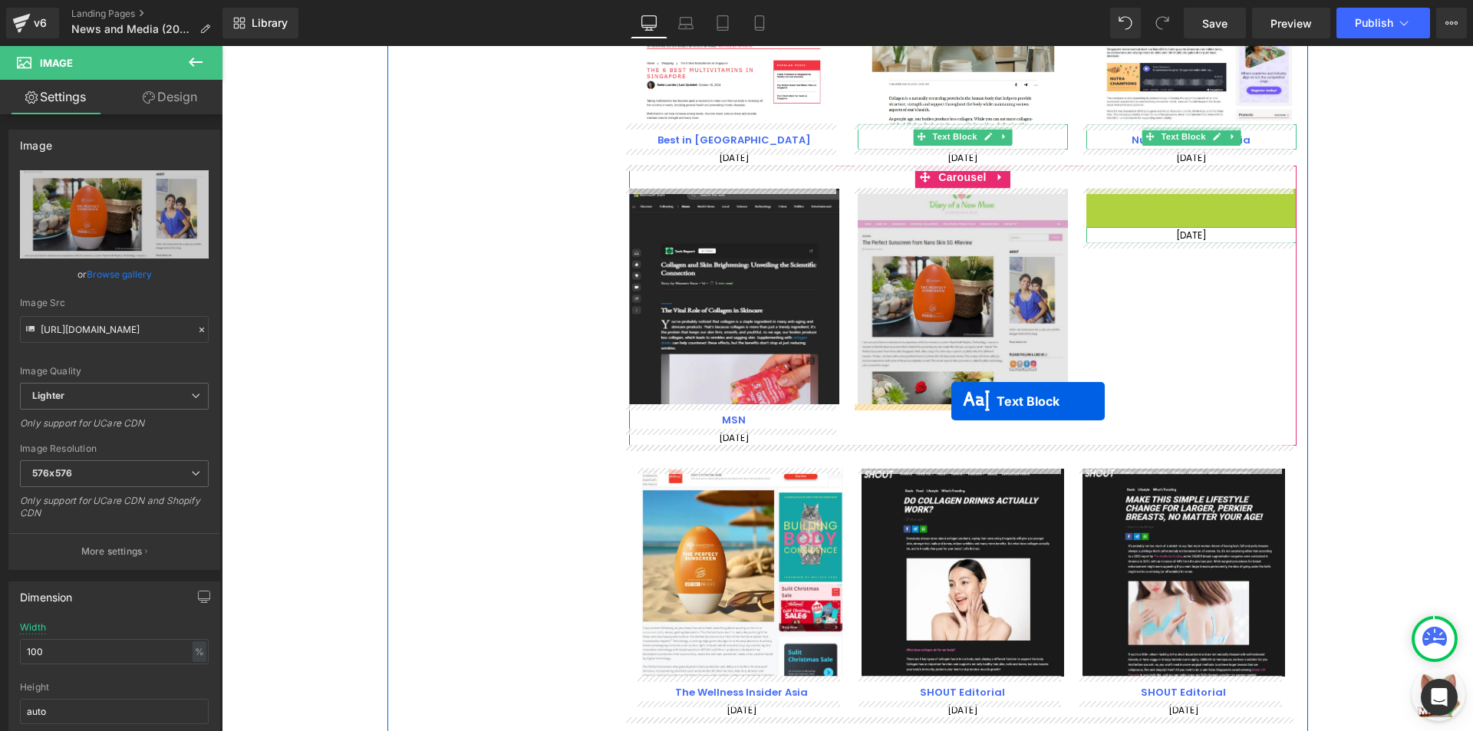
drag, startPoint x: 1180, startPoint y: 202, endPoint x: 951, endPoint y: 401, distance: 302.8
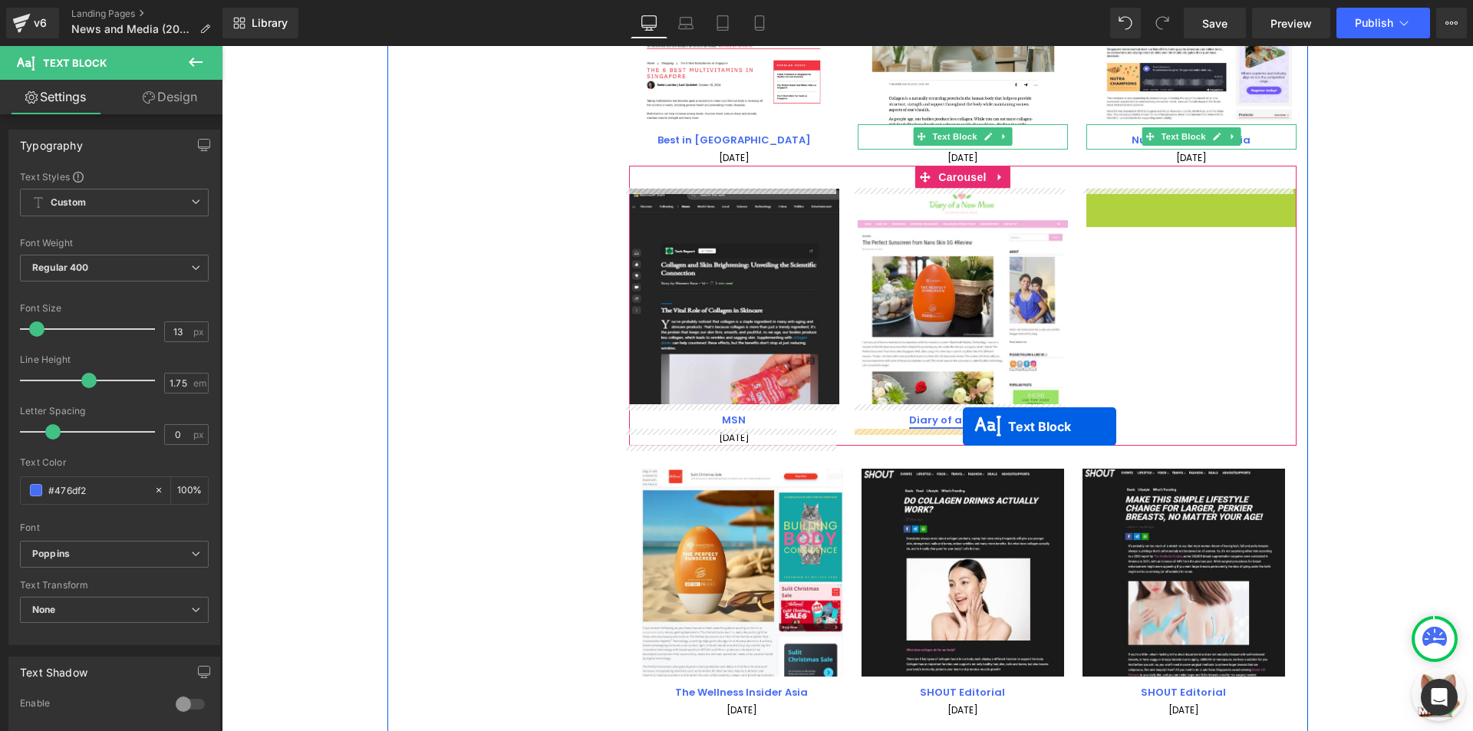
drag, startPoint x: 1180, startPoint y: 200, endPoint x: 963, endPoint y: 426, distance: 314.1
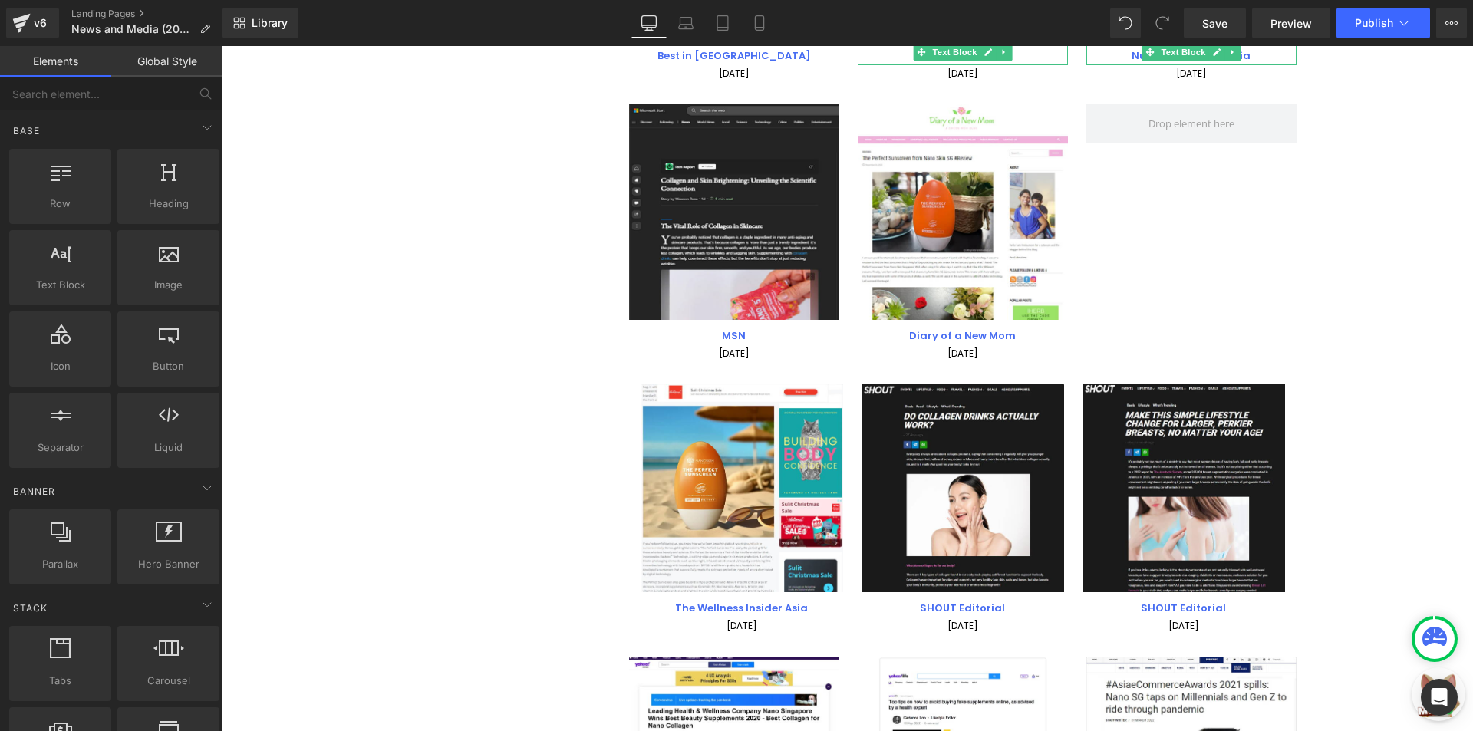
scroll to position [1547, 0]
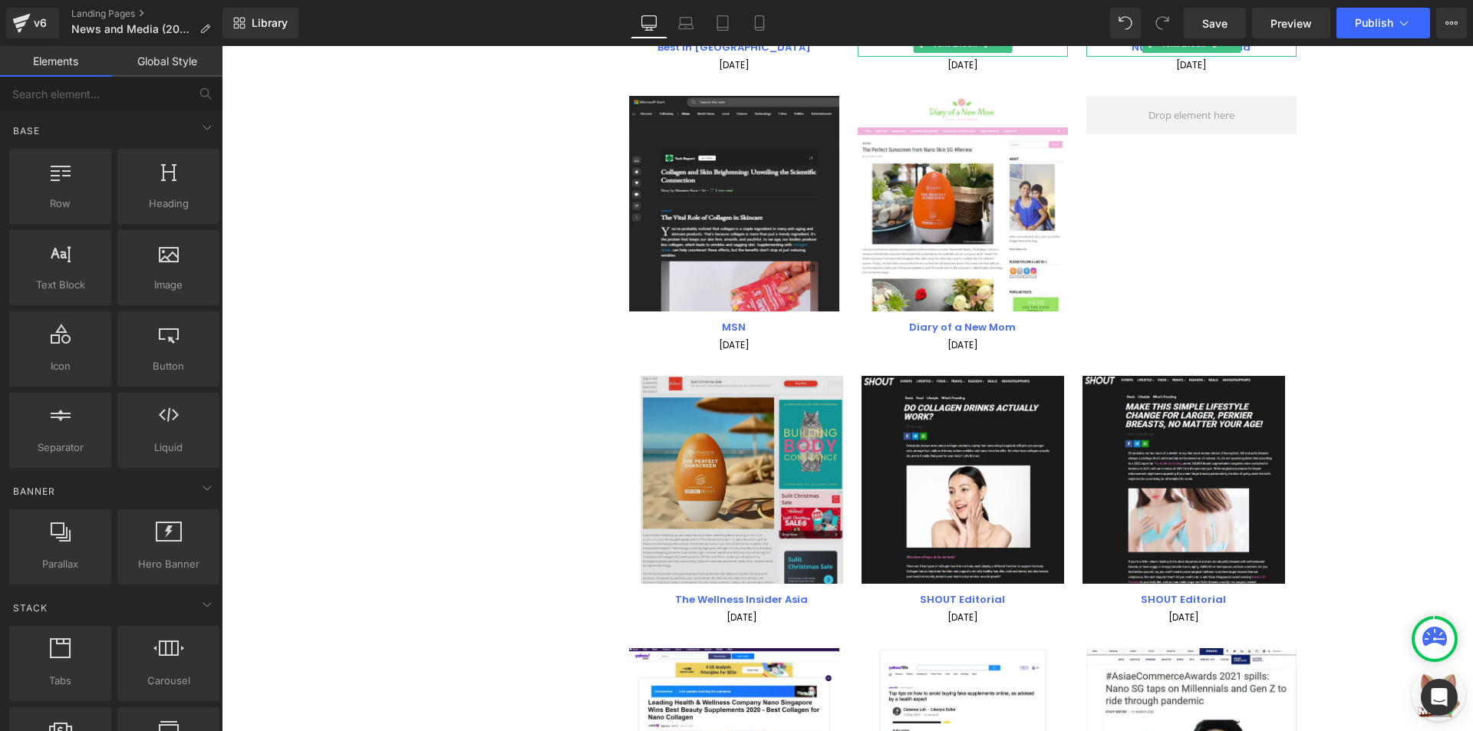
click at [733, 468] on img at bounding box center [741, 480] width 202 height 208
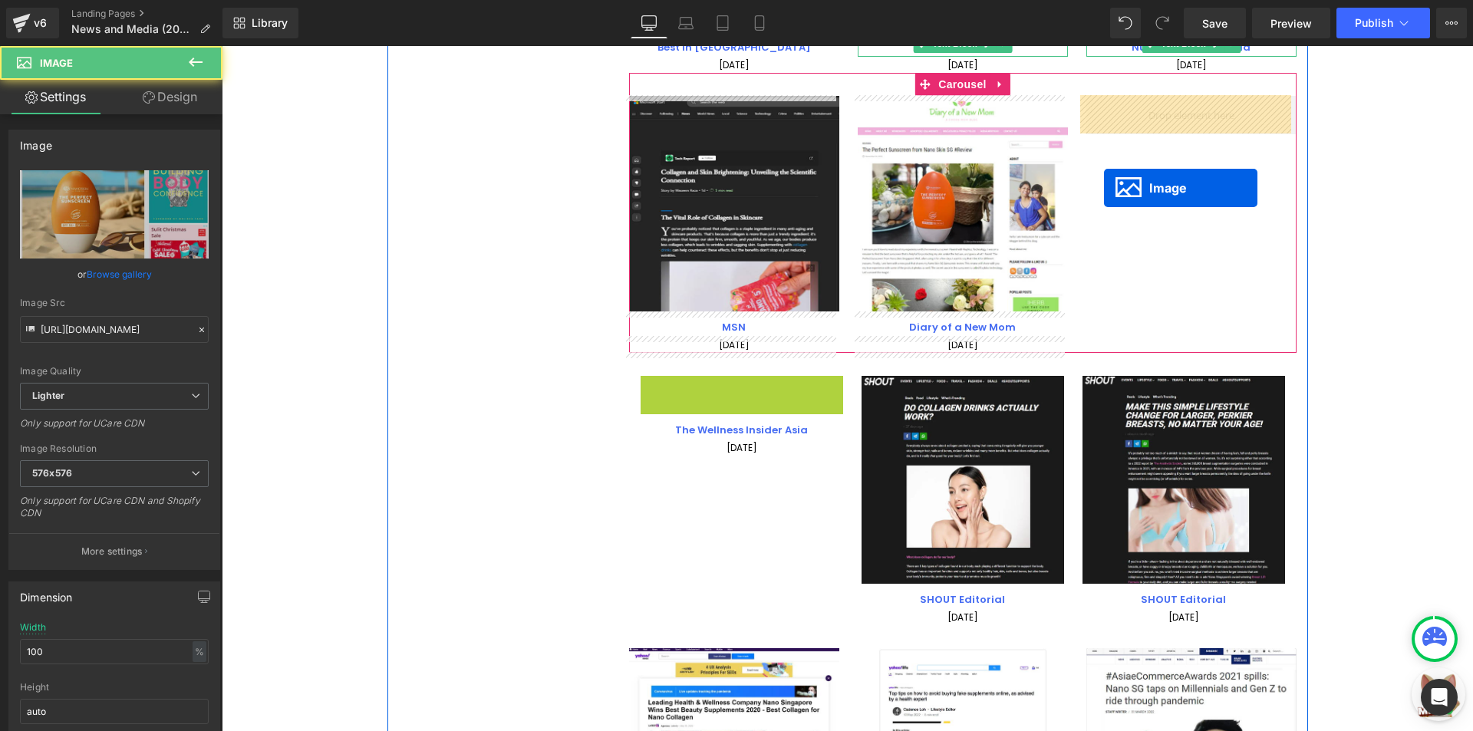
drag, startPoint x: 729, startPoint y: 476, endPoint x: 1104, endPoint y: 188, distance: 472.5
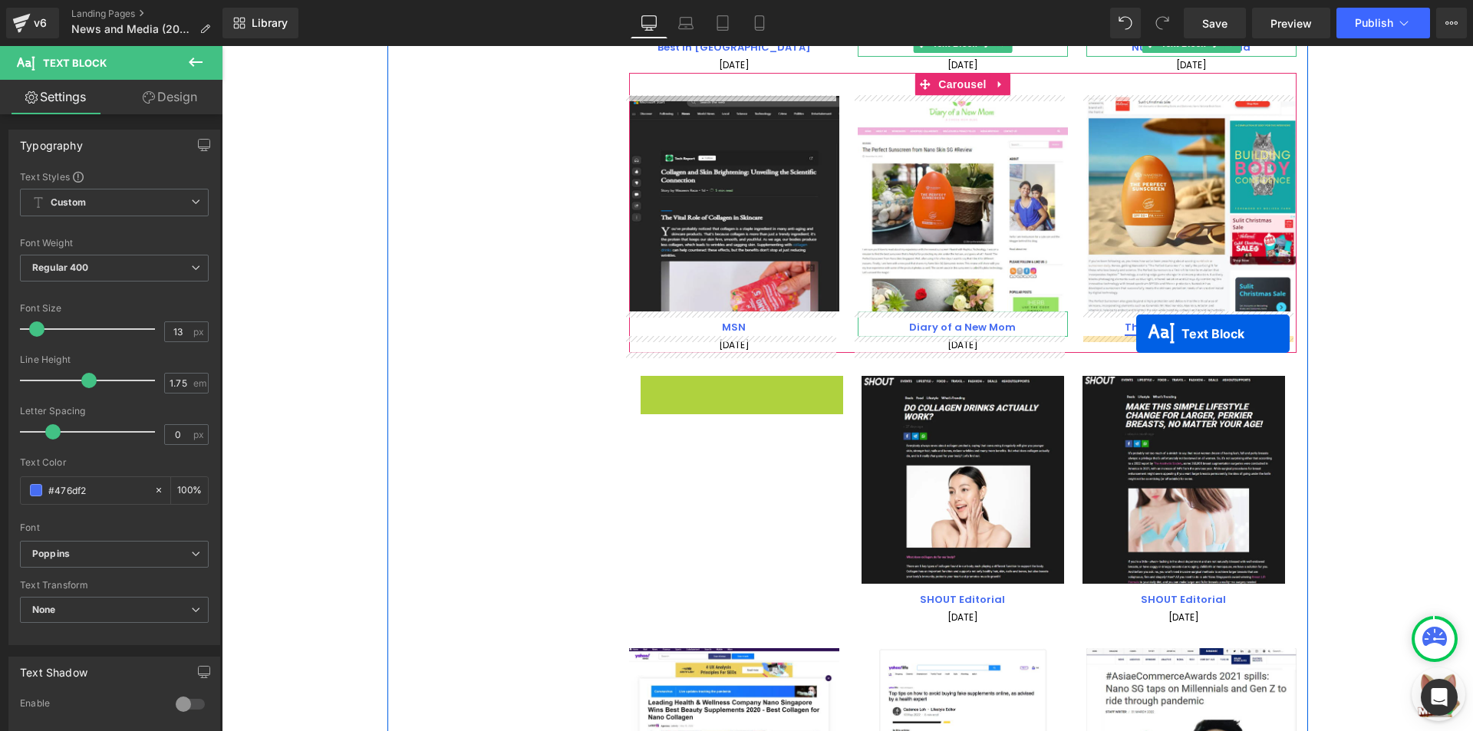
drag, startPoint x: 772, startPoint y: 375, endPoint x: 1136, endPoint y: 334, distance: 366.7
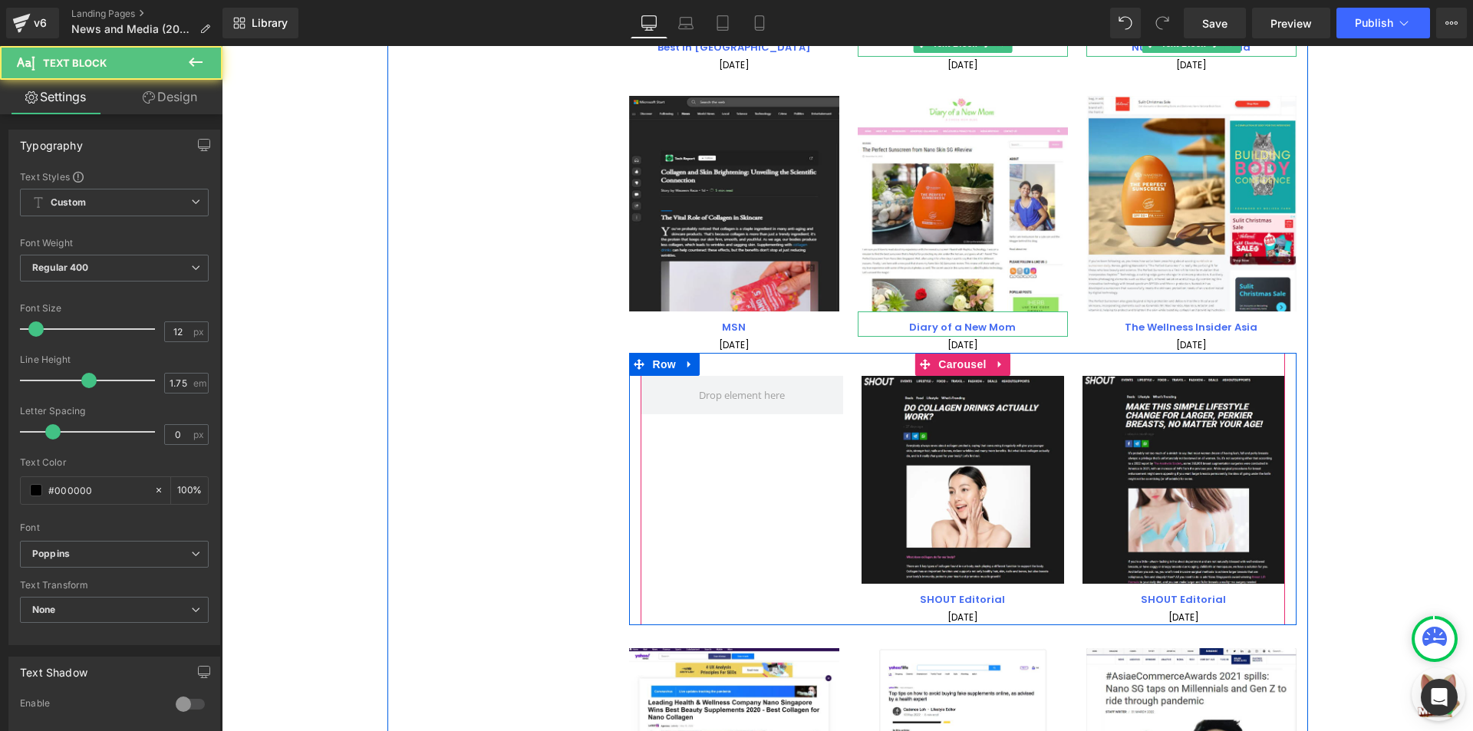
scroll to position [1624, 0]
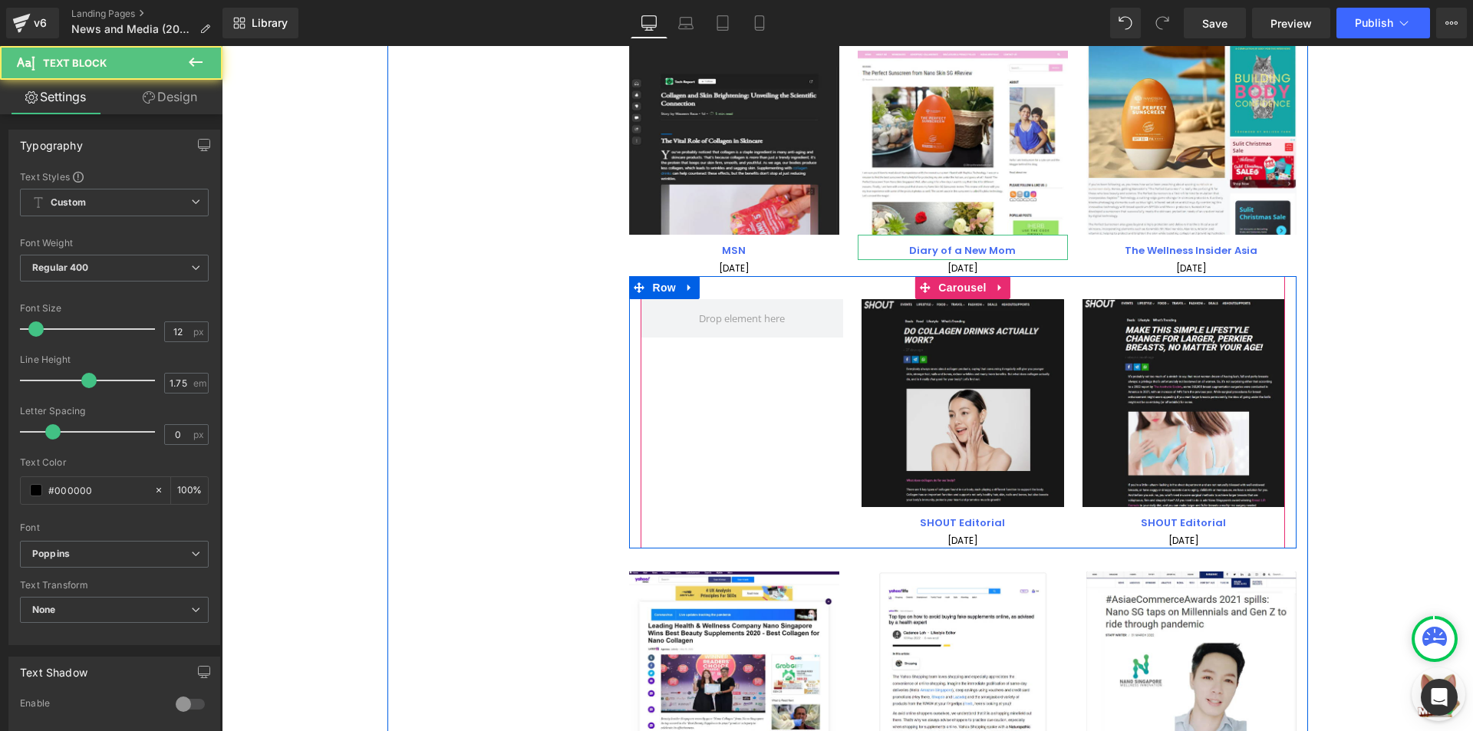
click at [950, 383] on img at bounding box center [962, 403] width 202 height 208
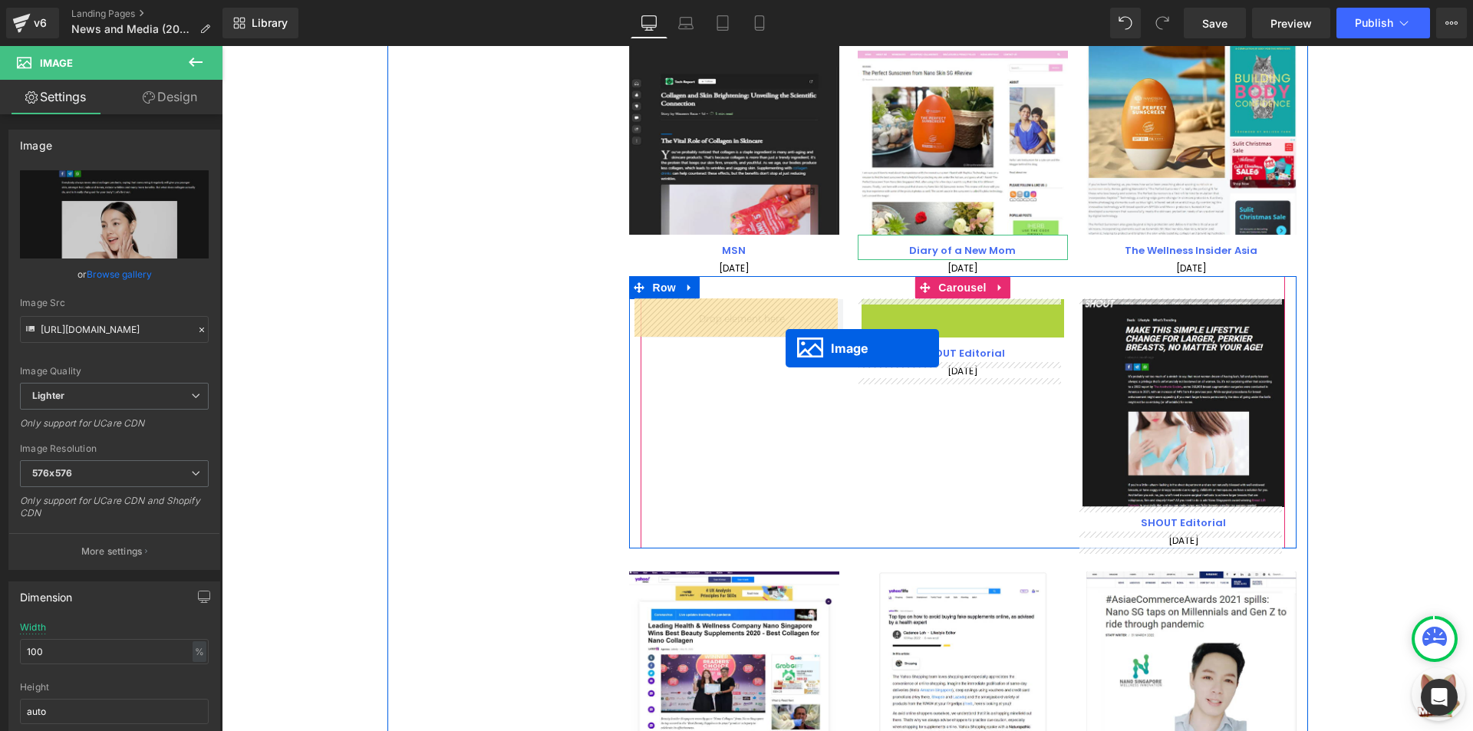
drag, startPoint x: 959, startPoint y: 407, endPoint x: 778, endPoint y: 348, distance: 190.2
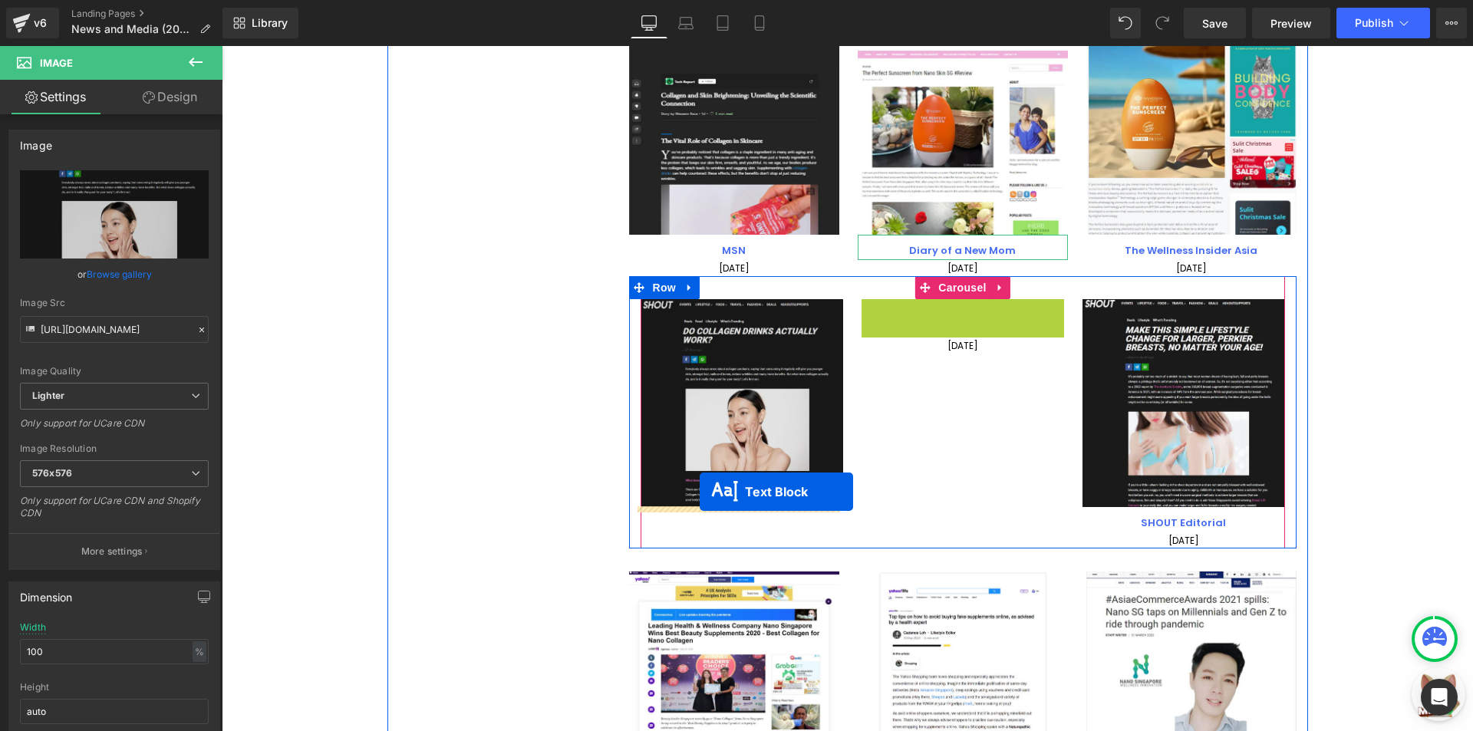
drag, startPoint x: 946, startPoint y: 311, endPoint x: 700, endPoint y: 492, distance: 306.2
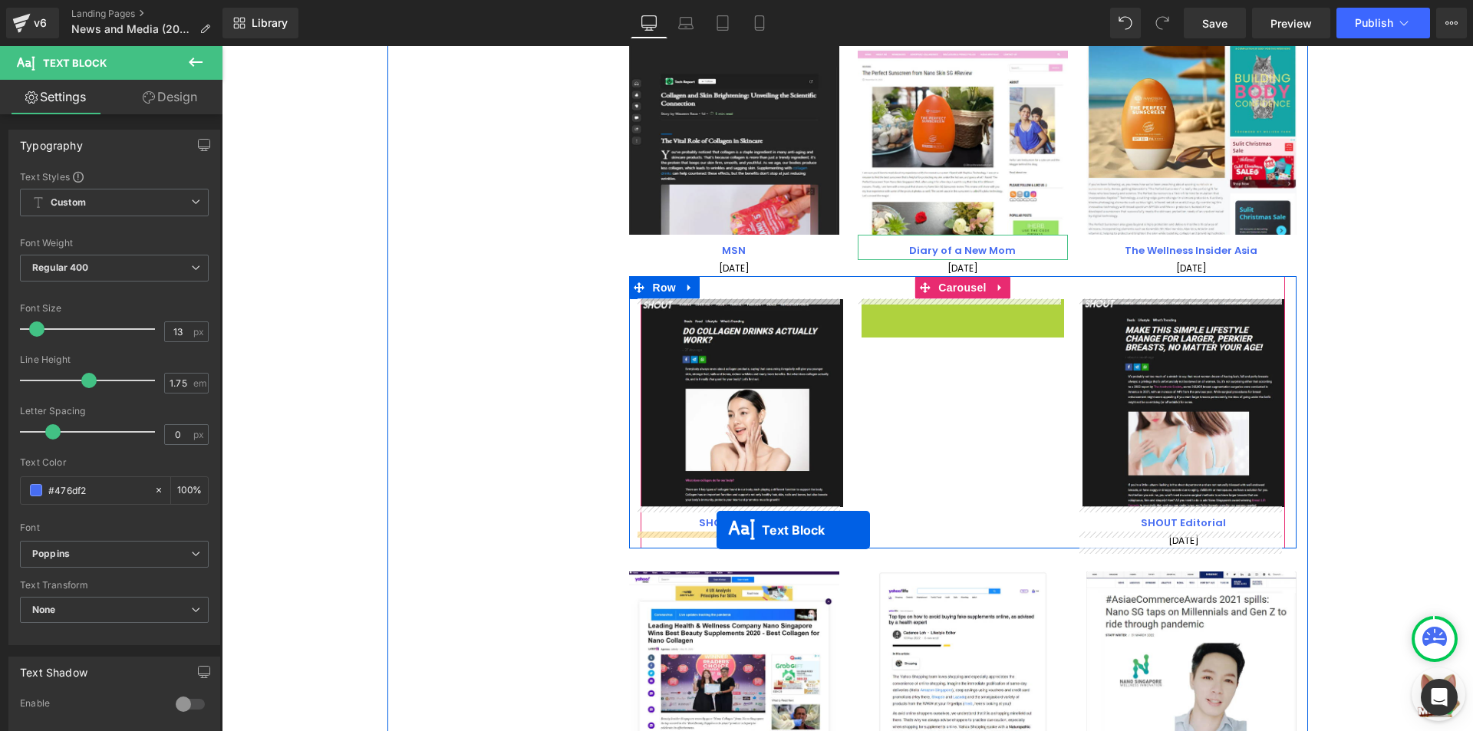
drag, startPoint x: 954, startPoint y: 306, endPoint x: 716, endPoint y: 531, distance: 327.7
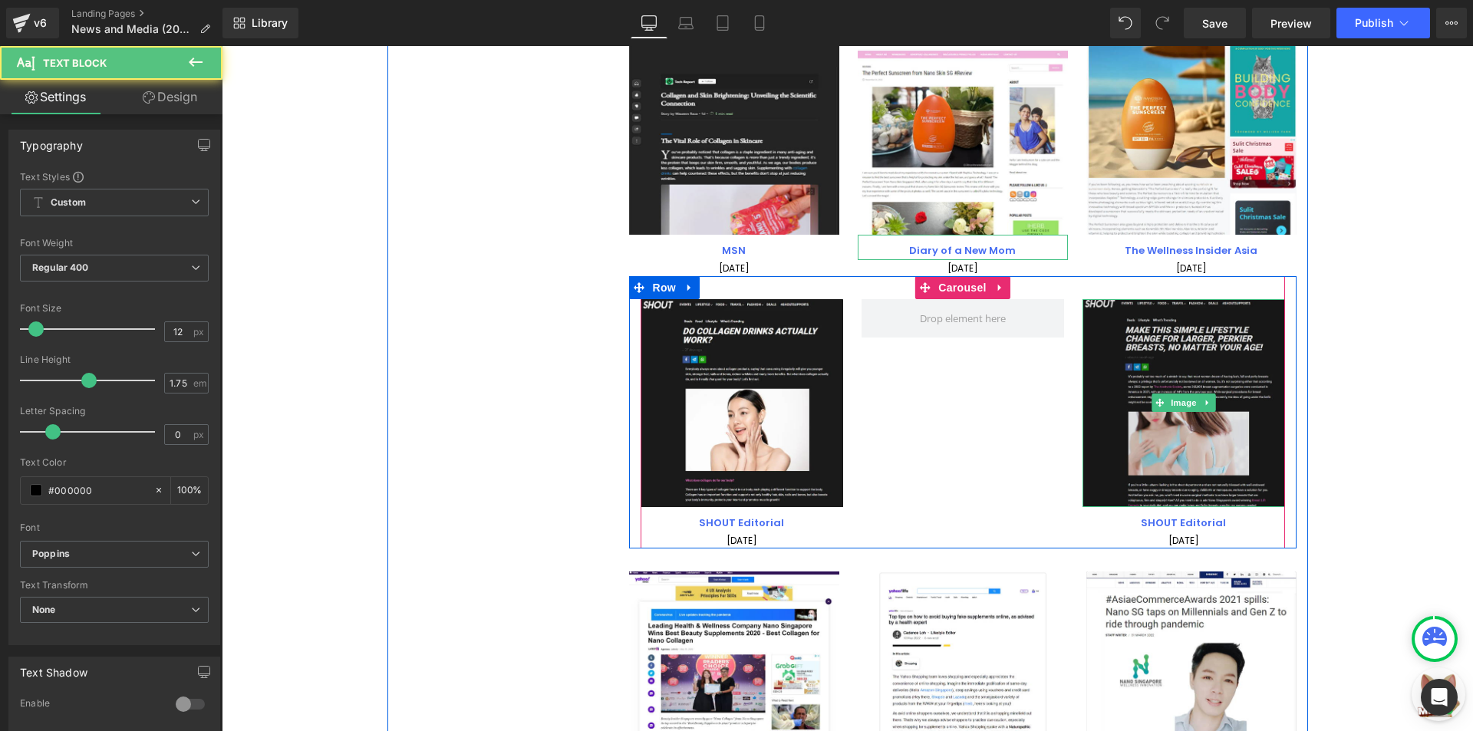
click at [1154, 380] on img at bounding box center [1183, 403] width 202 height 208
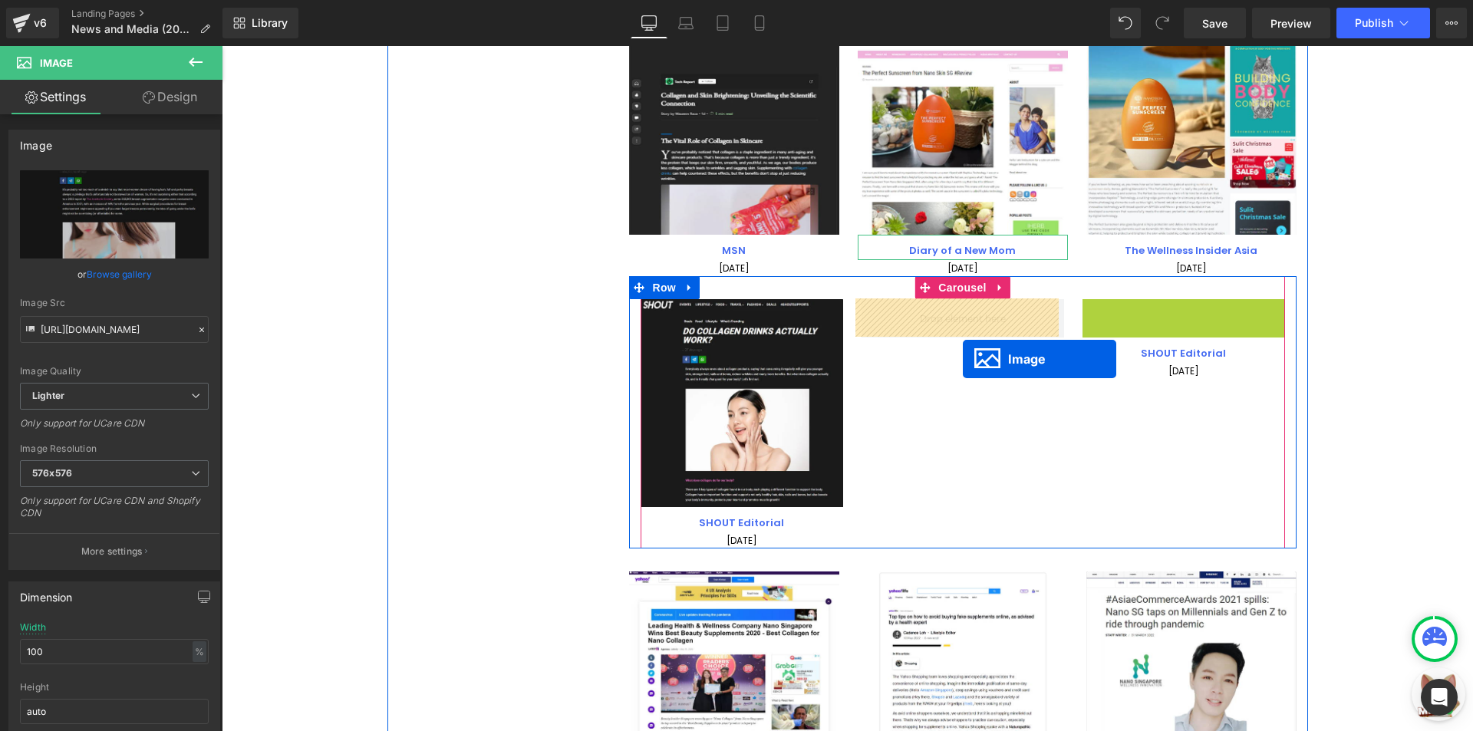
drag, startPoint x: 1171, startPoint y: 397, endPoint x: 1093, endPoint y: 367, distance: 83.8
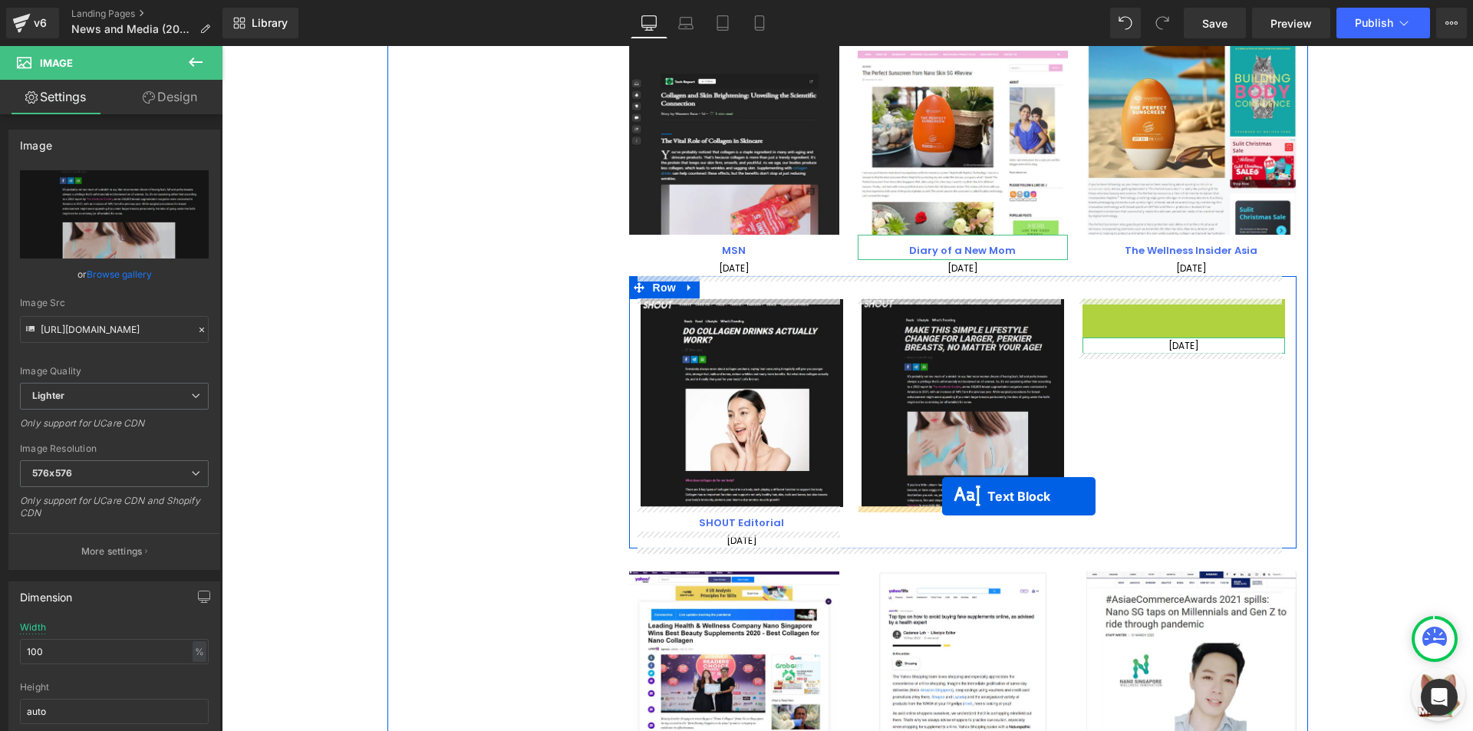
drag, startPoint x: 1176, startPoint y: 315, endPoint x: 942, endPoint y: 496, distance: 295.8
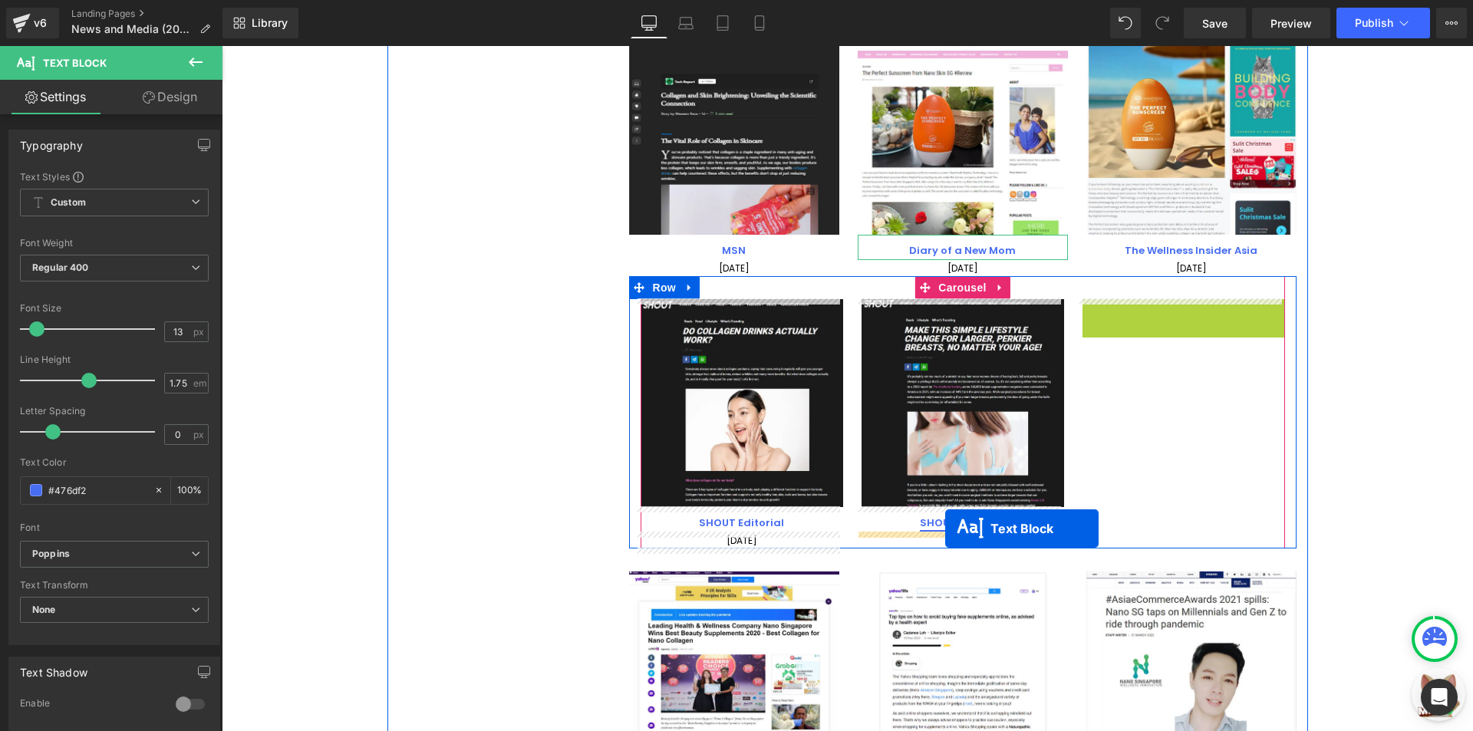
drag, startPoint x: 1179, startPoint y: 309, endPoint x: 945, endPoint y: 528, distance: 320.7
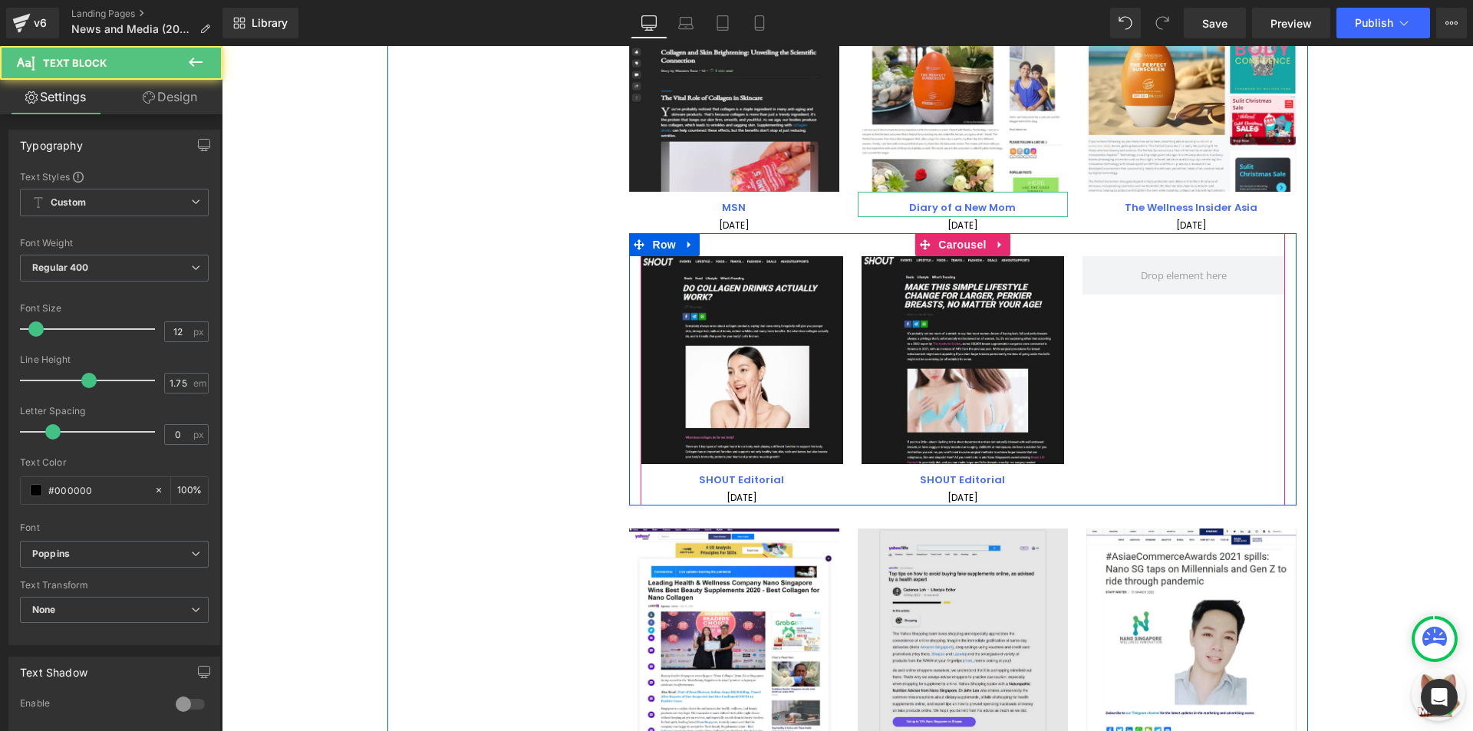
scroll to position [1777, 0]
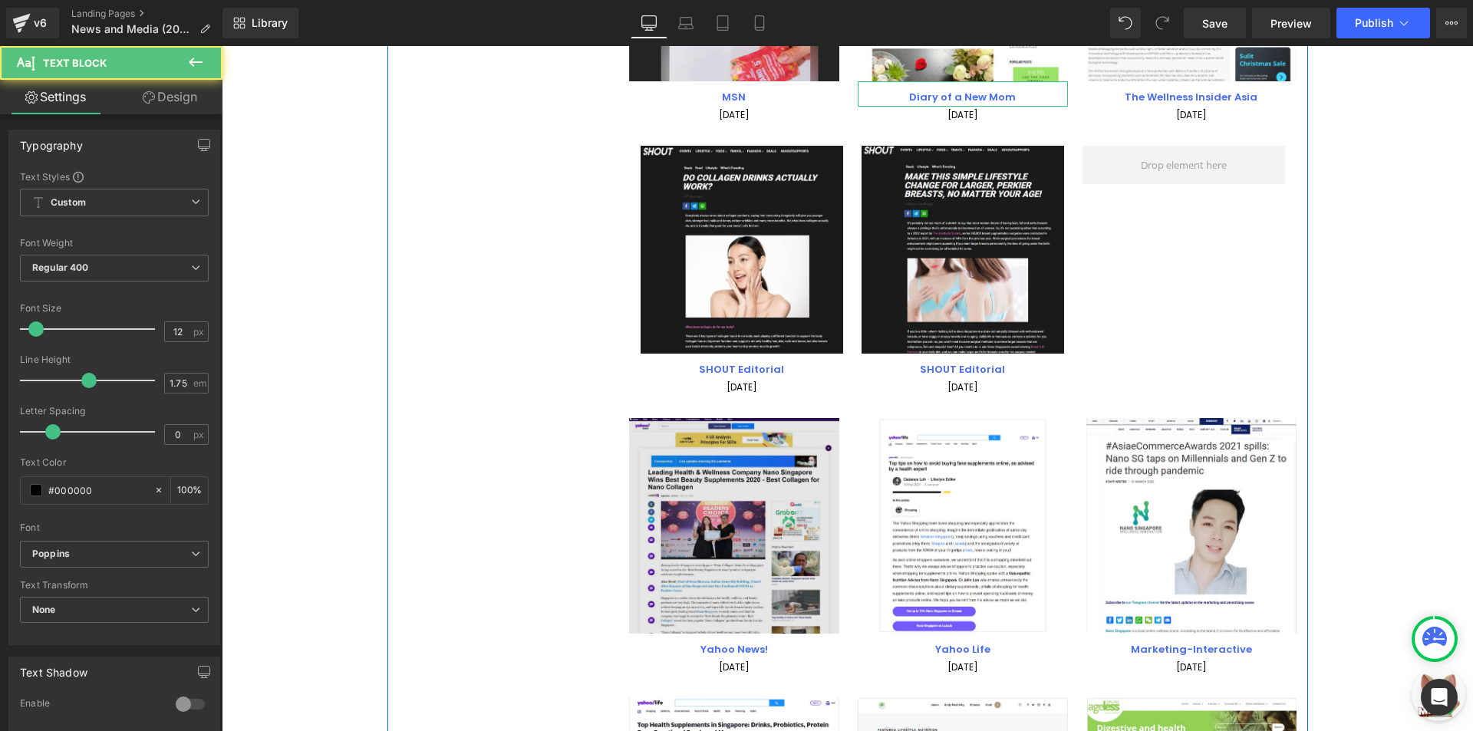
click at [713, 527] on div "Image" at bounding box center [734, 526] width 210 height 216
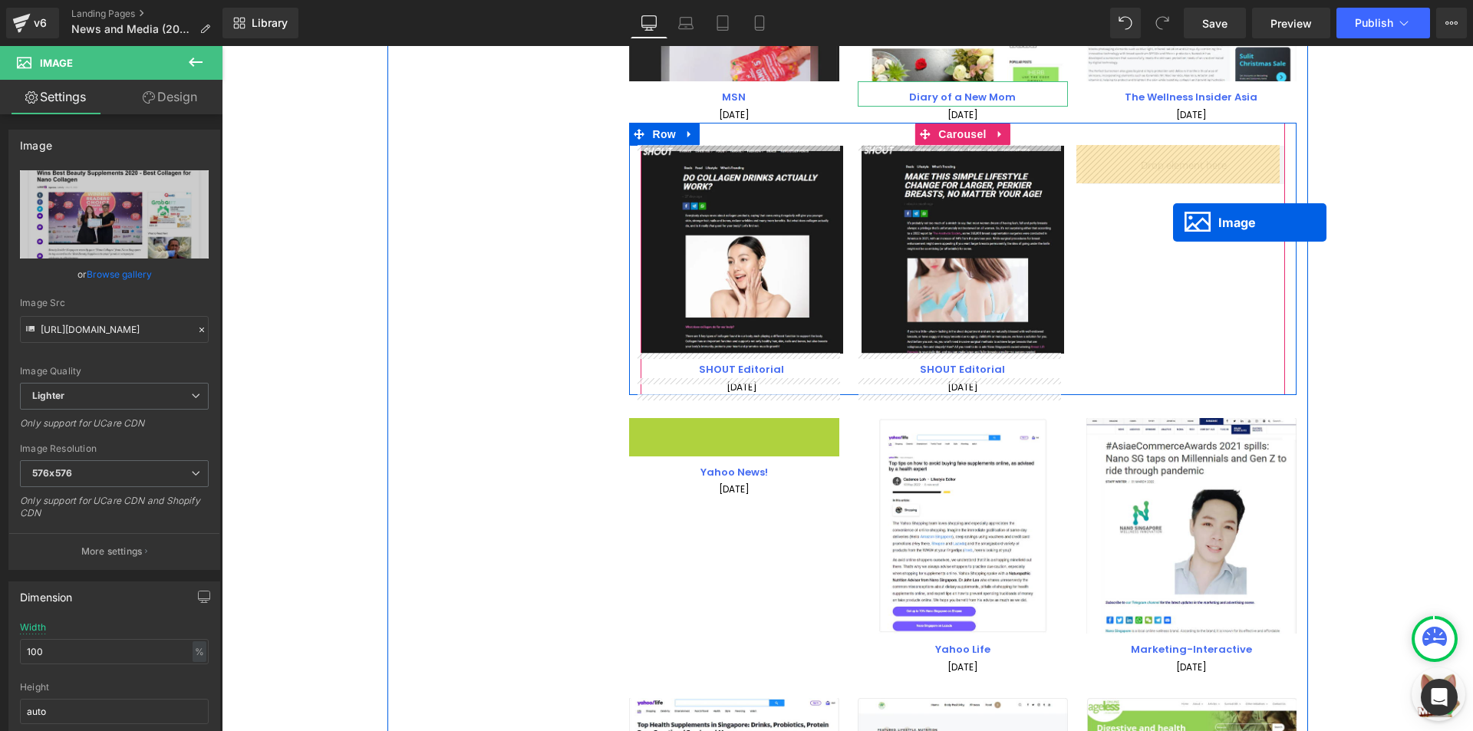
drag, startPoint x: 723, startPoint y: 518, endPoint x: 1173, endPoint y: 222, distance: 538.2
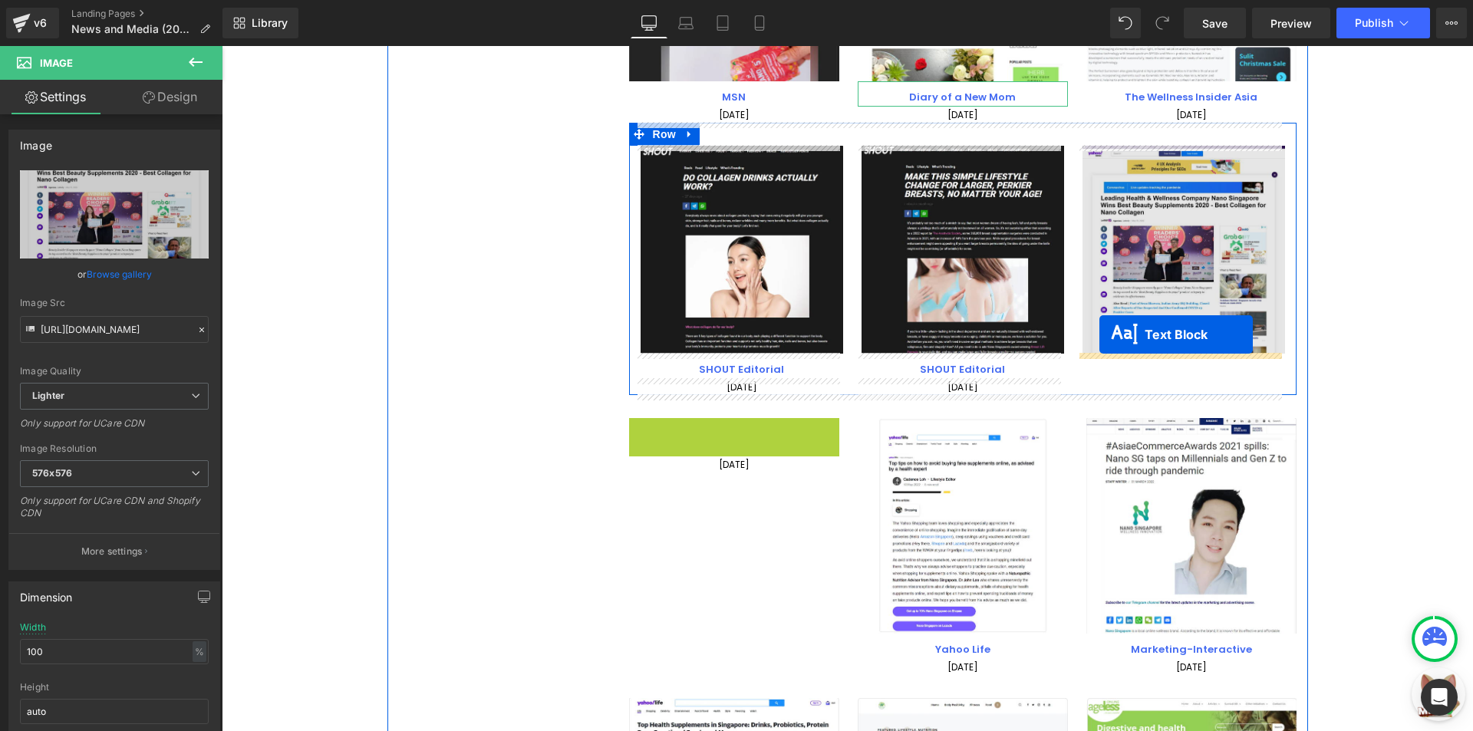
drag, startPoint x: 730, startPoint y: 431, endPoint x: 1099, endPoint y: 334, distance: 381.4
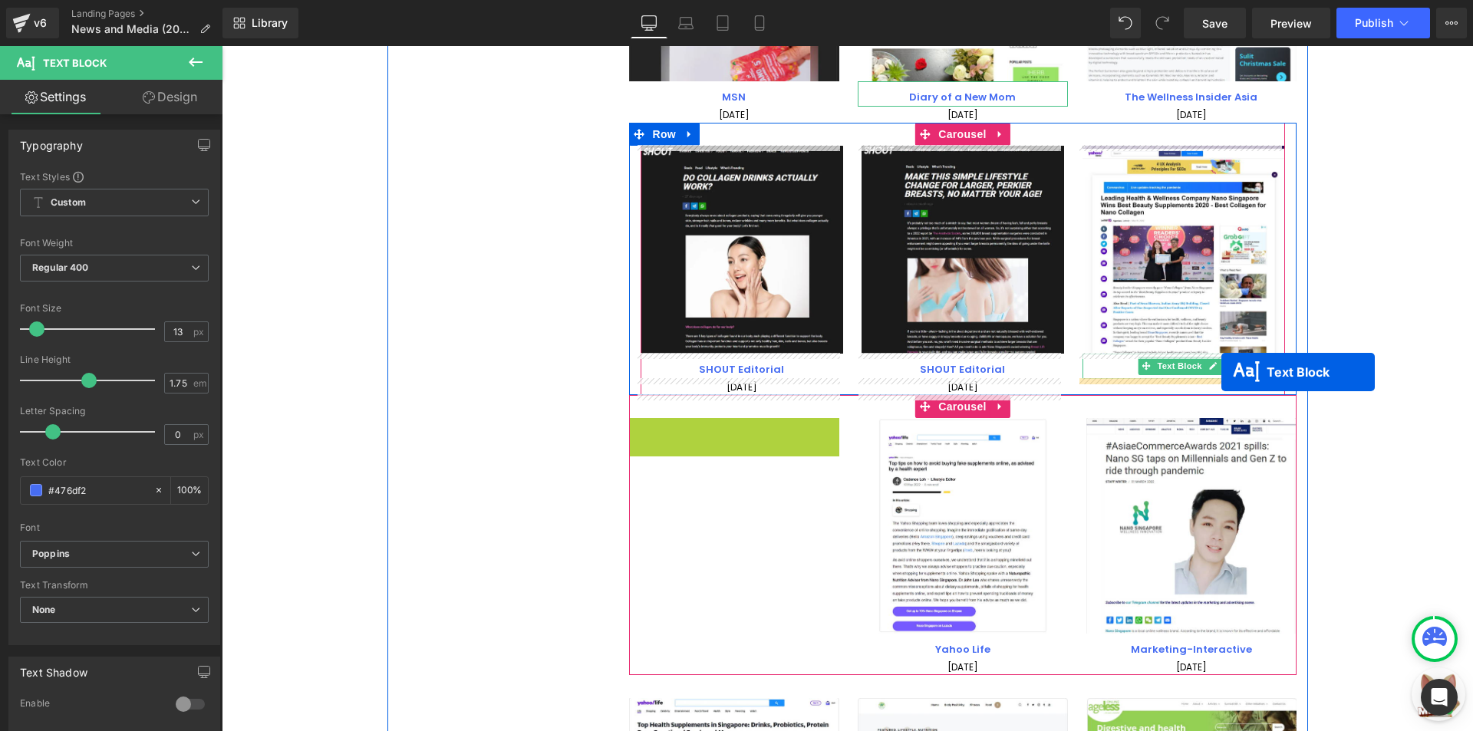
drag, startPoint x: 723, startPoint y: 430, endPoint x: 1221, endPoint y: 372, distance: 501.9
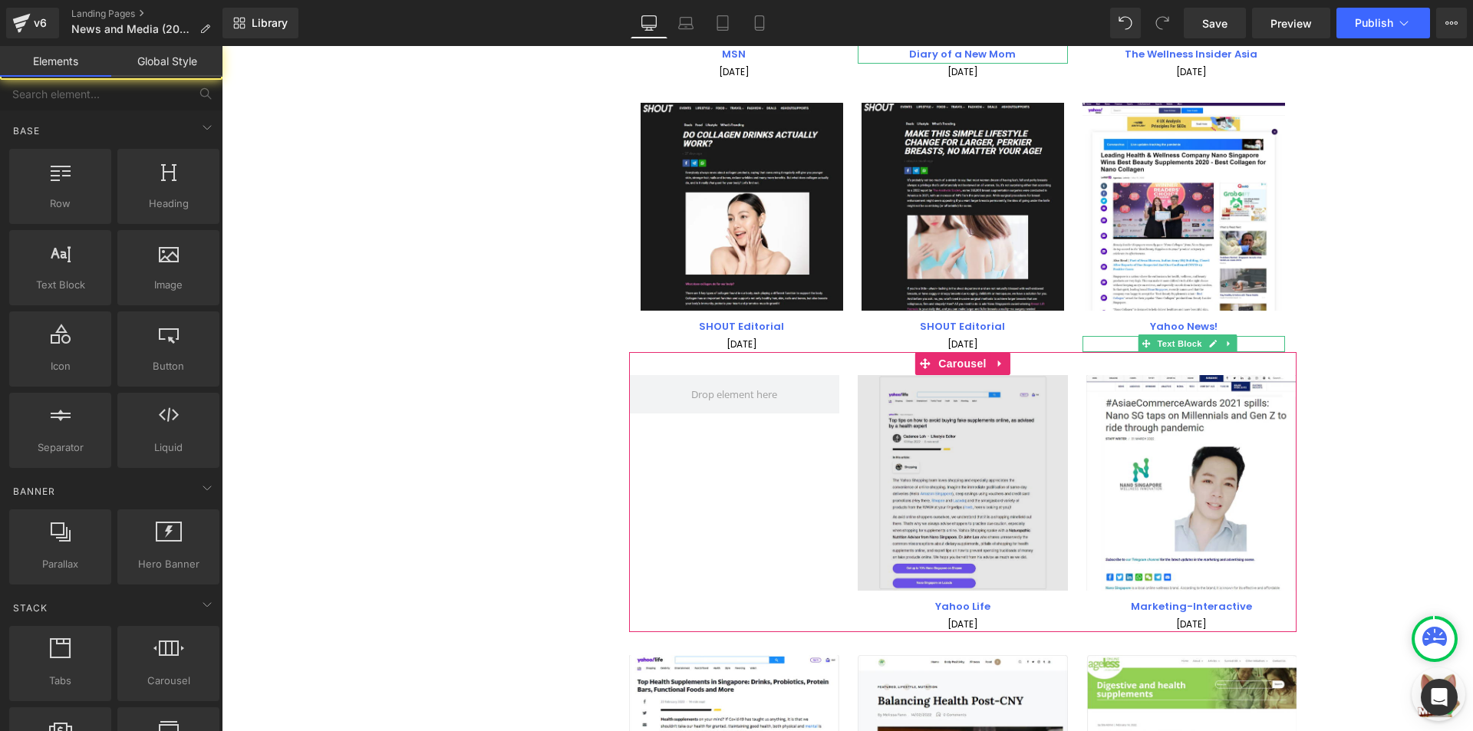
scroll to position [1854, 0]
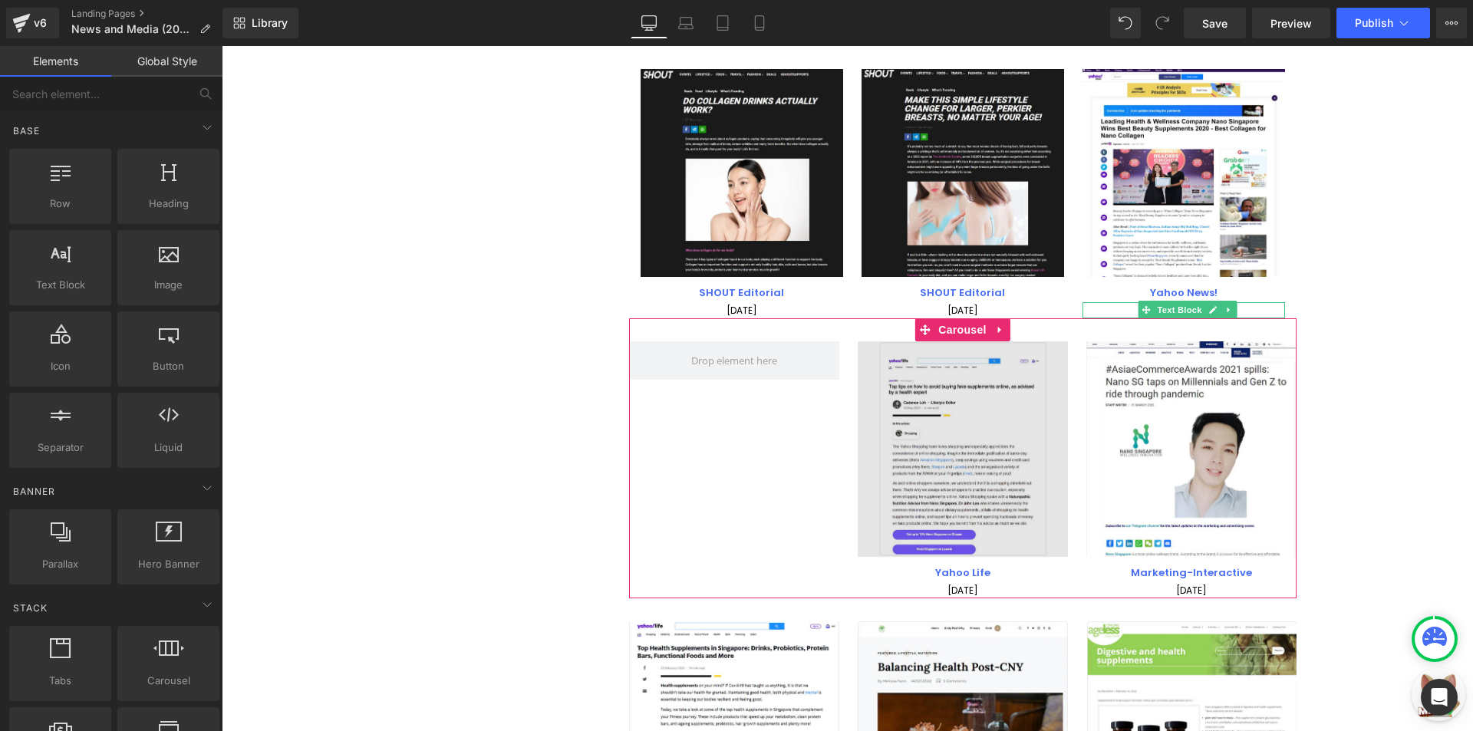
click at [964, 418] on img at bounding box center [963, 449] width 210 height 216
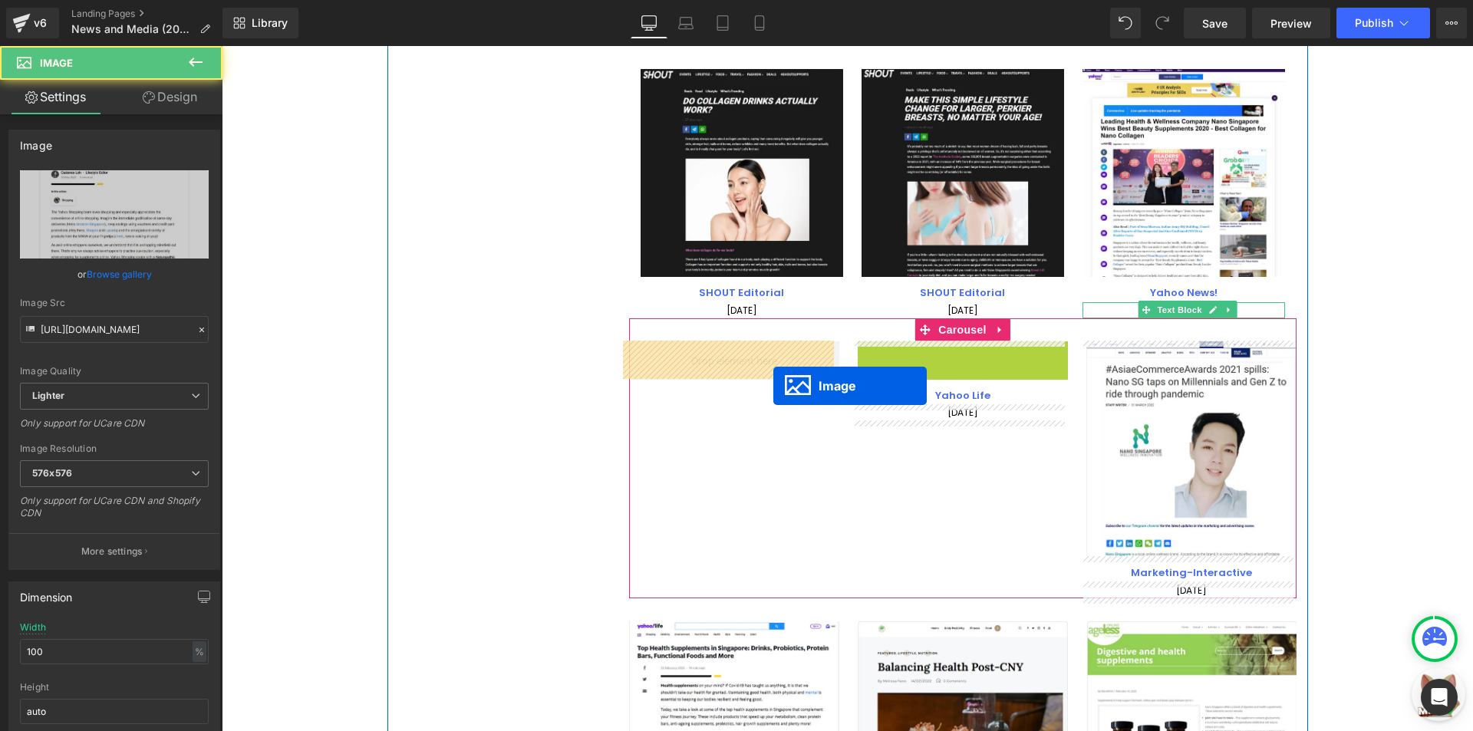
drag, startPoint x: 961, startPoint y: 446, endPoint x: 771, endPoint y: 385, distance: 199.6
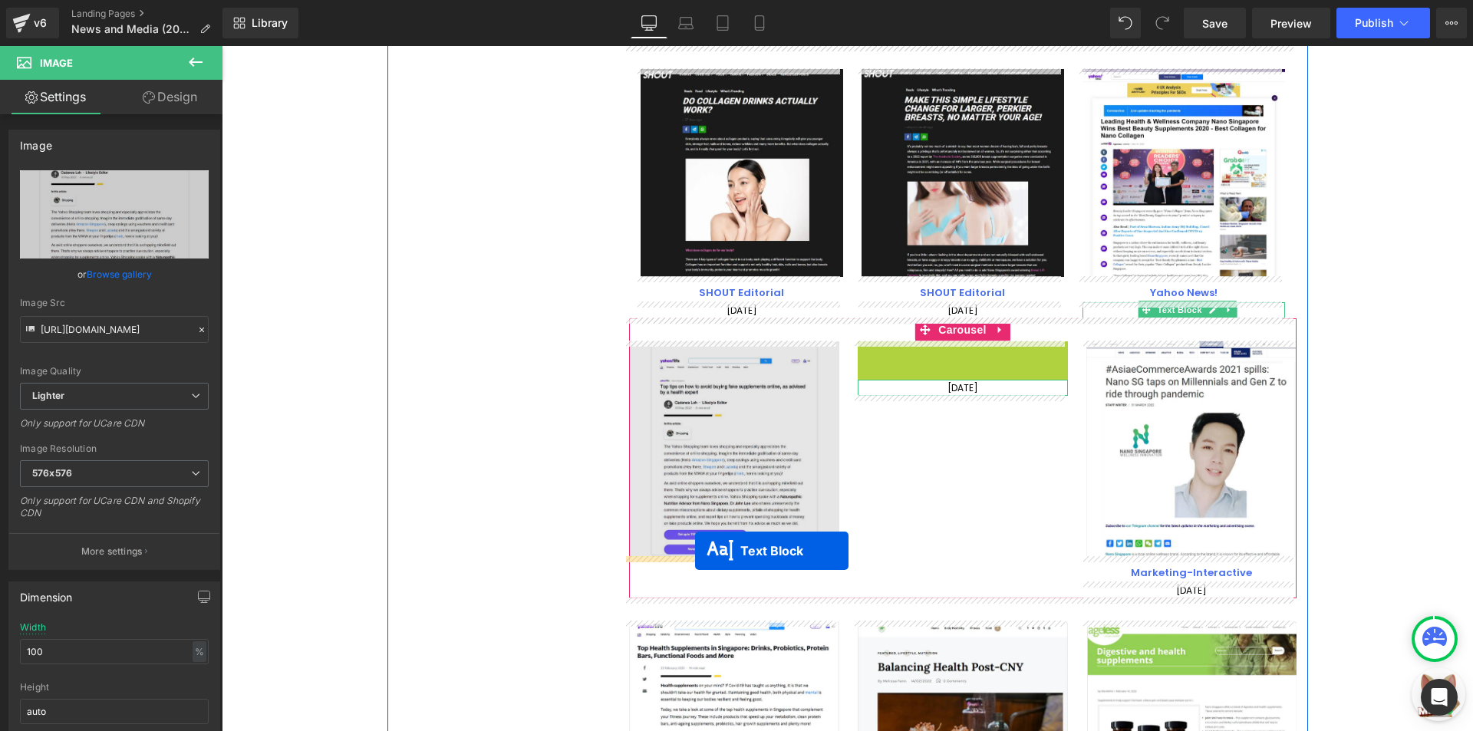
drag, startPoint x: 953, startPoint y: 351, endPoint x: 695, endPoint y: 551, distance: 326.9
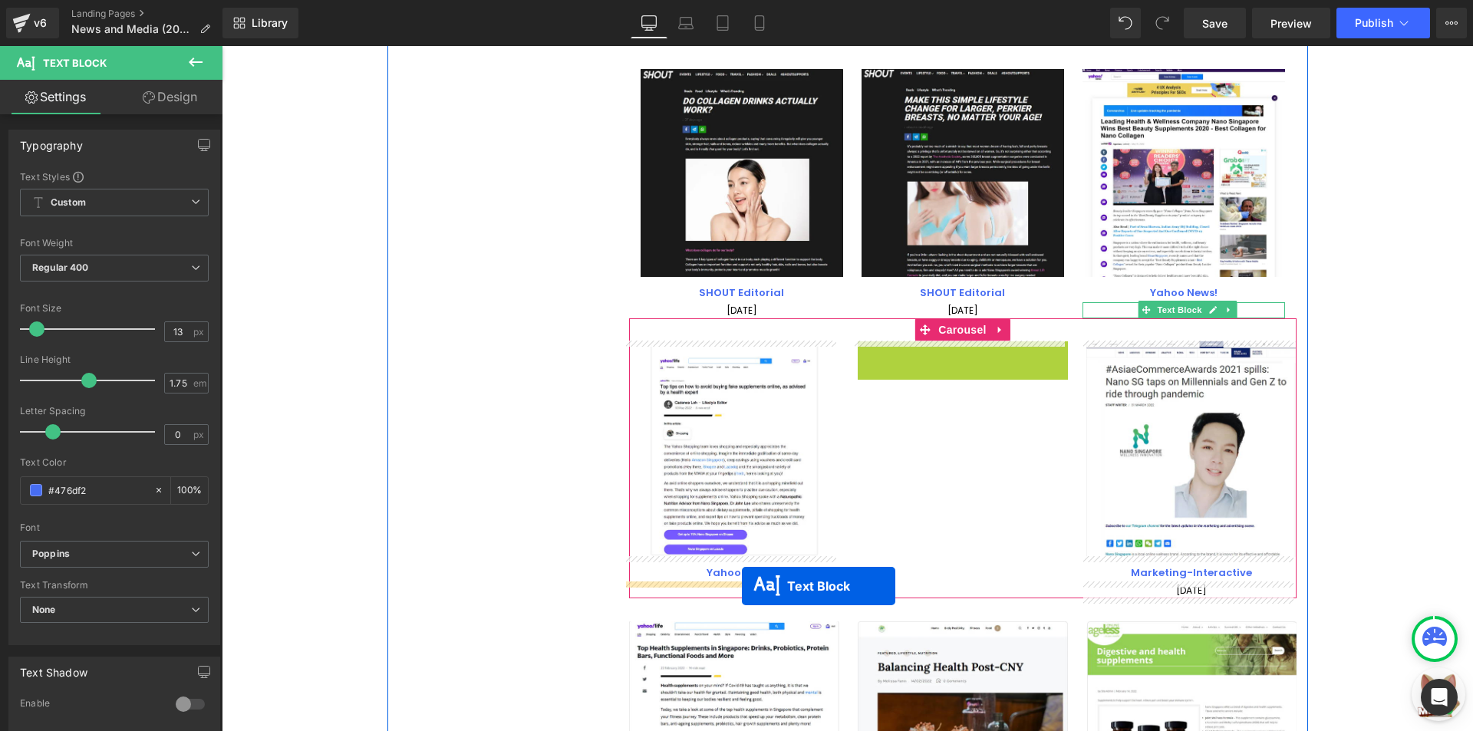
drag, startPoint x: 953, startPoint y: 349, endPoint x: 742, endPoint y: 586, distance: 317.3
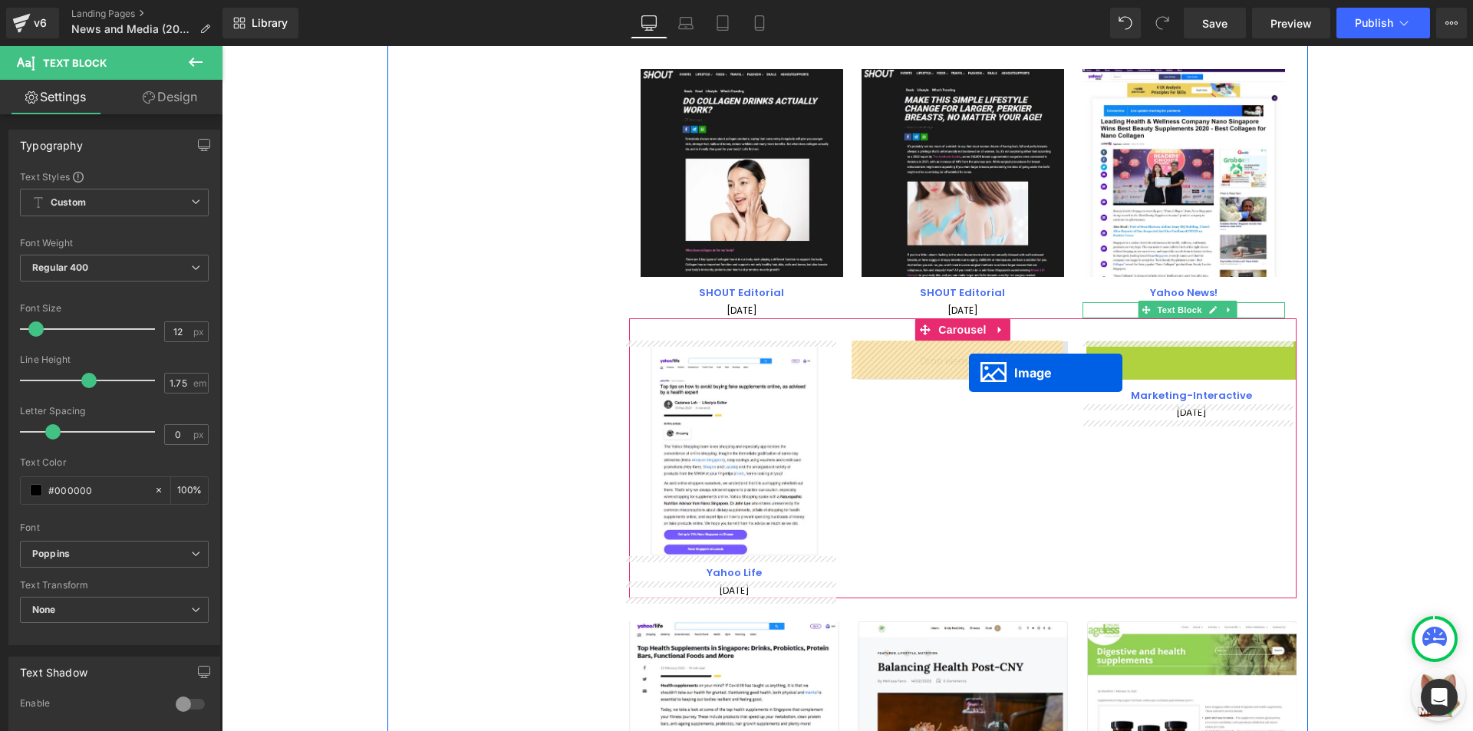
drag, startPoint x: 1183, startPoint y: 448, endPoint x: 969, endPoint y: 373, distance: 226.8
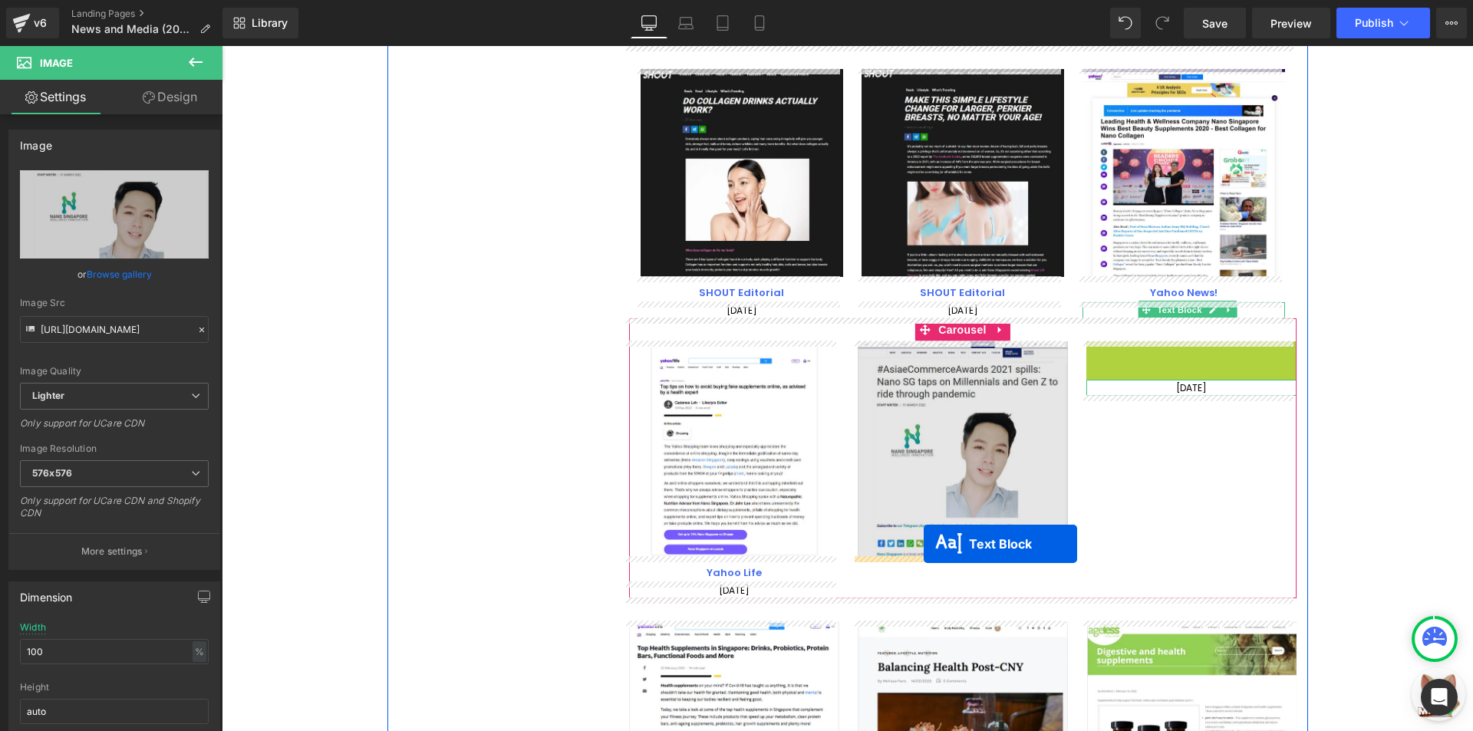
drag, startPoint x: 1188, startPoint y: 357, endPoint x: 923, endPoint y: 544, distance: 324.1
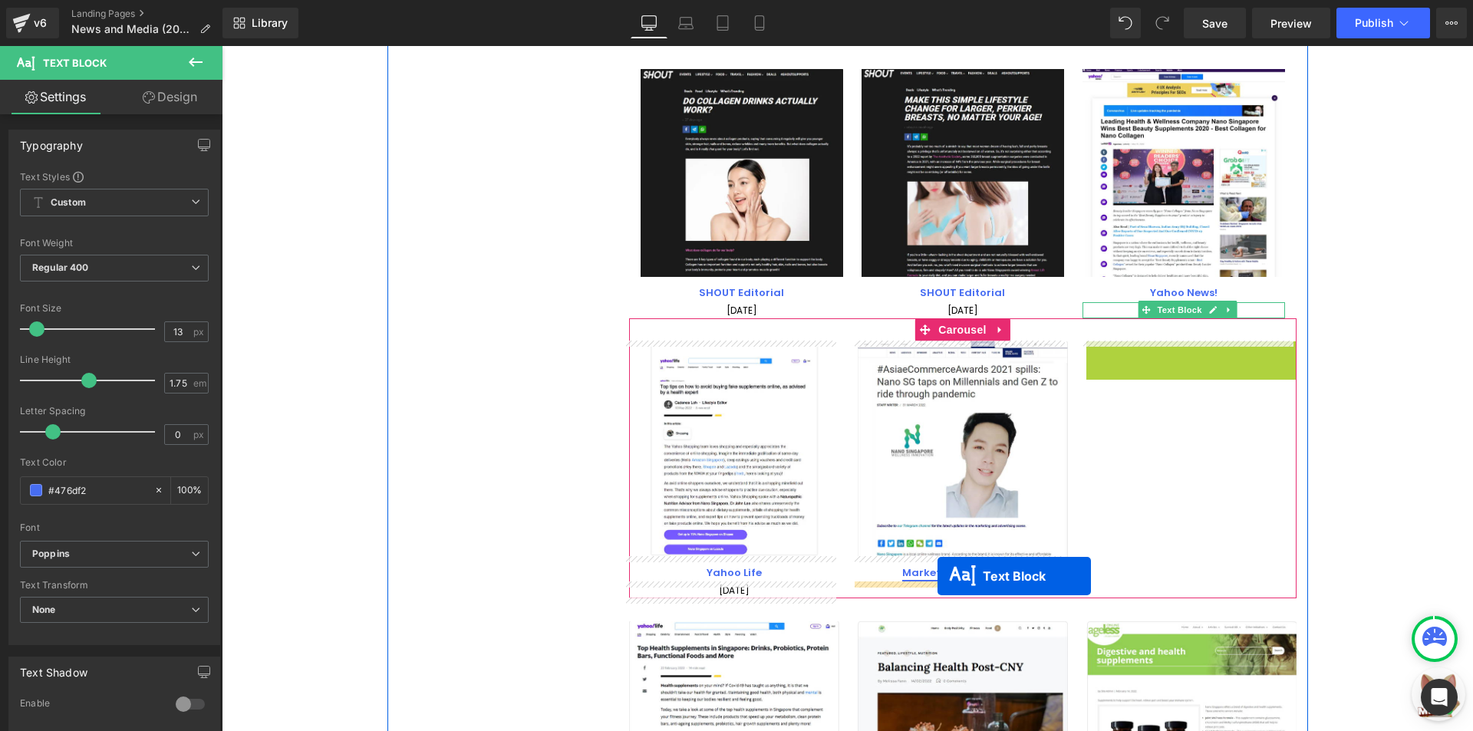
drag, startPoint x: 1177, startPoint y: 351, endPoint x: 937, endPoint y: 576, distance: 329.4
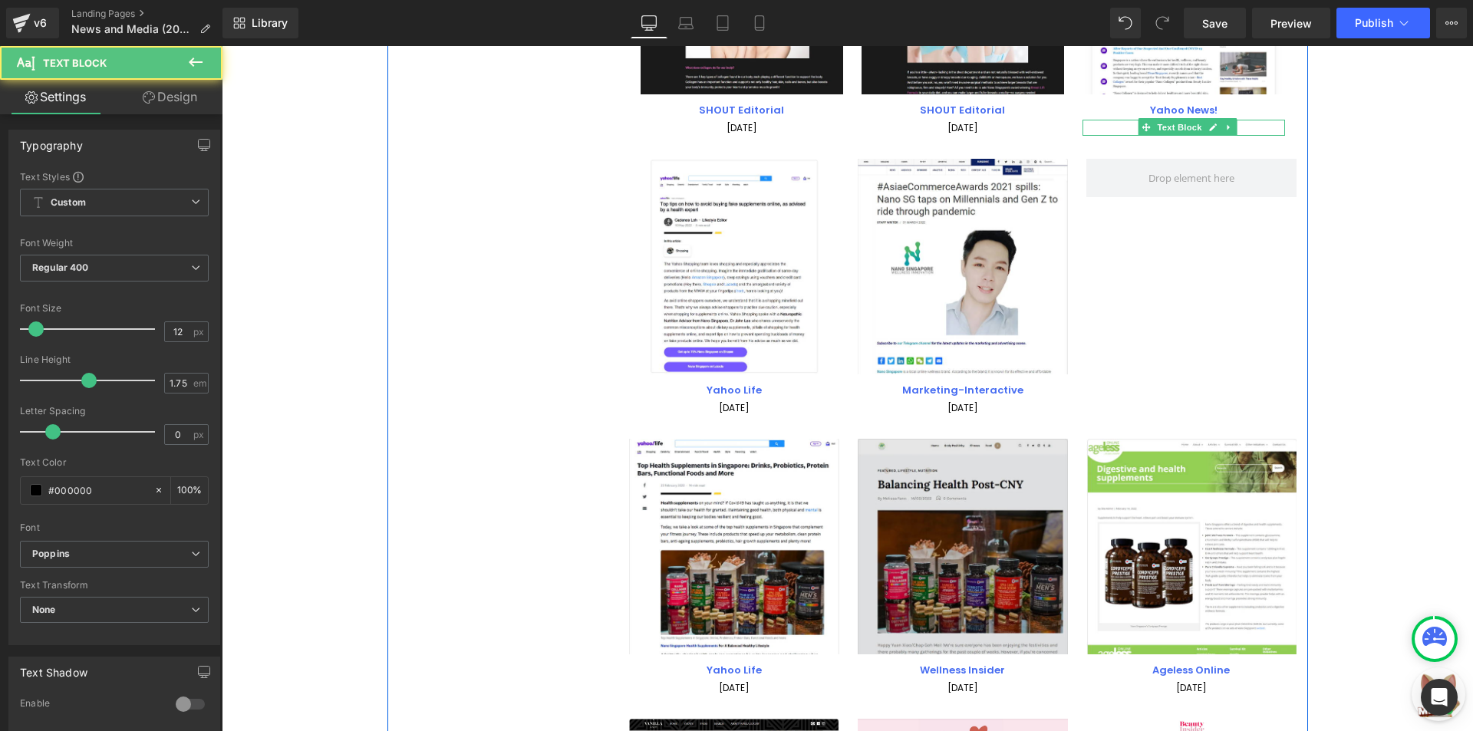
scroll to position [2084, 0]
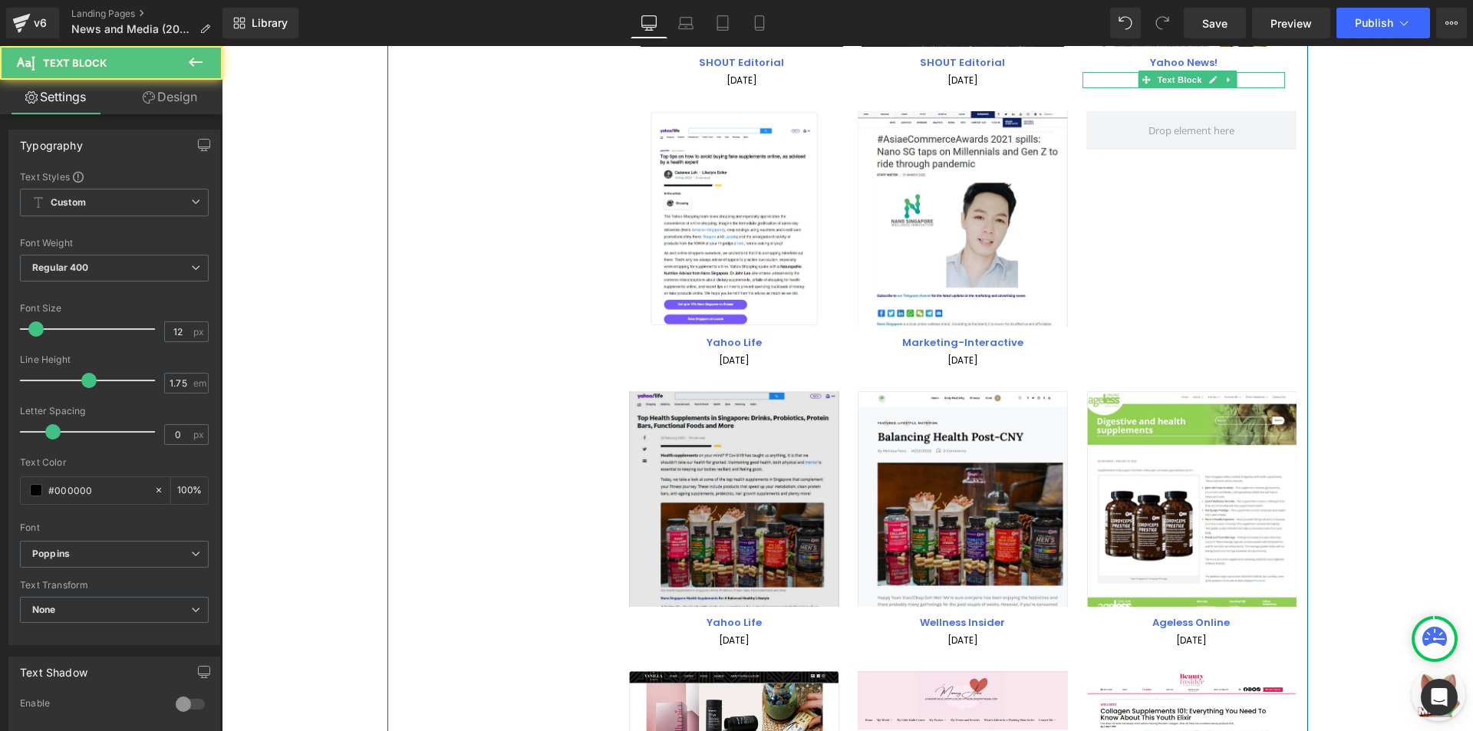
click at [807, 445] on img at bounding box center [734, 499] width 210 height 216
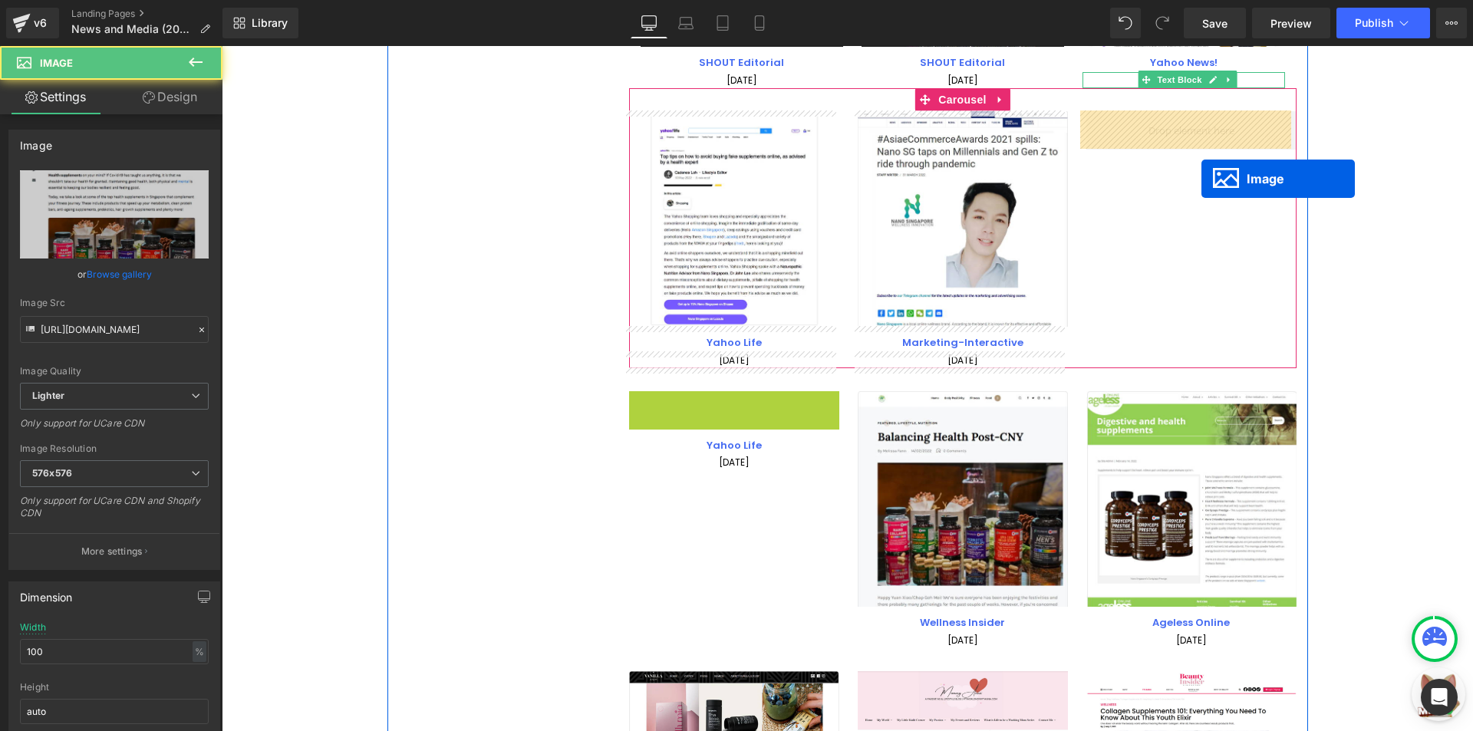
drag, startPoint x: 732, startPoint y: 499, endPoint x: 1201, endPoint y: 179, distance: 567.4
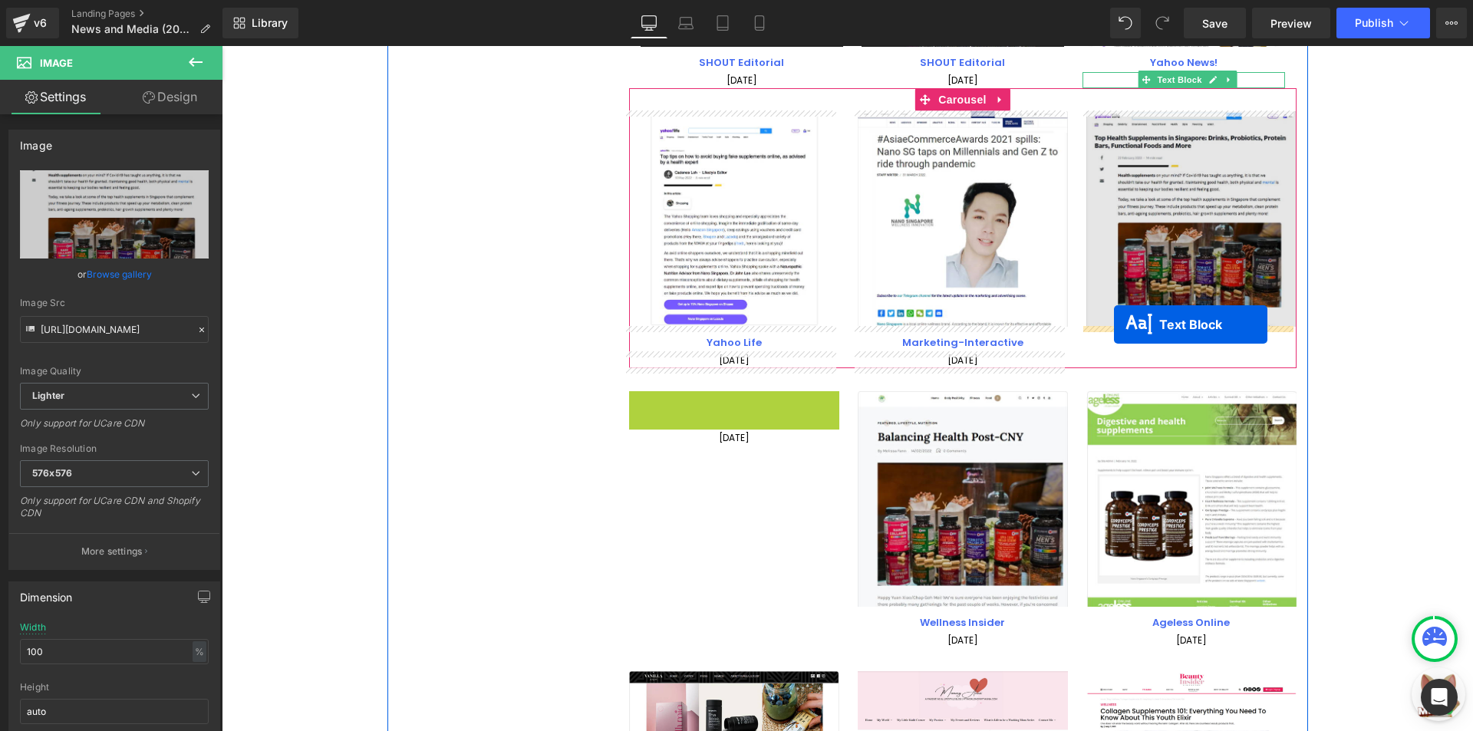
drag, startPoint x: 730, startPoint y: 403, endPoint x: 1114, endPoint y: 324, distance: 391.6
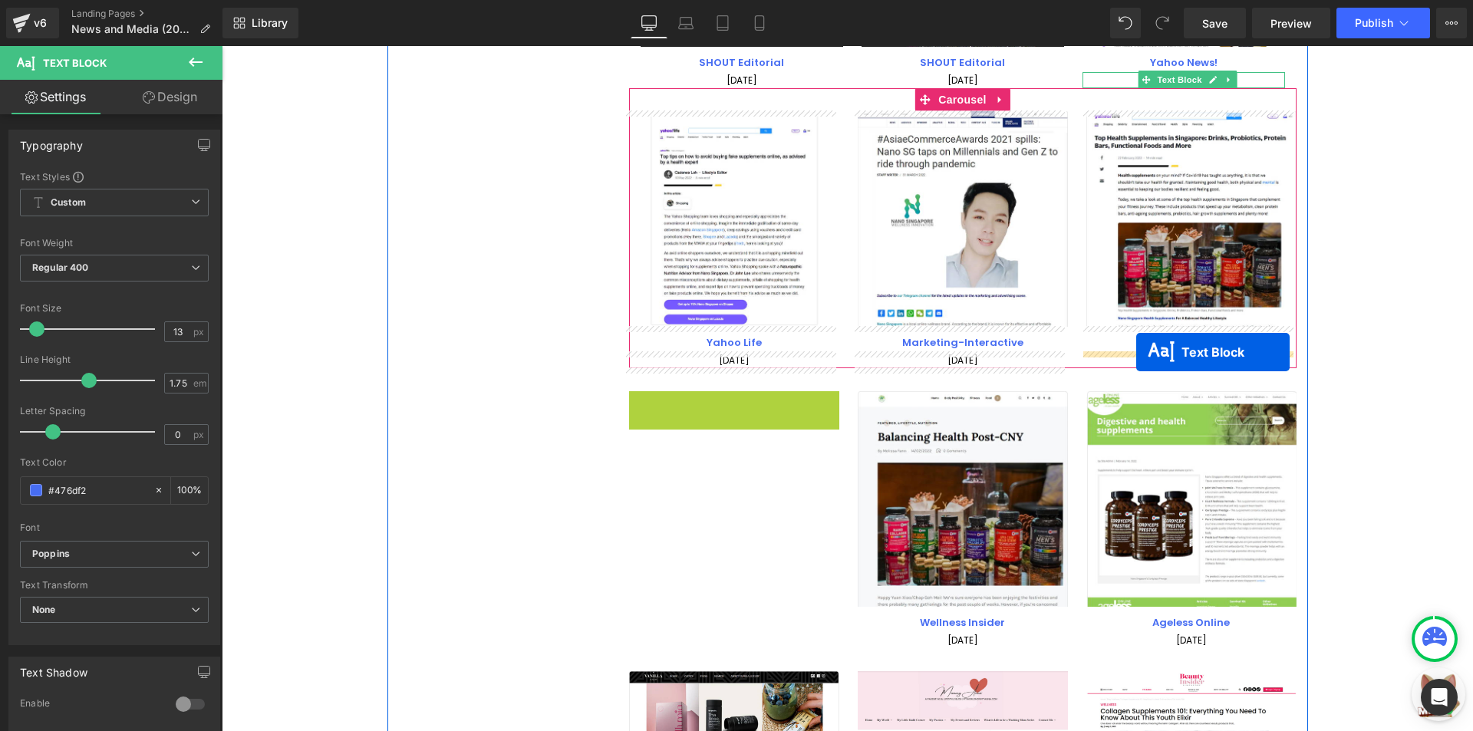
drag, startPoint x: 843, startPoint y: 385, endPoint x: 1136, endPoint y: 352, distance: 294.8
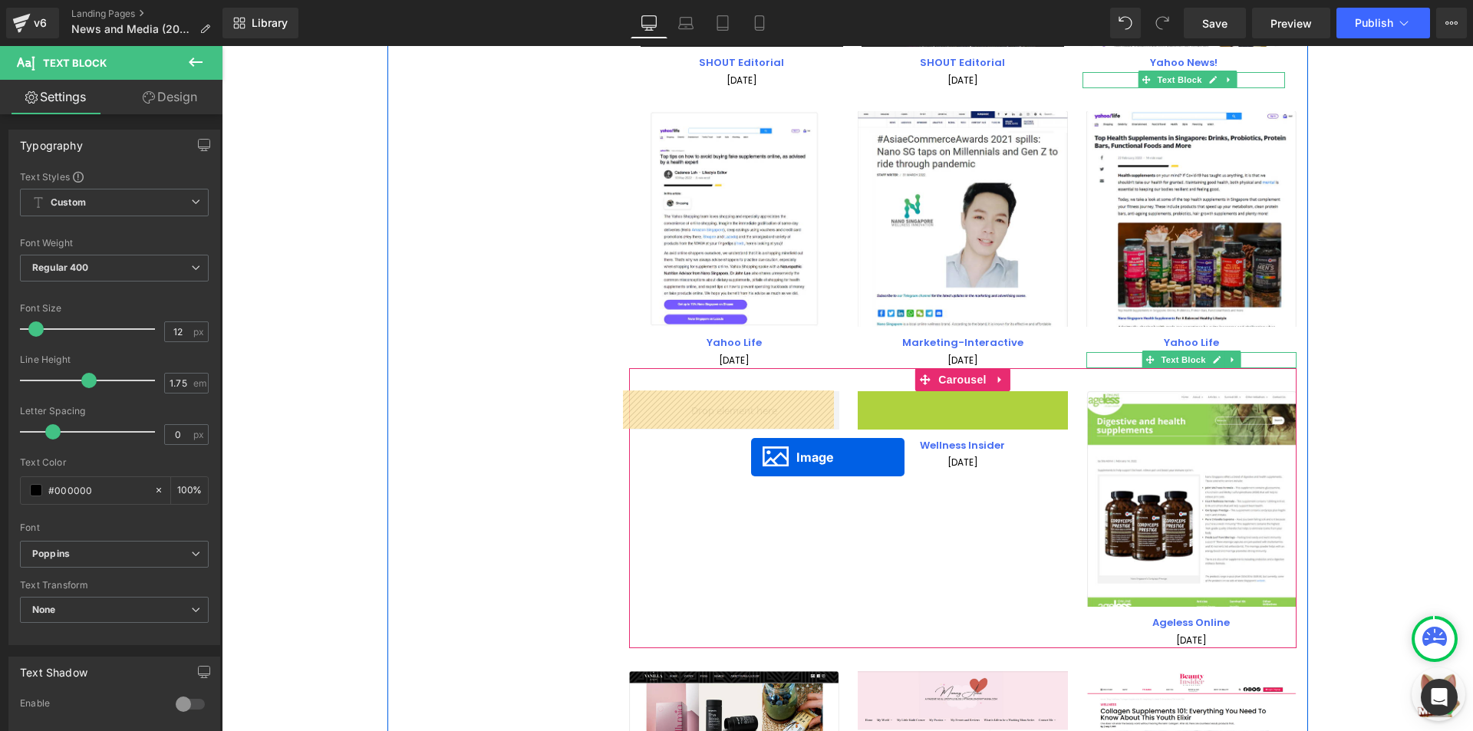
drag, startPoint x: 950, startPoint y: 499, endPoint x: 751, endPoint y: 457, distance: 203.8
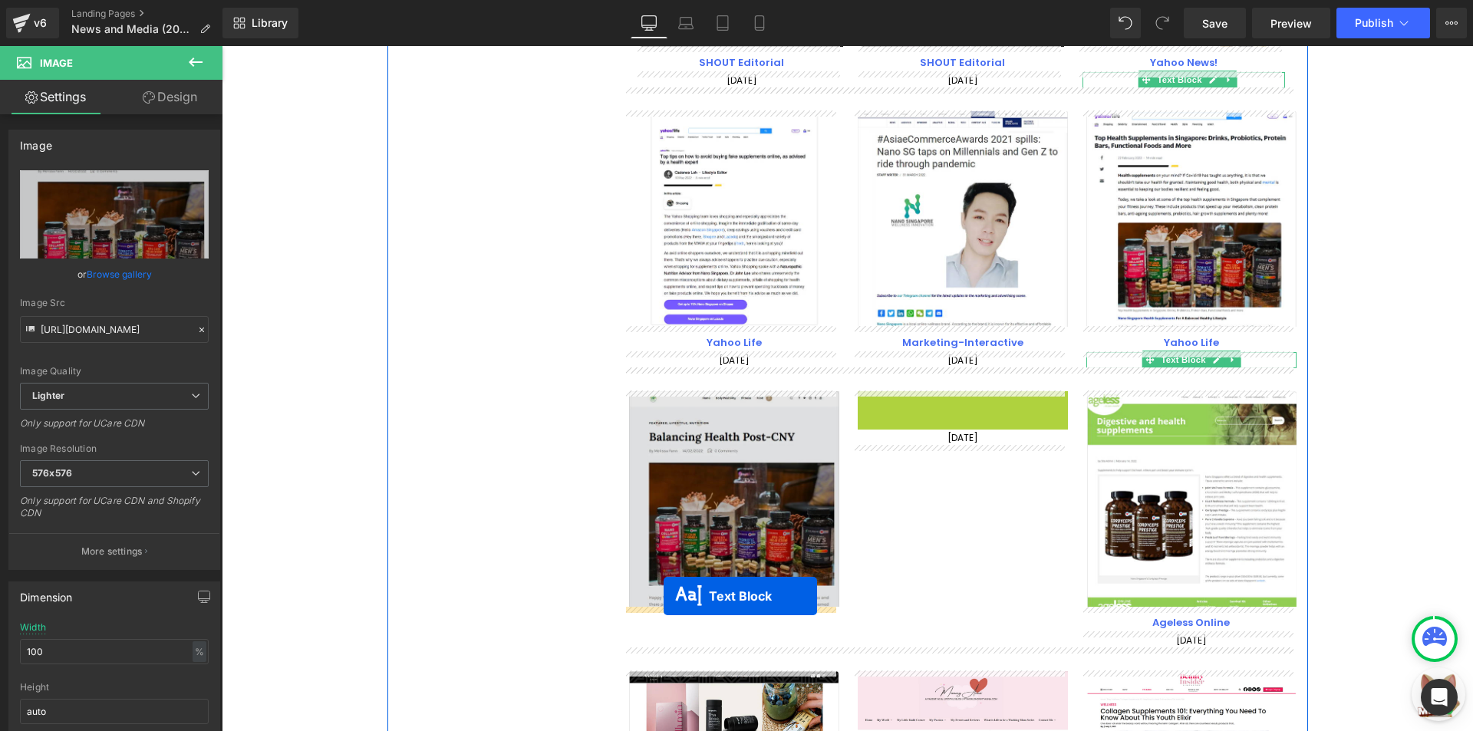
drag, startPoint x: 940, startPoint y: 402, endPoint x: 663, endPoint y: 596, distance: 337.5
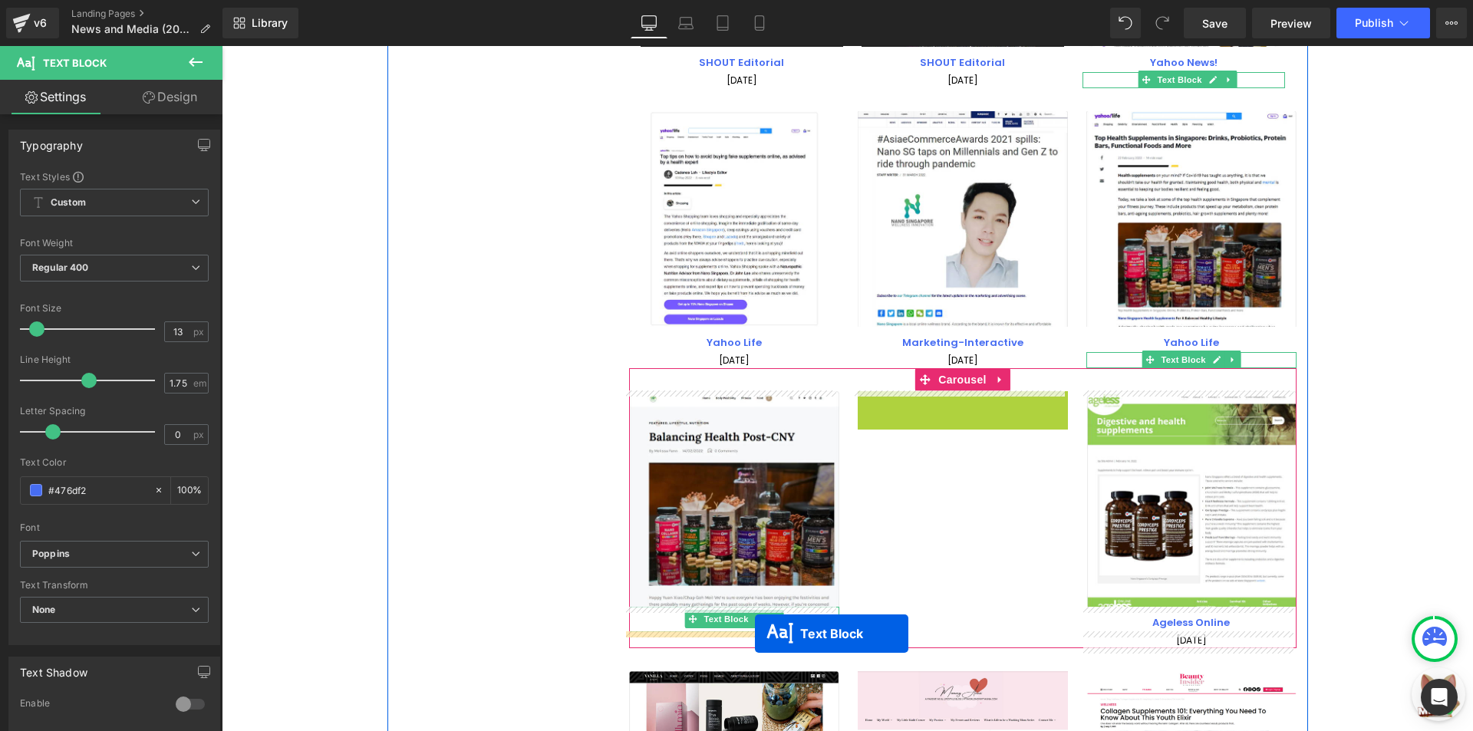
drag, startPoint x: 955, startPoint y: 397, endPoint x: 989, endPoint y: 546, distance: 153.5
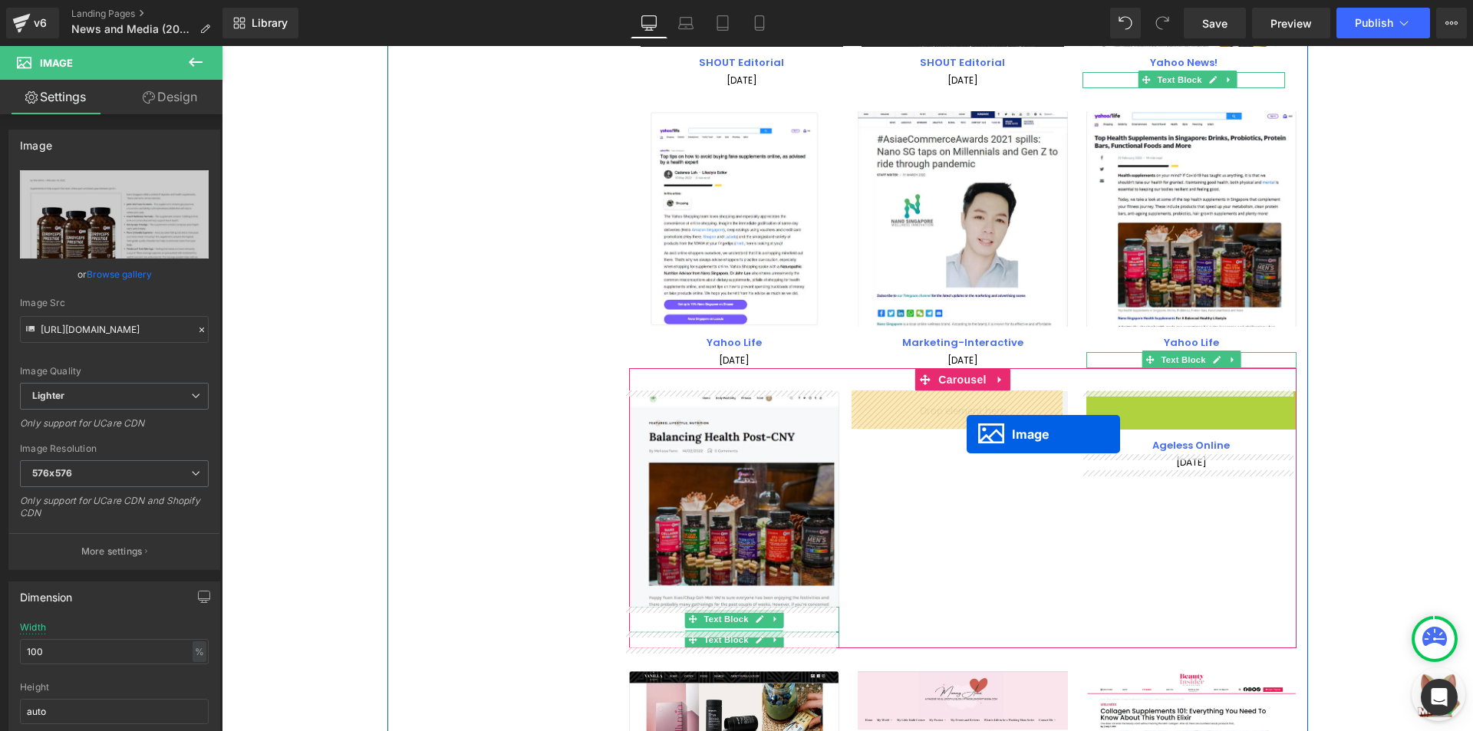
drag, startPoint x: 1179, startPoint y: 504, endPoint x: 966, endPoint y: 434, distance: 223.6
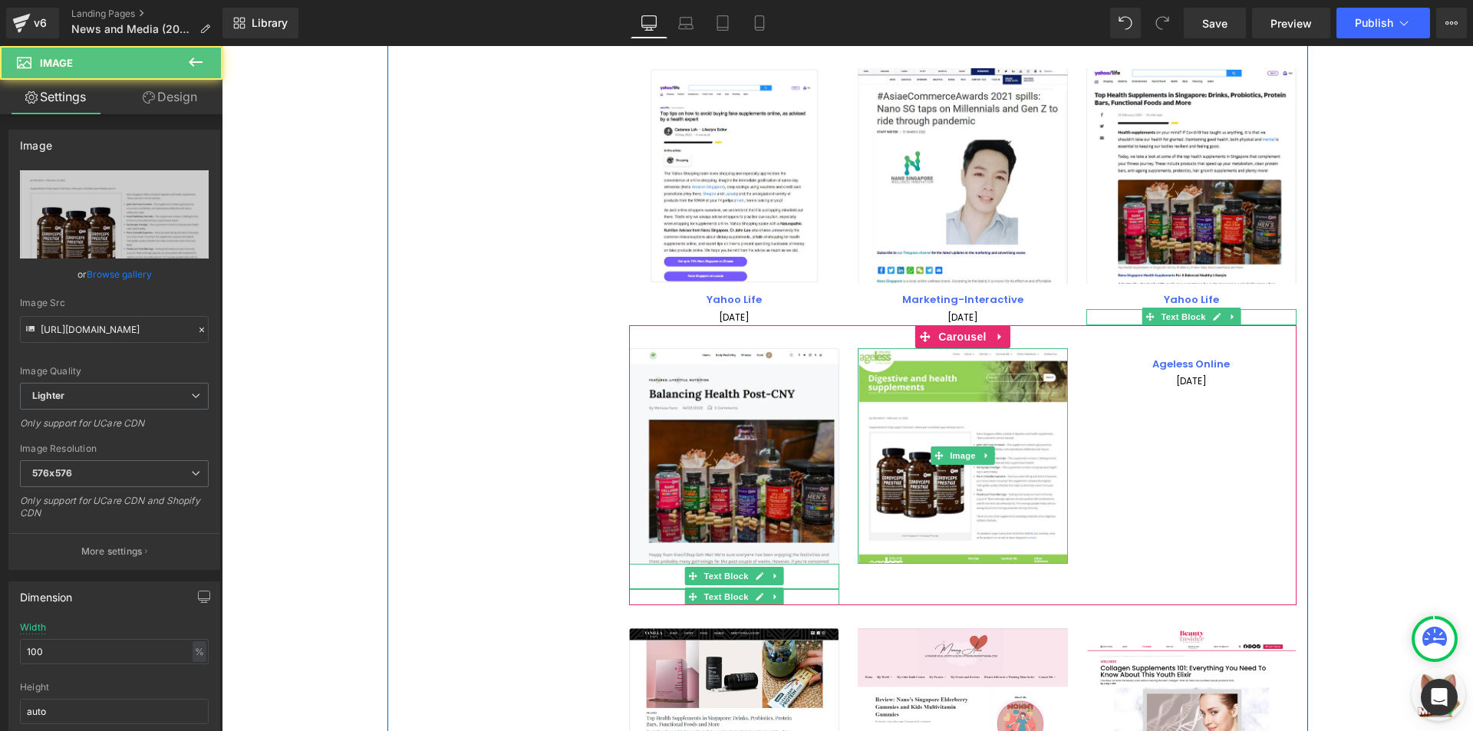
scroll to position [2161, 0]
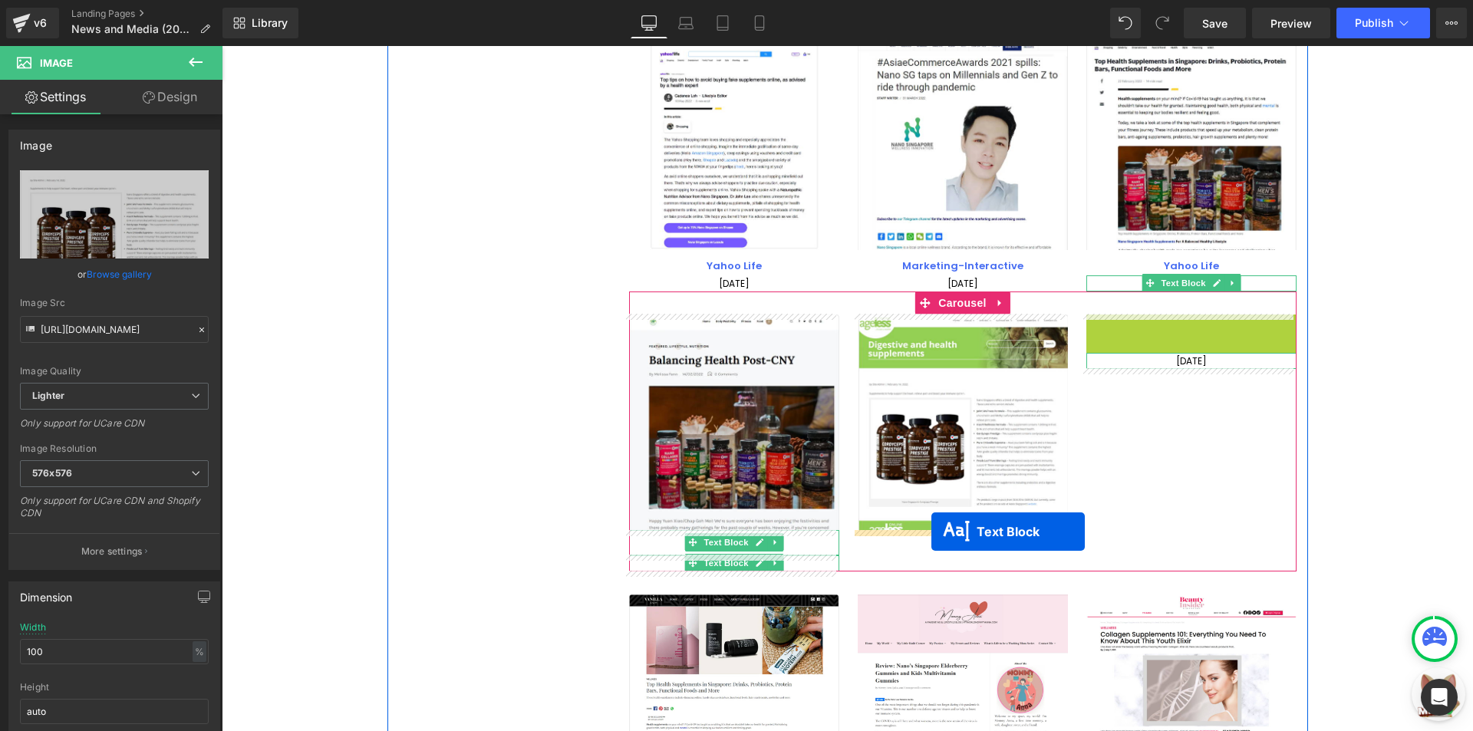
drag, startPoint x: 1187, startPoint y: 329, endPoint x: 931, endPoint y: 532, distance: 325.9
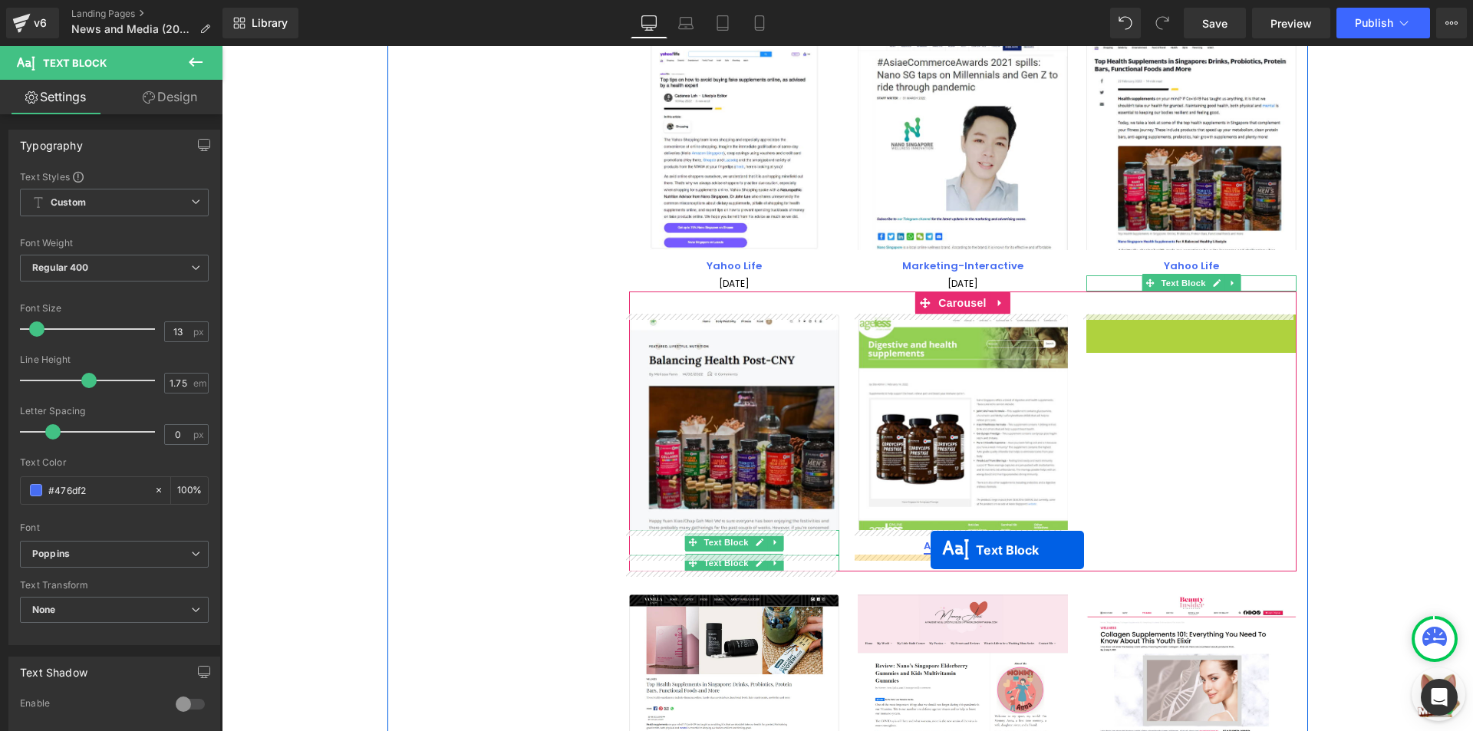
drag, startPoint x: 1174, startPoint y: 322, endPoint x: 930, endPoint y: 550, distance: 333.7
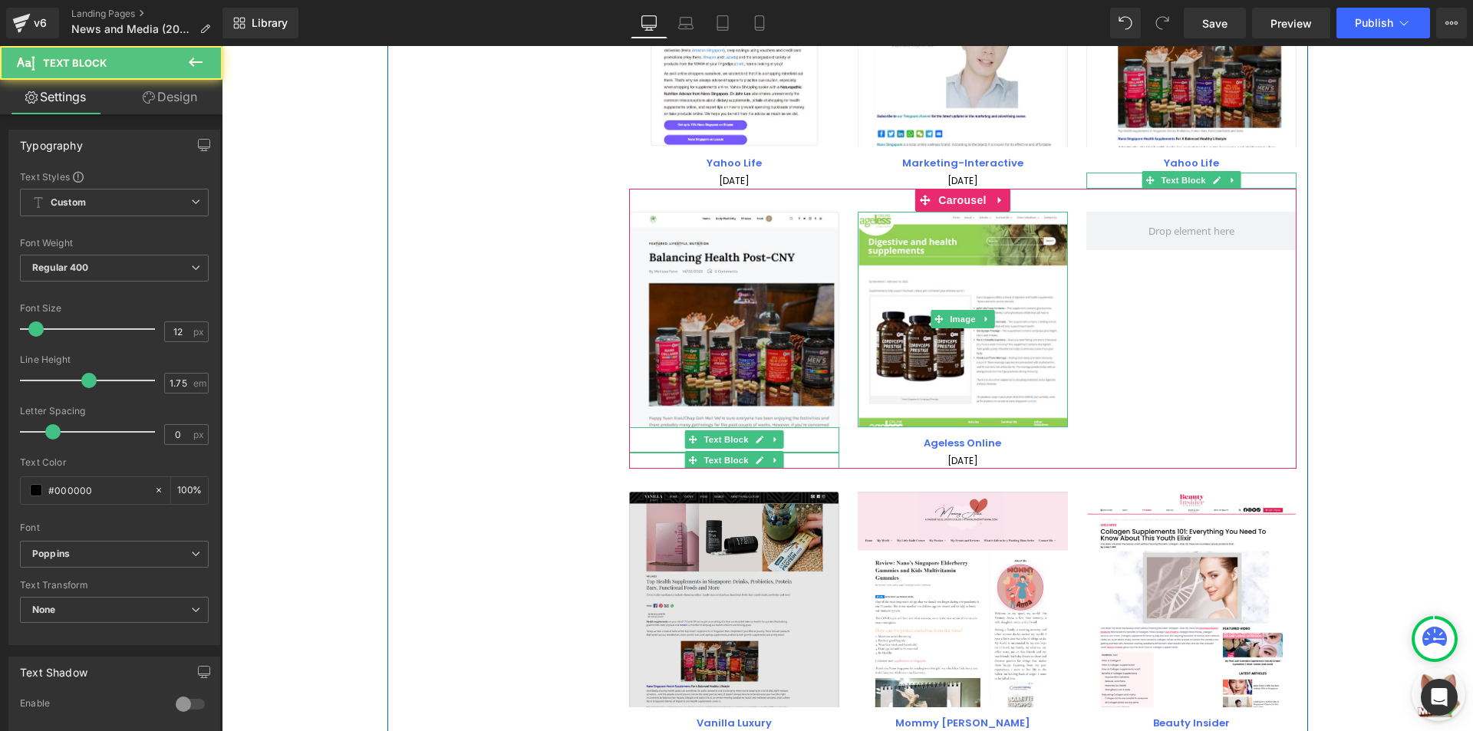
scroll to position [2314, 0]
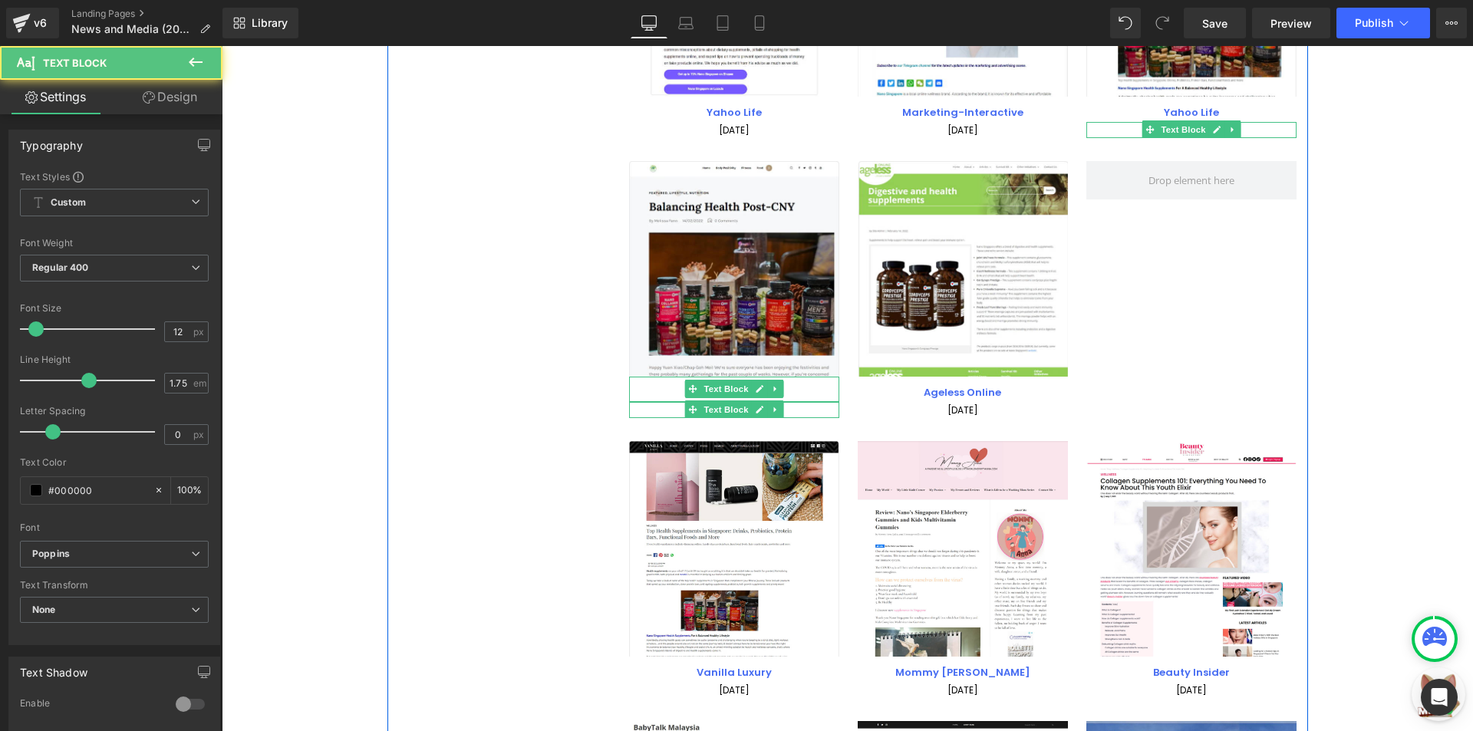
click at [740, 541] on div "Image" at bounding box center [734, 549] width 210 height 216
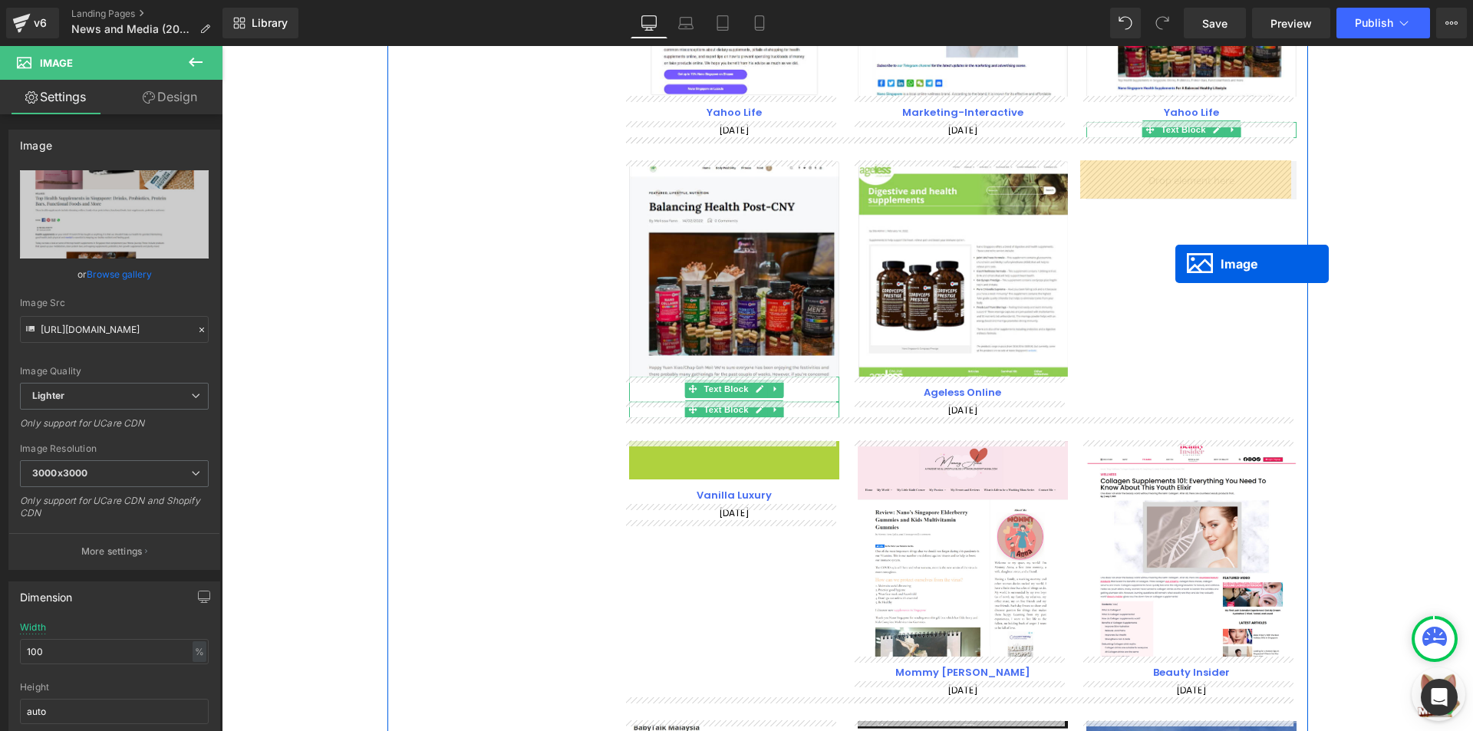
drag, startPoint x: 891, startPoint y: 459, endPoint x: 1175, endPoint y: 264, distance: 344.7
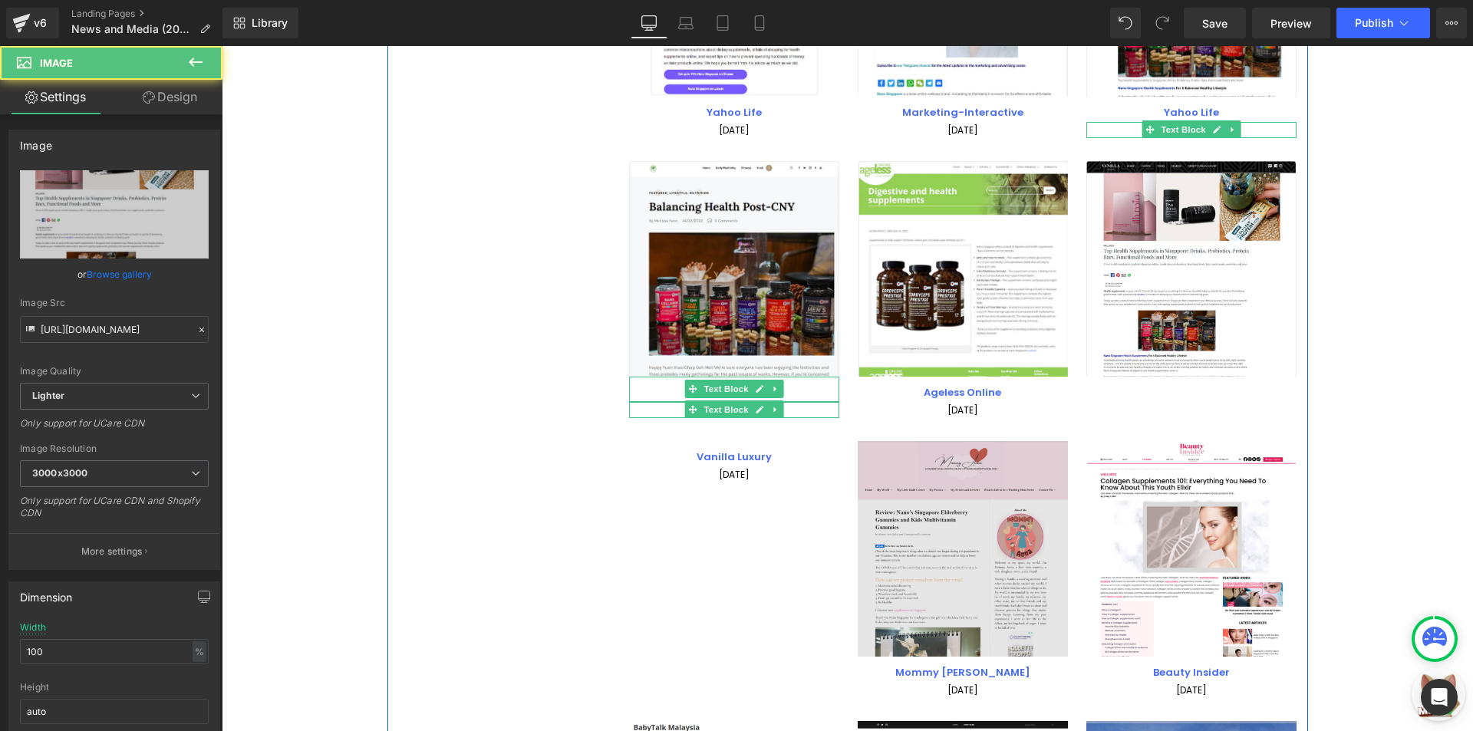
click at [920, 516] on img at bounding box center [963, 549] width 210 height 216
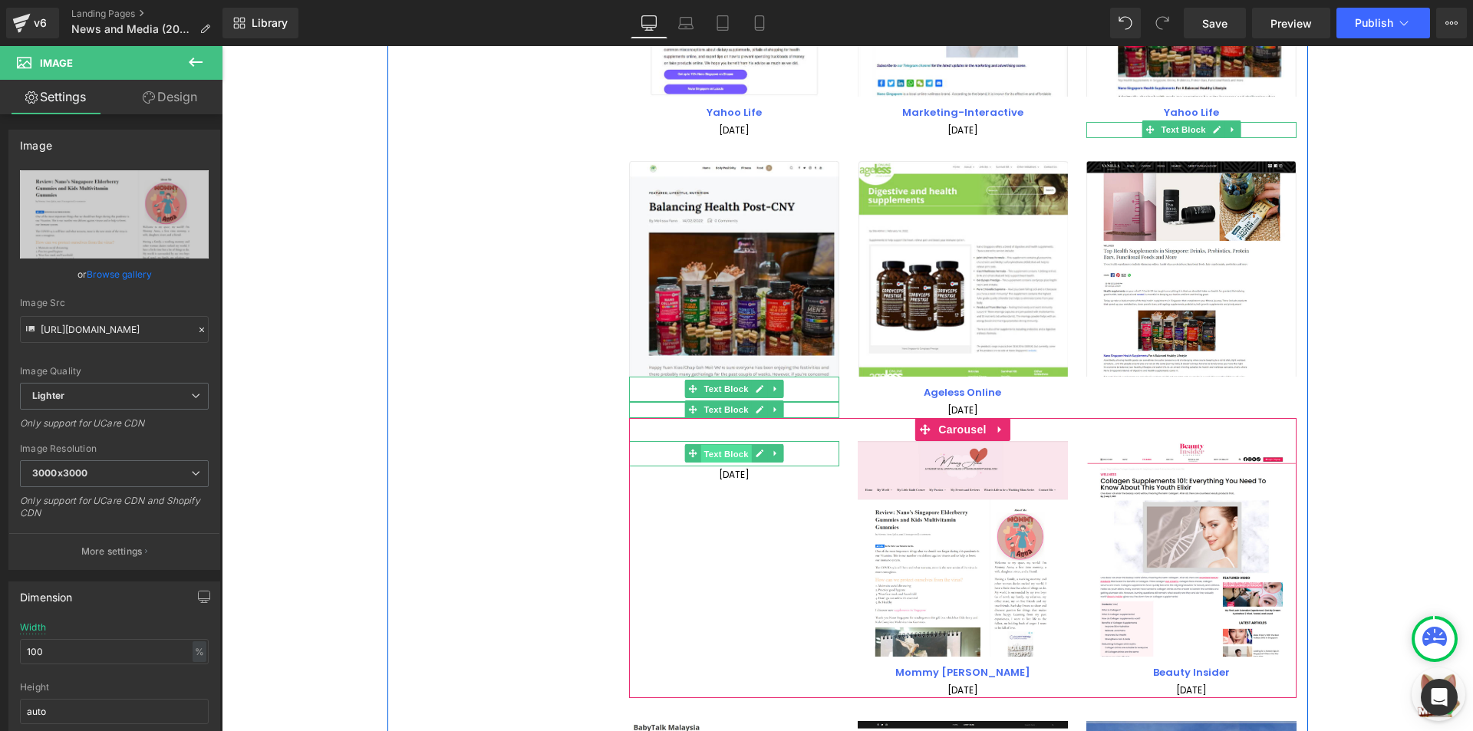
click at [723, 452] on span "Text Block" at bounding box center [725, 454] width 51 height 18
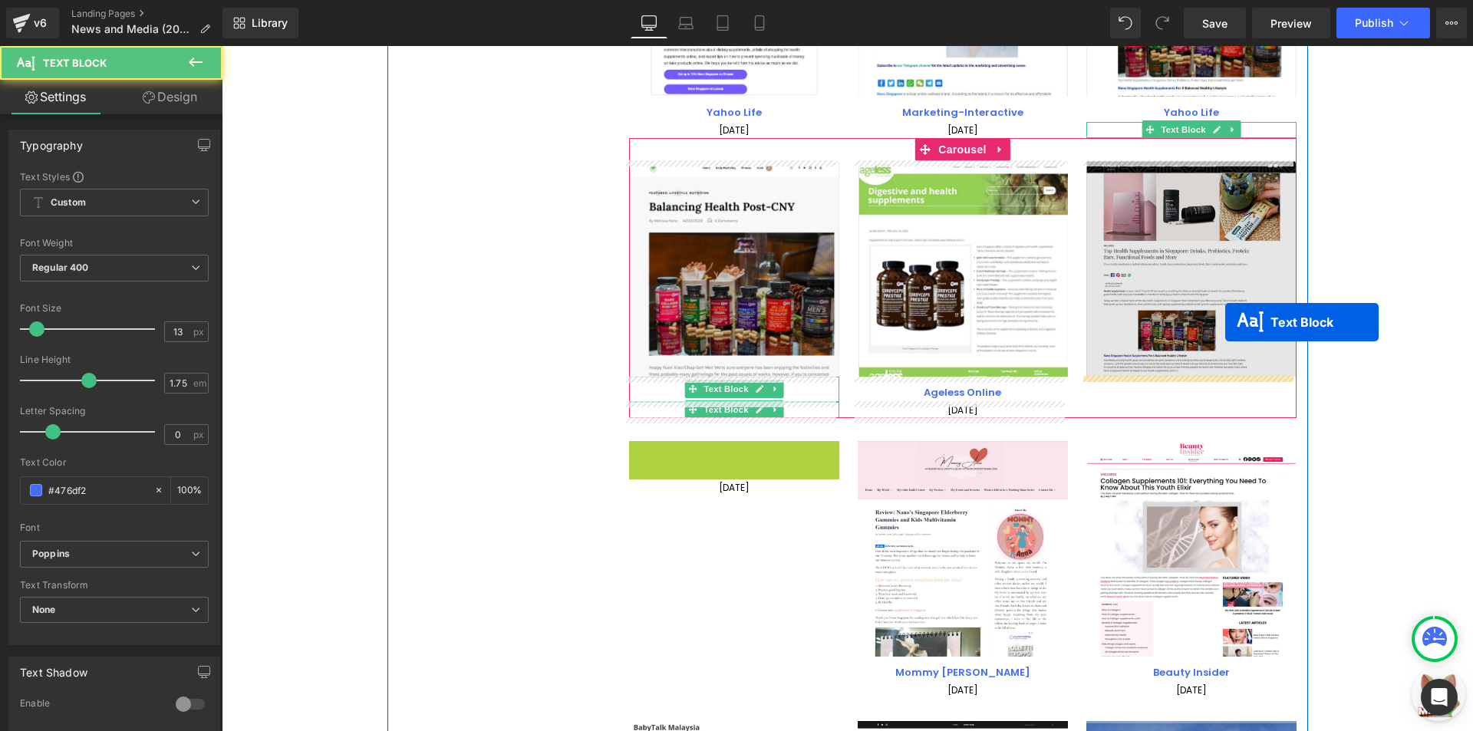
drag, startPoint x: 723, startPoint y: 452, endPoint x: 1216, endPoint y: 335, distance: 506.0
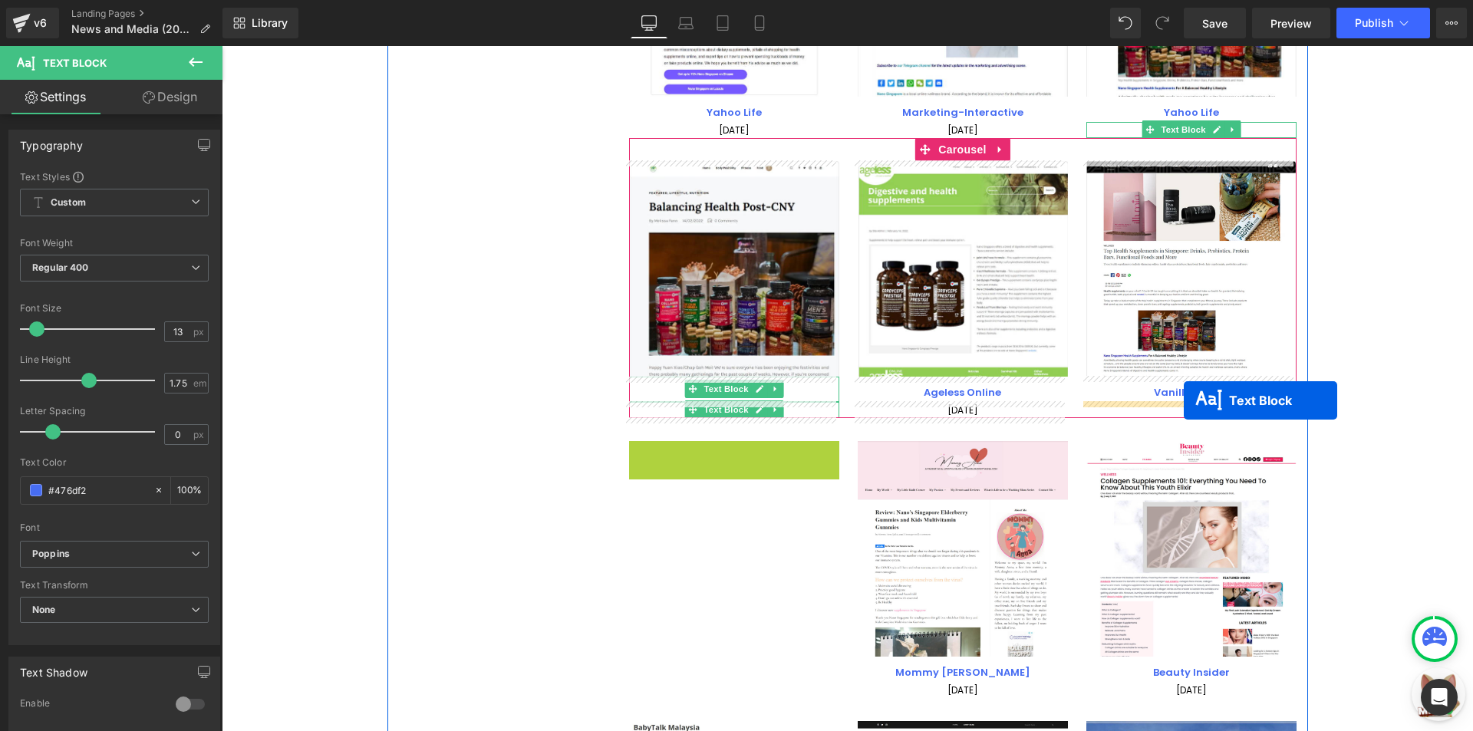
drag, startPoint x: 732, startPoint y: 449, endPoint x: 1183, endPoint y: 400, distance: 454.3
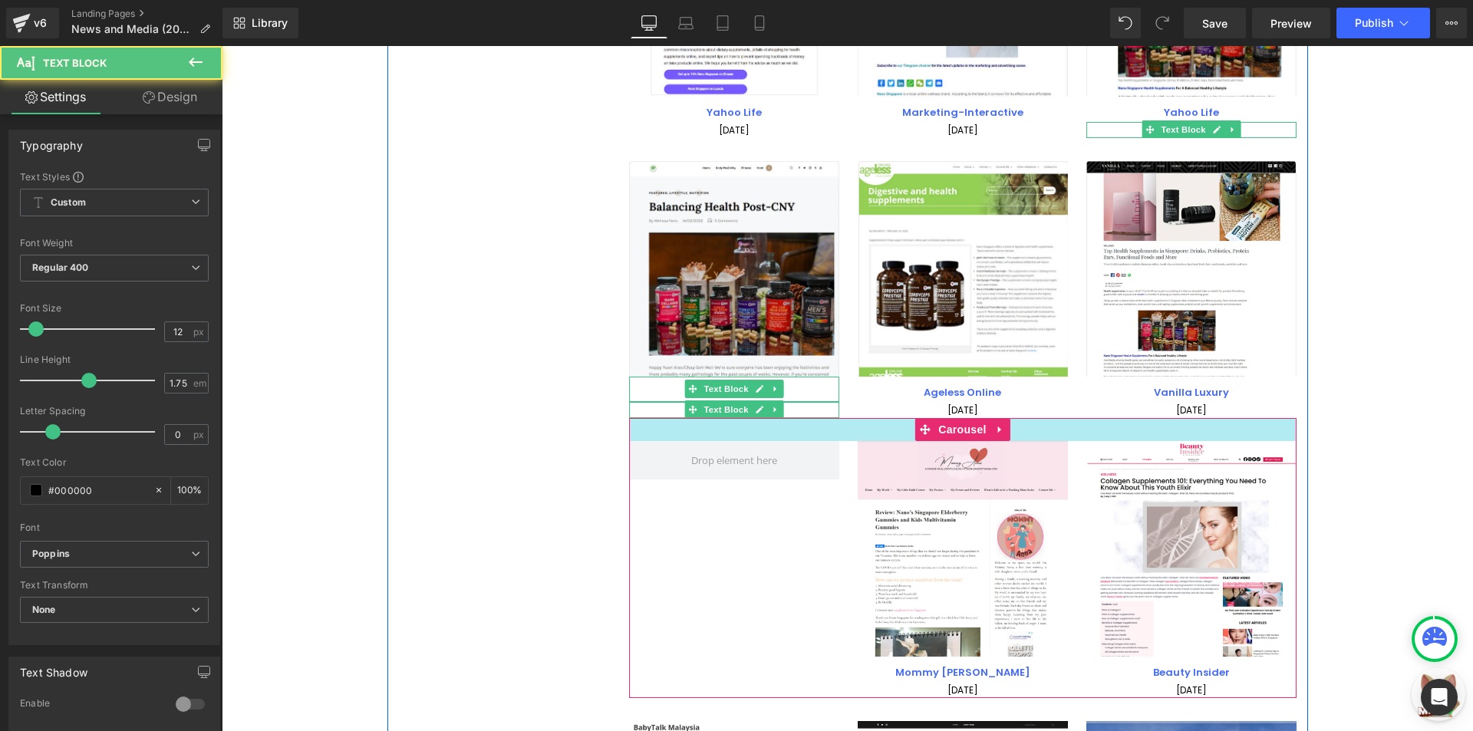
scroll to position [2391, 0]
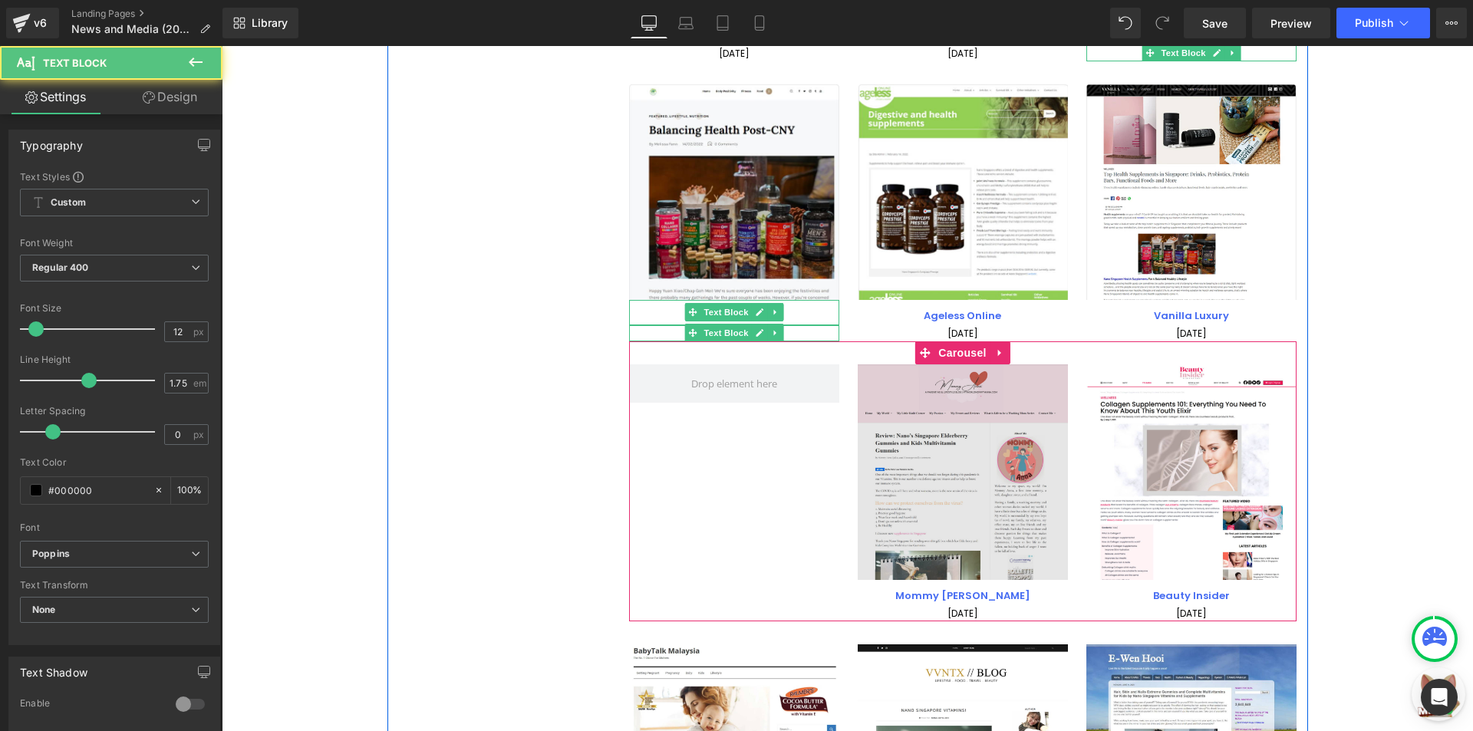
click at [977, 446] on img at bounding box center [963, 472] width 210 height 216
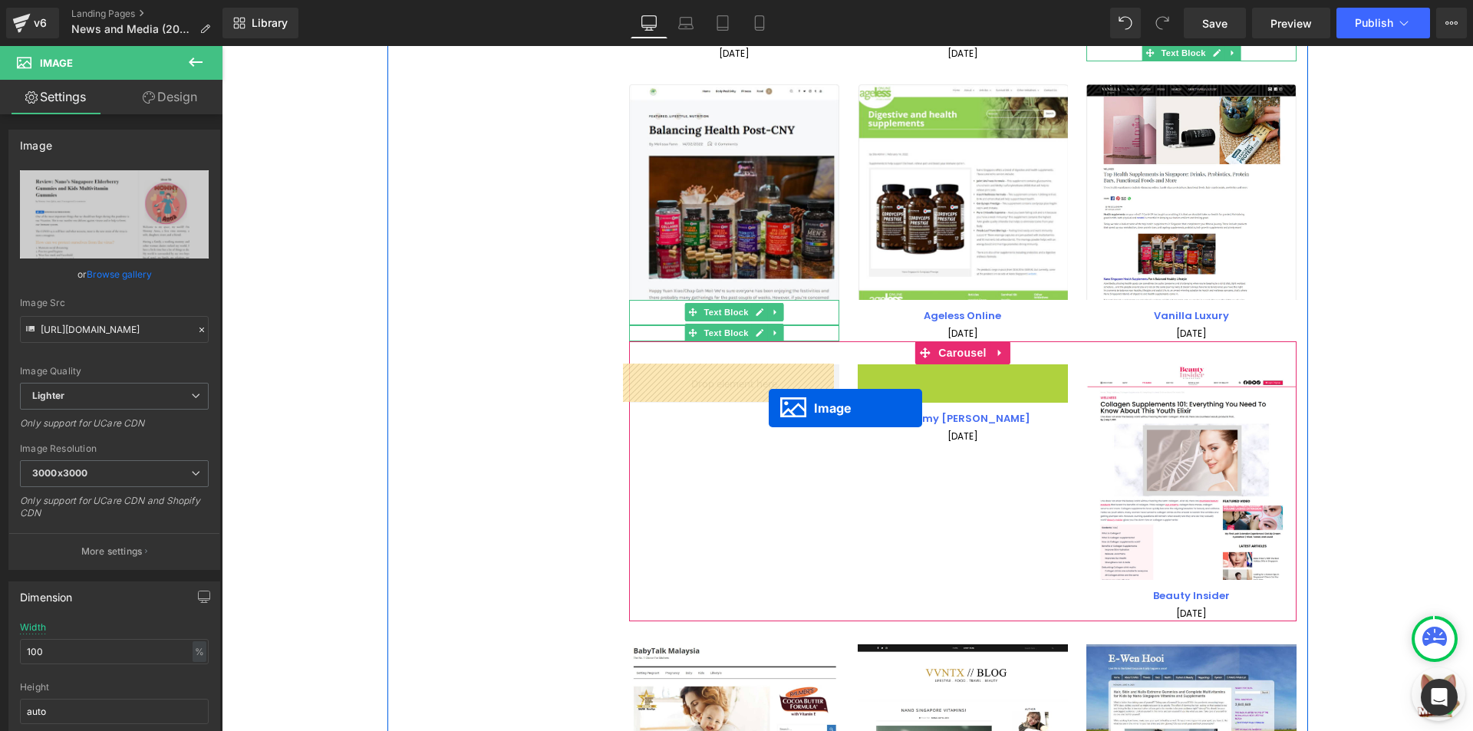
drag, startPoint x: 946, startPoint y: 472, endPoint x: 769, endPoint y: 408, distance: 188.3
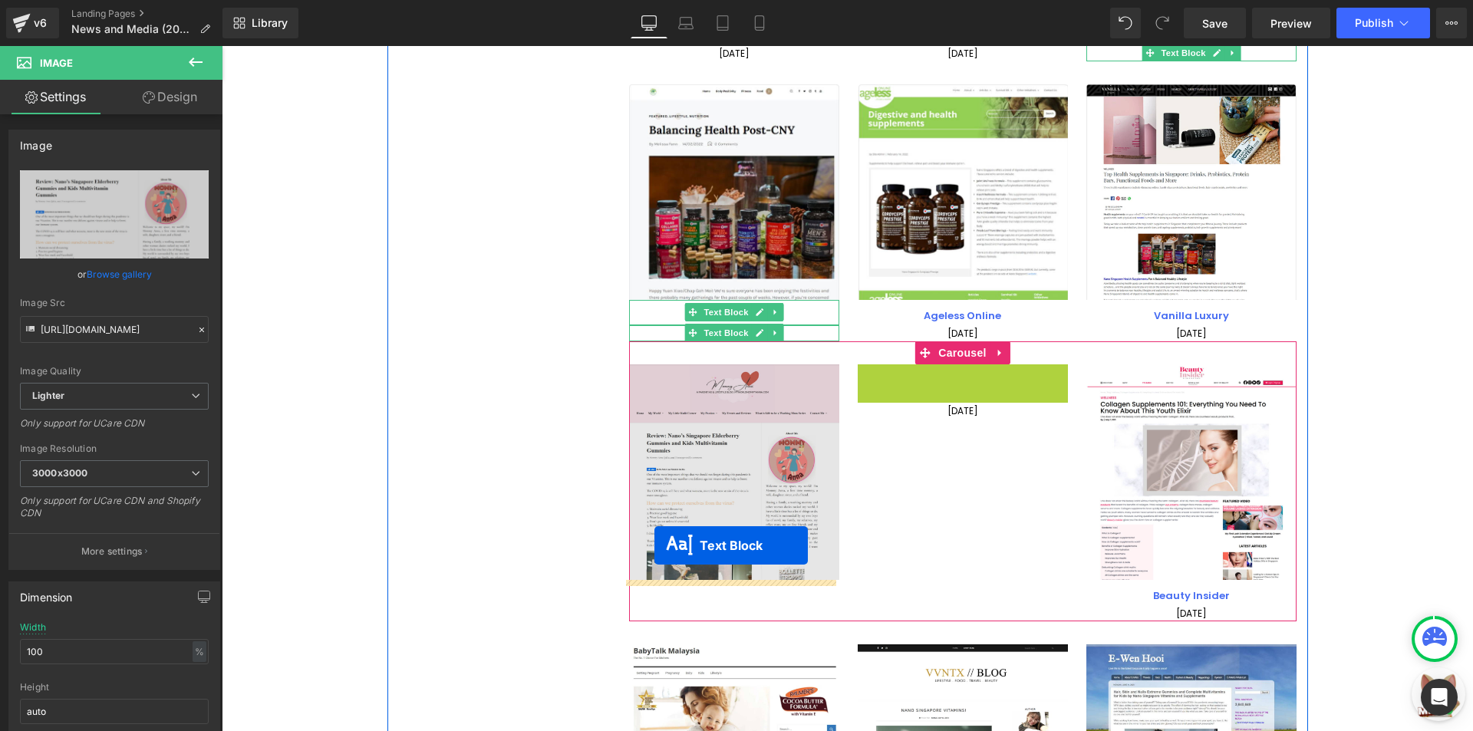
drag, startPoint x: 944, startPoint y: 377, endPoint x: 654, endPoint y: 548, distance: 336.6
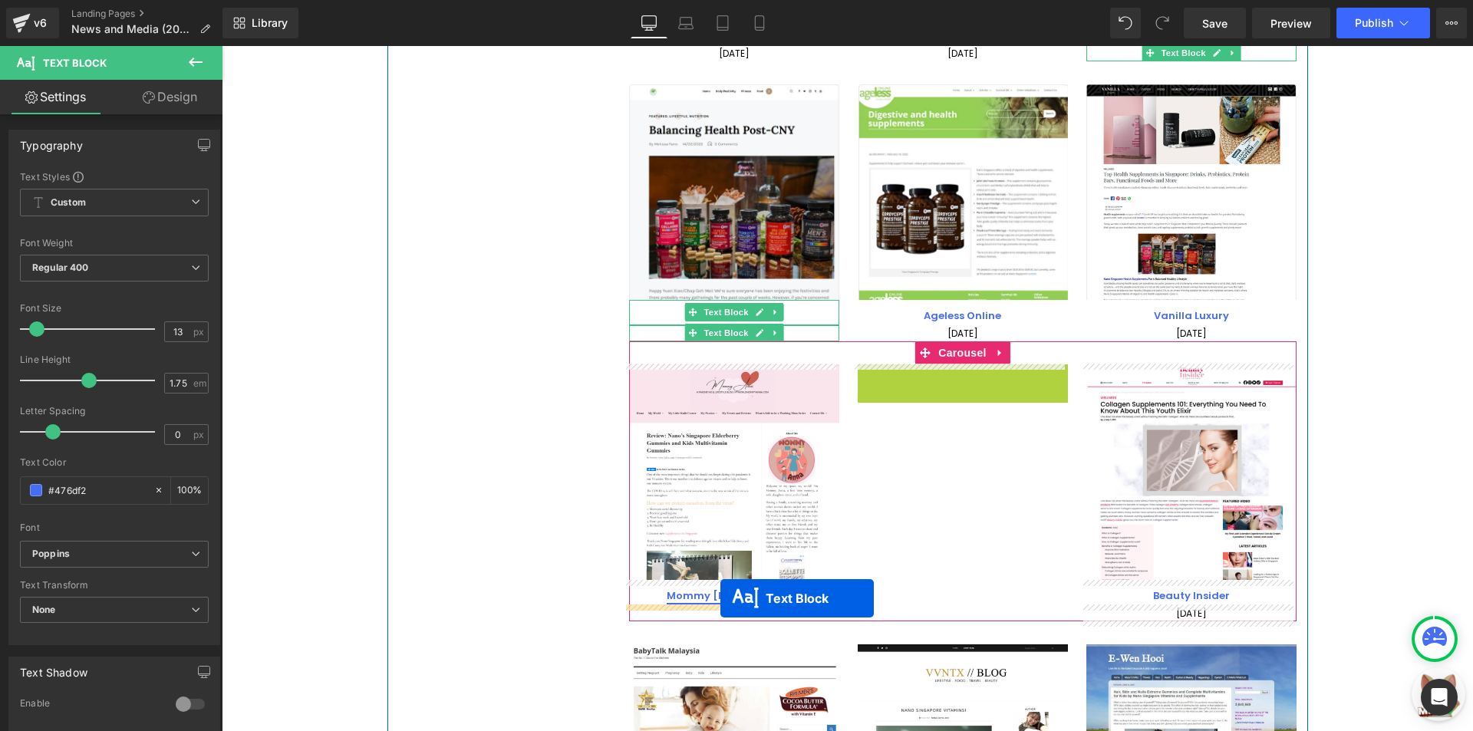
drag
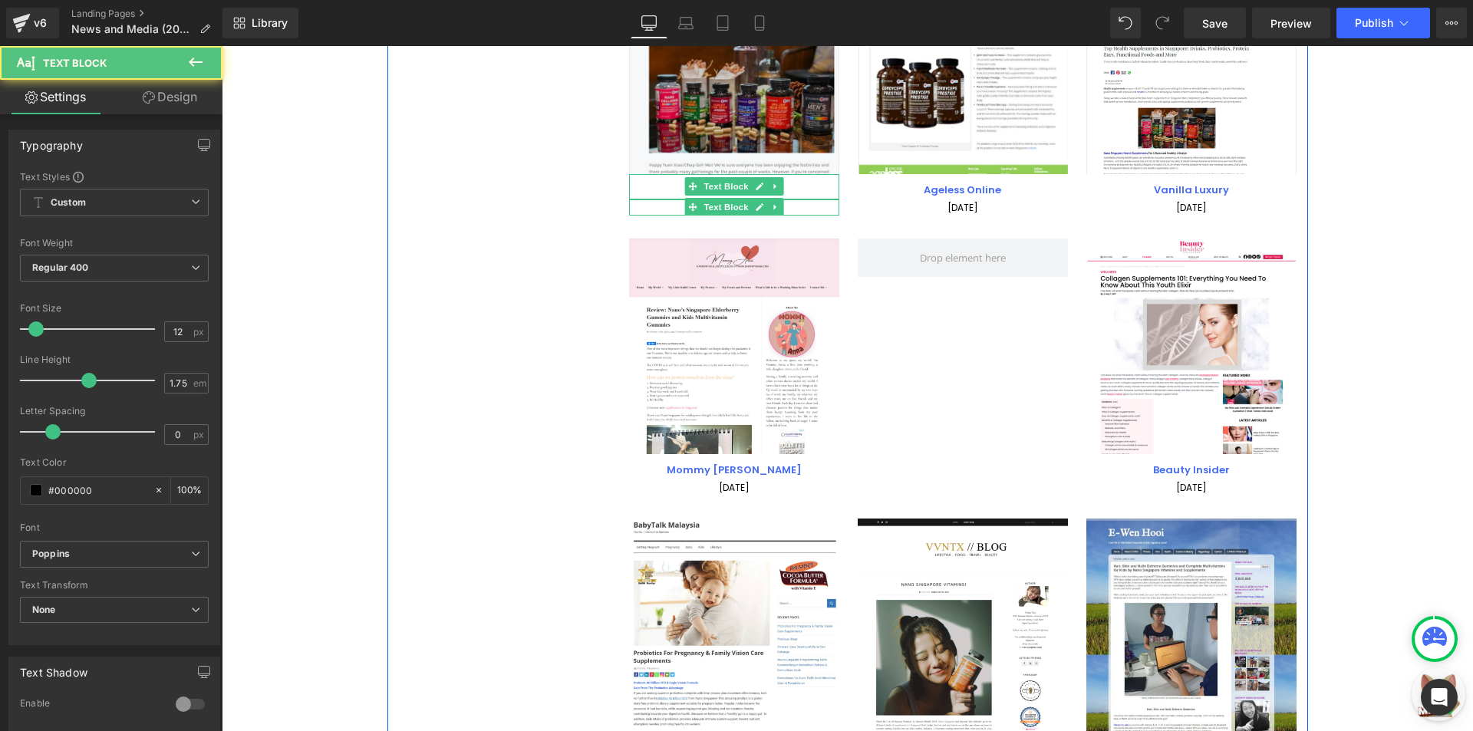
scroll to position [2544, 0]
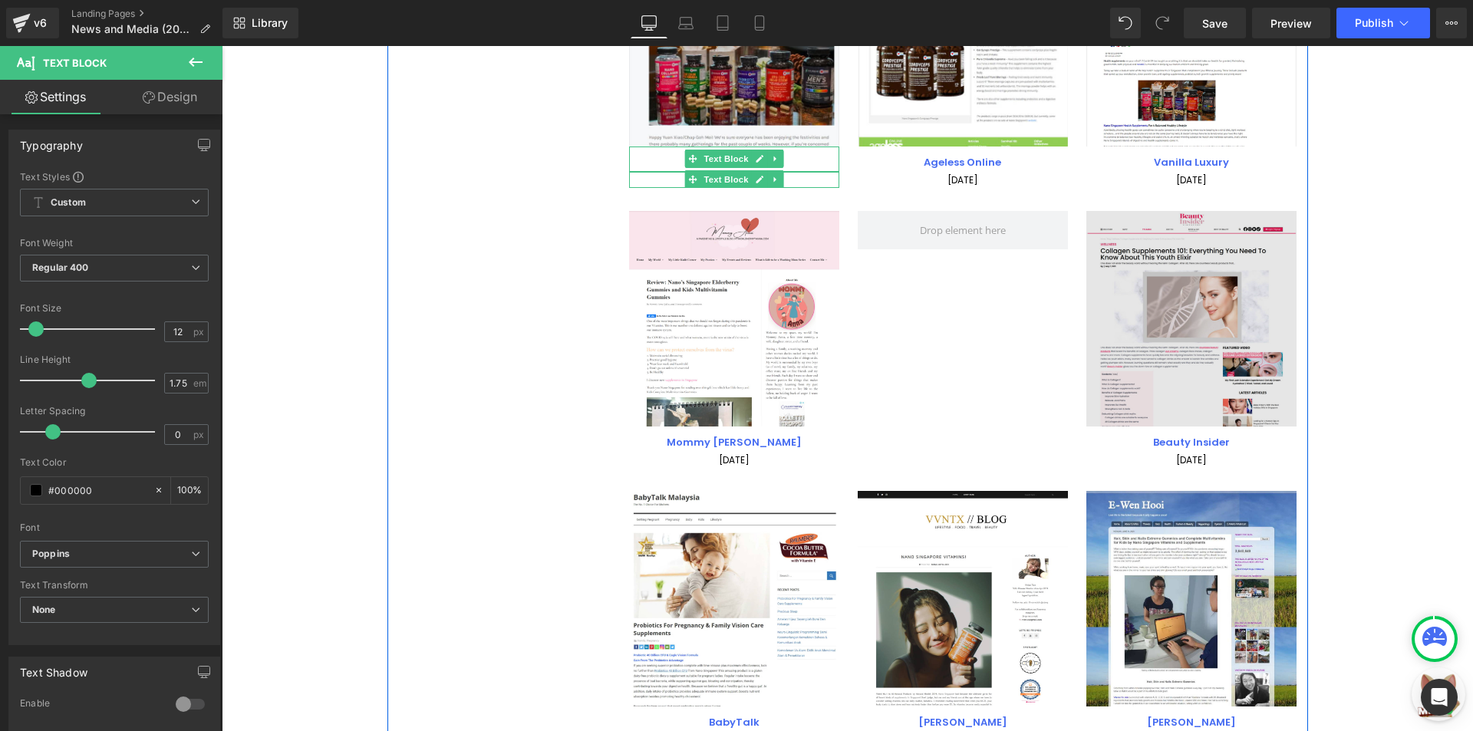
click at [1166, 351] on img at bounding box center [1191, 319] width 210 height 216
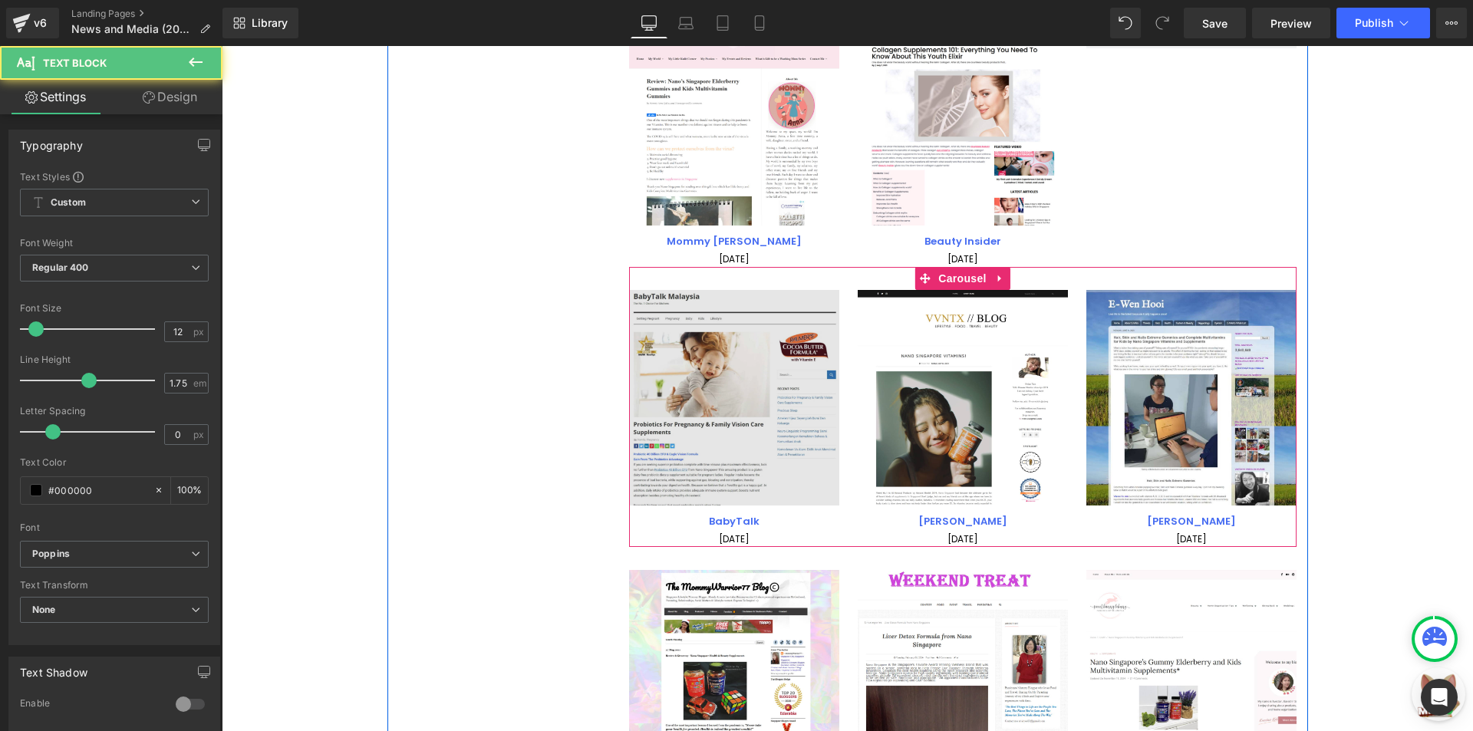
scroll to position [2774, 0]
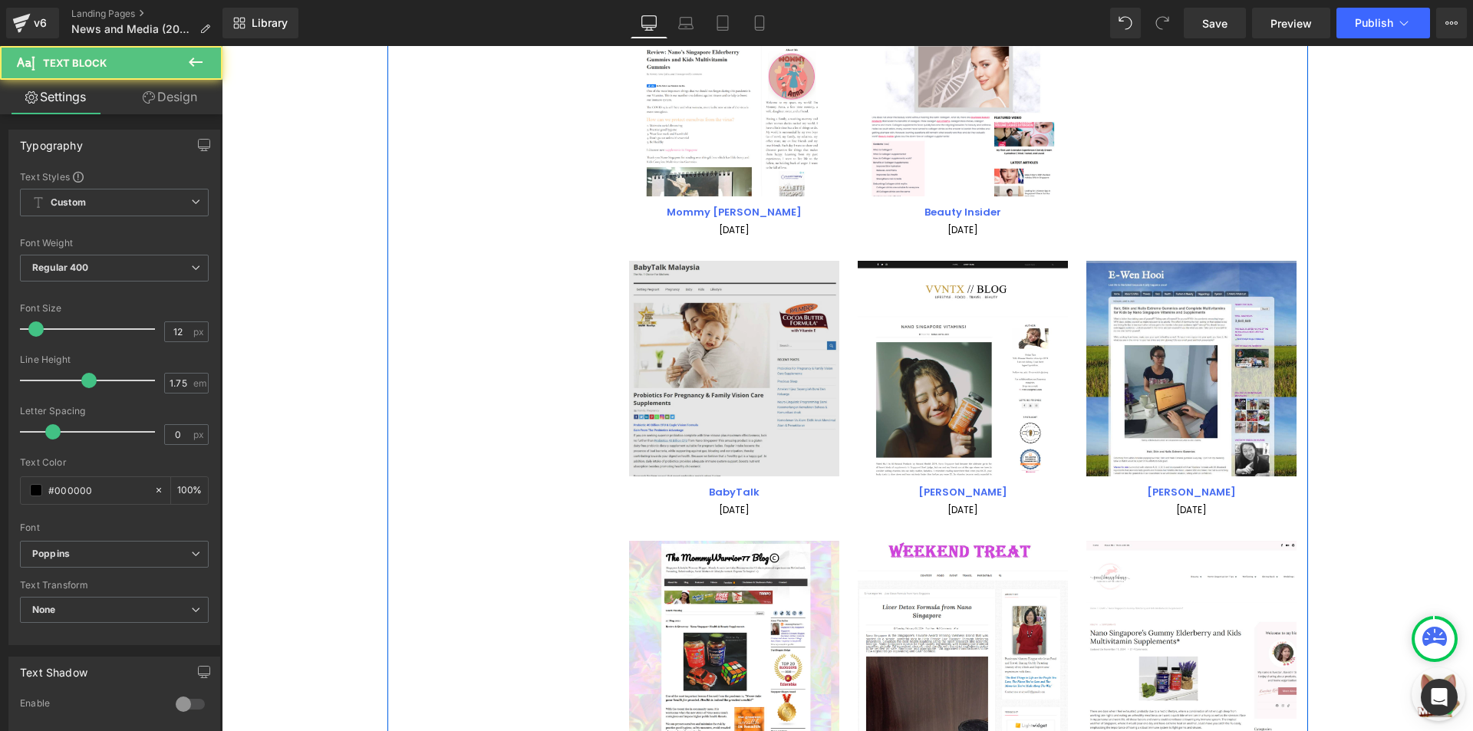
click at [754, 400] on img at bounding box center [734, 369] width 210 height 216
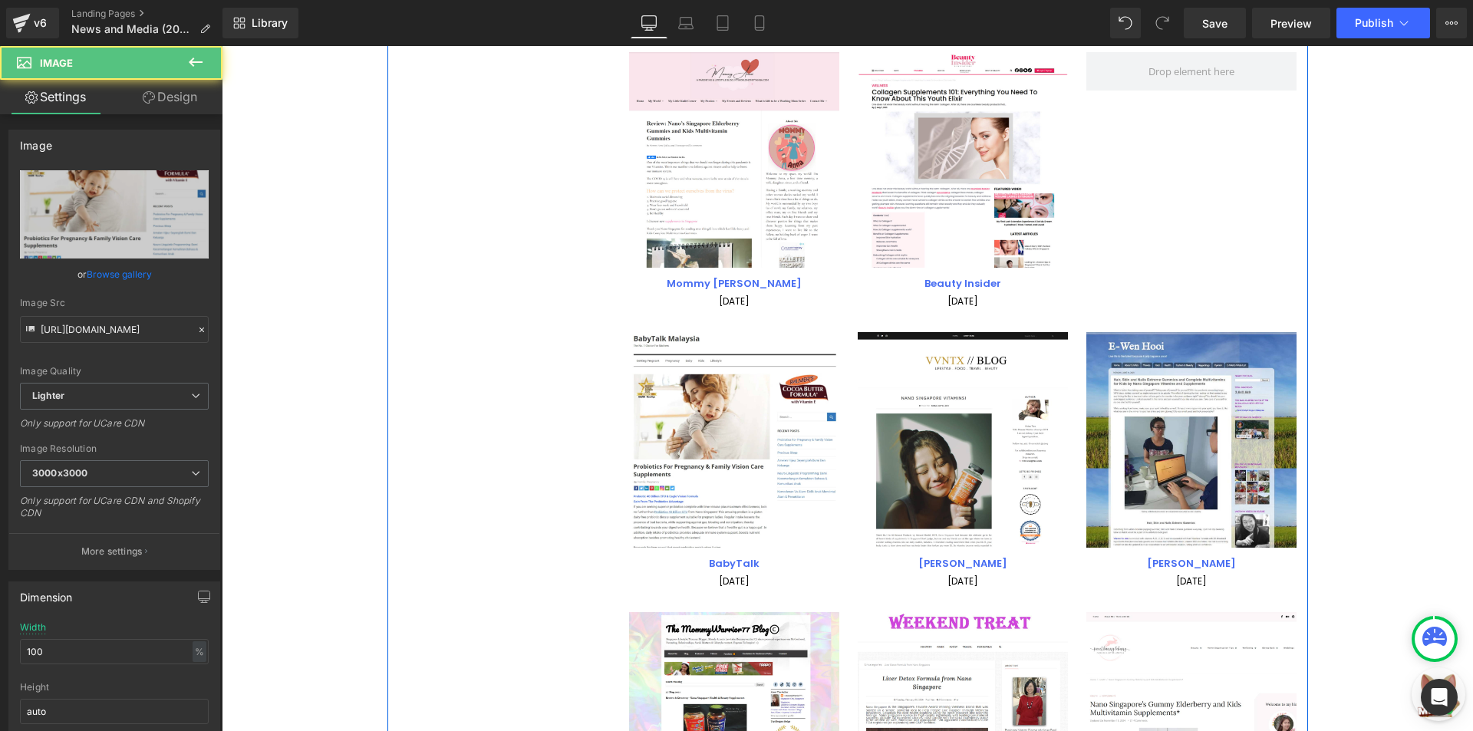
scroll to position [2621, 0]
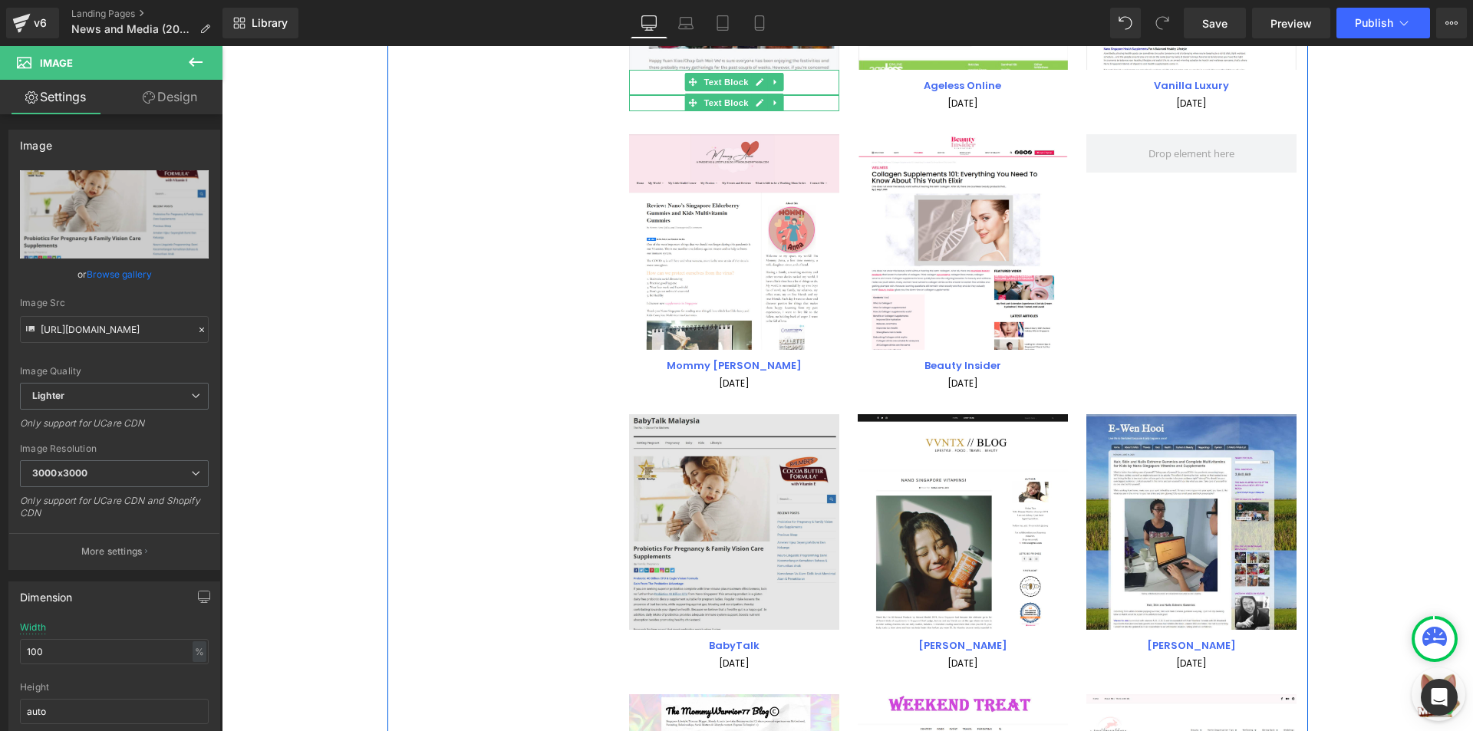
click at [712, 541] on img at bounding box center [734, 522] width 210 height 216
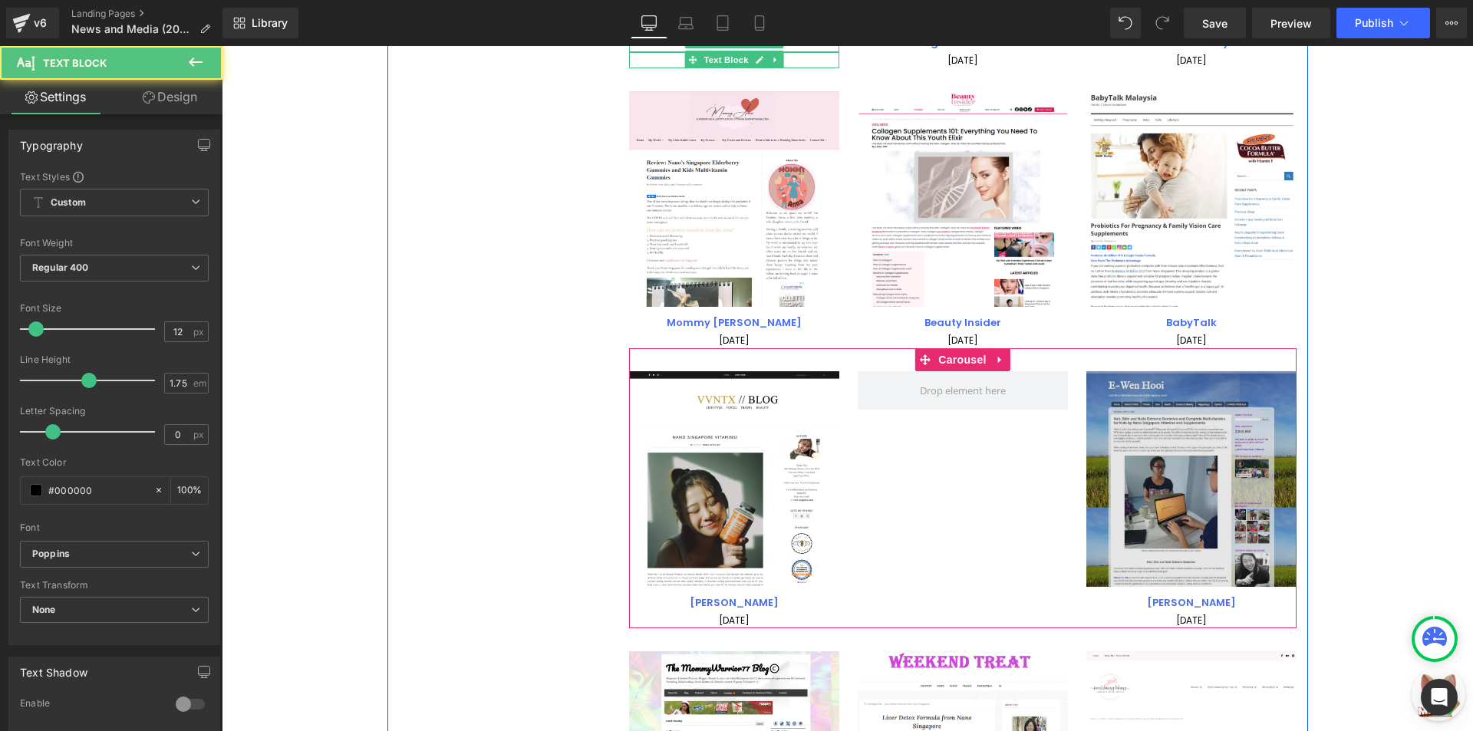
scroll to position [2698, 0]
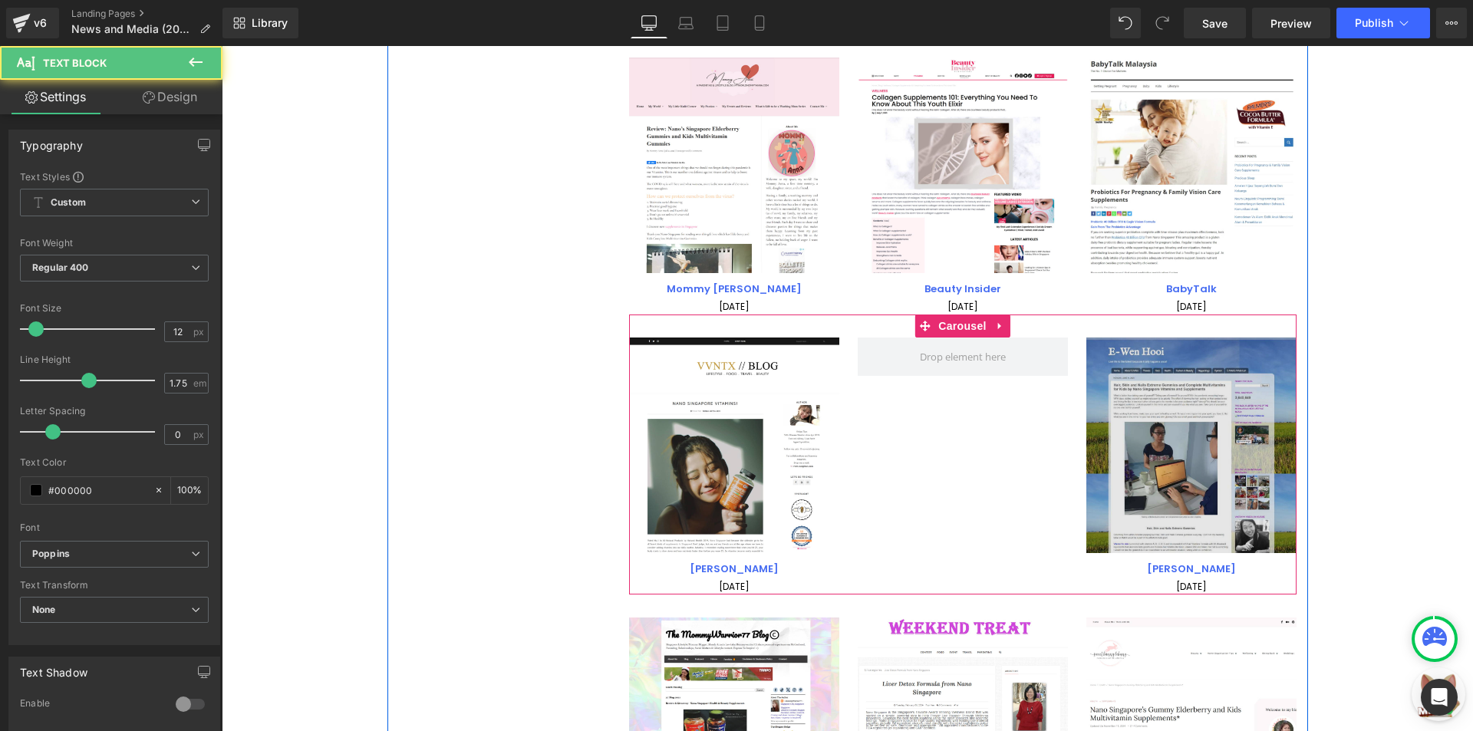
click at [1172, 444] on div "Image" at bounding box center [1191, 445] width 210 height 216
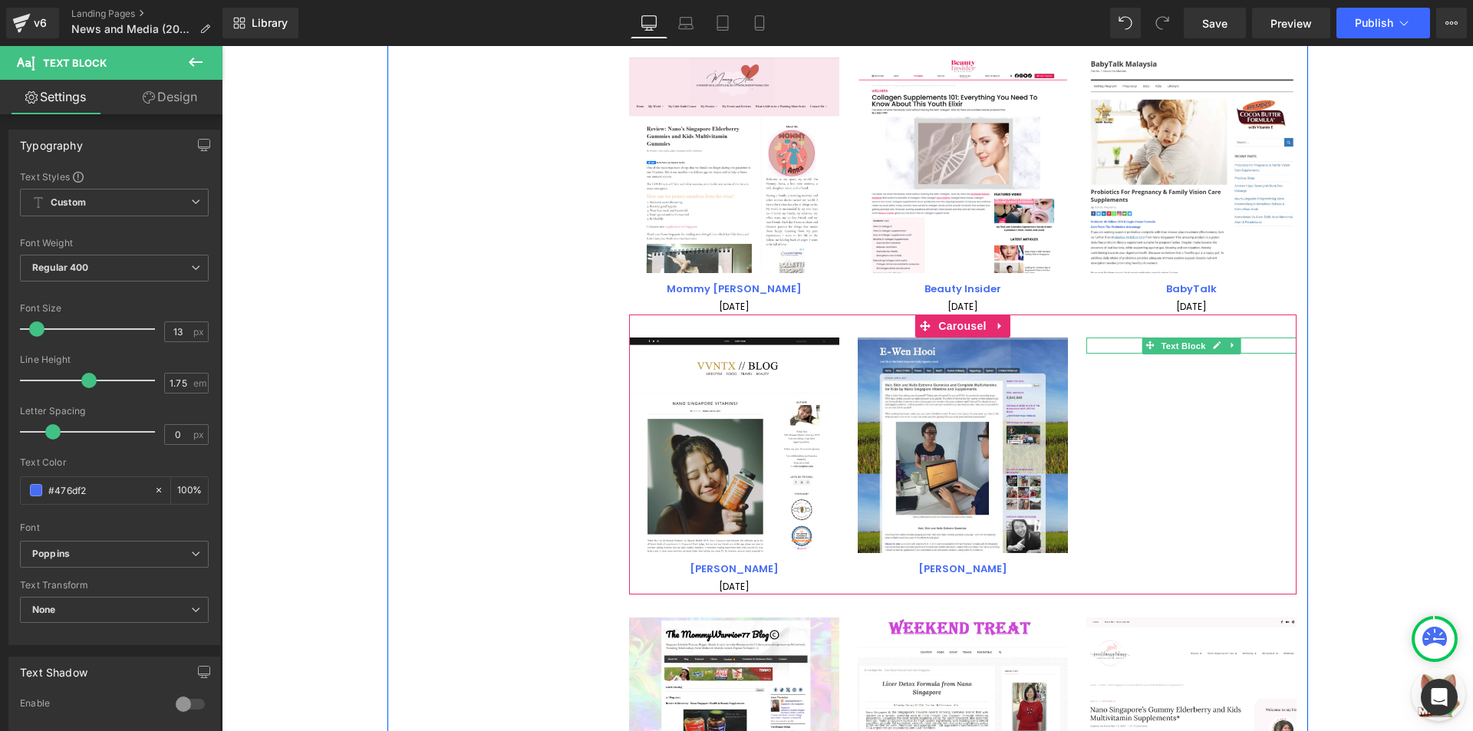
click at [1178, 347] on span "Text Block" at bounding box center [1182, 346] width 51 height 18
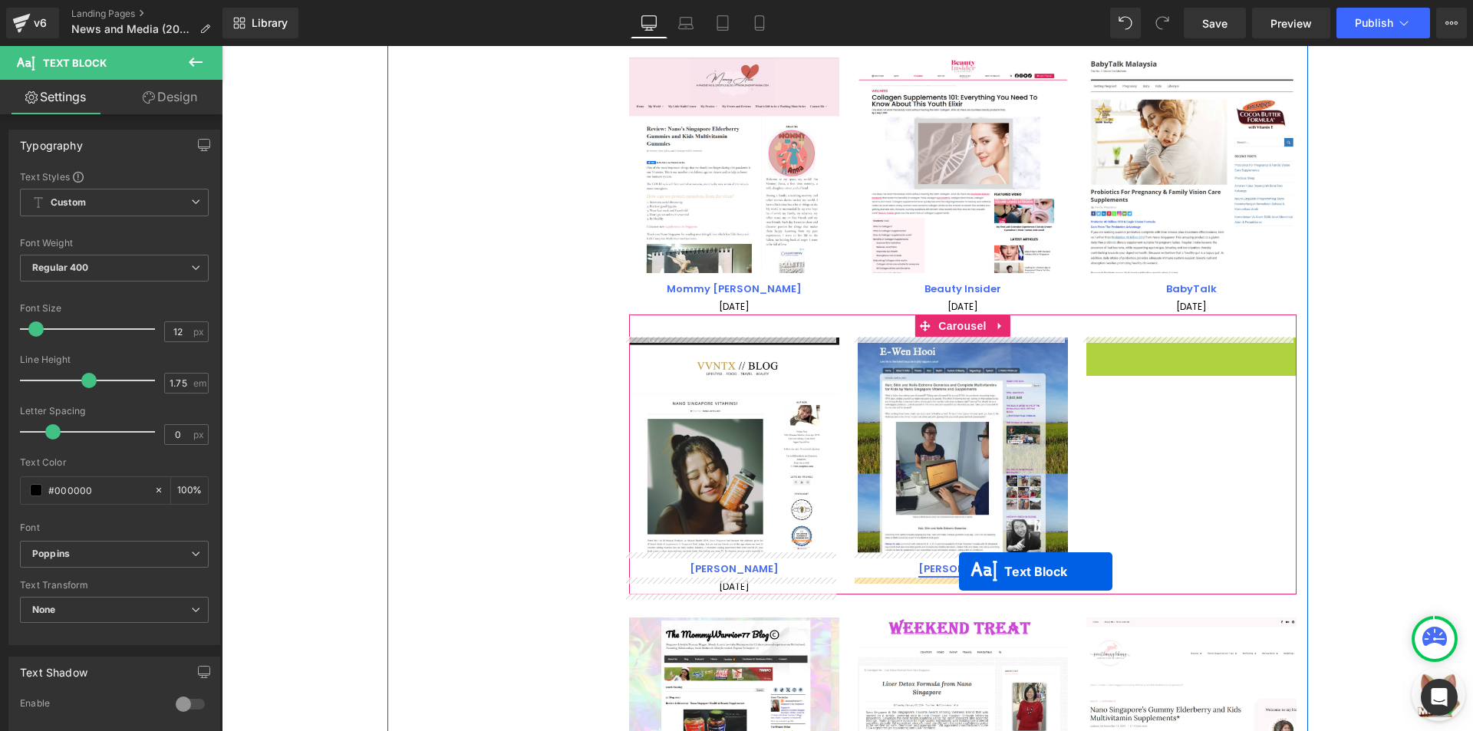
drag, startPoint x: 1187, startPoint y: 344, endPoint x: 959, endPoint y: 571, distance: 322.7
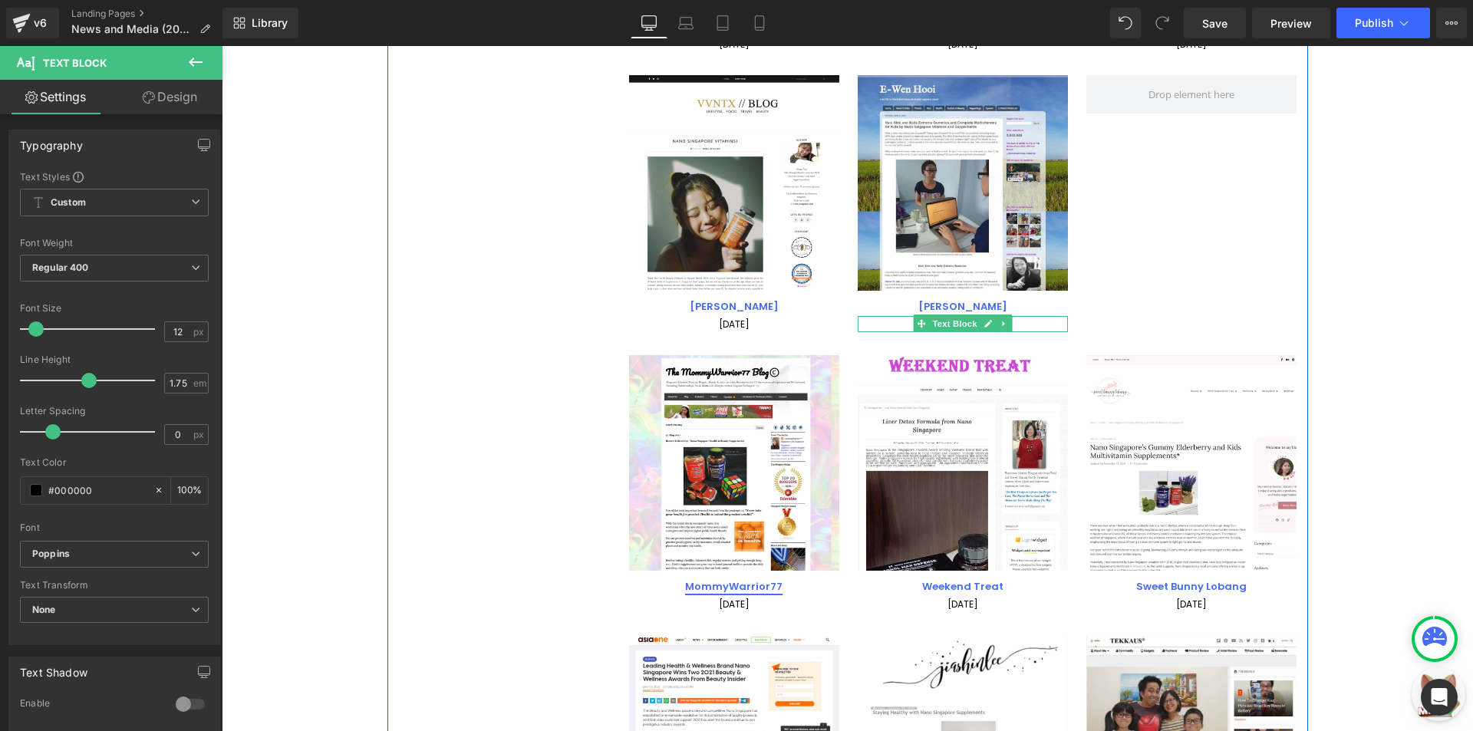
scroll to position [3004, 0]
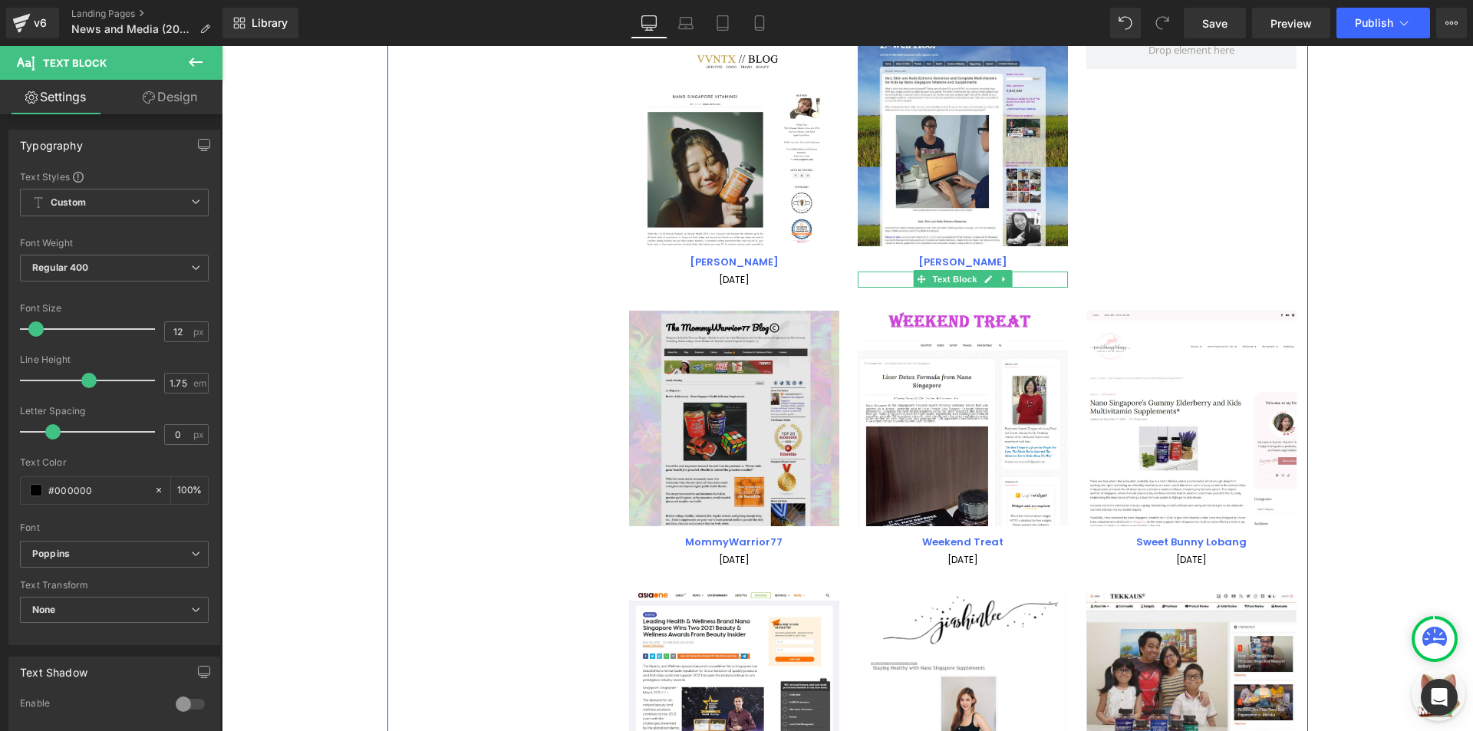
click at [704, 469] on img at bounding box center [734, 419] width 210 height 216
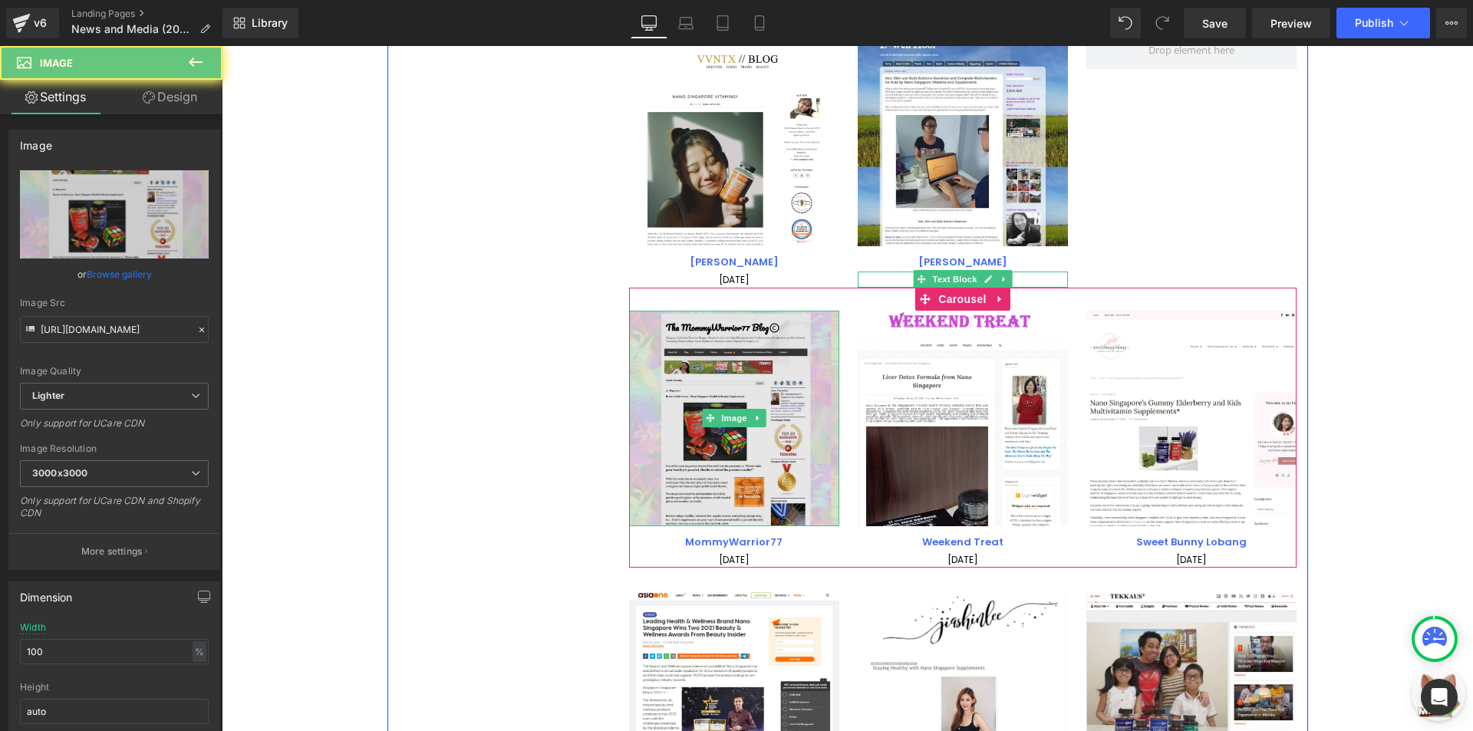
click at [726, 428] on img at bounding box center [734, 419] width 210 height 216
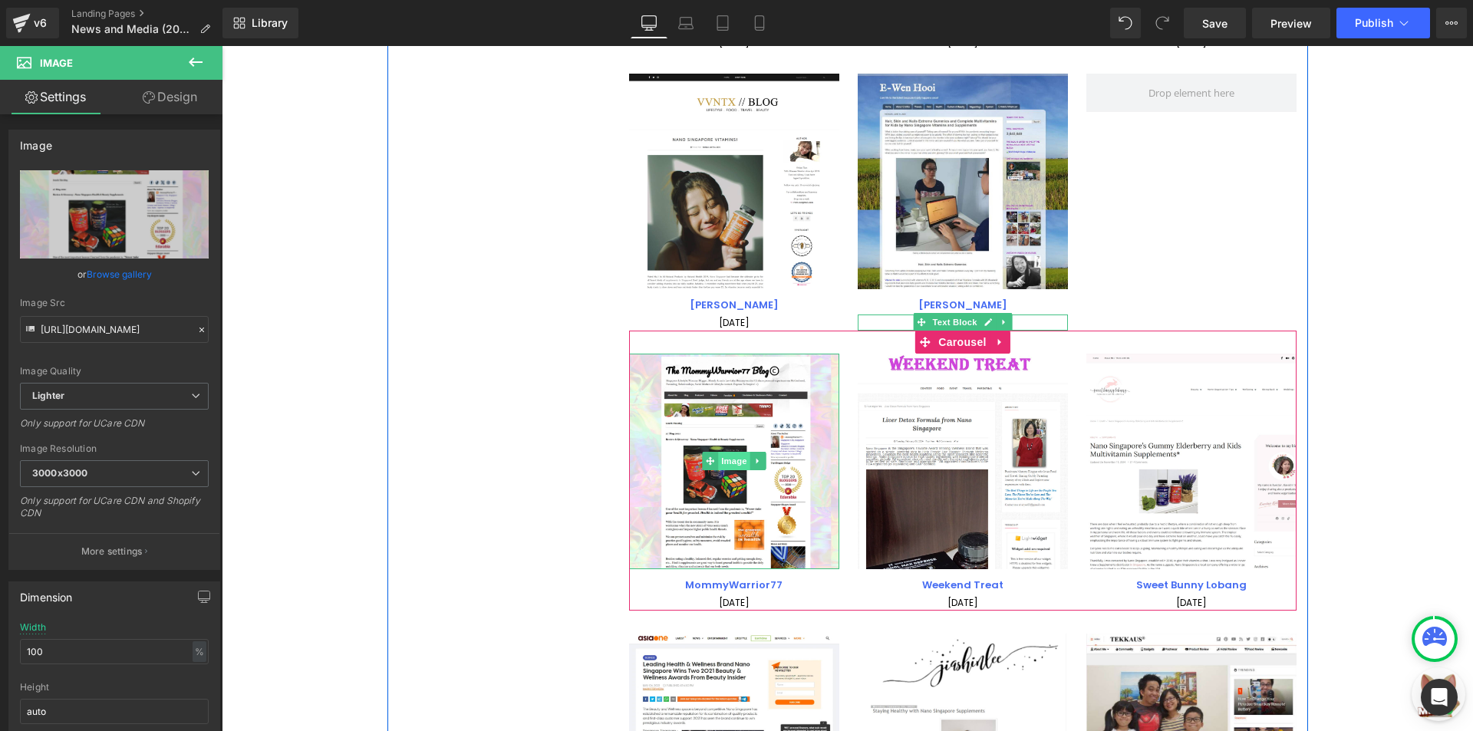
scroll to position [2928, 0]
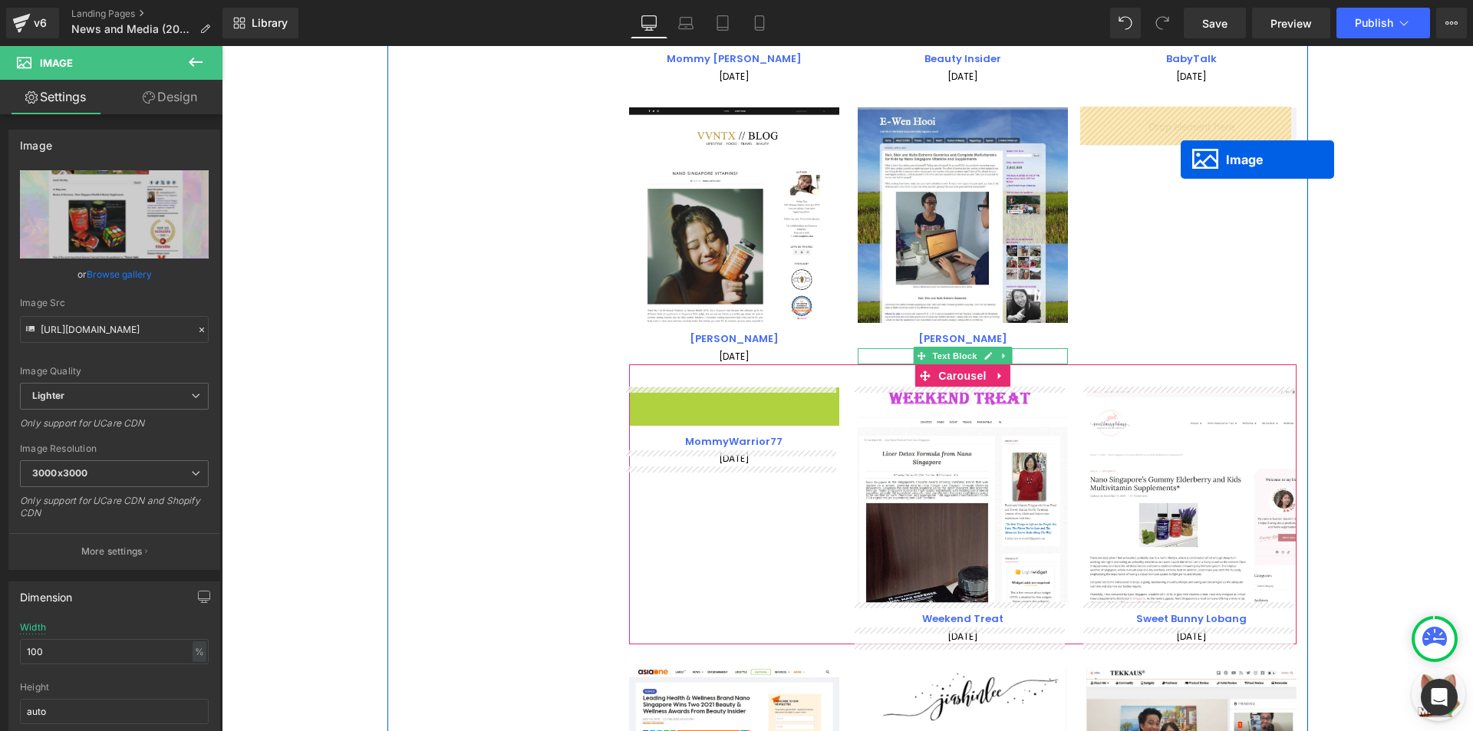
drag, startPoint x: 726, startPoint y: 495, endPoint x: 1180, endPoint y: 160, distance: 564.8
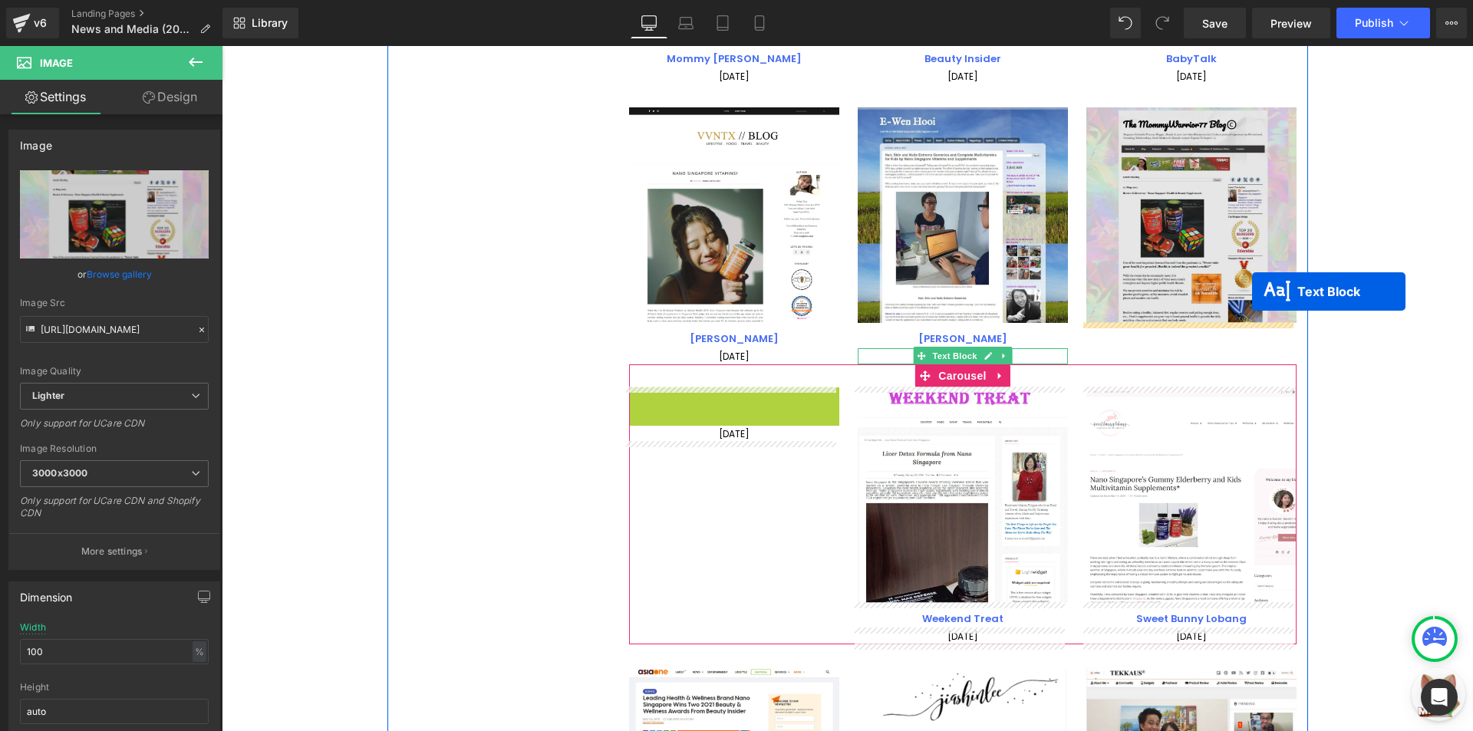
drag, startPoint x: 729, startPoint y: 406, endPoint x: 1252, endPoint y: 291, distance: 535.4
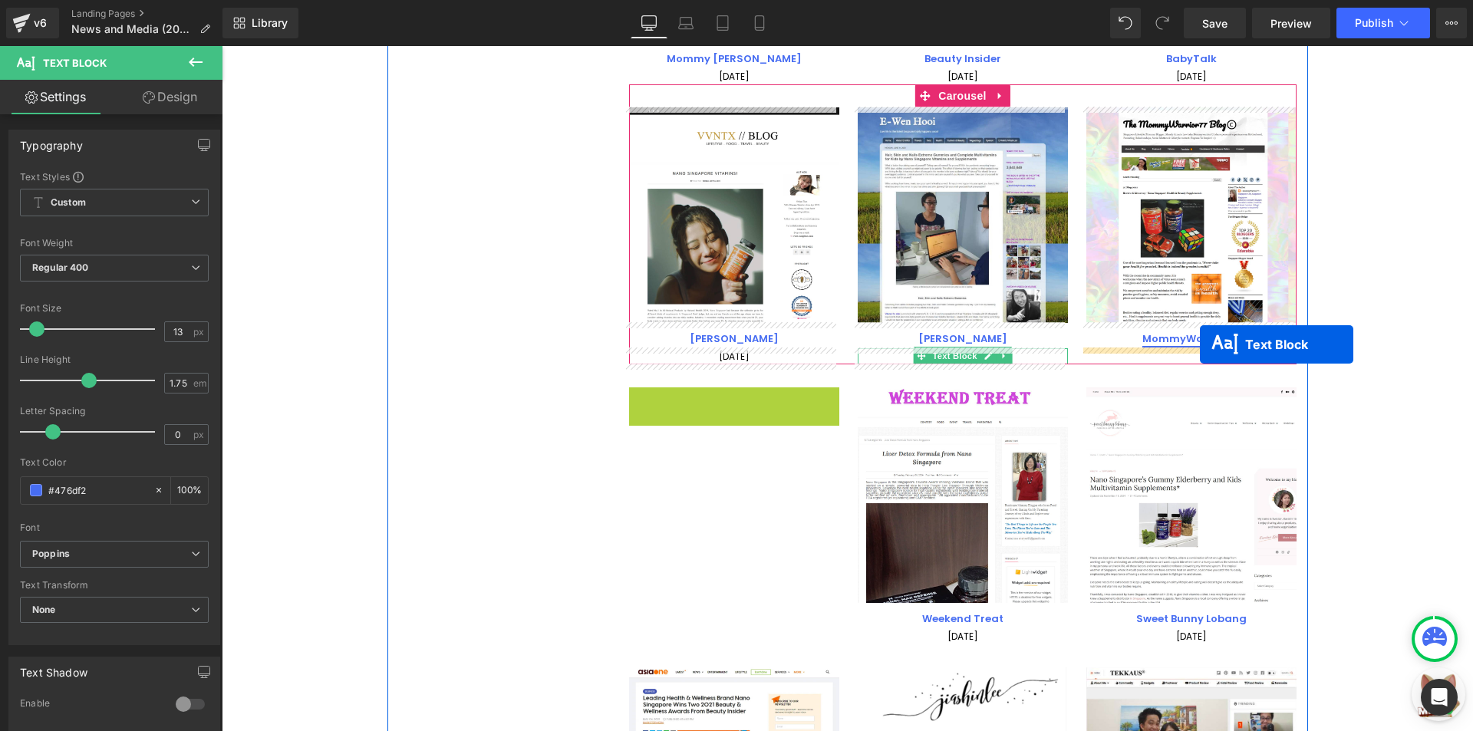
drag, startPoint x: 1048, startPoint y: 358, endPoint x: 1200, endPoint y: 344, distance: 151.7
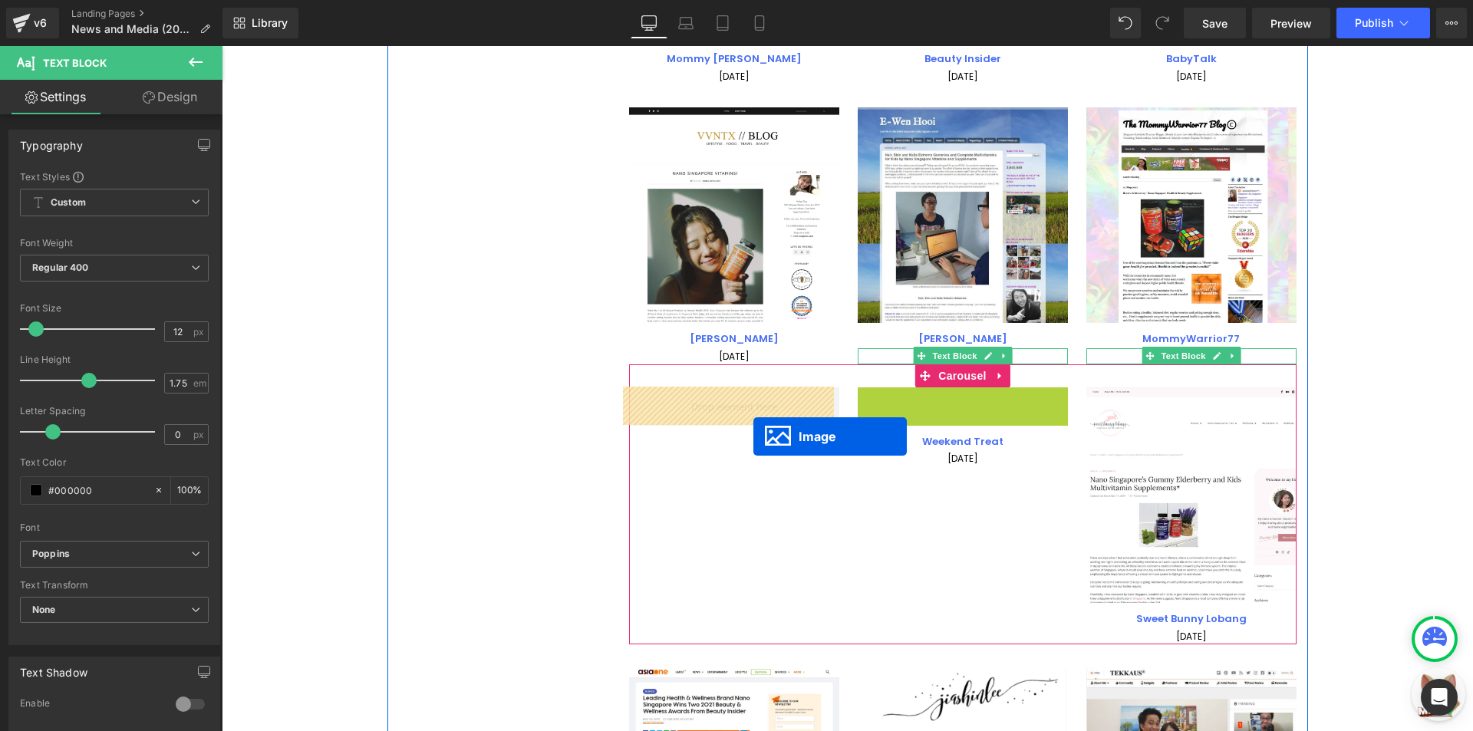
drag, startPoint x: 956, startPoint y: 487, endPoint x: 748, endPoint y: 434, distance: 215.2
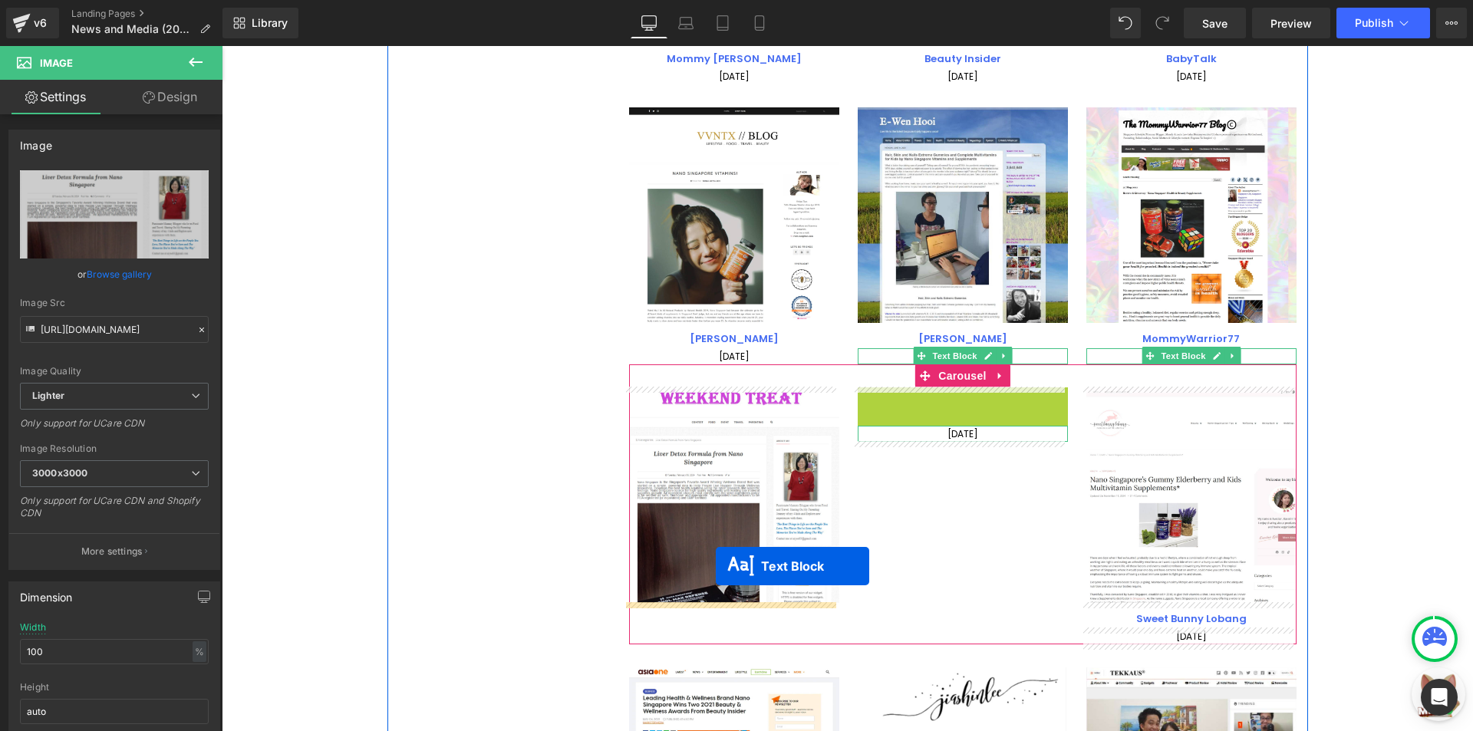
drag, startPoint x: 944, startPoint y: 400, endPoint x: 844, endPoint y: 479, distance: 127.3
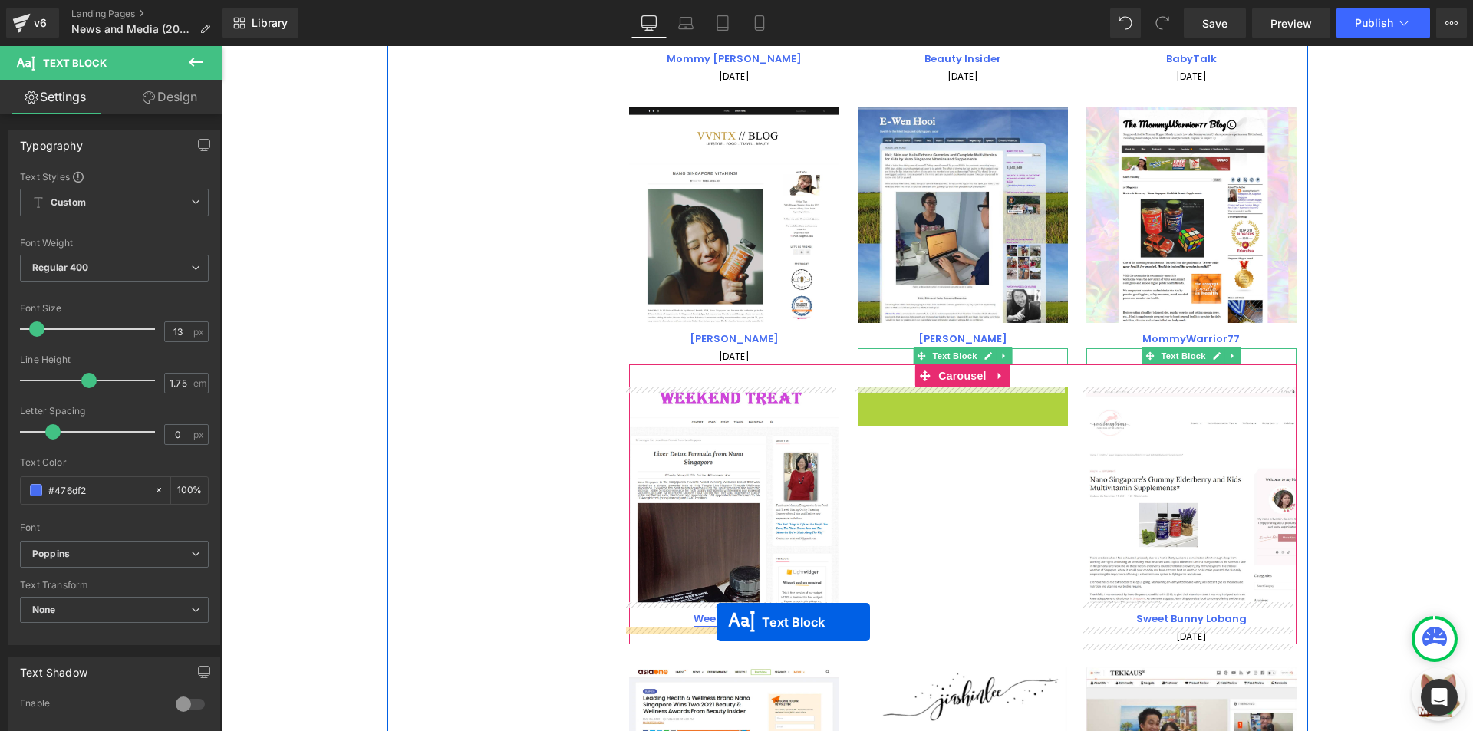
drag, startPoint x: 955, startPoint y: 397, endPoint x: 716, endPoint y: 622, distance: 328.3
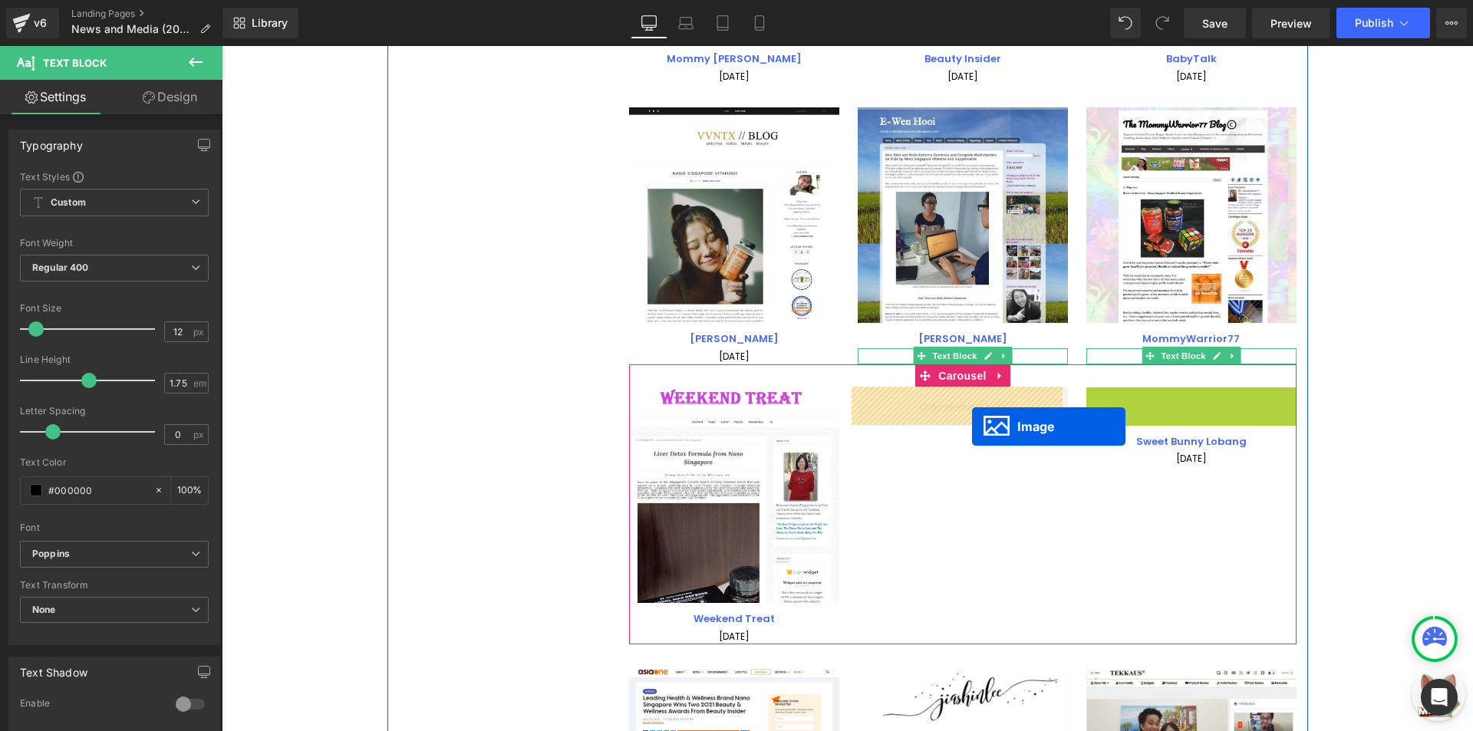
drag, startPoint x: 1177, startPoint y: 493, endPoint x: 1067, endPoint y: 431, distance: 126.7
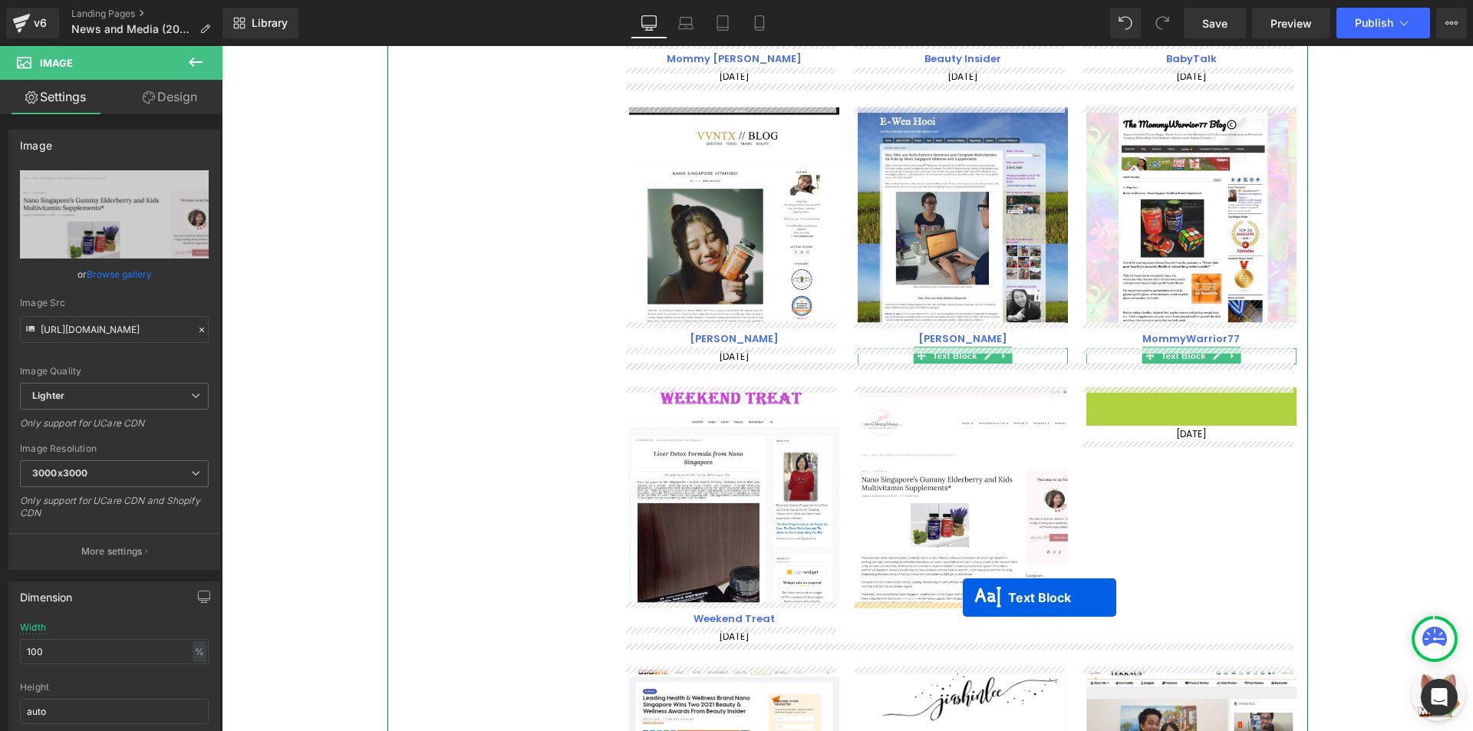
drag, startPoint x: 1184, startPoint y: 398, endPoint x: 1158, endPoint y: 454, distance: 61.8
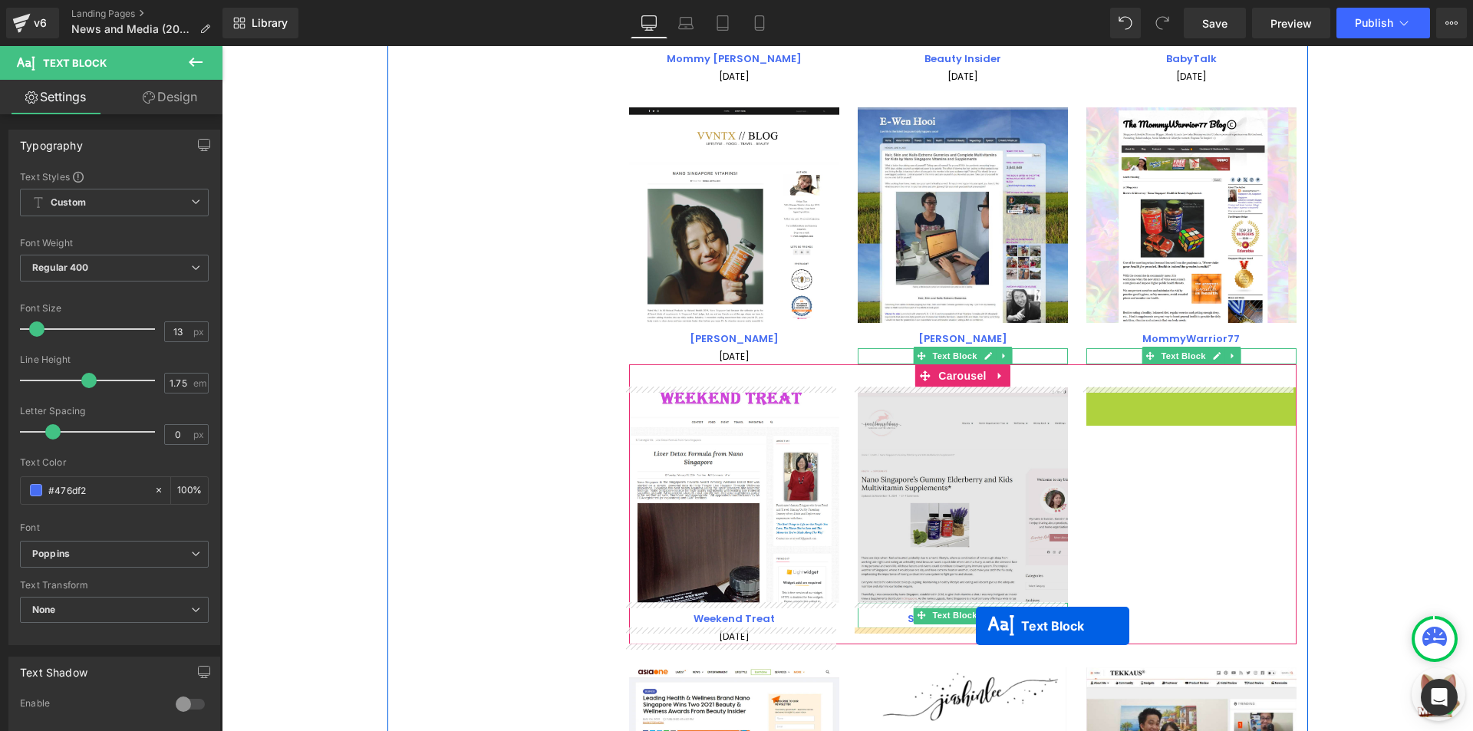
drag, startPoint x: 1187, startPoint y: 393, endPoint x: 989, endPoint y: 591, distance: 279.9
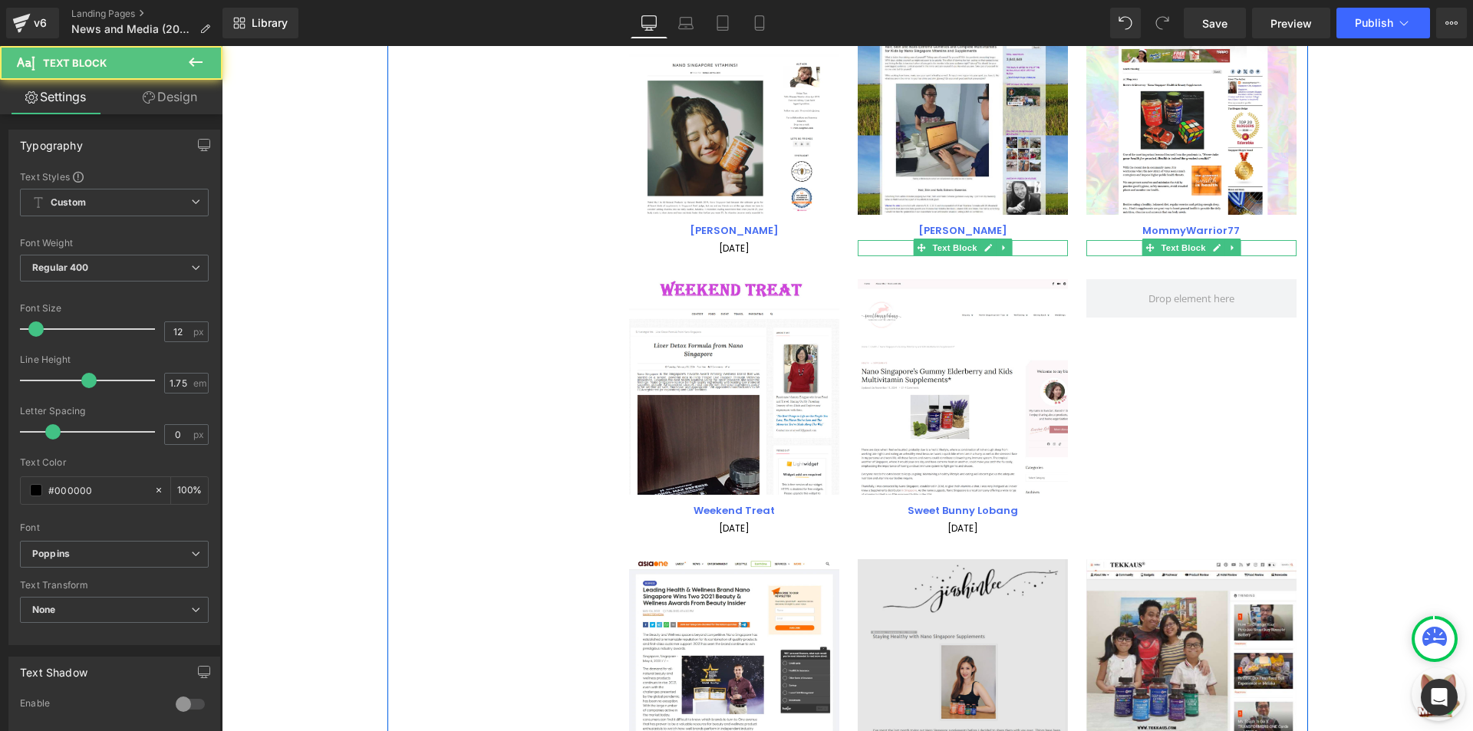
scroll to position [3081, 0]
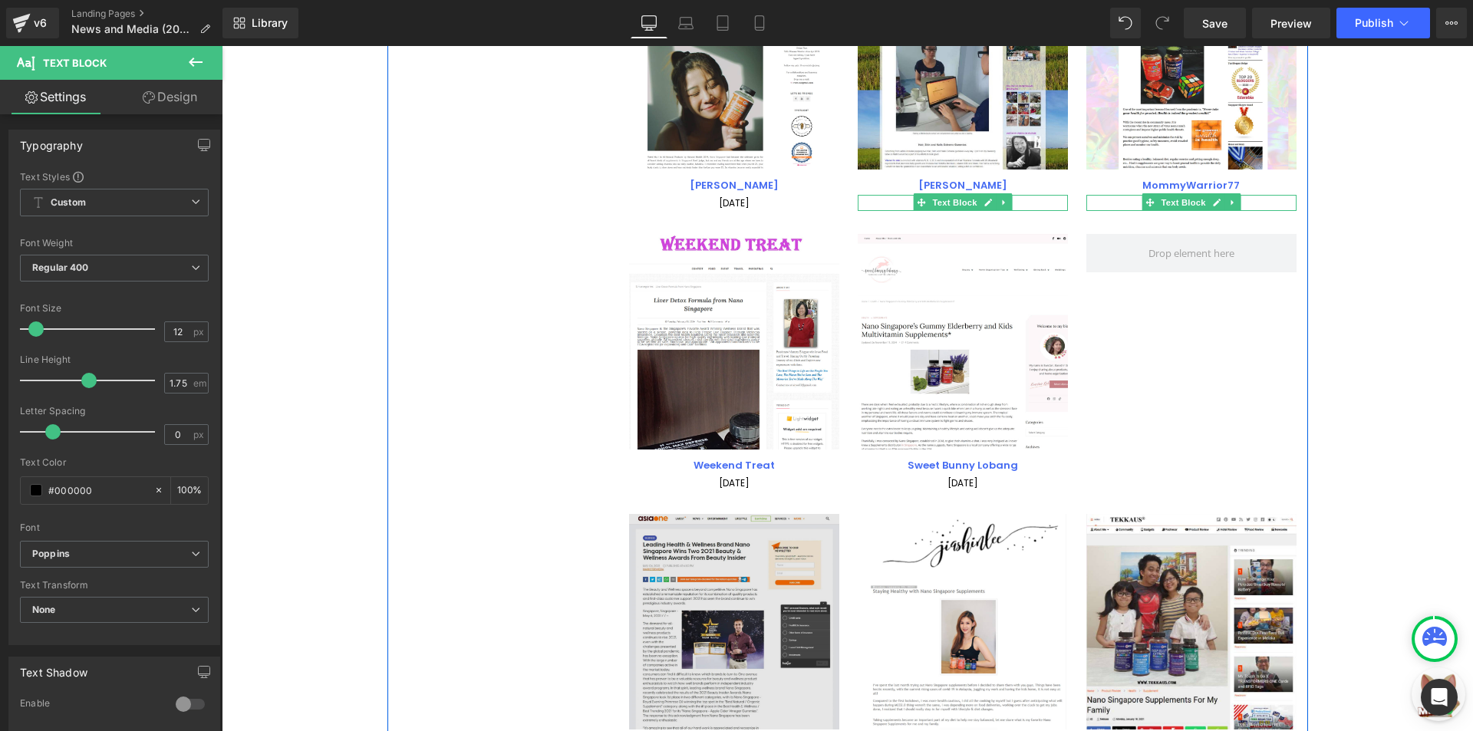
click at [723, 633] on img at bounding box center [734, 622] width 210 height 216
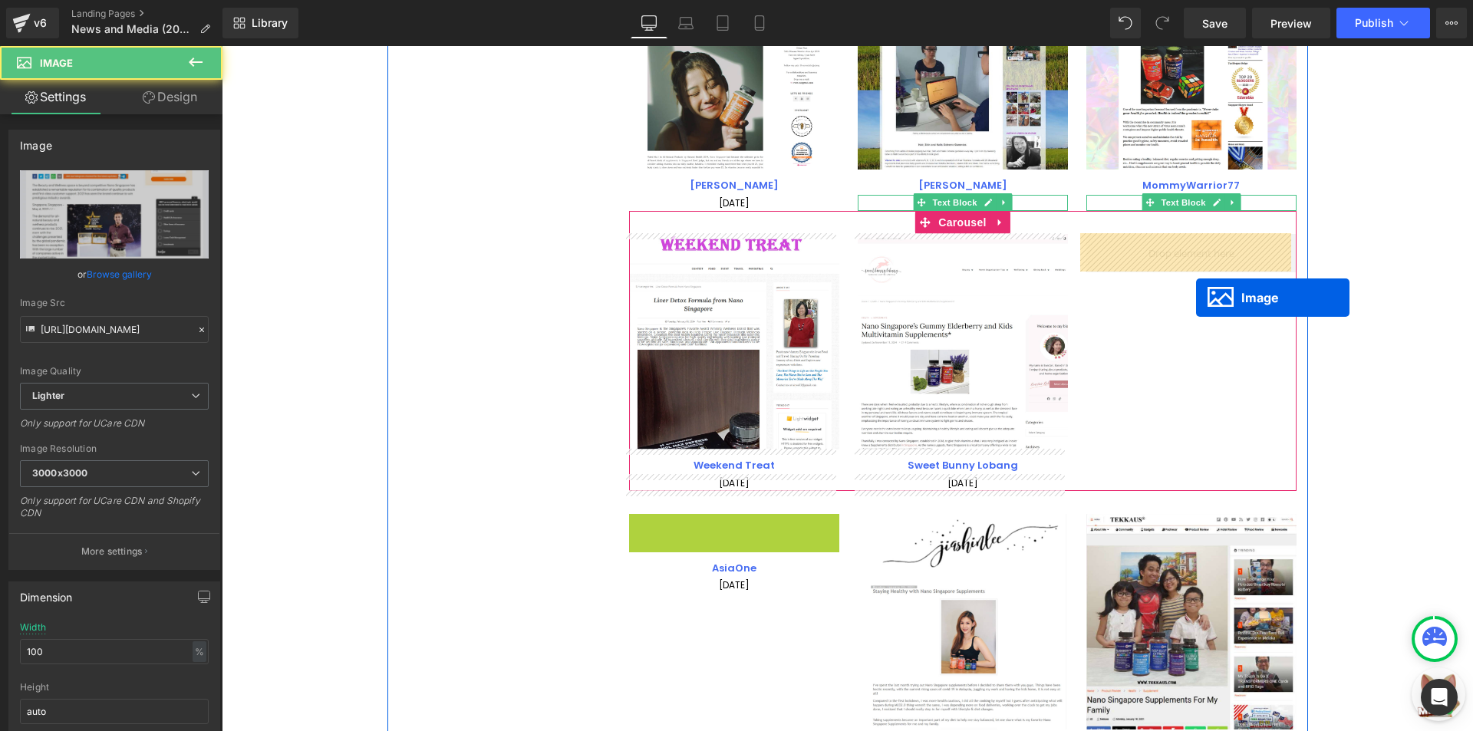
drag, startPoint x: 720, startPoint y: 626, endPoint x: 1198, endPoint y: 294, distance: 581.9
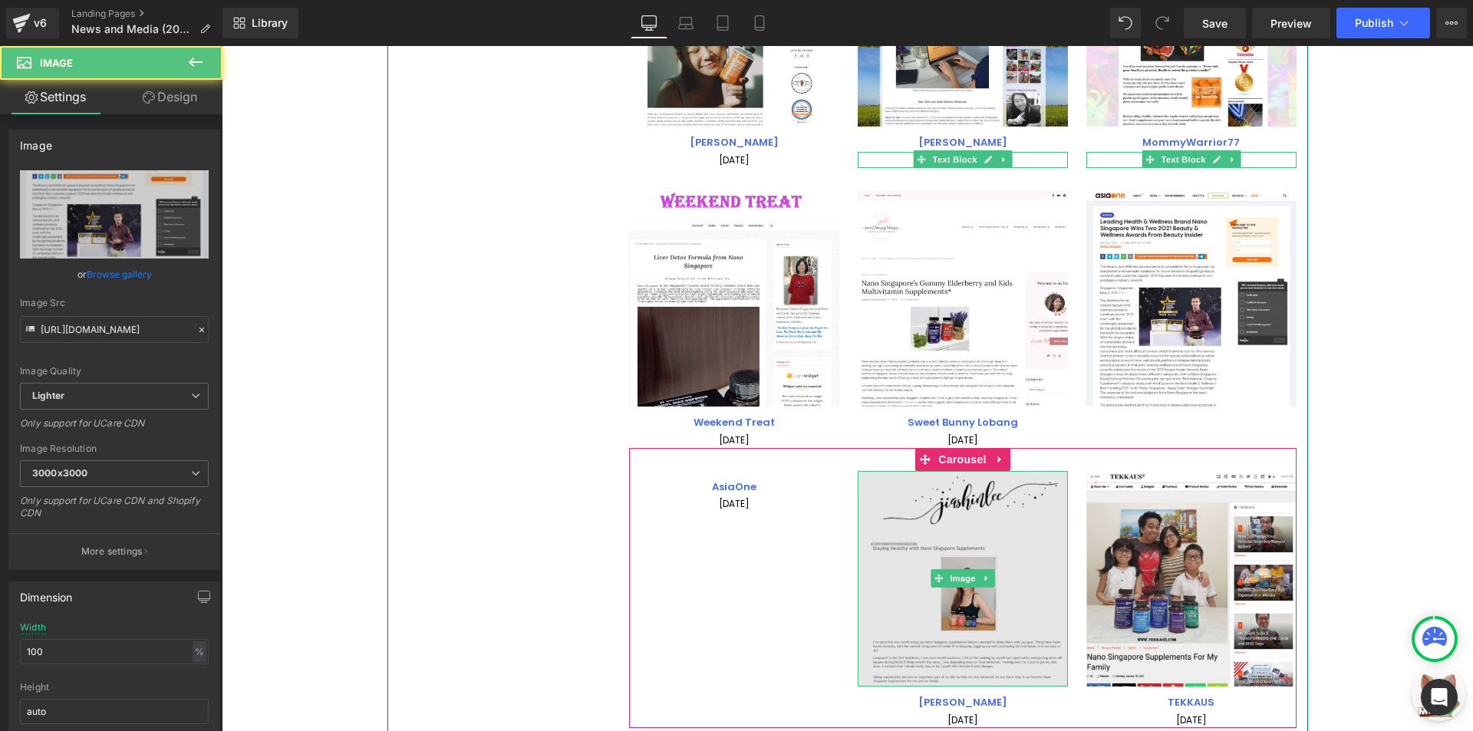
scroll to position [3158, 0]
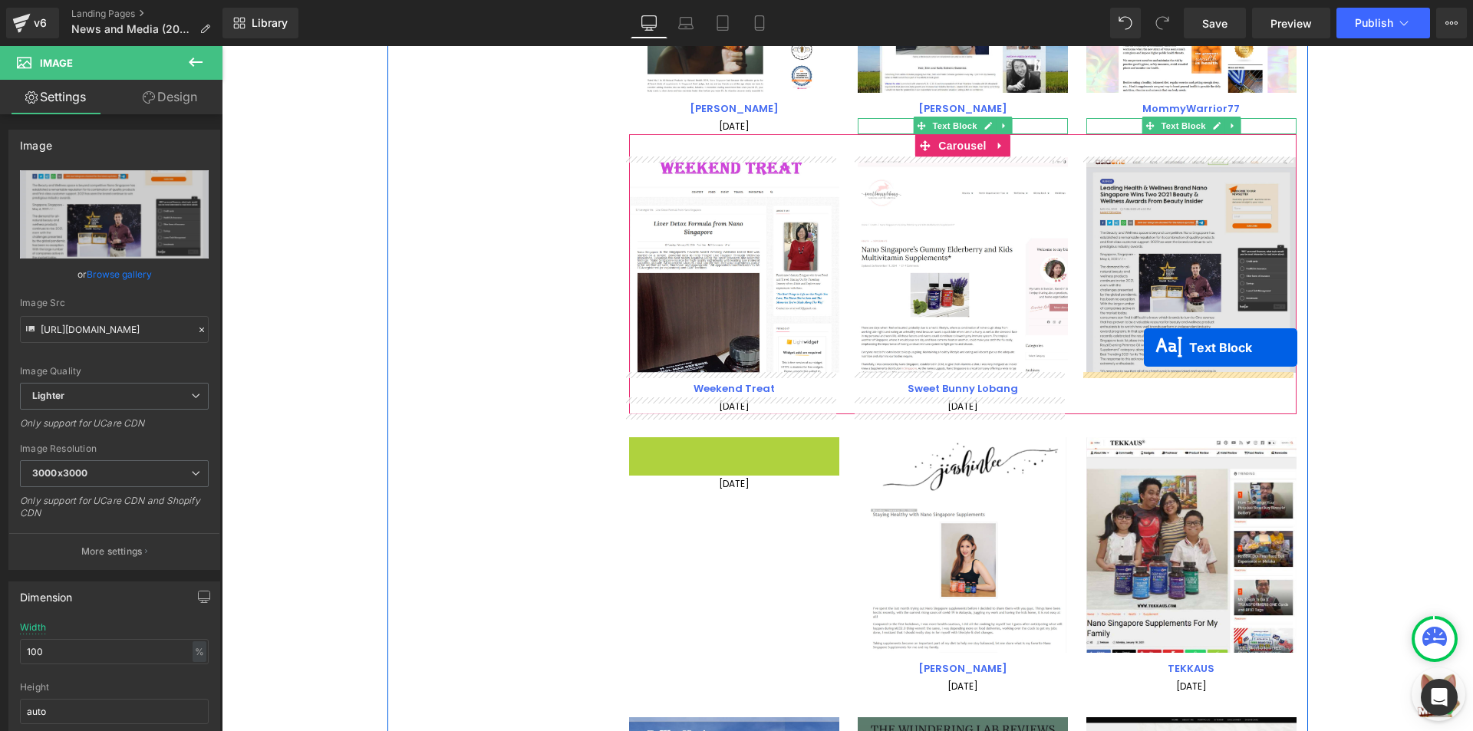
drag, startPoint x: 722, startPoint y: 449, endPoint x: 1144, endPoint y: 347, distance: 433.8
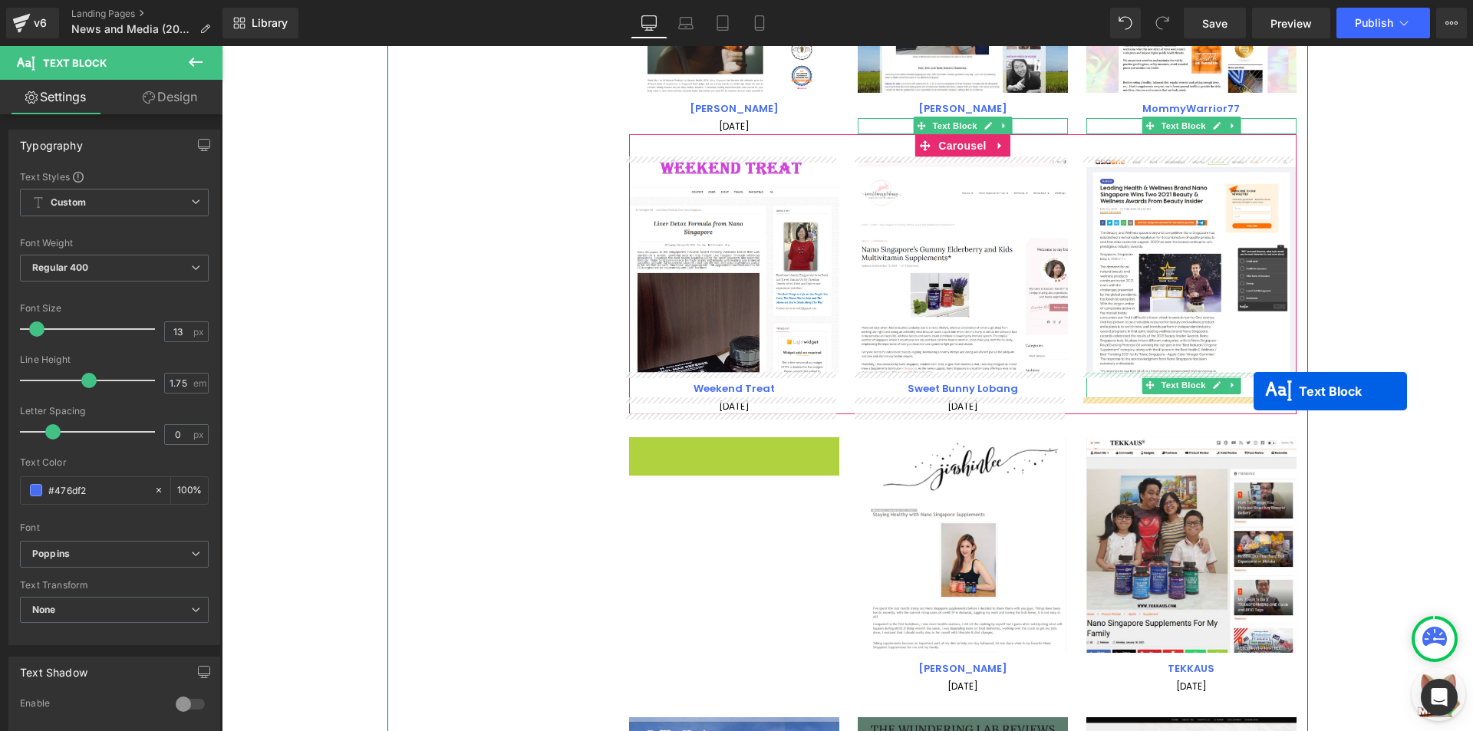
drag, startPoint x: 721, startPoint y: 442, endPoint x: 1253, endPoint y: 390, distance: 534.8
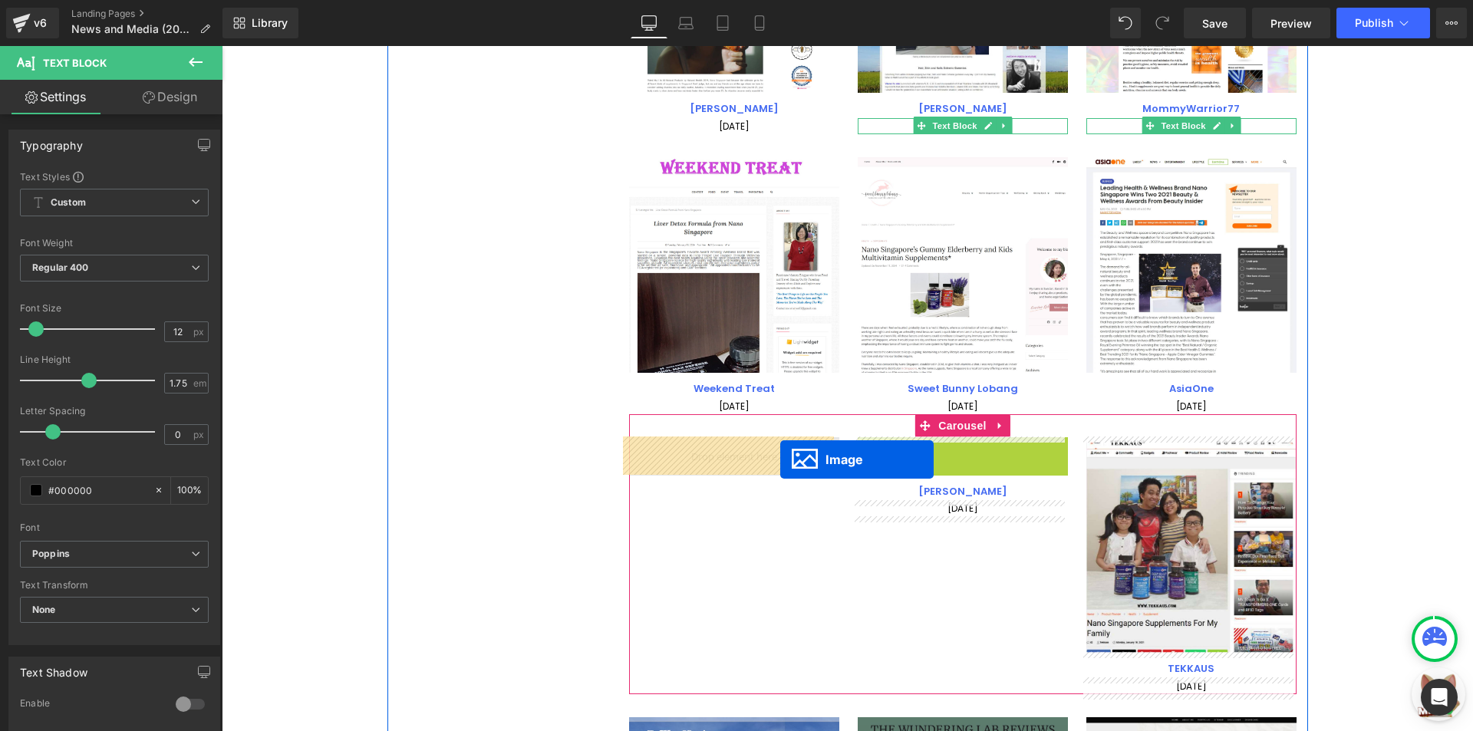
drag, startPoint x: 968, startPoint y: 542, endPoint x: 780, endPoint y: 459, distance: 205.1
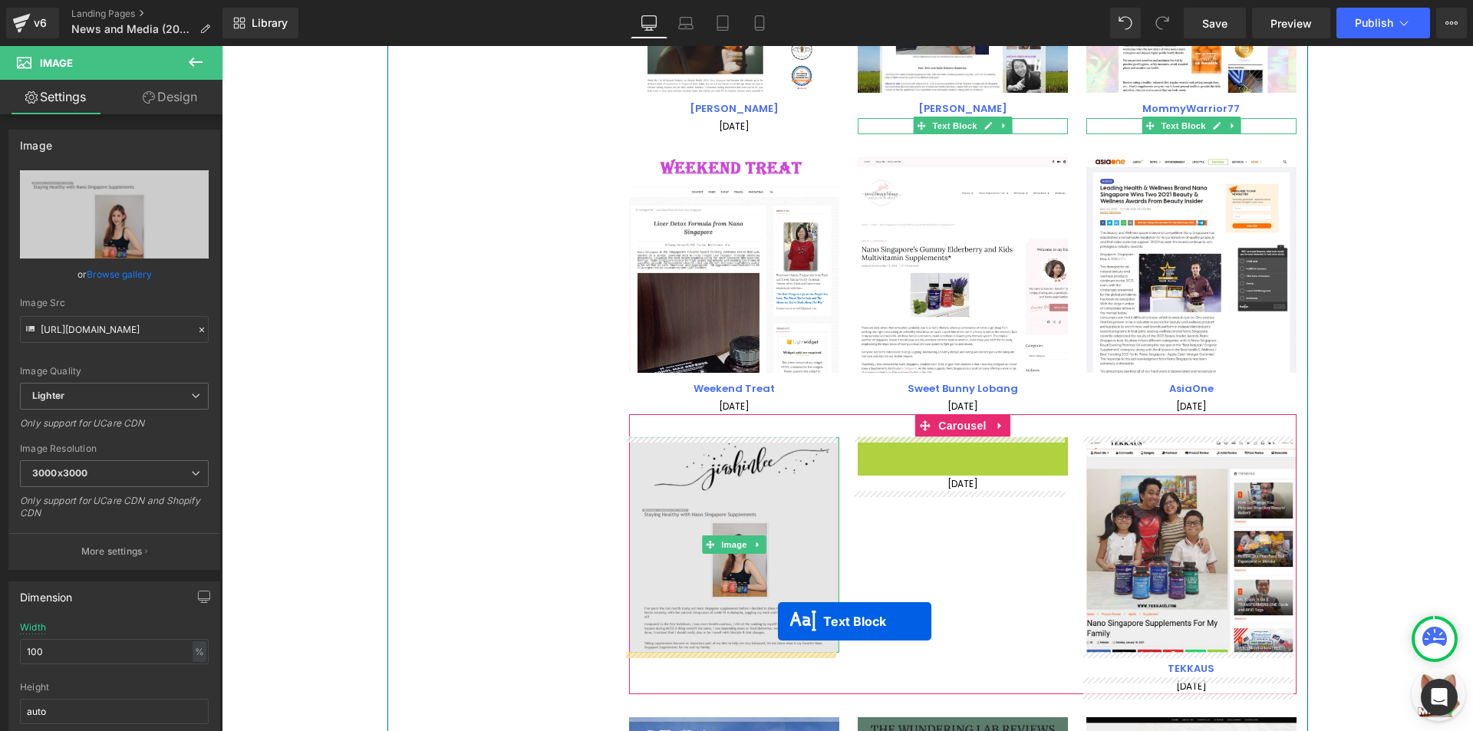
drag, startPoint x: 953, startPoint y: 449, endPoint x: 762, endPoint y: 629, distance: 262.1
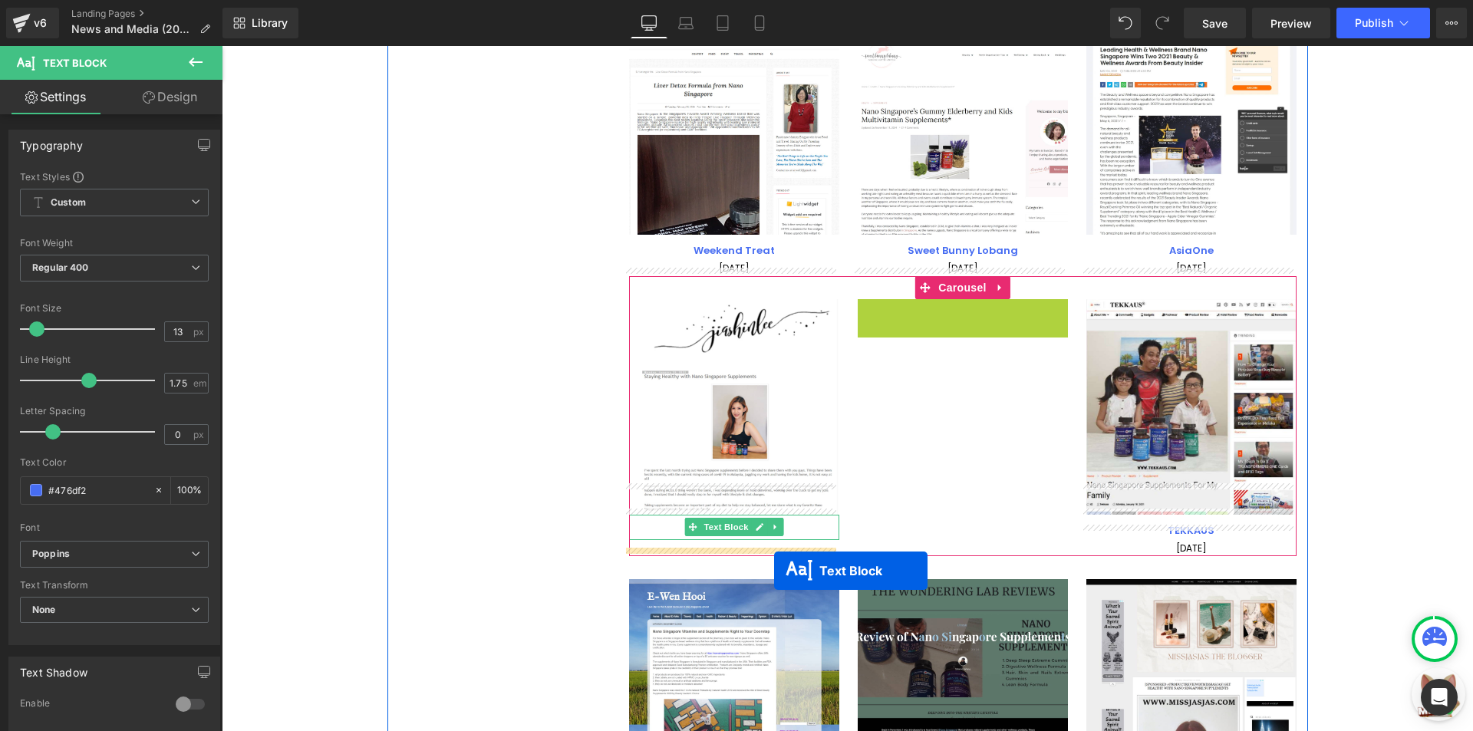
scroll to position [3327, 0]
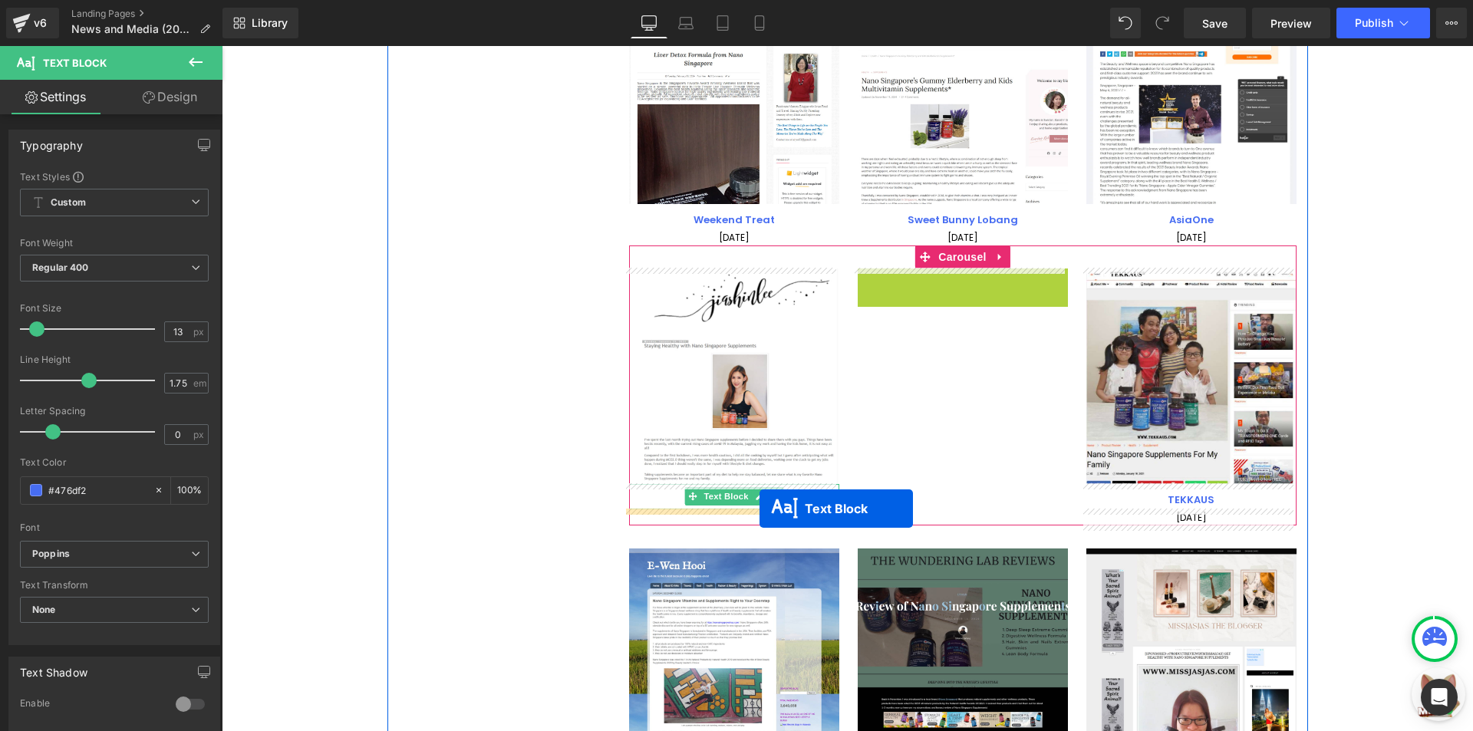
drag, startPoint x: 953, startPoint y: 446, endPoint x: 759, endPoint y: 509, distance: 204.0
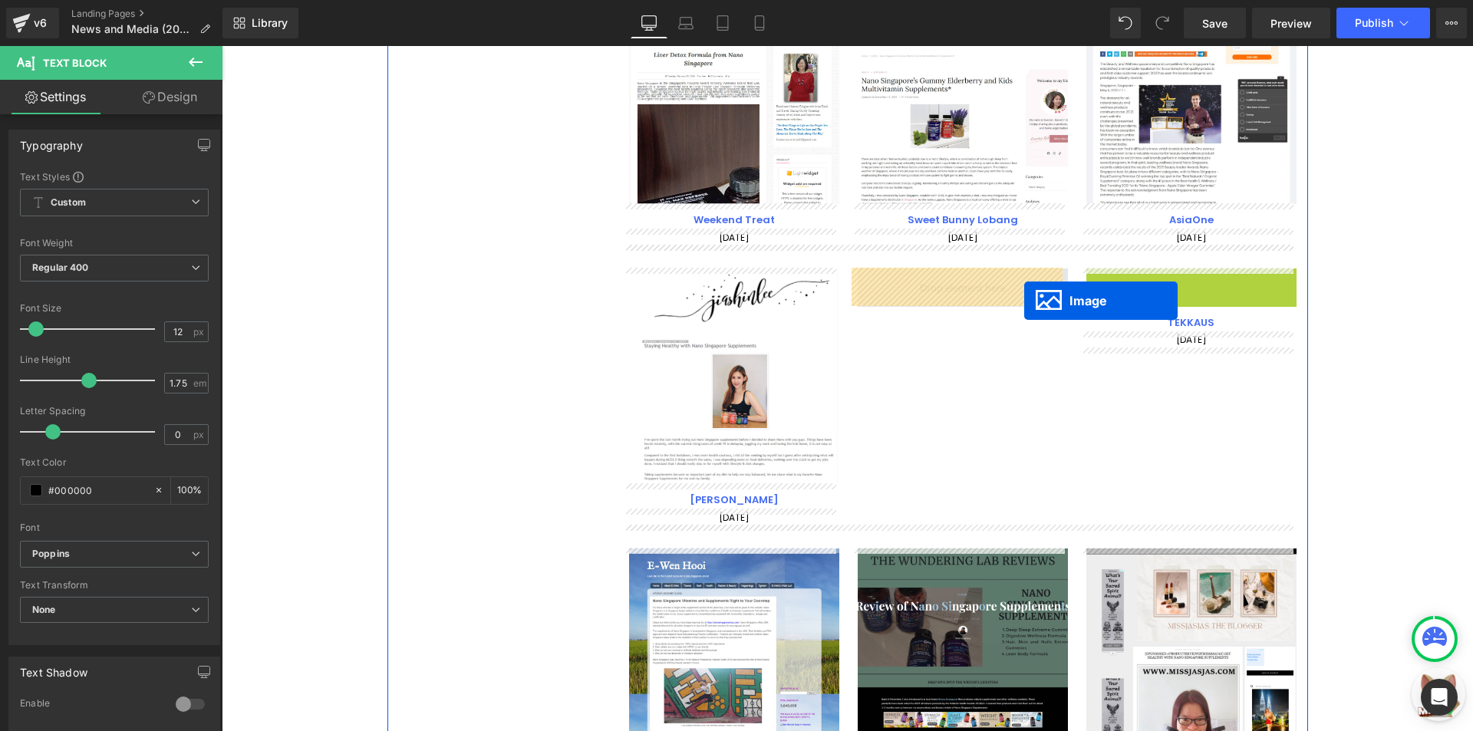
drag, startPoint x: 1179, startPoint y: 373, endPoint x: 1024, endPoint y: 301, distance: 170.9
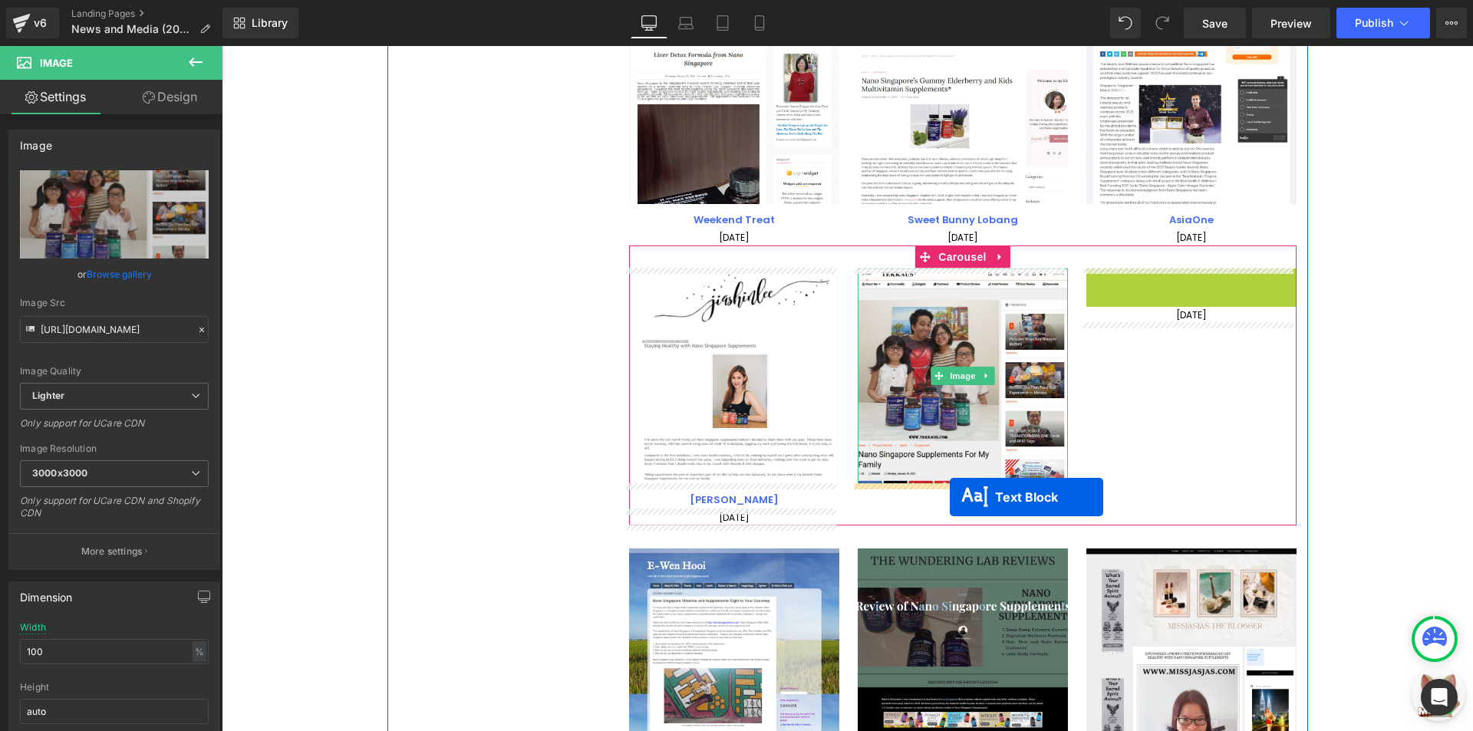
drag, startPoint x: 1193, startPoint y: 284, endPoint x: 950, endPoint y: 497, distance: 324.0
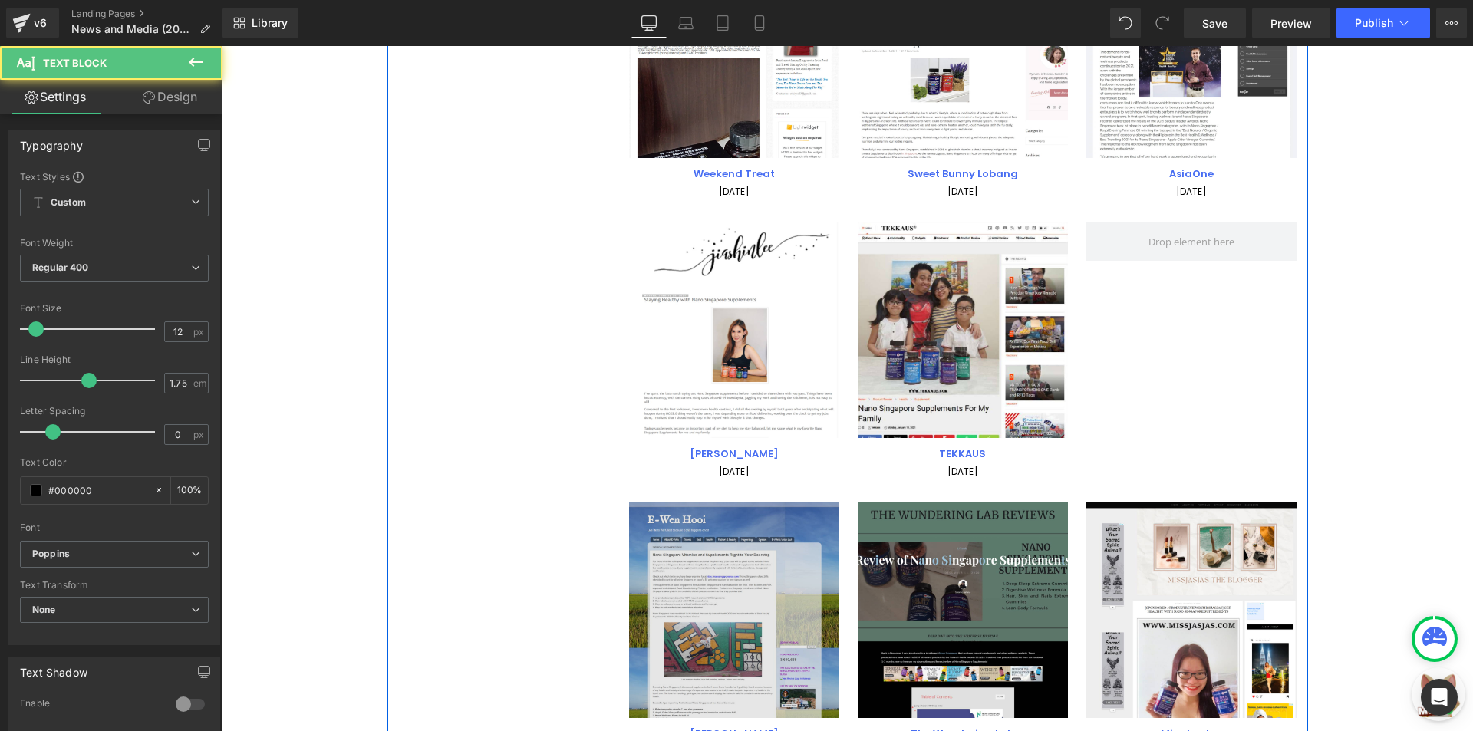
scroll to position [3403, 0]
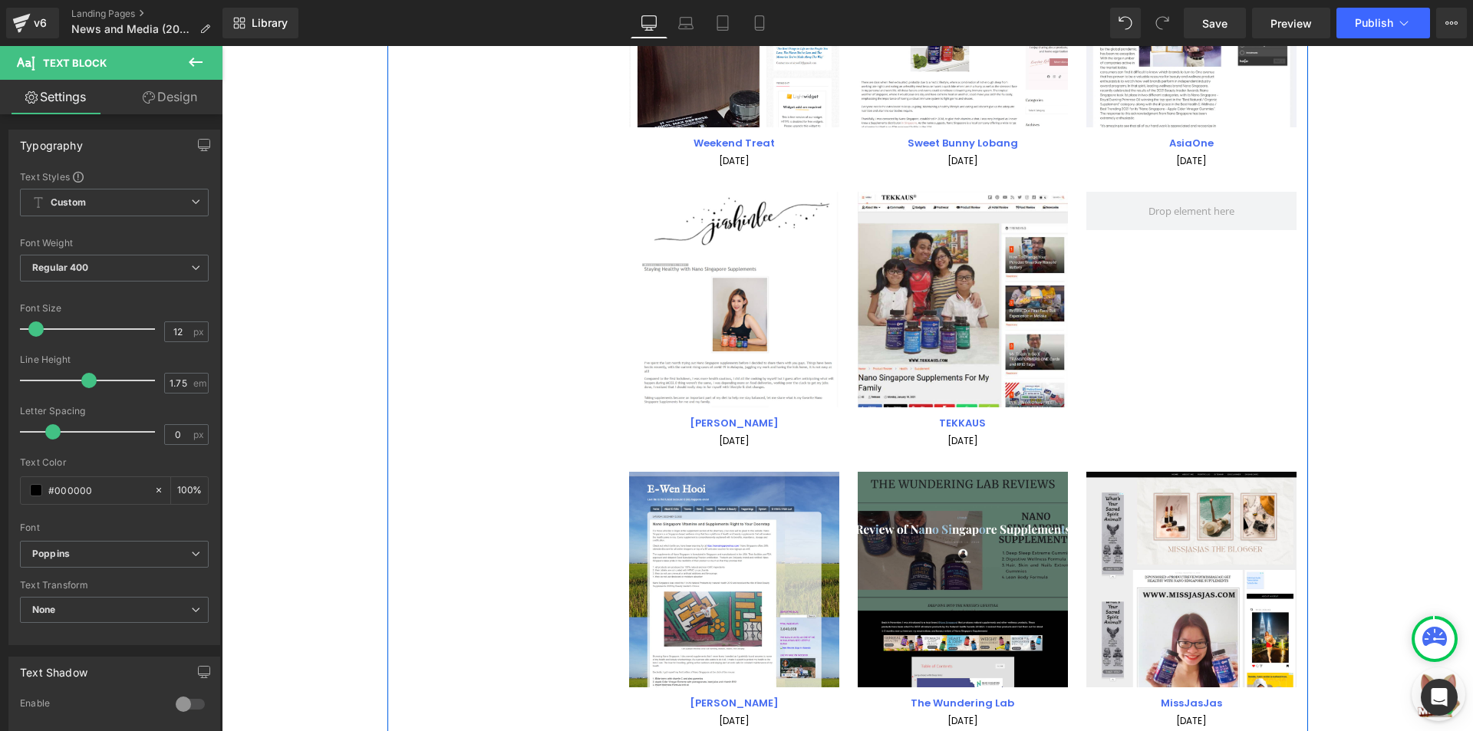
click at [730, 569] on img at bounding box center [734, 580] width 210 height 216
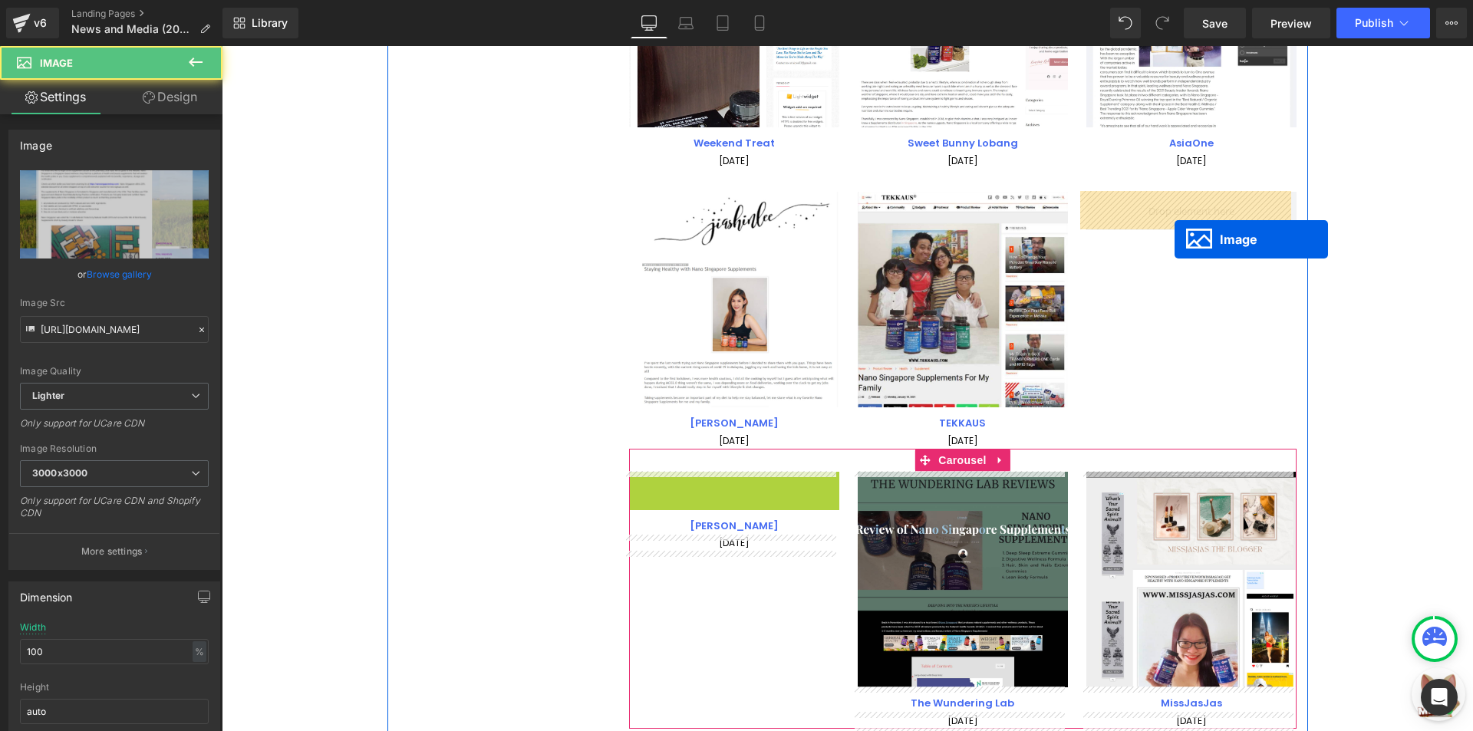
drag, startPoint x: 722, startPoint y: 580, endPoint x: 1174, endPoint y: 239, distance: 566.4
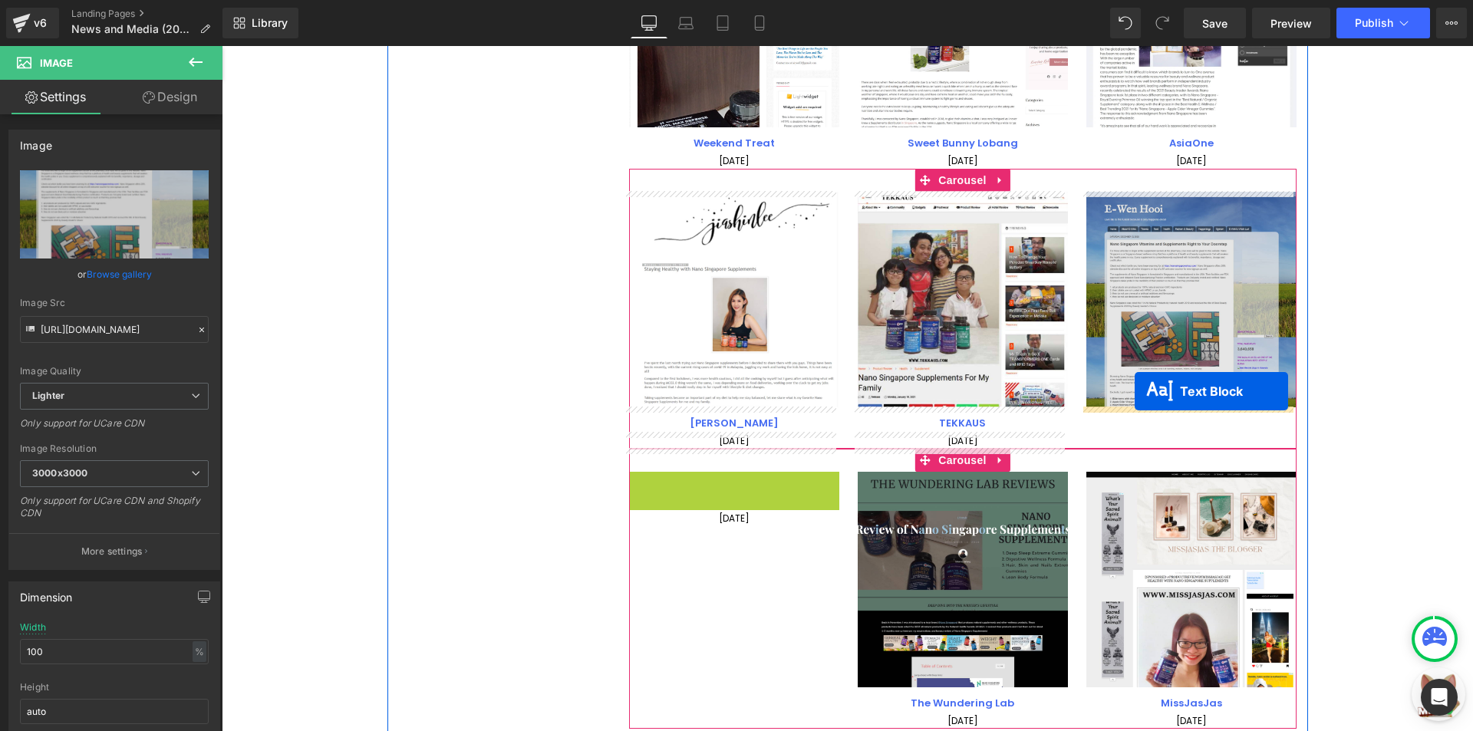
drag, startPoint x: 723, startPoint y: 489, endPoint x: 1134, endPoint y: 391, distance: 422.7
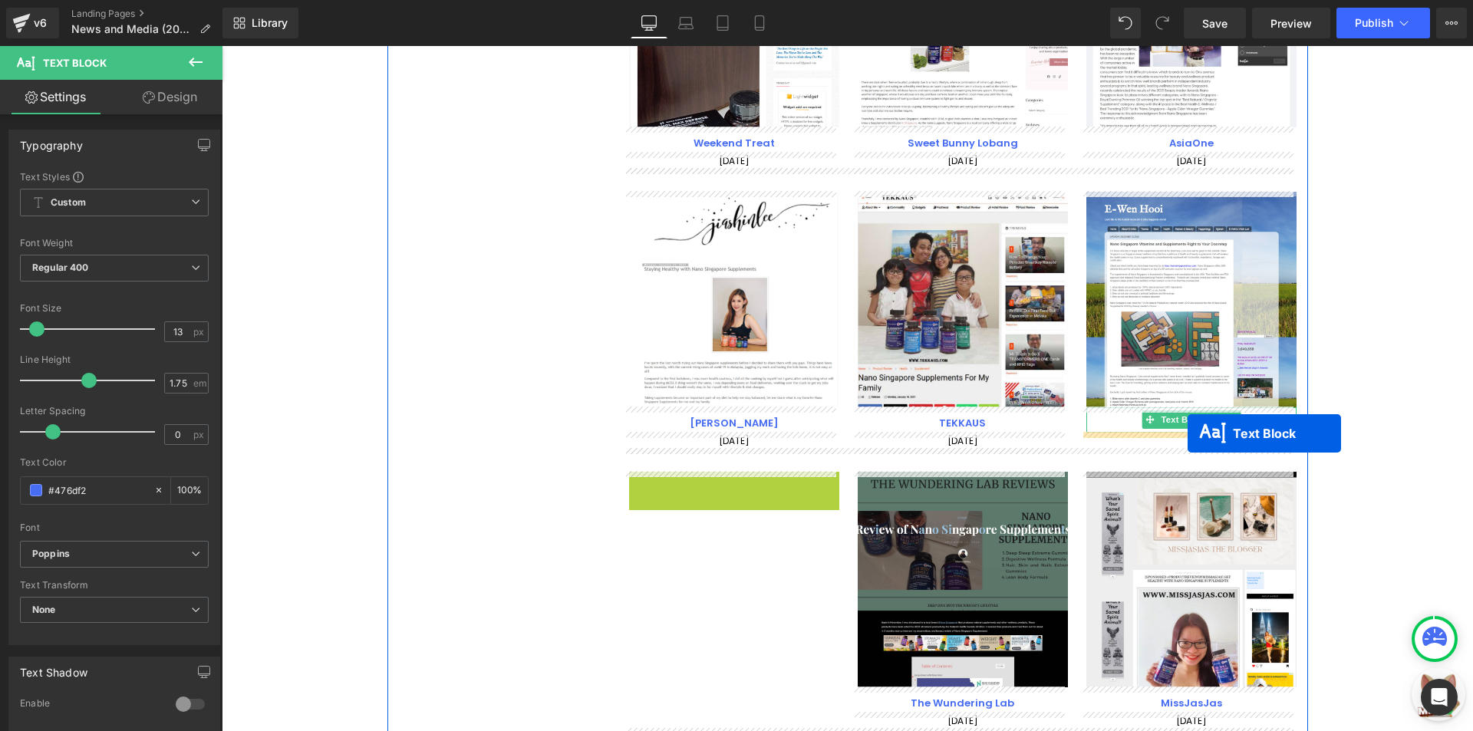
drag, startPoint x: 716, startPoint y: 482, endPoint x: 1187, endPoint y: 433, distance: 473.5
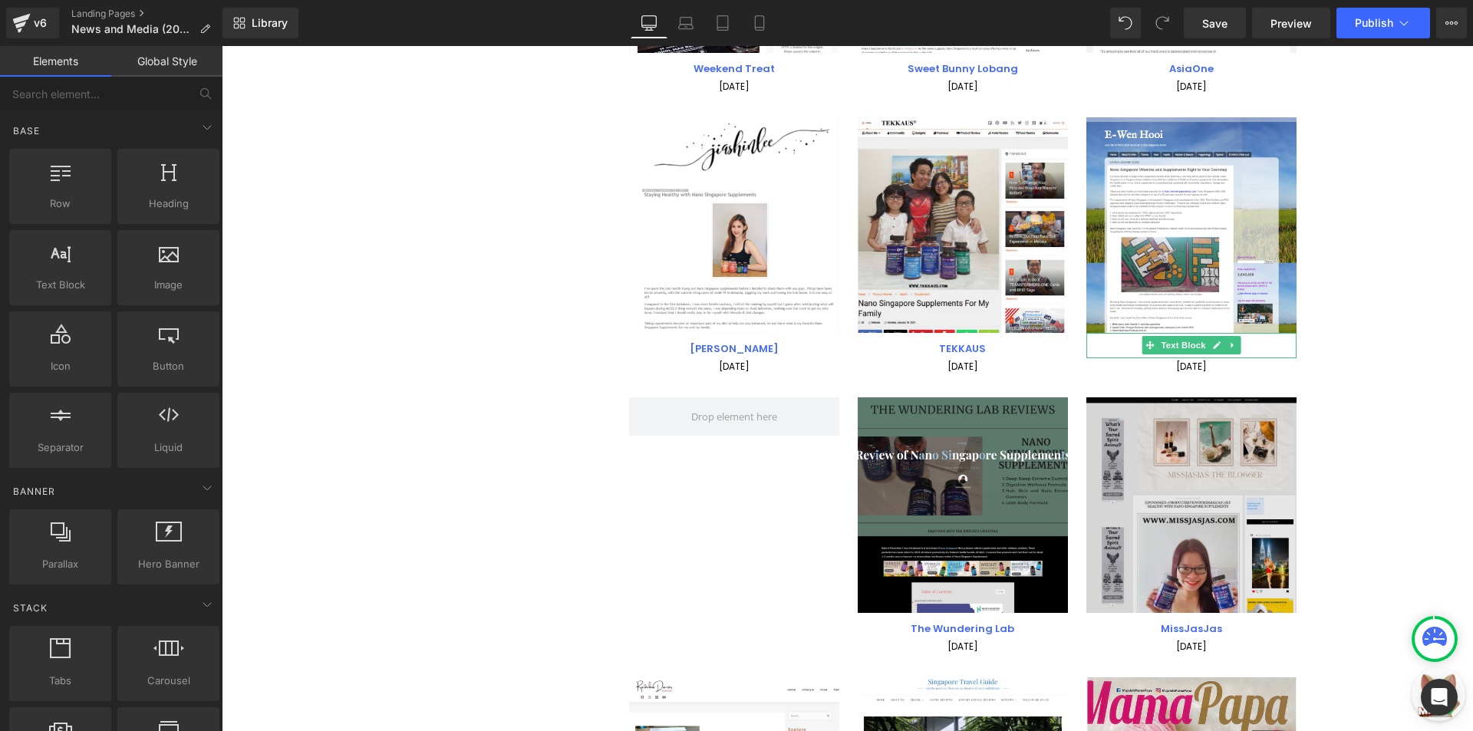
scroll to position [3633, 0]
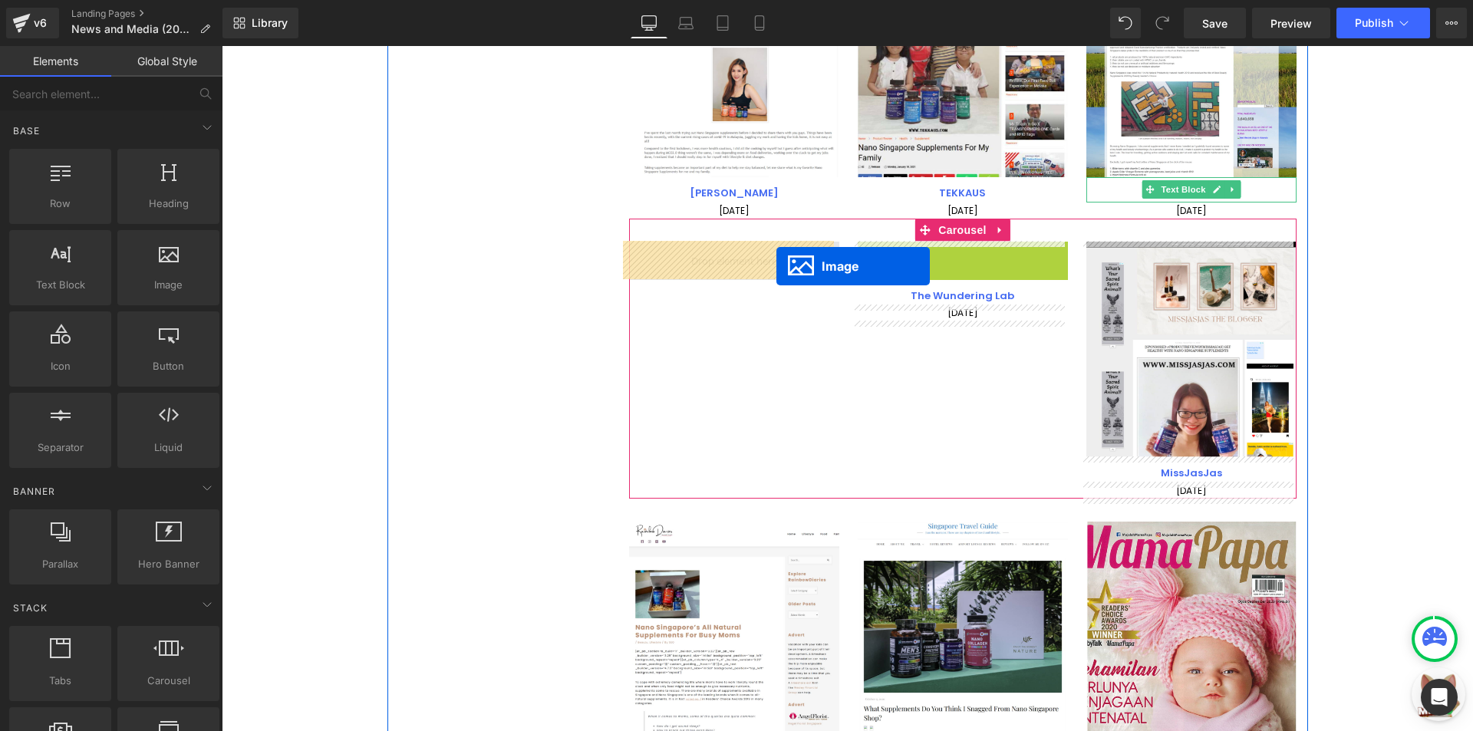
drag, startPoint x: 949, startPoint y: 353, endPoint x: 776, endPoint y: 266, distance: 193.1
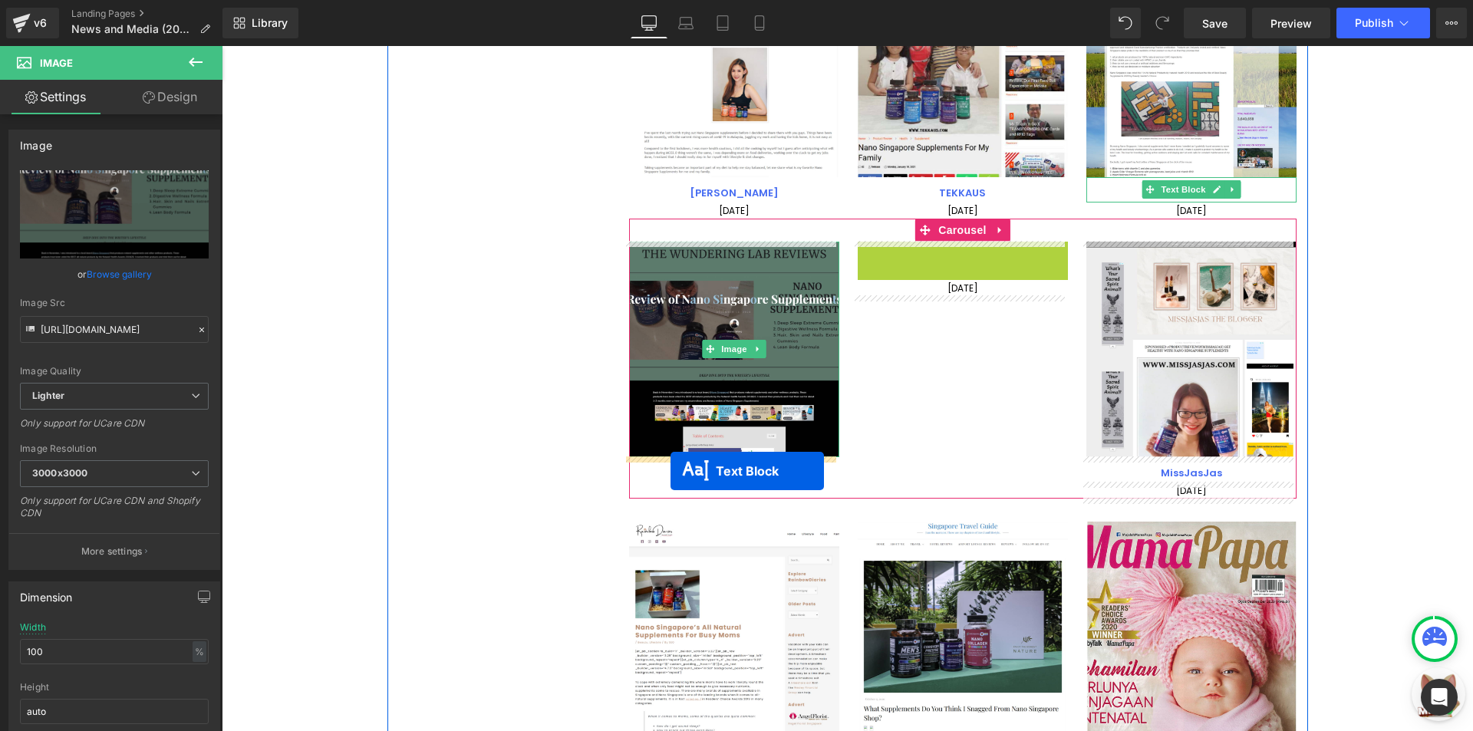
drag, startPoint x: 940, startPoint y: 256, endPoint x: 670, endPoint y: 471, distance: 345.0
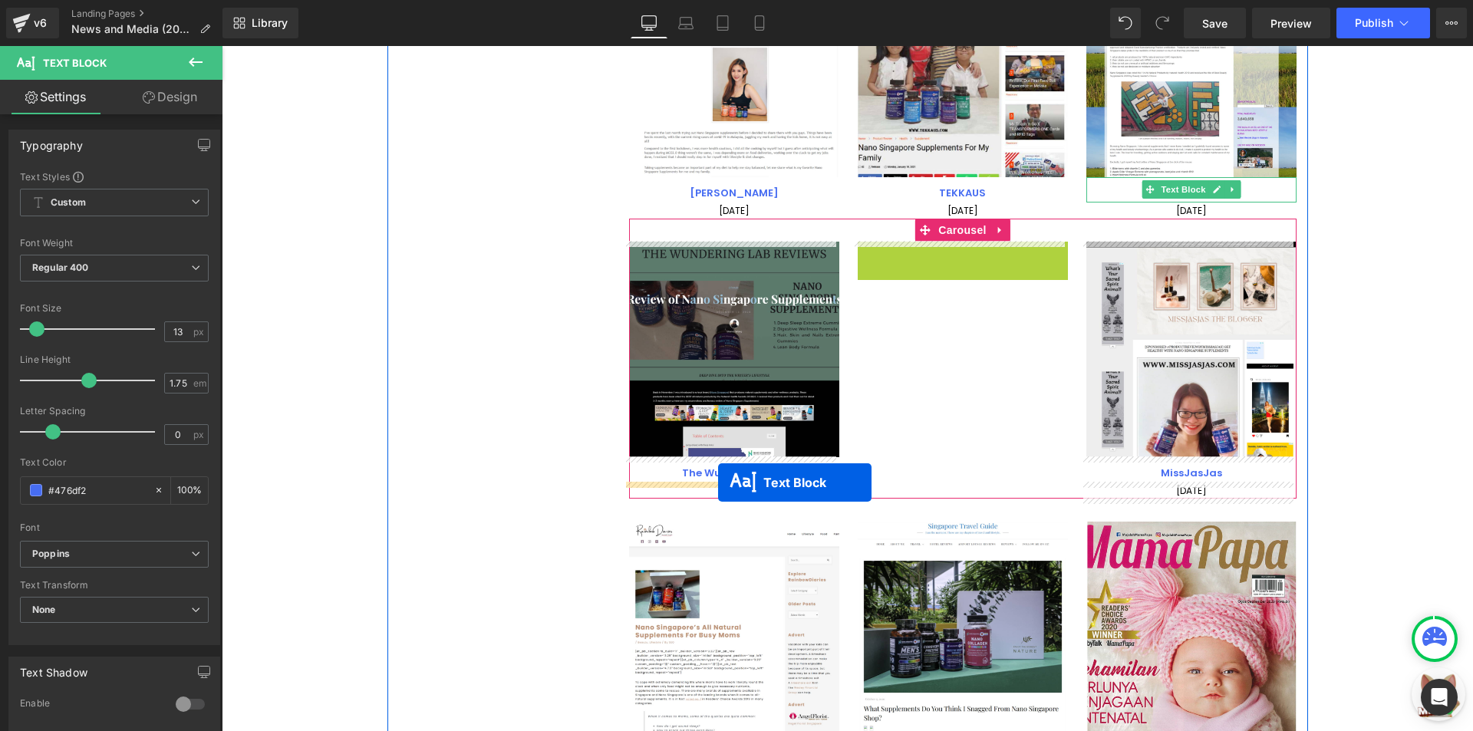
drag, startPoint x: 943, startPoint y: 245, endPoint x: 718, endPoint y: 482, distance: 326.6
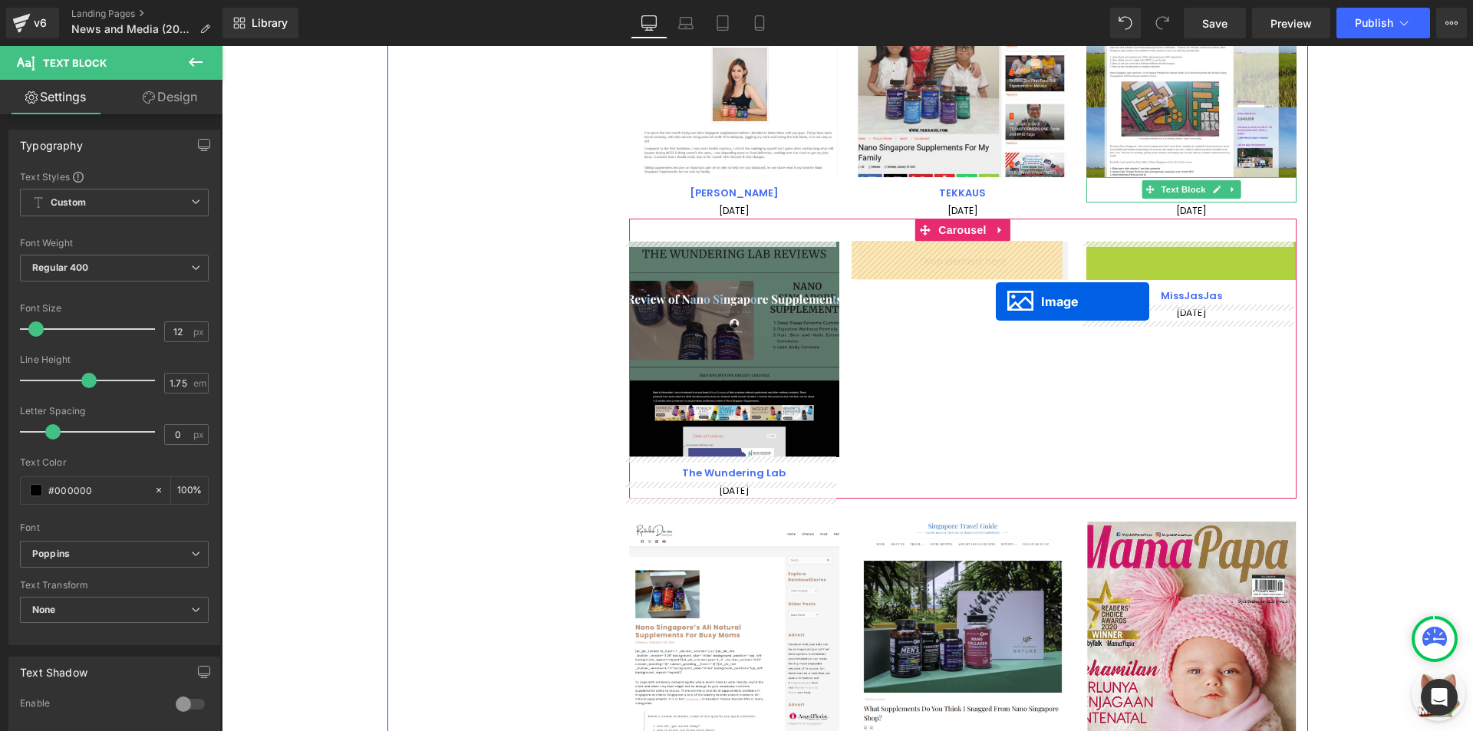
drag, startPoint x: 1183, startPoint y: 347, endPoint x: 996, endPoint y: 301, distance: 192.7
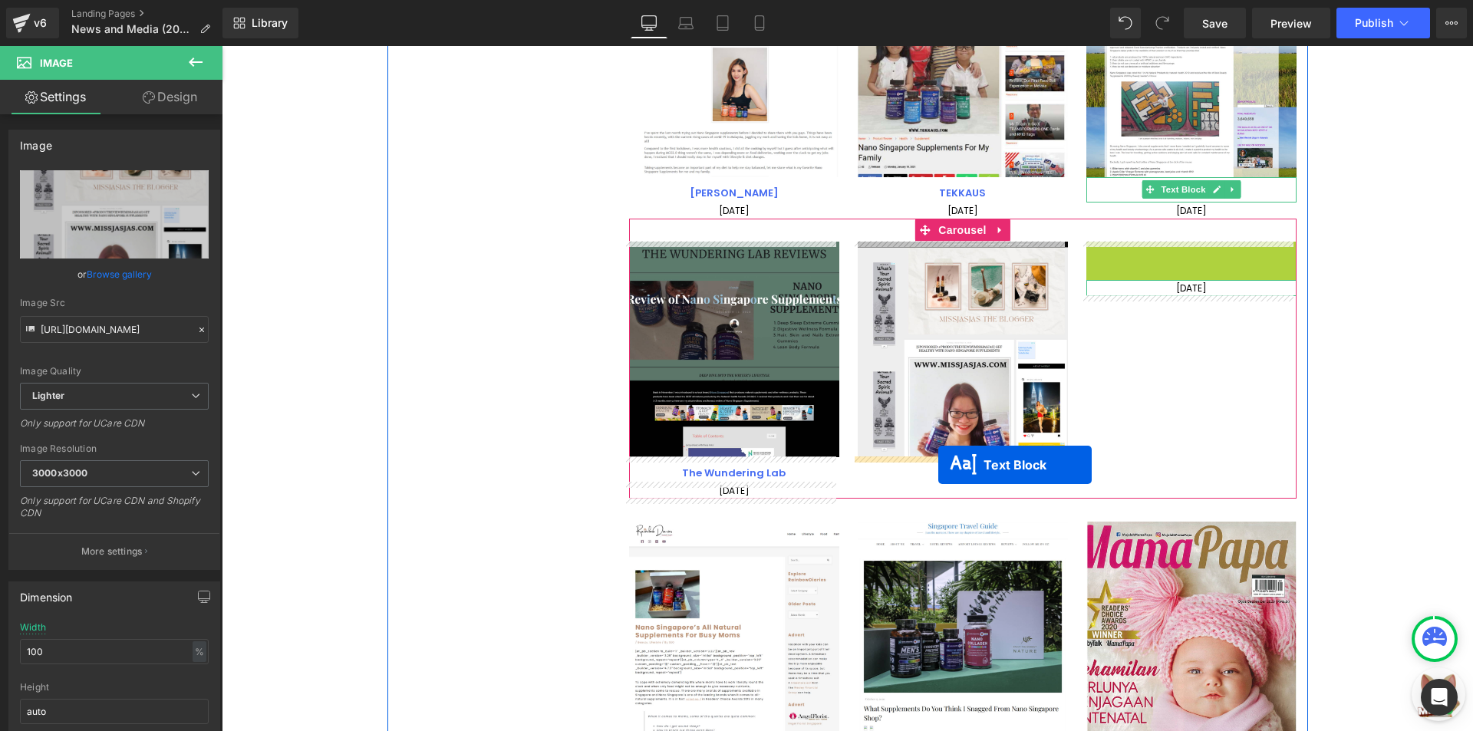
drag, startPoint x: 1184, startPoint y: 255, endPoint x: 1210, endPoint y: 281, distance: 36.9
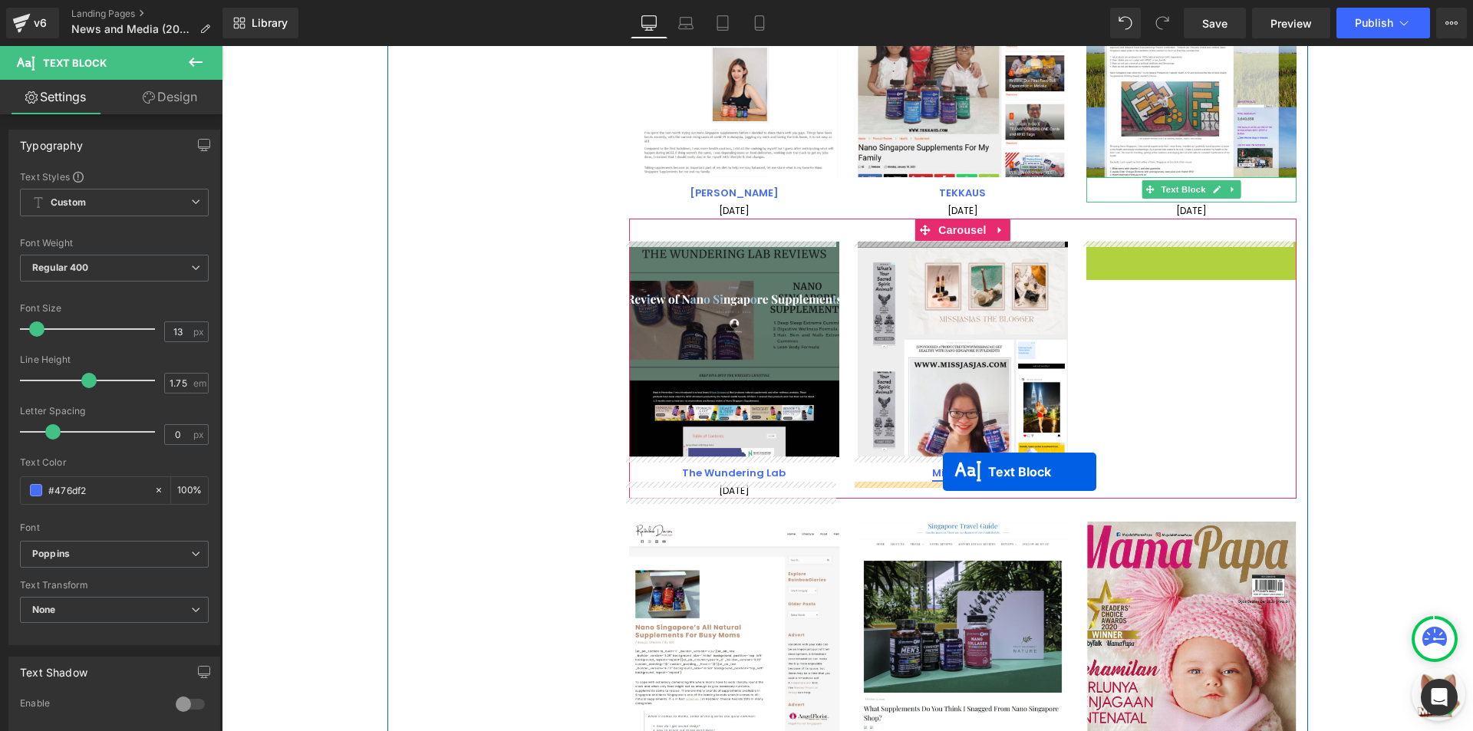
drag, startPoint x: 1178, startPoint y: 250, endPoint x: 943, endPoint y: 472, distance: 323.4
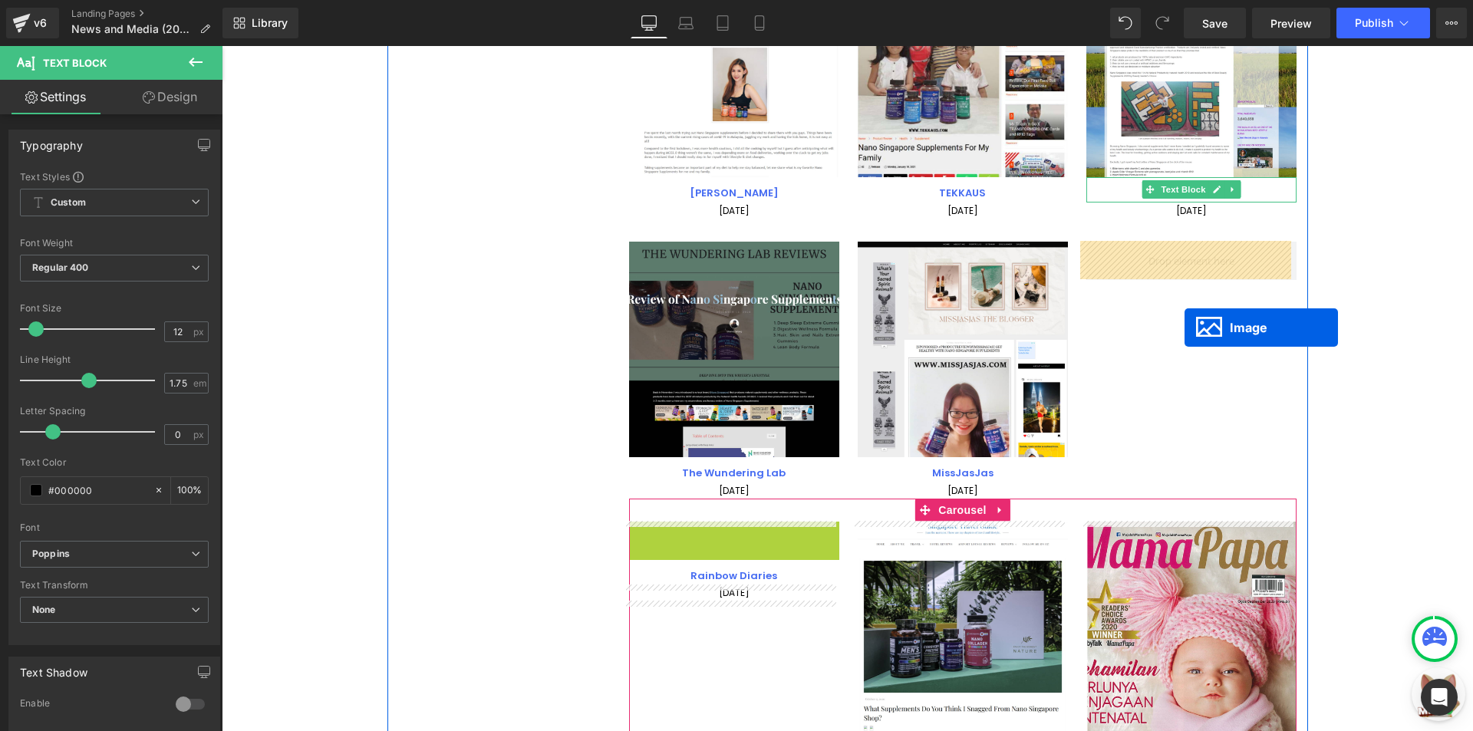
drag, startPoint x: 932, startPoint y: 486, endPoint x: 1184, endPoint y: 328, distance: 298.1
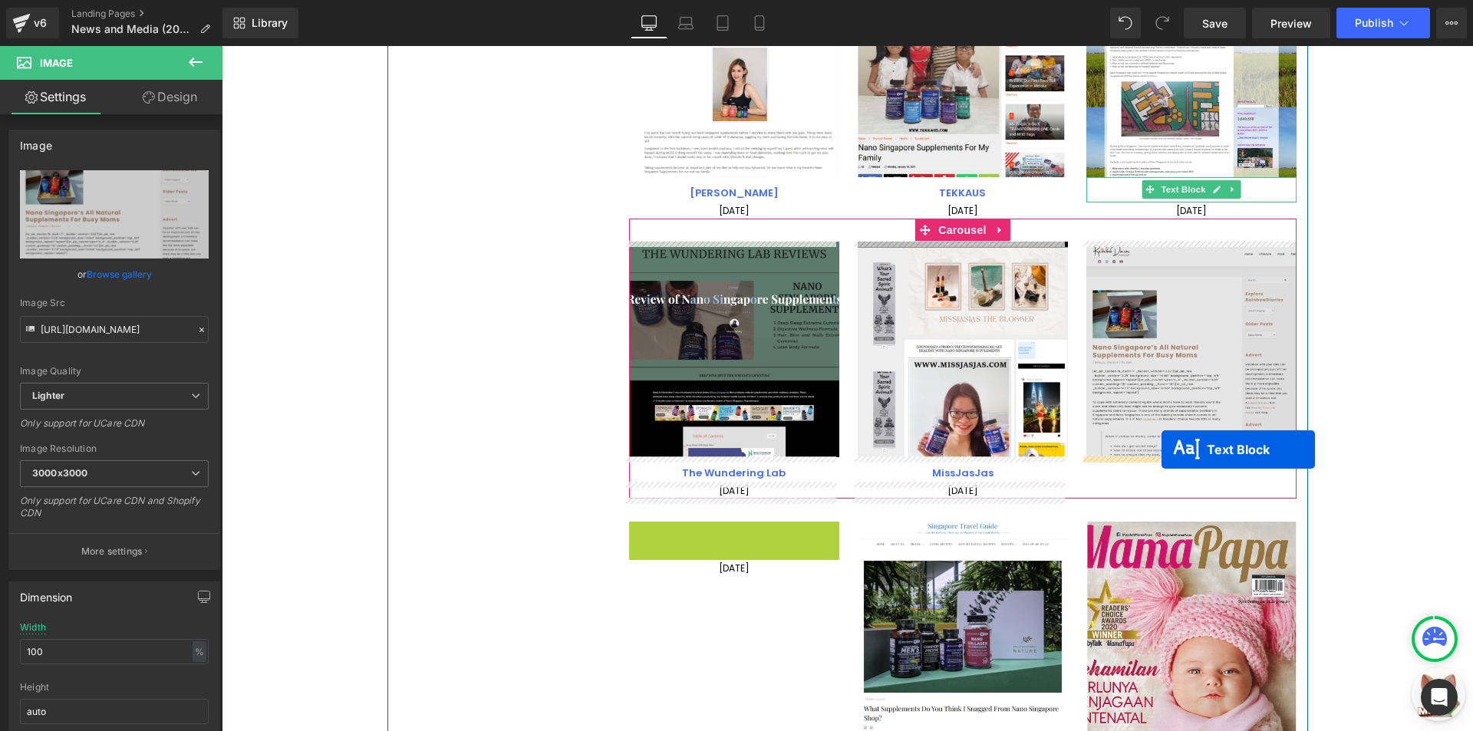
drag, startPoint x: 731, startPoint y: 535, endPoint x: 1161, endPoint y: 449, distance: 438.8
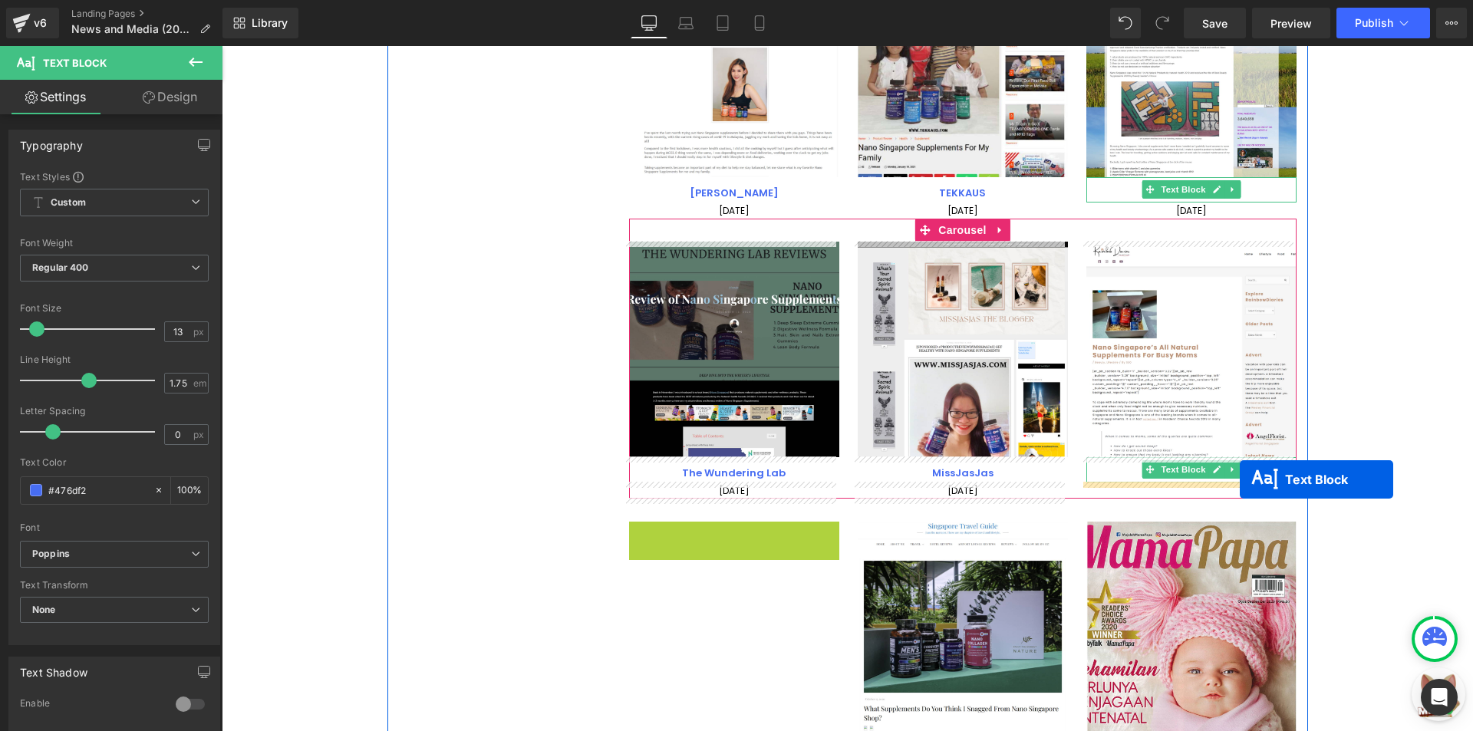
drag, startPoint x: 713, startPoint y: 531, endPoint x: 1239, endPoint y: 479, distance: 529.4
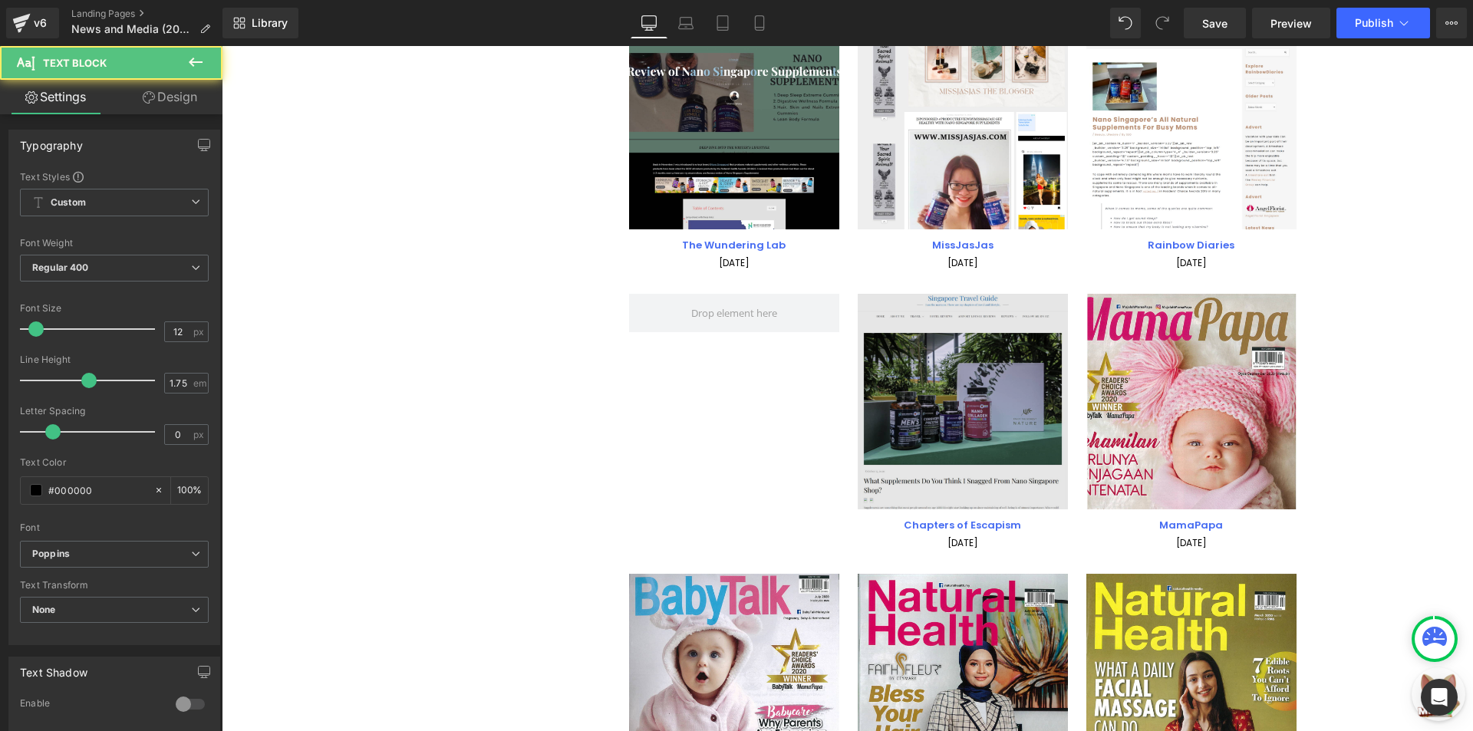
scroll to position [3863, 0]
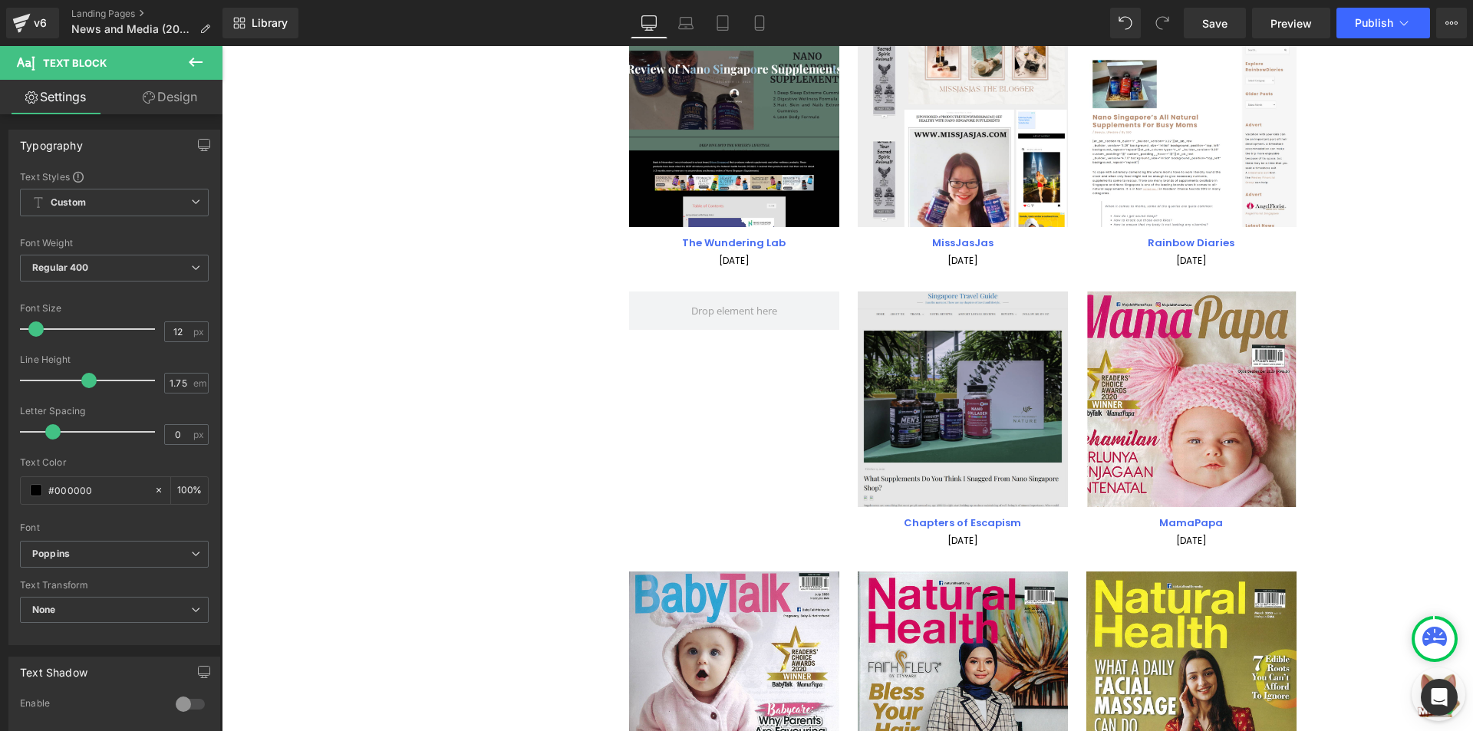
click at [964, 407] on div "Image" at bounding box center [963, 399] width 210 height 216
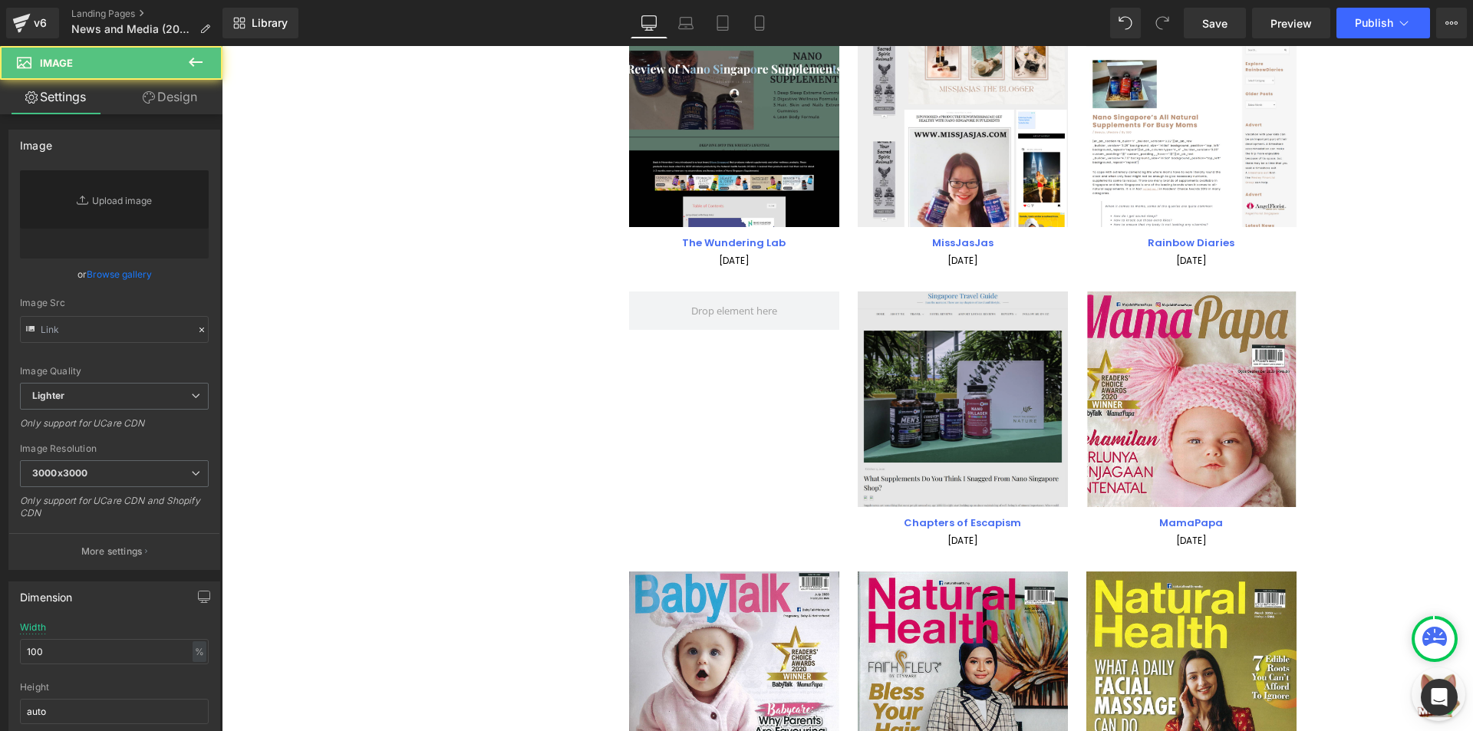
type input "[URL][DOMAIN_NAME]"
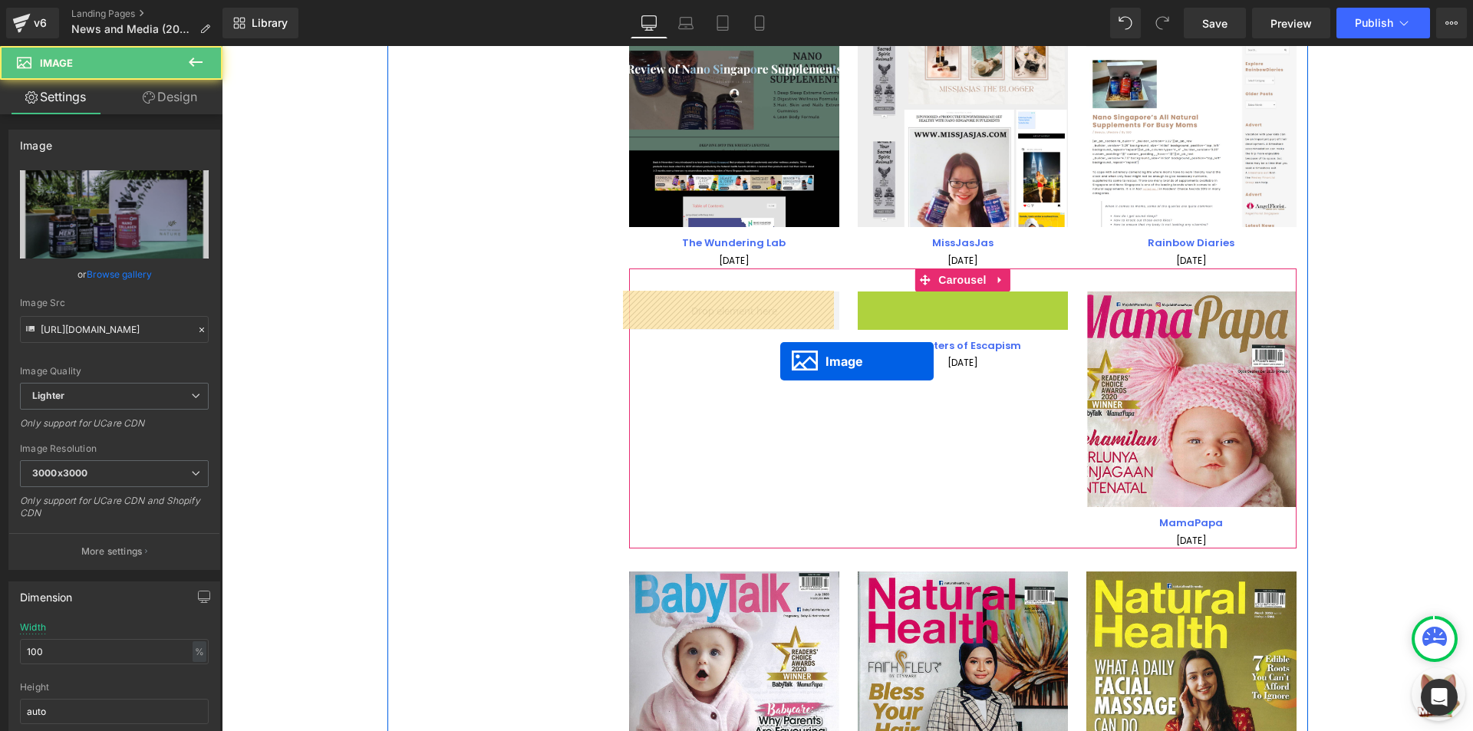
drag, startPoint x: 946, startPoint y: 403, endPoint x: 765, endPoint y: 348, distance: 189.8
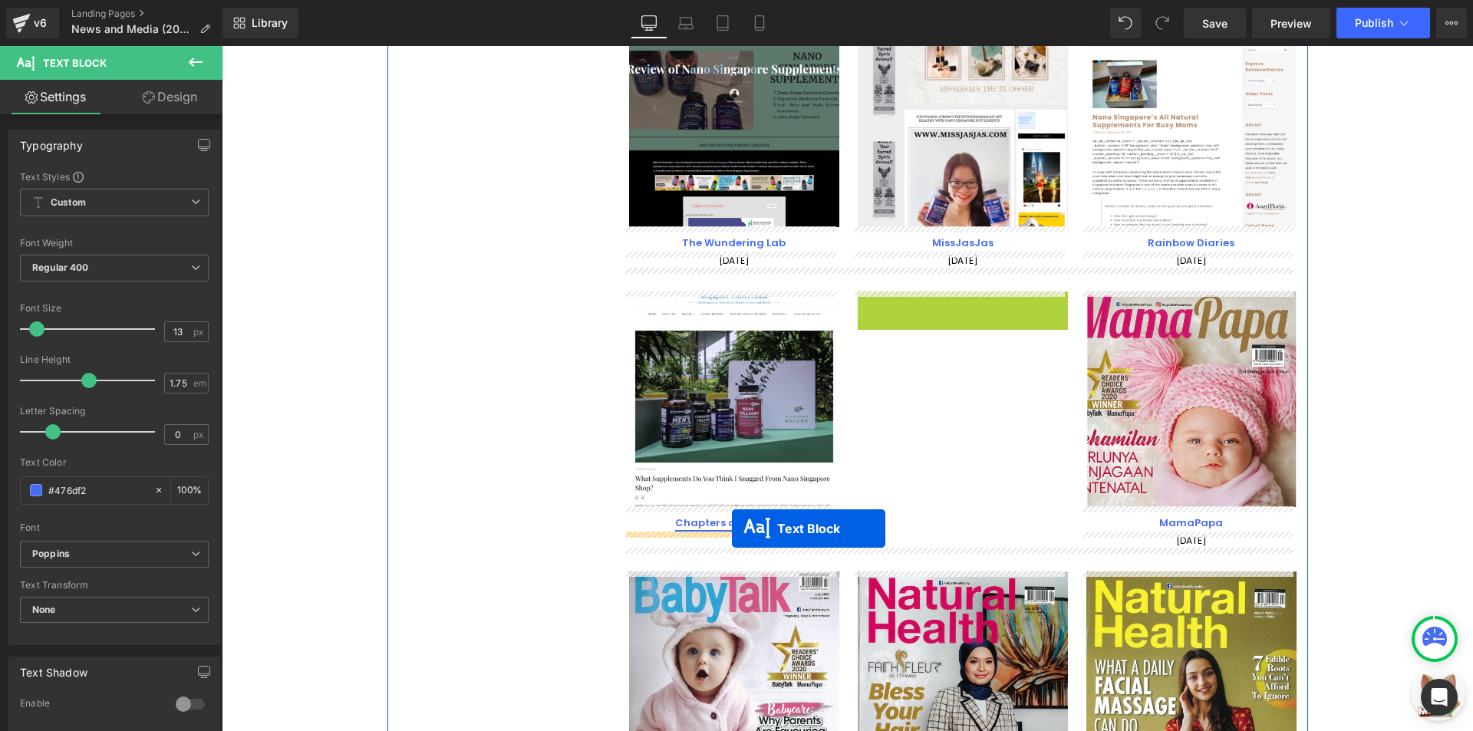
drag, startPoint x: 958, startPoint y: 299, endPoint x: 732, endPoint y: 528, distance: 322.2
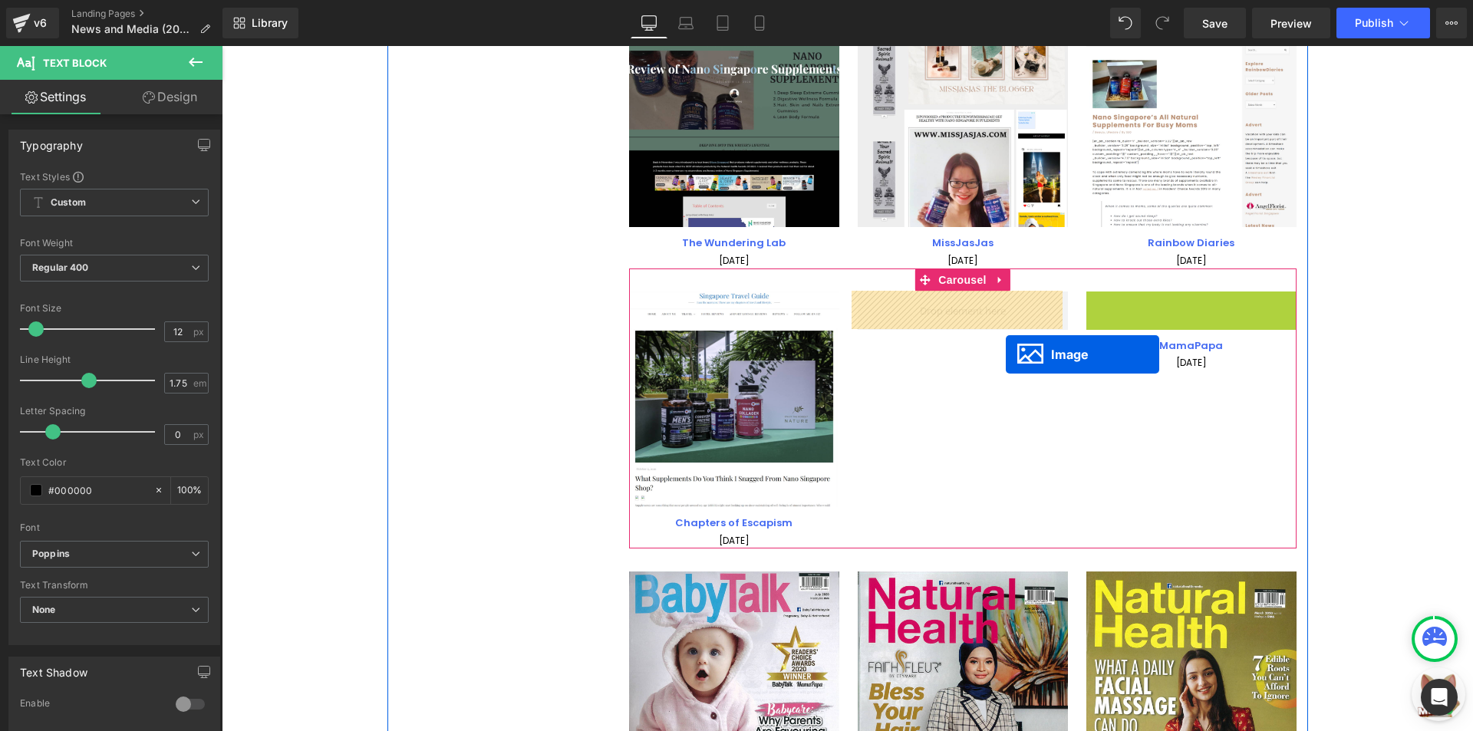
drag, startPoint x: 1188, startPoint y: 397, endPoint x: 1006, endPoint y: 354, distance: 187.4
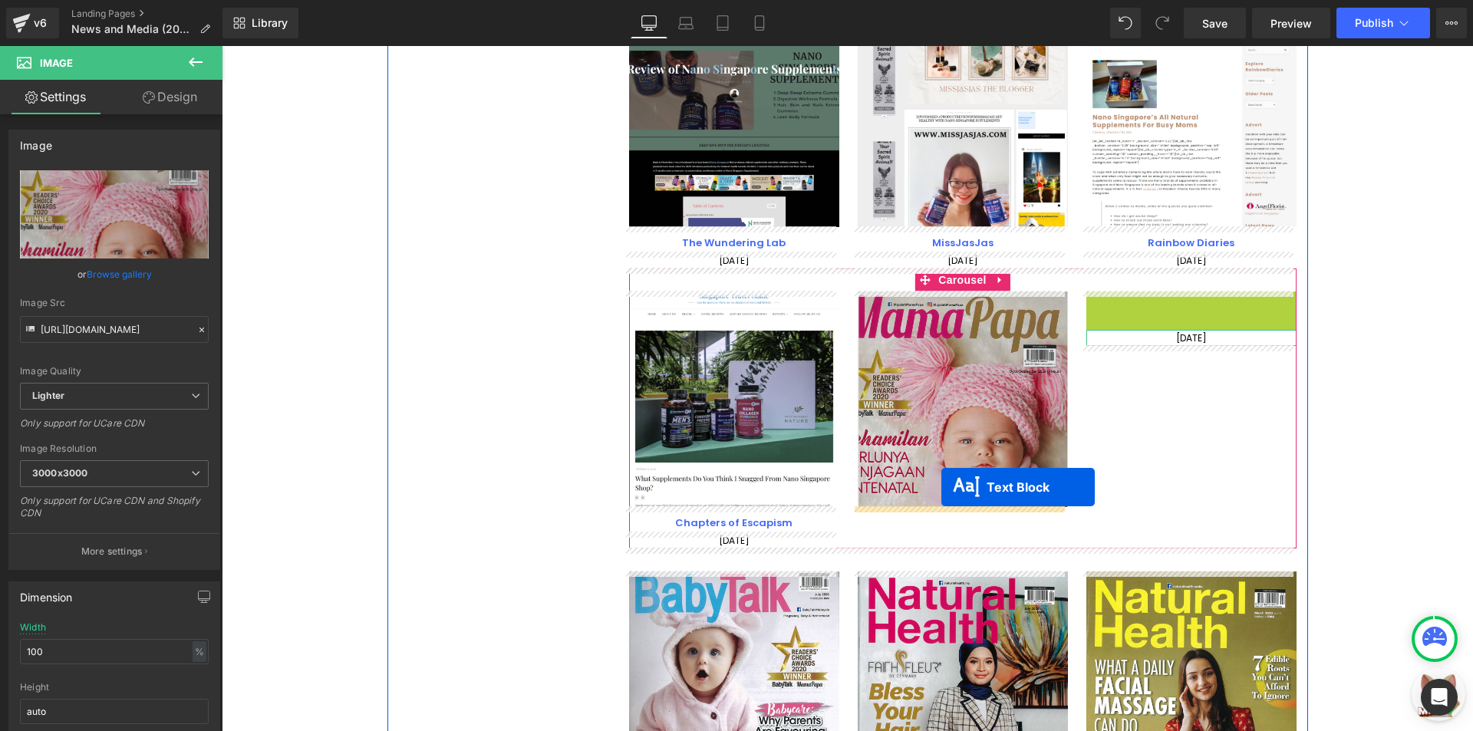
drag, startPoint x: 1185, startPoint y: 308, endPoint x: 940, endPoint y: 489, distance: 303.9
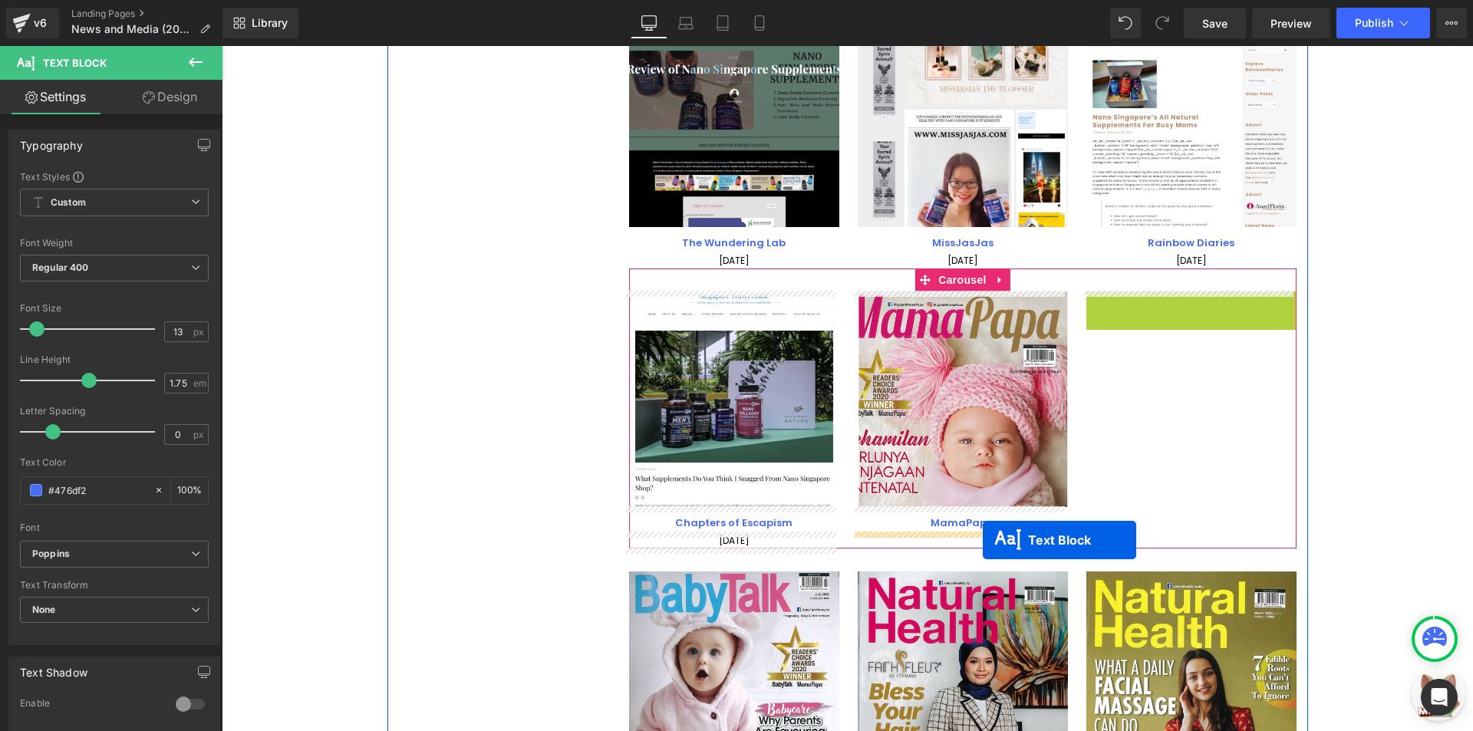
drag, startPoint x: 1182, startPoint y: 300, endPoint x: 983, endPoint y: 541, distance: 312.7
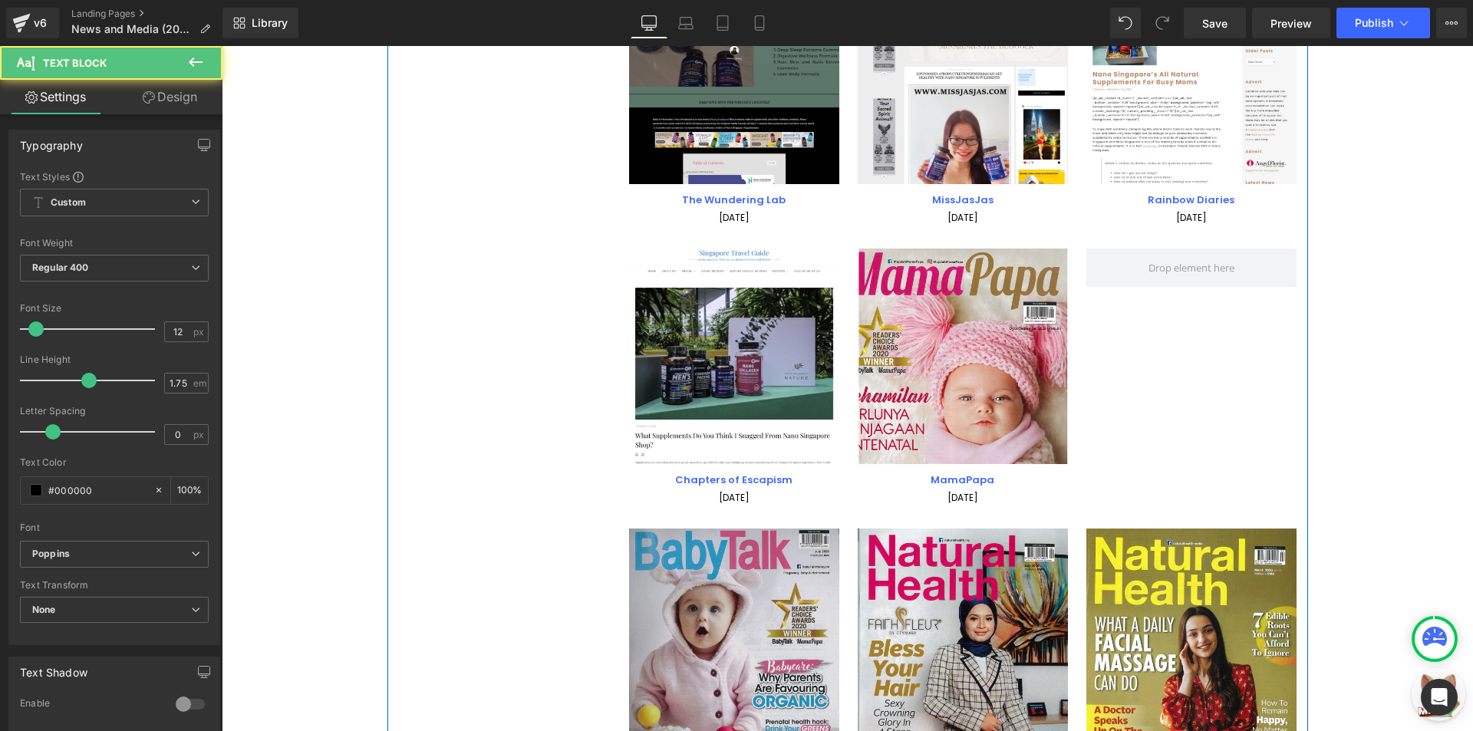
scroll to position [3940, 0]
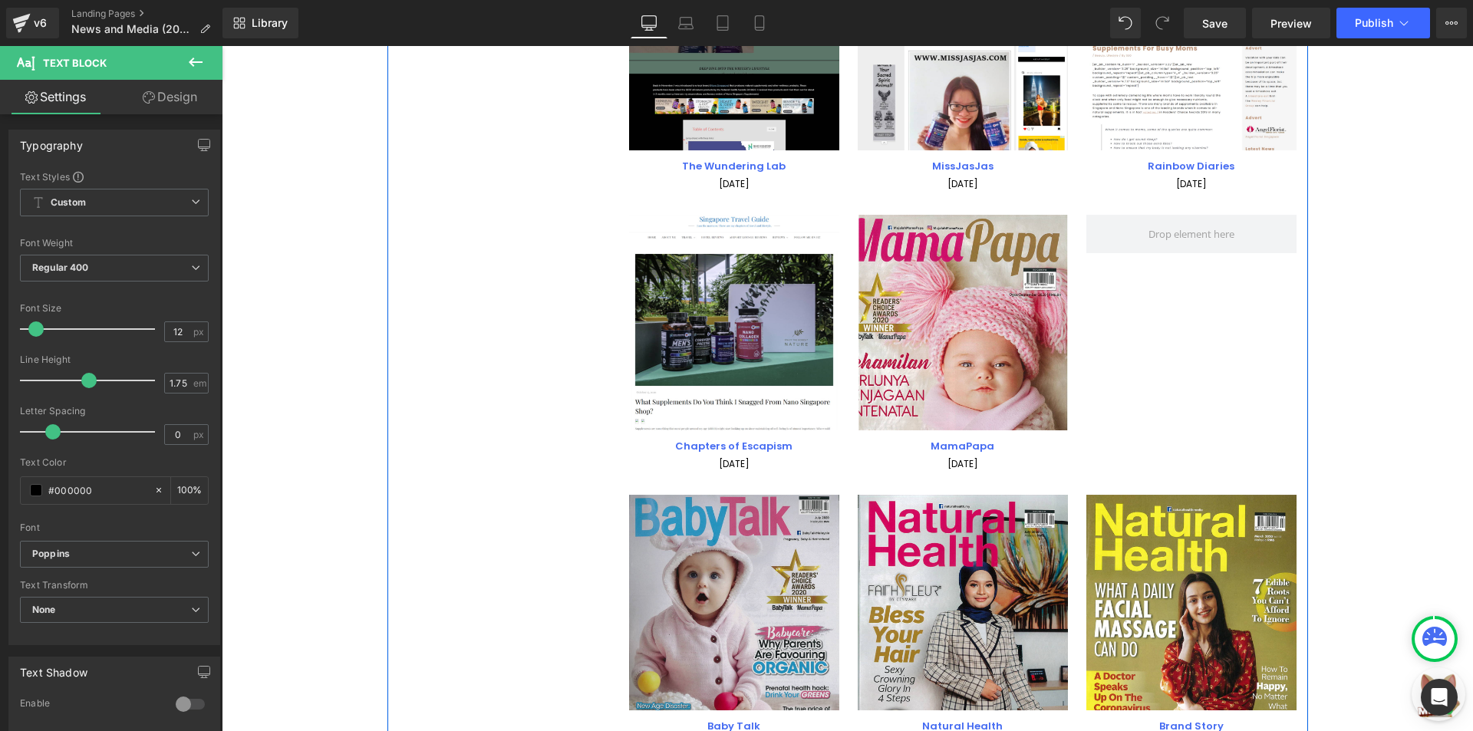
click at [716, 603] on div "Image" at bounding box center [734, 603] width 210 height 216
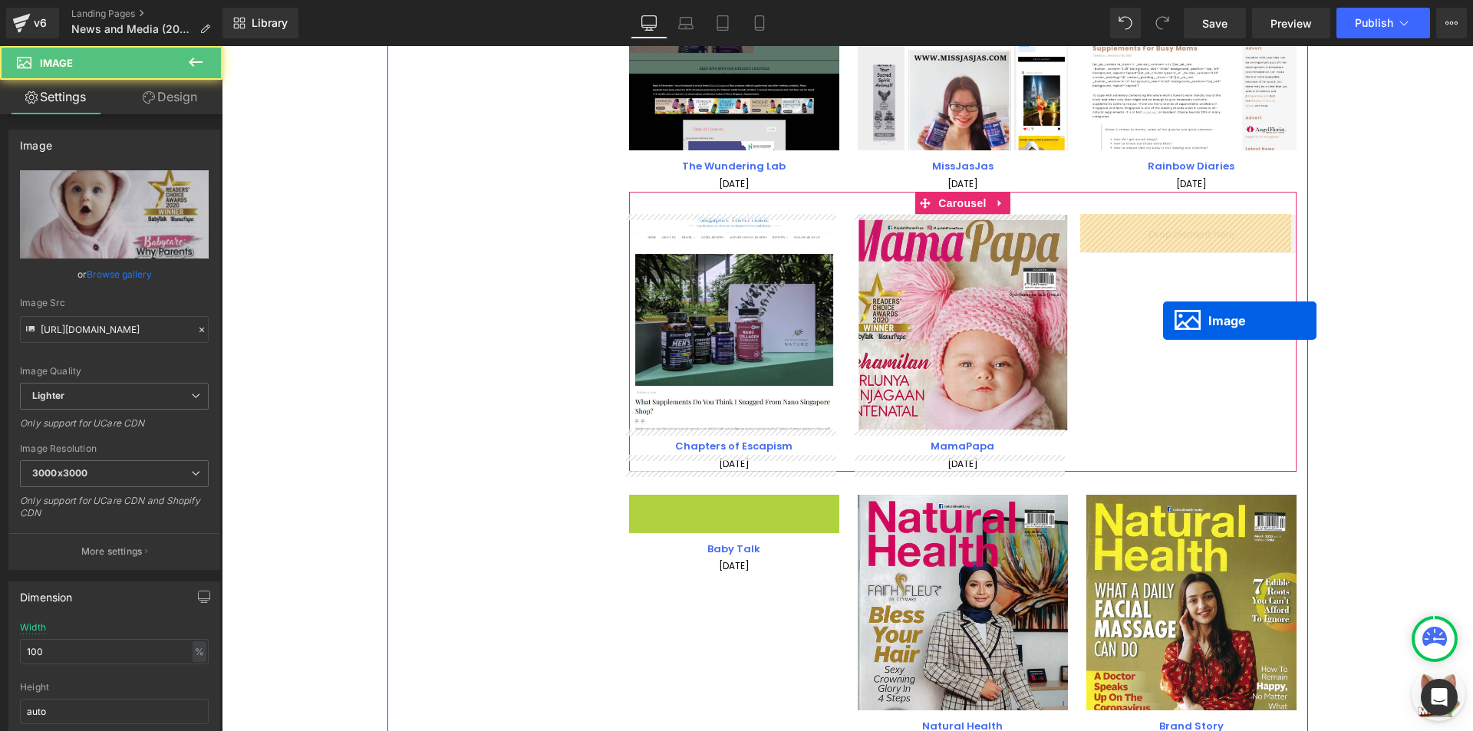
drag, startPoint x: 720, startPoint y: 603, endPoint x: 1163, endPoint y: 321, distance: 524.9
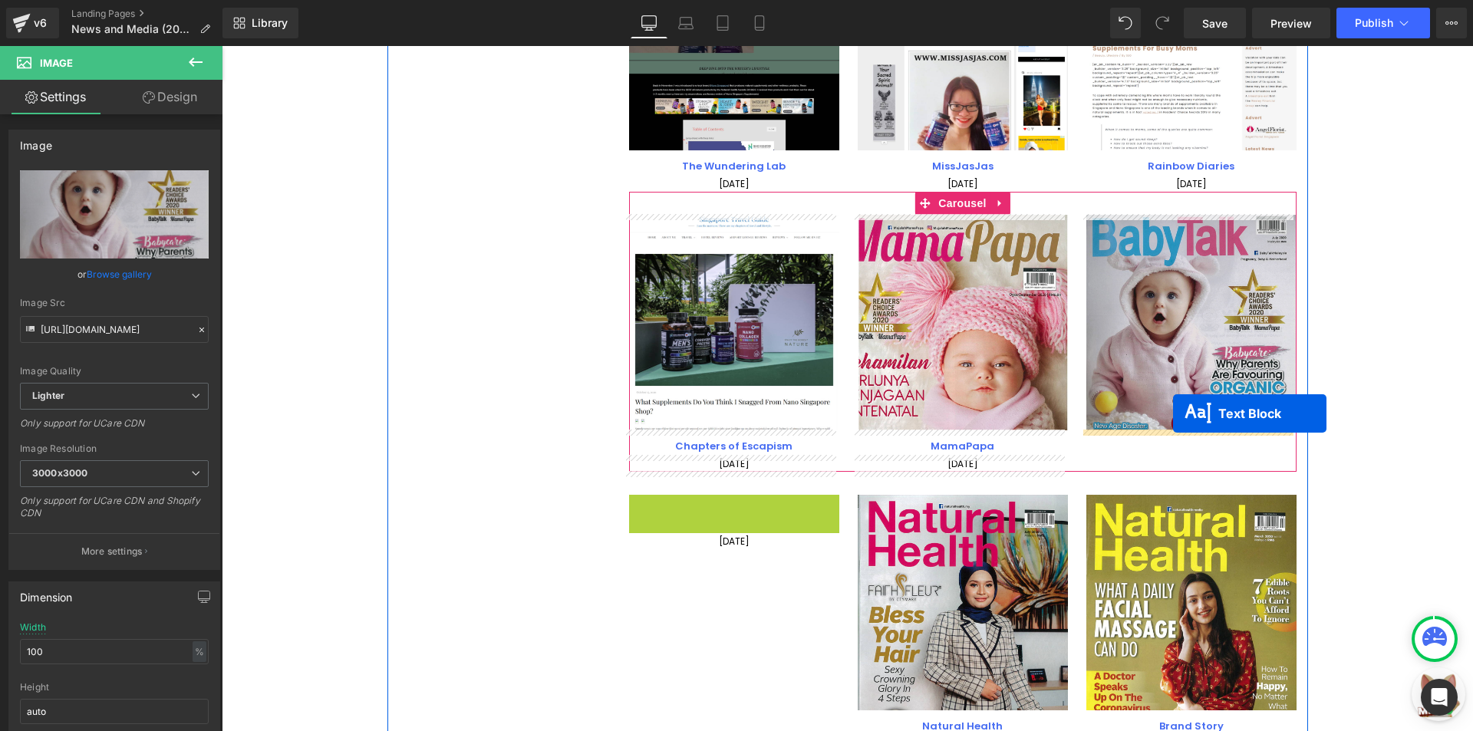
drag, startPoint x: 730, startPoint y: 509, endPoint x: 1173, endPoint y: 413, distance: 452.8
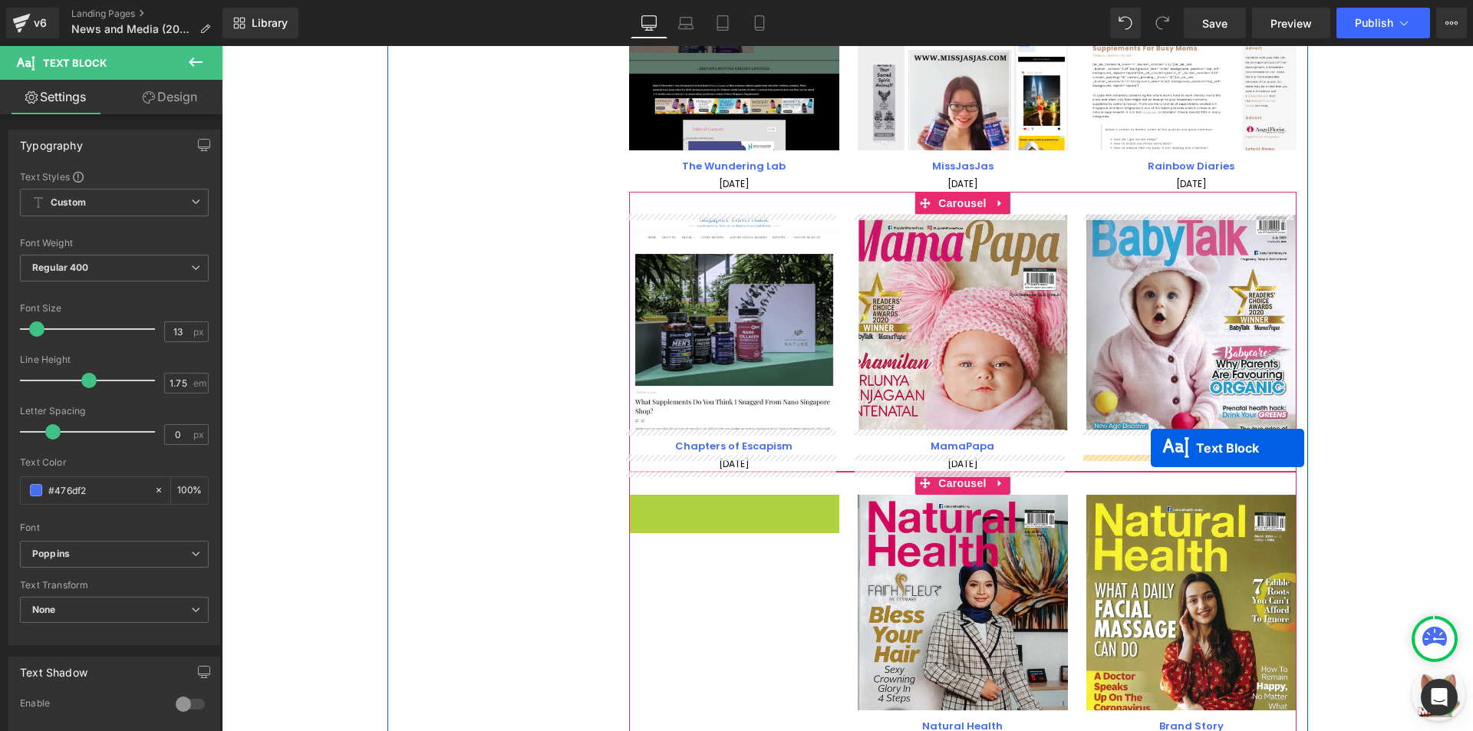
drag, startPoint x: 732, startPoint y: 504, endPoint x: 1151, endPoint y: 448, distance: 422.5
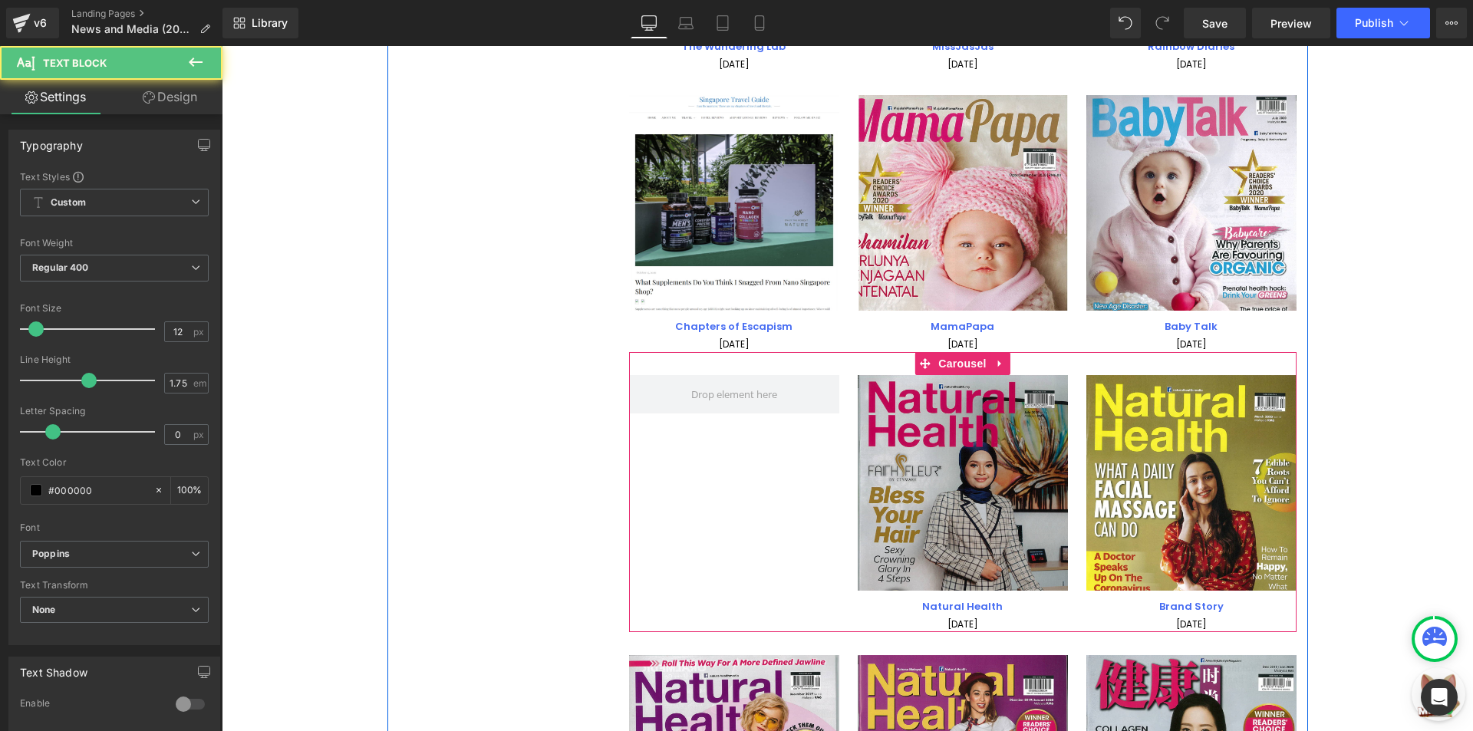
scroll to position [4094, 0]
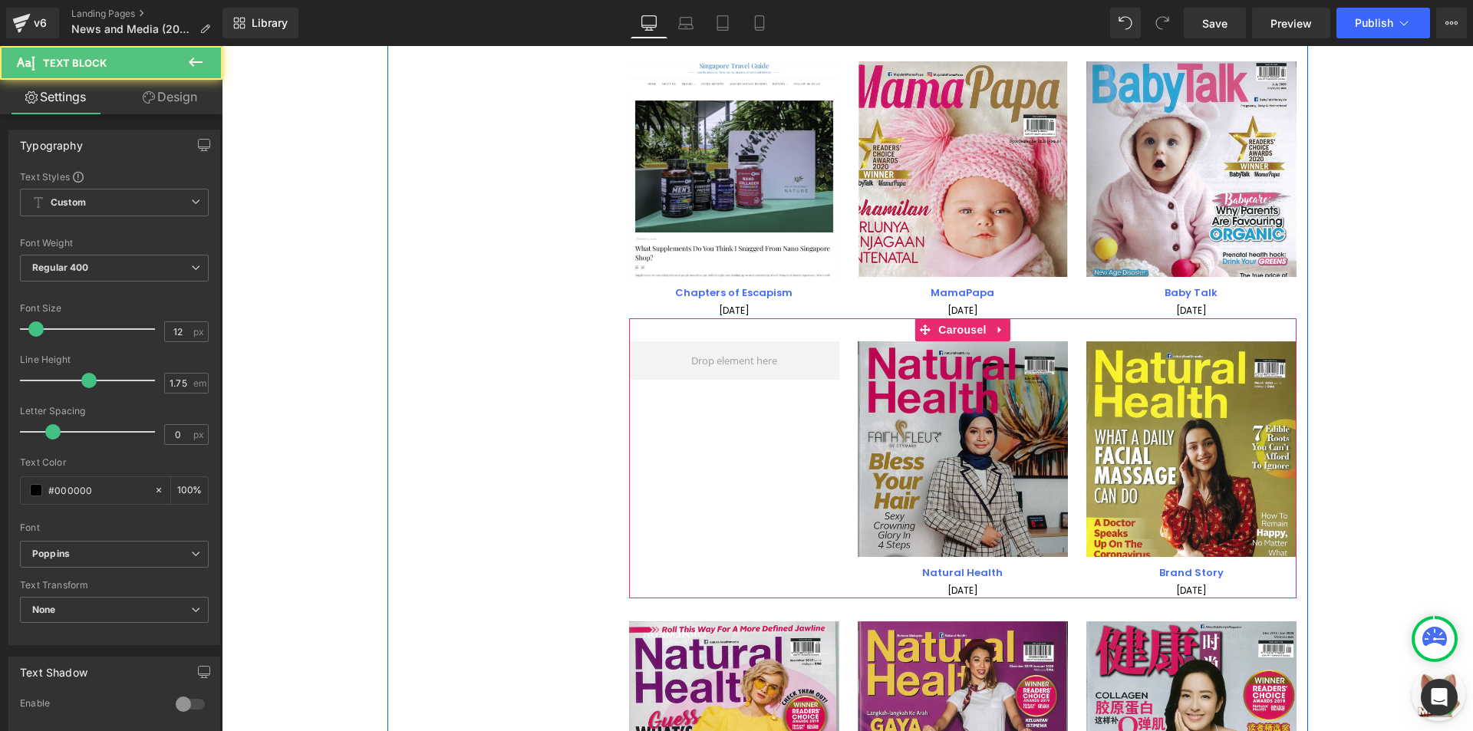
click at [955, 424] on img at bounding box center [963, 449] width 210 height 216
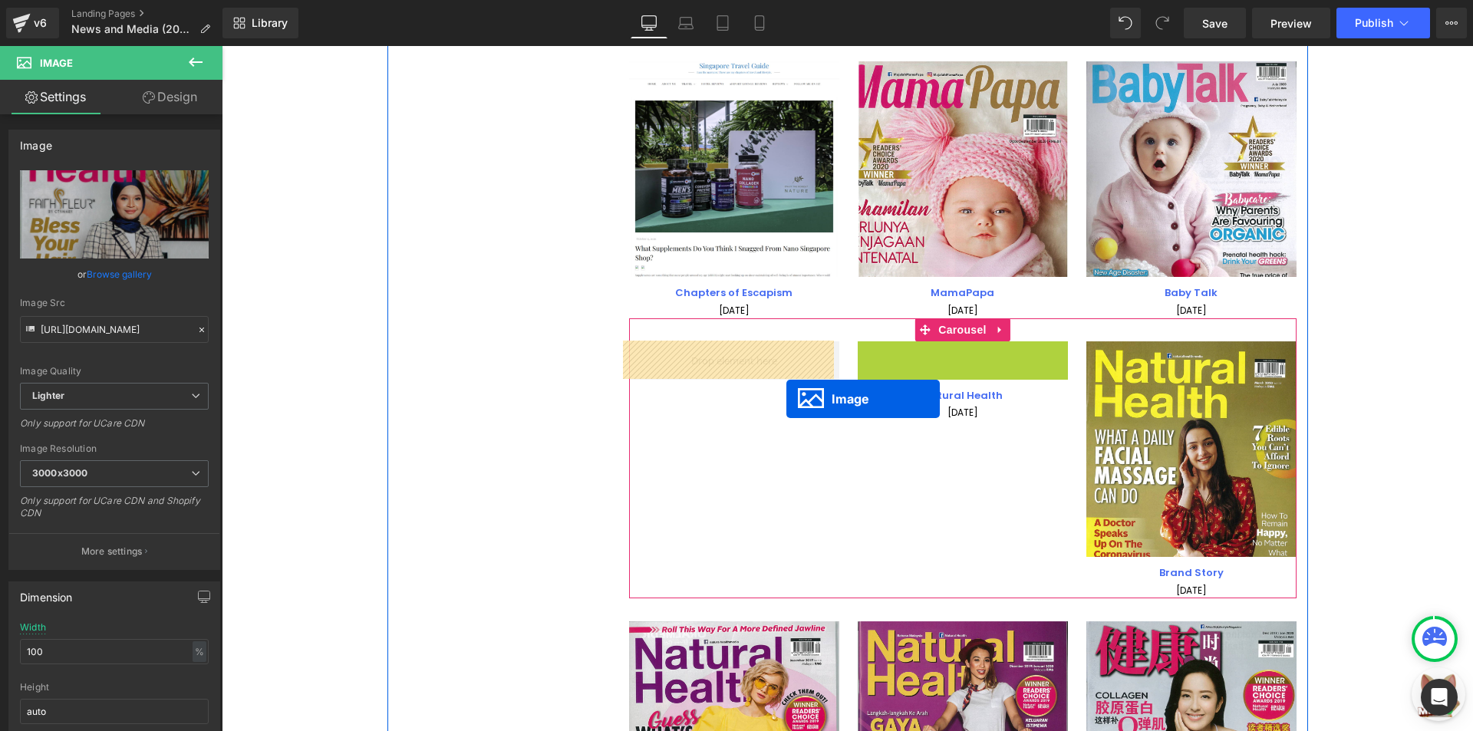
drag, startPoint x: 955, startPoint y: 449, endPoint x: 786, endPoint y: 399, distance: 176.2
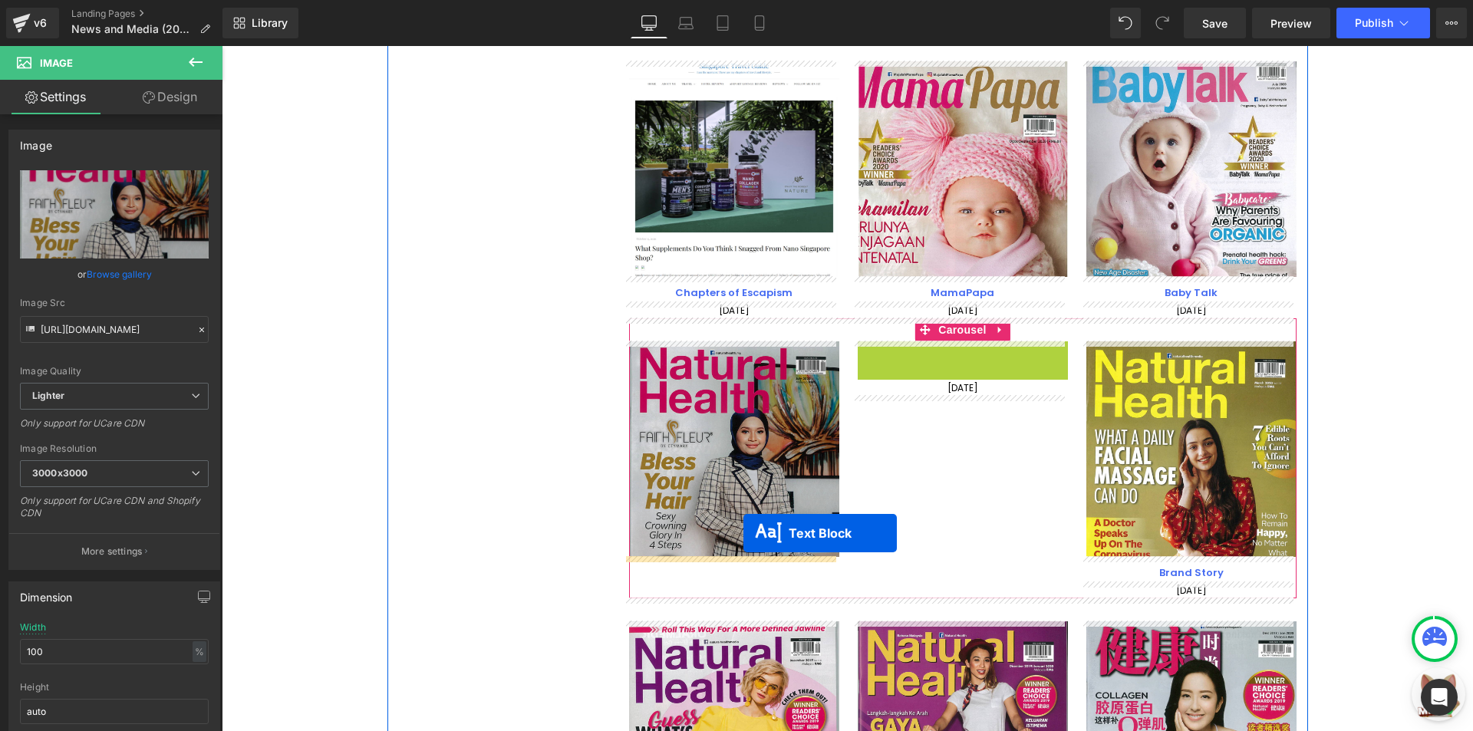
drag, startPoint x: 950, startPoint y: 353, endPoint x: 743, endPoint y: 533, distance: 274.5
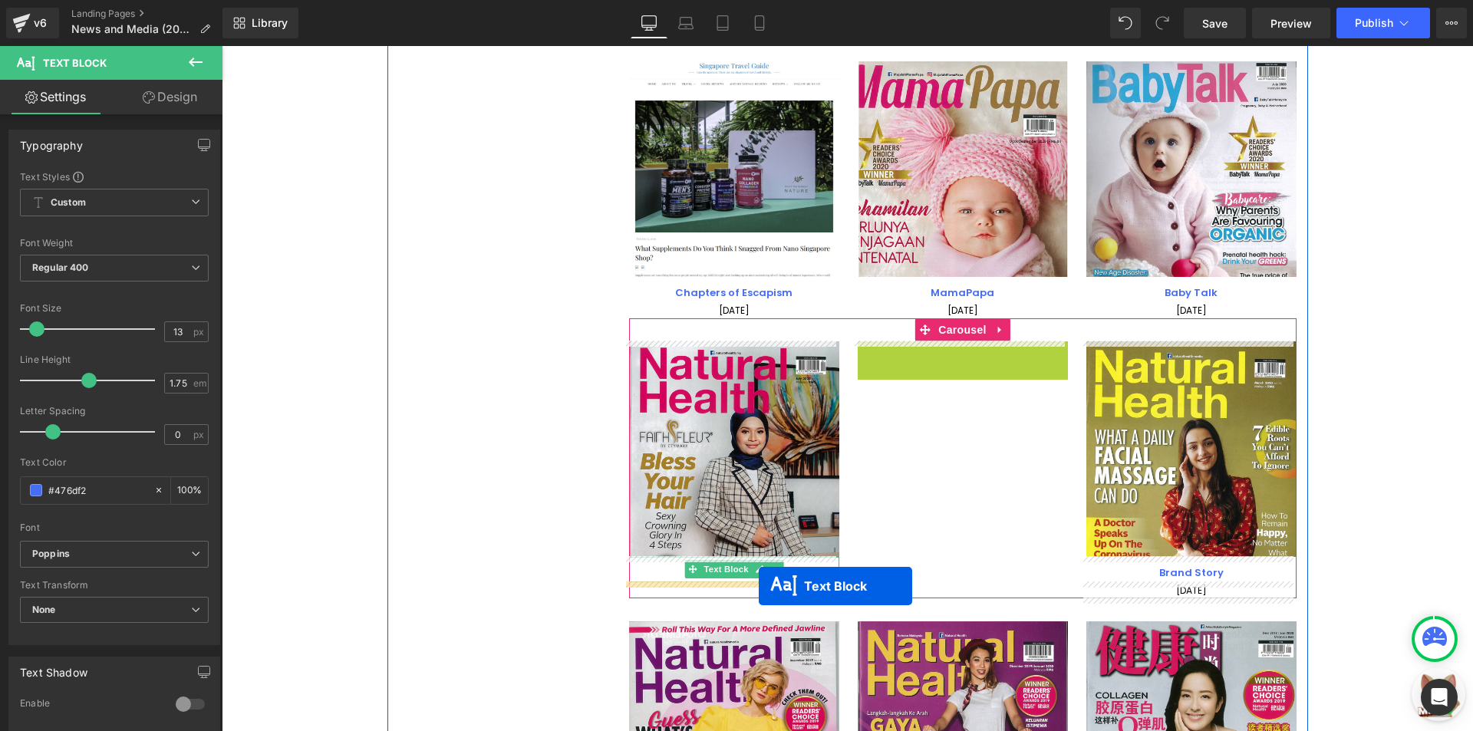
drag, startPoint x: 953, startPoint y: 351, endPoint x: 759, endPoint y: 586, distance: 304.5
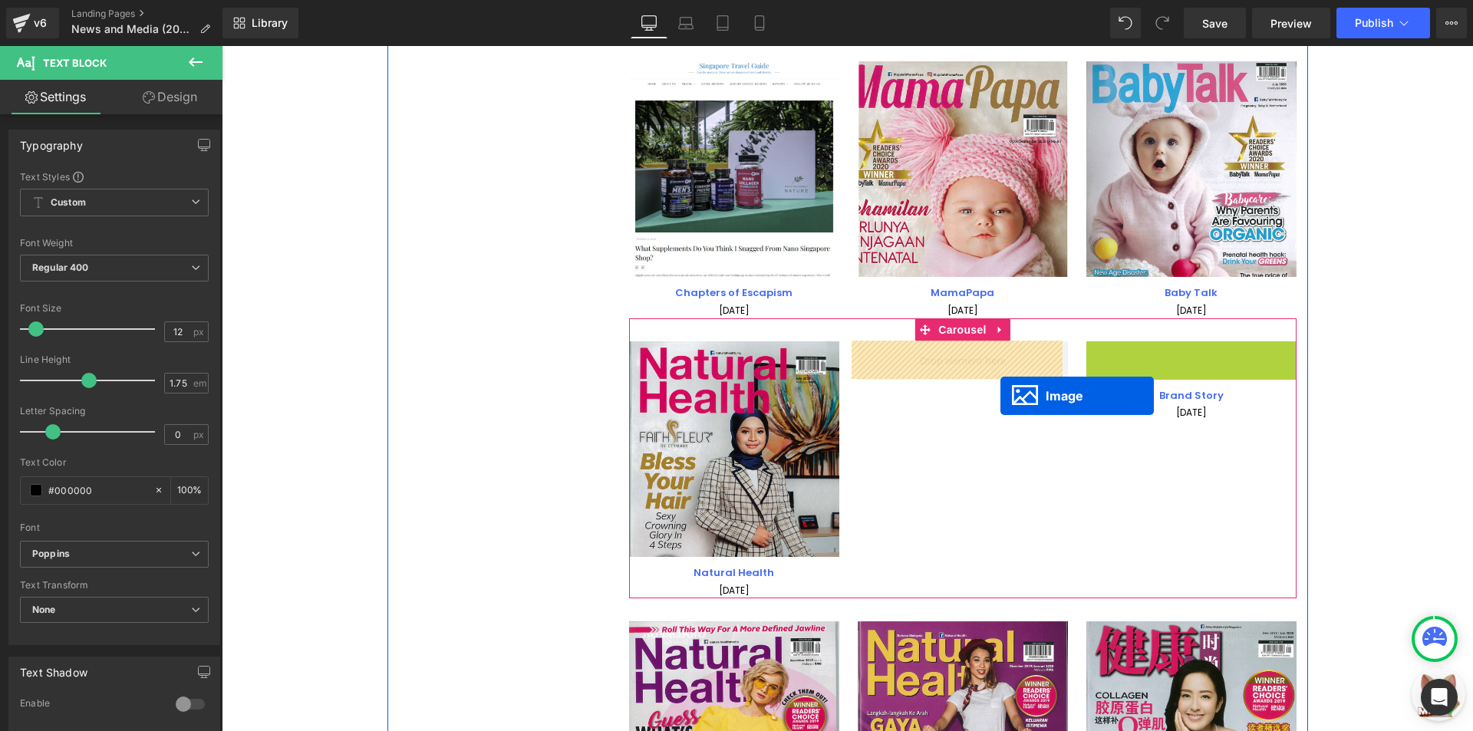
drag, startPoint x: 1193, startPoint y: 447, endPoint x: 1001, endPoint y: 395, distance: 199.5
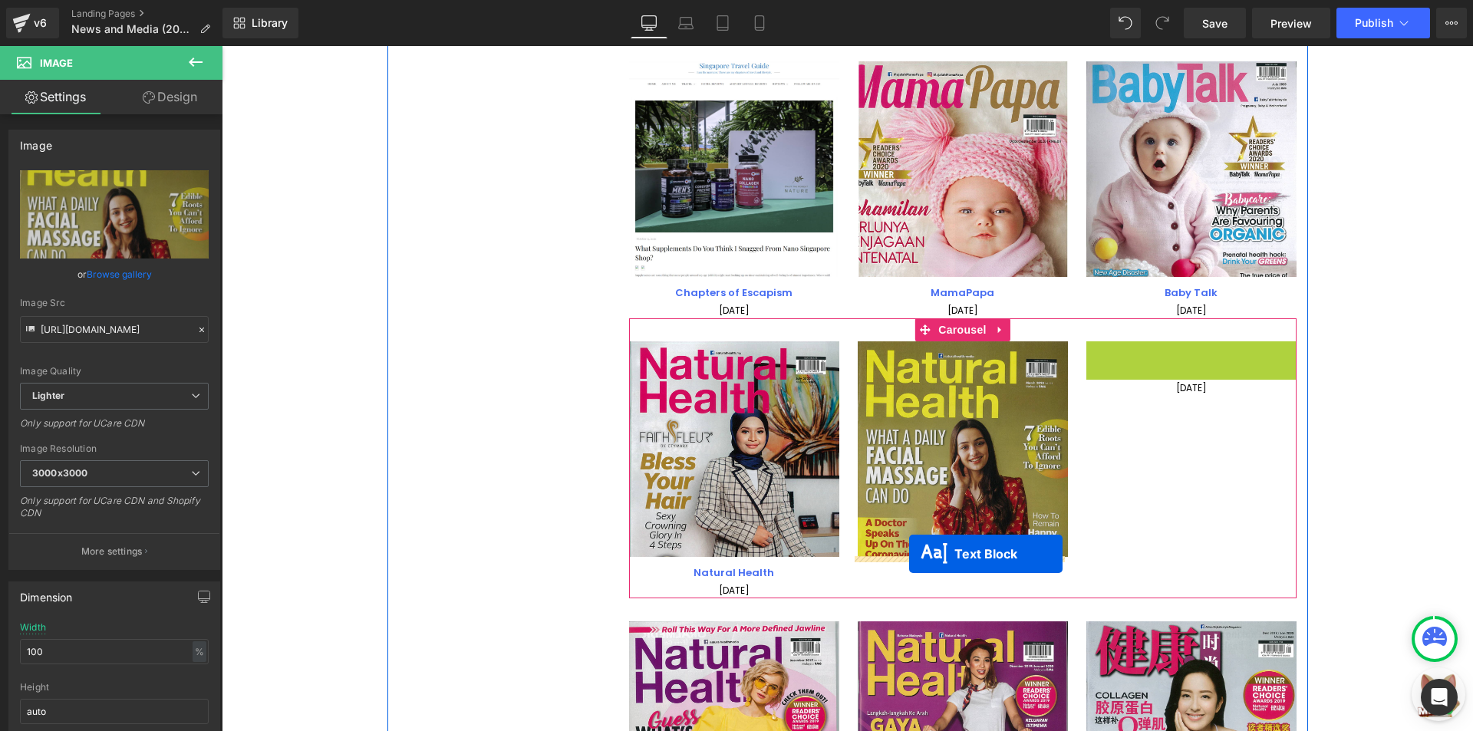
drag, startPoint x: 1183, startPoint y: 360, endPoint x: 909, endPoint y: 554, distance: 335.2
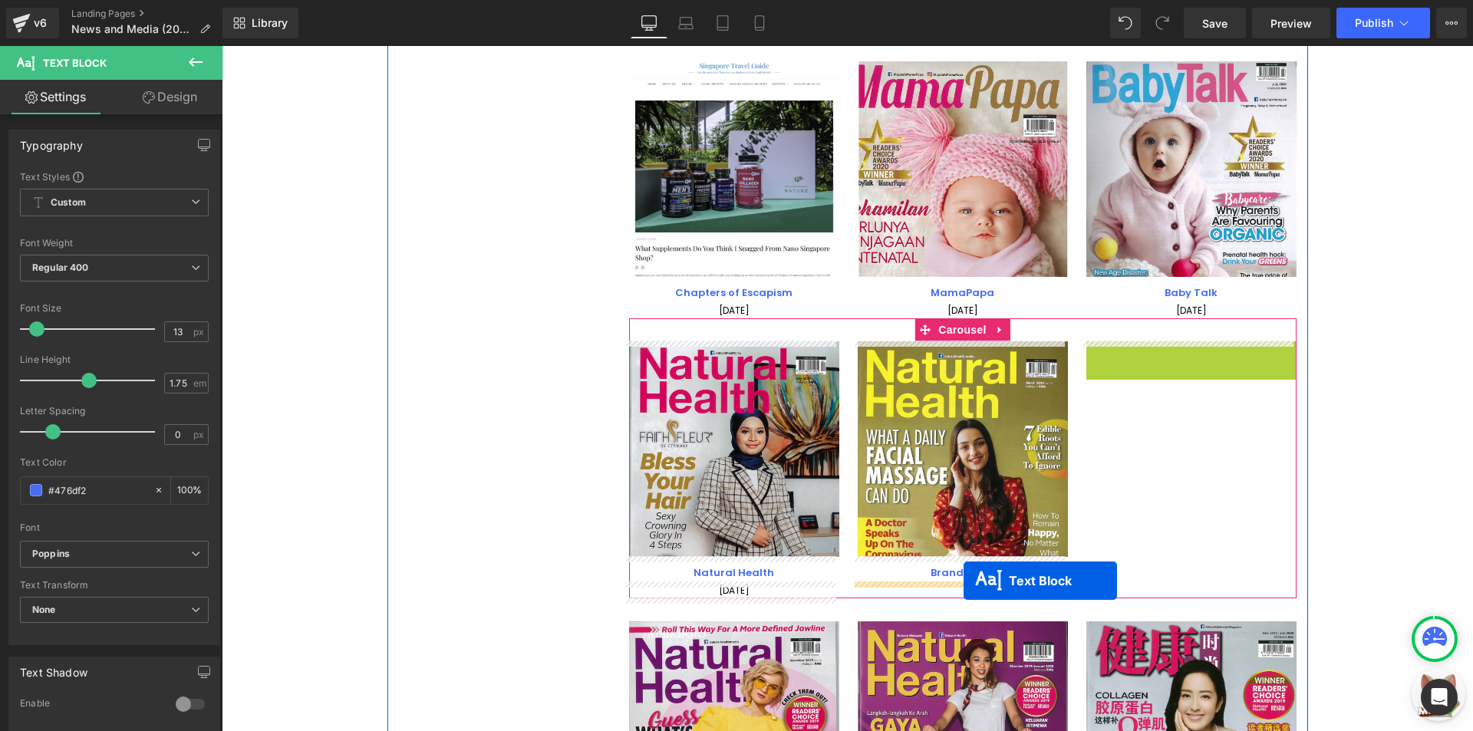
drag, startPoint x: 1182, startPoint y: 350, endPoint x: 963, endPoint y: 581, distance: 317.9
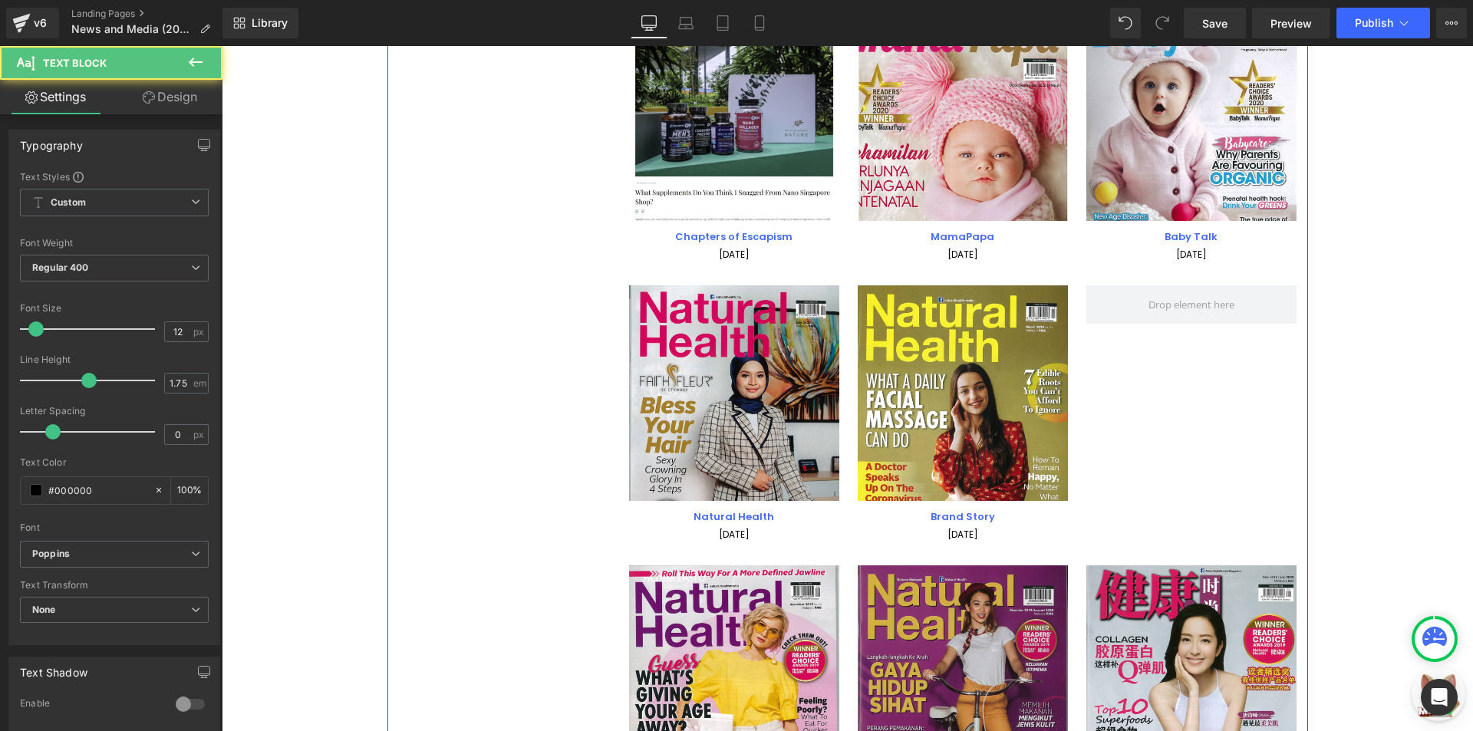
scroll to position [4247, 0]
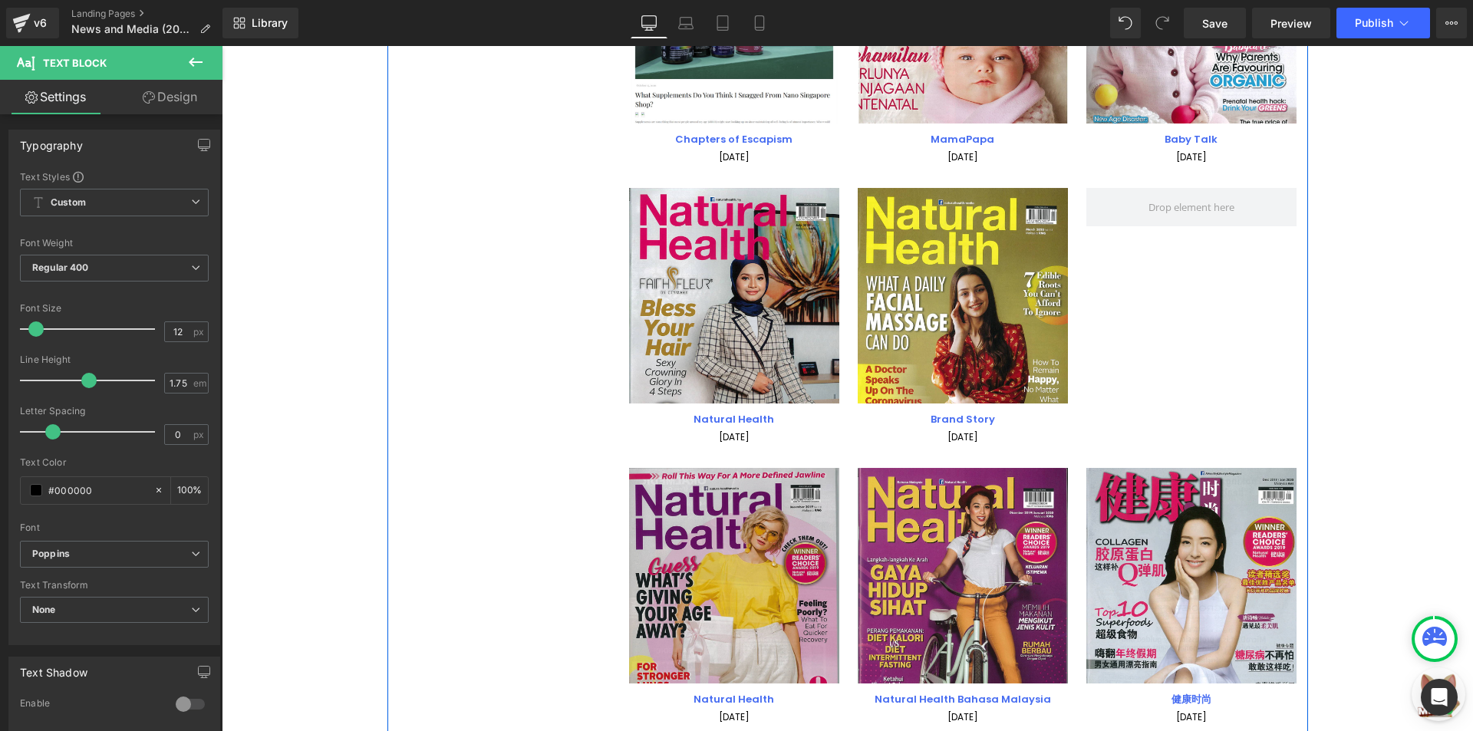
click at [737, 572] on div "Image" at bounding box center [734, 576] width 210 height 216
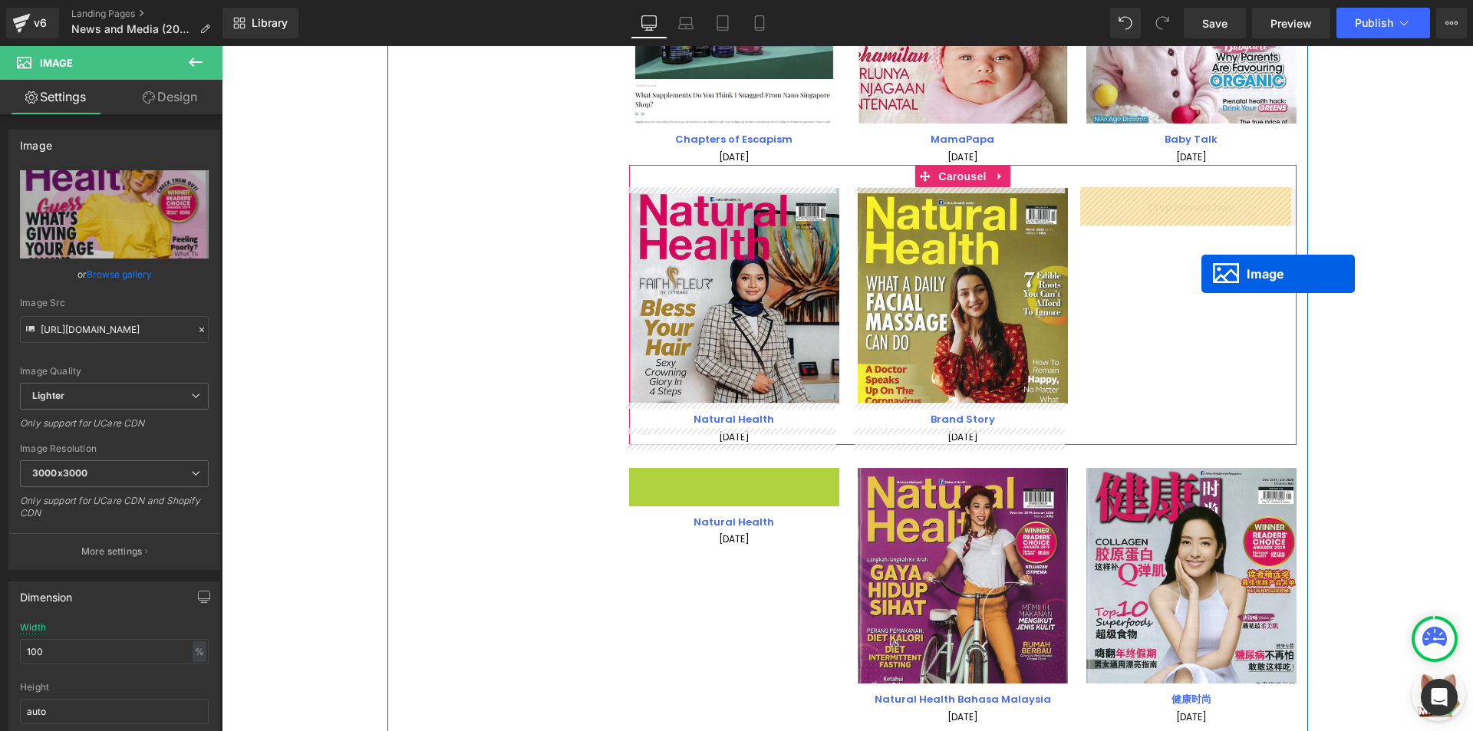
drag, startPoint x: 726, startPoint y: 579, endPoint x: 1201, endPoint y: 274, distance: 564.4
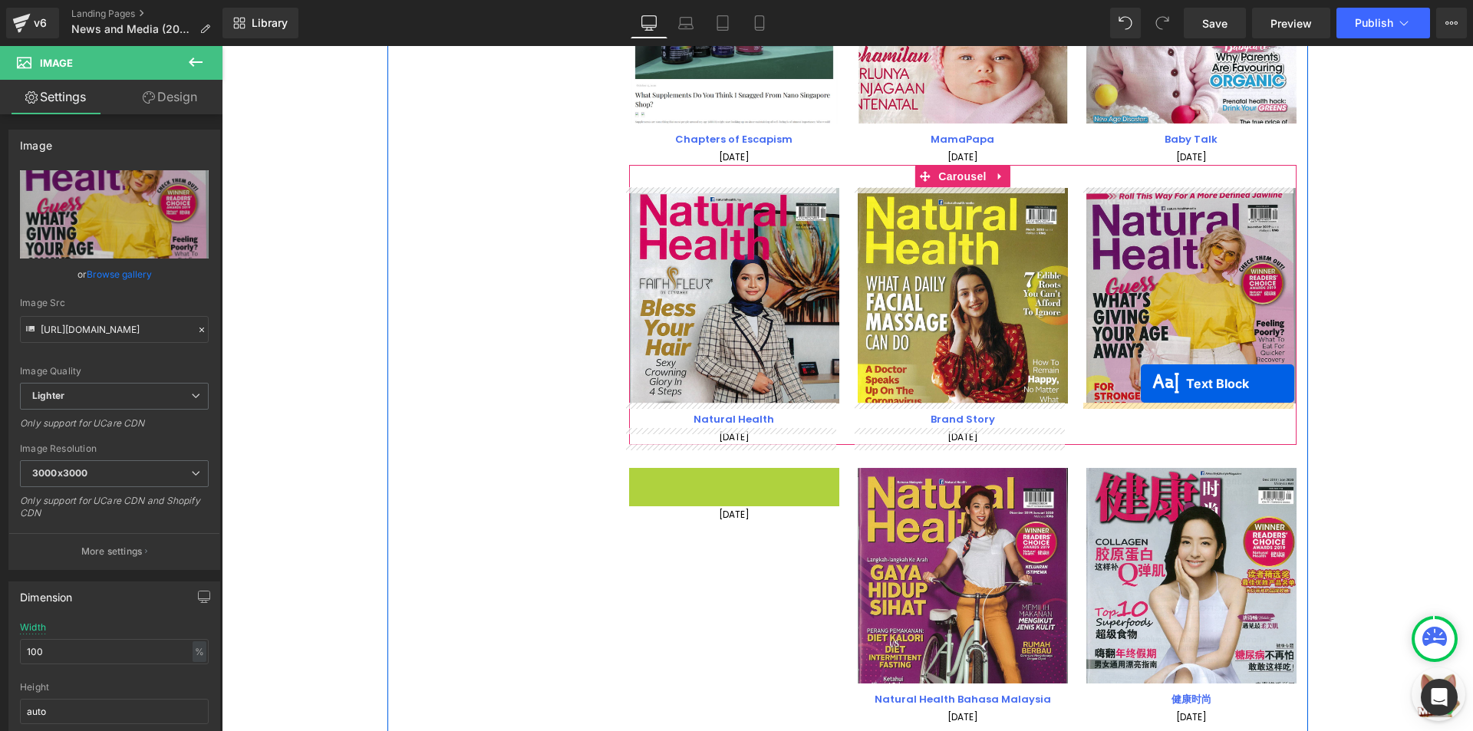
drag, startPoint x: 715, startPoint y: 478, endPoint x: 1141, endPoint y: 384, distance: 436.0
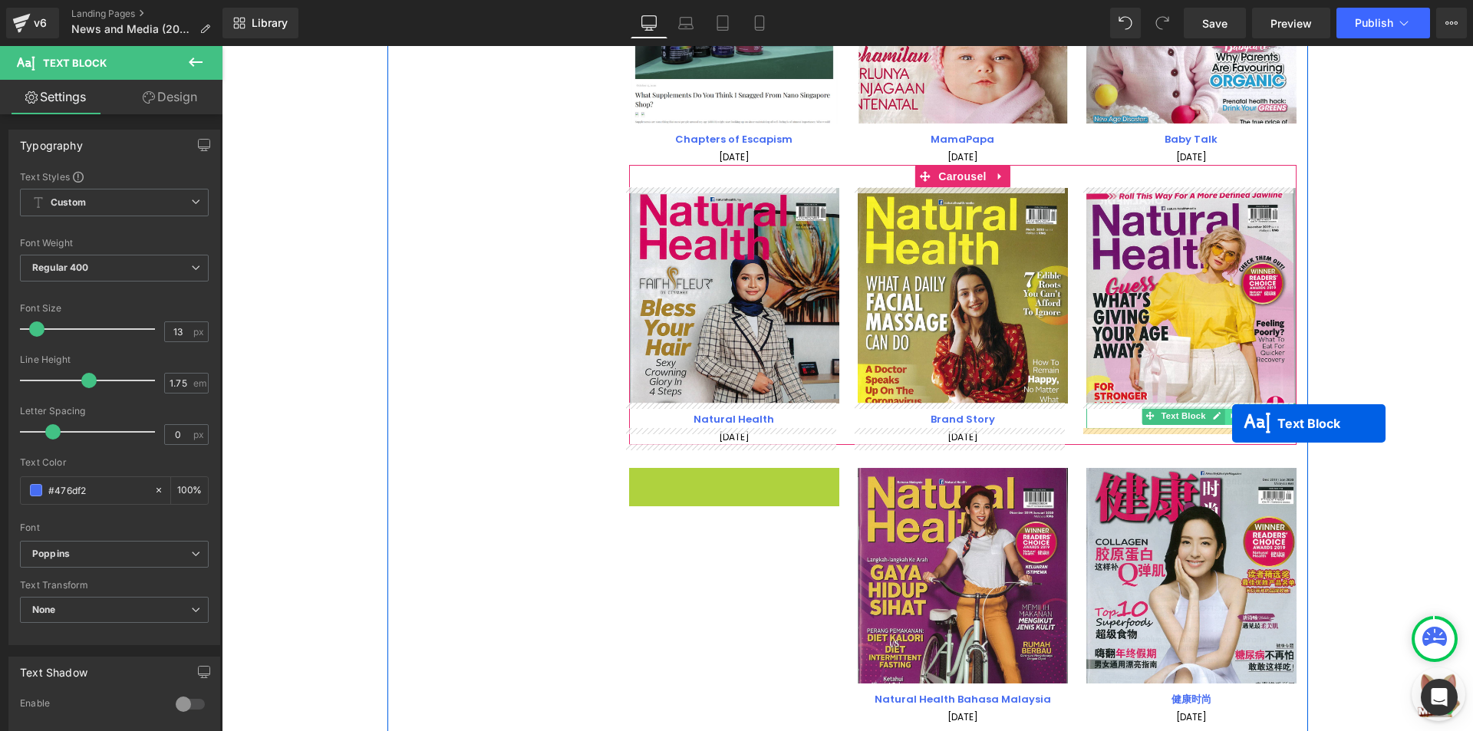
drag, startPoint x: 735, startPoint y: 478, endPoint x: 1232, endPoint y: 423, distance: 500.0
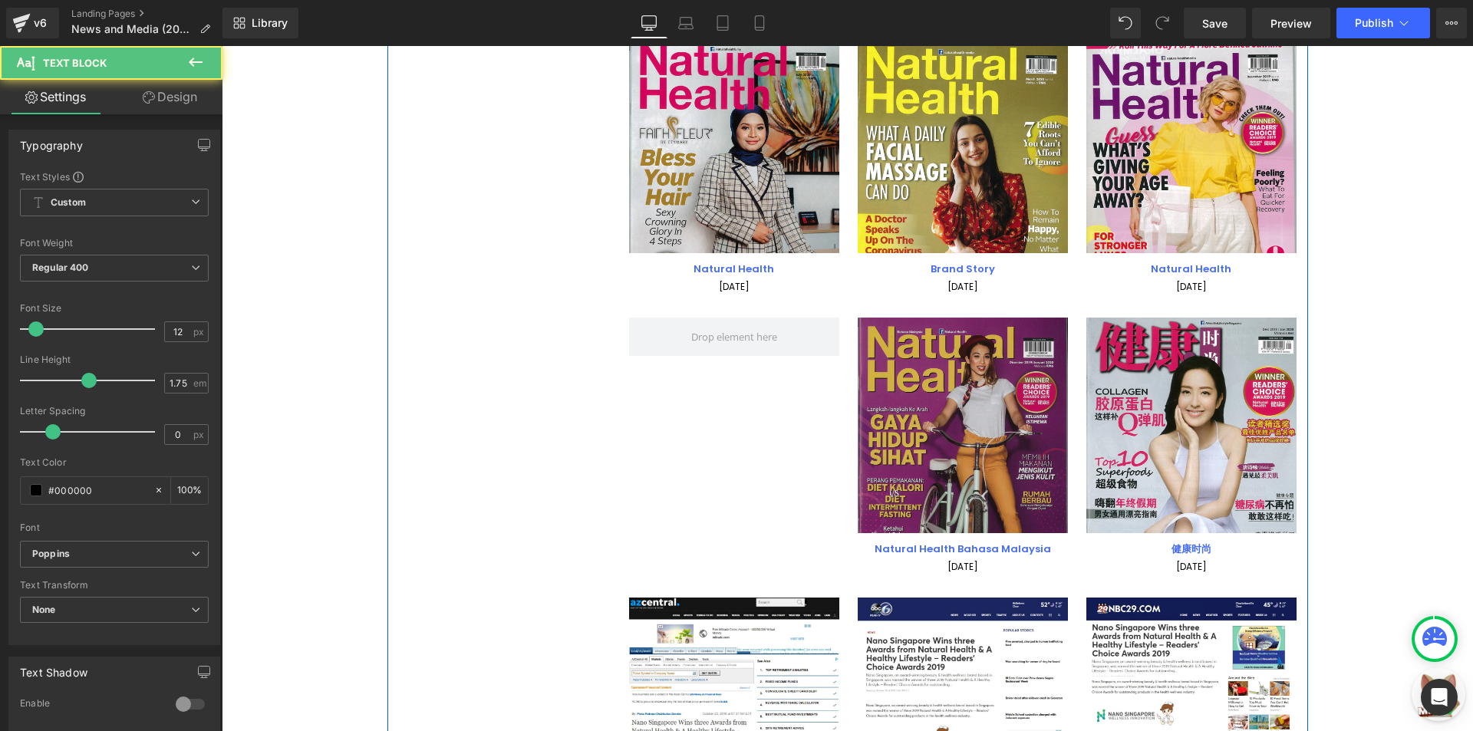
scroll to position [4400, 0]
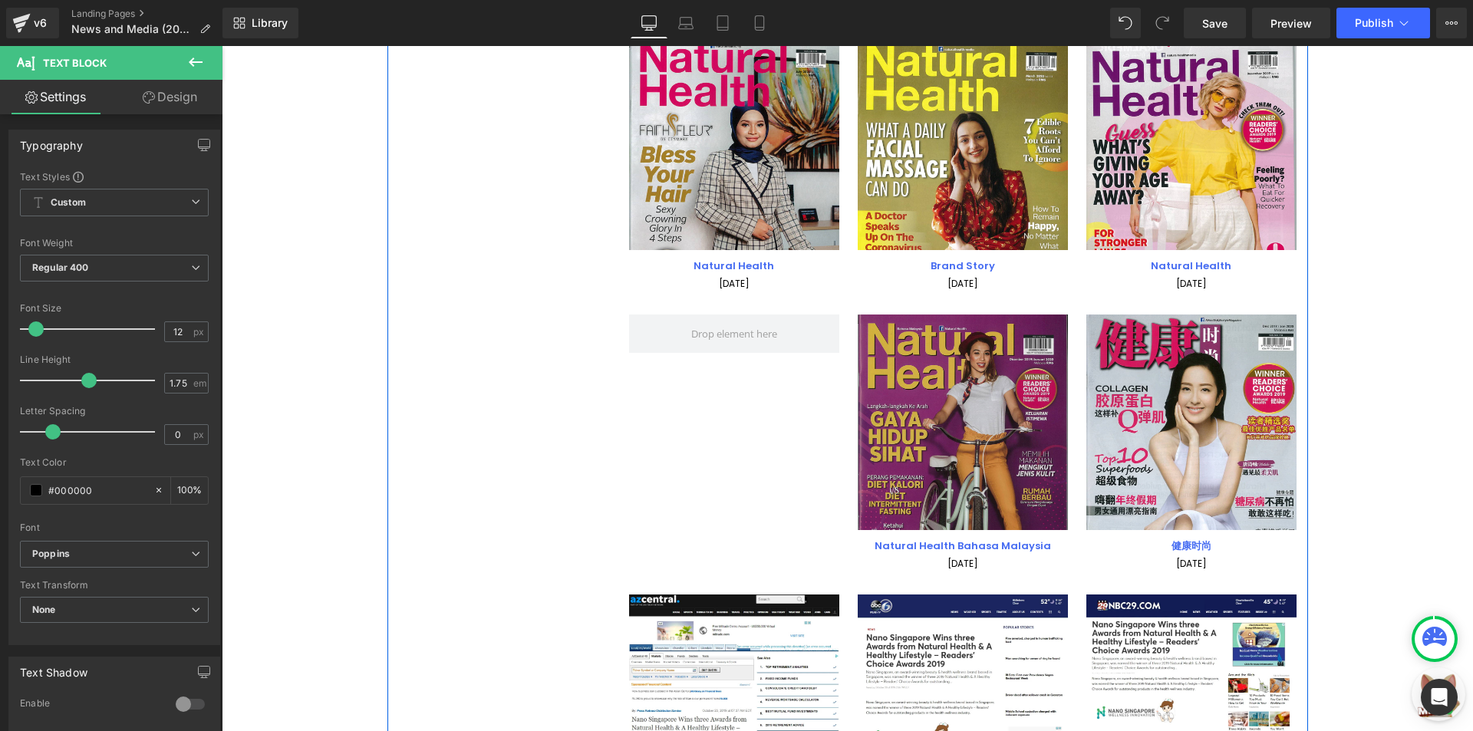
click at [956, 409] on img at bounding box center [963, 422] width 210 height 216
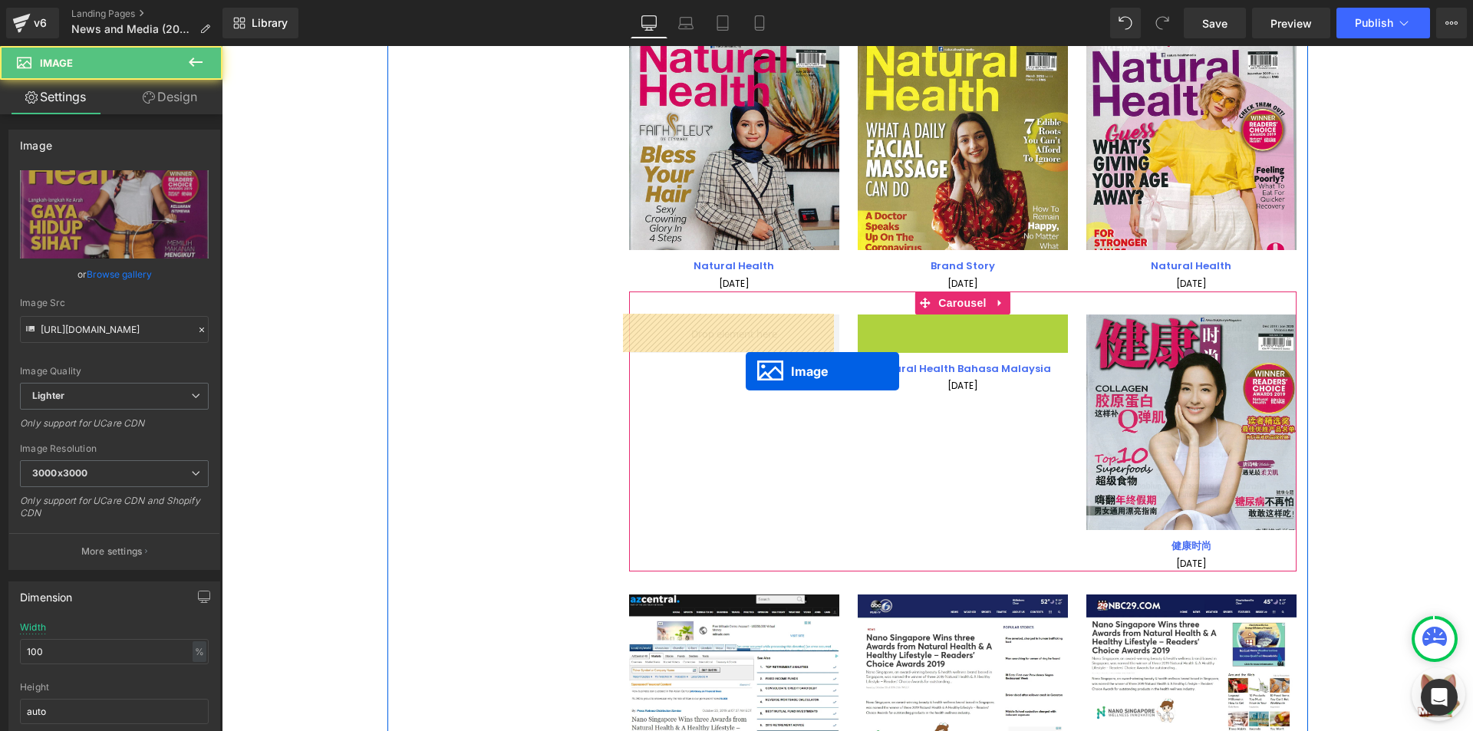
drag, startPoint x: 966, startPoint y: 419, endPoint x: 746, endPoint y: 371, distance: 225.2
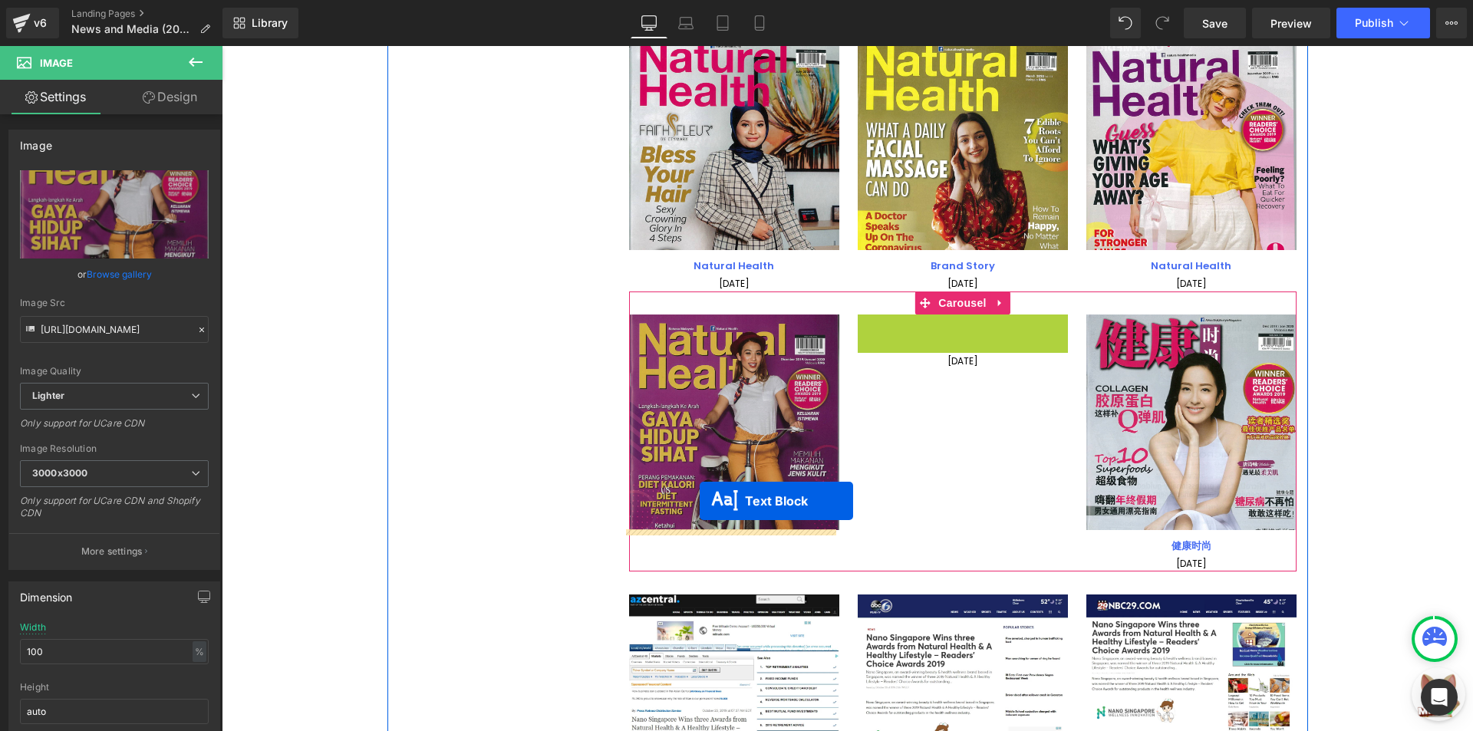
drag, startPoint x: 937, startPoint y: 330, endPoint x: 700, endPoint y: 501, distance: 292.3
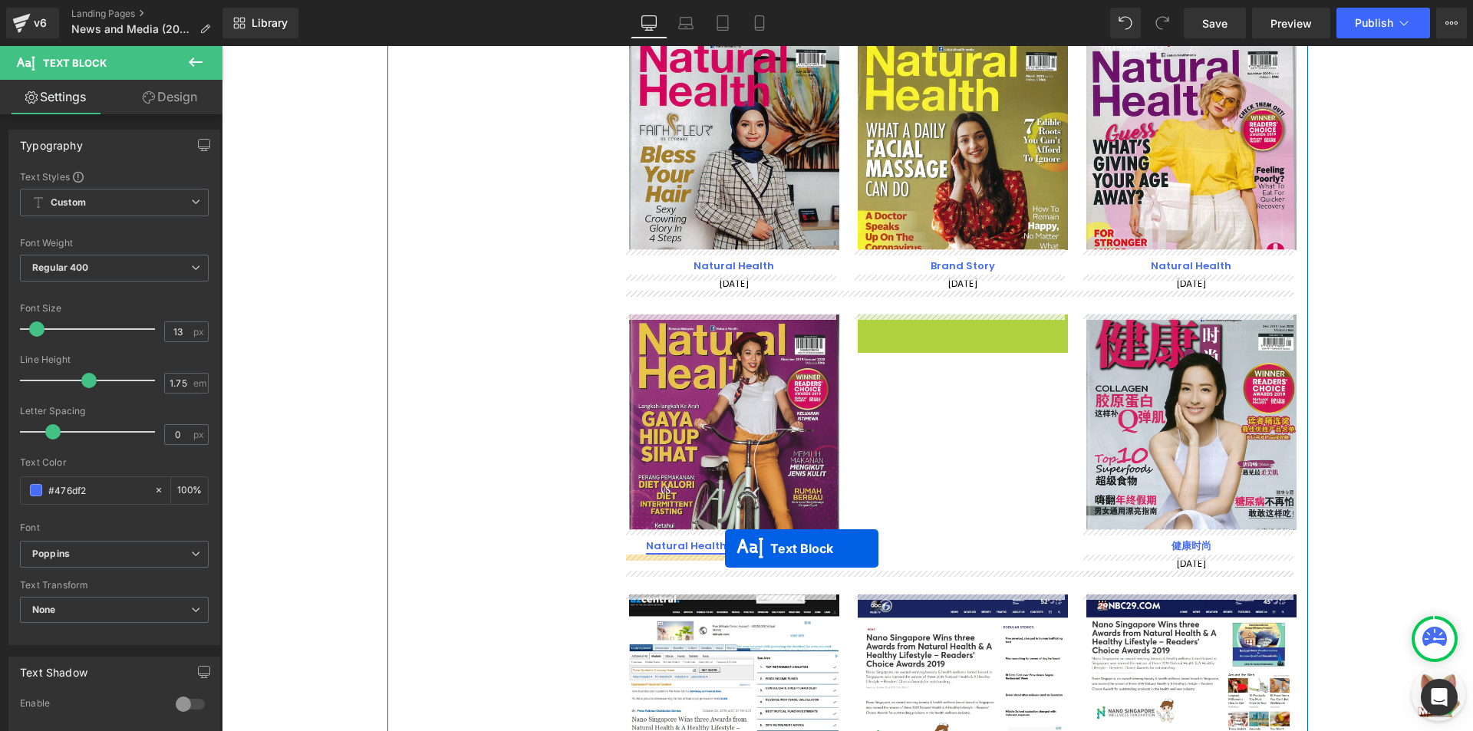
drag, startPoint x: 946, startPoint y: 321, endPoint x: 725, endPoint y: 548, distance: 316.8
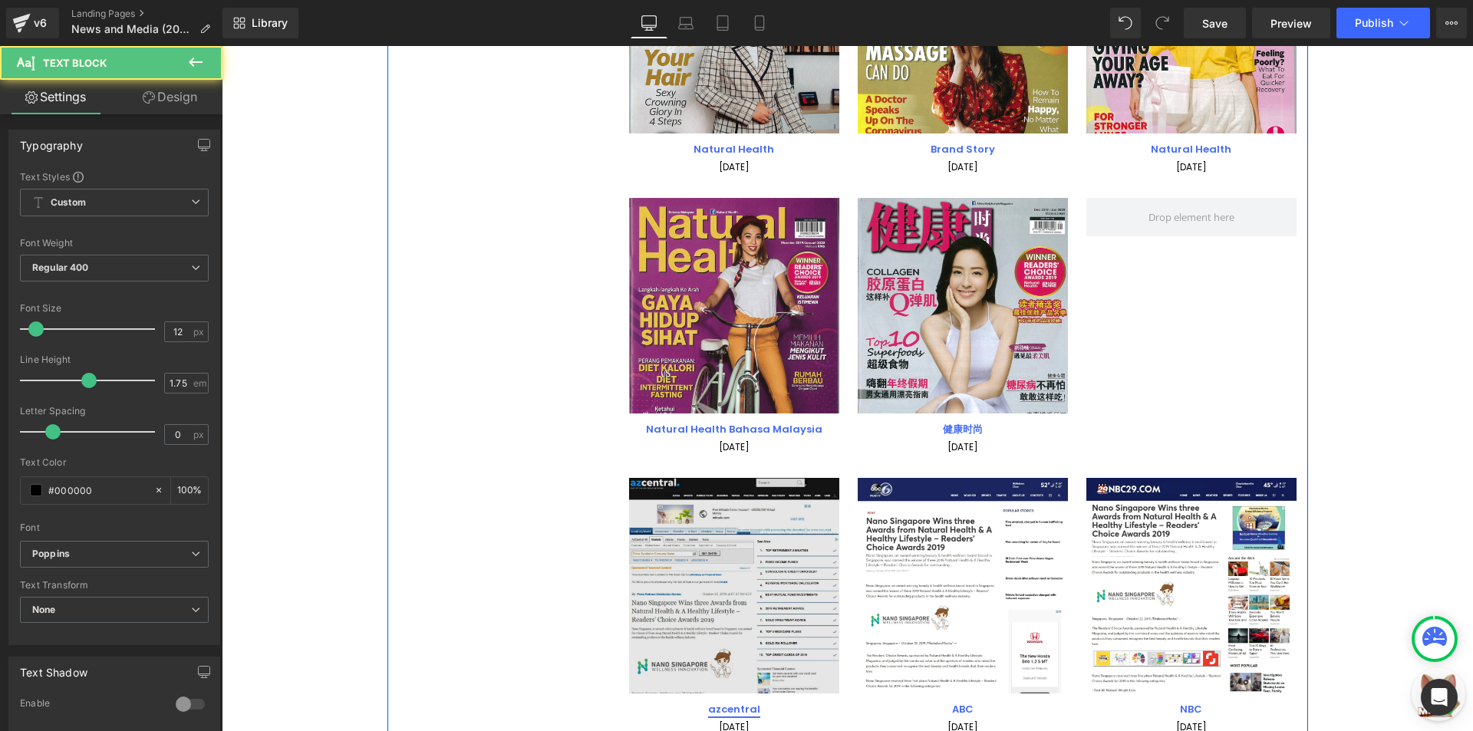
scroll to position [4554, 0]
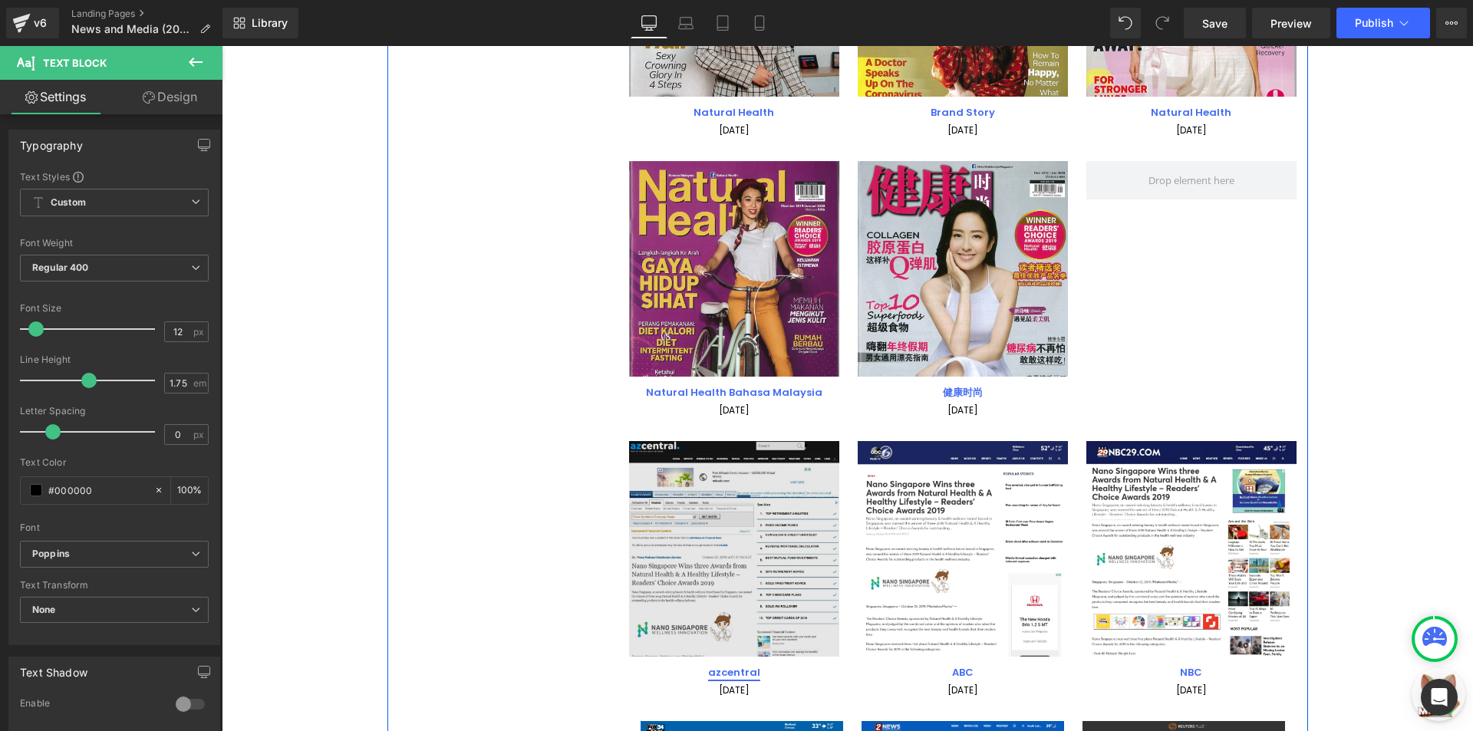
click at [732, 557] on div "Image" at bounding box center [734, 549] width 210 height 216
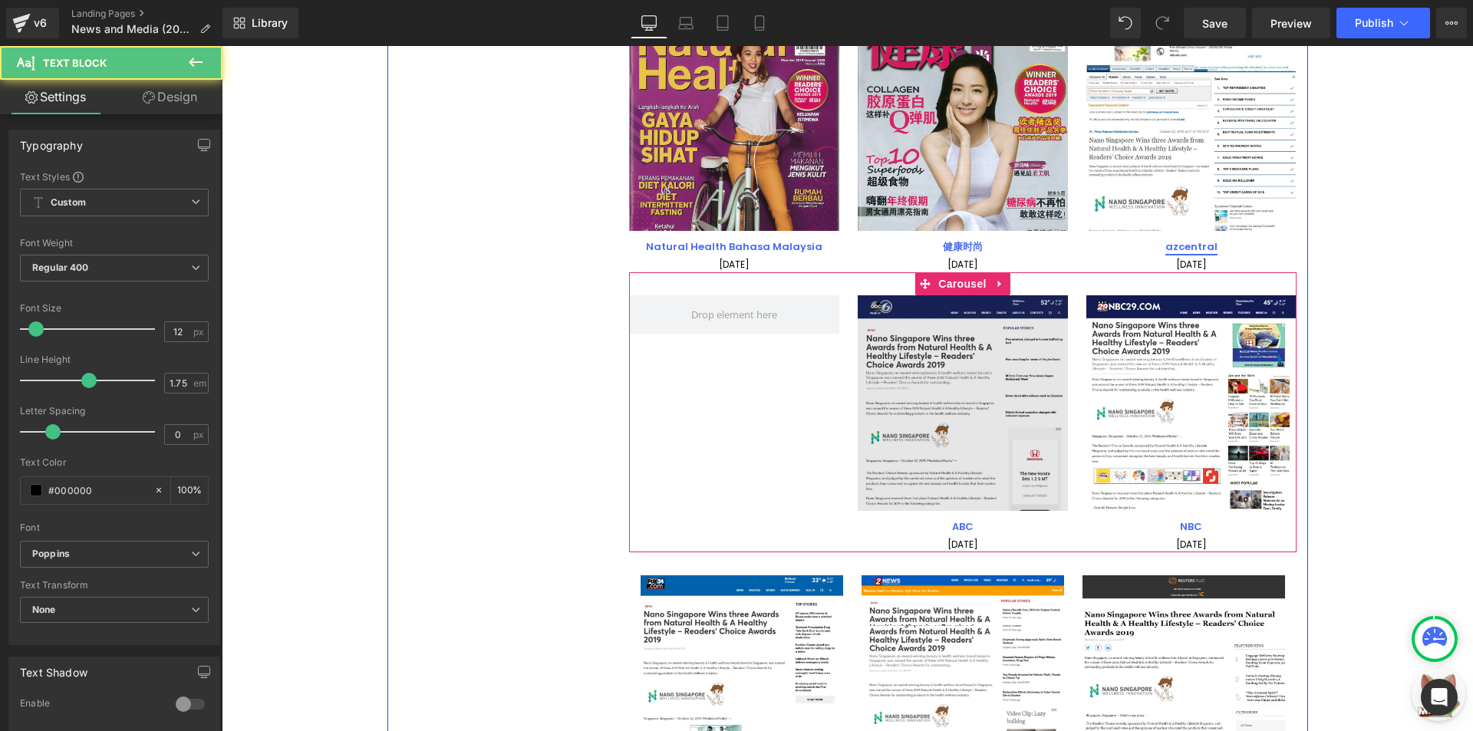
scroll to position [4707, 0]
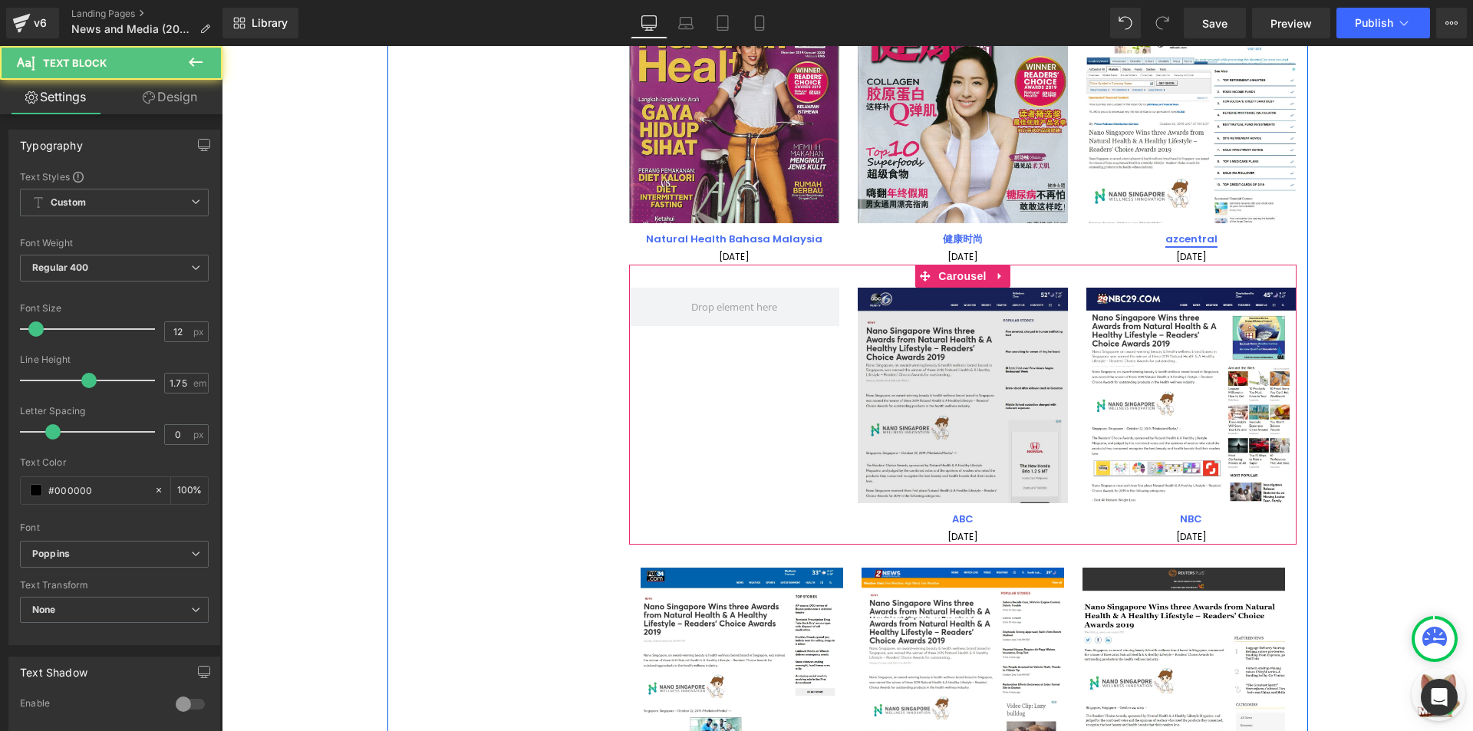
click at [976, 365] on img at bounding box center [963, 396] width 210 height 216
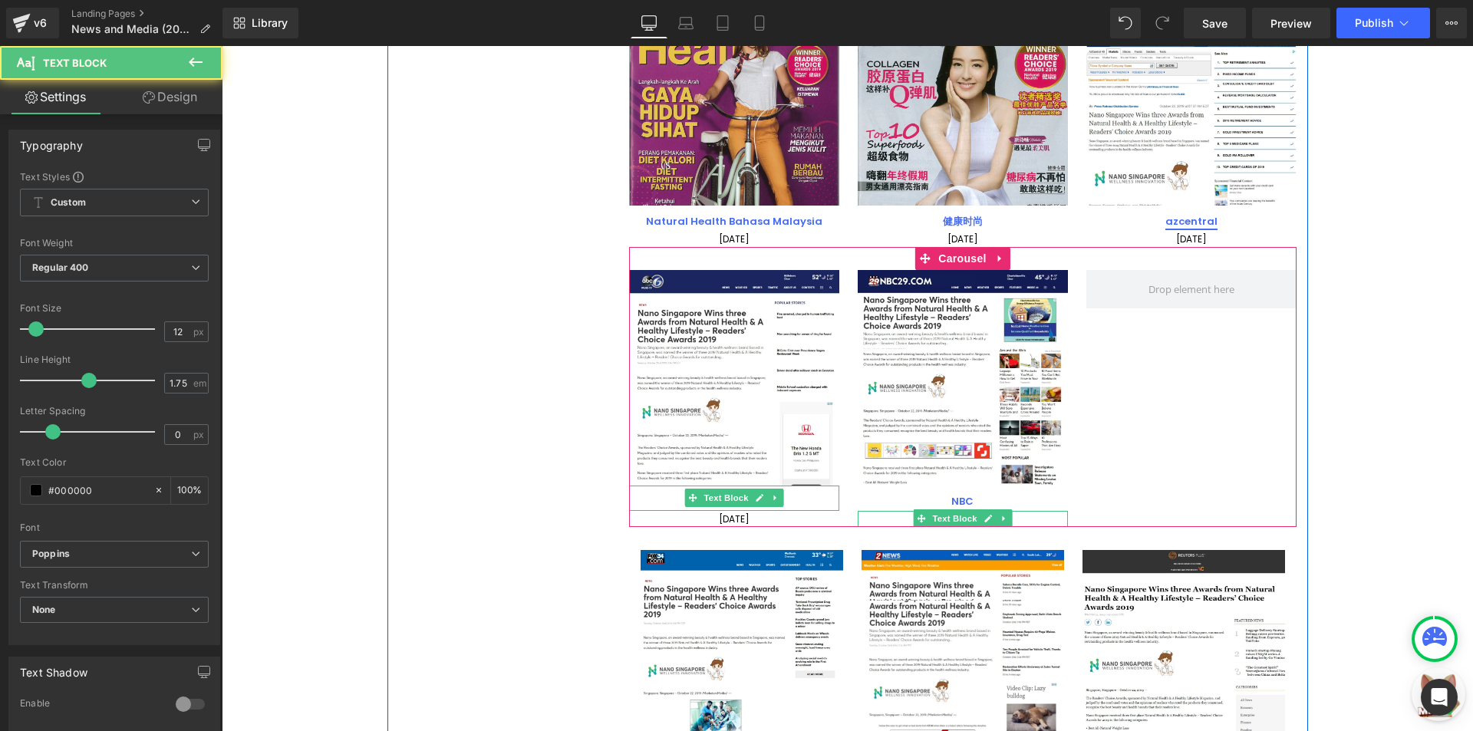
scroll to position [4861, 0]
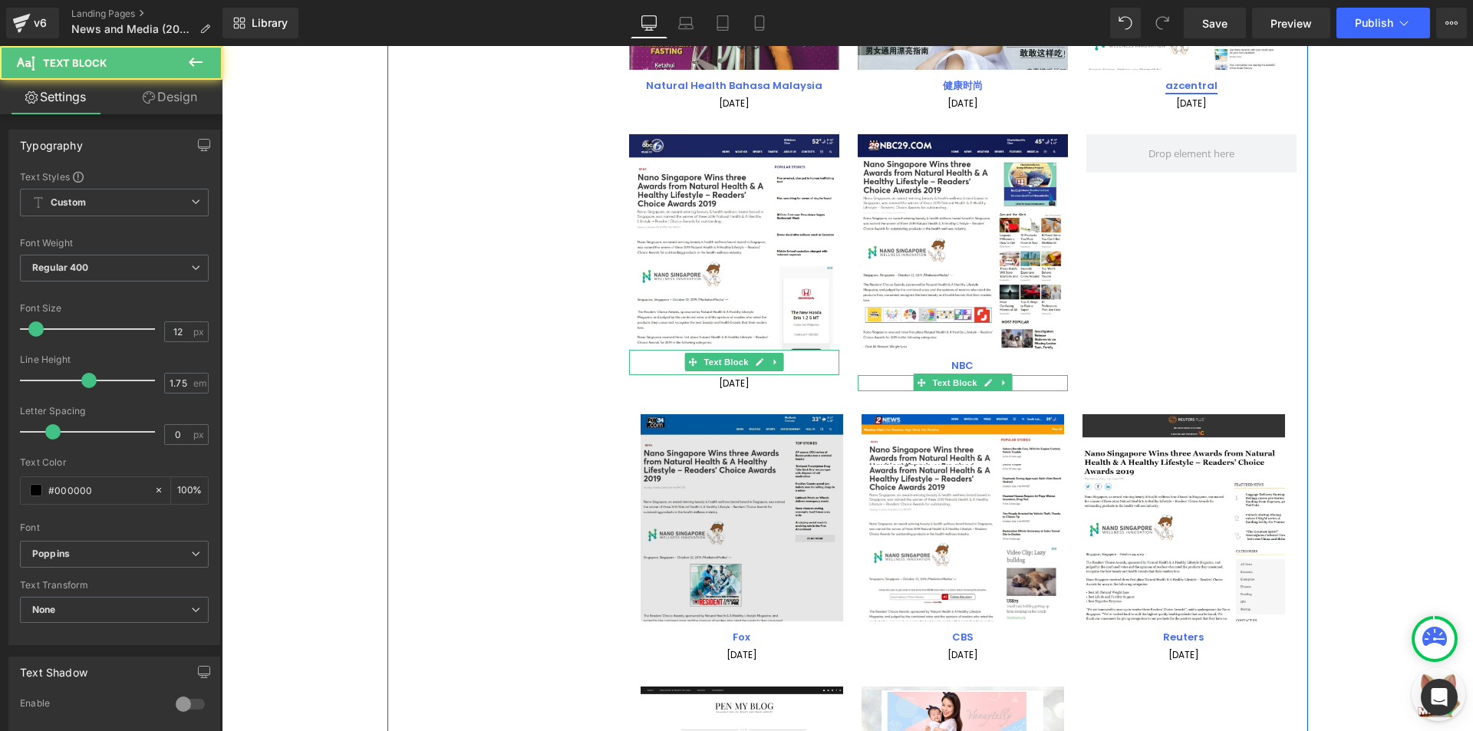
click at [733, 529] on img at bounding box center [741, 518] width 202 height 208
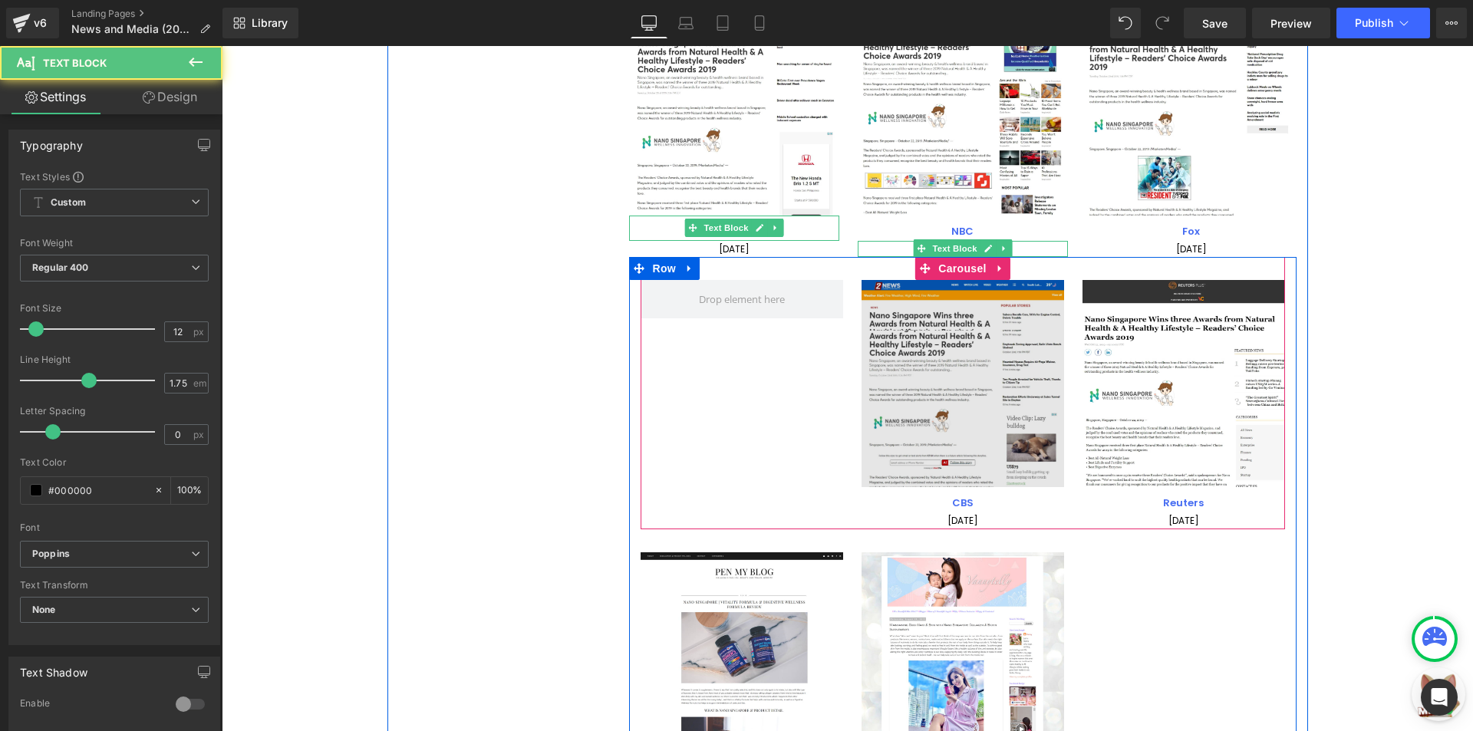
scroll to position [5014, 0]
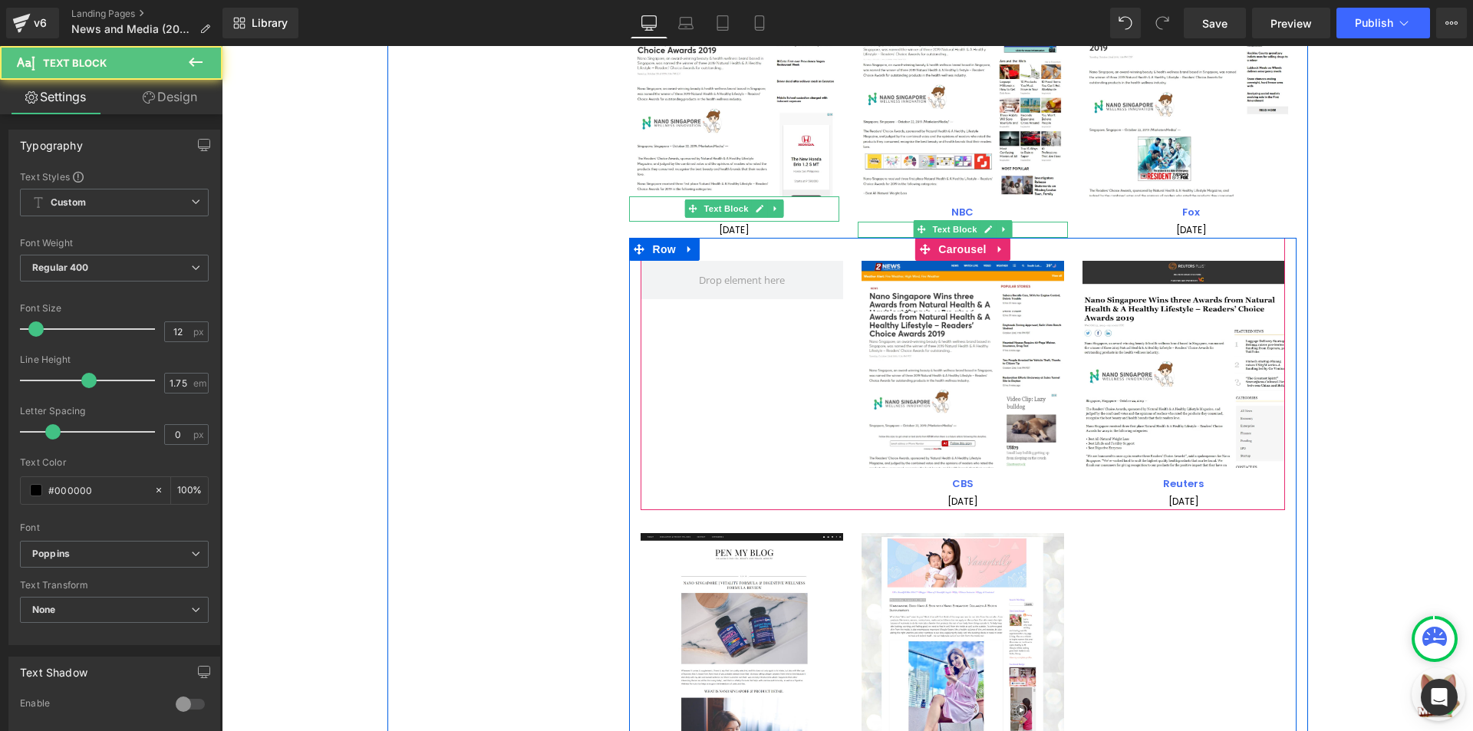
click at [942, 370] on div "Image" at bounding box center [962, 365] width 202 height 208
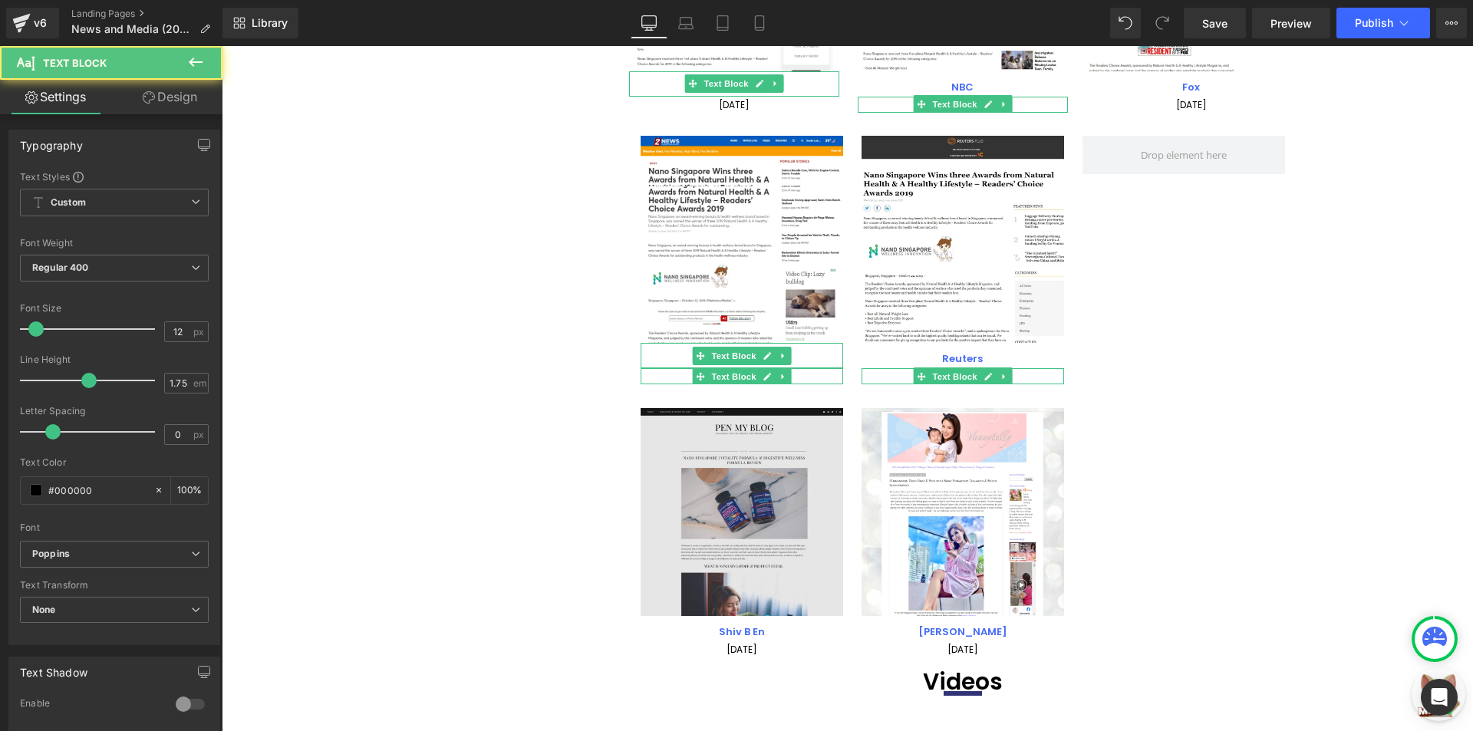
scroll to position [5167, 0]
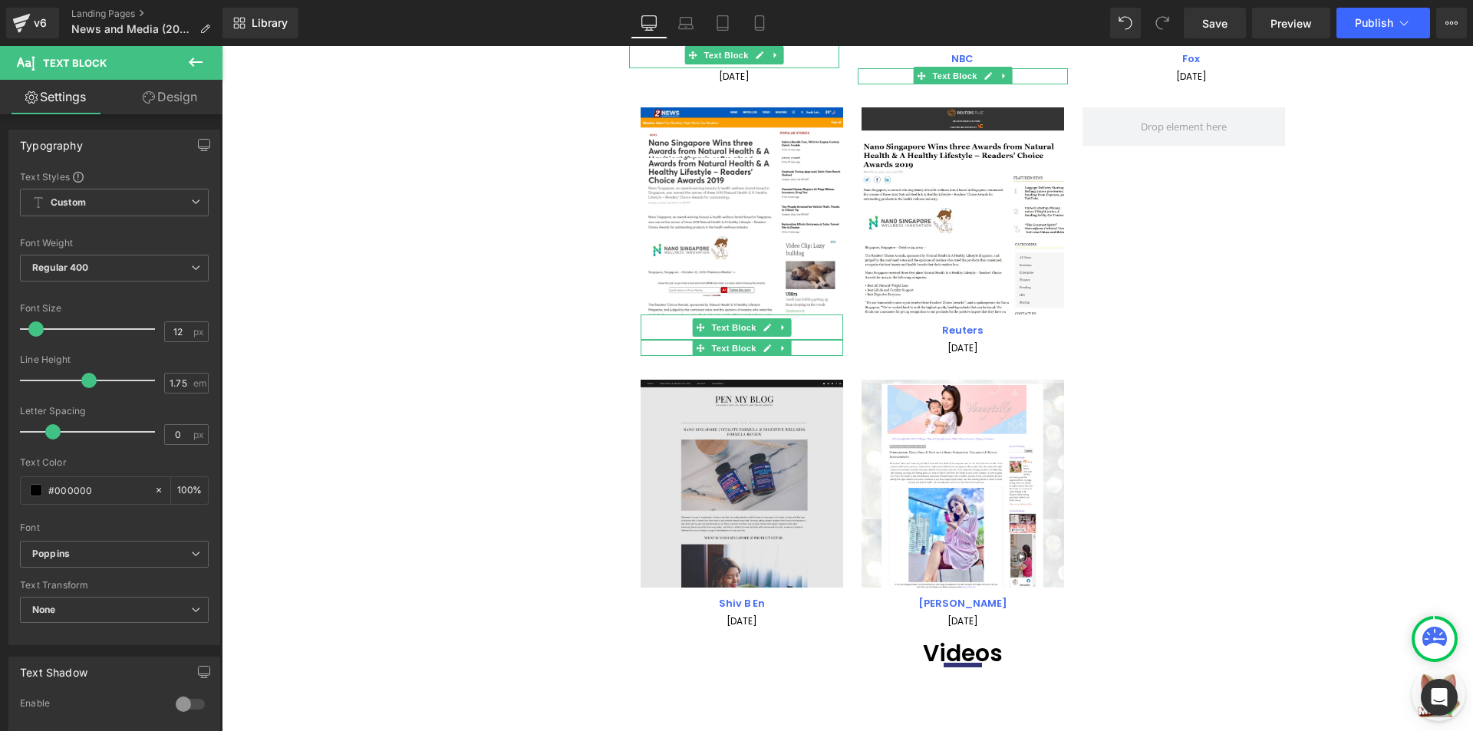
click at [741, 494] on img at bounding box center [741, 484] width 202 height 208
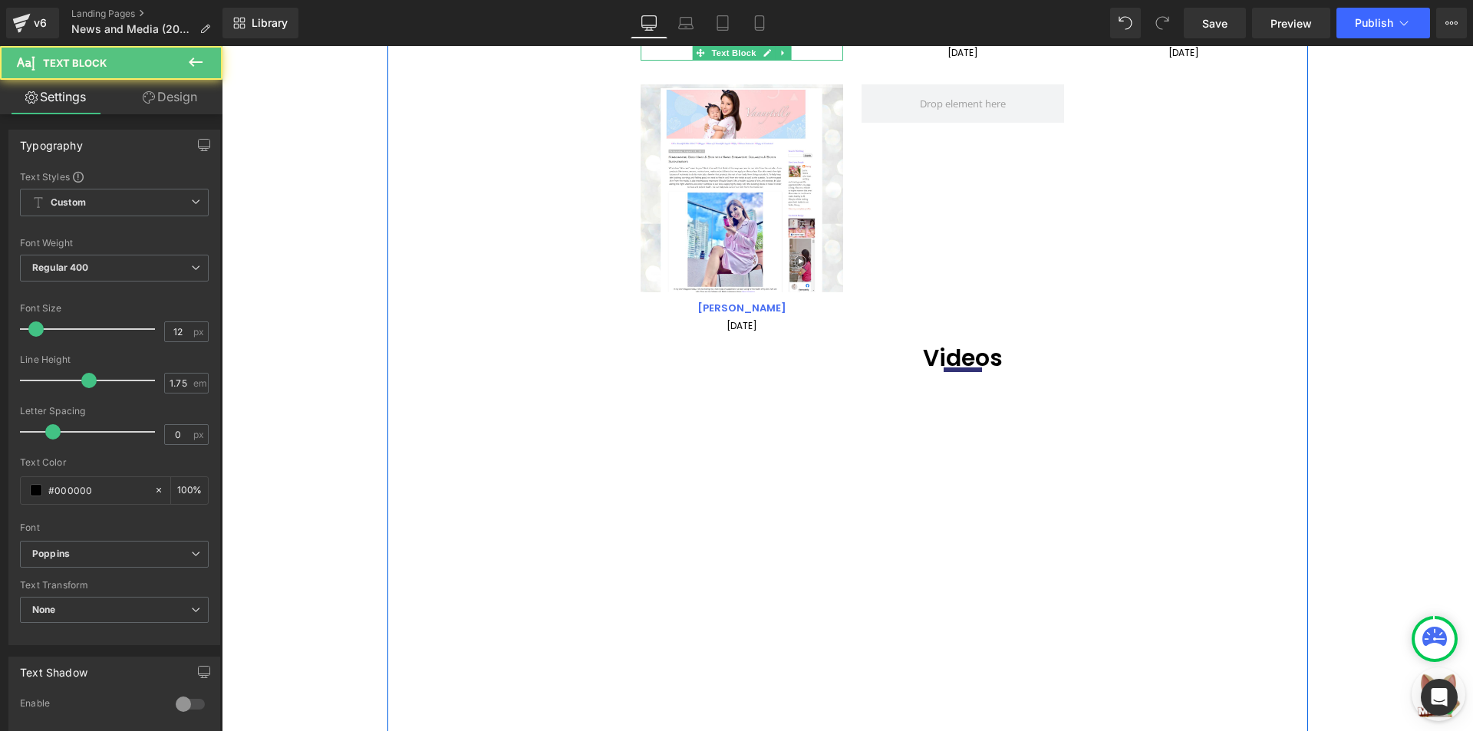
scroll to position [5474, 0]
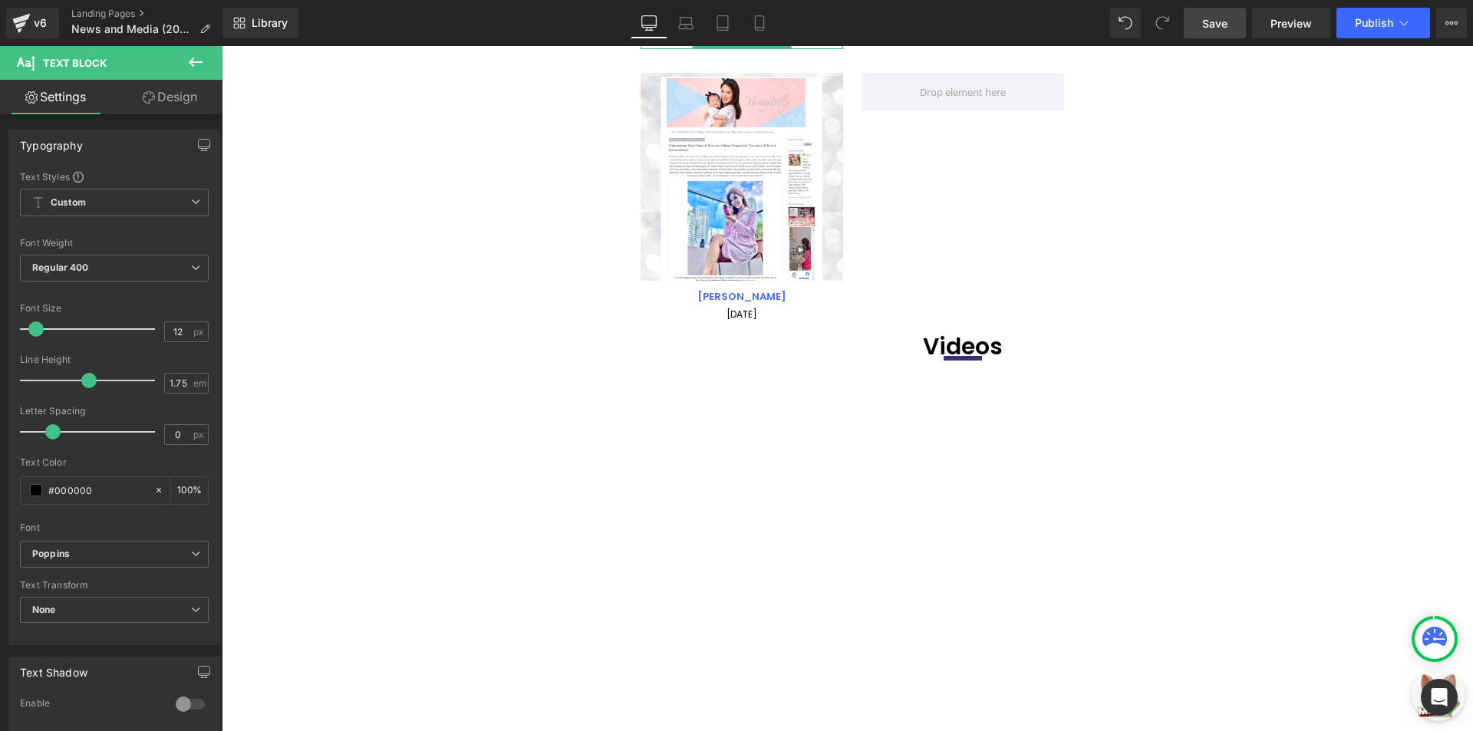
click at [1237, 16] on link "Save" at bounding box center [1214, 23] width 62 height 31
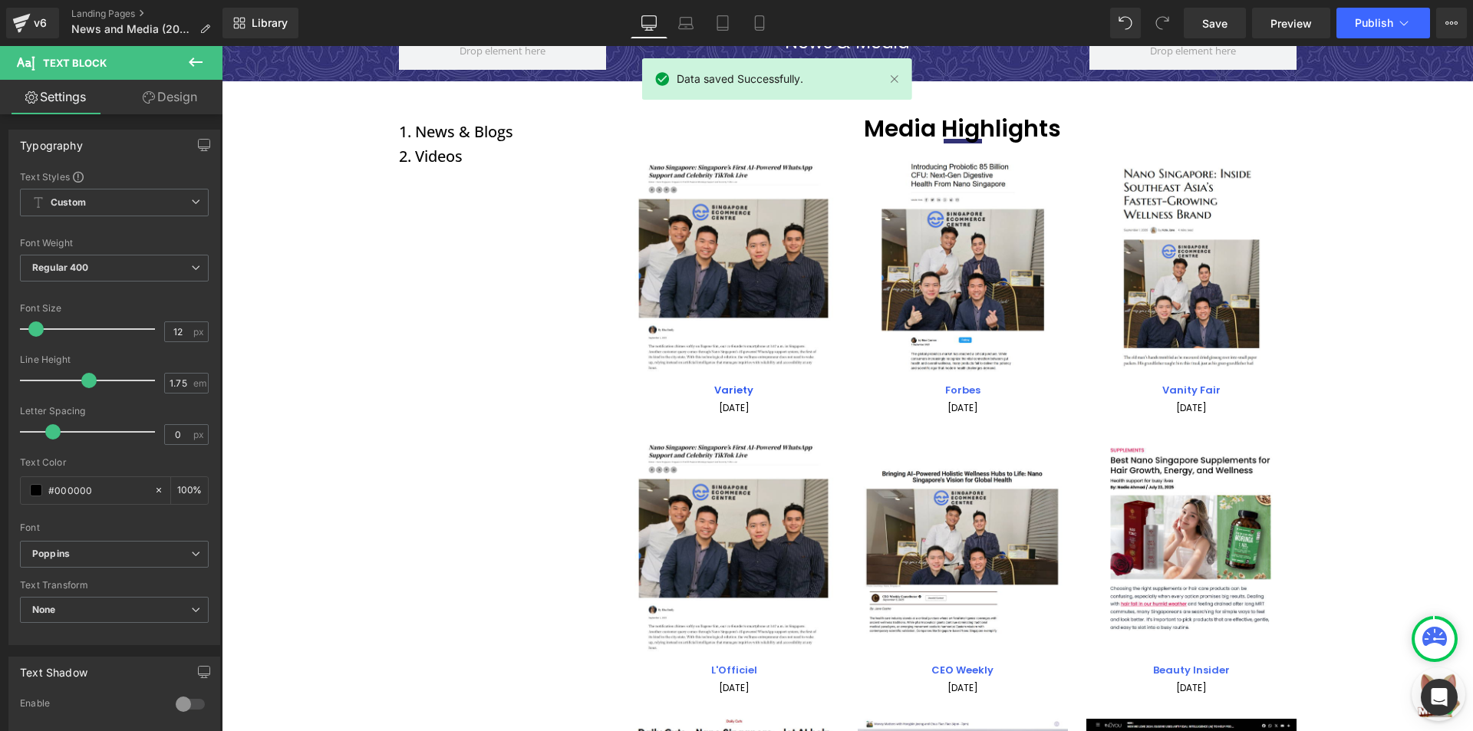
scroll to position [0, 0]
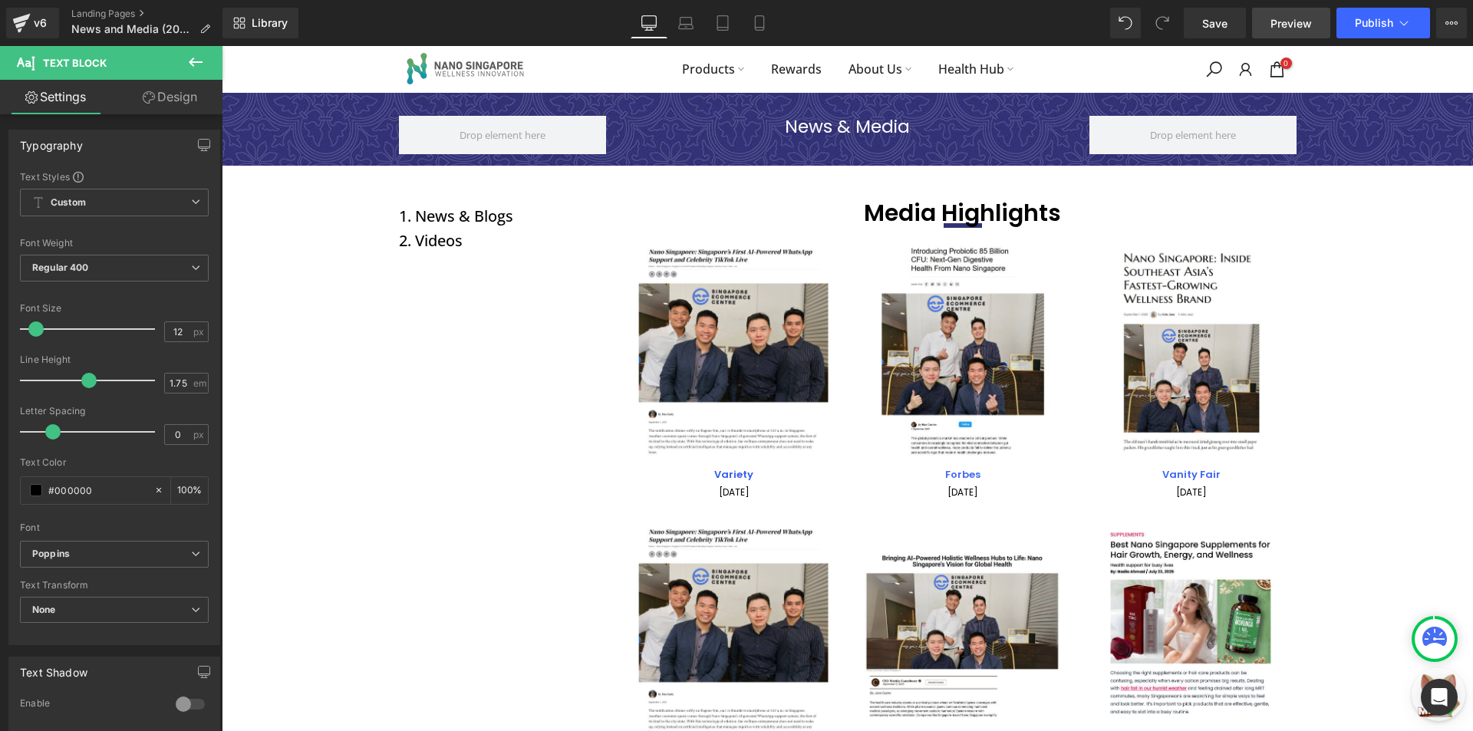
click at [1256, 31] on link "Preview" at bounding box center [1291, 23] width 78 height 31
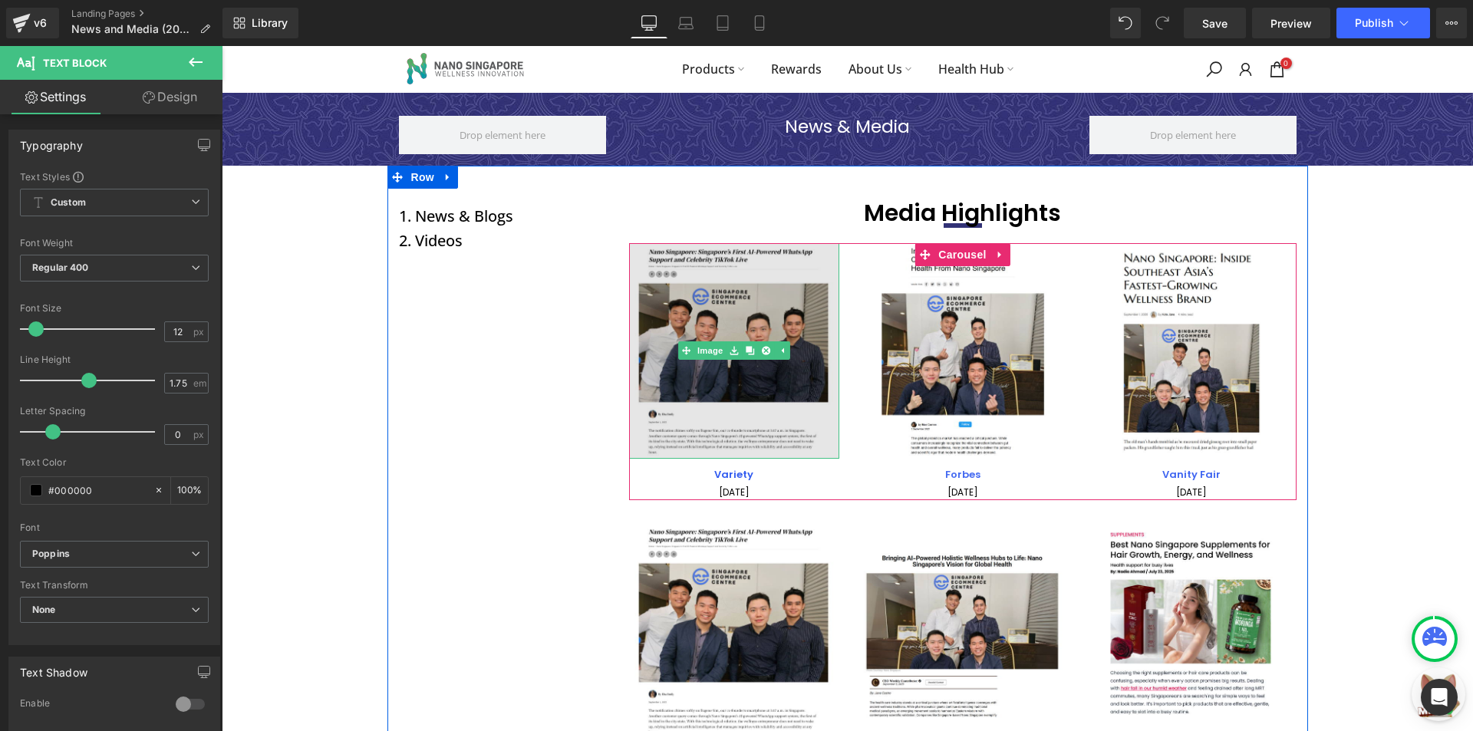
click at [722, 377] on img at bounding box center [734, 351] width 210 height 216
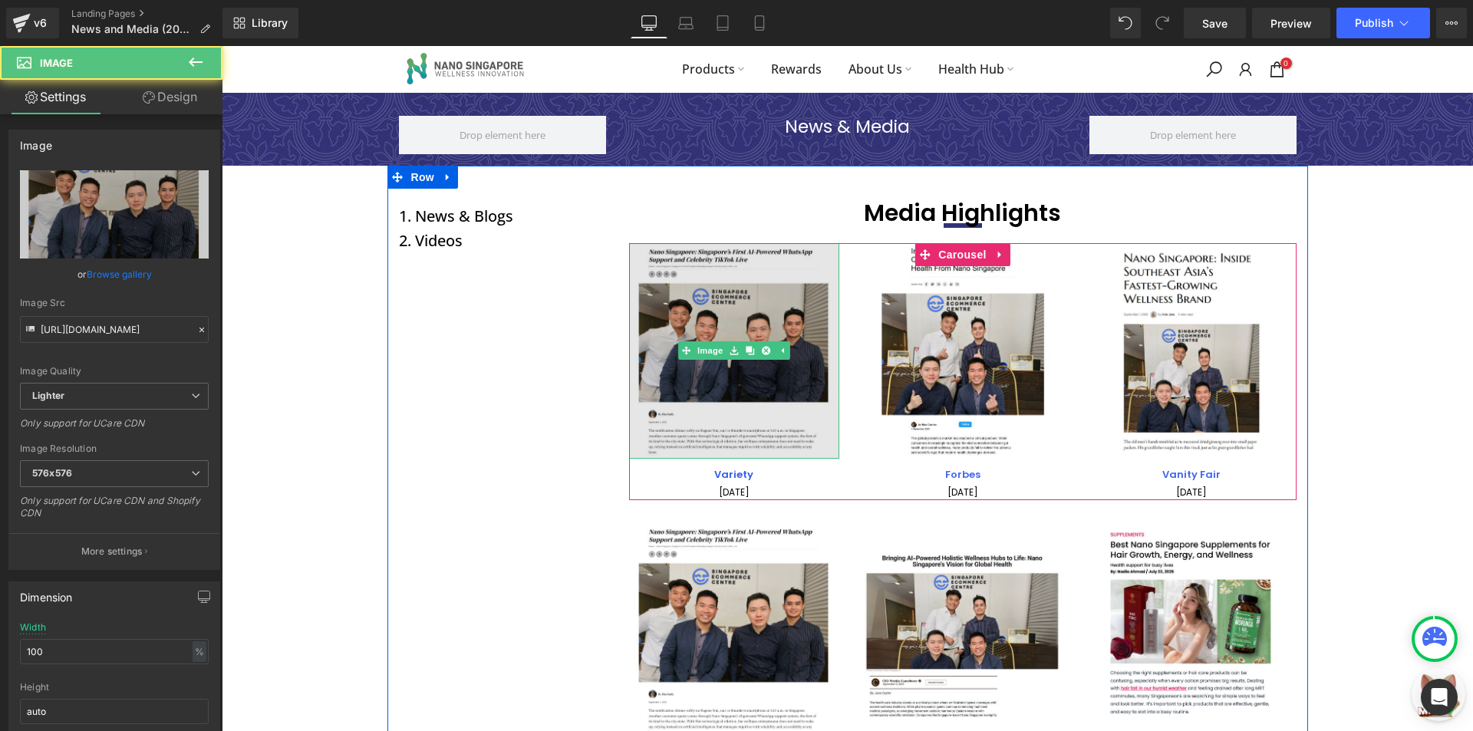
click at [681, 311] on img at bounding box center [734, 351] width 210 height 216
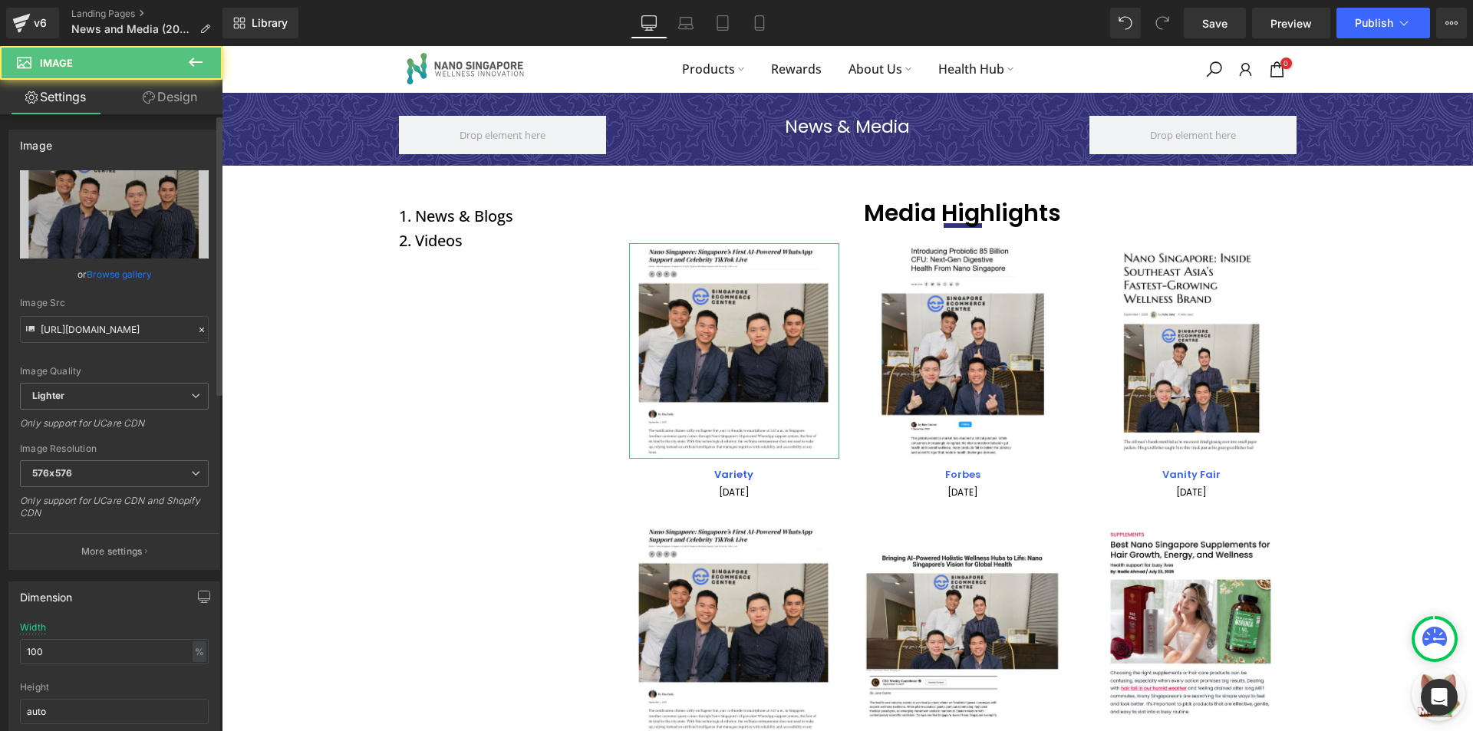
click at [148, 275] on link "Browse gallery" at bounding box center [119, 274] width 65 height 27
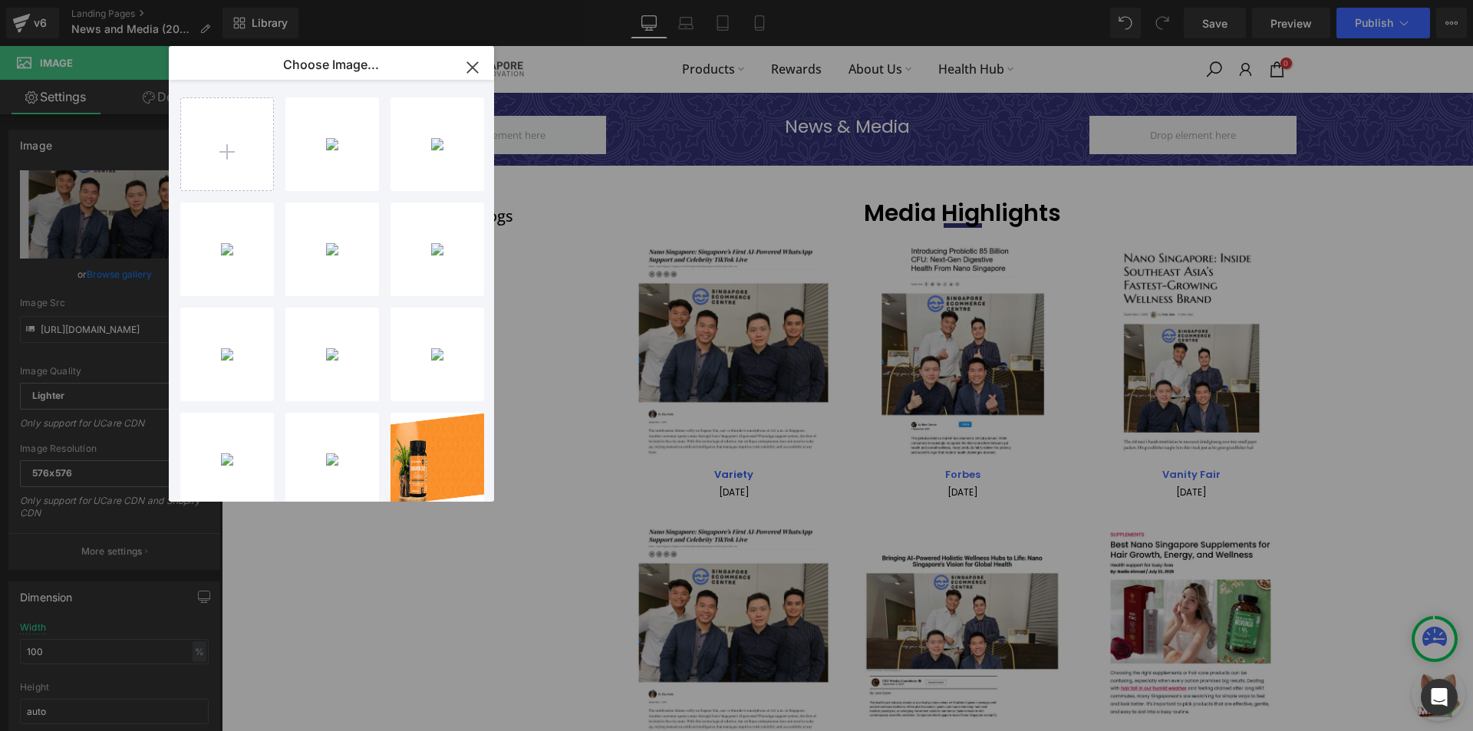
click at [476, 71] on icon "button" at bounding box center [472, 67] width 10 height 10
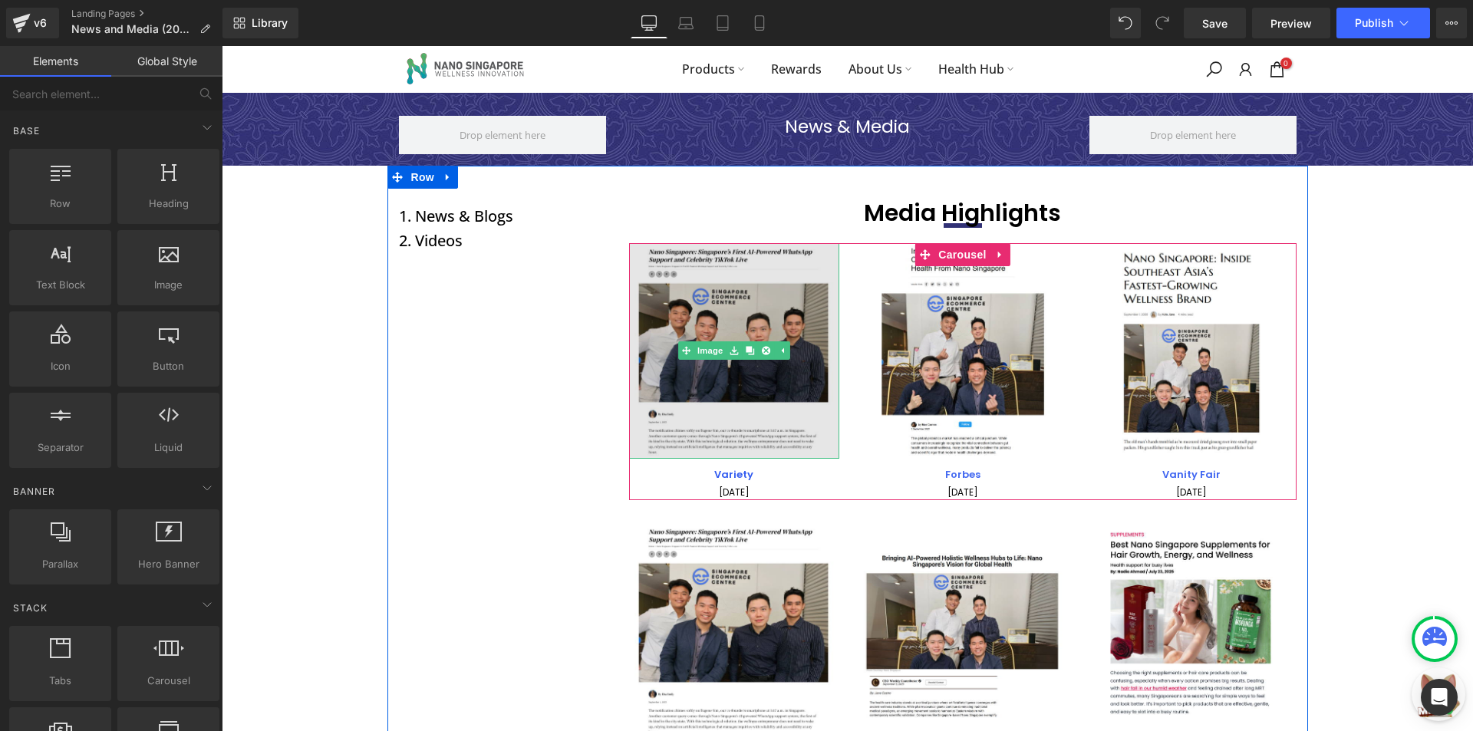
click at [690, 397] on img at bounding box center [734, 351] width 210 height 216
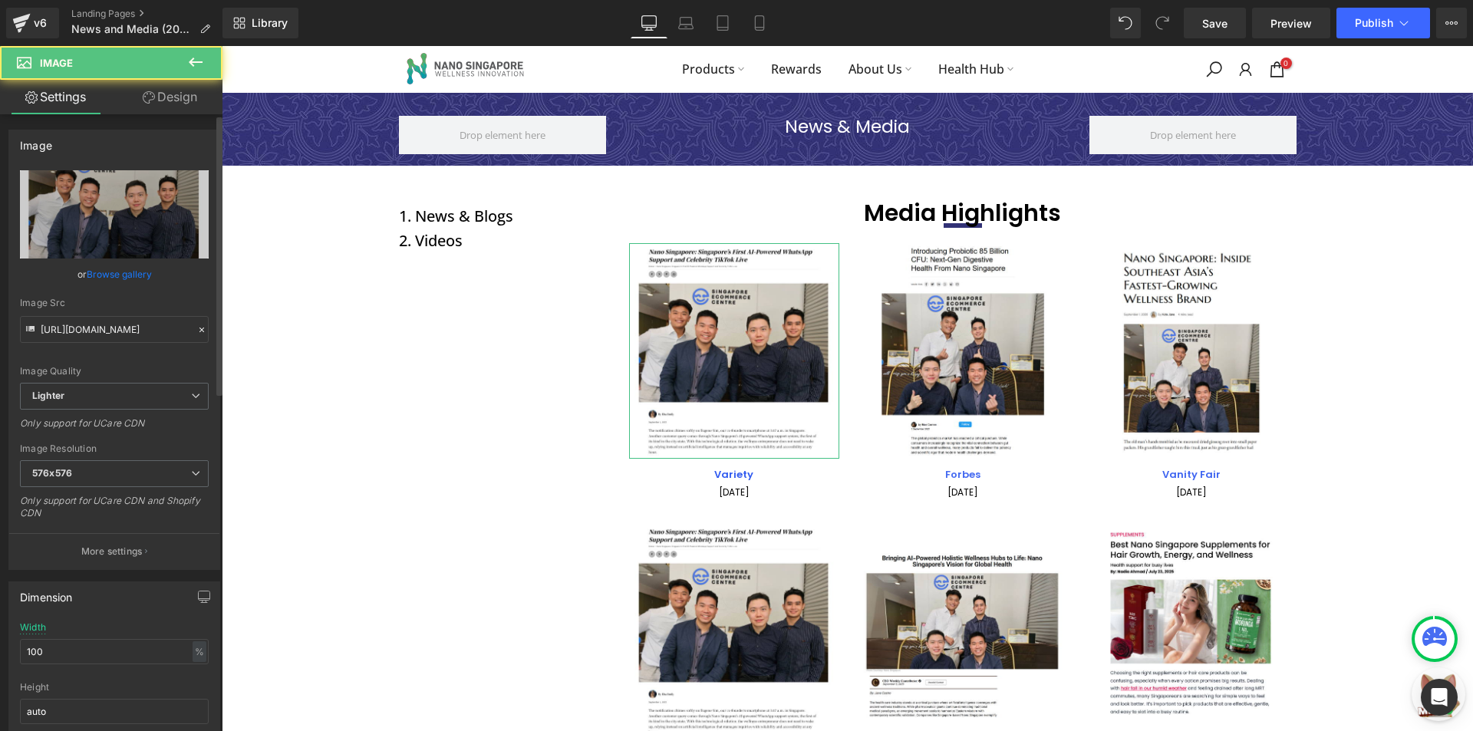
click at [123, 265] on link "Browse gallery" at bounding box center [119, 274] width 65 height 27
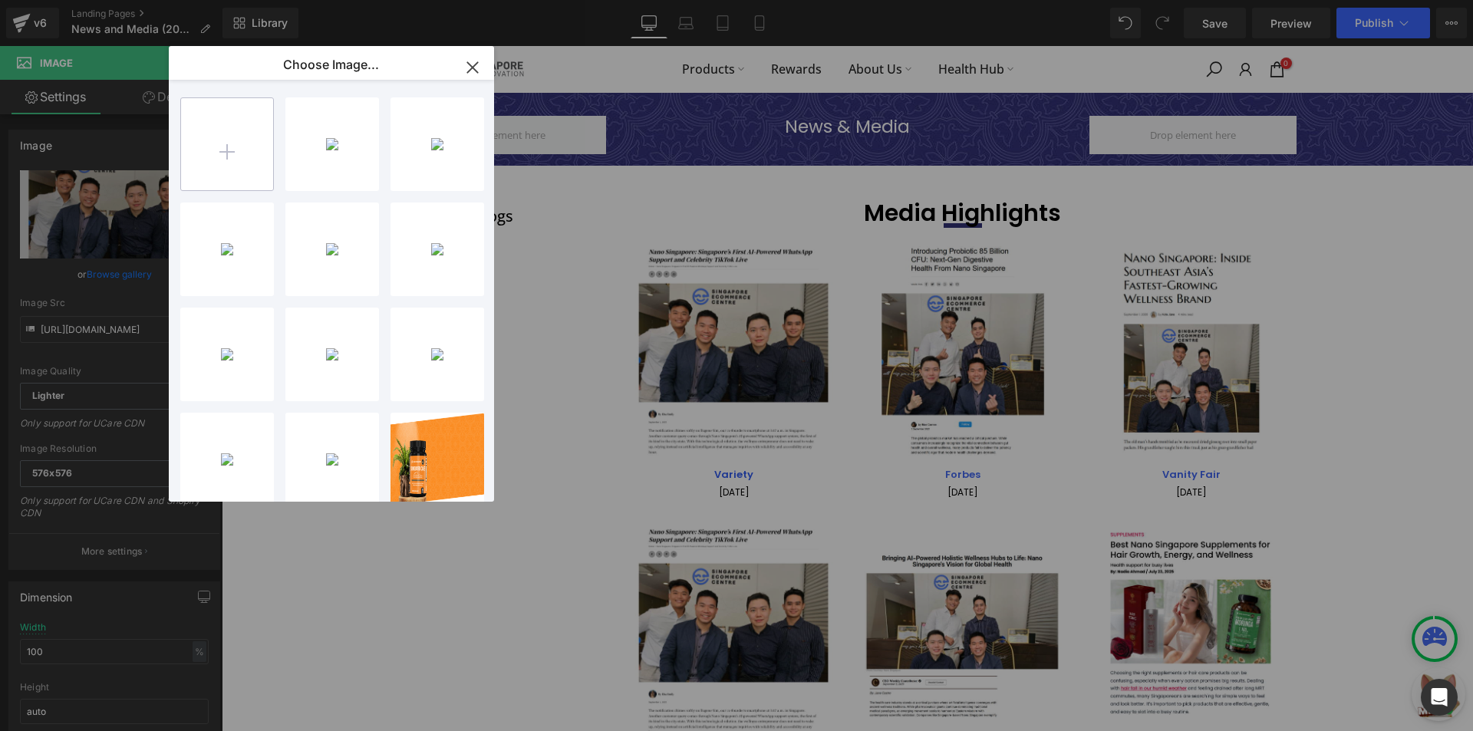
click at [233, 138] on input "file" at bounding box center [227, 144] width 92 height 92
type input "C:\fakepath\68.png"
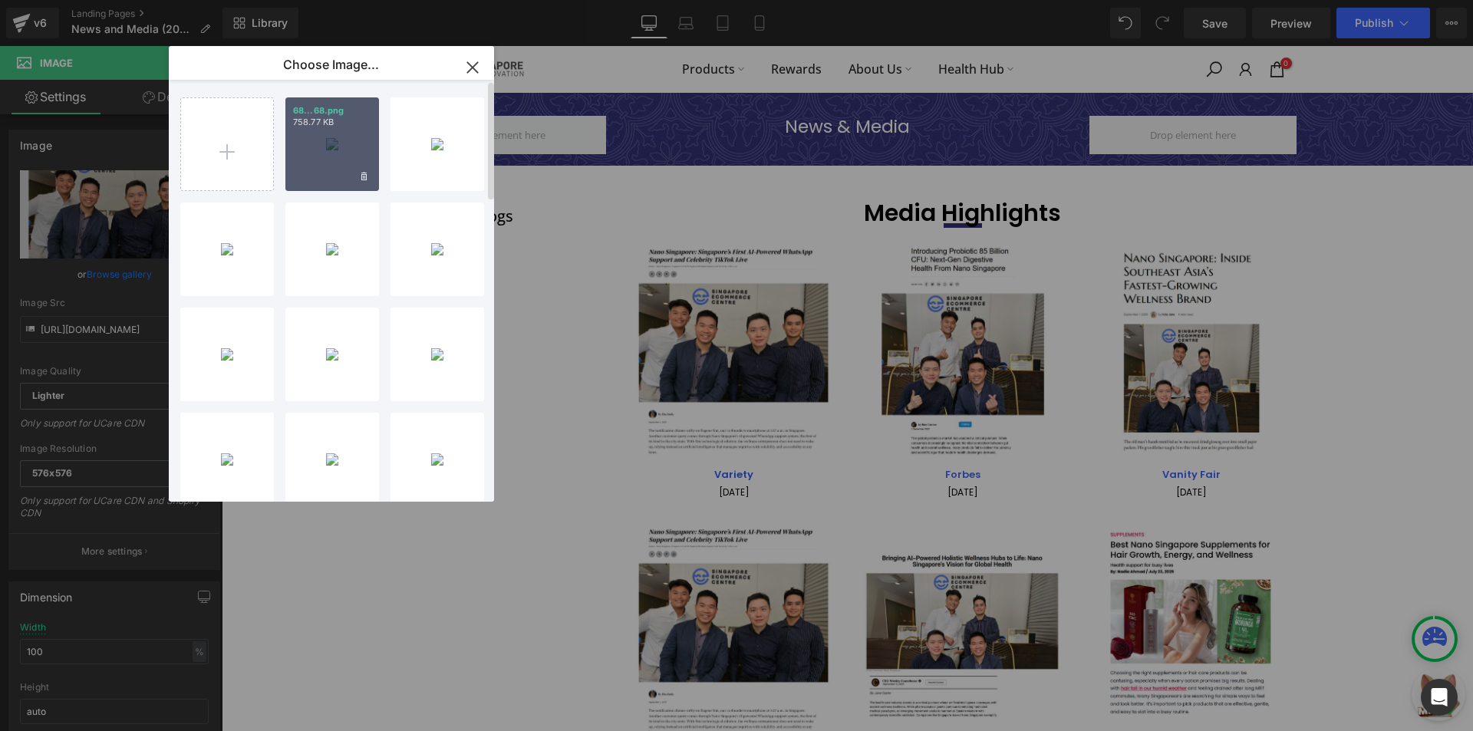
drag, startPoint x: 311, startPoint y: 164, endPoint x: 8, endPoint y: 203, distance: 305.5
click at [311, 164] on div "68...68.png 758.77 KB" at bounding box center [332, 144] width 94 height 94
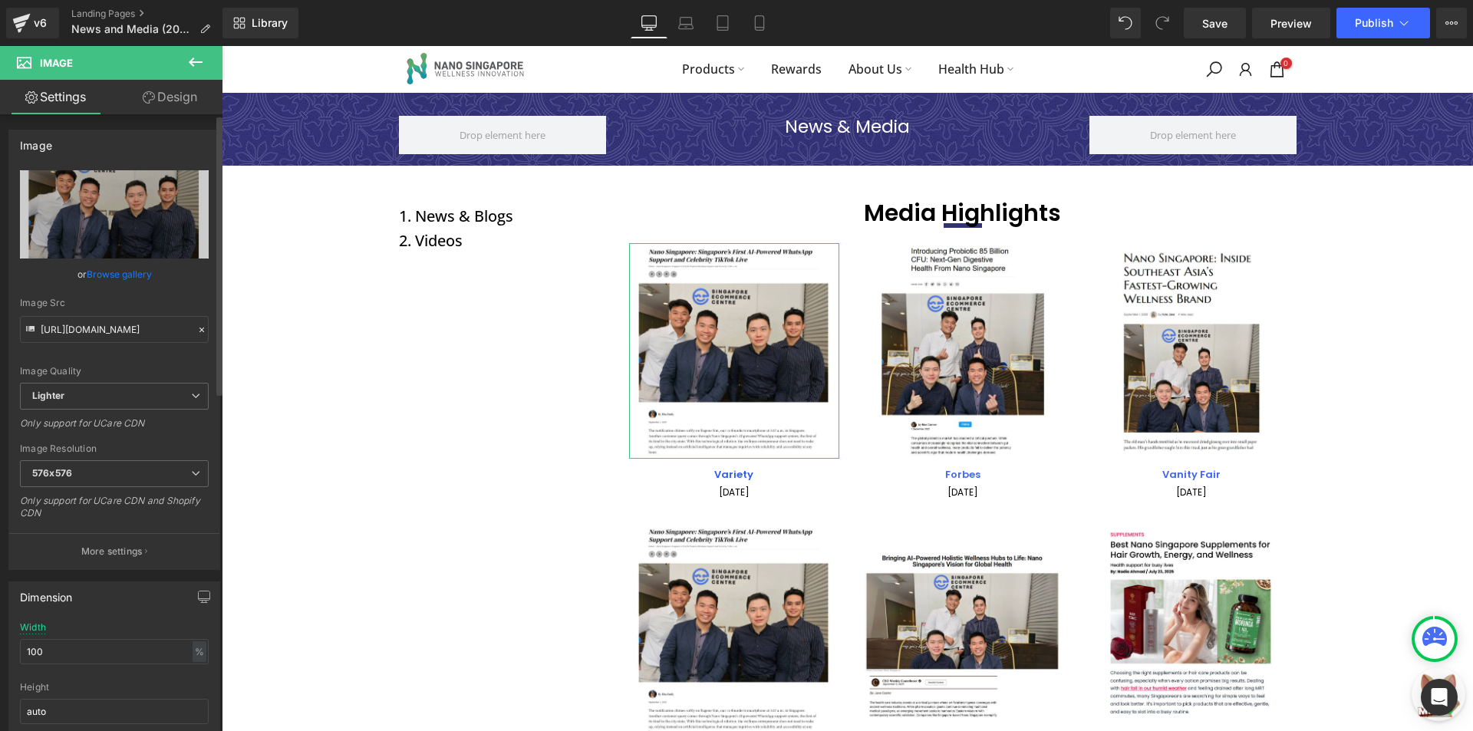
click at [147, 268] on link "Browse gallery" at bounding box center [119, 274] width 65 height 27
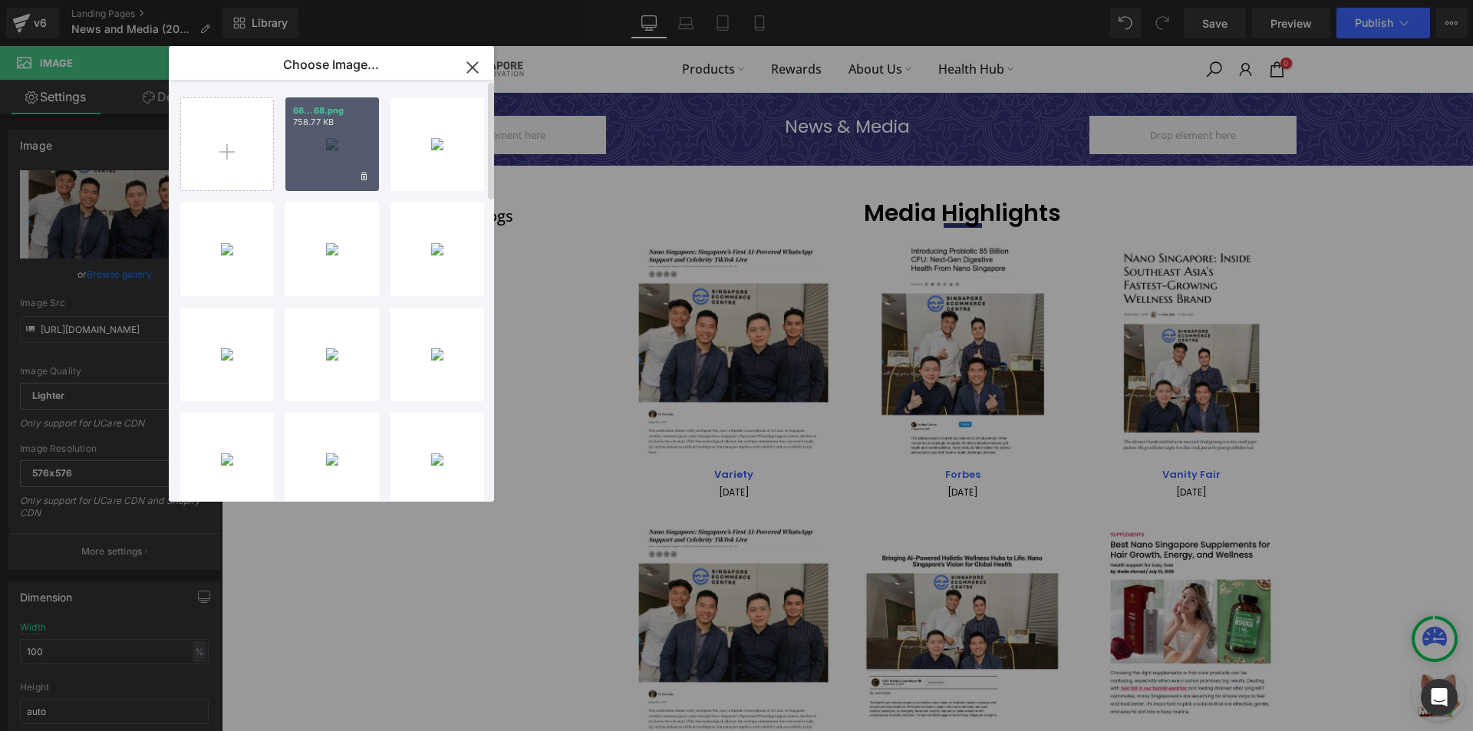
click at [332, 125] on p "758.77 KB" at bounding box center [332, 123] width 78 height 12
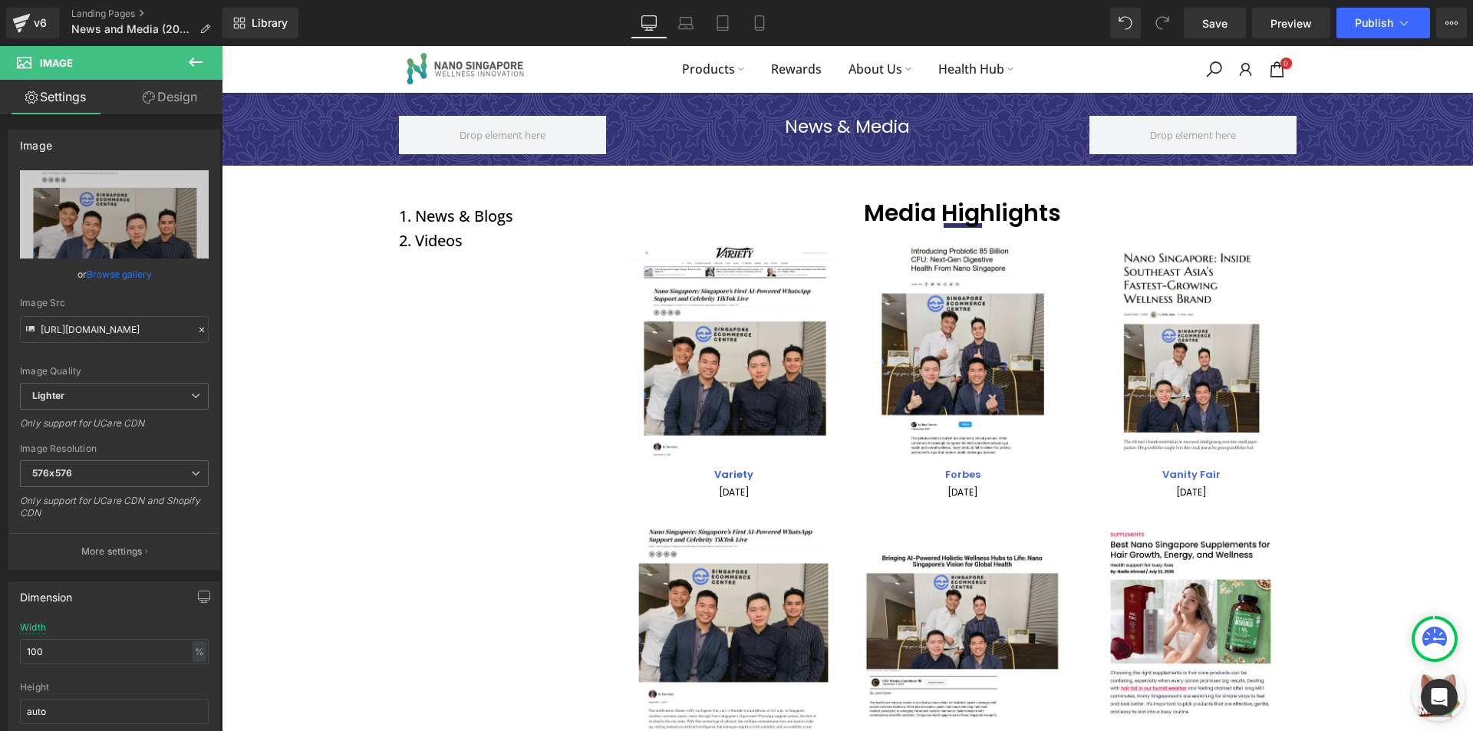
type input "[URL][DOMAIN_NAME]"
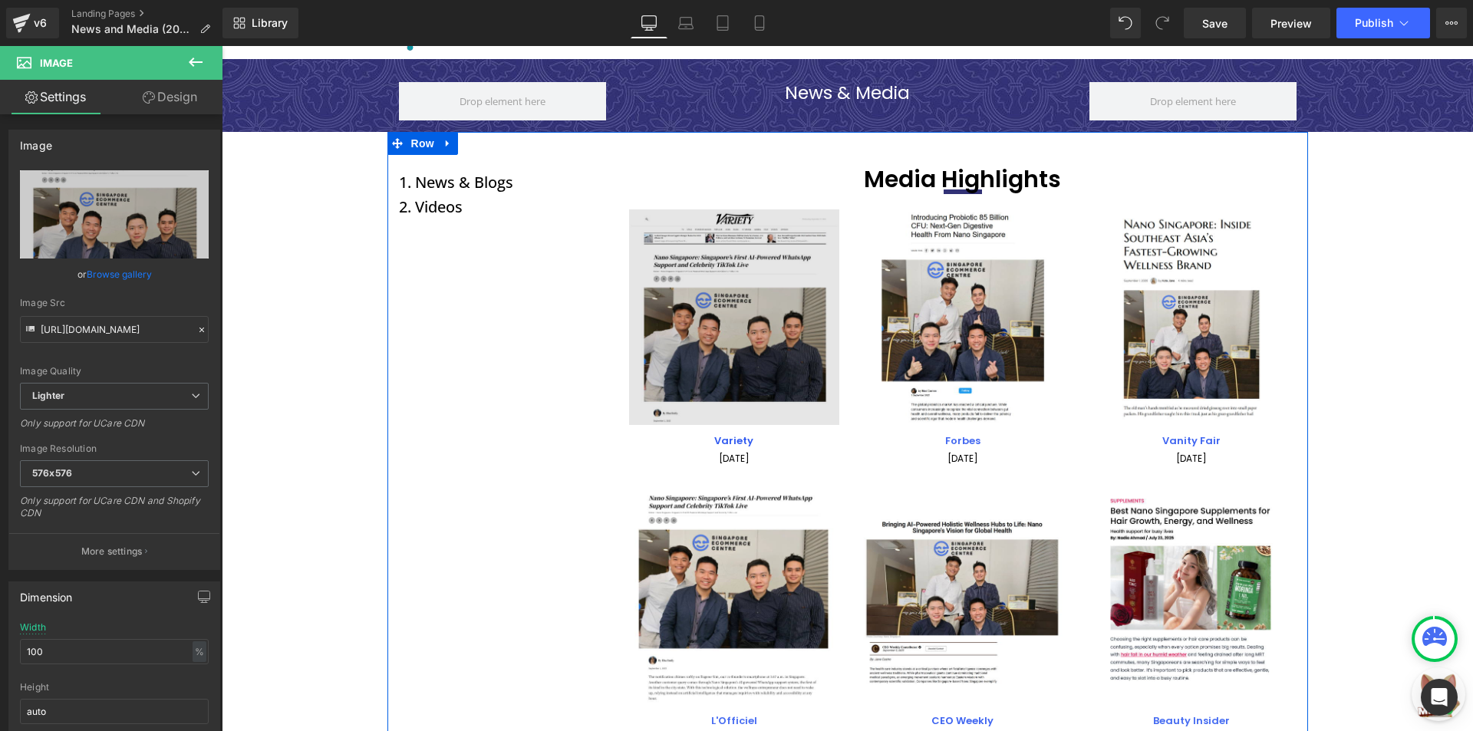
scroll to position [77, 0]
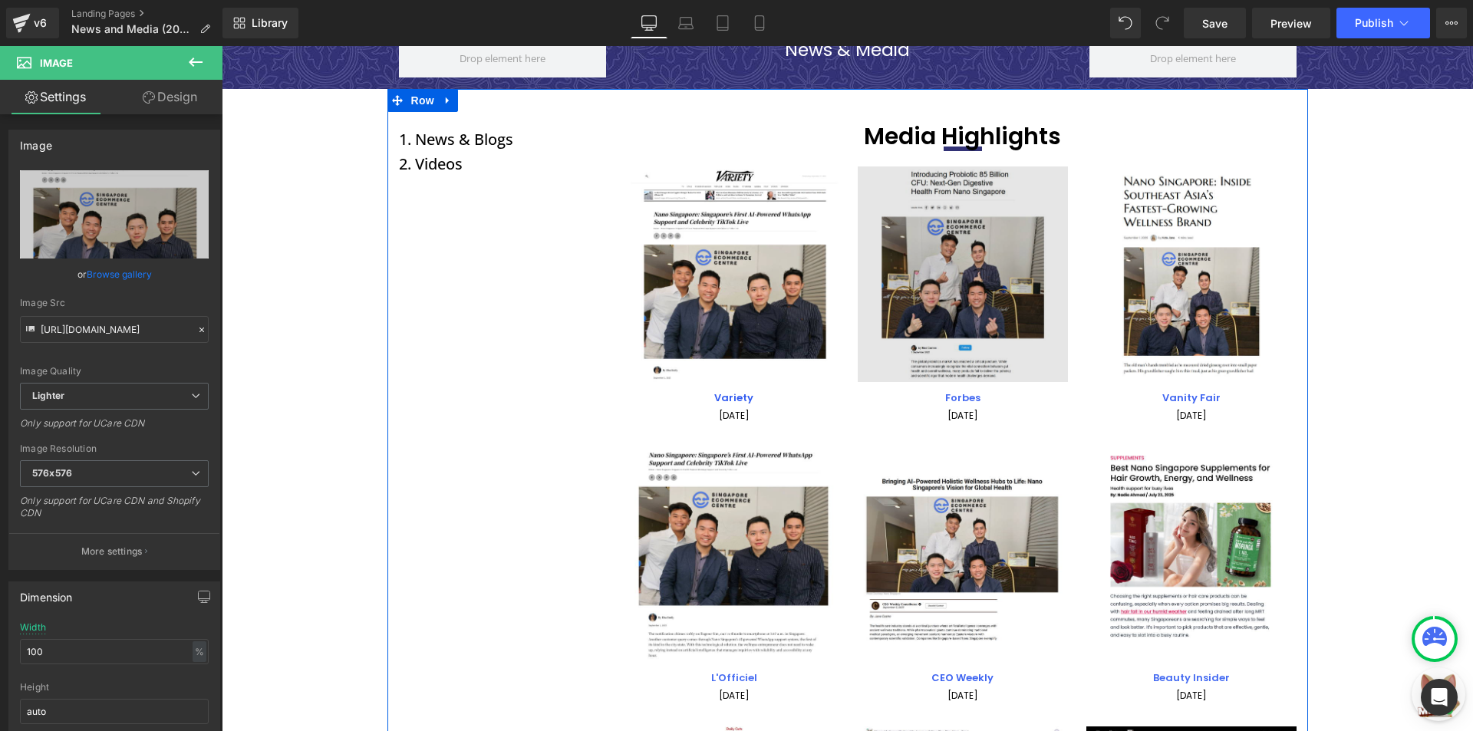
click at [894, 276] on img at bounding box center [963, 274] width 210 height 216
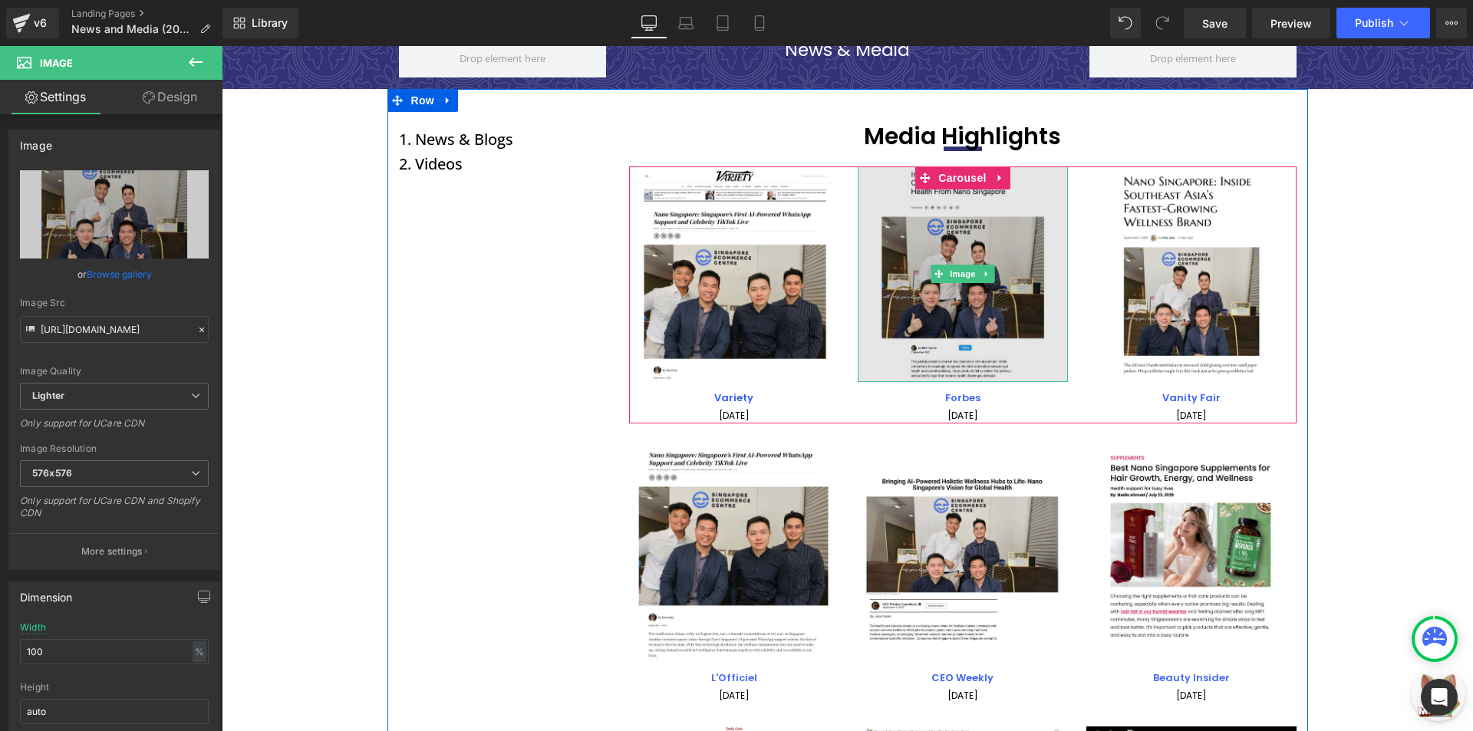
click at [890, 281] on img at bounding box center [963, 274] width 210 height 216
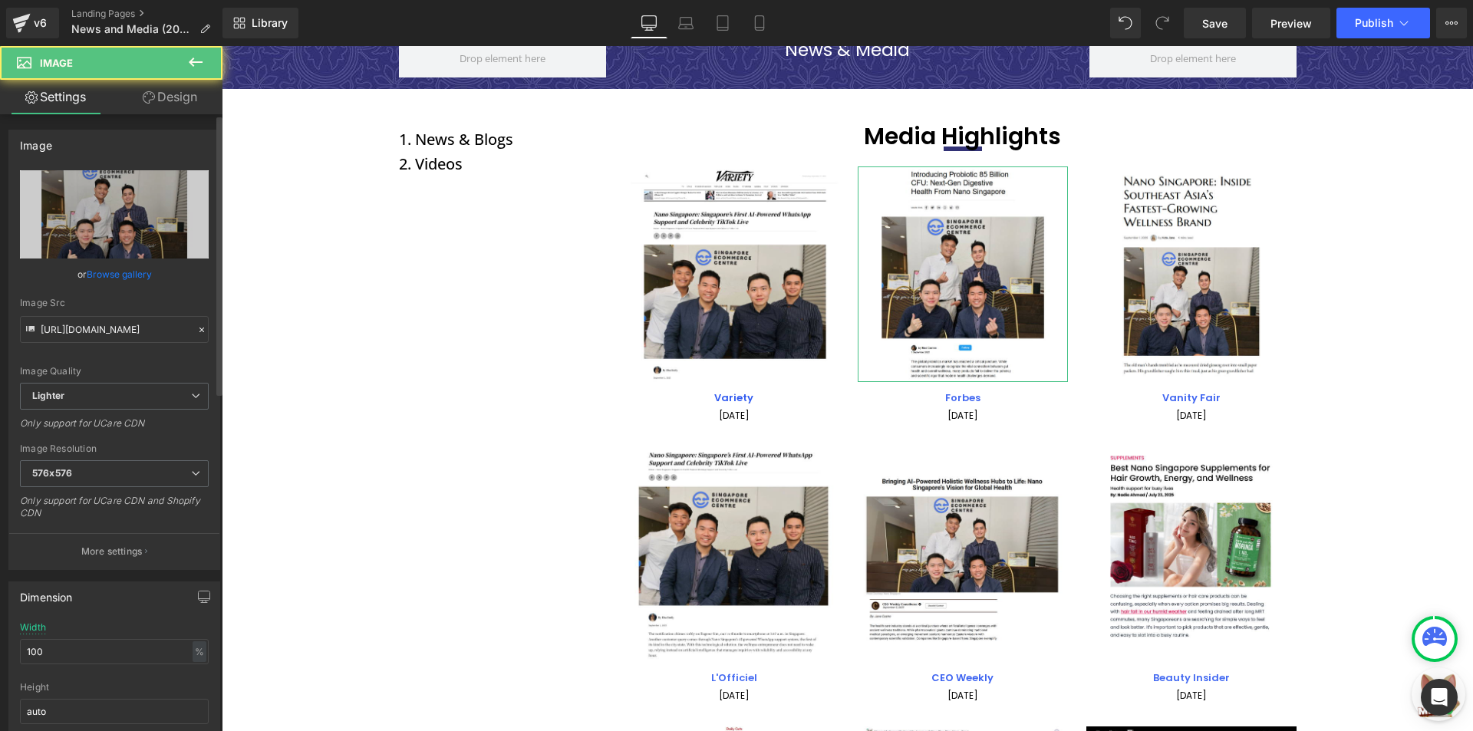
click at [87, 271] on link "Browse gallery" at bounding box center [119, 274] width 65 height 27
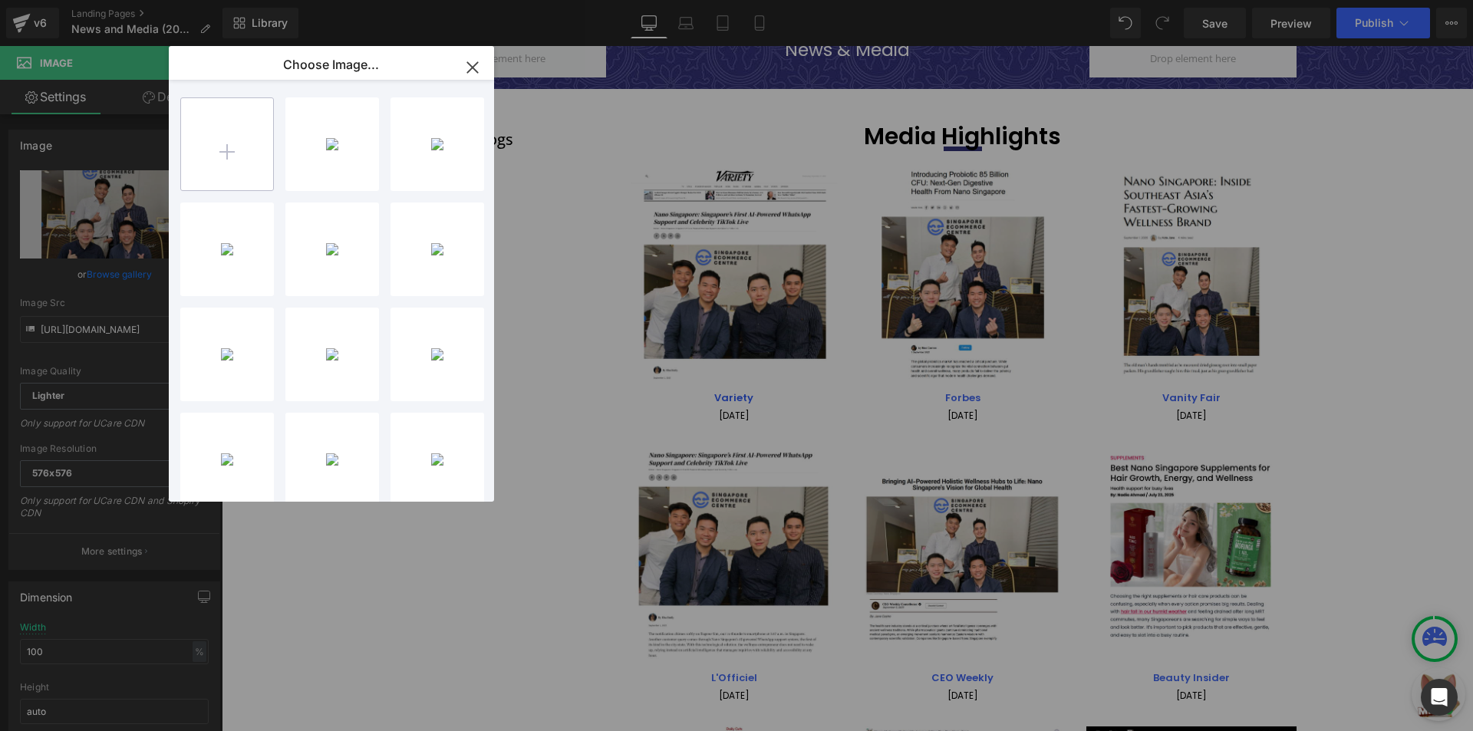
click at [225, 153] on input "file" at bounding box center [227, 144] width 92 height 92
type input "C:\fakepath\69.png"
drag, startPoint x: 324, startPoint y: 156, endPoint x: 2, endPoint y: 202, distance: 324.7
click at [324, 156] on div "69...69.png 810.40 KB" at bounding box center [332, 144] width 94 height 94
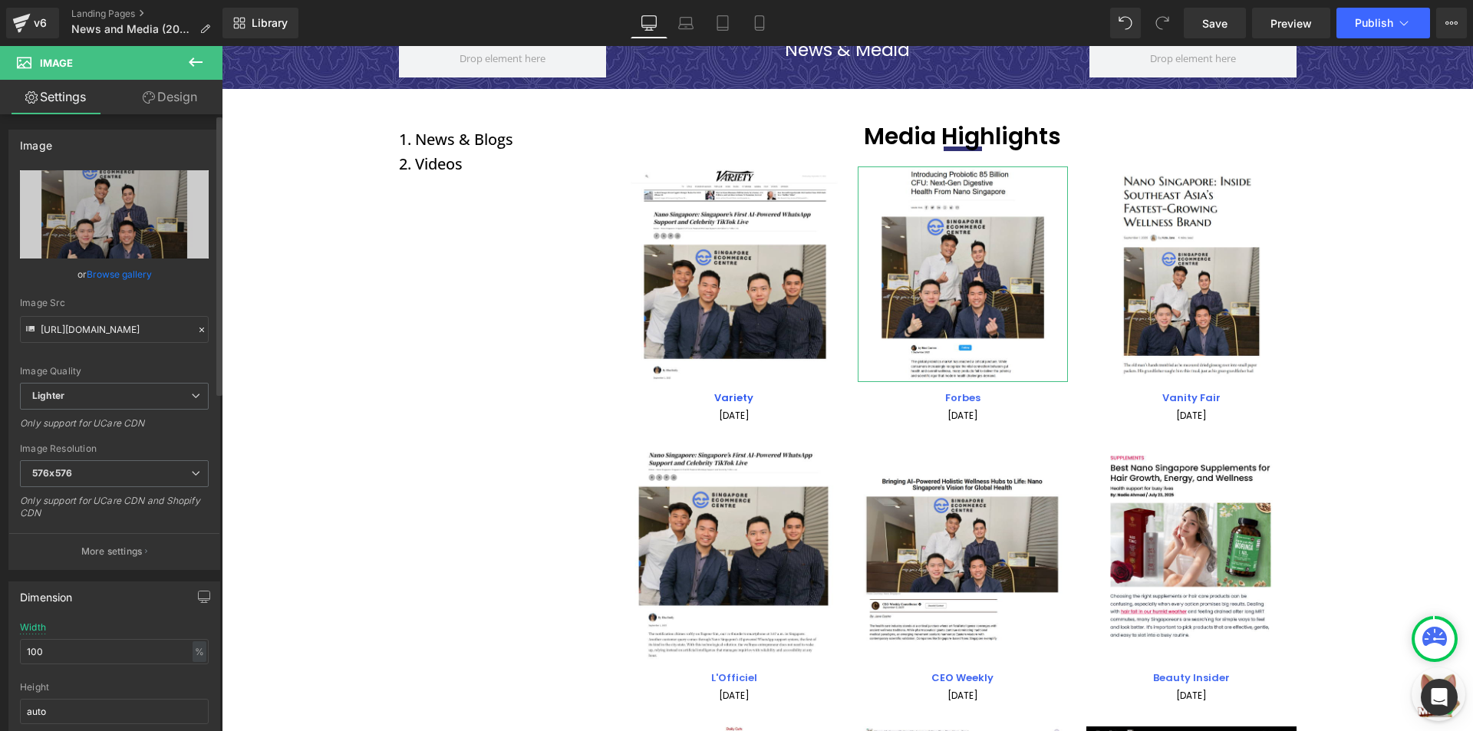
click at [133, 281] on link "Browse gallery" at bounding box center [119, 274] width 65 height 27
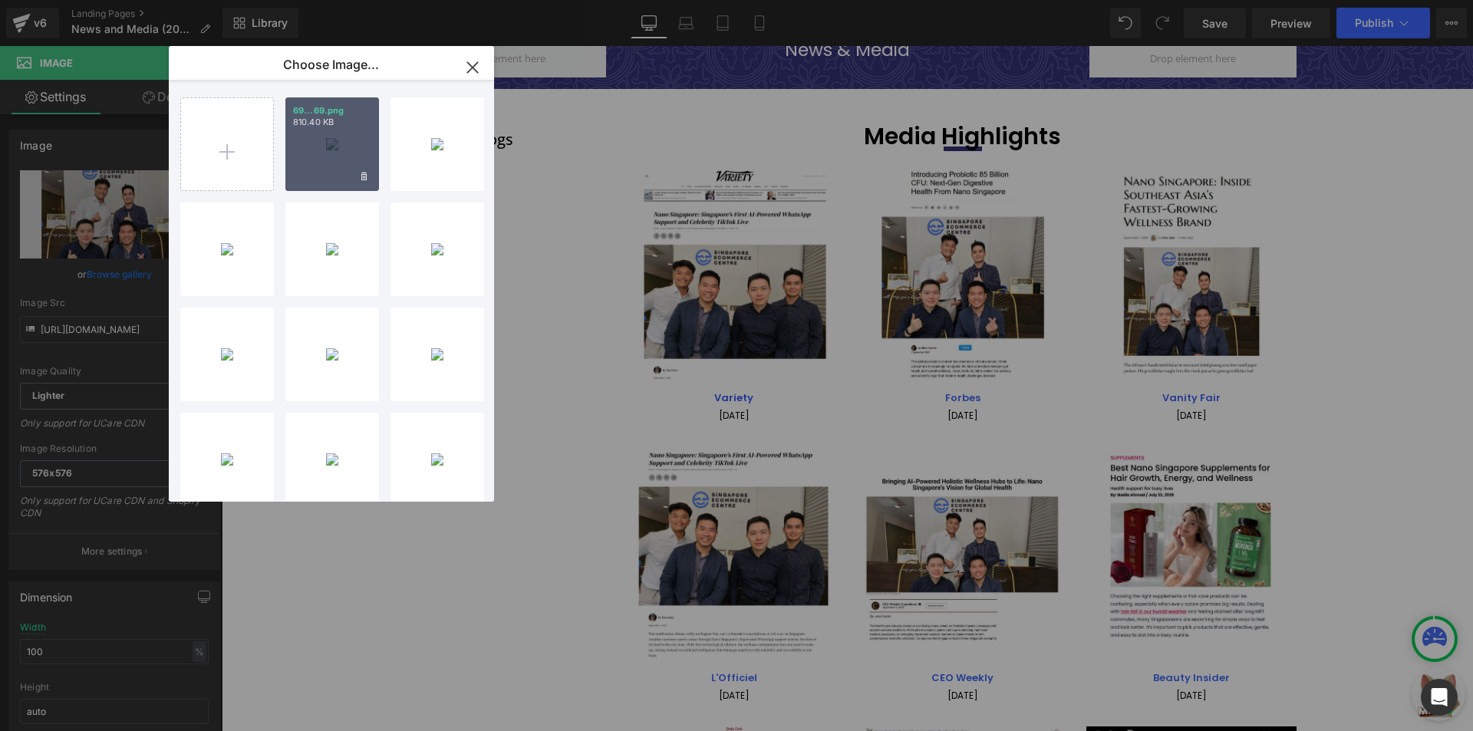
click at [307, 156] on div "69...69.png 810.40 KB" at bounding box center [332, 144] width 94 height 94
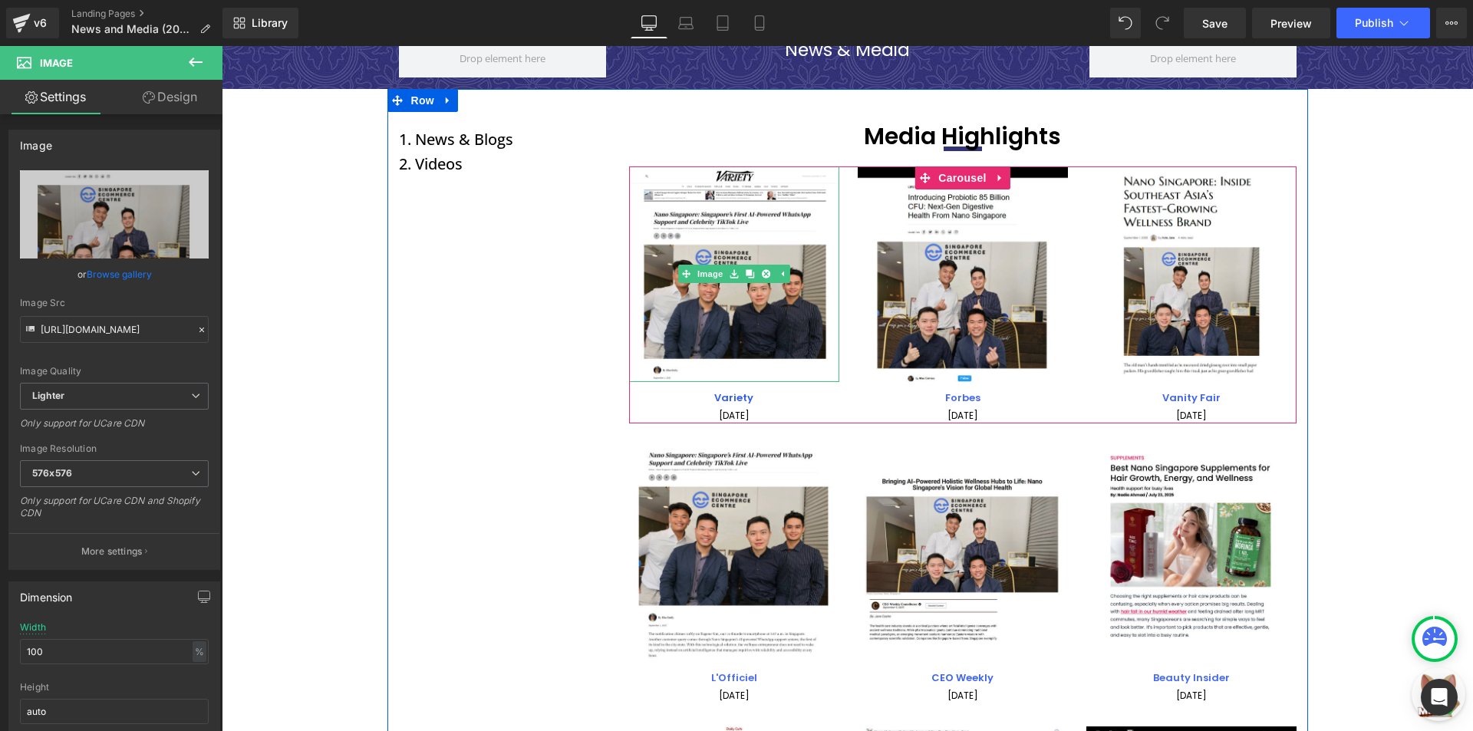
type input "[URL][DOMAIN_NAME]"
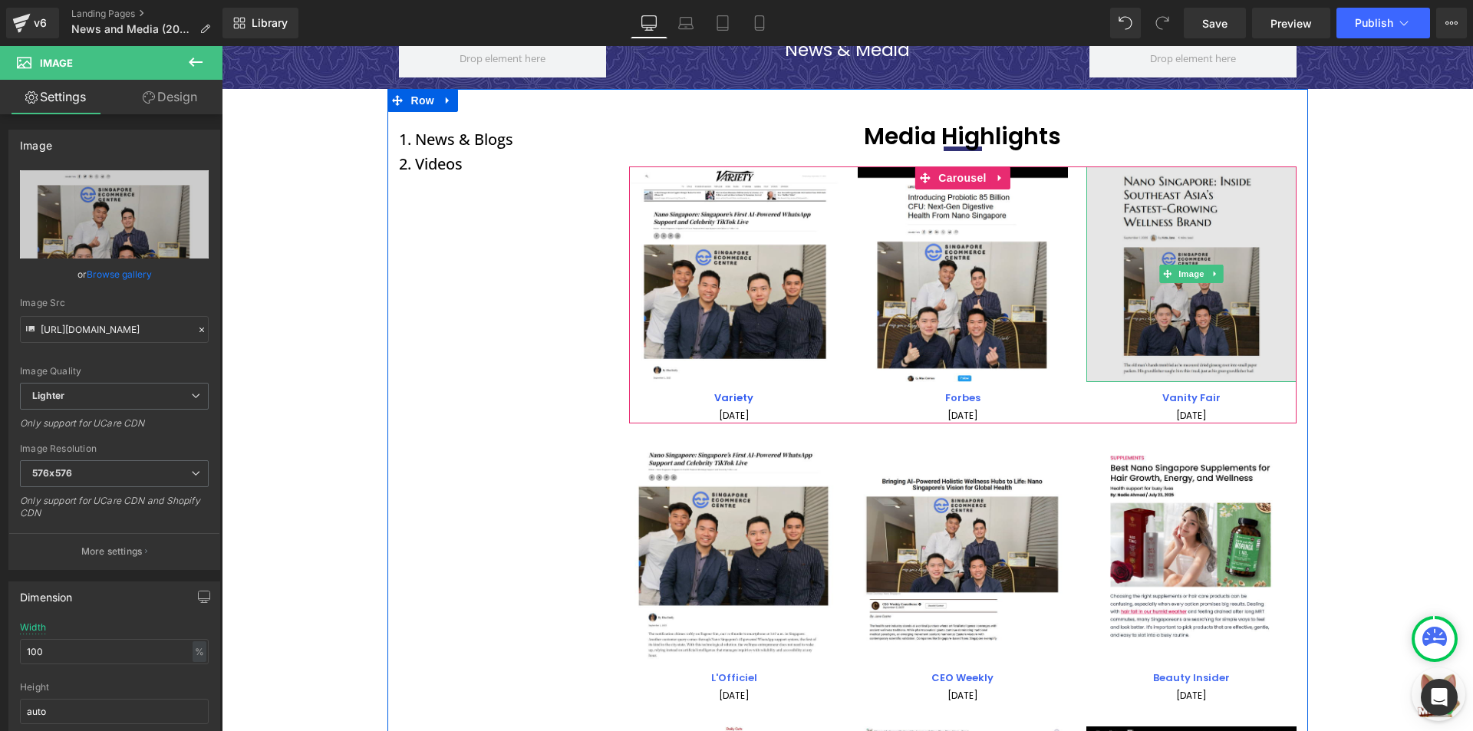
click at [1233, 327] on img at bounding box center [1191, 274] width 210 height 216
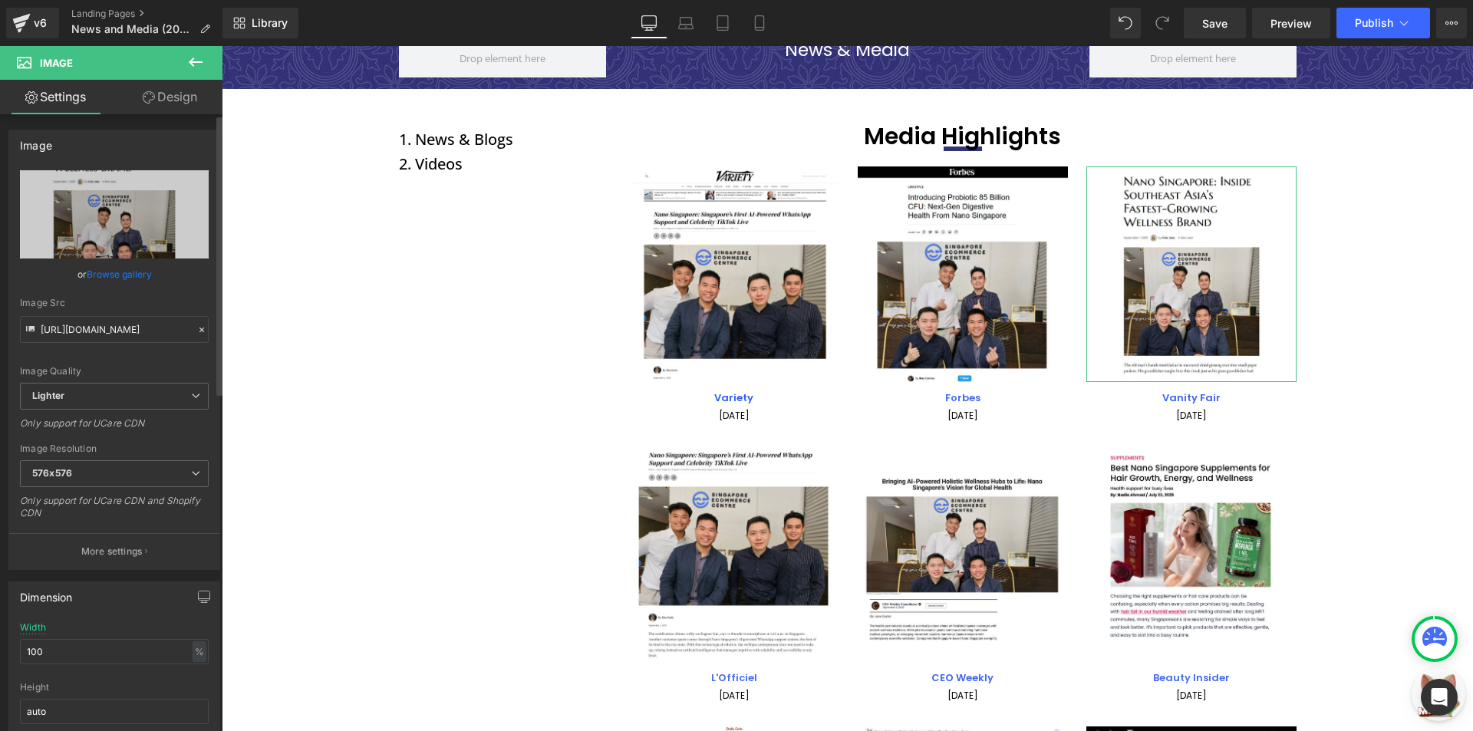
click at [106, 280] on link "Browse gallery" at bounding box center [119, 274] width 65 height 27
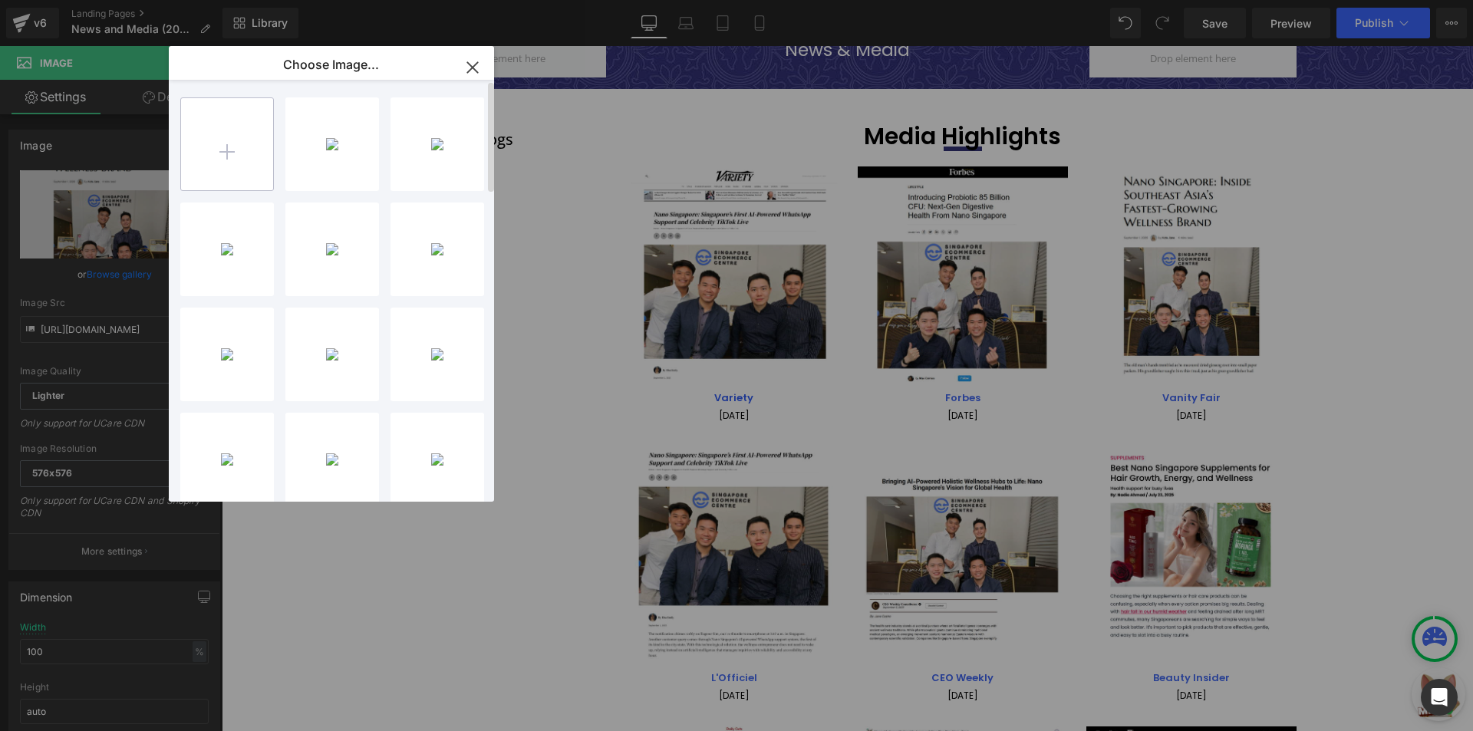
click at [210, 160] on input "file" at bounding box center [227, 144] width 92 height 92
type input "C:\fakepath\70.png"
click at [314, 166] on div "70...70.png 471.48 KB" at bounding box center [332, 144] width 94 height 94
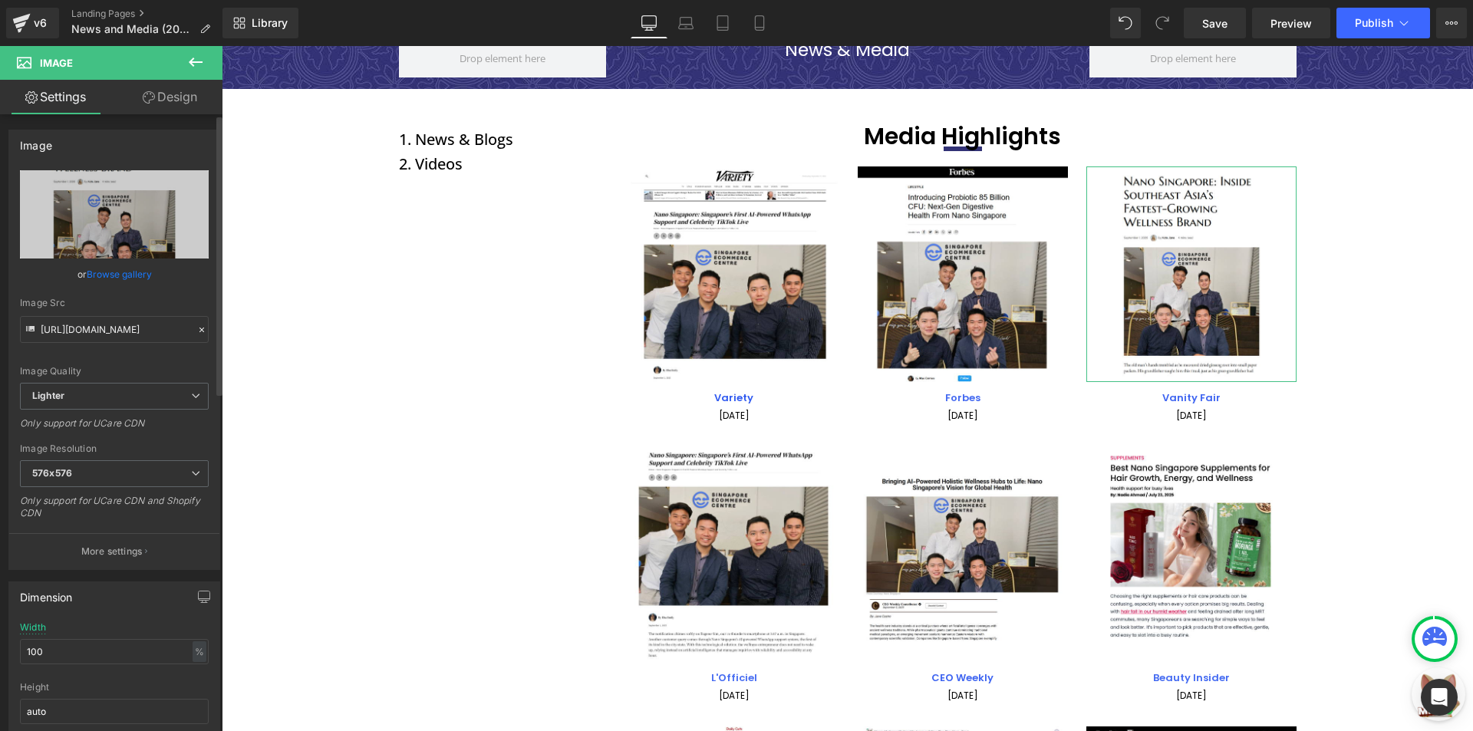
click at [145, 274] on link "Browse gallery" at bounding box center [119, 274] width 65 height 27
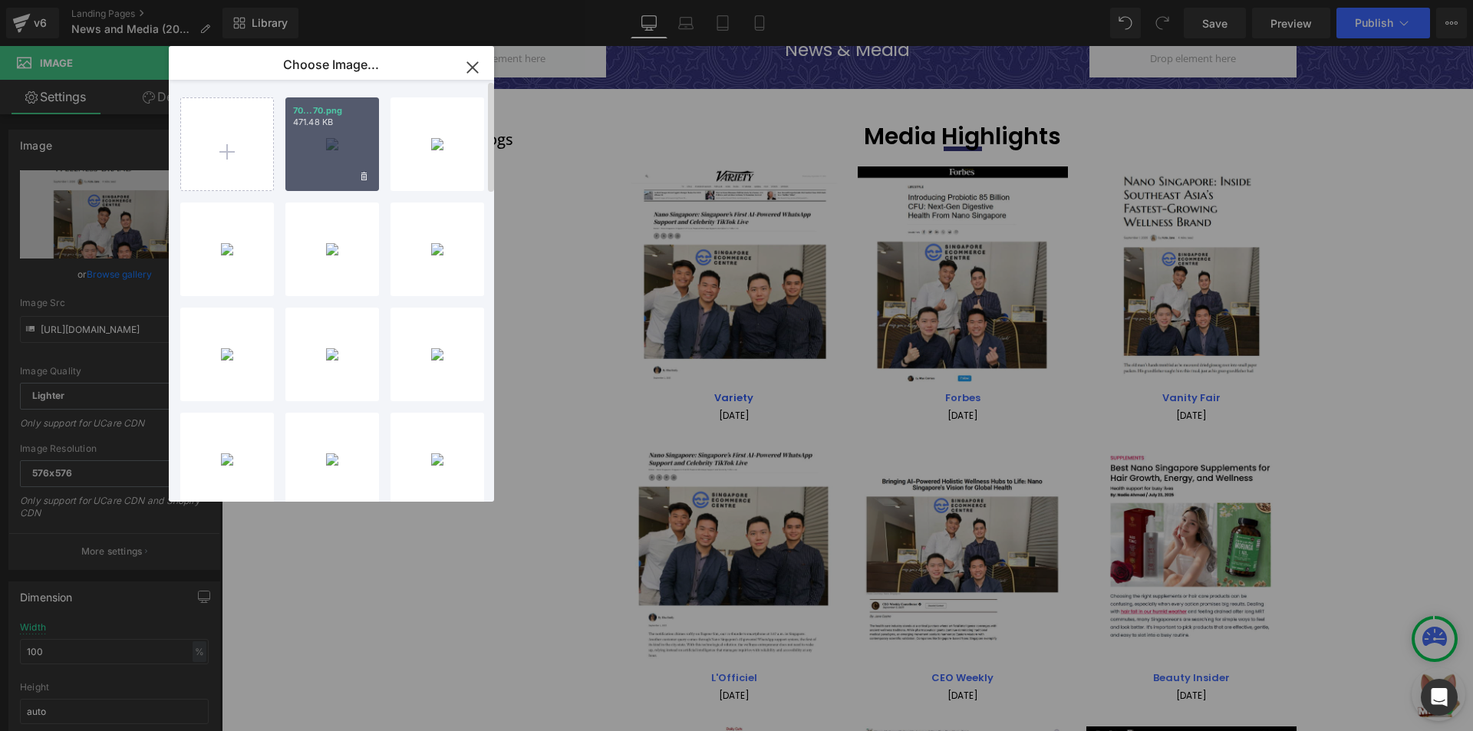
click at [330, 133] on div "70...70.png 471.48 KB" at bounding box center [332, 144] width 94 height 94
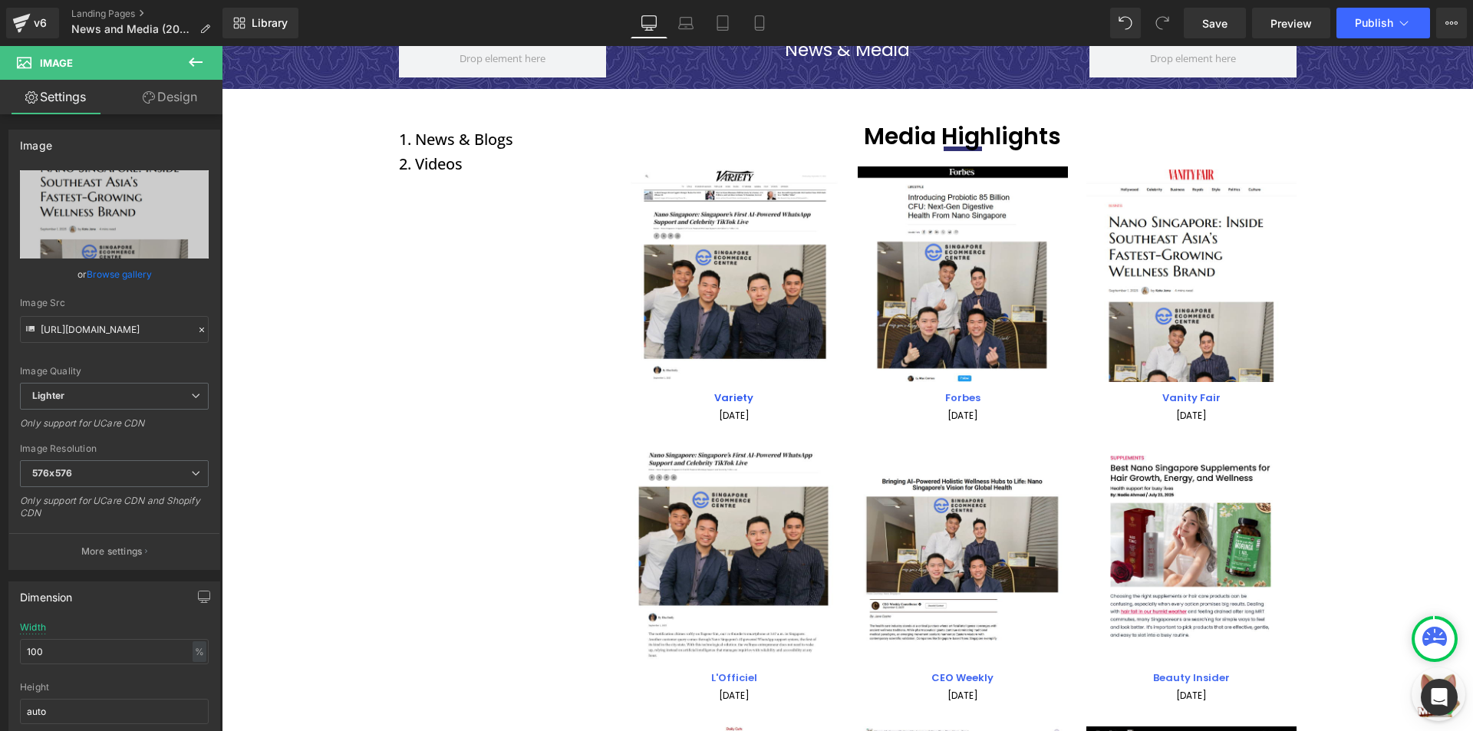
type input "[URL][DOMAIN_NAME]"
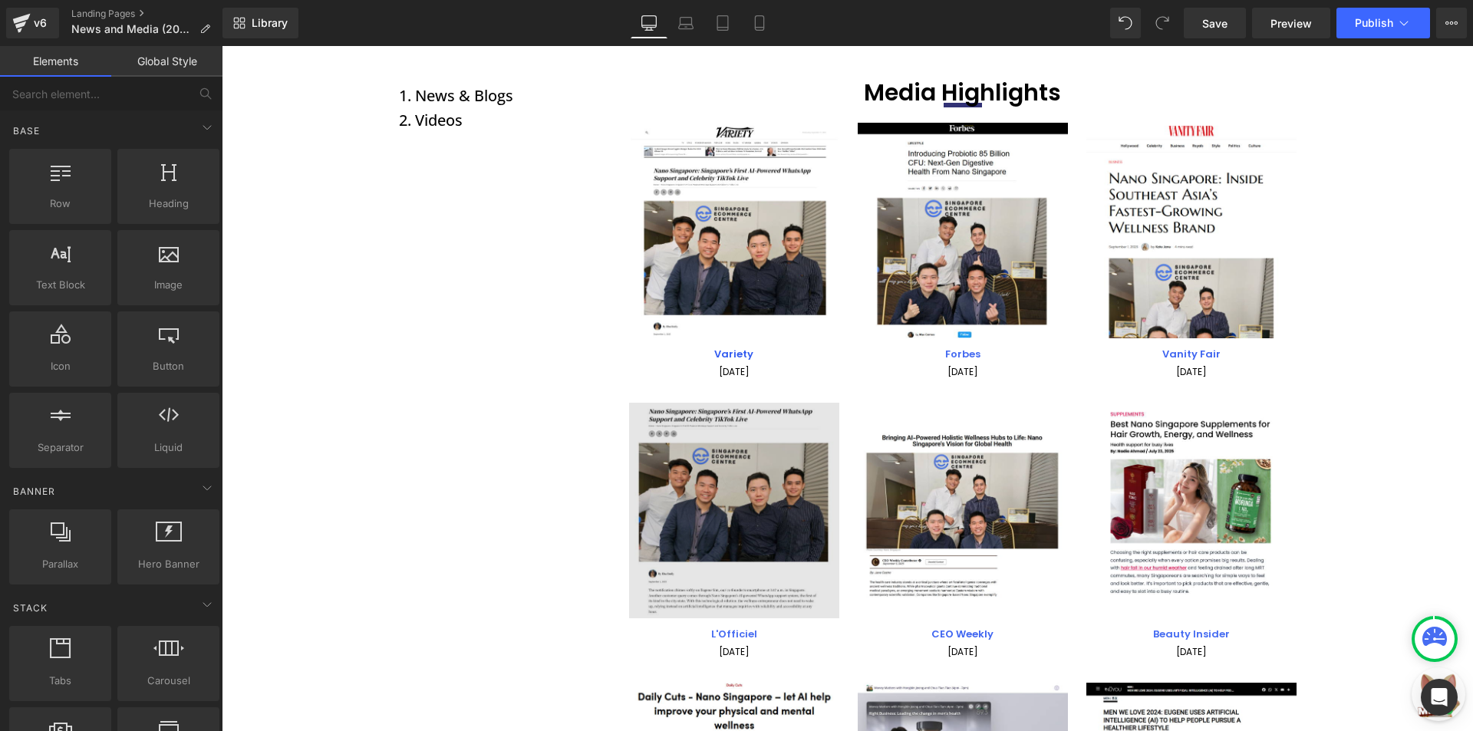
scroll to position [153, 0]
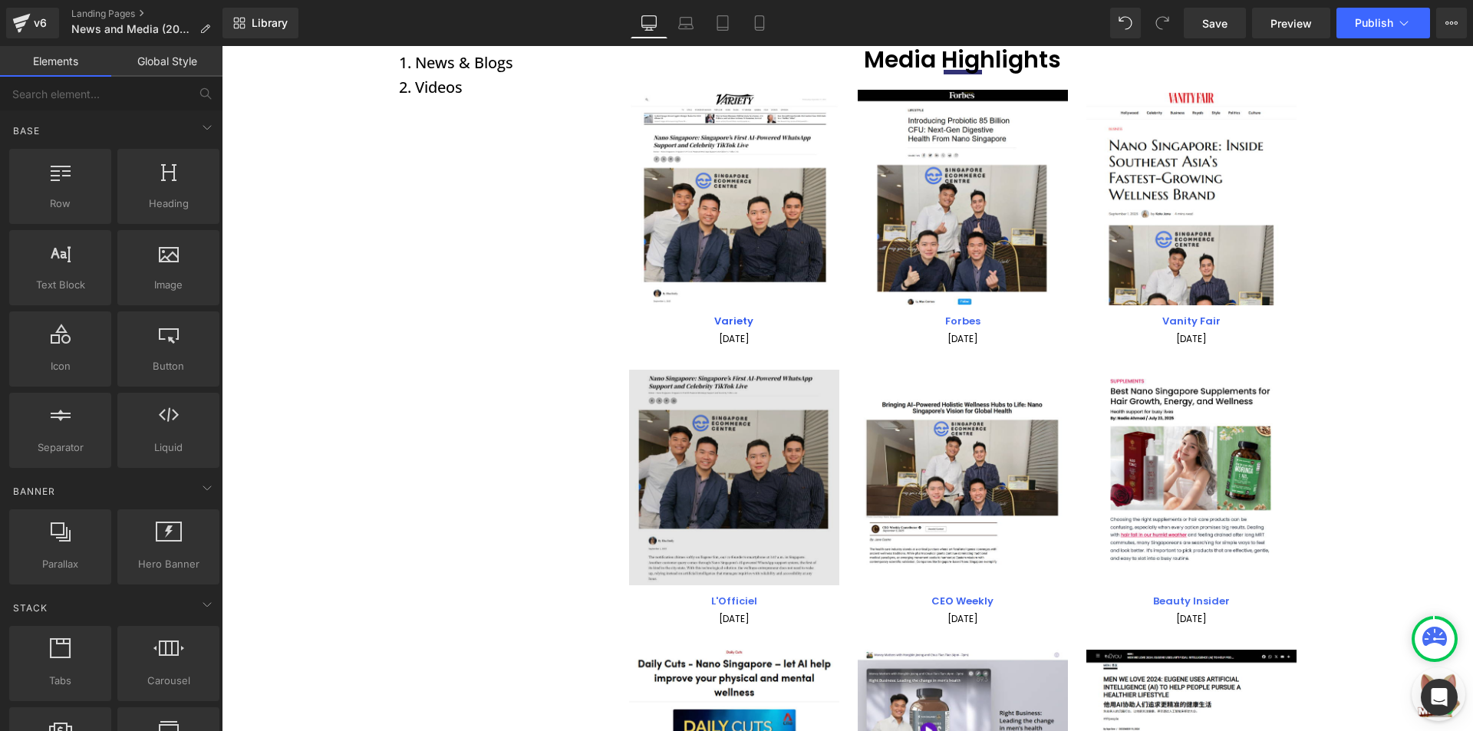
click at [686, 411] on img at bounding box center [734, 478] width 210 height 216
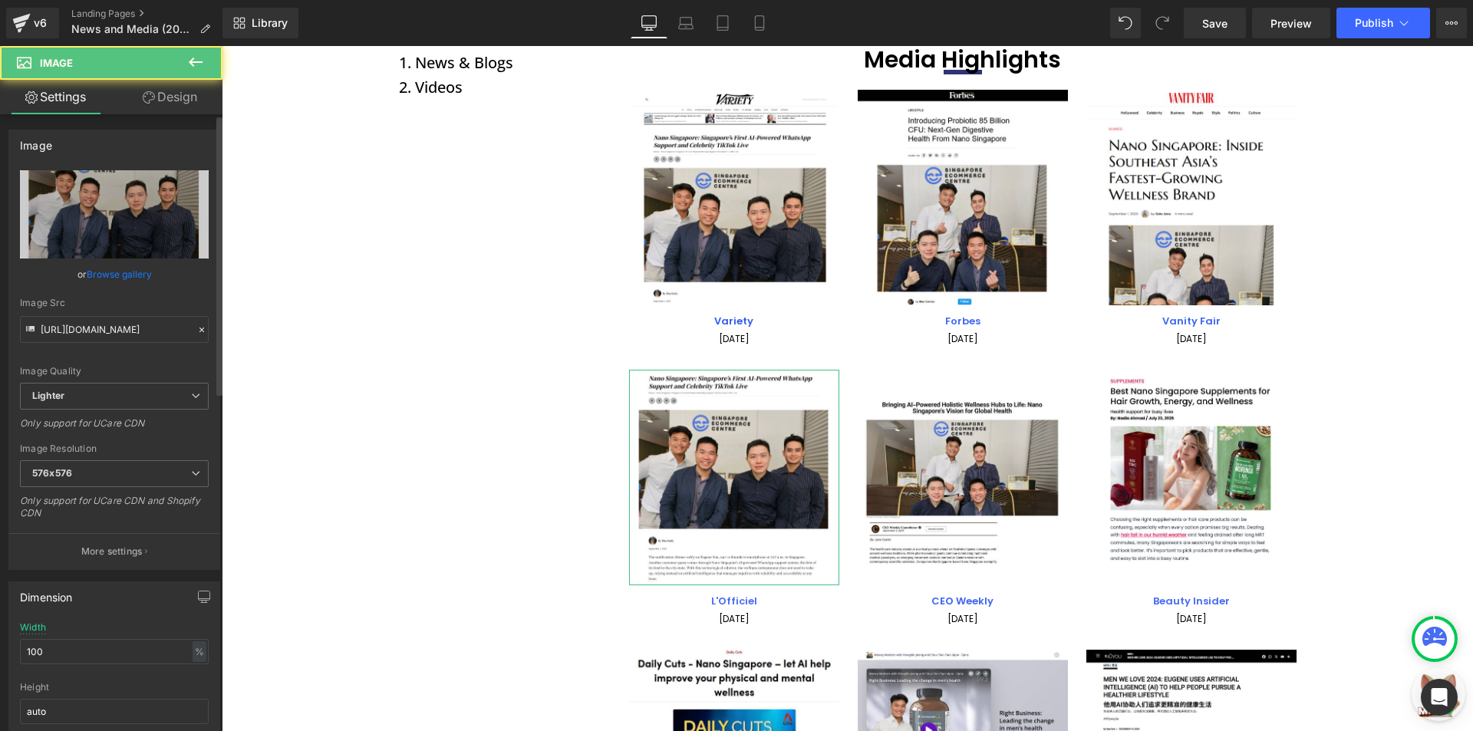
click at [123, 276] on link "Browse gallery" at bounding box center [119, 274] width 65 height 27
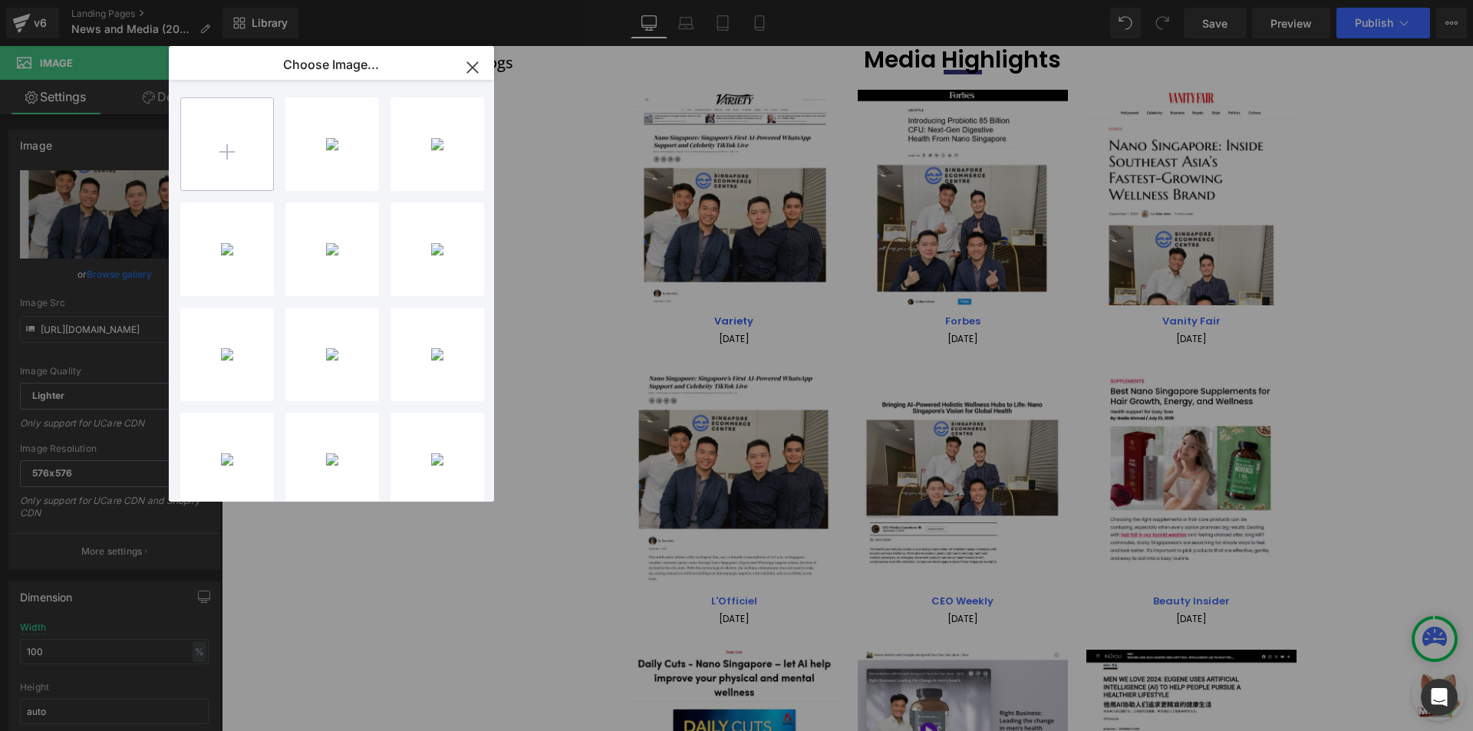
click at [222, 163] on input "file" at bounding box center [227, 144] width 92 height 92
type input "C:\fakepath\71.png"
click at [316, 176] on div "71...71.png 688.85 KB" at bounding box center [332, 144] width 94 height 94
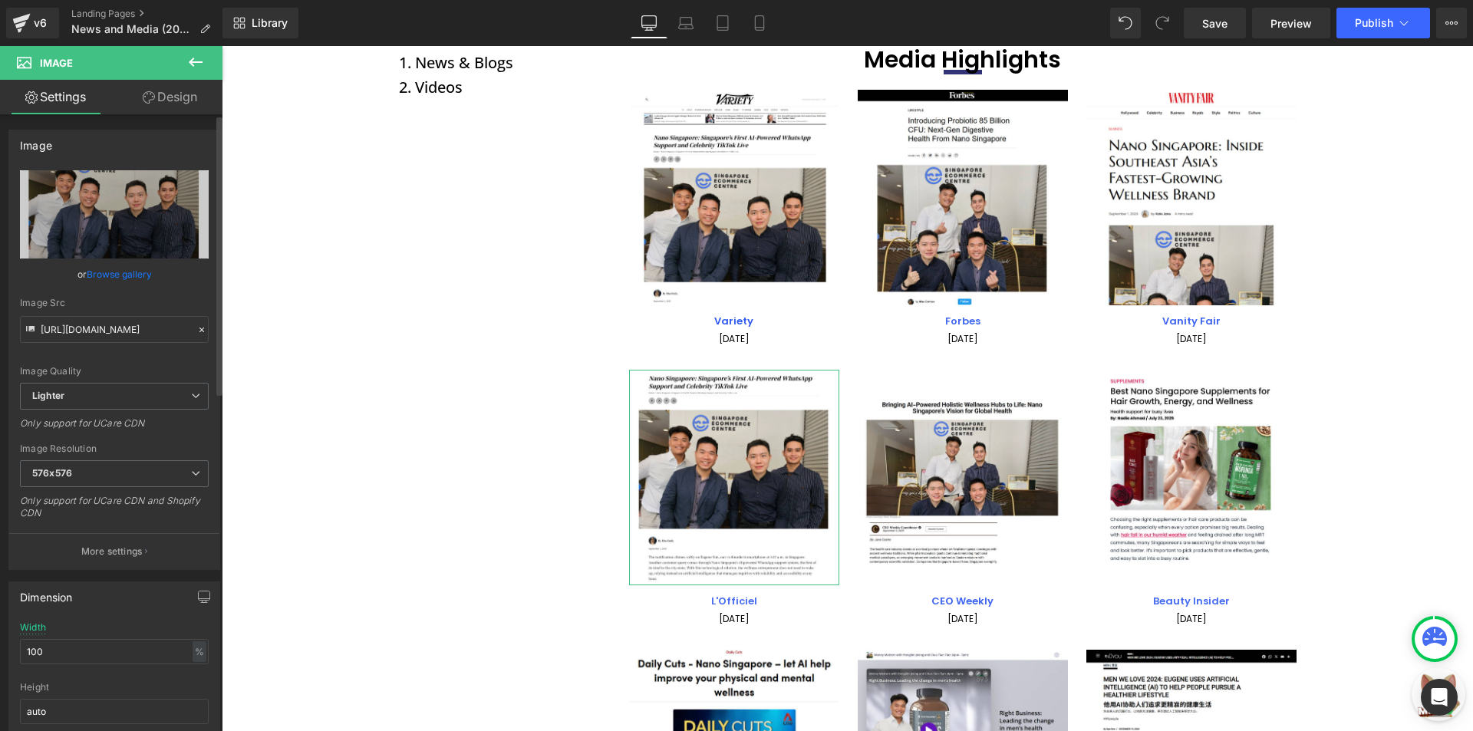
click at [137, 275] on link "Browse gallery" at bounding box center [119, 274] width 65 height 27
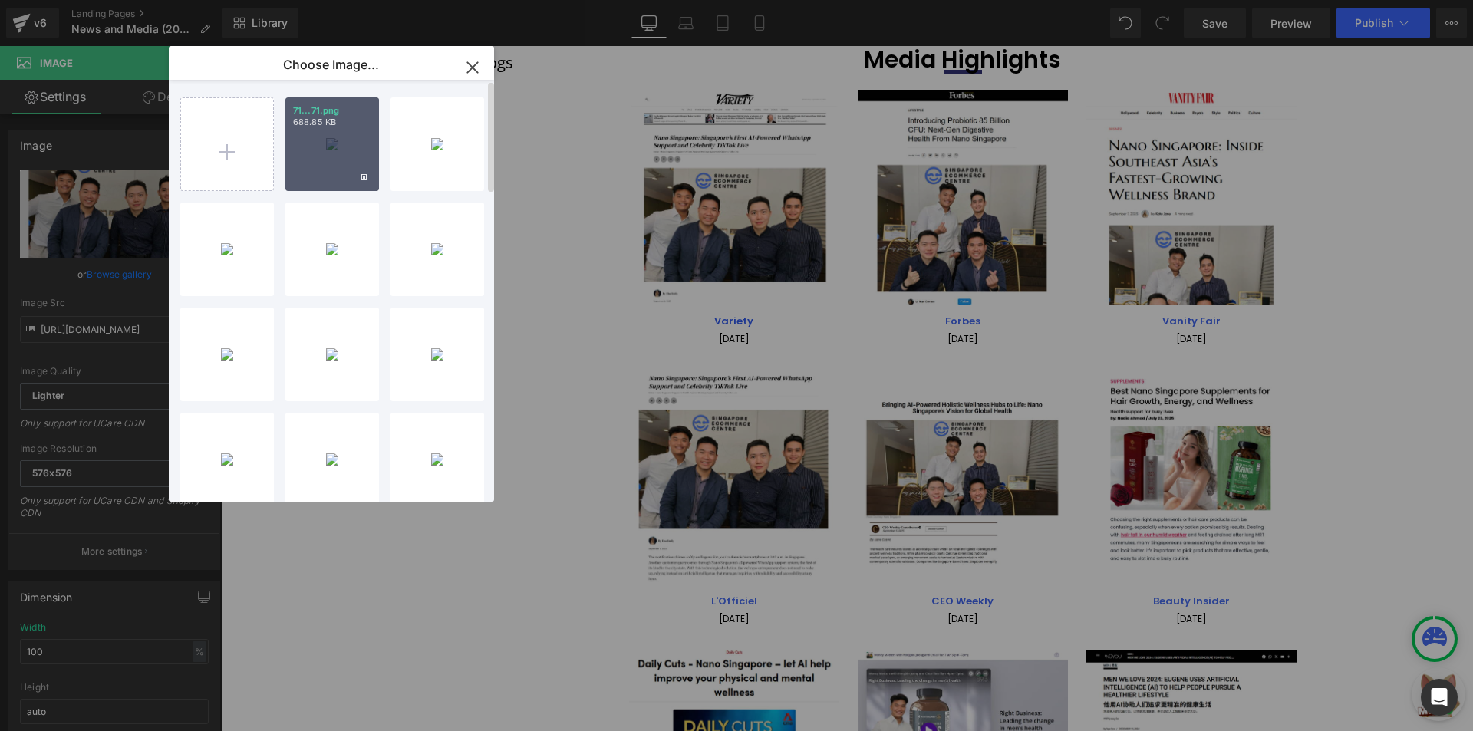
drag, startPoint x: 323, startPoint y: 137, endPoint x: 102, endPoint y: 91, distance: 225.6
click at [323, 137] on div "71...71.png 688.85 KB" at bounding box center [332, 144] width 94 height 94
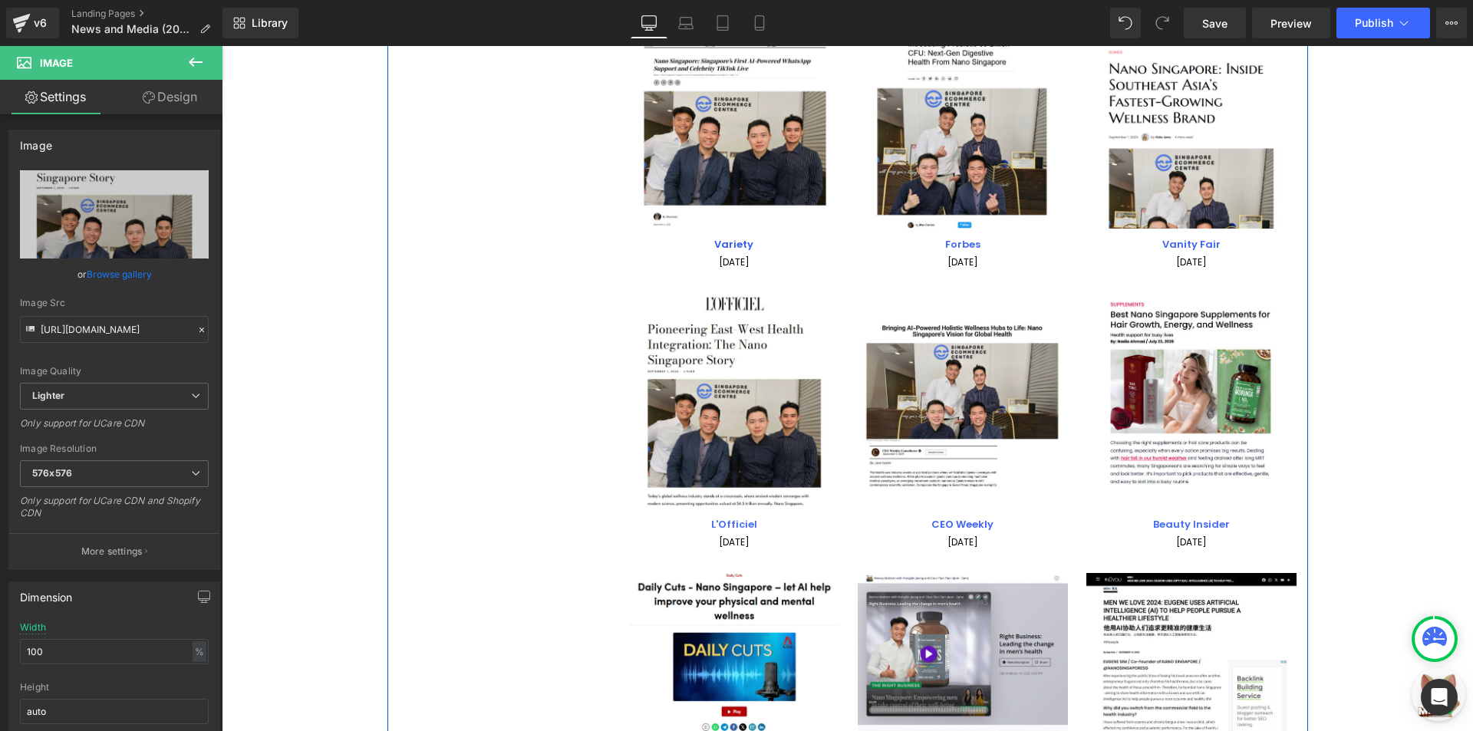
type input "[URL][DOMAIN_NAME]"
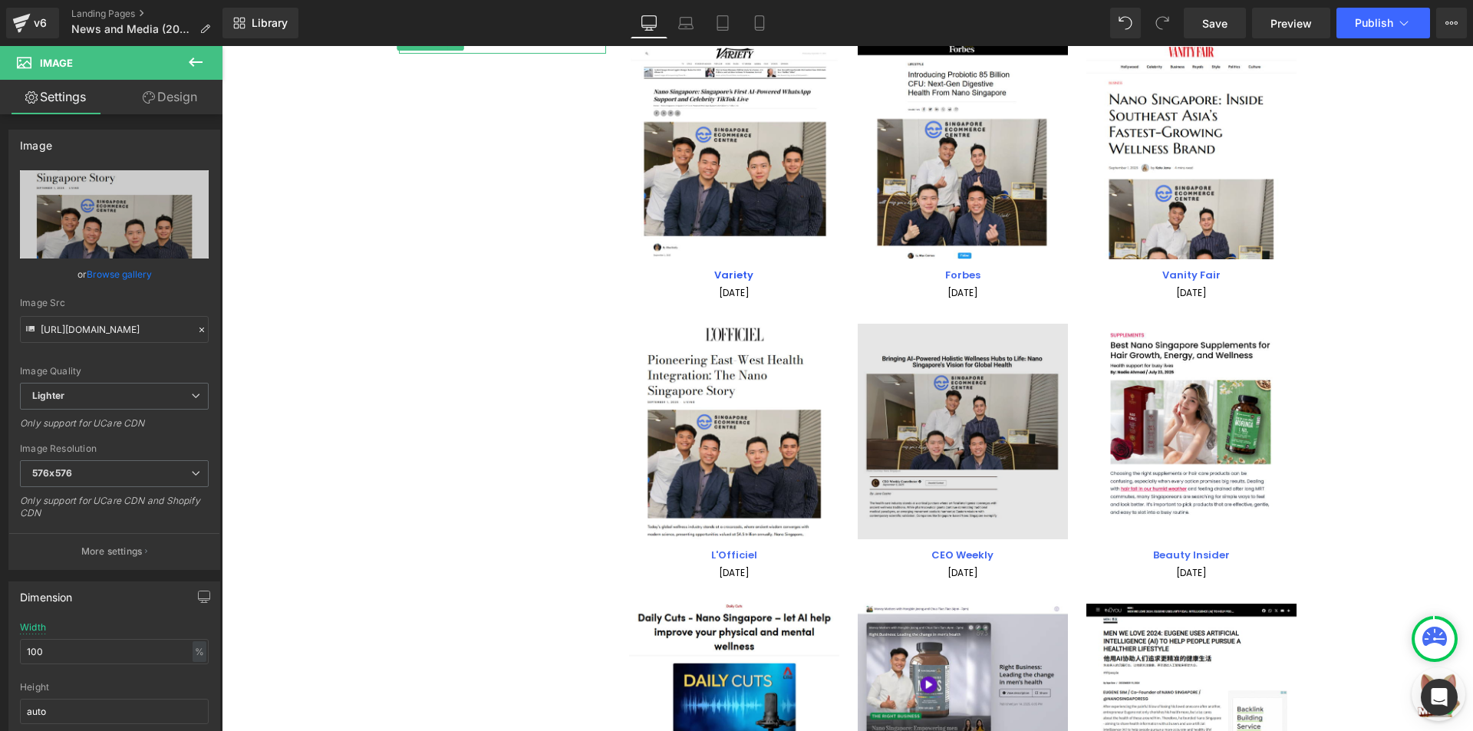
scroll to position [230, 0]
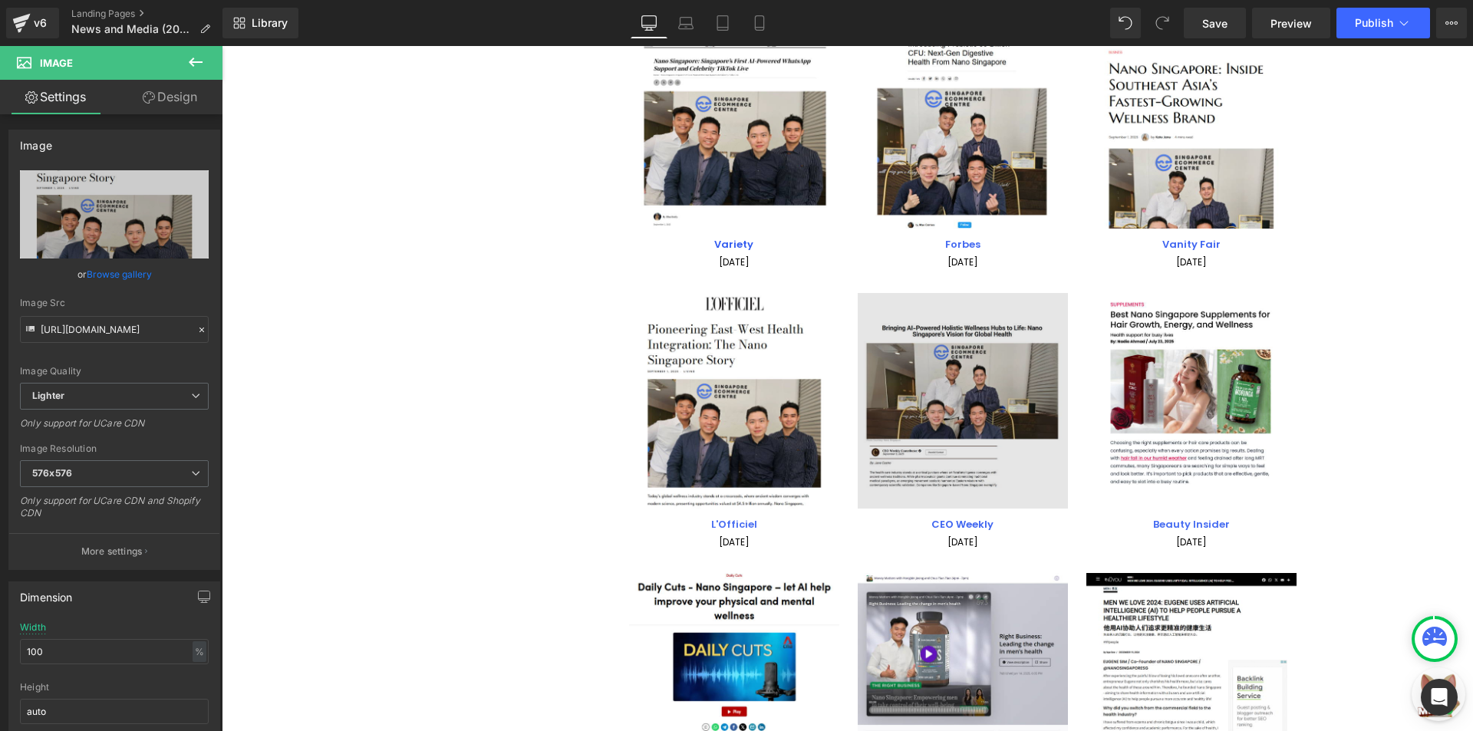
click at [967, 421] on img at bounding box center [963, 401] width 210 height 216
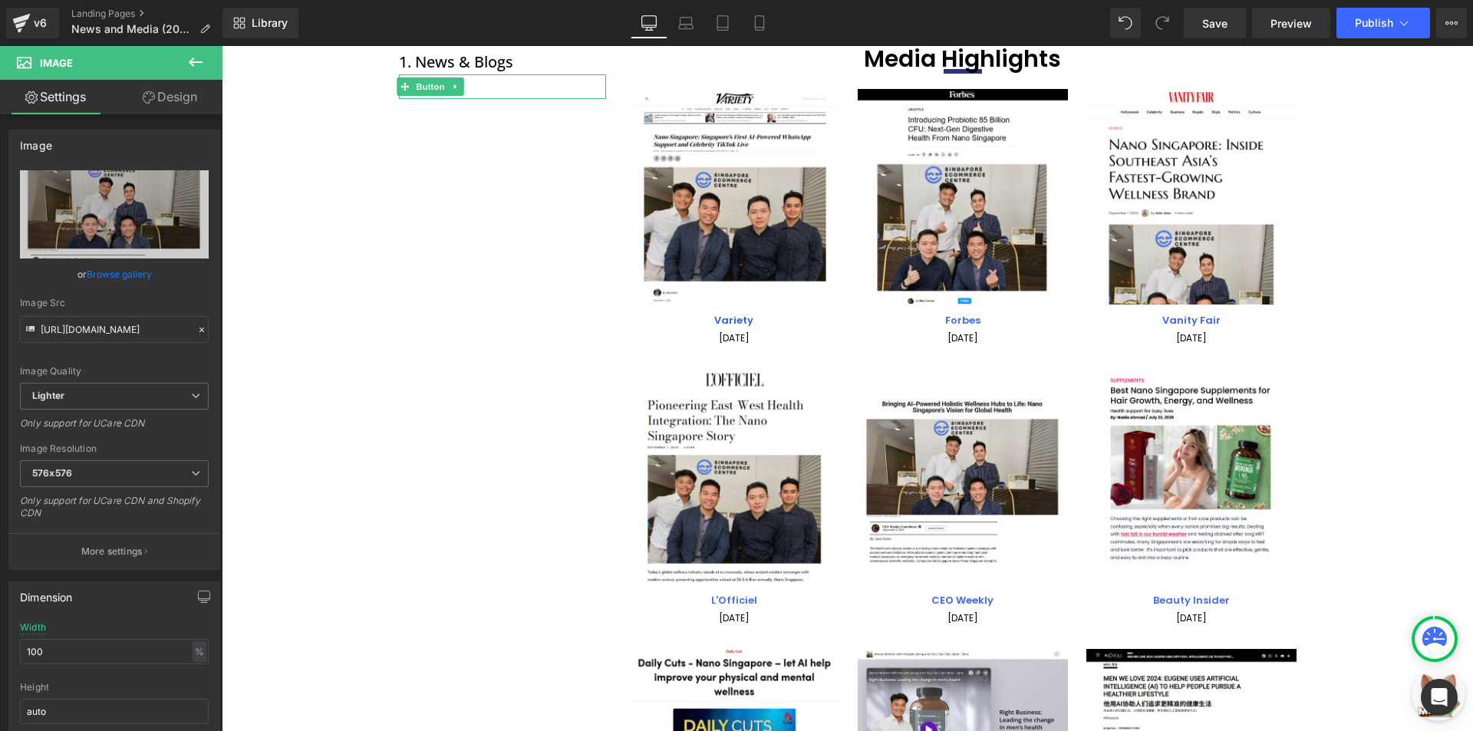
scroll to position [153, 0]
click at [123, 275] on link "Browse gallery" at bounding box center [119, 274] width 65 height 27
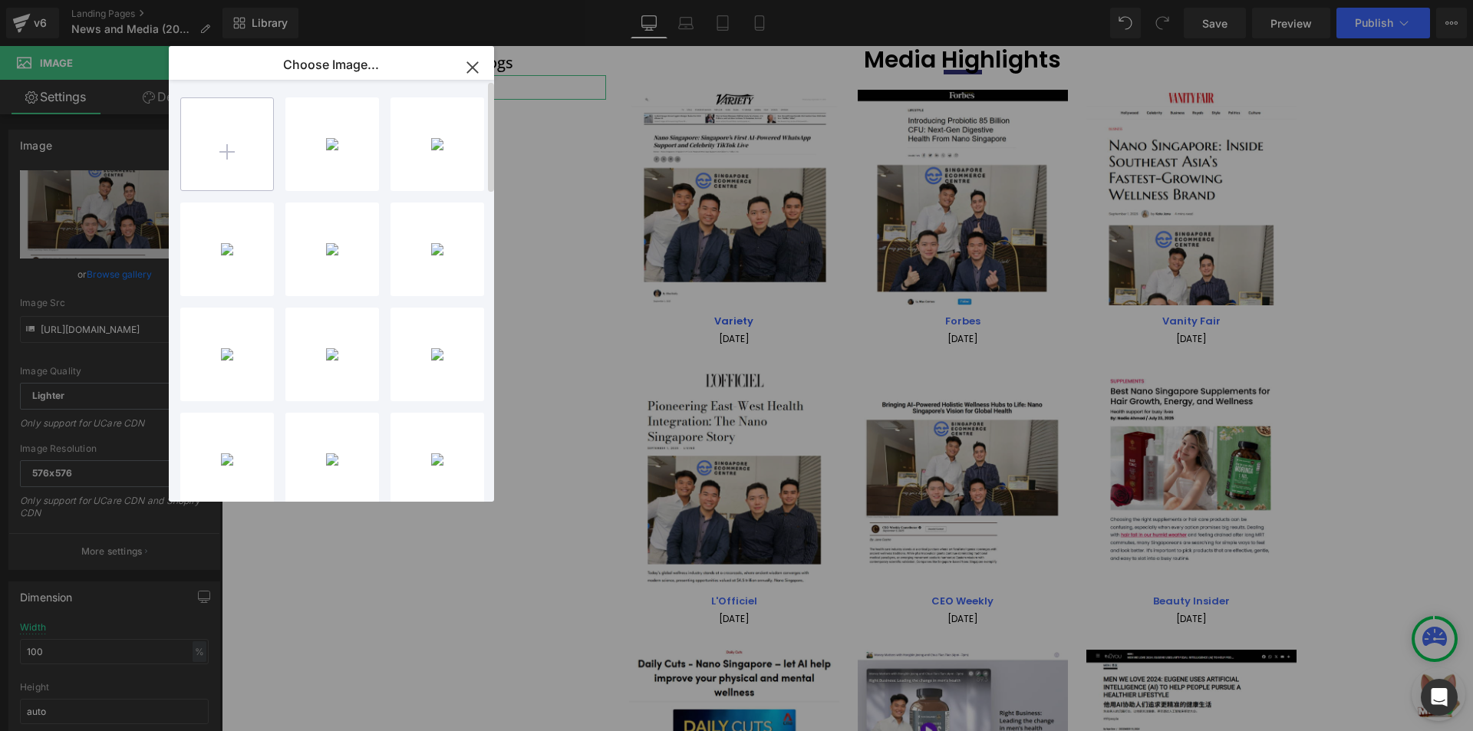
click at [260, 159] on input "file" at bounding box center [227, 144] width 92 height 92
type input "C:\fakepath\72.png"
click at [320, 170] on div "72...72.png 817.51 KB" at bounding box center [332, 144] width 94 height 94
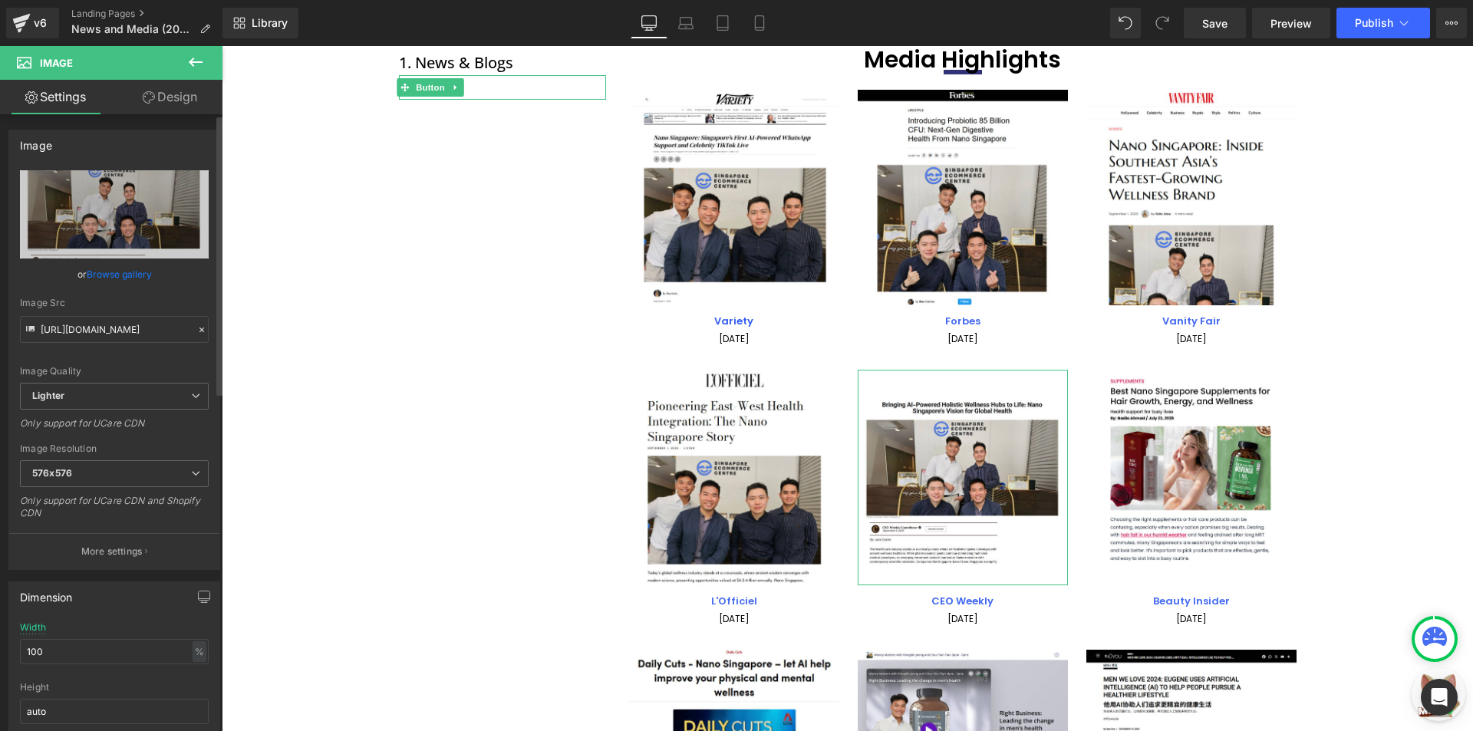
click at [129, 269] on link "Browse gallery" at bounding box center [119, 274] width 65 height 27
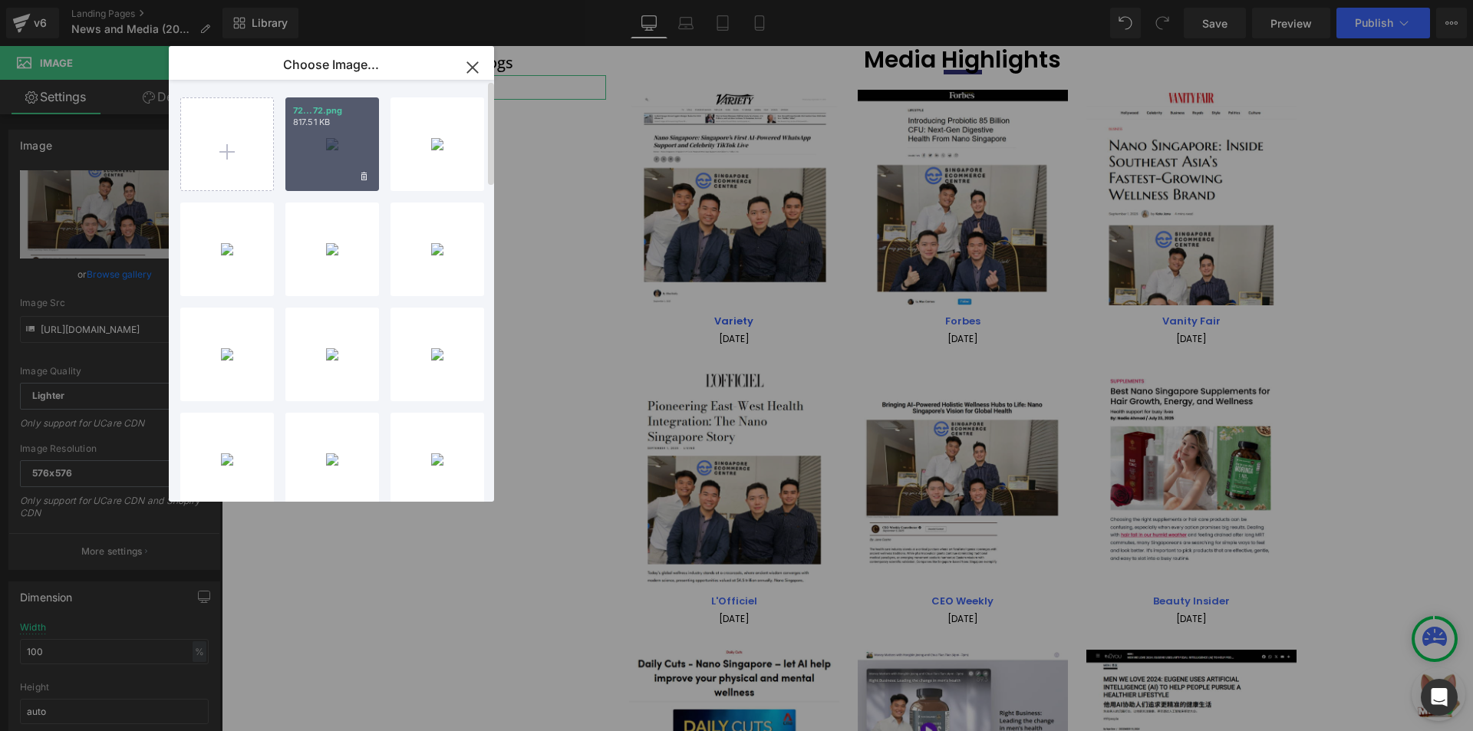
drag, startPoint x: 299, startPoint y: 148, endPoint x: 118, endPoint y: 133, distance: 181.7
click at [299, 148] on div "72...72.png 817.51 KB" at bounding box center [332, 144] width 94 height 94
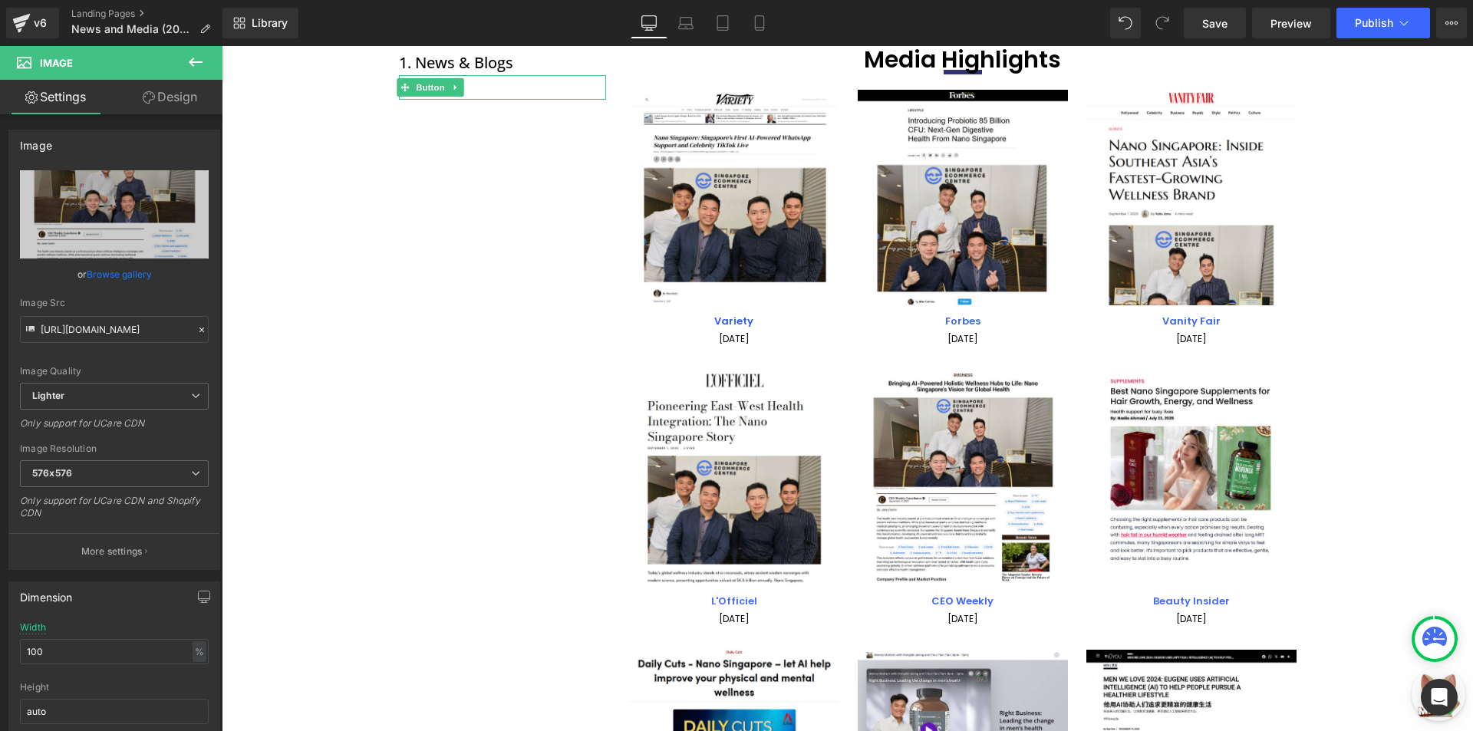
type input "[URL][DOMAIN_NAME]"
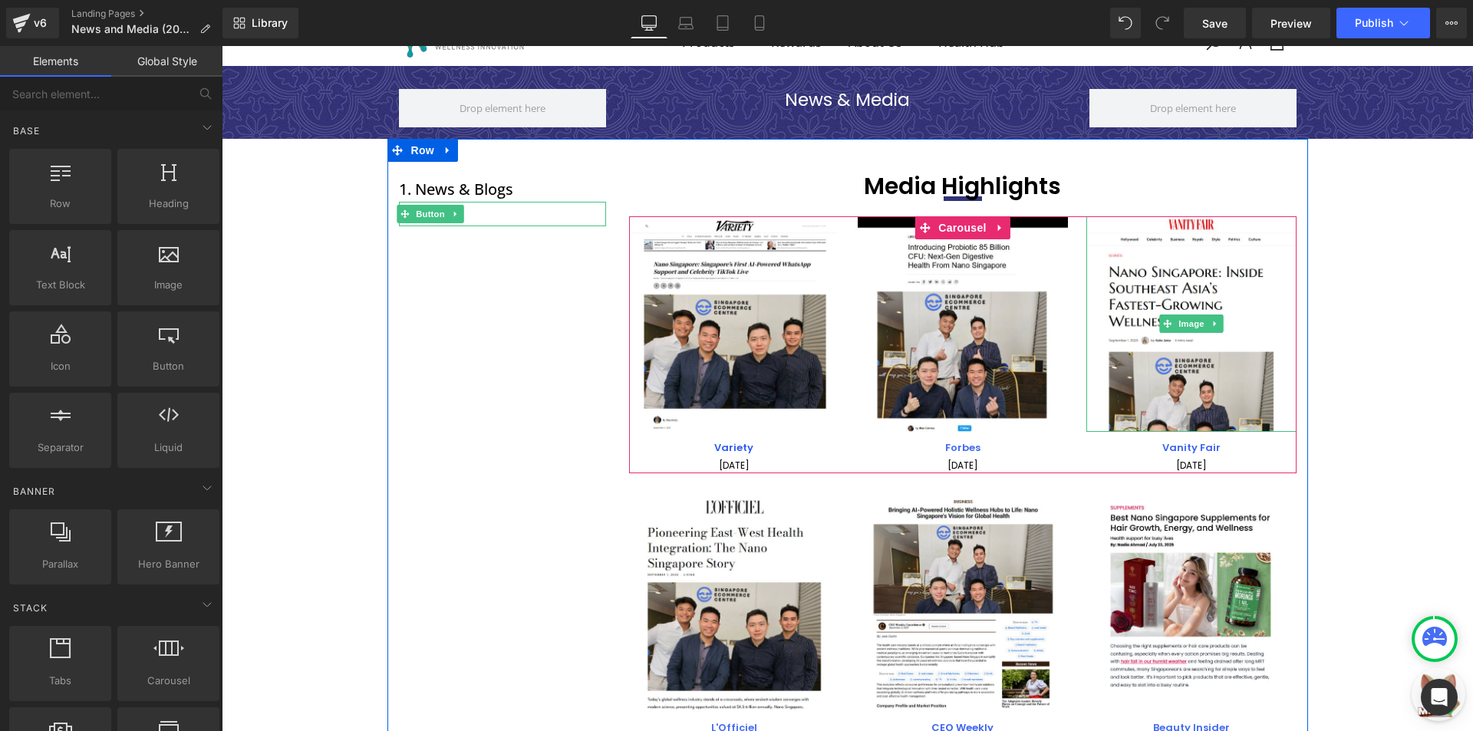
scroll to position [0, 0]
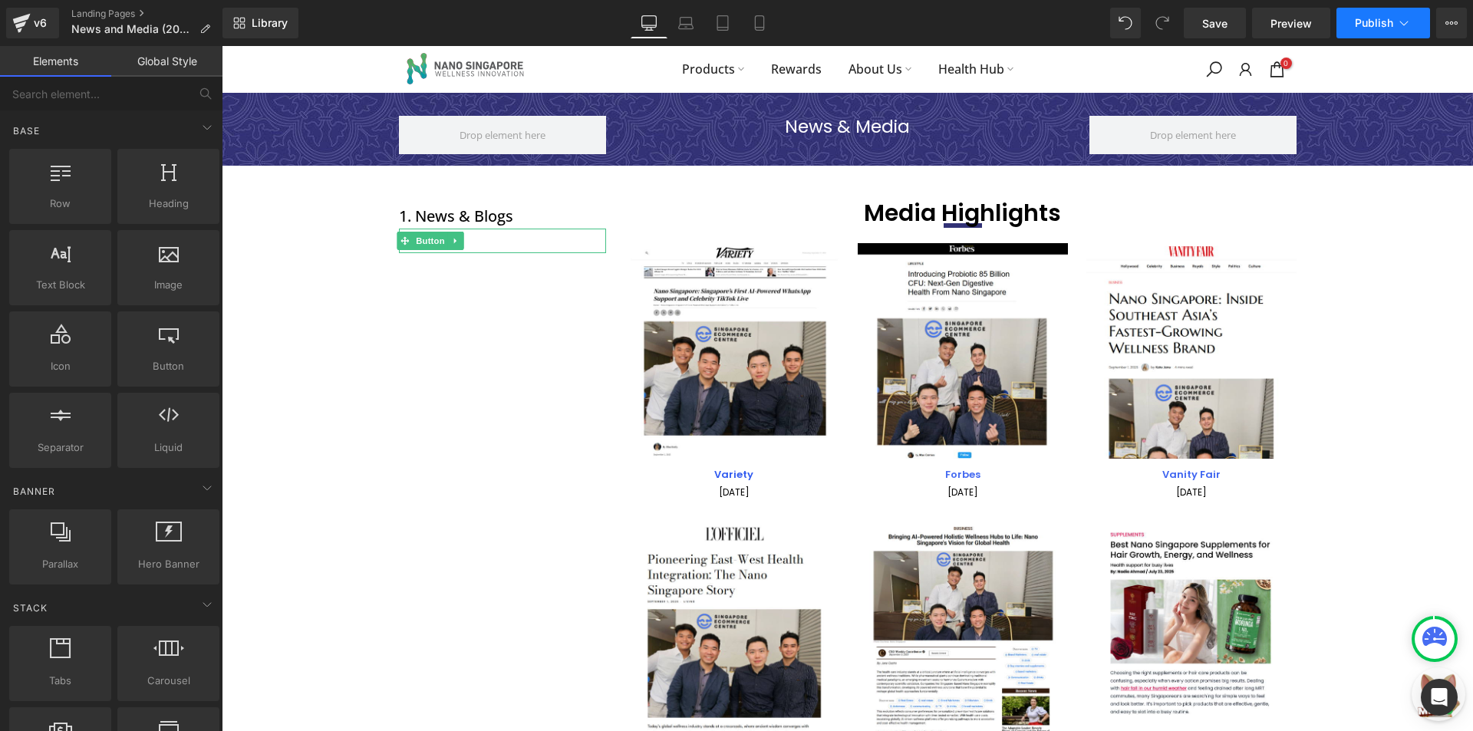
click at [1384, 32] on button "Publish" at bounding box center [1383, 23] width 94 height 31
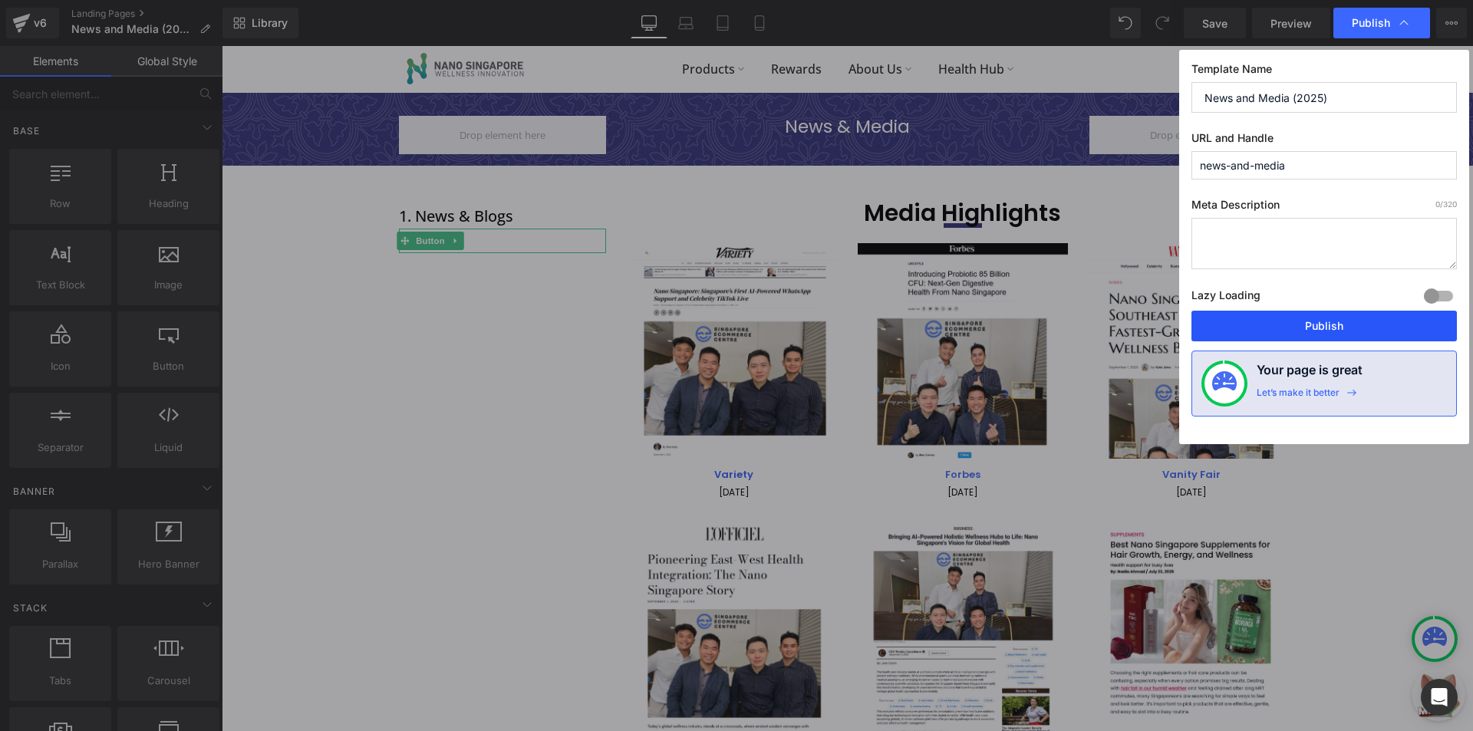
click at [1299, 338] on button "Publish" at bounding box center [1323, 326] width 265 height 31
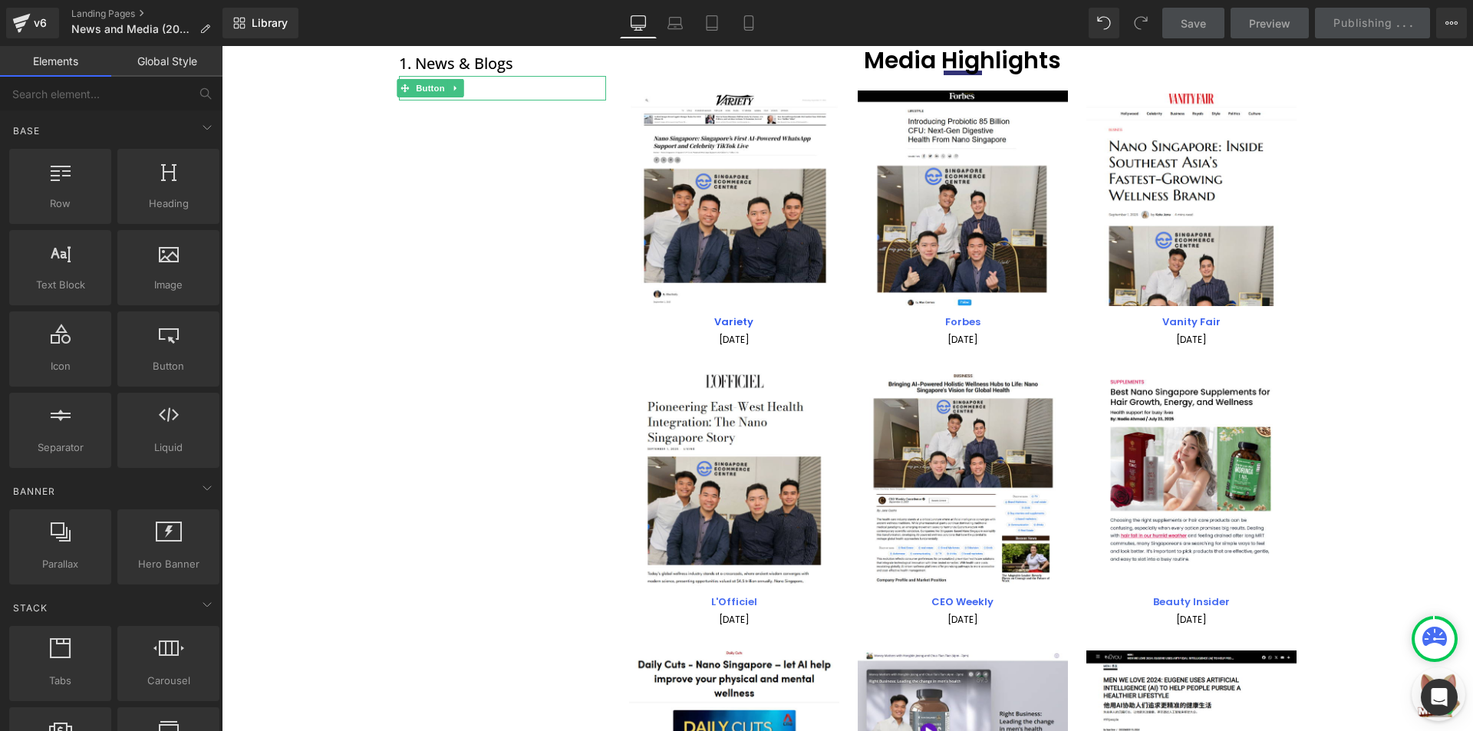
scroll to position [153, 0]
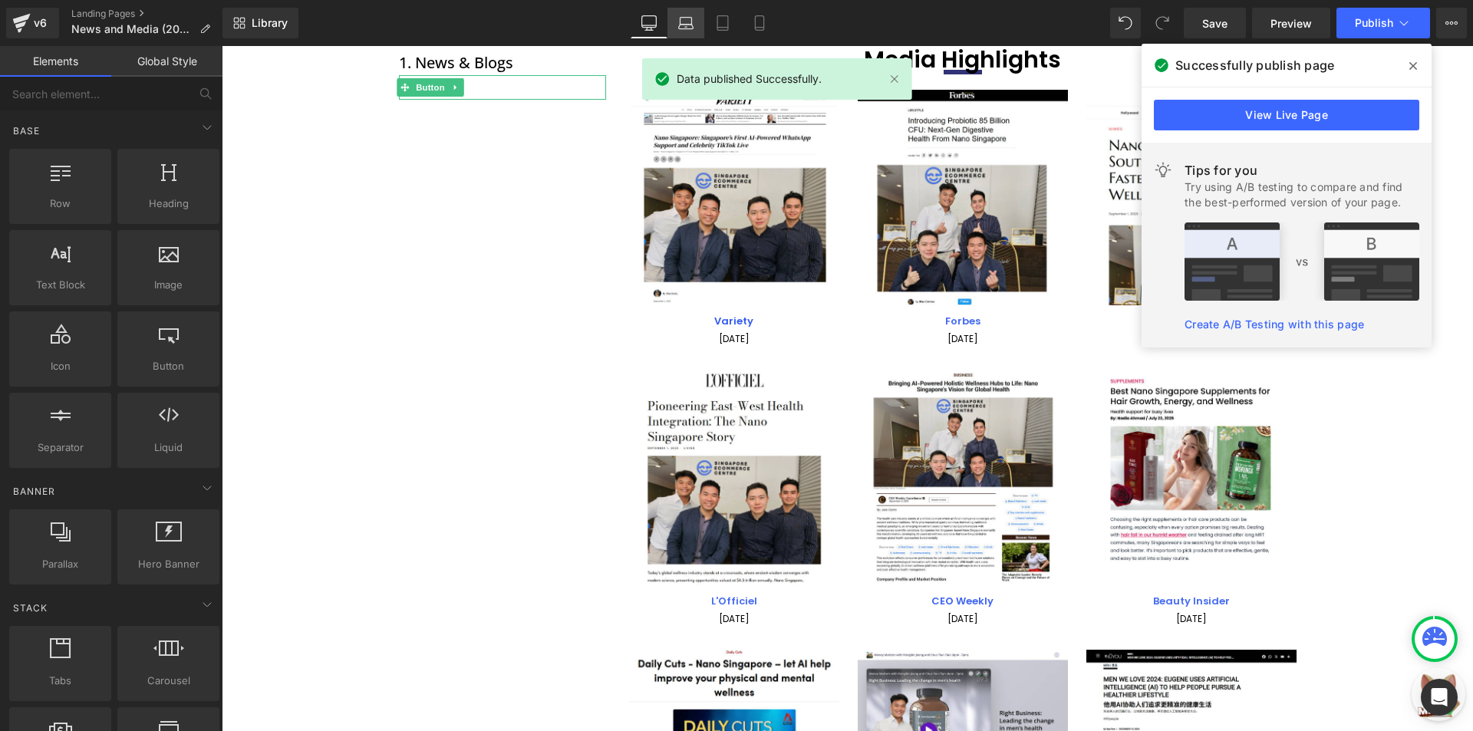
click at [695, 20] on link "Laptop" at bounding box center [685, 23] width 37 height 31
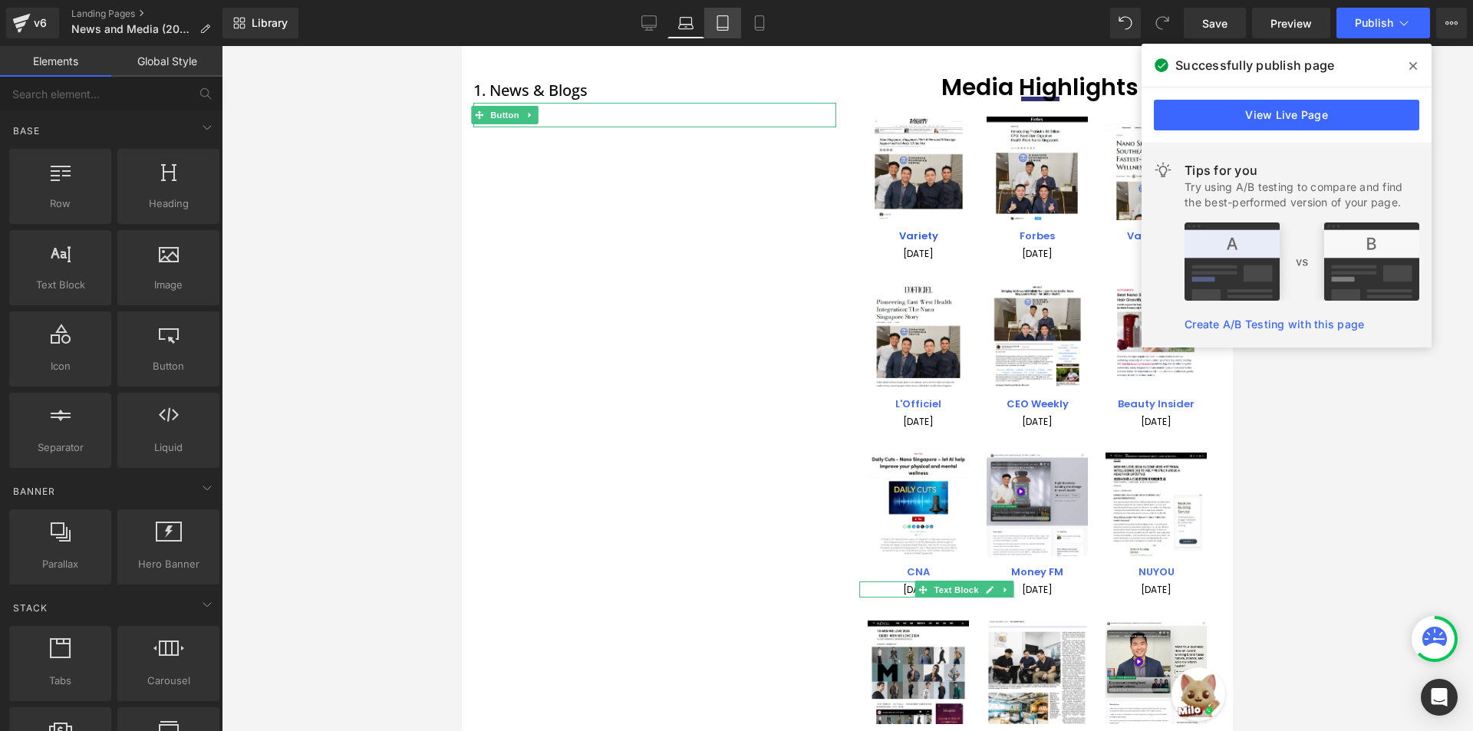
click at [739, 18] on link "Tablet" at bounding box center [722, 23] width 37 height 31
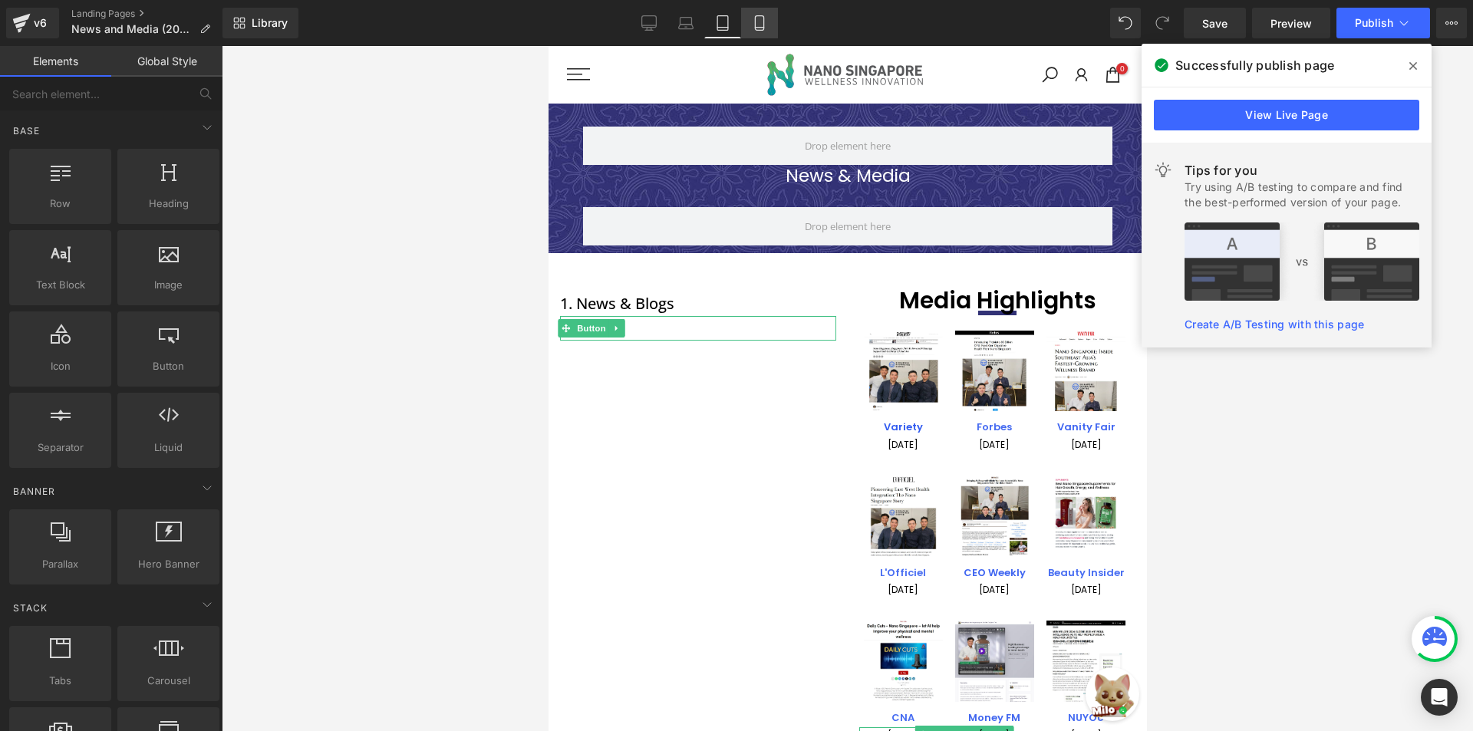
click at [752, 18] on icon at bounding box center [759, 22] width 15 height 15
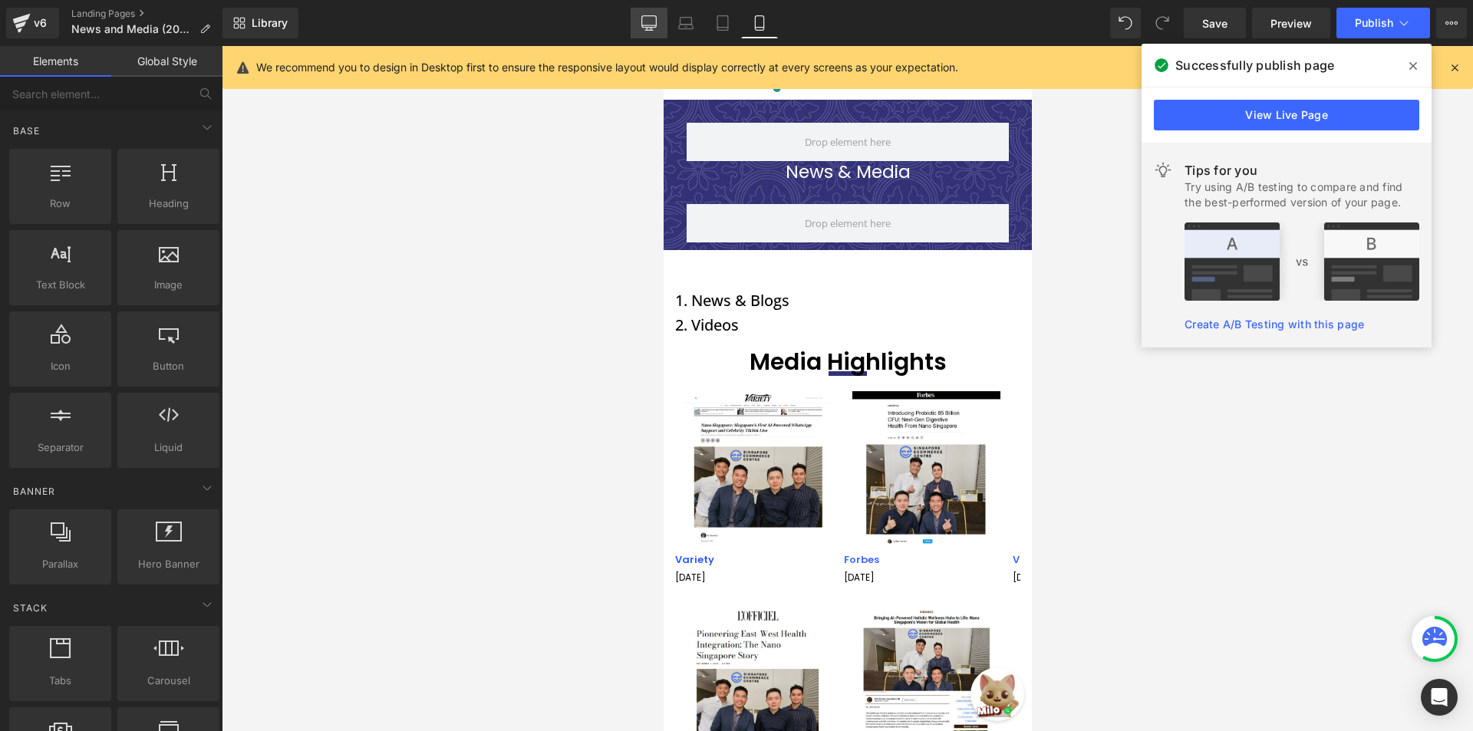
drag, startPoint x: 659, startPoint y: 22, endPoint x: 611, endPoint y: 98, distance: 89.6
click at [659, 22] on link "Desktop" at bounding box center [648, 23] width 37 height 31
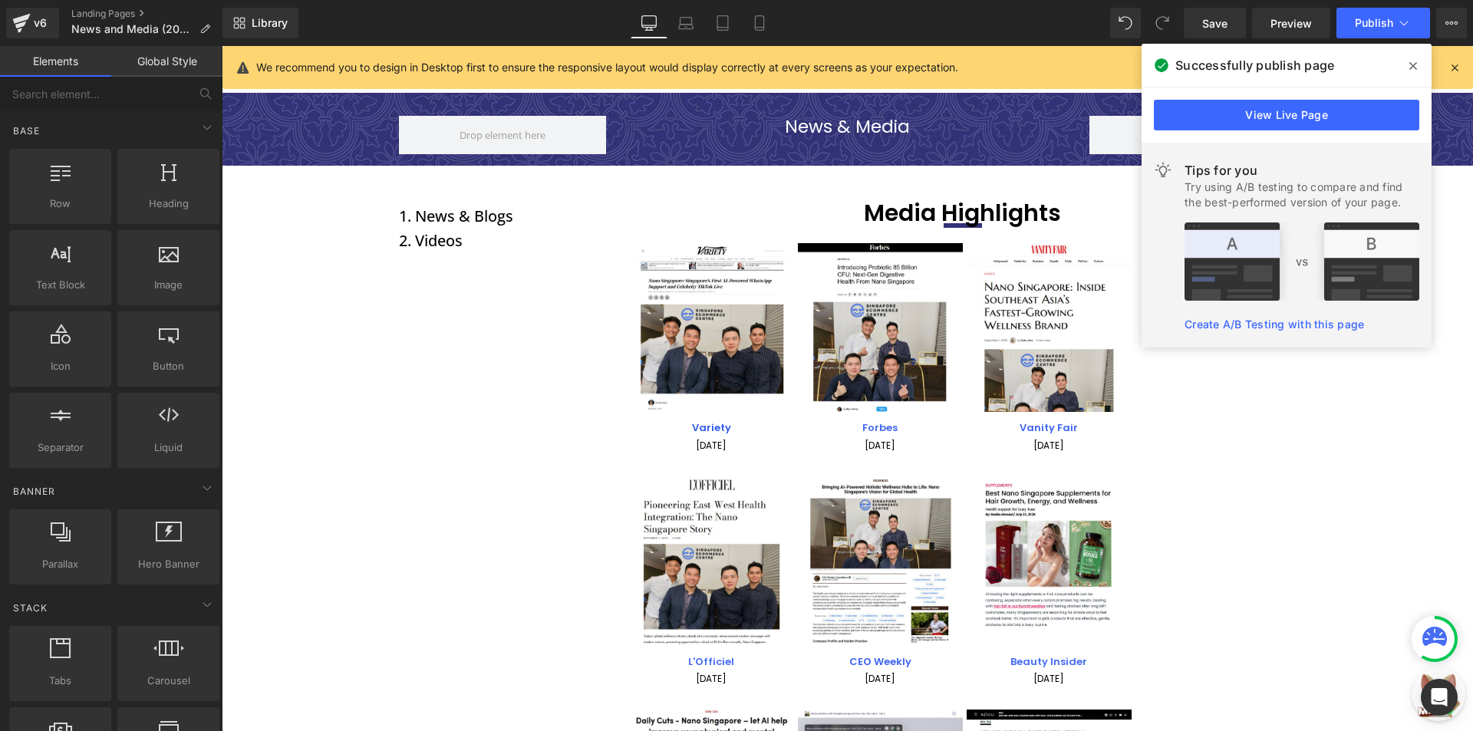
scroll to position [47, 0]
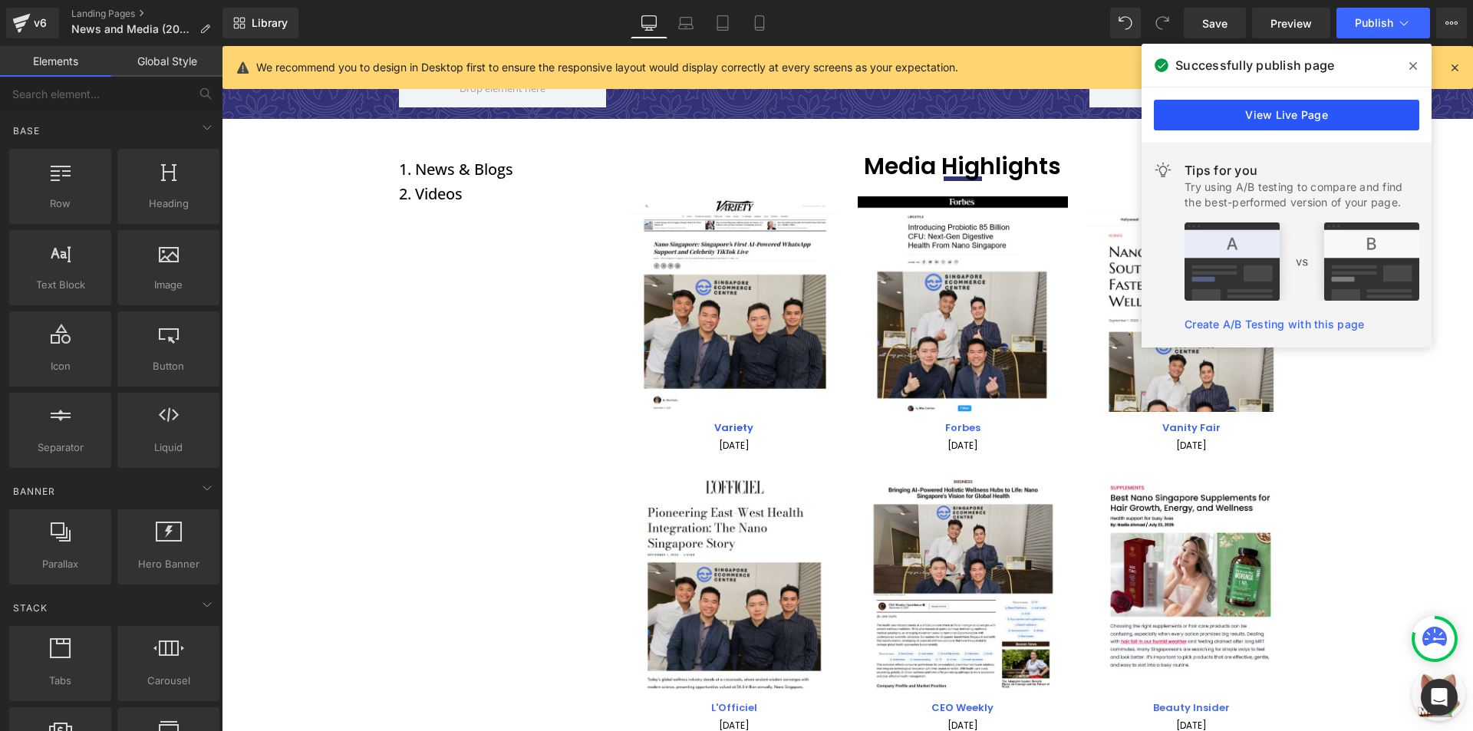
click at [1292, 116] on link "View Live Page" at bounding box center [1286, 115] width 265 height 31
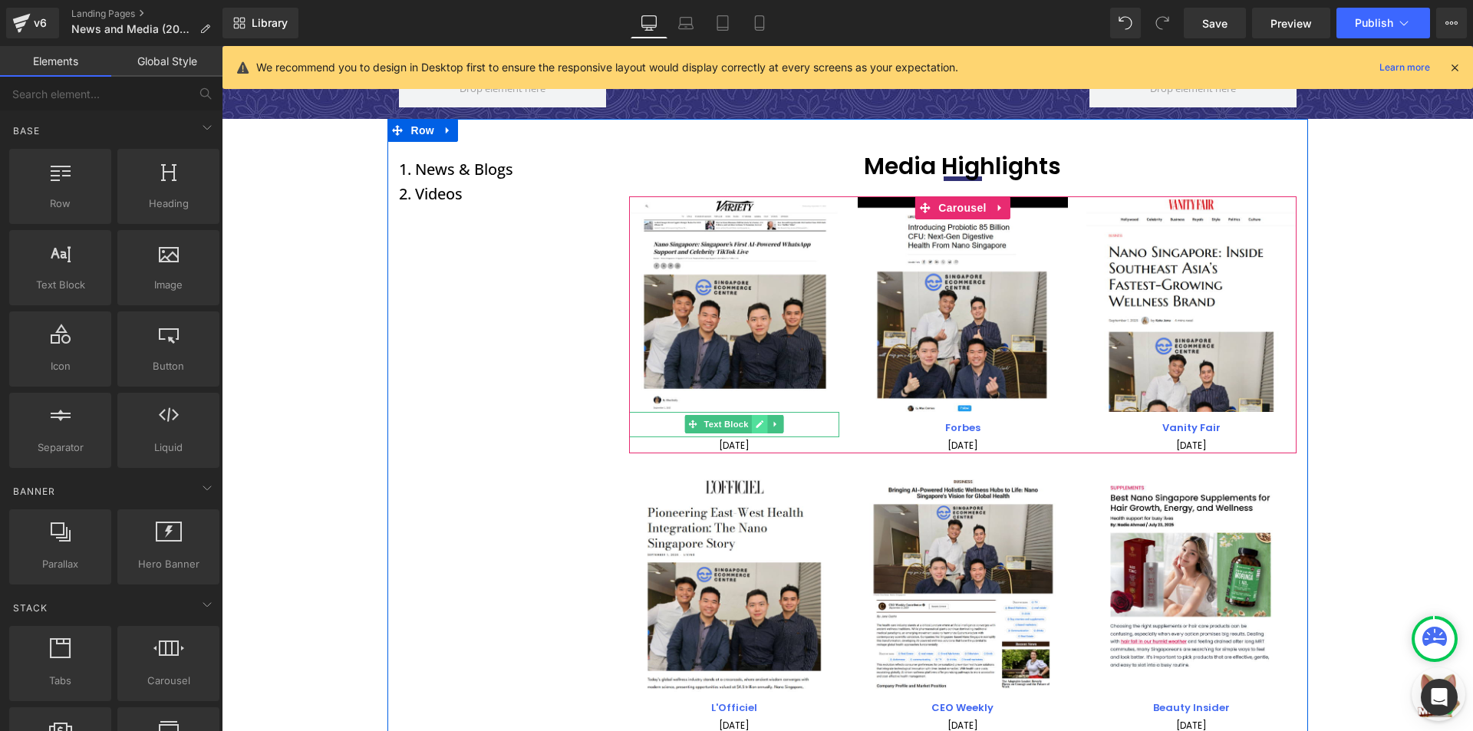
click at [751, 426] on link at bounding box center [759, 424] width 16 height 18
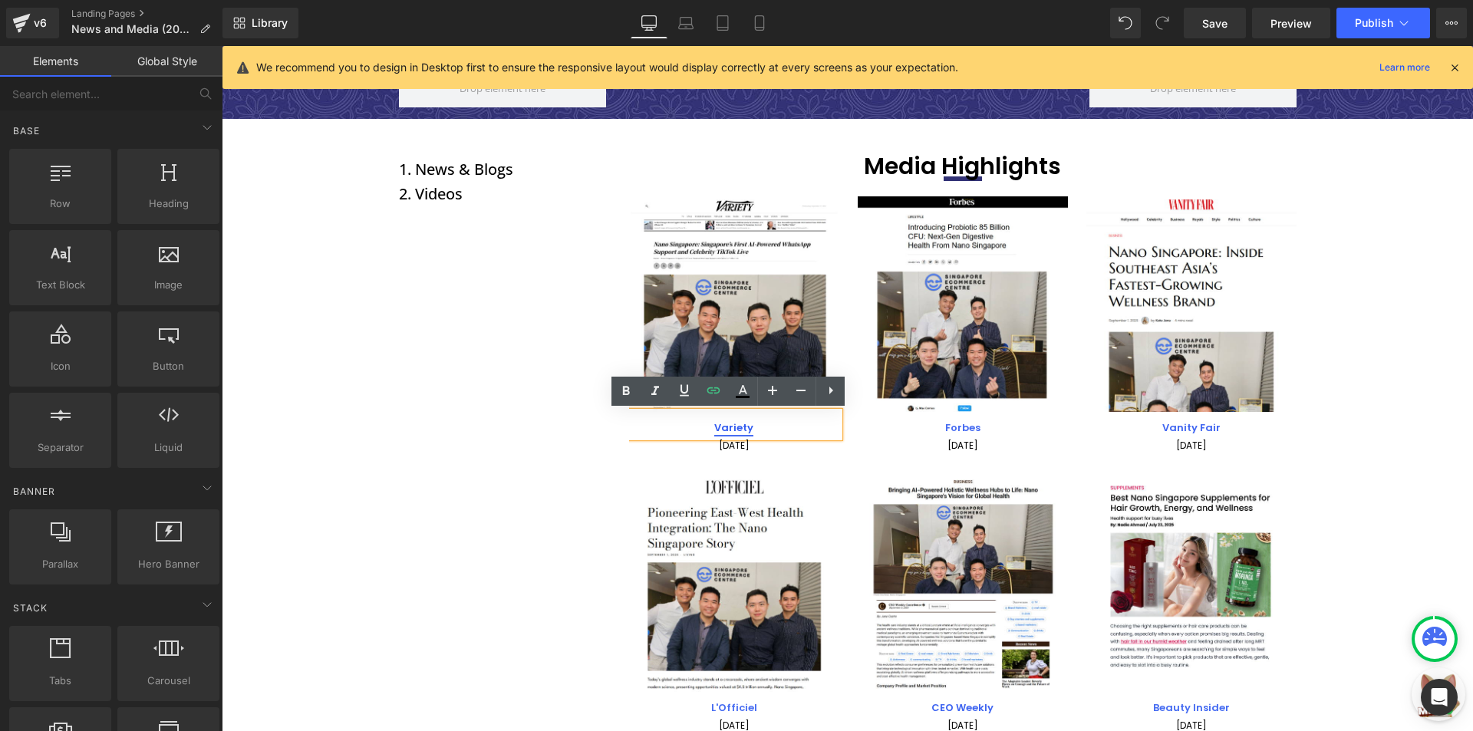
click at [733, 426] on link "Variety" at bounding box center [733, 427] width 39 height 15
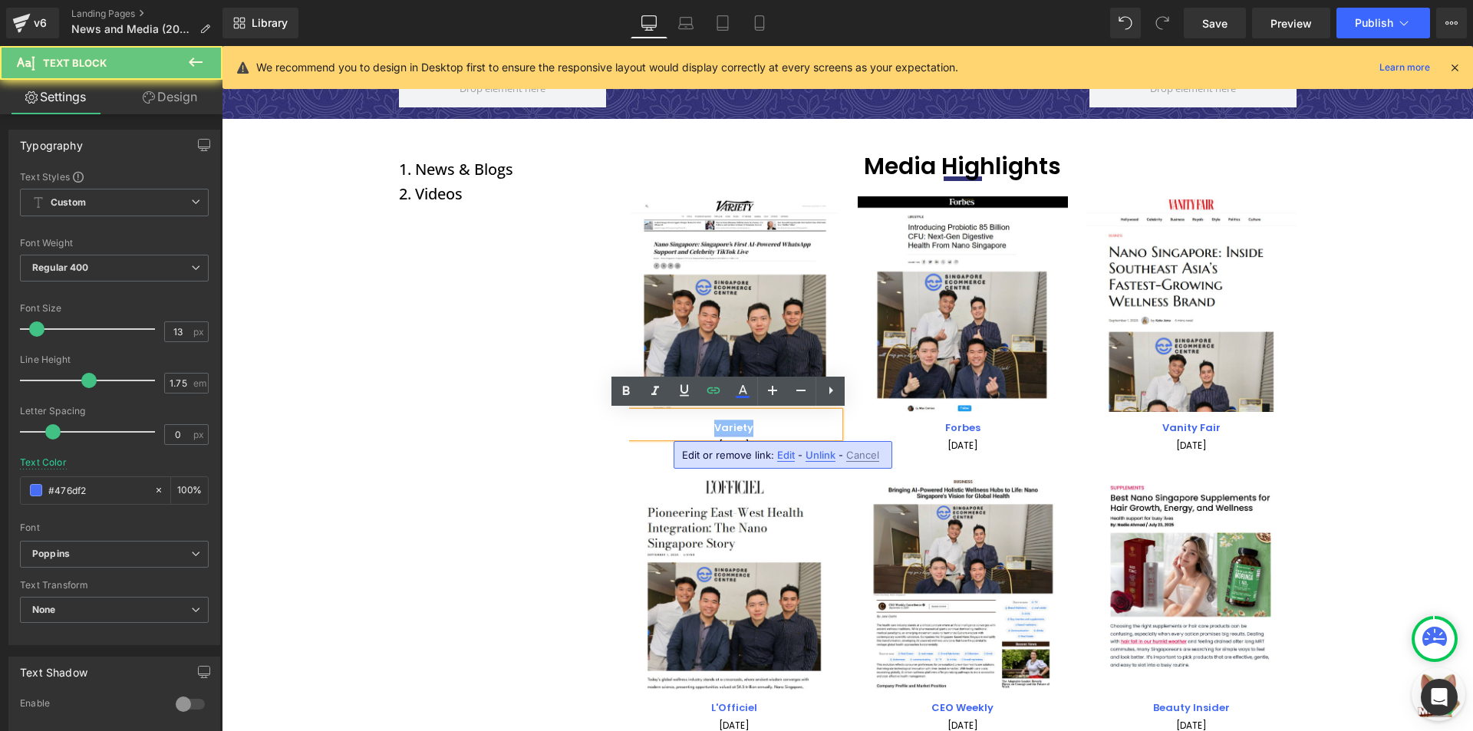
click at [733, 426] on link "Variety" at bounding box center [733, 427] width 39 height 15
click at [788, 458] on span "Edit" at bounding box center [786, 455] width 18 height 13
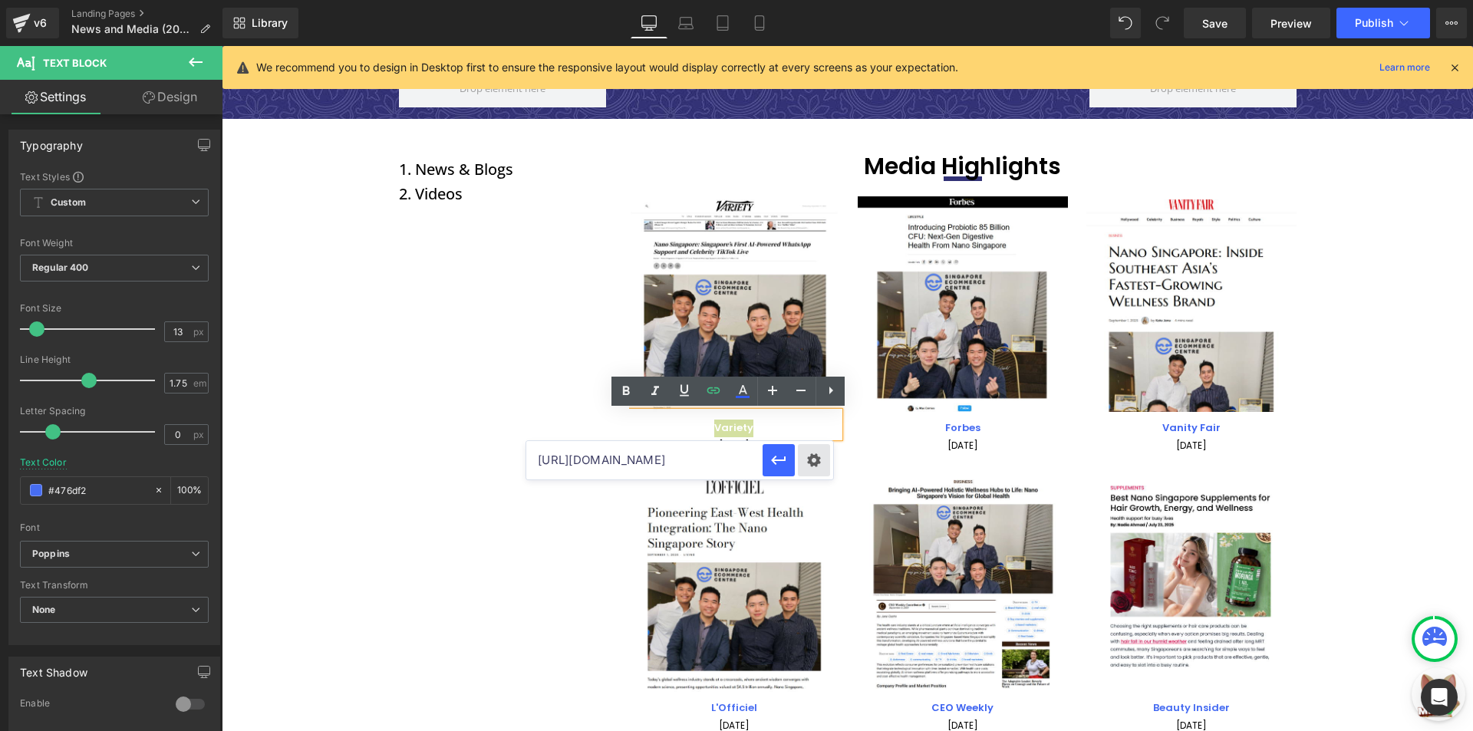
click at [817, 0] on div "Text Color Highlight Color rgba(64, 102, 241, 1) #4066f1 100 % transparent tran…" at bounding box center [736, 0] width 1473 height 0
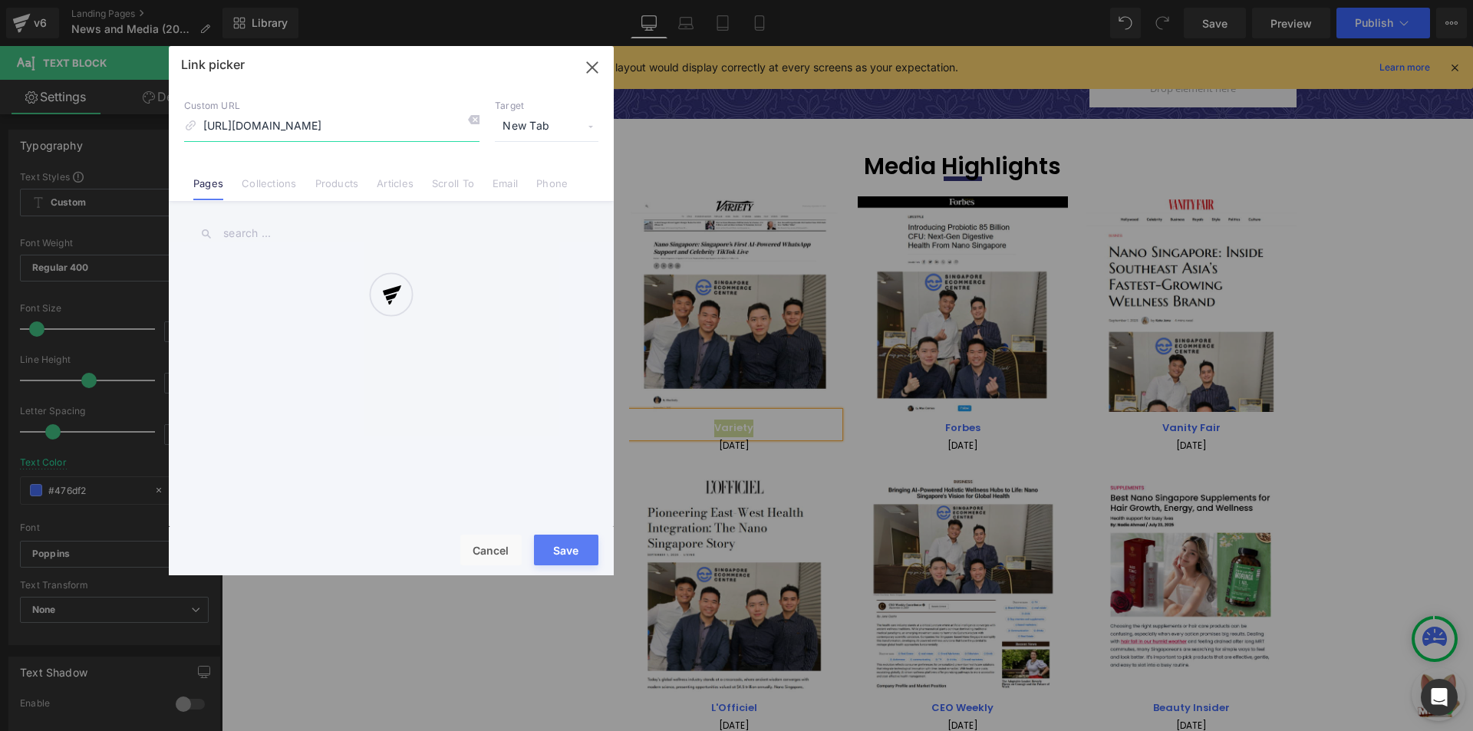
scroll to position [0, 306]
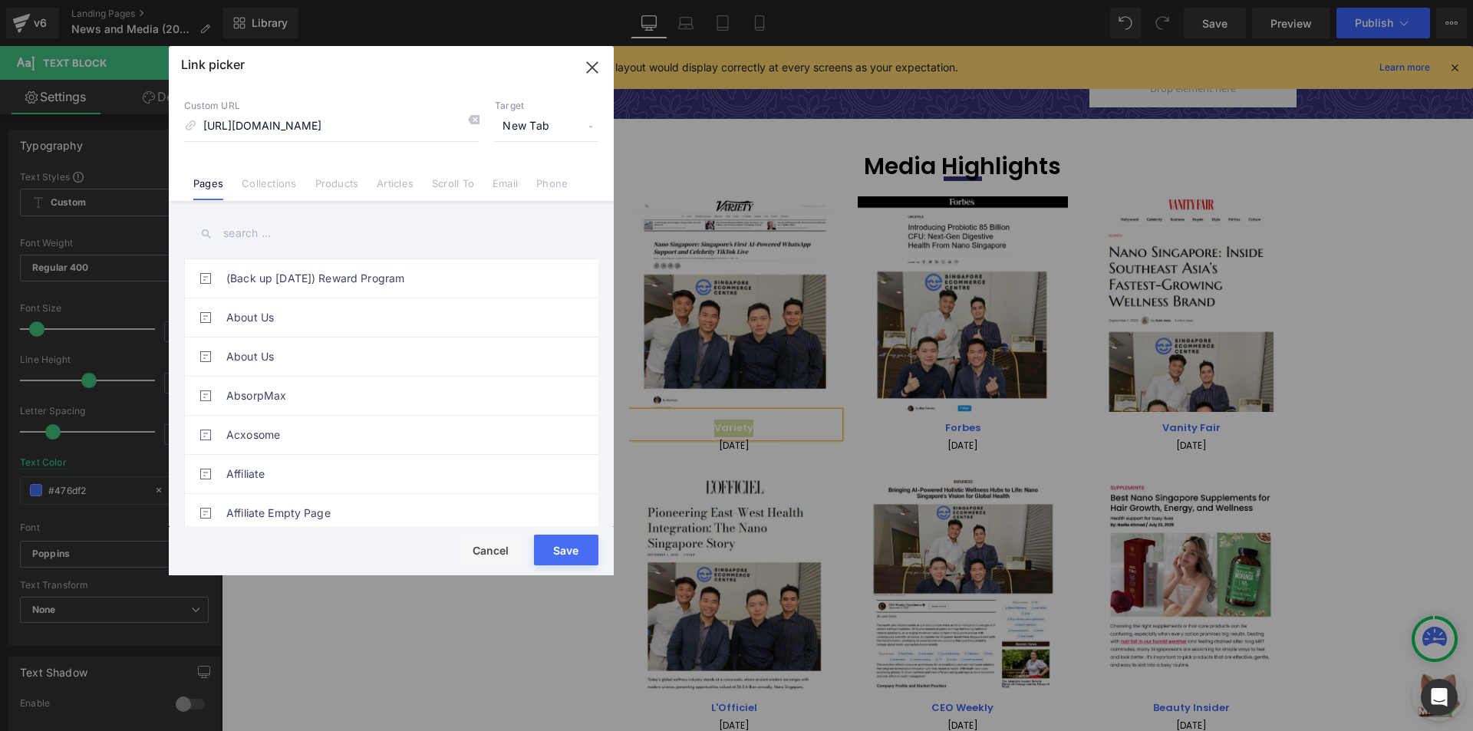
click at [571, 122] on span "New Tab" at bounding box center [547, 126] width 104 height 29
click at [547, 176] on li "New Tab" at bounding box center [546, 181] width 119 height 27
click at [573, 542] on button "Save" at bounding box center [566, 550] width 64 height 31
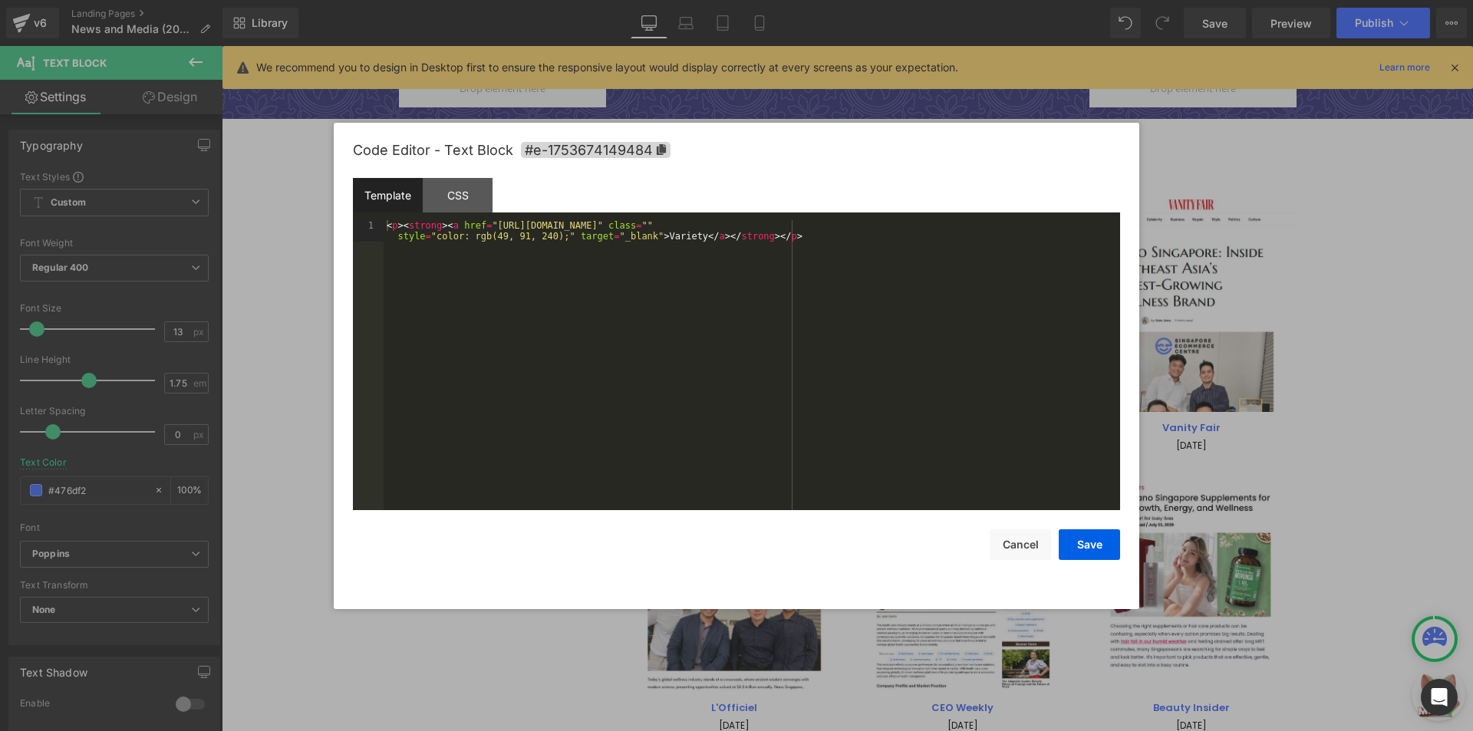
click at [741, 0] on div "Text Block You are previewing how the will restyle your page. You can not edit …" at bounding box center [736, 0] width 1473 height 0
click at [1081, 540] on button "Save" at bounding box center [1088, 544] width 61 height 31
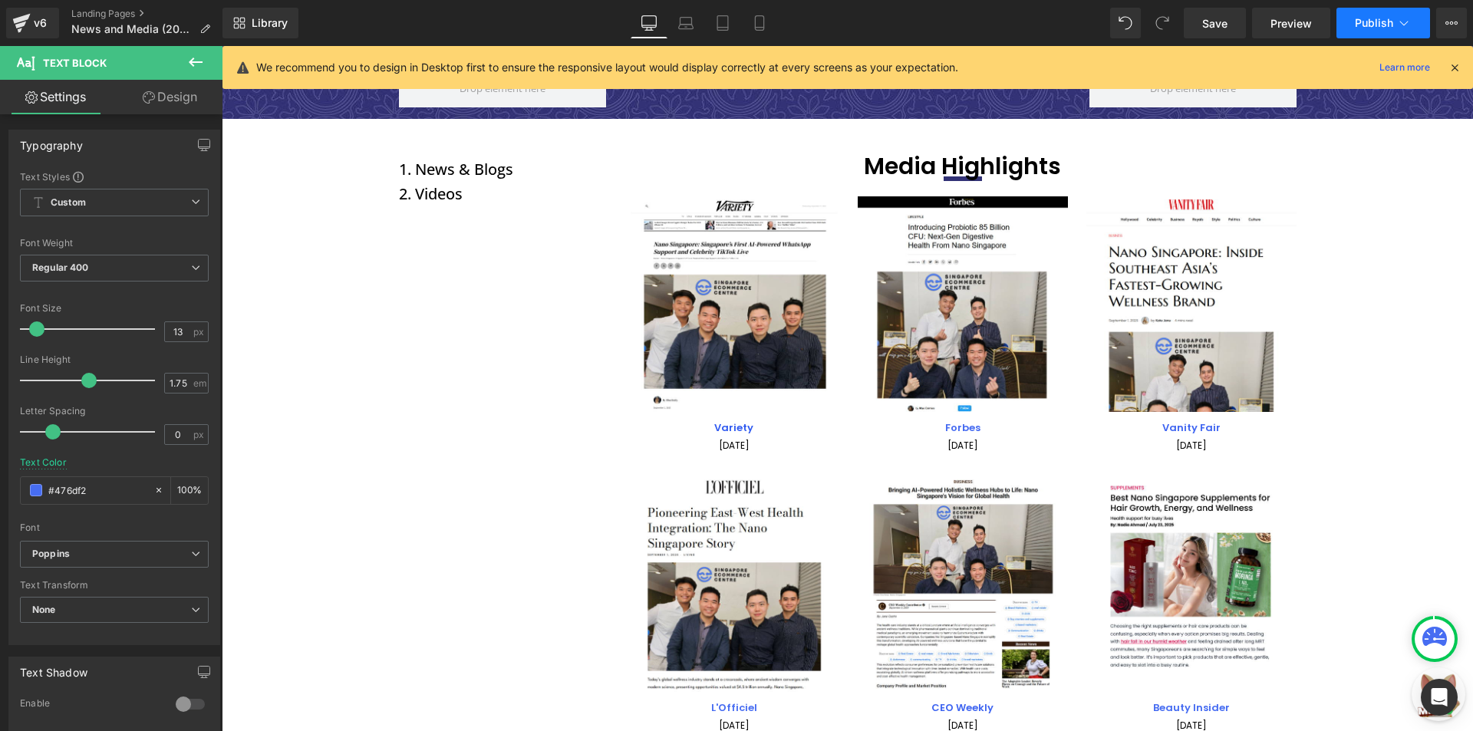
click at [1366, 28] on span "Publish" at bounding box center [1374, 23] width 38 height 12
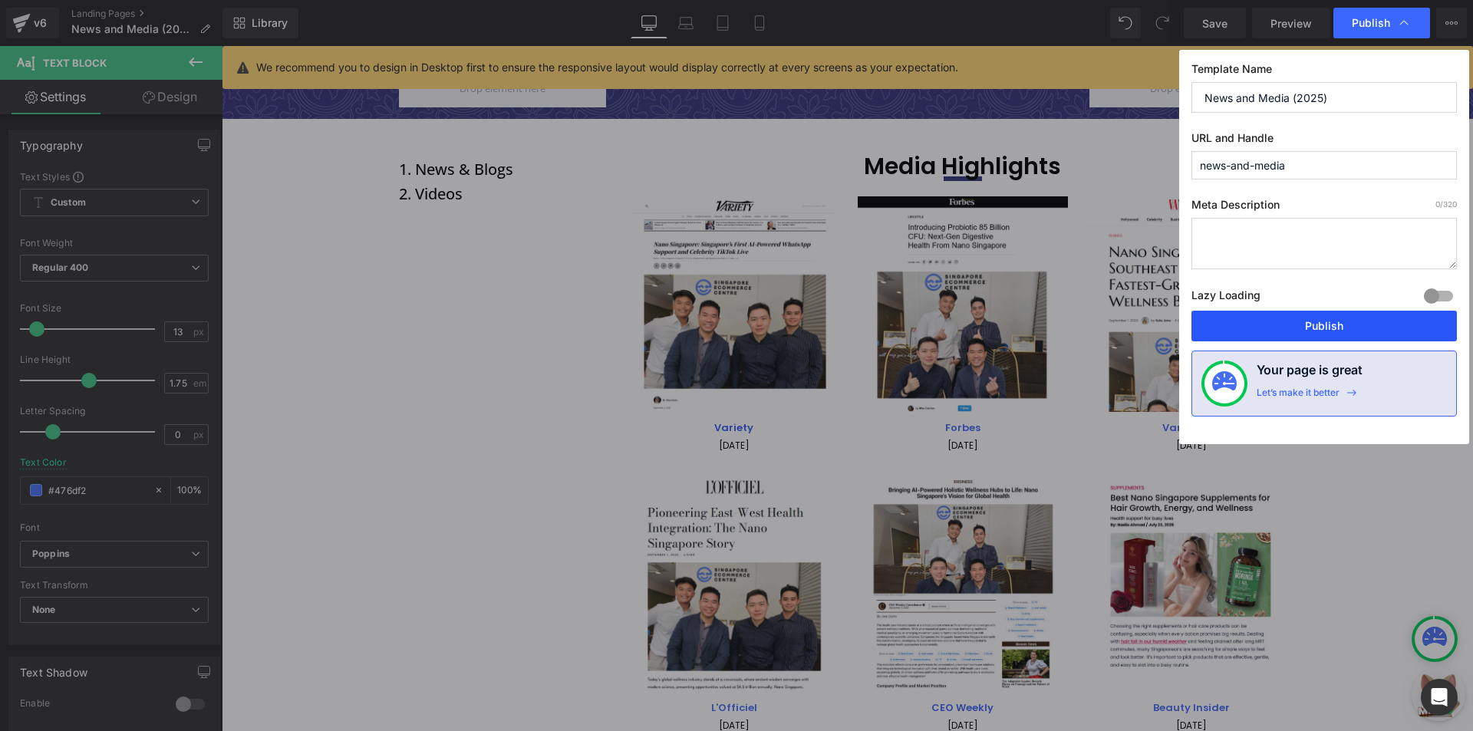
click at [1272, 336] on button "Publish" at bounding box center [1323, 326] width 265 height 31
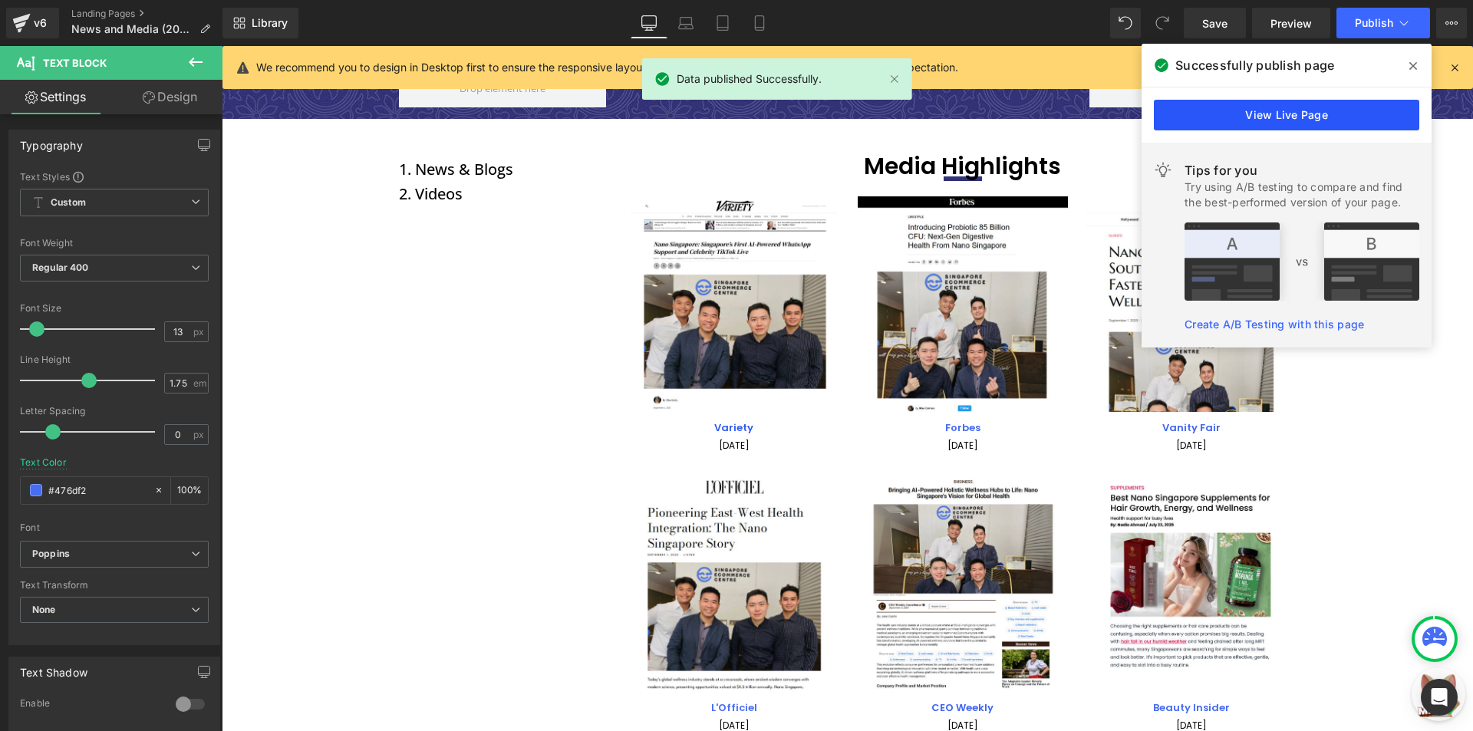
click at [1189, 119] on link "View Live Page" at bounding box center [1286, 115] width 265 height 31
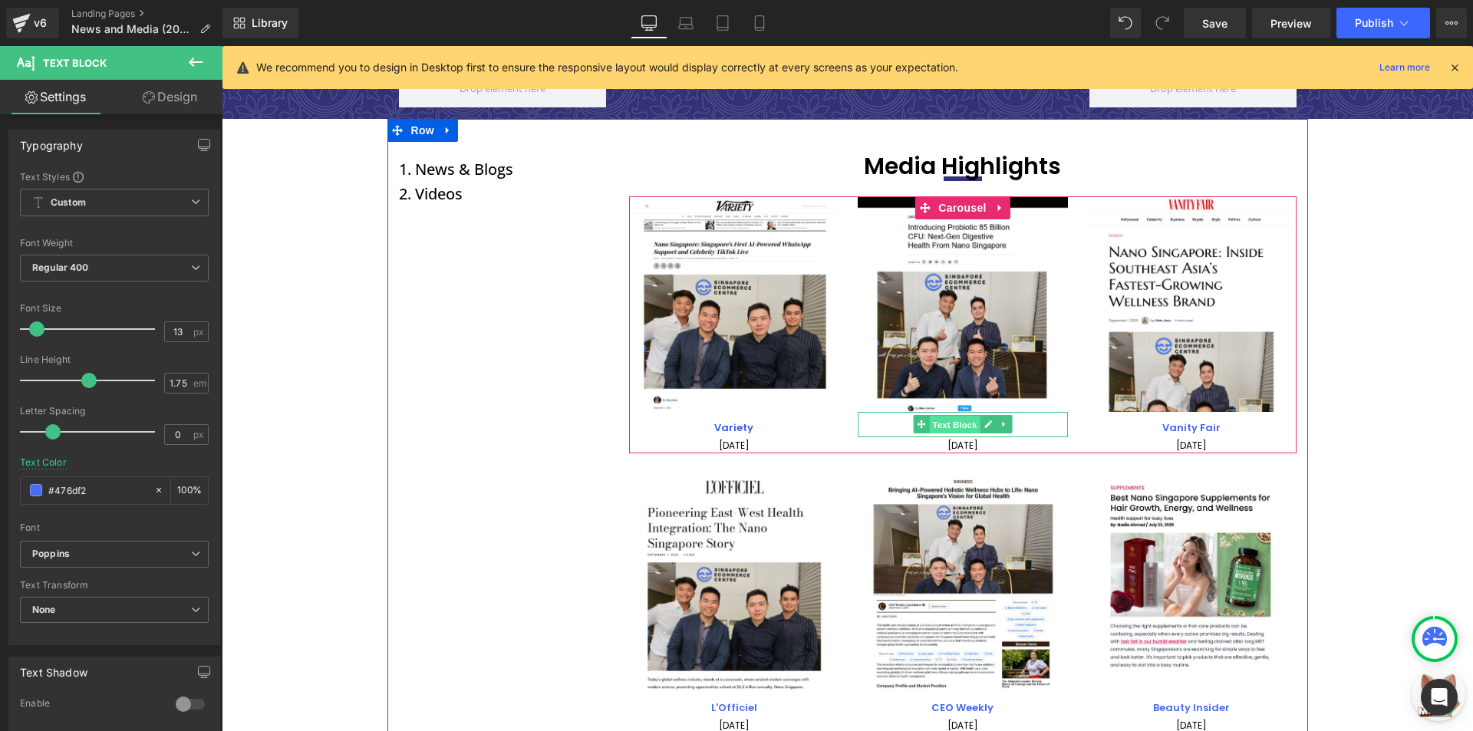
click at [939, 426] on span "Text Block" at bounding box center [954, 425] width 51 height 18
click at [983, 421] on icon at bounding box center [987, 424] width 8 height 9
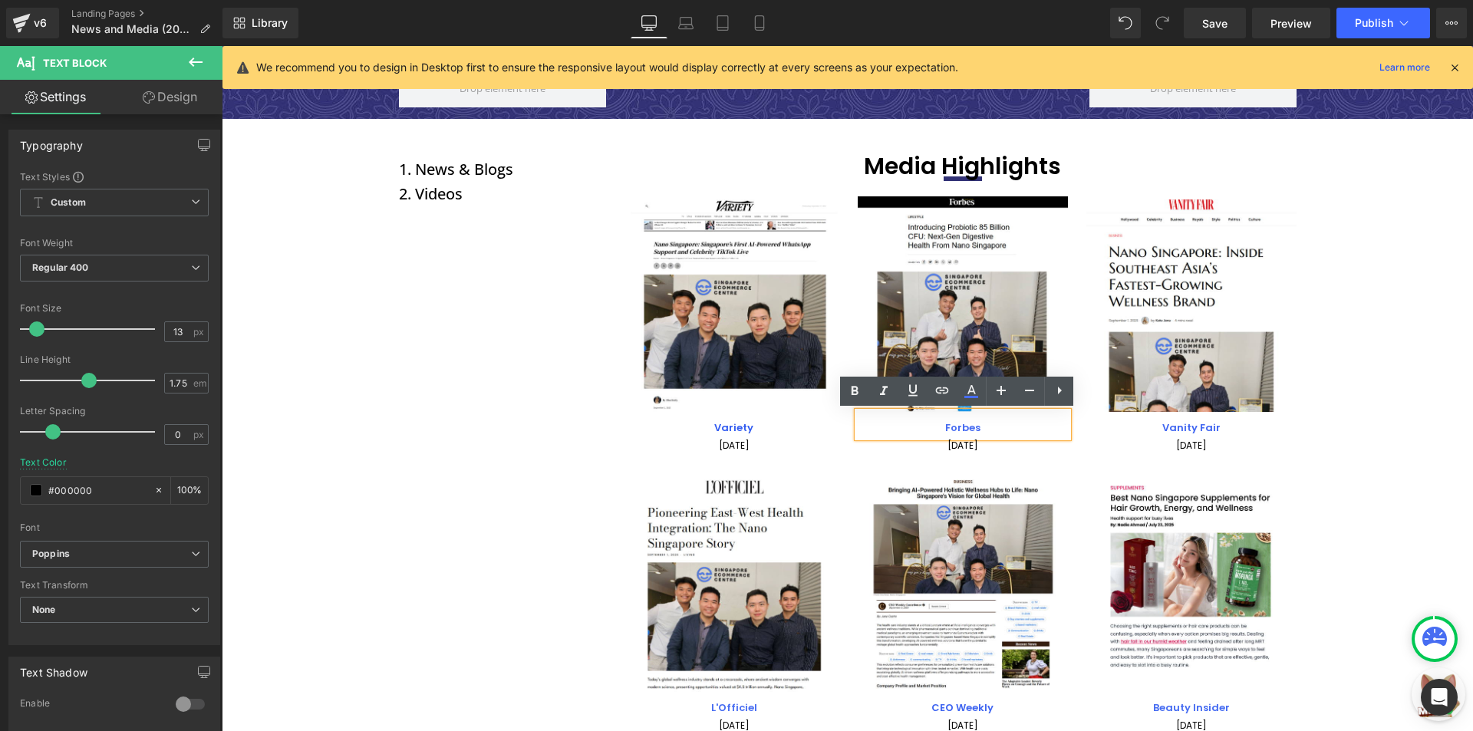
click at [979, 425] on p "Forbes" at bounding box center [963, 429] width 210 height 18
click at [935, 397] on icon at bounding box center [942, 390] width 18 height 18
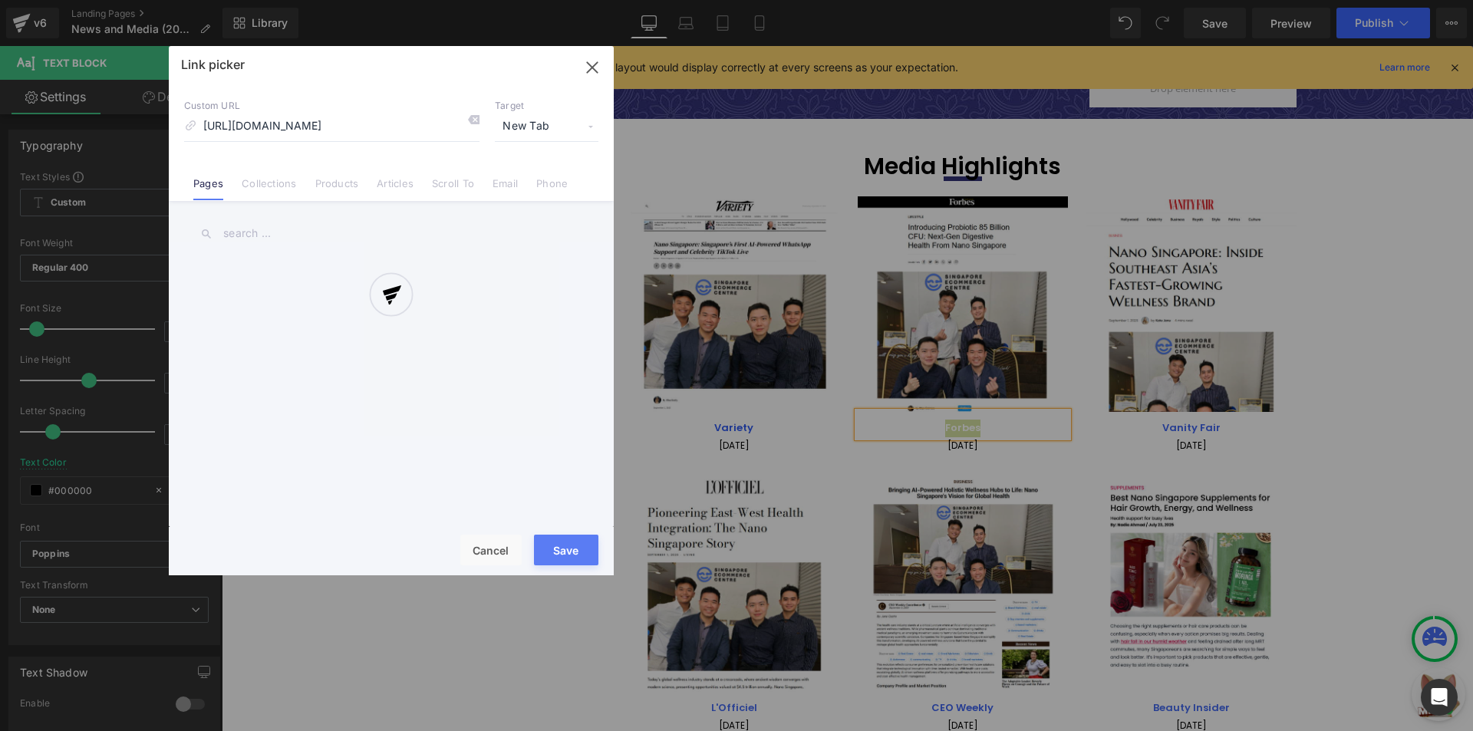
click at [1052, 0] on div "Text Color Highlight Color rgba(64, 102, 241, 1) #4066f1 100 % transparent tran…" at bounding box center [736, 0] width 1473 height 0
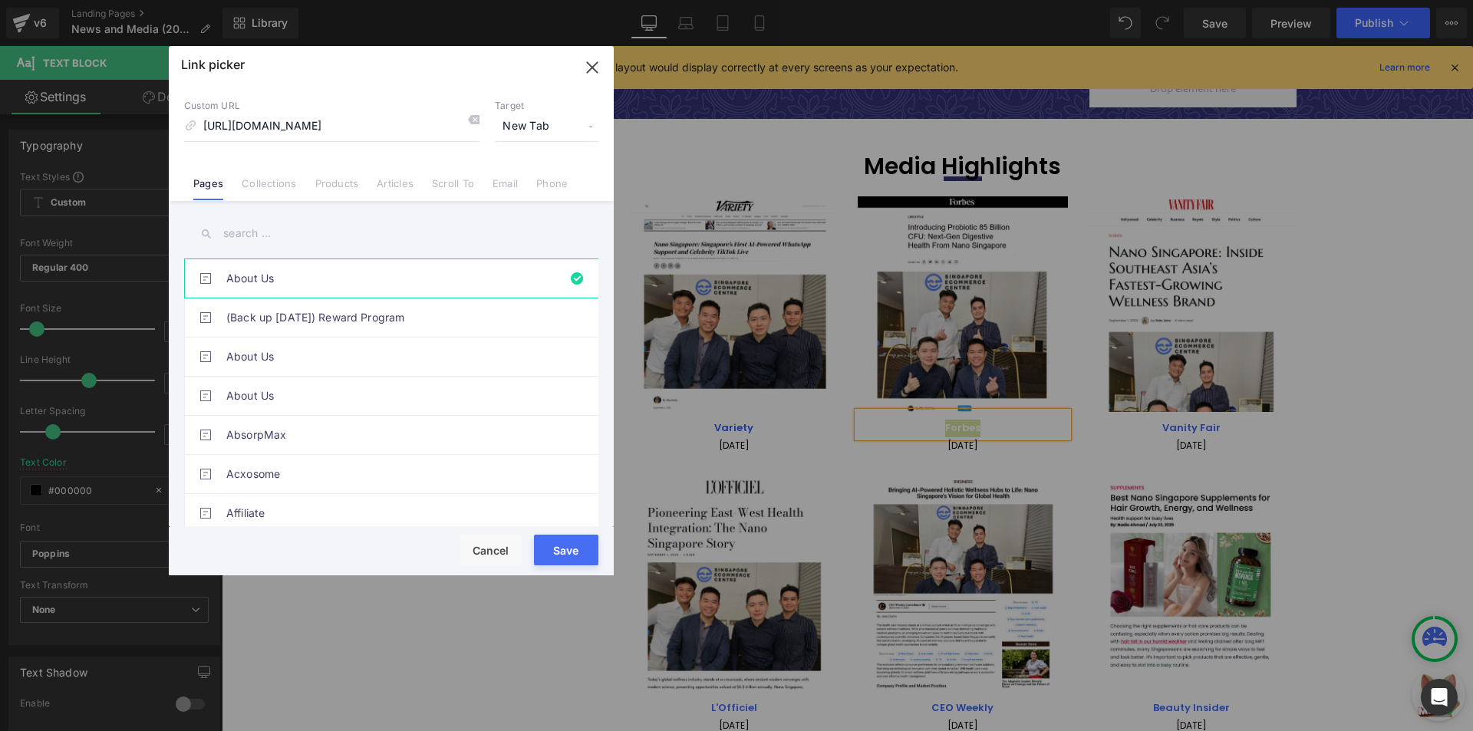
click at [525, 130] on span "New Tab" at bounding box center [547, 126] width 104 height 29
drag, startPoint x: 535, startPoint y: 157, endPoint x: 542, endPoint y: 179, distance: 22.6
click at [542, 179] on ul "Current Tab New Tab" at bounding box center [546, 168] width 119 height 54
click at [542, 179] on li "New Tab" at bounding box center [546, 181] width 119 height 27
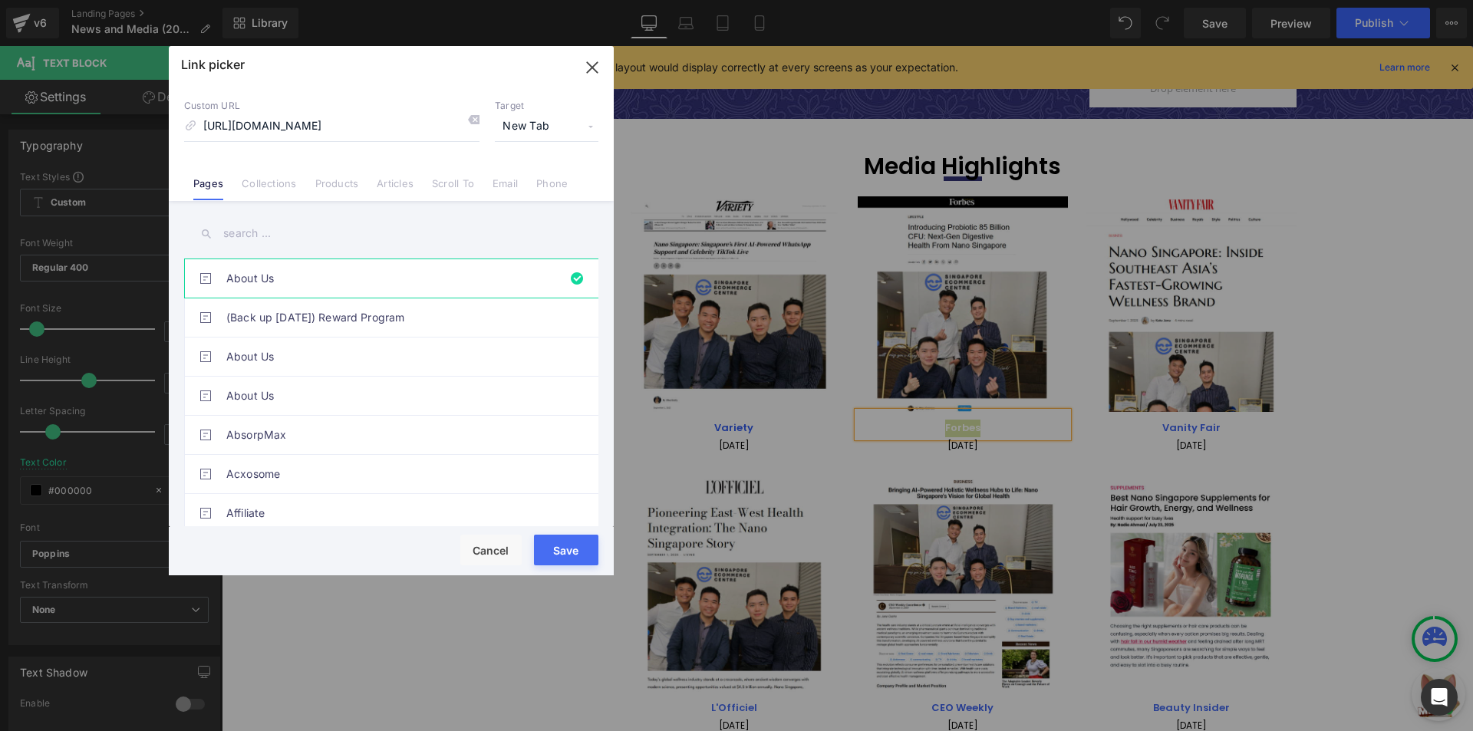
click at [556, 538] on button "Save" at bounding box center [566, 550] width 64 height 31
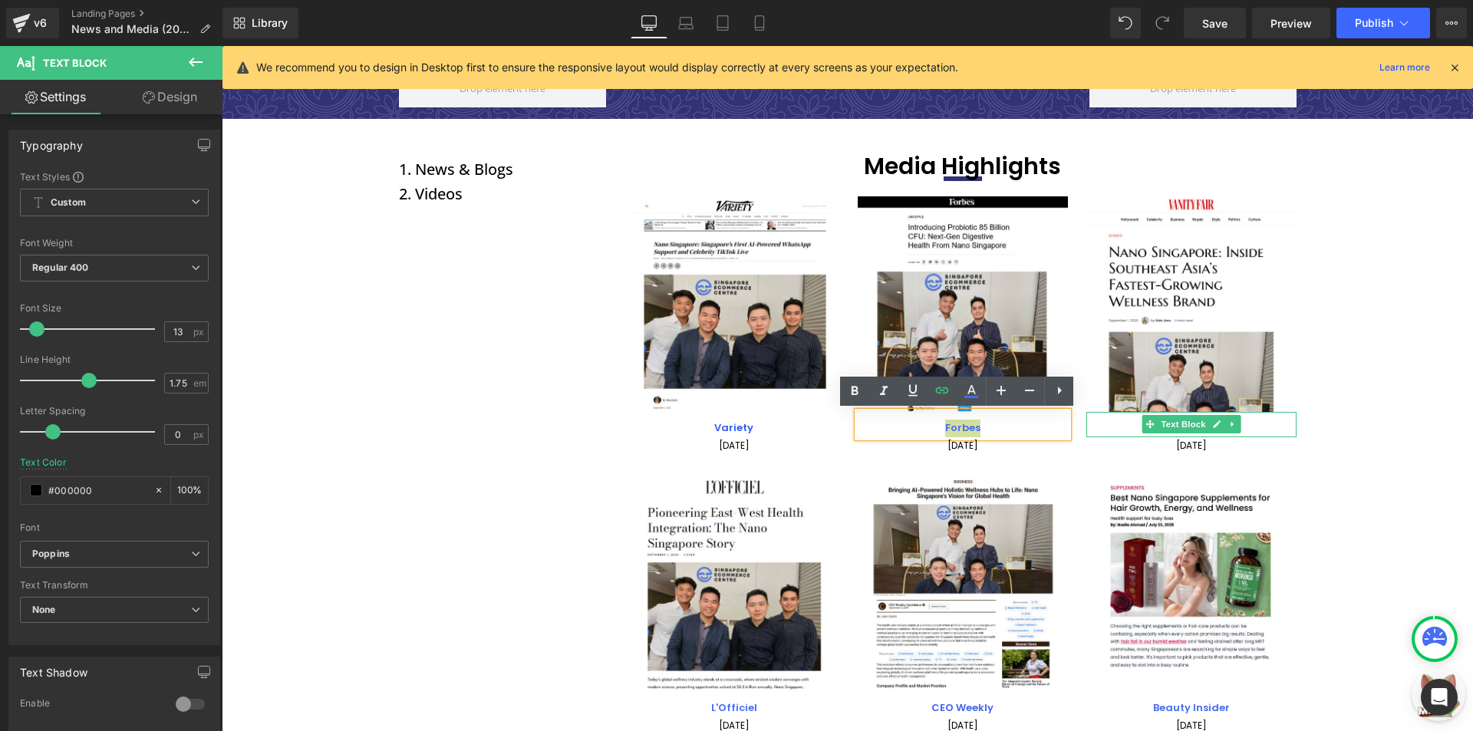
click at [1145, 427] on icon at bounding box center [1149, 424] width 8 height 8
click at [1132, 427] on p "Vanity Fair" at bounding box center [1191, 429] width 210 height 18
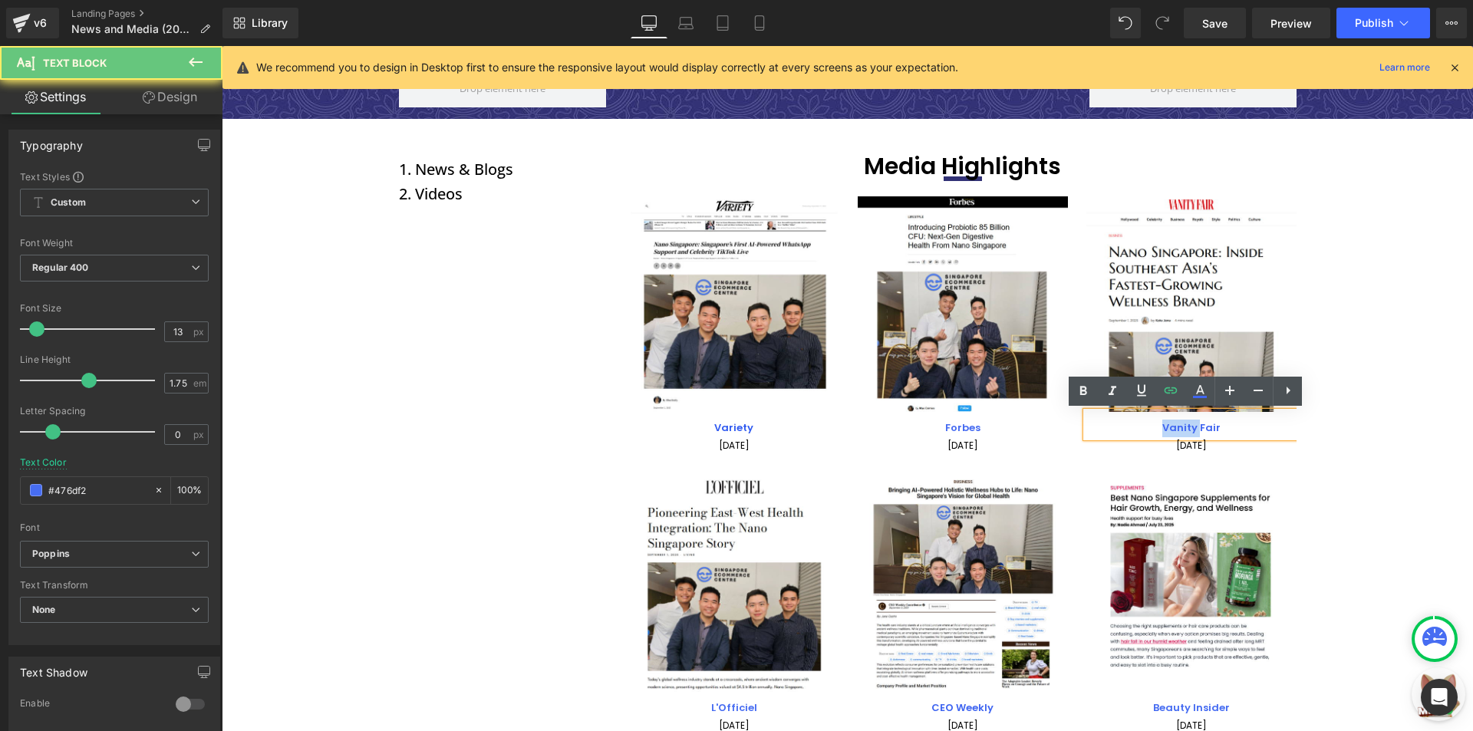
click at [1132, 427] on p "Vanity Fair" at bounding box center [1191, 429] width 210 height 18
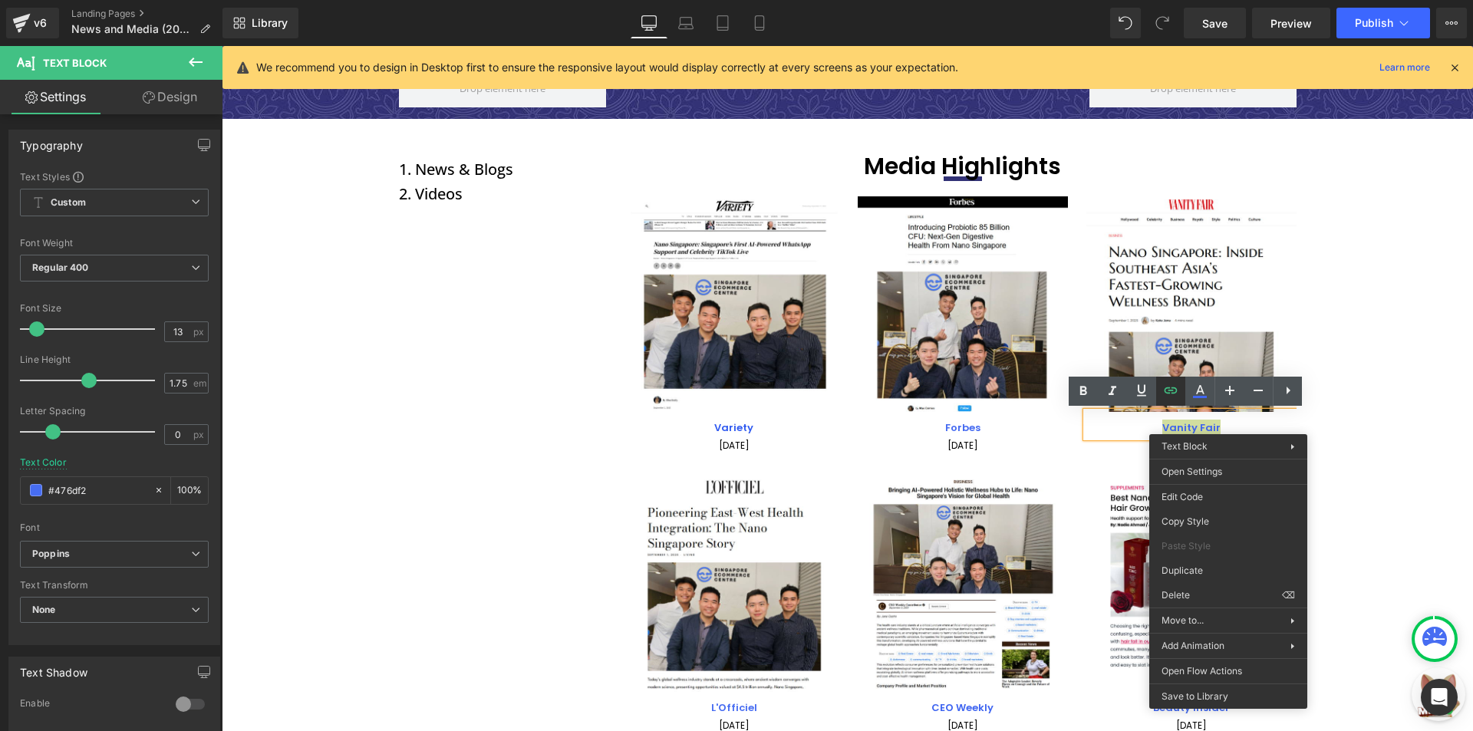
click at [1179, 397] on icon at bounding box center [1170, 390] width 18 height 18
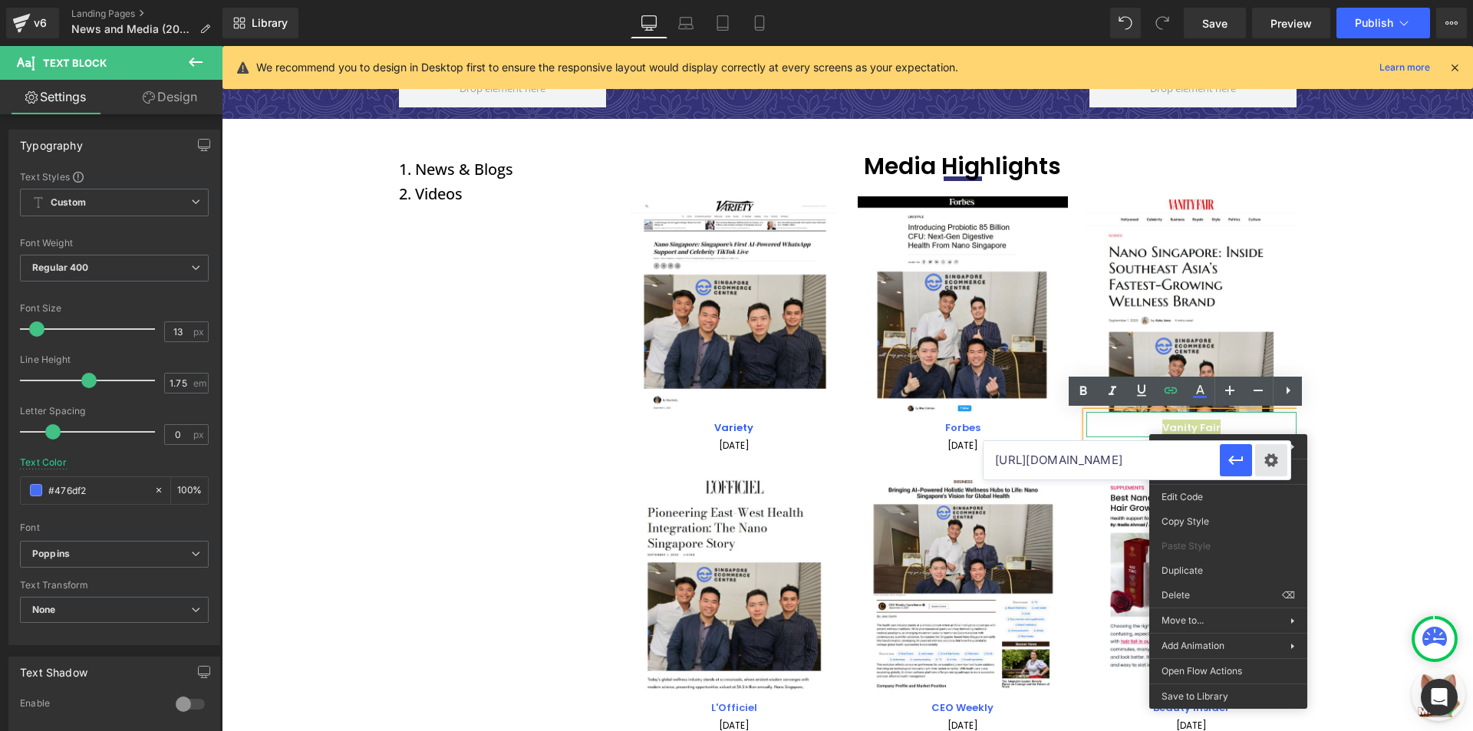
click at [1259, 0] on div "Text Color Highlight Color rgba(64, 102, 241, 1) #4066f1 100 % transparent tran…" at bounding box center [736, 0] width 1473 height 0
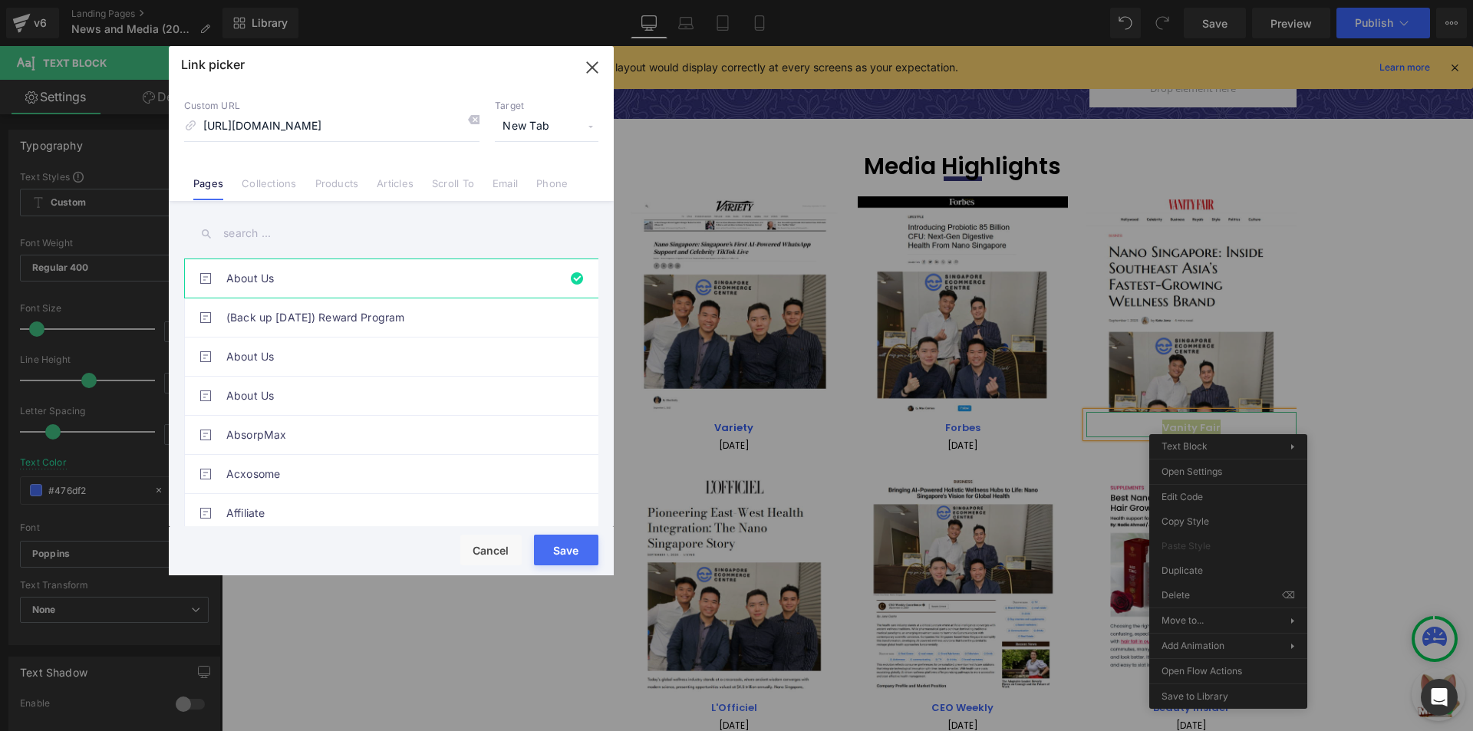
click at [559, 545] on button "Save" at bounding box center [566, 550] width 64 height 31
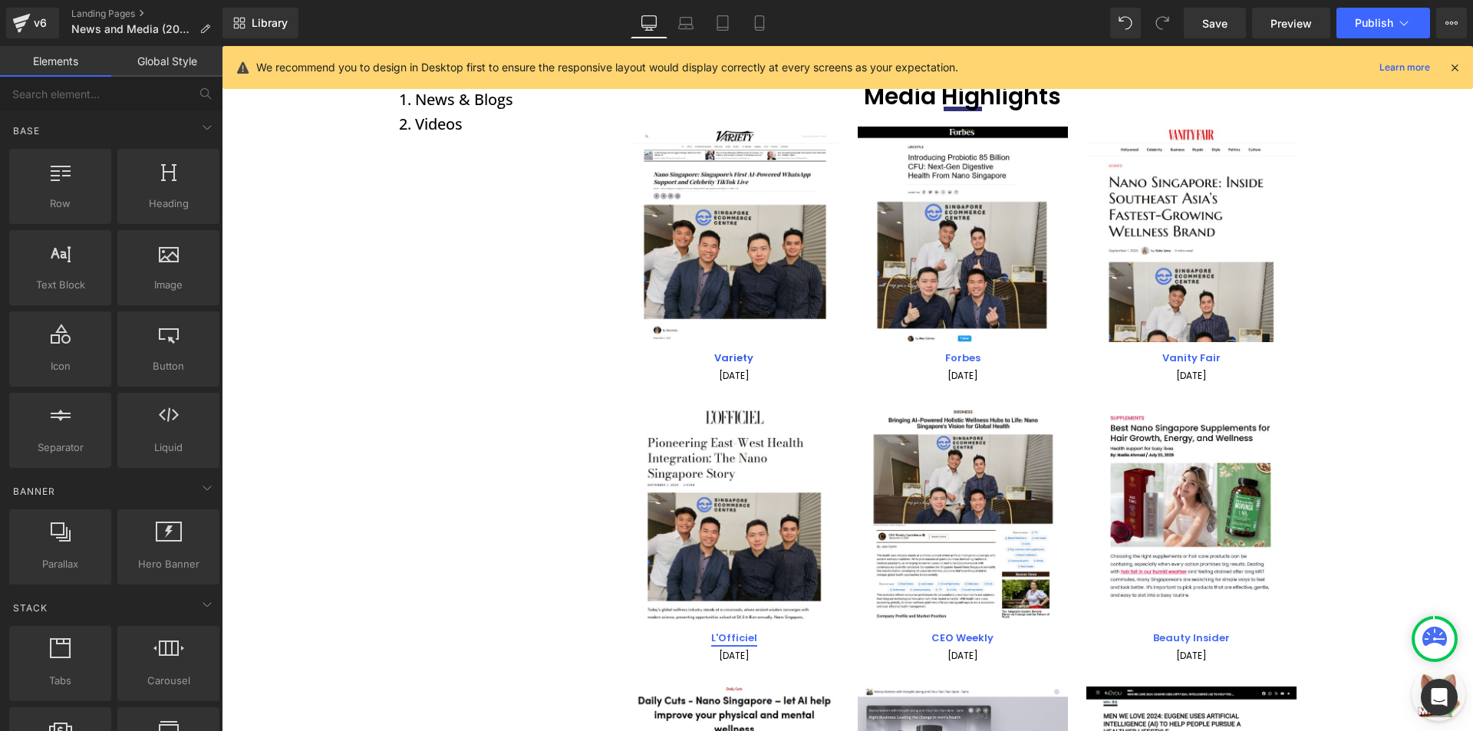
scroll to position [277, 0]
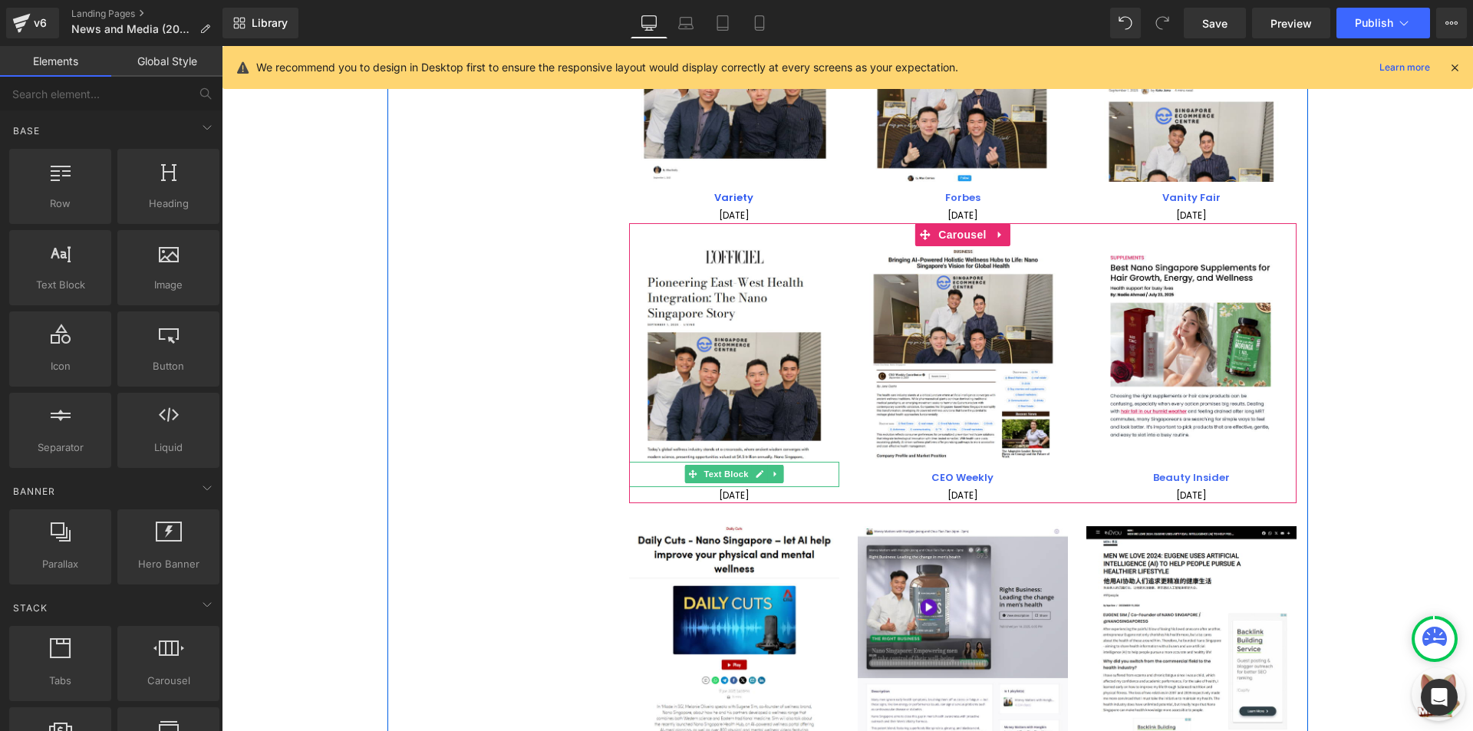
click at [782, 473] on p "L'Officiel" at bounding box center [734, 478] width 210 height 18
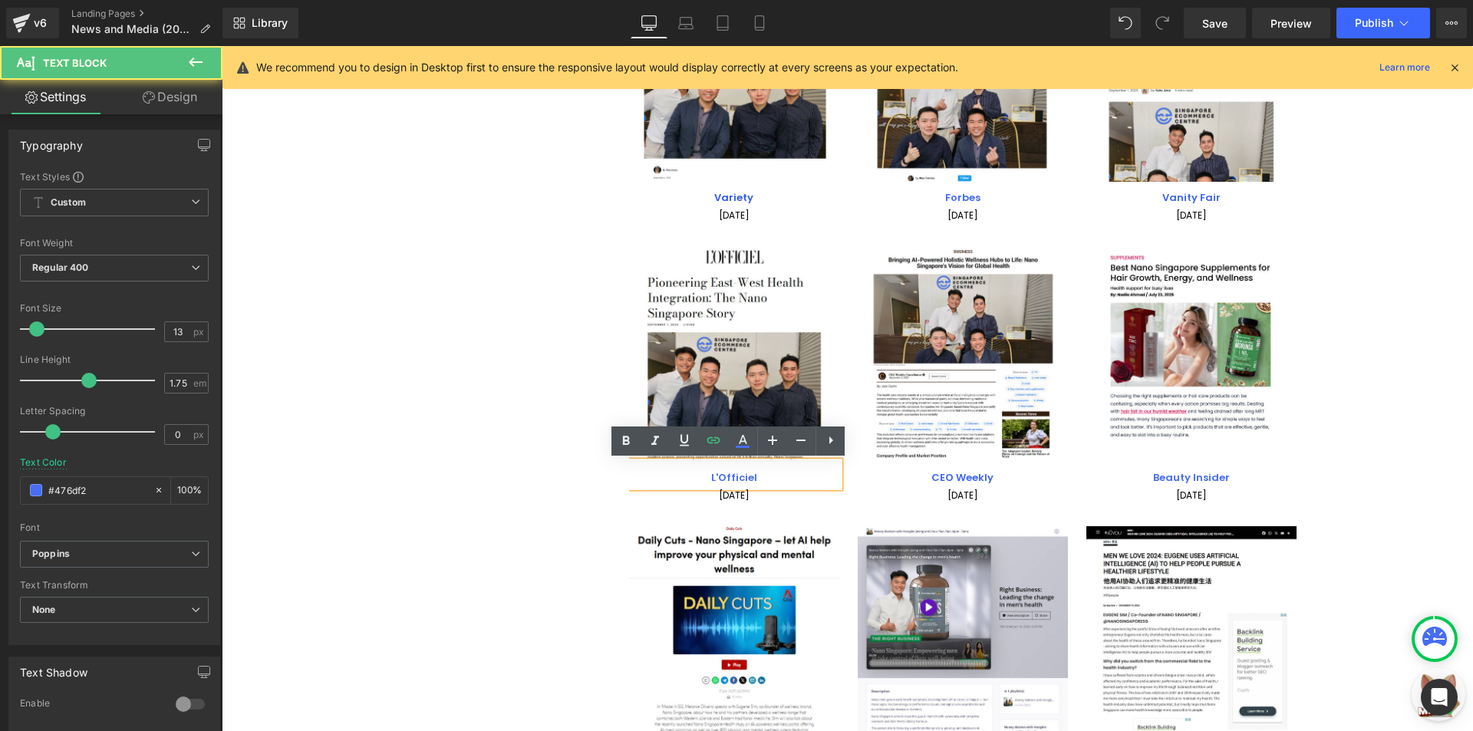
click at [781, 473] on p "L'Officiel" at bounding box center [734, 478] width 210 height 18
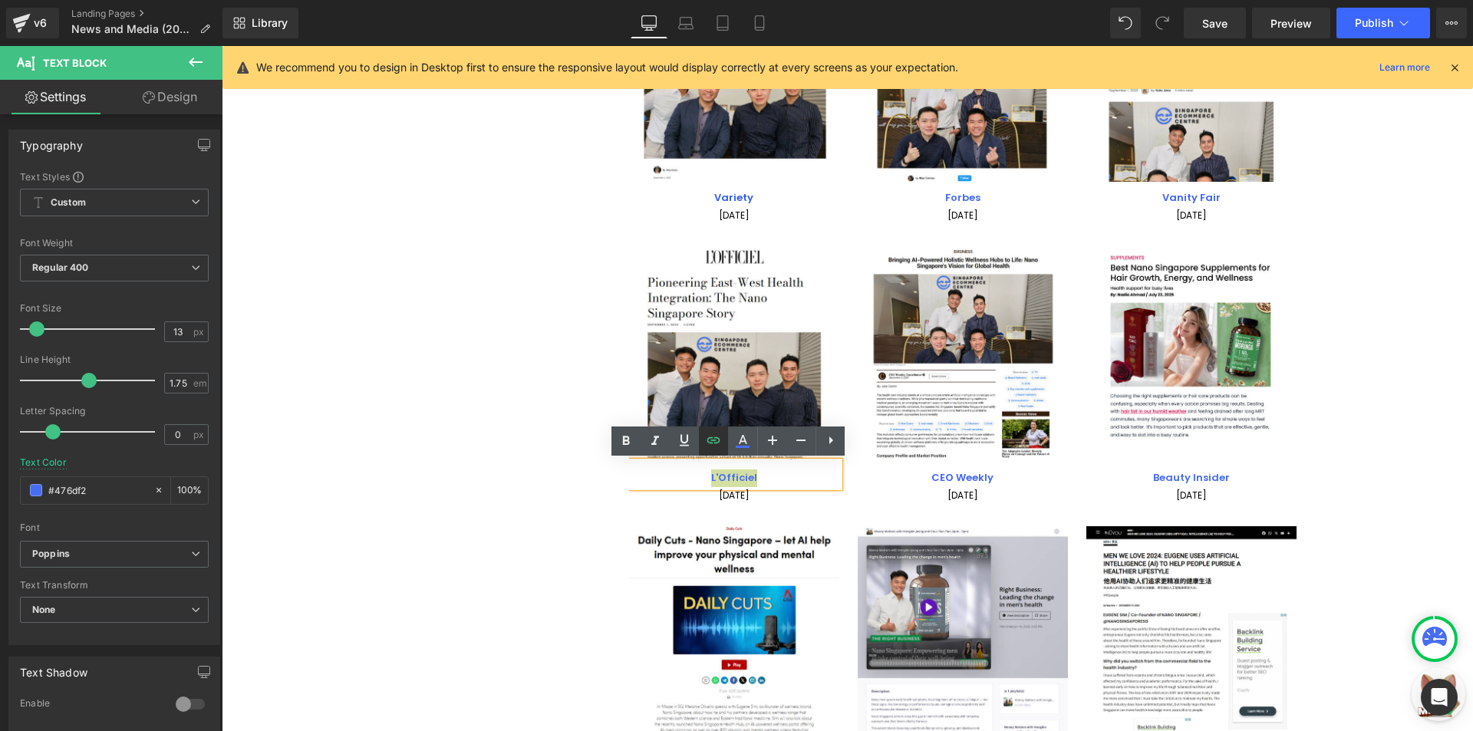
click at [718, 446] on icon at bounding box center [713, 440] width 18 height 18
click at [820, 0] on div "Text Color Highlight Color rgba(64, 102, 241, 1) #4066f1 100 % transparent tran…" at bounding box center [736, 0] width 1473 height 0
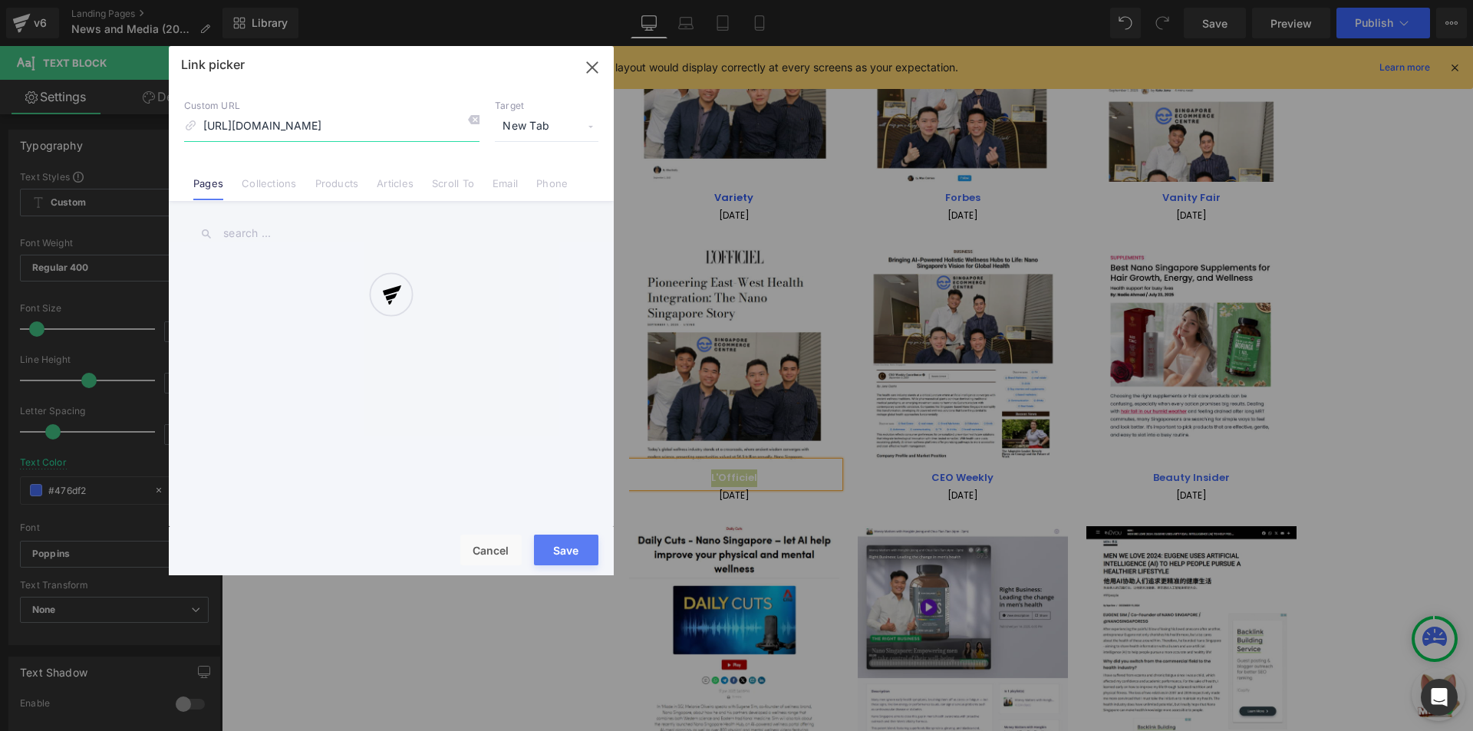
scroll to position [0, 226]
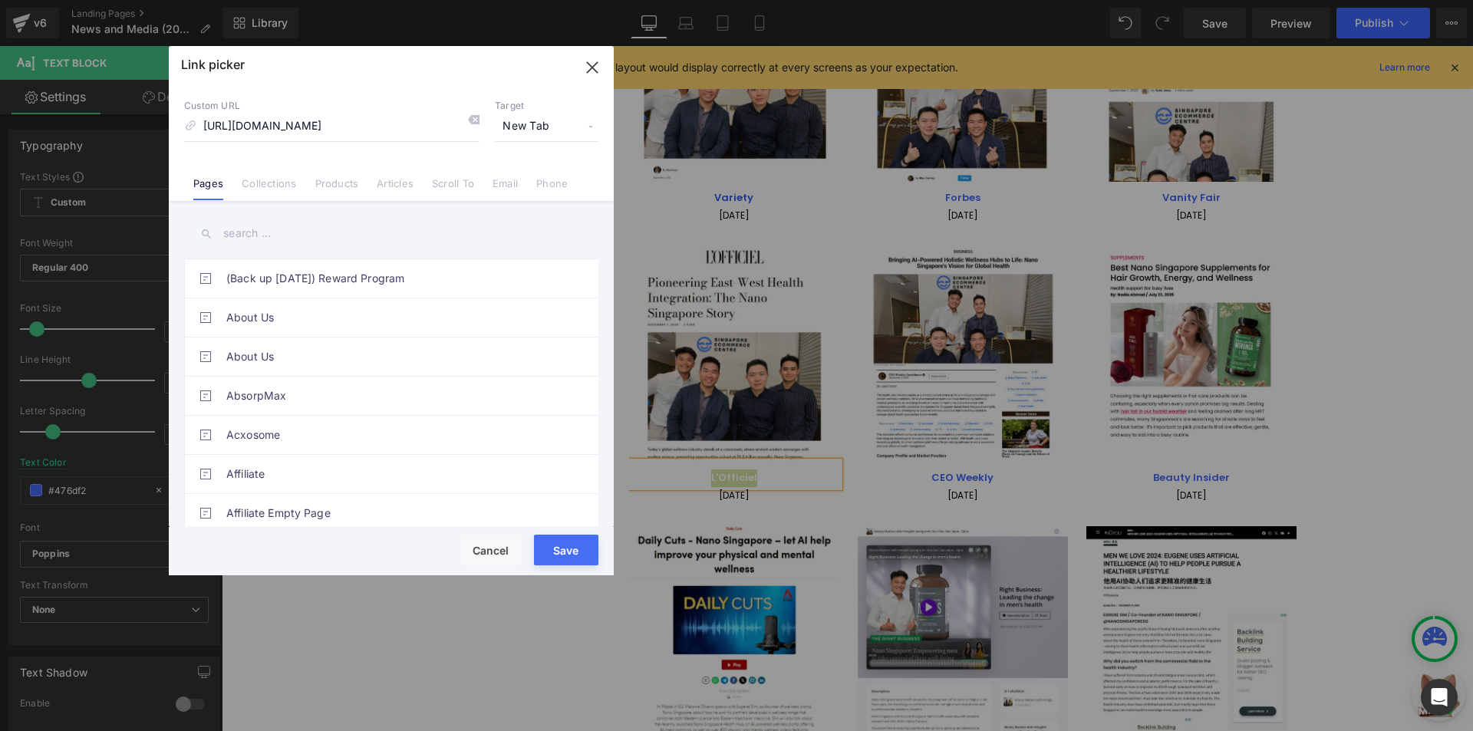
click at [519, 130] on span "New Tab" at bounding box center [547, 126] width 104 height 29
click at [535, 179] on li "New Tab" at bounding box center [546, 181] width 119 height 27
click at [577, 552] on button "Save" at bounding box center [566, 550] width 64 height 31
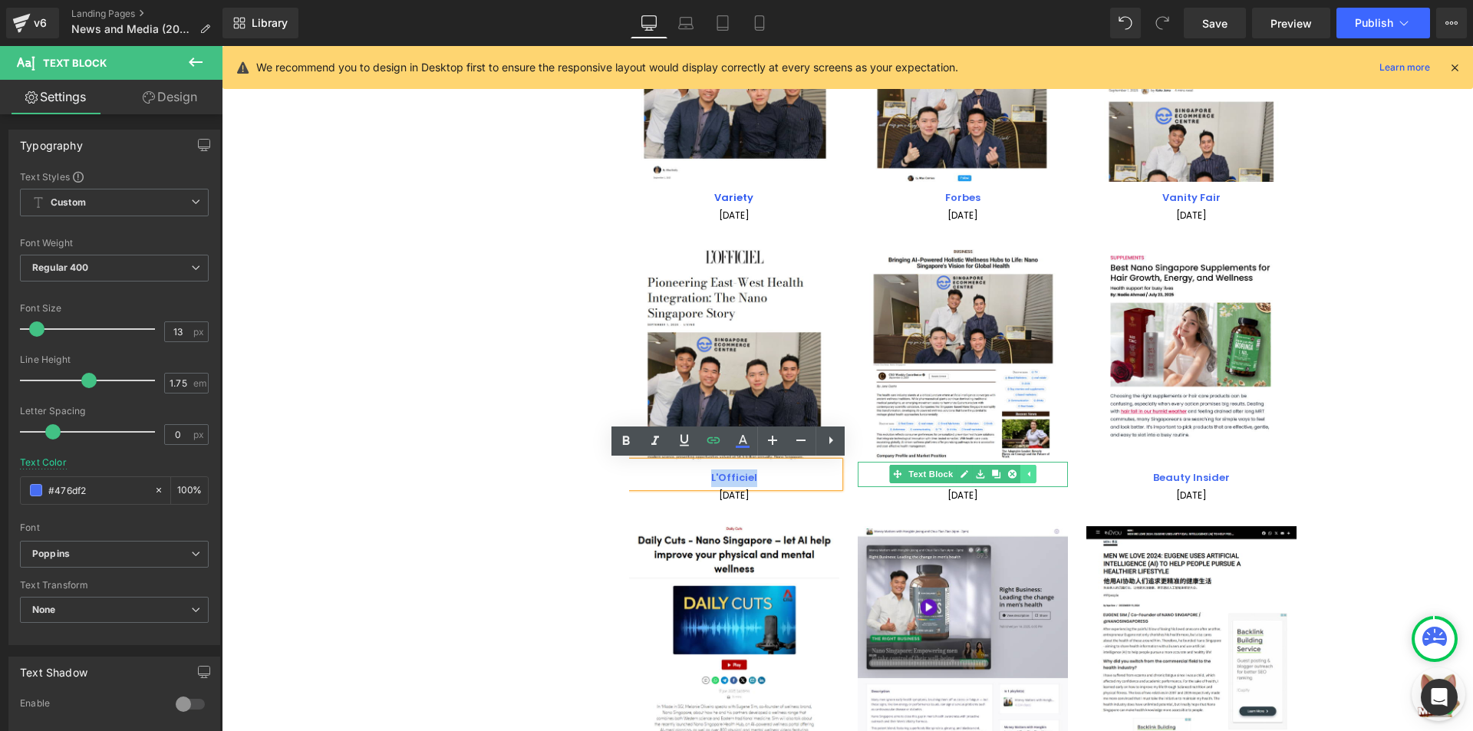
click at [1025, 468] on link at bounding box center [1027, 474] width 16 height 18
click at [1030, 470] on p "CEO Weekly" at bounding box center [963, 478] width 210 height 18
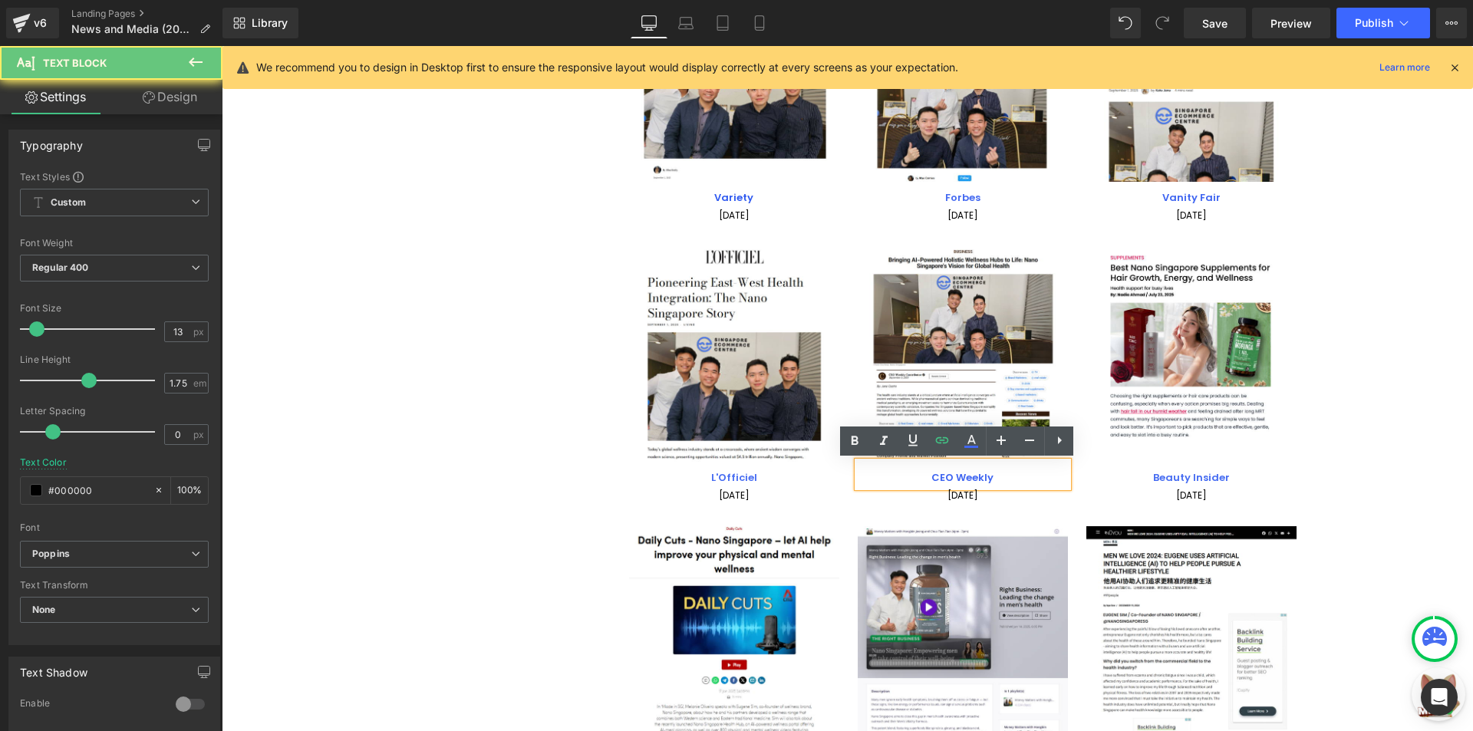
click at [1030, 470] on p "CEO Weekly" at bounding box center [963, 478] width 210 height 18
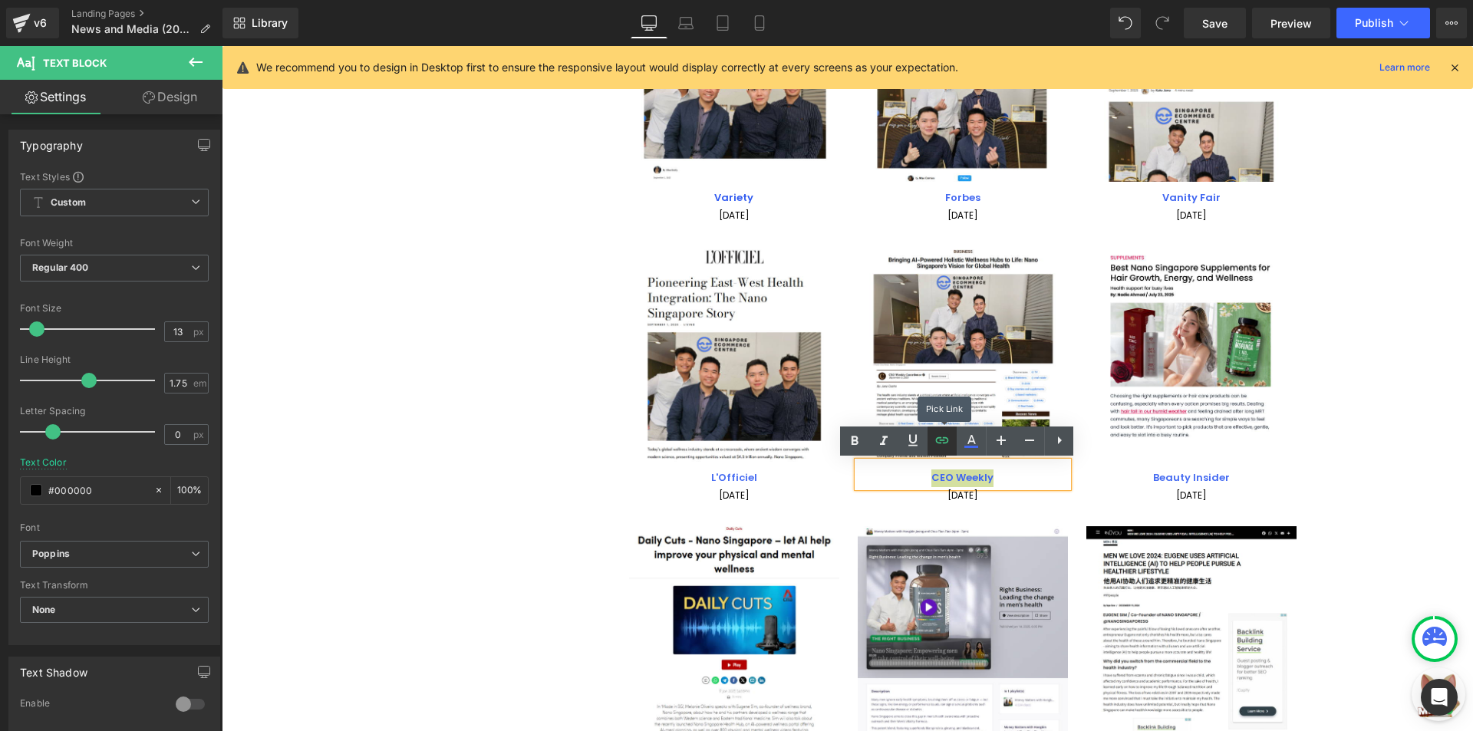
click at [951, 443] on link at bounding box center [941, 440] width 29 height 29
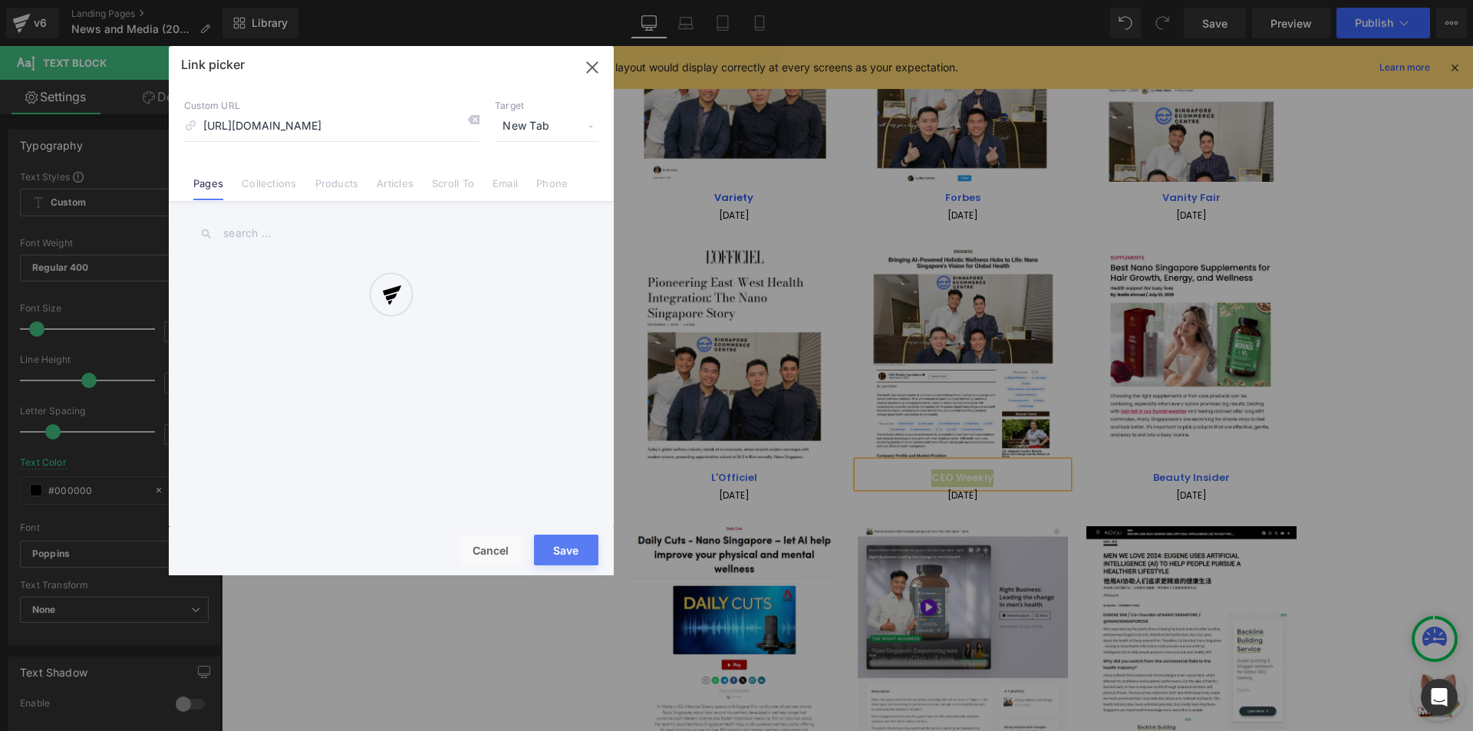
click at [1049, 0] on div "Text Color Highlight Color rgba(64, 102, 241, 1) #4066f1 100 % transparent tran…" at bounding box center [736, 0] width 1473 height 0
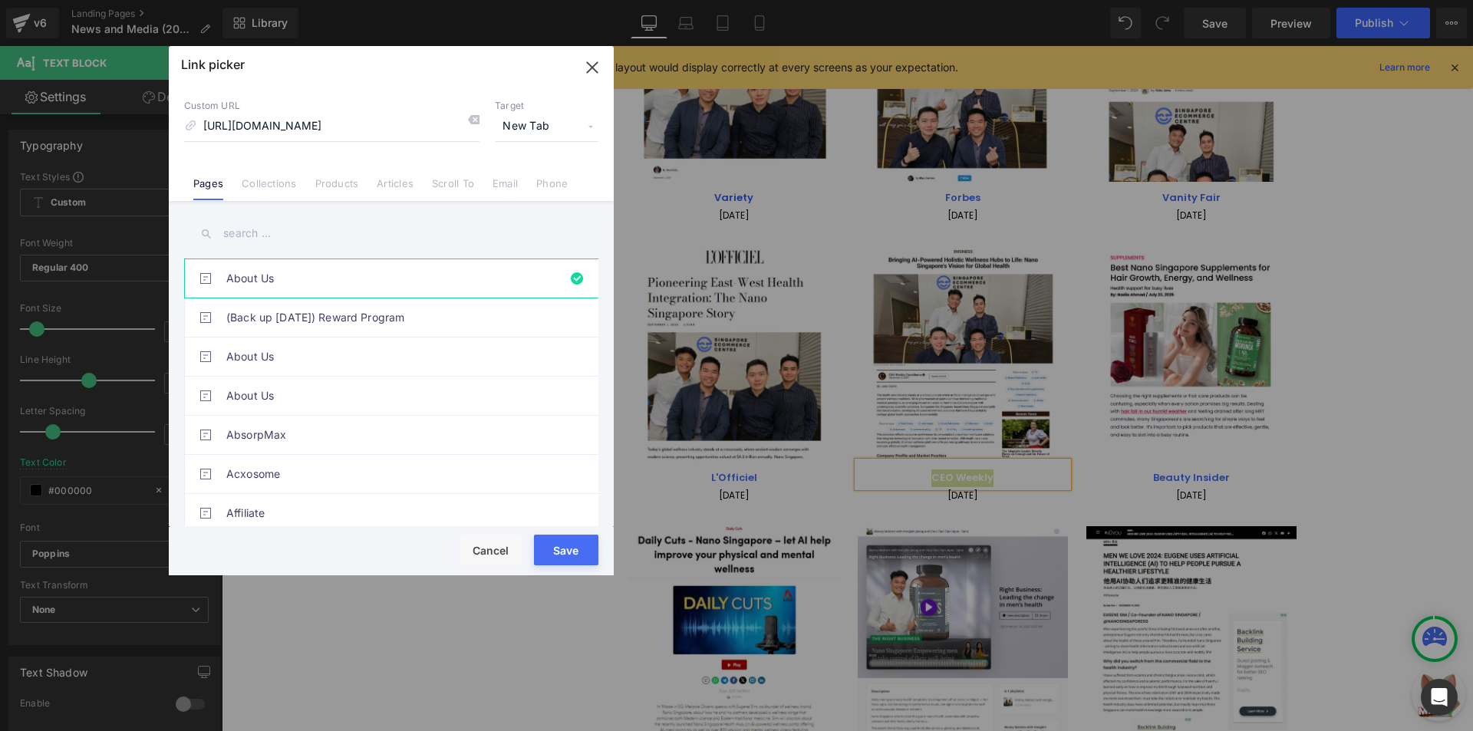
click at [561, 550] on button "Save" at bounding box center [566, 550] width 64 height 31
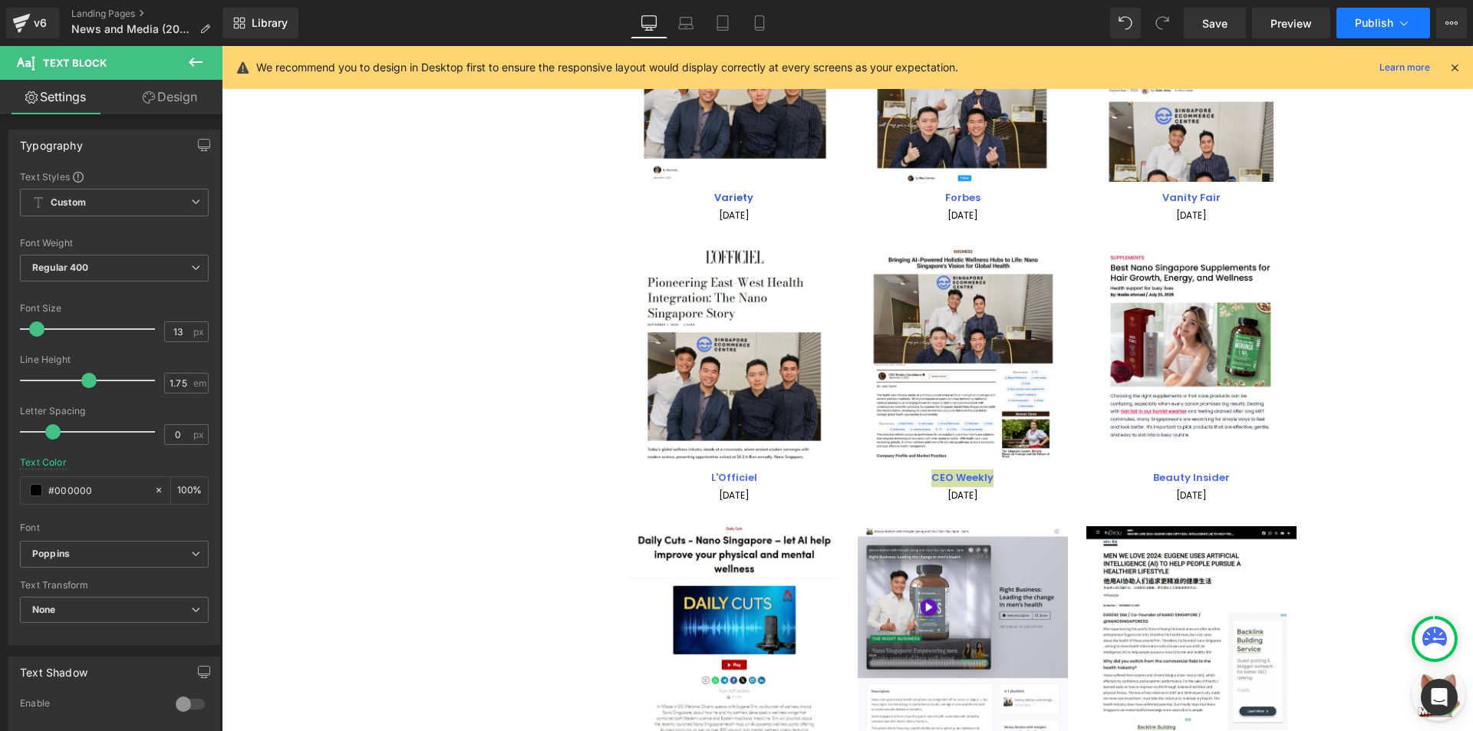
click at [1369, 28] on span "Publish" at bounding box center [1374, 23] width 38 height 12
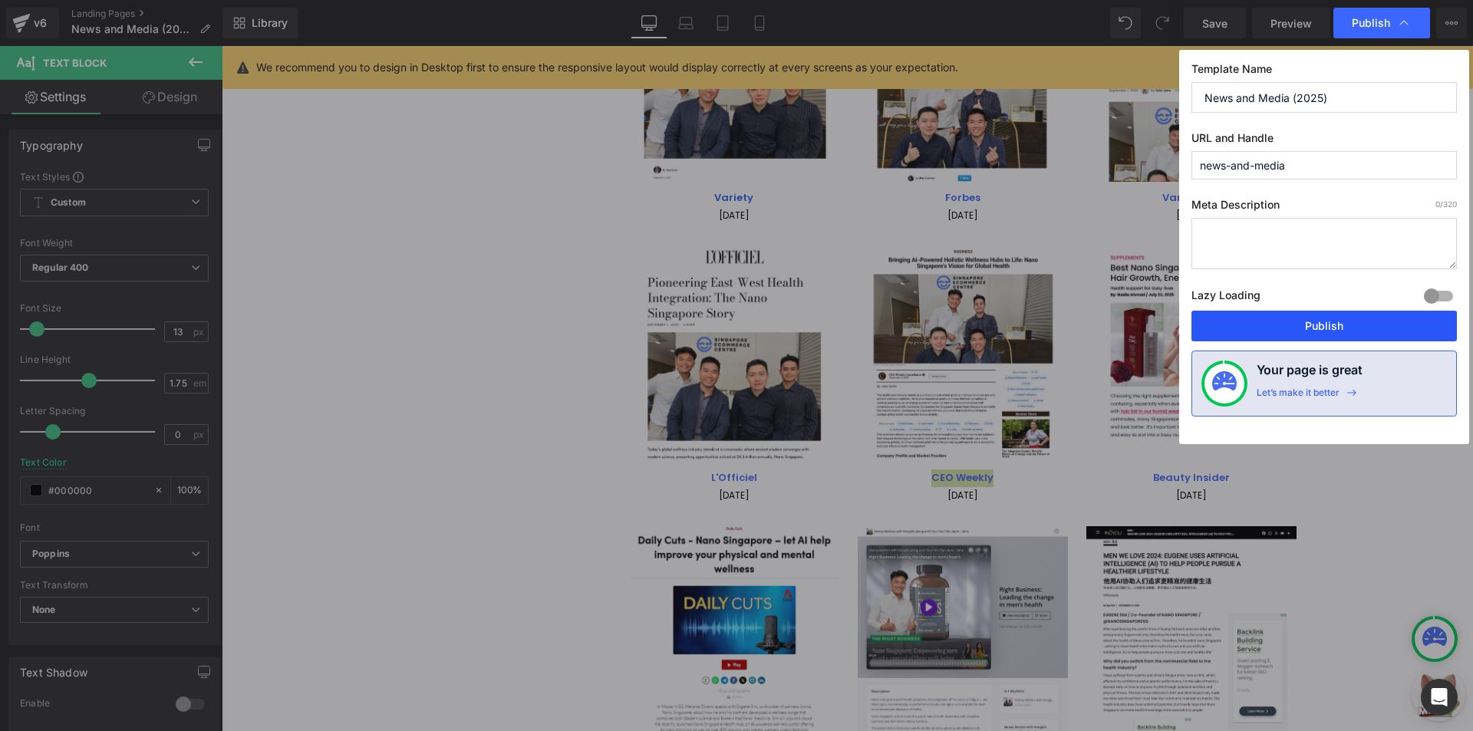
drag, startPoint x: 1243, startPoint y: 328, endPoint x: 983, endPoint y: 280, distance: 264.5
click at [1243, 329] on button "Publish" at bounding box center [1323, 326] width 265 height 31
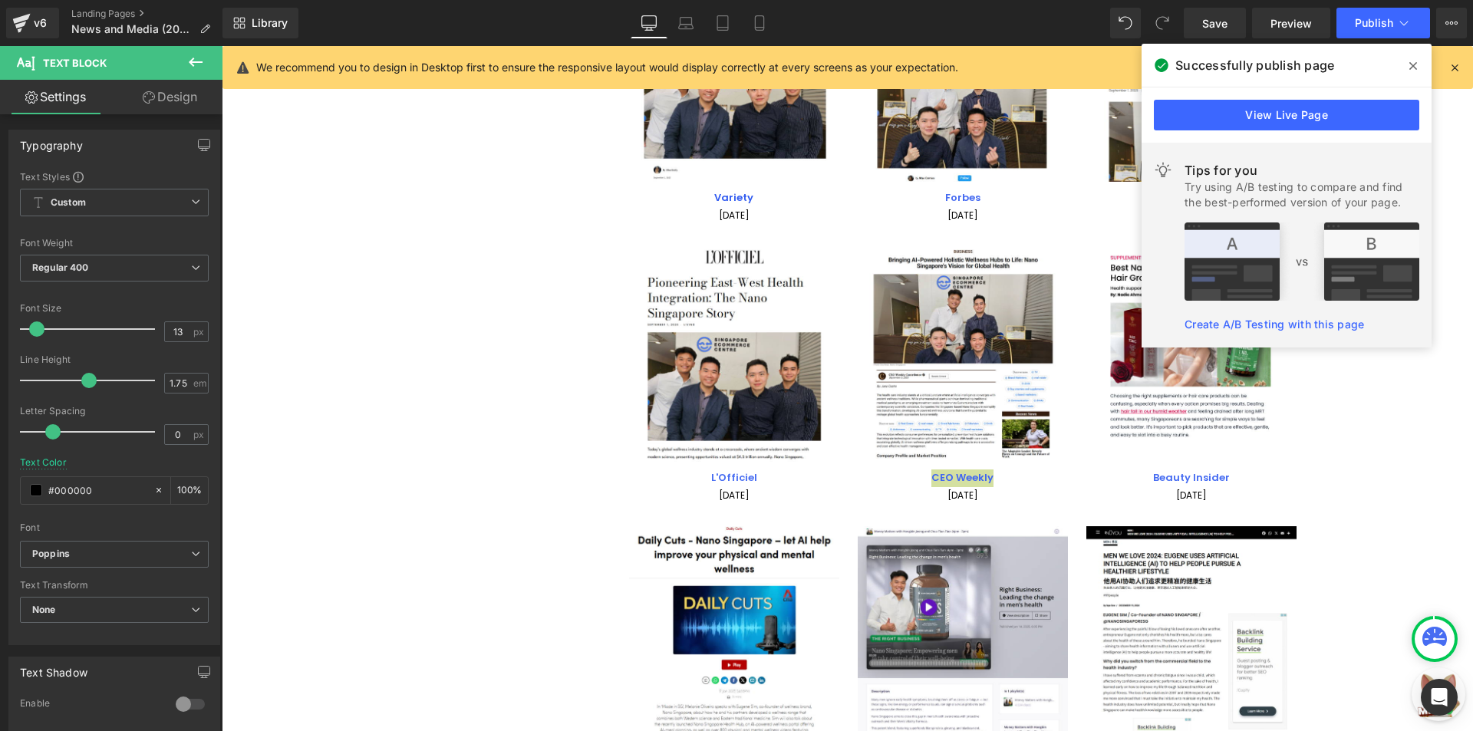
scroll to position [123, 0]
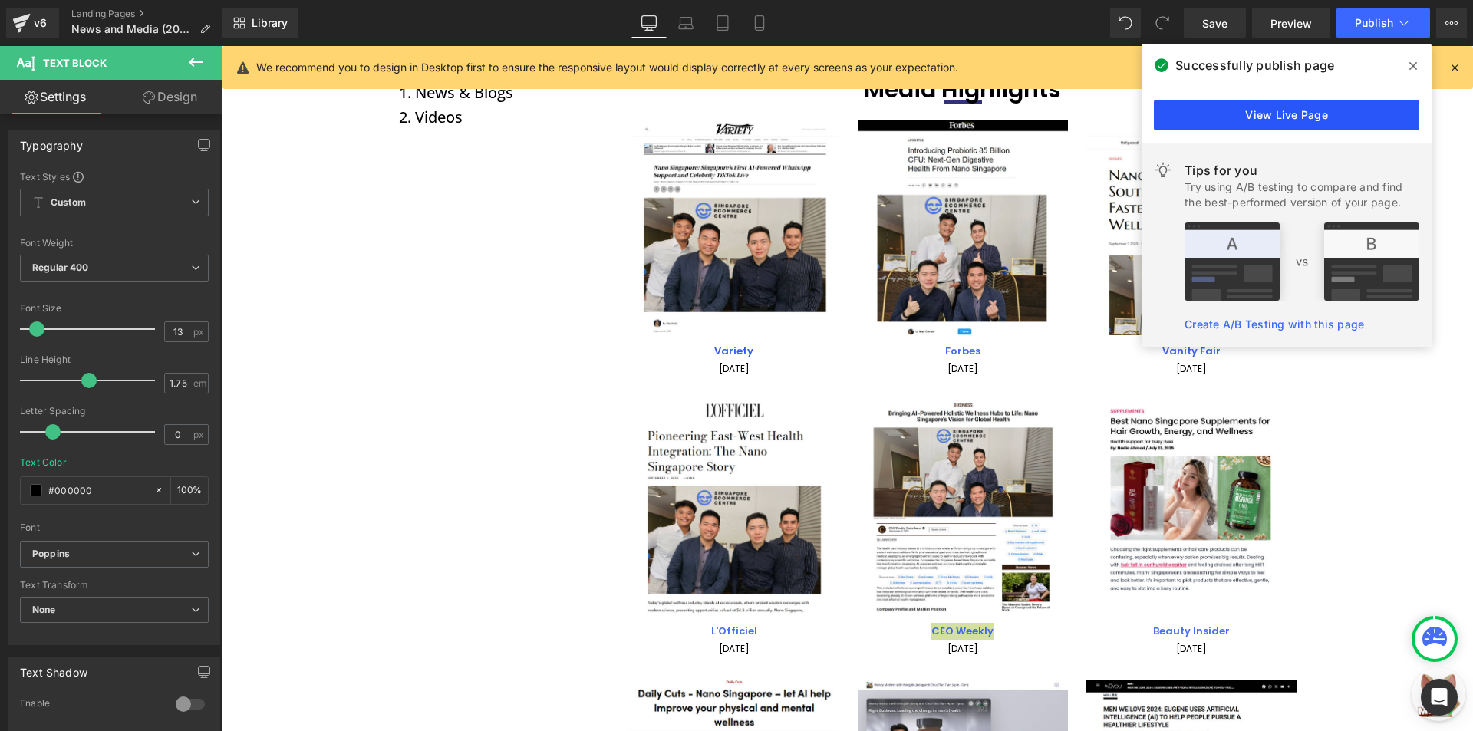
click at [1254, 104] on link "View Live Page" at bounding box center [1286, 115] width 265 height 31
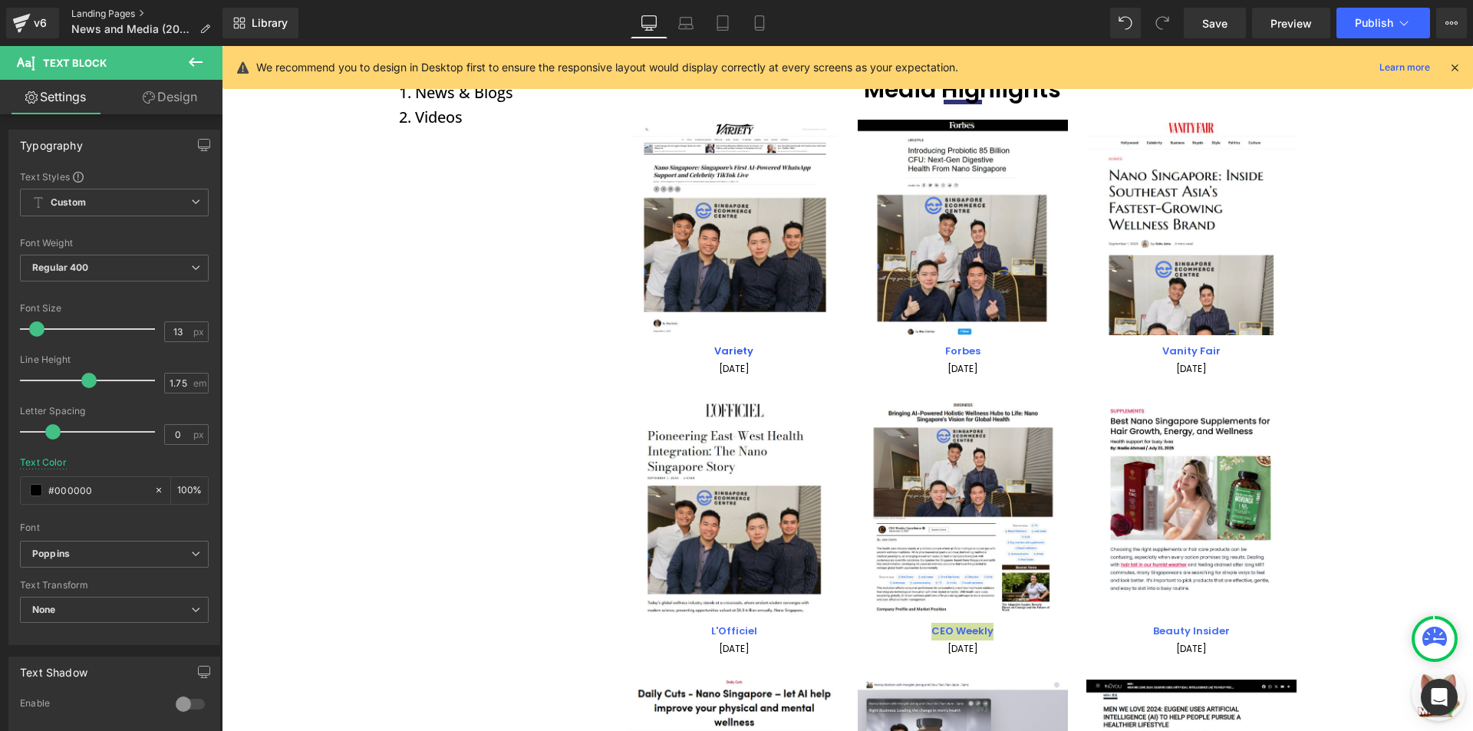
click at [73, 12] on link "Landing Pages" at bounding box center [146, 14] width 151 height 12
